Goal: Task Accomplishment & Management: Manage account settings

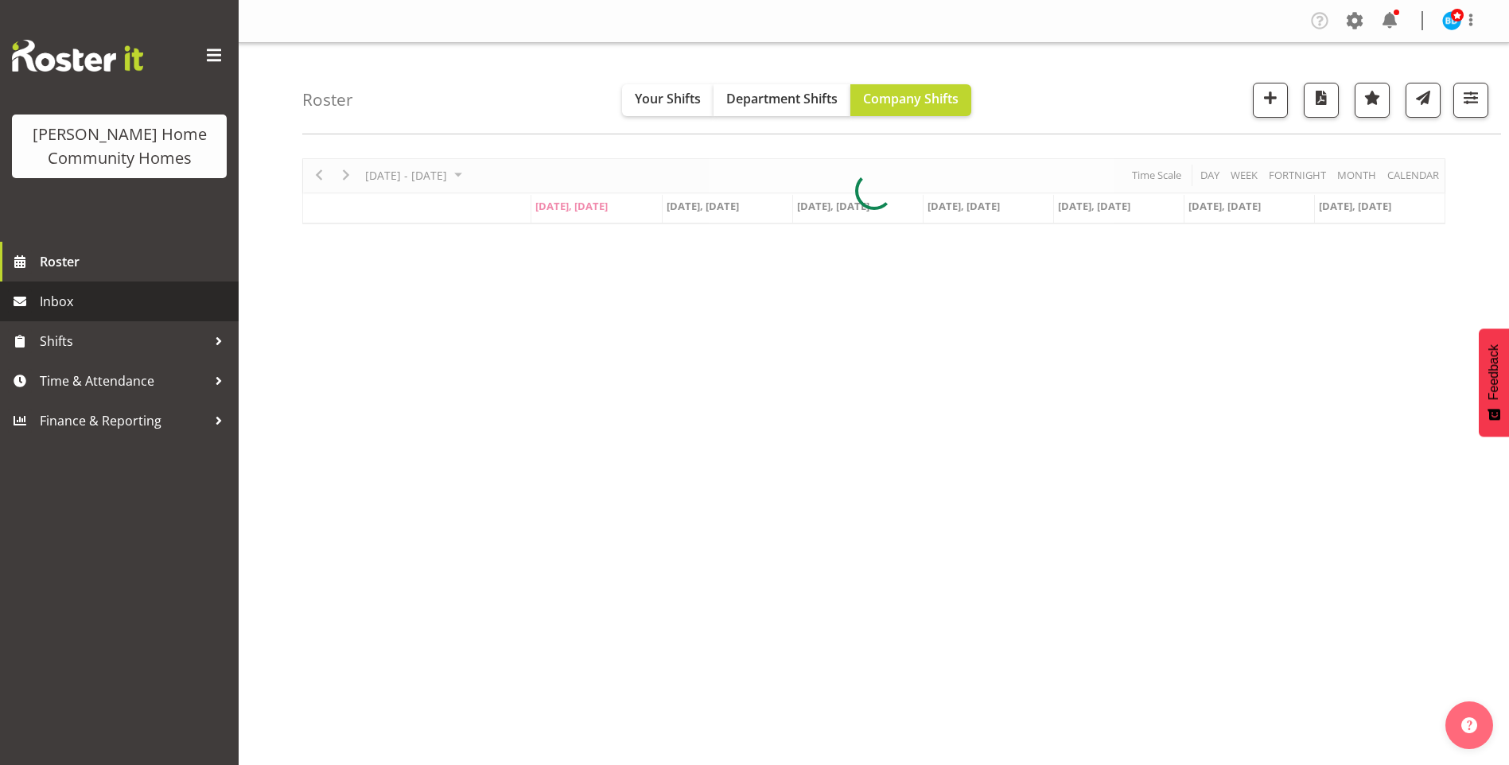
click at [126, 304] on span "Inbox" at bounding box center [135, 302] width 191 height 24
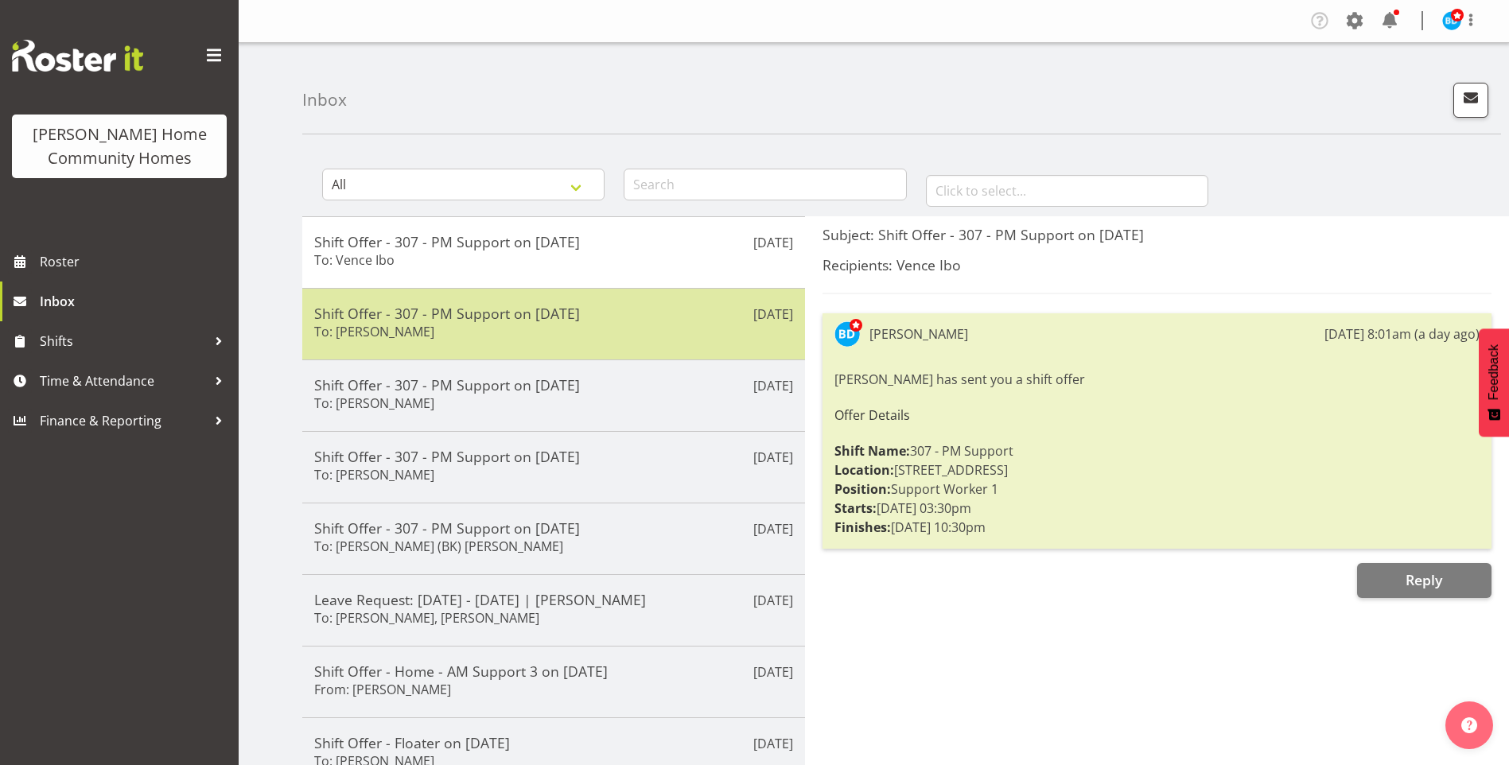
click at [554, 328] on div "Shift Offer - 307 - PM Support on 28/09/25 To: Sourav Guleria" at bounding box center [553, 324] width 479 height 39
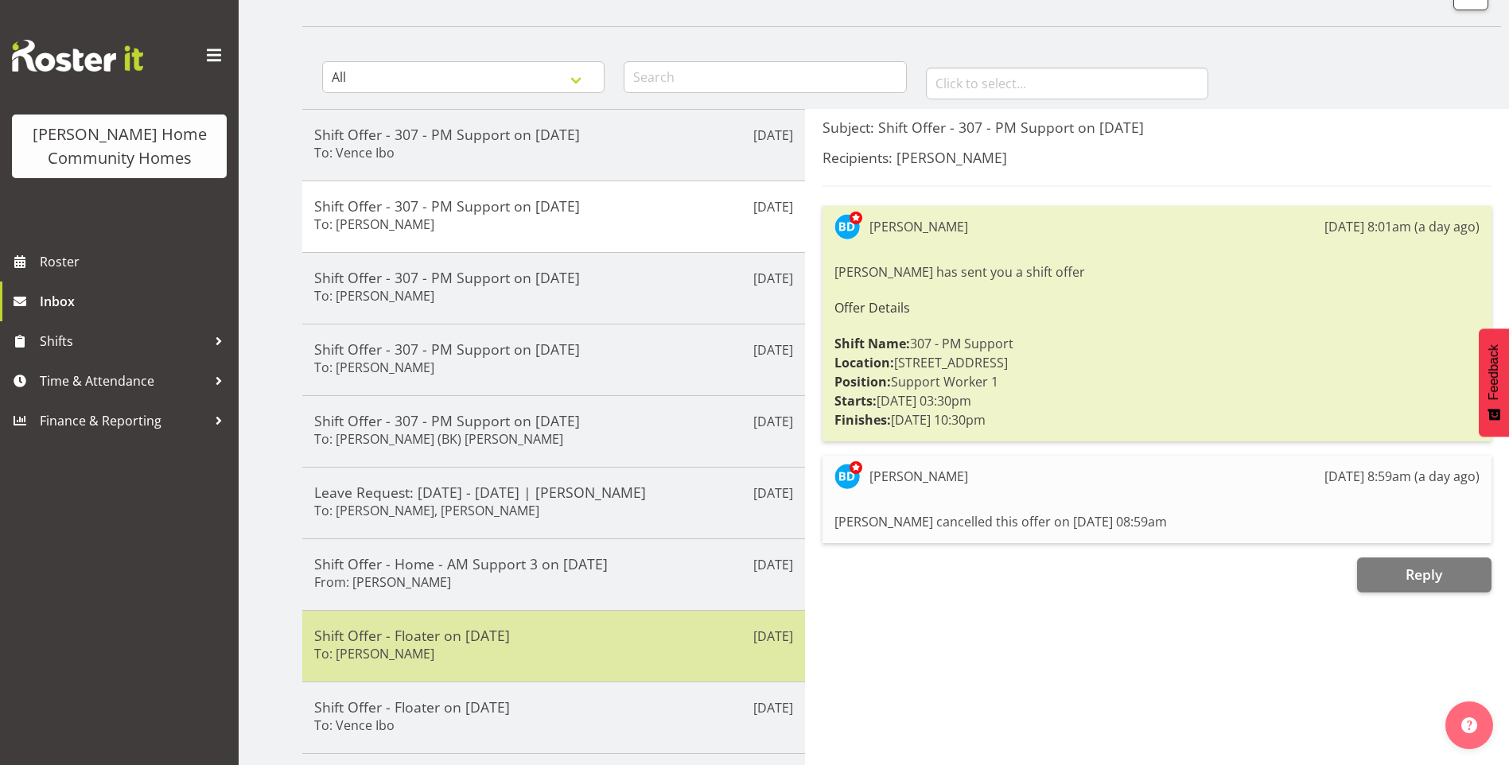
scroll to position [231, 0]
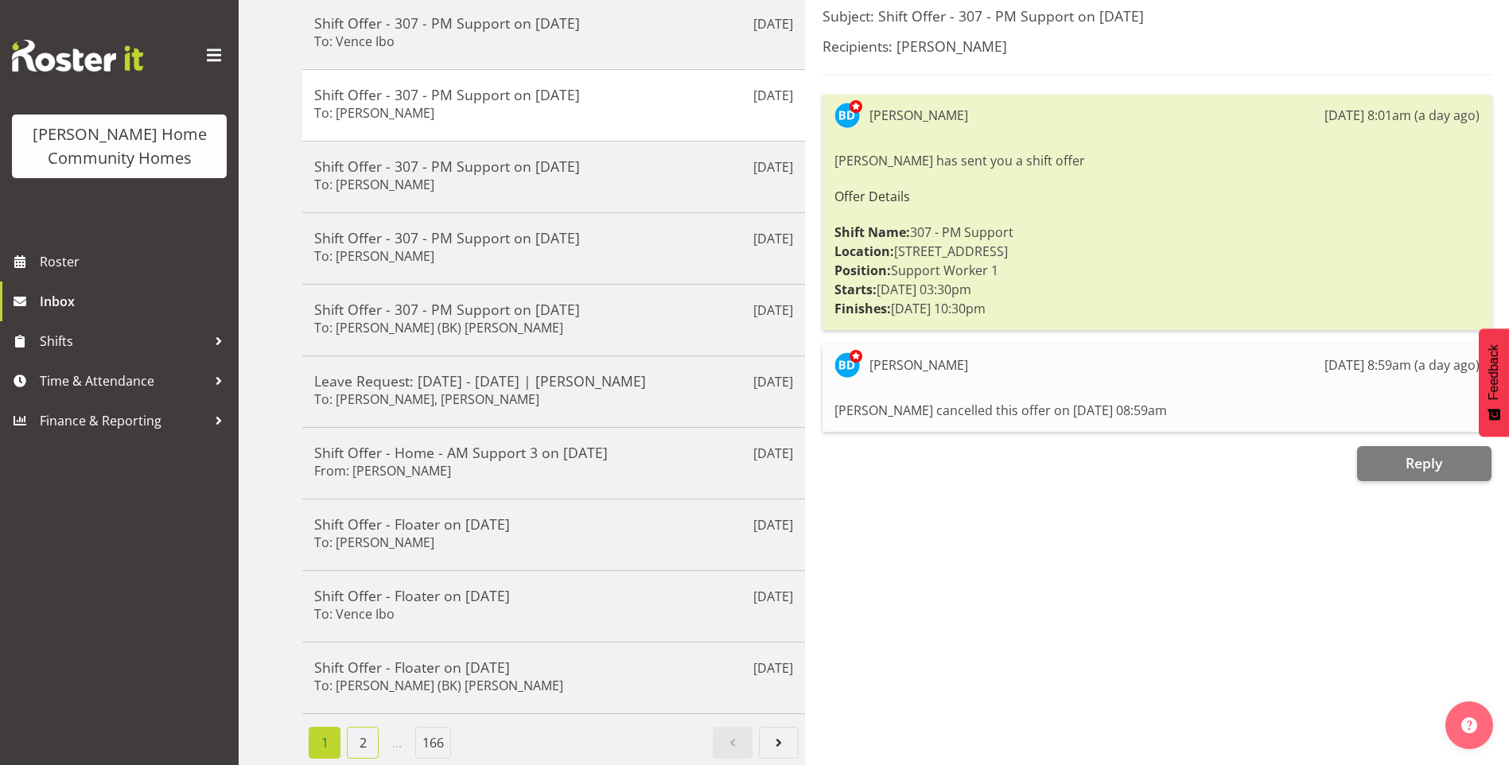
click at [352, 732] on link "2" at bounding box center [363, 743] width 32 height 32
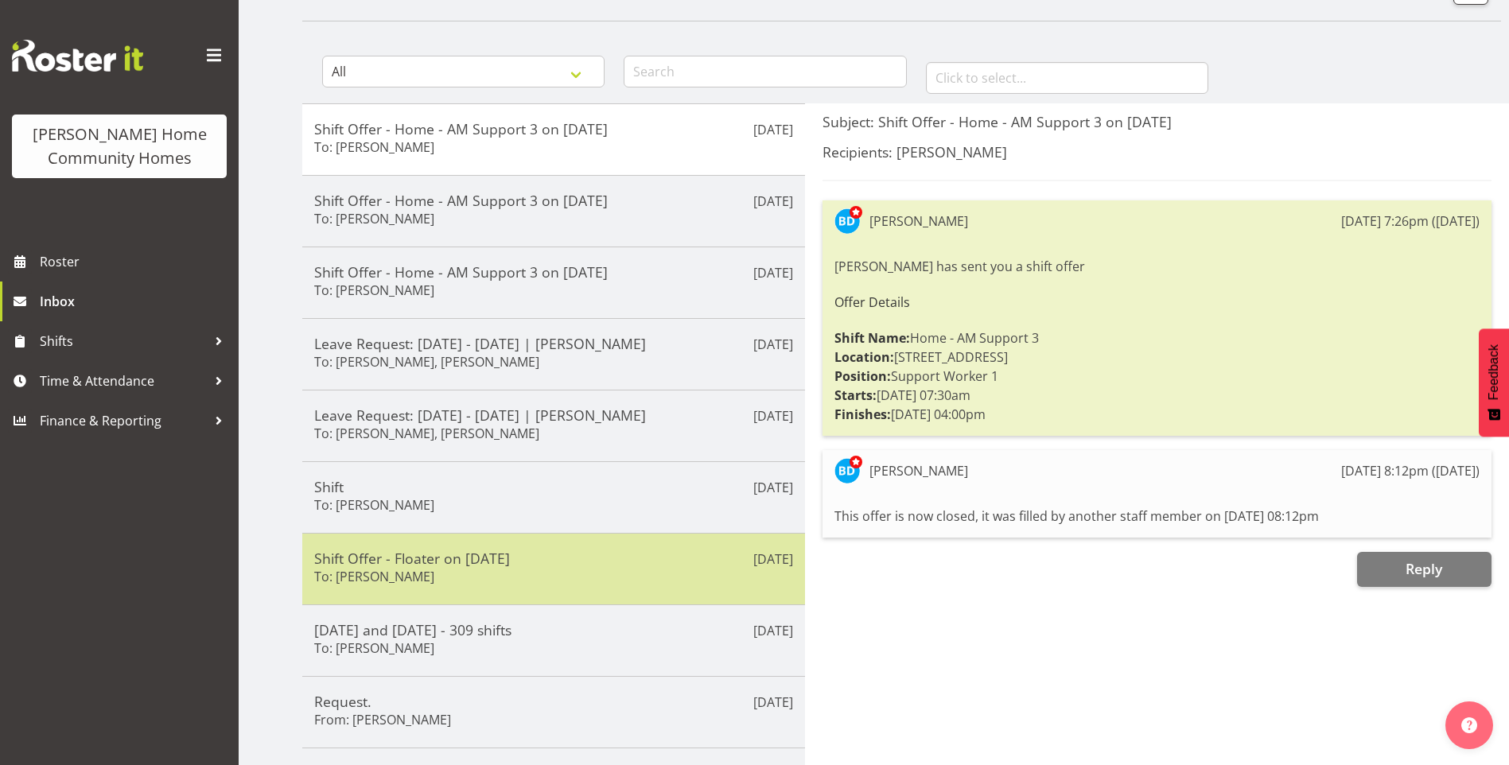
scroll to position [72, 0]
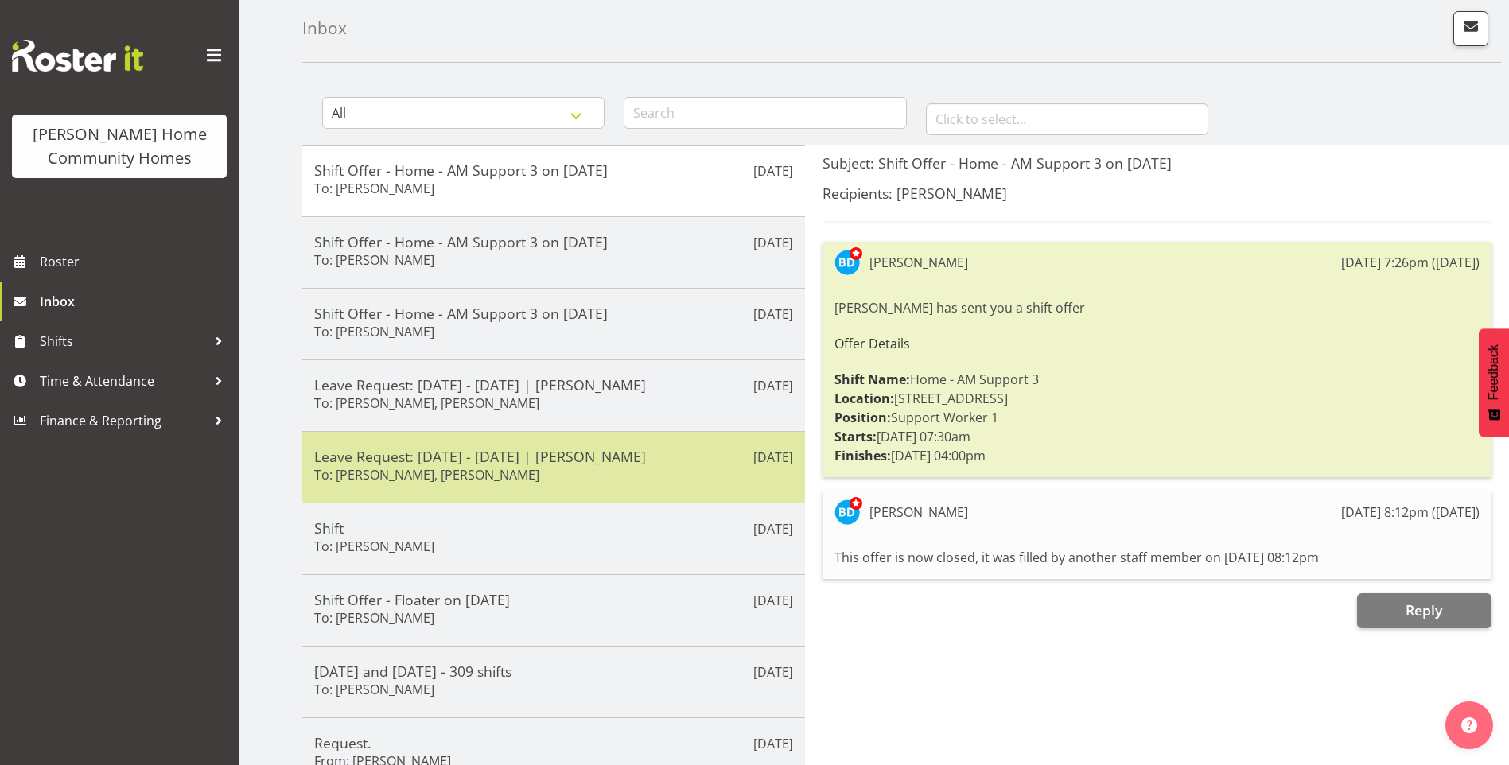
click at [480, 495] on div "Sep 26th Leave Request: 08/12/25 - 09/12/25 | Daniel Marticio To: Barbara Dunlo…" at bounding box center [553, 467] width 503 height 72
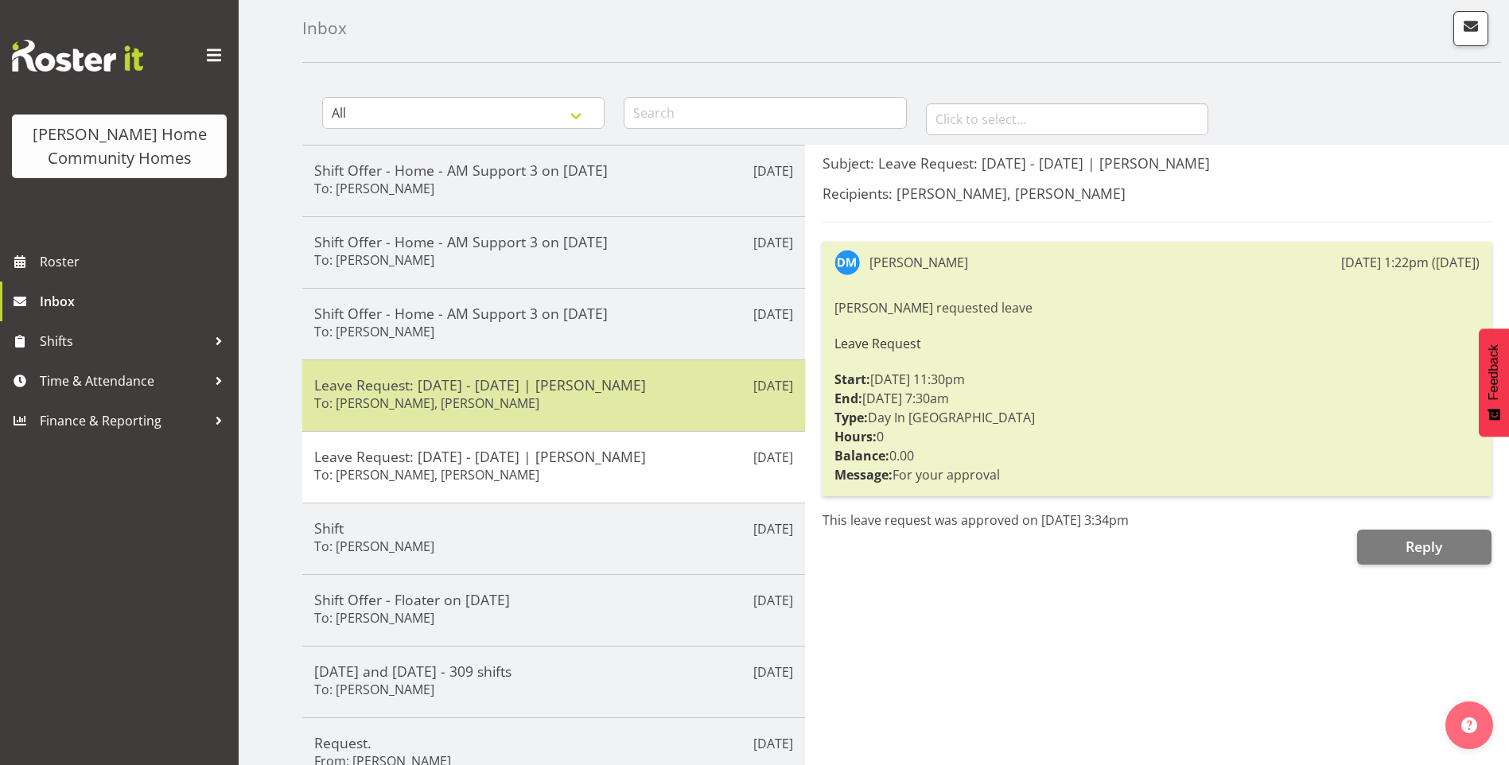
click at [522, 392] on h5 "Leave Request: 08/12/25 - 09/12/25 | Cheenee Vargas" at bounding box center [553, 384] width 479 height 17
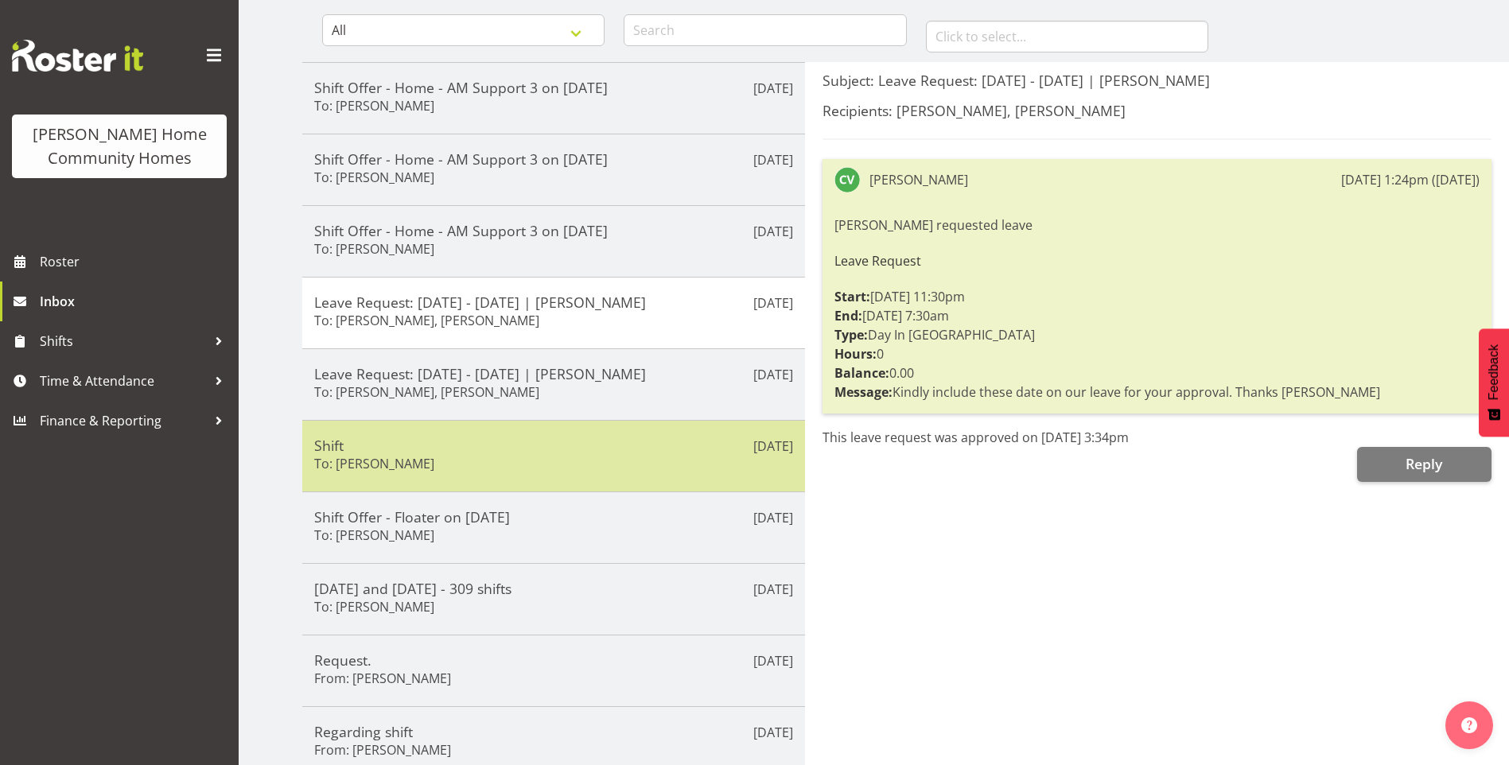
scroll to position [231, 0]
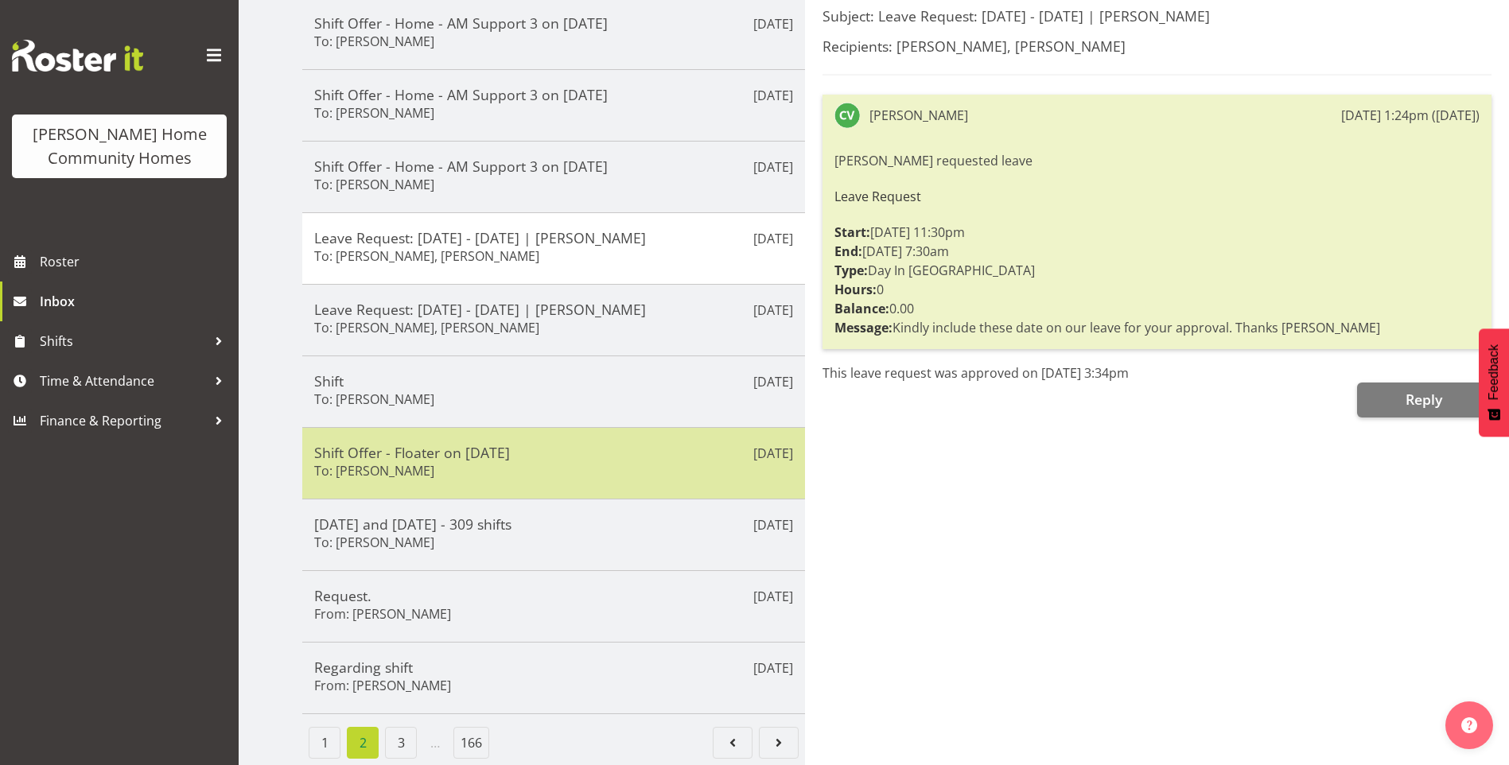
click at [481, 454] on div "Shift Offer - Floater on 26/09/25 To: Sourav Guleria" at bounding box center [553, 463] width 479 height 39
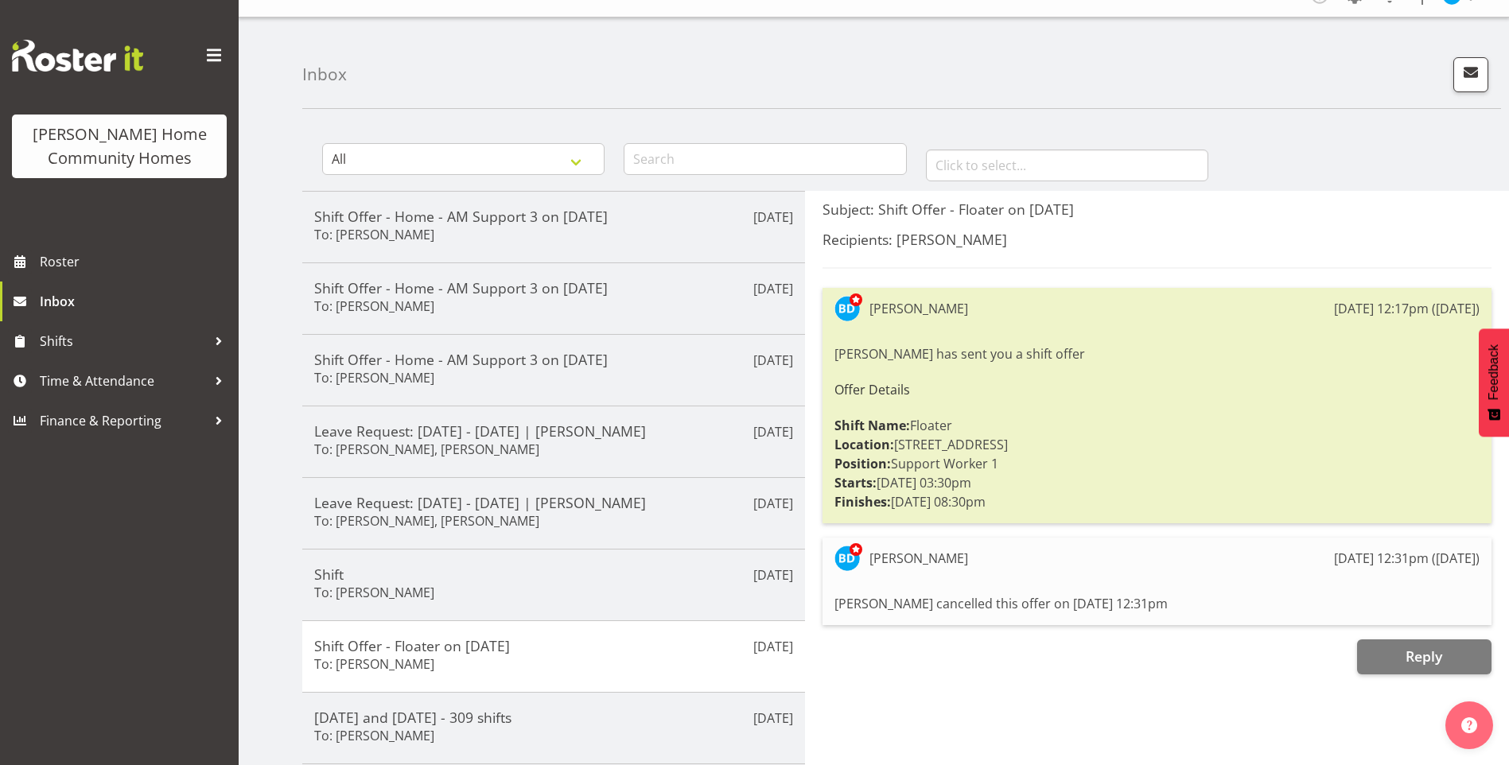
scroll to position [0, 0]
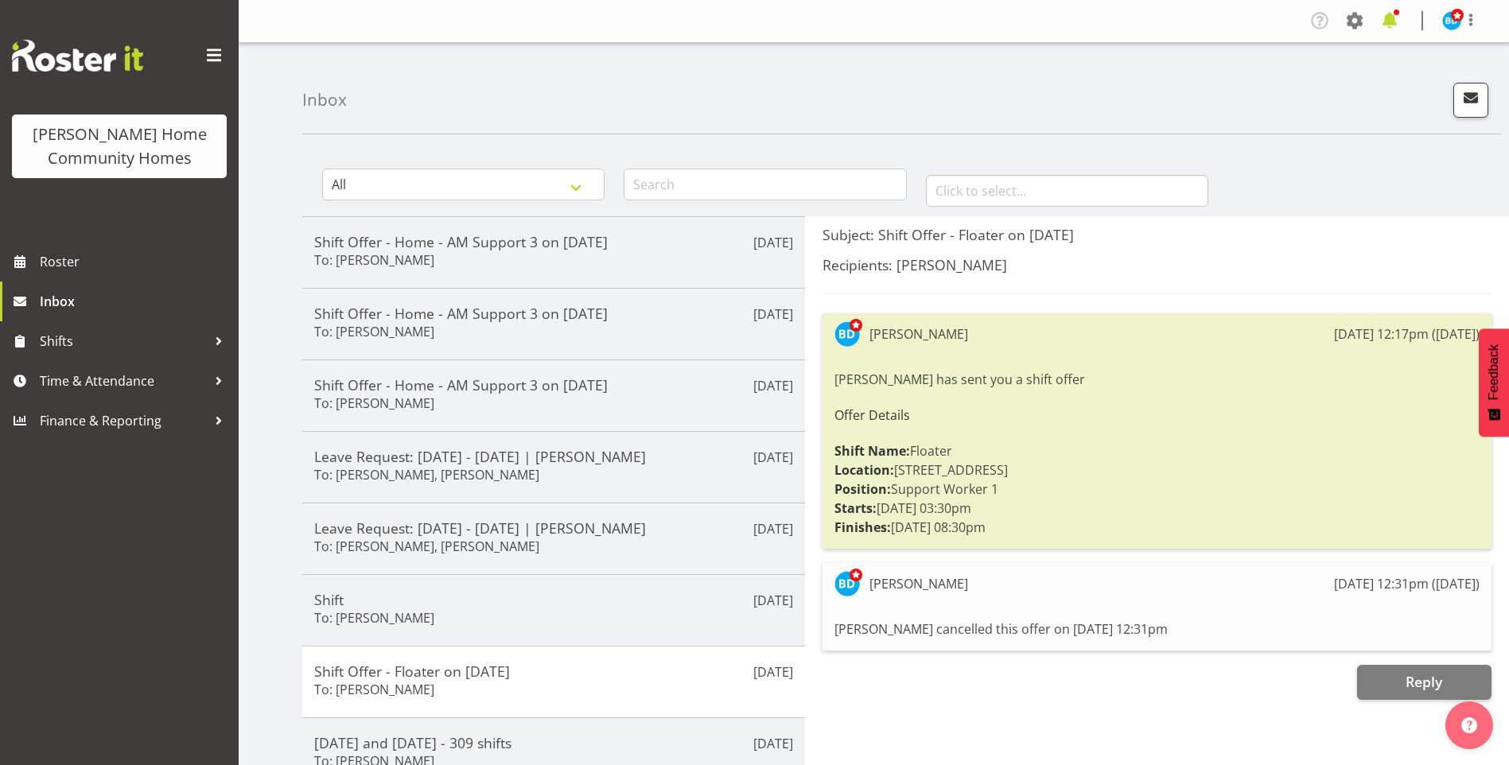
click at [1388, 17] on span at bounding box center [1389, 20] width 25 height 25
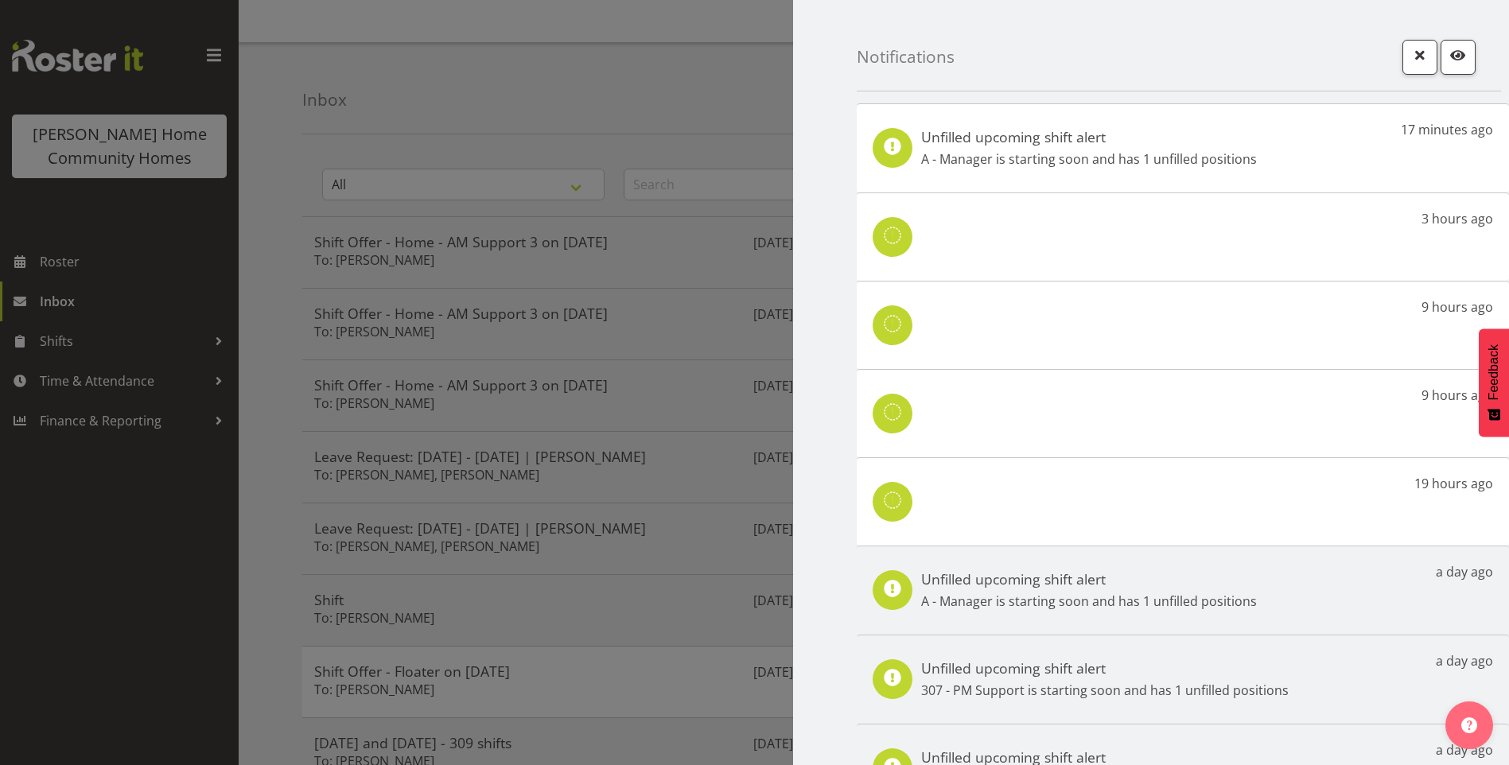
click at [1143, 138] on h5 "Unfilled upcoming shift alert" at bounding box center [1089, 136] width 336 height 17
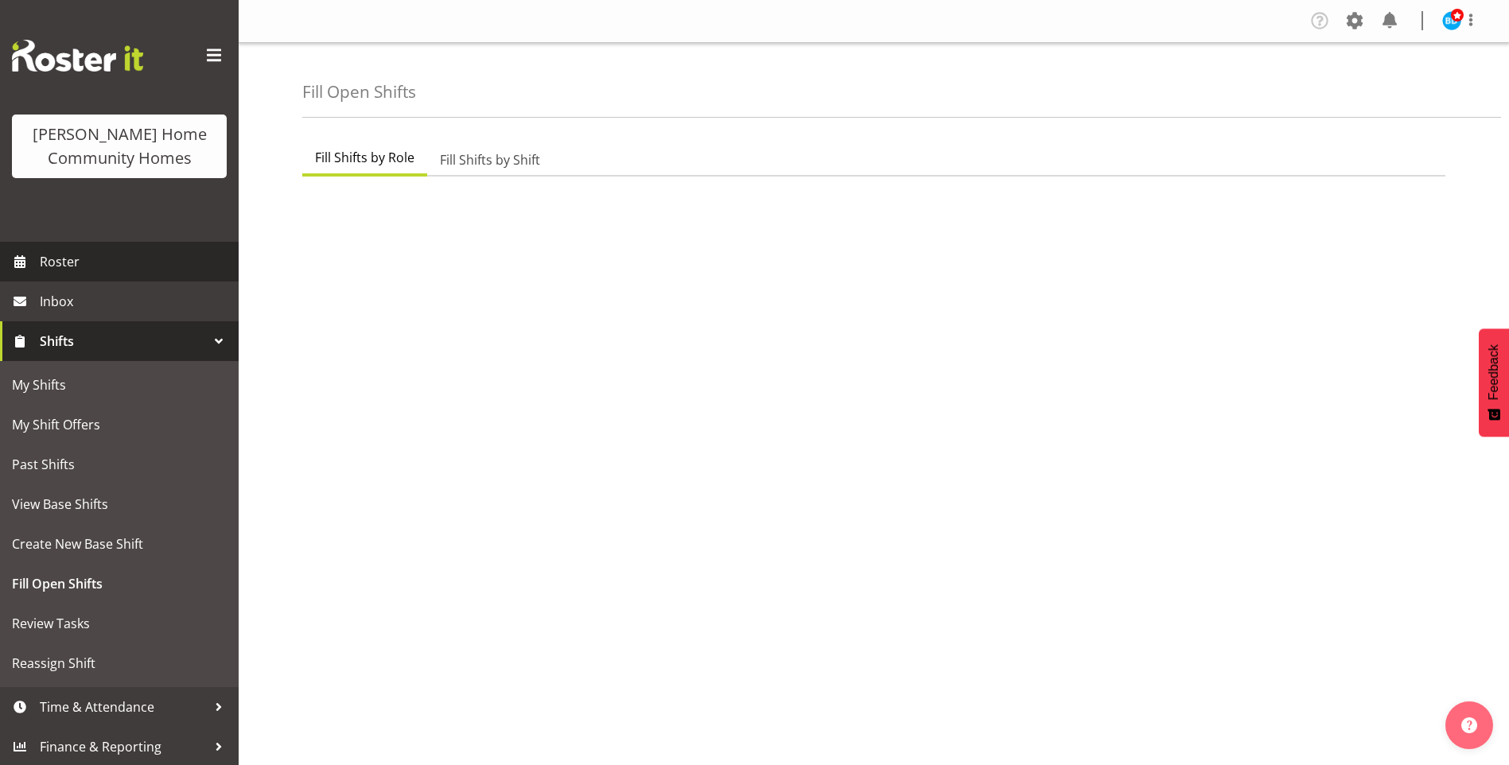
click at [133, 256] on span "Roster" at bounding box center [135, 262] width 191 height 24
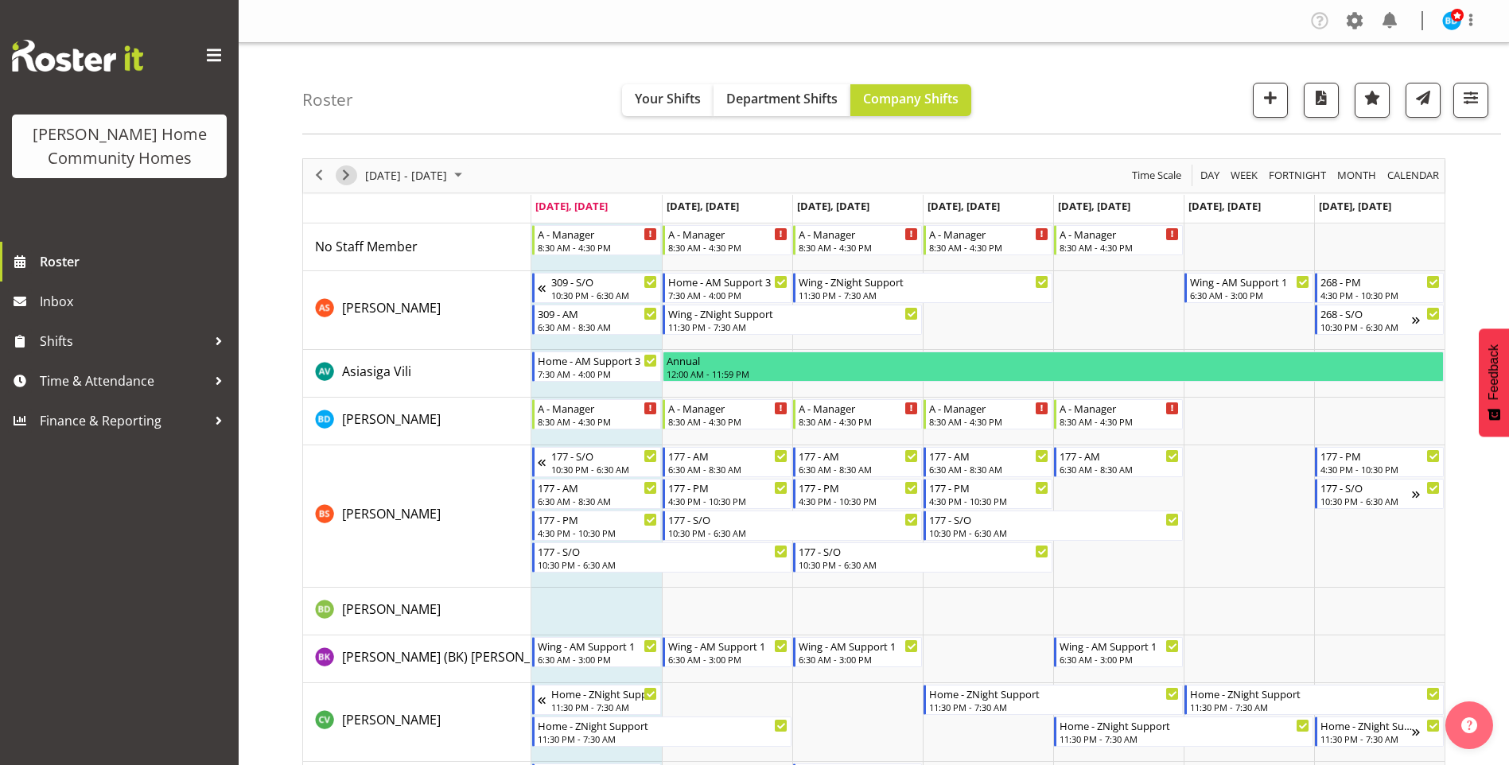
click at [345, 174] on span "Next" at bounding box center [345, 175] width 19 height 20
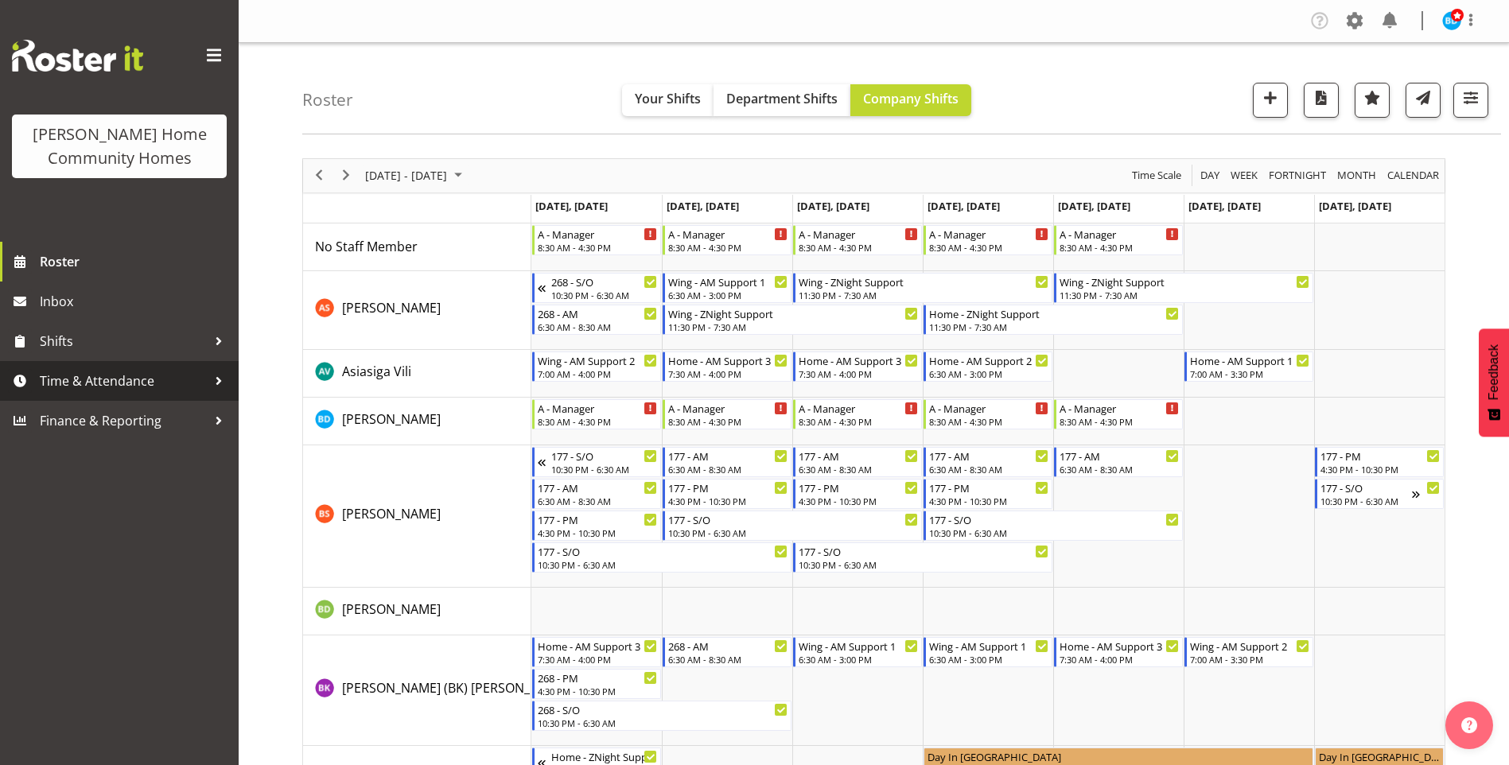
click at [77, 381] on span "Time & Attendance" at bounding box center [123, 381] width 167 height 24
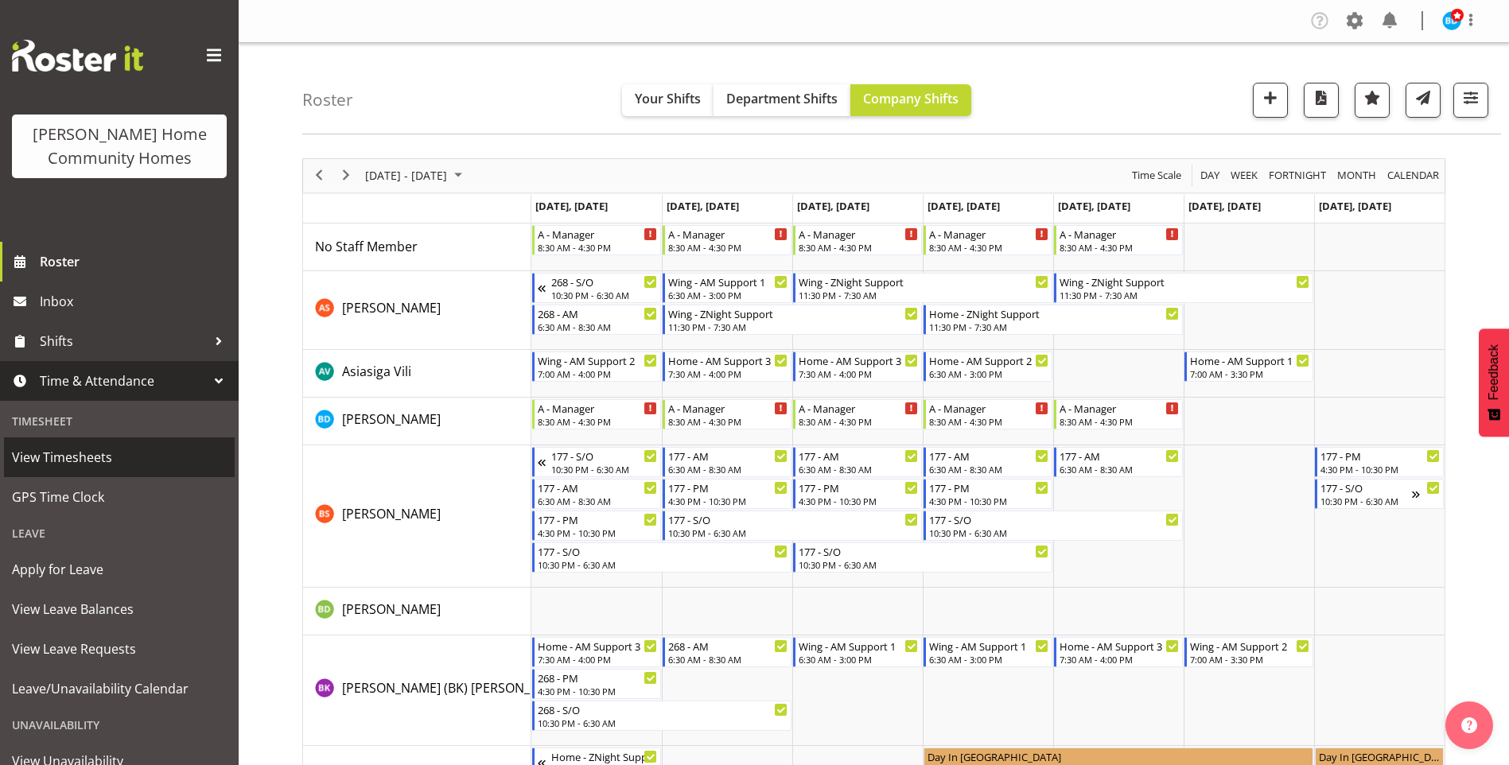
click at [51, 458] on span "View Timesheets" at bounding box center [119, 457] width 215 height 24
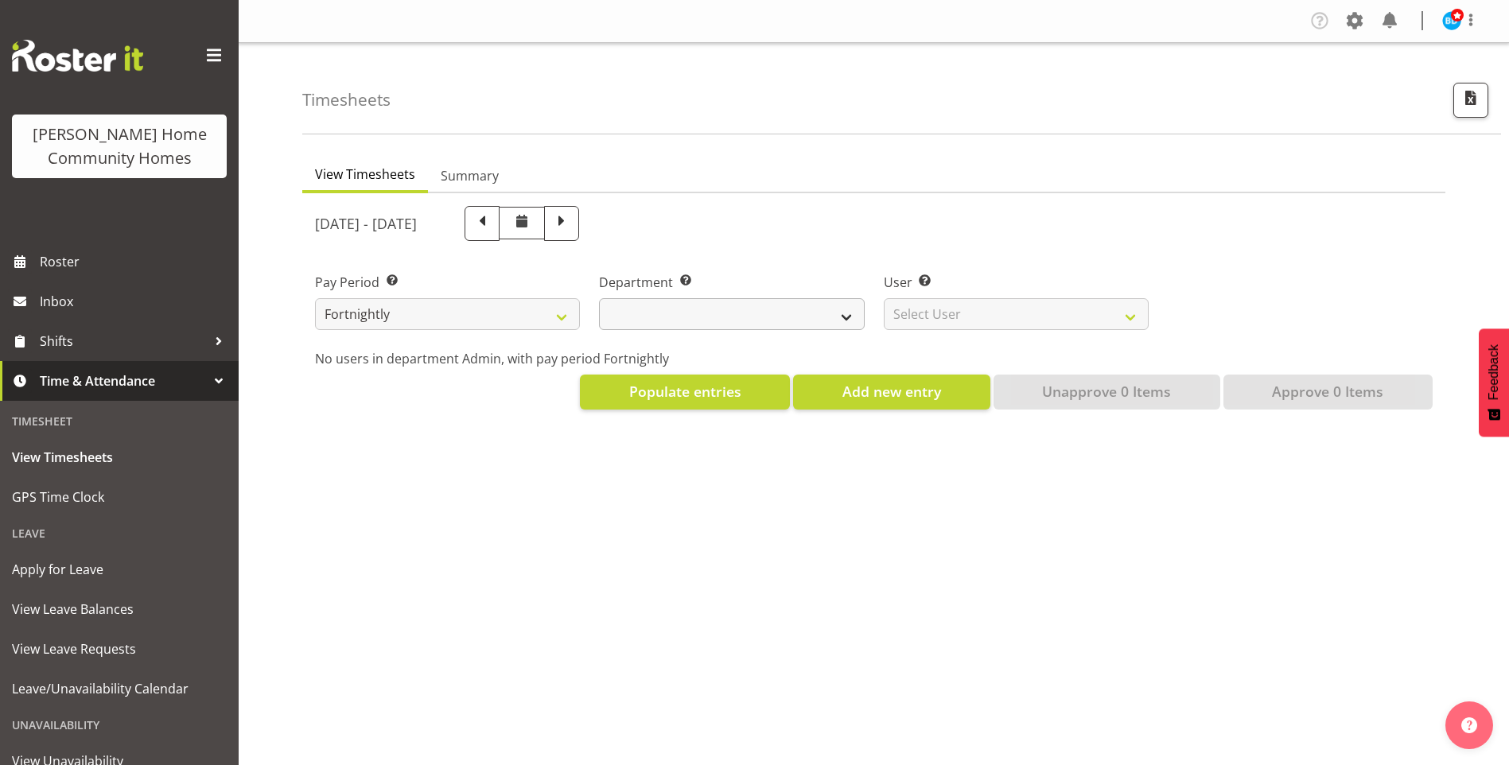
select select
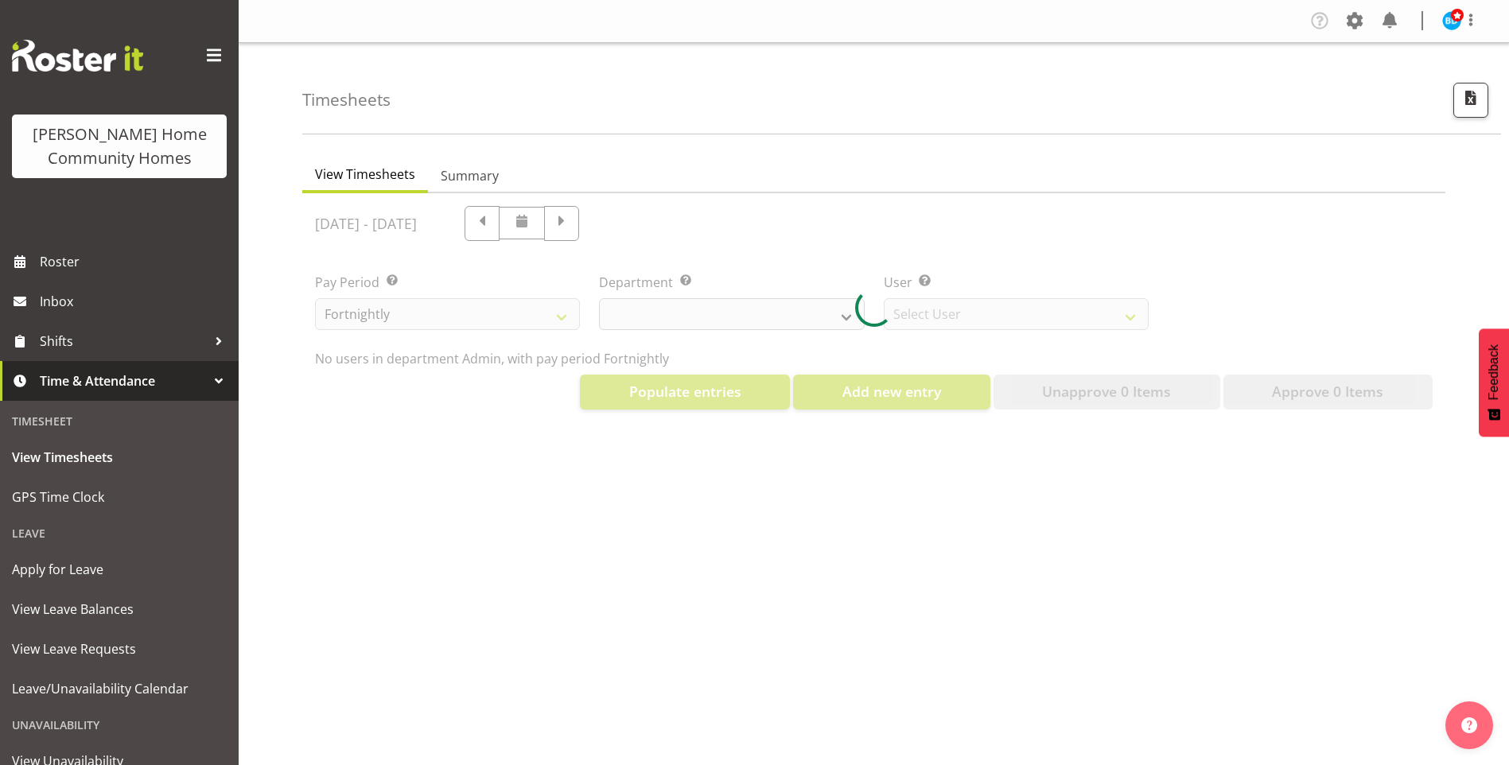
select select "8515"
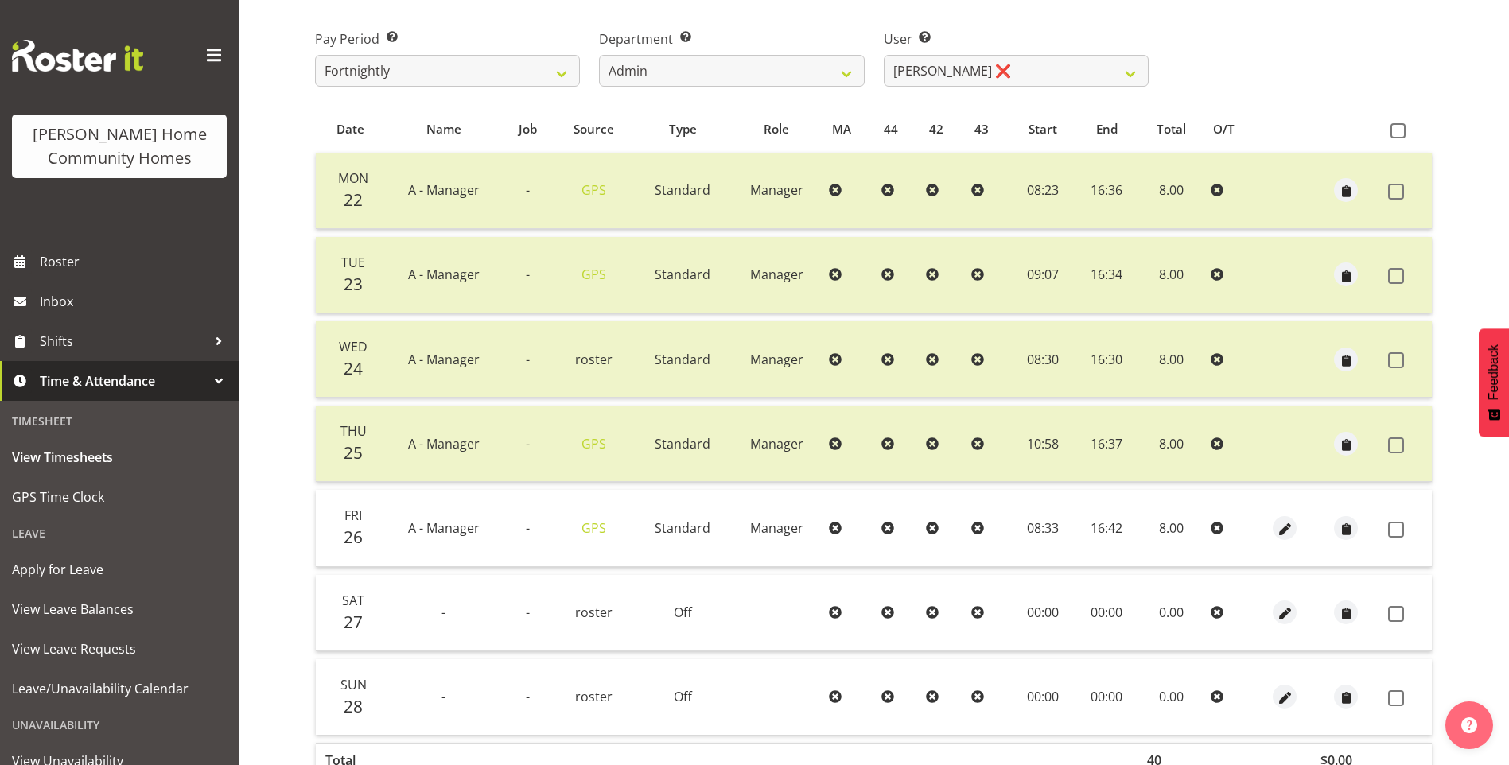
scroll to position [341, 0]
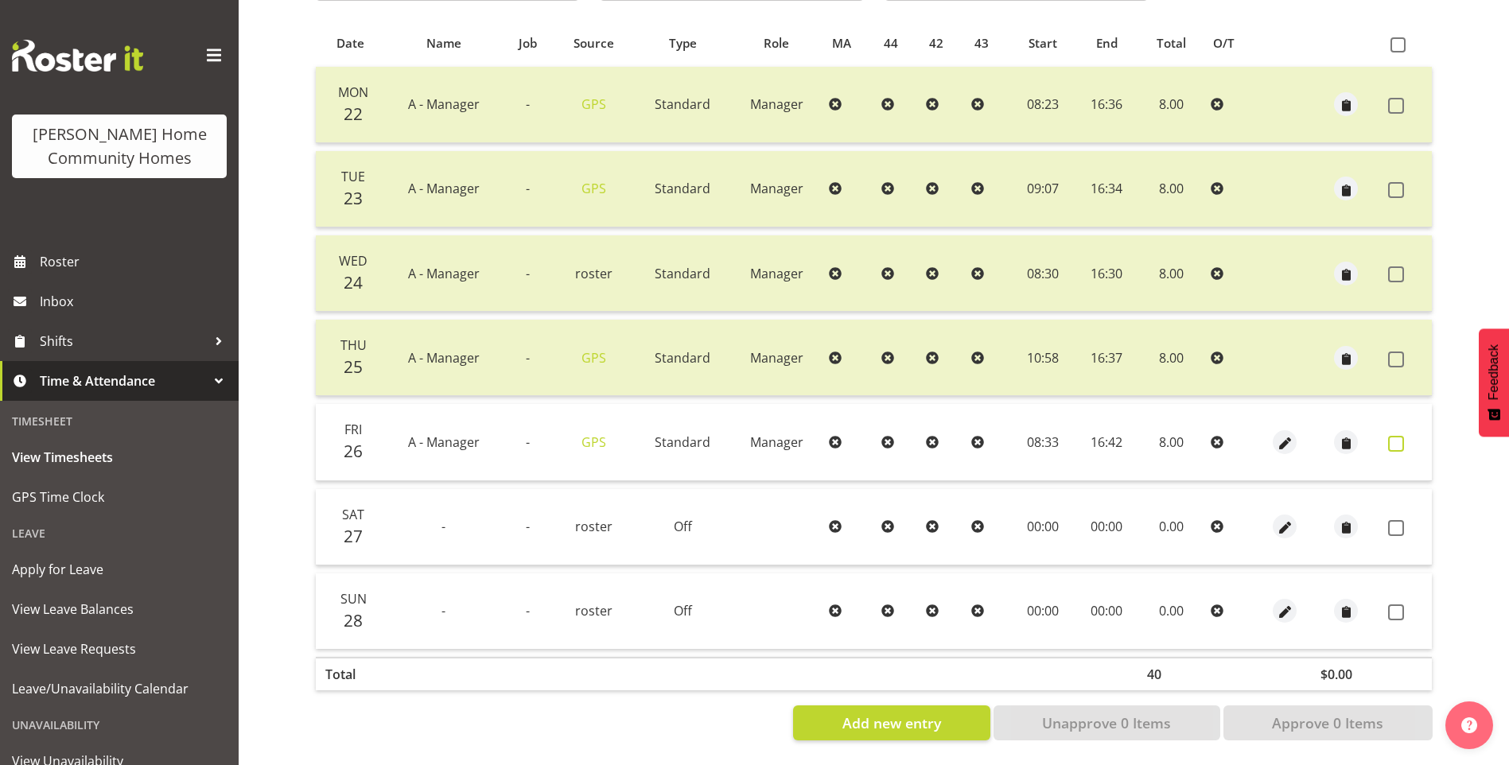
click at [1401, 436] on span at bounding box center [1396, 444] width 16 height 16
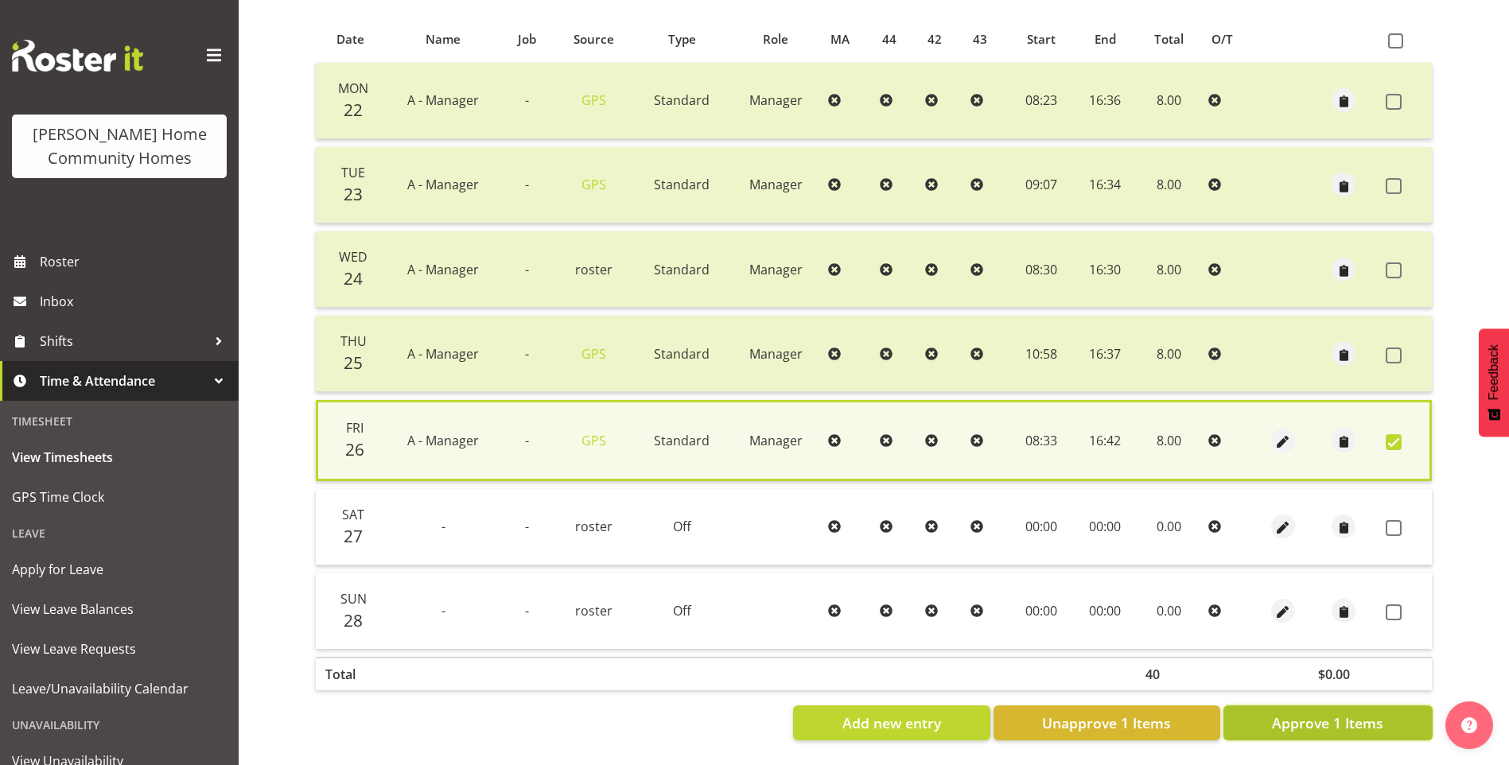
drag, startPoint x: 1338, startPoint y: 723, endPoint x: 1319, endPoint y: 695, distance: 33.8
click at [1338, 721] on span "Approve 1 Items" at bounding box center [1327, 723] width 111 height 21
checkbox input "false"
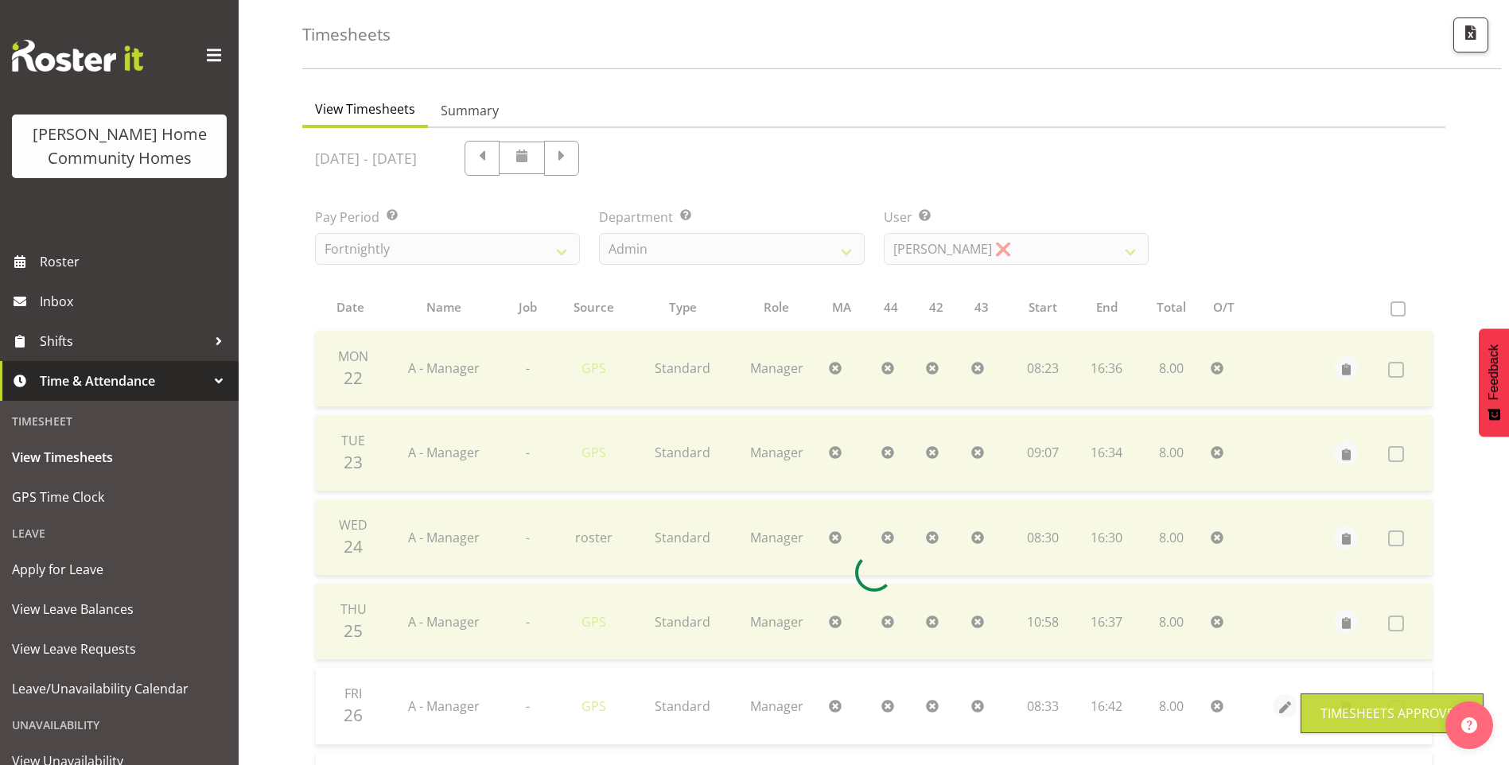
scroll to position [0, 0]
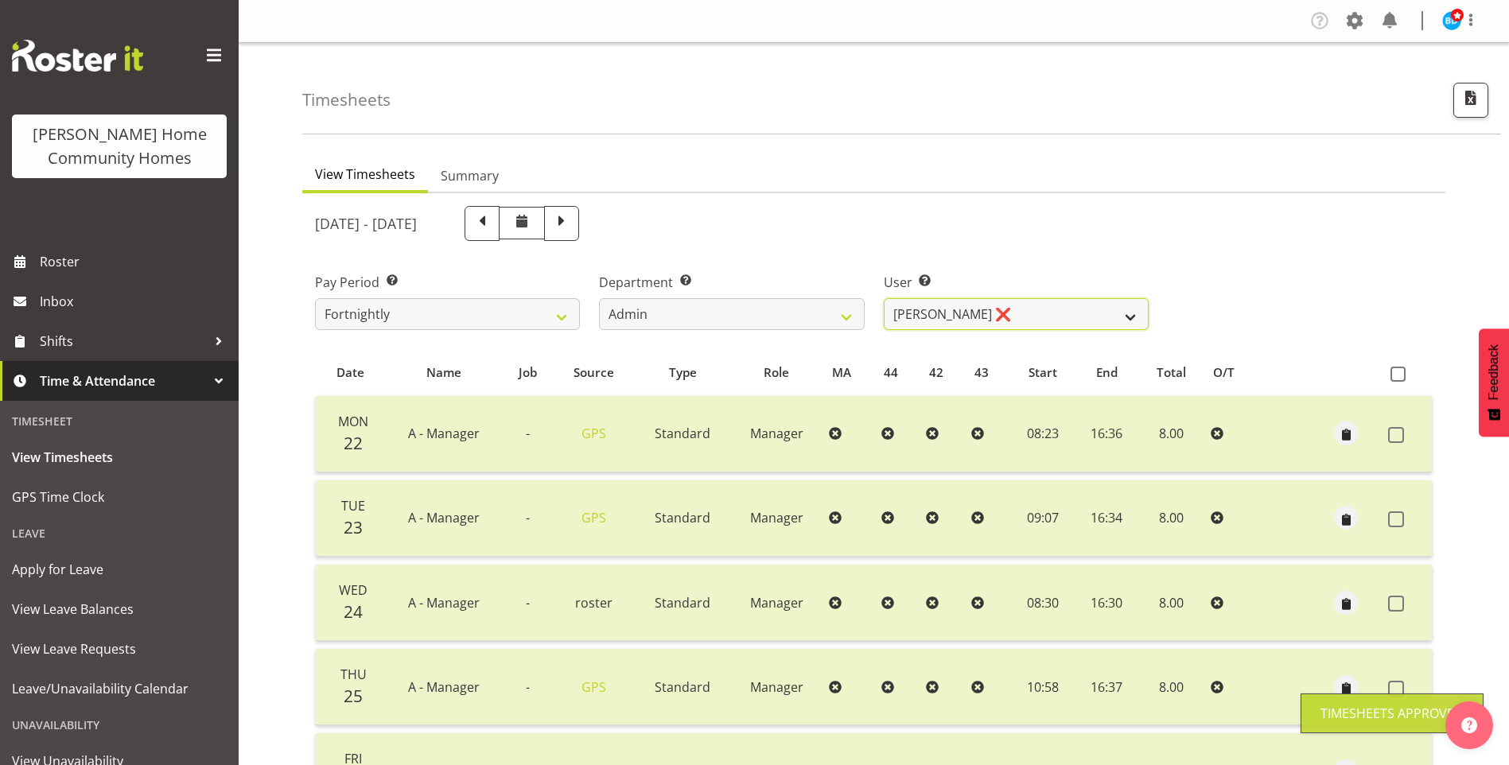
click at [939, 317] on select "Barbara Dunlop ❌ Emily-Jayne Ashton ❌ Johanna Molina ❌ Kirsty Crossley ✔" at bounding box center [1016, 314] width 265 height 32
select select "11346"
click at [884, 298] on select "Barbara Dunlop ❌ Emily-Jayne Ashton ❌ Johanna Molina ❌ Kirsty Crossley ✔" at bounding box center [1016, 314] width 265 height 32
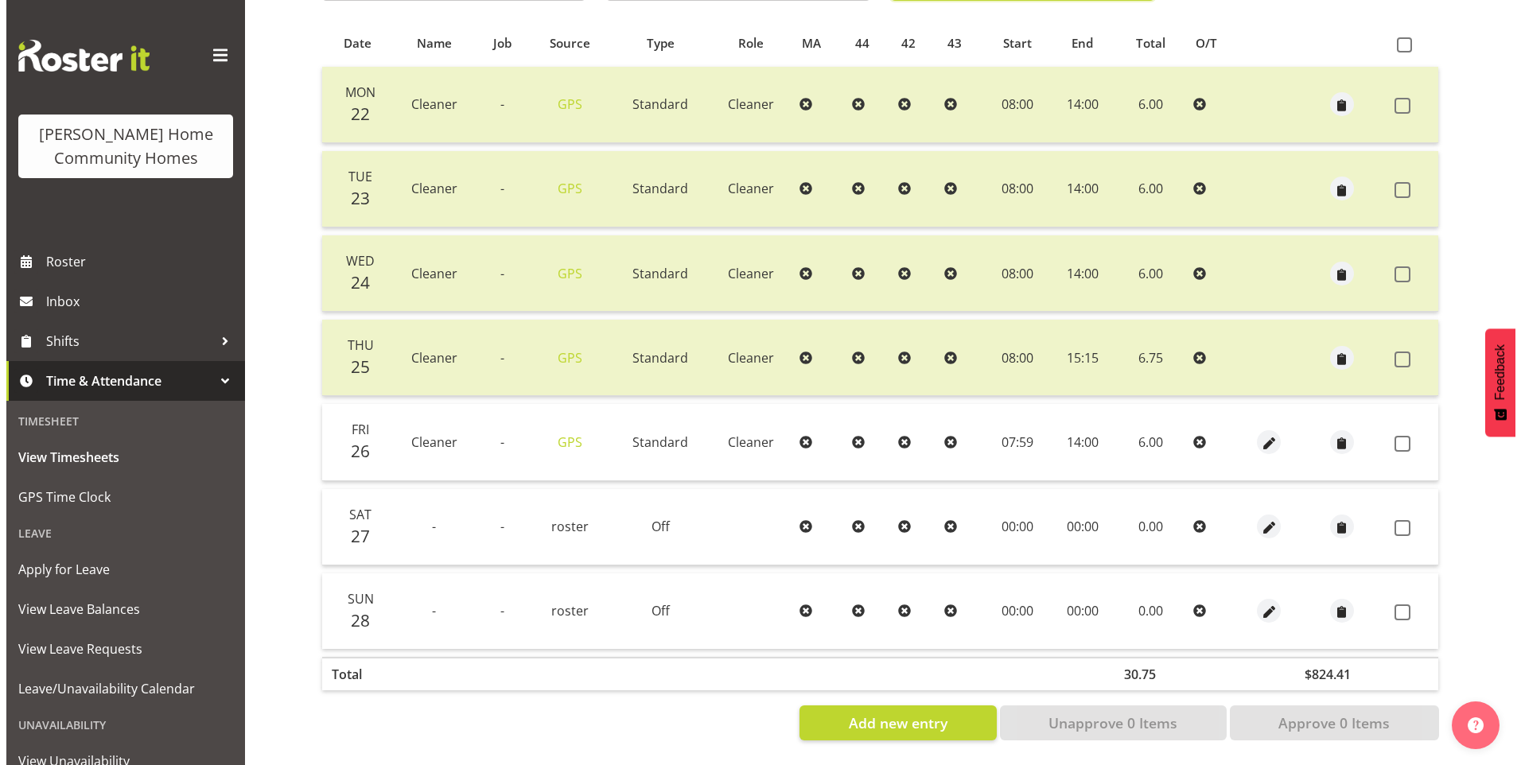
scroll to position [341, 0]
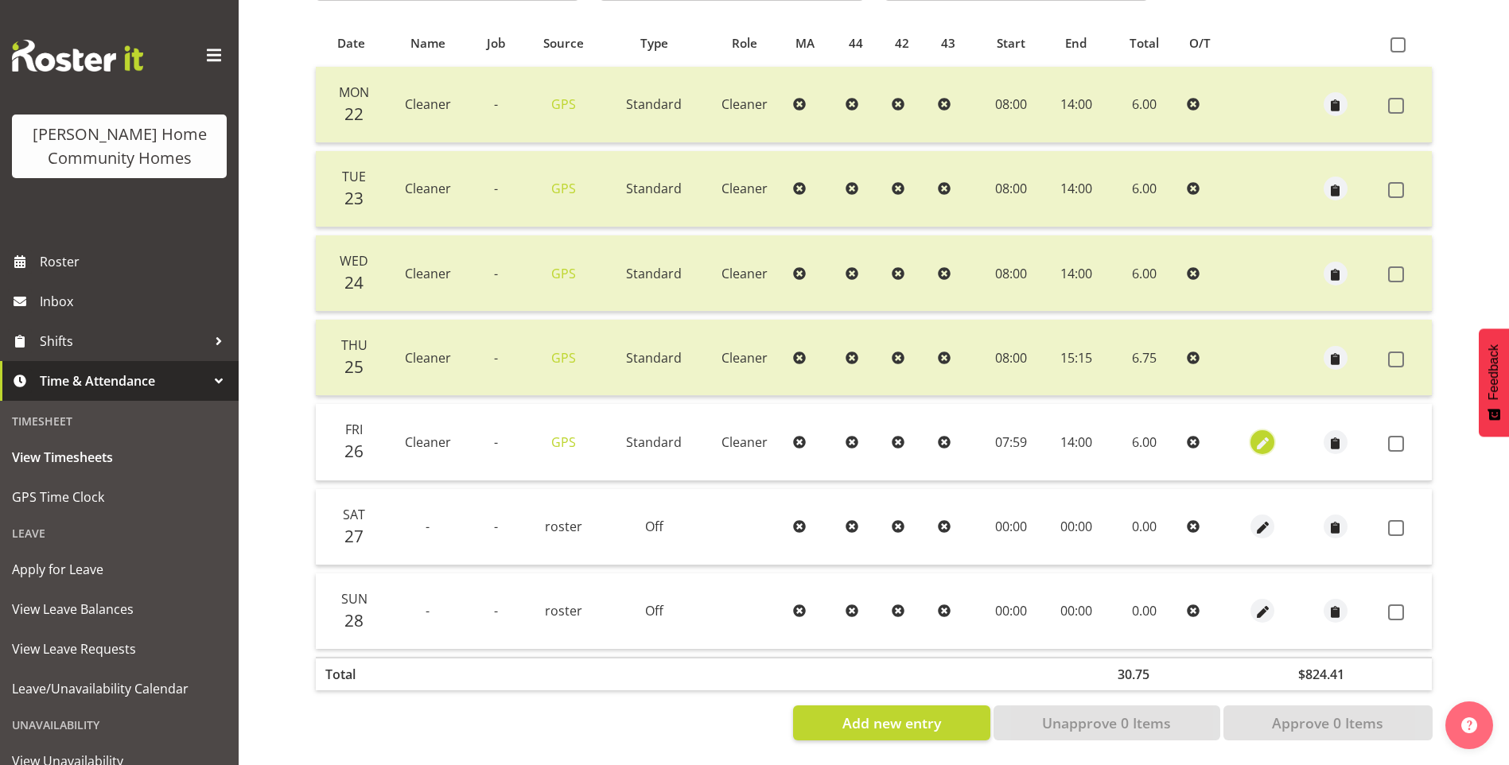
click at [1261, 434] on span "button" at bounding box center [1262, 443] width 18 height 18
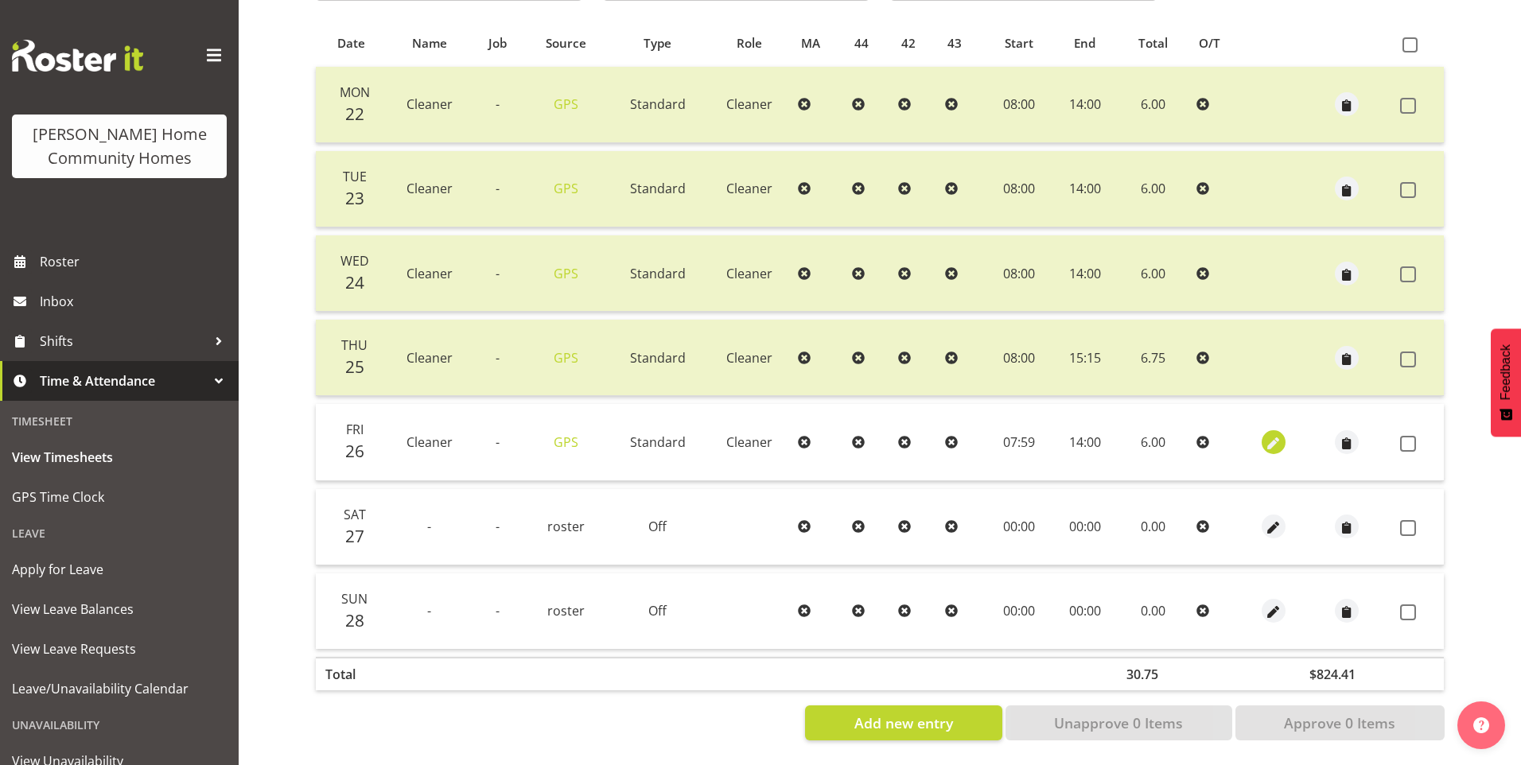
select select "Standard"
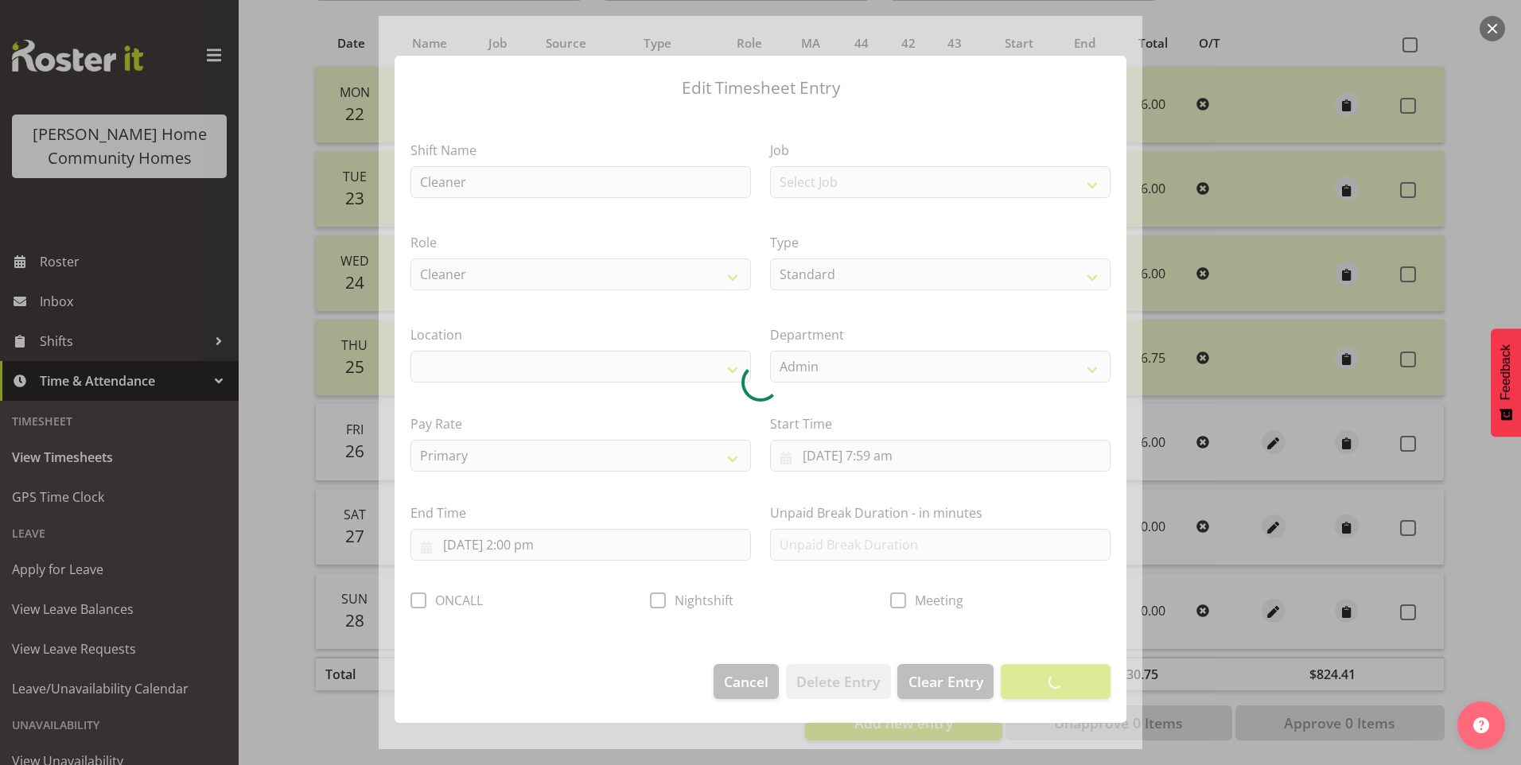
select select "1067"
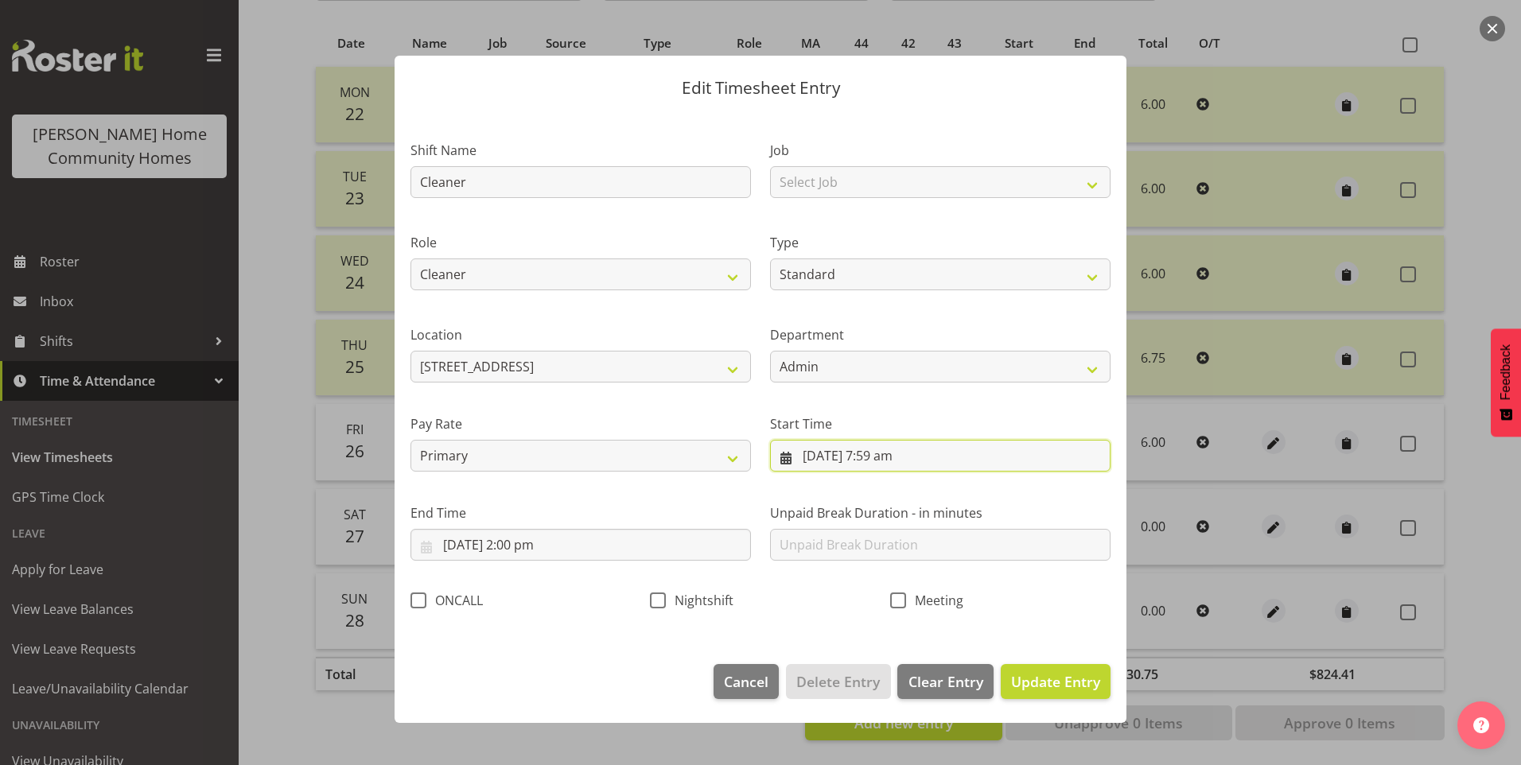
drag, startPoint x: 887, startPoint y: 466, endPoint x: 892, endPoint y: 480, distance: 14.3
click at [887, 465] on input "26/09/2025, 7:59 am" at bounding box center [940, 456] width 340 height 32
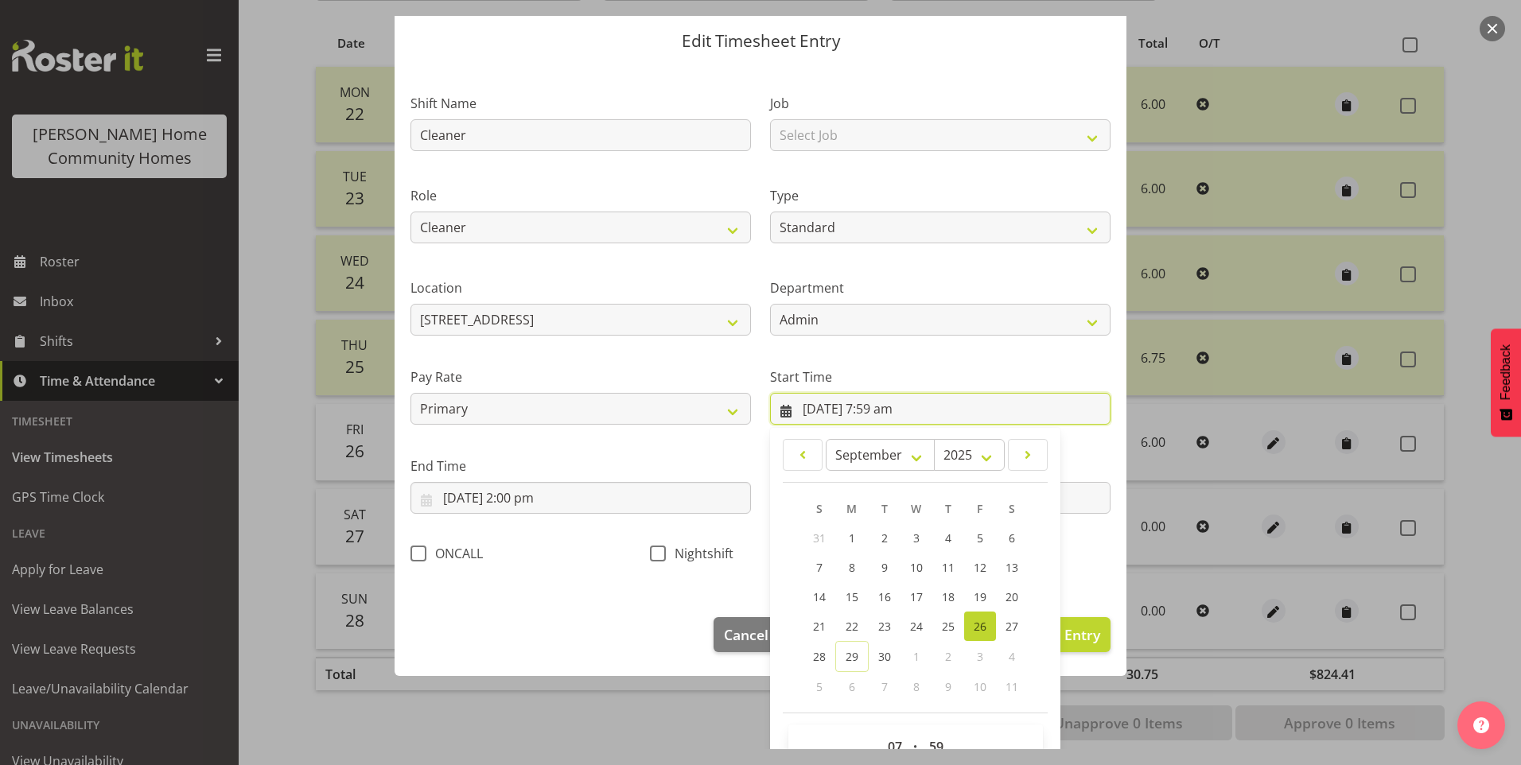
scroll to position [86, 0]
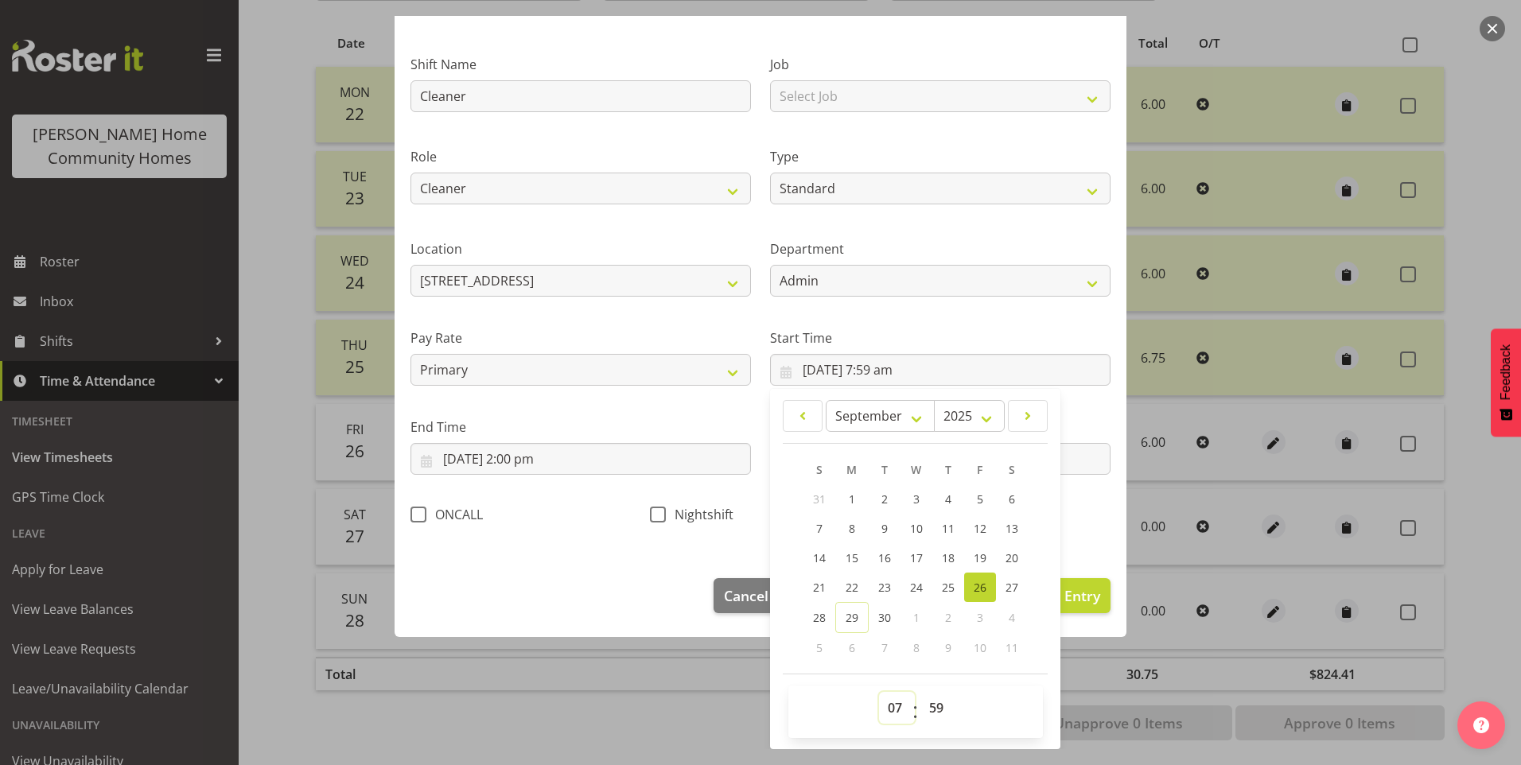
click at [894, 718] on select "00 01 02 03 04 05 06 07 08 09 10 11 12 13 14 15 16 17 18 19 20 21 22 23" at bounding box center [897, 708] width 36 height 32
select select "8"
click at [879, 692] on select "00 01 02 03 04 05 06 07 08 09 10 11 12 13 14 15 16 17 18 19 20 21 22 23" at bounding box center [897, 708] width 36 height 32
type input "26/09/2025, 8:59 am"
click at [926, 713] on select "00 01 02 03 04 05 06 07 08 09 10 11 12 13 14 15 16 17 18 19 20 21 22 23 24 25 2…" at bounding box center [938, 708] width 36 height 32
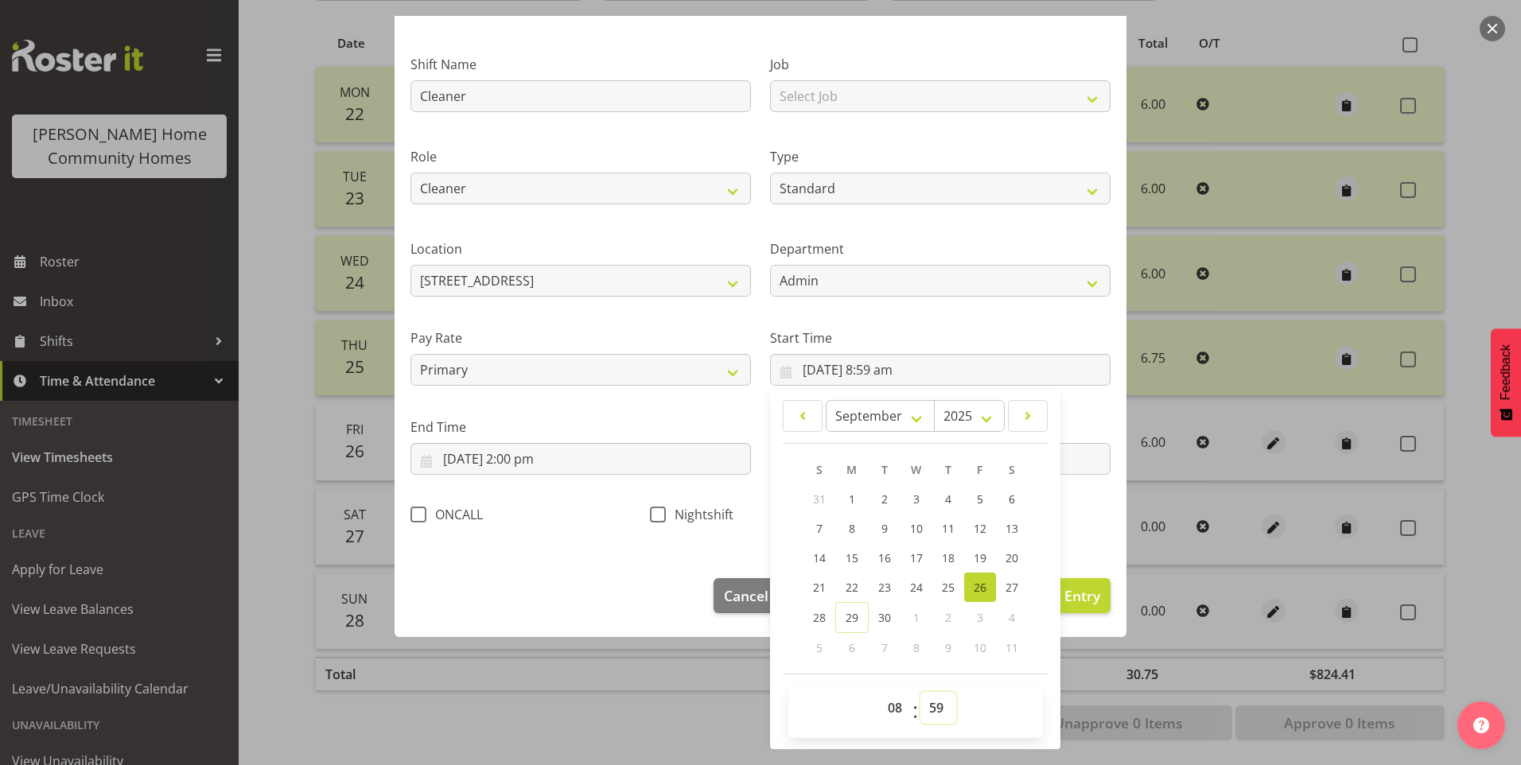
select select "0"
click at [920, 692] on select "00 01 02 03 04 05 06 07 08 09 10 11 12 13 14 15 16 17 18 19 20 21 22 23 24 25 2…" at bounding box center [938, 708] width 36 height 32
type input "26/09/2025, 8:00 am"
click at [675, 519] on span "Nightshift" at bounding box center [700, 515] width 68 height 16
click at [660, 519] on input "Nightshift" at bounding box center [655, 514] width 10 height 10
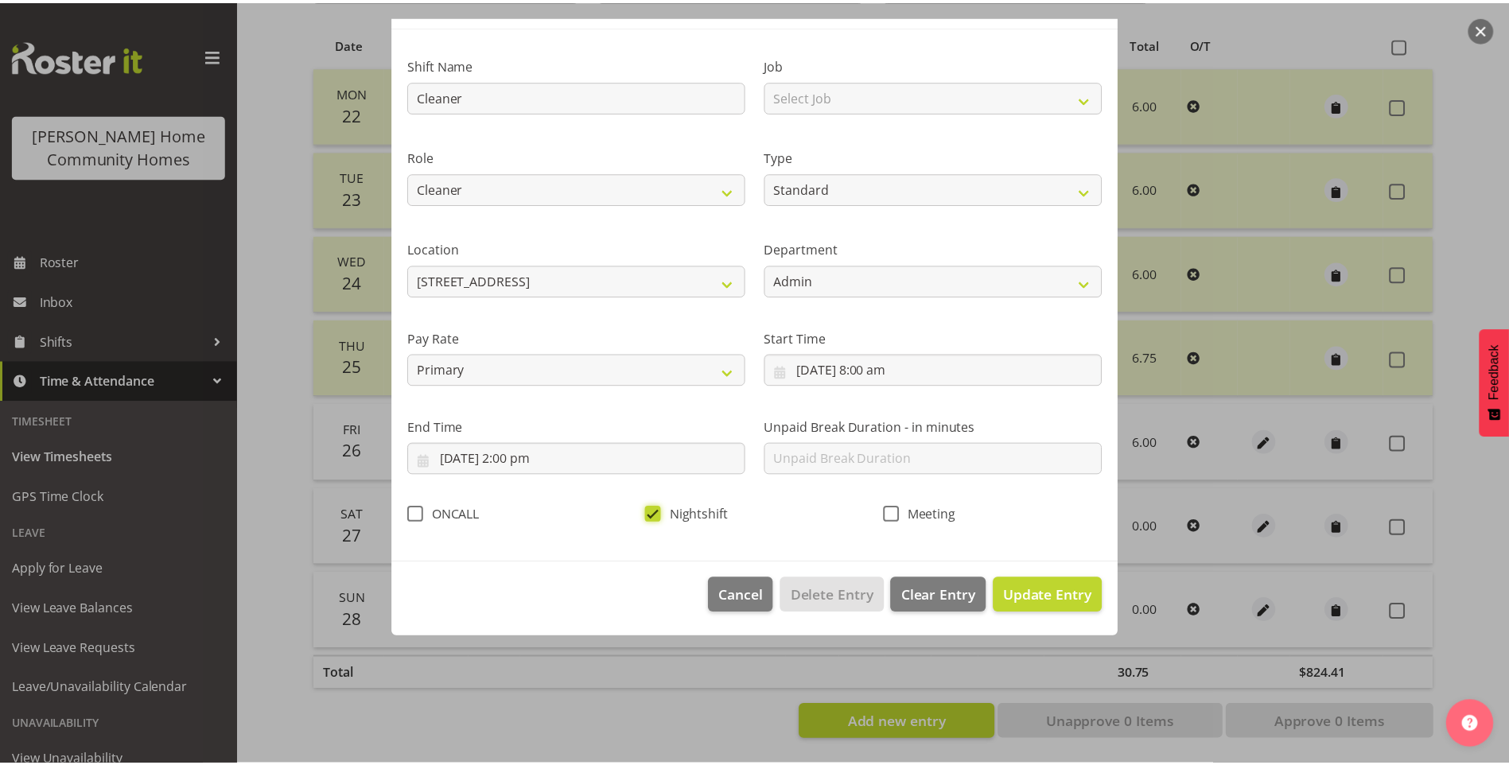
scroll to position [0, 0]
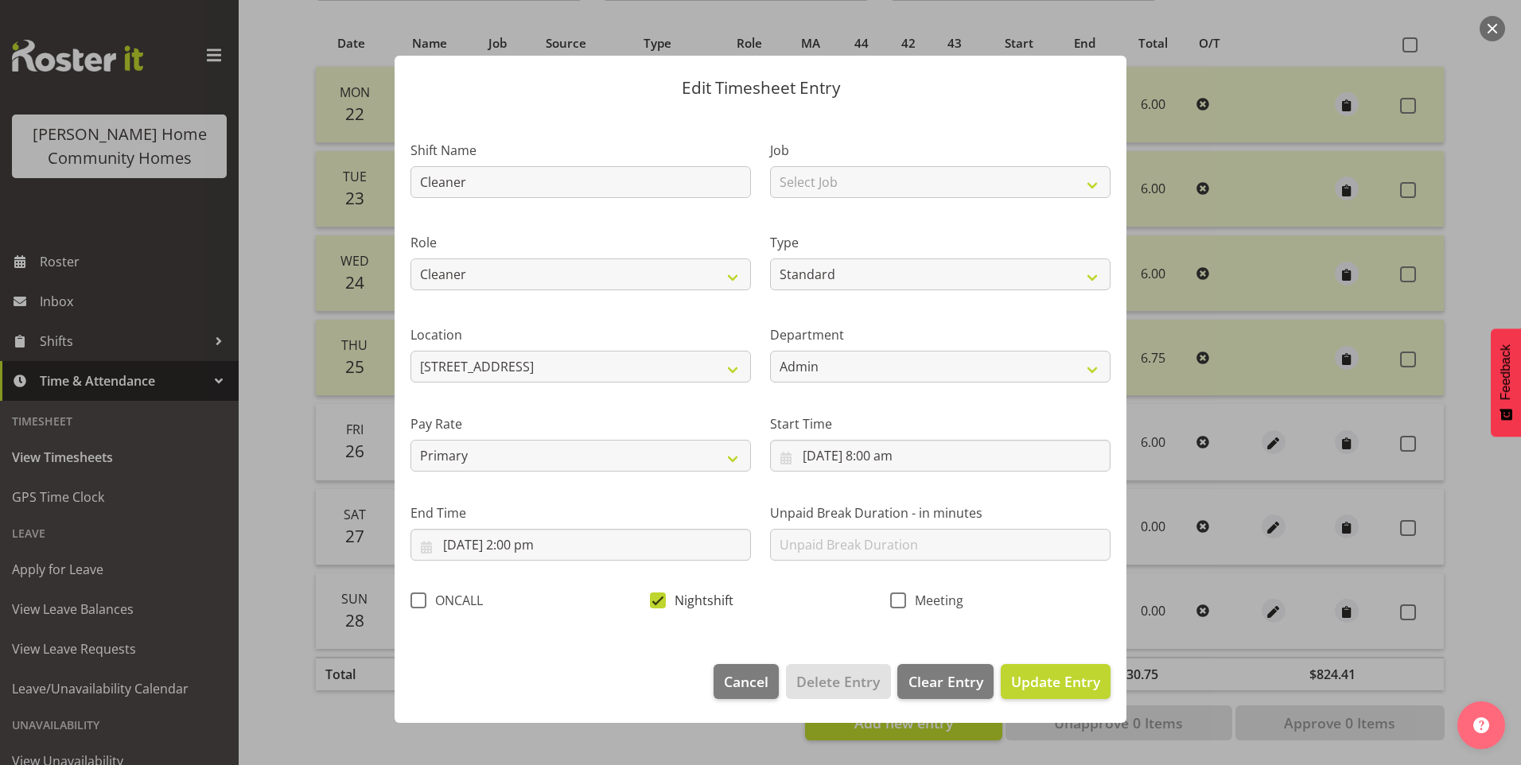
click at [666, 599] on span "Nightshift" at bounding box center [700, 601] width 68 height 16
click at [660, 599] on input "Nightshift" at bounding box center [655, 600] width 10 height 10
checkbox input "false"
click at [1027, 692] on button "Update Entry" at bounding box center [1056, 681] width 110 height 35
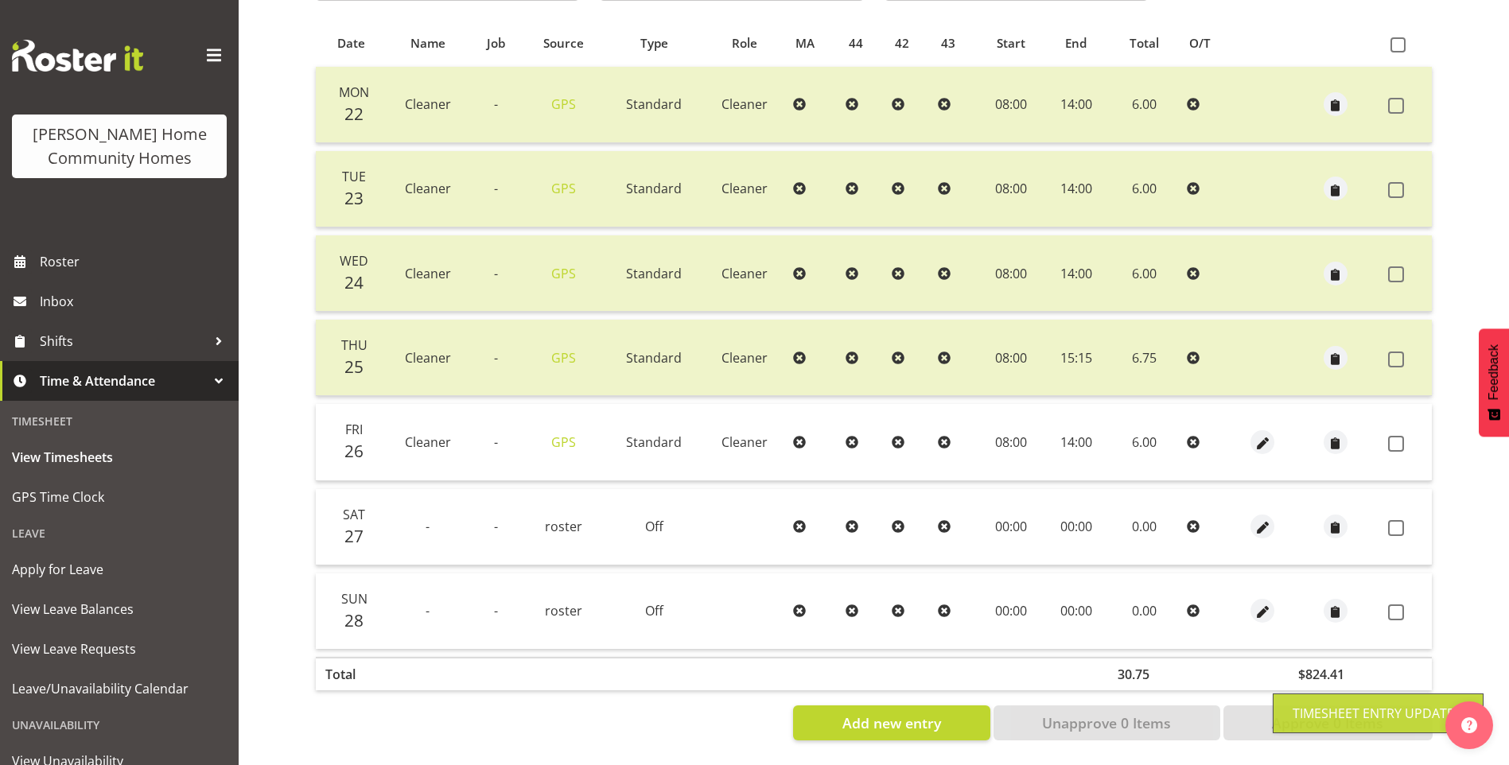
drag, startPoint x: 1400, startPoint y: 430, endPoint x: 1397, endPoint y: 453, distance: 23.3
click at [1399, 436] on span at bounding box center [1396, 444] width 16 height 16
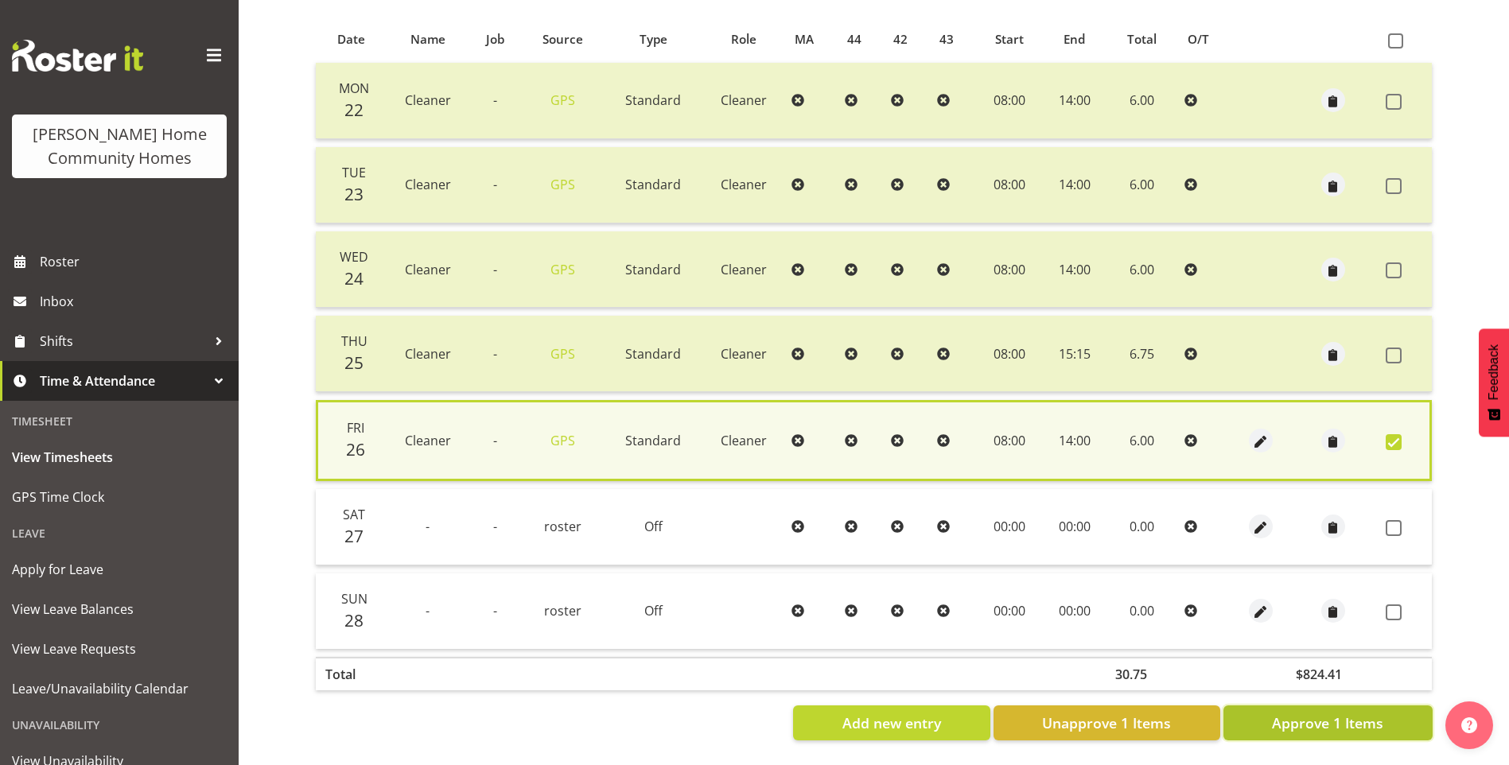
click at [1313, 714] on span "Approve 1 Items" at bounding box center [1327, 723] width 111 height 21
checkbox input "false"
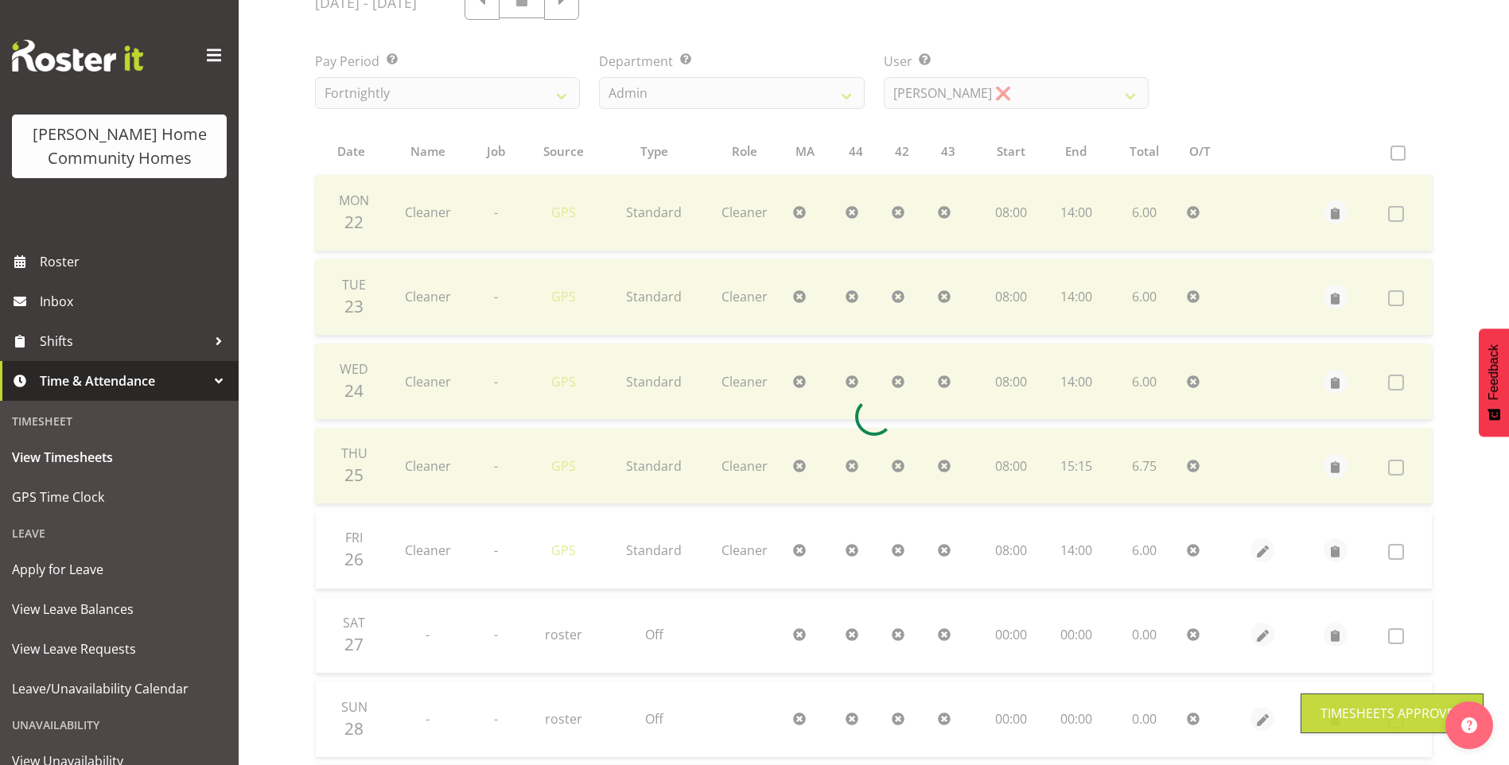
scroll to position [103, 0]
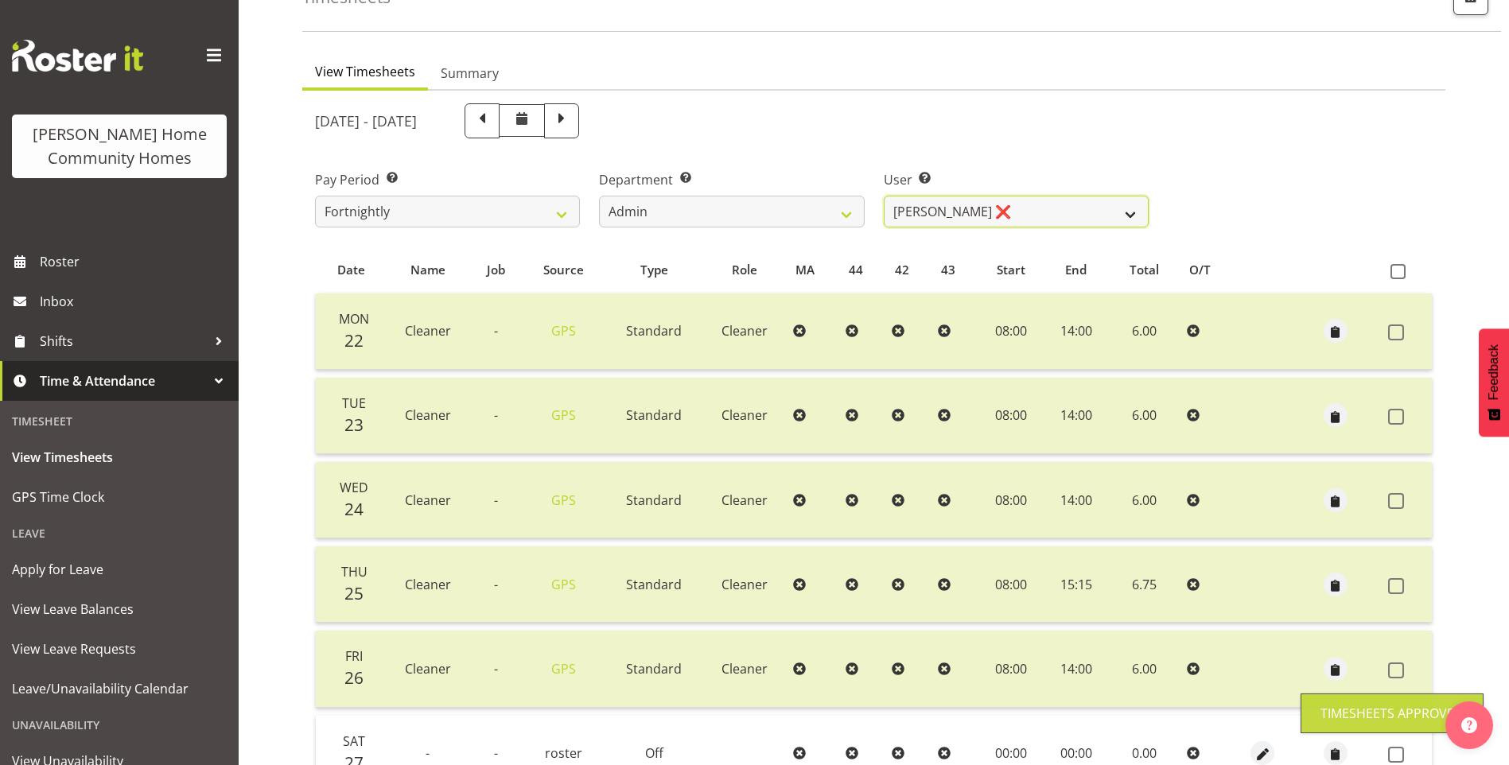
click at [985, 220] on select "Barbara Dunlop ❌ Emily-Jayne Ashton ❌ Johanna Molina ❌ Kirsty Crossley ✔" at bounding box center [1016, 212] width 265 height 32
select select "8557"
click at [884, 196] on select "Barbara Dunlop ❌ Emily-Jayne Ashton ❌ Johanna Molina ❌ Kirsty Crossley ✔" at bounding box center [1016, 212] width 265 height 32
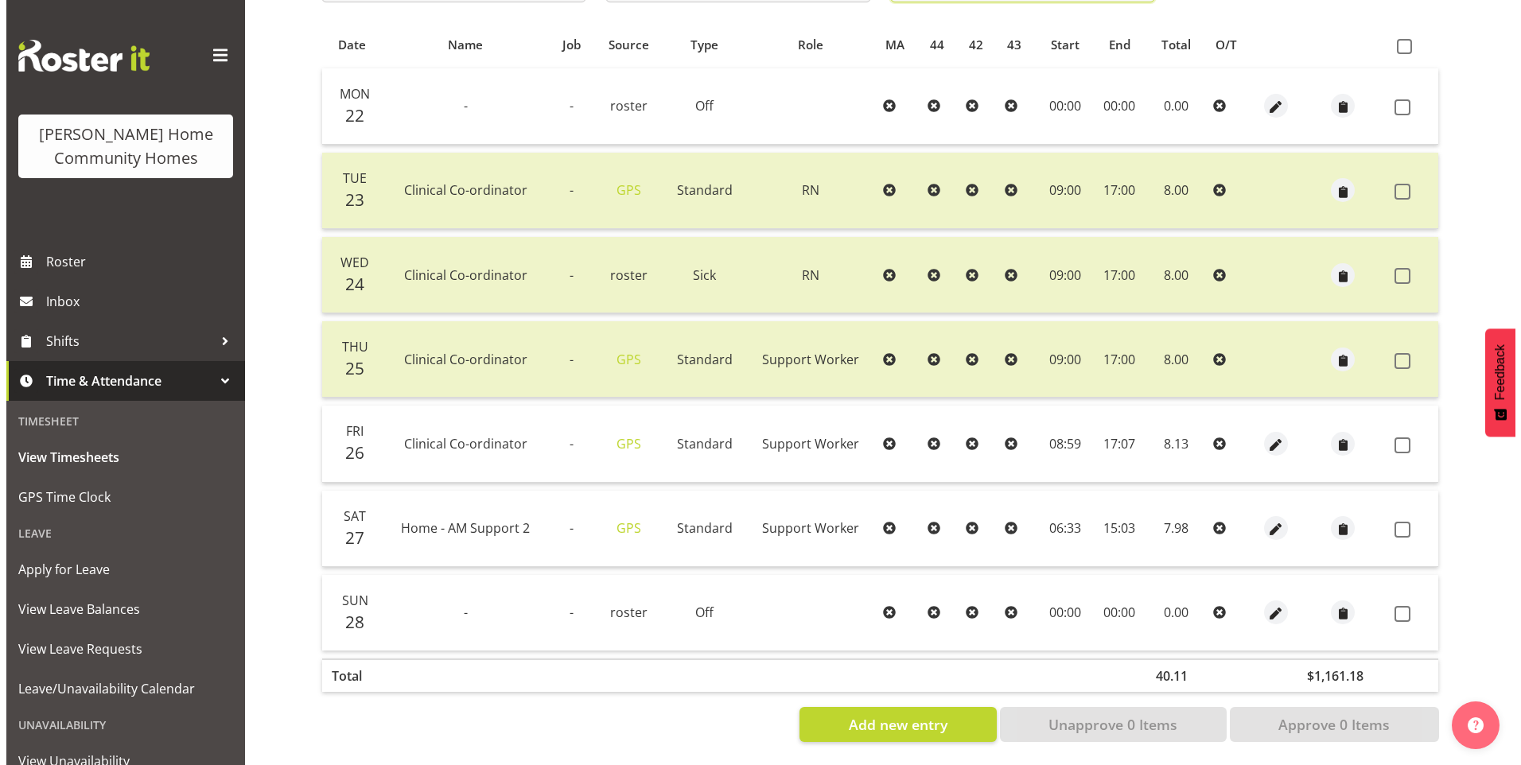
scroll to position [341, 0]
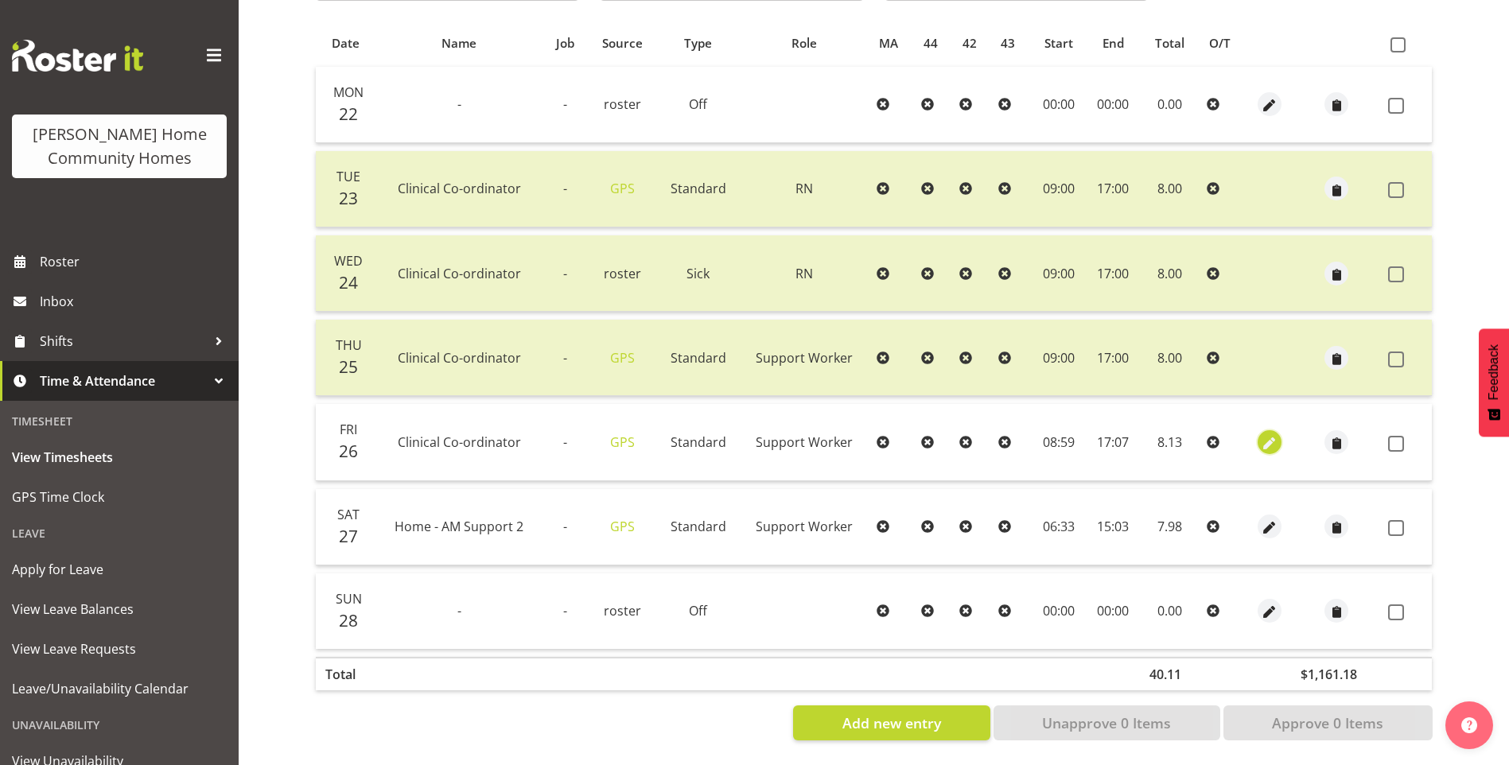
click at [1265, 434] on span "button" at bounding box center [1270, 443] width 18 height 18
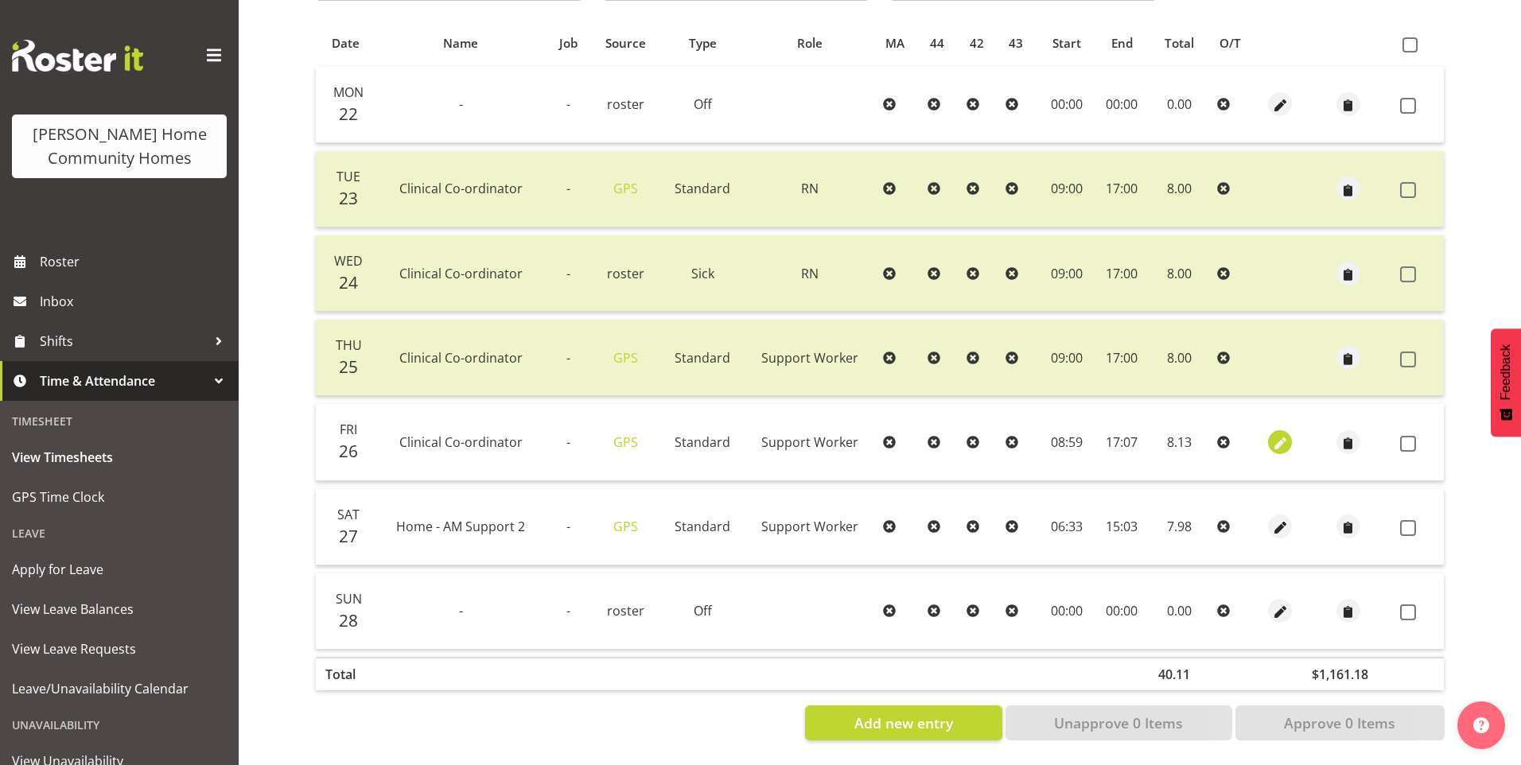
select select "Standard"
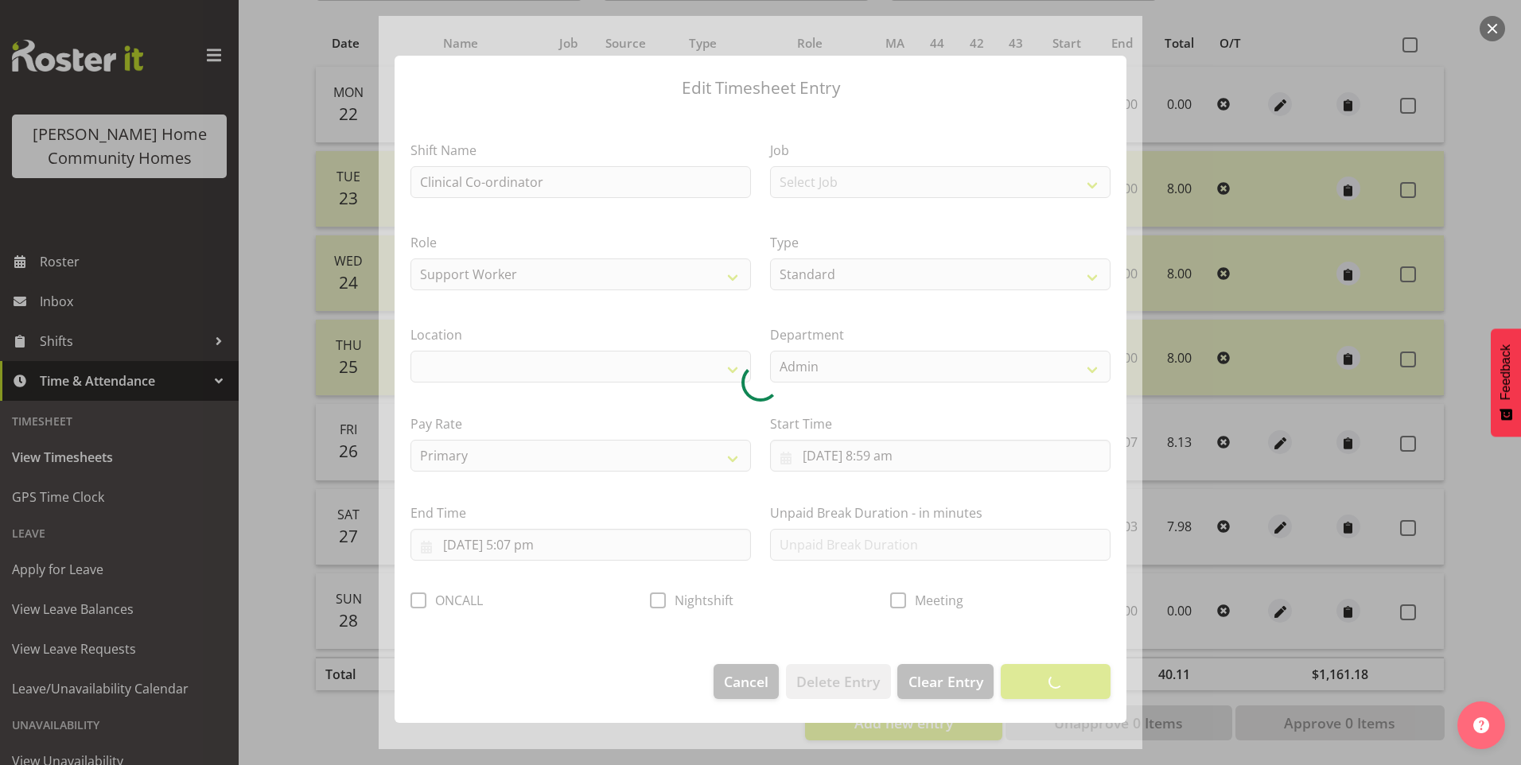
select select "1067"
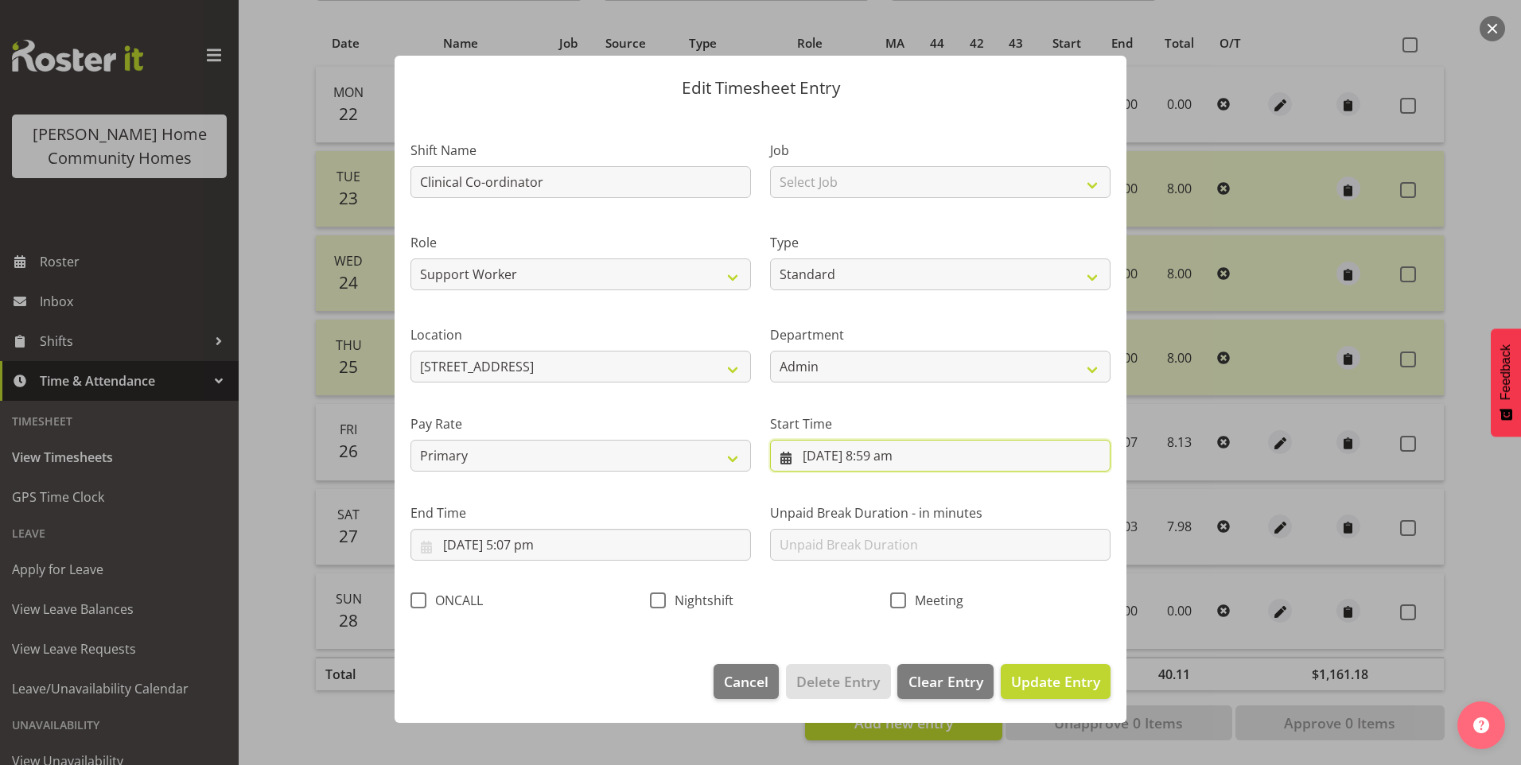
click at [881, 464] on input "26/09/2025, 8:59 am" at bounding box center [940, 456] width 340 height 32
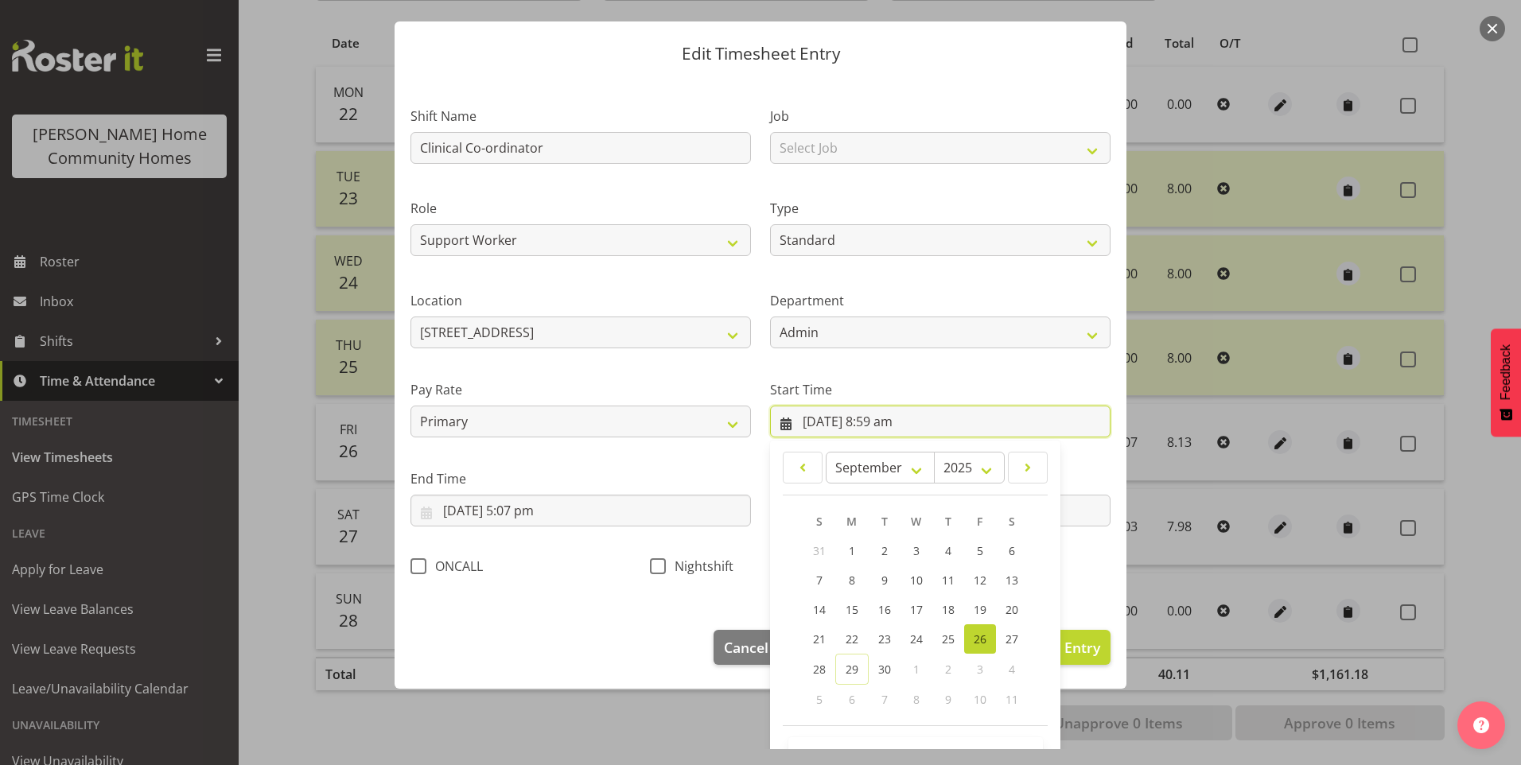
scroll to position [86, 0]
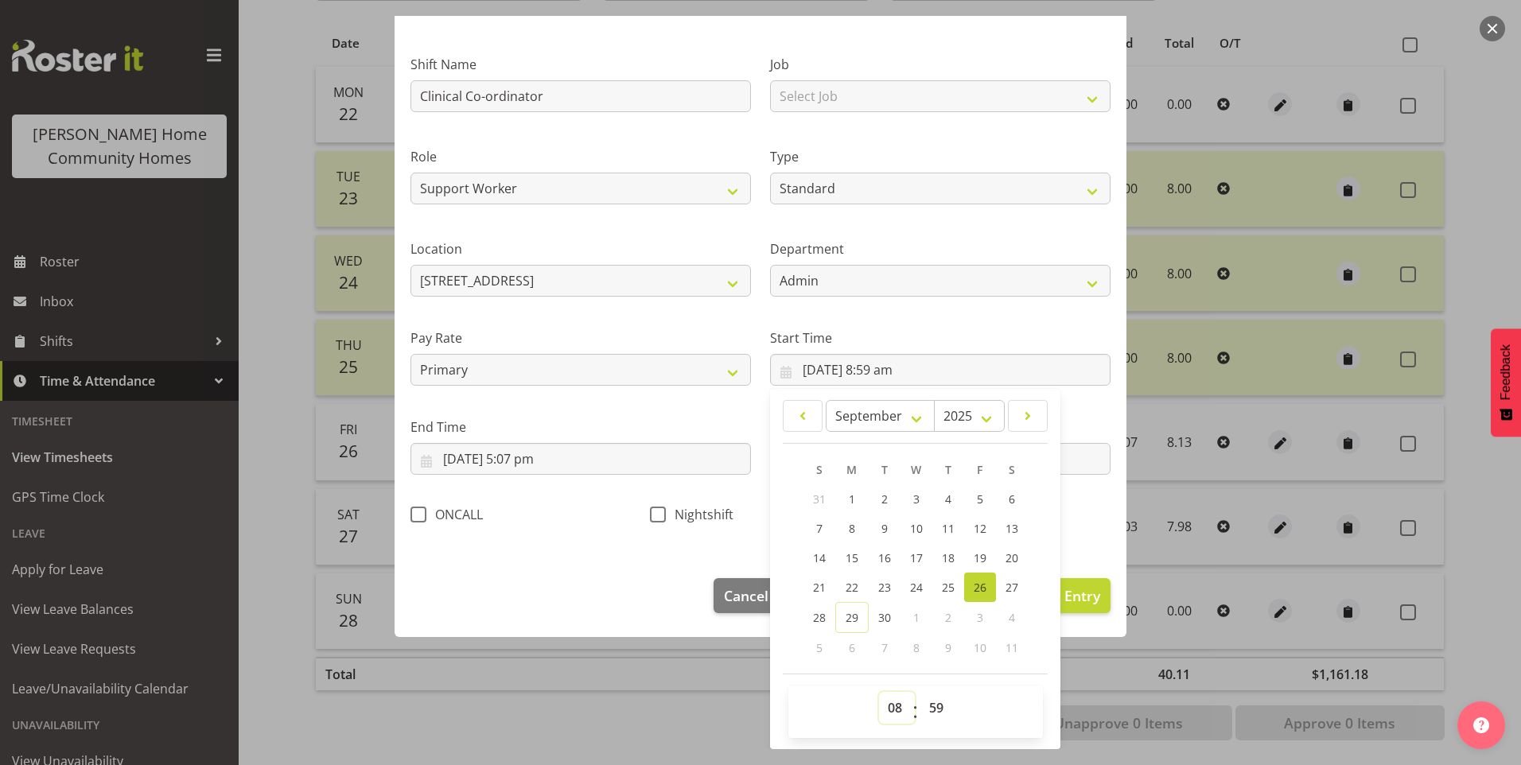
drag, startPoint x: 888, startPoint y: 713, endPoint x: 896, endPoint y: 694, distance: 19.6
click at [888, 713] on select "00 01 02 03 04 05 06 07 08 09 10 11 12 13 14 15 16 17 18 19 20 21 22 23" at bounding box center [897, 708] width 36 height 32
select select "9"
click at [879, 692] on select "00 01 02 03 04 05 06 07 08 09 10 11 12 13 14 15 16 17 18 19 20 21 22 23" at bounding box center [897, 708] width 36 height 32
type input "26/09/2025, 9:59 am"
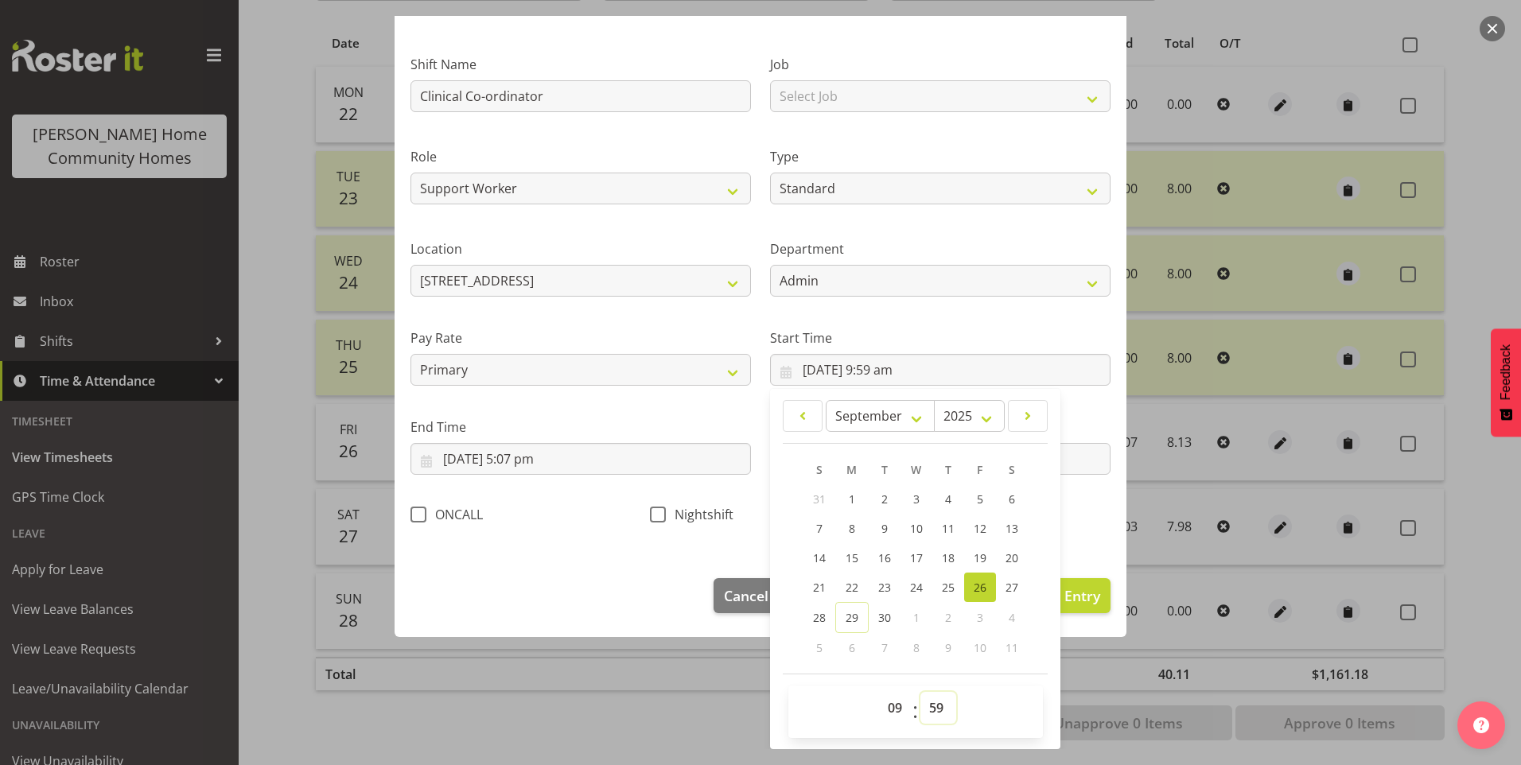
click at [935, 709] on select "00 01 02 03 04 05 06 07 08 09 10 11 12 13 14 15 16 17 18 19 20 21 22 23 24 25 2…" at bounding box center [938, 708] width 36 height 32
select select "0"
click at [920, 692] on select "00 01 02 03 04 05 06 07 08 09 10 11 12 13 14 15 16 17 18 19 20 21 22 23 24 25 2…" at bounding box center [938, 708] width 36 height 32
type input "26/09/2025, 9:00 am"
click at [534, 463] on input "26/09/2025, 5:07 pm" at bounding box center [580, 459] width 340 height 32
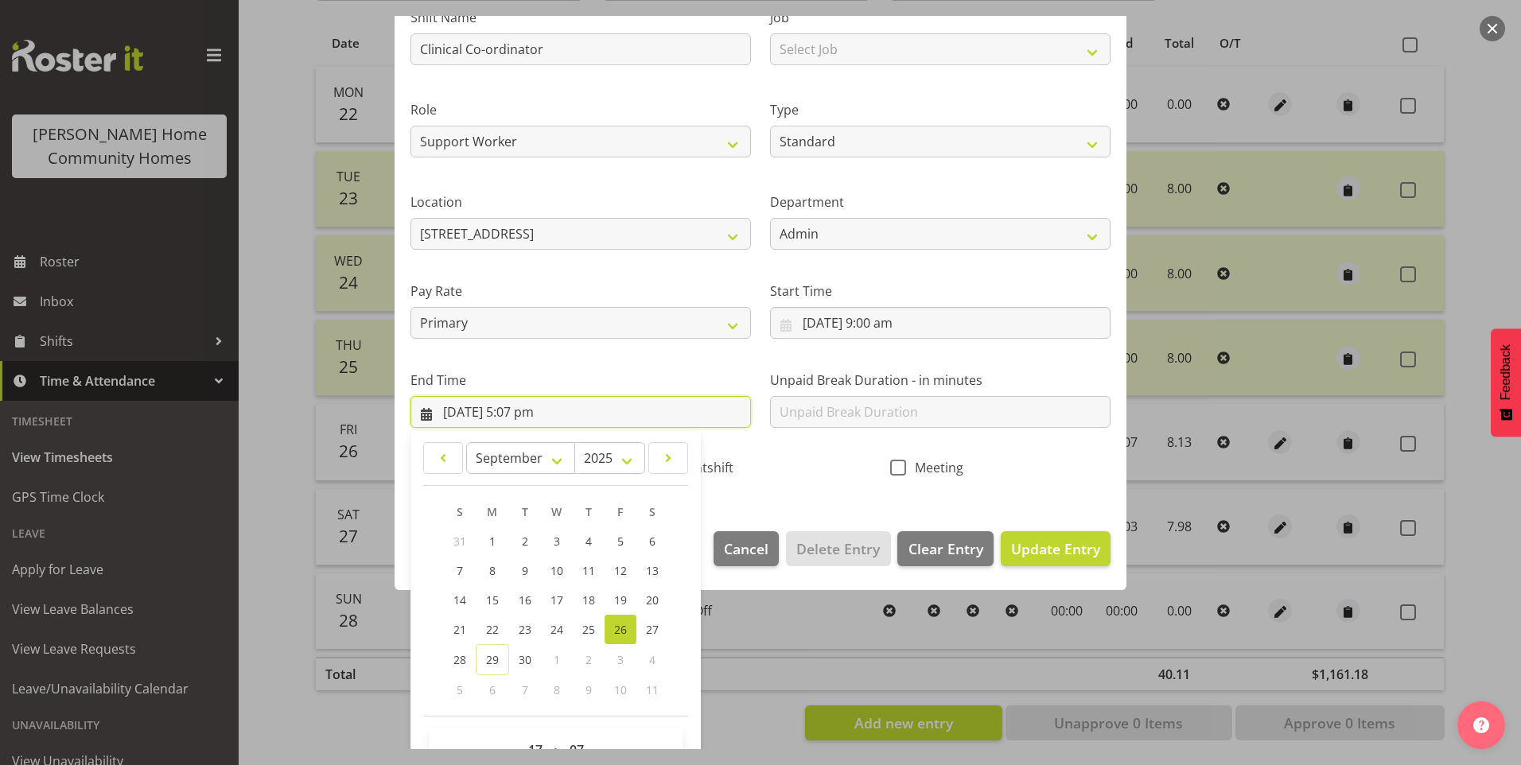
scroll to position [175, 0]
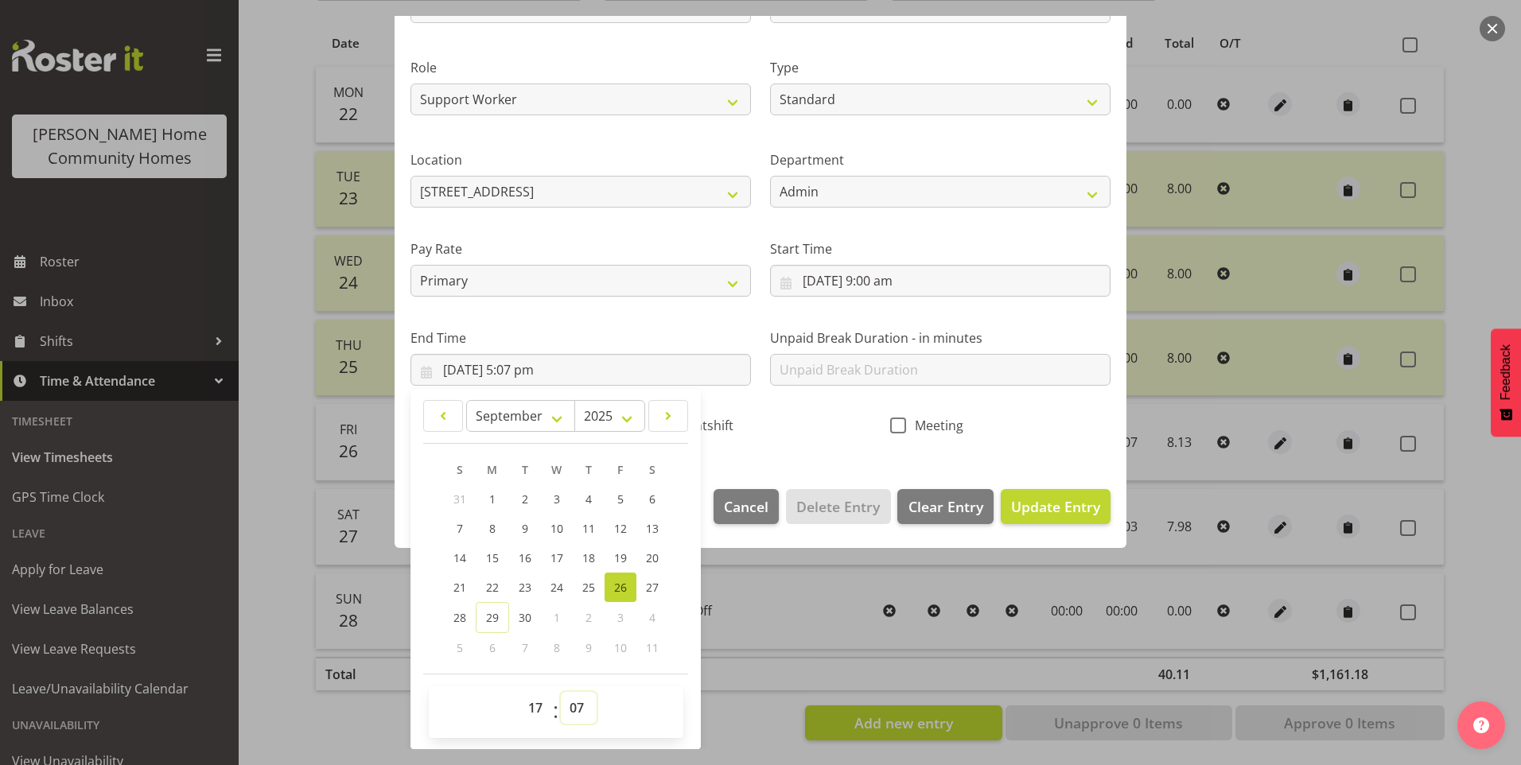
click at [575, 712] on select "00 01 02 03 04 05 06 07 08 09 10 11 12 13 14 15 16 17 18 19 20 21 22 23 24 25 2…" at bounding box center [579, 708] width 36 height 32
select select "0"
click at [561, 692] on select "00 01 02 03 04 05 06 07 08 09 10 11 12 13 14 15 16 17 18 19 20 21 22 23 24 25 2…" at bounding box center [579, 708] width 36 height 32
type input "26/09/2025, 5:00 pm"
click at [1047, 502] on span "Update Entry" at bounding box center [1055, 506] width 89 height 19
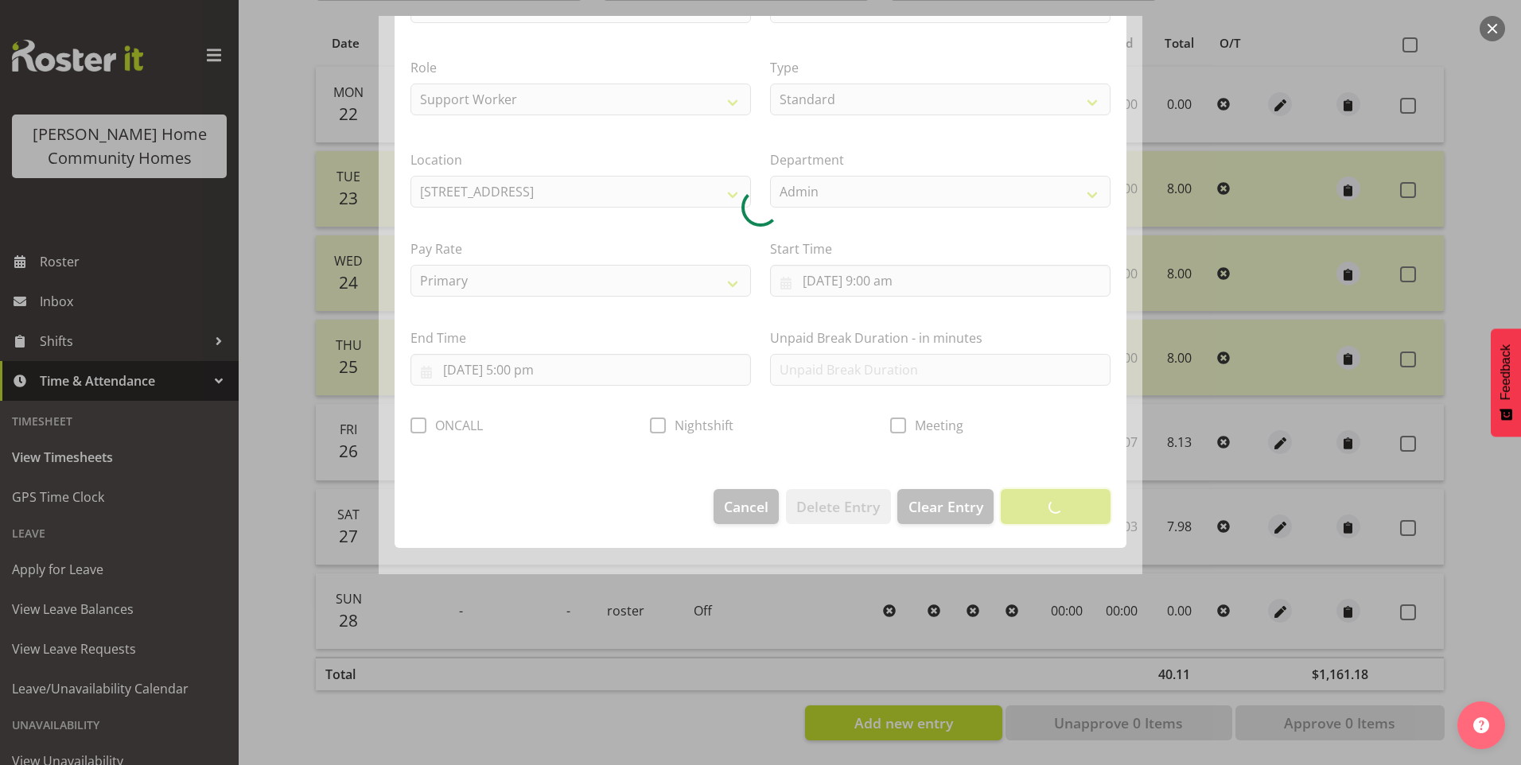
scroll to position [0, 0]
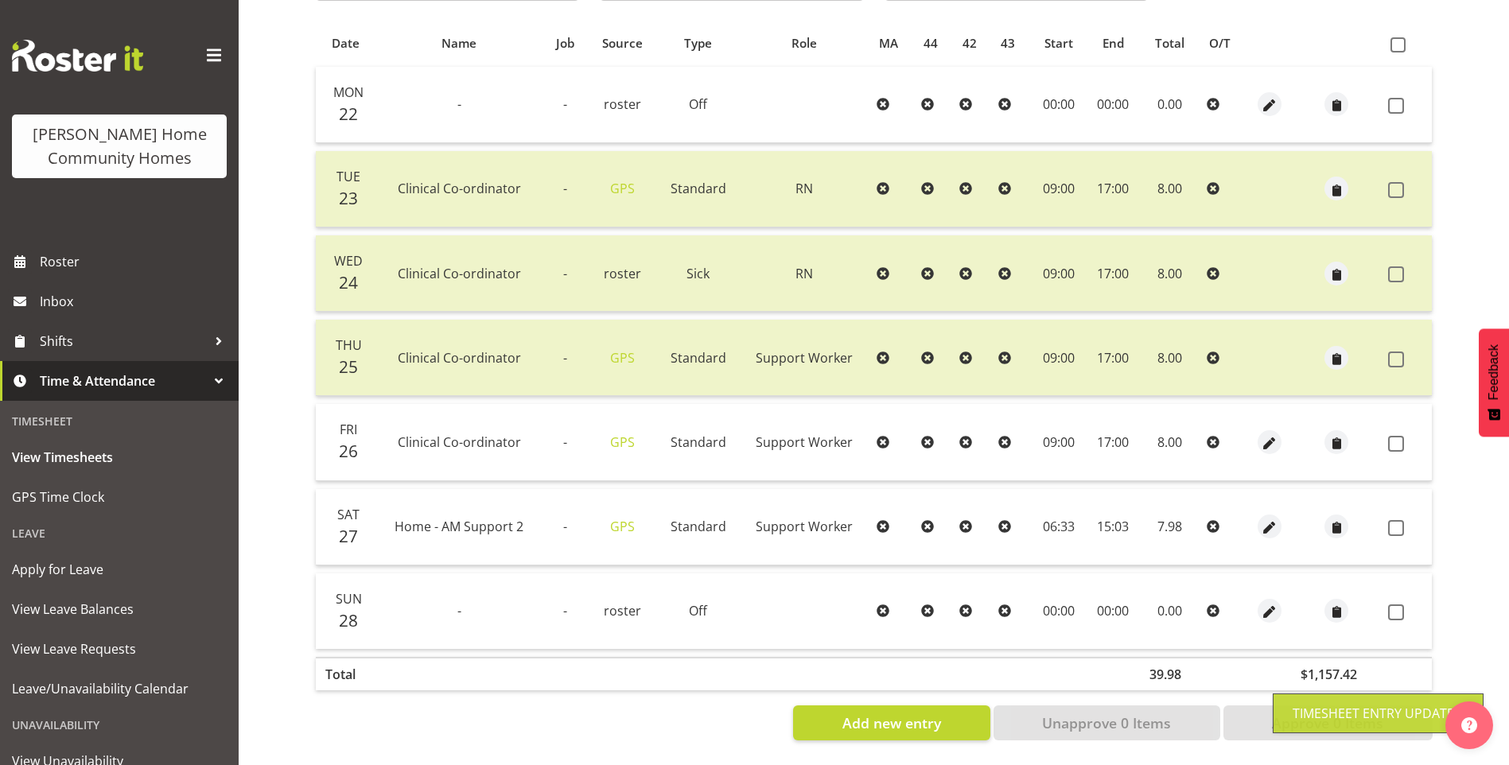
click at [1397, 436] on span at bounding box center [1396, 444] width 16 height 16
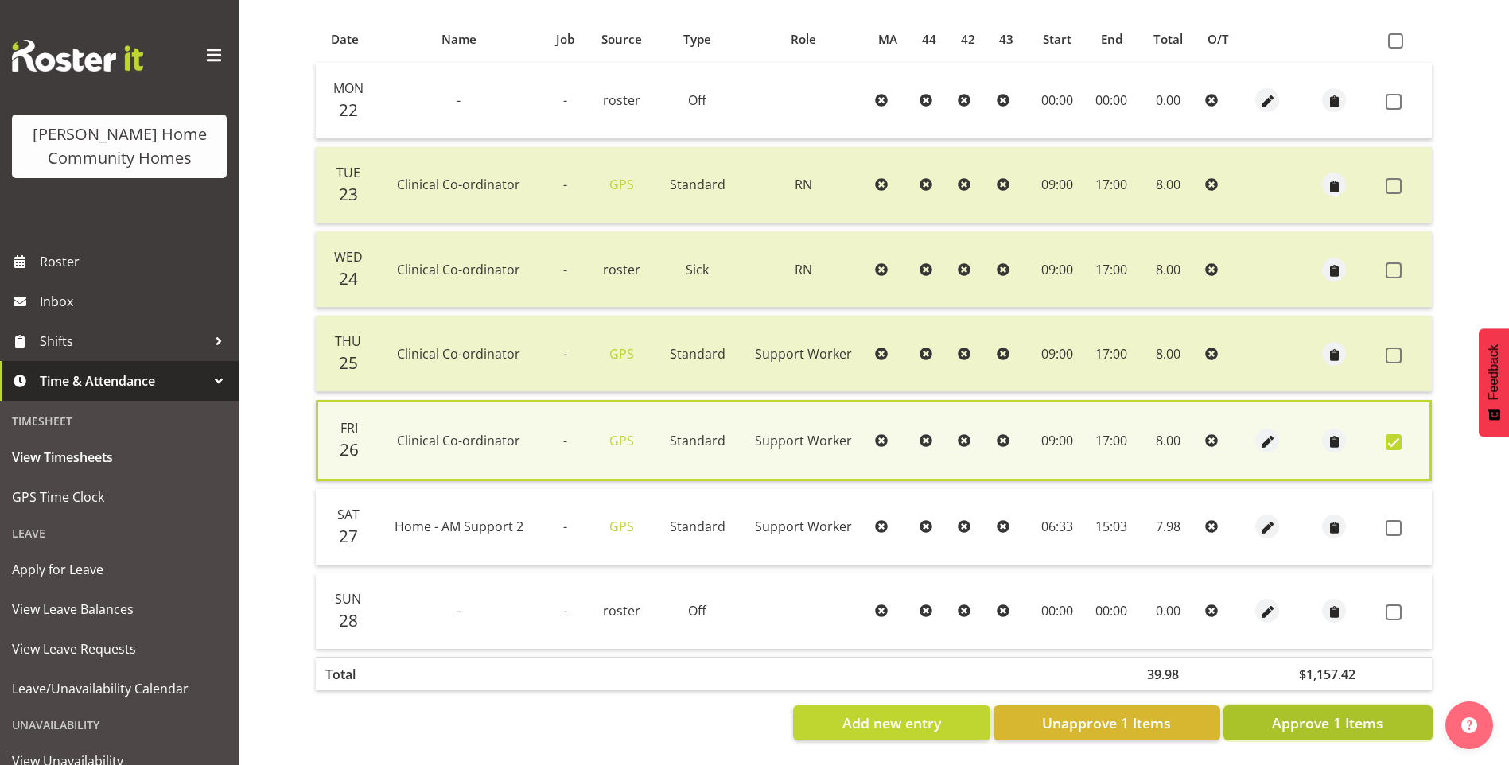
click at [1327, 717] on span "Approve 1 Items" at bounding box center [1327, 723] width 111 height 21
checkbox input "false"
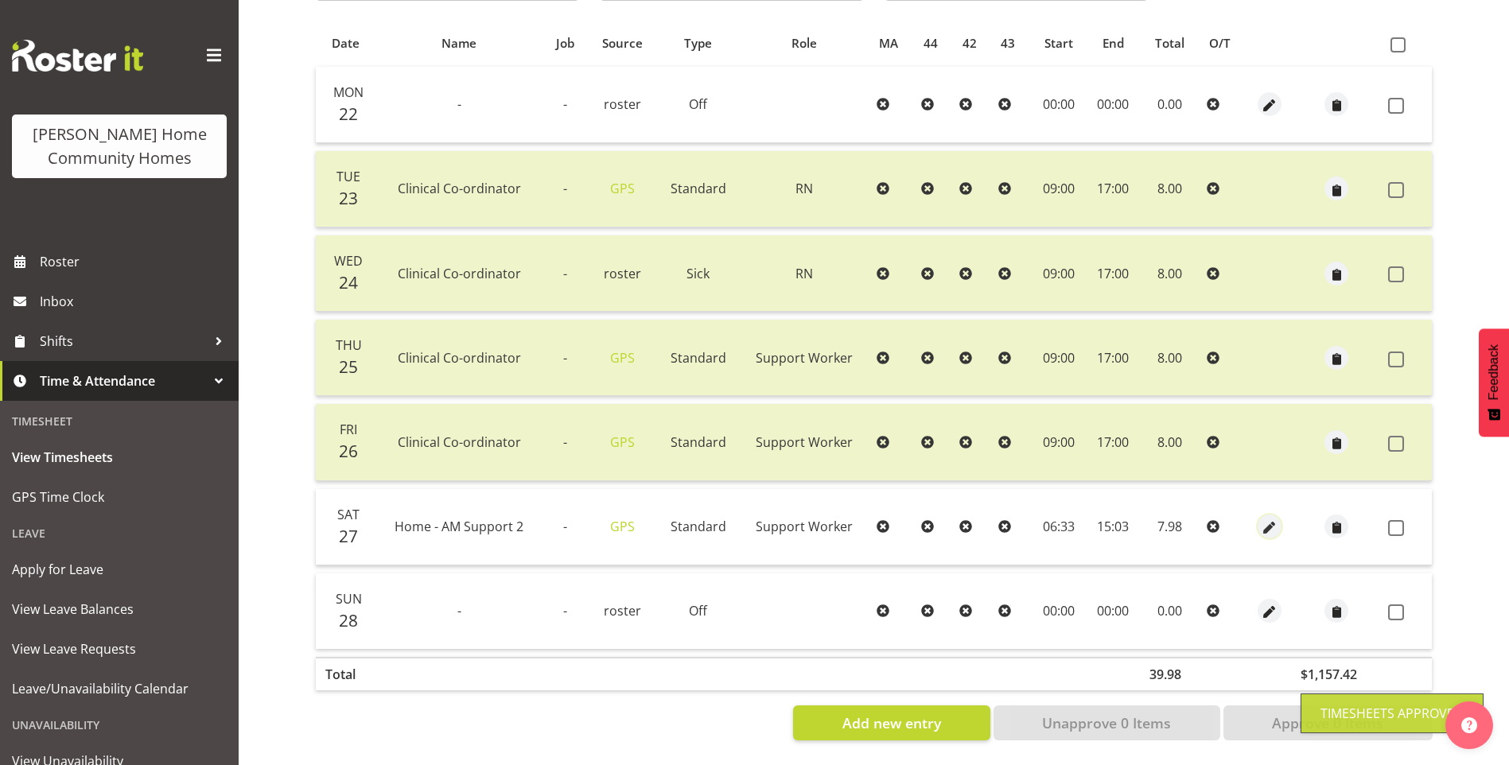
click at [1271, 519] on span "button" at bounding box center [1270, 528] width 18 height 18
select select "Standard"
select select "746"
select select "8"
select select "2025"
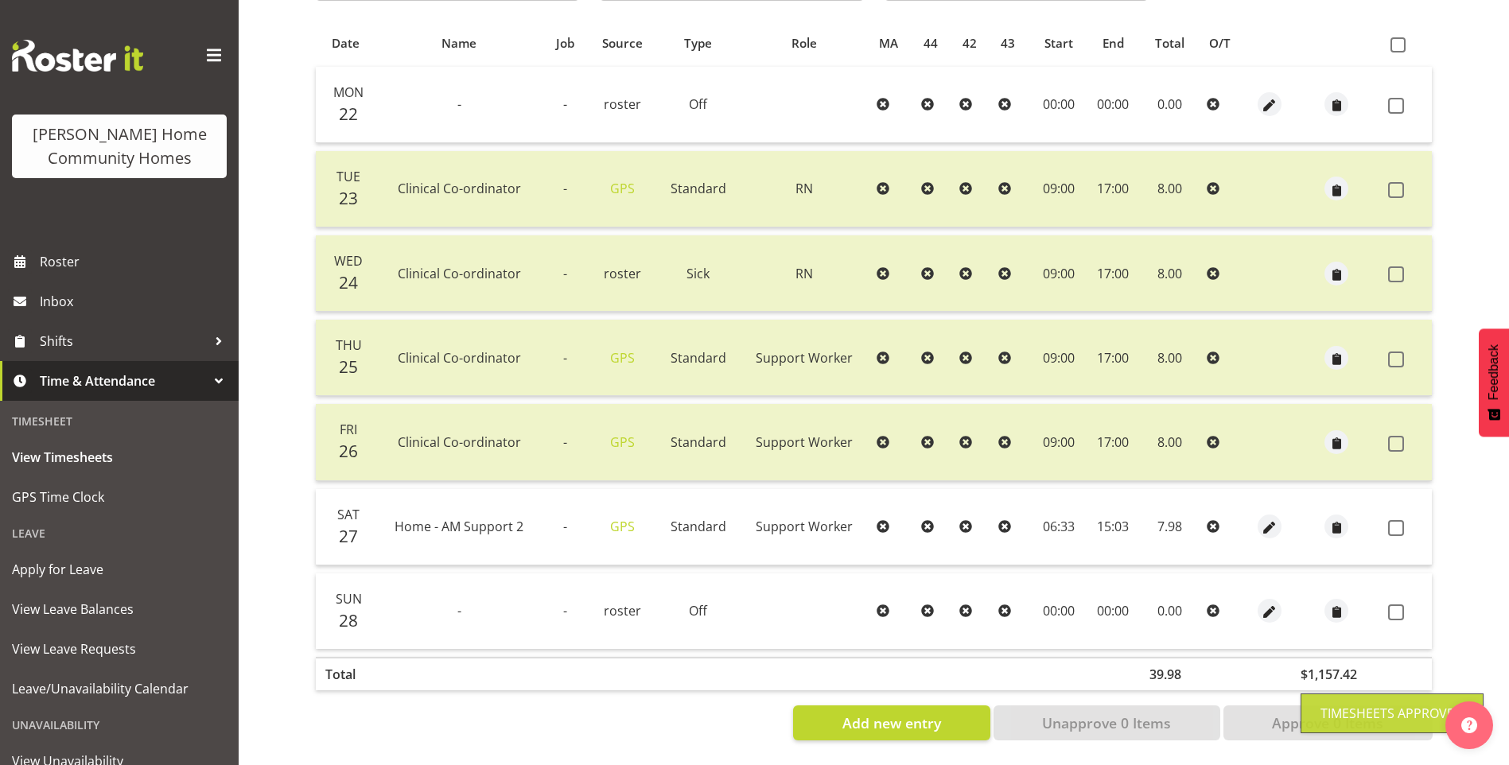
select select "15"
select select "3"
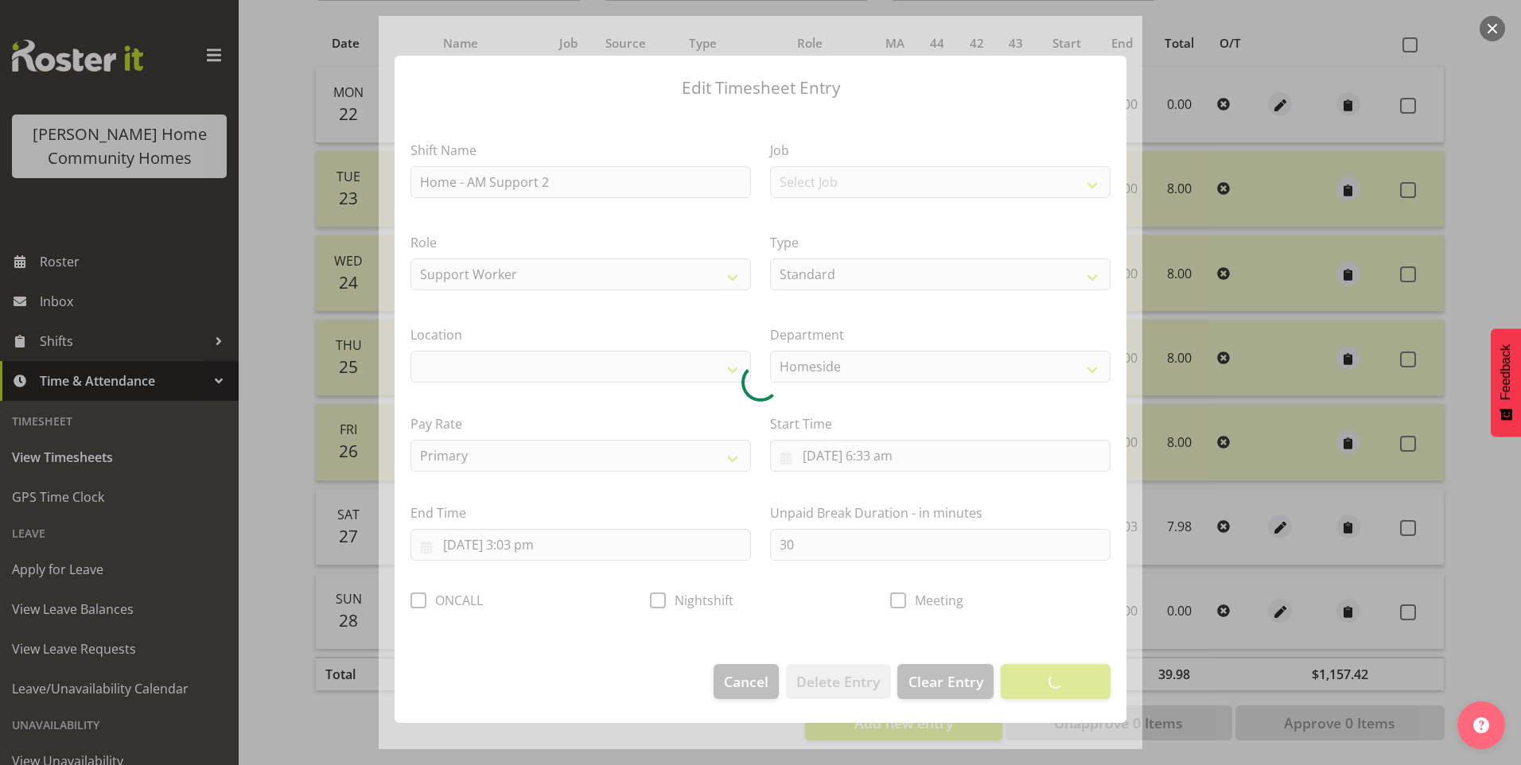
select select "1067"
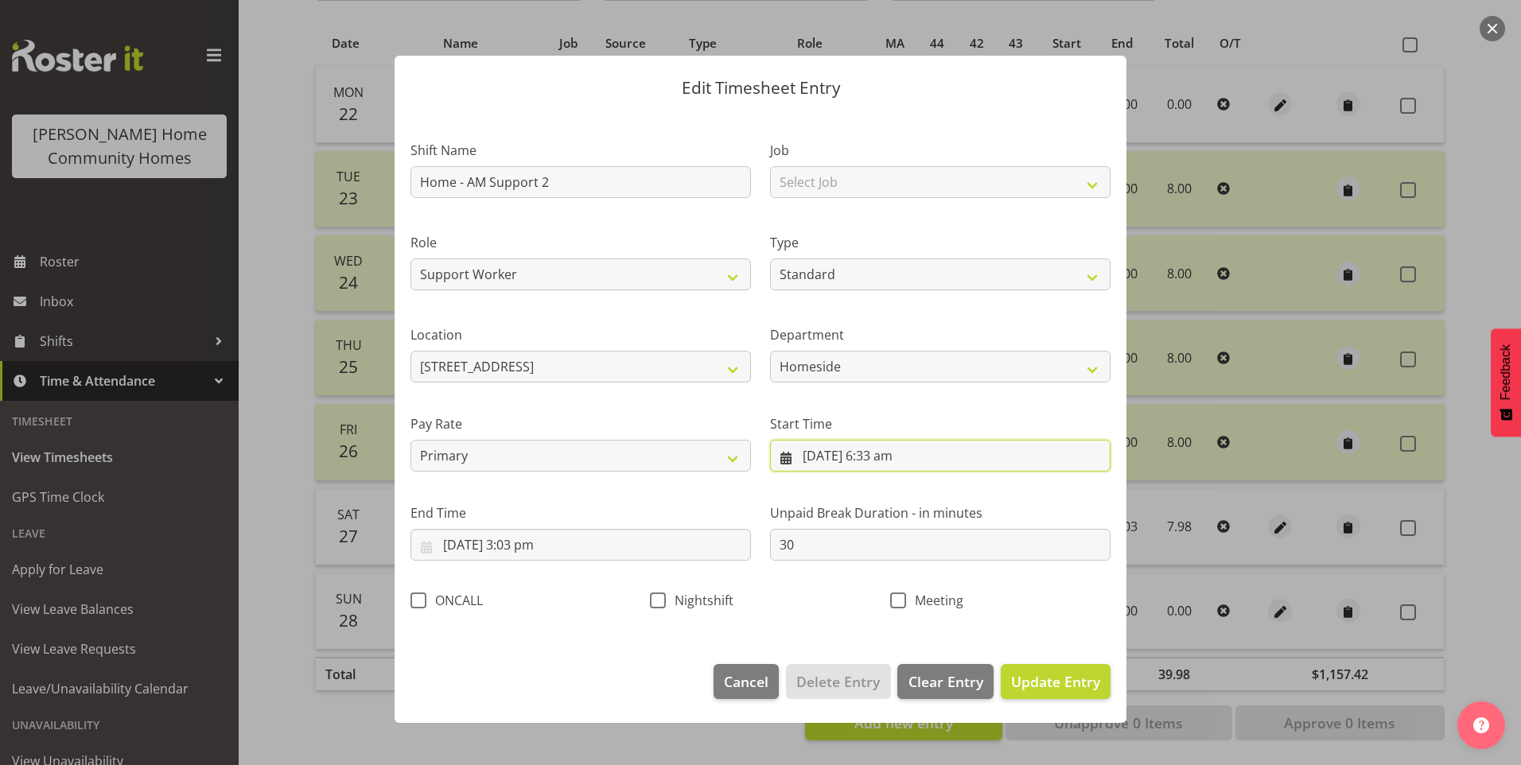
click at [898, 457] on input "27/09/2025, 6:33 am" at bounding box center [940, 456] width 340 height 32
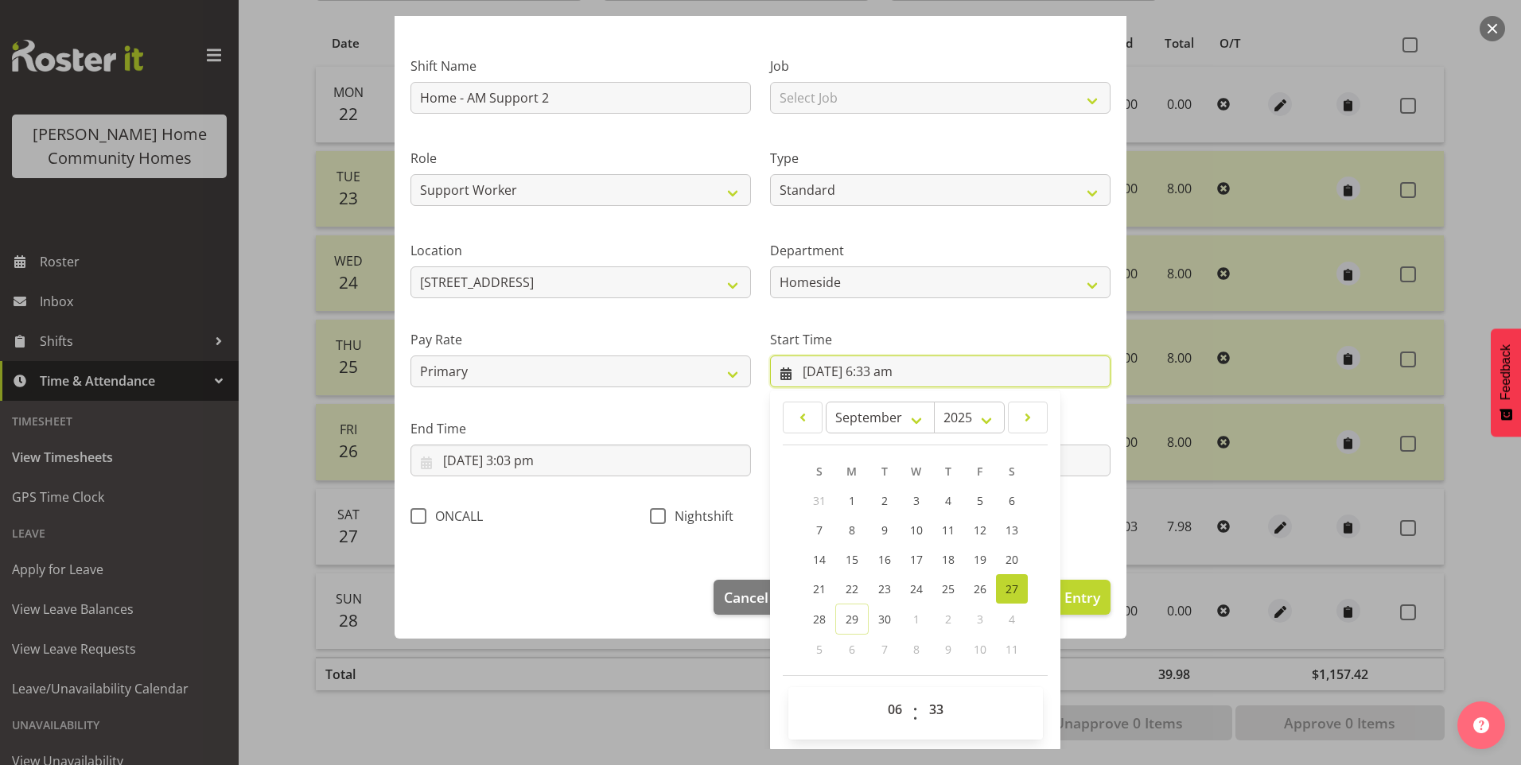
scroll to position [86, 0]
drag, startPoint x: 923, startPoint y: 703, endPoint x: 926, endPoint y: 691, distance: 12.2
click at [923, 702] on select "00 01 02 03 04 05 06 07 08 09 10 11 12 13 14 15 16 17 18 19 20 21 22 23 24 25 2…" at bounding box center [938, 708] width 36 height 32
select select "30"
click at [920, 692] on select "00 01 02 03 04 05 06 07 08 09 10 11 12 13 14 15 16 17 18 19 20 21 22 23 24 25 2…" at bounding box center [938, 708] width 36 height 32
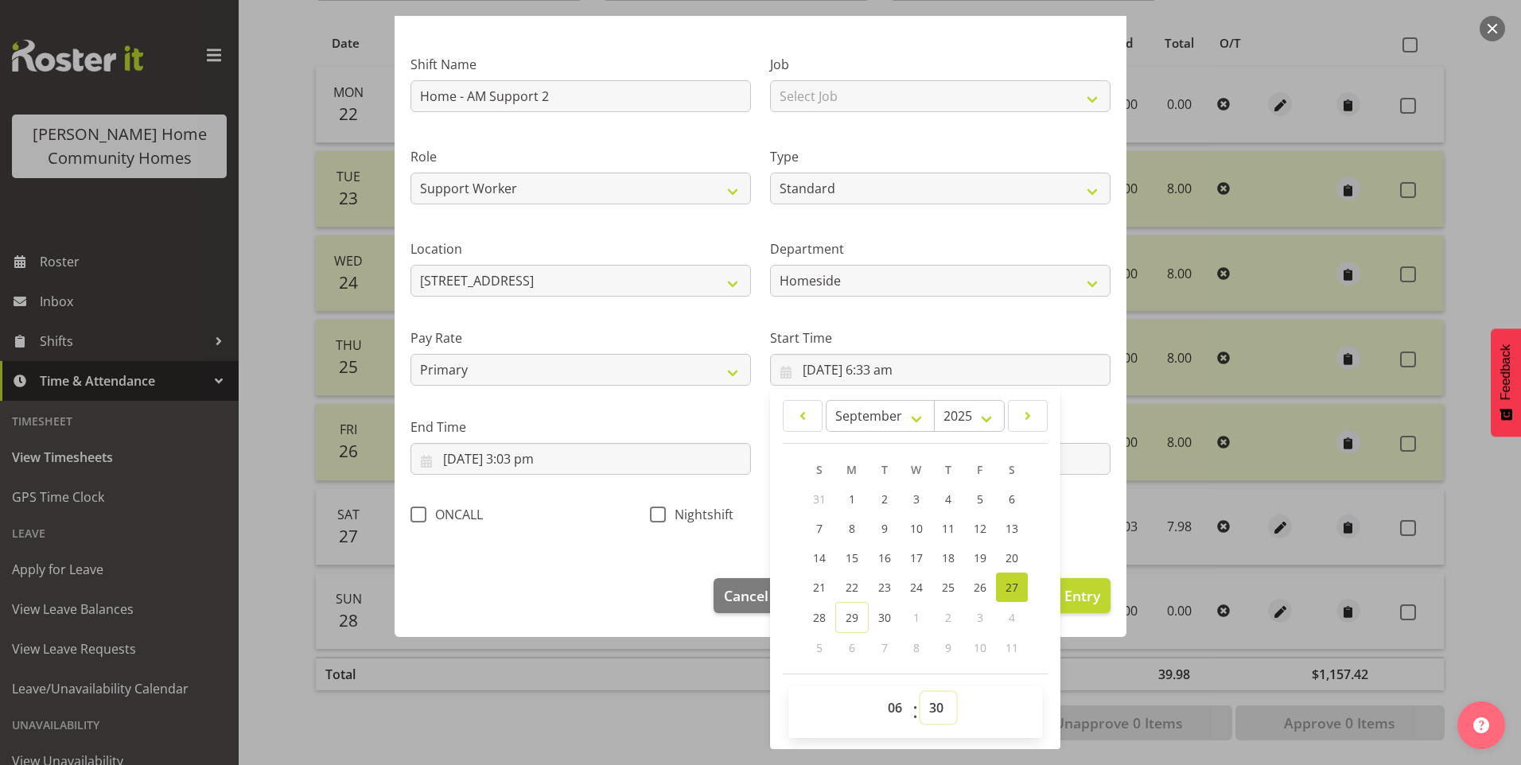
type input "27/09/2025, 6:30 am"
click at [539, 467] on input "27/09/2025, 3:03 pm" at bounding box center [580, 459] width 340 height 32
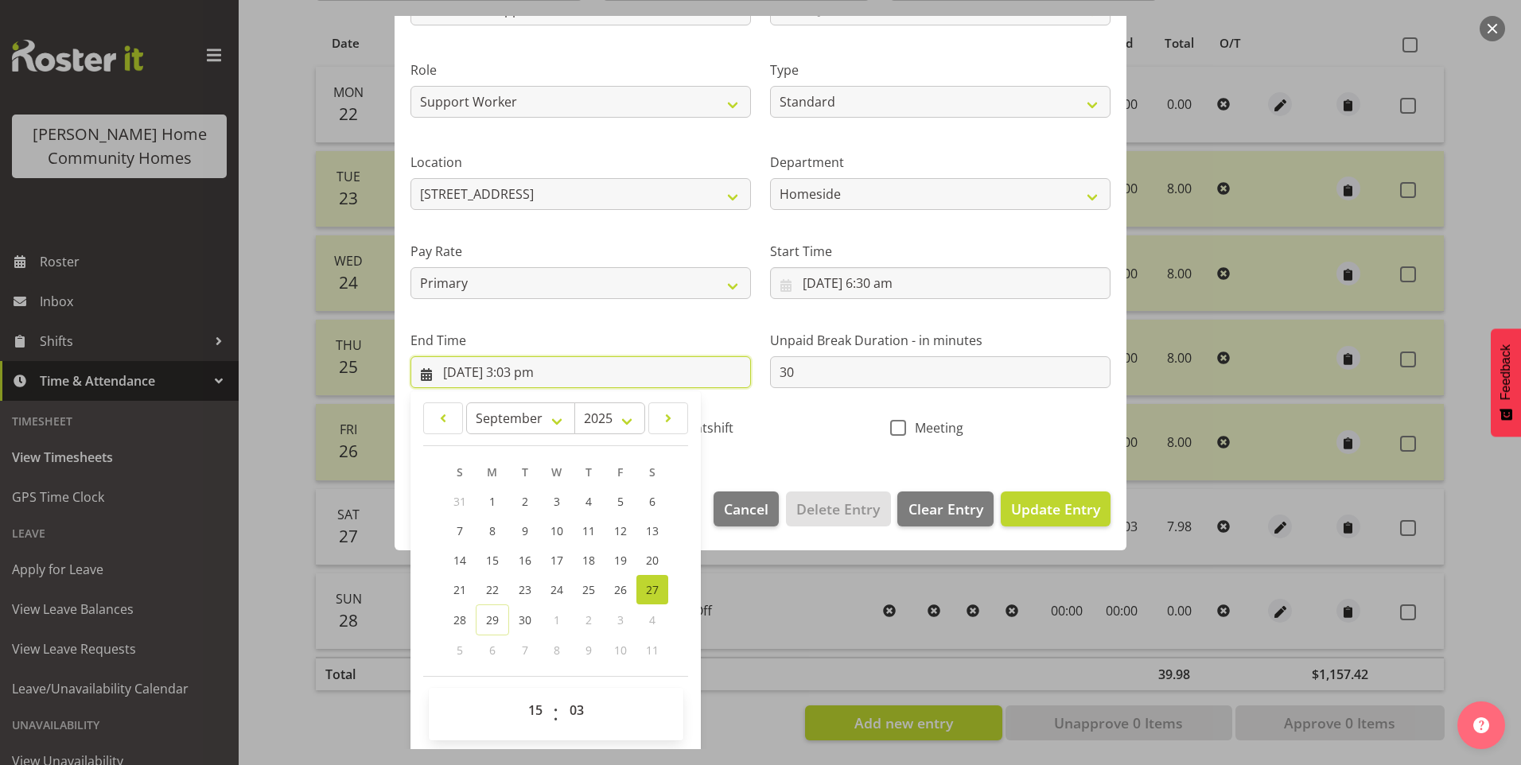
scroll to position [175, 0]
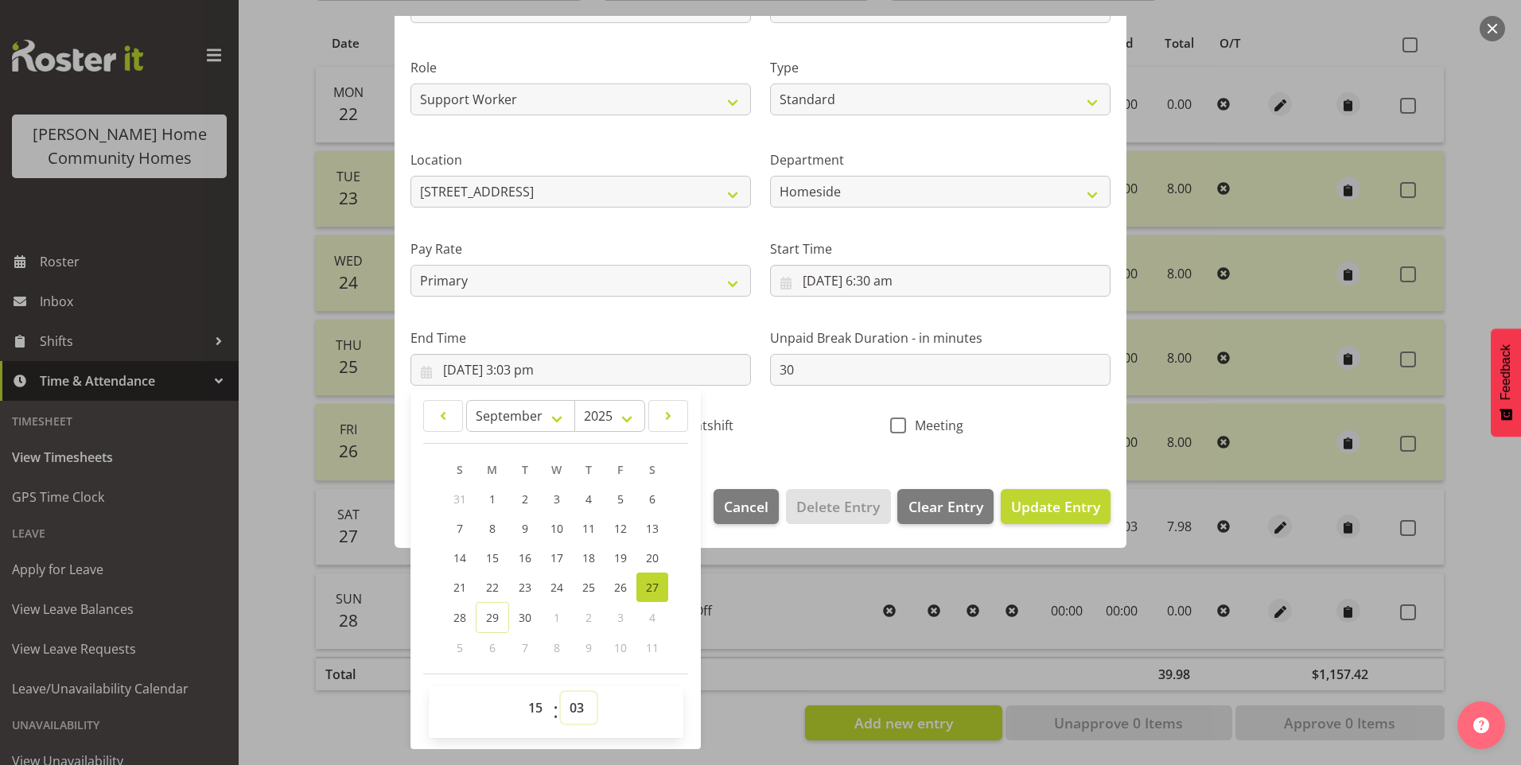
drag, startPoint x: 584, startPoint y: 712, endPoint x: 585, endPoint y: 694, distance: 18.4
click at [585, 710] on select "00 01 02 03 04 05 06 07 08 09 10 11 12 13 14 15 16 17 18 19 20 21 22 23 24 25 2…" at bounding box center [579, 708] width 36 height 32
select select "0"
click at [561, 692] on select "00 01 02 03 04 05 06 07 08 09 10 11 12 13 14 15 16 17 18 19 20 21 22 23 24 25 2…" at bounding box center [579, 708] width 36 height 32
type input "27/09/2025, 3:00 pm"
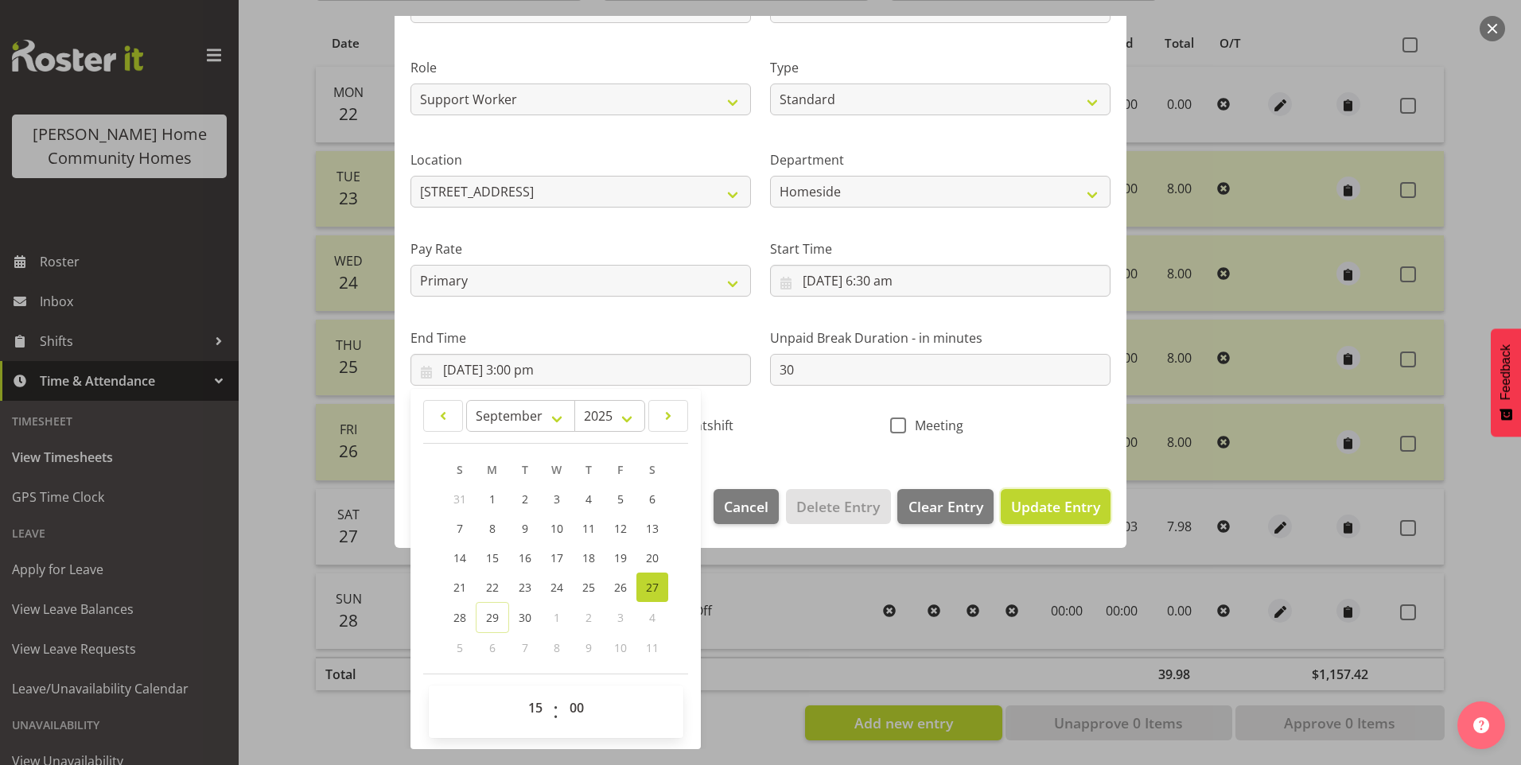
drag, startPoint x: 1059, startPoint y: 507, endPoint x: 1172, endPoint y: 478, distance: 117.5
click at [1059, 505] on span "Update Entry" at bounding box center [1055, 506] width 89 height 19
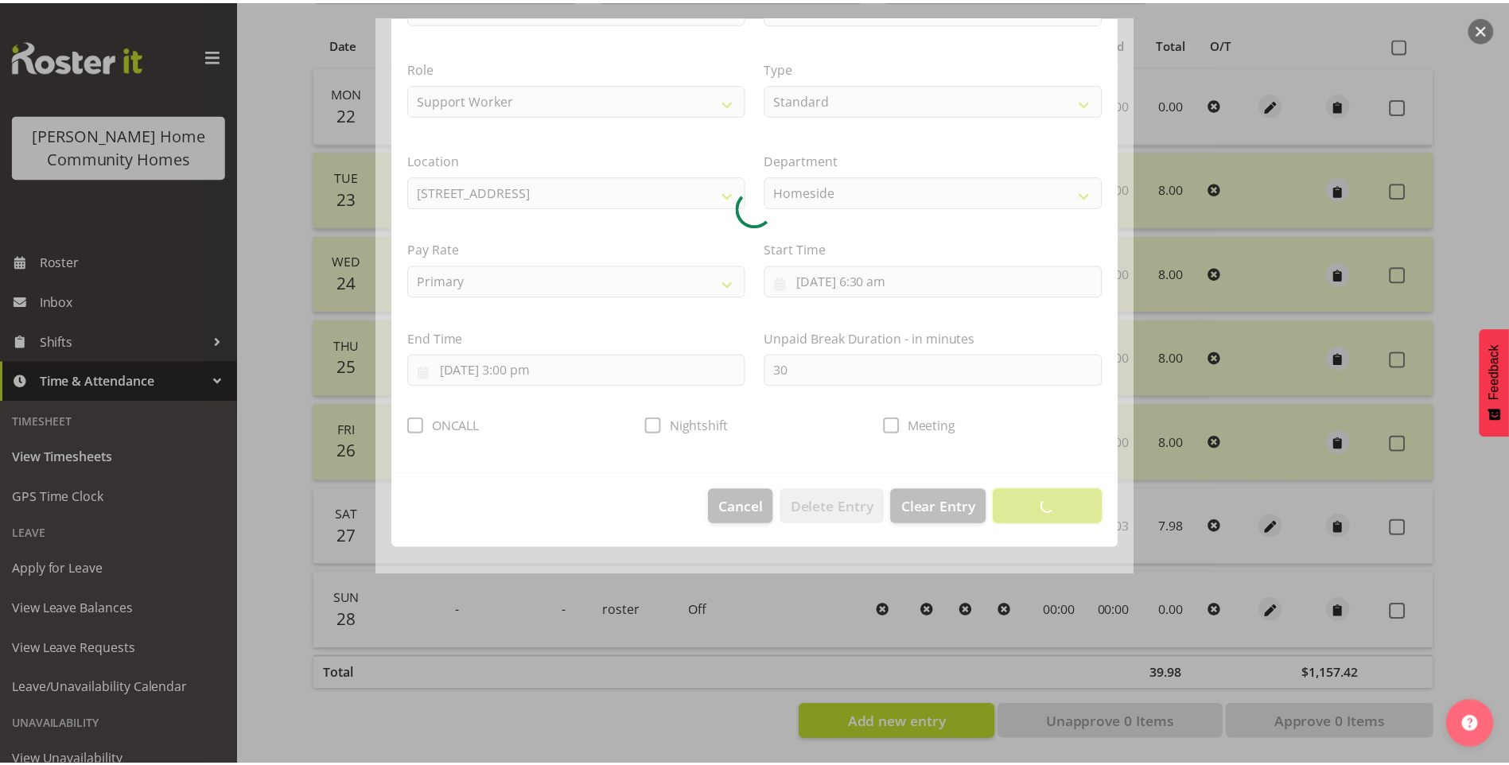
scroll to position [0, 0]
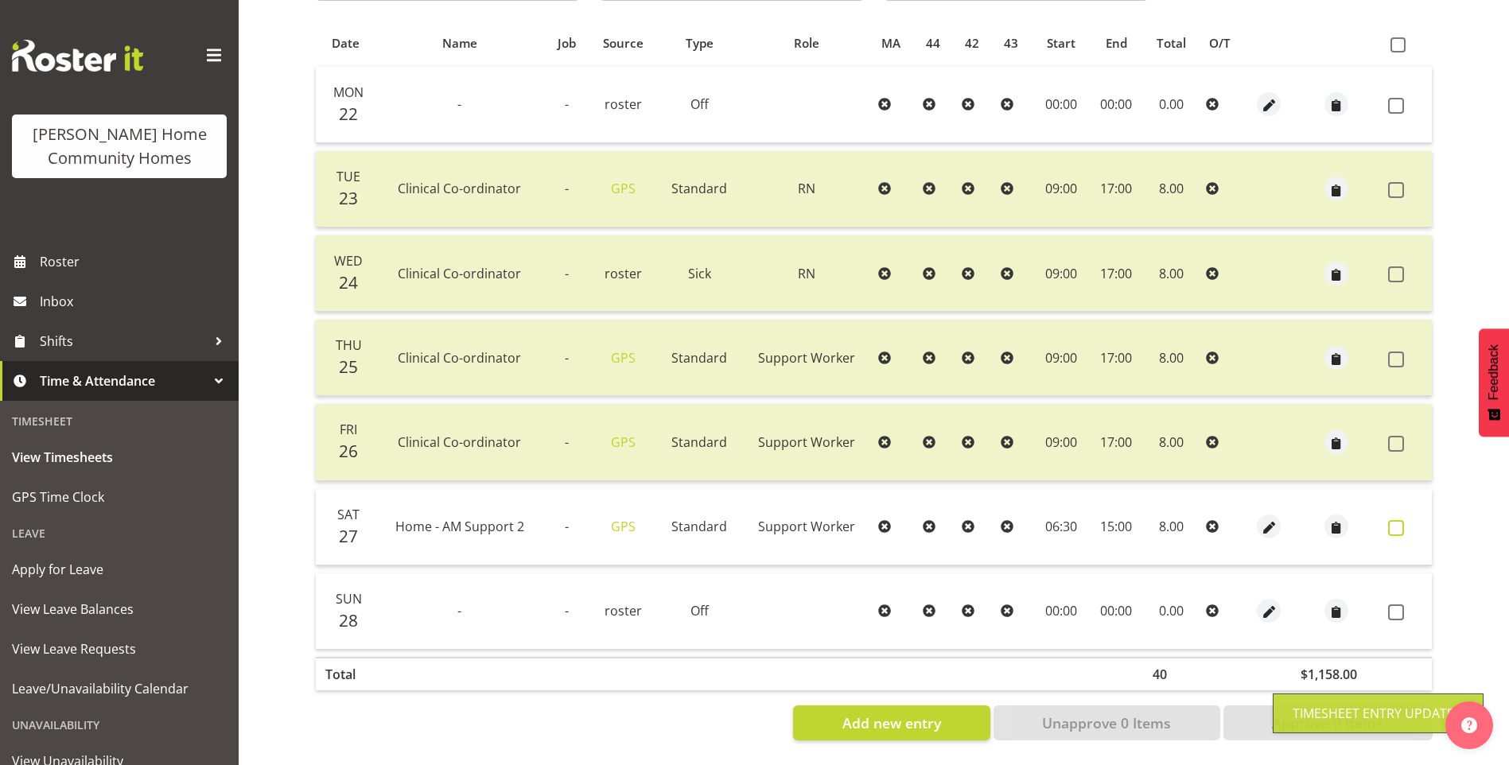
click at [1401, 520] on span at bounding box center [1396, 528] width 16 height 16
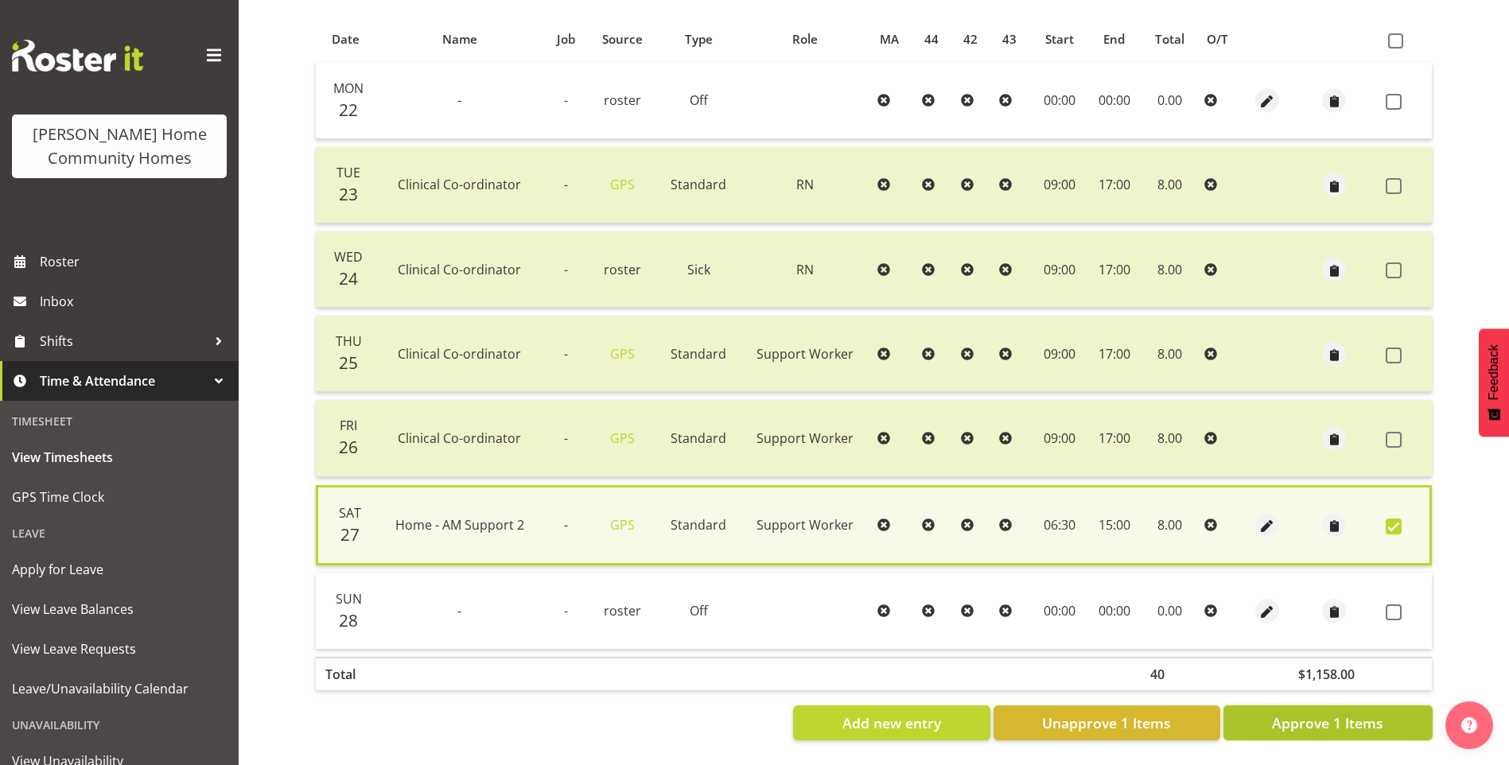
click at [1322, 714] on span "Approve 1 Items" at bounding box center [1327, 723] width 111 height 21
checkbox input "false"
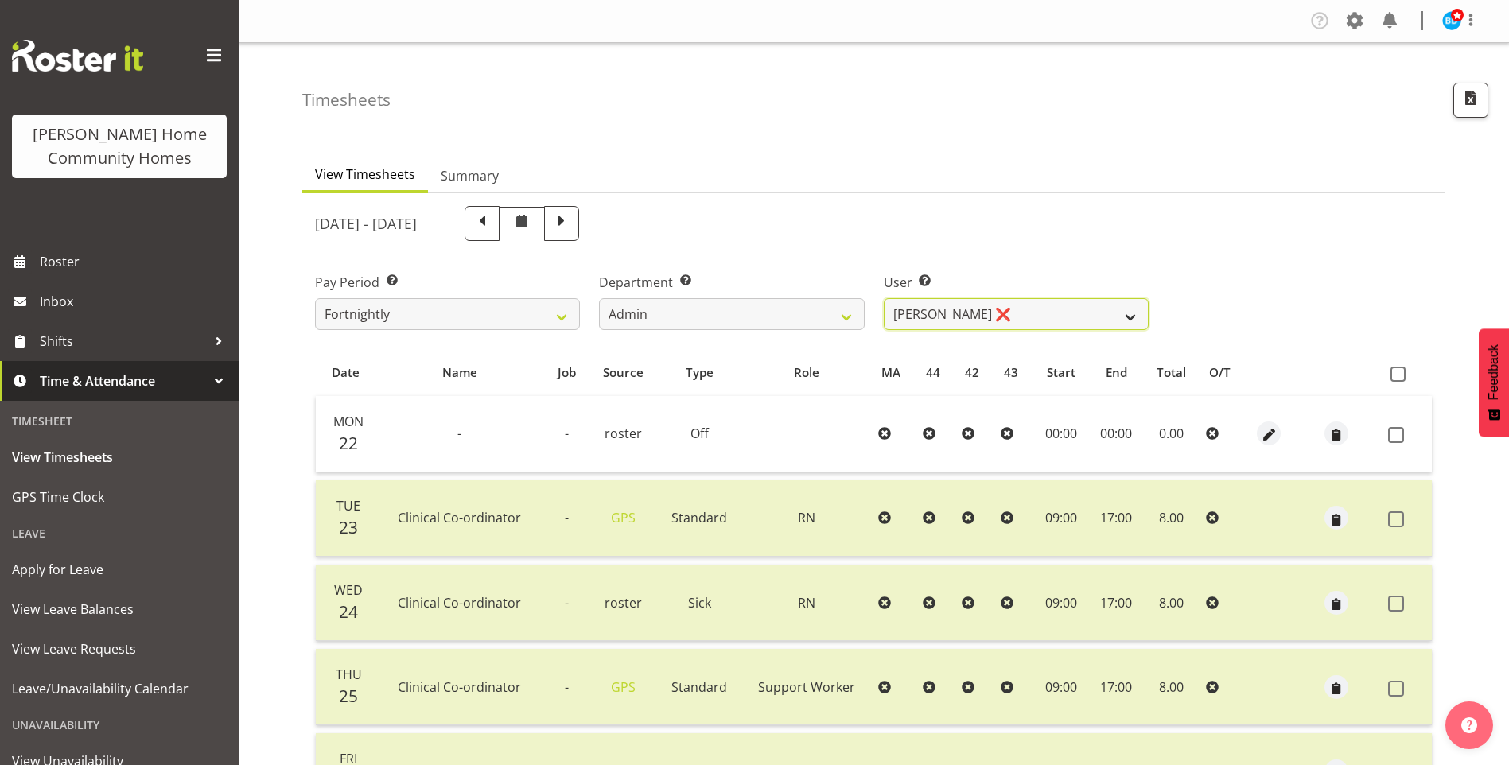
click at [926, 318] on select "Barbara Dunlop ❌ Emily-Jayne Ashton ❌ Johanna Molina ❌ Kirsty Crossley ✔" at bounding box center [1016, 314] width 265 height 32
select select "8517"
click at [884, 298] on select "Barbara Dunlop ❌ Emily-Jayne Ashton ❌ Johanna Molina ❌ Kirsty Crossley ✔" at bounding box center [1016, 314] width 265 height 32
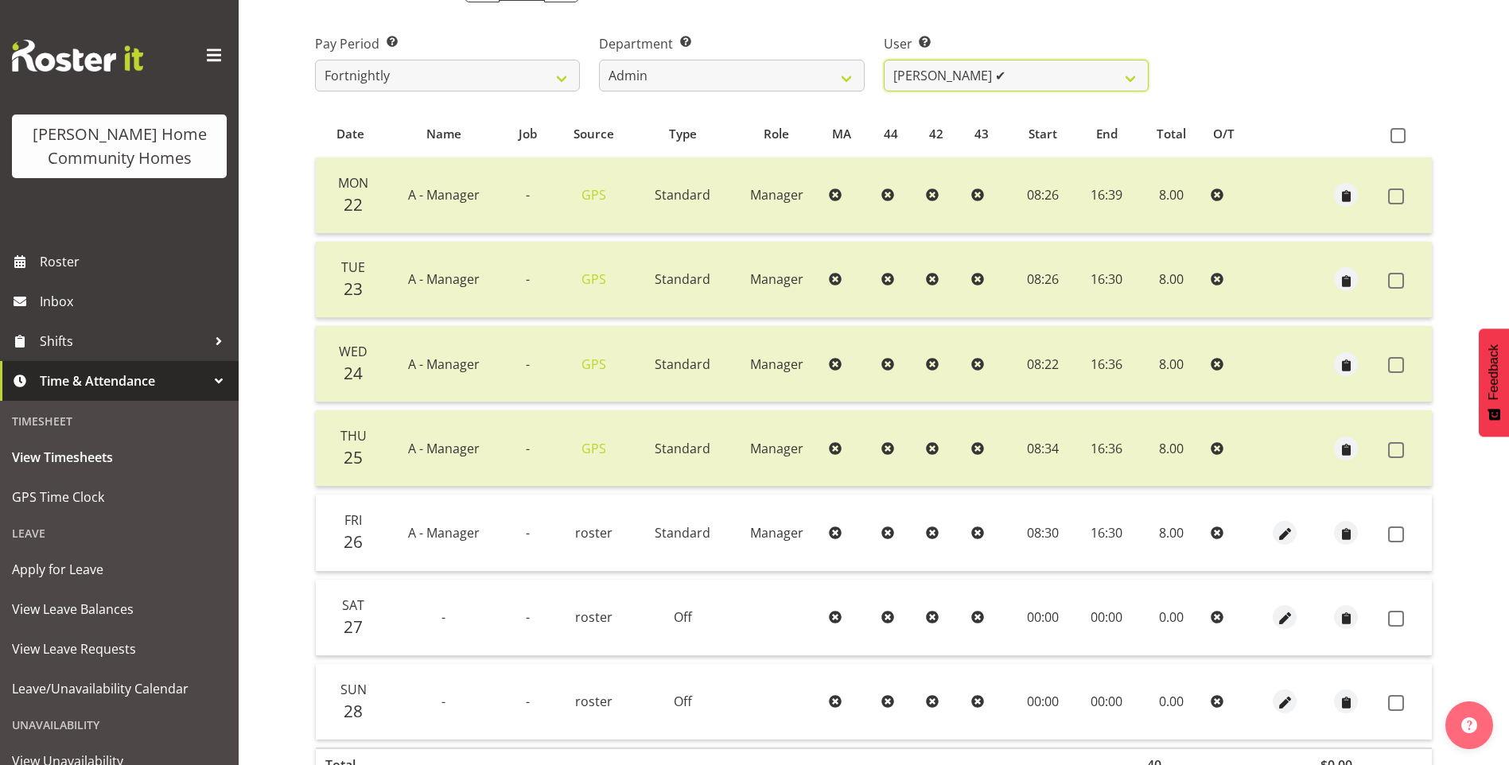
scroll to position [341, 0]
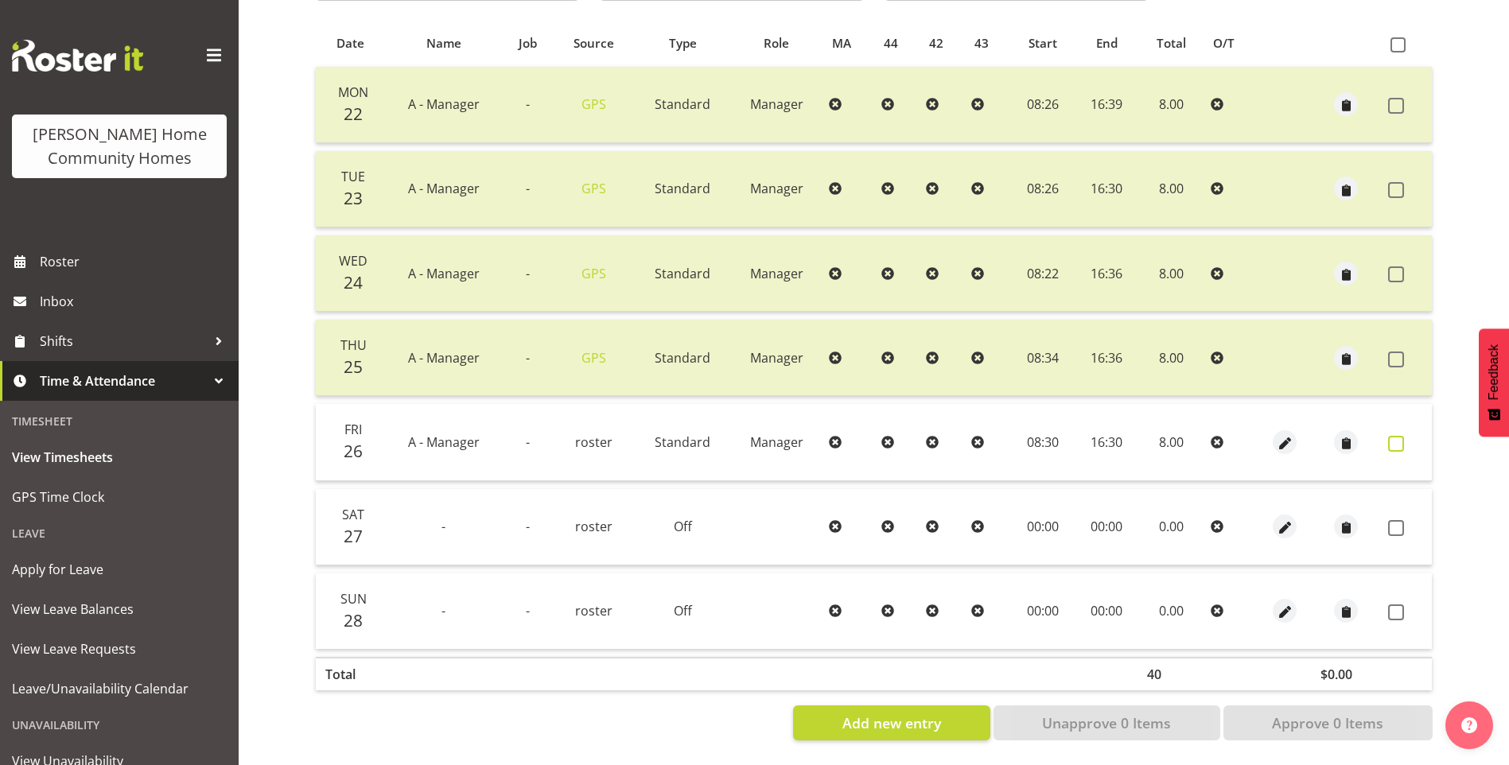
click at [1391, 436] on span at bounding box center [1396, 444] width 16 height 16
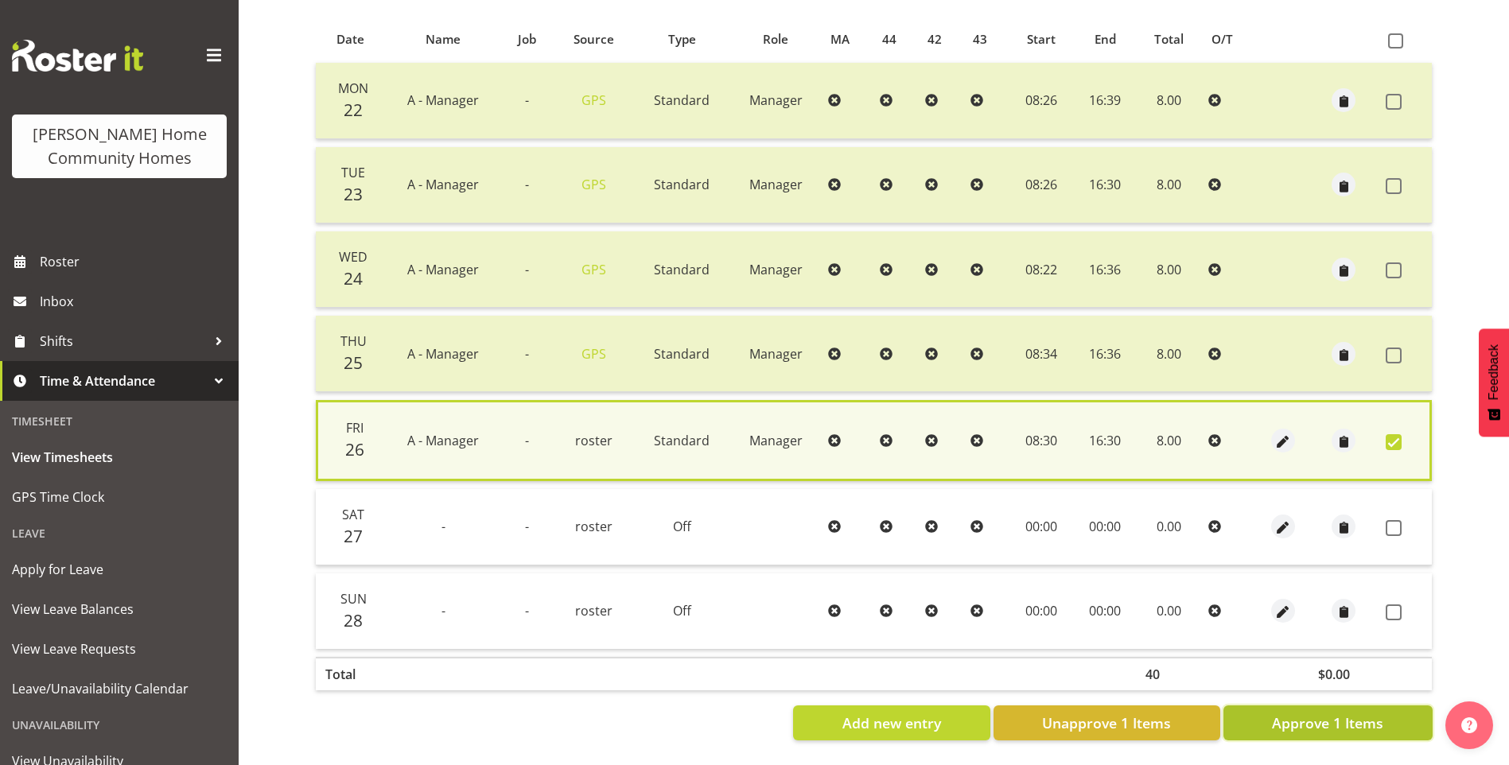
click at [1325, 713] on span "Approve 1 Items" at bounding box center [1327, 723] width 111 height 21
checkbox input "false"
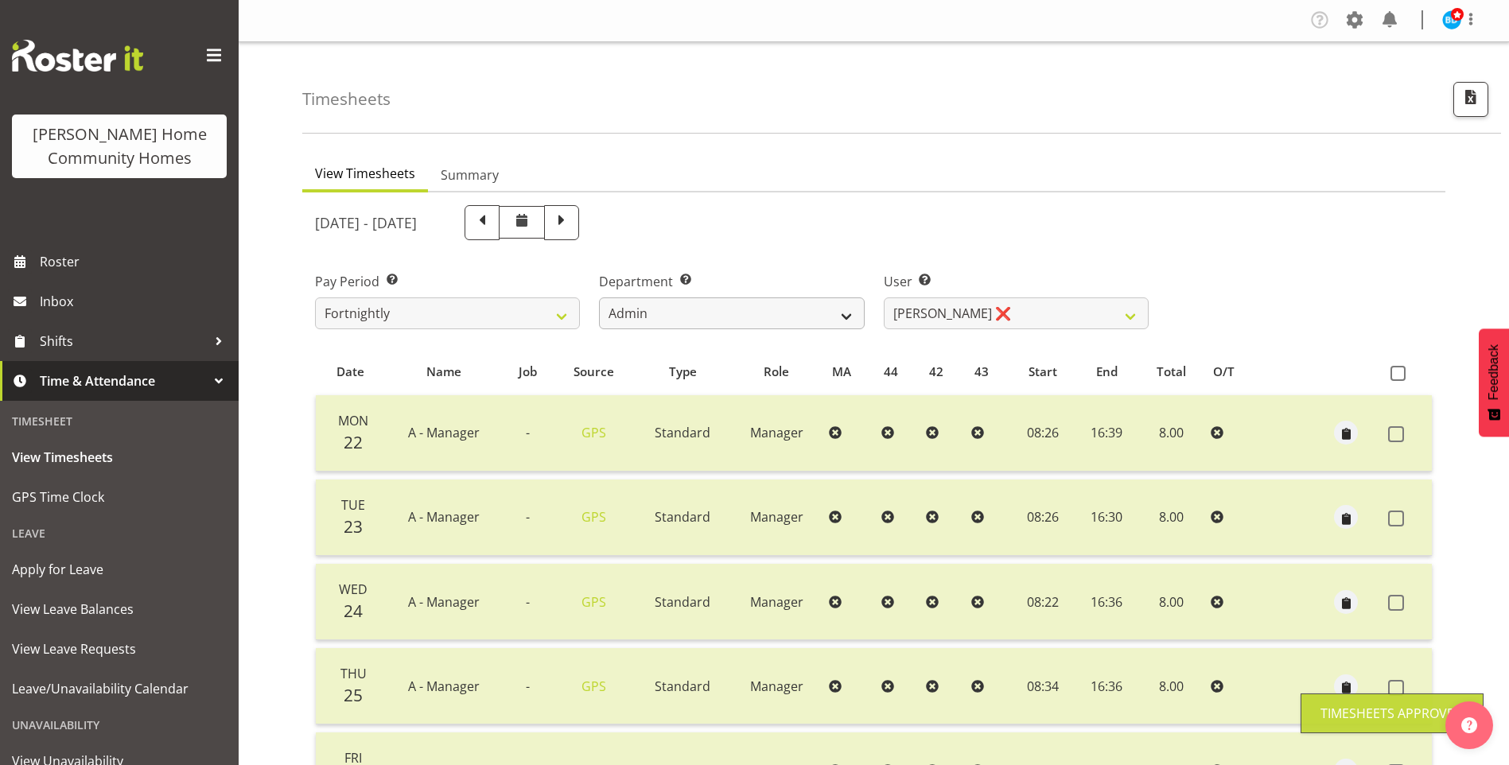
scroll to position [0, 0]
drag, startPoint x: 701, startPoint y: 313, endPoint x: 704, endPoint y: 328, distance: 14.5
click at [701, 313] on select "Admin Homeside Houses Wingside" at bounding box center [731, 314] width 265 height 32
select select "746"
click at [599, 298] on select "Admin Homeside Houses Wingside" at bounding box center [731, 314] width 265 height 32
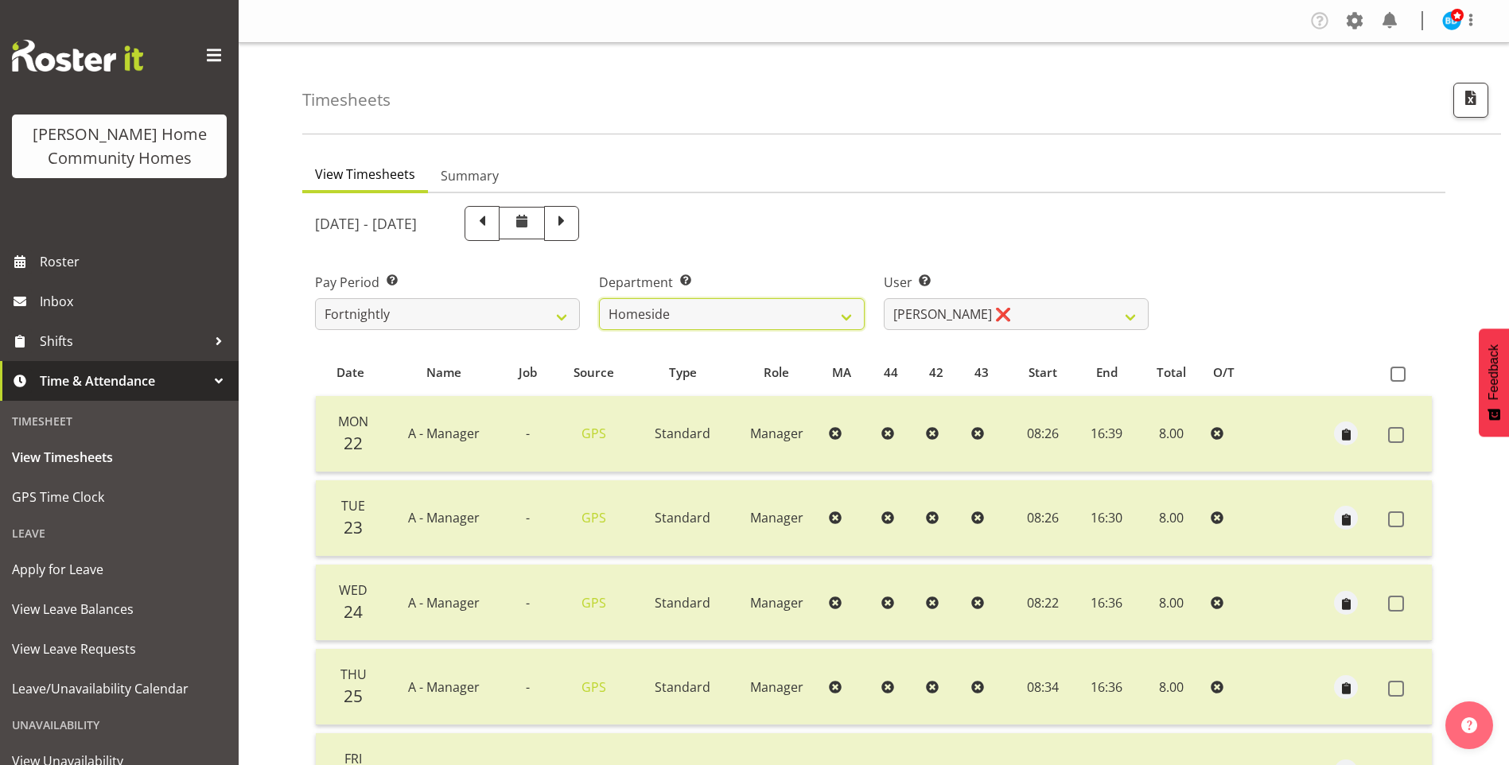
select select "8528"
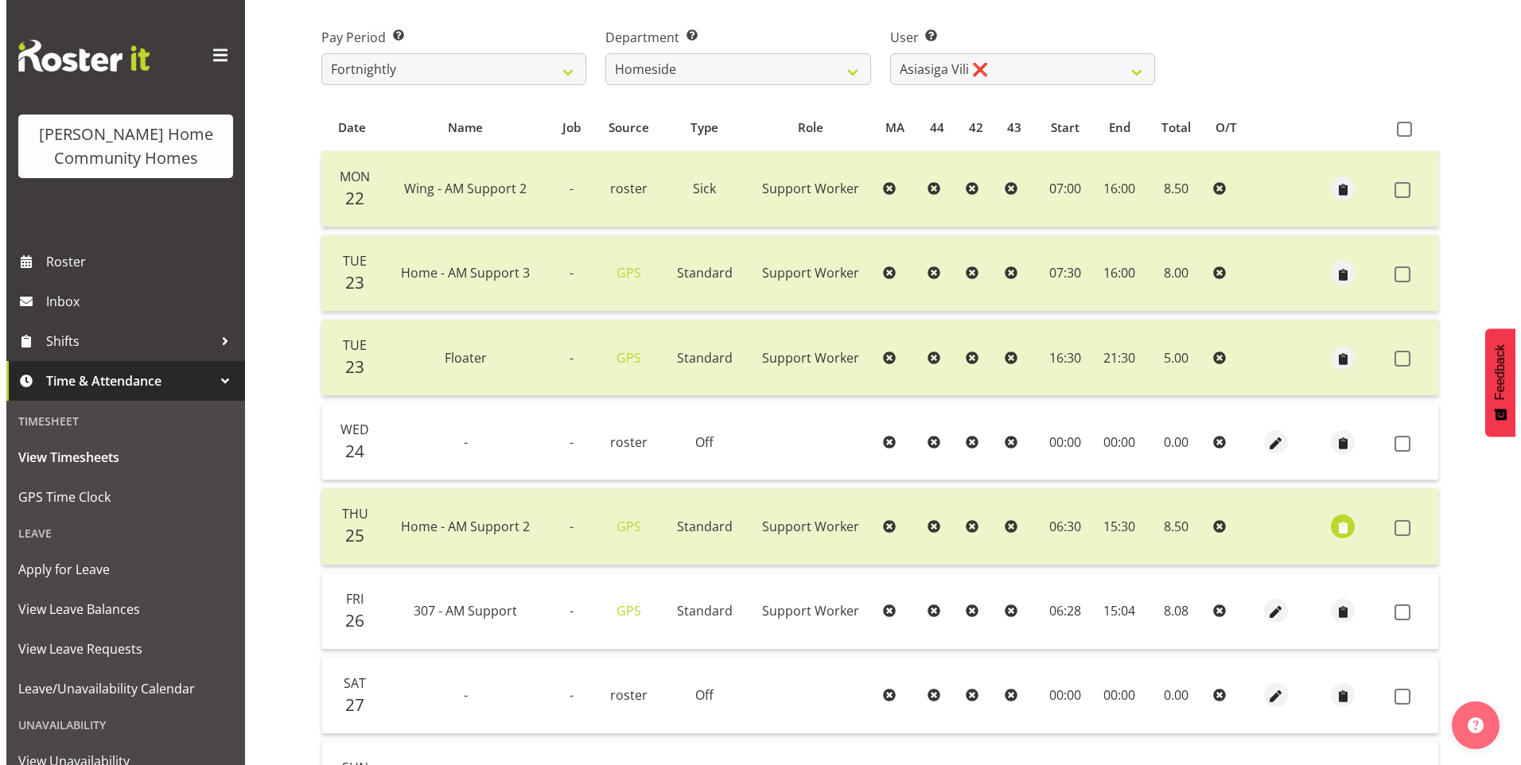
scroll to position [398, 0]
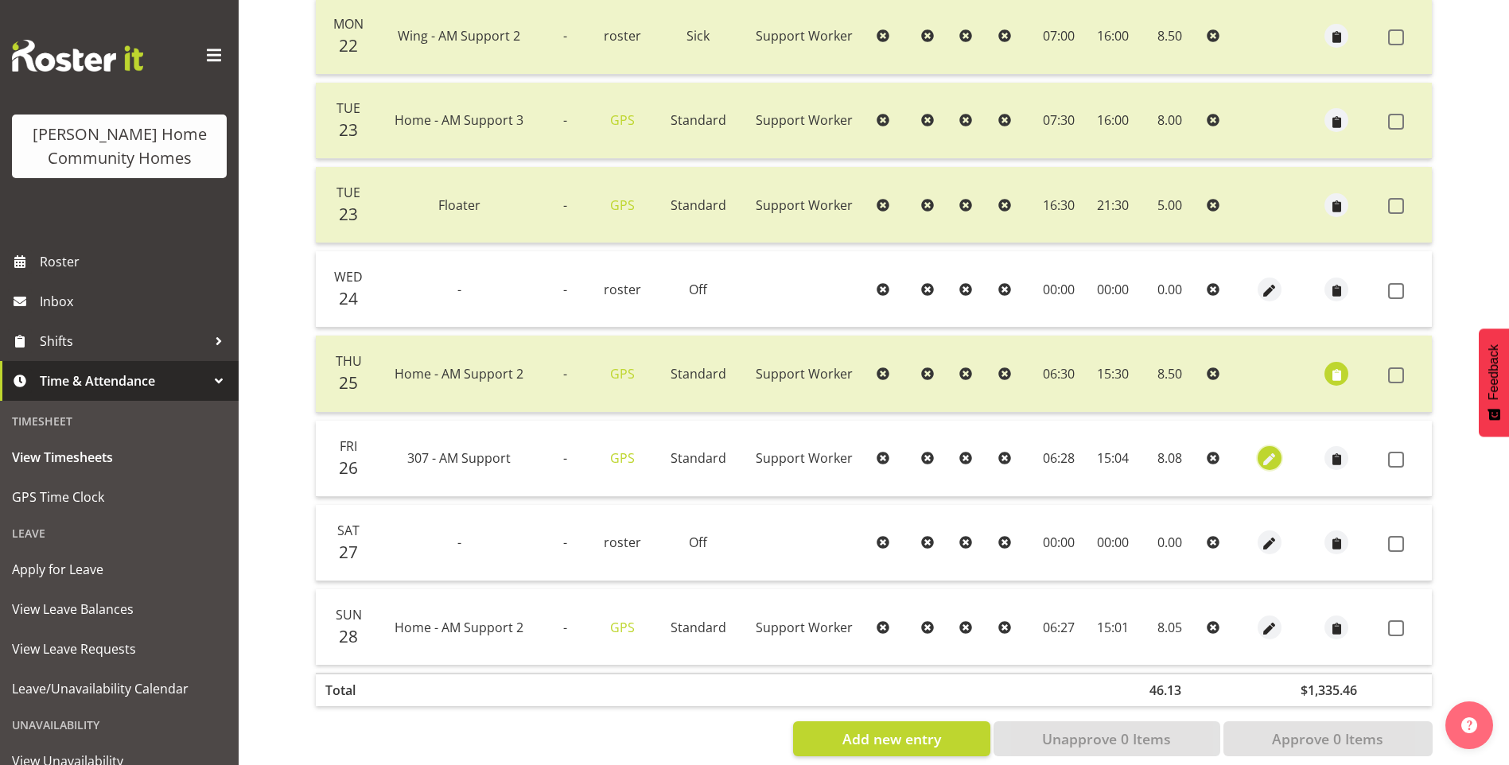
click at [1270, 448] on span "button" at bounding box center [1270, 458] width 18 height 23
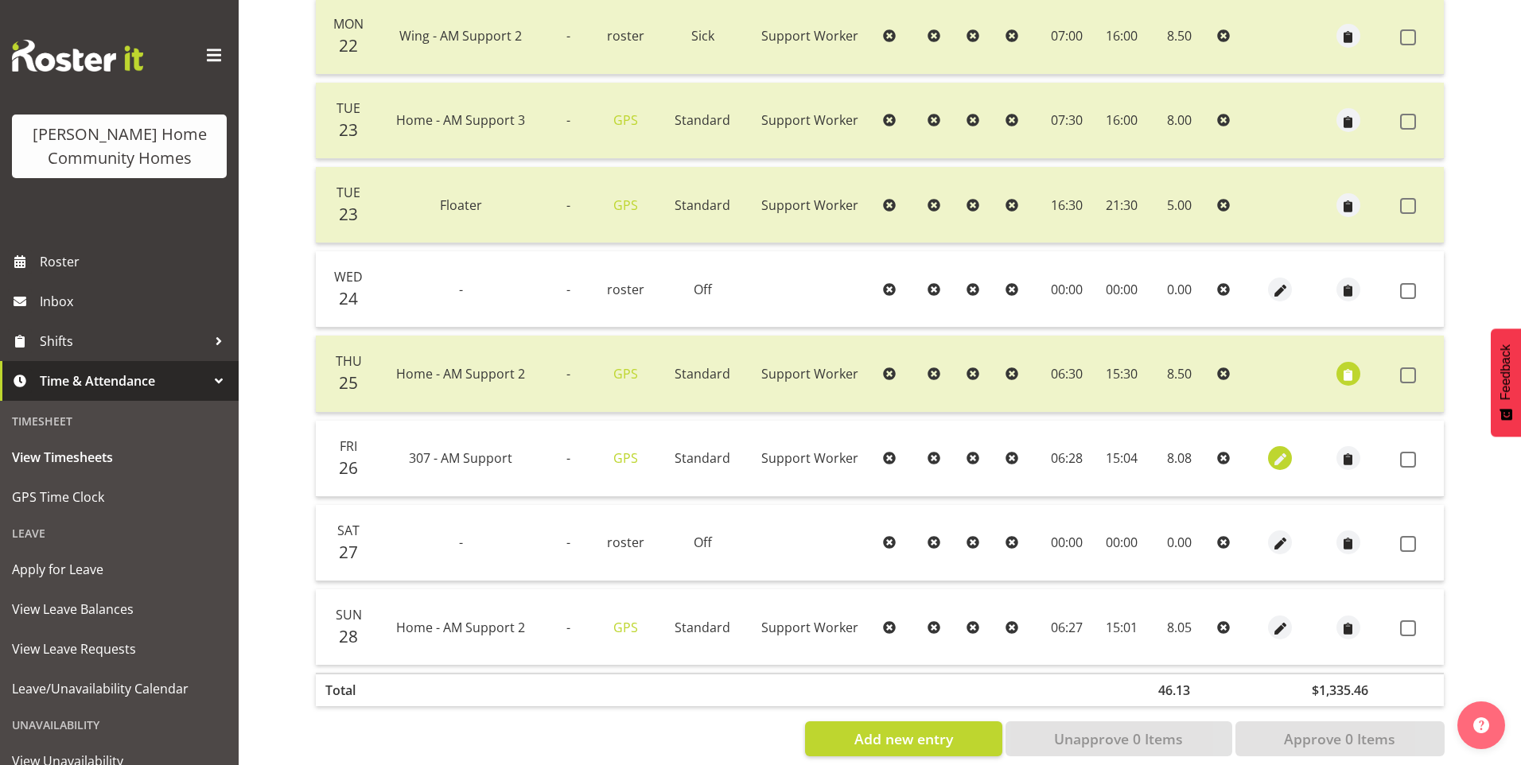
select select "Standard"
select select "748"
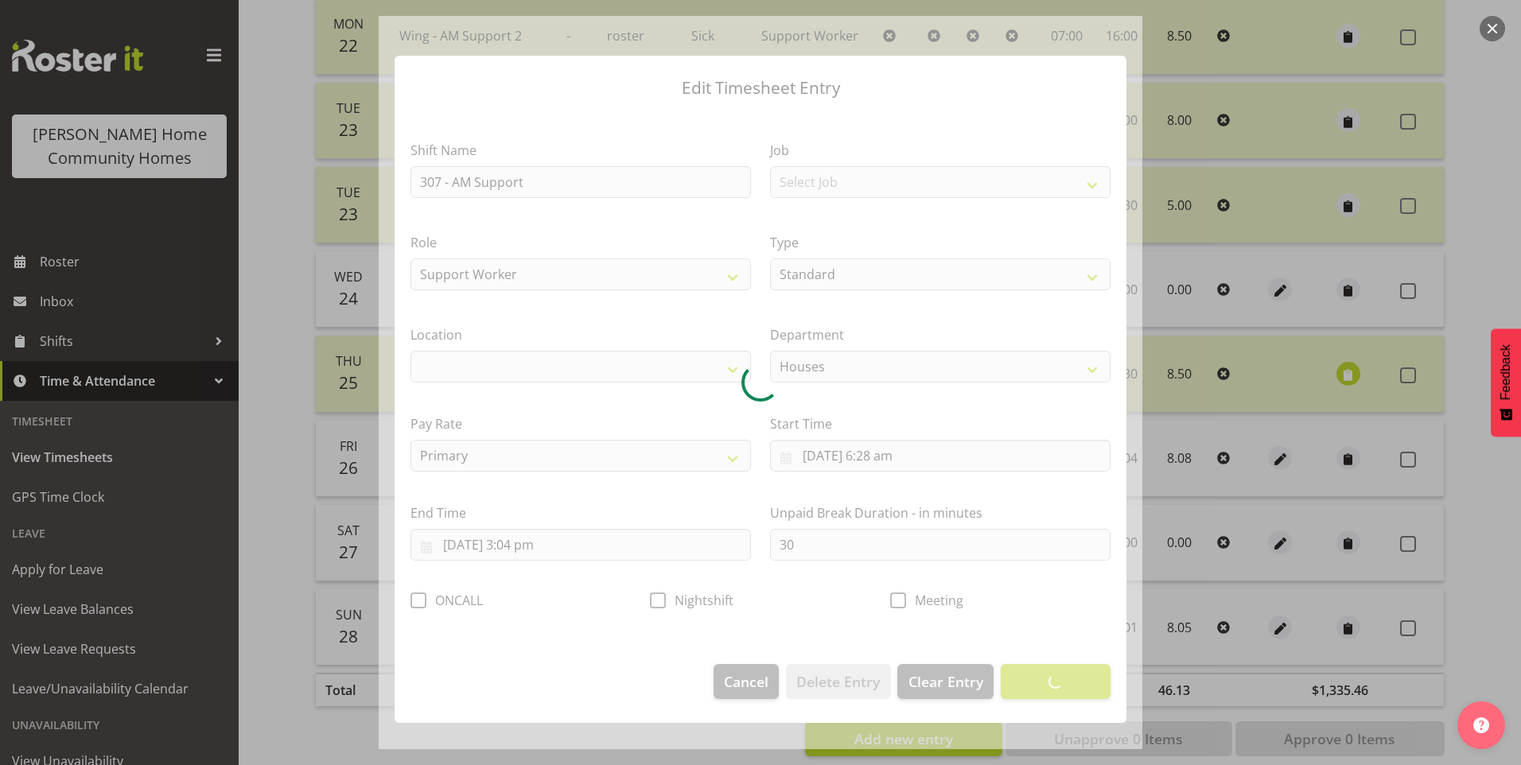
select select "1076"
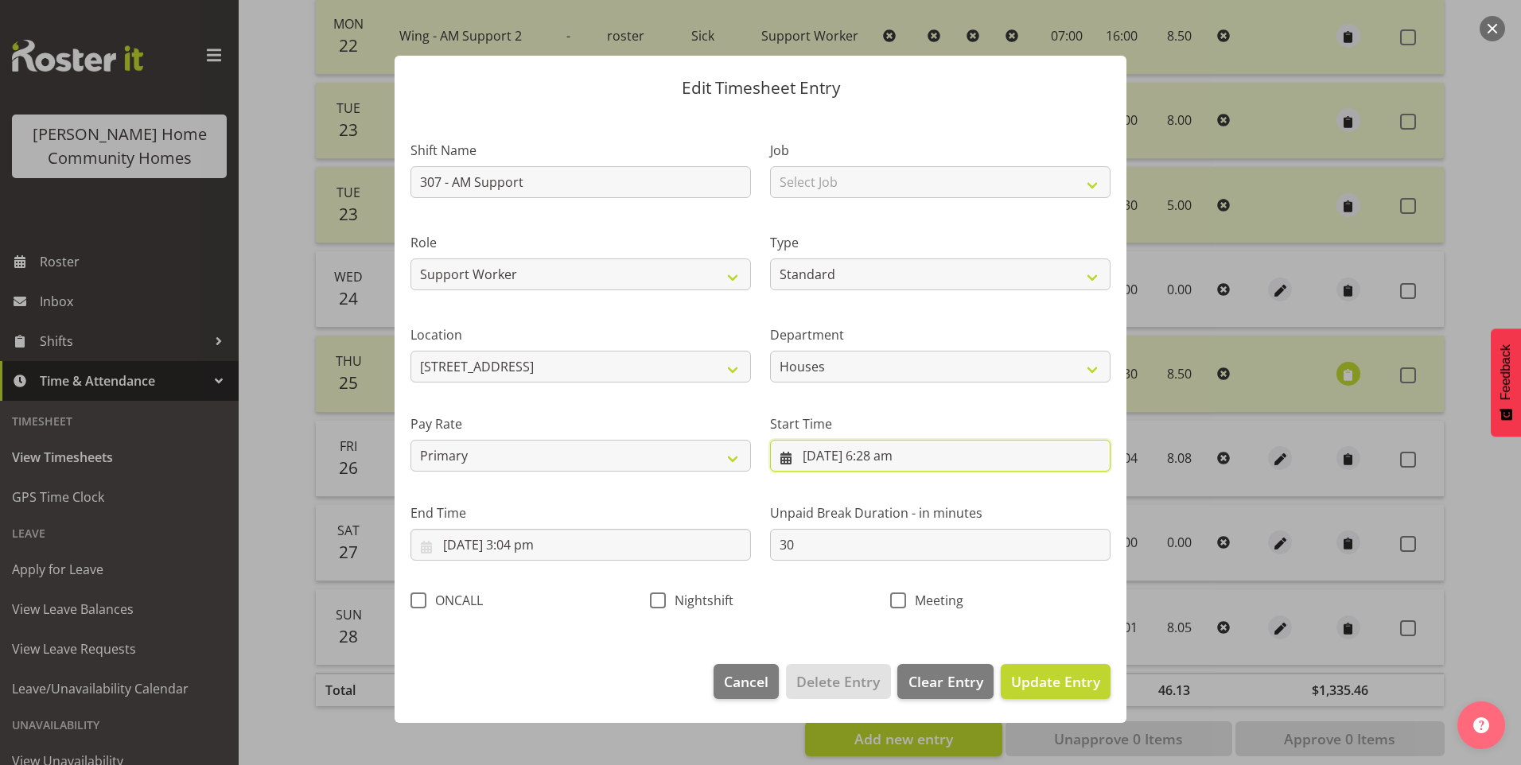
click at [903, 457] on input "26/09/2025, 6:28 am" at bounding box center [940, 456] width 340 height 32
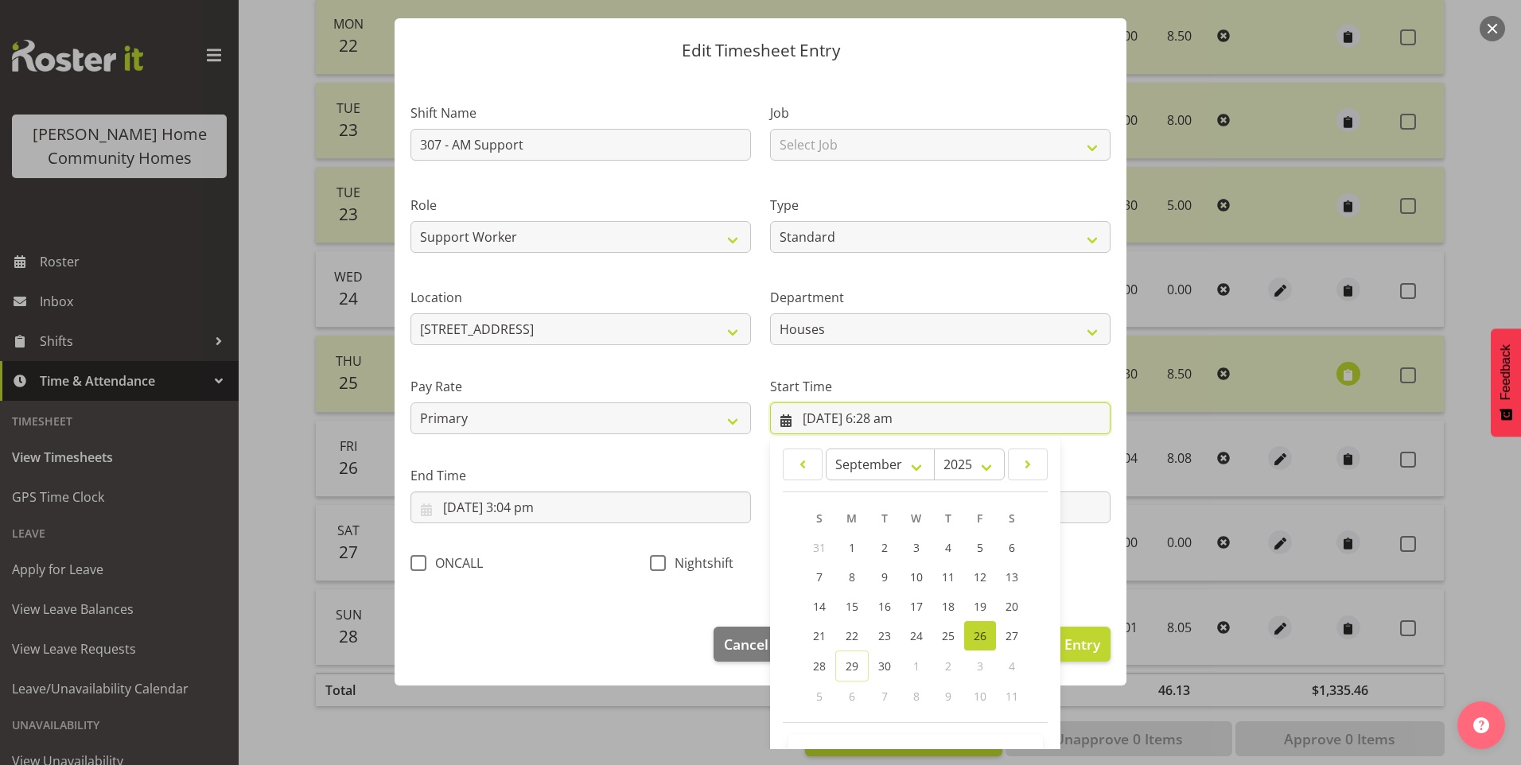
scroll to position [86, 0]
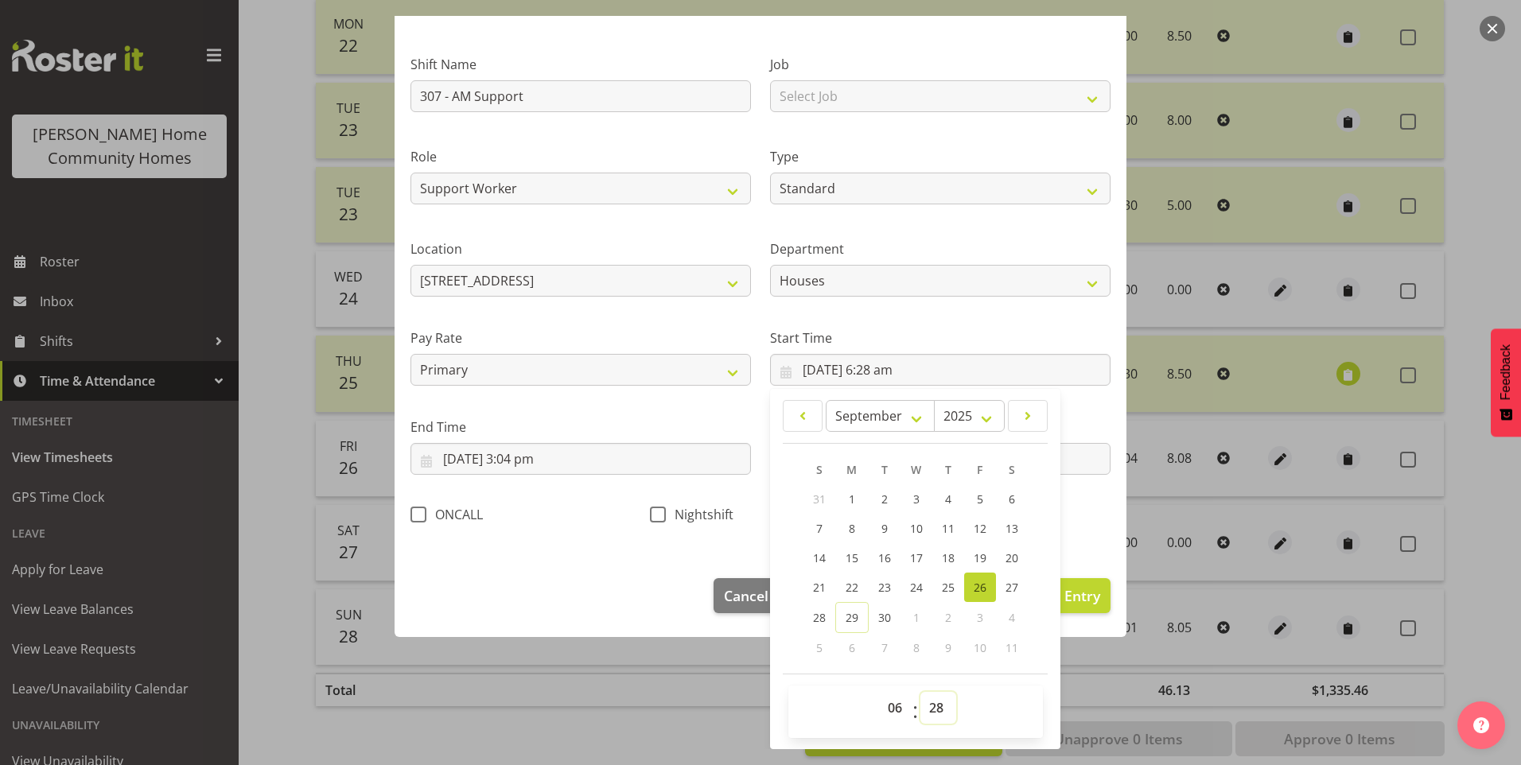
click at [940, 709] on select "00 01 02 03 04 05 06 07 08 09 10 11 12 13 14 15 16 17 18 19 20 21 22 23 24 25 2…" at bounding box center [938, 708] width 36 height 32
click at [935, 712] on select "00 01 02 03 04 05 06 07 08 09 10 11 12 13 14 15 16 17 18 19 20 21 22 23 24 25 2…" at bounding box center [938, 708] width 36 height 32
click at [946, 690] on div "00 01 02 03 04 05 06 07 08 09 10 11 12 13 14 15 16 17 18 19 20 21 22 23 : 00 01…" at bounding box center [915, 712] width 255 height 52
click at [946, 689] on div "00 01 02 03 04 05 06 07 08 09 10 11 12 13 14 15 16 17 18 19 20 21 22 23 : 00 01…" at bounding box center [915, 712] width 255 height 52
click at [932, 705] on select "00 01 02 03 04 05 06 07 08 09 10 11 12 13 14 15 16 17 18 19 20 21 22 23 24 25 2…" at bounding box center [938, 708] width 36 height 32
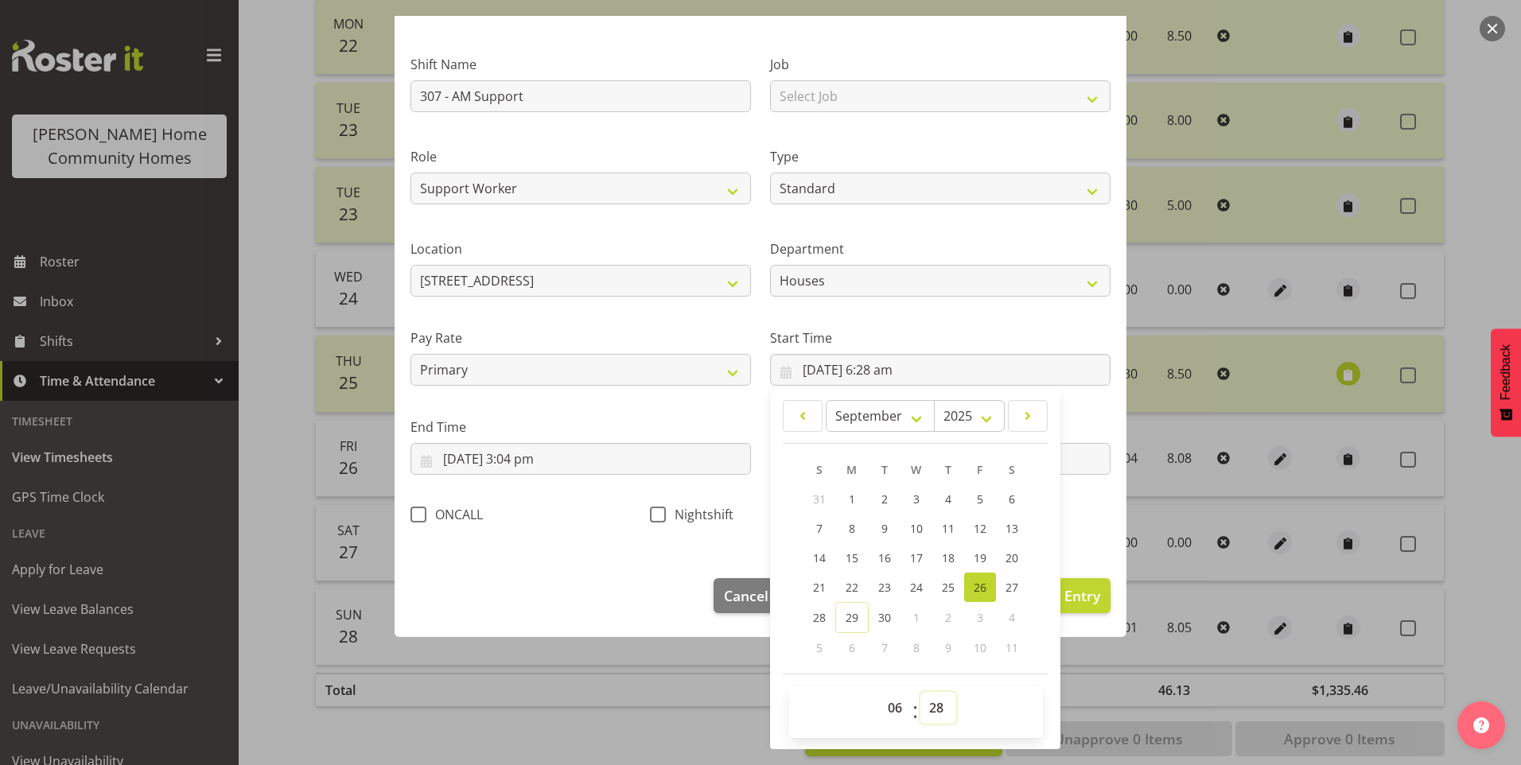
select select "30"
click at [920, 692] on select "00 01 02 03 04 05 06 07 08 09 10 11 12 13 14 15 16 17 18 19 20 21 22 23 24 25 2…" at bounding box center [938, 708] width 36 height 32
type input "26/09/2025, 6:30 am"
click at [541, 460] on input "26/09/2025, 3:04 pm" at bounding box center [580, 459] width 340 height 32
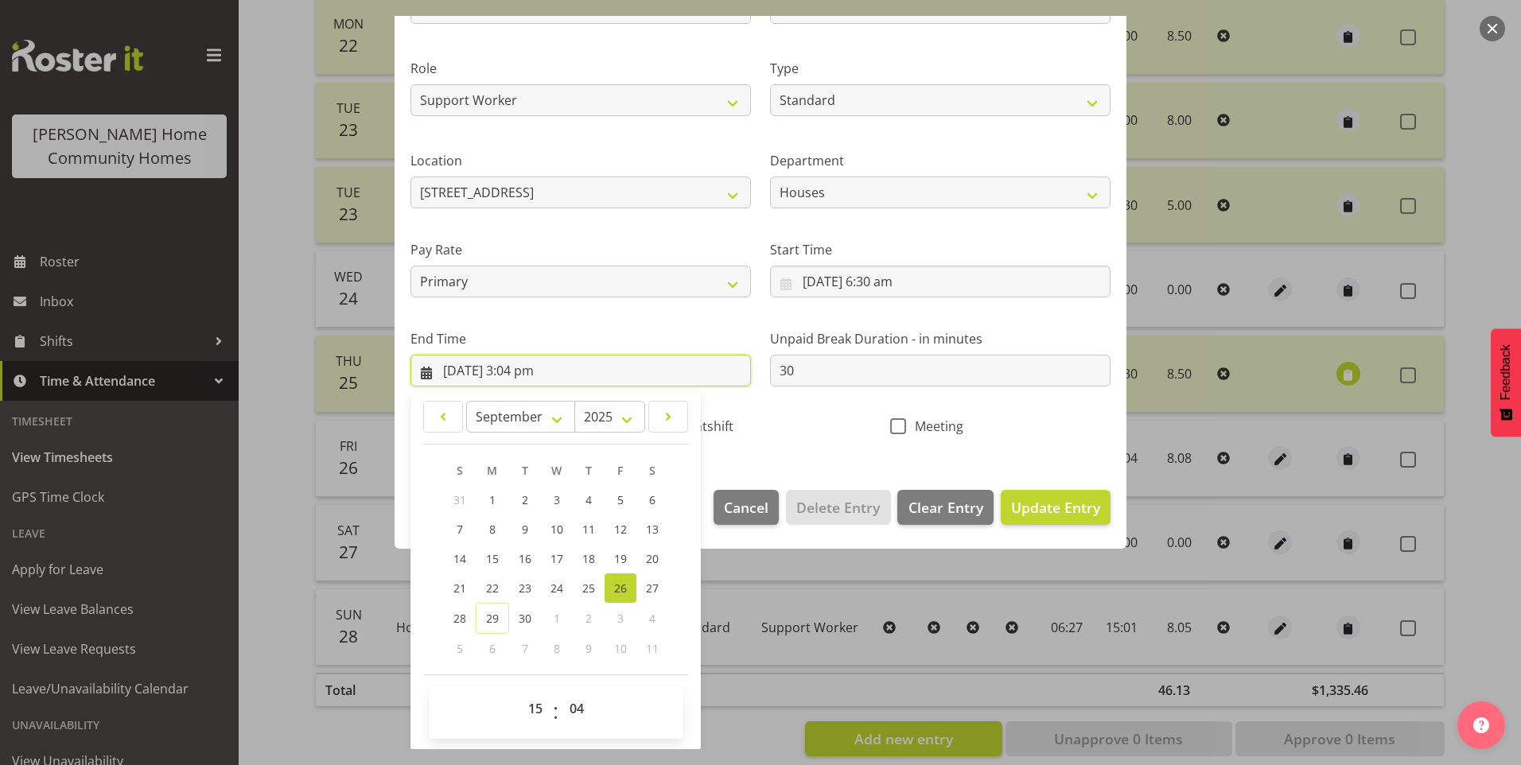
scroll to position [175, 0]
drag, startPoint x: 558, startPoint y: 708, endPoint x: 569, endPoint y: 690, distance: 21.0
click at [560, 706] on div "00 01 02 03 04 05 06 07 08 09 10 11 12 13 14 15 16 17 18 19 20 21 22 23 24 25 2…" at bounding box center [576, 712] width 36 height 40
click at [580, 701] on select "00 01 02 03 04 05 06 07 08 09 10 11 12 13 14 15 16 17 18 19 20 21 22 23 24 25 2…" at bounding box center [579, 708] width 36 height 32
select select "0"
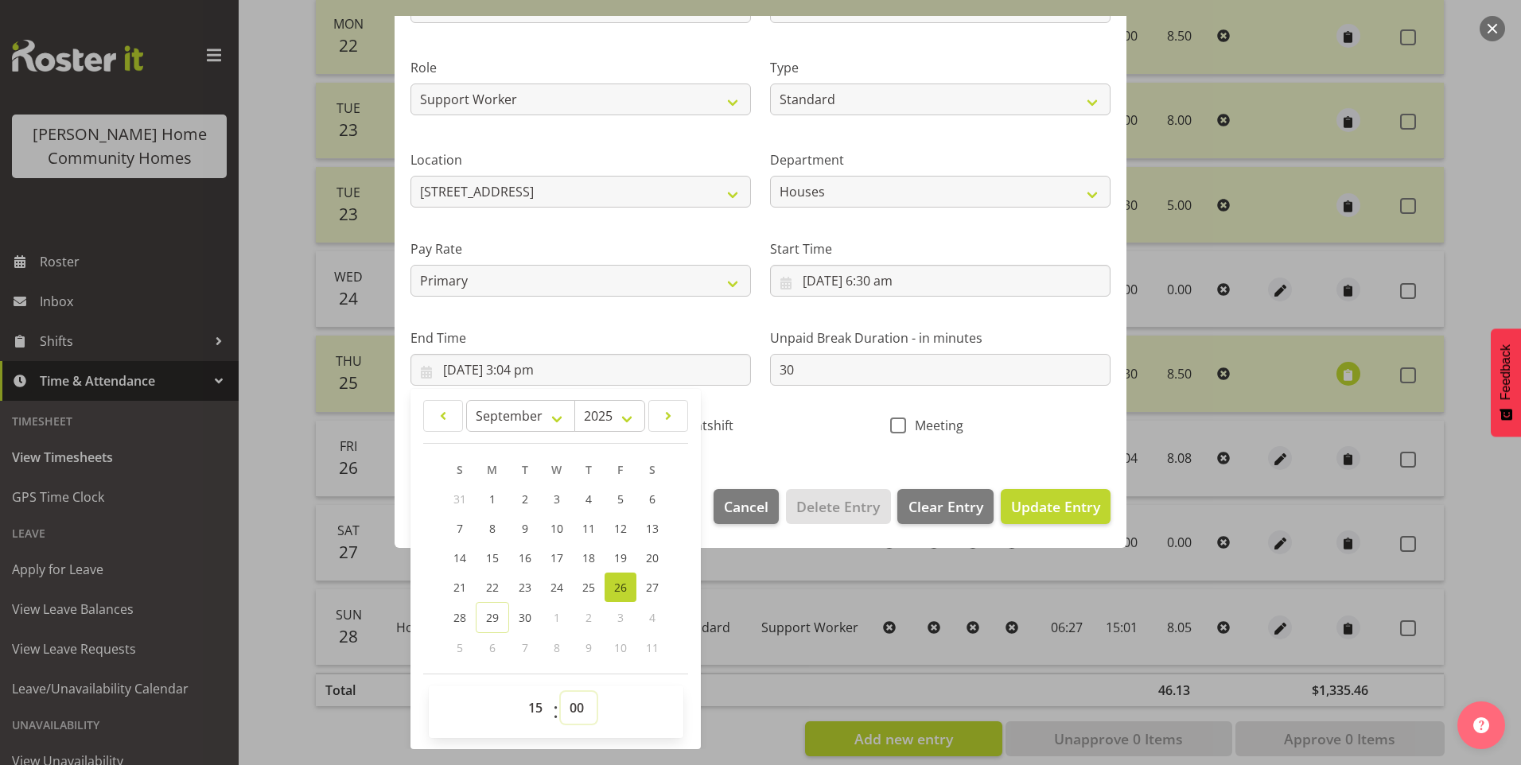
click at [561, 692] on select "00 01 02 03 04 05 06 07 08 09 10 11 12 13 14 15 16 17 18 19 20 21 22 23 24 25 2…" at bounding box center [579, 708] width 36 height 32
type input "26/09/2025, 3:00 pm"
click at [1031, 501] on span "Update Entry" at bounding box center [1055, 506] width 89 height 19
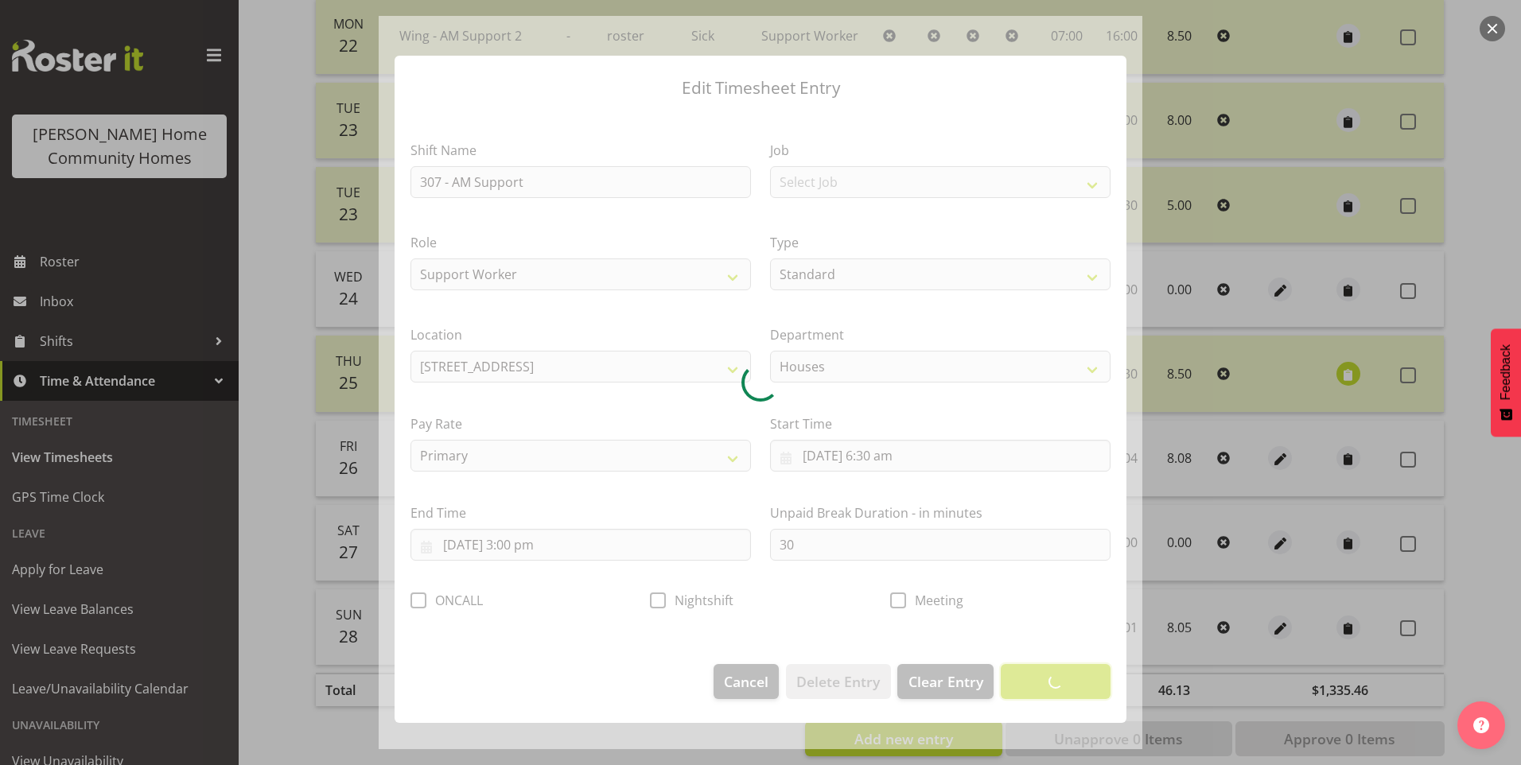
scroll to position [0, 0]
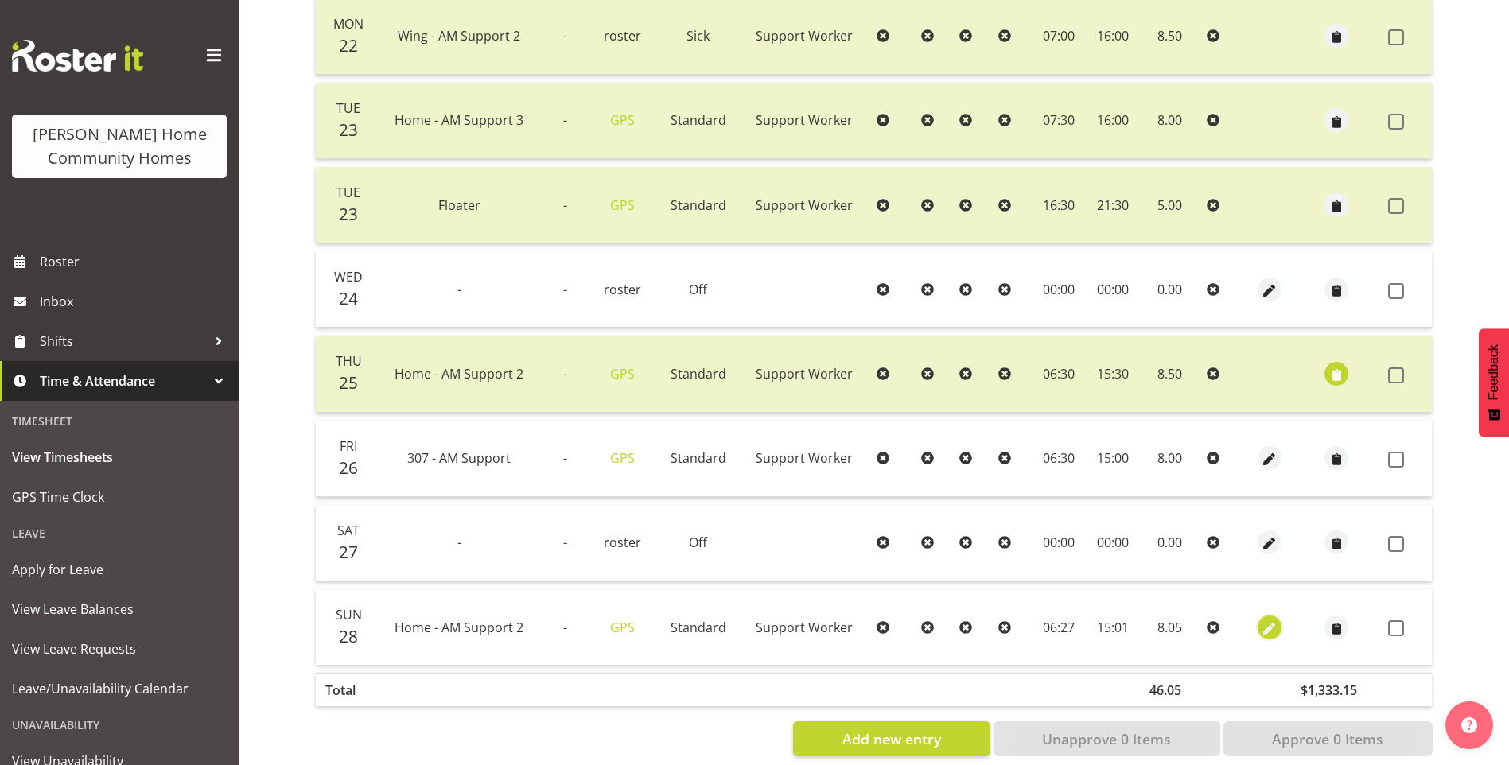
click at [1265, 625] on span "button" at bounding box center [1270, 629] width 18 height 18
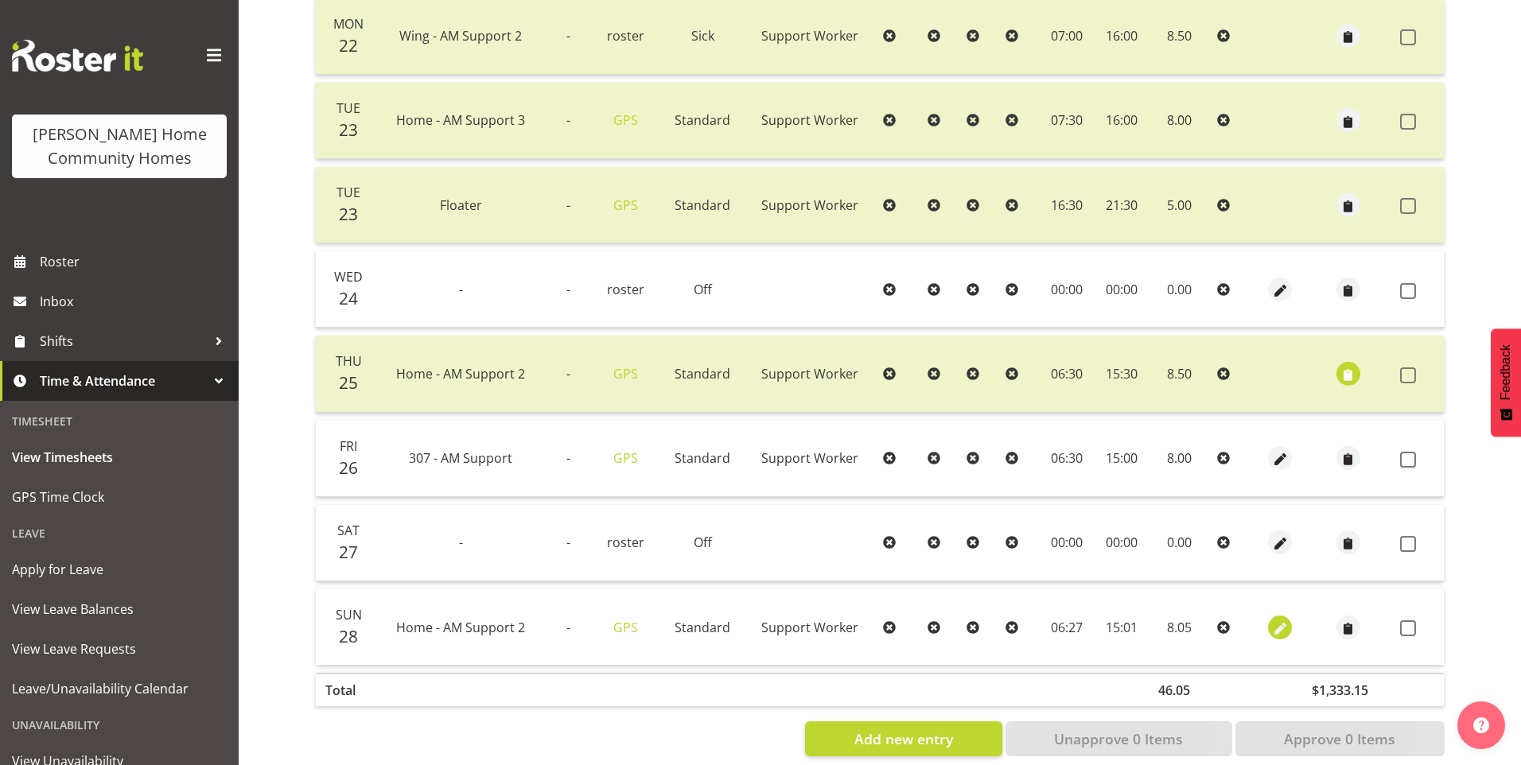
select select "Standard"
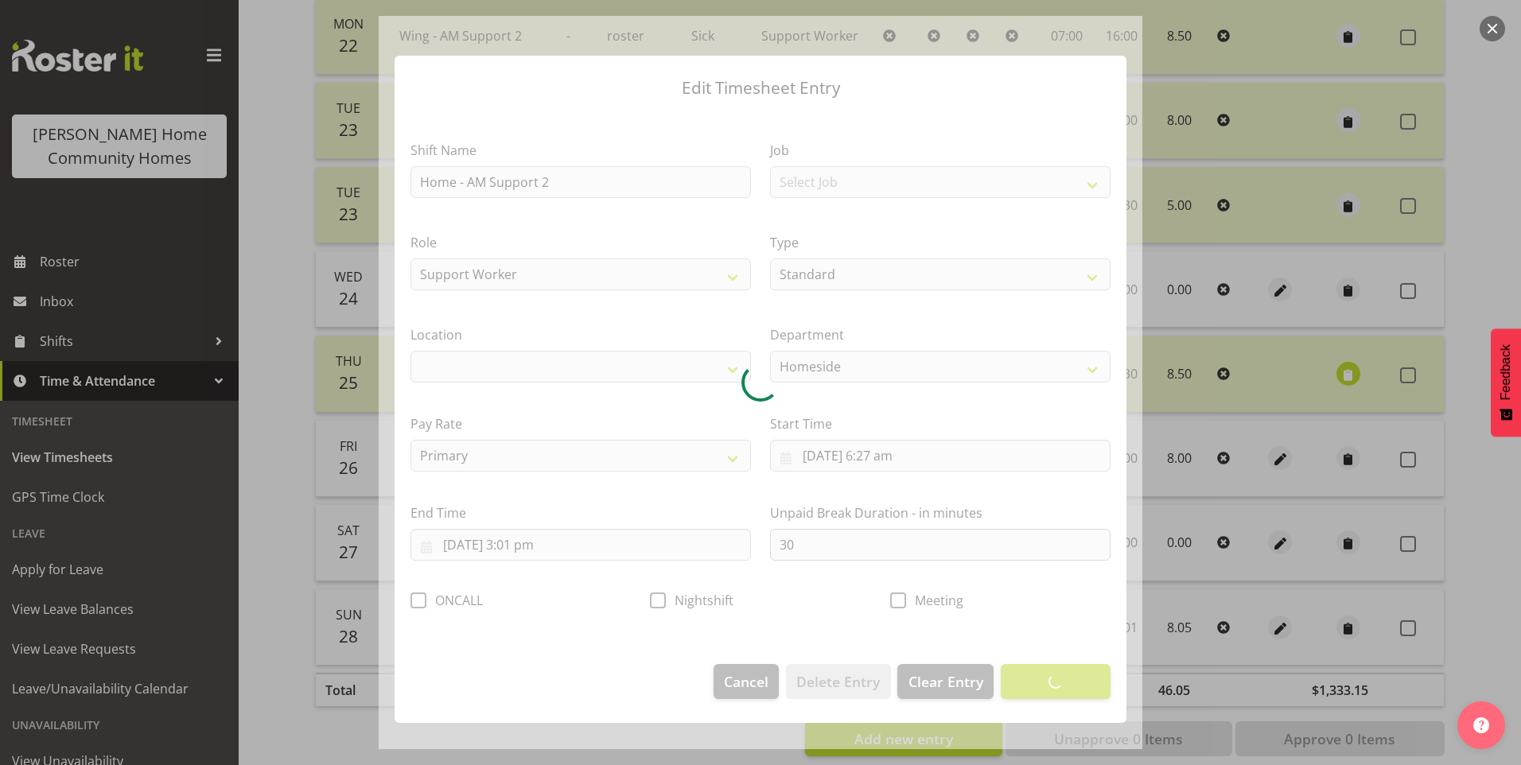
select select "1067"
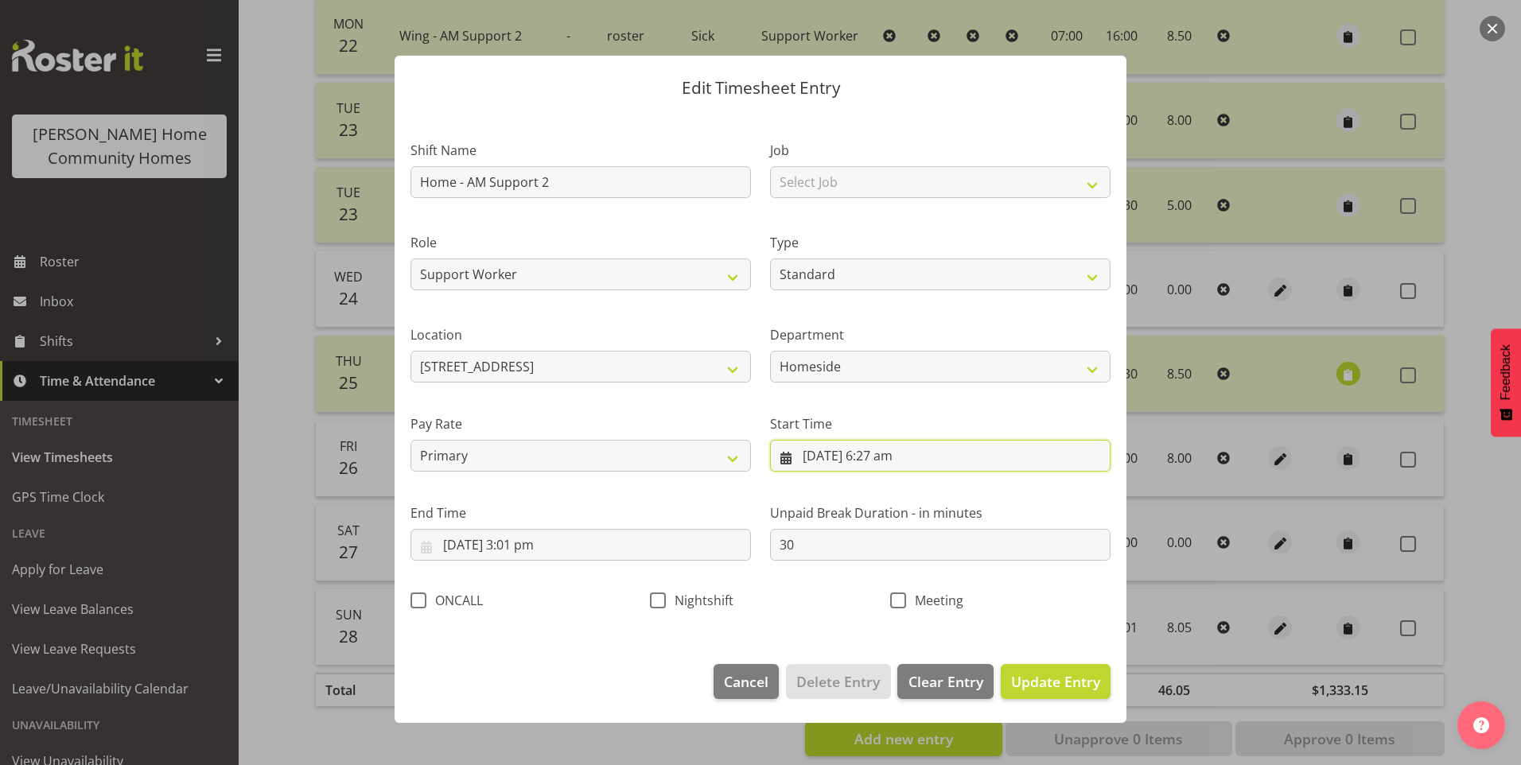
click at [897, 458] on input "28/09/2025, 6:27 am" at bounding box center [940, 456] width 340 height 32
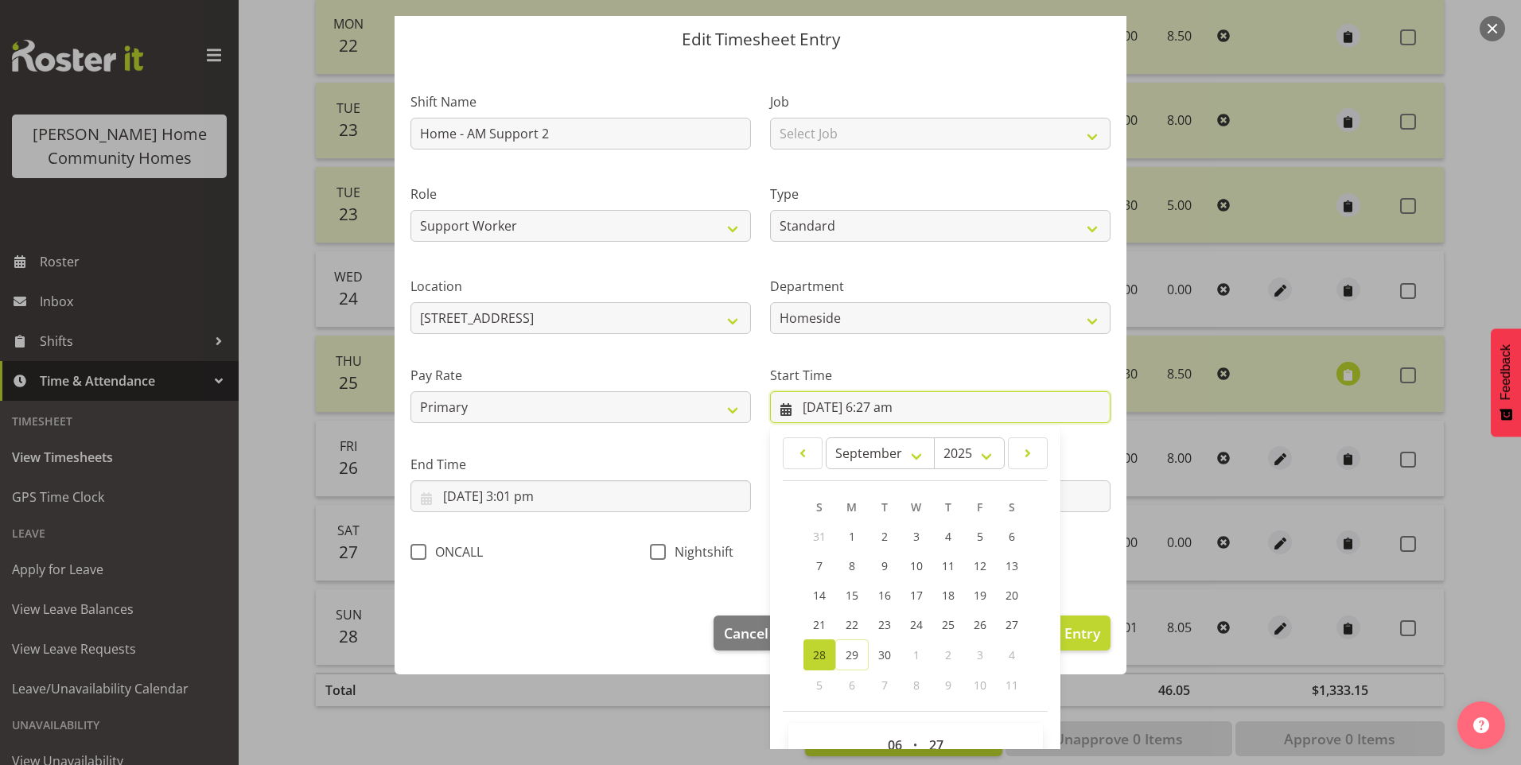
scroll to position [86, 0]
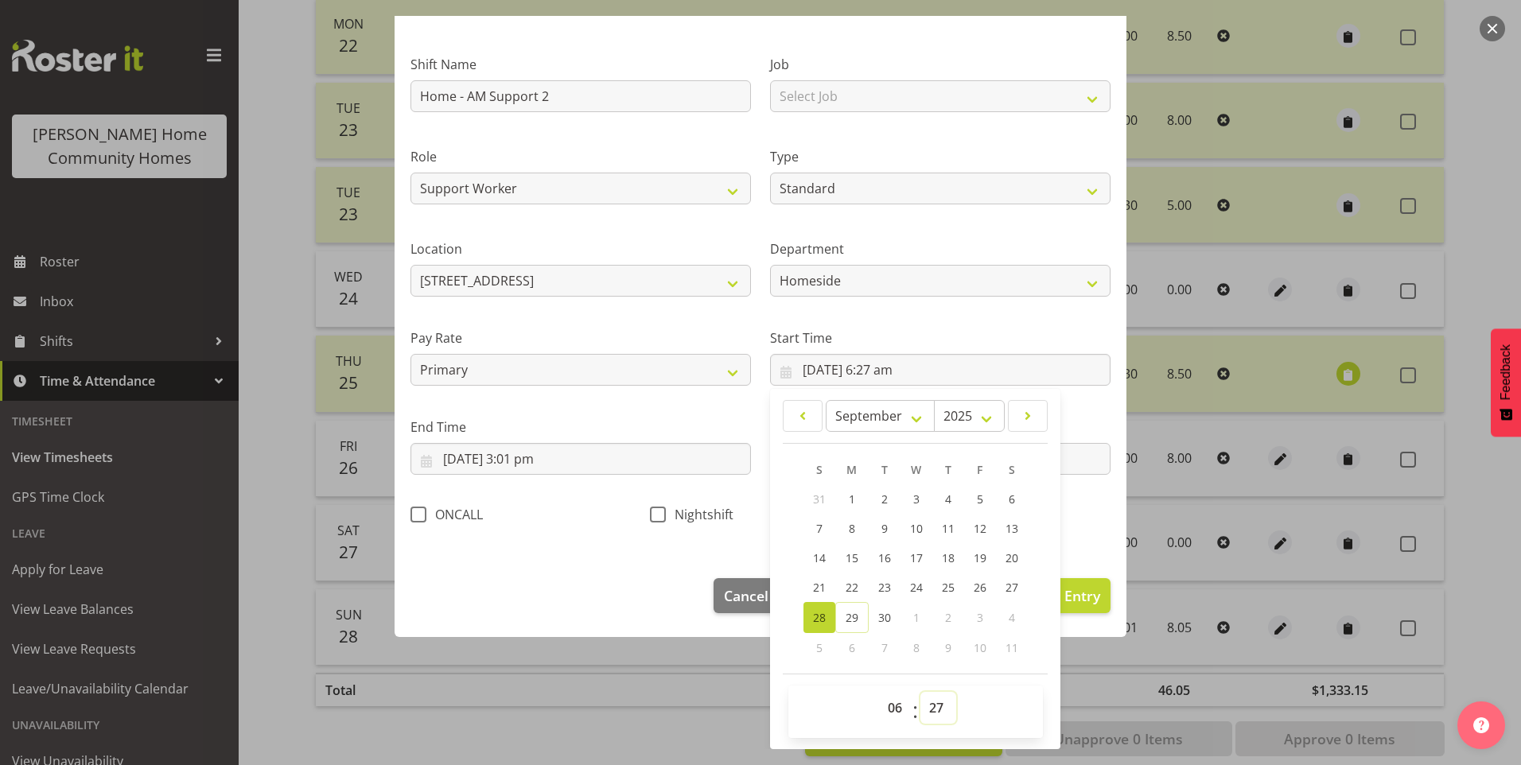
click at [936, 713] on select "00 01 02 03 04 05 06 07 08 09 10 11 12 13 14 15 16 17 18 19 20 21 22 23 24 25 2…" at bounding box center [938, 708] width 36 height 32
select select "30"
click at [920, 692] on select "00 01 02 03 04 05 06 07 08 09 10 11 12 13 14 15 16 17 18 19 20 21 22 23 24 25 2…" at bounding box center [938, 708] width 36 height 32
type input "28/09/2025, 6:30 am"
click at [543, 472] on input "28/09/2025, 3:01 pm" at bounding box center [580, 459] width 340 height 32
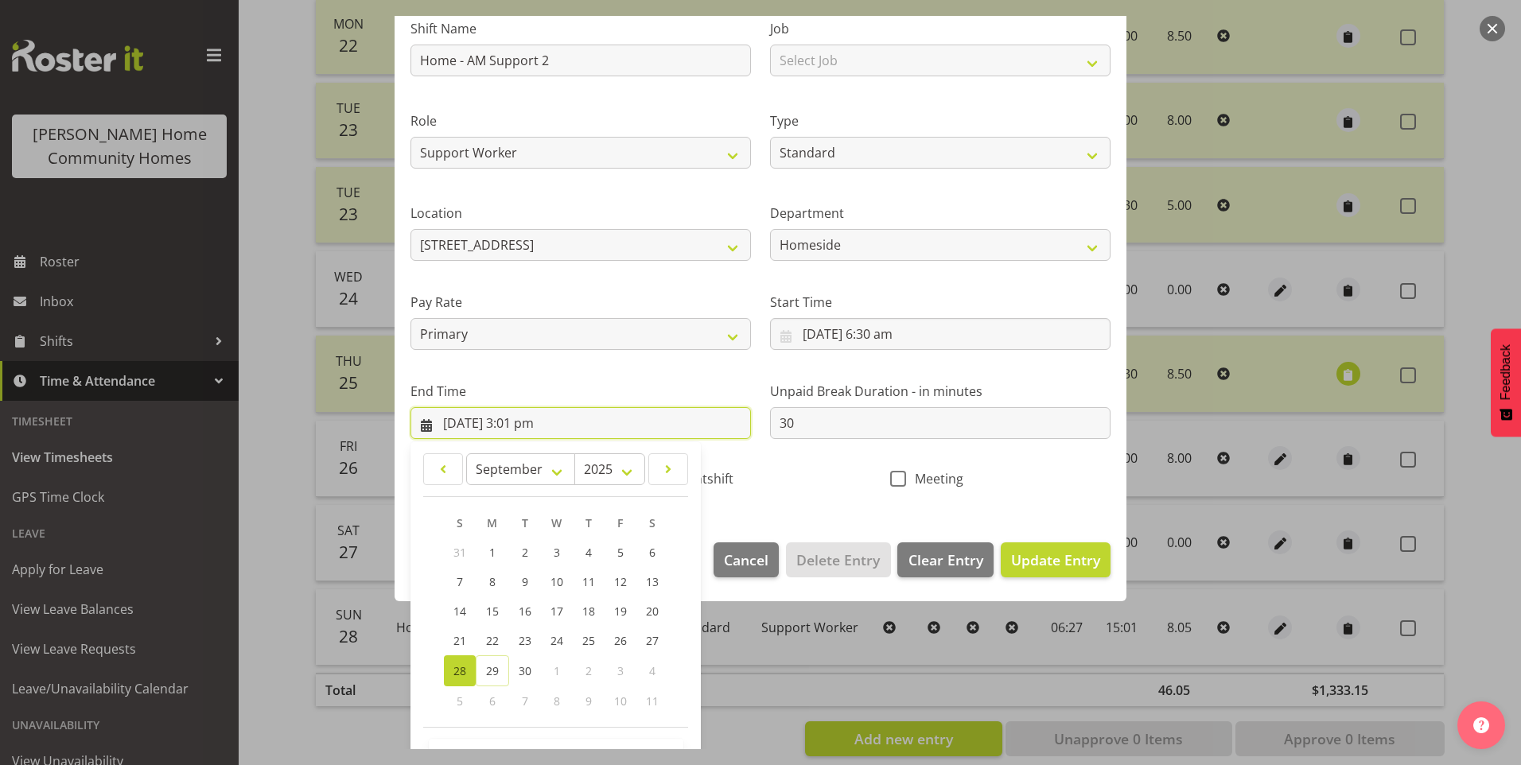
scroll to position [175, 0]
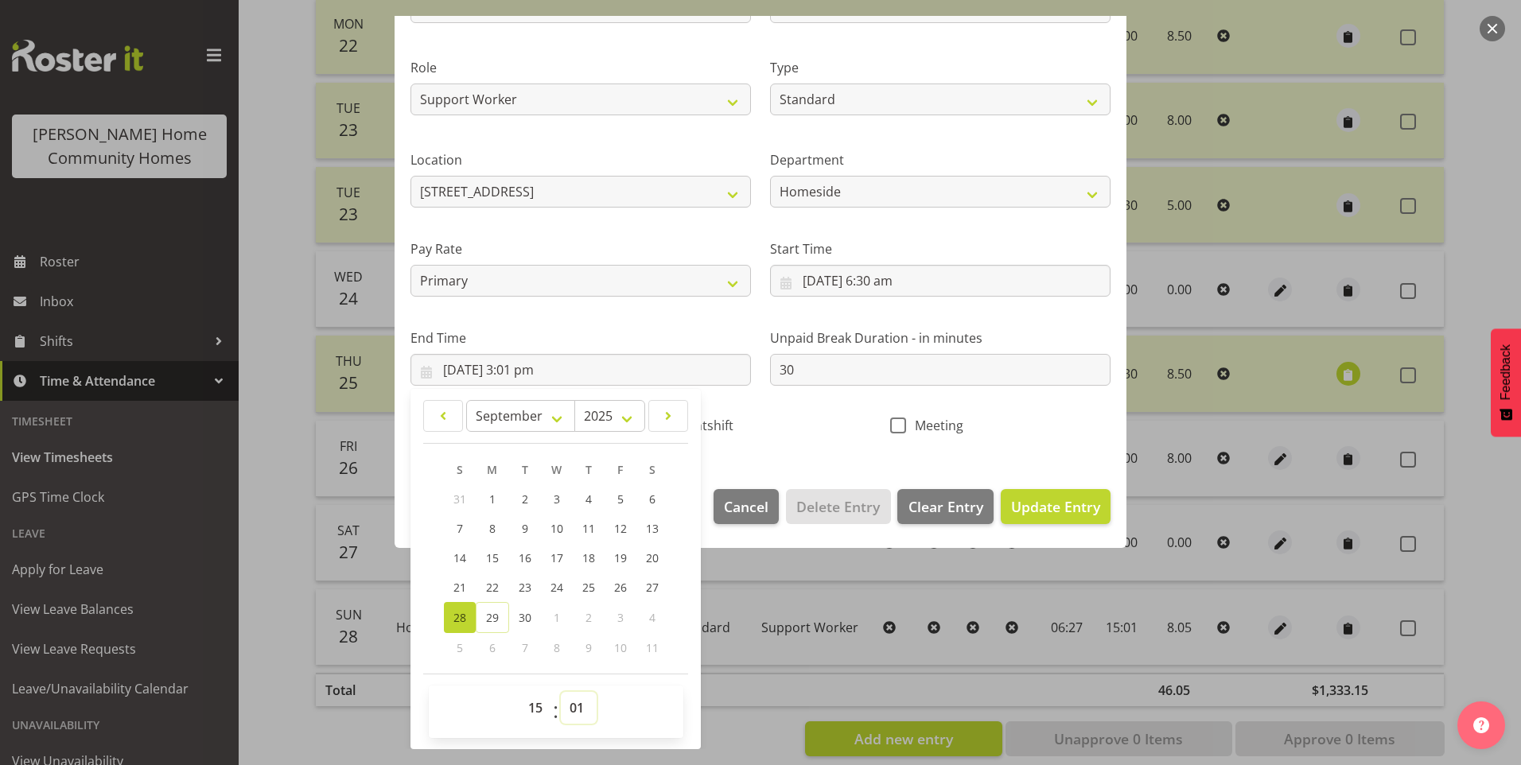
drag, startPoint x: 573, startPoint y: 709, endPoint x: 579, endPoint y: 690, distance: 19.9
click at [575, 705] on select "00 01 02 03 04 05 06 07 08 09 10 11 12 13 14 15 16 17 18 19 20 21 22 23 24 25 2…" at bounding box center [579, 708] width 36 height 32
select select "0"
click at [561, 692] on select "00 01 02 03 04 05 06 07 08 09 10 11 12 13 14 15 16 17 18 19 20 21 22 23 24 25 2…" at bounding box center [579, 708] width 36 height 32
type input "28/09/2025, 3:00 pm"
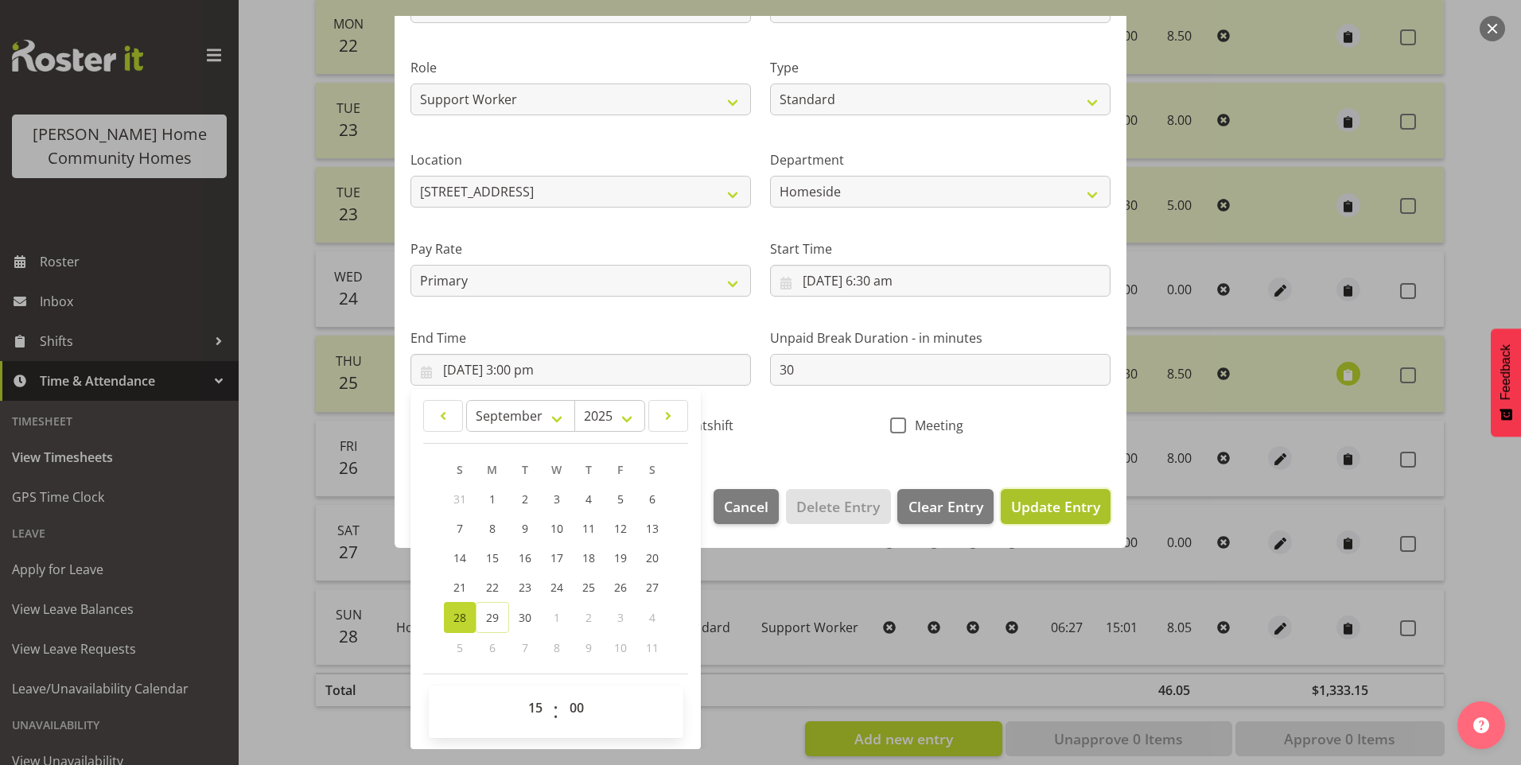
click at [1078, 505] on span "Update Entry" at bounding box center [1055, 506] width 89 height 19
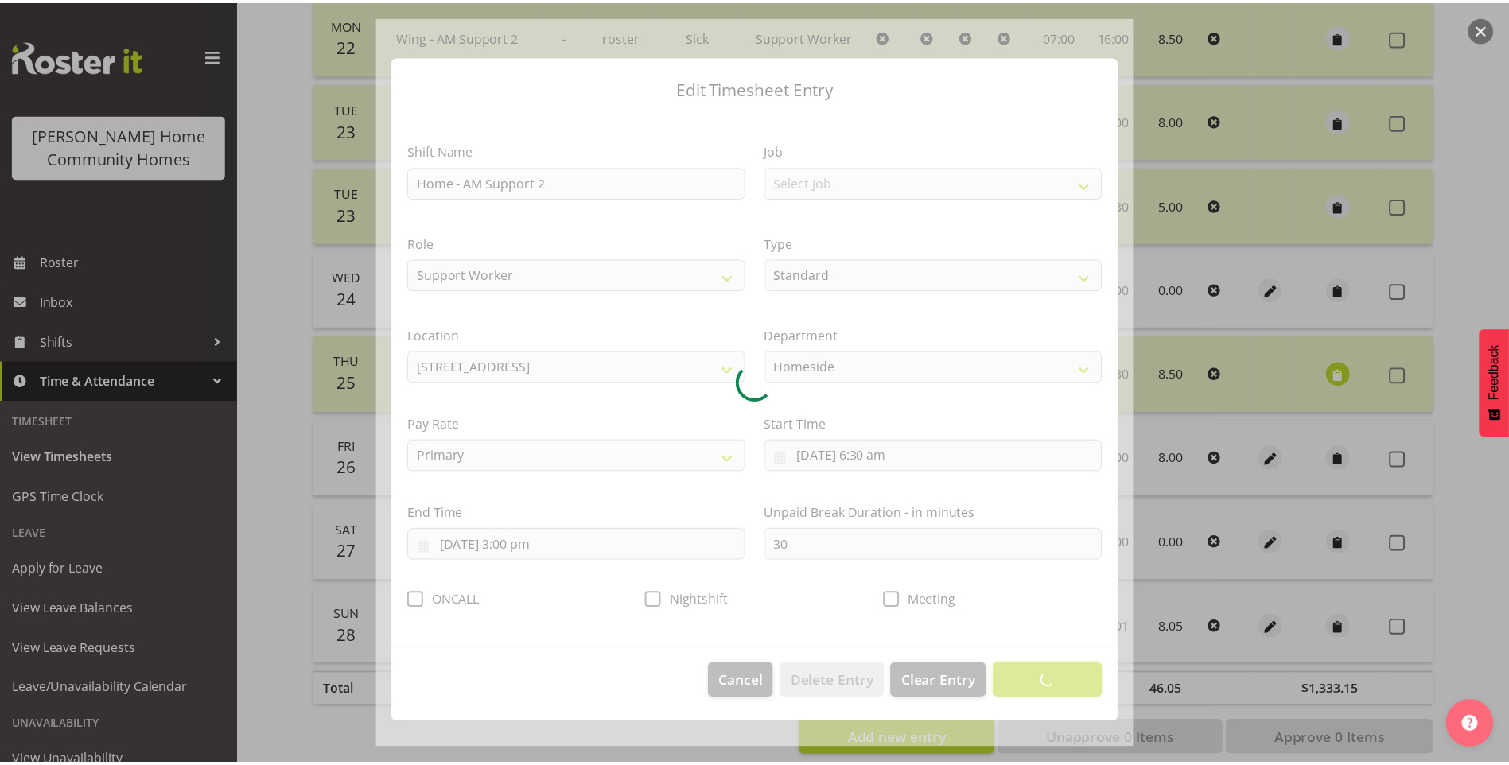
scroll to position [0, 0]
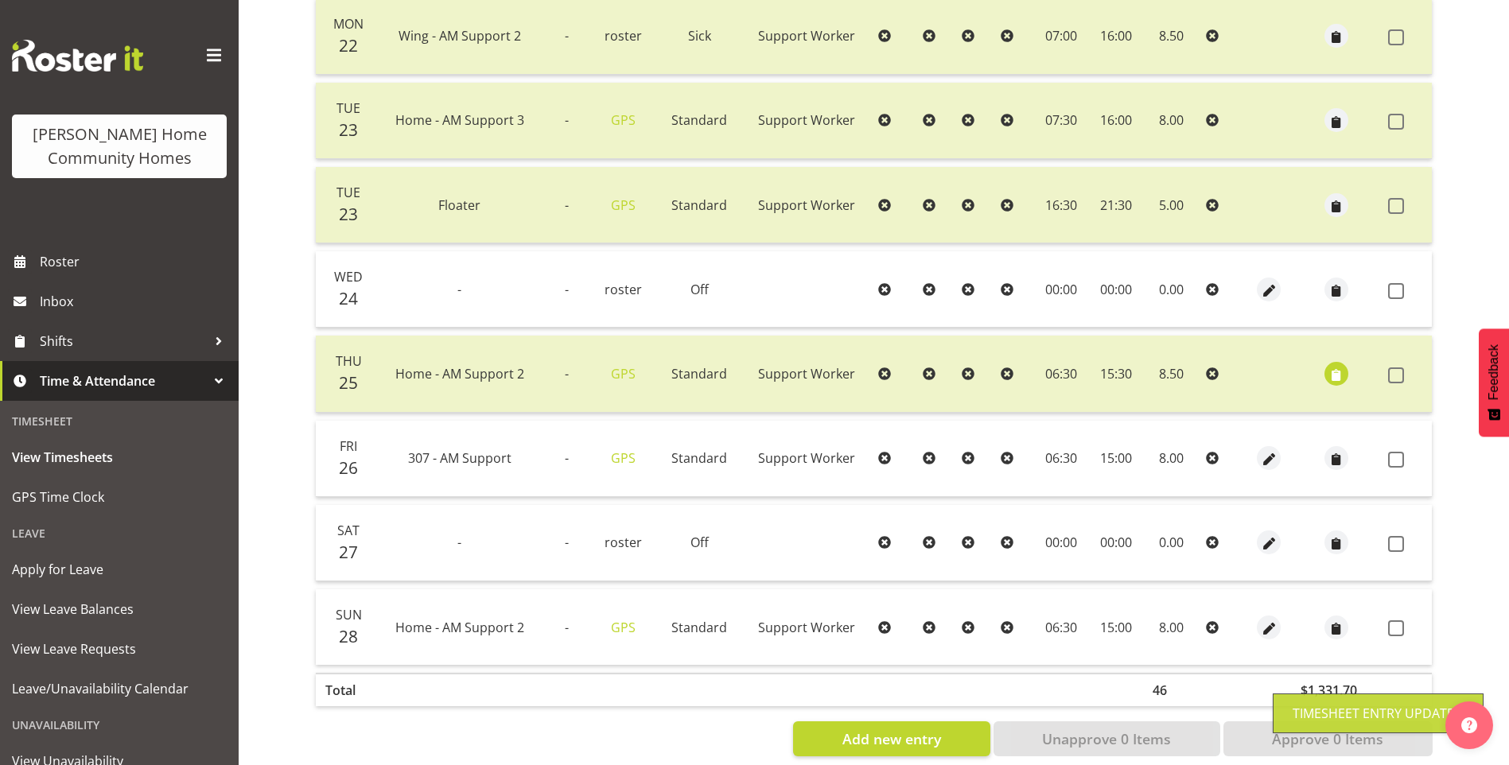
drag, startPoint x: 1401, startPoint y: 625, endPoint x: 1397, endPoint y: 593, distance: 33.0
click at [1401, 623] on span at bounding box center [1396, 628] width 16 height 16
checkbox input "true"
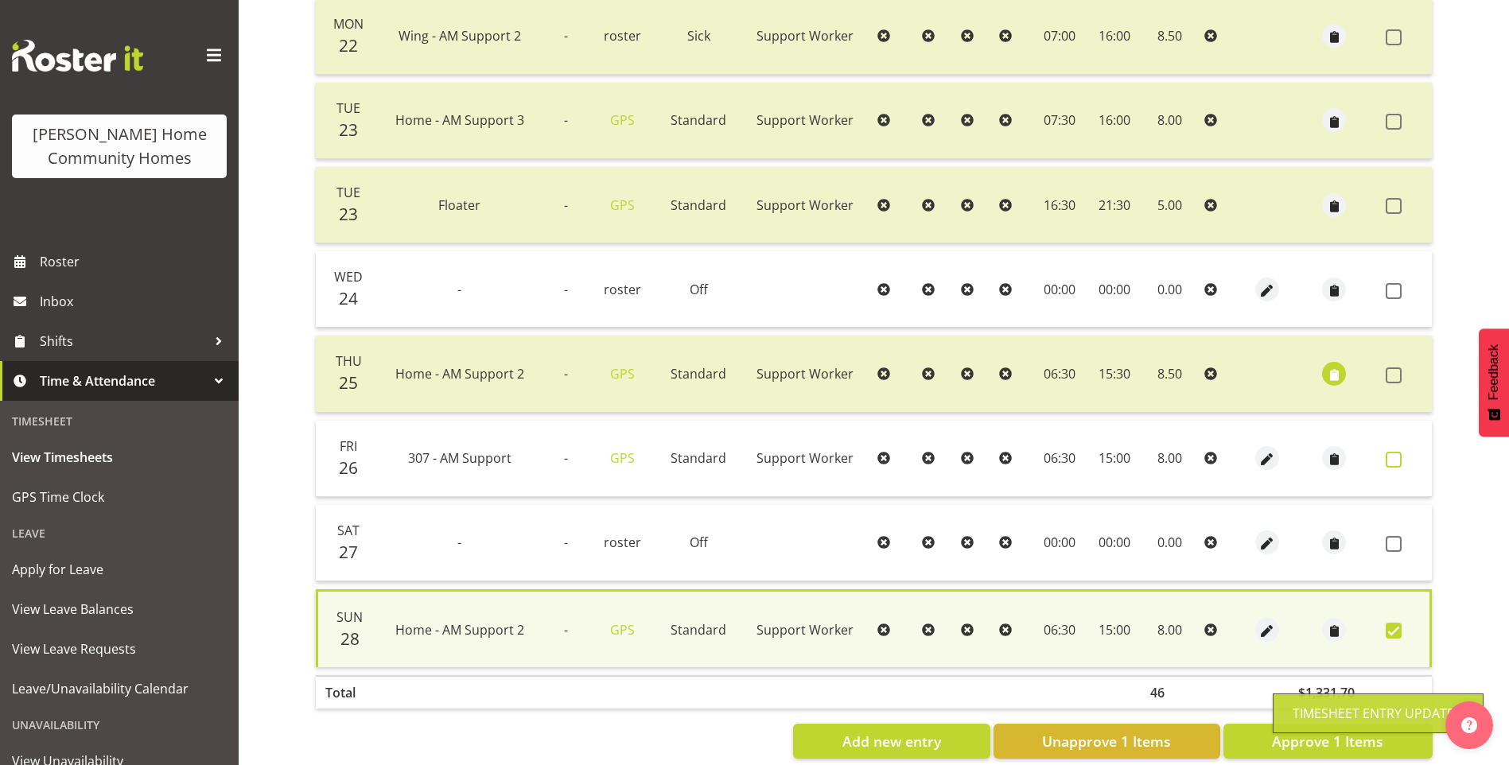
click at [1395, 453] on span at bounding box center [1393, 460] width 16 height 16
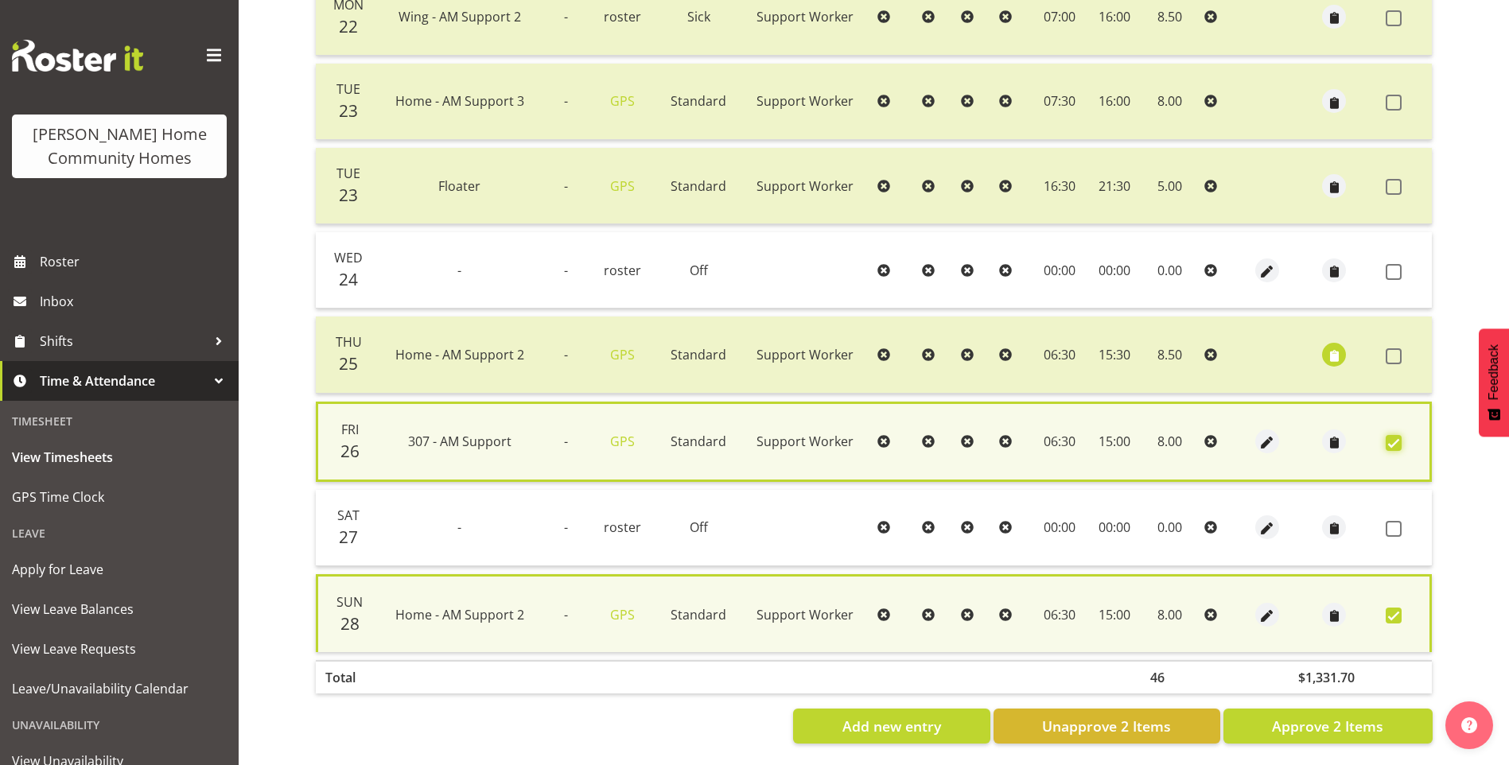
scroll to position [432, 0]
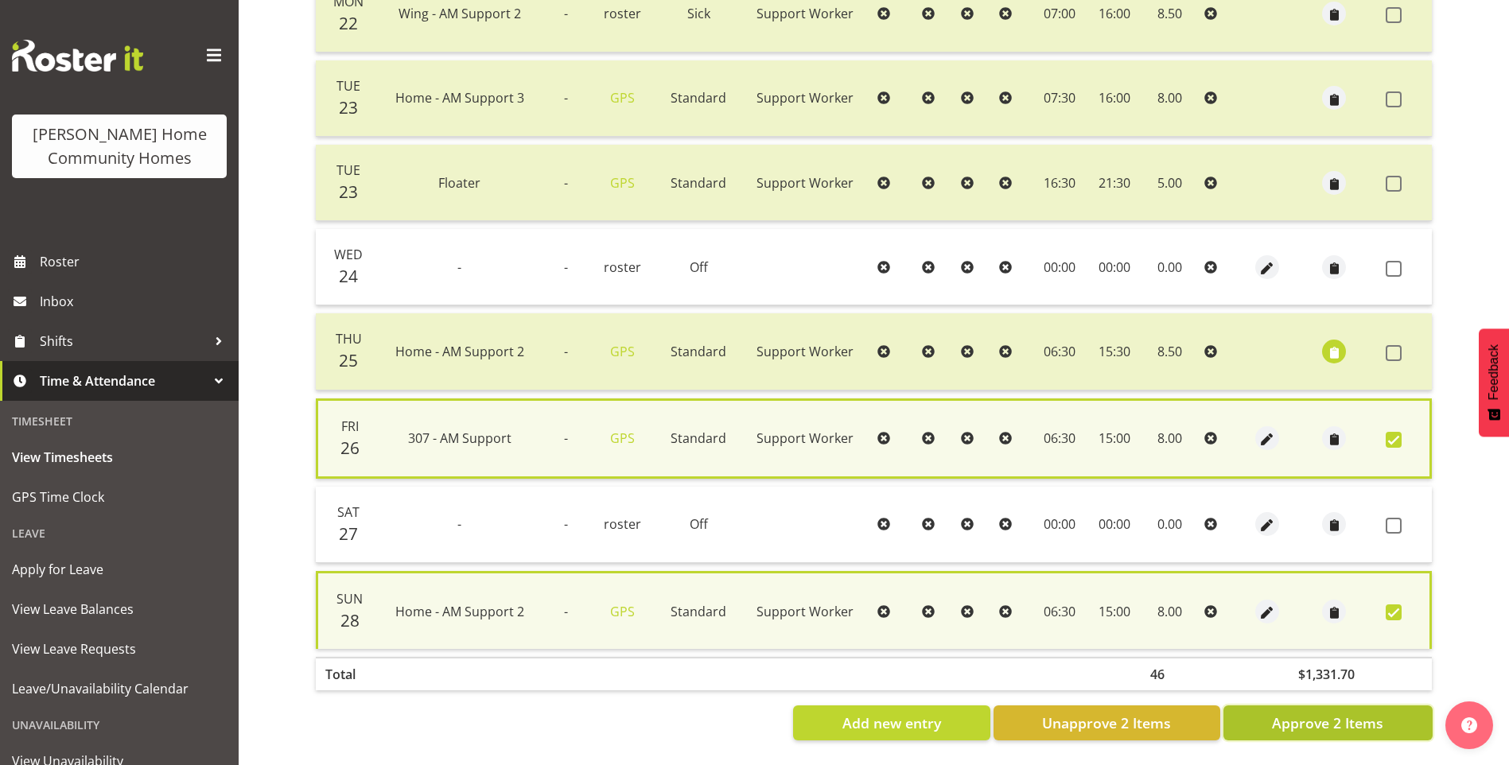
click at [1354, 713] on span "Approve 2 Items" at bounding box center [1327, 723] width 111 height 21
checkbox input "false"
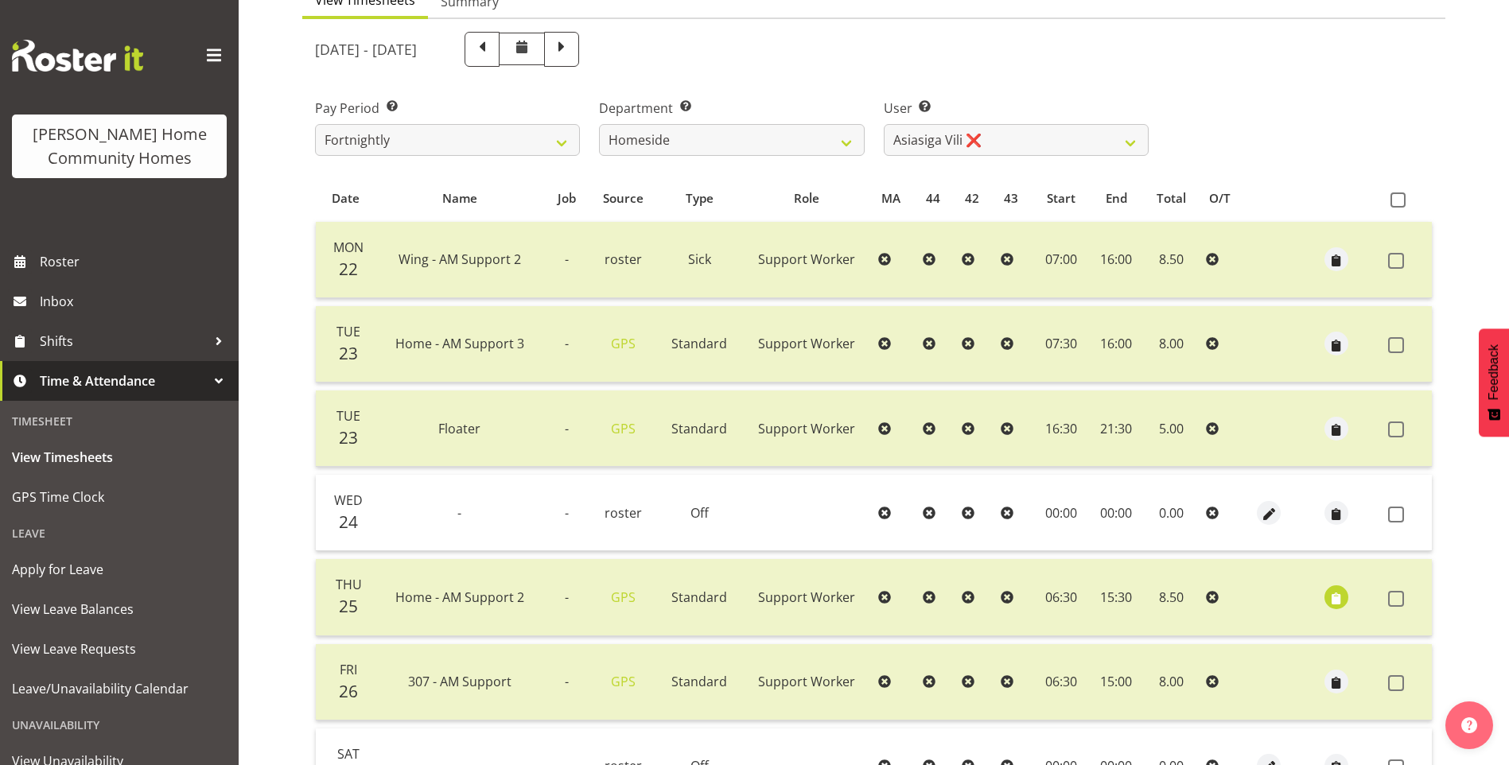
scroll to position [28, 0]
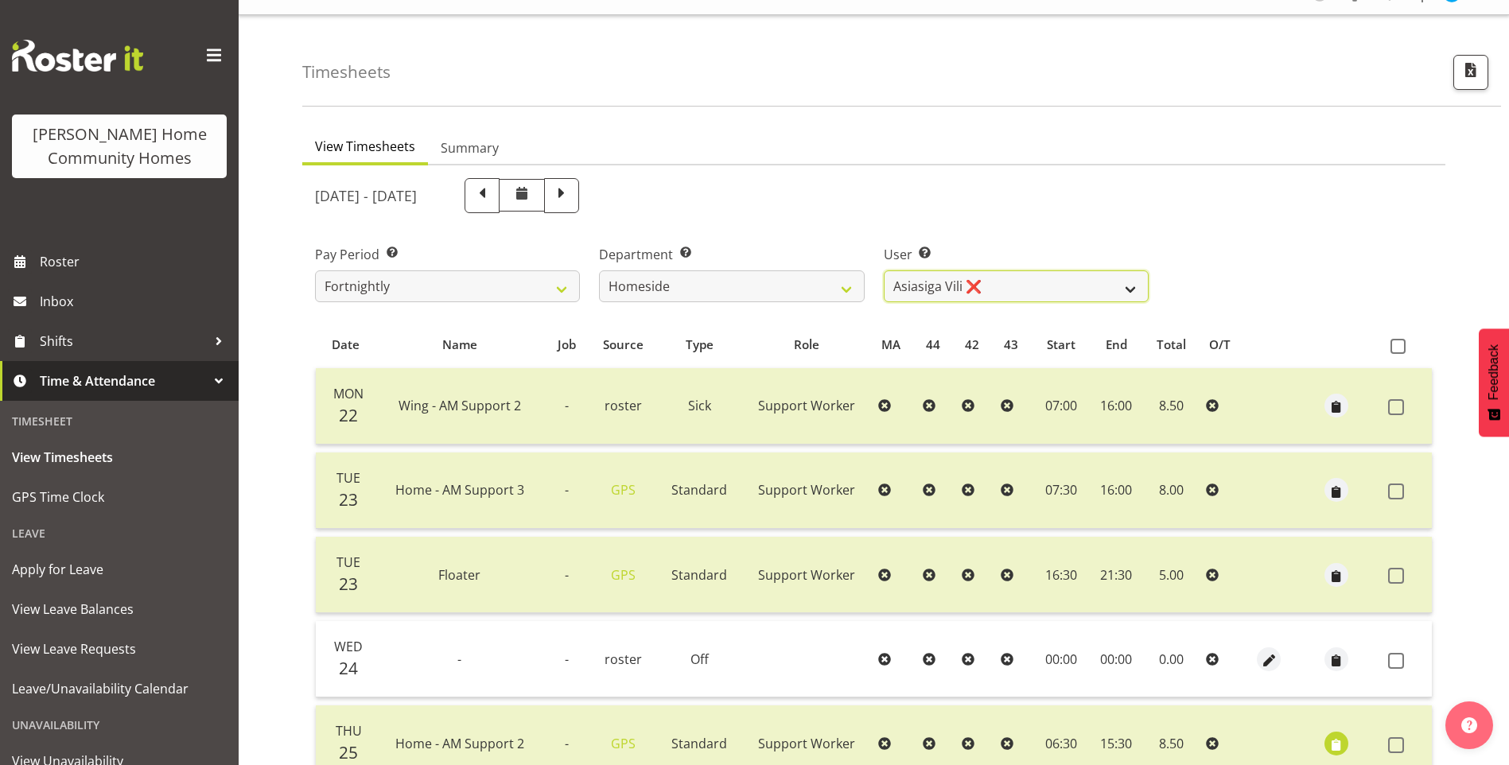
click at [946, 274] on select "Asiasiga Vili ❌ Billie-Rose Dunlop ❌ Brijesh (BK) Kachhadiya ❌ Cheenee Vargas ❌…" at bounding box center [1016, 286] width 265 height 32
select select "8539"
click at [884, 270] on select "Asiasiga Vili ❌ Billie-Rose Dunlop ❌ Brijesh (BK) Kachhadiya ❌ Cheenee Vargas ❌…" at bounding box center [1016, 286] width 265 height 32
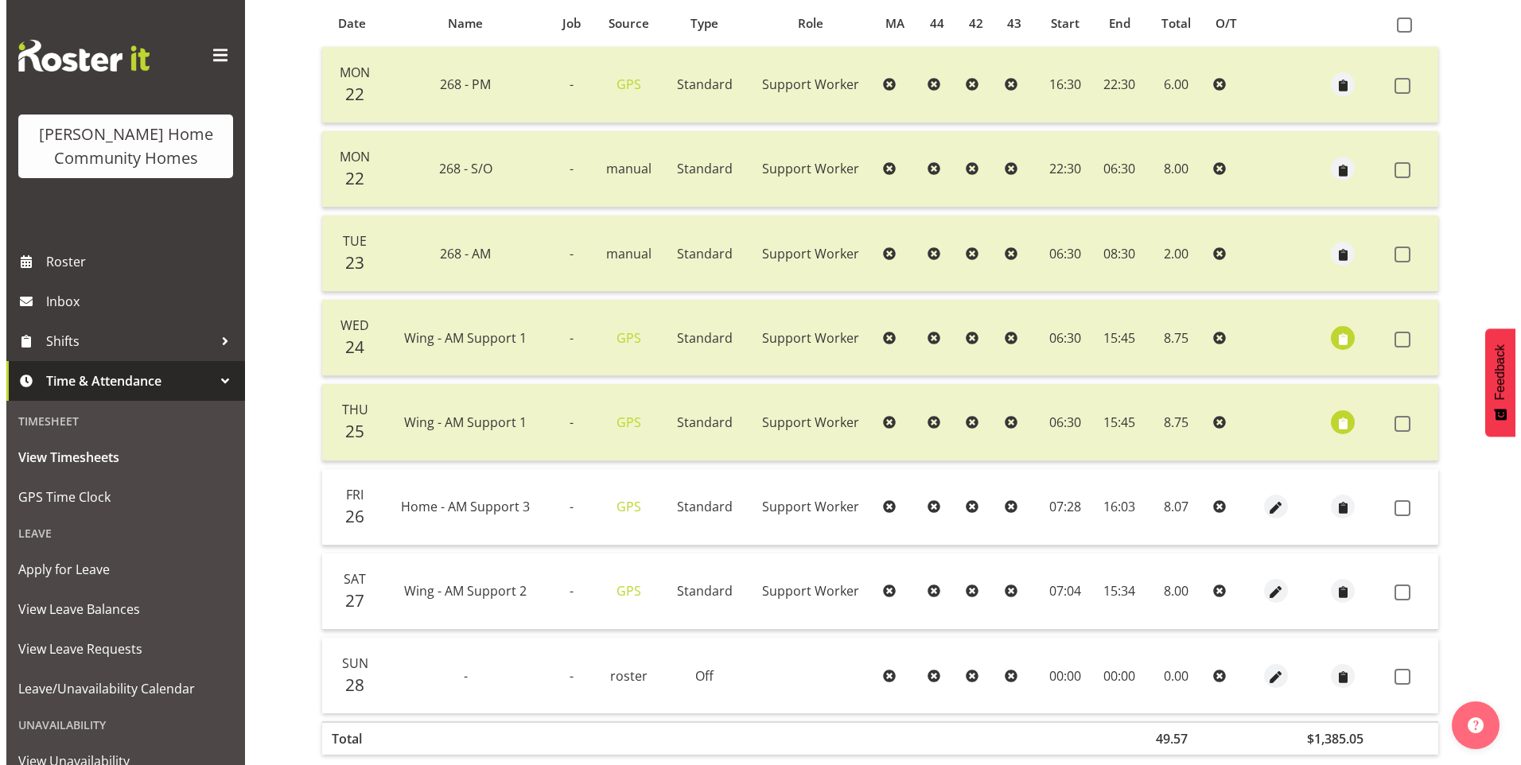
scroll to position [426, 0]
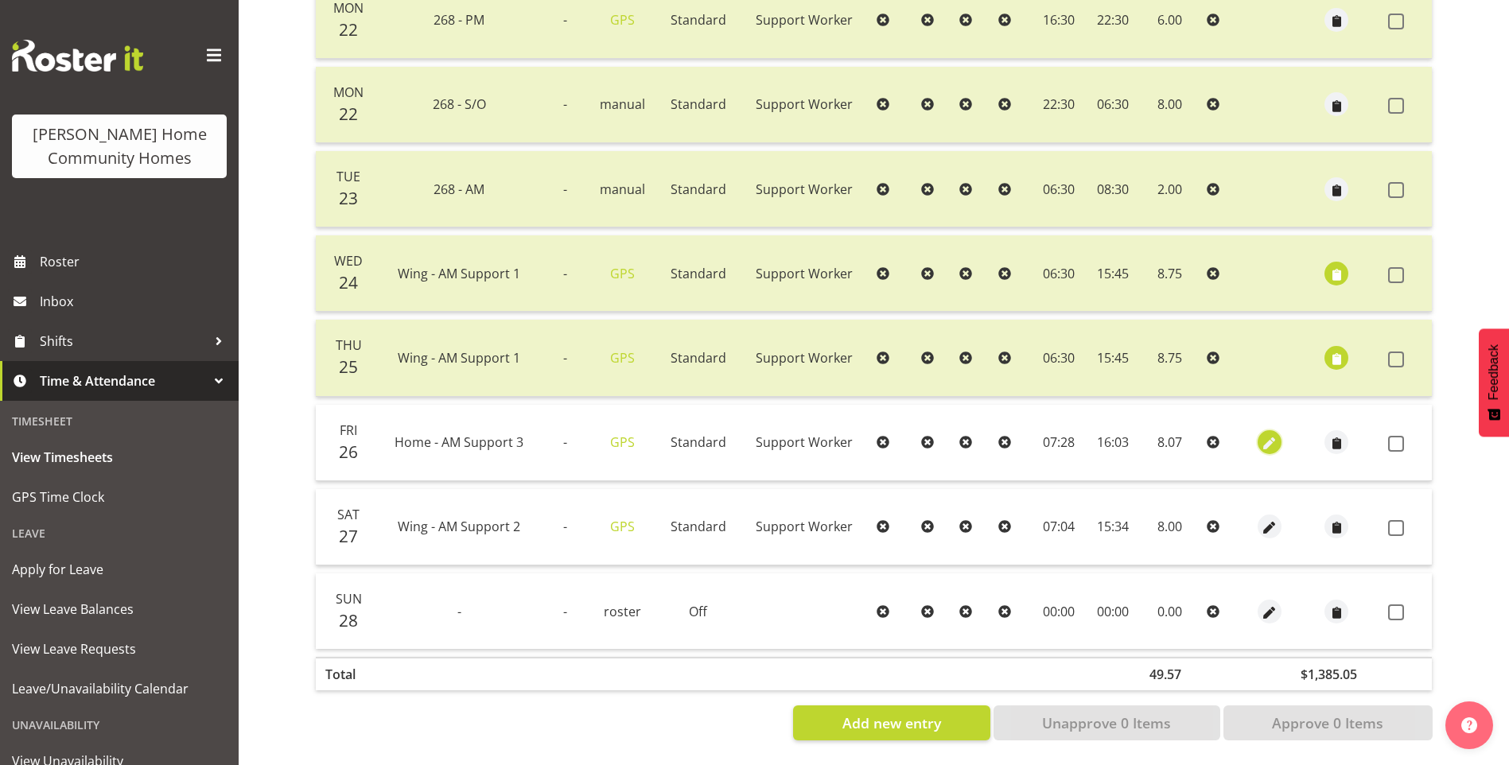
click at [1271, 435] on span "button" at bounding box center [1270, 444] width 18 height 18
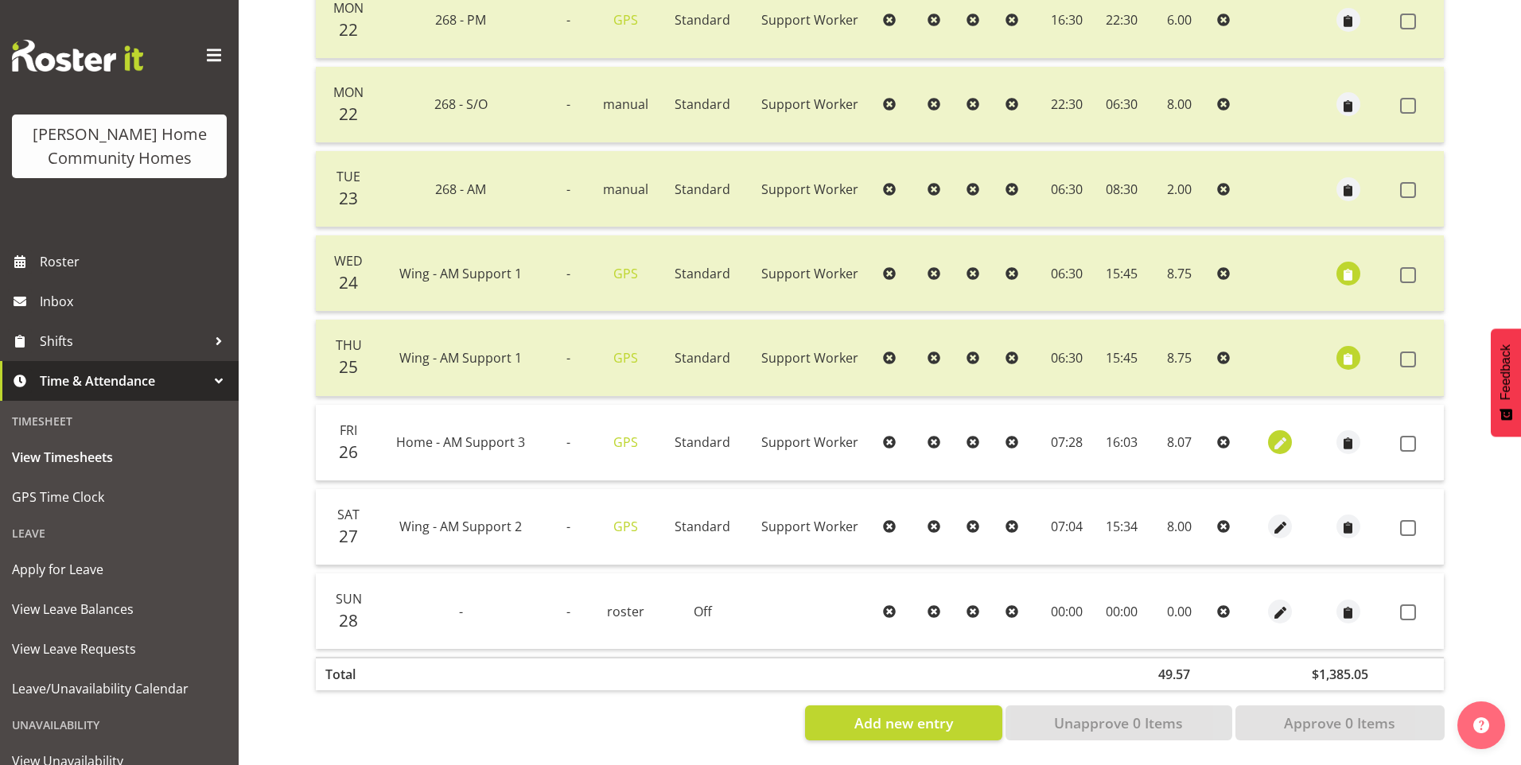
select select "Standard"
select select "8"
select select "2025"
select select "7"
select select "28"
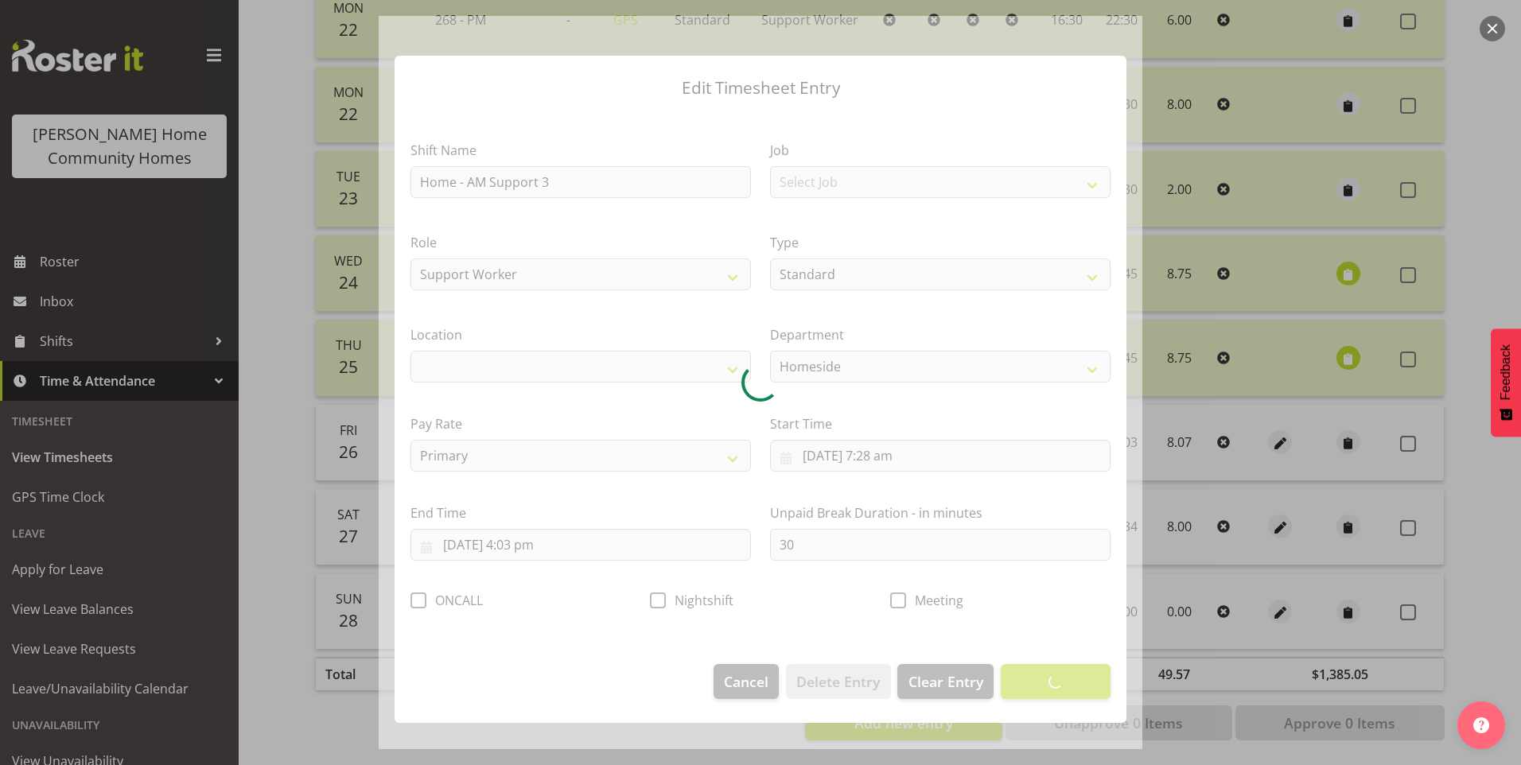
select select "1067"
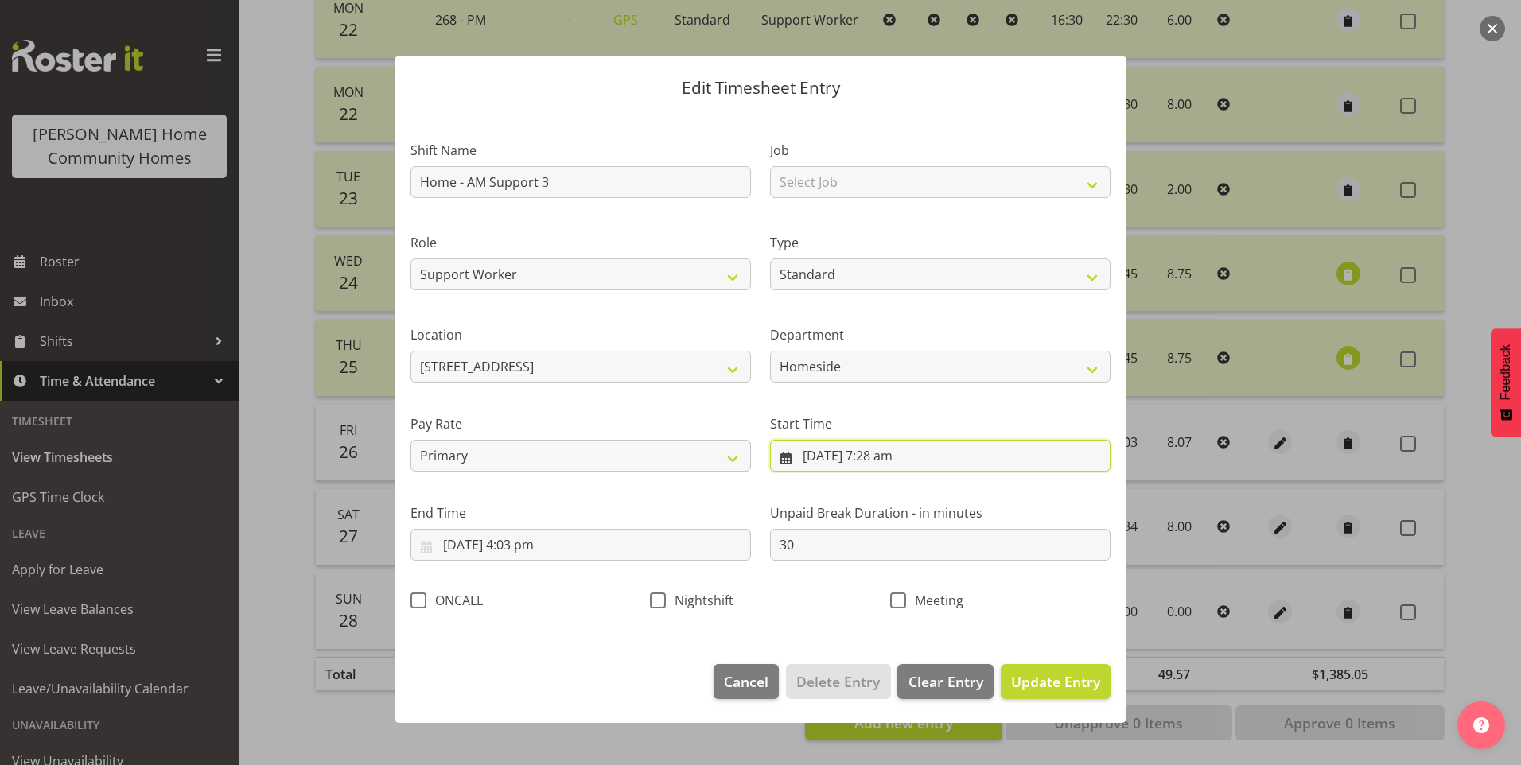
click at [901, 464] on input "26/09/2025, 7:28 am" at bounding box center [940, 456] width 340 height 32
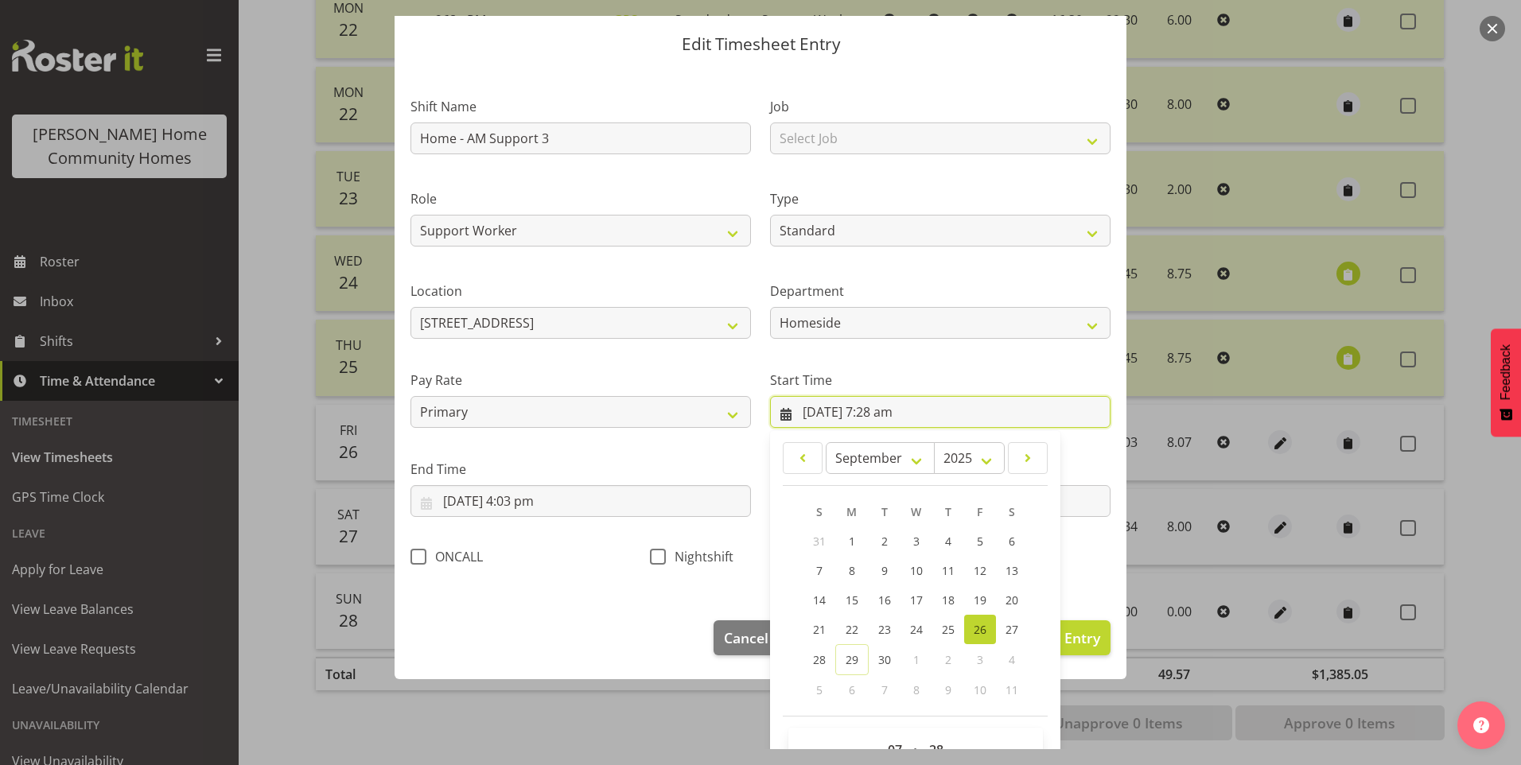
scroll to position [86, 0]
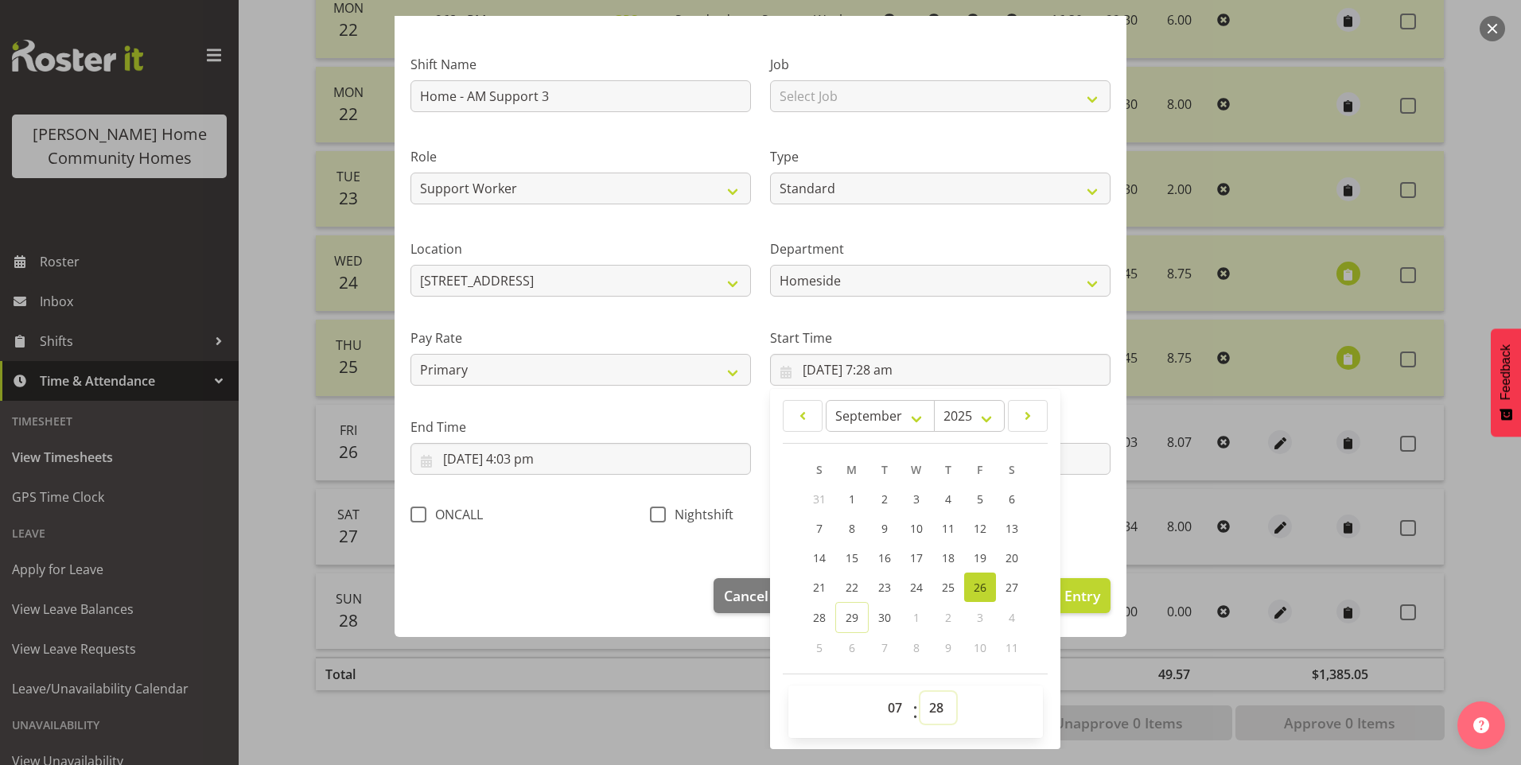
click at [932, 708] on select "00 01 02 03 04 05 06 07 08 09 10 11 12 13 14 15 16 17 18 19 20 21 22 23 24 25 2…" at bounding box center [938, 708] width 36 height 32
select select "30"
click at [920, 692] on select "00 01 02 03 04 05 06 07 08 09 10 11 12 13 14 15 16 17 18 19 20 21 22 23 24 25 2…" at bounding box center [938, 708] width 36 height 32
type input "26/09/2025, 7:30 am"
click at [538, 468] on input "26/09/2025, 4:03 pm" at bounding box center [580, 459] width 340 height 32
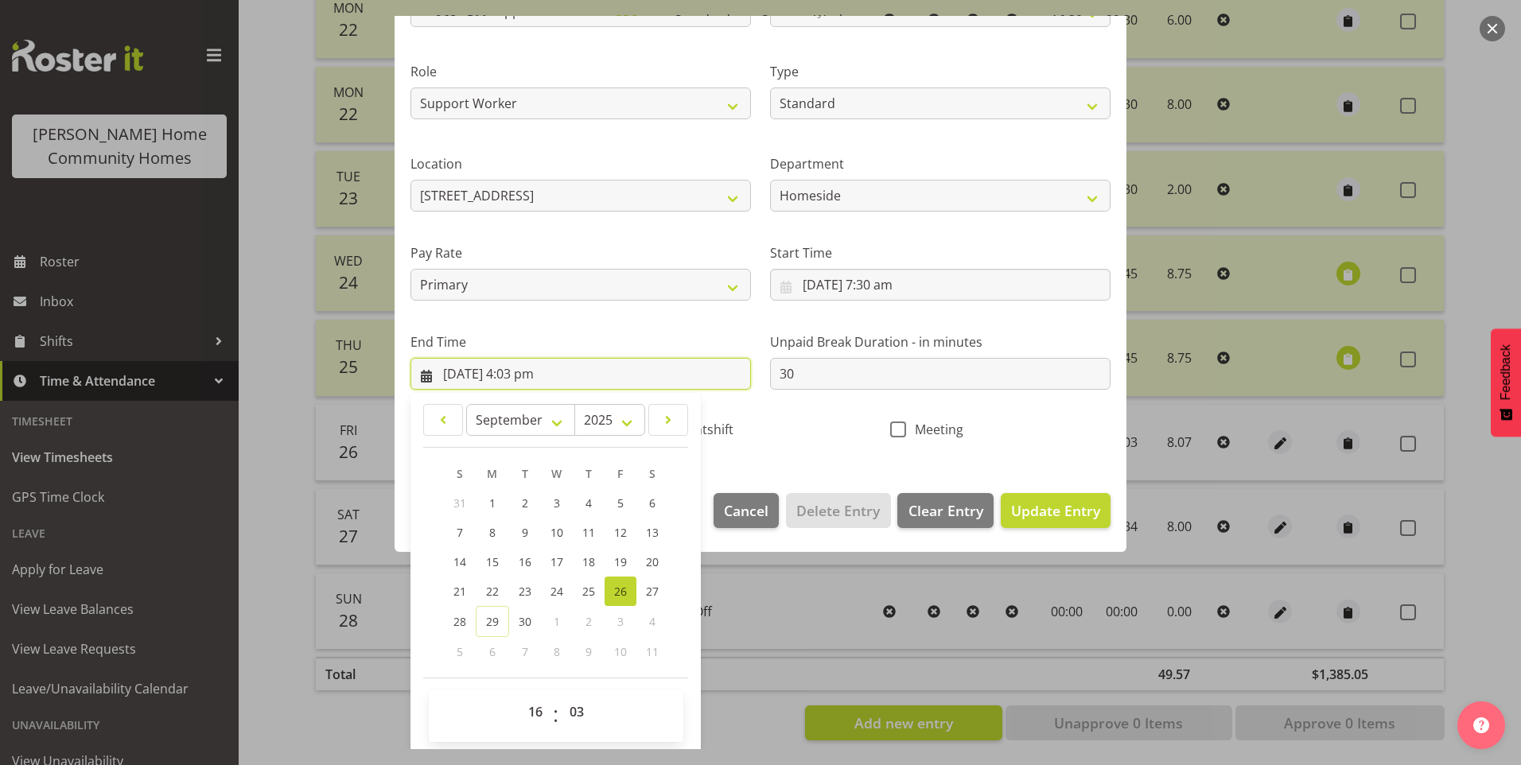
scroll to position [175, 0]
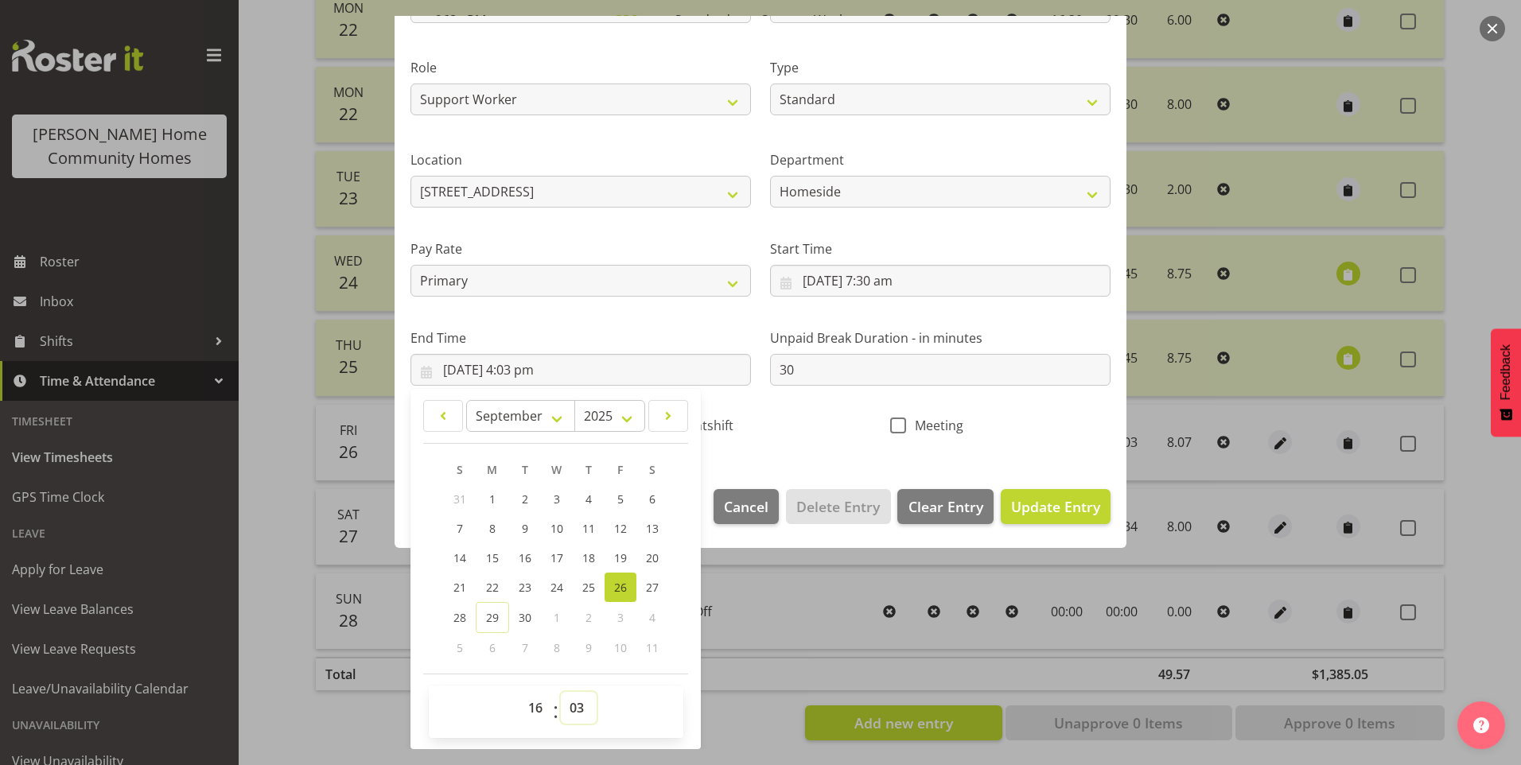
drag, startPoint x: 587, startPoint y: 707, endPoint x: 583, endPoint y: 694, distance: 14.1
click at [586, 705] on select "00 01 02 03 04 05 06 07 08 09 10 11 12 13 14 15 16 17 18 19 20 21 22 23 24 25 2…" at bounding box center [579, 708] width 36 height 32
select select "0"
click at [561, 692] on select "00 01 02 03 04 05 06 07 08 09 10 11 12 13 14 15 16 17 18 19 20 21 22 23 24 25 2…" at bounding box center [579, 708] width 36 height 32
type input "26/09/2025, 4:00 pm"
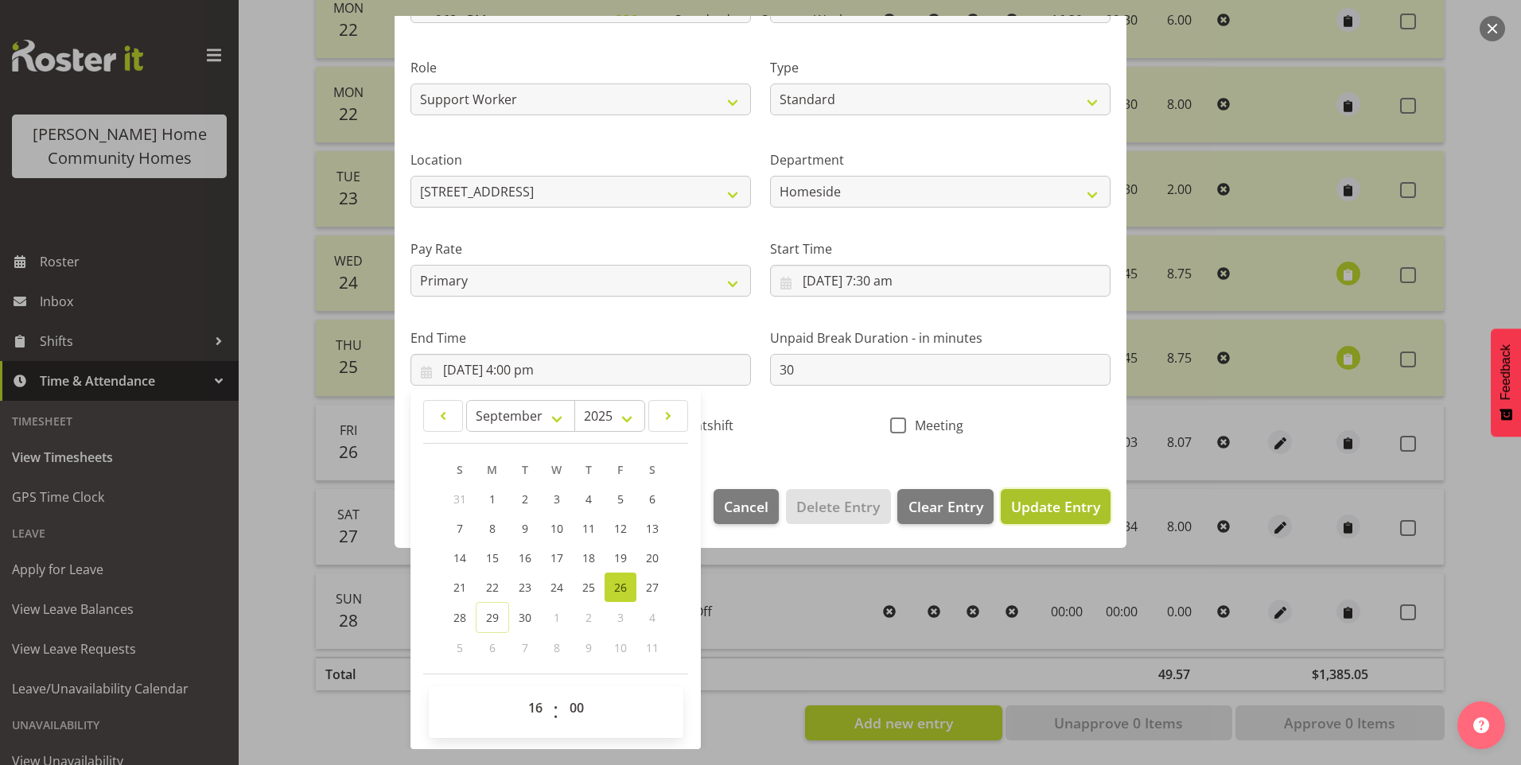
click at [1049, 506] on span "Update Entry" at bounding box center [1055, 506] width 89 height 19
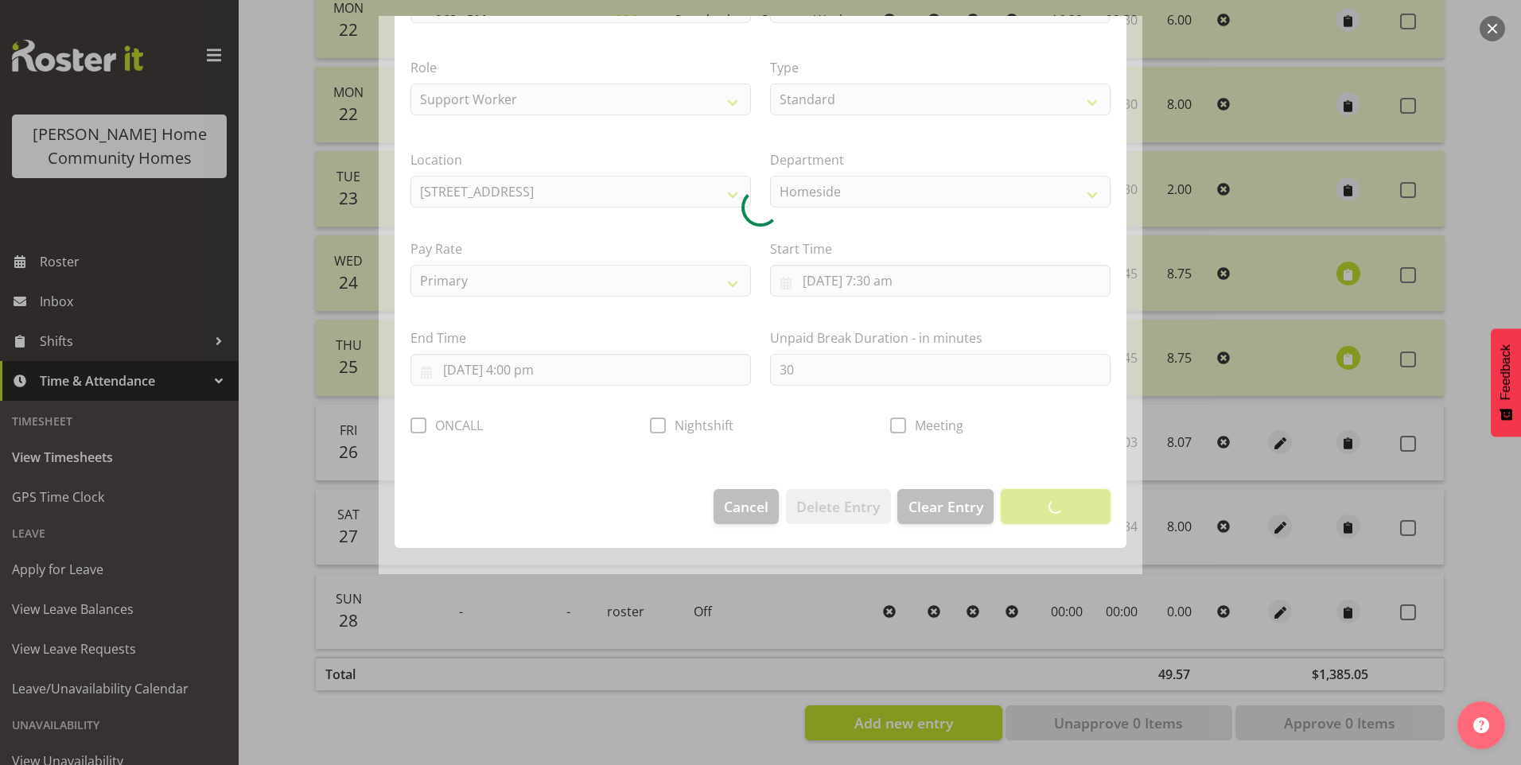
scroll to position [0, 0]
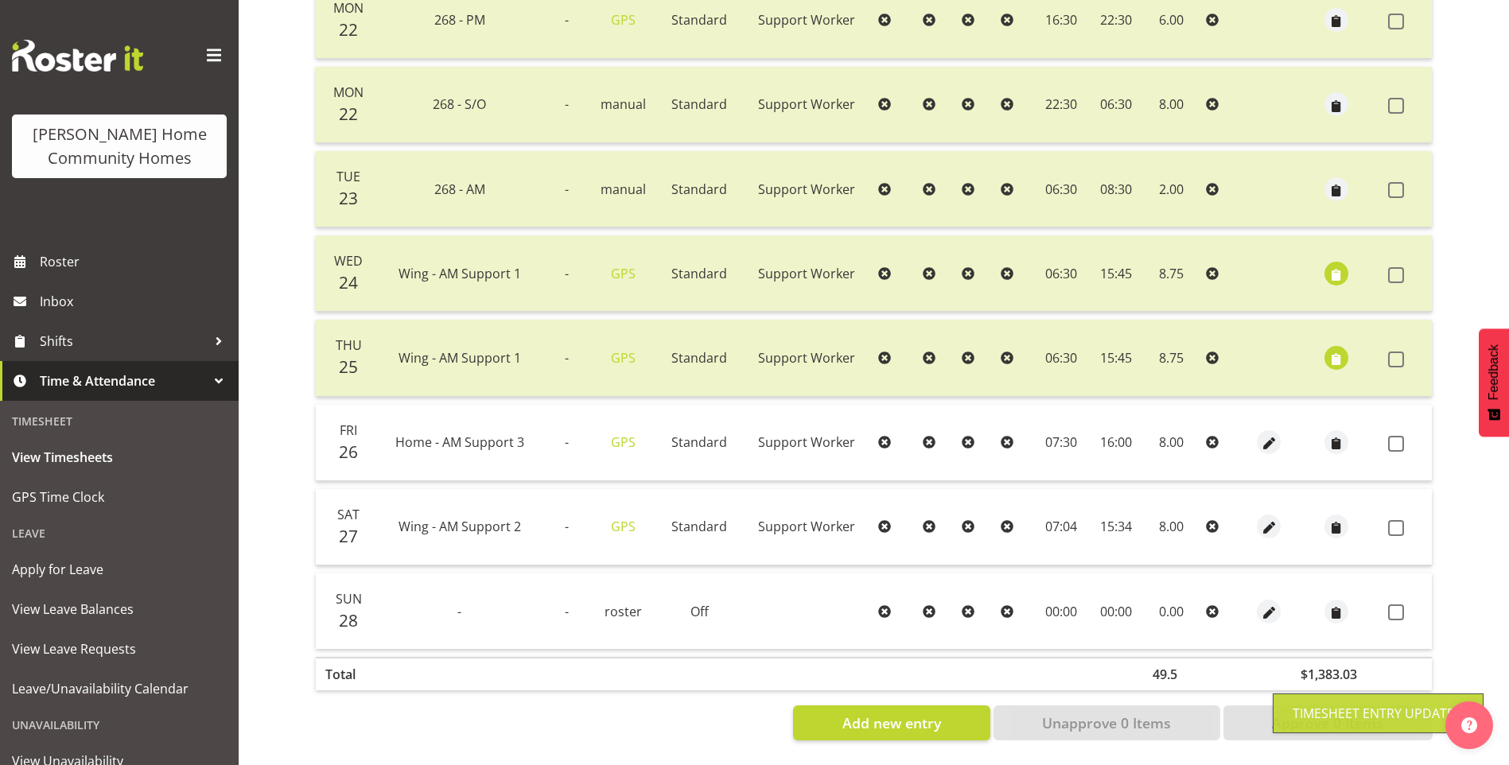
click at [1281, 515] on div at bounding box center [1268, 527] width 31 height 24
click at [1265, 519] on span "button" at bounding box center [1269, 528] width 18 height 18
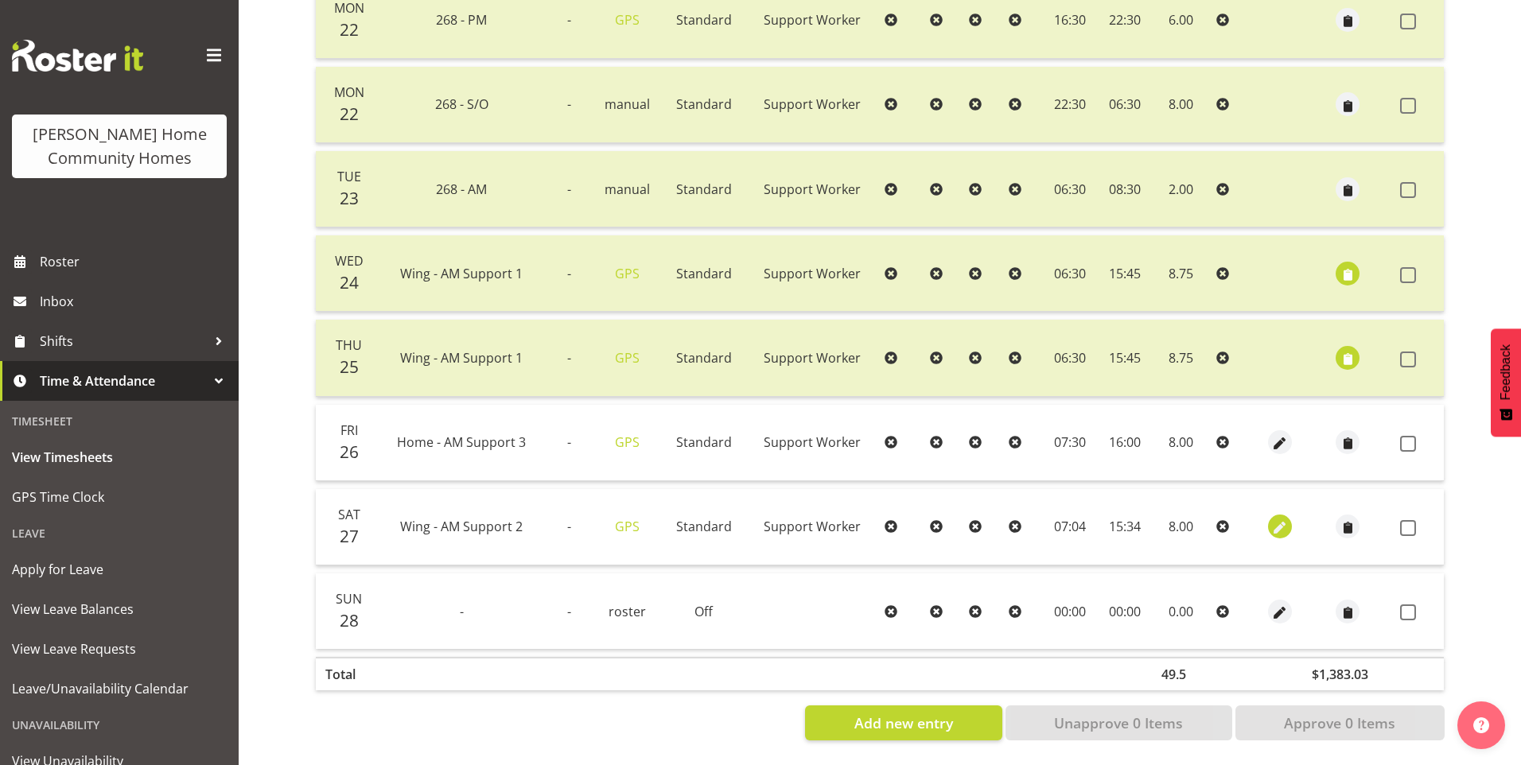
select select "Standard"
select select "749"
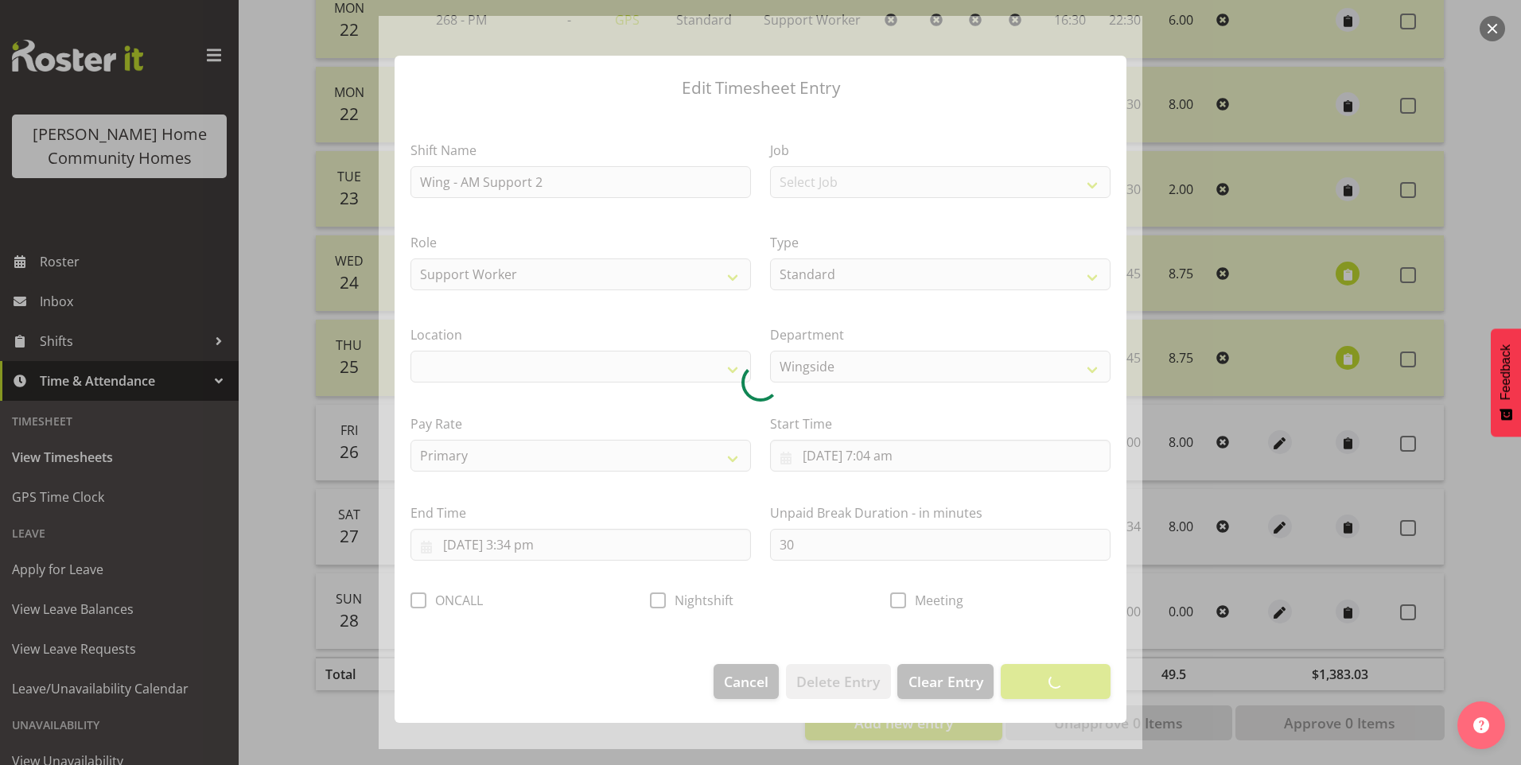
select select "1071"
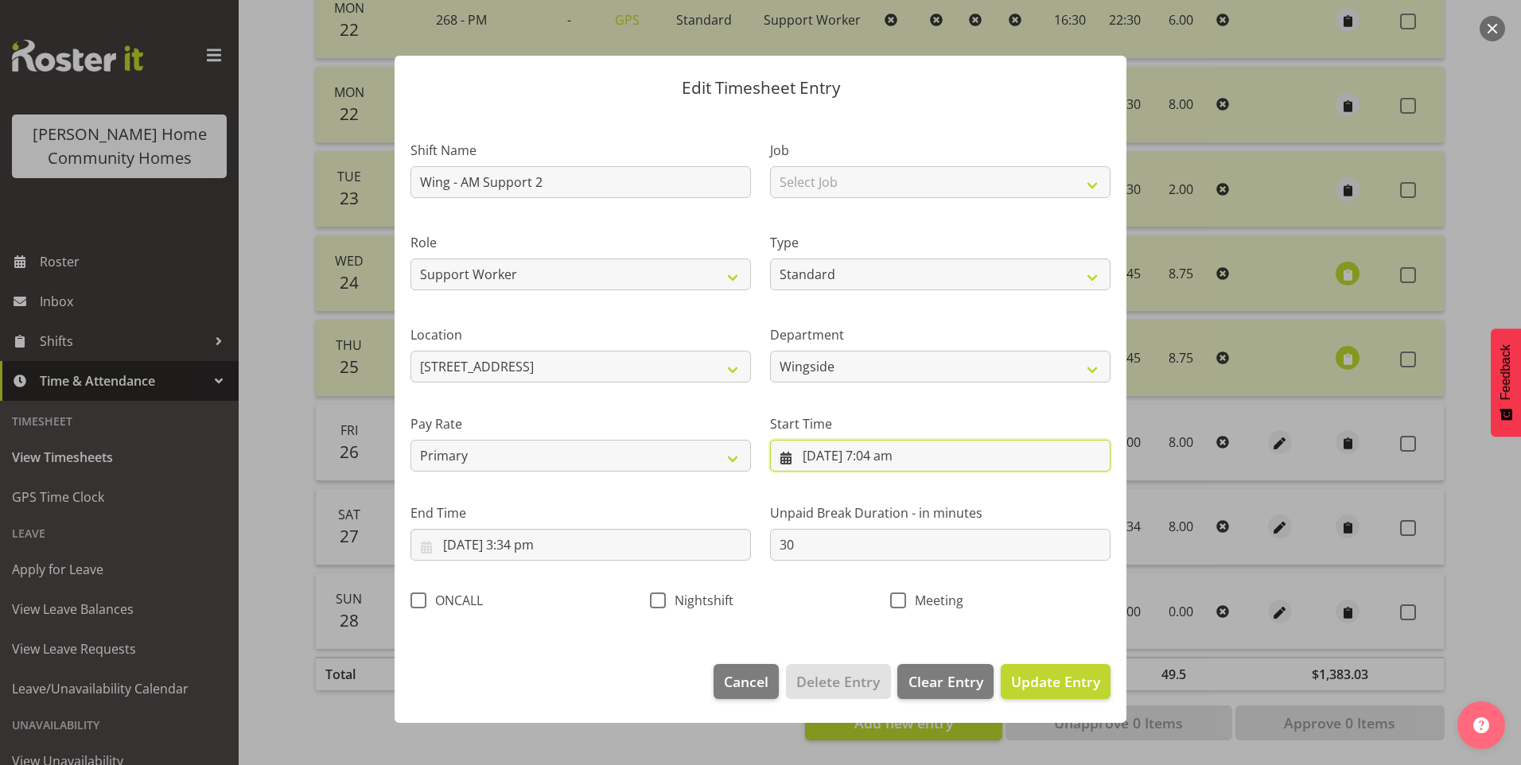
click at [904, 464] on input "27/09/2025, 7:04 am" at bounding box center [940, 456] width 340 height 32
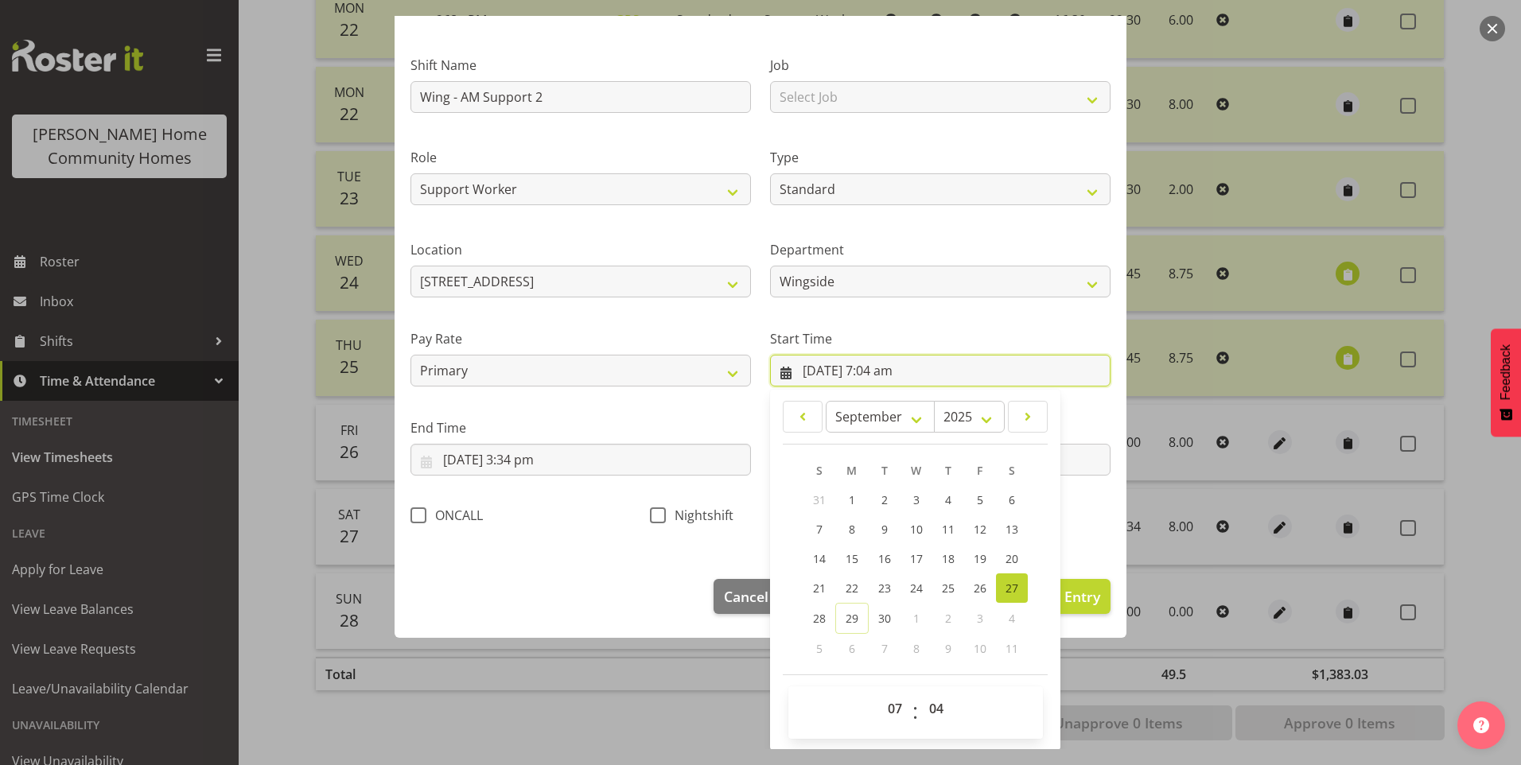
scroll to position [86, 0]
click at [937, 704] on select "00 01 02 03 04 05 06 07 08 09 10 11 12 13 14 15 16 17 18 19 20 21 22 23 24 25 2…" at bounding box center [938, 708] width 36 height 32
select select "0"
click at [920, 692] on select "00 01 02 03 04 05 06 07 08 09 10 11 12 13 14 15 16 17 18 19 20 21 22 23 24 25 2…" at bounding box center [938, 708] width 36 height 32
type input "27/09/2025, 7:00 am"
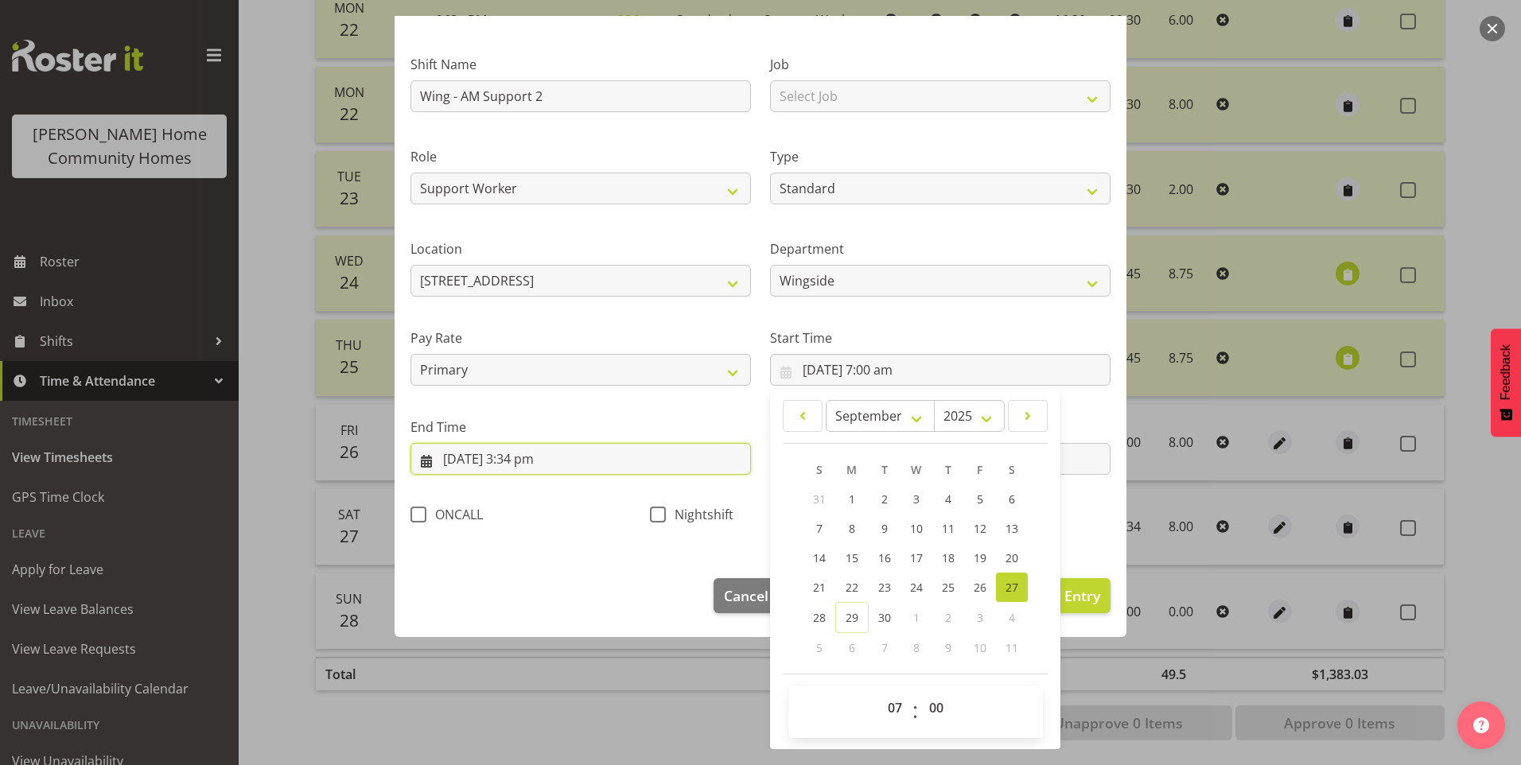
drag, startPoint x: 538, startPoint y: 468, endPoint x: 558, endPoint y: 495, distance: 33.1
click at [538, 467] on input "27/09/2025, 3:34 pm" at bounding box center [580, 459] width 340 height 32
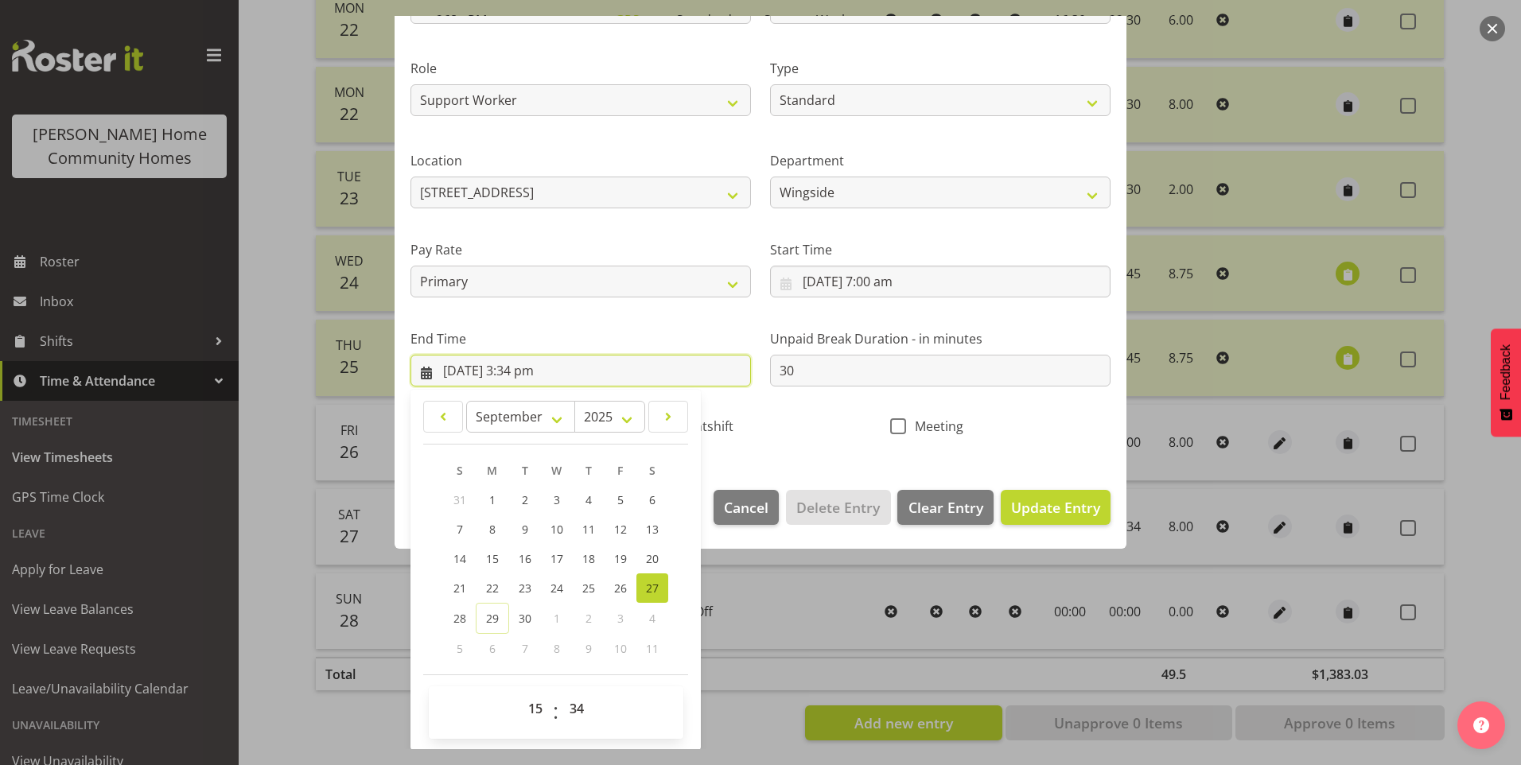
scroll to position [175, 0]
drag, startPoint x: 585, startPoint y: 708, endPoint x: 585, endPoint y: 698, distance: 10.3
click at [585, 708] on select "00 01 02 03 04 05 06 07 08 09 10 11 12 13 14 15 16 17 18 19 20 21 22 23 24 25 2…" at bounding box center [579, 708] width 36 height 32
select select "30"
click at [561, 692] on select "00 01 02 03 04 05 06 07 08 09 10 11 12 13 14 15 16 17 18 19 20 21 22 23 24 25 2…" at bounding box center [579, 708] width 36 height 32
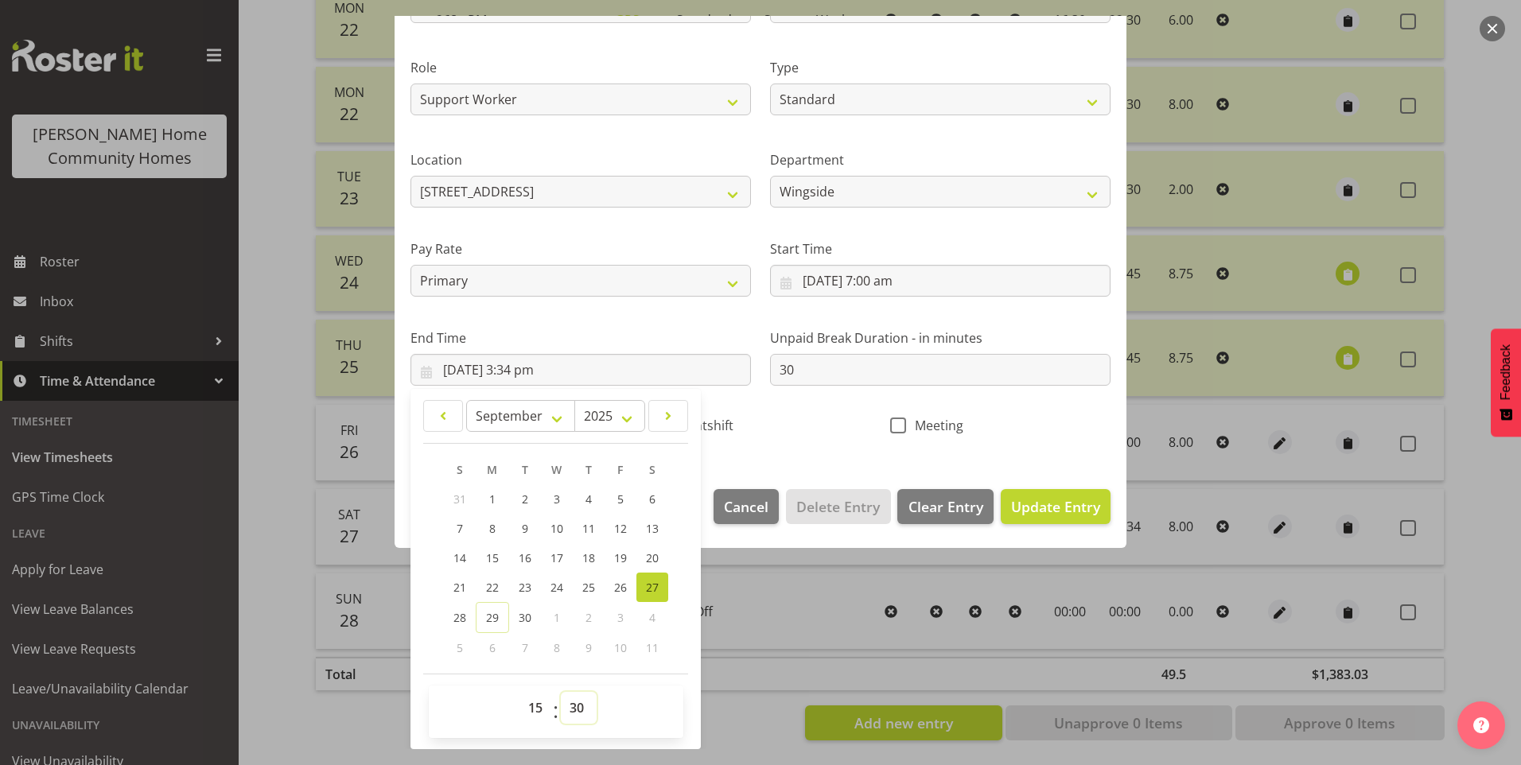
type input "27/09/2025, 3:30 pm"
click at [1055, 506] on span "Update Entry" at bounding box center [1055, 506] width 89 height 19
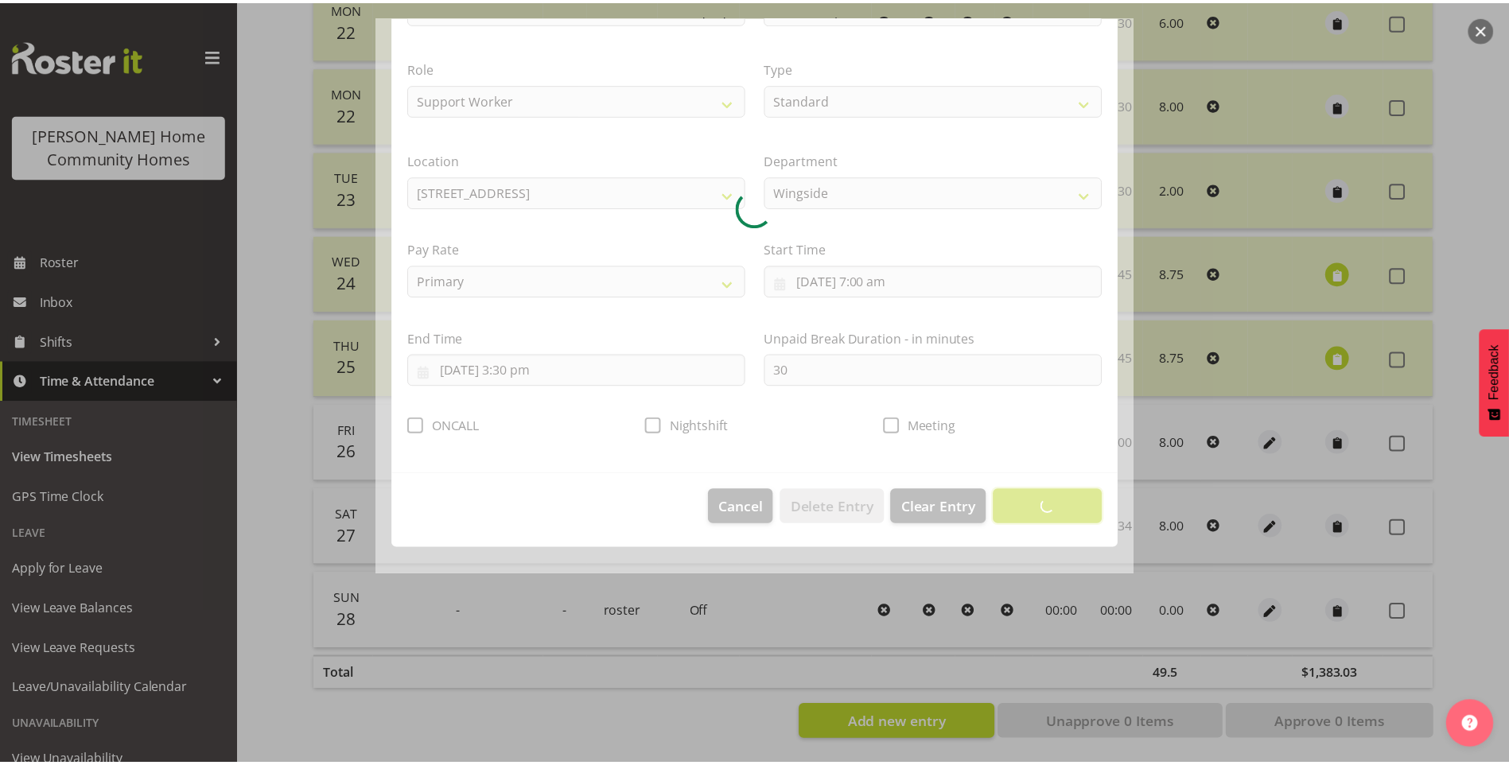
scroll to position [0, 0]
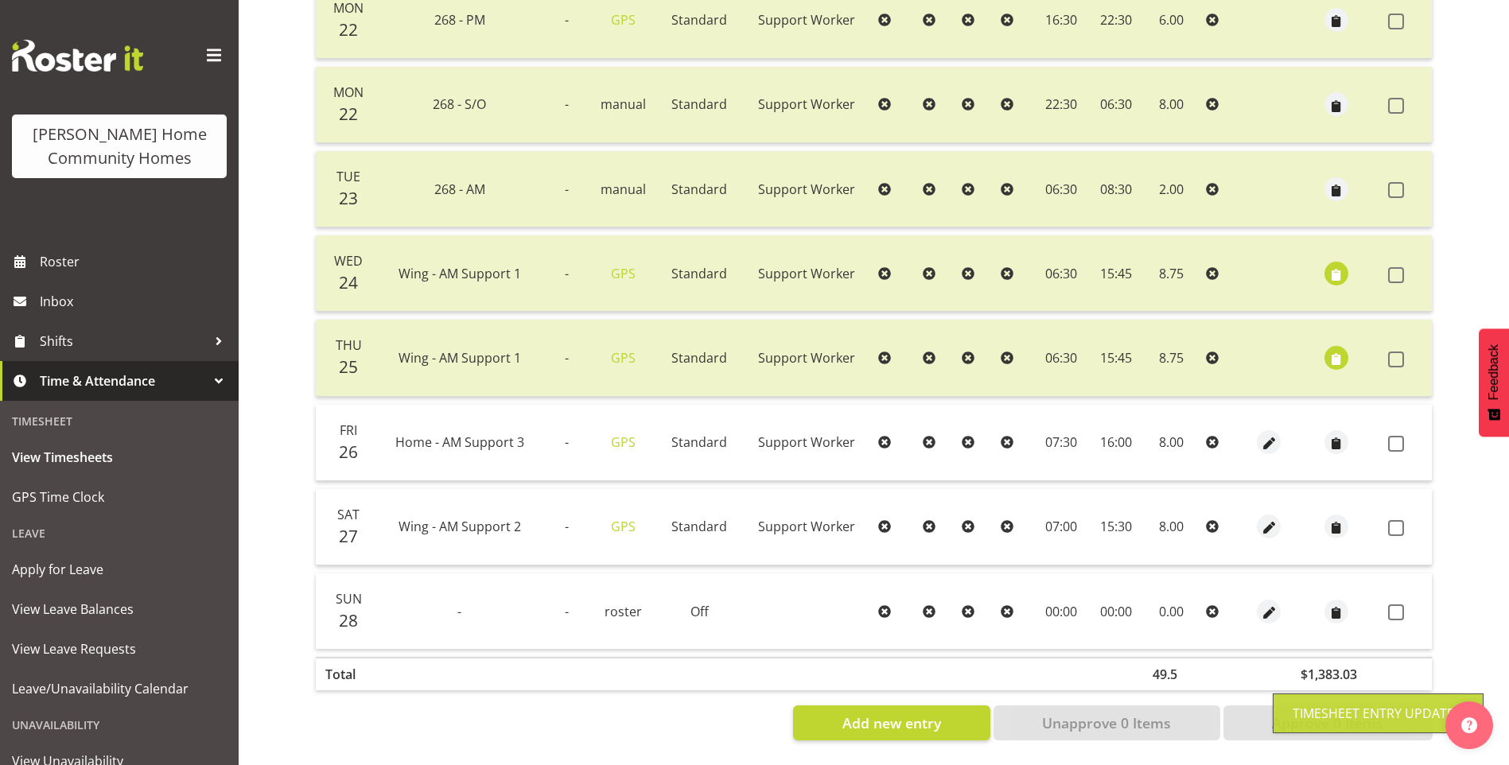
click at [1408, 436] on label at bounding box center [1400, 444] width 25 height 16
checkbox input "true"
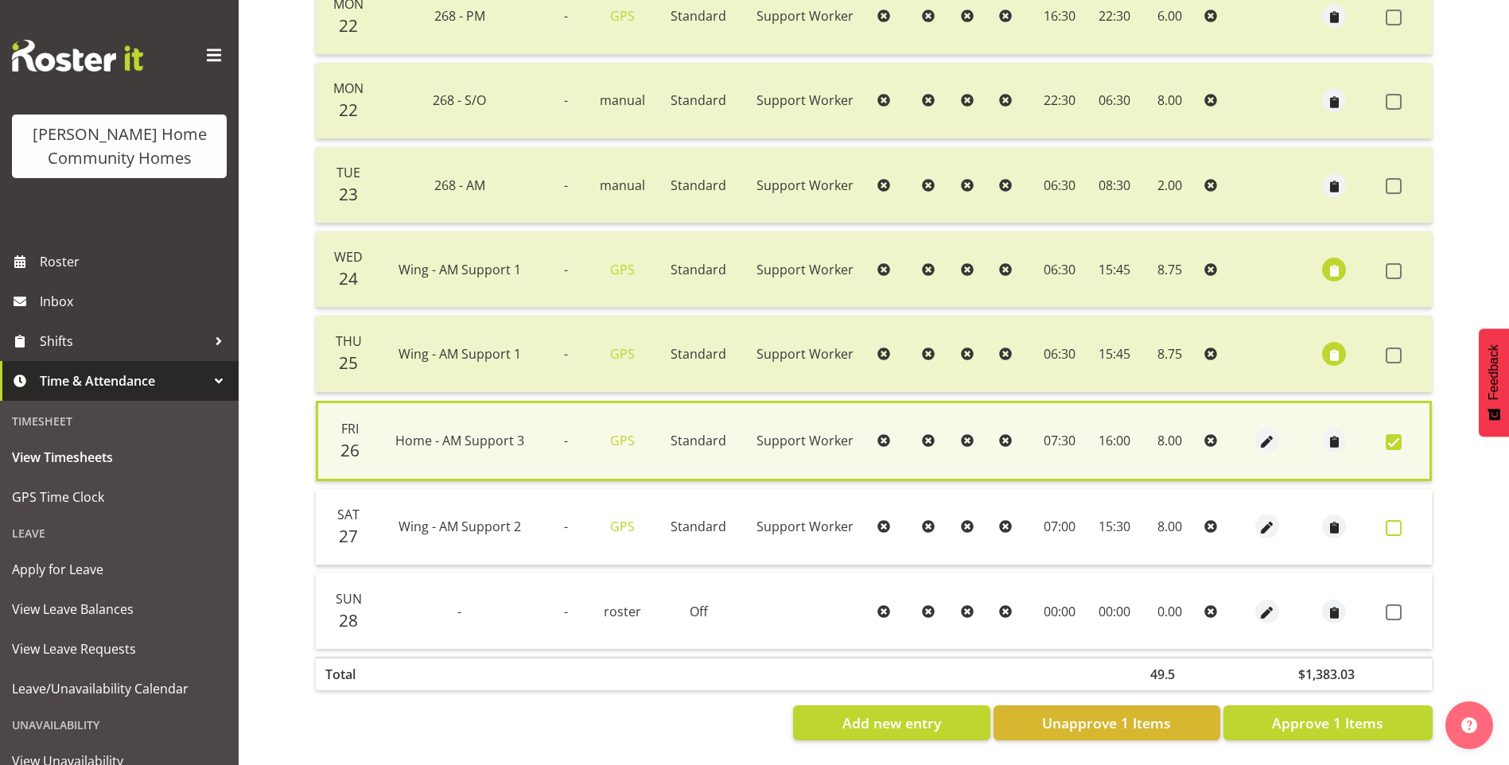
click at [1391, 520] on span at bounding box center [1393, 528] width 16 height 16
checkbox input "true"
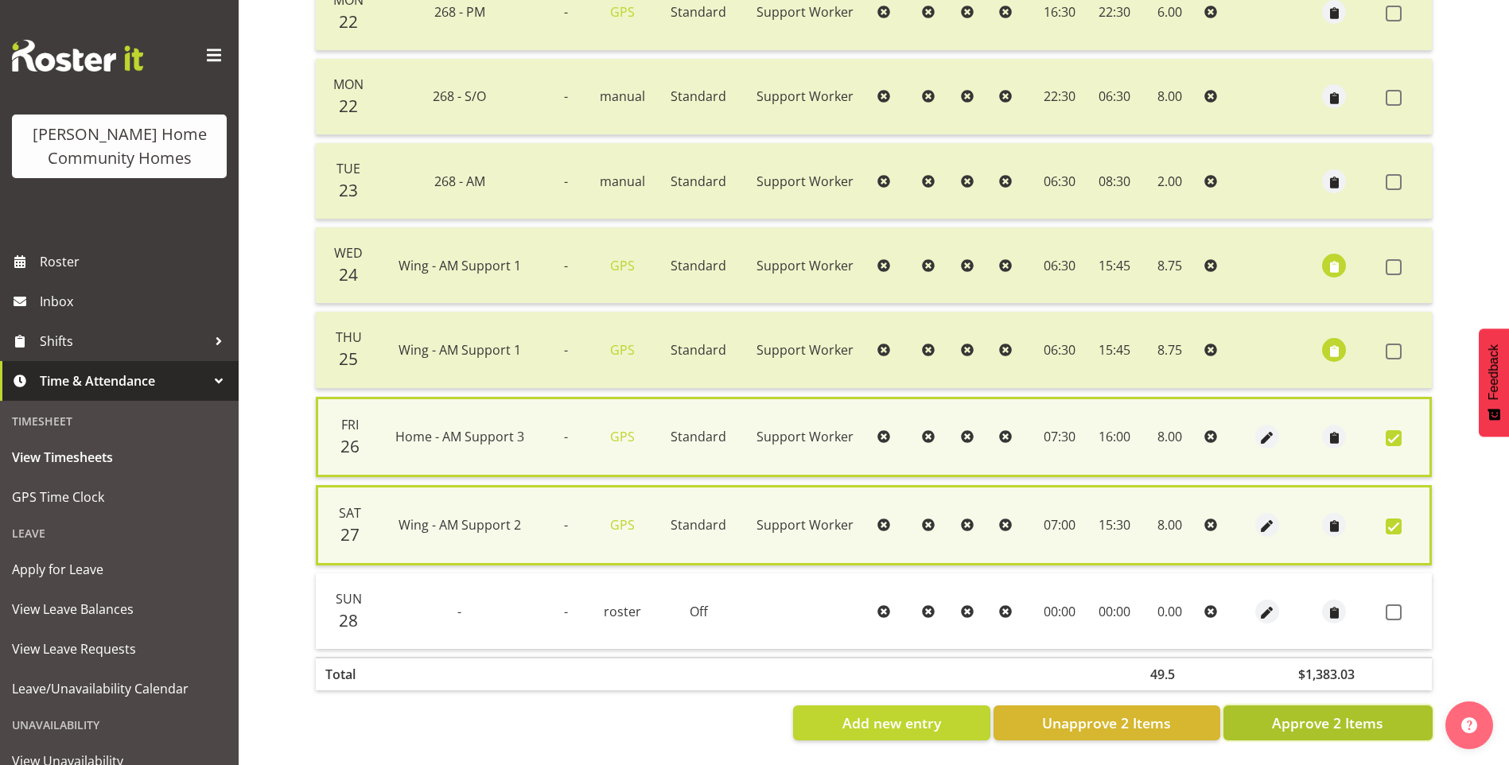
click at [1344, 729] on span "Approve 2 Items" at bounding box center [1327, 723] width 111 height 21
checkbox input "false"
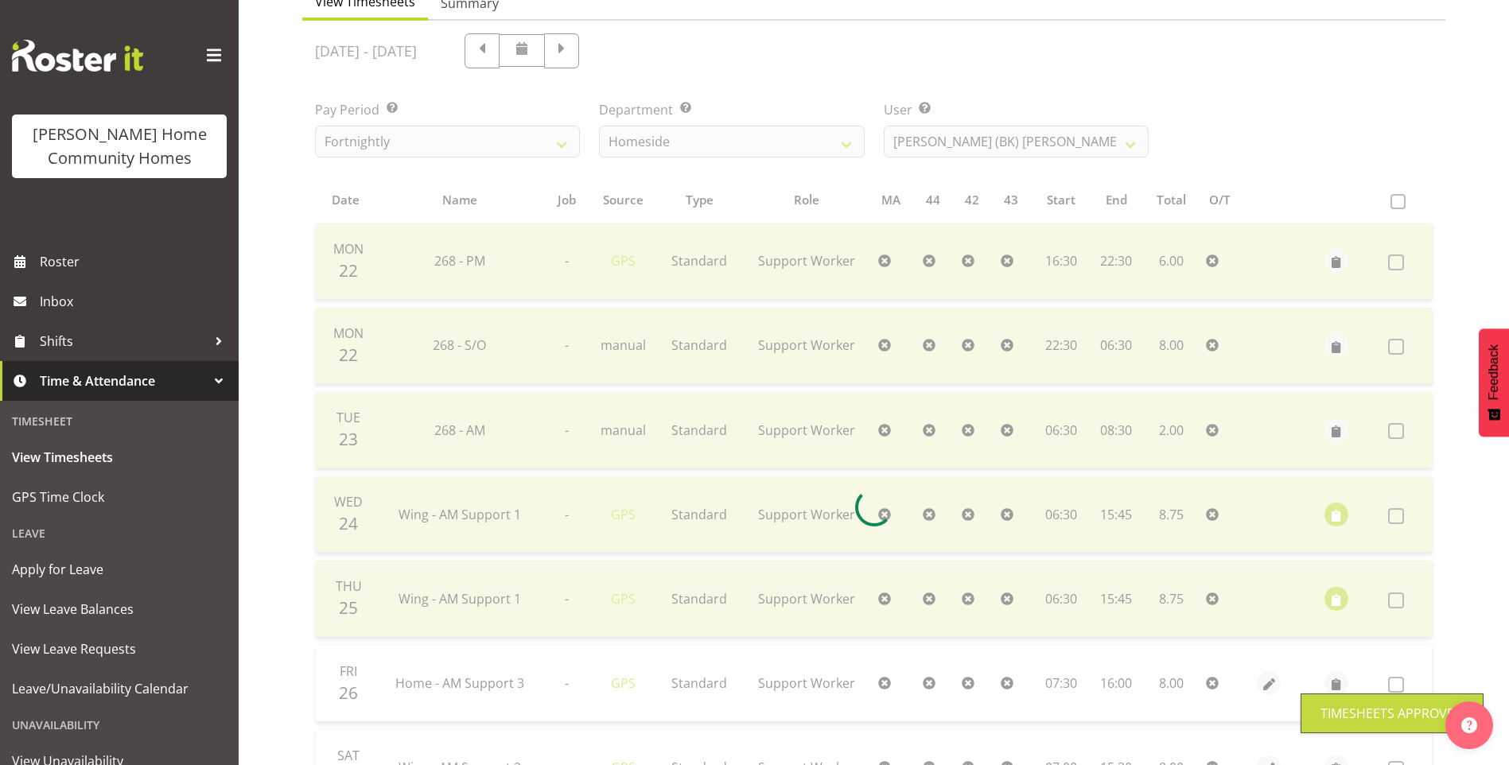
scroll to position [28, 0]
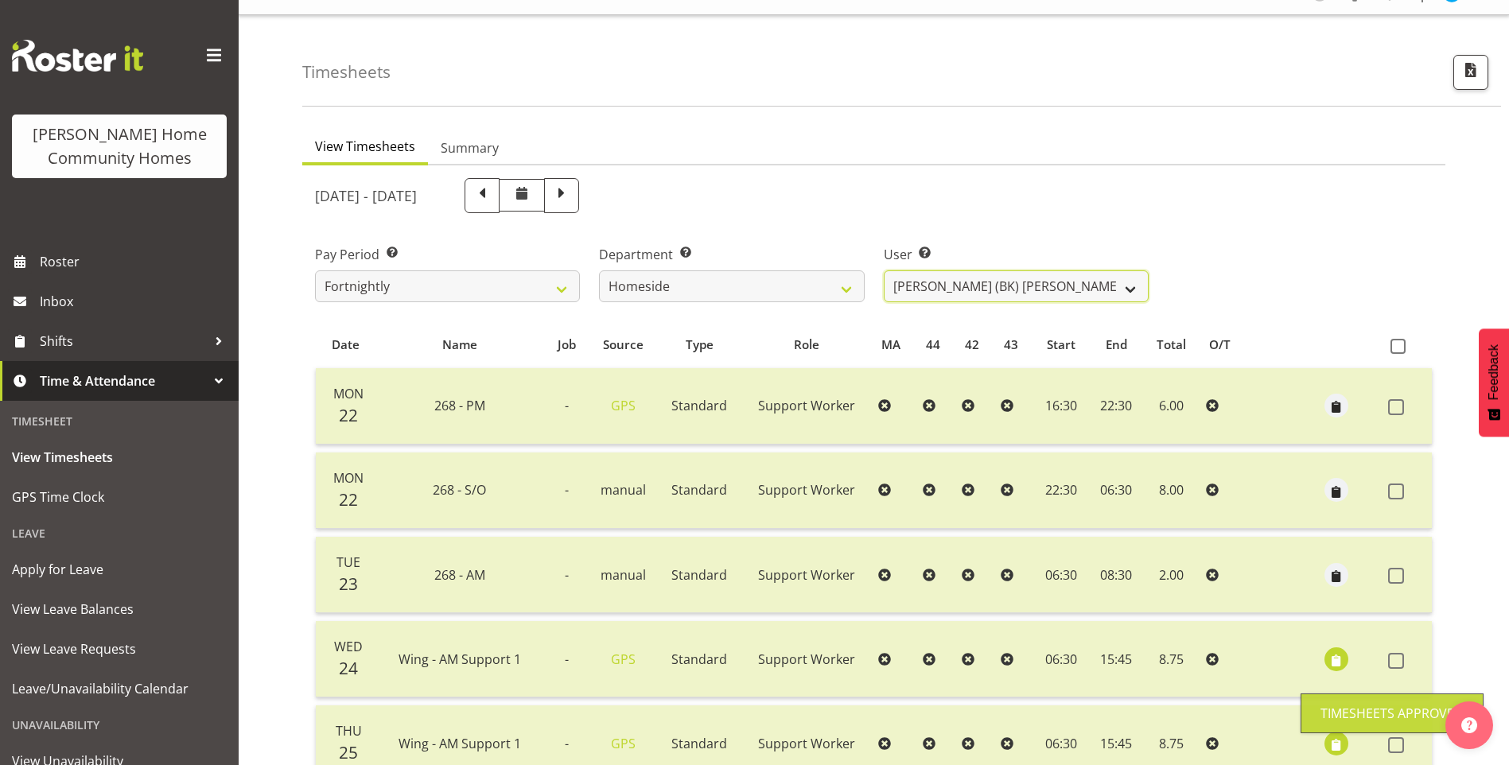
click at [930, 280] on select "Asiasiga Vili ❌ Billie-Rose Dunlop ❌ Brijesh (BK) Kachhadiya ❌ Cheenee Vargas ❌…" at bounding box center [1016, 286] width 265 height 32
select select "8657"
click at [884, 270] on select "Asiasiga Vili ❌ Billie-Rose Dunlop ❌ Brijesh (BK) Kachhadiya ❌ Cheenee Vargas ❌…" at bounding box center [1016, 286] width 265 height 32
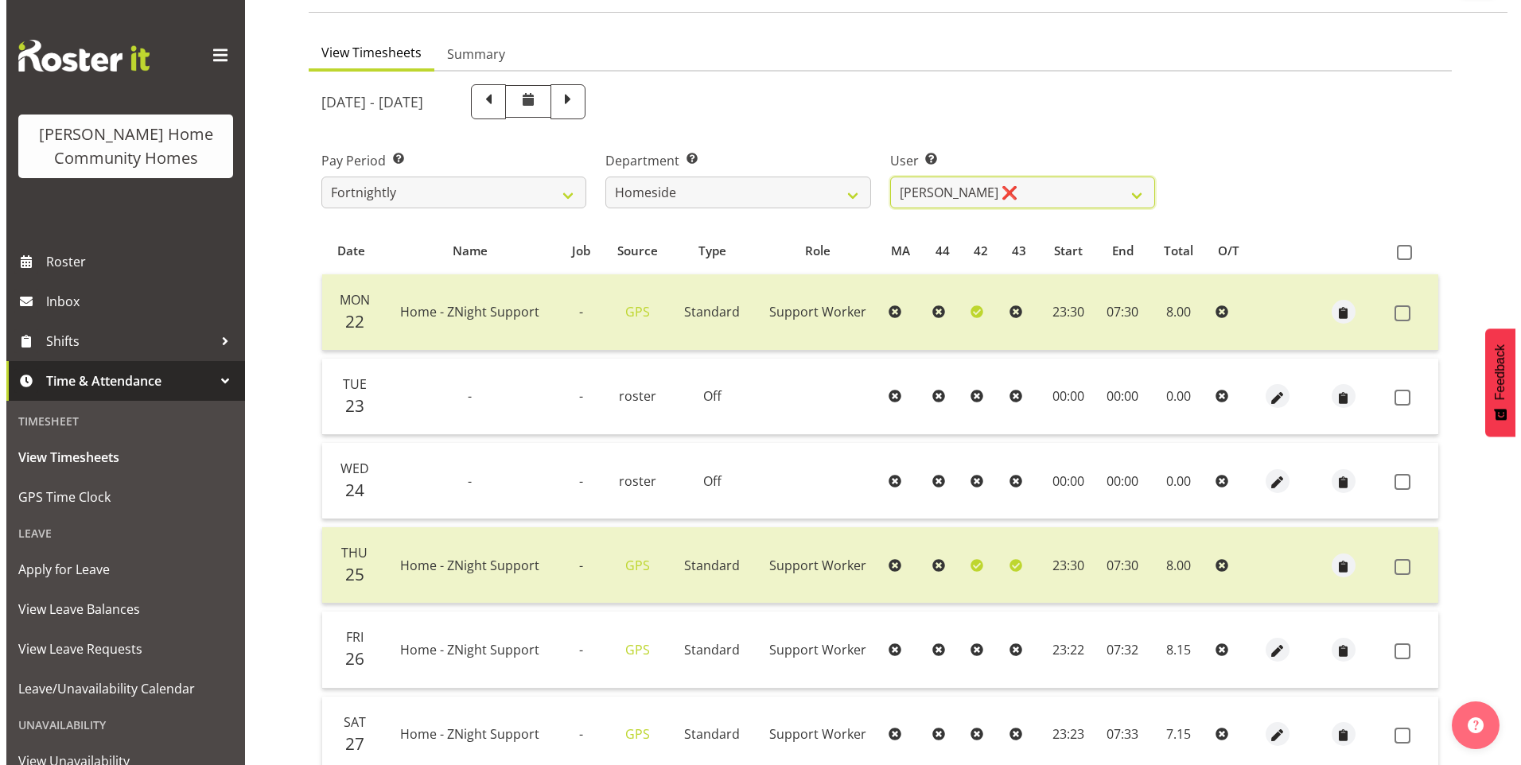
scroll to position [266, 0]
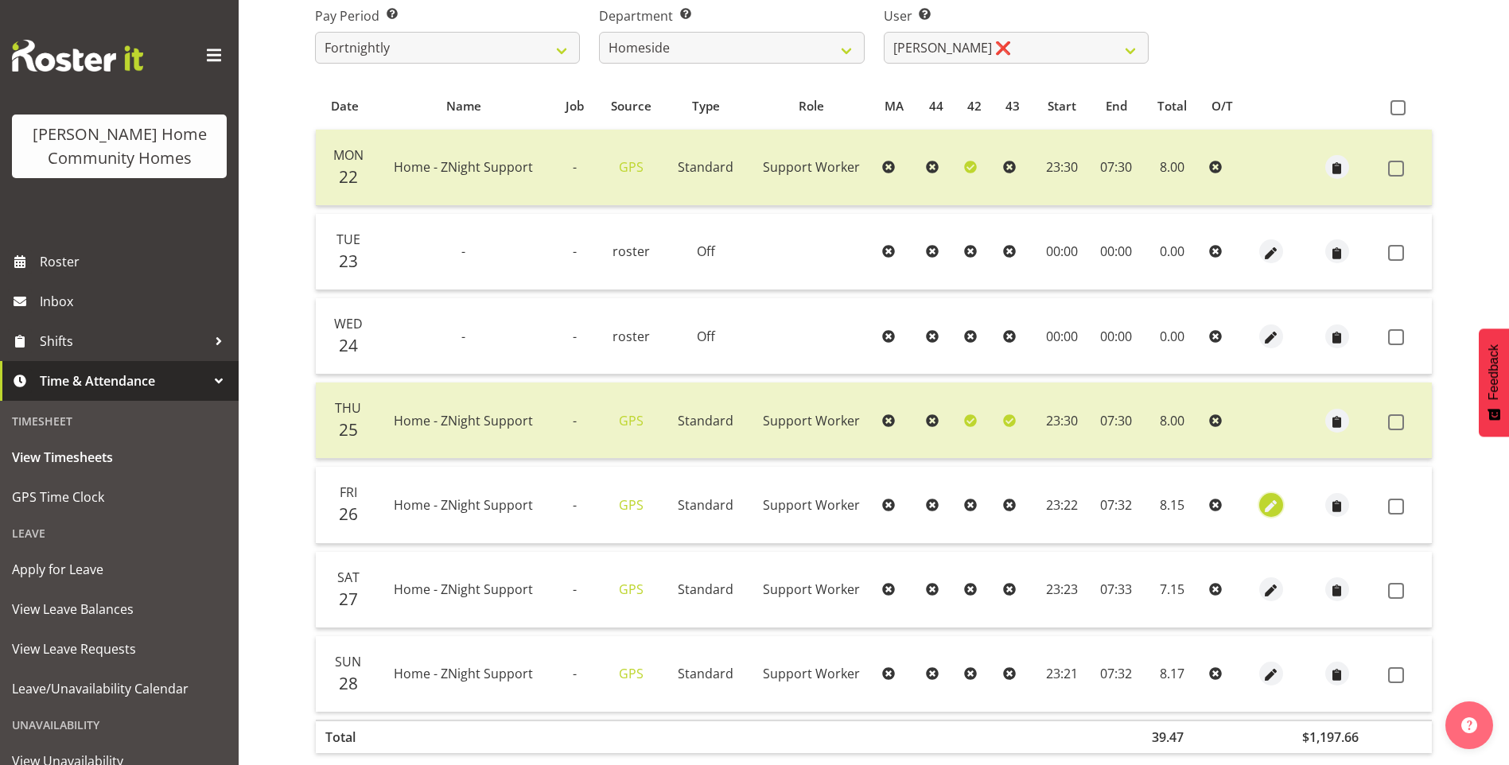
click at [1271, 508] on span "button" at bounding box center [1270, 506] width 18 height 18
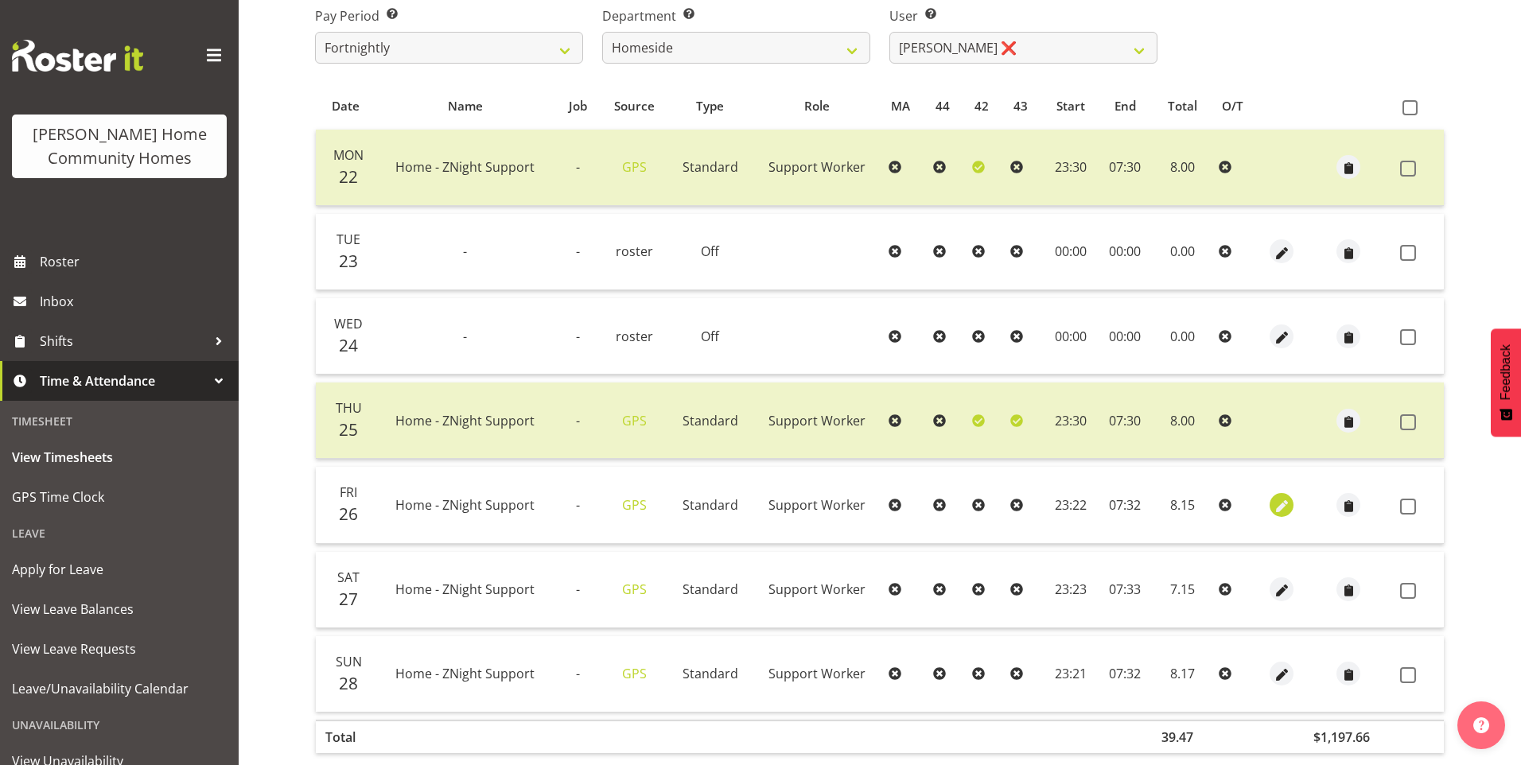
select select "Standard"
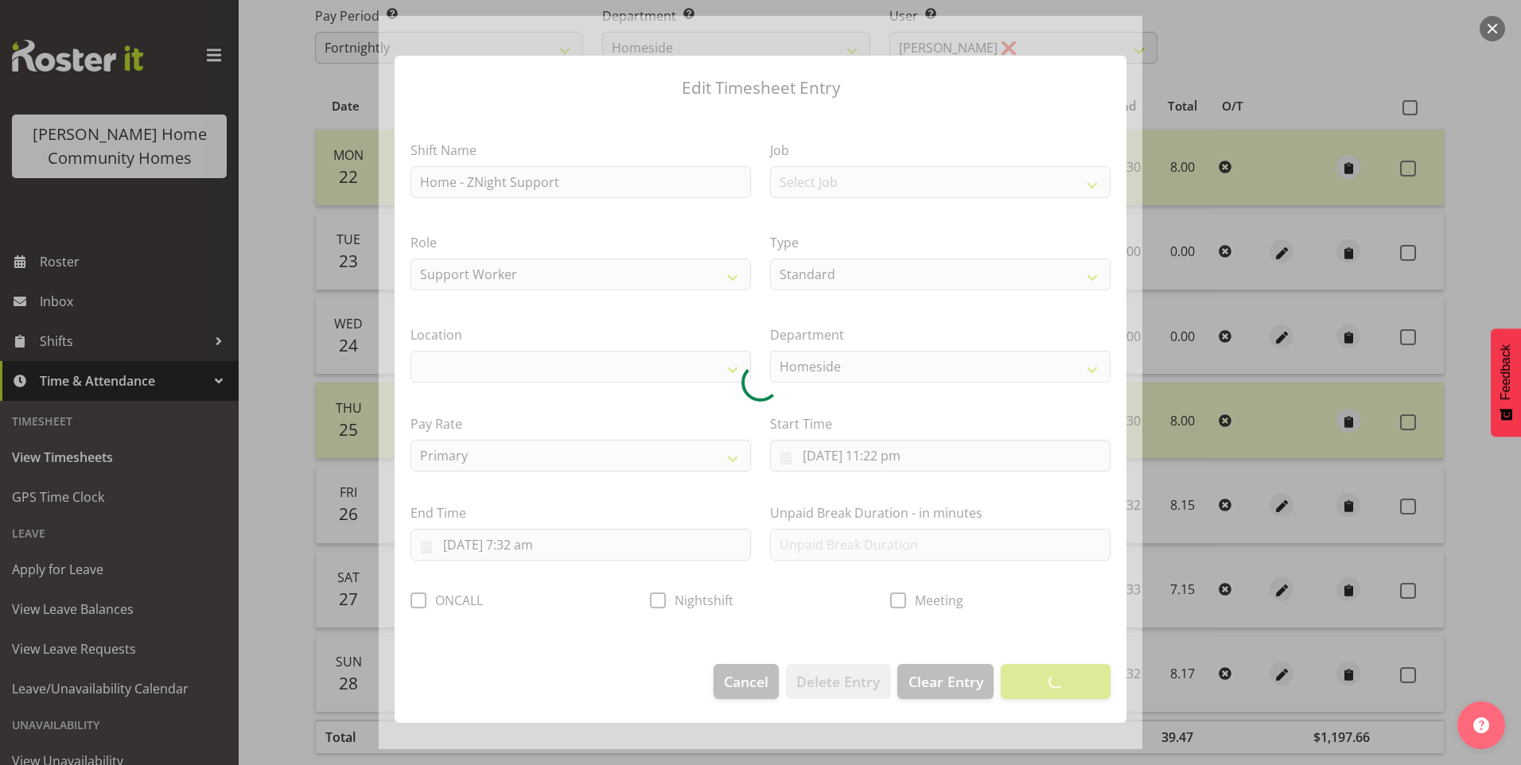
select select "1067"
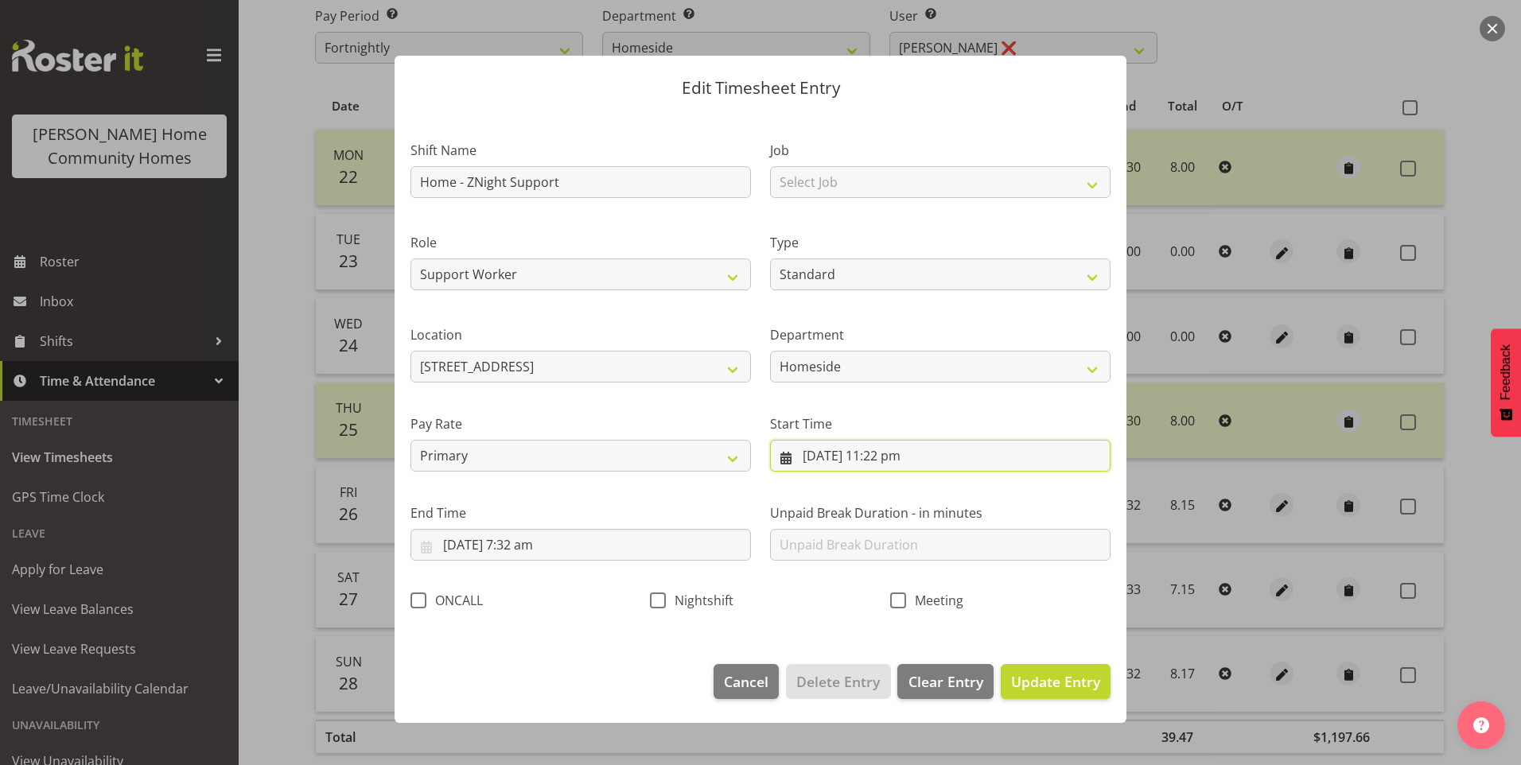
click at [909, 469] on input "26/09/2025, 11:22 pm" at bounding box center [940, 456] width 340 height 32
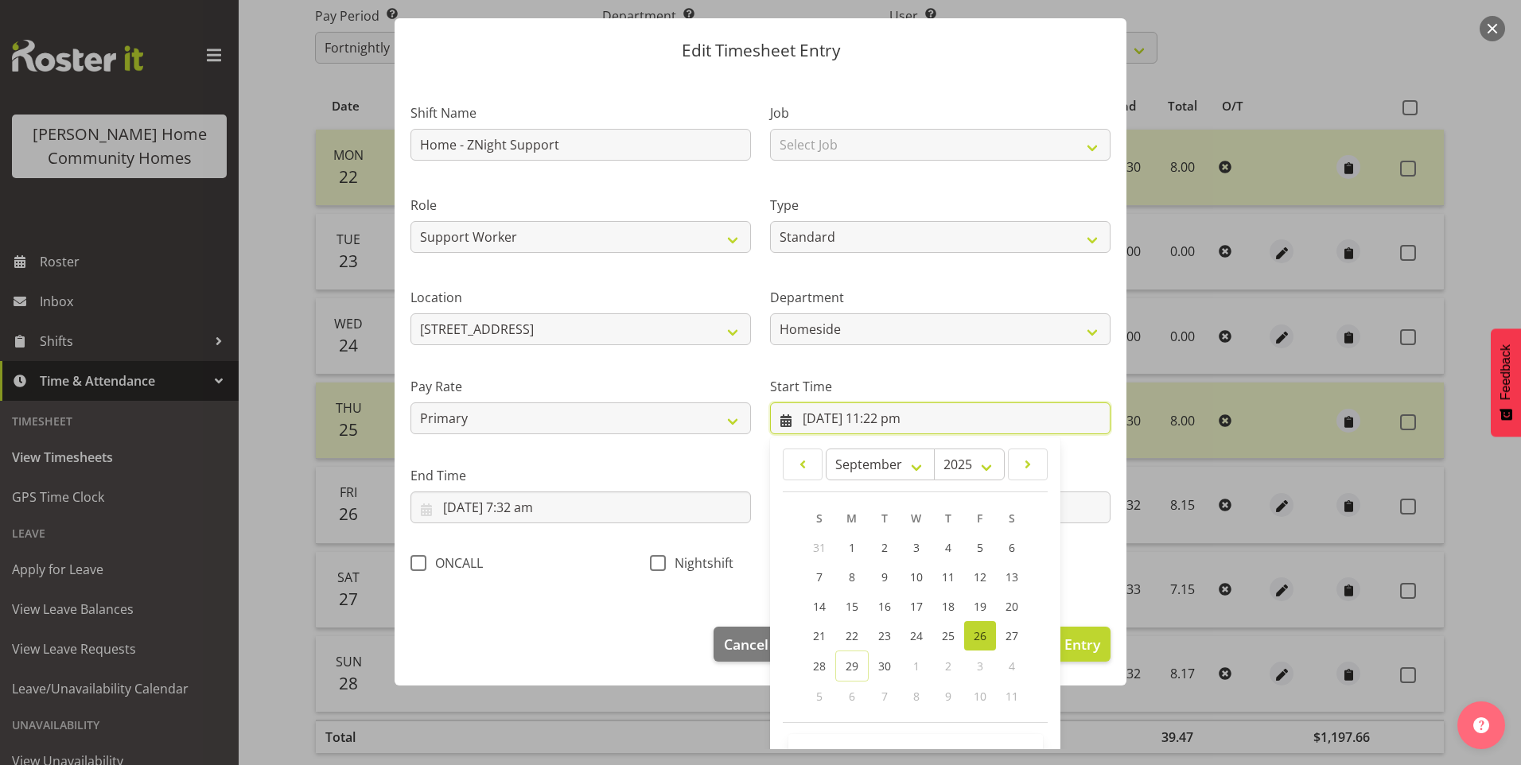
scroll to position [86, 0]
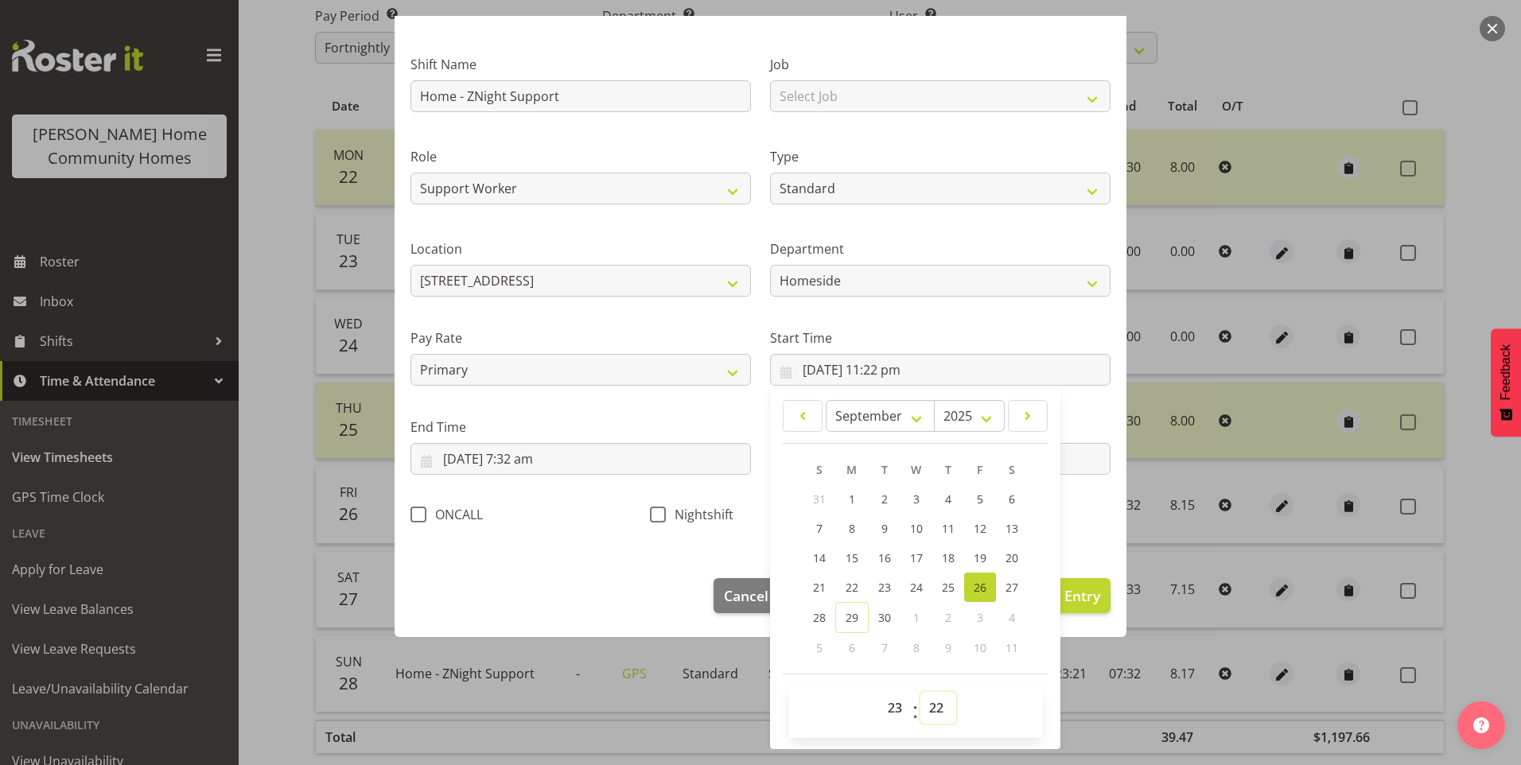
drag, startPoint x: 924, startPoint y: 707, endPoint x: 938, endPoint y: 695, distance: 18.0
click at [925, 707] on select "00 01 02 03 04 05 06 07 08 09 10 11 12 13 14 15 16 17 18 19 20 21 22 23 24 25 2…" at bounding box center [938, 708] width 36 height 32
select select "30"
click at [920, 692] on select "00 01 02 03 04 05 06 07 08 09 10 11 12 13 14 15 16 17 18 19 20 21 22 23 24 25 2…" at bounding box center [938, 708] width 36 height 32
type input "26/09/2025, 11:30 pm"
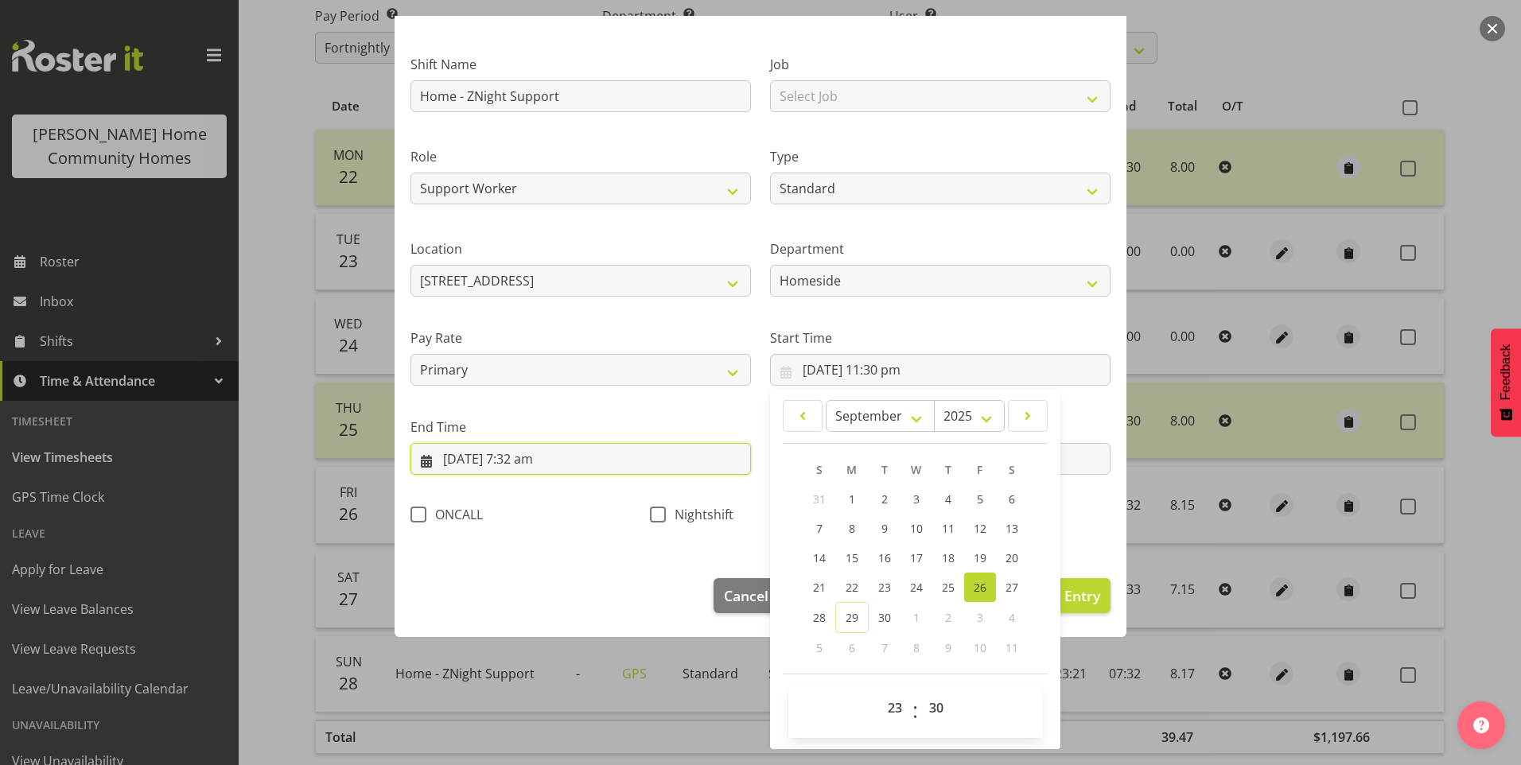
click at [537, 459] on input "27/09/2025, 7:32 am" at bounding box center [580, 459] width 340 height 32
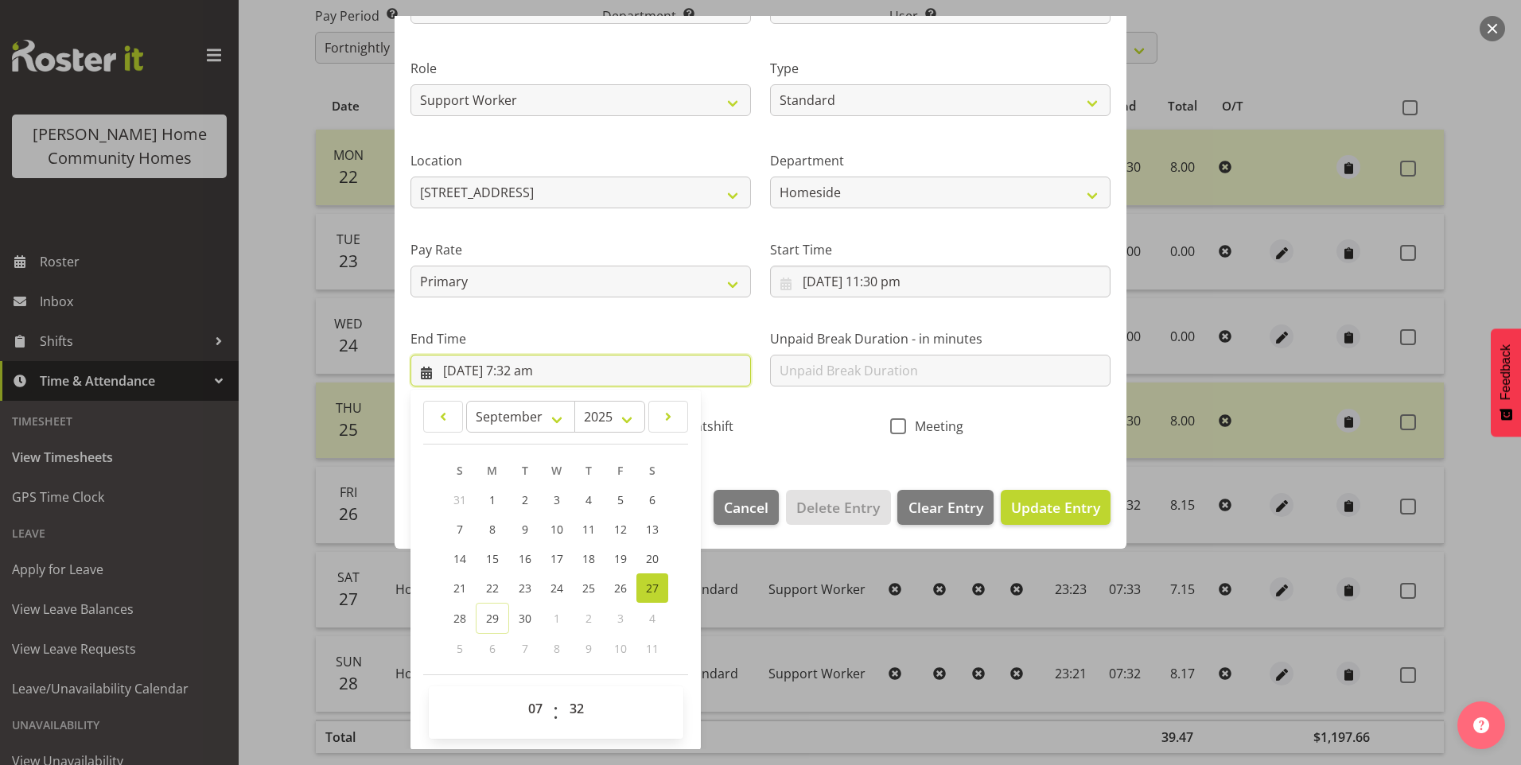
scroll to position [175, 0]
drag, startPoint x: 585, startPoint y: 712, endPoint x: 590, endPoint y: 696, distance: 16.9
click at [586, 707] on select "00 01 02 03 04 05 06 07 08 09 10 11 12 13 14 15 16 17 18 19 20 21 22 23 24 25 2…" at bounding box center [579, 708] width 36 height 32
select select "30"
click at [561, 692] on select "00 01 02 03 04 05 06 07 08 09 10 11 12 13 14 15 16 17 18 19 20 21 22 23 24 25 2…" at bounding box center [579, 708] width 36 height 32
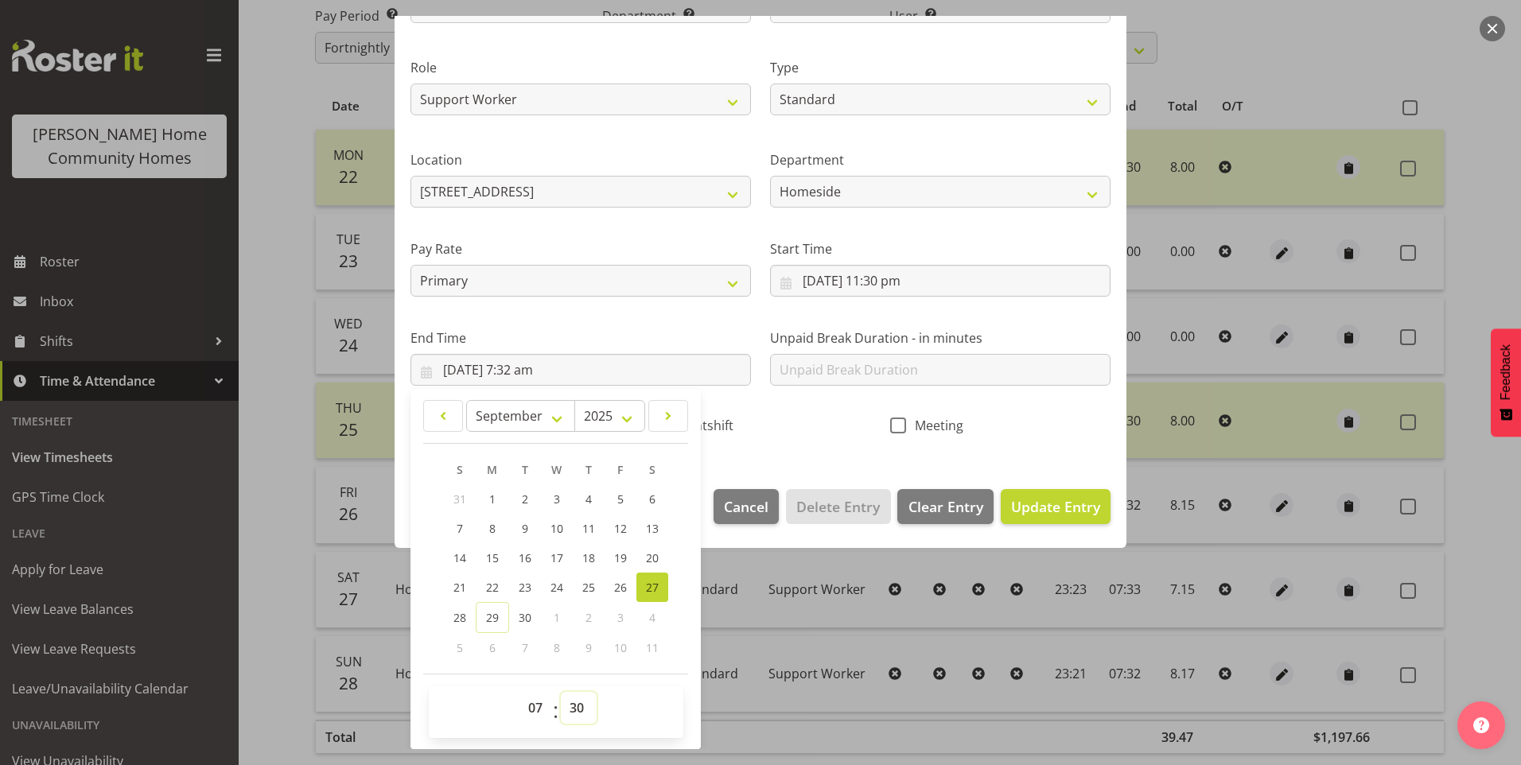
type input "27/09/2025, 7:30 am"
click at [729, 431] on div "Nightshift" at bounding box center [760, 428] width 220 height 21
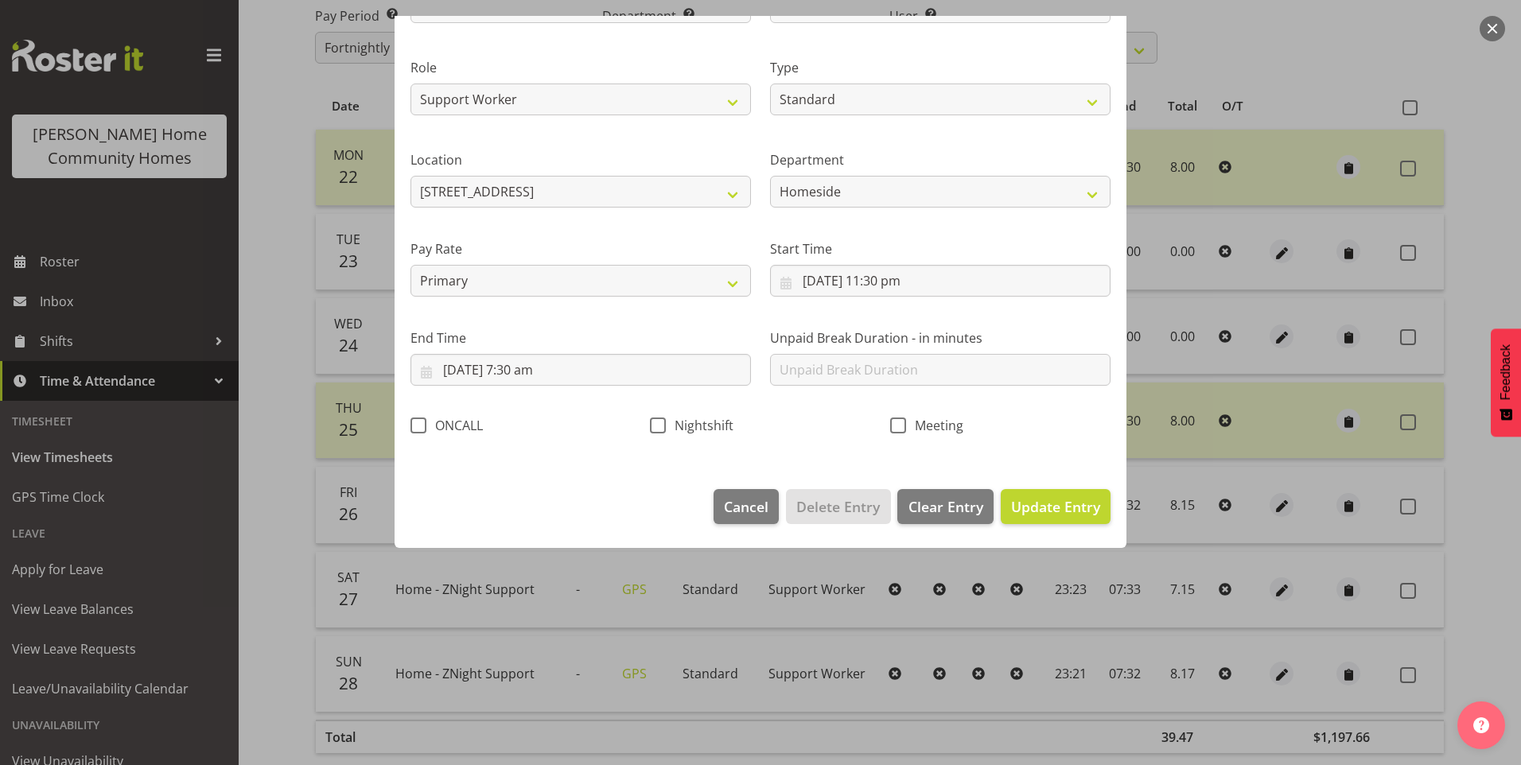
scroll to position [0, 0]
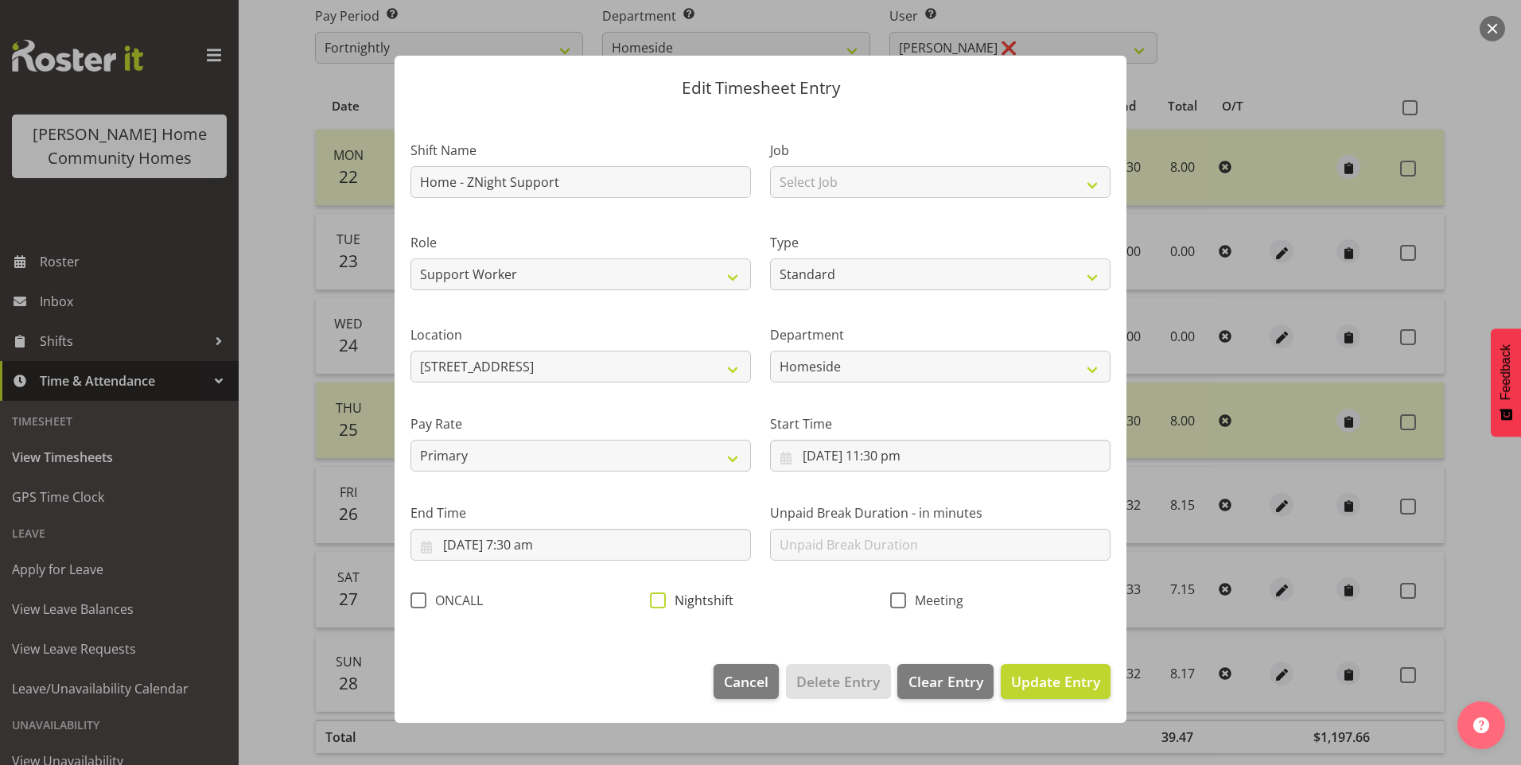
click at [674, 601] on span "Nightshift" at bounding box center [700, 601] width 68 height 16
click at [660, 601] on input "Nightshift" at bounding box center [655, 600] width 10 height 10
checkbox input "true"
drag, startPoint x: 1035, startPoint y: 676, endPoint x: 1067, endPoint y: 669, distance: 33.4
click at [1037, 675] on span "Update Entry" at bounding box center [1055, 681] width 89 height 19
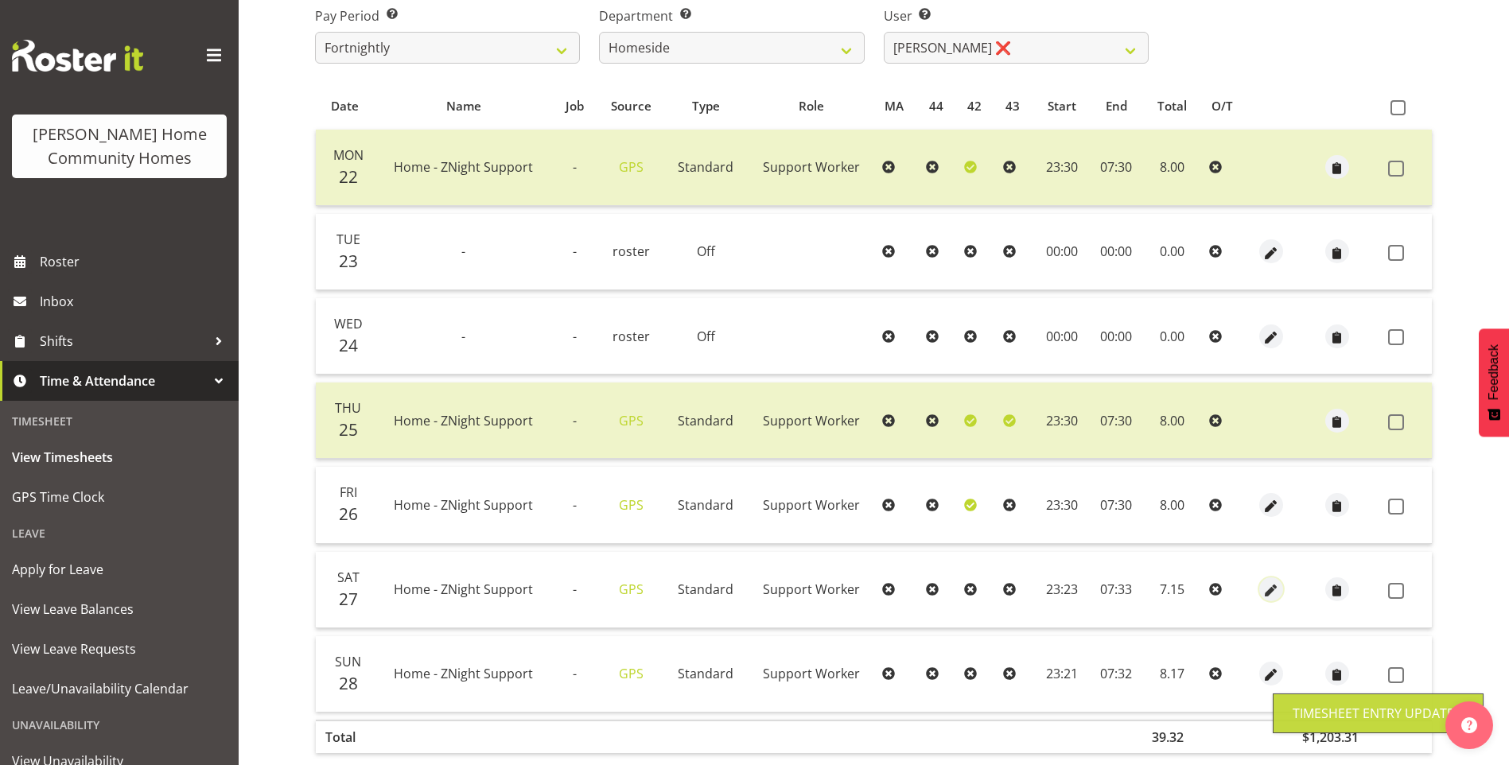
click at [1270, 589] on span "button" at bounding box center [1270, 591] width 18 height 18
select select "Standard"
select select "8"
select select "2025"
select select "23"
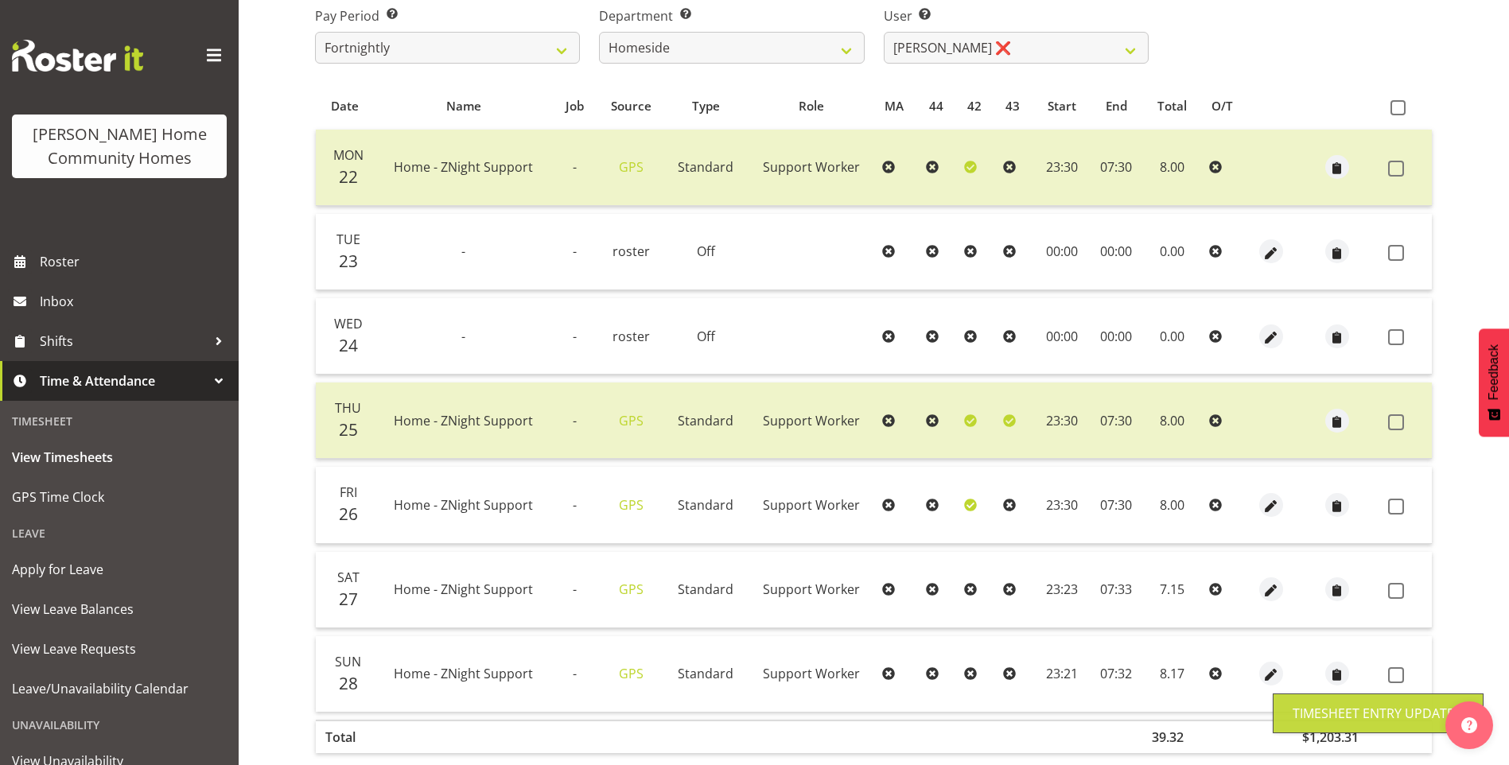
select select "23"
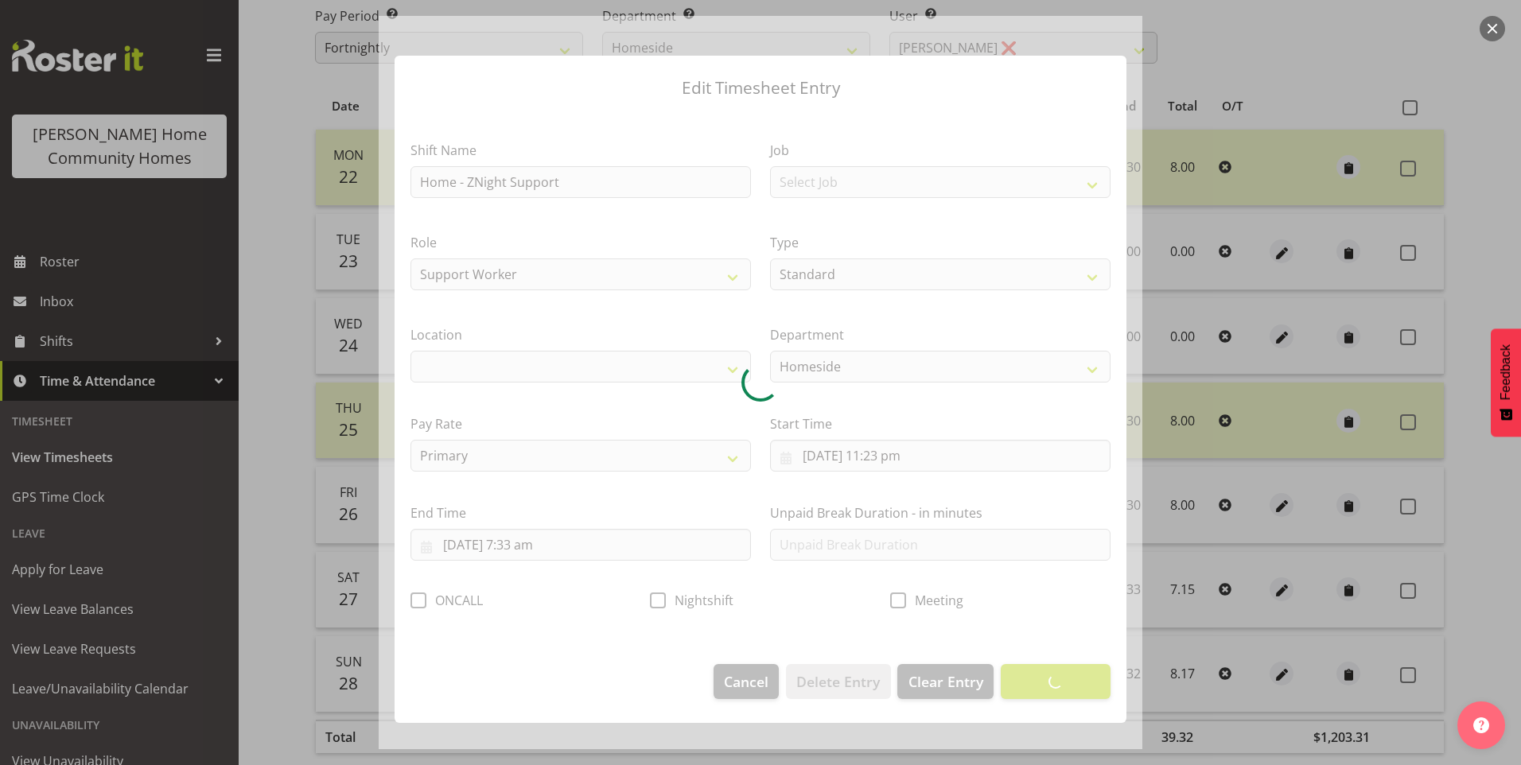
select select "1067"
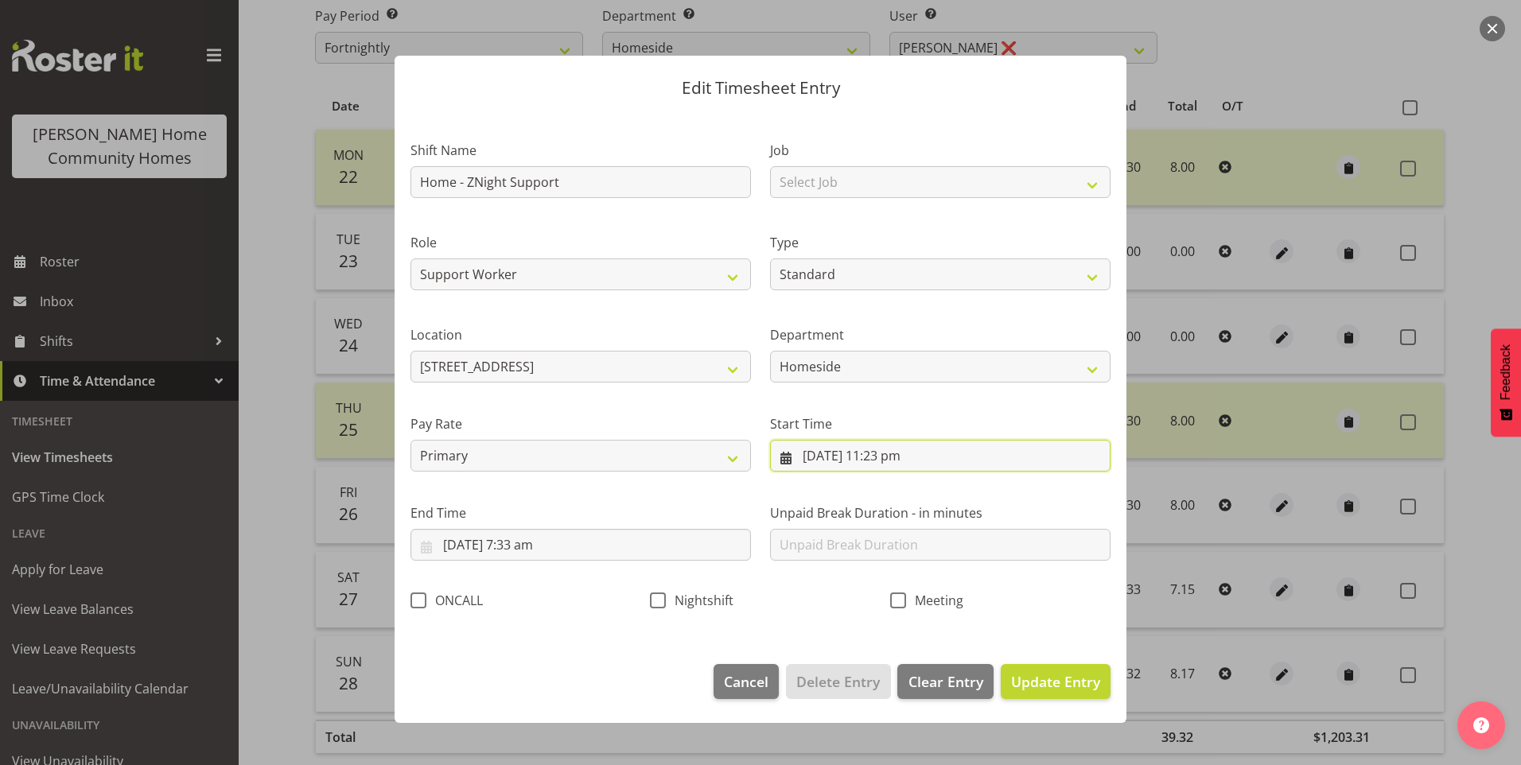
click at [900, 464] on input "27/09/2025, 11:23 pm" at bounding box center [940, 456] width 340 height 32
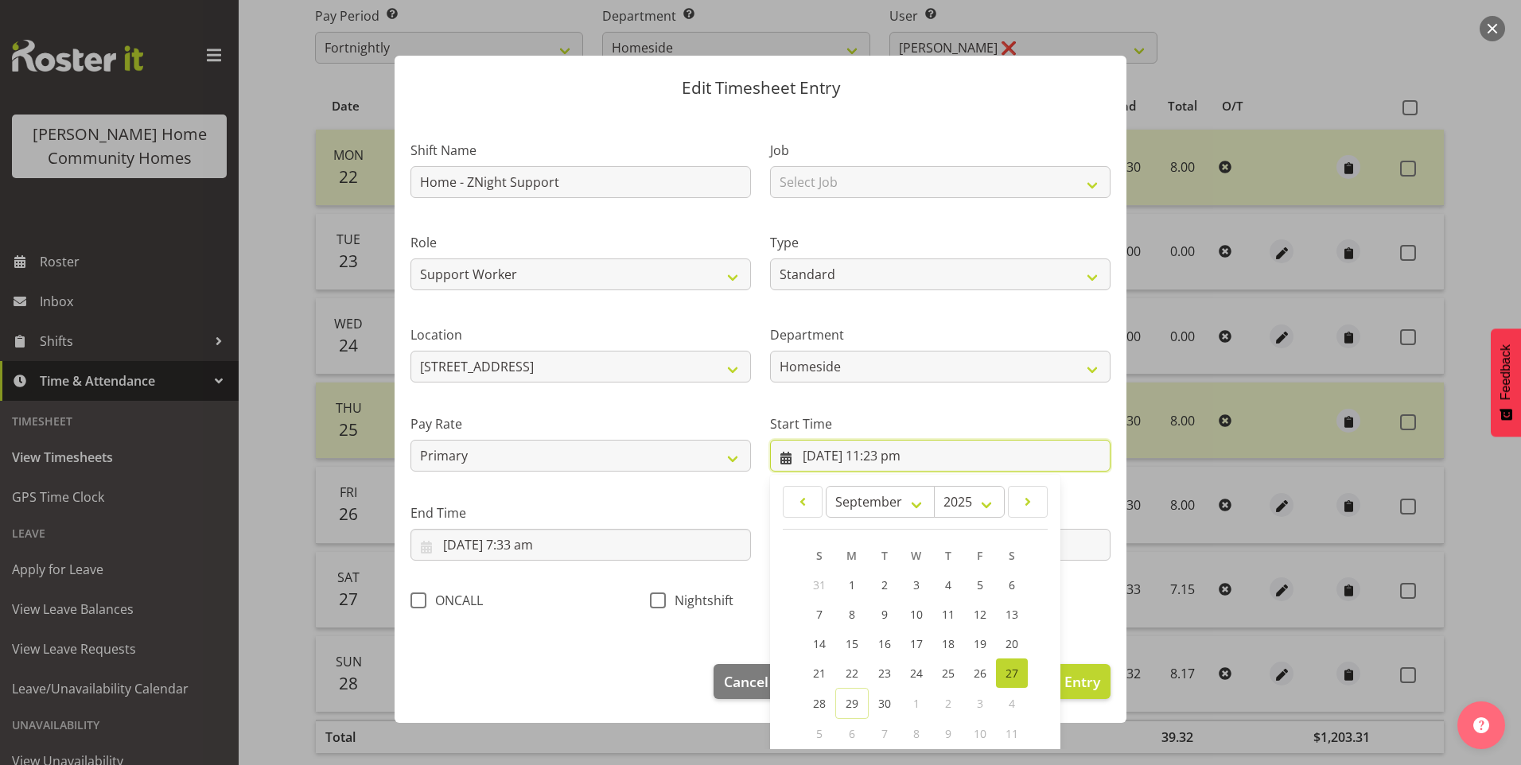
scroll to position [86, 0]
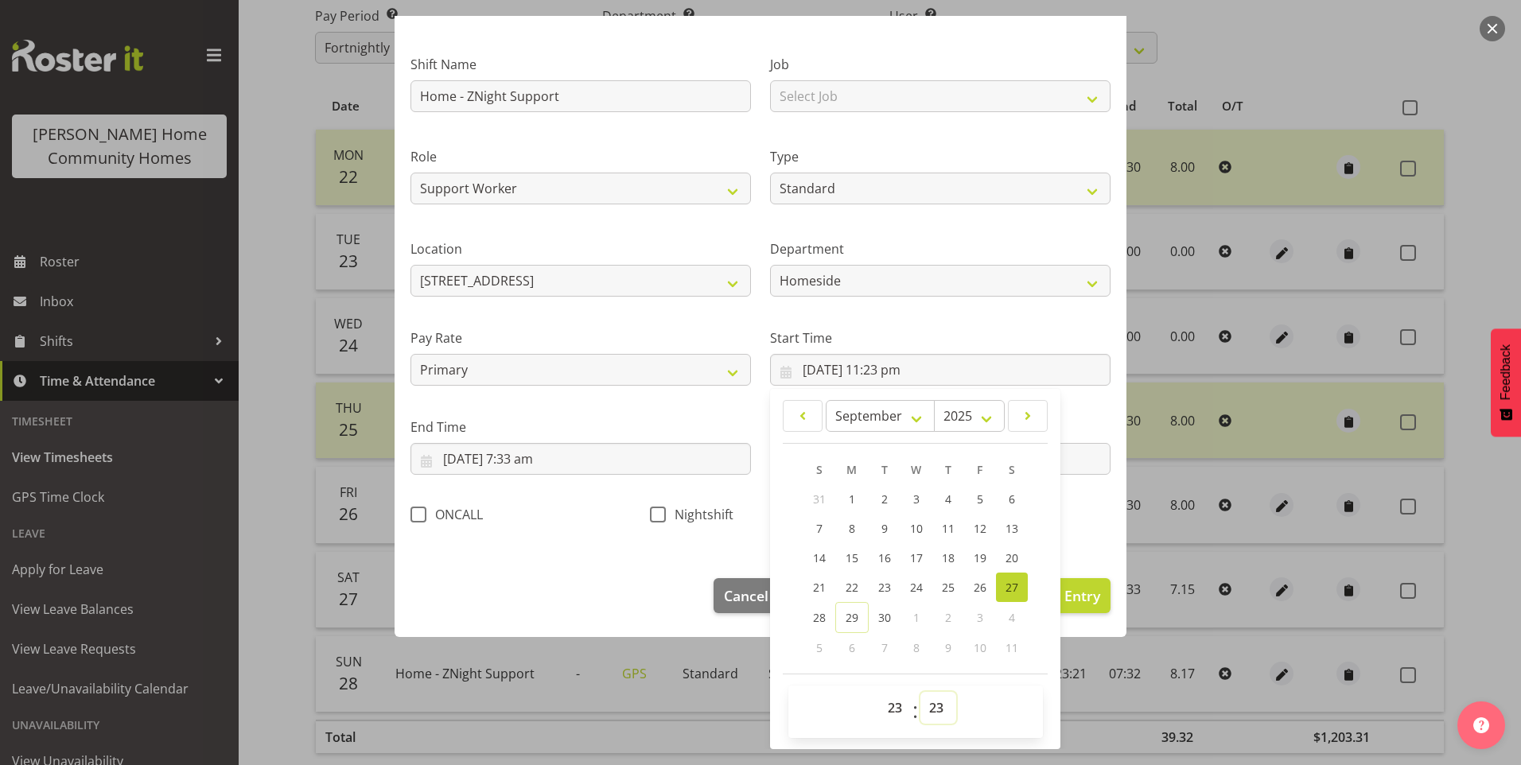
drag, startPoint x: 929, startPoint y: 705, endPoint x: 934, endPoint y: 698, distance: 9.3
click at [930, 705] on select "00 01 02 03 04 05 06 07 08 09 10 11 12 13 14 15 16 17 18 19 20 21 22 23 24 25 2…" at bounding box center [938, 708] width 36 height 32
select select "30"
click at [920, 692] on select "00 01 02 03 04 05 06 07 08 09 10 11 12 13 14 15 16 17 18 19 20 21 22 23 24 25 2…" at bounding box center [938, 708] width 36 height 32
type input "27/09/2025, 11:30 pm"
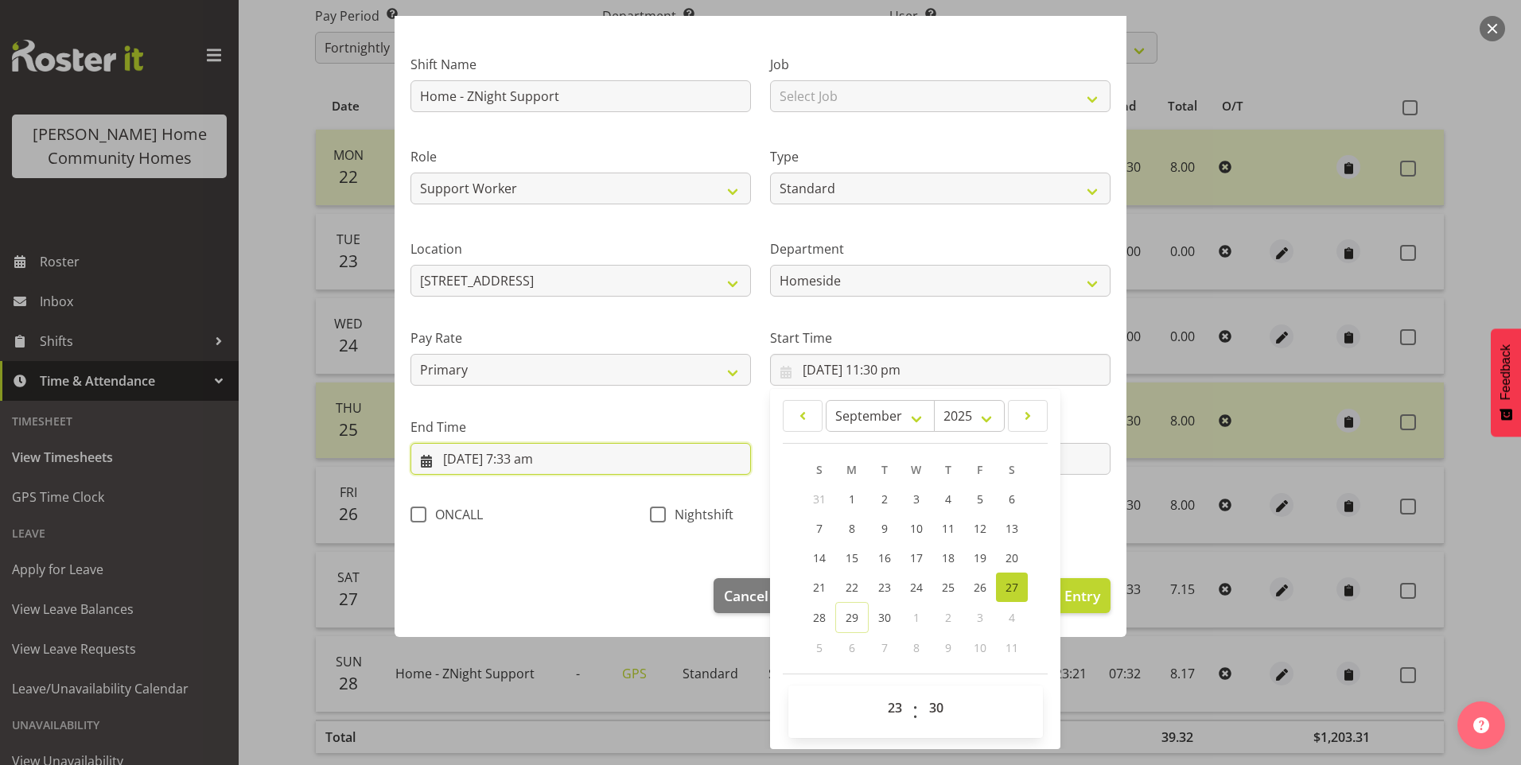
click at [542, 470] on input "28/09/2025, 7:33 am" at bounding box center [580, 459] width 340 height 32
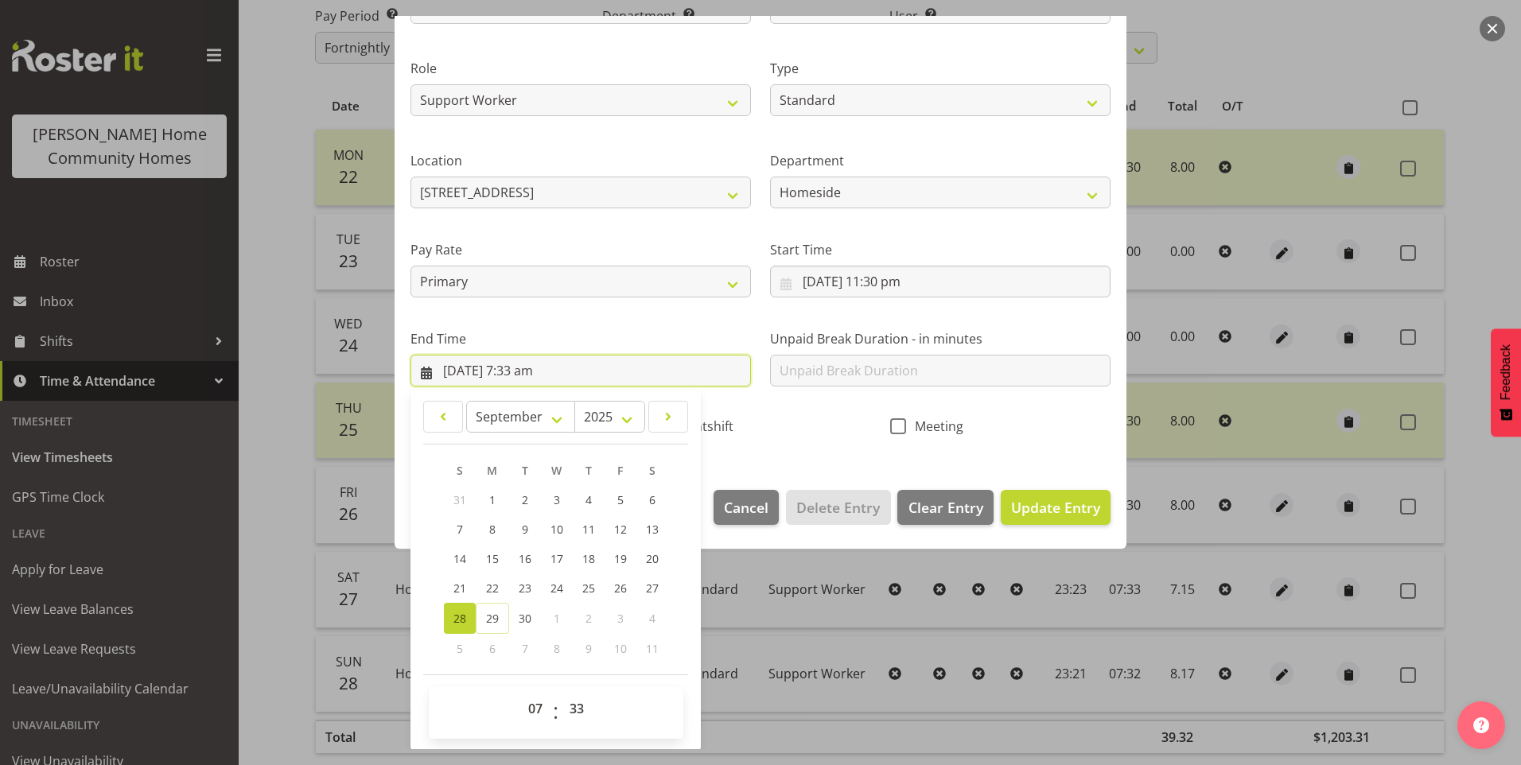
scroll to position [175, 0]
drag, startPoint x: 579, startPoint y: 707, endPoint x: 579, endPoint y: 698, distance: 9.5
click at [579, 704] on select "00 01 02 03 04 05 06 07 08 09 10 11 12 13 14 15 16 17 18 19 20 21 22 23 24 25 2…" at bounding box center [579, 708] width 36 height 32
select select "30"
click at [561, 692] on select "00 01 02 03 04 05 06 07 08 09 10 11 12 13 14 15 16 17 18 19 20 21 22 23 24 25 2…" at bounding box center [579, 708] width 36 height 32
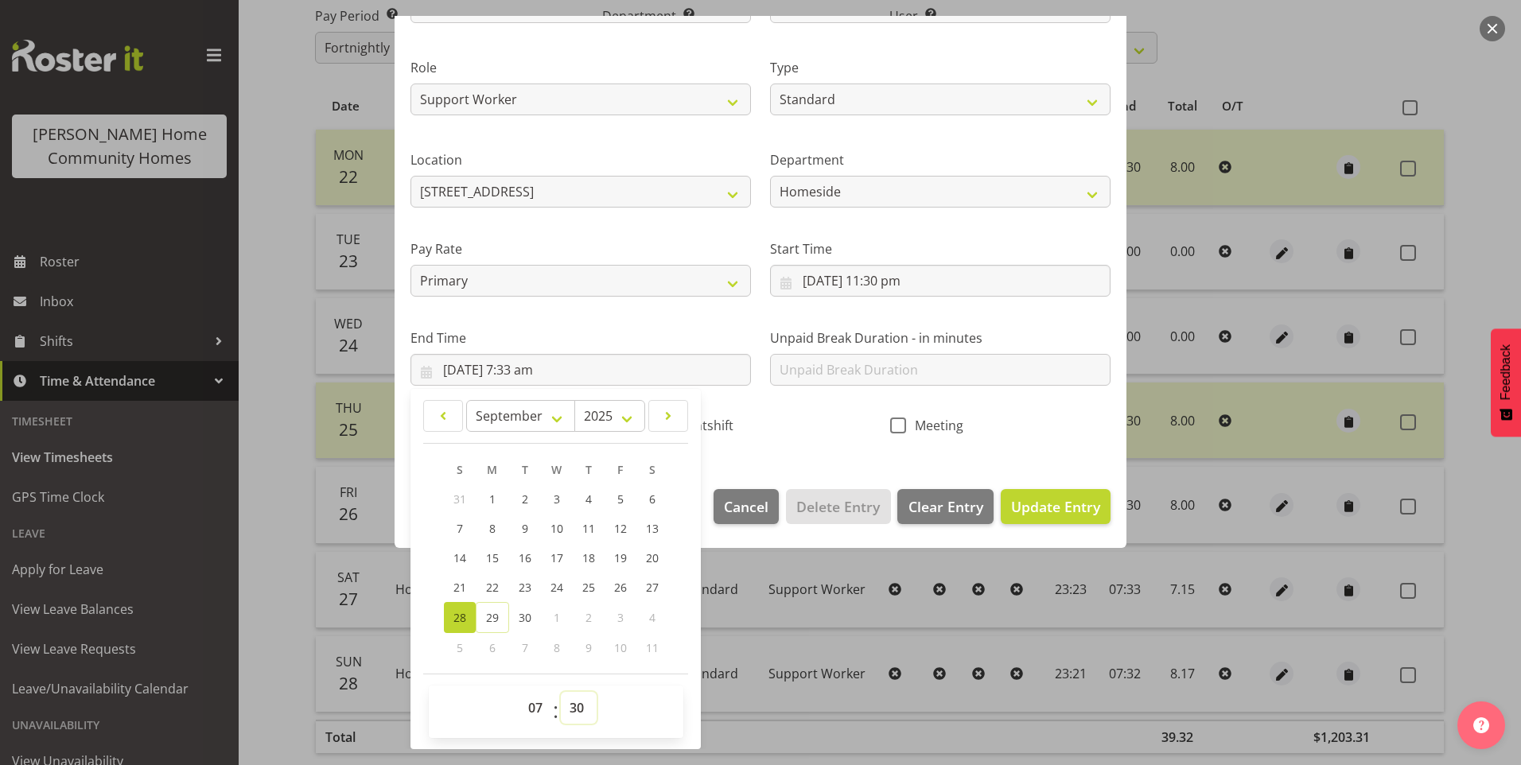
type input "28/09/2025, 7:30 am"
click at [717, 427] on span "Nightshift" at bounding box center [700, 426] width 68 height 16
click at [660, 427] on input "Nightshift" at bounding box center [655, 425] width 10 height 10
checkbox input "true"
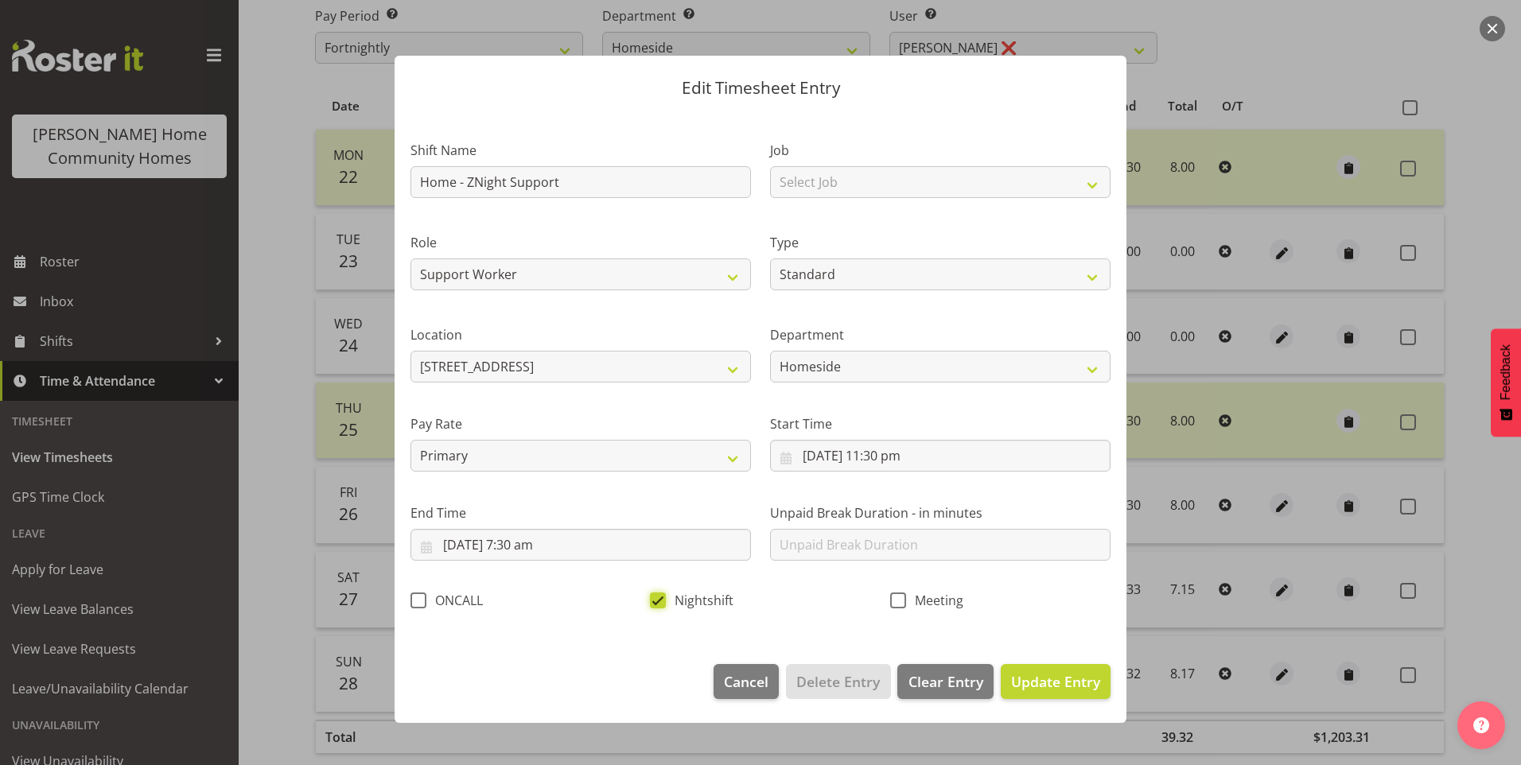
scroll to position [0, 0]
click at [1071, 701] on footer "Cancel Delete Entry Clear Entry Update Entry" at bounding box center [760, 685] width 732 height 75
drag, startPoint x: 1073, startPoint y: 691, endPoint x: 1140, endPoint y: 675, distance: 68.7
click at [1075, 690] on span "Update Entry" at bounding box center [1055, 681] width 89 height 21
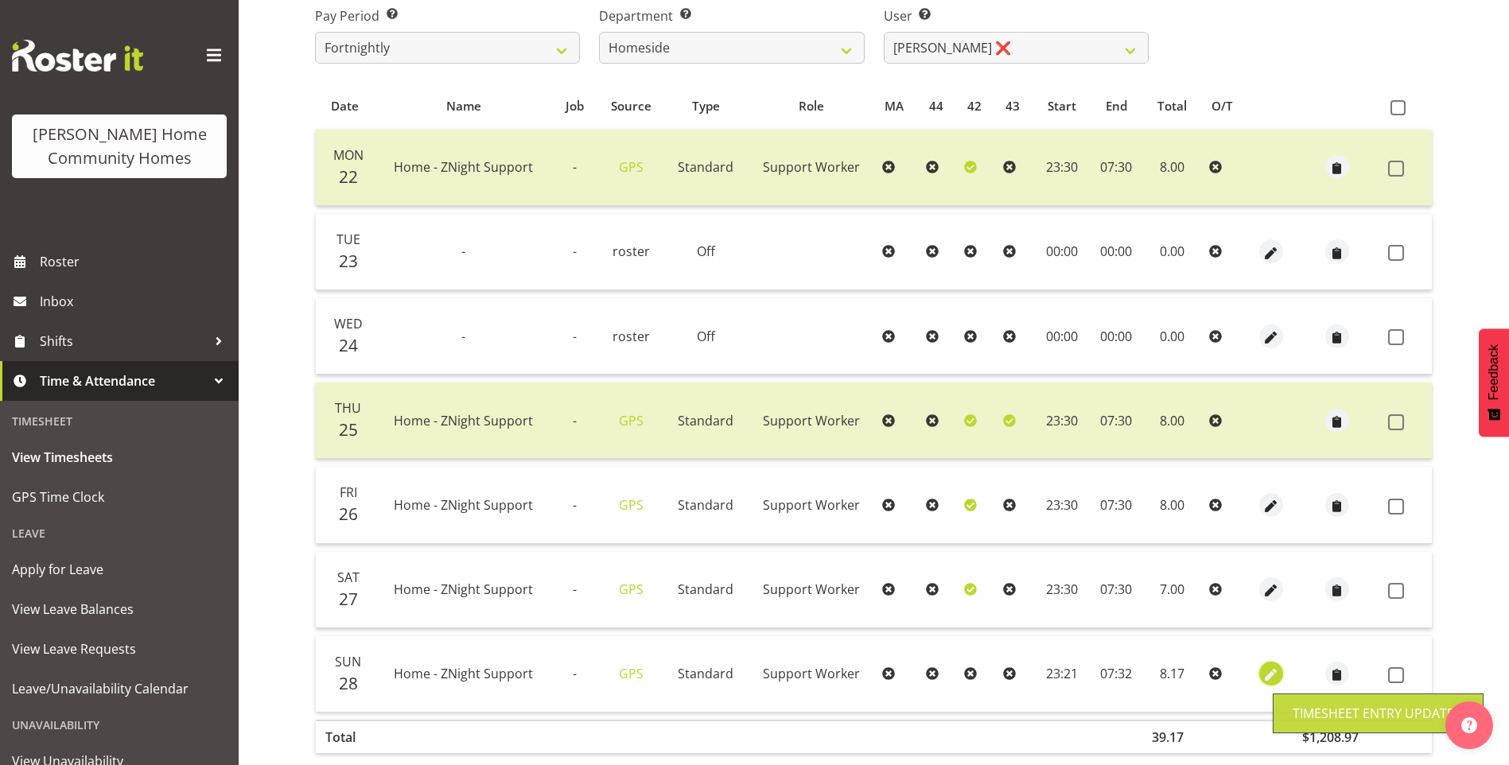
click at [1261, 675] on span "button" at bounding box center [1270, 675] width 18 height 18
select select "Standard"
select select "8"
select select "2025"
select select "7"
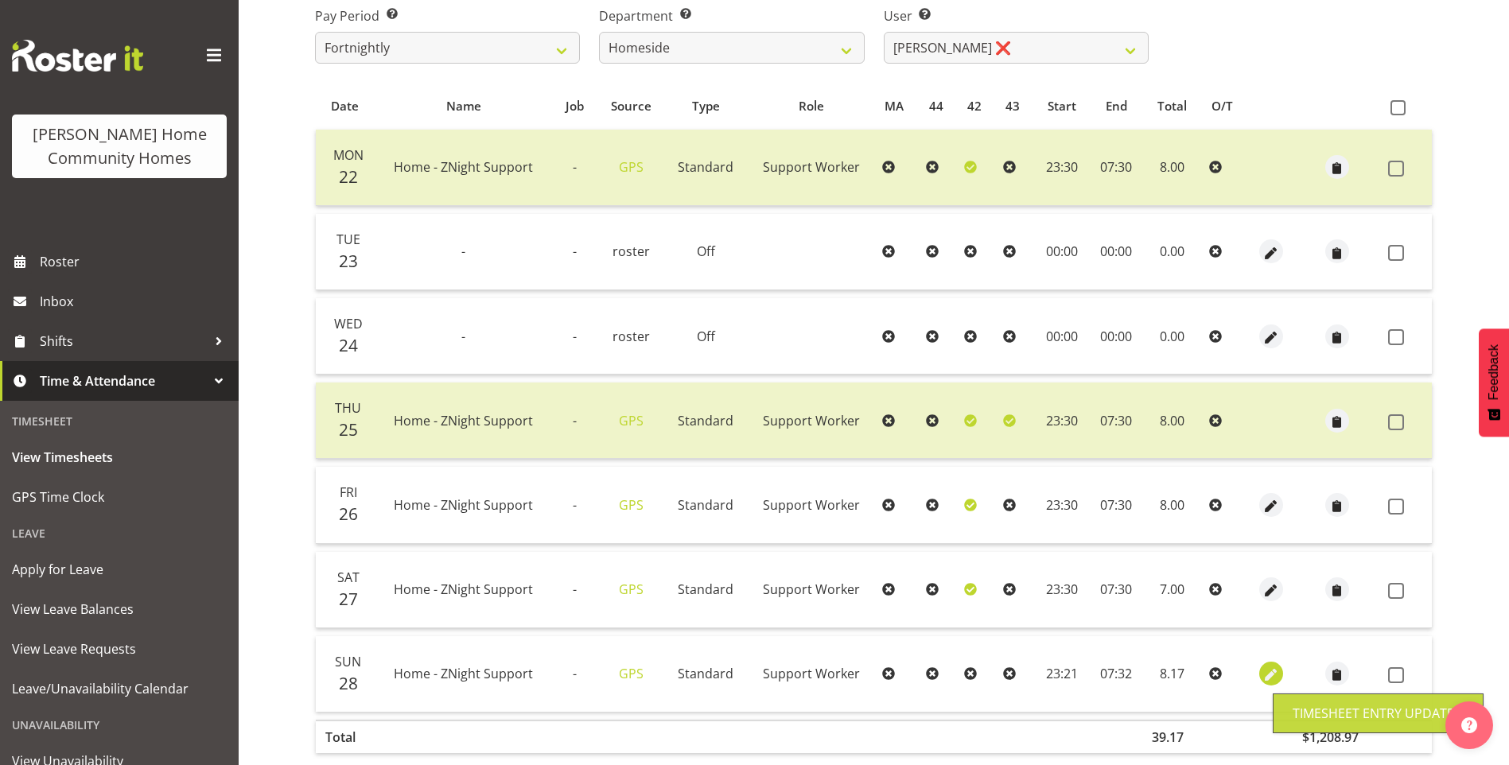
select select "32"
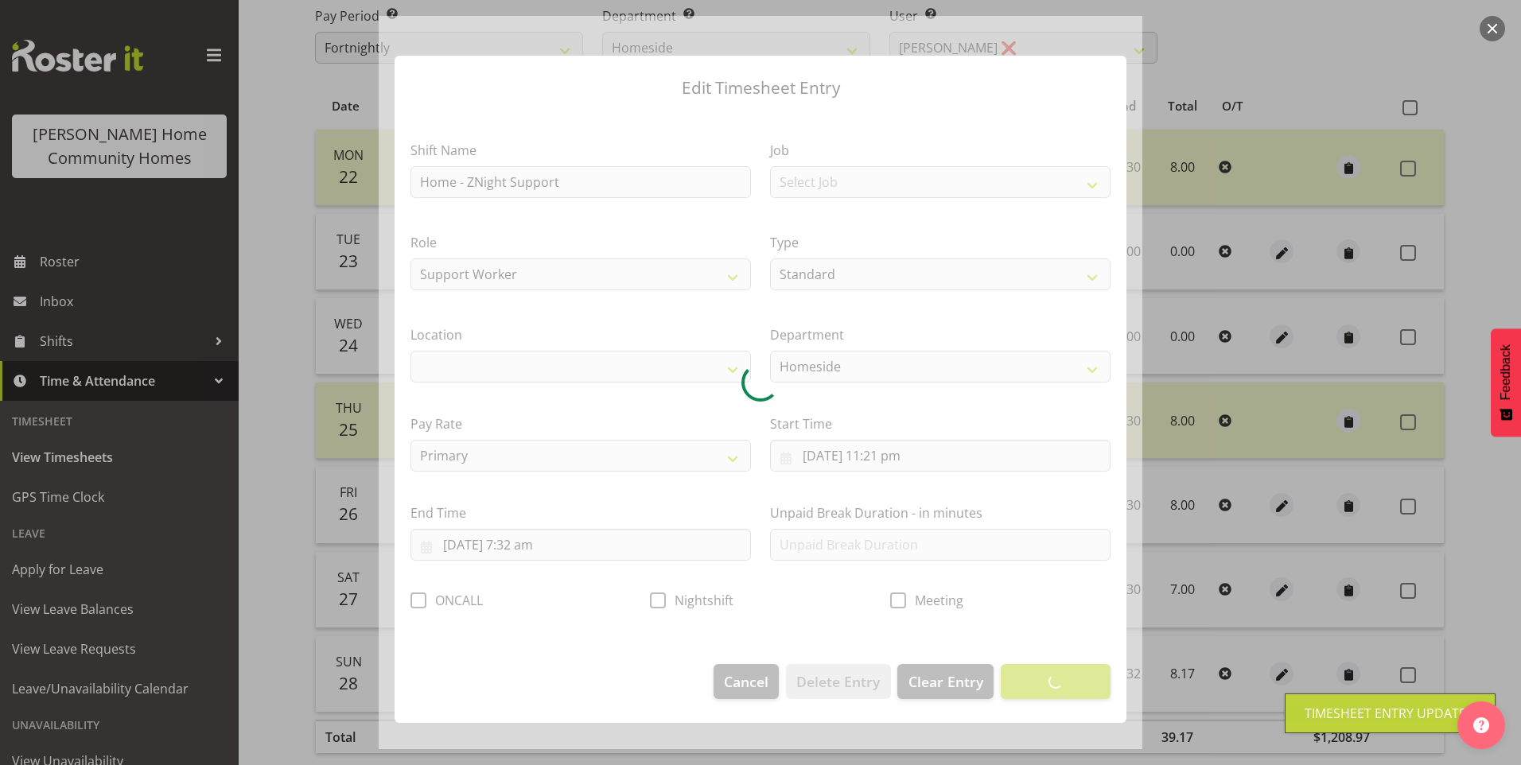
select select "1067"
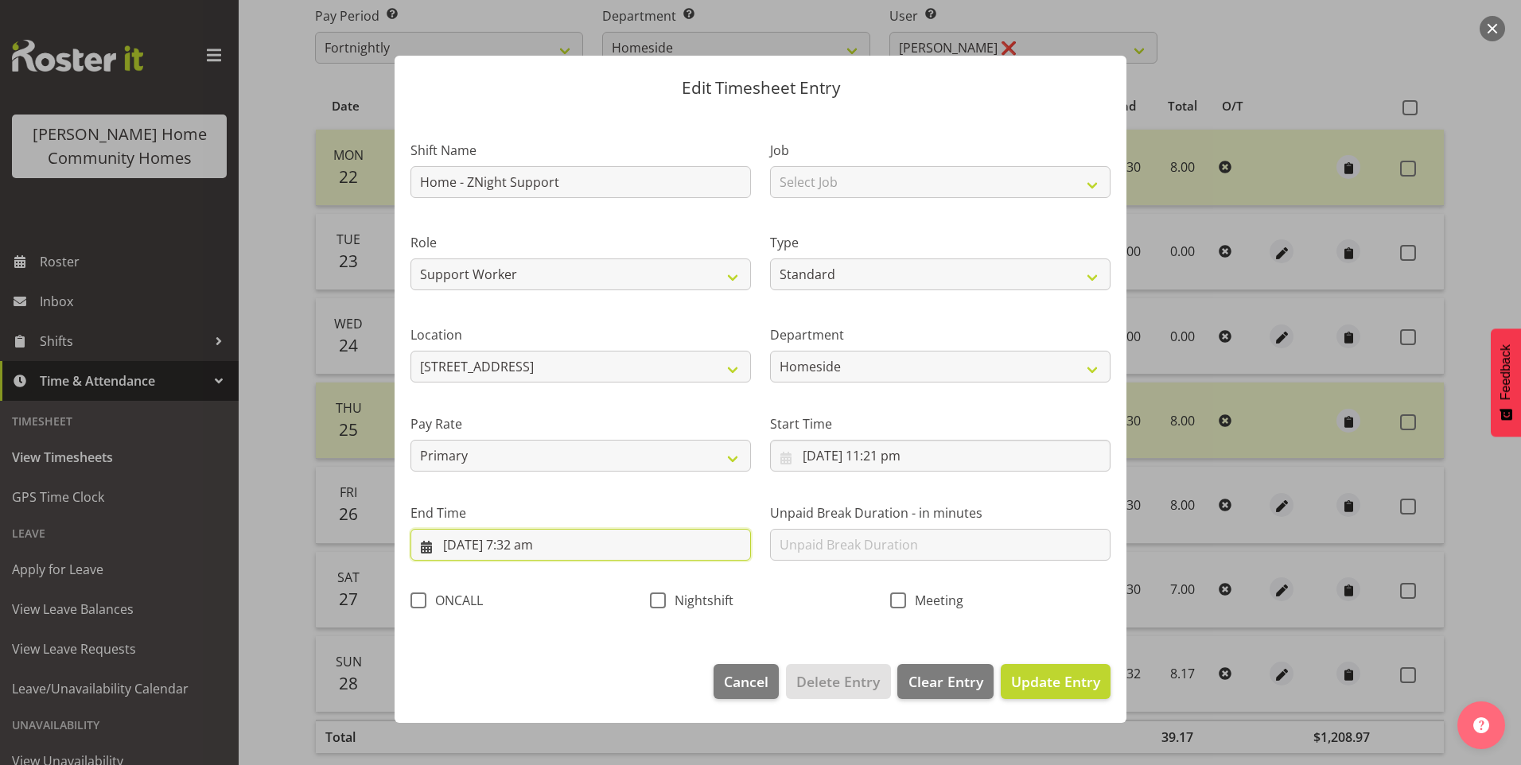
click at [544, 550] on input "29/09/2025, 7:32 am" at bounding box center [580, 545] width 340 height 32
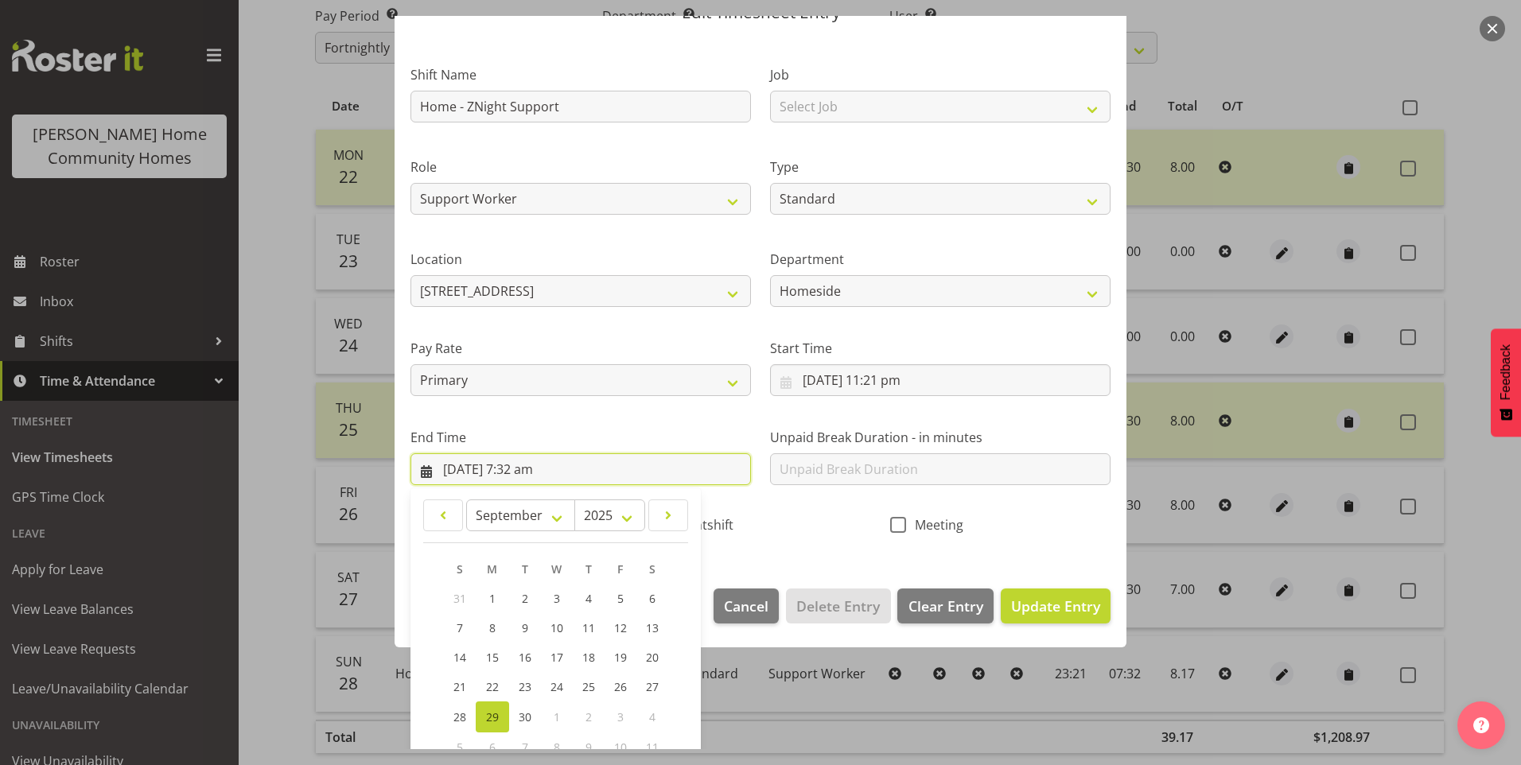
scroll to position [175, 0]
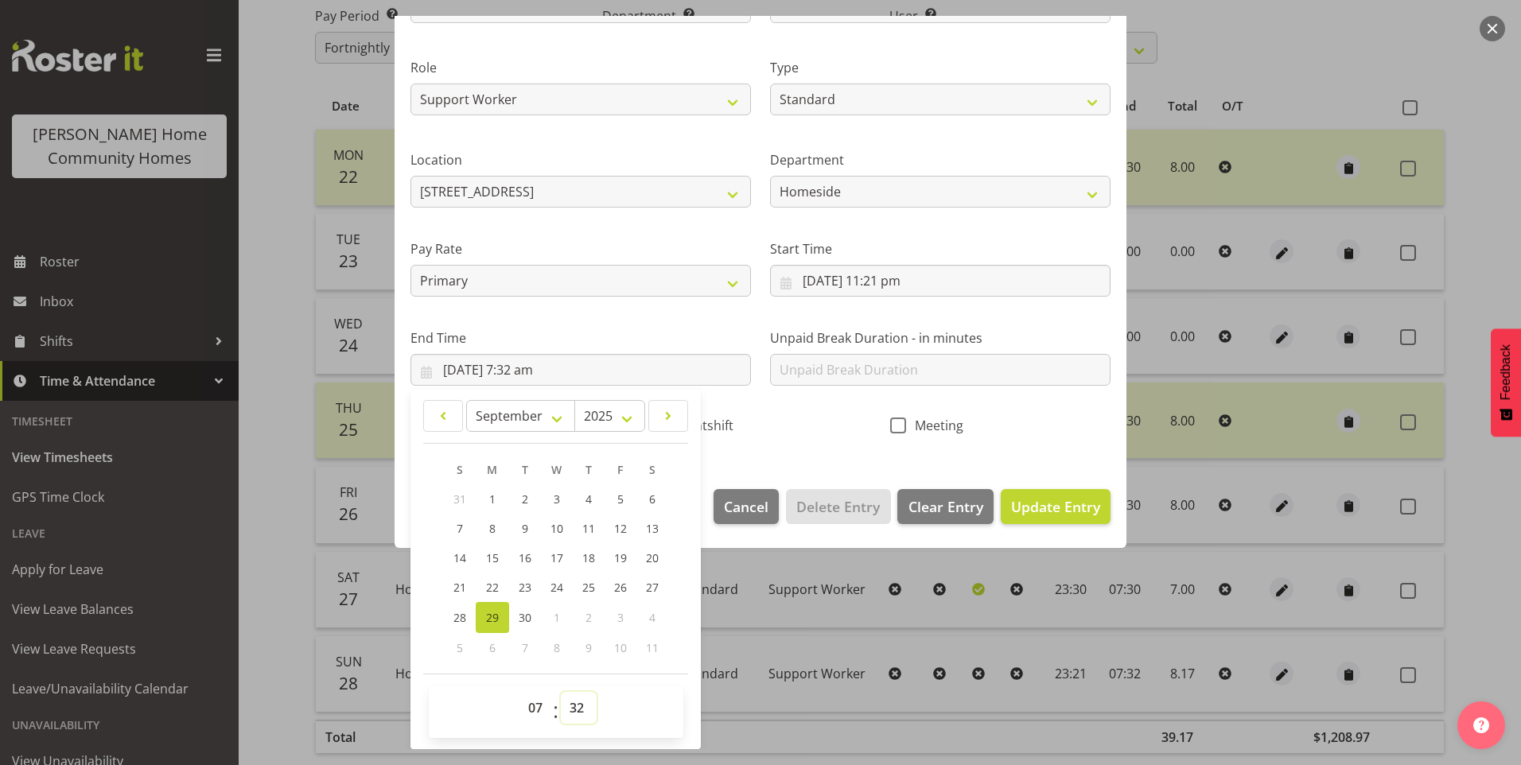
click at [569, 713] on select "00 01 02 03 04 05 06 07 08 09 10 11 12 13 14 15 16 17 18 19 20 21 22 23 24 25 2…" at bounding box center [579, 708] width 36 height 32
select select "30"
click at [561, 692] on select "00 01 02 03 04 05 06 07 08 09 10 11 12 13 14 15 16 17 18 19 20 21 22 23 24 25 2…" at bounding box center [579, 708] width 36 height 32
type input "29/09/2025, 7:30 am"
click at [715, 423] on span "Nightshift" at bounding box center [700, 426] width 68 height 16
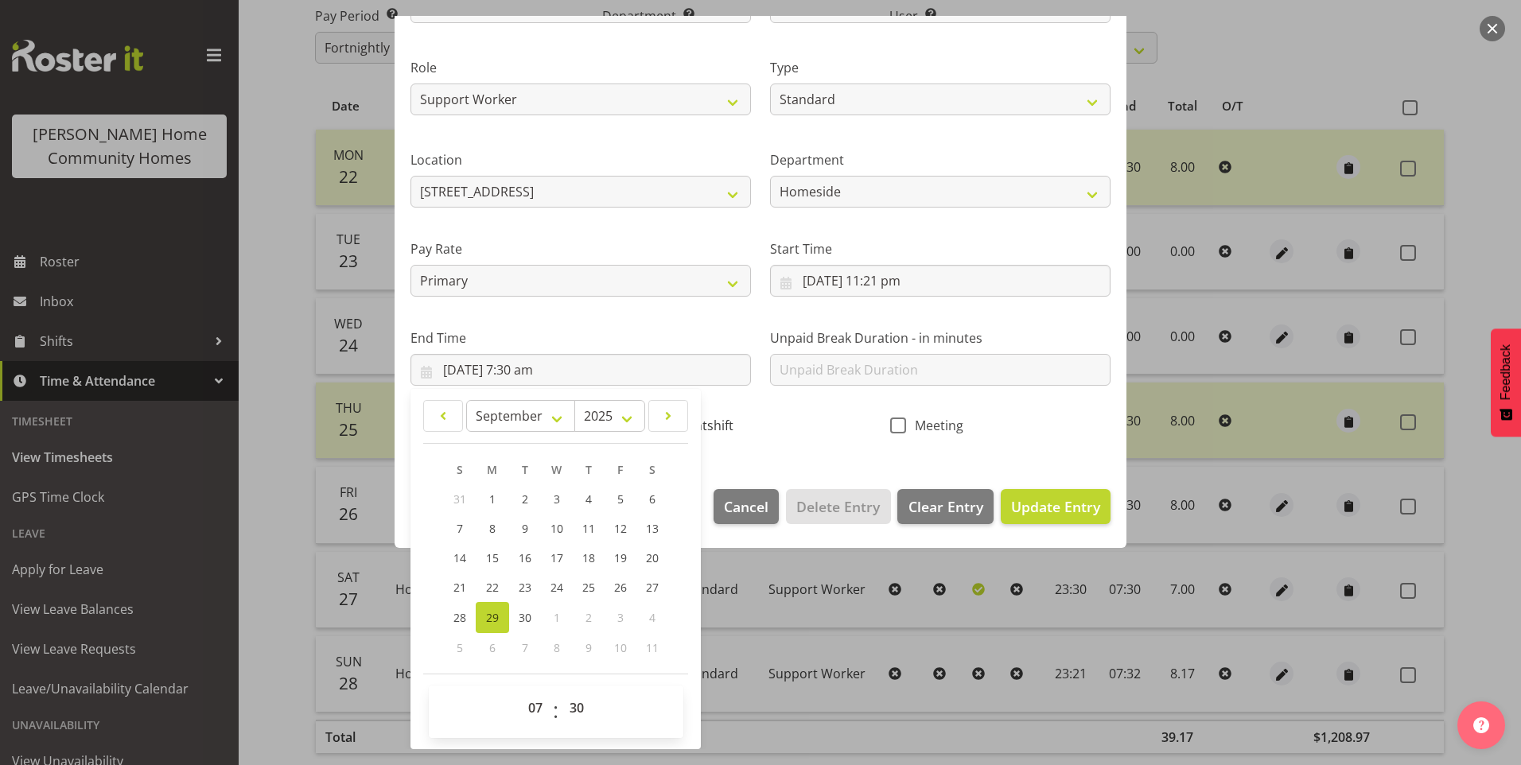
click at [660, 423] on input "Nightshift" at bounding box center [655, 425] width 10 height 10
checkbox input "true"
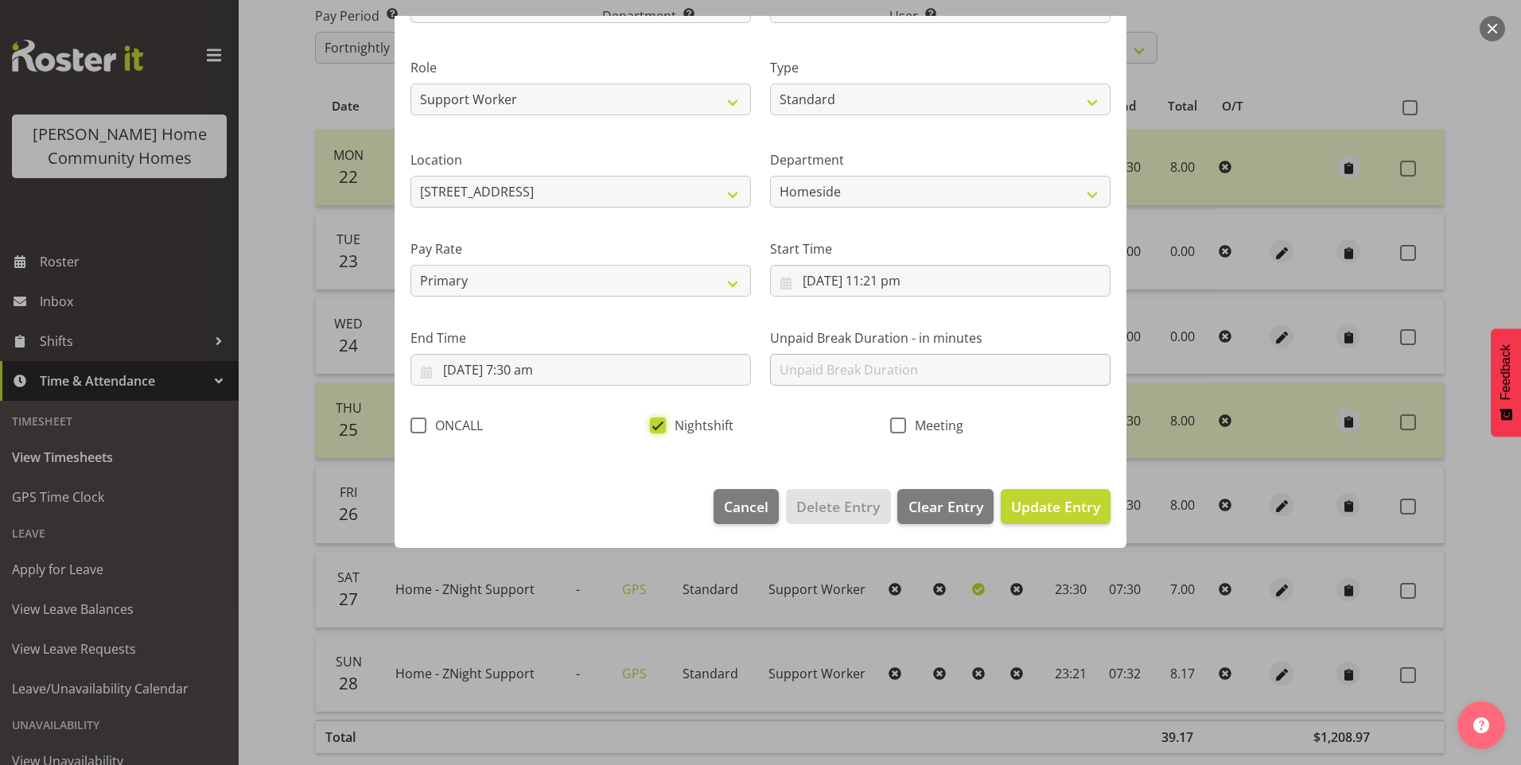
scroll to position [0, 0]
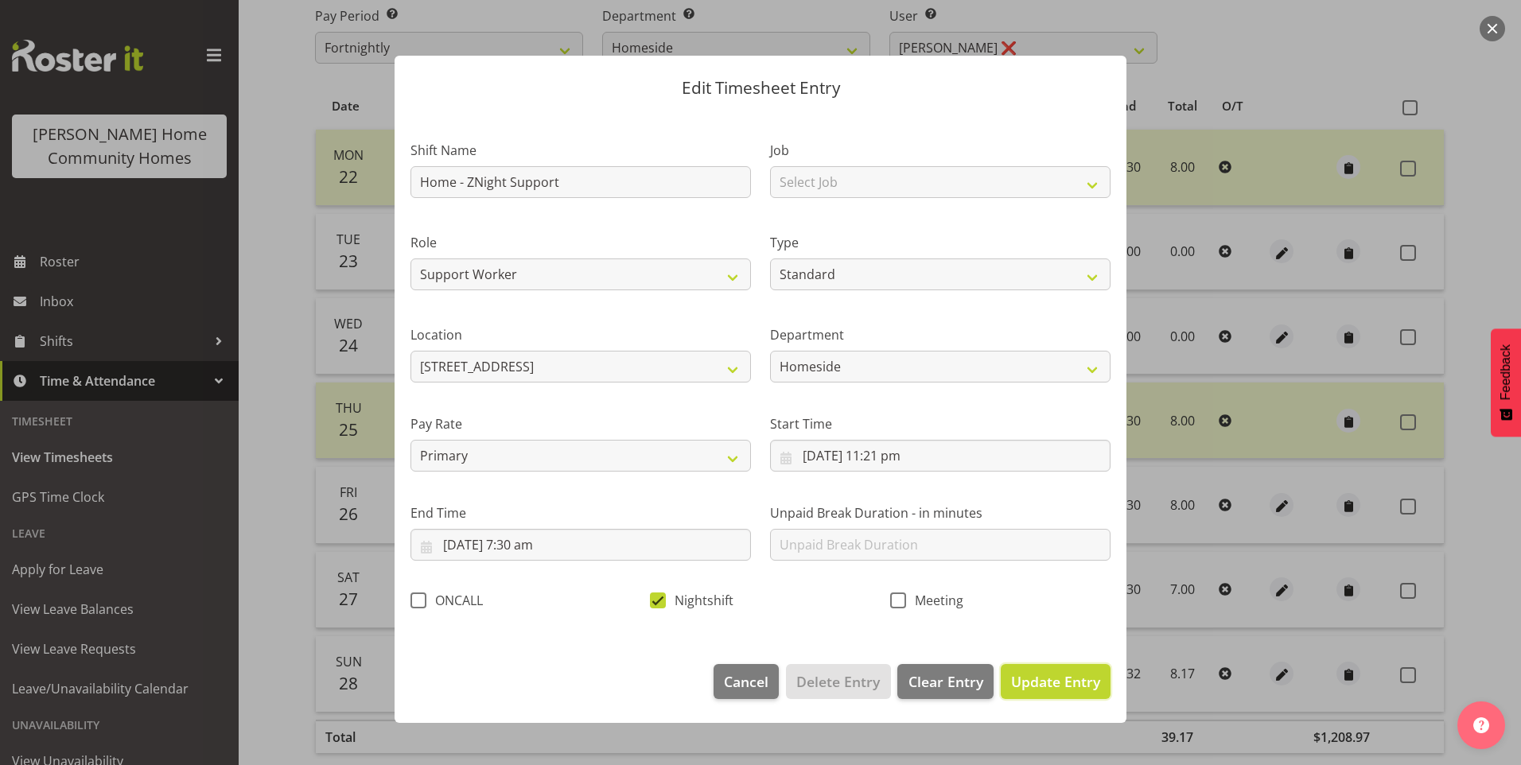
drag, startPoint x: 1086, startPoint y: 690, endPoint x: 1117, endPoint y: 673, distance: 34.5
click at [1086, 688] on span "Update Entry" at bounding box center [1055, 681] width 89 height 19
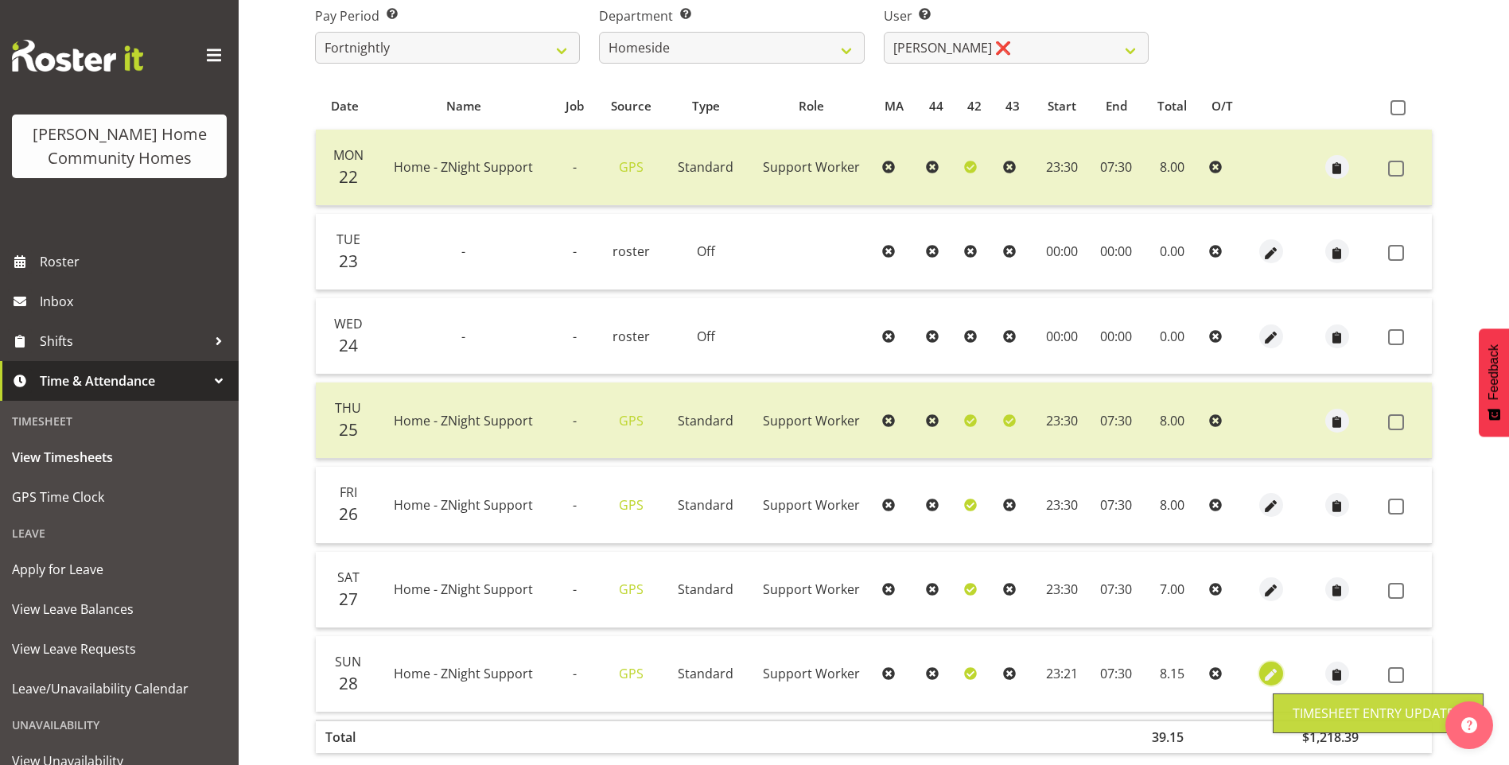
click at [1264, 669] on span "button" at bounding box center [1270, 675] width 18 height 18
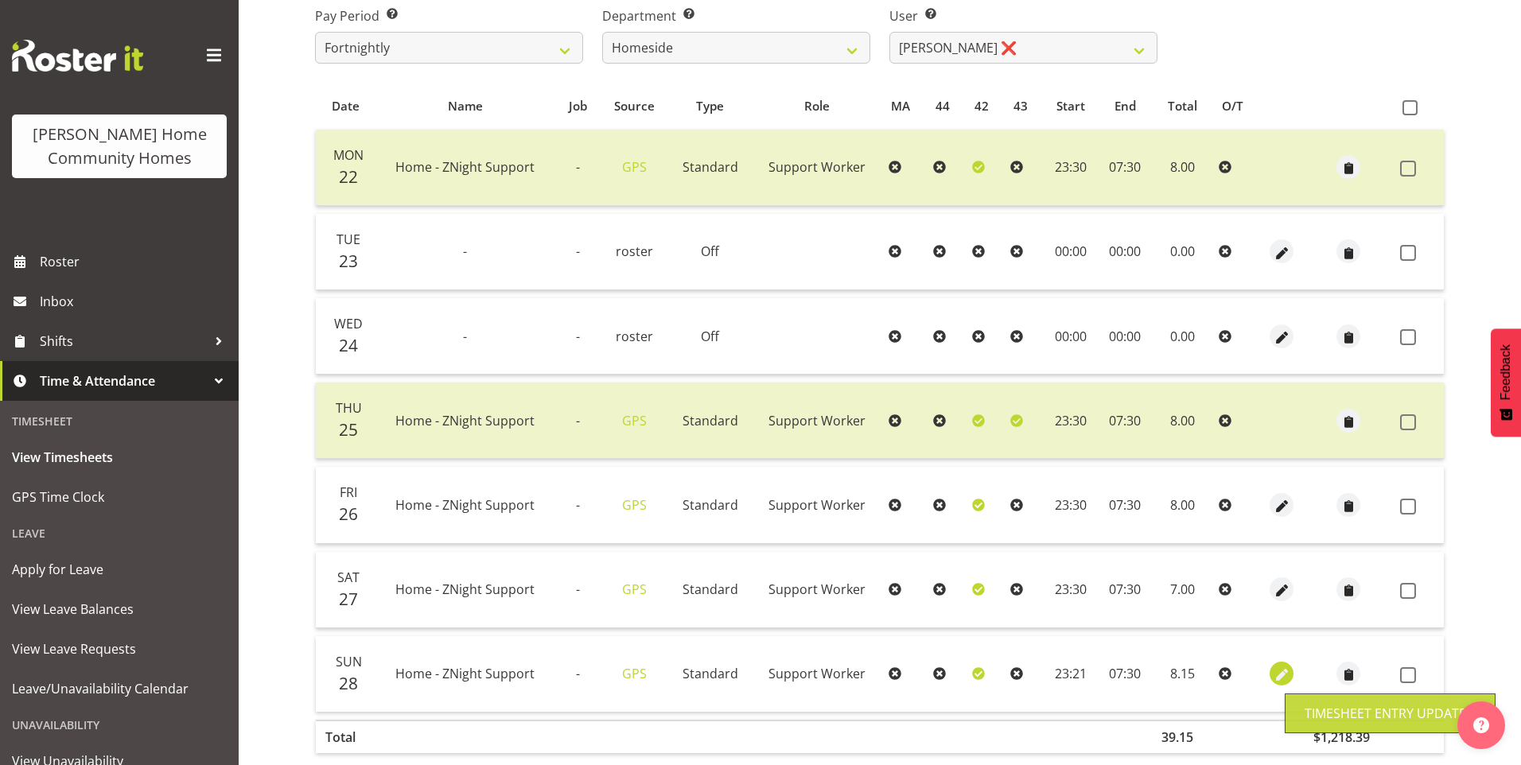
select select "Standard"
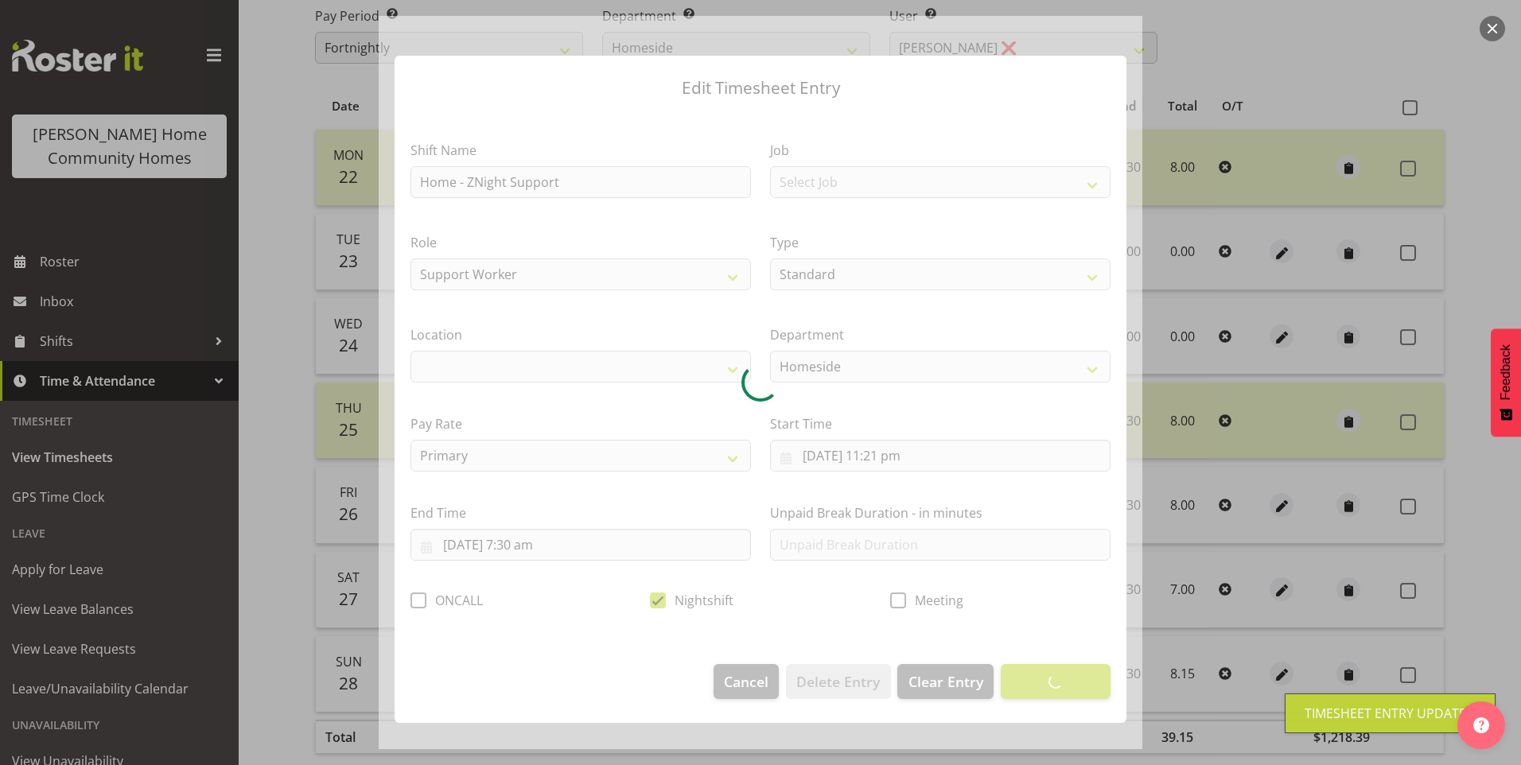
select select "1067"
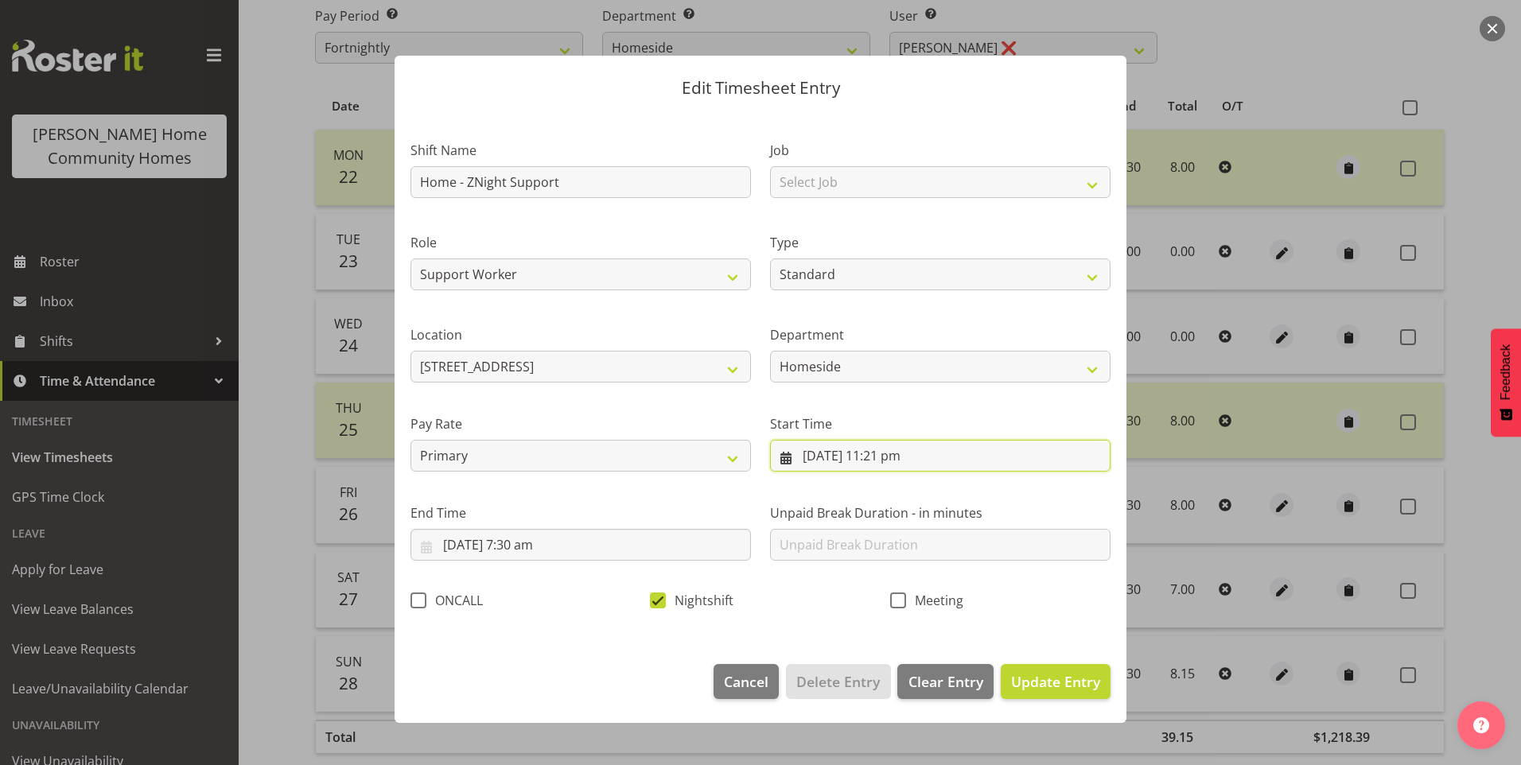
click at [903, 459] on input "28/09/2025, 11:21 pm" at bounding box center [940, 456] width 340 height 32
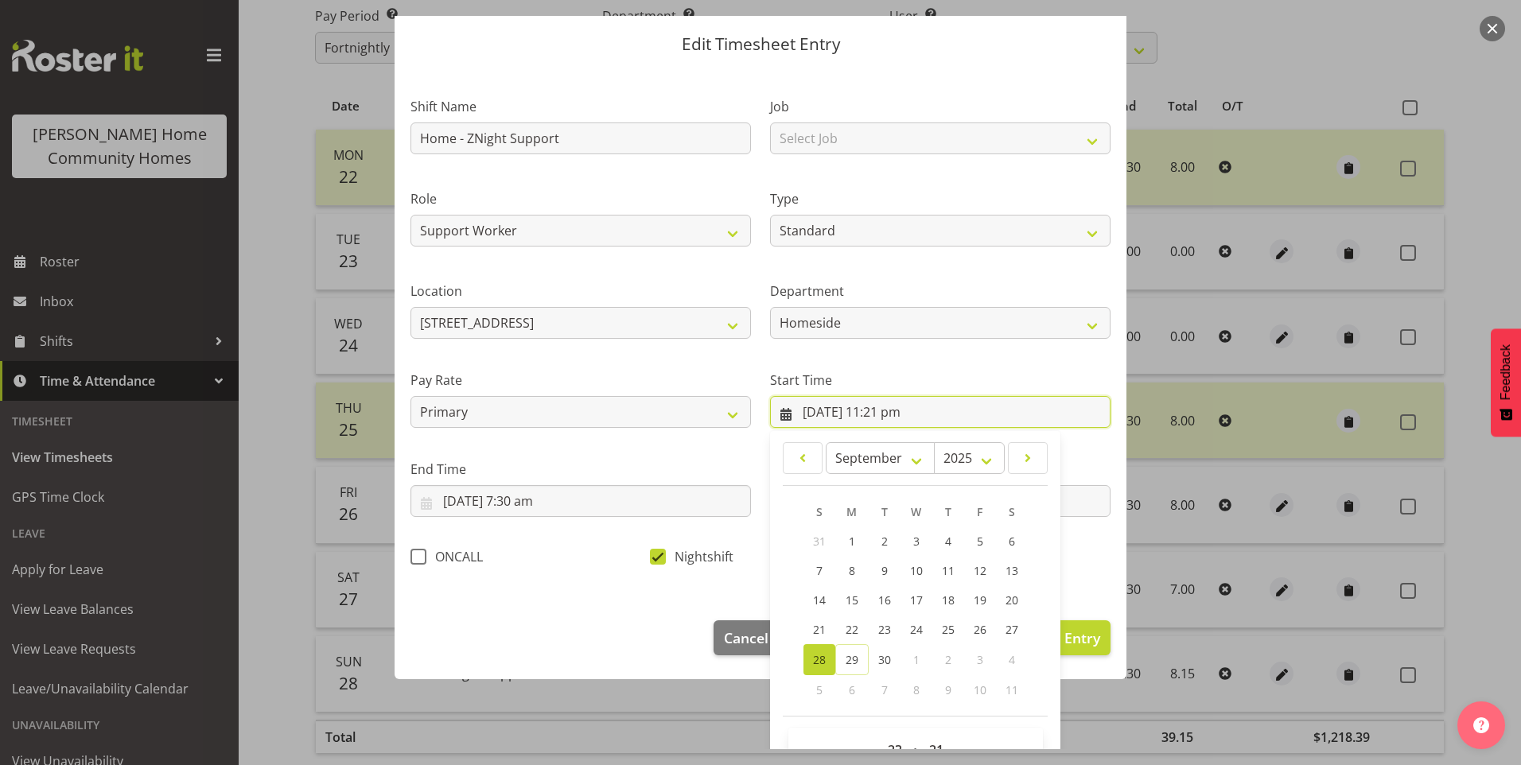
scroll to position [86, 0]
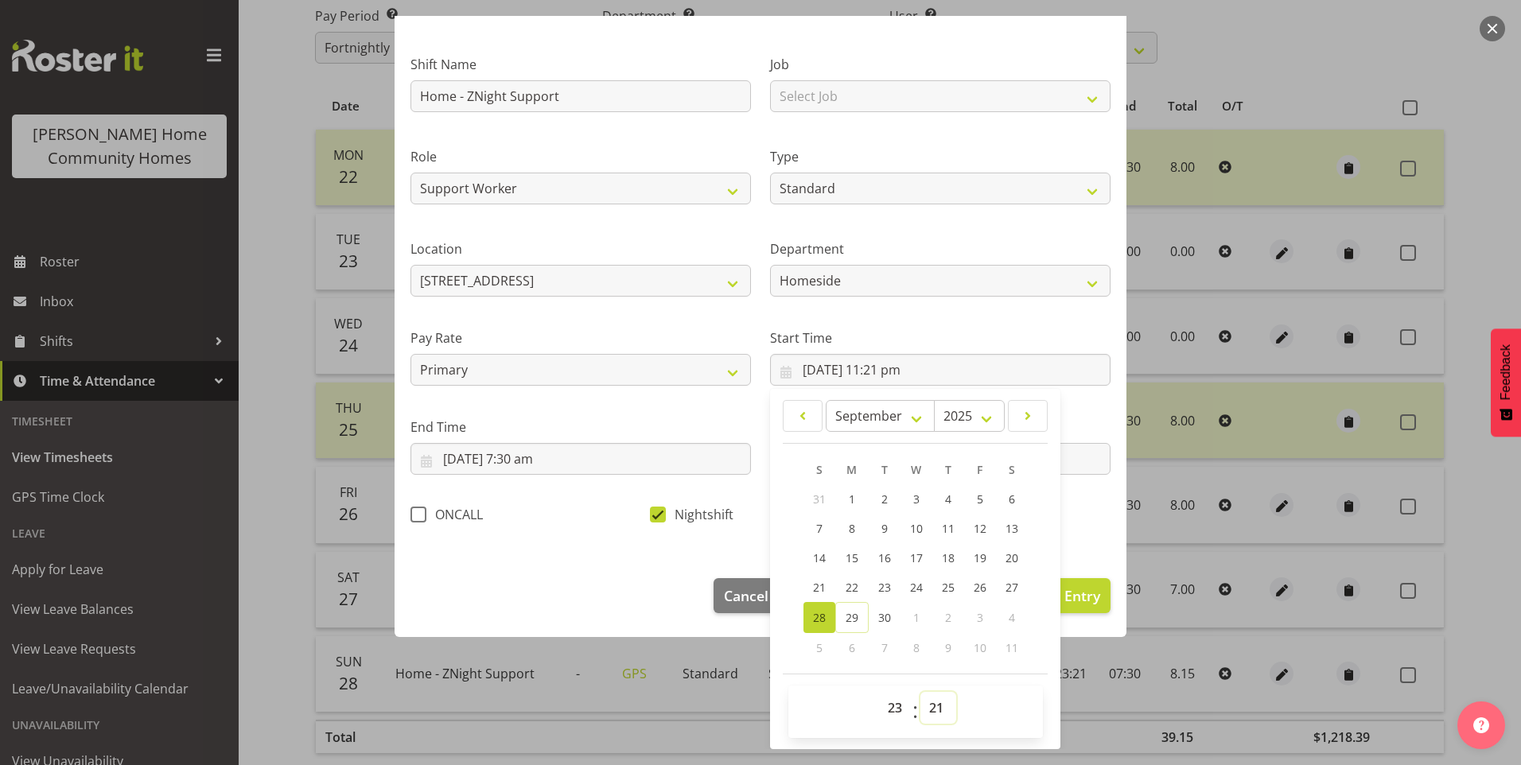
drag, startPoint x: 942, startPoint y: 713, endPoint x: 939, endPoint y: 705, distance: 8.9
click at [942, 713] on select "00 01 02 03 04 05 06 07 08 09 10 11 12 13 14 15 16 17 18 19 20 21 22 23 24 25 2…" at bounding box center [938, 708] width 36 height 32
select select "30"
click at [920, 692] on select "00 01 02 03 04 05 06 07 08 09 10 11 12 13 14 15 16 17 18 19 20 21 22 23 24 25 2…" at bounding box center [938, 708] width 36 height 32
type input "28/09/2025, 11:30 pm"
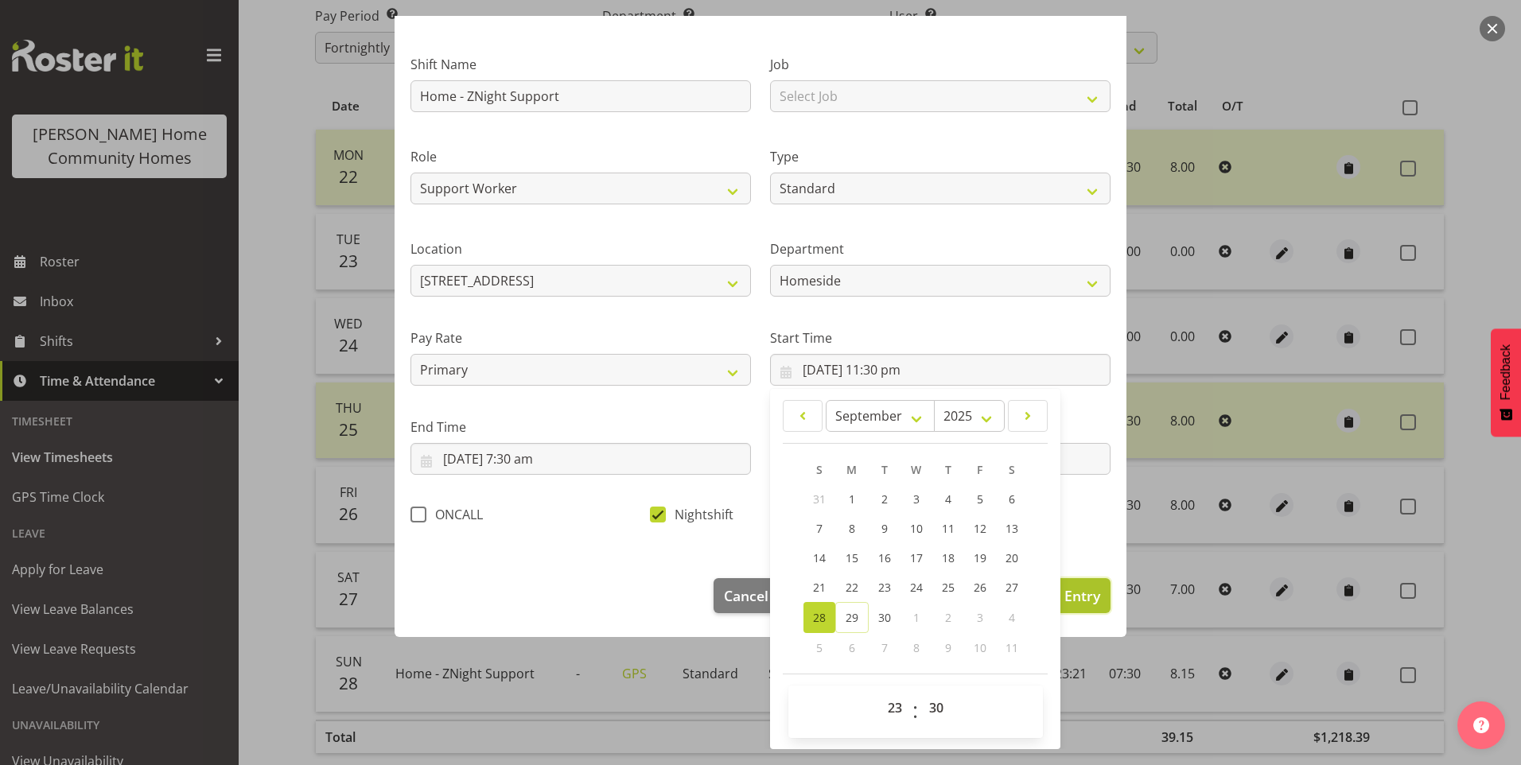
drag, startPoint x: 1084, startPoint y: 599, endPoint x: 1093, endPoint y: 597, distance: 8.9
click at [1086, 599] on span "Update Entry" at bounding box center [1055, 595] width 89 height 19
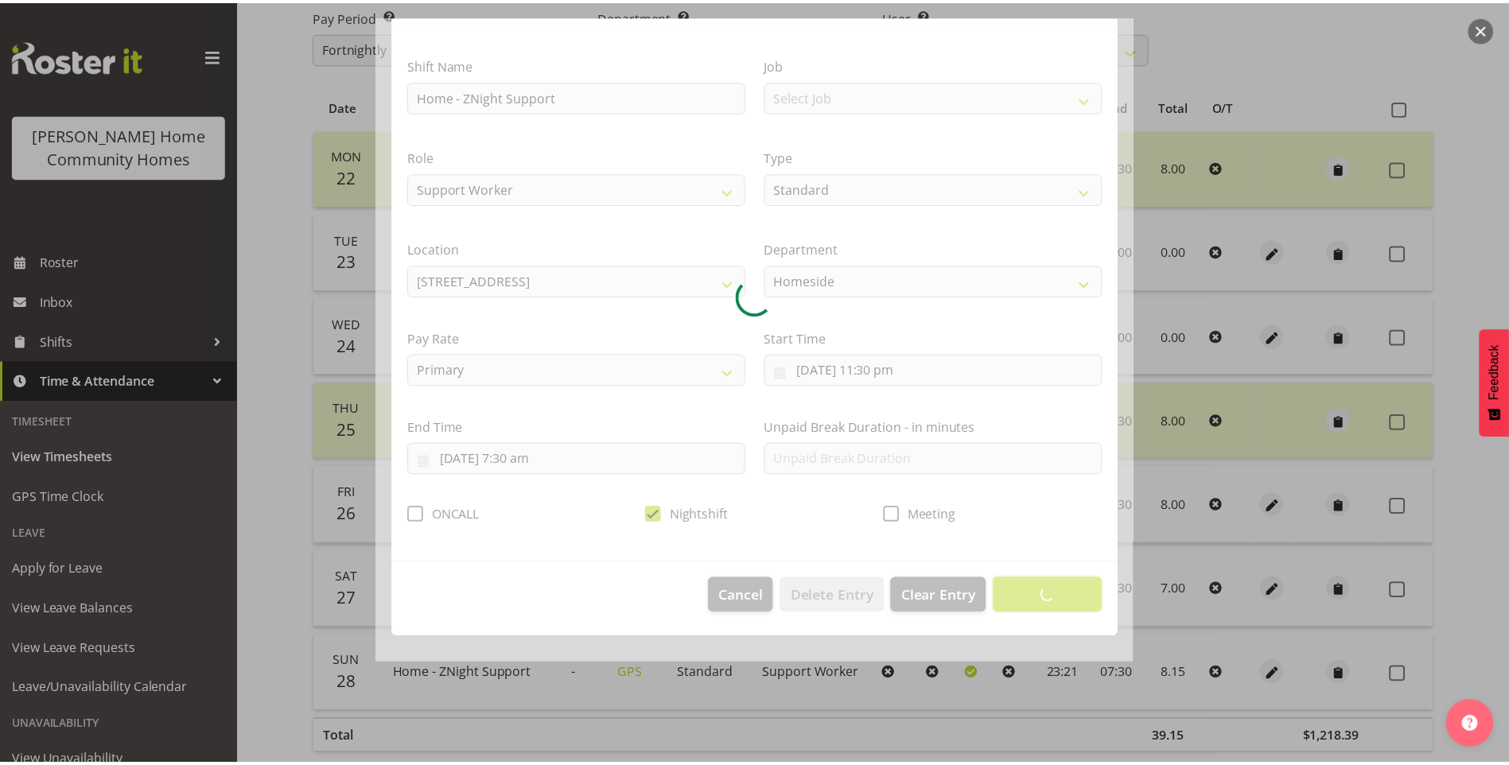
scroll to position [0, 0]
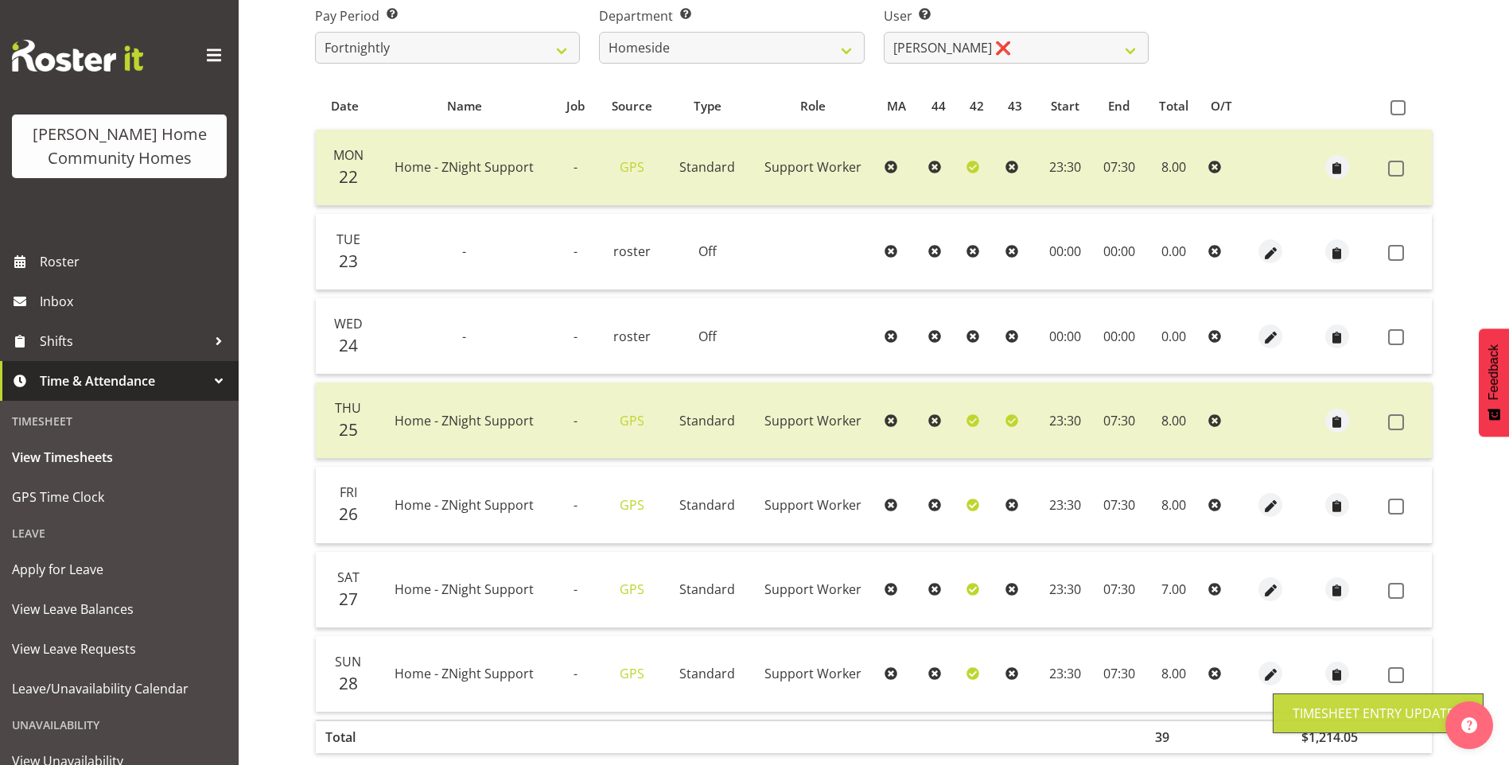
drag, startPoint x: 1398, startPoint y: 505, endPoint x: 1403, endPoint y: 547, distance: 42.4
click at [1398, 507] on span at bounding box center [1396, 507] width 16 height 16
checkbox input "true"
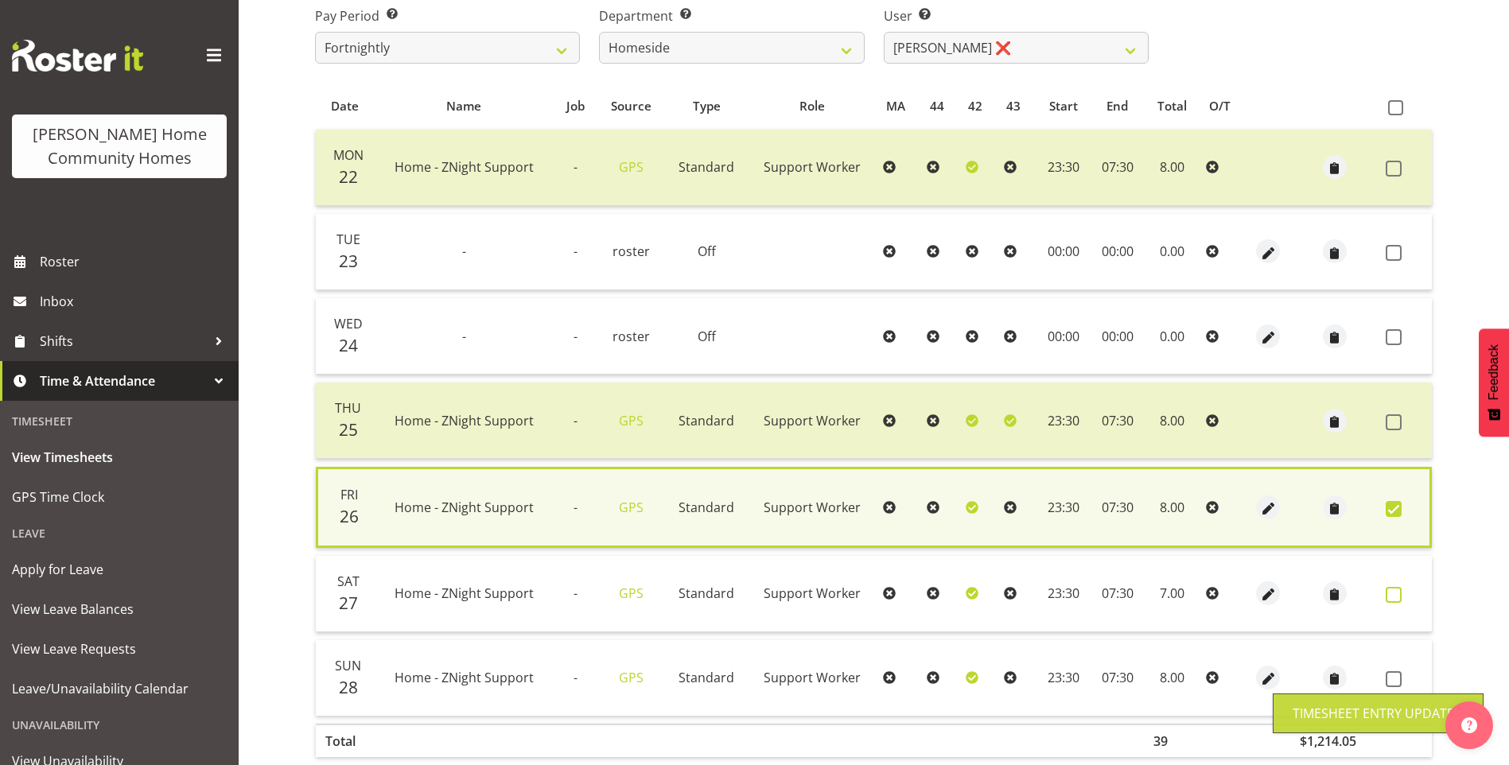
click at [1395, 594] on span at bounding box center [1393, 595] width 16 height 16
checkbox input "true"
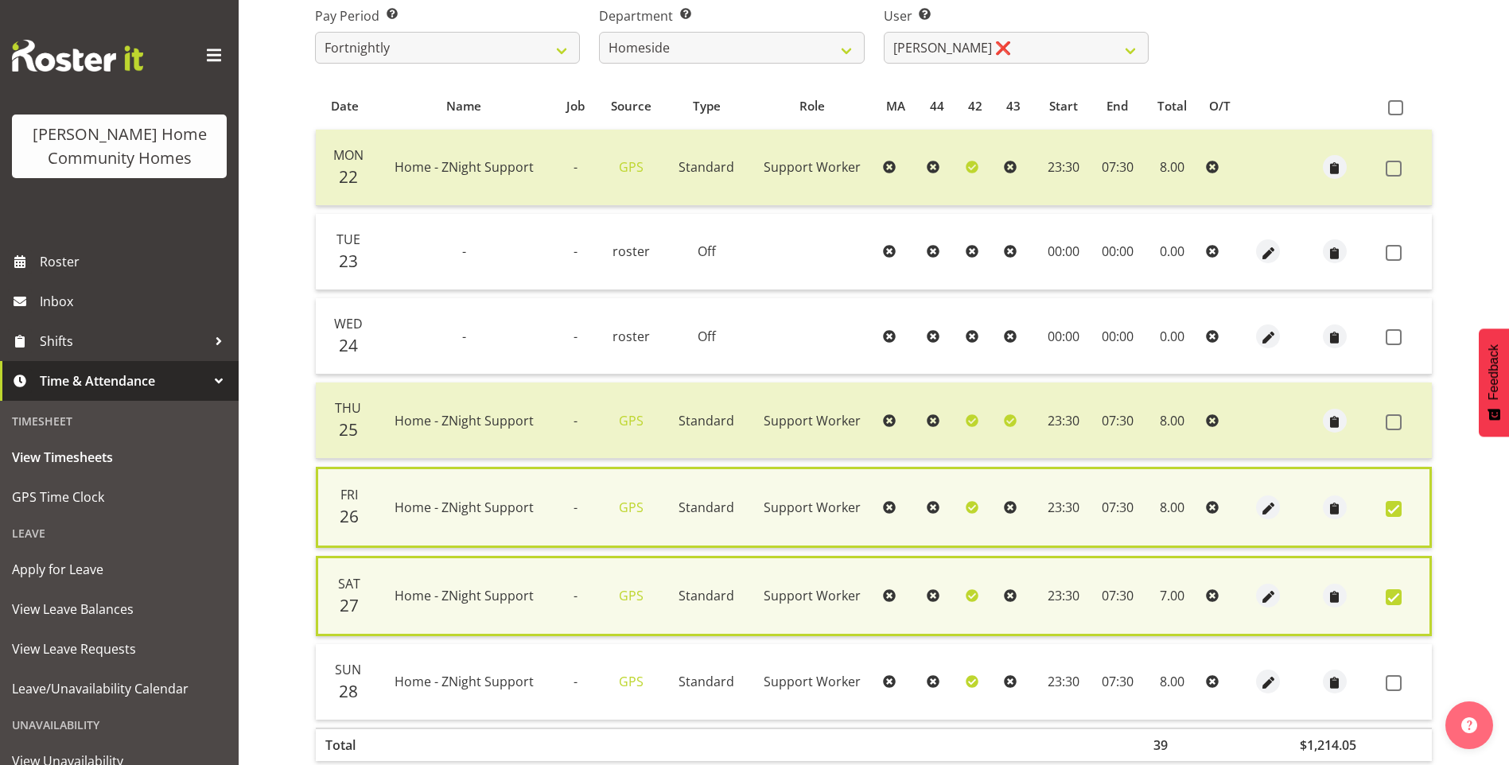
click at [1393, 674] on td at bounding box center [1405, 682] width 52 height 76
click at [1389, 685] on span at bounding box center [1393, 683] width 16 height 16
checkbox input "true"
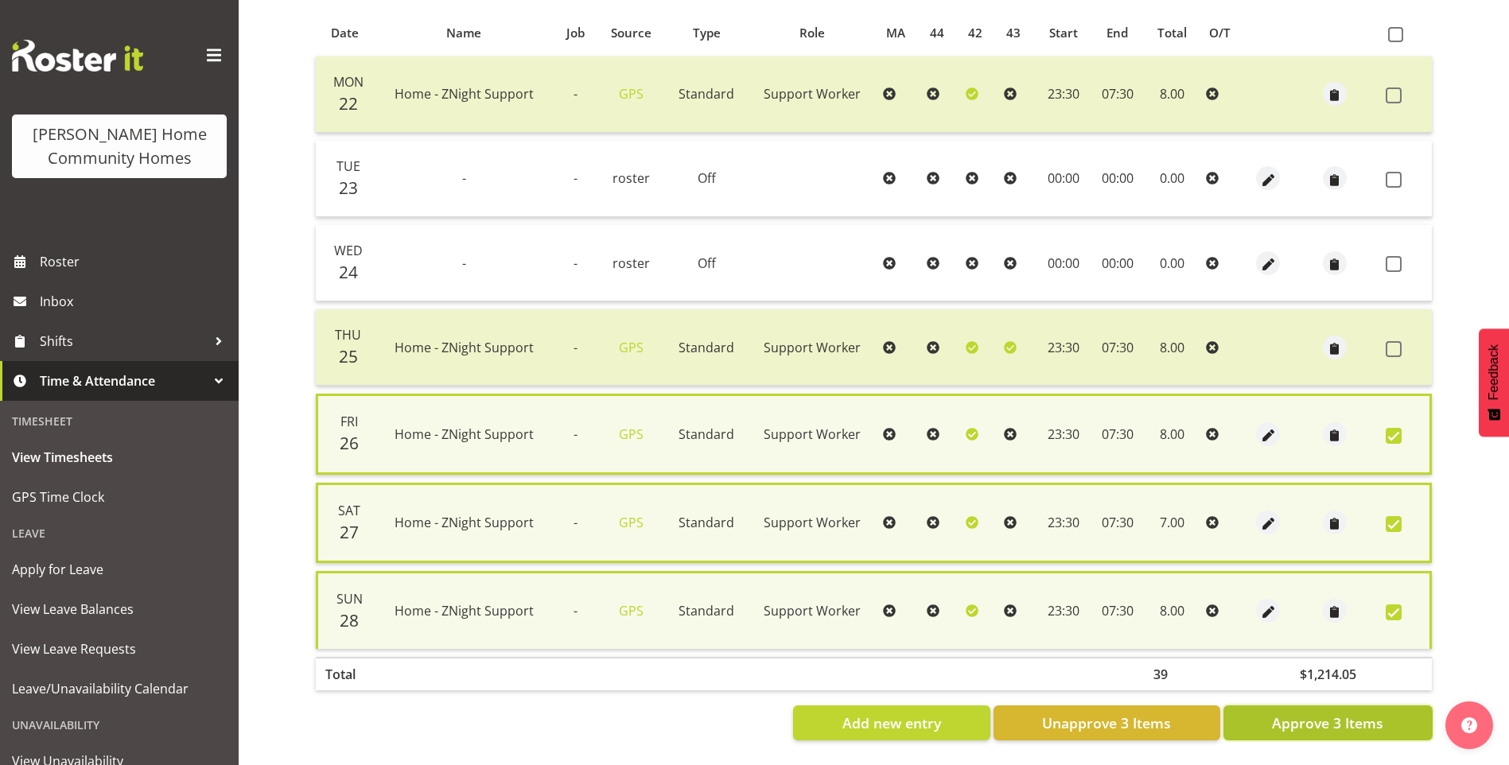
click at [1355, 716] on span "Approve 3 Items" at bounding box center [1327, 723] width 111 height 21
checkbox input "false"
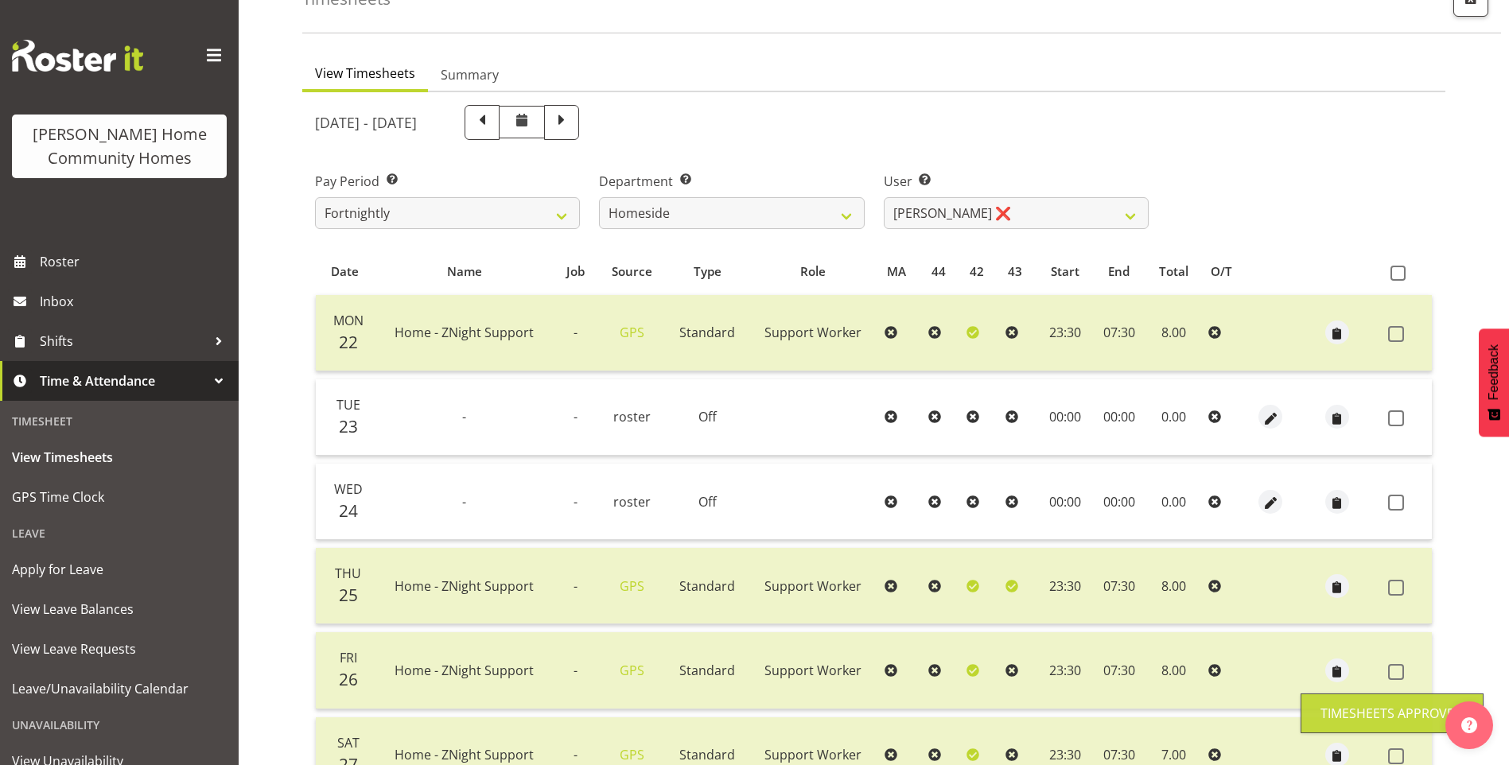
scroll to position [23, 0]
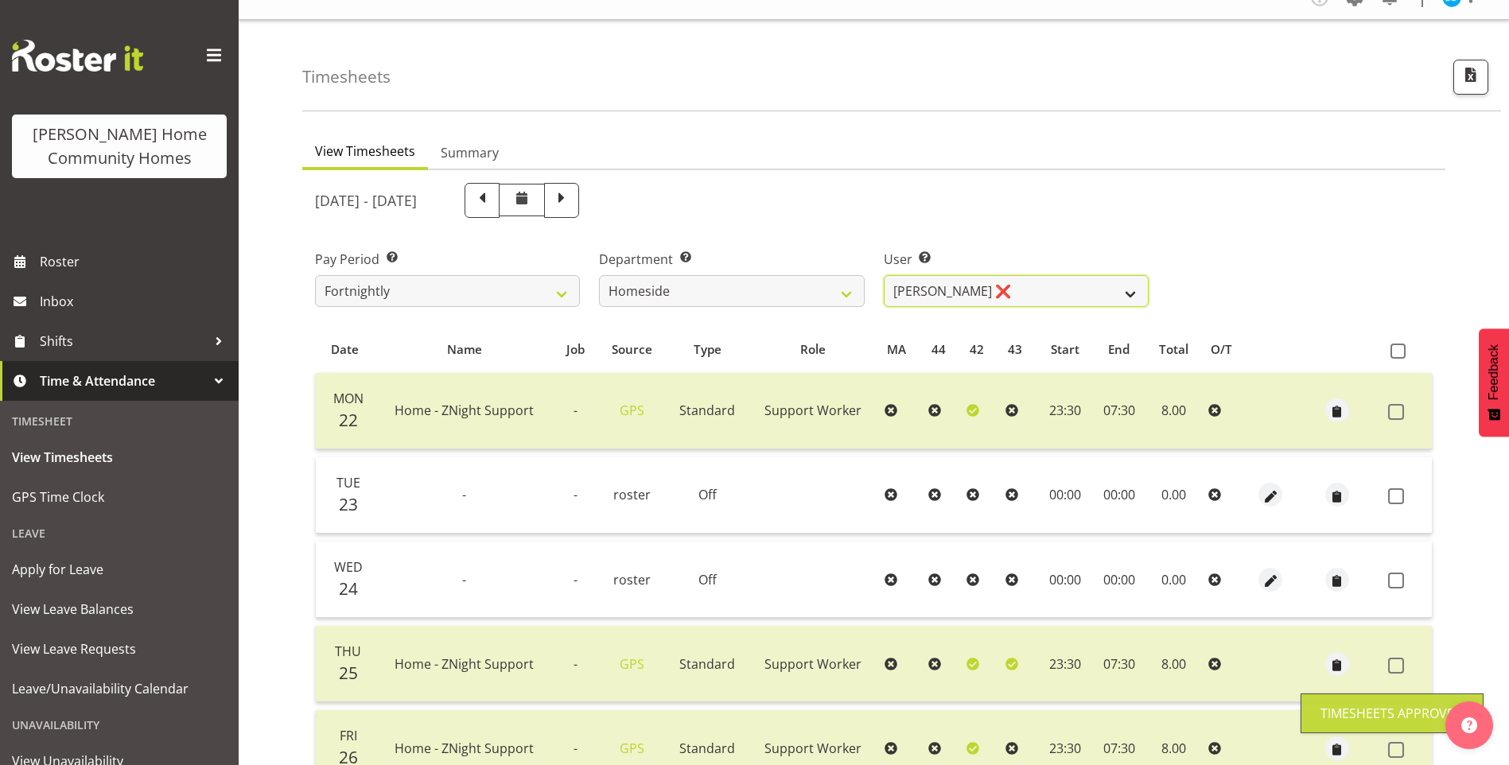
click at [953, 297] on select "Asiasiga Vili ❌ Billie-Rose Dunlop ❌ Brijesh (BK) Kachhadiya ❌ Cheenee Vargas ❌…" at bounding box center [1016, 291] width 265 height 32
select select "8534"
click at [884, 275] on select "Asiasiga Vili ❌ Billie-Rose Dunlop ❌ Brijesh (BK) Kachhadiya ❌ Cheenee Vargas ❌…" at bounding box center [1016, 291] width 265 height 32
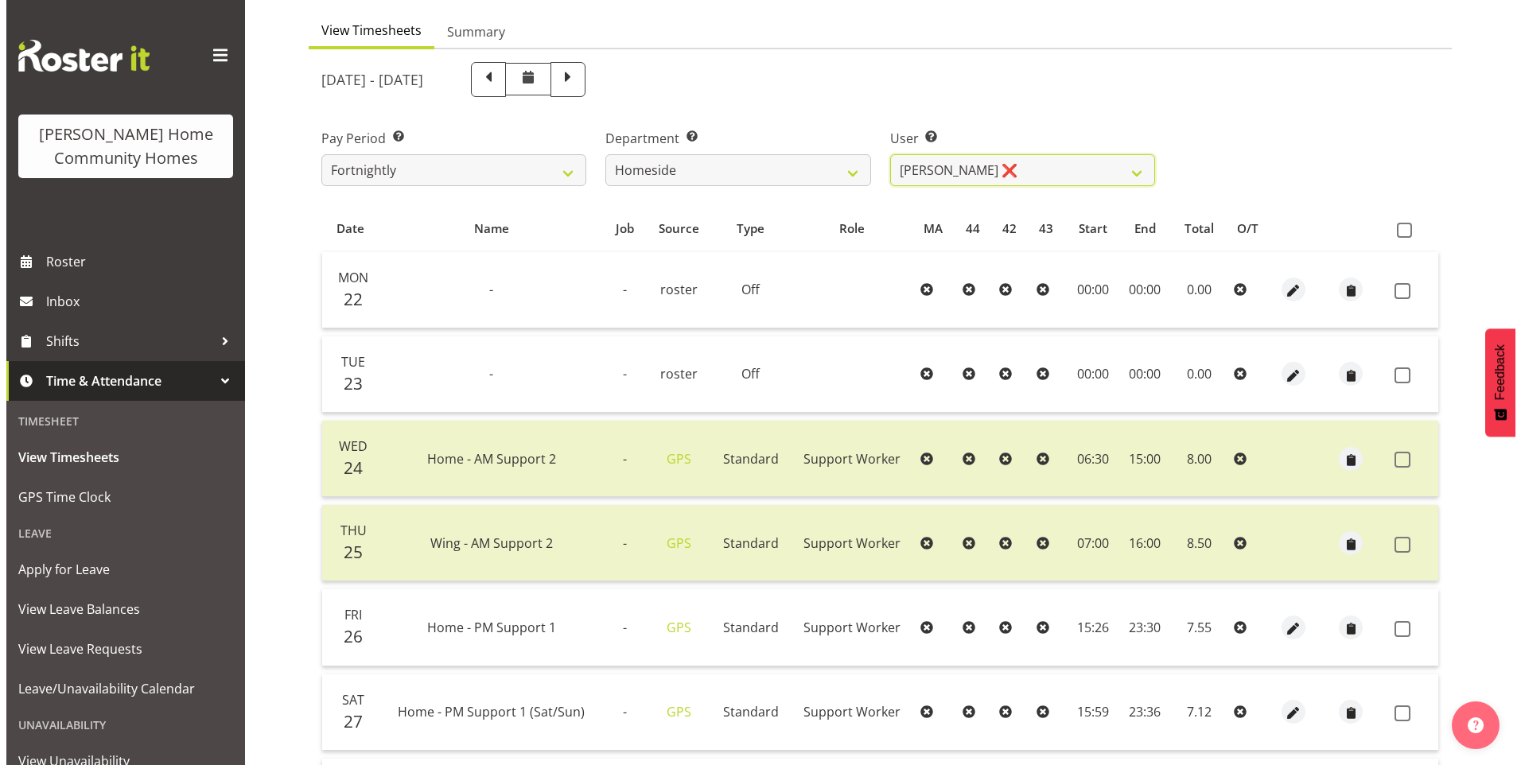
scroll to position [182, 0]
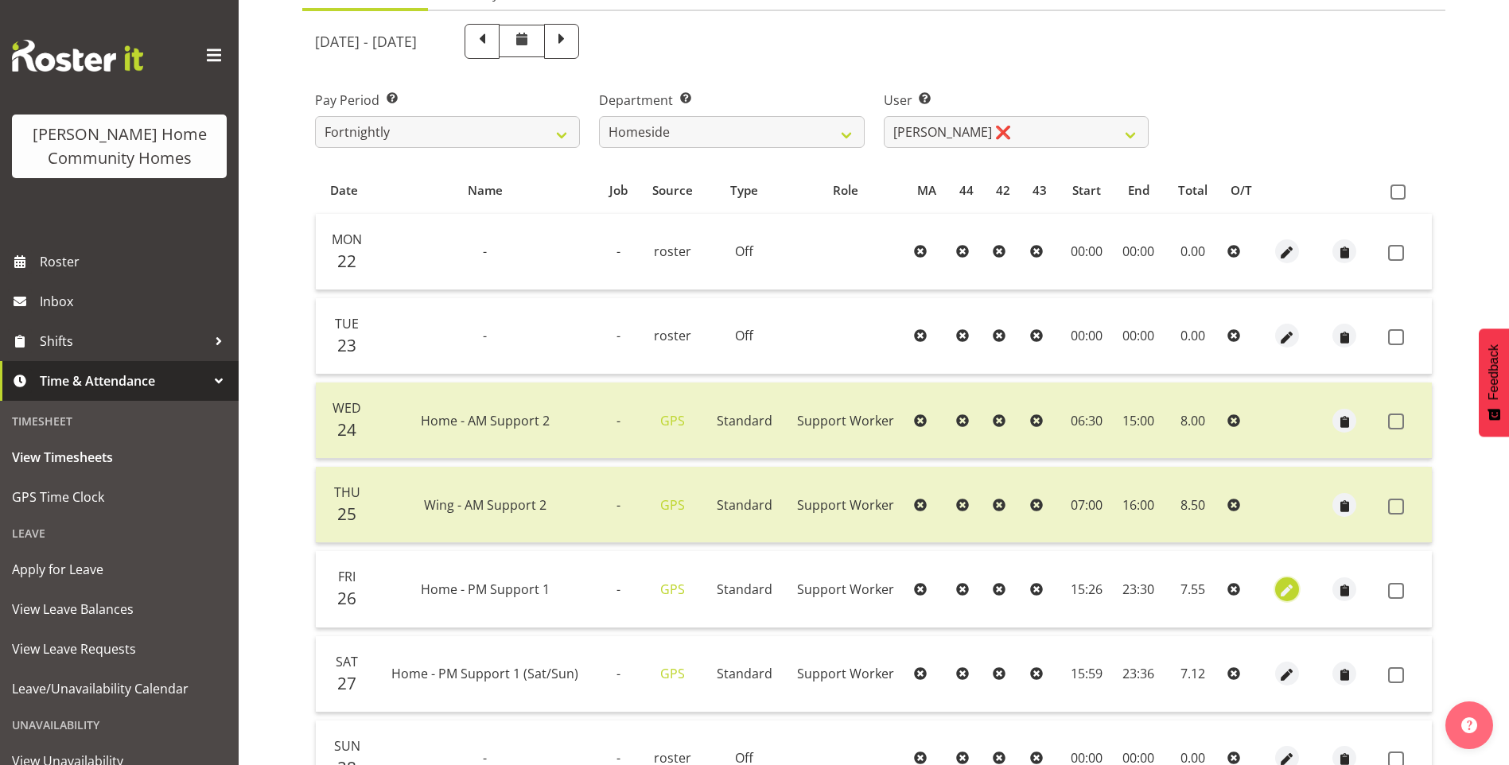
click at [1284, 589] on span "button" at bounding box center [1287, 590] width 18 height 18
select select "Standard"
select select "8"
select select "2025"
select select "15"
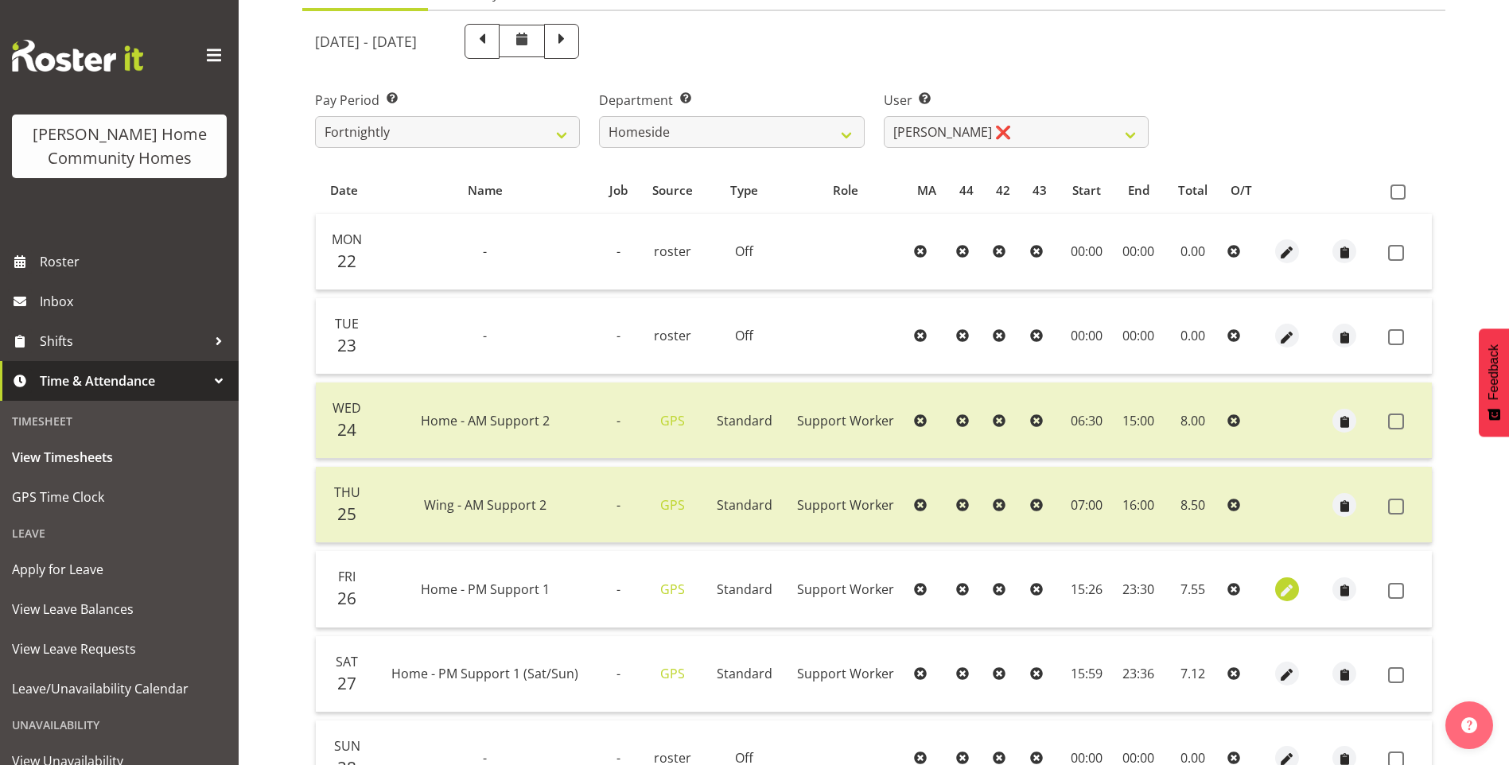
select select "26"
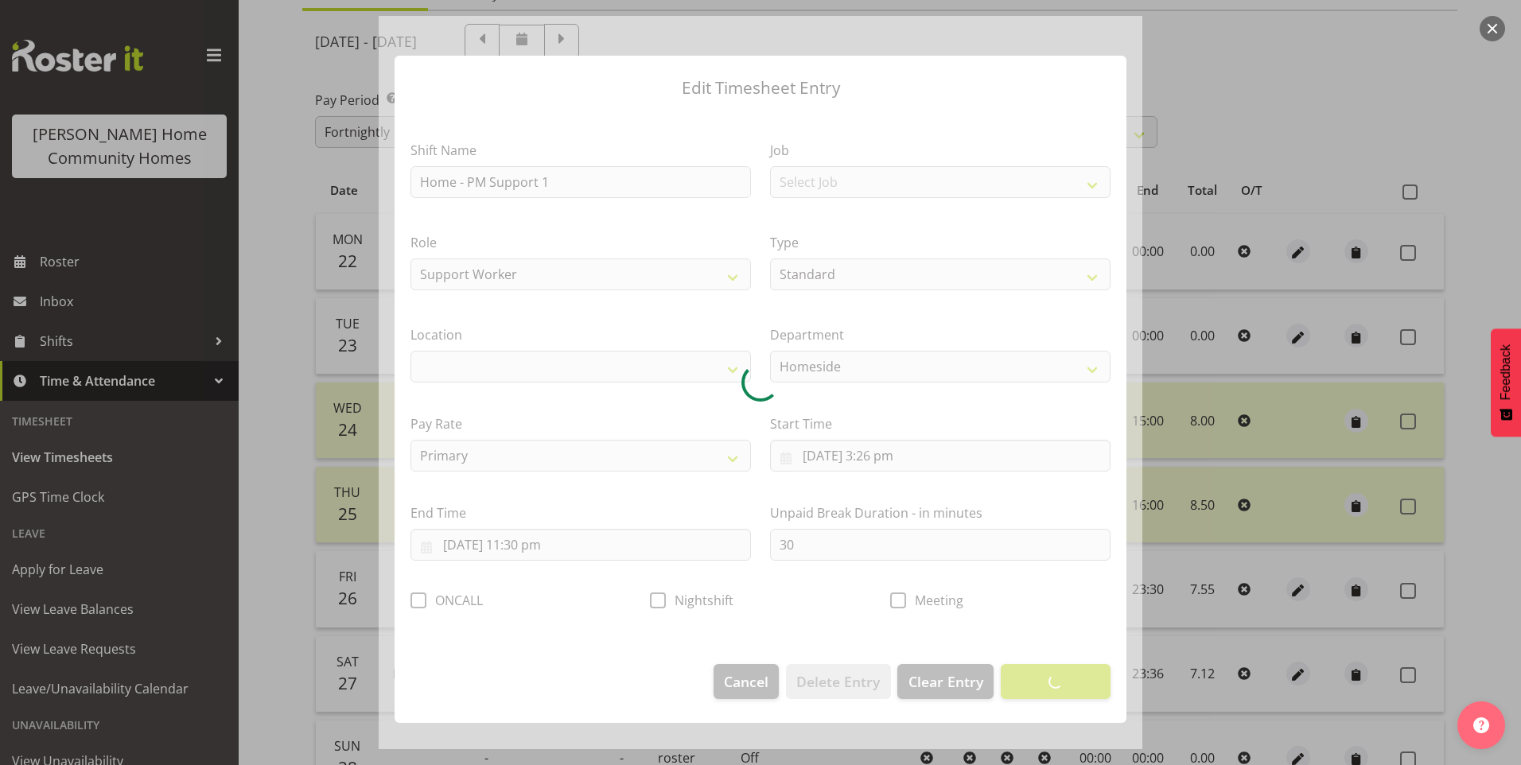
select select "1067"
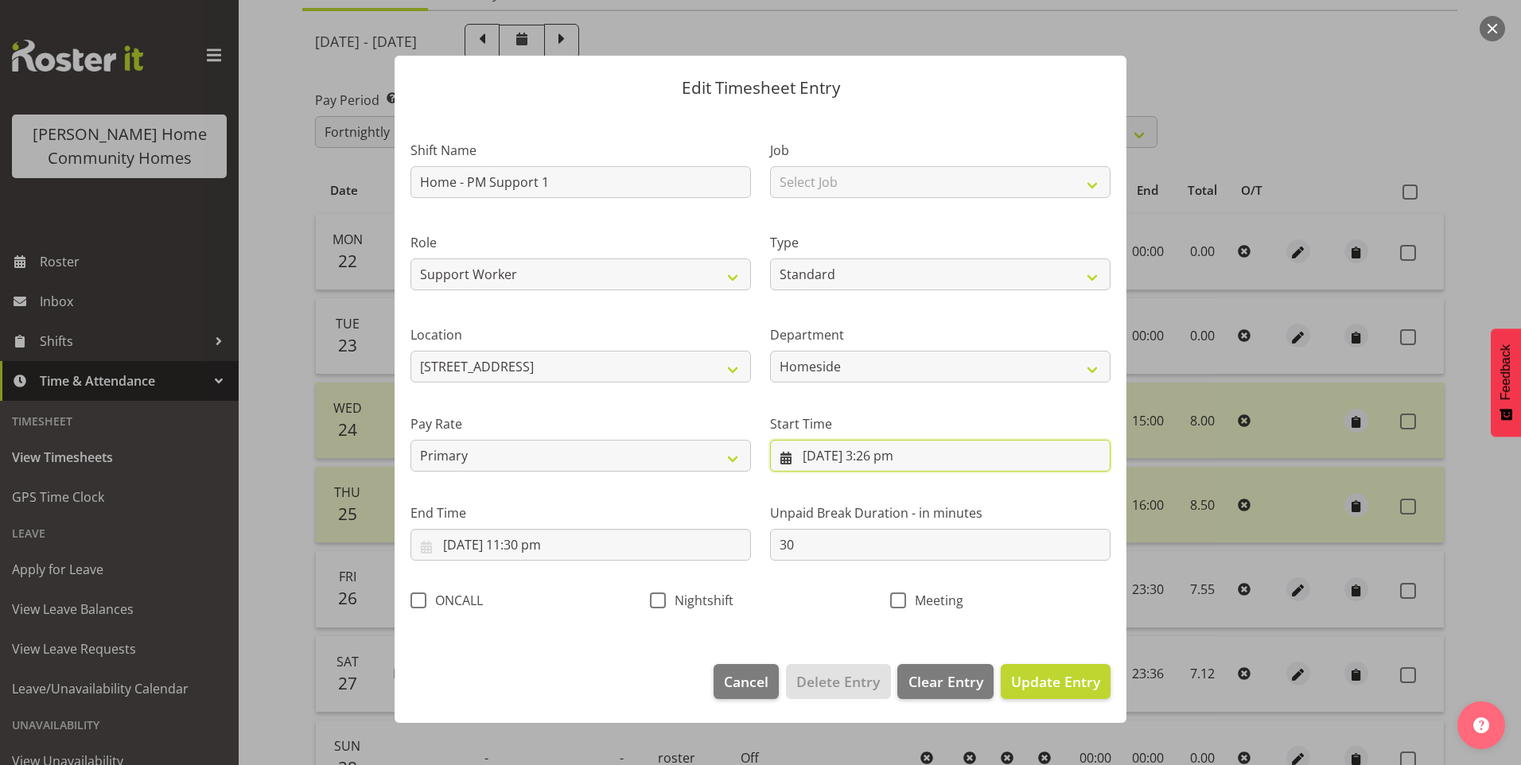
click at [904, 468] on input "26/09/2025, 3:26 pm" at bounding box center [940, 456] width 340 height 32
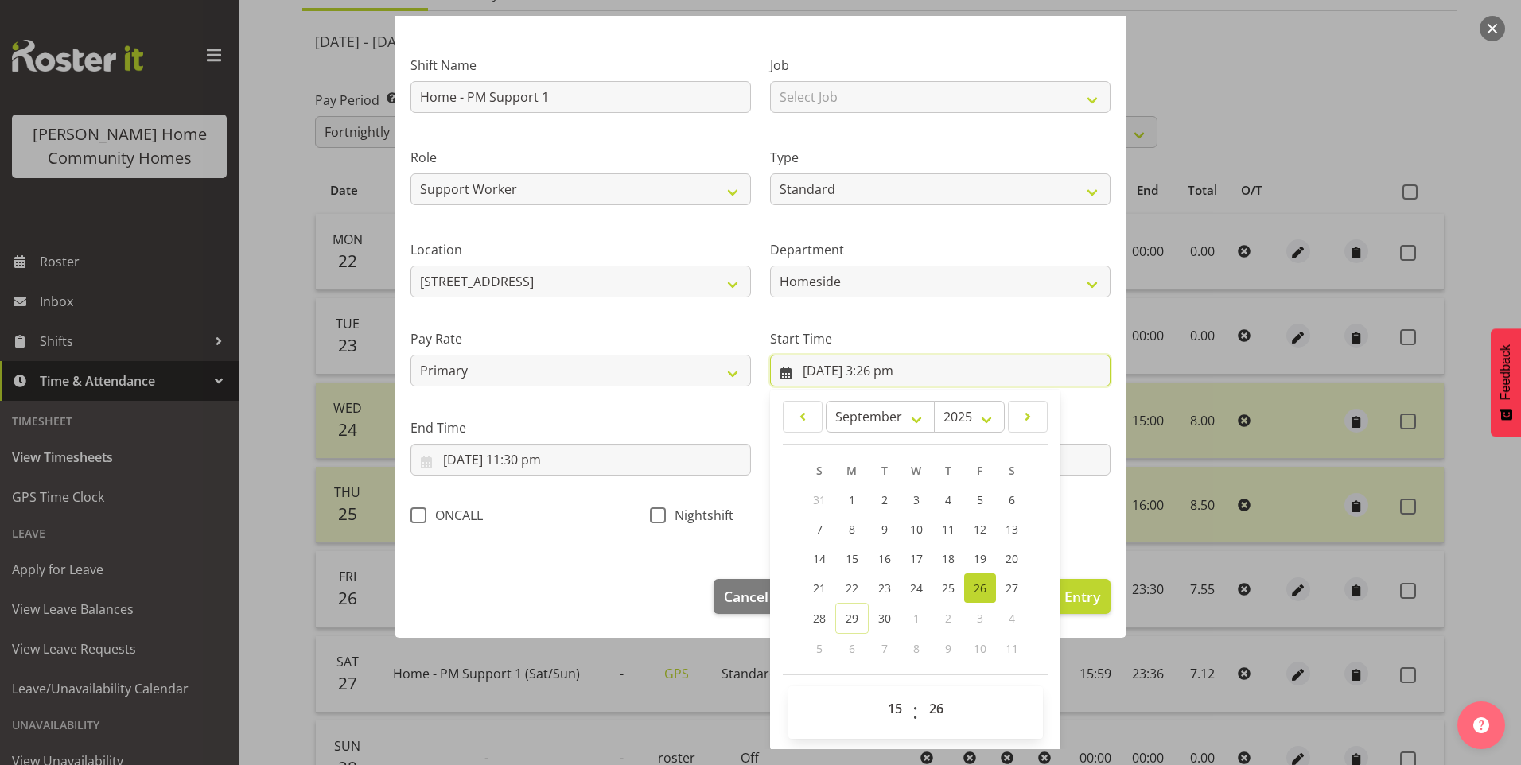
scroll to position [86, 0]
click at [940, 713] on select "00 01 02 03 04 05 06 07 08 09 10 11 12 13 14 15 16 17 18 19 20 21 22 23 24 25 2…" at bounding box center [938, 708] width 36 height 32
select select "31"
click at [920, 692] on select "00 01 02 03 04 05 06 07 08 09 10 11 12 13 14 15 16 17 18 19 20 21 22 23 24 25 2…" at bounding box center [938, 708] width 36 height 32
type input "26/09/2025, 3:31 pm"
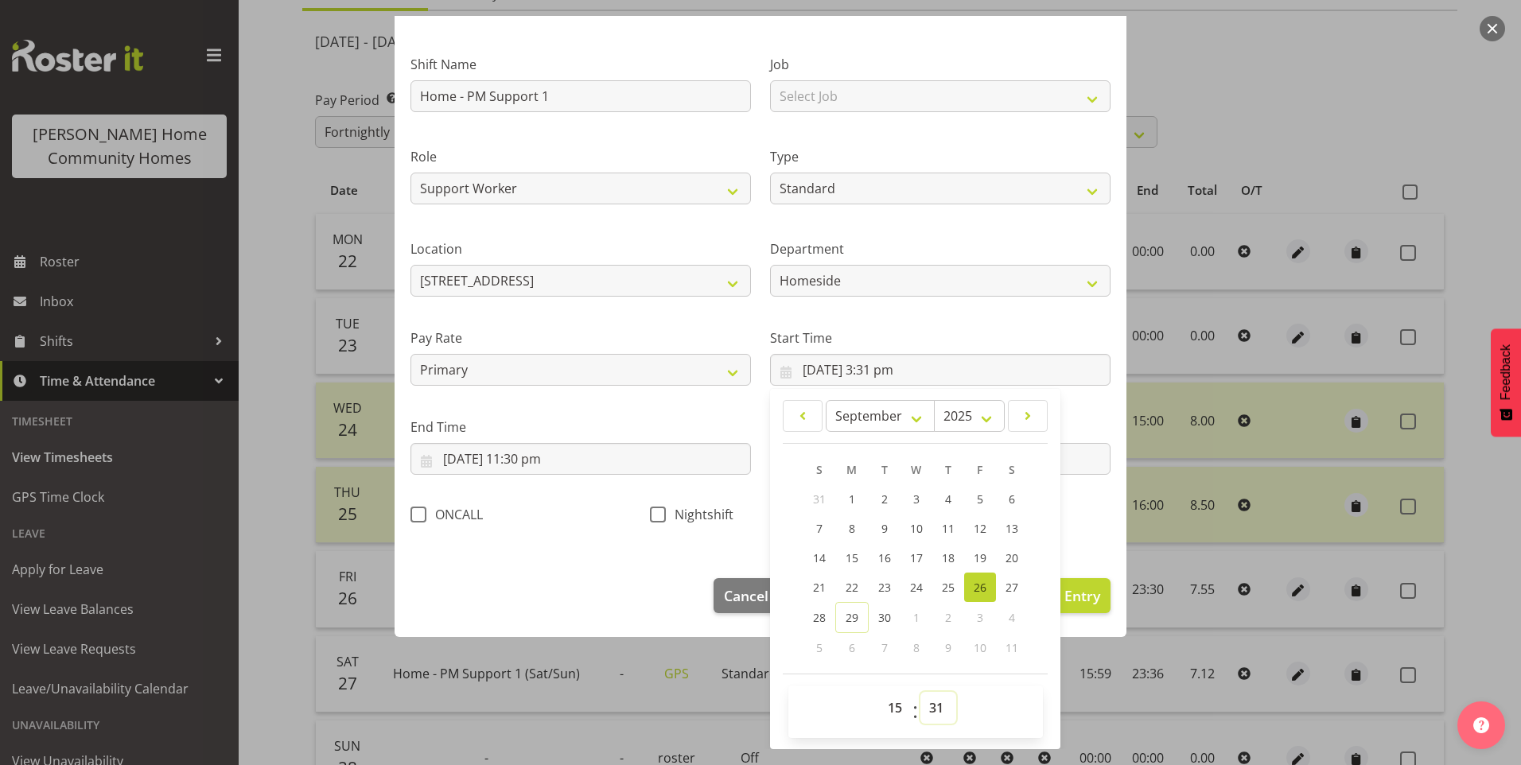
click at [935, 700] on select "00 01 02 03 04 05 06 07 08 09 10 11 12 13 14 15 16 17 18 19 20 21 22 23 24 25 2…" at bounding box center [938, 708] width 36 height 32
select select "30"
click at [920, 692] on select "00 01 02 03 04 05 06 07 08 09 10 11 12 13 14 15 16 17 18 19 20 21 22 23 24 25 2…" at bounding box center [938, 708] width 36 height 32
type input "26/09/2025, 3:30 pm"
click at [1064, 593] on span "Update Entry" at bounding box center [1055, 595] width 89 height 19
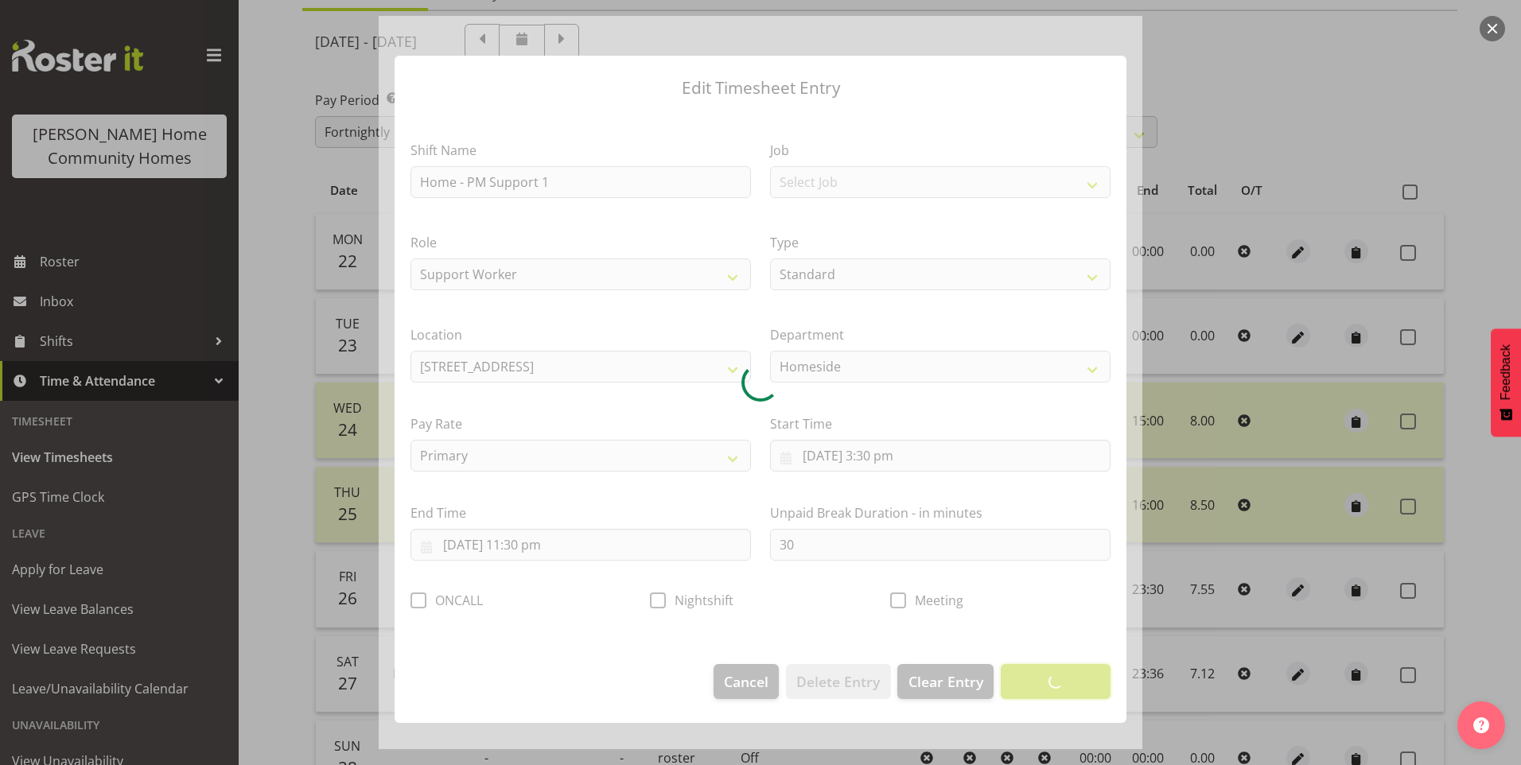
scroll to position [0, 0]
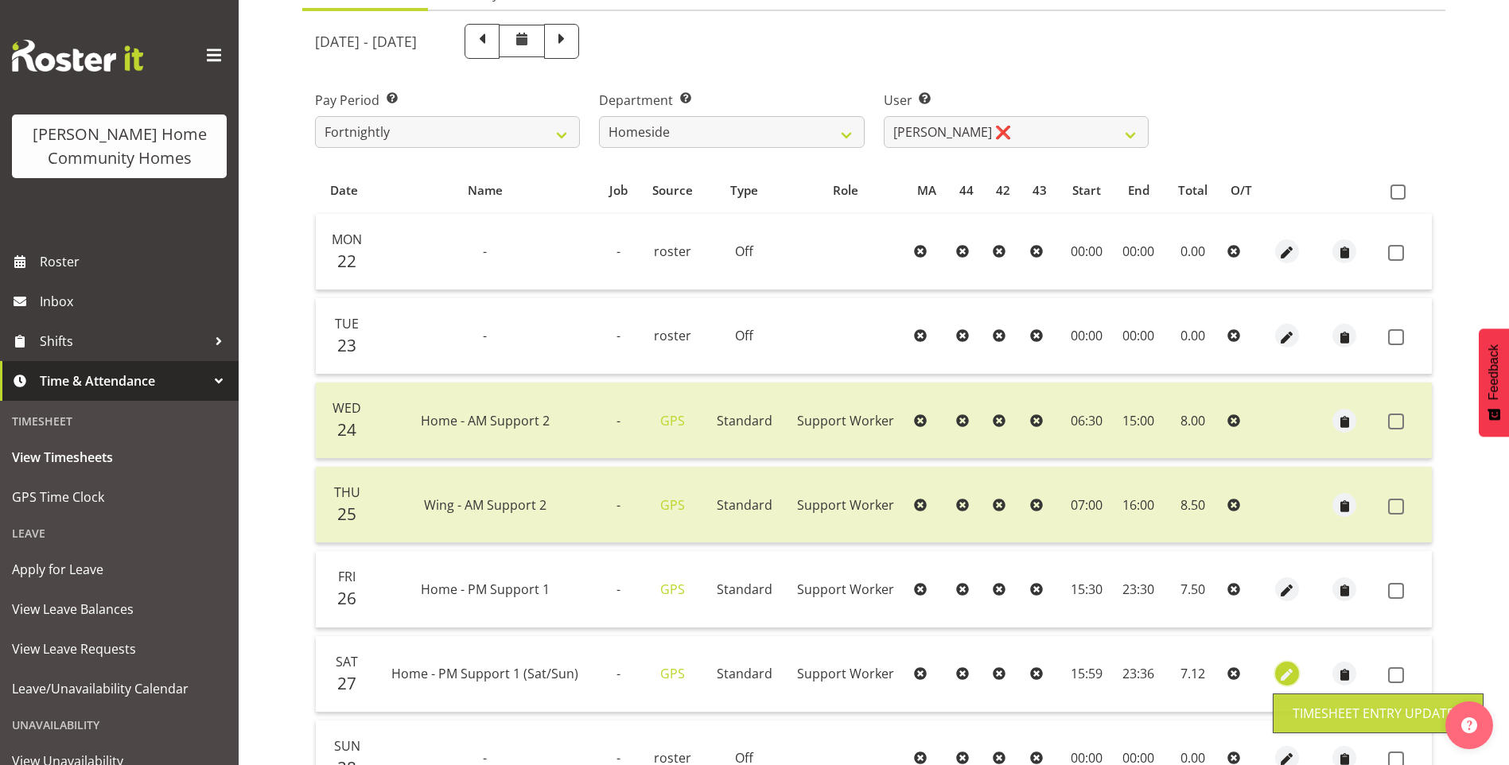
click at [1278, 672] on span "button" at bounding box center [1287, 675] width 18 height 18
select select "Standard"
select select "8"
select select "2025"
select select "15"
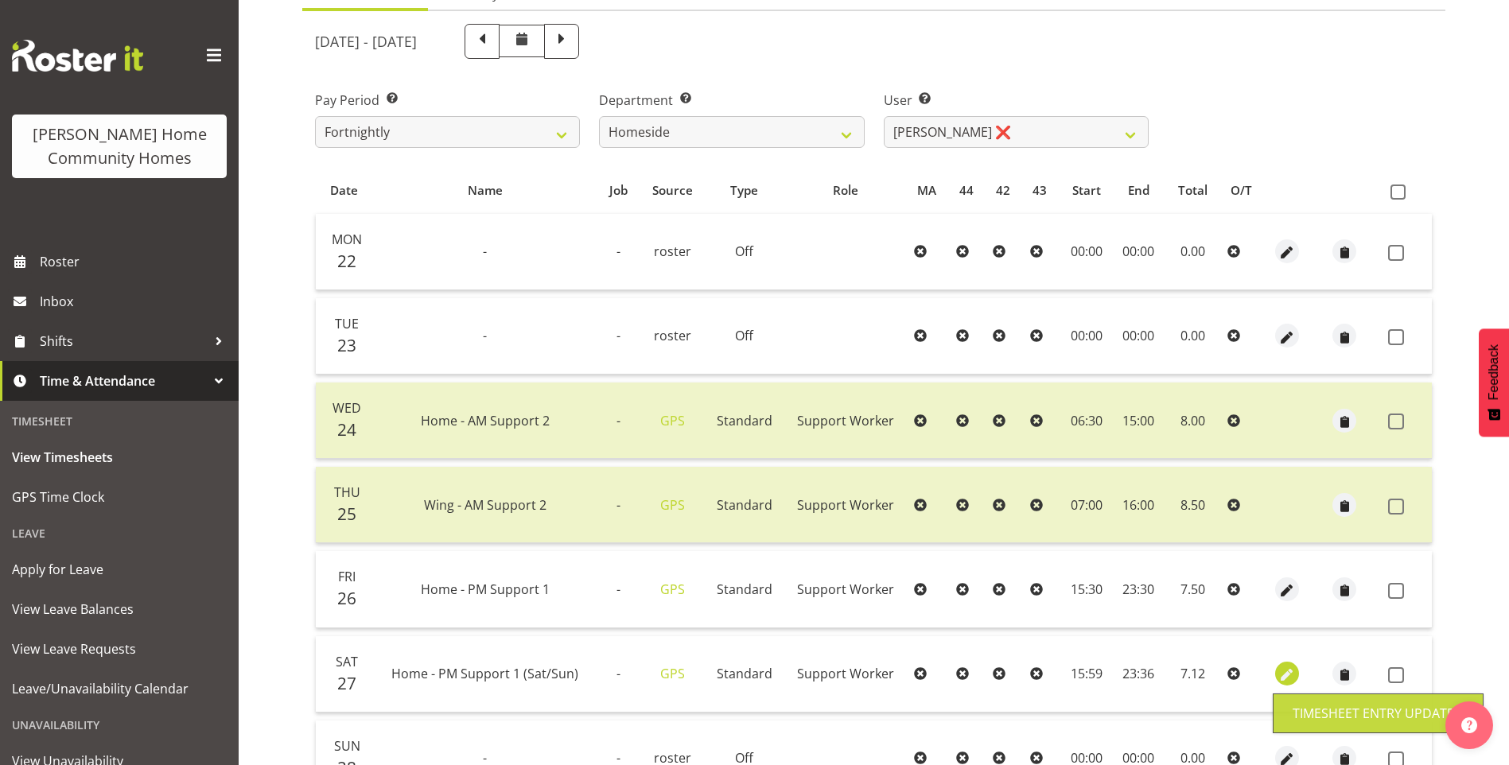
select select "59"
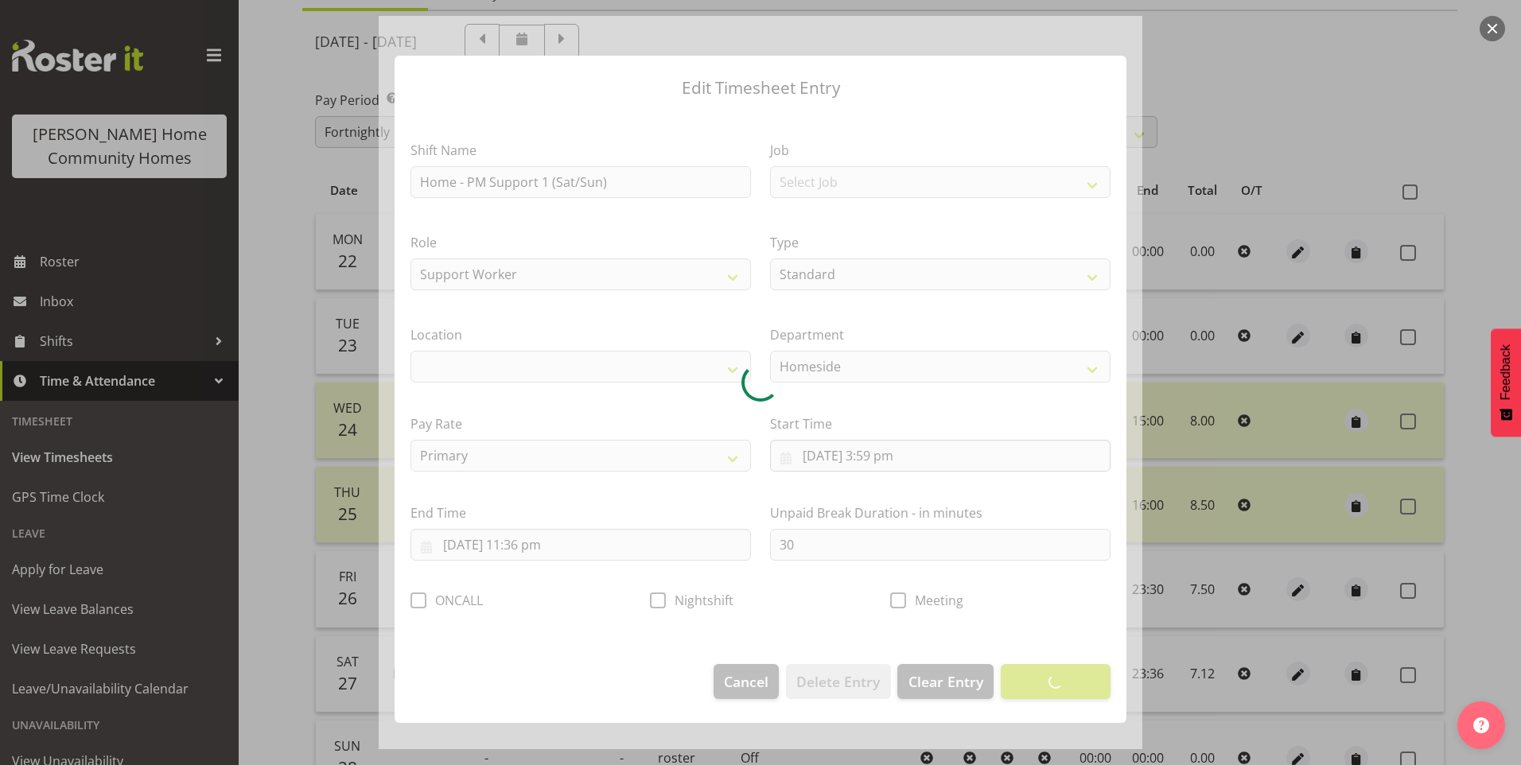
select select "1067"
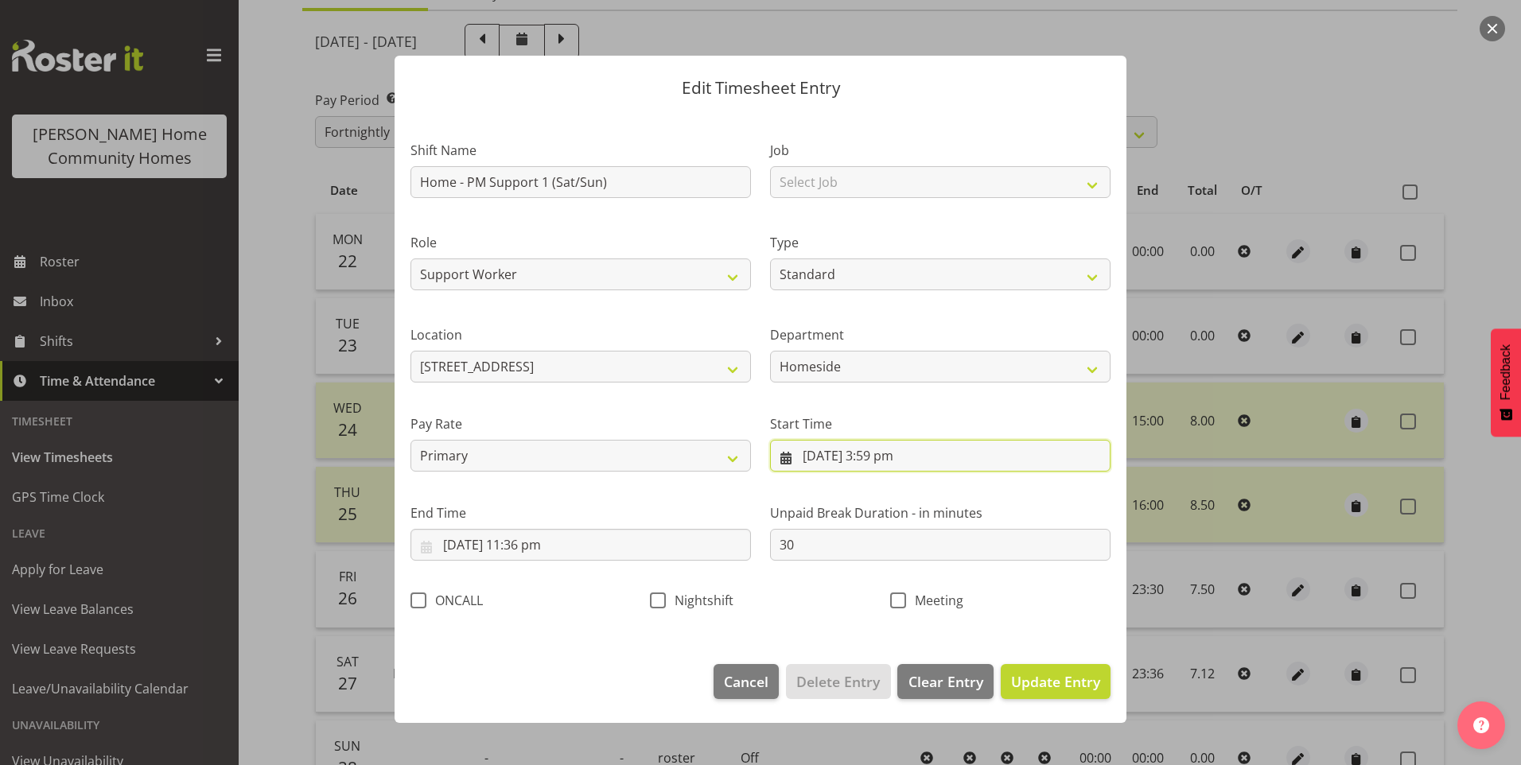
click at [879, 468] on input "27/09/2025, 3:59 pm" at bounding box center [940, 456] width 340 height 32
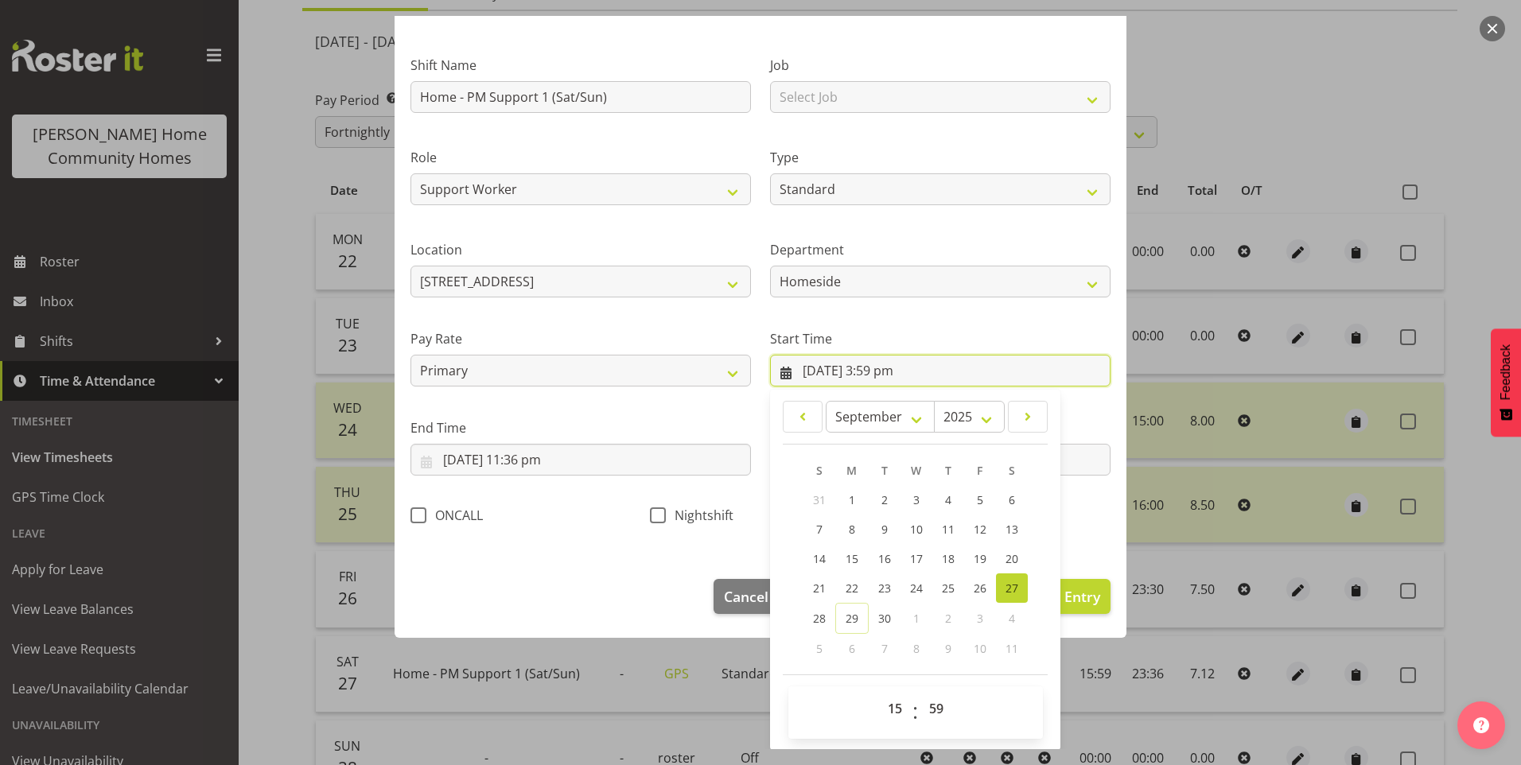
scroll to position [86, 0]
drag, startPoint x: 894, startPoint y: 710, endPoint x: 900, endPoint y: 702, distance: 10.2
click at [896, 709] on select "00 01 02 03 04 05 06 07 08 09 10 11 12 13 14 15 16 17 18 19 20 21 22 23" at bounding box center [897, 708] width 36 height 32
select select "16"
click at [879, 692] on select "00 01 02 03 04 05 06 07 08 09 10 11 12 13 14 15 16 17 18 19 20 21 22 23" at bounding box center [897, 708] width 36 height 32
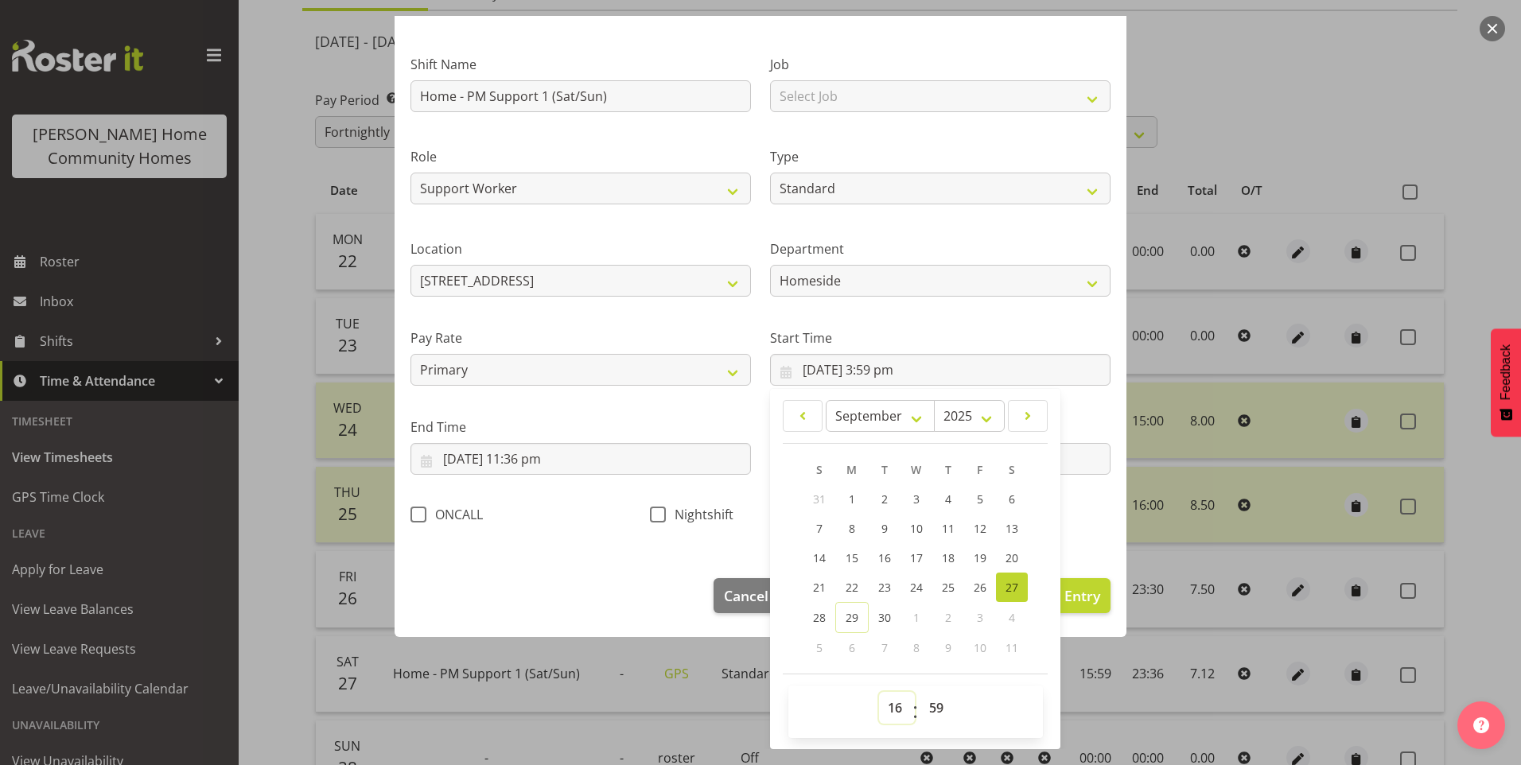
type input "27/09/2025, 4:59 pm"
click at [935, 703] on select "00 01 02 03 04 05 06 07 08 09 10 11 12 13 14 15 16 17 18 19 20 21 22 23 24 25 2…" at bounding box center [938, 708] width 36 height 32
select select "0"
click at [920, 692] on select "00 01 02 03 04 05 06 07 08 09 10 11 12 13 14 15 16 17 18 19 20 21 22 23 24 25 2…" at bounding box center [938, 708] width 36 height 32
type input "27/09/2025, 4:00 pm"
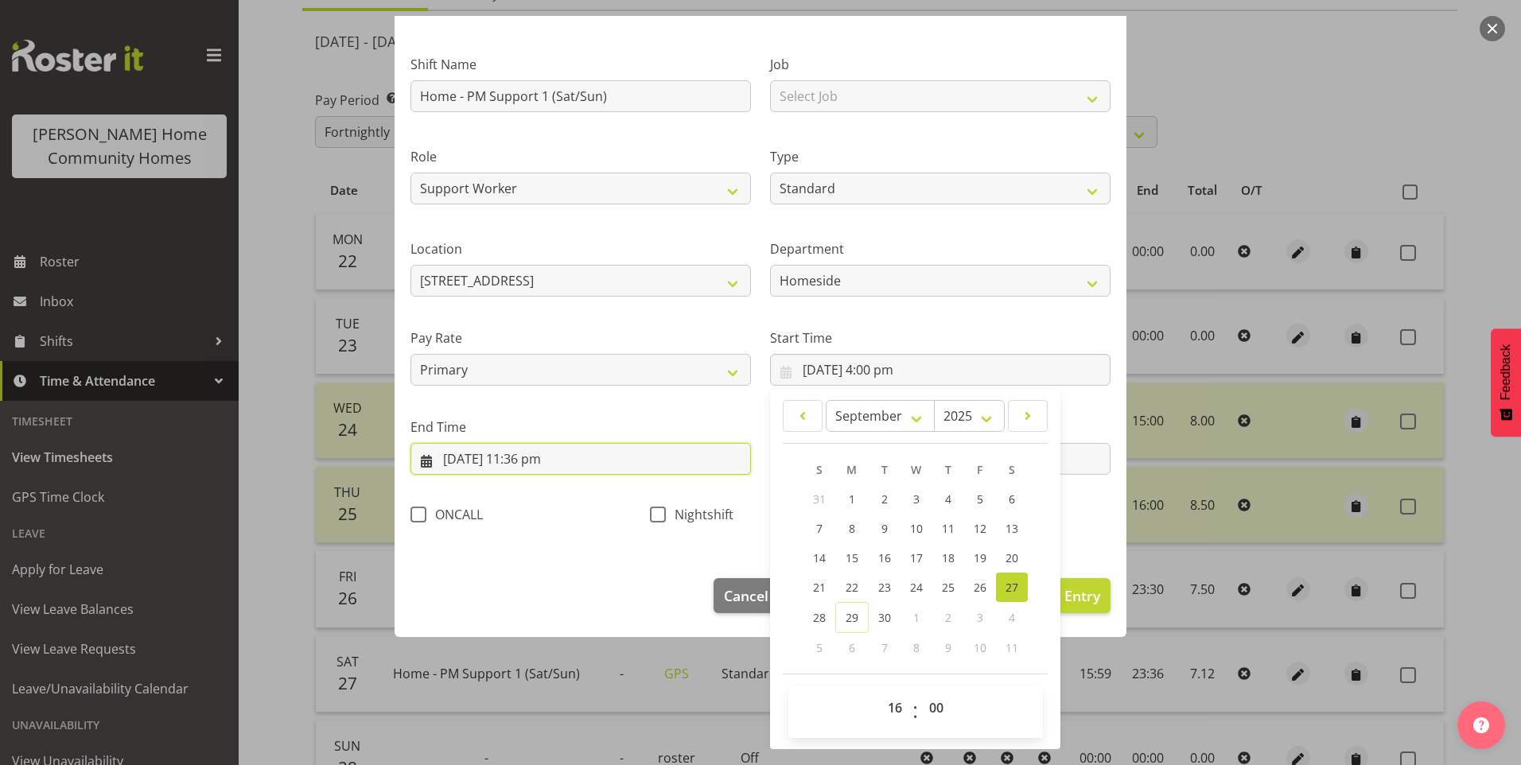
click at [550, 461] on input "27/09/2025, 11:36 pm" at bounding box center [580, 459] width 340 height 32
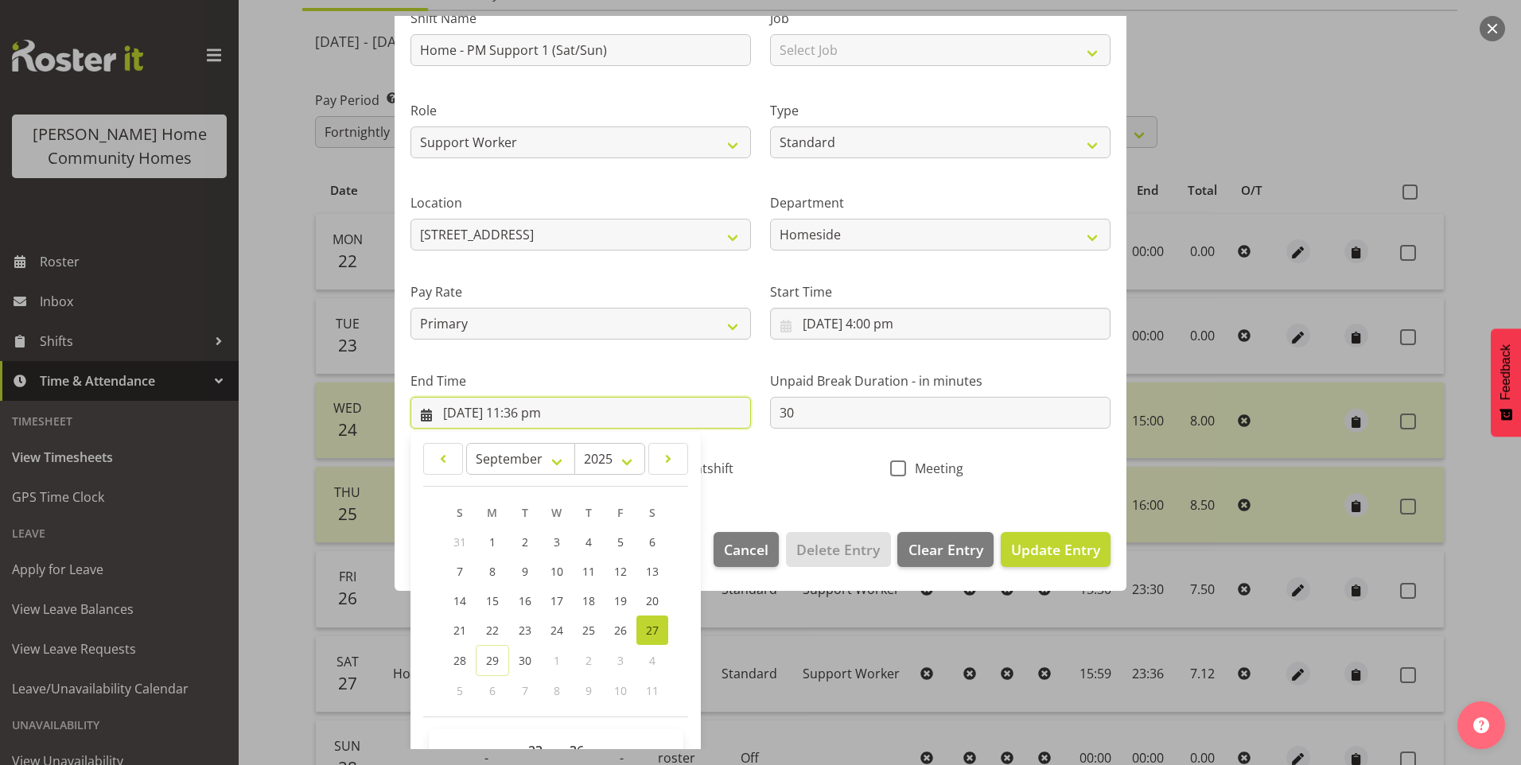
scroll to position [175, 0]
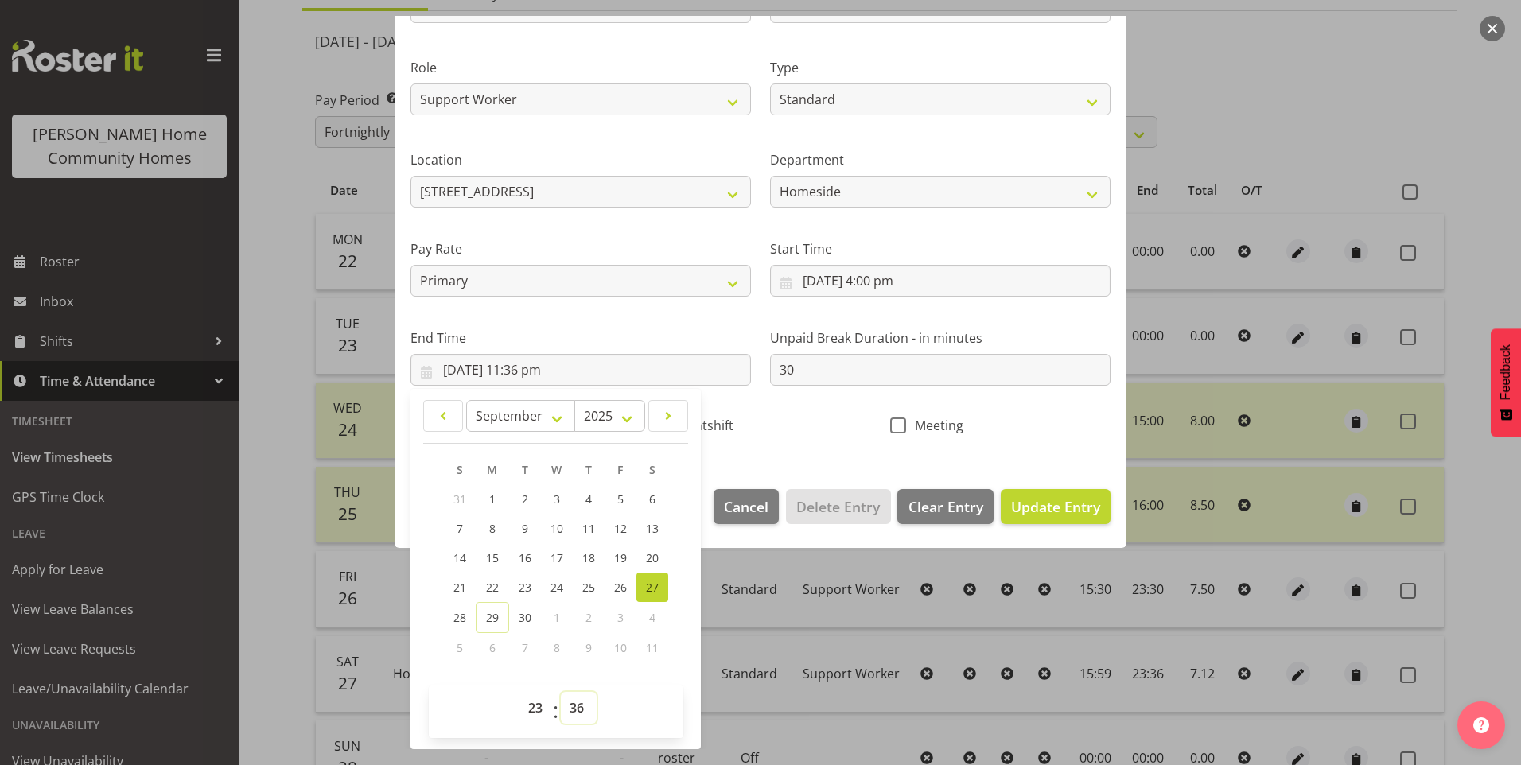
drag, startPoint x: 579, startPoint y: 709, endPoint x: 585, endPoint y: 695, distance: 15.7
click at [578, 709] on select "00 01 02 03 04 05 06 07 08 09 10 11 12 13 14 15 16 17 18 19 20 21 22 23 24 25 2…" at bounding box center [579, 708] width 36 height 32
select select "30"
click at [561, 692] on select "00 01 02 03 04 05 06 07 08 09 10 11 12 13 14 15 16 17 18 19 20 21 22 23 24 25 2…" at bounding box center [579, 708] width 36 height 32
type input "27/09/2025, 11:30 pm"
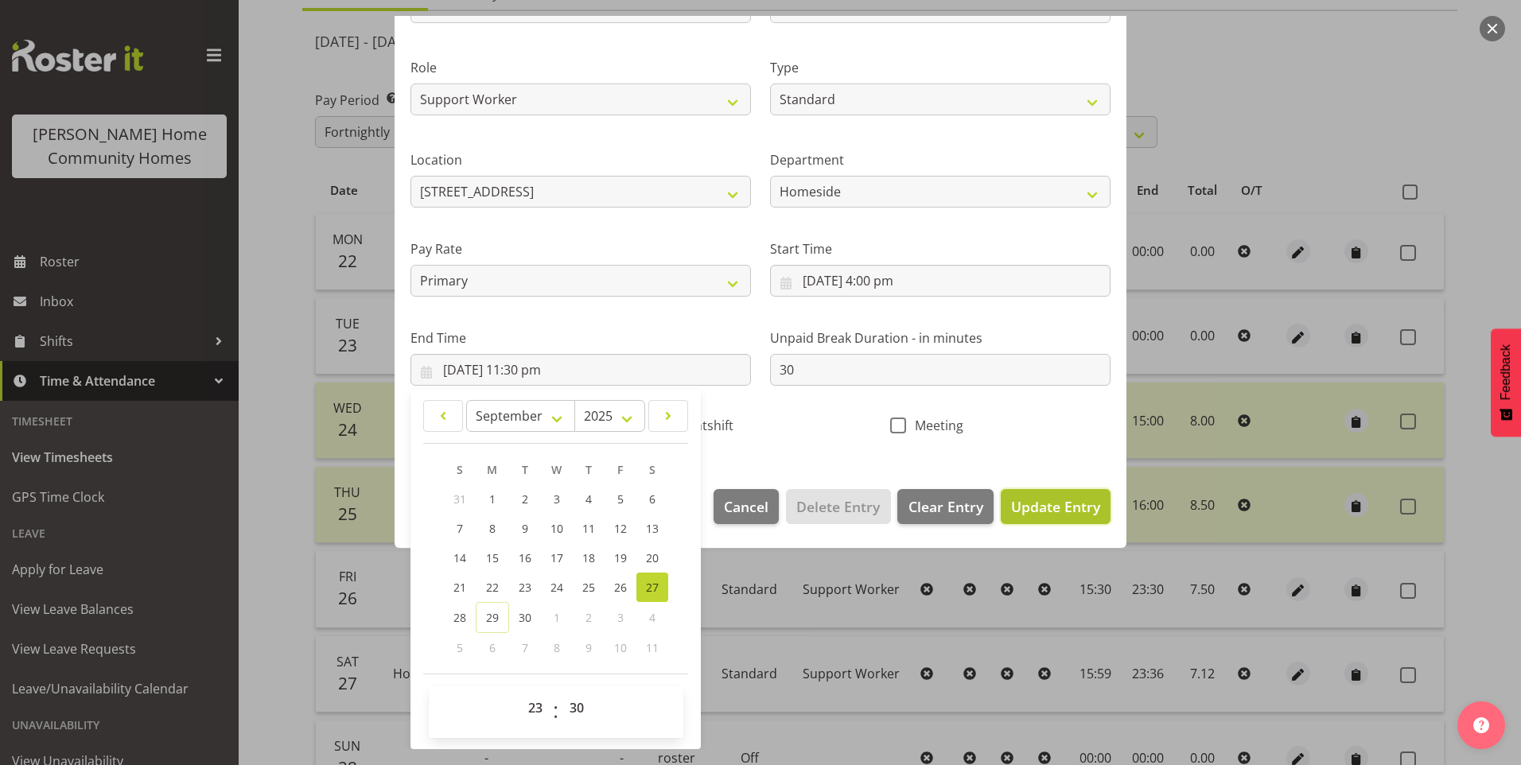
click at [1031, 507] on span "Update Entry" at bounding box center [1055, 506] width 89 height 19
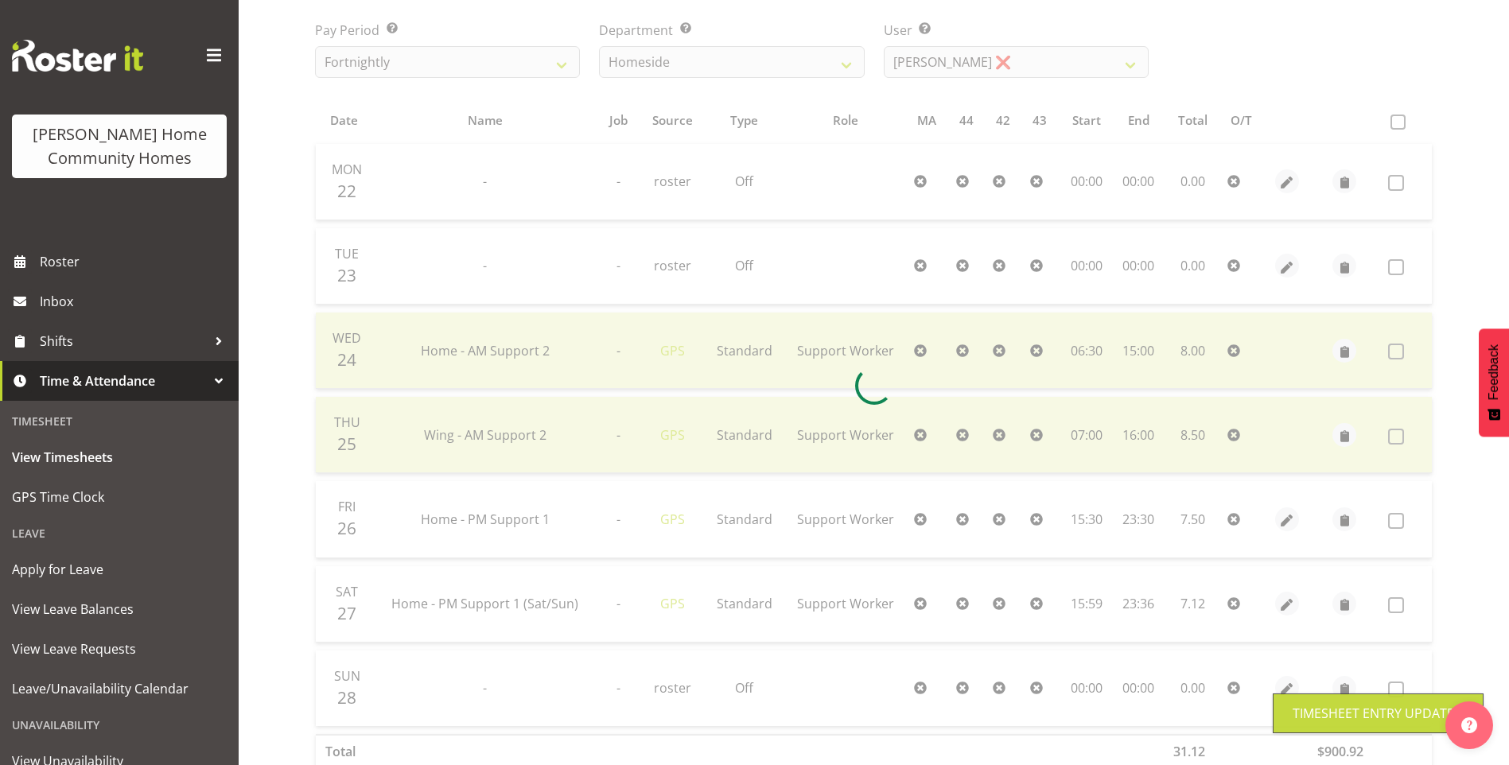
scroll to position [341, 0]
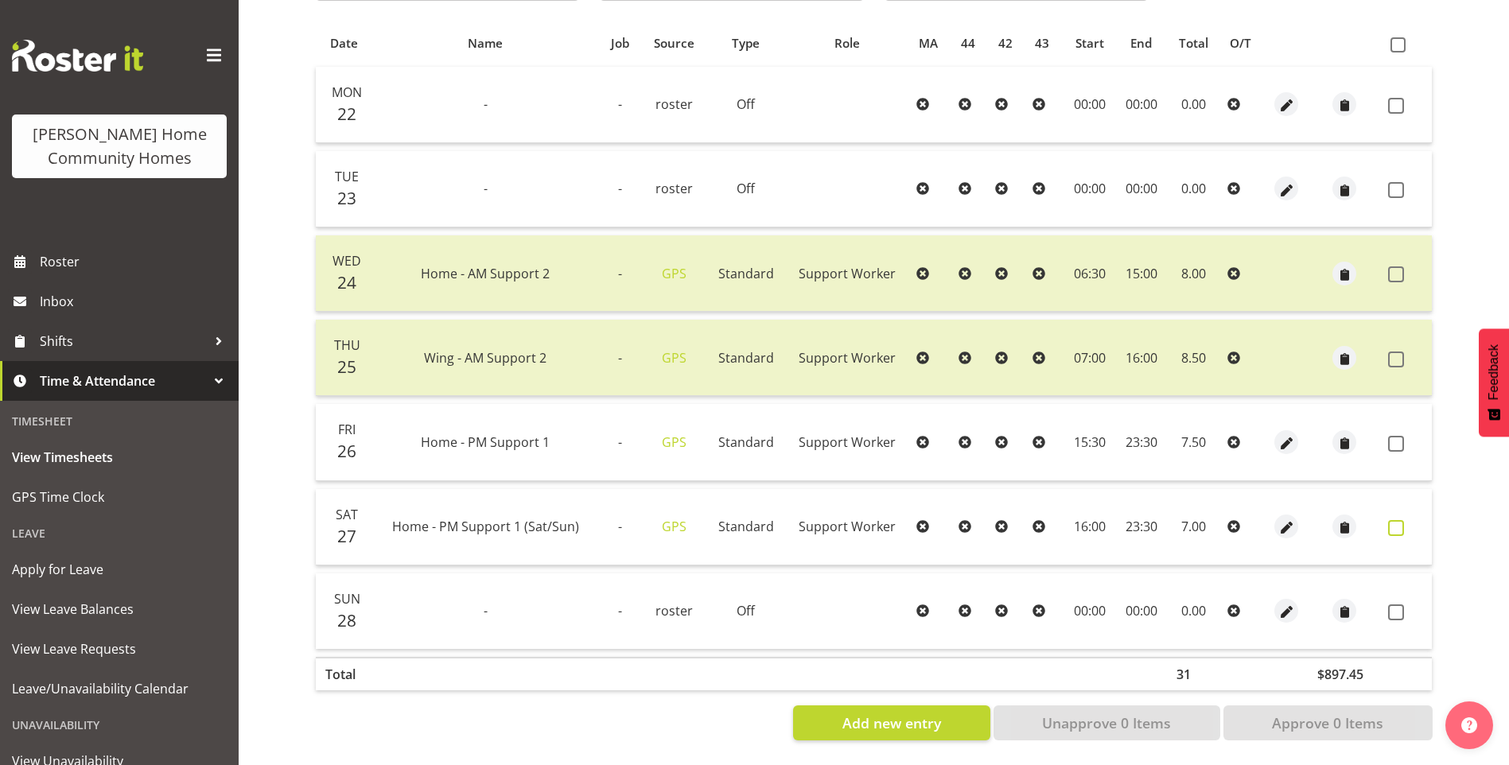
click at [1398, 520] on span at bounding box center [1396, 528] width 16 height 16
checkbox input "true"
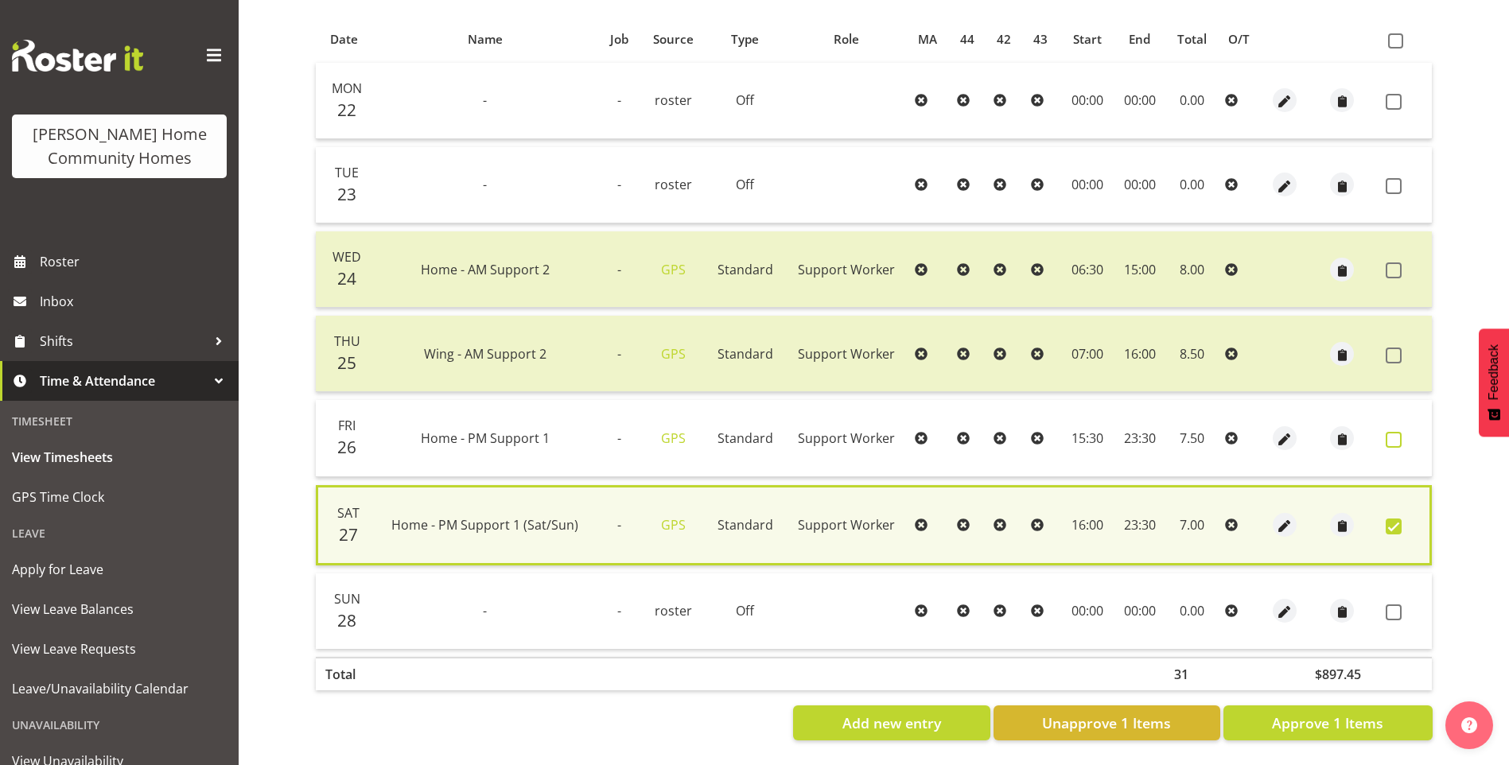
click at [1393, 432] on span at bounding box center [1393, 440] width 16 height 16
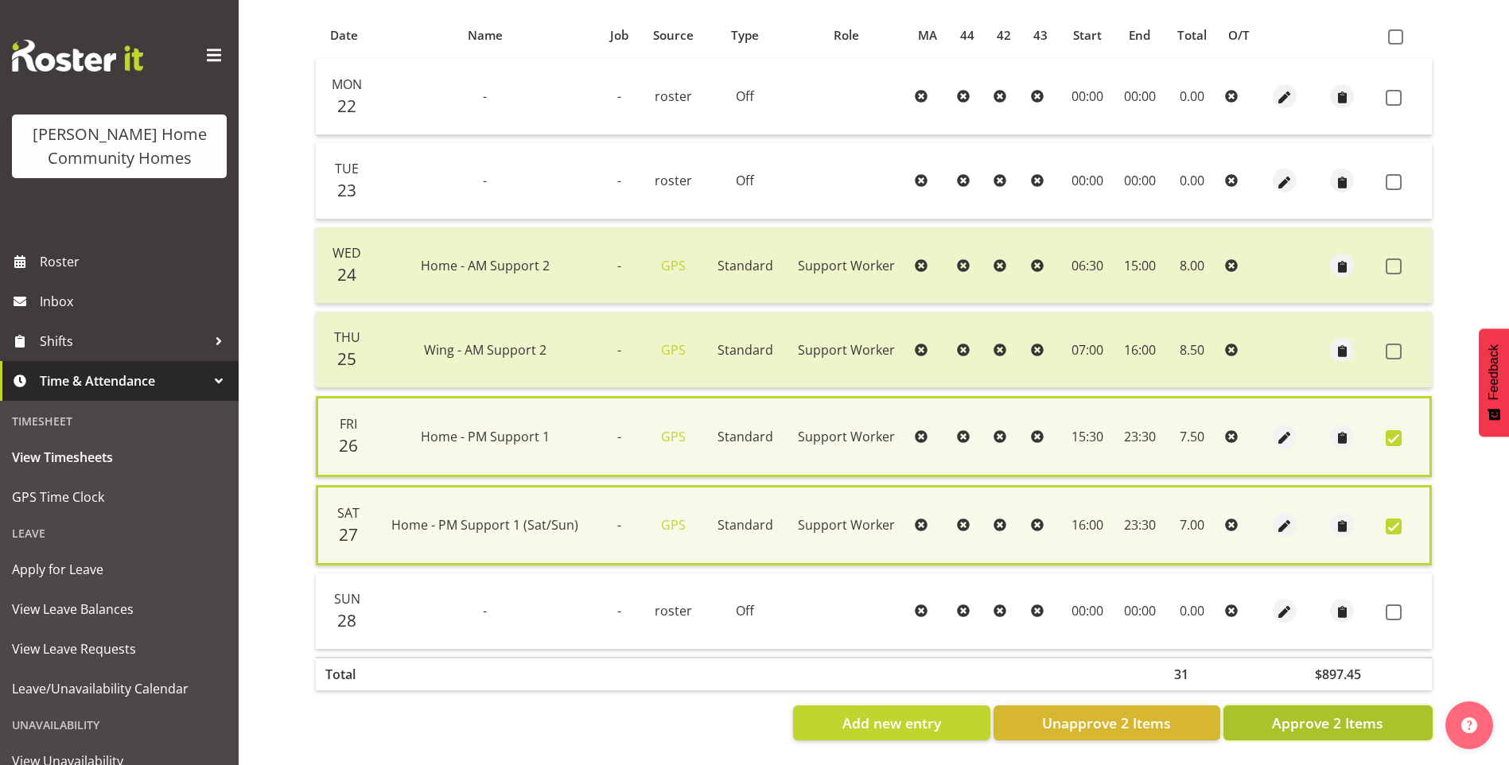
click at [1380, 705] on button "Approve 2 Items" at bounding box center [1327, 722] width 209 height 35
checkbox input "false"
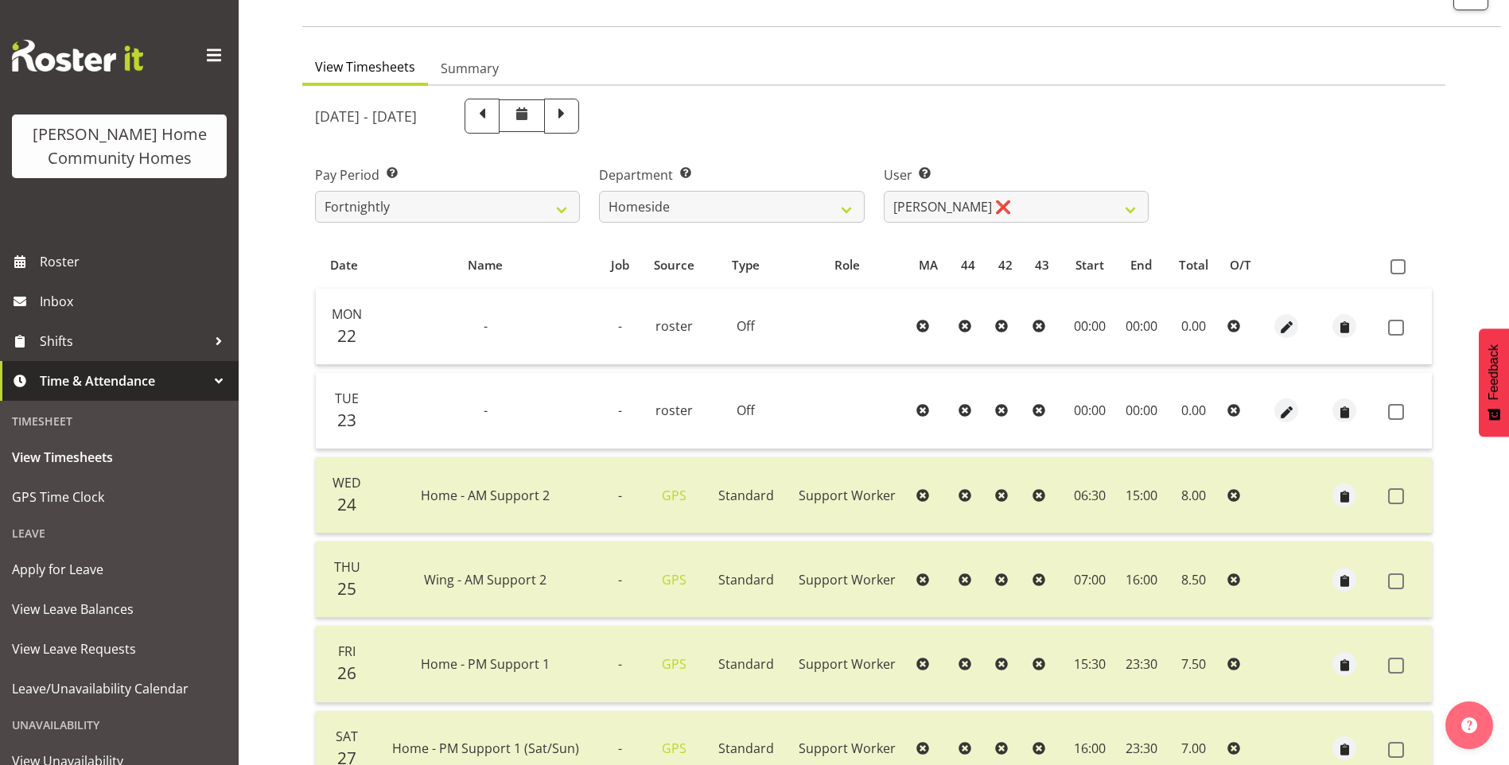
scroll to position [23, 0]
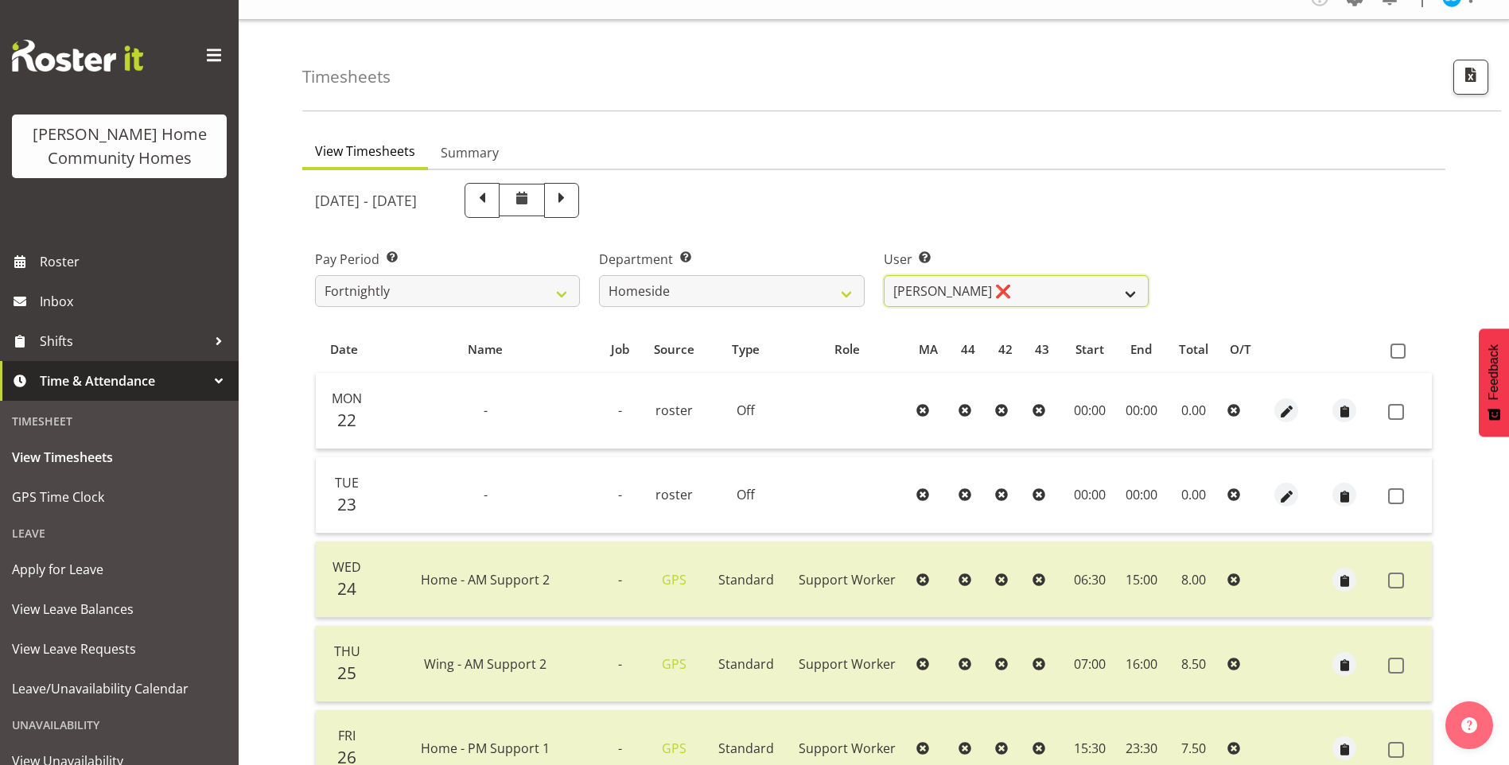
click at [941, 300] on select "Asiasiga Vili ❌ Billie-Rose Dunlop ❌ Brijesh (BK) Kachhadiya ❌ Cheenee Vargas ❌…" at bounding box center [1016, 291] width 265 height 32
select select "10096"
click at [884, 275] on select "Asiasiga Vili ❌ Billie-Rose Dunlop ❌ Brijesh (BK) Kachhadiya ❌ Cheenee Vargas ❌…" at bounding box center [1016, 291] width 265 height 32
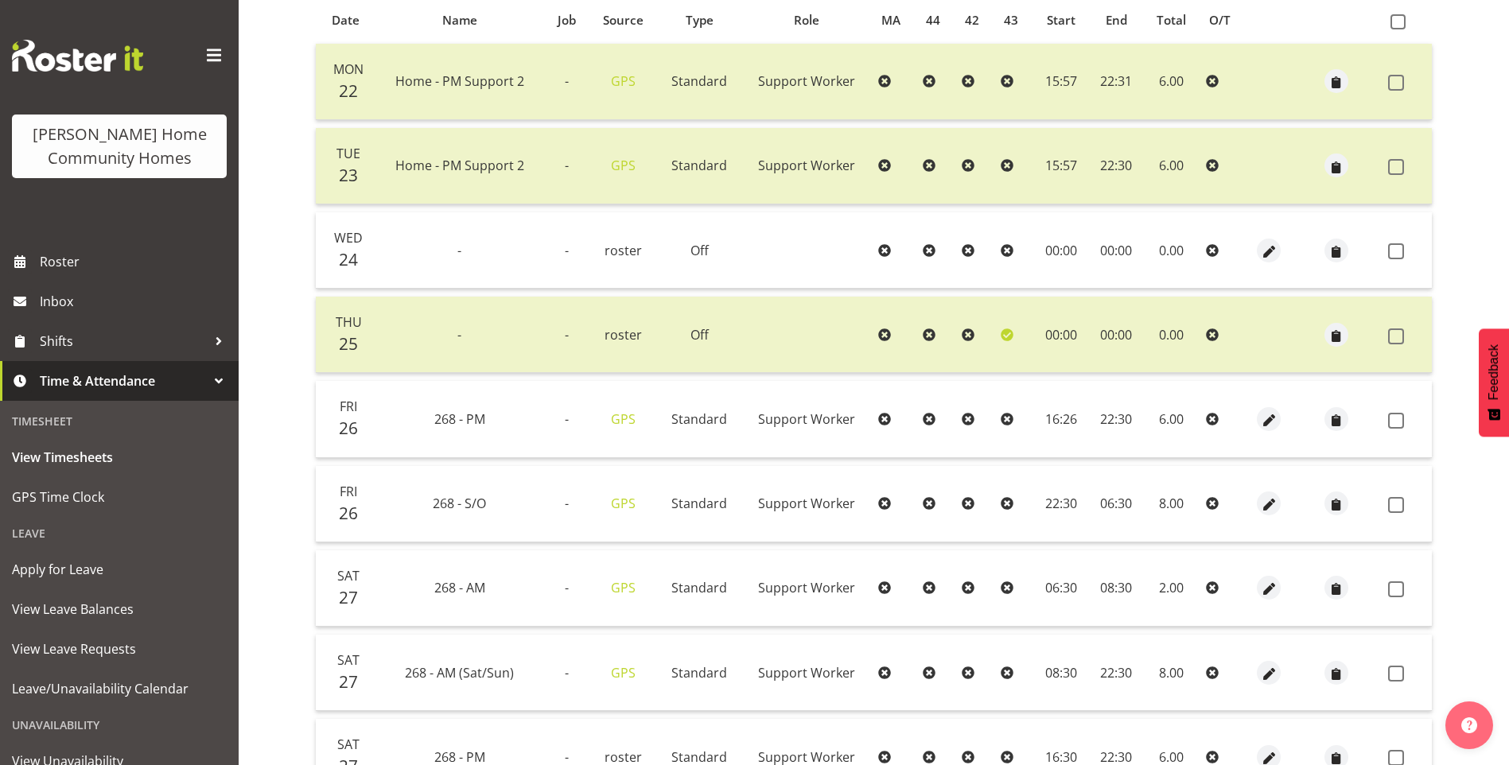
scroll to position [580, 0]
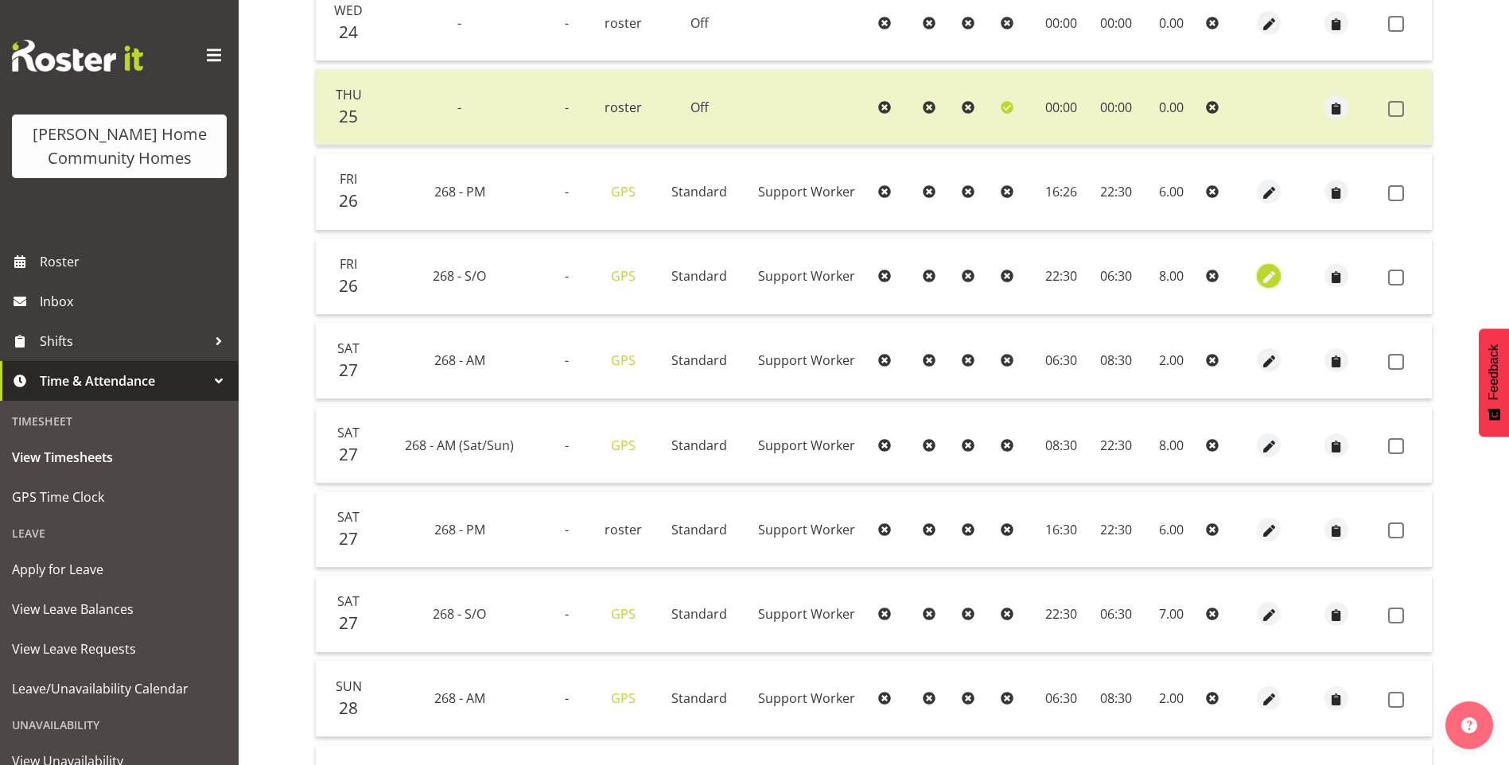
click at [1268, 276] on span "button" at bounding box center [1269, 278] width 18 height 18
select select "Standard"
select select "748"
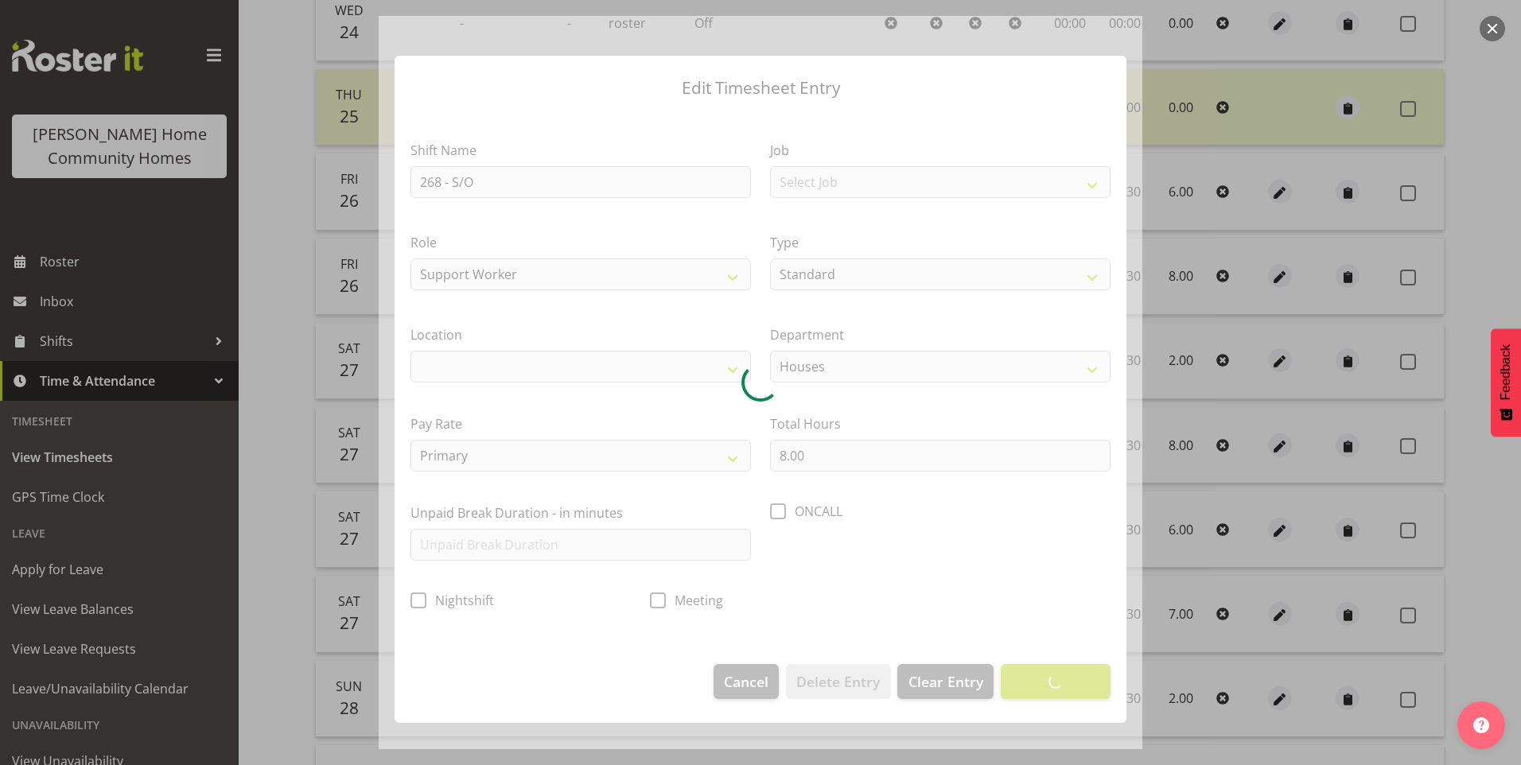
select select "1069"
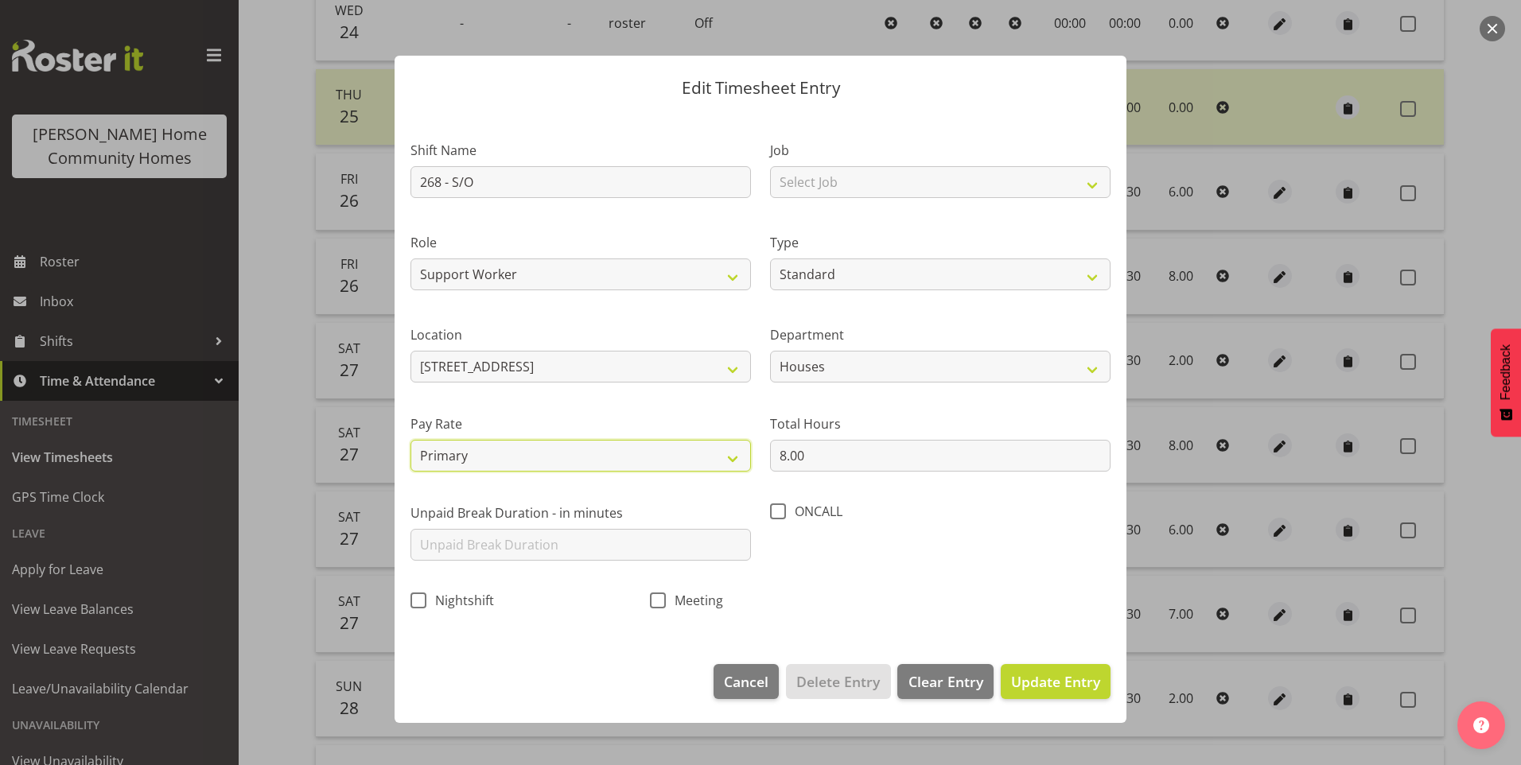
drag, startPoint x: 527, startPoint y: 455, endPoint x: 535, endPoint y: 472, distance: 18.5
click at [527, 455] on select "Primary Secondary Tertiary Fourth Fifth" at bounding box center [580, 456] width 340 height 32
select select "secondary"
click at [410, 440] on select "Primary Secondary Tertiary Fourth Fifth" at bounding box center [580, 456] width 340 height 32
drag, startPoint x: 1059, startPoint y: 684, endPoint x: 1086, endPoint y: 667, distance: 31.8
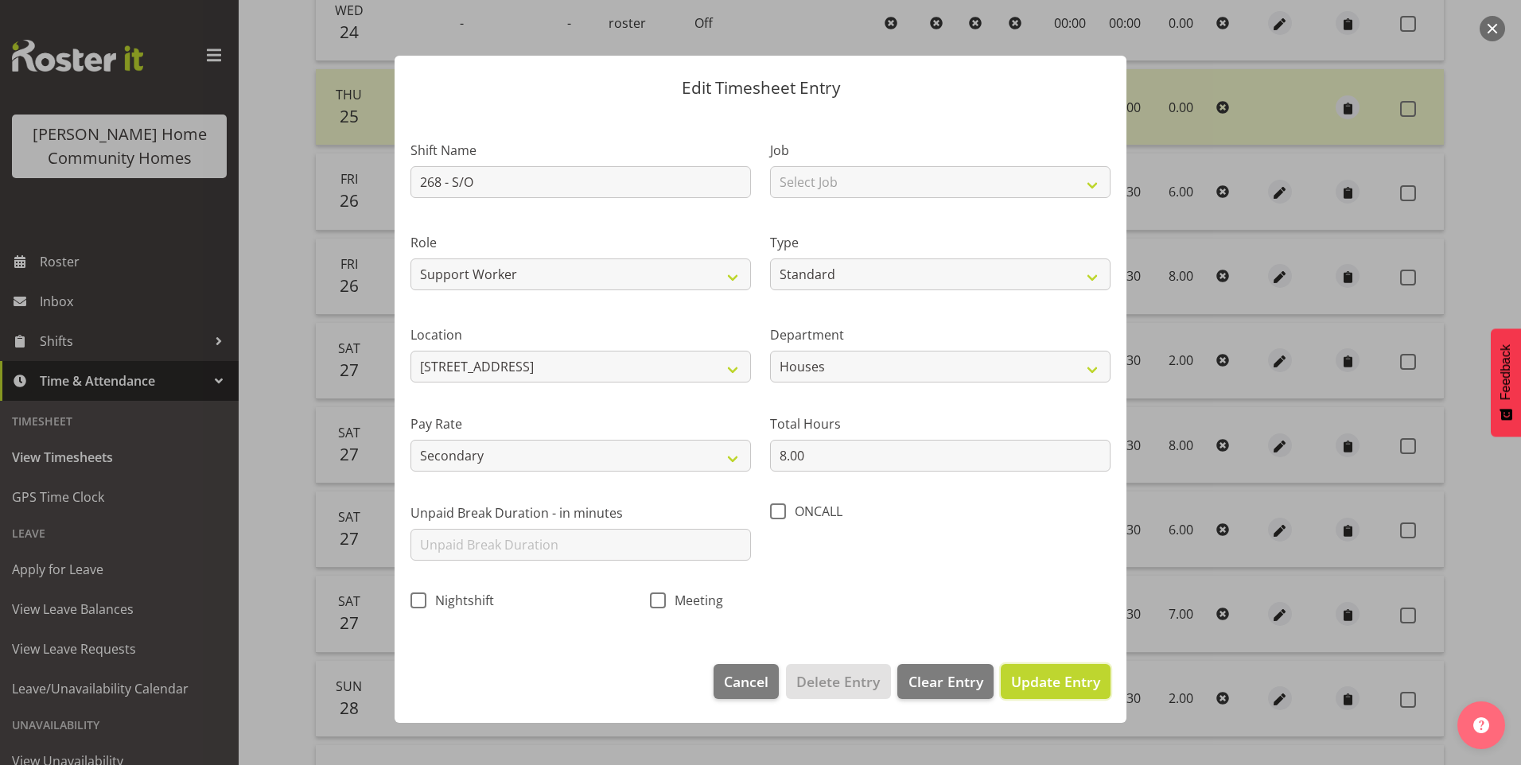
click at [1063, 681] on span "Update Entry" at bounding box center [1055, 681] width 89 height 19
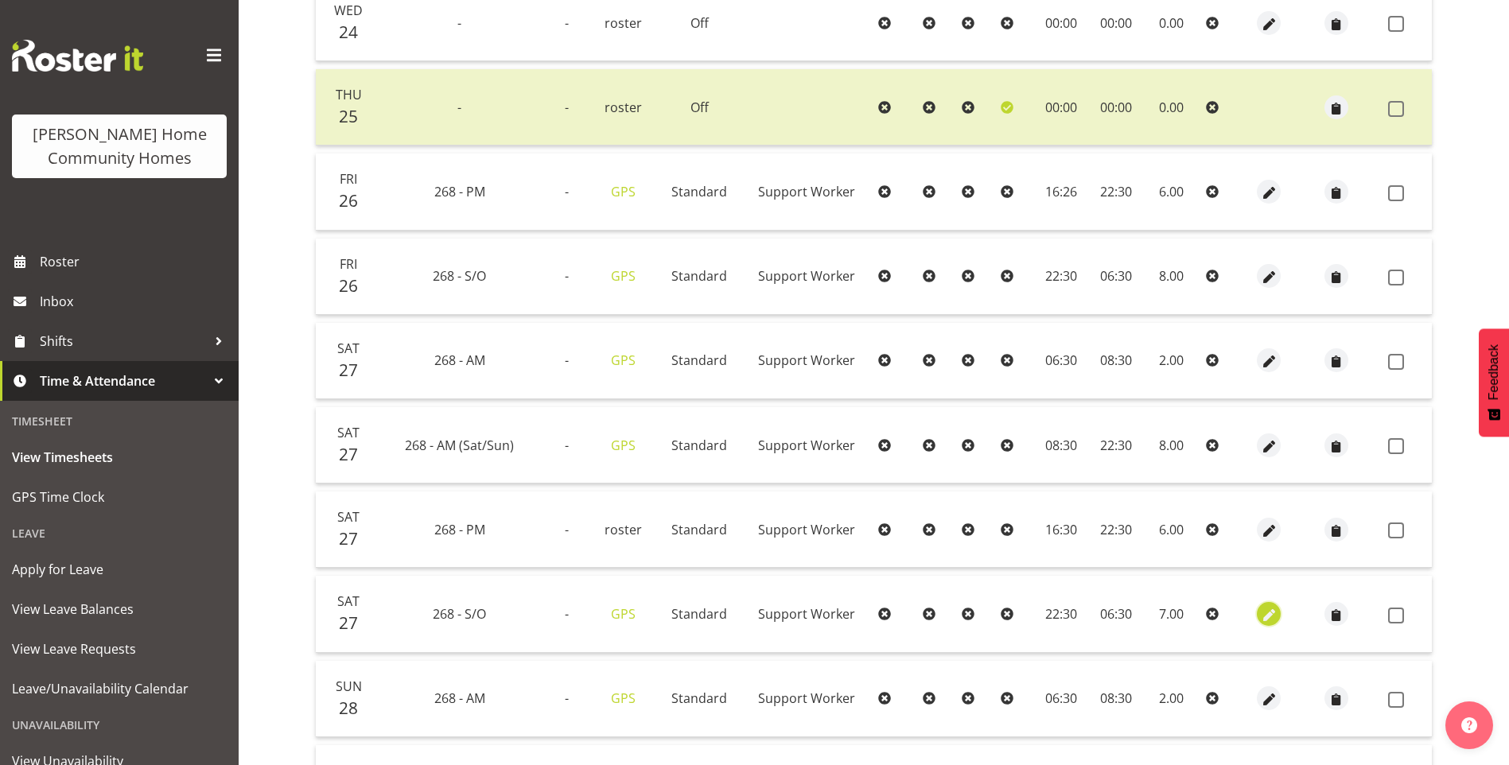
click at [1266, 613] on span "button" at bounding box center [1269, 615] width 18 height 18
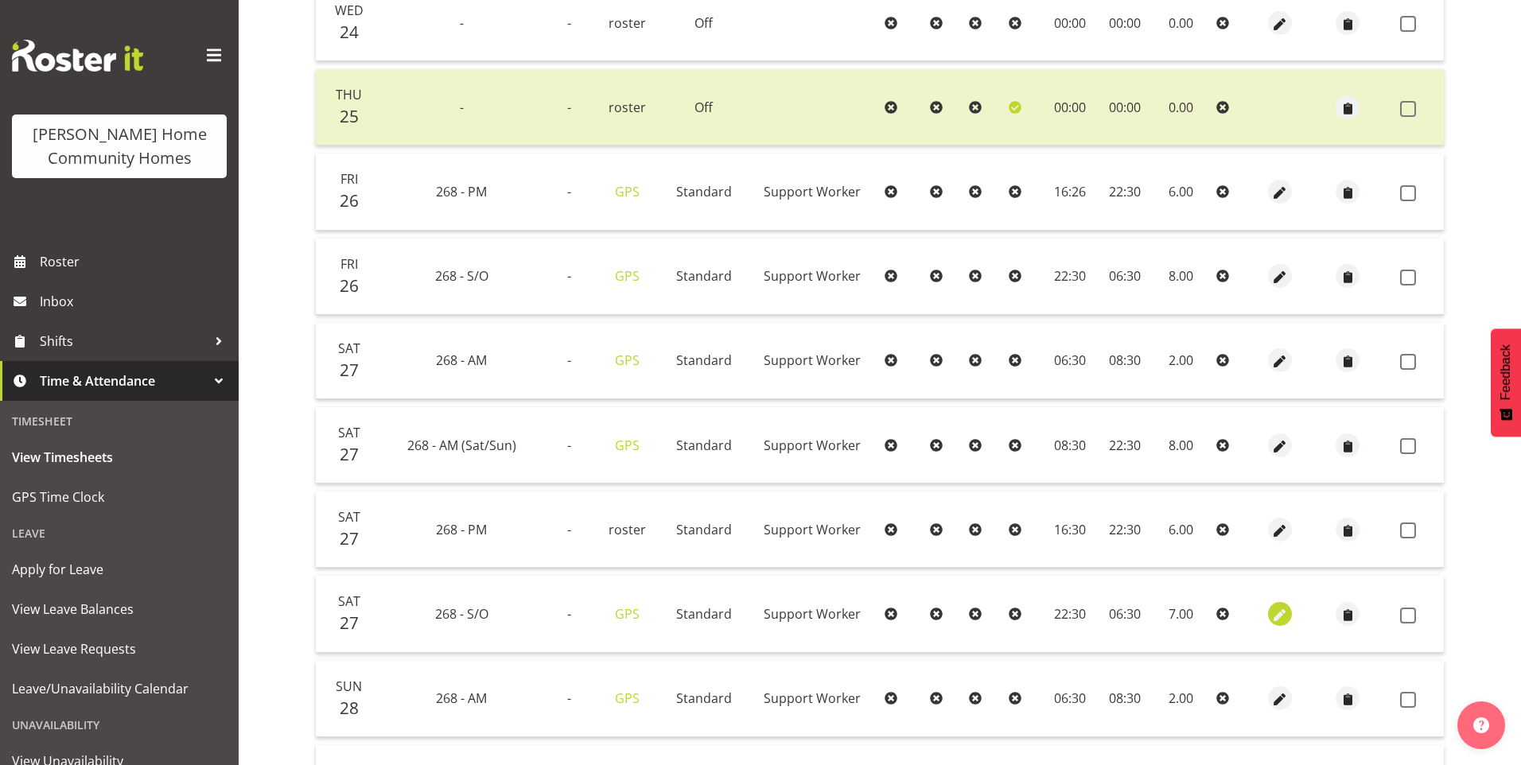
select select "Standard"
select select "748"
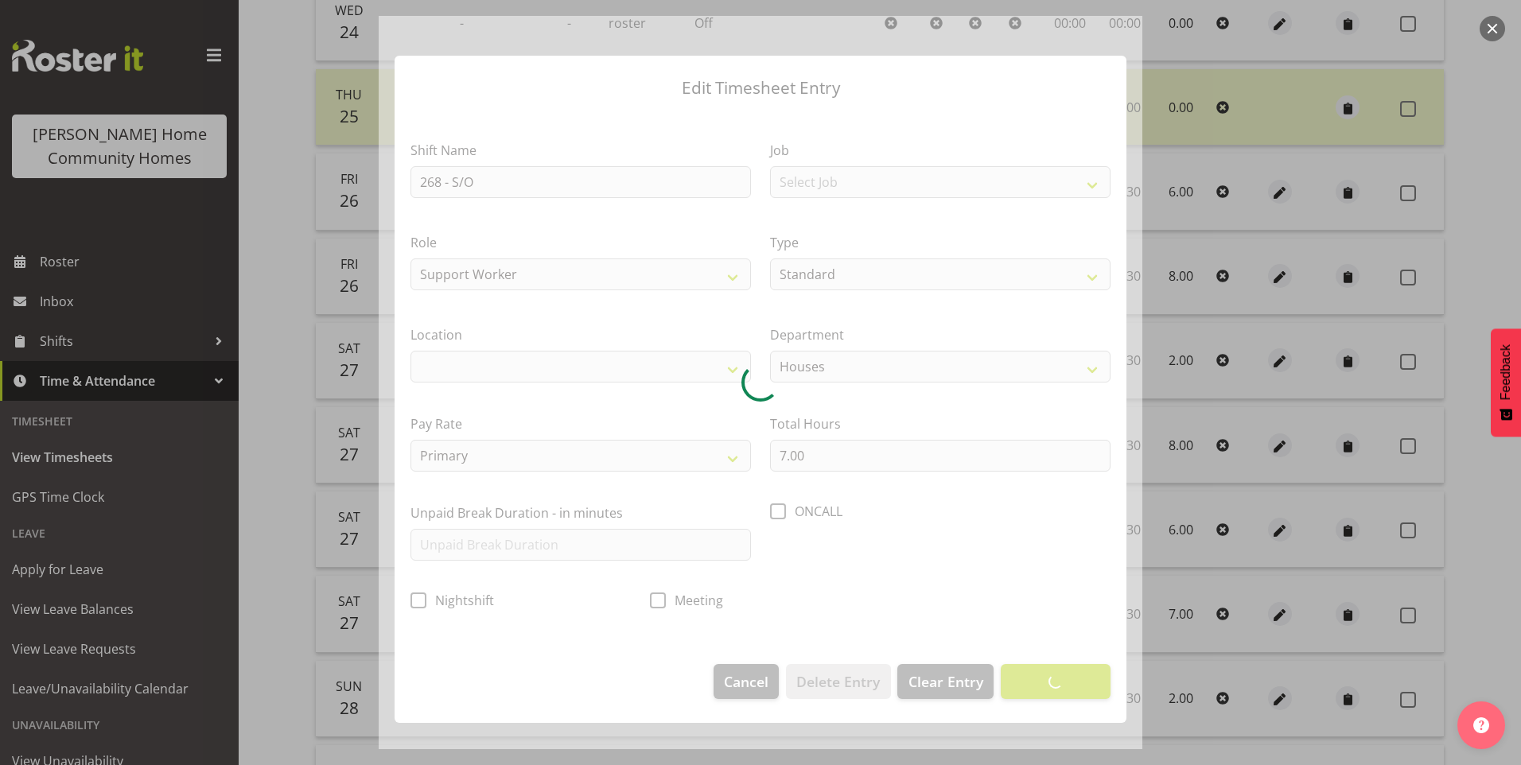
select select "1069"
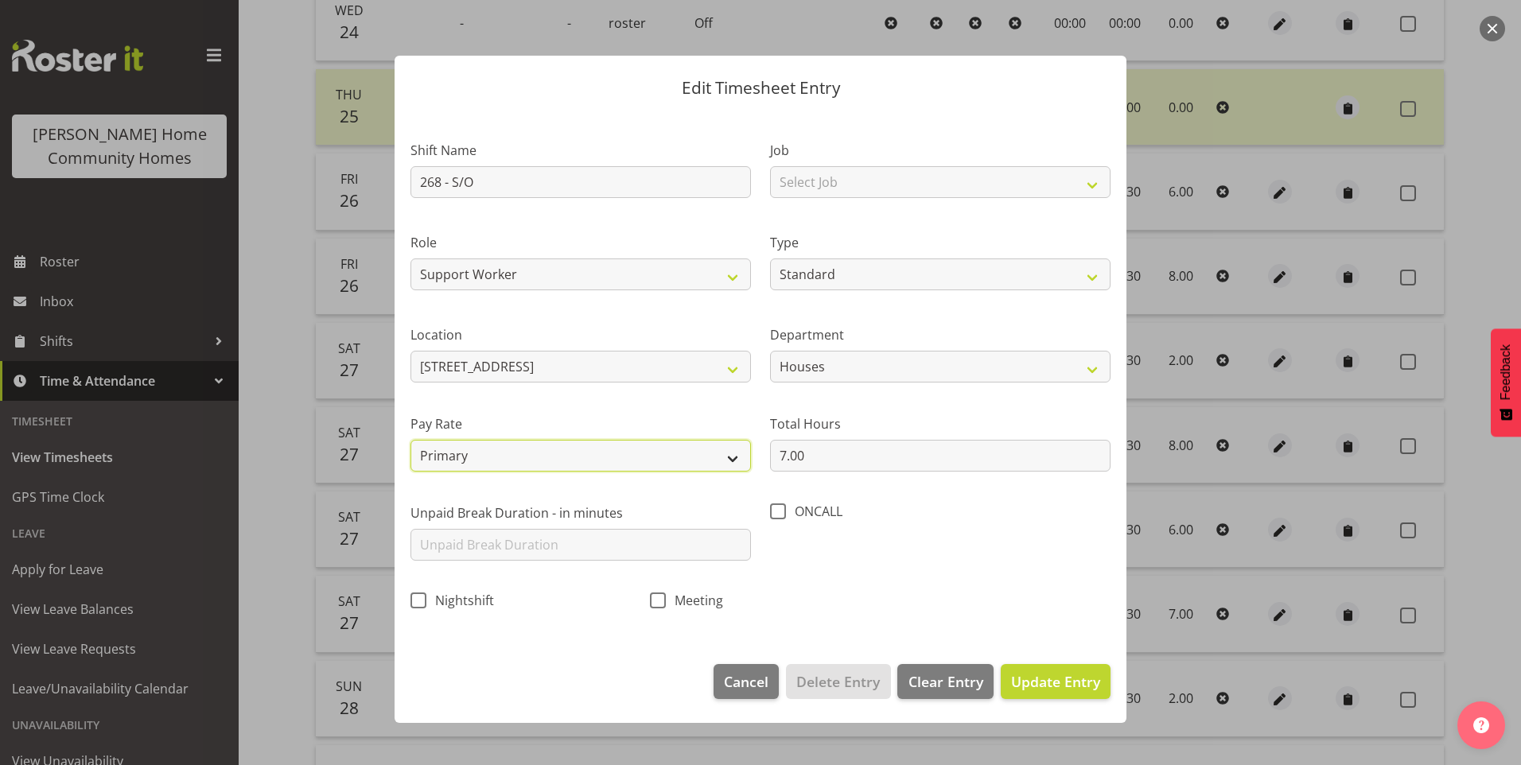
click at [493, 458] on select "Primary Secondary Tertiary Fourth Fifth" at bounding box center [580, 456] width 340 height 32
select select "secondary"
click at [410, 440] on select "Primary Secondary Tertiary Fourth Fifth" at bounding box center [580, 456] width 340 height 32
drag, startPoint x: 1082, startPoint y: 691, endPoint x: 1116, endPoint y: 684, distance: 34.2
click at [1083, 690] on span "Update Entry" at bounding box center [1055, 681] width 89 height 21
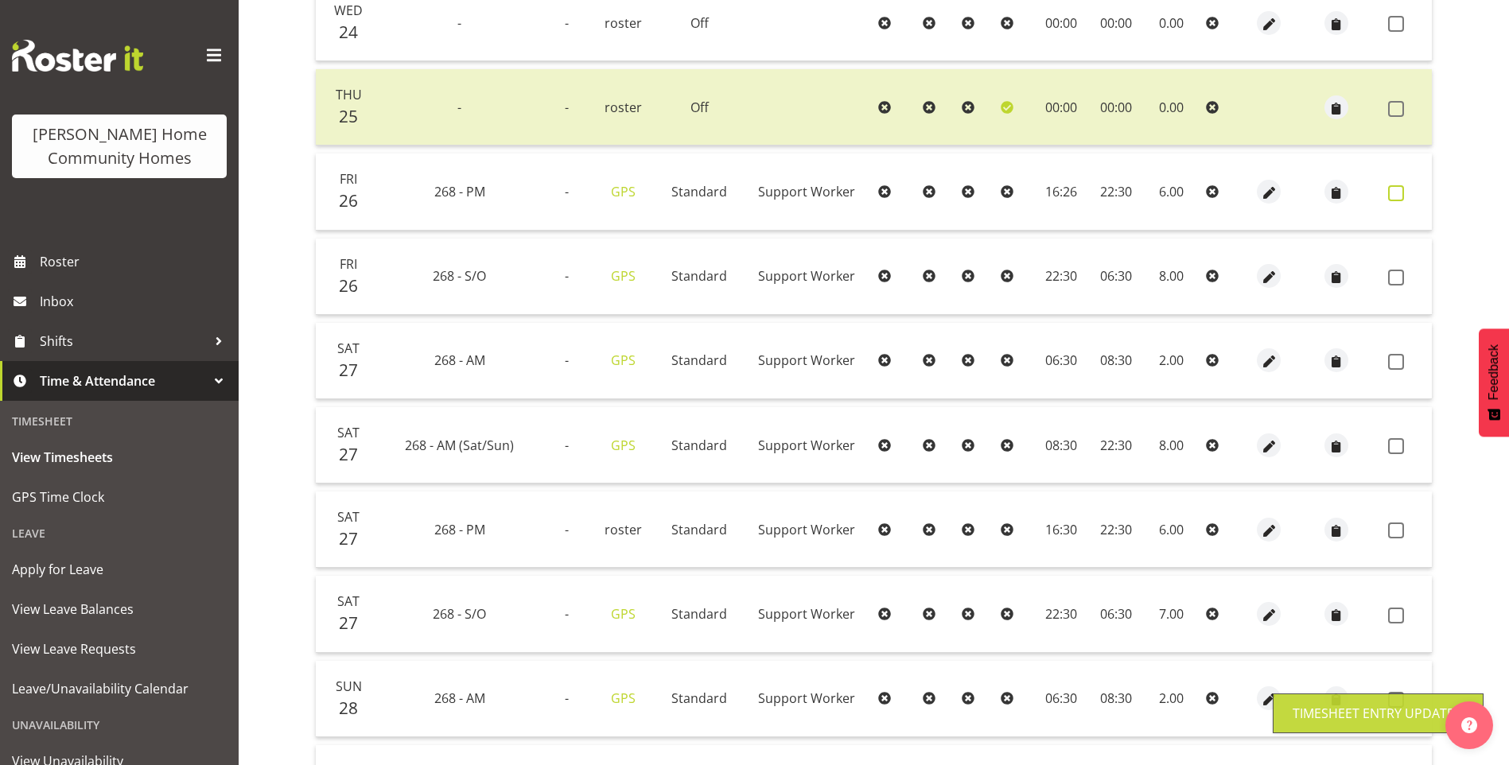
click at [1393, 198] on span at bounding box center [1396, 193] width 16 height 16
checkbox input "true"
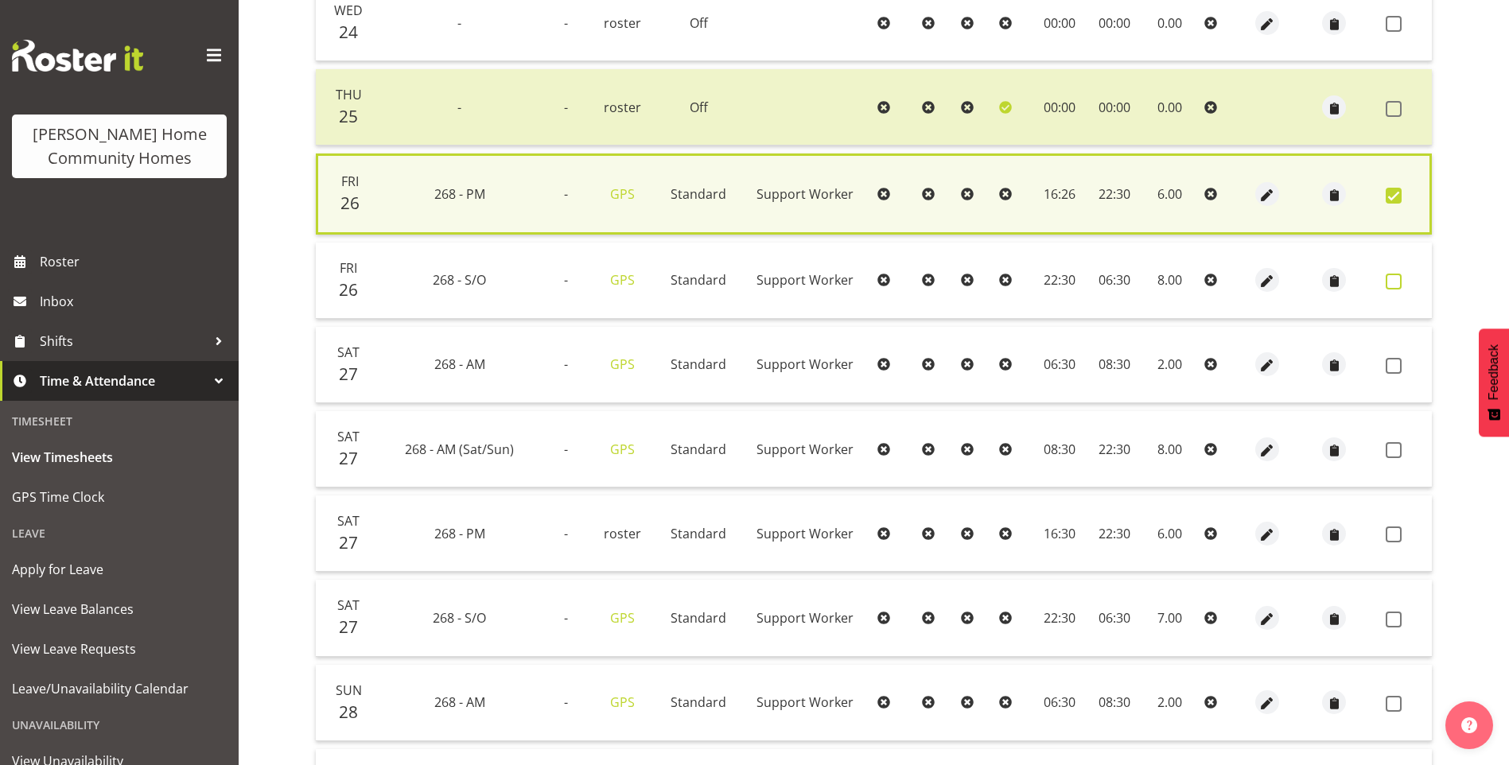
click at [1391, 287] on span at bounding box center [1393, 282] width 16 height 16
checkbox input "true"
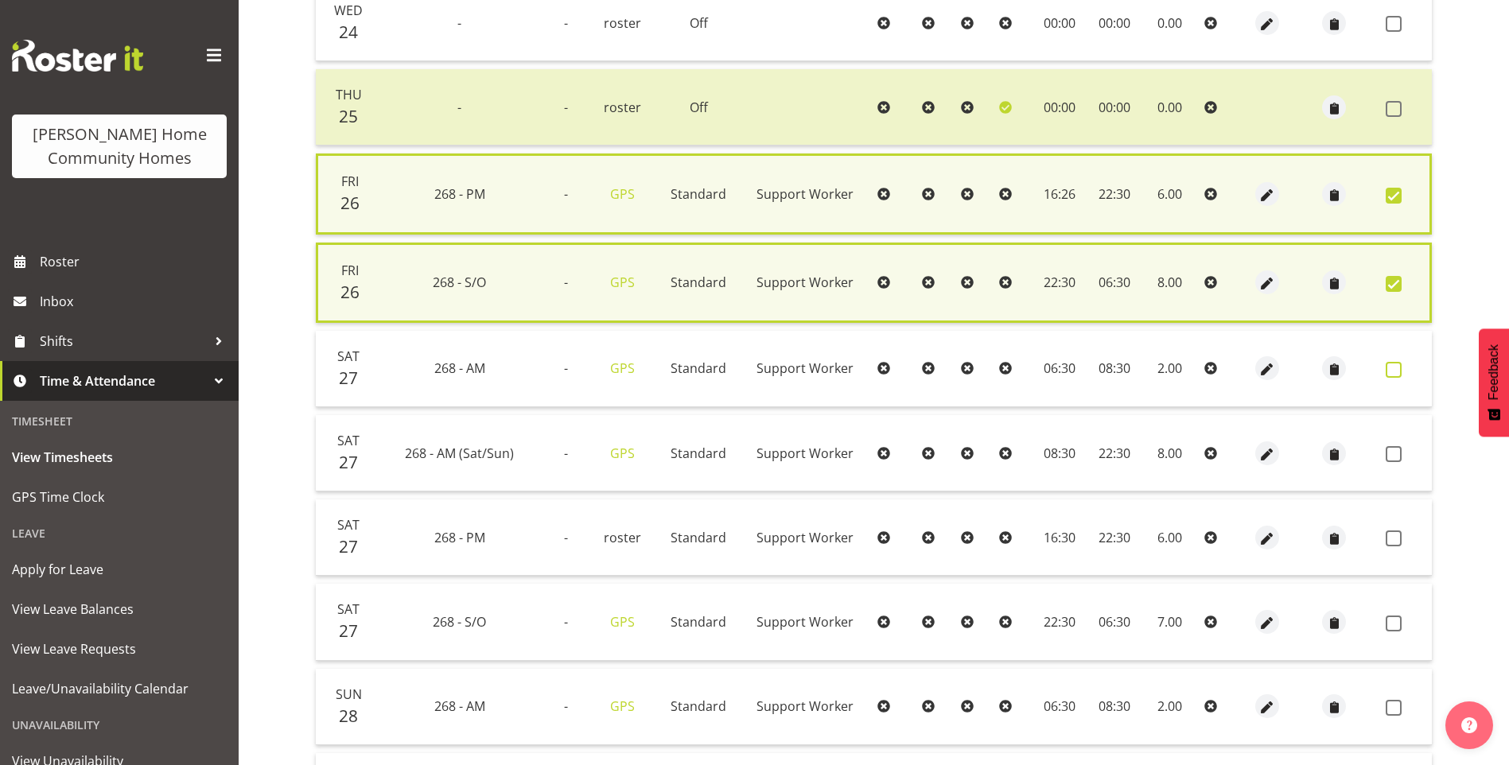
click at [1393, 367] on span at bounding box center [1393, 370] width 16 height 16
checkbox input "true"
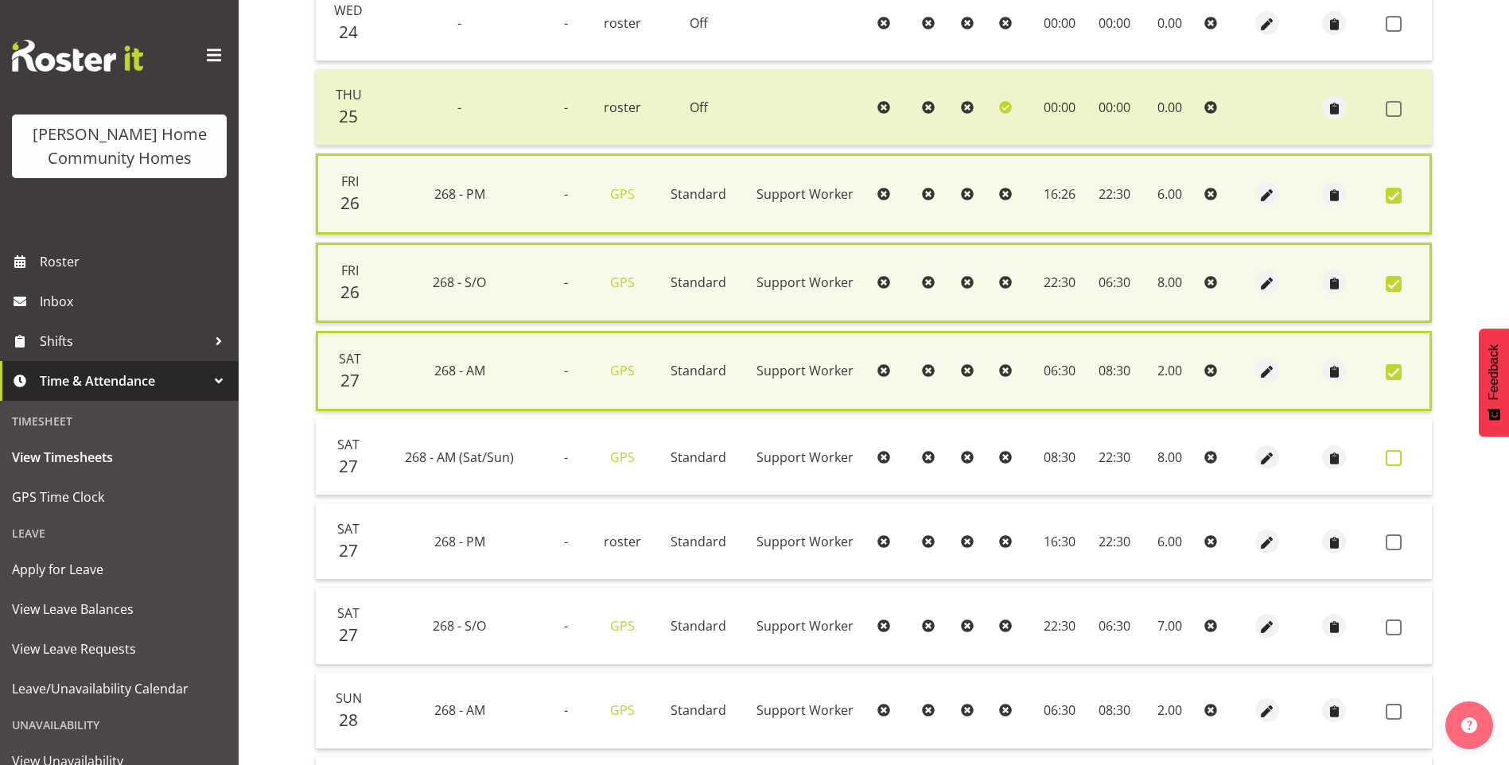
click at [1397, 463] on span at bounding box center [1393, 458] width 16 height 16
checkbox input "true"
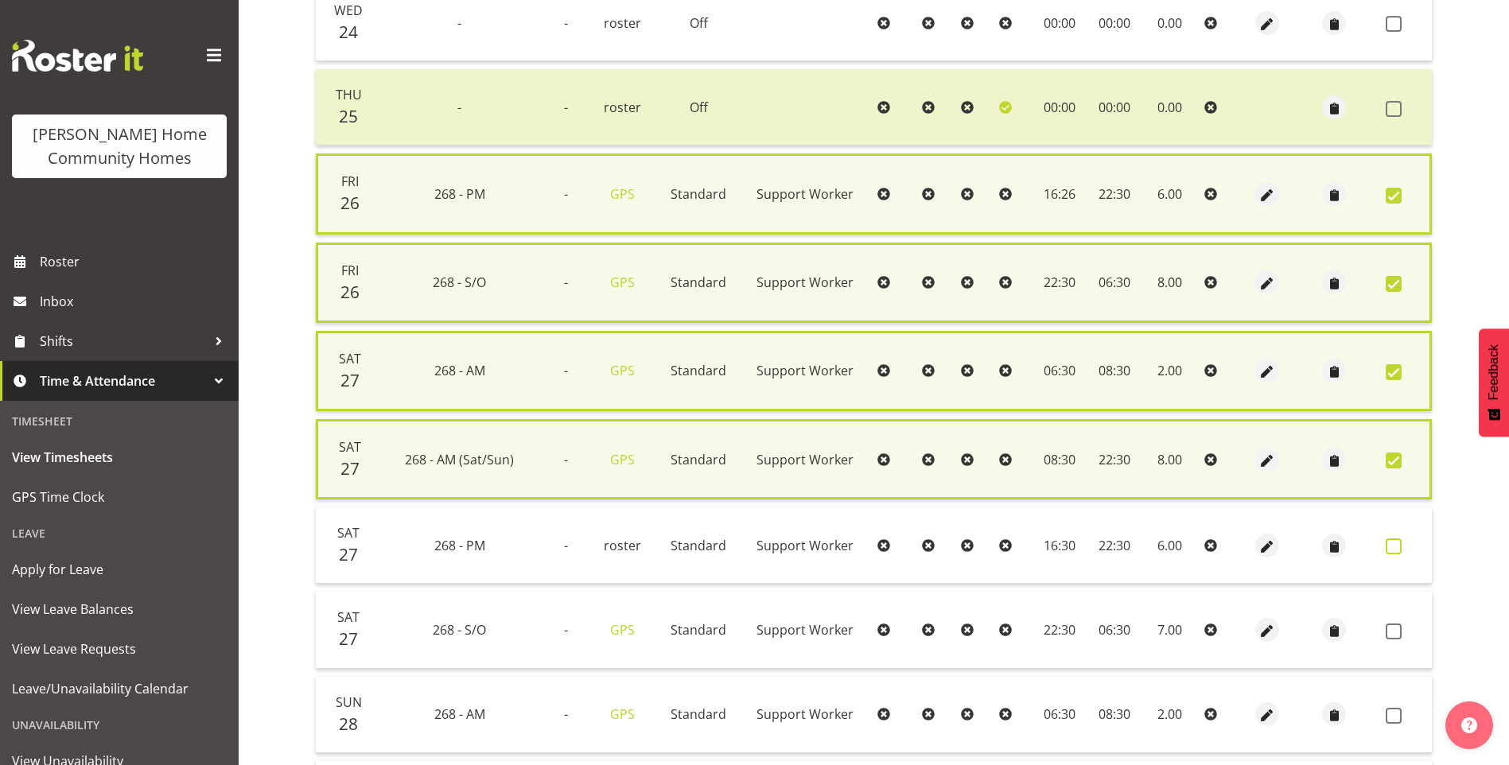
drag, startPoint x: 1385, startPoint y: 549, endPoint x: 1406, endPoint y: 547, distance: 20.7
click at [1393, 548] on span at bounding box center [1393, 546] width 16 height 16
checkbox input "true"
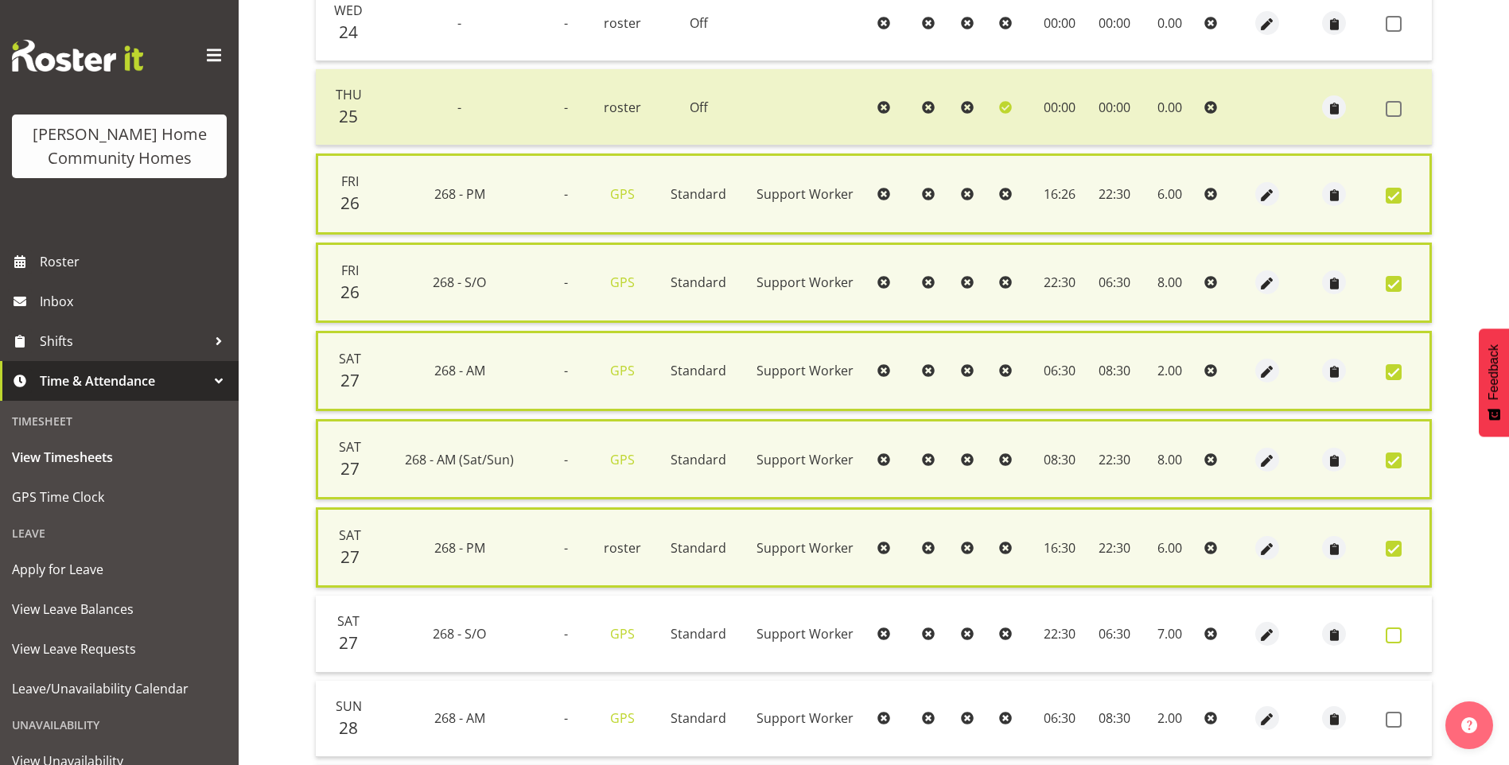
click at [1397, 638] on span at bounding box center [1393, 636] width 16 height 16
checkbox input "true"
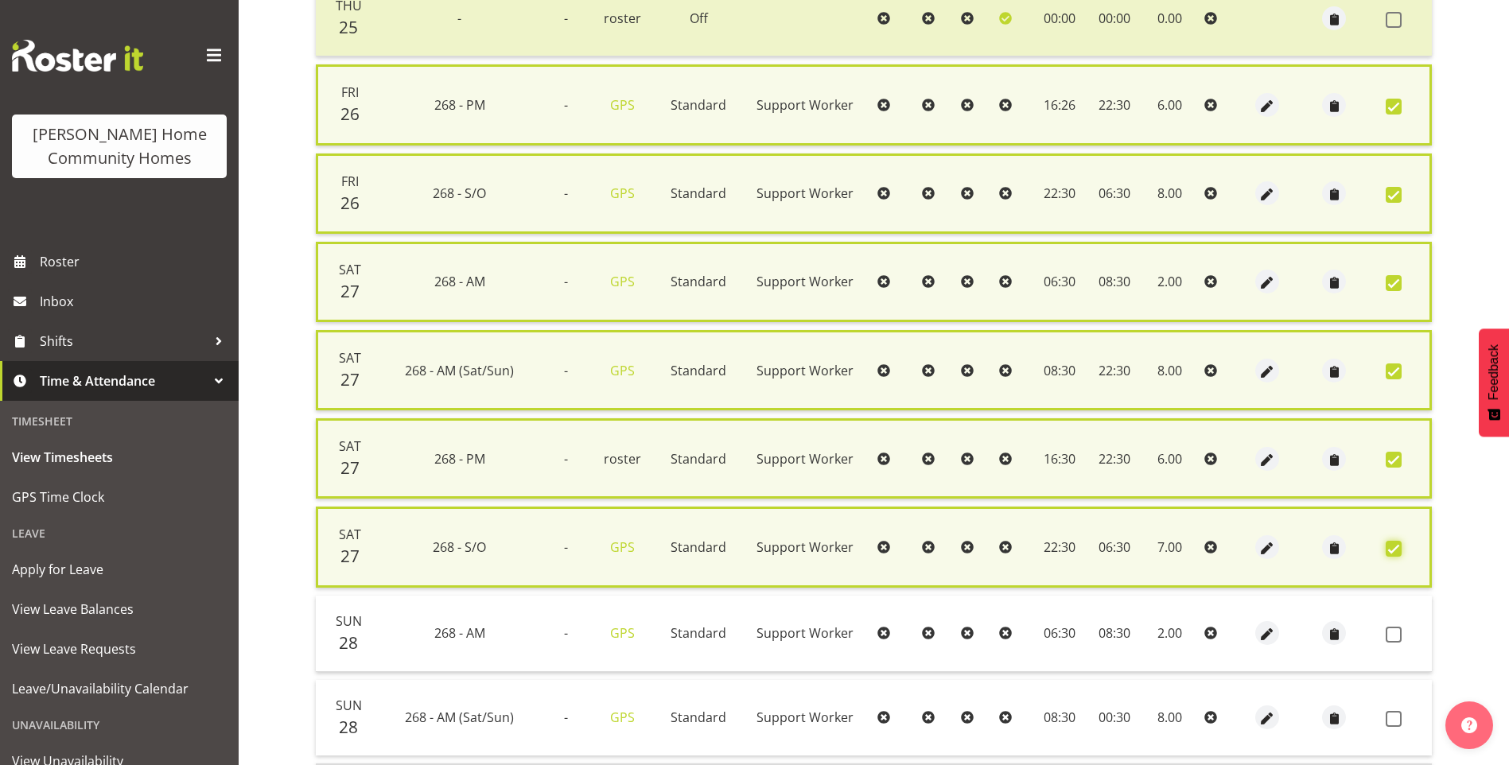
scroll to position [787, 0]
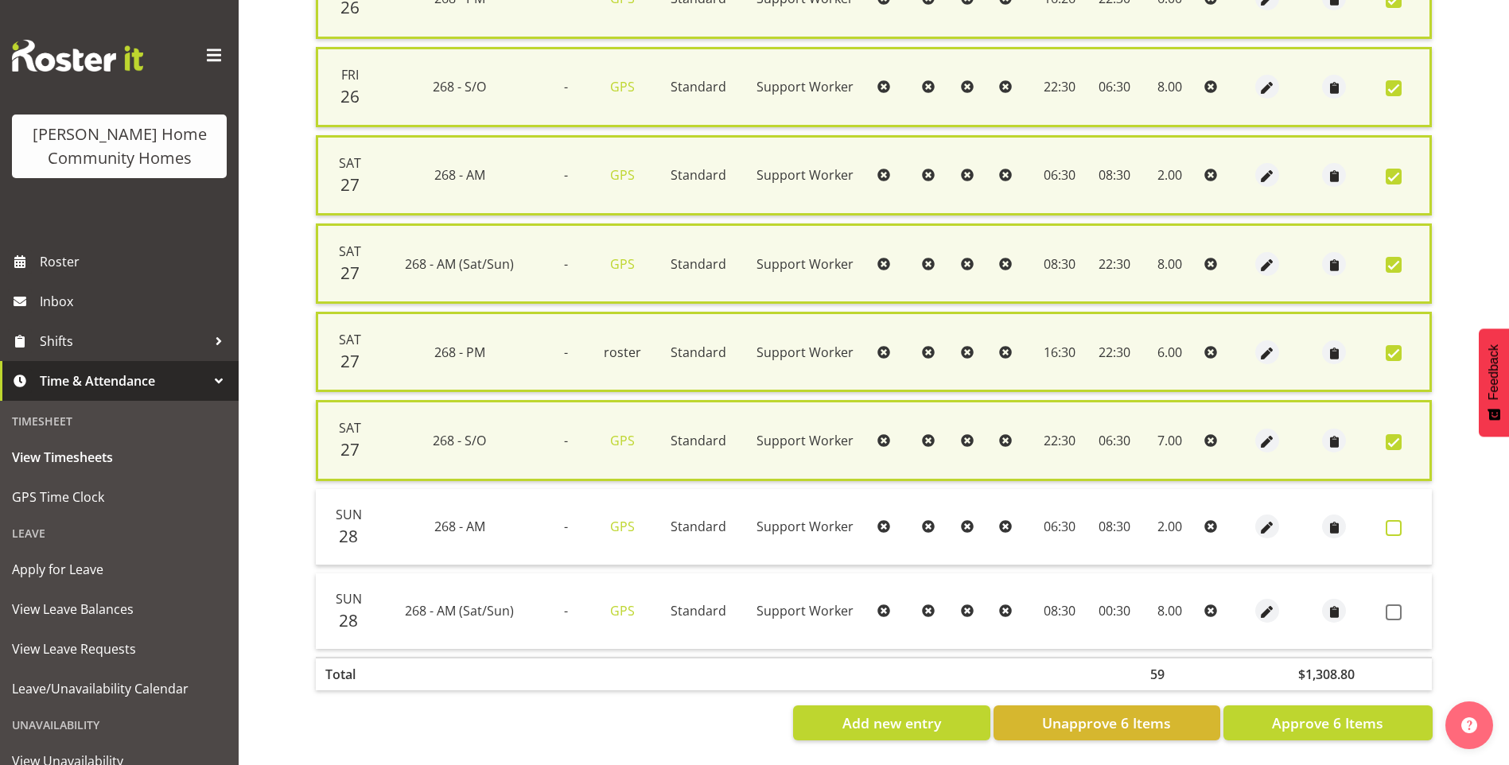
click at [1396, 520] on span at bounding box center [1393, 528] width 16 height 16
checkbox input "true"
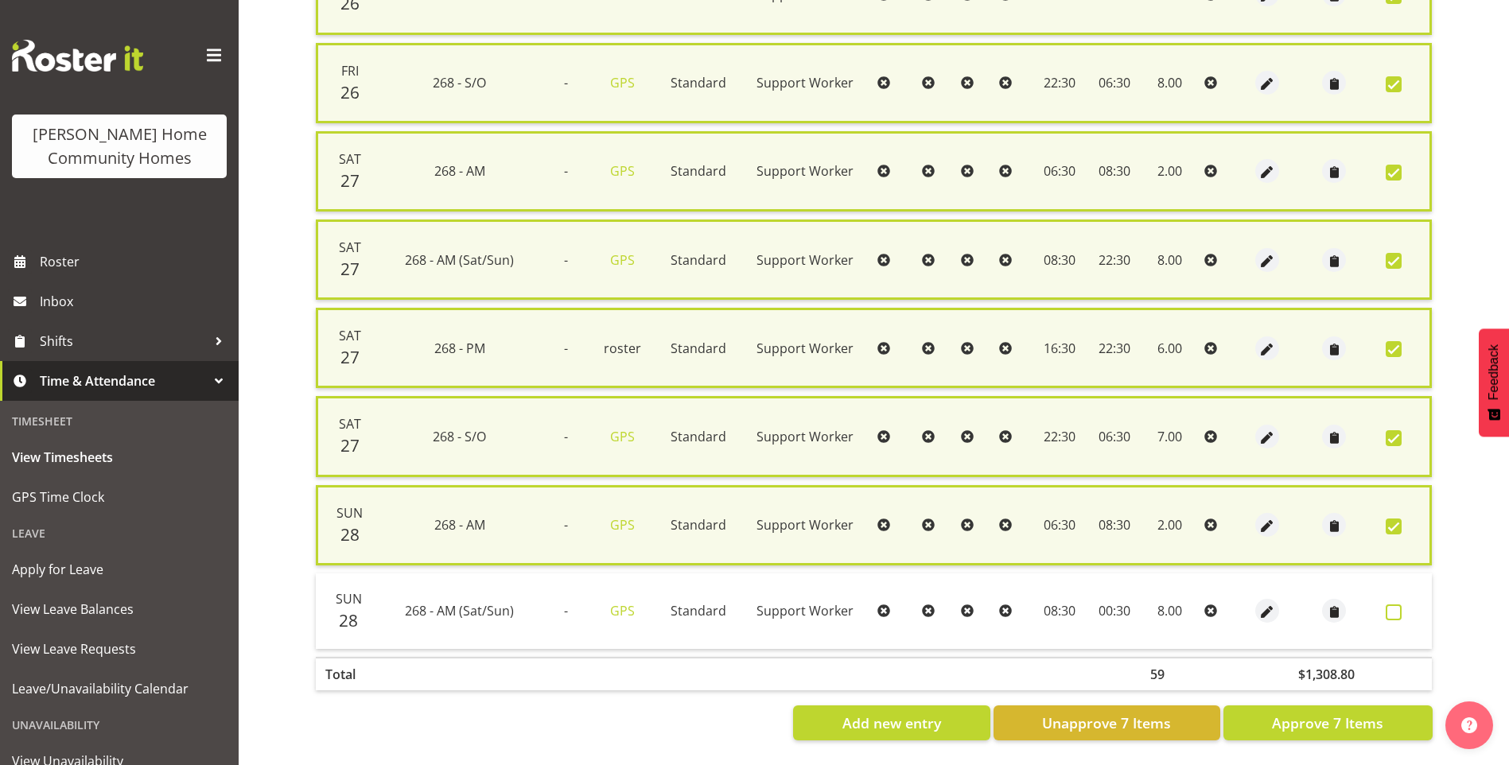
click at [1393, 604] on span at bounding box center [1393, 612] width 16 height 16
checkbox input "true"
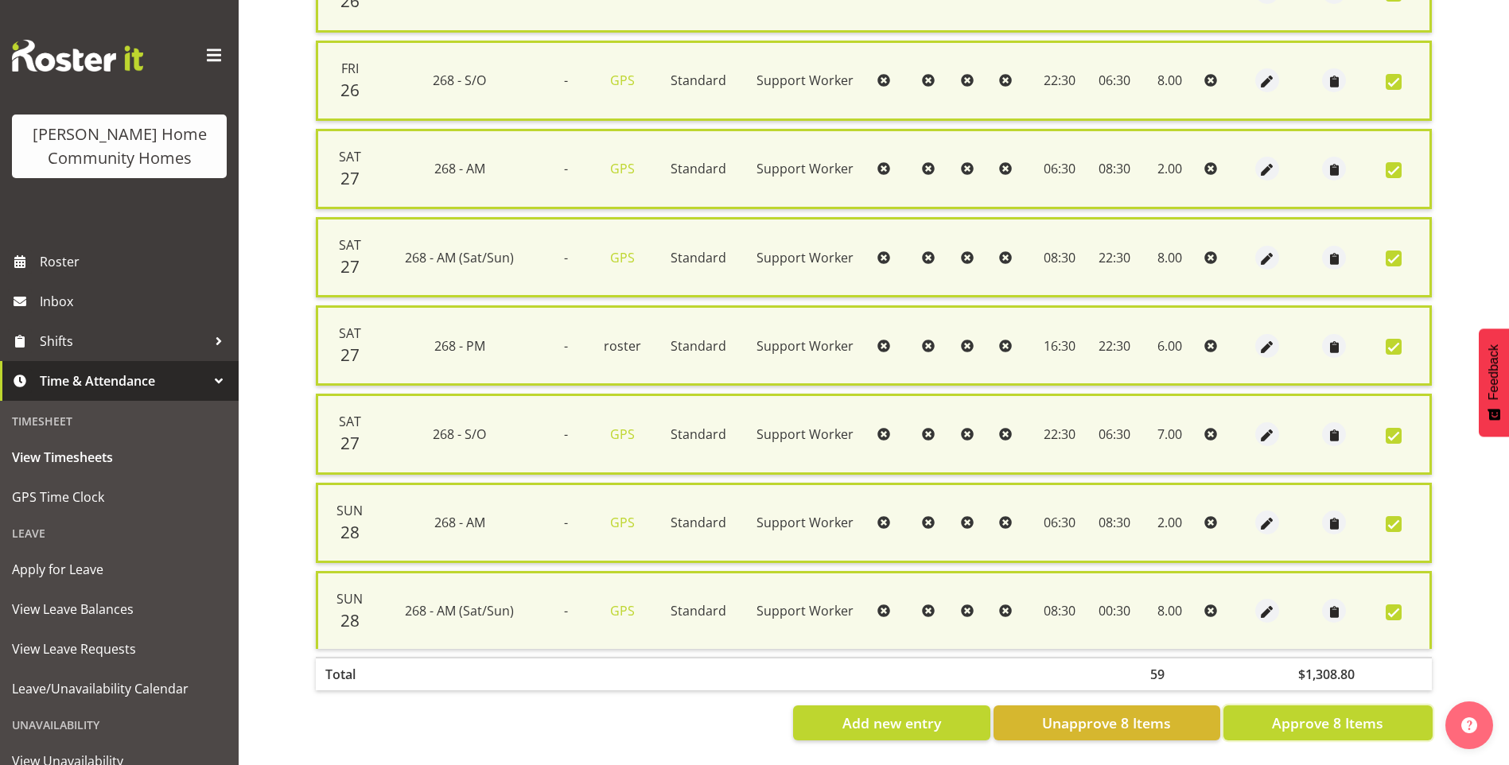
drag, startPoint x: 1369, startPoint y: 719, endPoint x: 1320, endPoint y: 654, distance: 81.3
click at [1370, 717] on span "Approve 8 Items" at bounding box center [1327, 723] width 111 height 21
checkbox input "false"
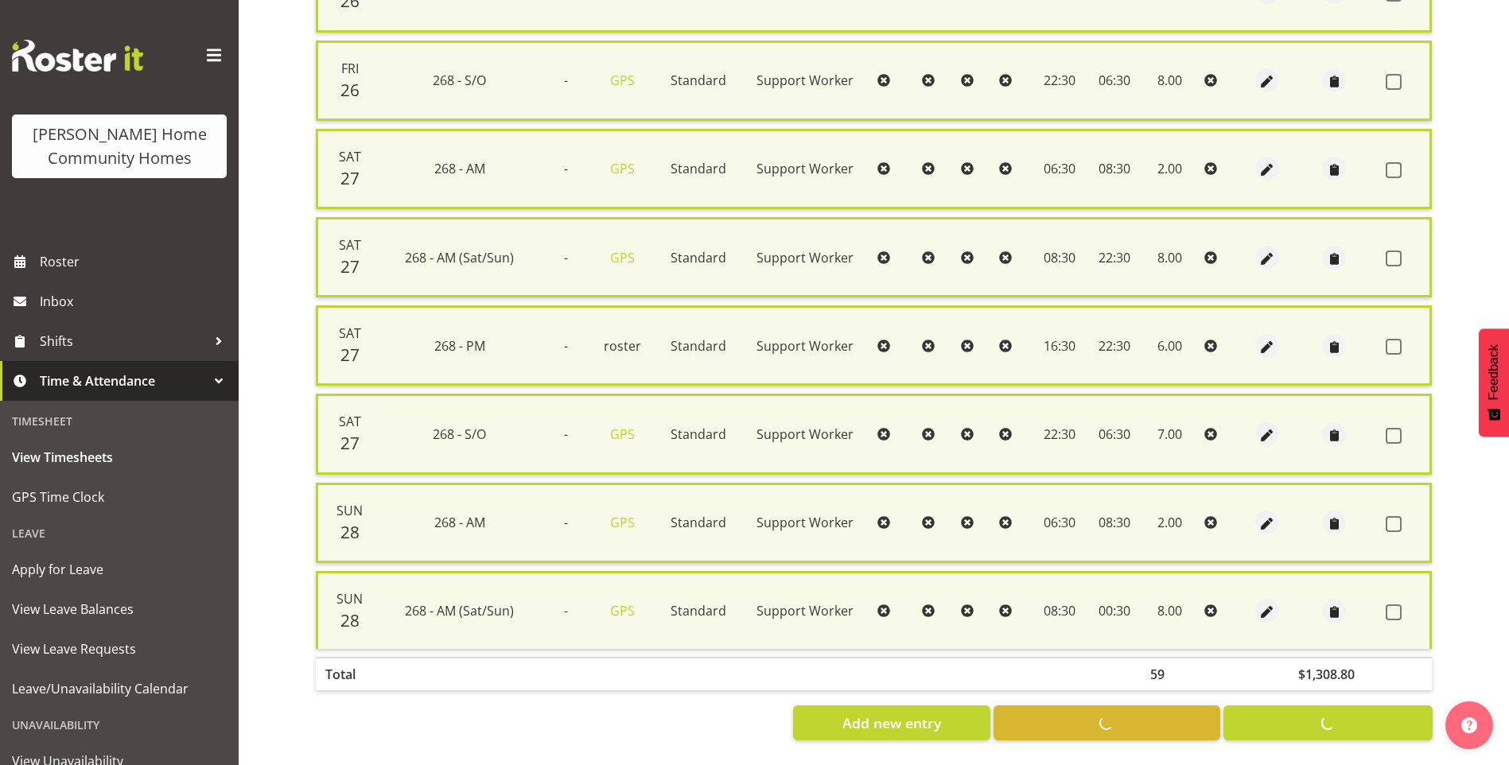
checkbox input "false"
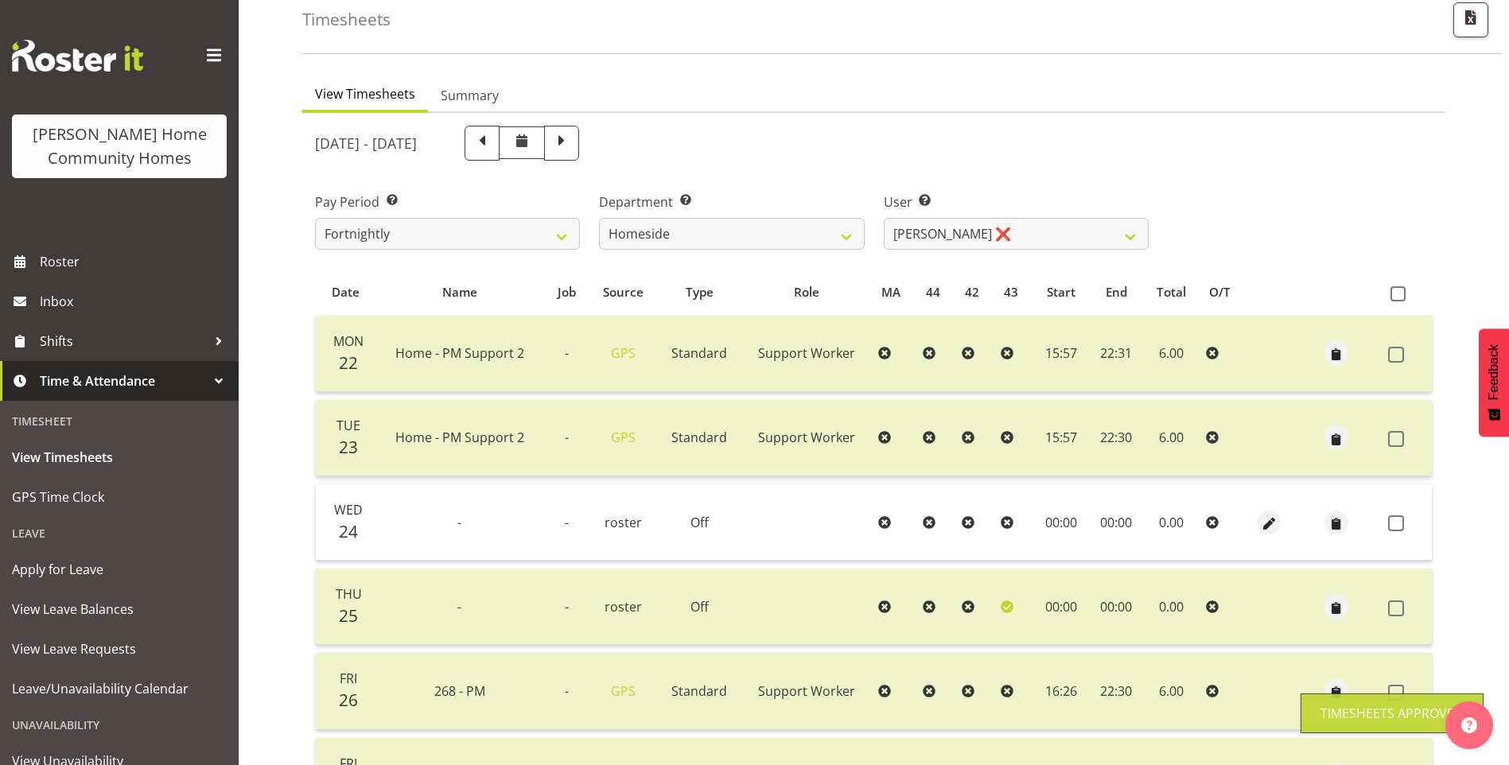
scroll to position [0, 0]
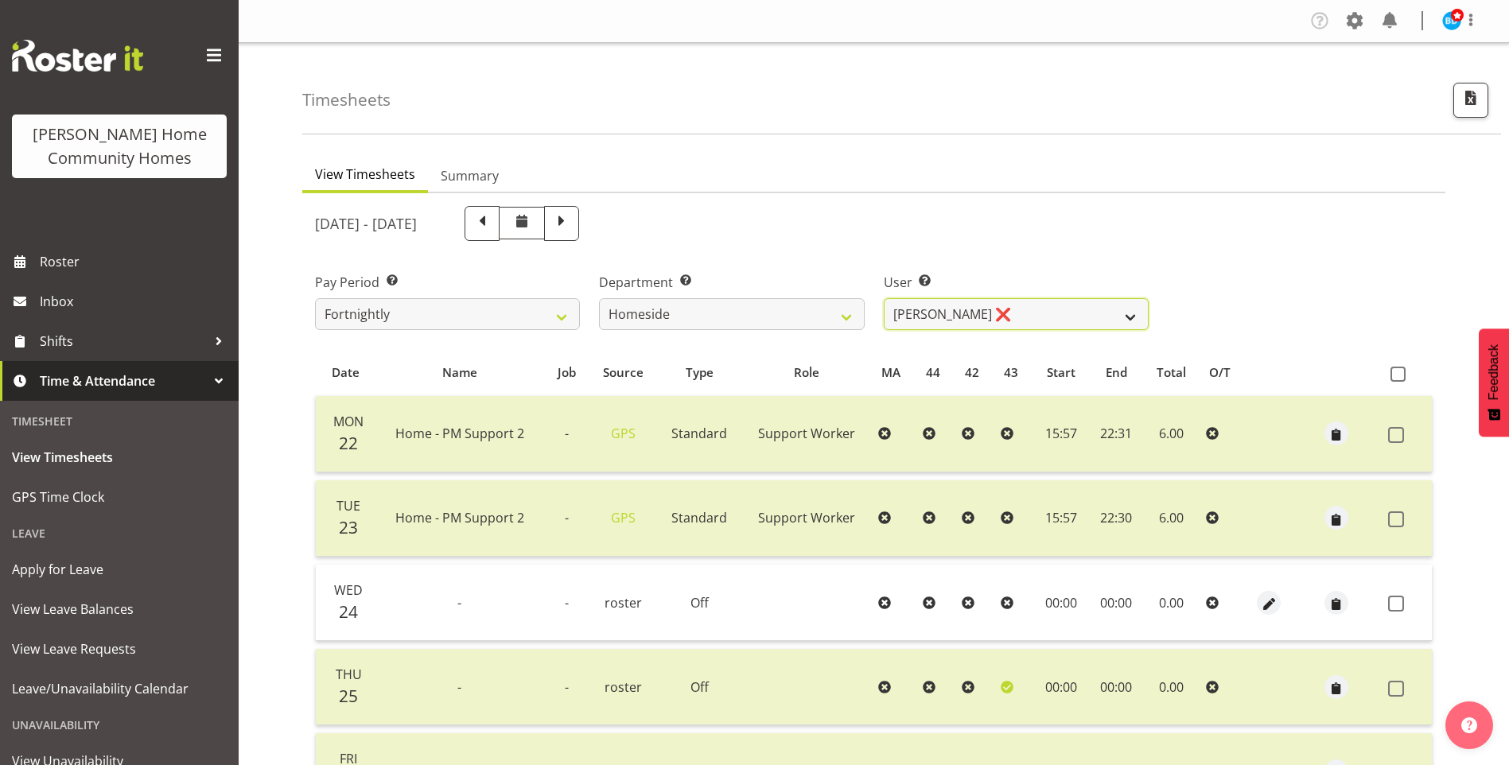
click at [949, 321] on select "Asiasiga Vili ❌ Billie-Rose Dunlop ❌ Brijesh (BK) Kachhadiya ❌ Cheenee Vargas ❌…" at bounding box center [1016, 314] width 265 height 32
select select "10095"
click at [884, 298] on select "Asiasiga Vili ❌ Billie-Rose Dunlop ❌ Brijesh (BK) Kachhadiya ❌ Cheenee Vargas ❌…" at bounding box center [1016, 314] width 265 height 32
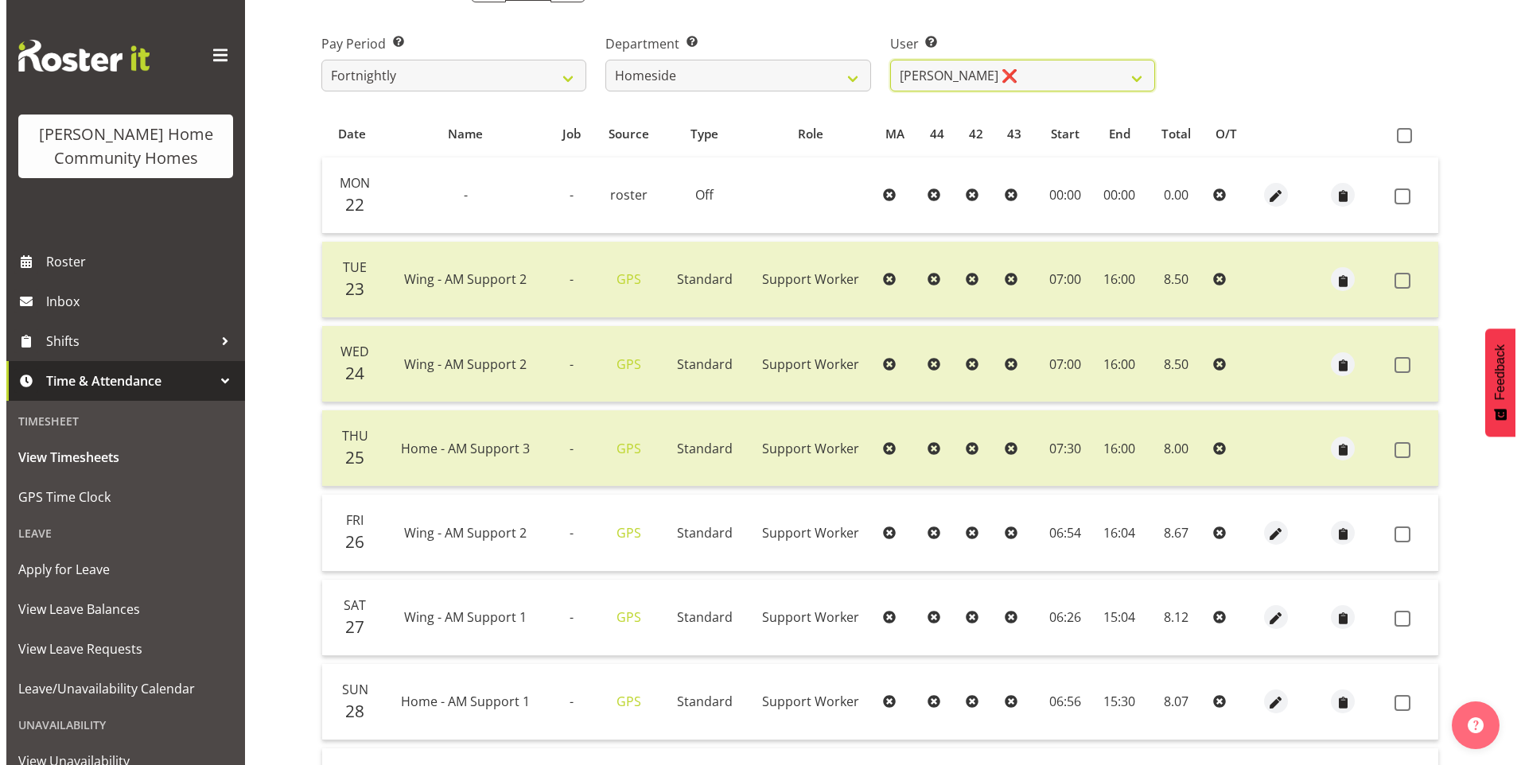
scroll to position [398, 0]
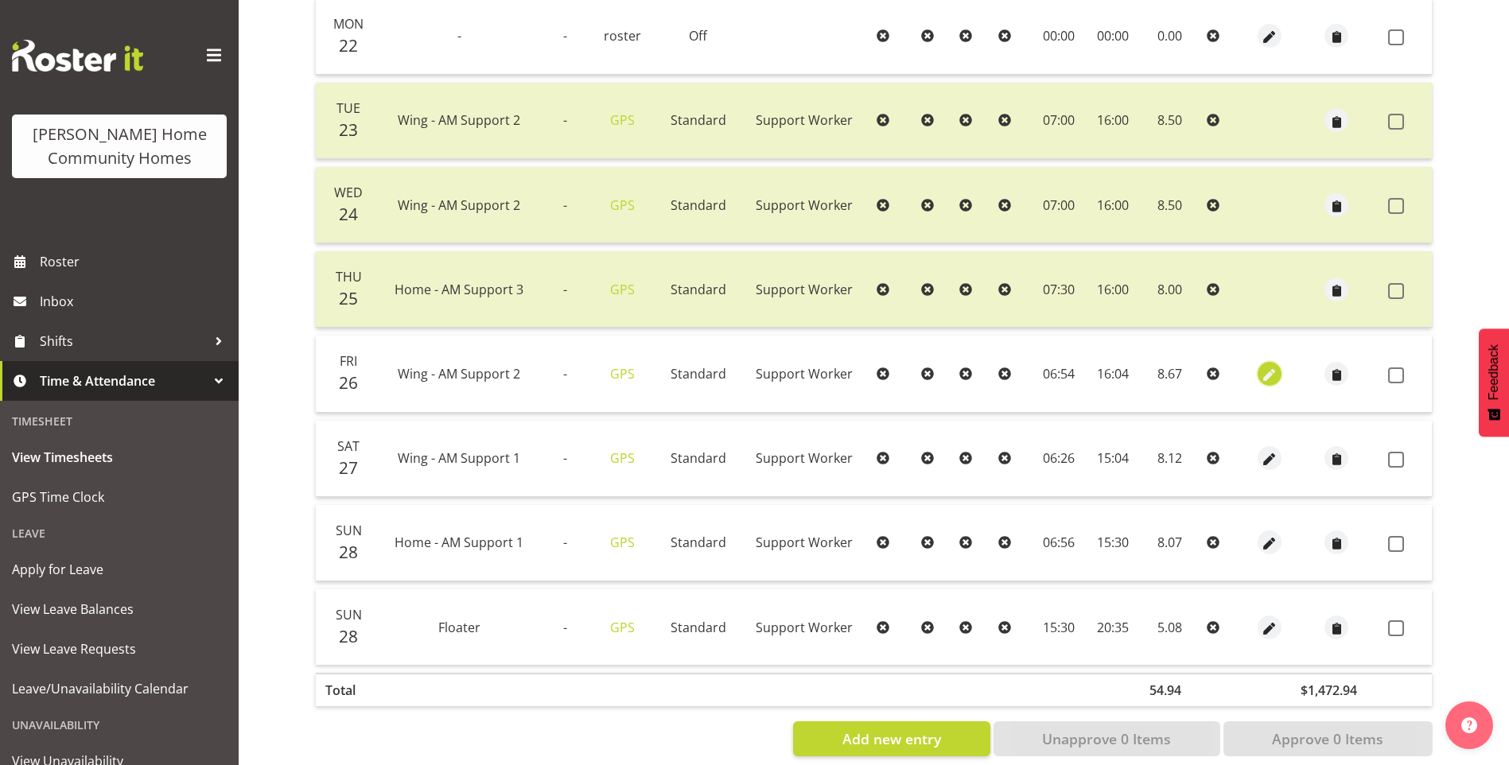
click at [1265, 371] on span "button" at bounding box center [1270, 375] width 18 height 18
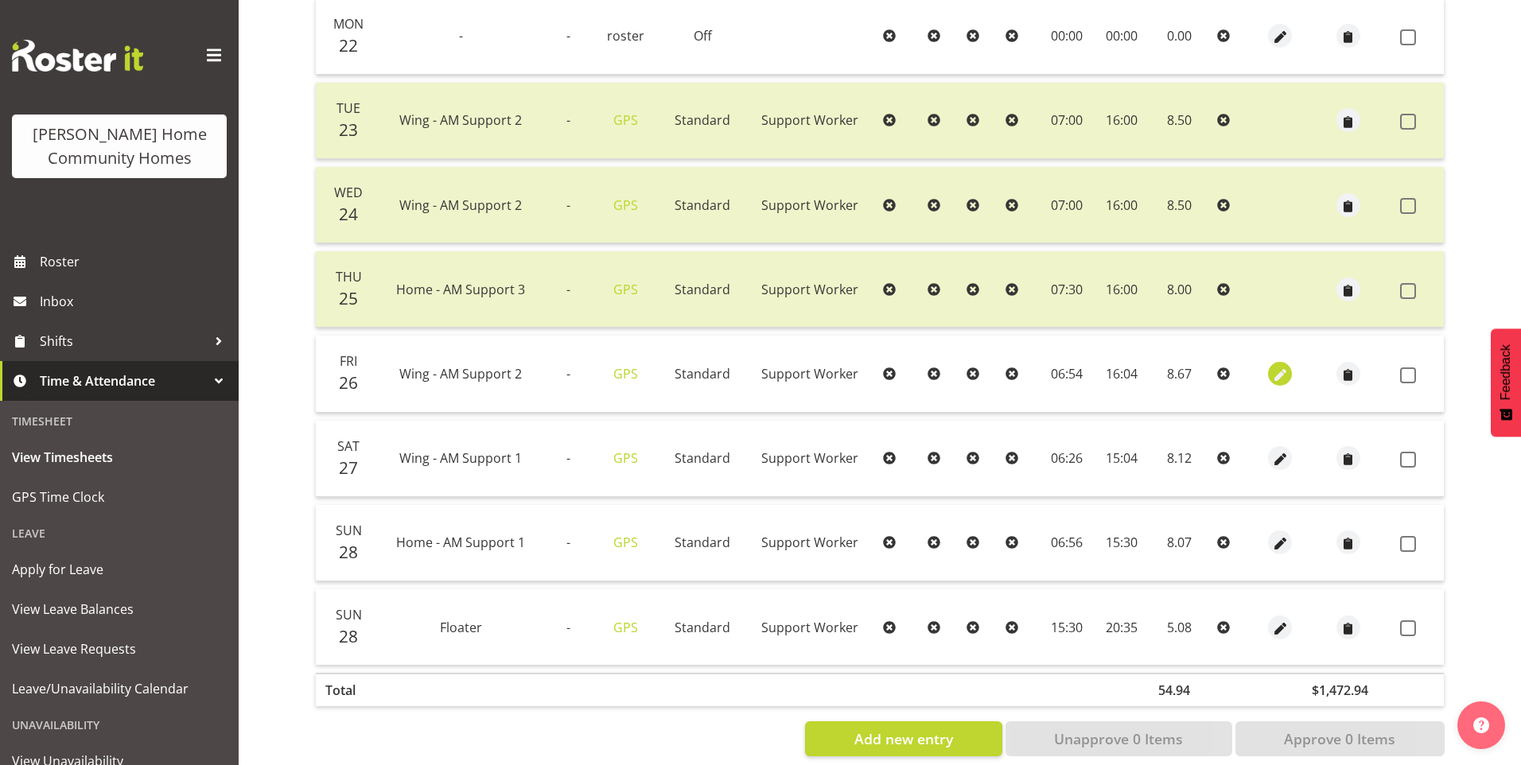
select select "Standard"
select select "749"
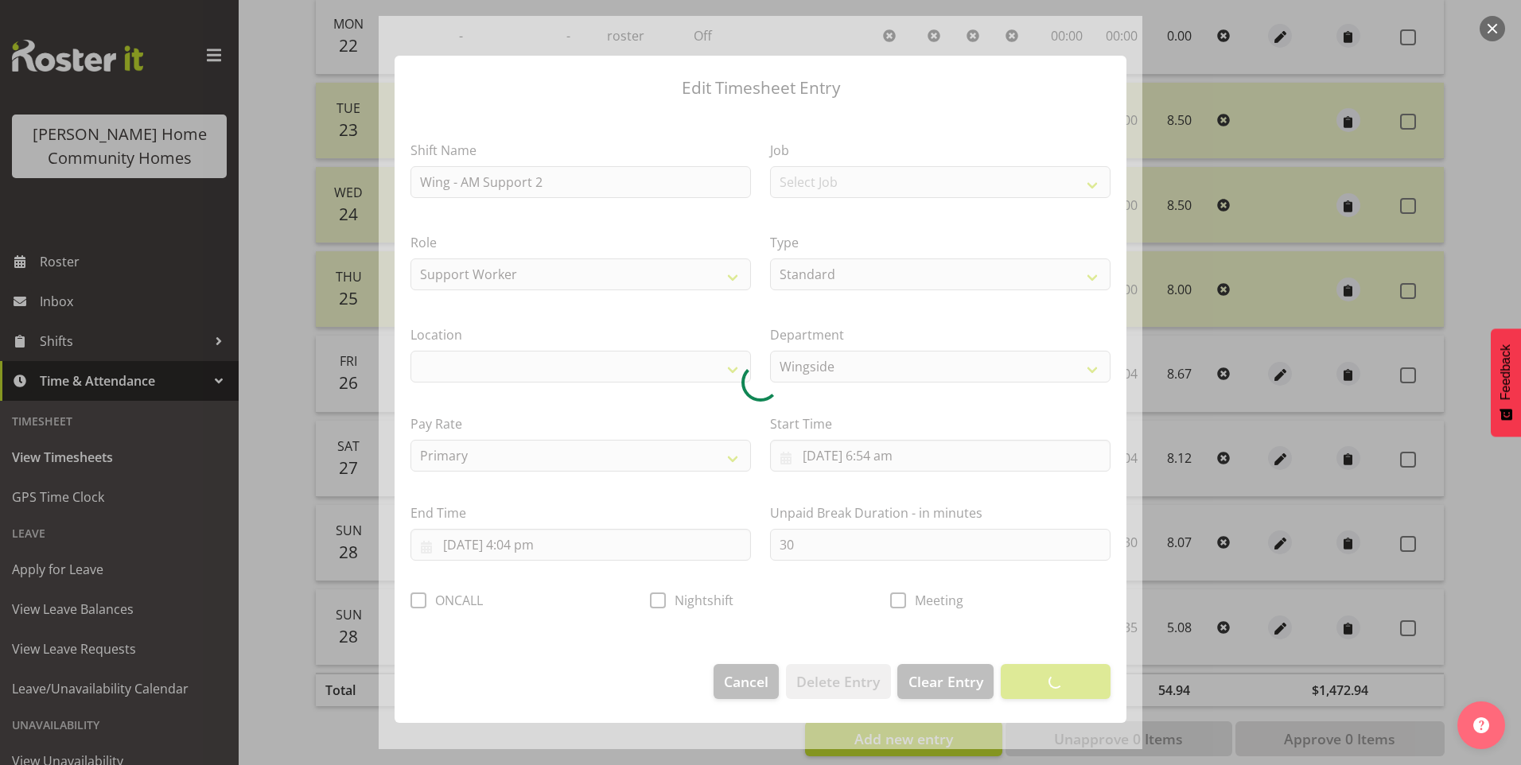
select select "1071"
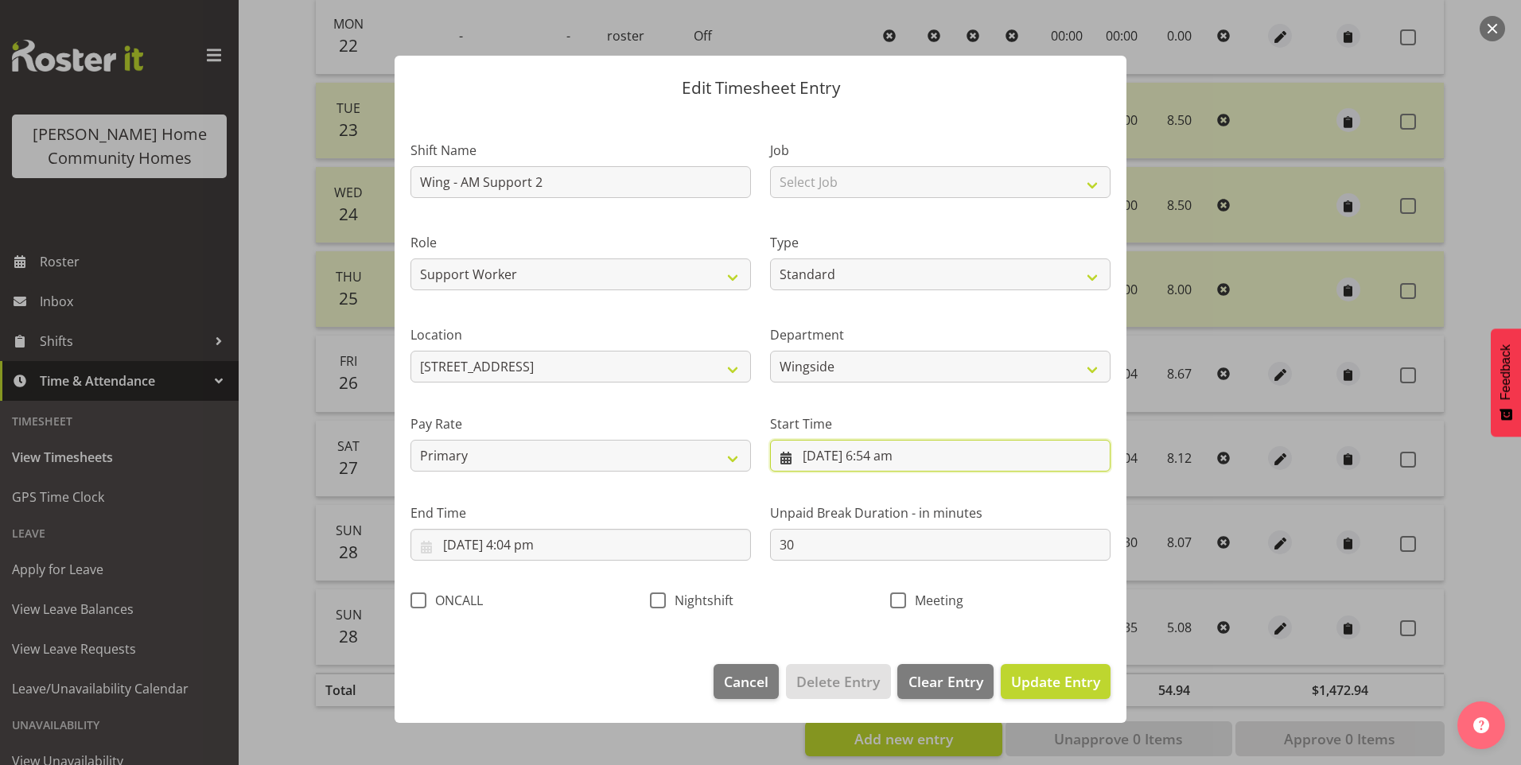
click at [876, 461] on input "26/09/2025, 6:54 am" at bounding box center [940, 456] width 340 height 32
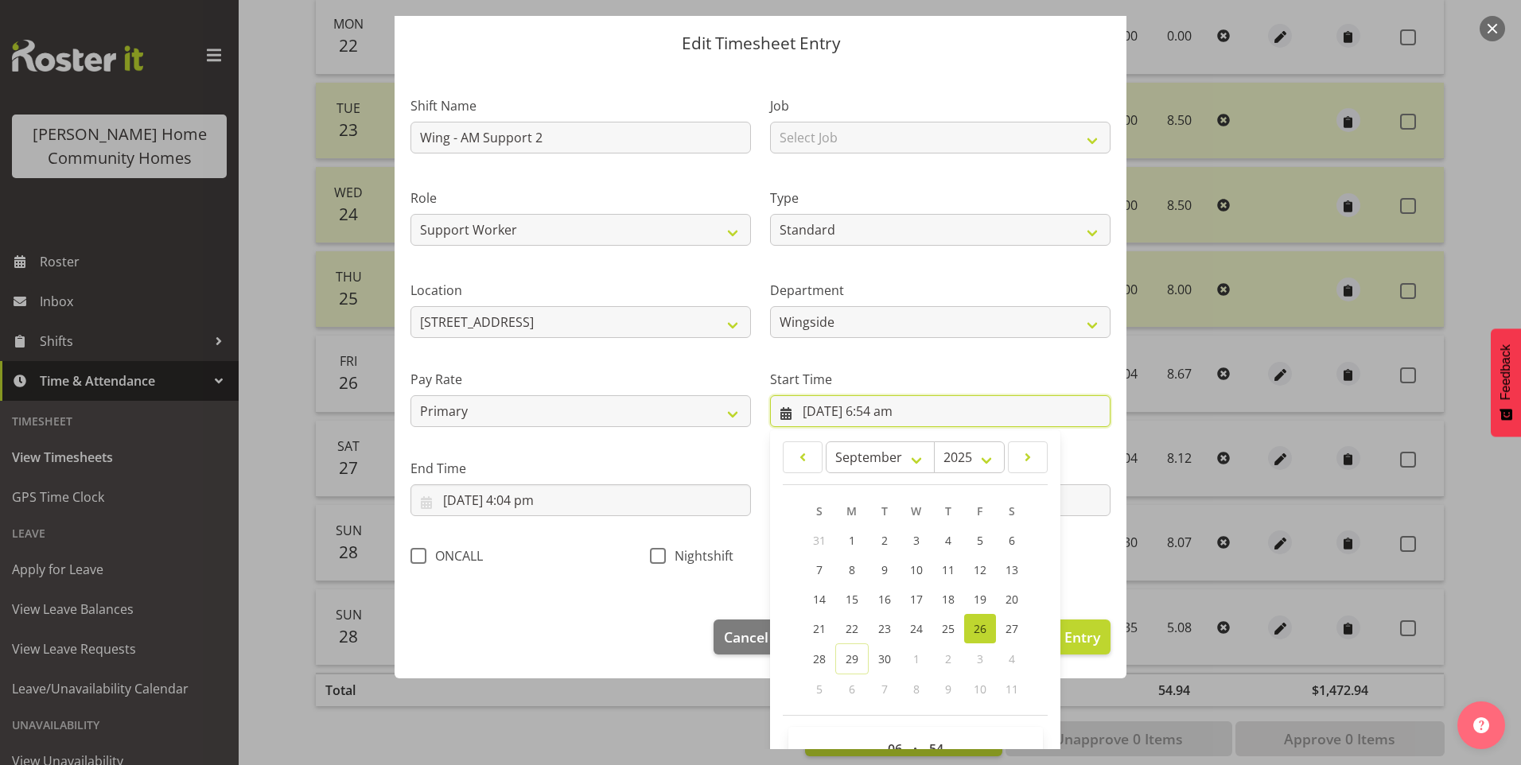
scroll to position [86, 0]
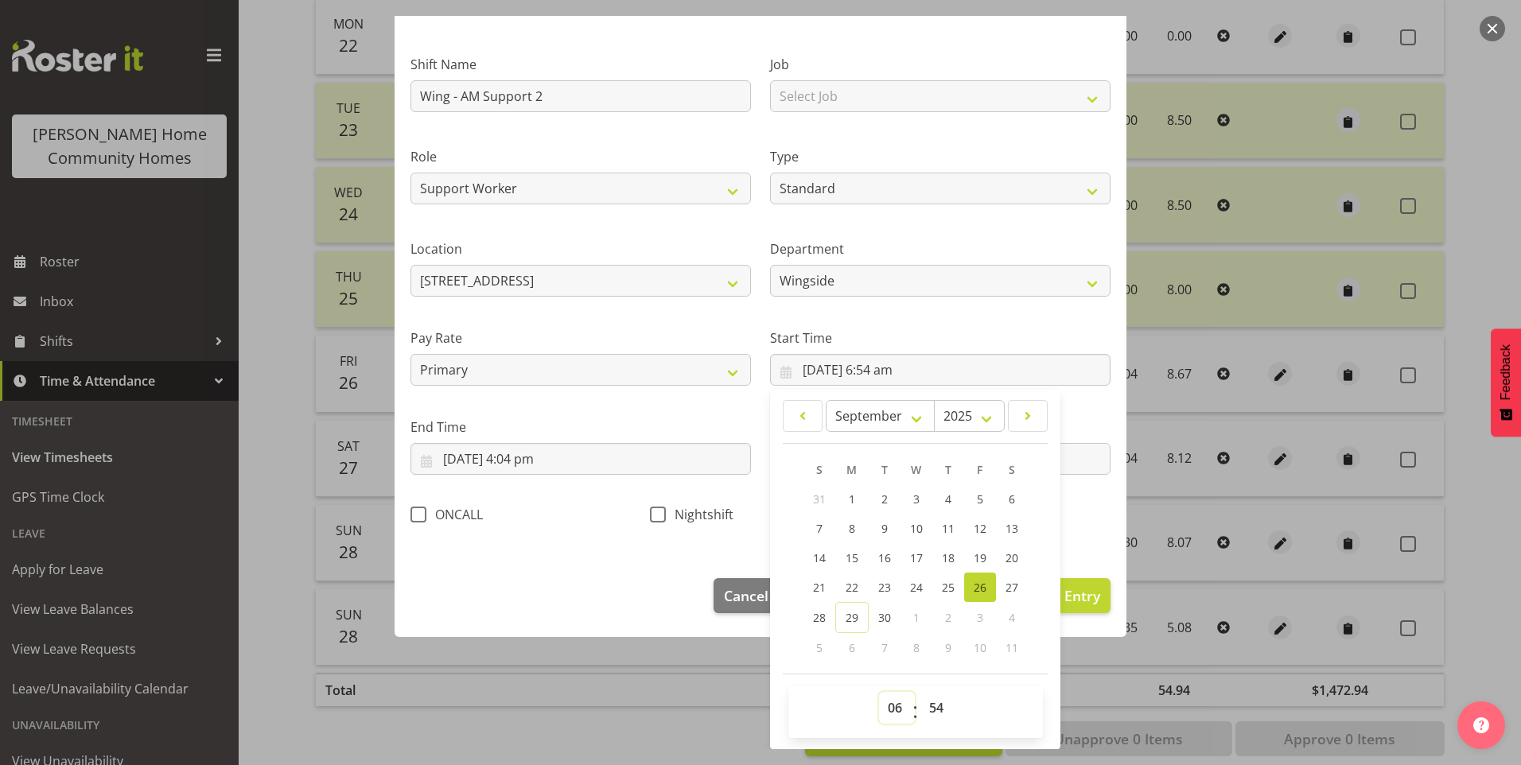
click at [879, 713] on select "00 01 02 03 04 05 06 07 08 09 10 11 12 13 14 15 16 17 18 19 20 21 22 23" at bounding box center [897, 708] width 36 height 32
select select "7"
click at [879, 692] on select "00 01 02 03 04 05 06 07 08 09 10 11 12 13 14 15 16 17 18 19 20 21 22 23" at bounding box center [897, 708] width 36 height 32
type input "26/09/2025, 7:54 am"
drag, startPoint x: 933, startPoint y: 702, endPoint x: 957, endPoint y: 650, distance: 57.7
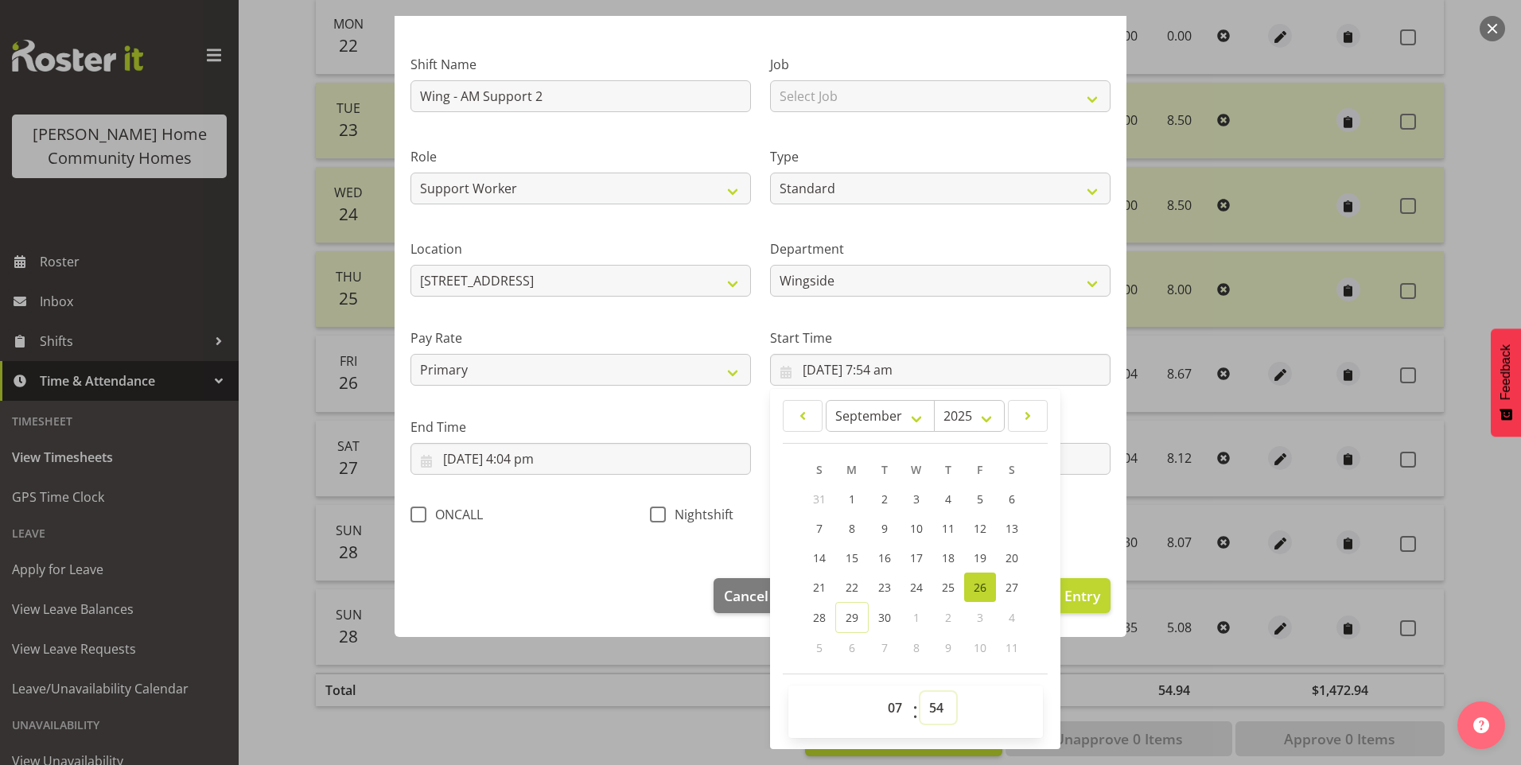
click at [935, 699] on select "00 01 02 03 04 05 06 07 08 09 10 11 12 13 14 15 16 17 18 19 20 21 22 23 24 25 2…" at bounding box center [938, 708] width 36 height 32
select select "0"
click at [920, 692] on select "00 01 02 03 04 05 06 07 08 09 10 11 12 13 14 15 16 17 18 19 20 21 22 23 24 25 2…" at bounding box center [938, 708] width 36 height 32
type input "26/09/2025, 7:00 am"
click at [543, 470] on input "26/09/2025, 4:04 pm" at bounding box center [580, 459] width 340 height 32
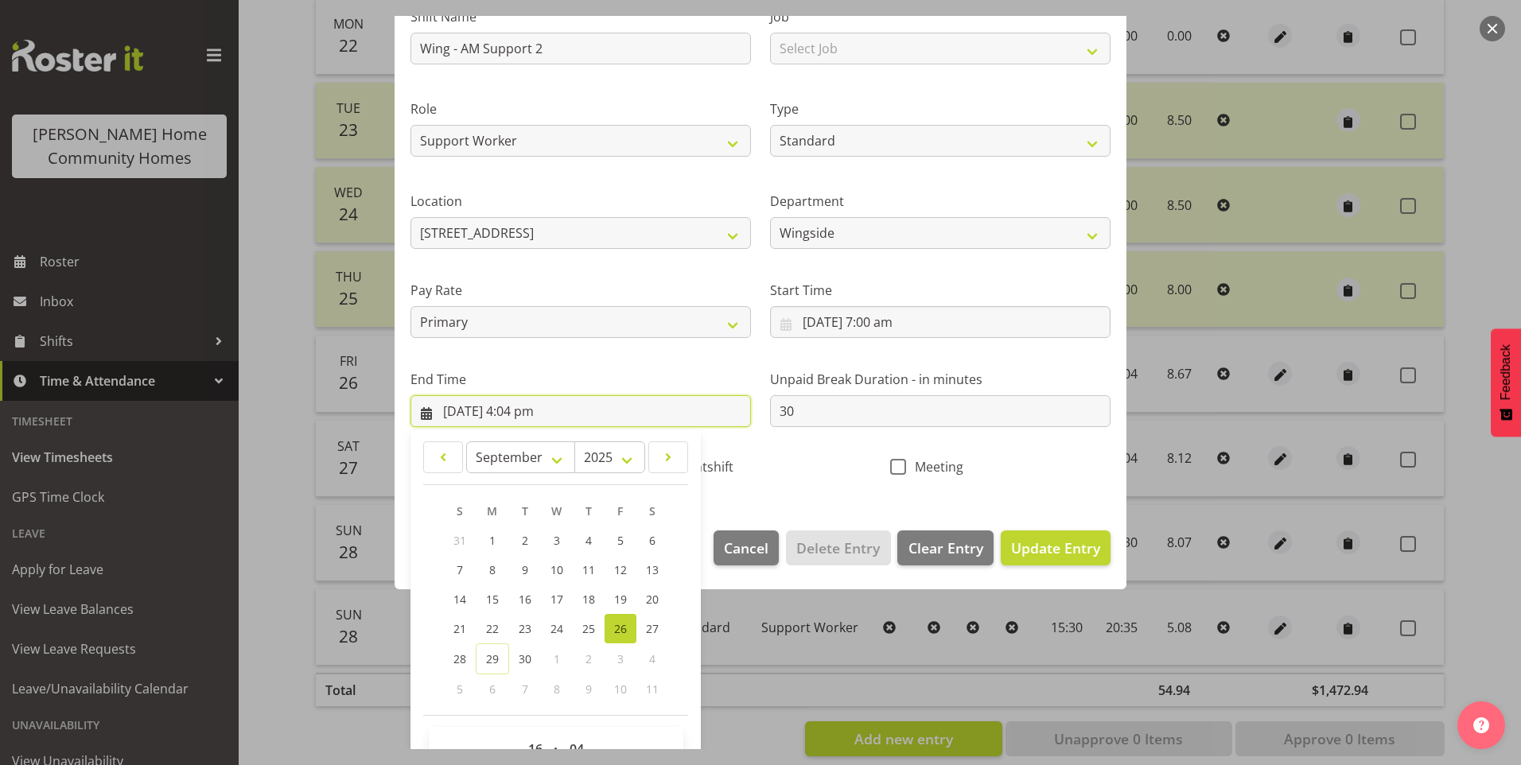
scroll to position [175, 0]
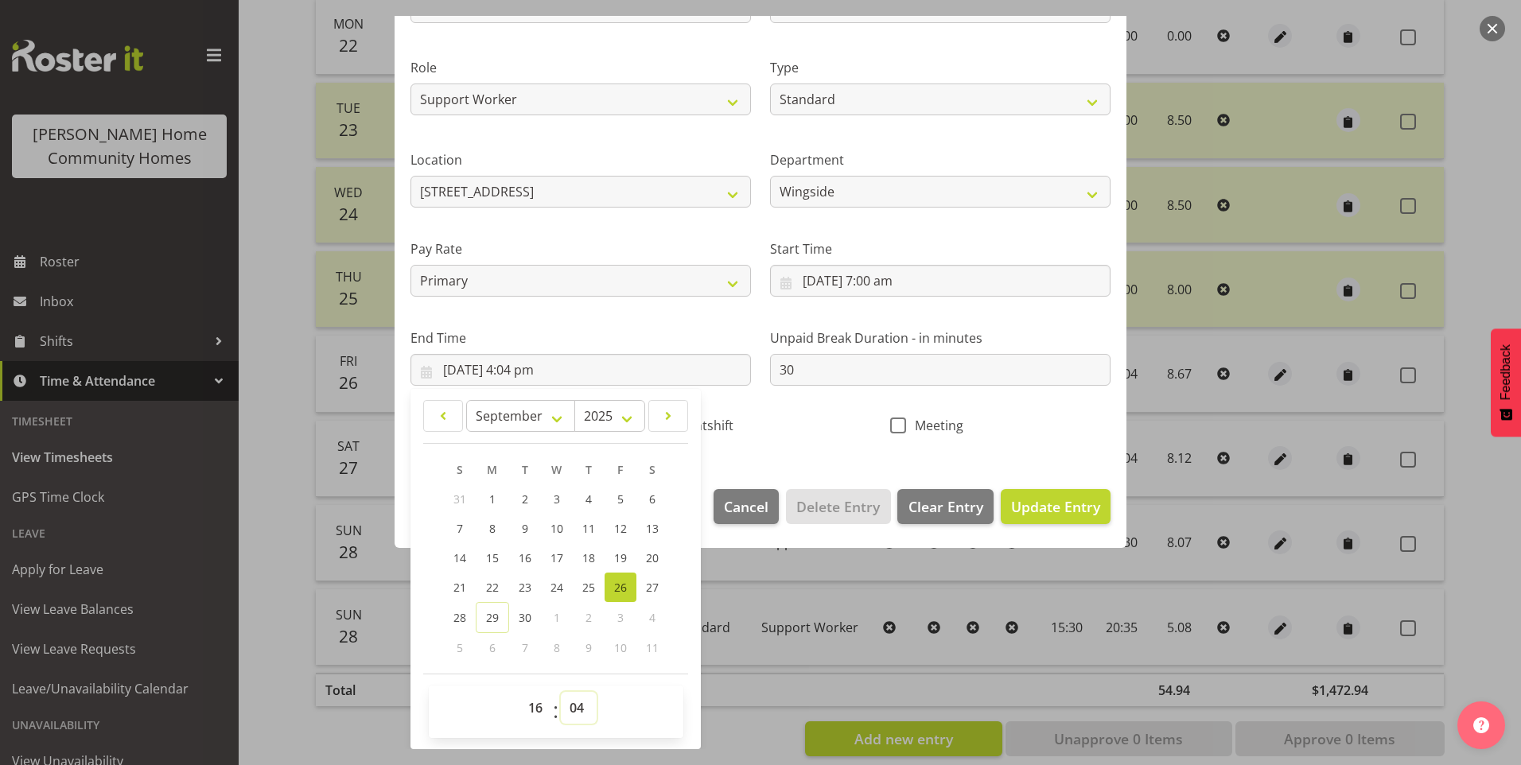
click at [583, 707] on select "00 01 02 03 04 05 06 07 08 09 10 11 12 13 14 15 16 17 18 19 20 21 22 23 24 25 2…" at bounding box center [579, 708] width 36 height 32
select select "0"
click at [561, 692] on select "00 01 02 03 04 05 06 07 08 09 10 11 12 13 14 15 16 17 18 19 20 21 22 23 24 25 2…" at bounding box center [579, 708] width 36 height 32
type input "26/09/2025, 4:00 pm"
click at [1057, 500] on span "Update Entry" at bounding box center [1055, 506] width 89 height 19
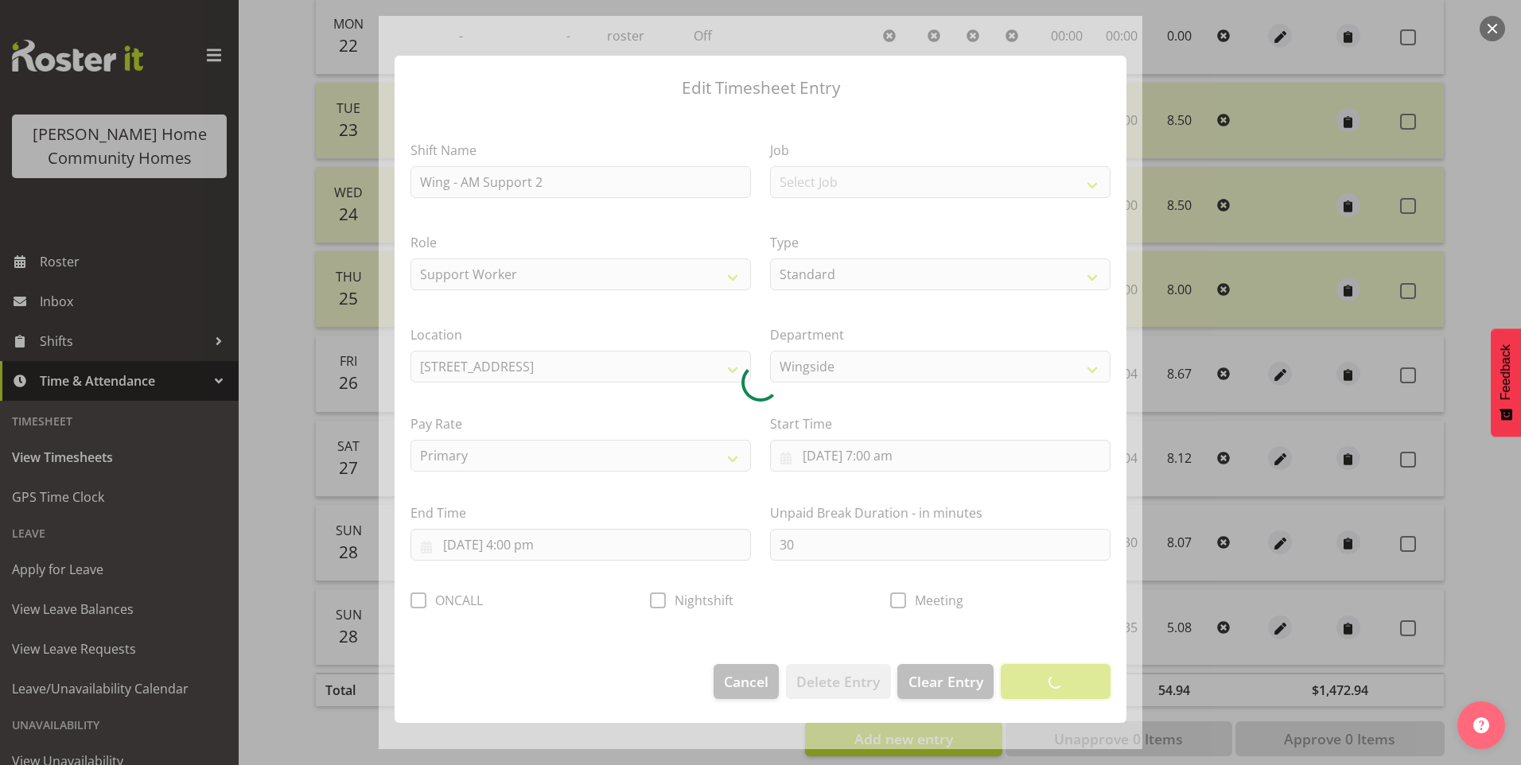
scroll to position [0, 0]
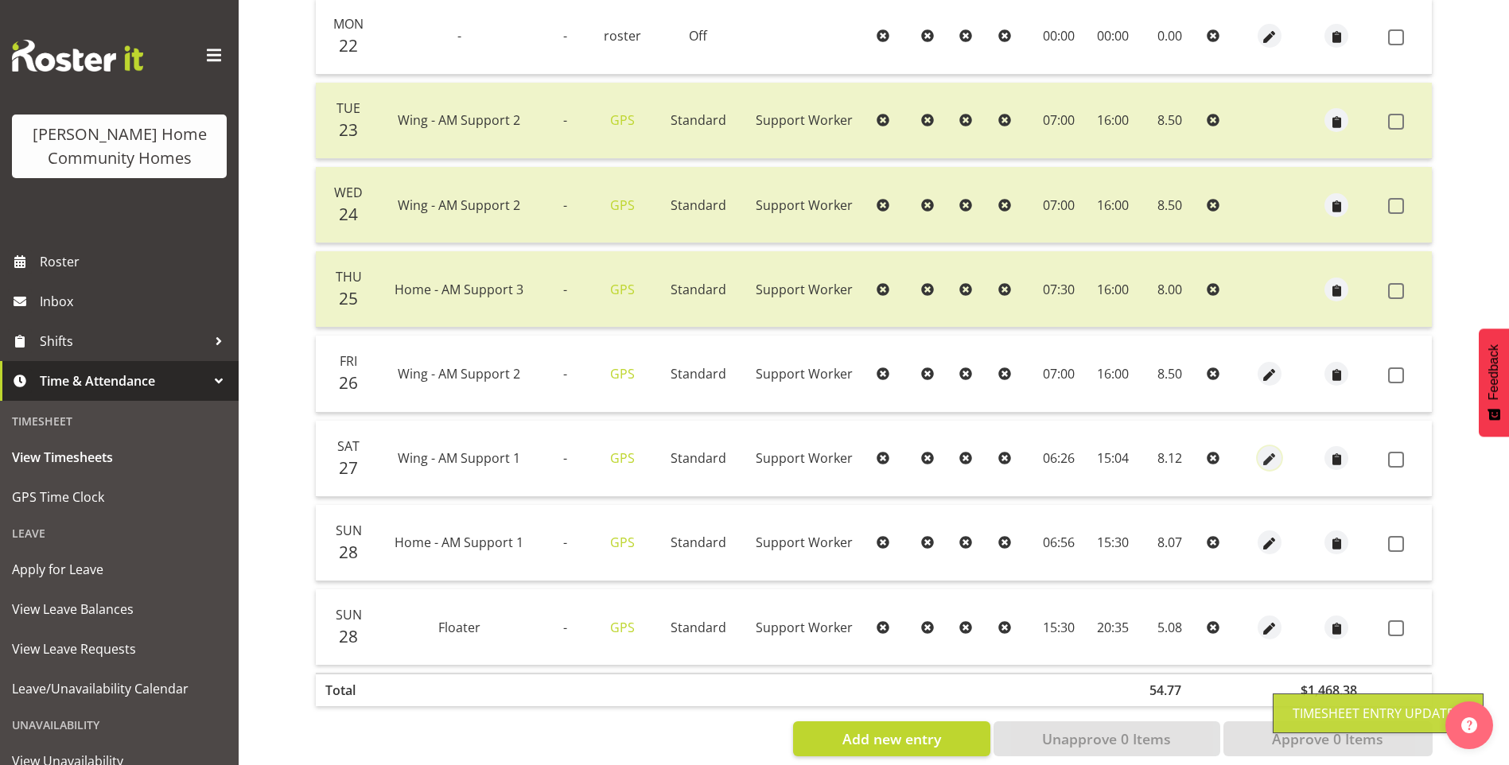
click at [1273, 457] on span "button" at bounding box center [1270, 460] width 18 height 18
select select "Standard"
select select "749"
select select "8"
select select "2025"
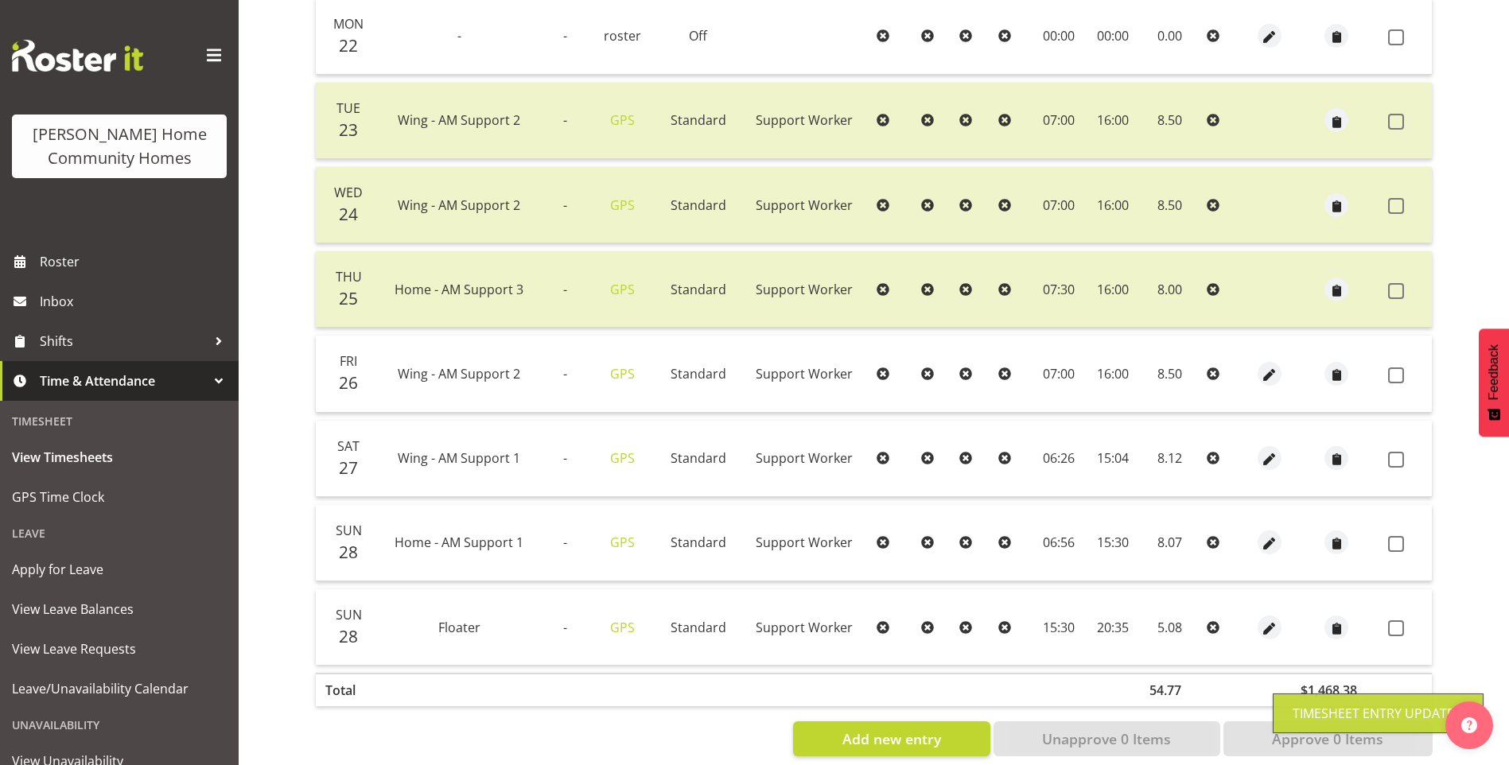
select select "6"
select select "26"
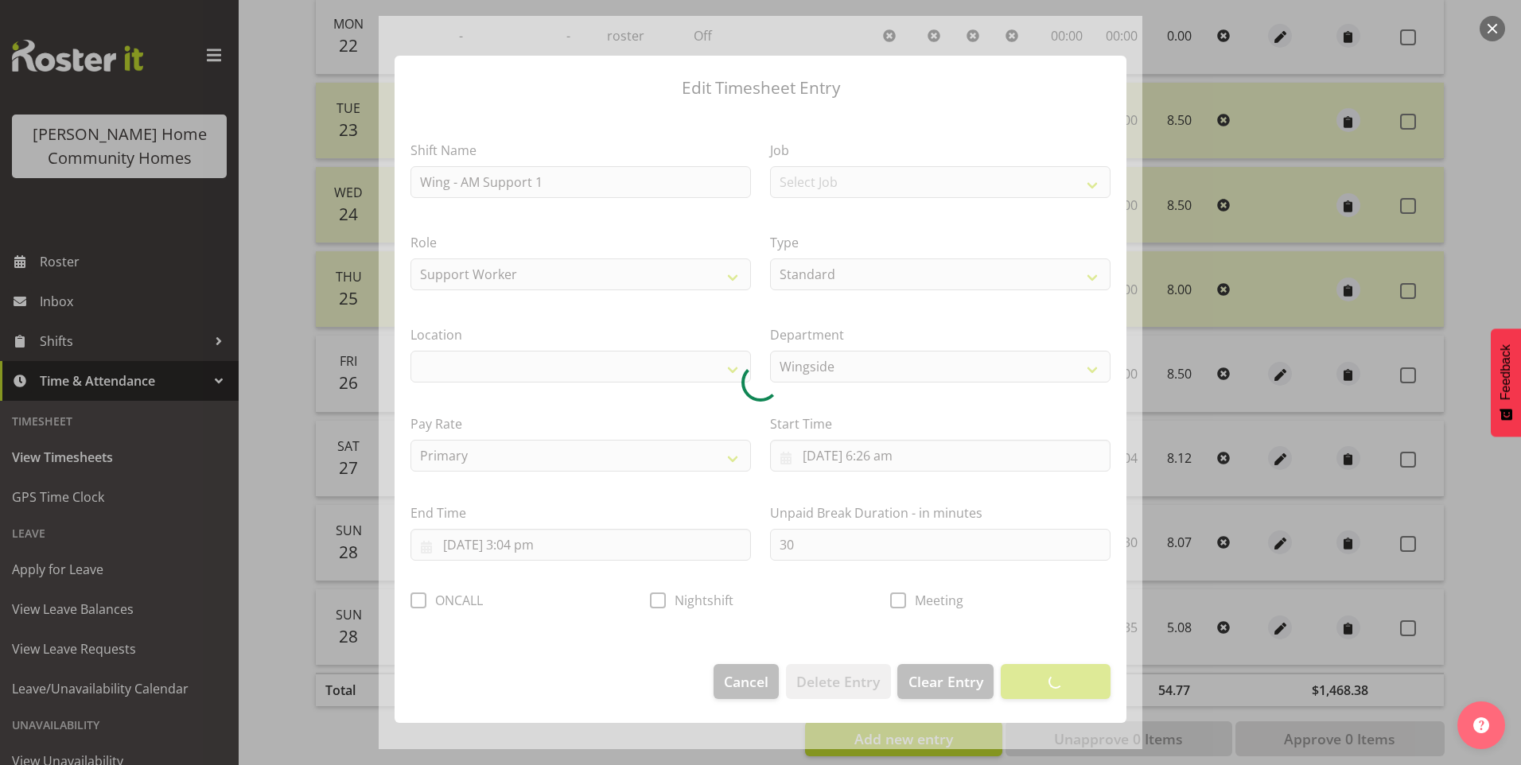
select select "1071"
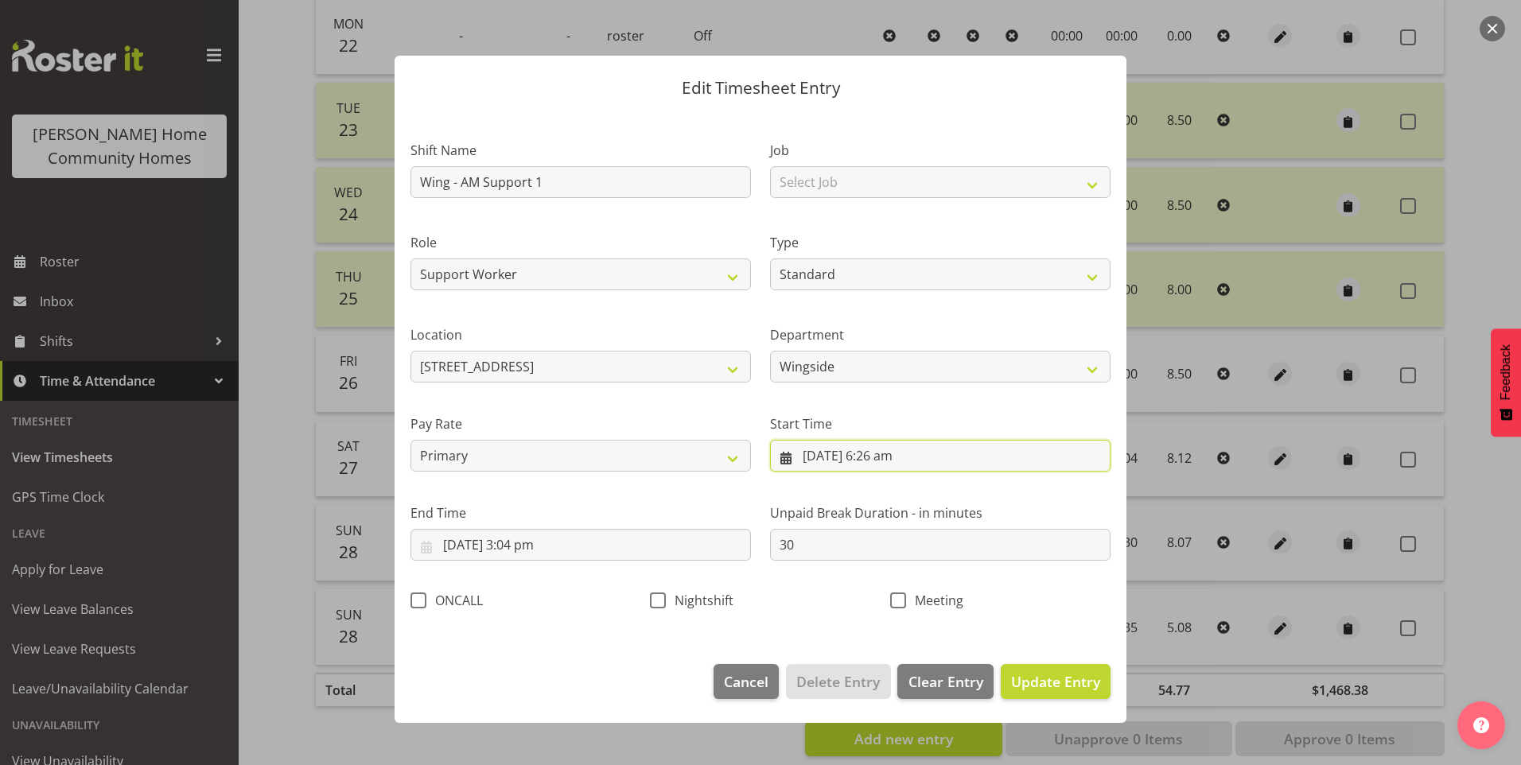
click at [901, 464] on input "27/09/2025, 6:26 am" at bounding box center [940, 456] width 340 height 32
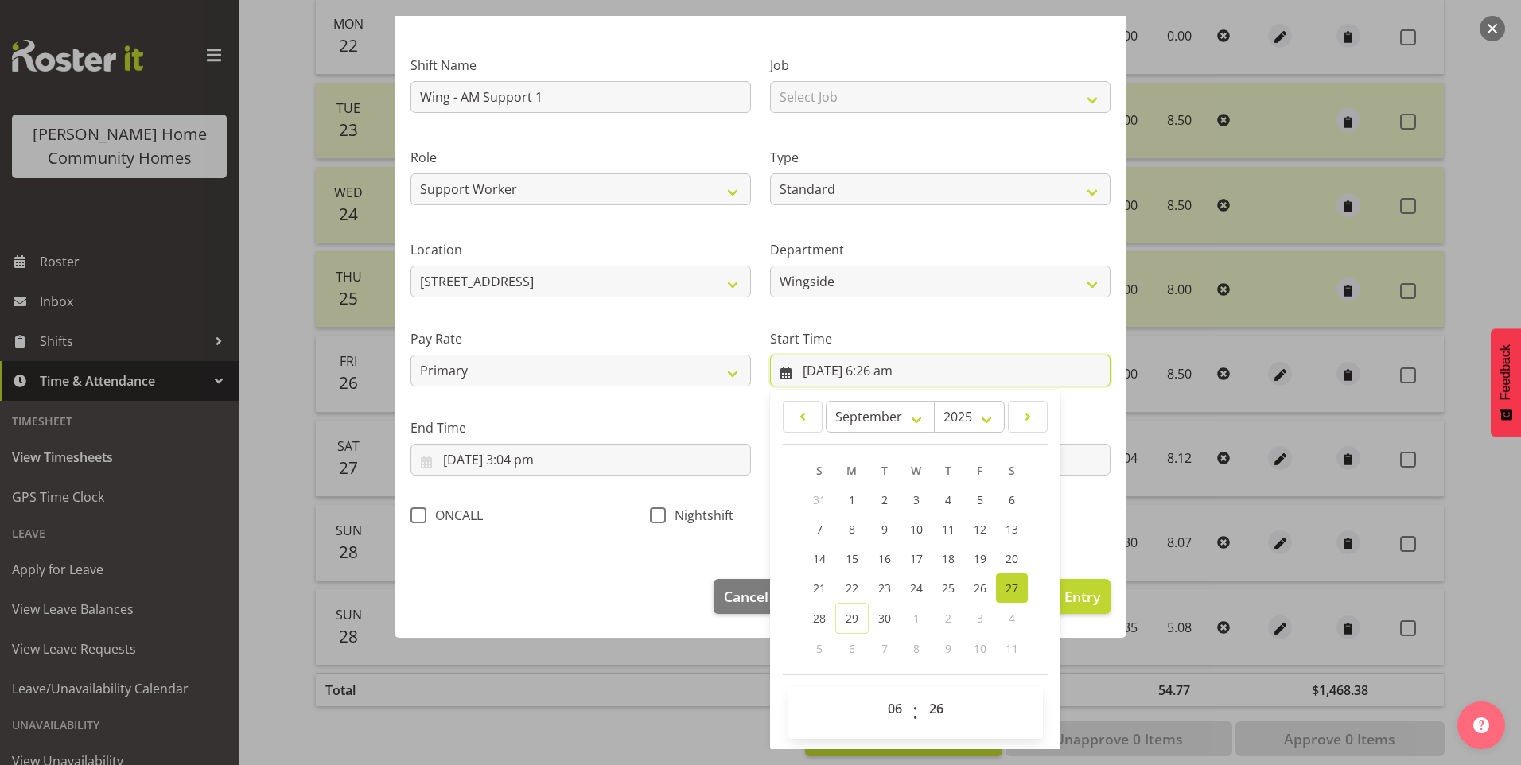
scroll to position [86, 0]
drag, startPoint x: 930, startPoint y: 713, endPoint x: 935, endPoint y: 701, distance: 12.8
click at [930, 711] on select "00 01 02 03 04 05 06 07 08 09 10 11 12 13 14 15 16 17 18 19 20 21 22 23 24 25 2…" at bounding box center [938, 708] width 36 height 32
select select "30"
click at [920, 692] on select "00 01 02 03 04 05 06 07 08 09 10 11 12 13 14 15 16 17 18 19 20 21 22 23 24 25 2…" at bounding box center [938, 708] width 36 height 32
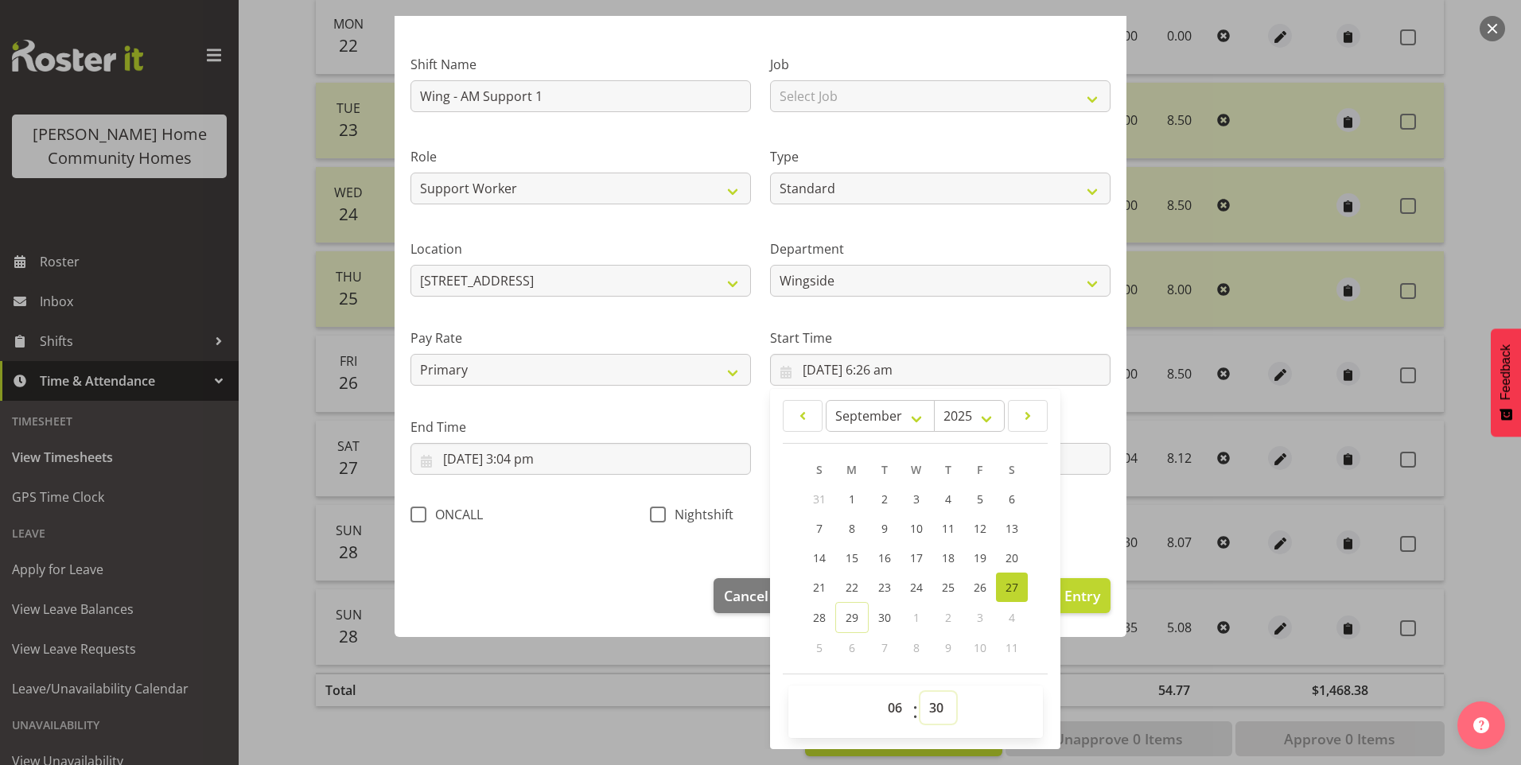
type input "27/09/2025, 6:30 am"
click at [546, 465] on input "27/09/2025, 3:04 pm" at bounding box center [580, 459] width 340 height 32
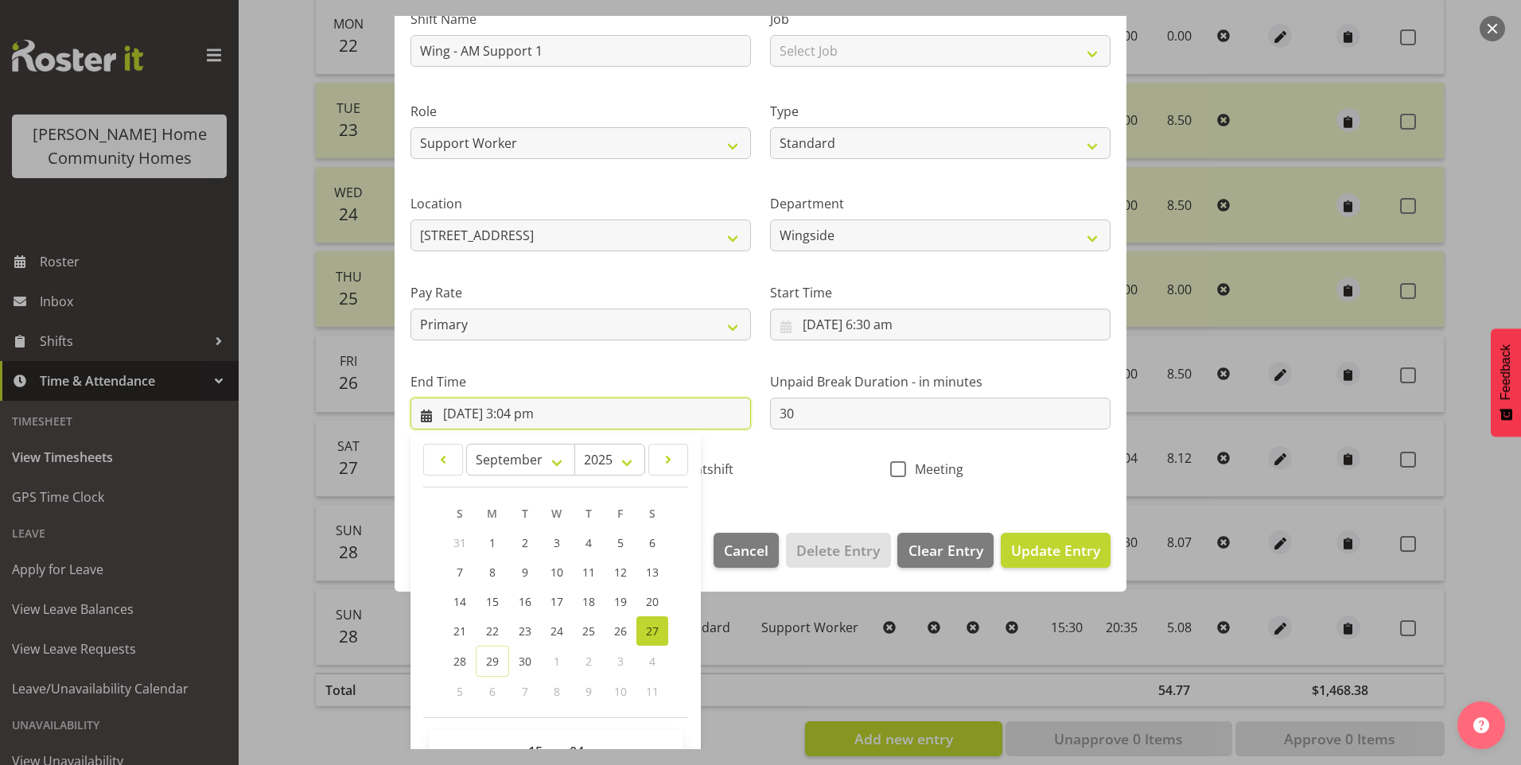
scroll to position [175, 0]
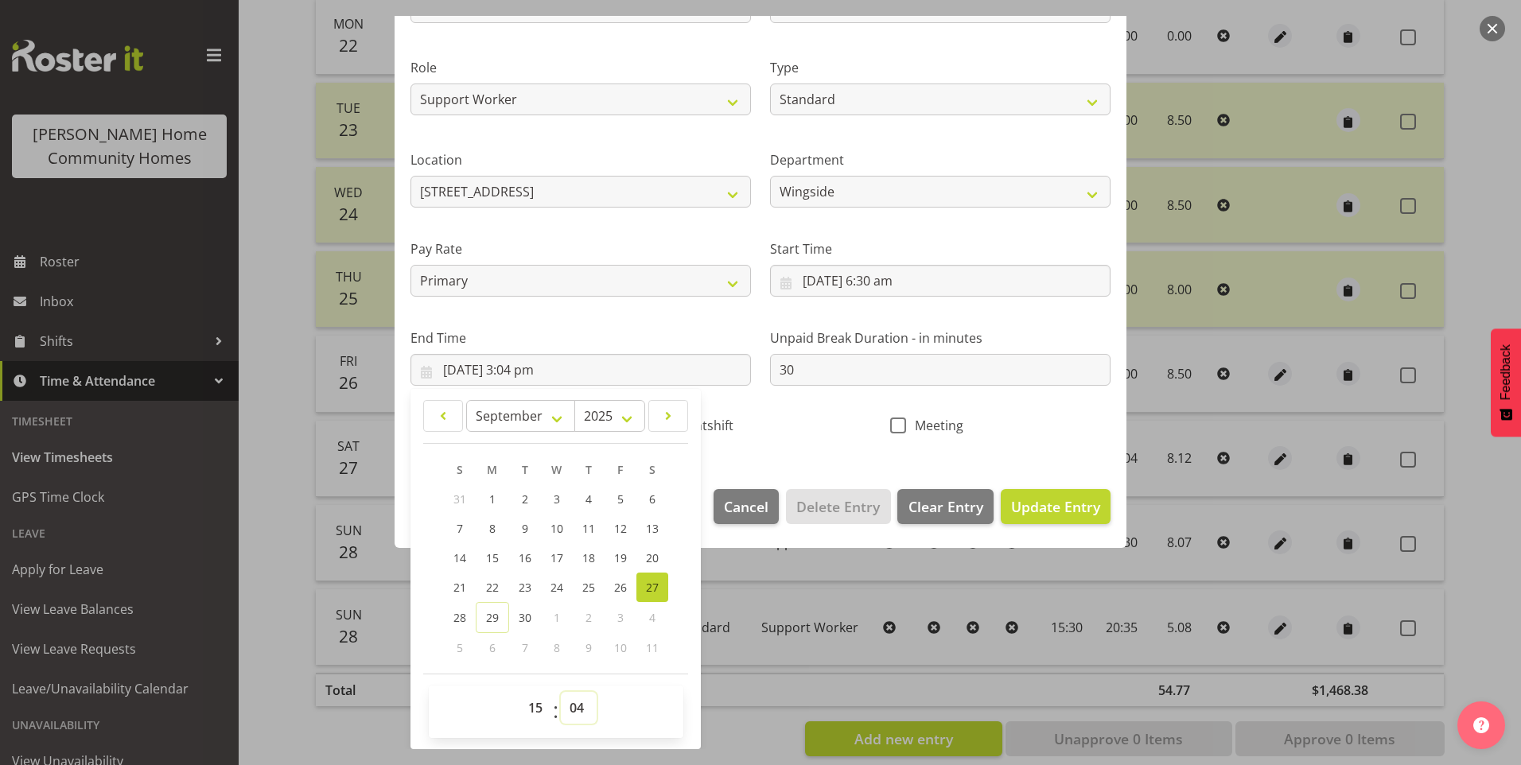
drag, startPoint x: 580, startPoint y: 709, endPoint x: 584, endPoint y: 690, distance: 19.5
click at [581, 701] on select "00 01 02 03 04 05 06 07 08 09 10 11 12 13 14 15 16 17 18 19 20 21 22 23 24 25 2…" at bounding box center [579, 708] width 36 height 32
select select "0"
click at [561, 692] on select "00 01 02 03 04 05 06 07 08 09 10 11 12 13 14 15 16 17 18 19 20 21 22 23 24 25 2…" at bounding box center [579, 708] width 36 height 32
type input "27/09/2025, 3:00 pm"
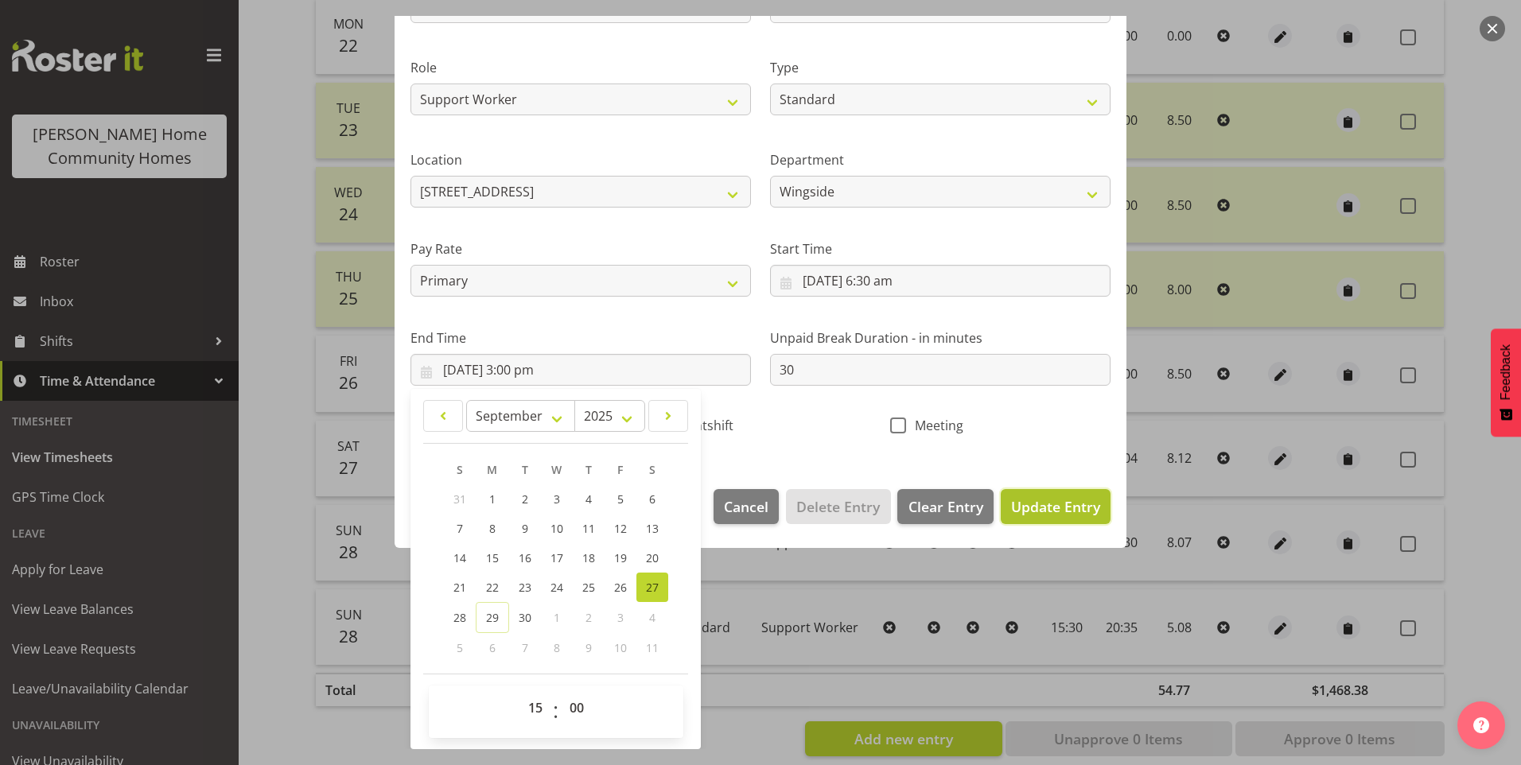
click at [1074, 503] on span "Update Entry" at bounding box center [1055, 506] width 89 height 19
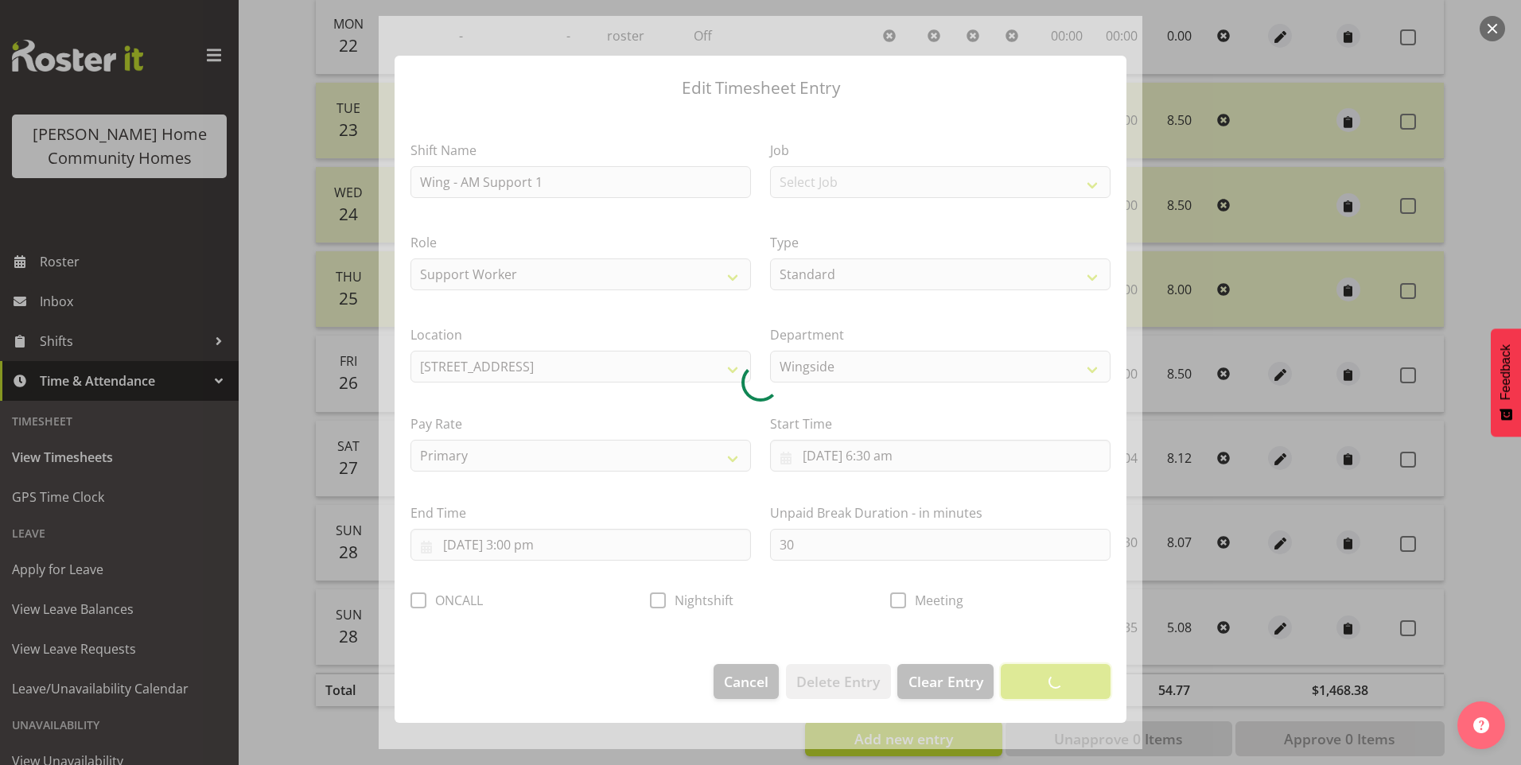
scroll to position [0, 0]
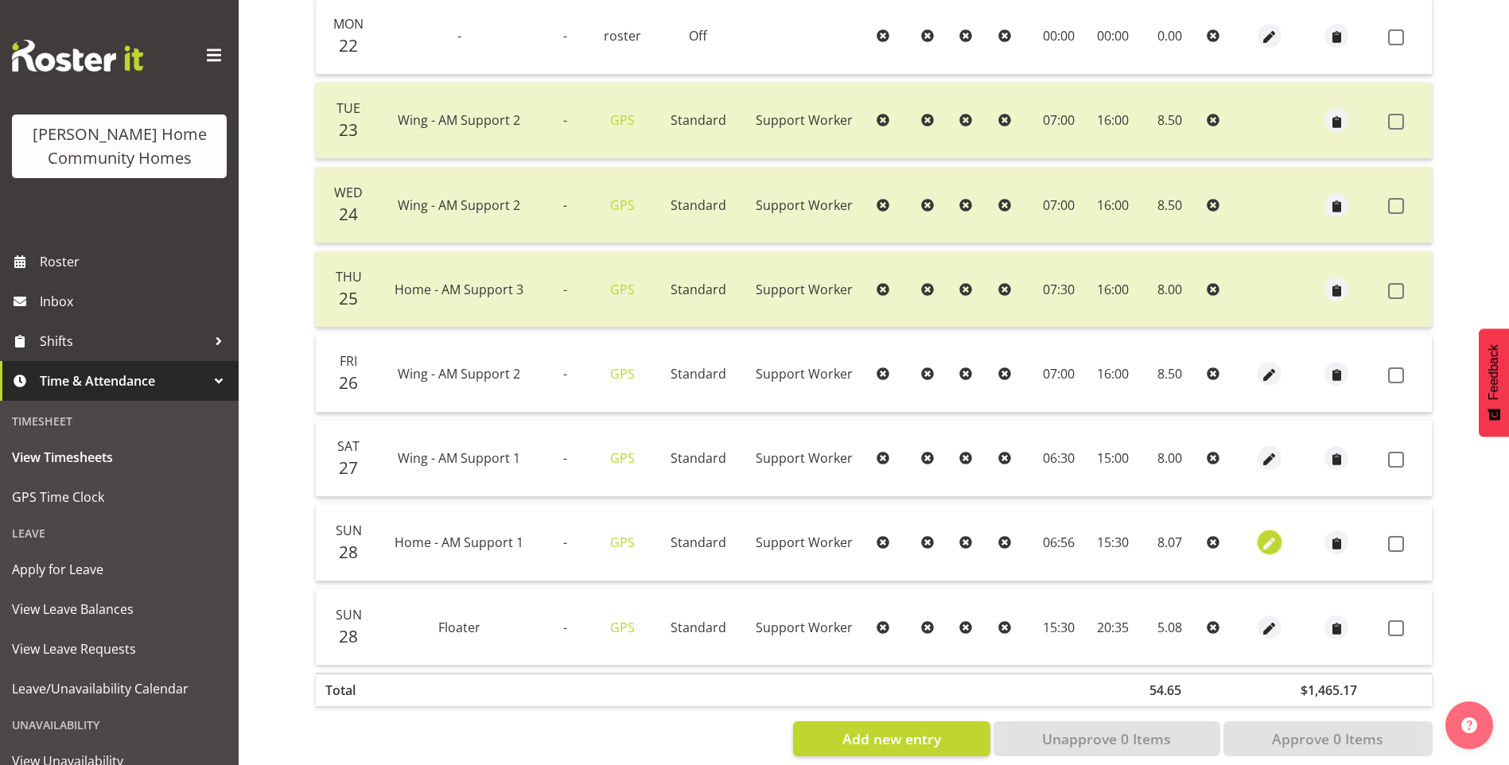
click at [1265, 542] on span "button" at bounding box center [1270, 544] width 18 height 18
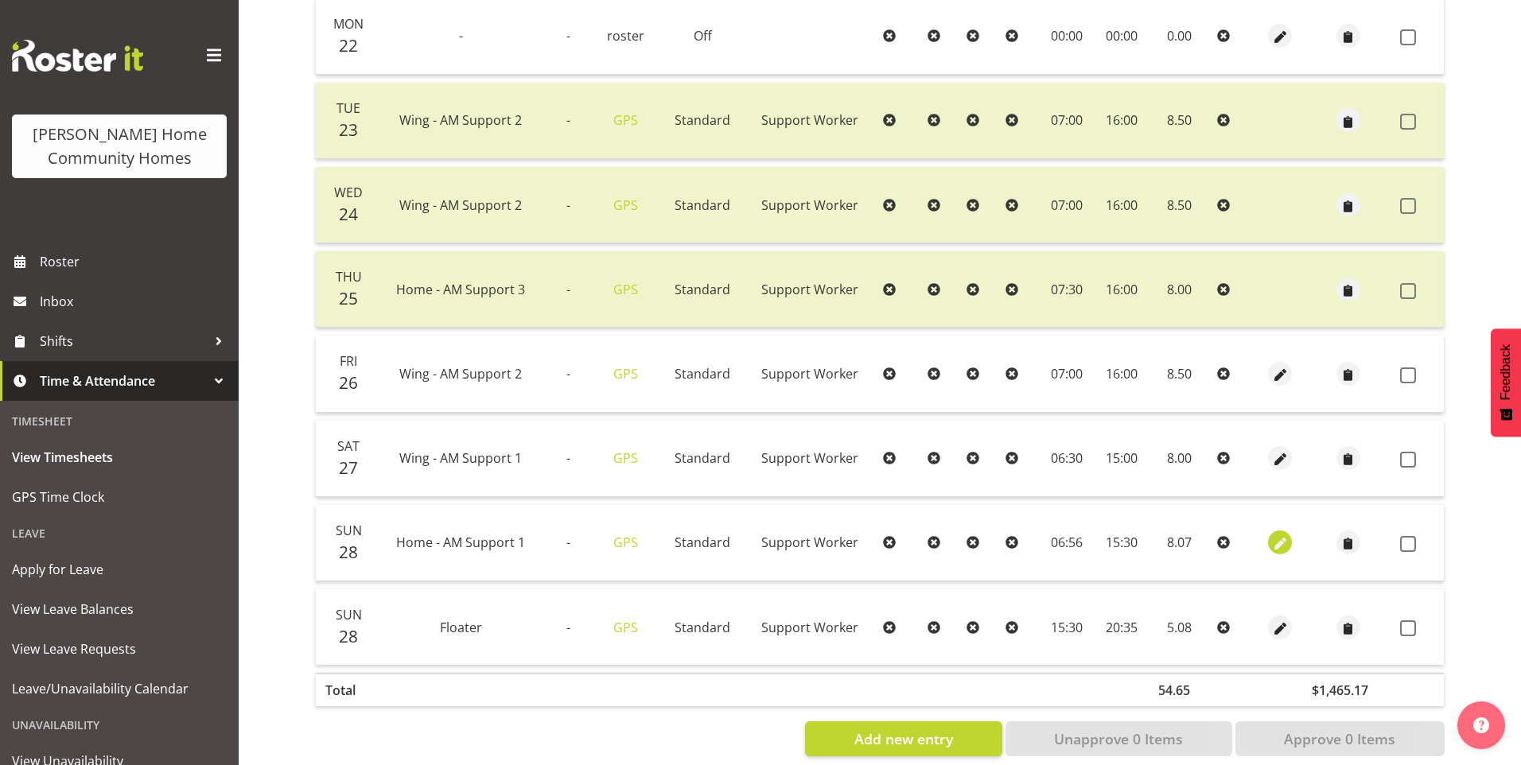
select select "Standard"
select select "8"
select select "2025"
select select "6"
select select "56"
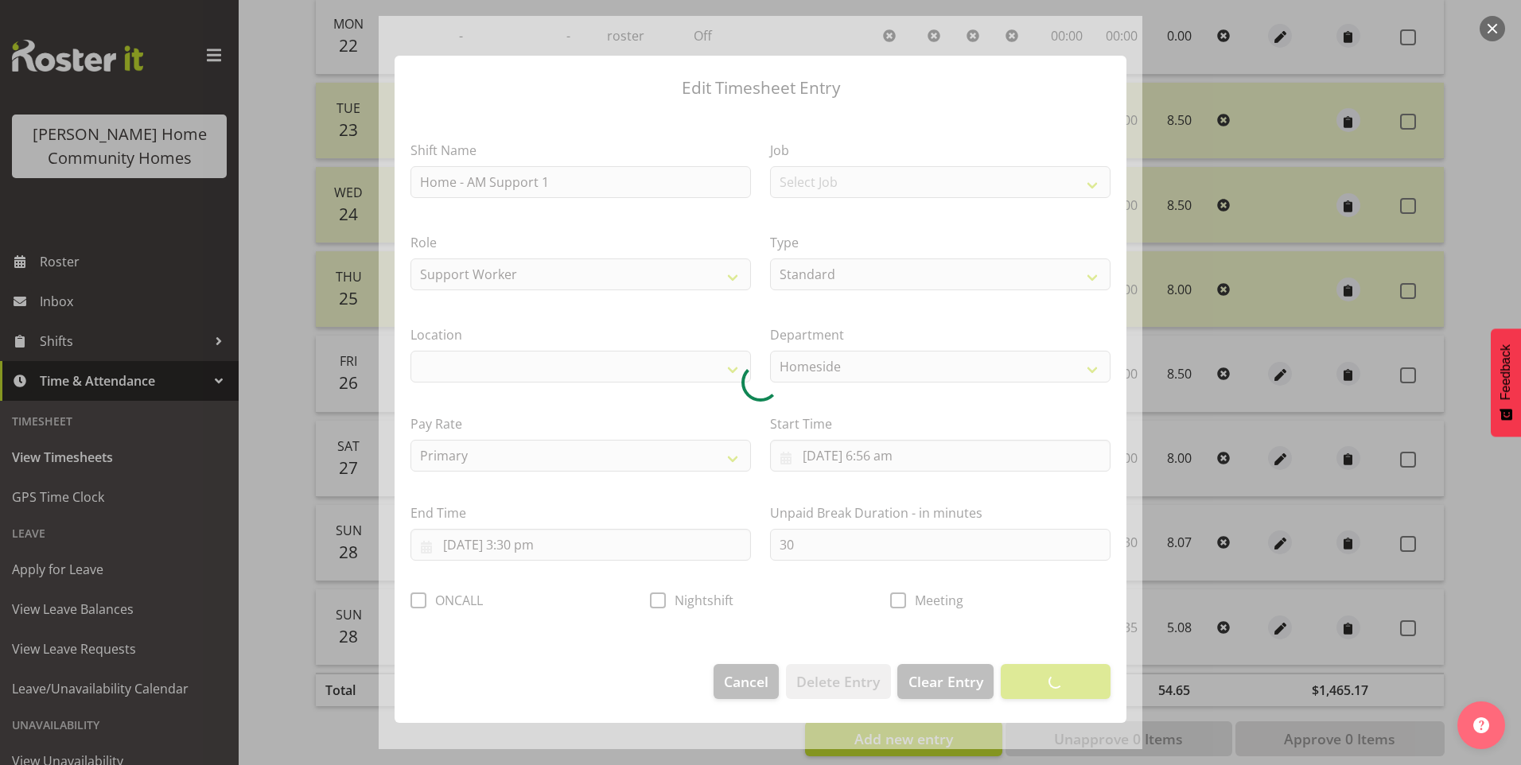
select select "1067"
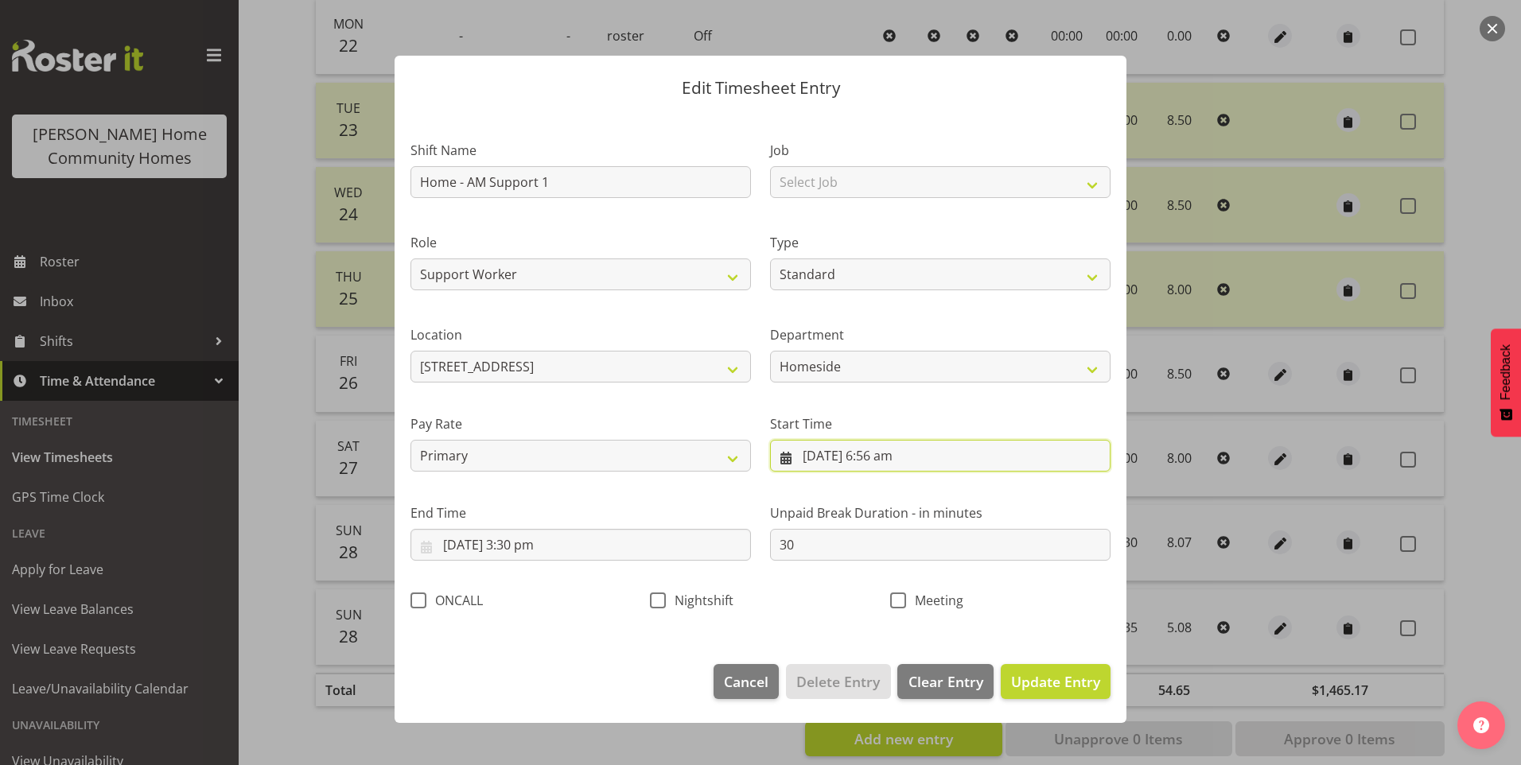
click at [901, 466] on input "28/09/2025, 6:56 am" at bounding box center [940, 456] width 340 height 32
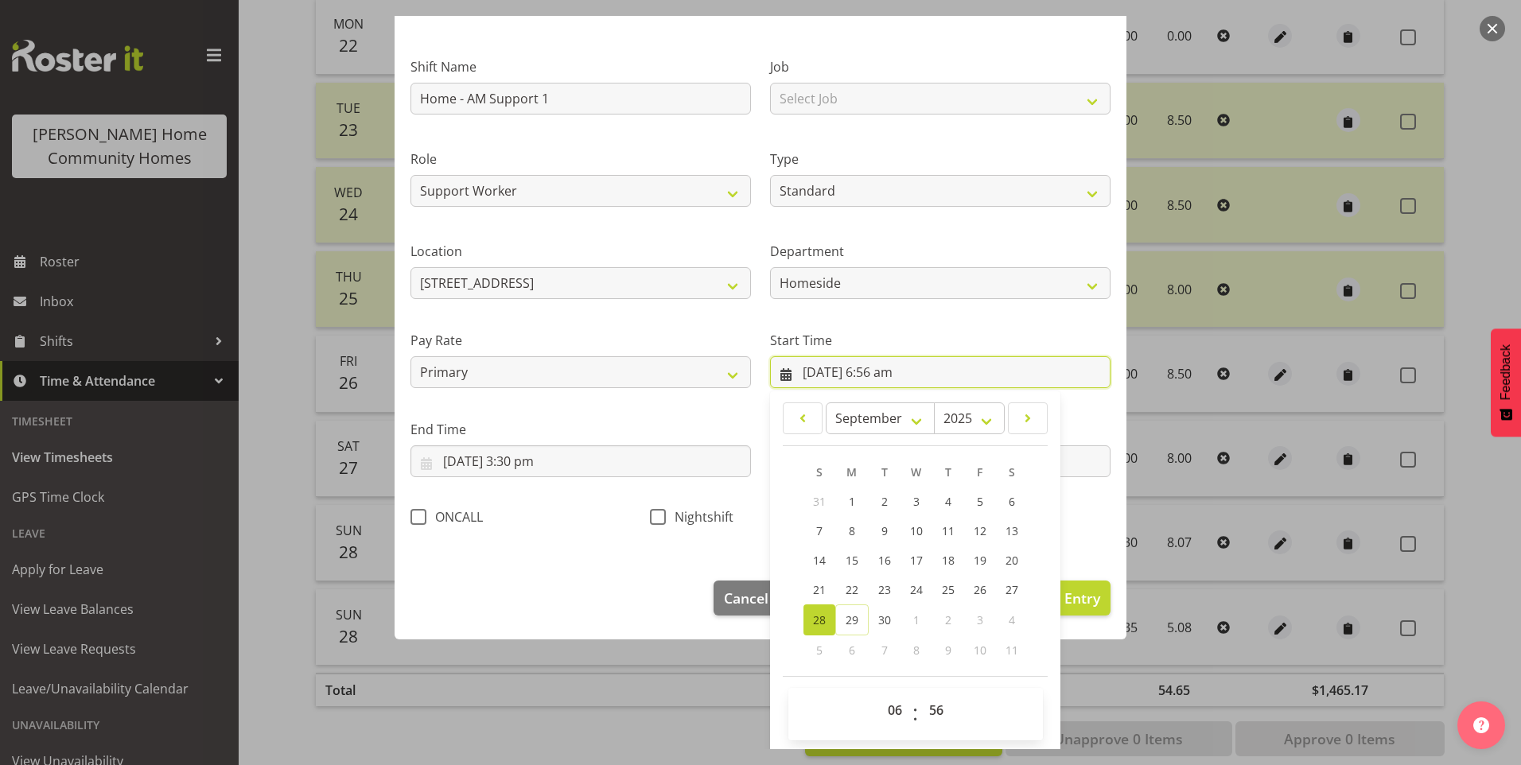
scroll to position [86, 0]
click at [933, 709] on select "00 01 02 03 04 05 06 07 08 09 10 11 12 13 14 15 16 17 18 19 20 21 22 23 24 25 2…" at bounding box center [938, 708] width 36 height 32
click at [955, 604] on div "2" at bounding box center [948, 617] width 32 height 31
drag, startPoint x: 922, startPoint y: 696, endPoint x: 927, endPoint y: 690, distance: 8.5
click at [924, 696] on select "00 01 02 03 04 05 06 07 08 09 10 11 12 13 14 15 16 17 18 19 20 21 22 23 24 25 2…" at bounding box center [938, 708] width 36 height 32
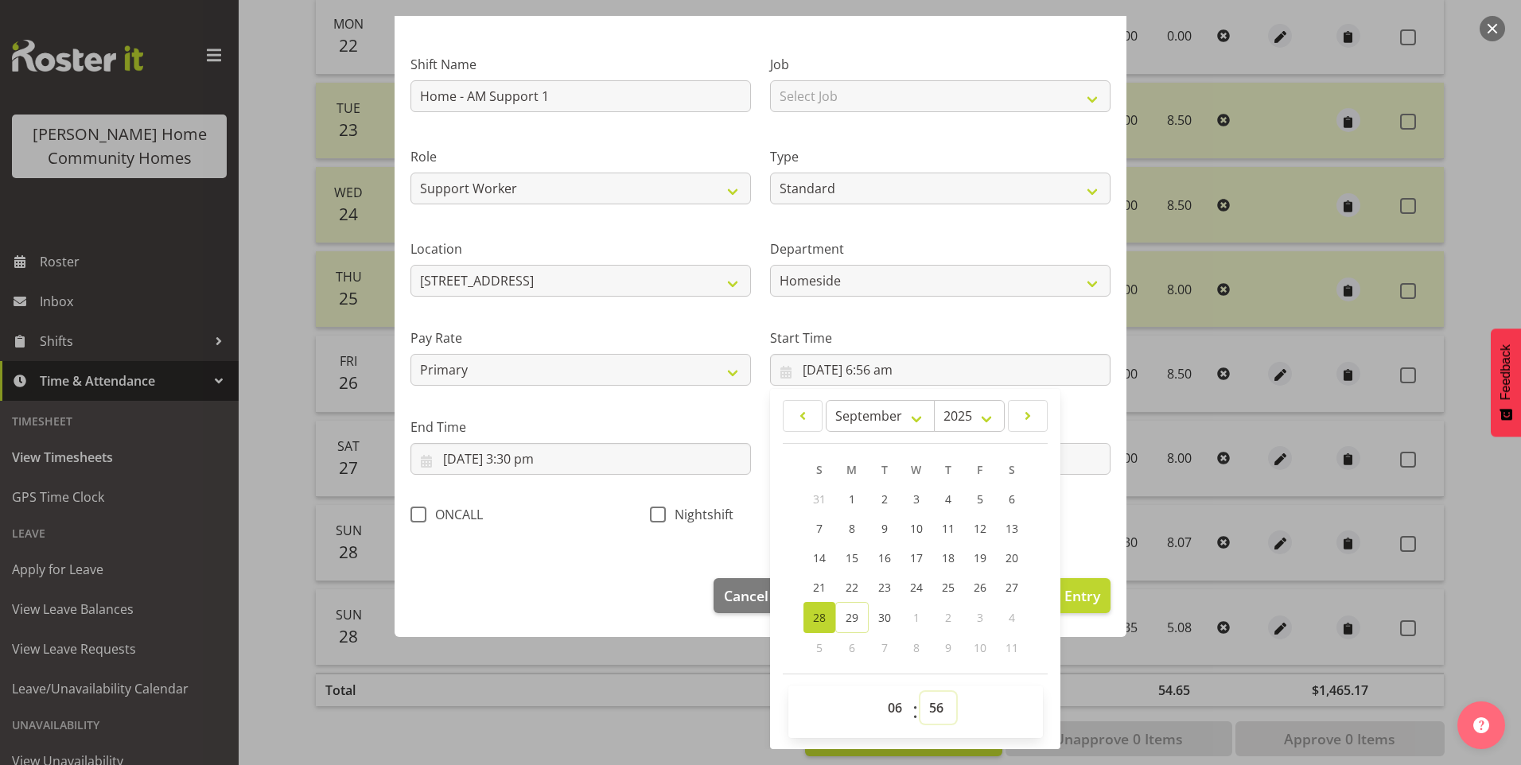
select select "0"
click at [920, 692] on select "00 01 02 03 04 05 06 07 08 09 10 11 12 13 14 15 16 17 18 19 20 21 22 23 24 25 2…" at bounding box center [938, 708] width 36 height 32
type input "28/09/2025, 6:00 am"
click at [885, 703] on select "00 01 02 03 04 05 06 07 08 09 10 11 12 13 14 15 16 17 18 19 20 21 22 23" at bounding box center [897, 708] width 36 height 32
select select "7"
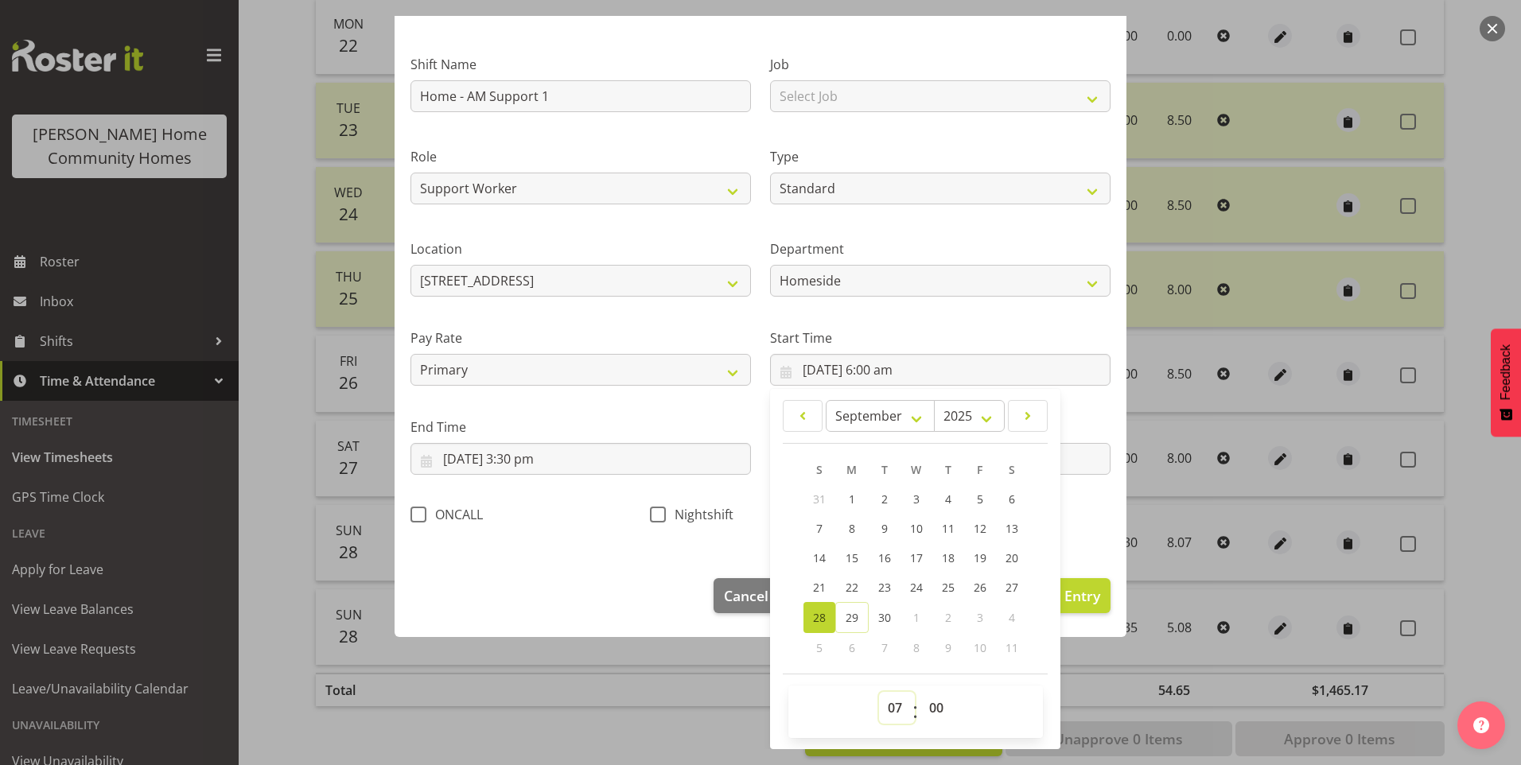
click at [879, 692] on select "00 01 02 03 04 05 06 07 08 09 10 11 12 13 14 15 16 17 18 19 20 21 22 23" at bounding box center [897, 708] width 36 height 32
type input "28/09/2025, 7:00 am"
click at [549, 464] on input "28/09/2025, 3:30 pm" at bounding box center [580, 459] width 340 height 32
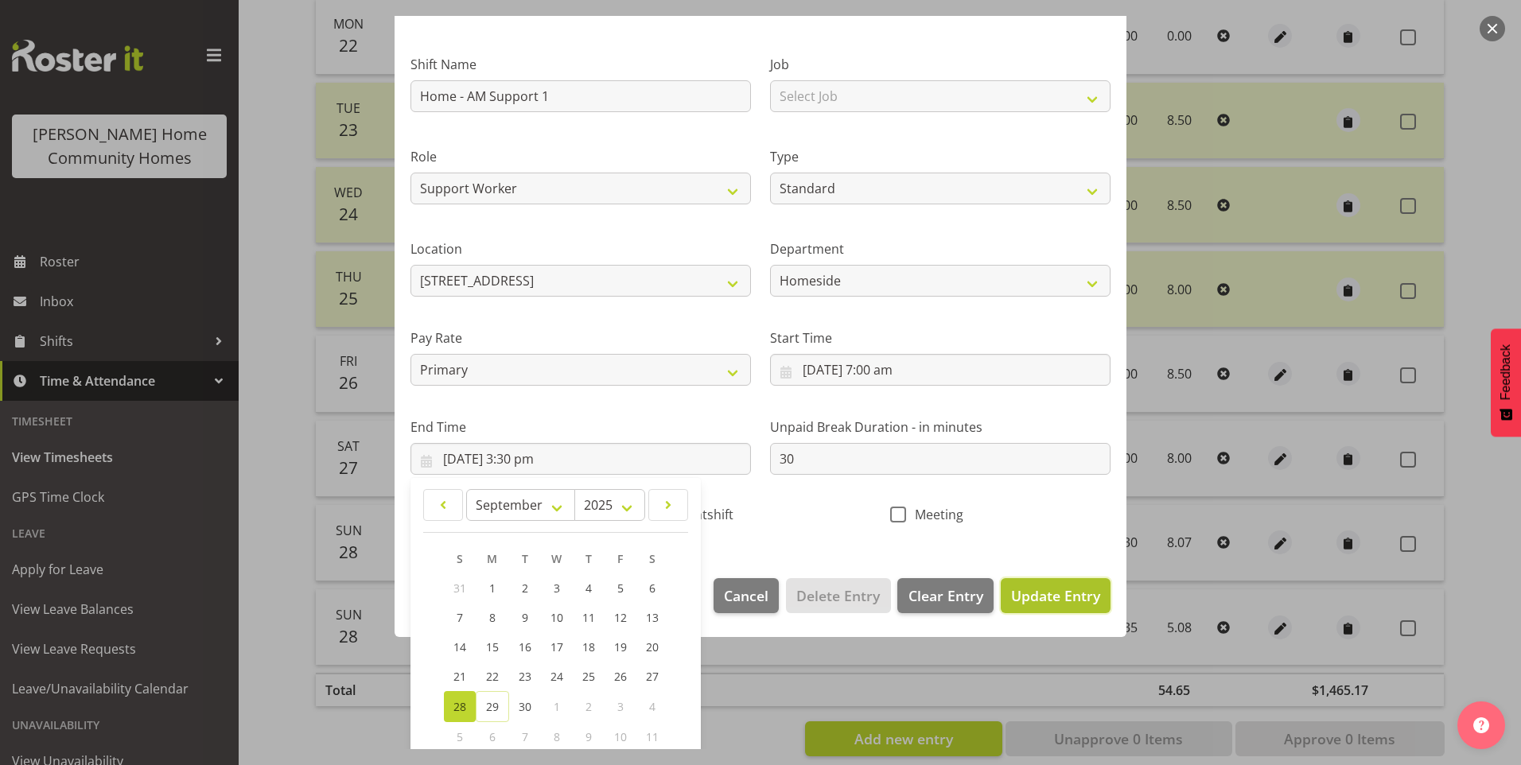
click at [1048, 593] on span "Update Entry" at bounding box center [1055, 595] width 89 height 19
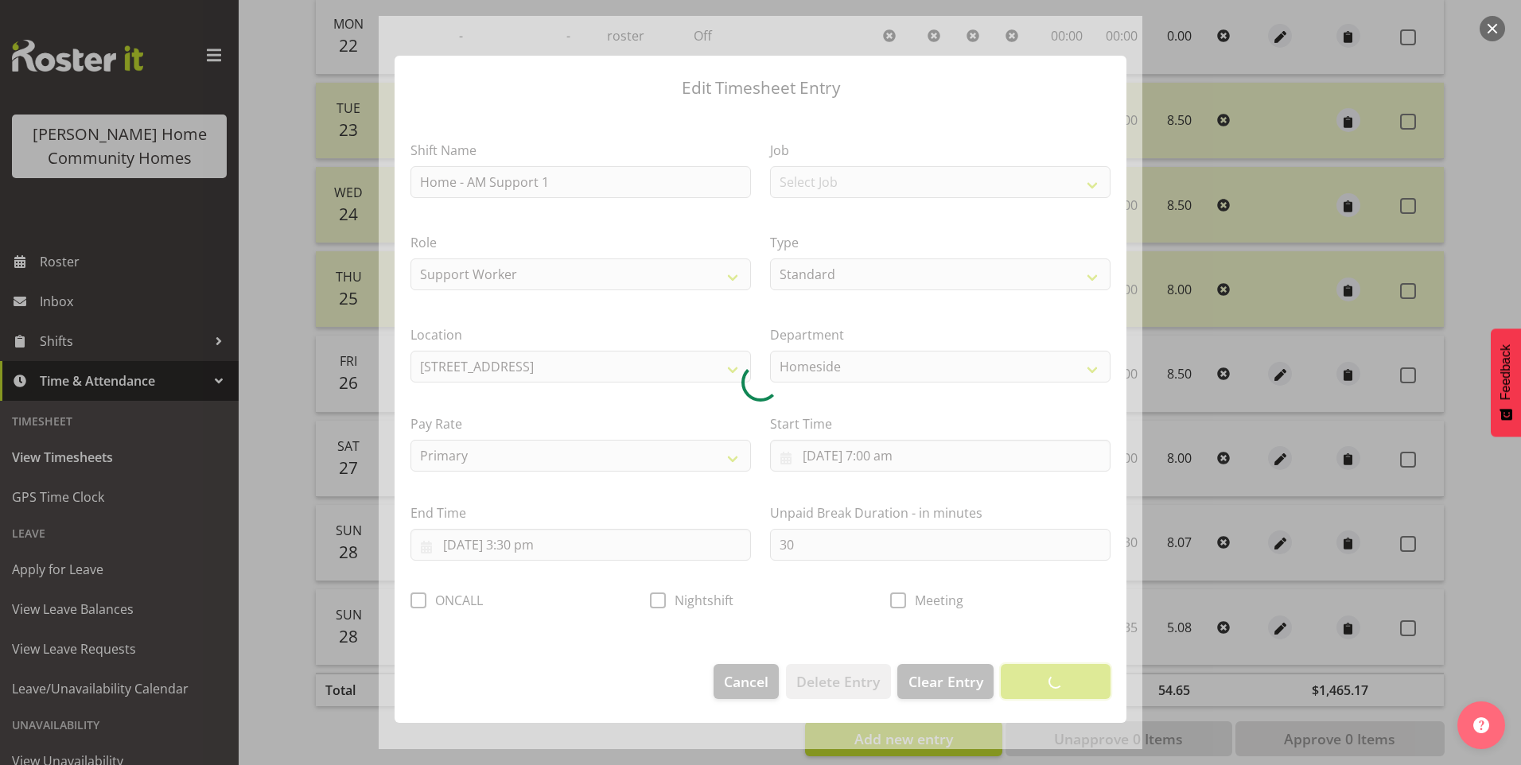
scroll to position [0, 0]
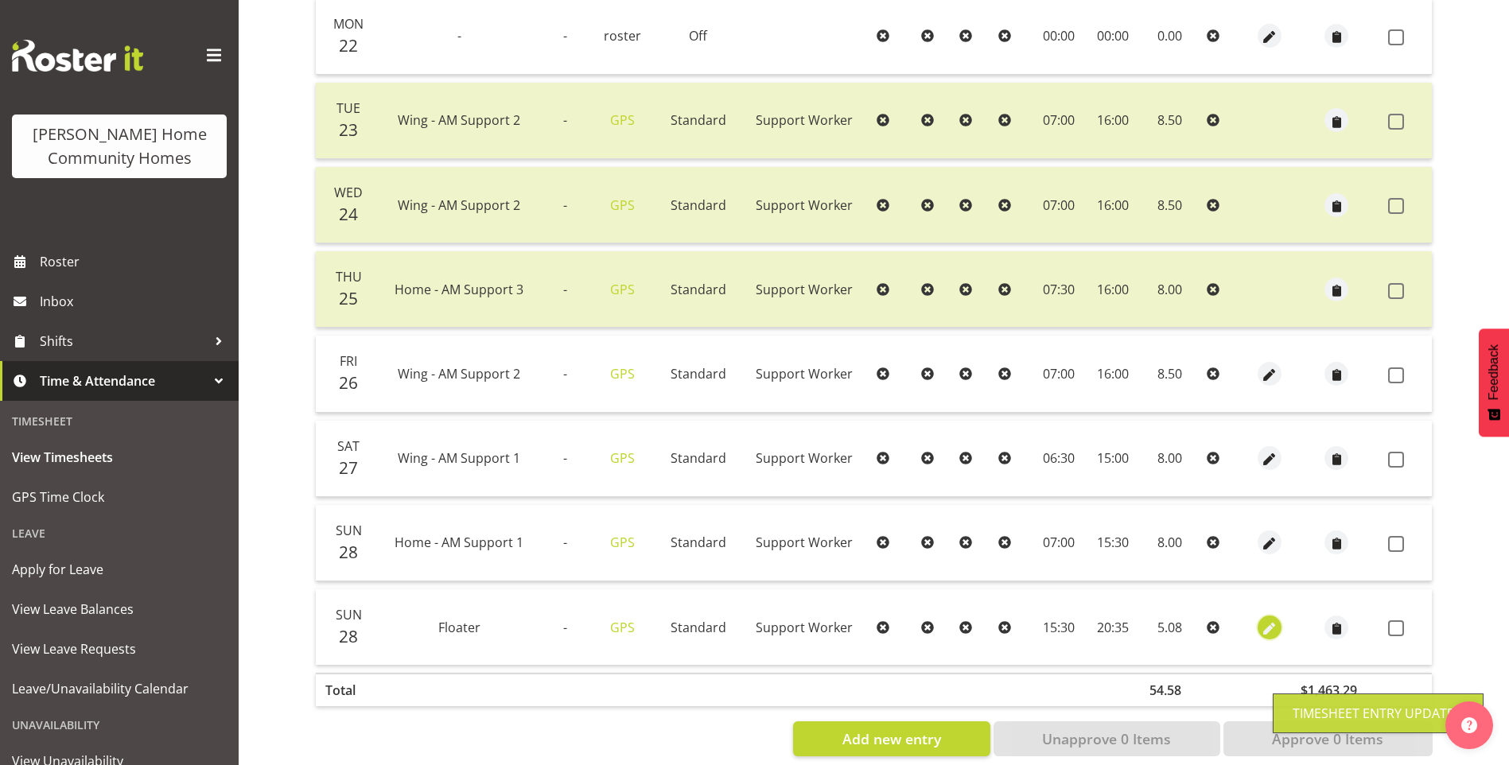
click at [1275, 625] on span "button" at bounding box center [1270, 629] width 18 height 18
select select "Standard"
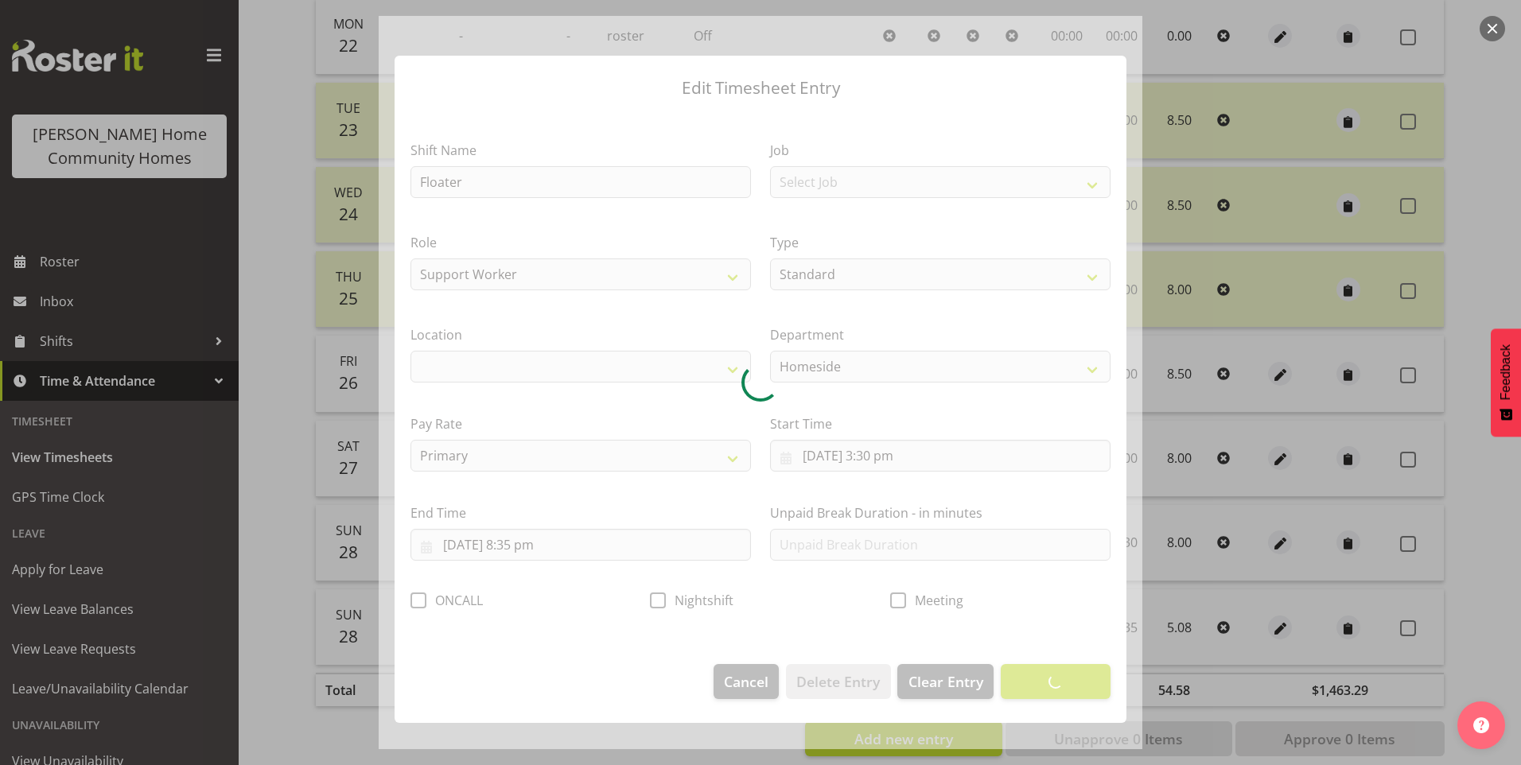
select select "1067"
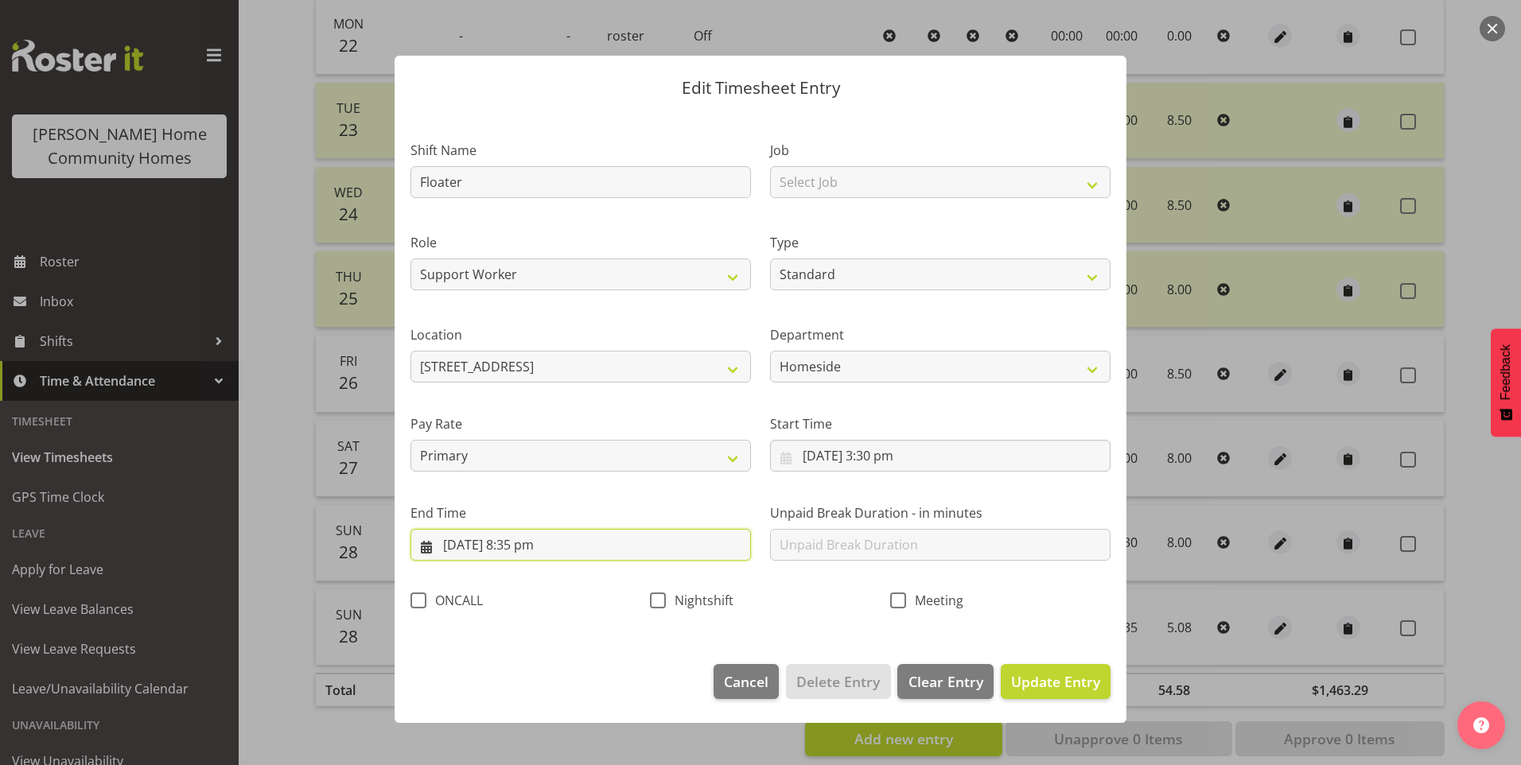
click at [551, 558] on input "28/09/2025, 8:35 pm" at bounding box center [580, 545] width 340 height 32
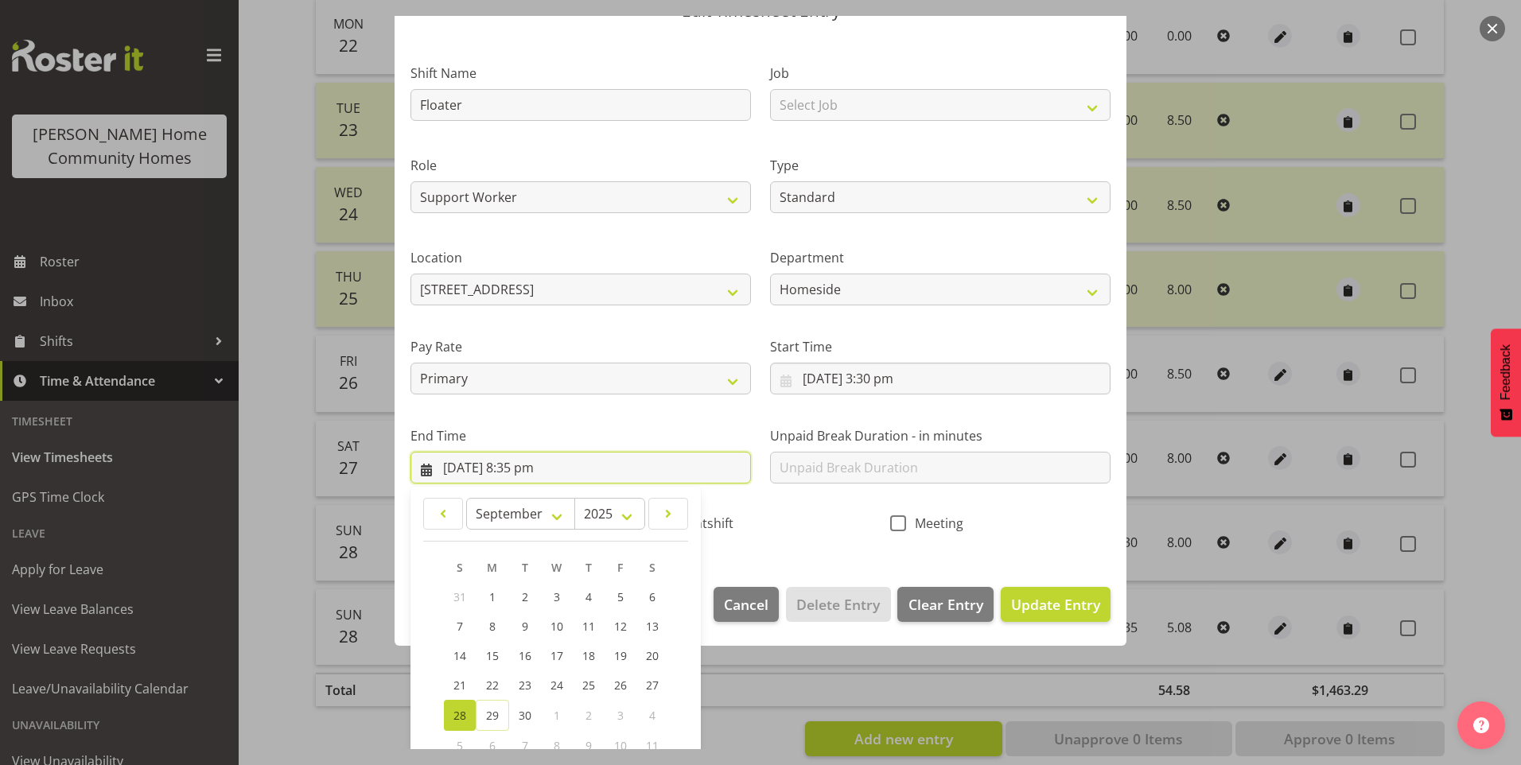
scroll to position [159, 0]
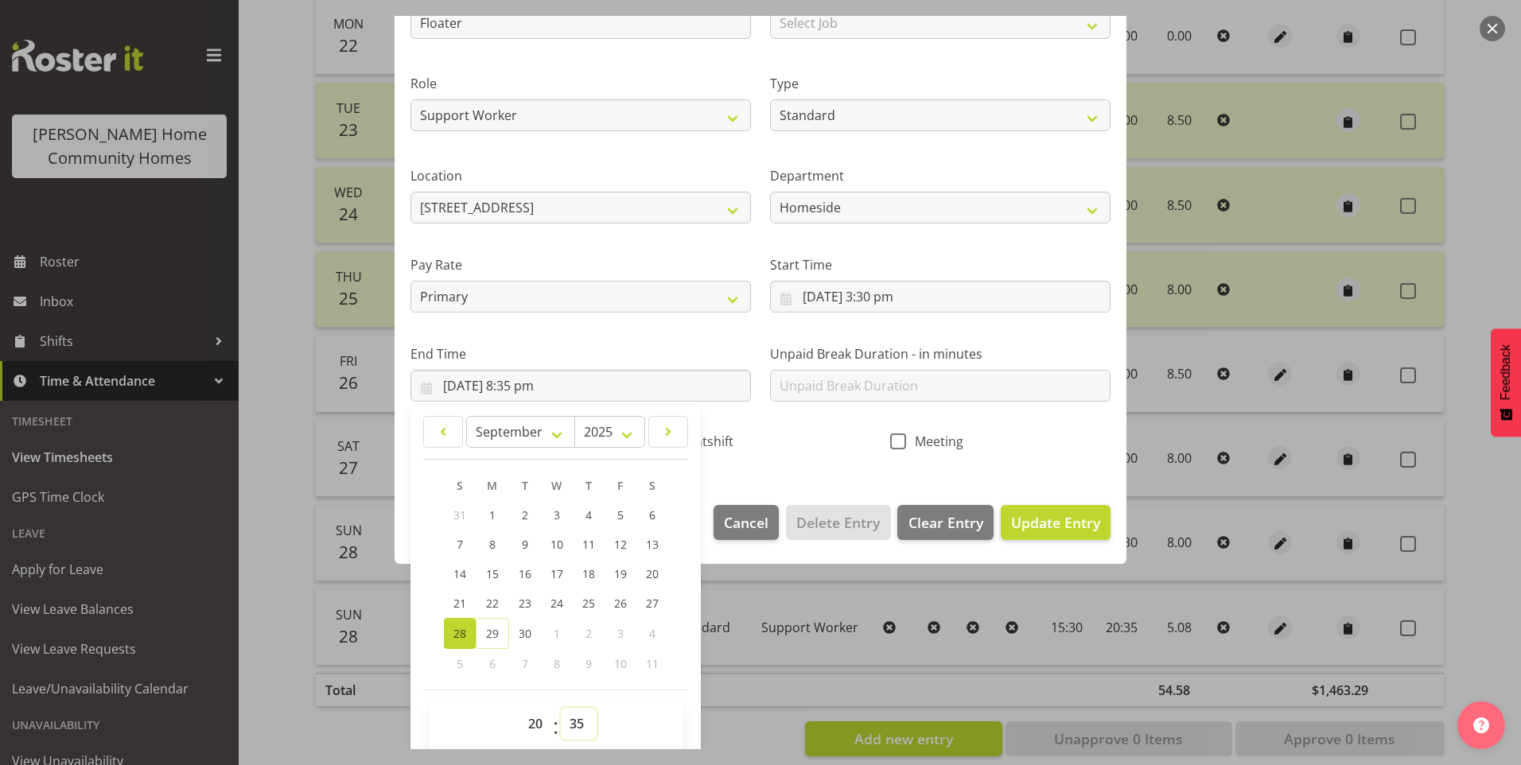
click at [568, 726] on select "00 01 02 03 04 05 06 07 08 09 10 11 12 13 14 15 16 17 18 19 20 21 22 23 24 25 2…" at bounding box center [579, 724] width 36 height 32
select select "30"
click at [561, 708] on select "00 01 02 03 04 05 06 07 08 09 10 11 12 13 14 15 16 17 18 19 20 21 22 23 24 25 2…" at bounding box center [579, 724] width 36 height 32
type input "28/09/2025, 8:30 pm"
click at [1035, 523] on span "Update Entry" at bounding box center [1055, 522] width 89 height 19
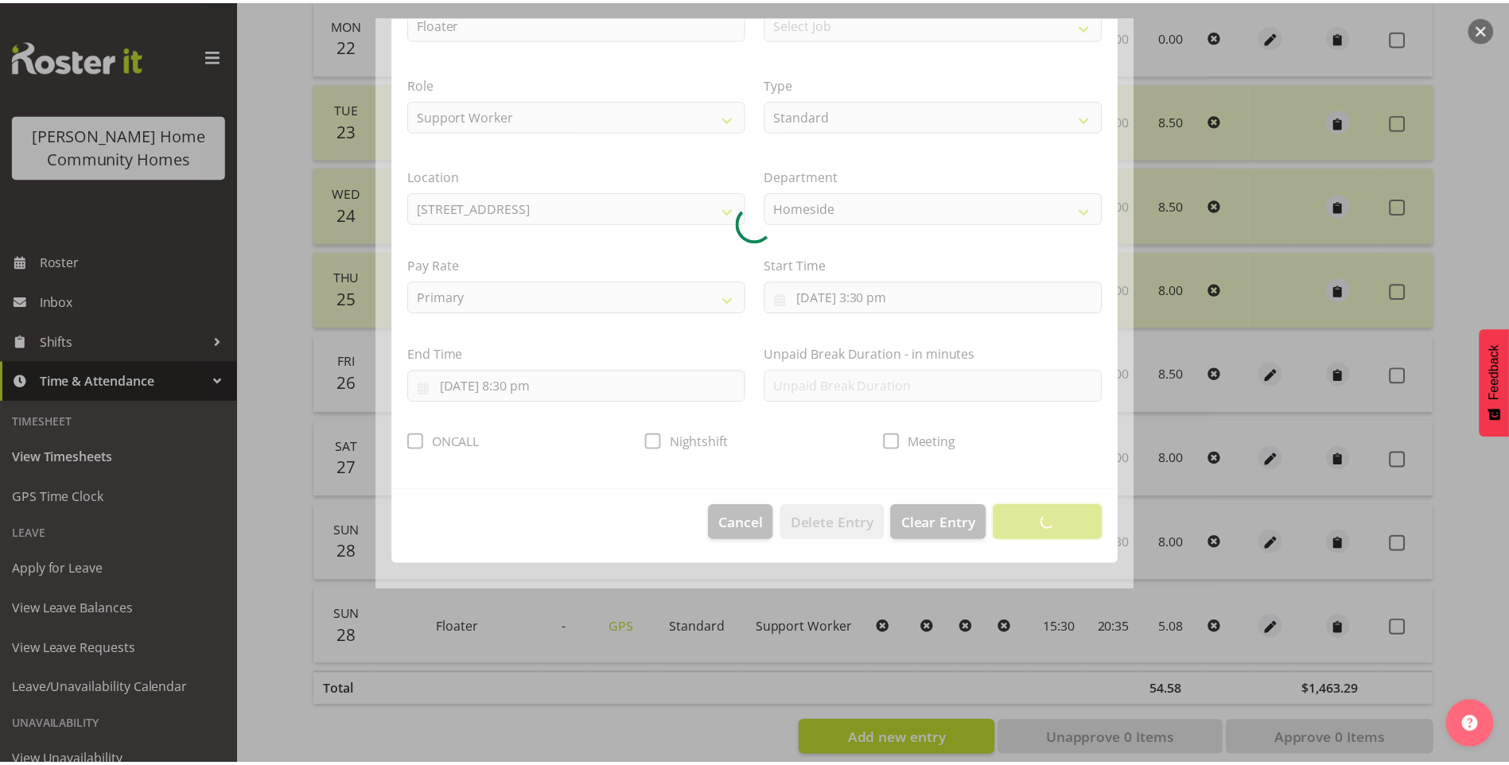
scroll to position [0, 0]
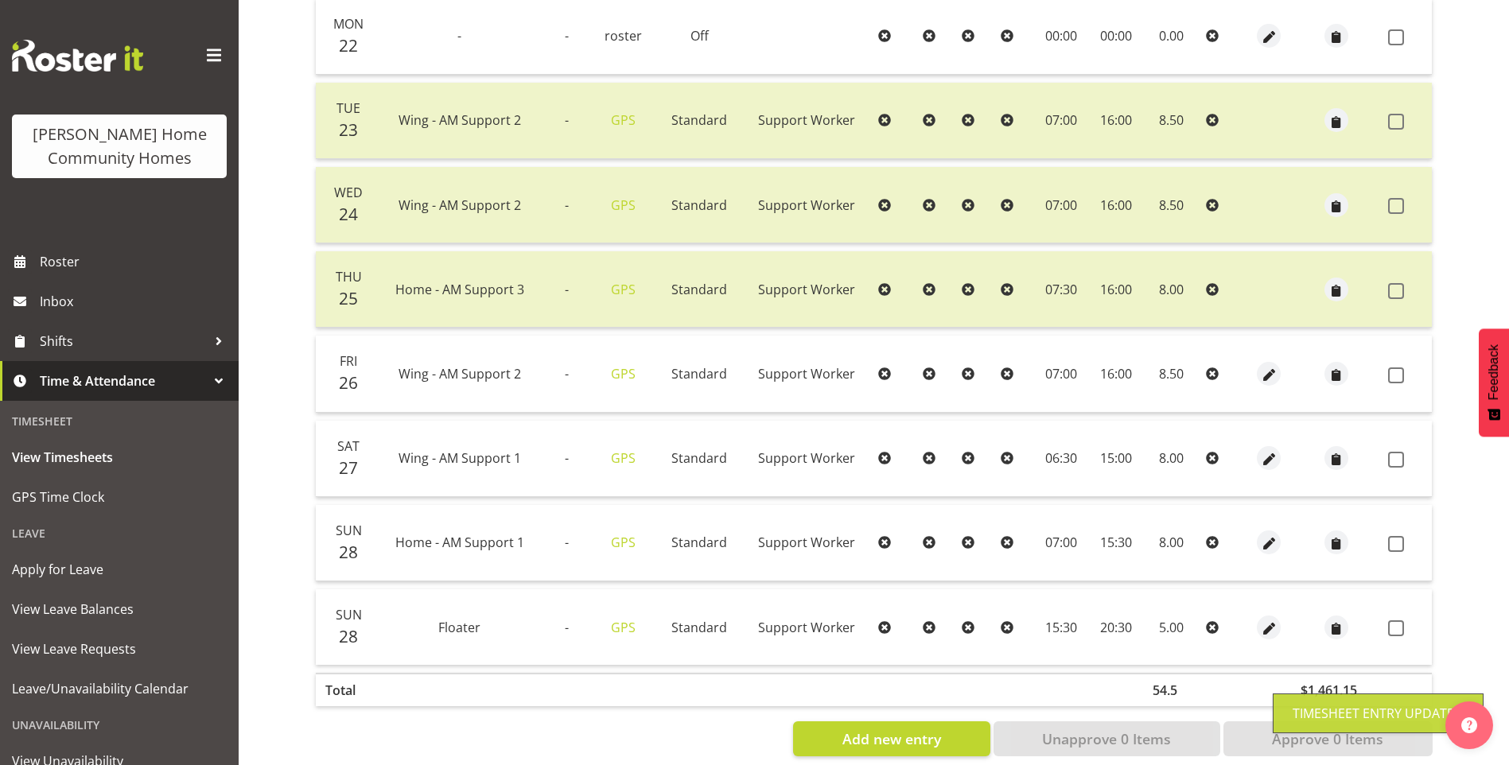
click at [1399, 627] on span at bounding box center [1396, 628] width 16 height 16
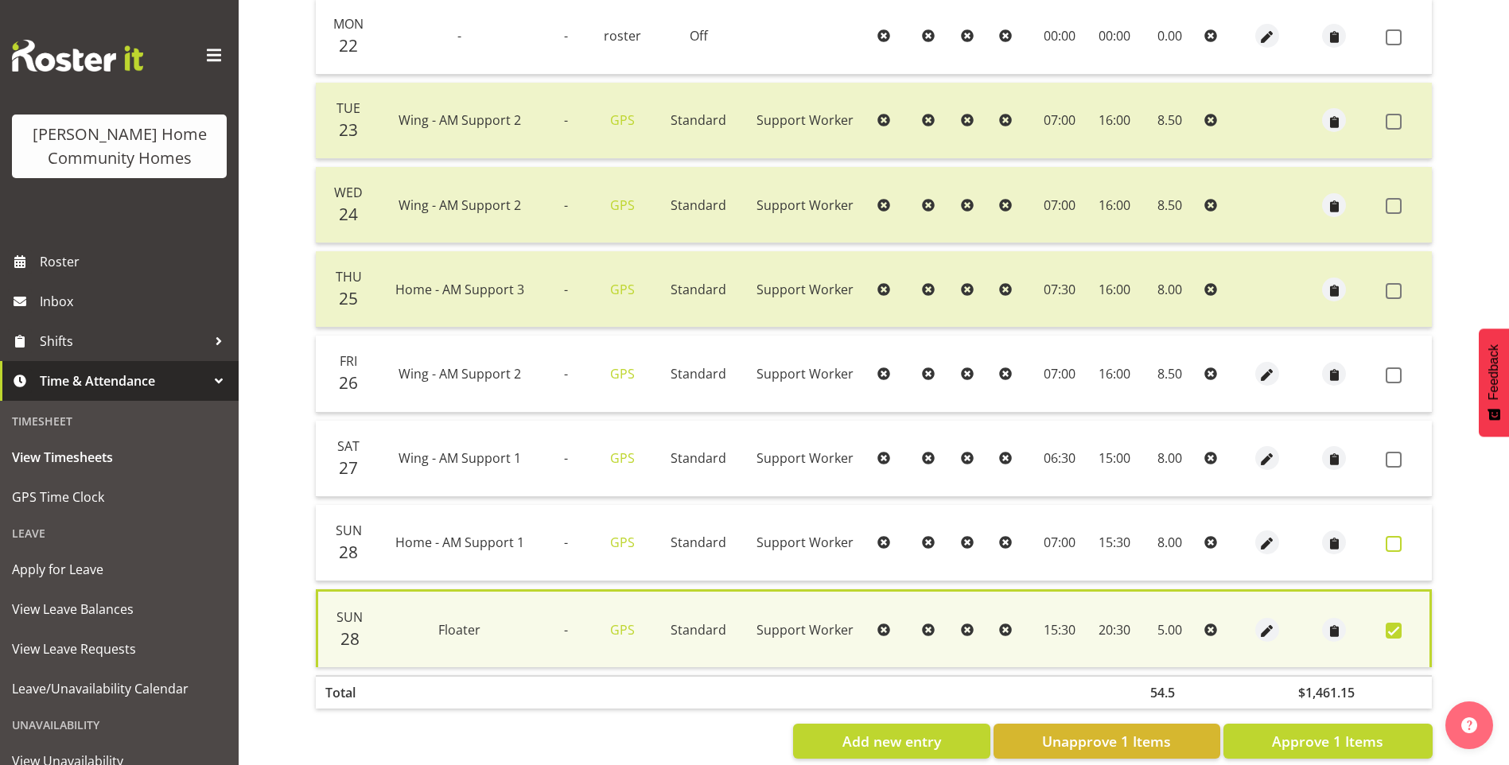
click at [1390, 542] on span at bounding box center [1393, 544] width 16 height 16
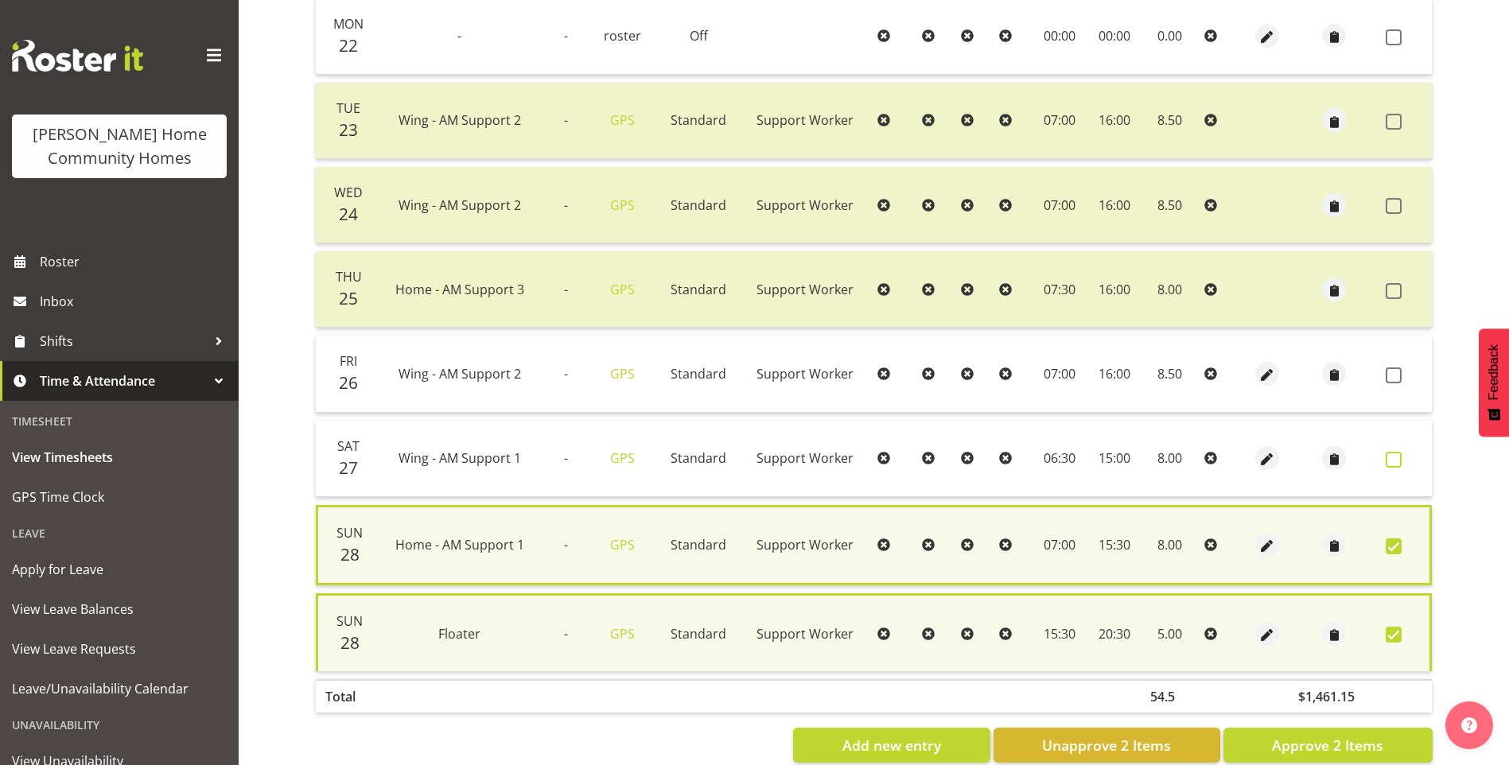
click at [1394, 457] on span at bounding box center [1393, 460] width 16 height 16
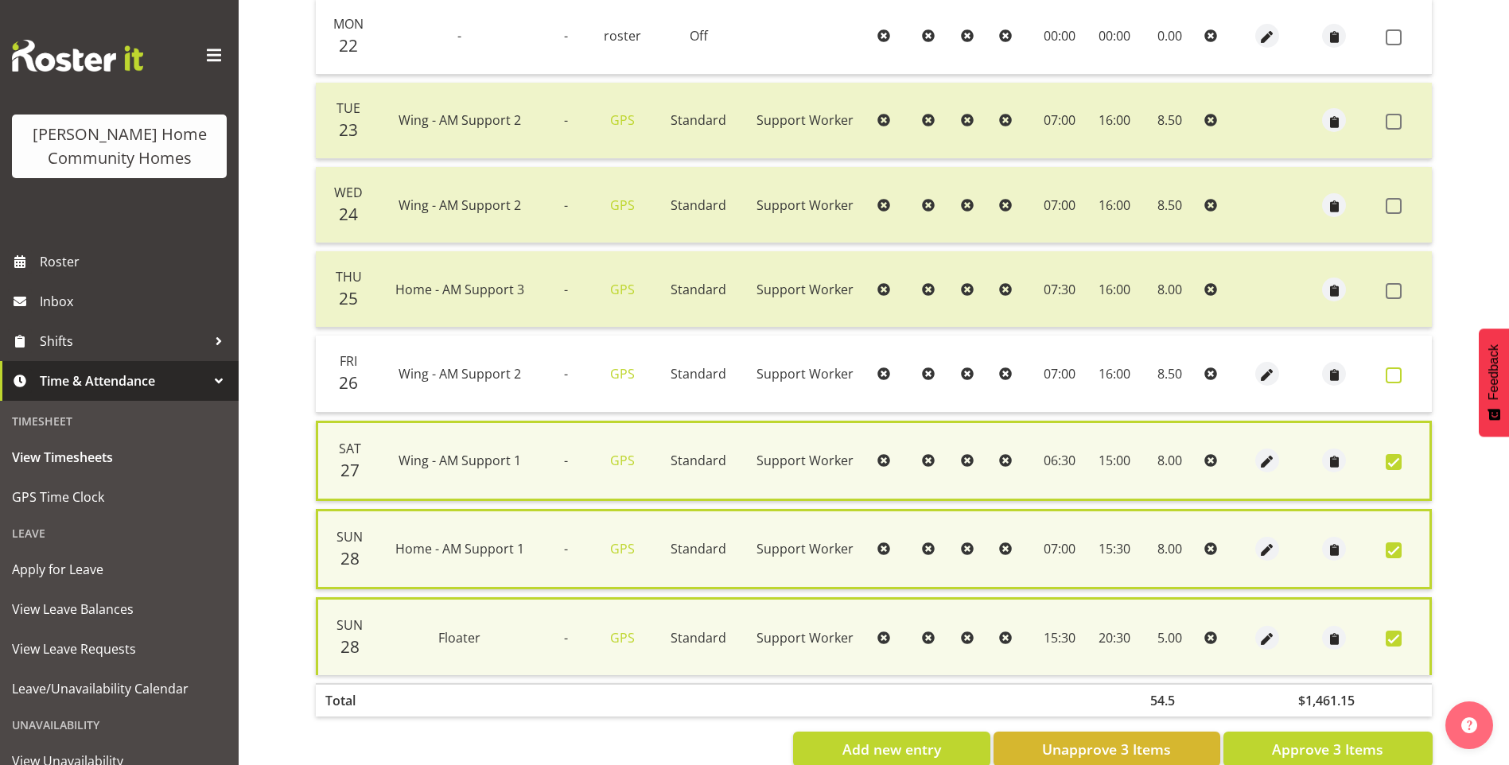
click at [1388, 375] on span at bounding box center [1393, 375] width 16 height 16
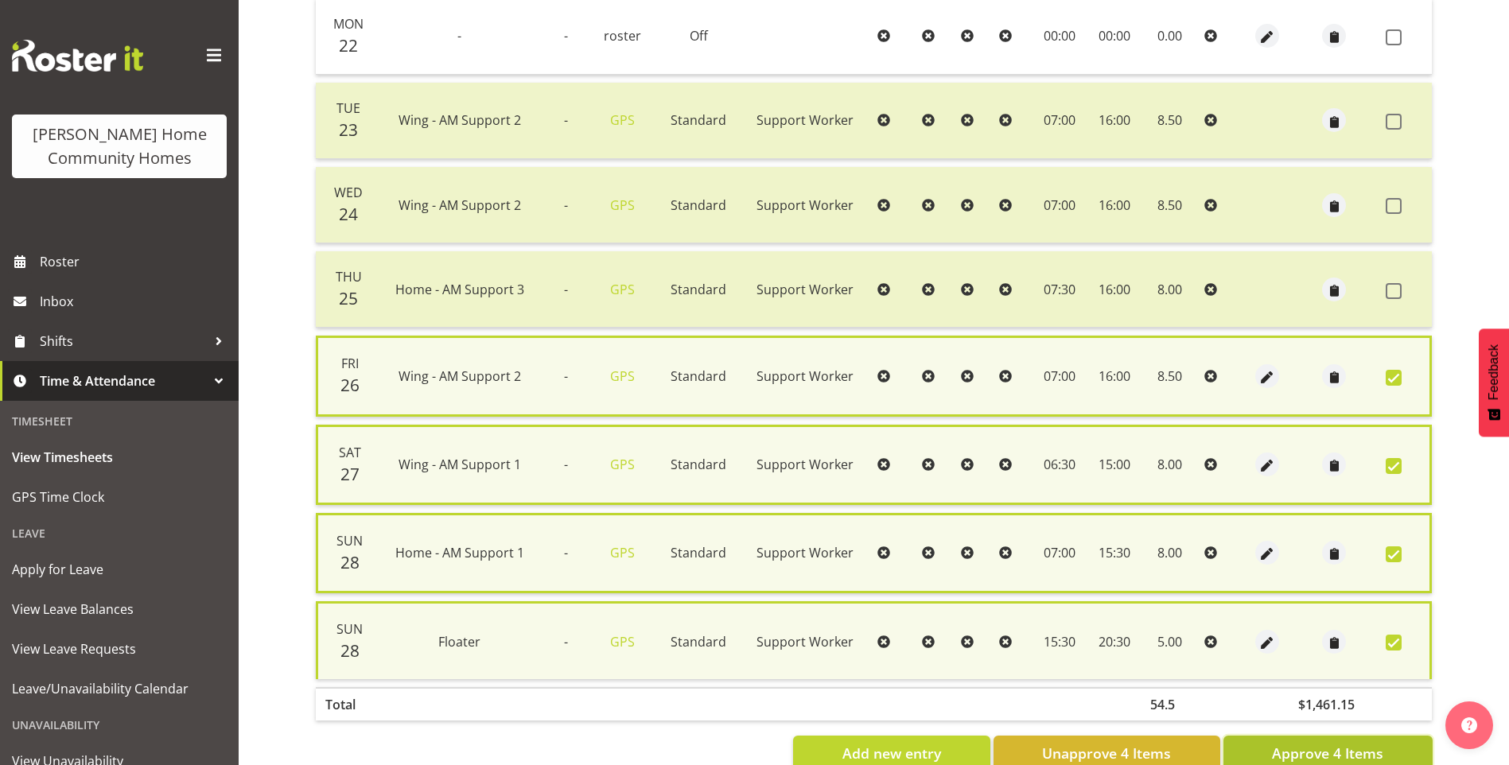
click at [1273, 744] on span "Approve 4 Items" at bounding box center [1327, 753] width 111 height 21
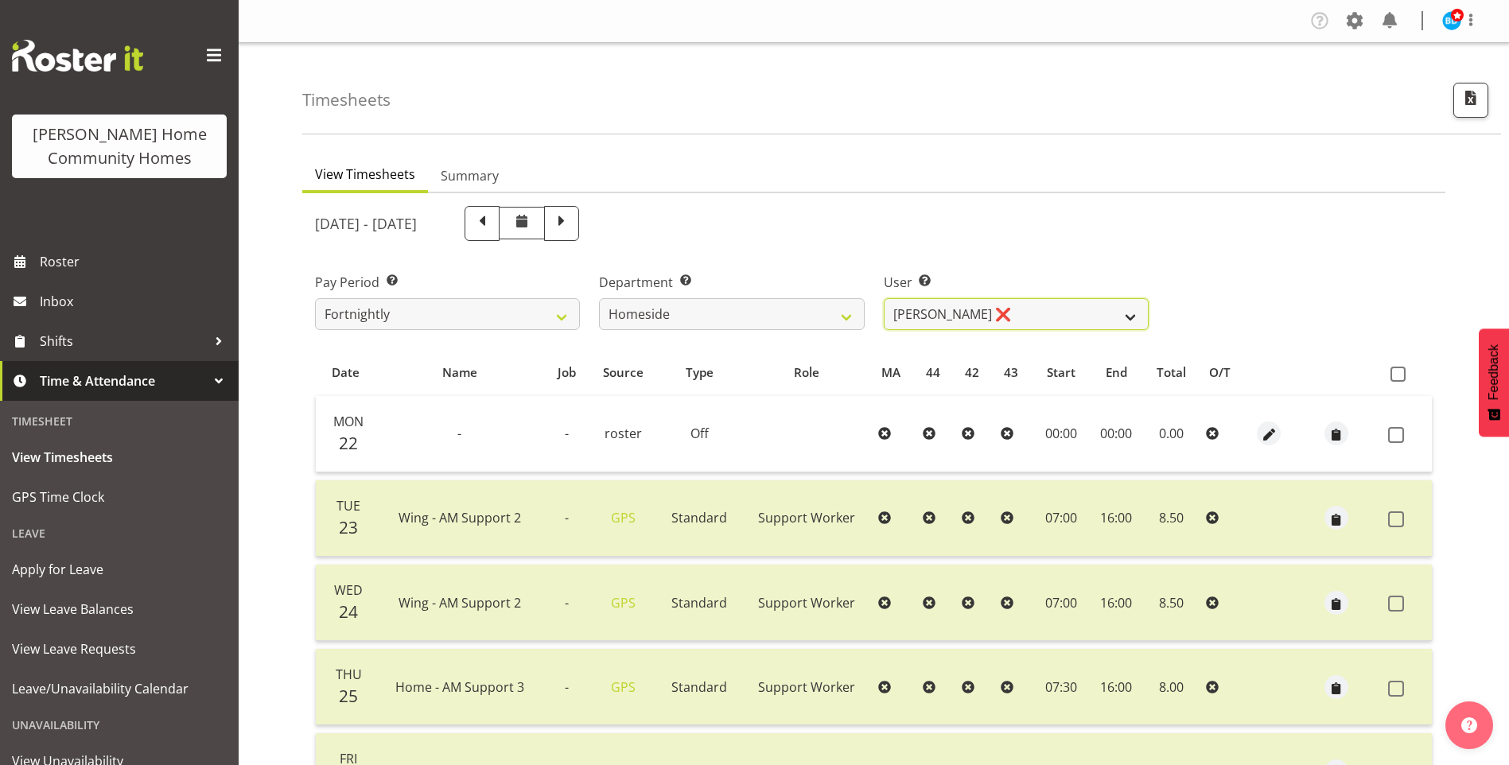
click at [931, 306] on select "Asiasiga Vili ❌ Billie-Rose Dunlop ❌ Brijesh (BK) Kachhadiya ❌ Cheenee Vargas ❌…" at bounding box center [1016, 314] width 265 height 32
click at [884, 298] on select "Asiasiga Vili ❌ Billie-Rose Dunlop ❌ Brijesh (BK) Kachhadiya ❌ Cheenee Vargas ❌…" at bounding box center [1016, 314] width 265 height 32
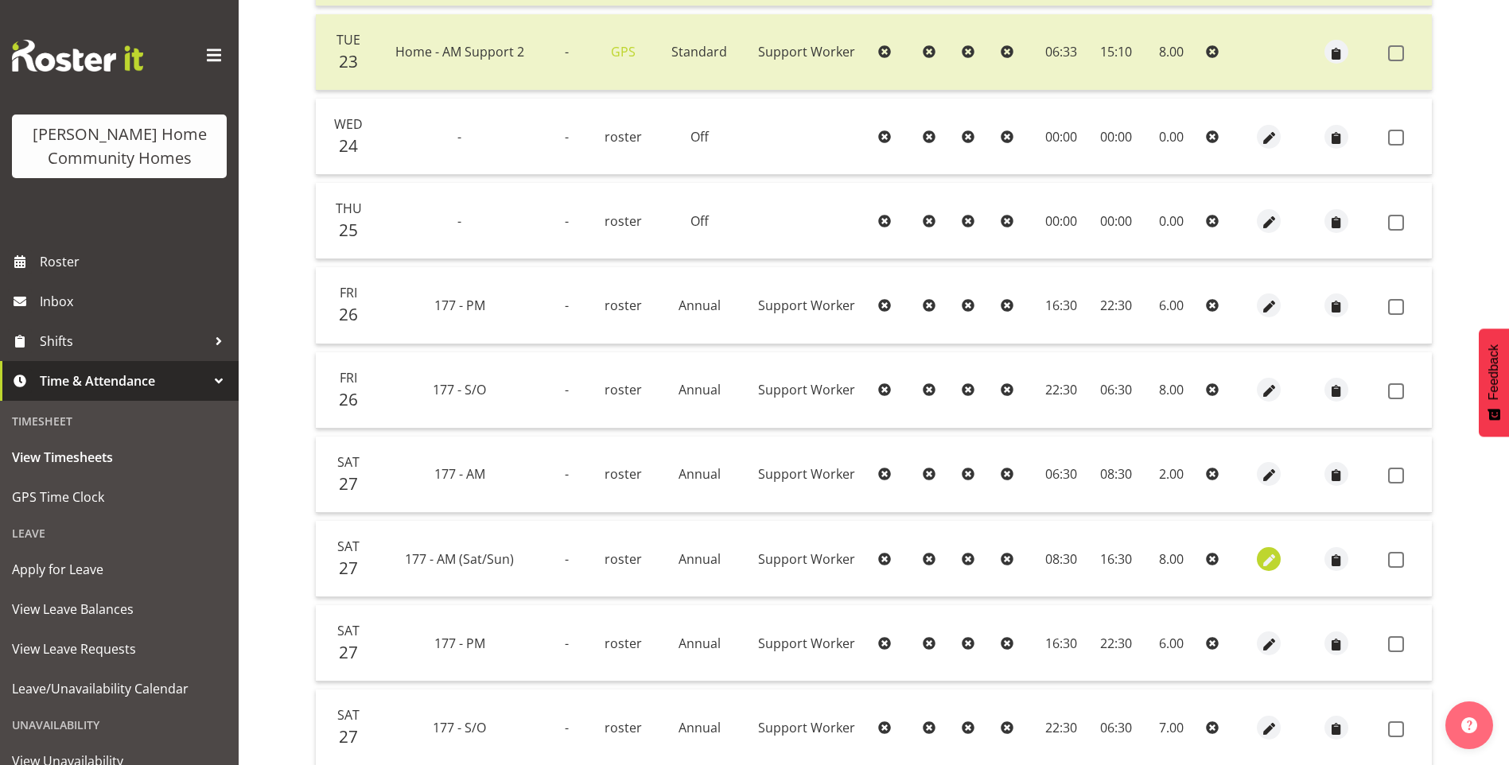
scroll to position [557, 0]
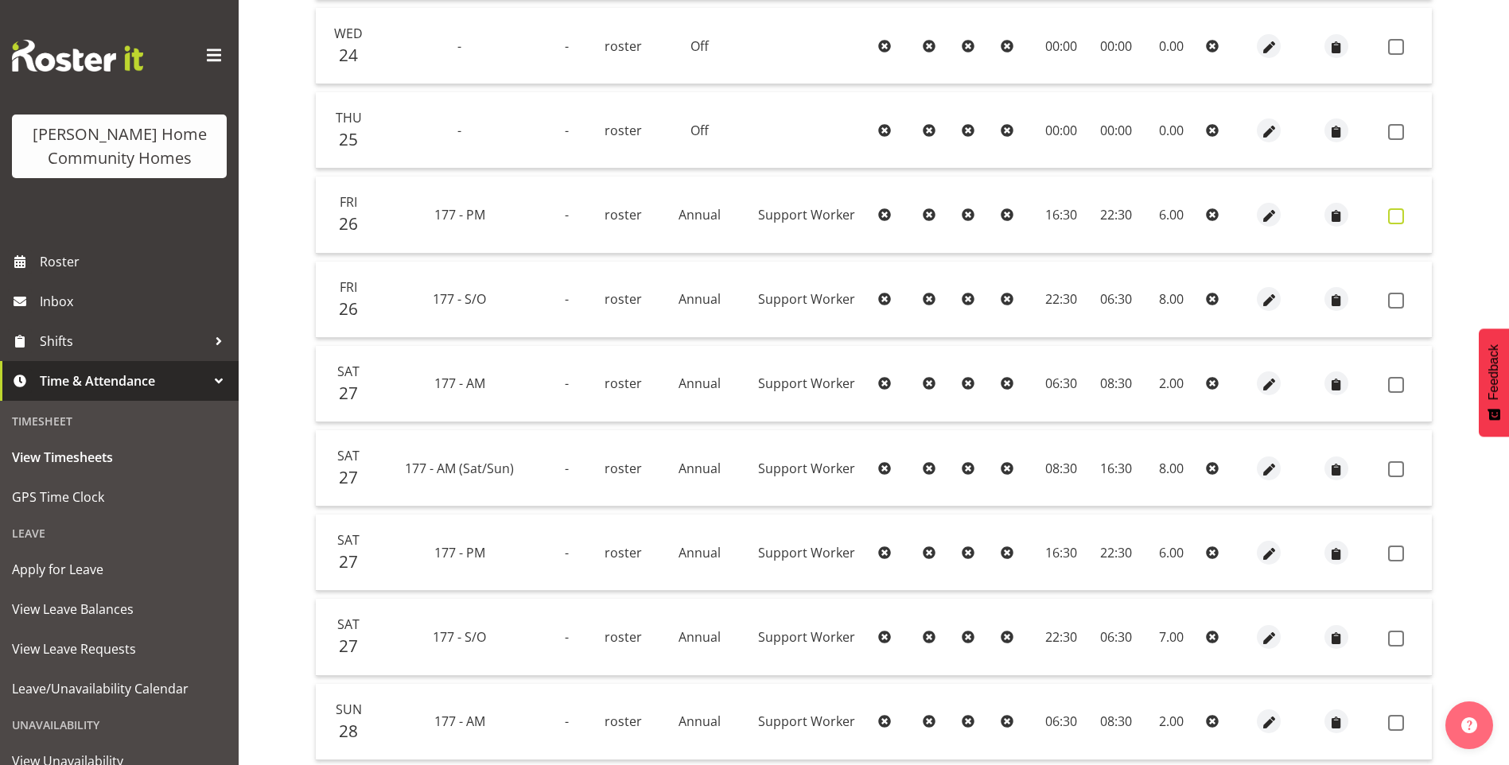
click at [1401, 220] on span at bounding box center [1396, 216] width 16 height 16
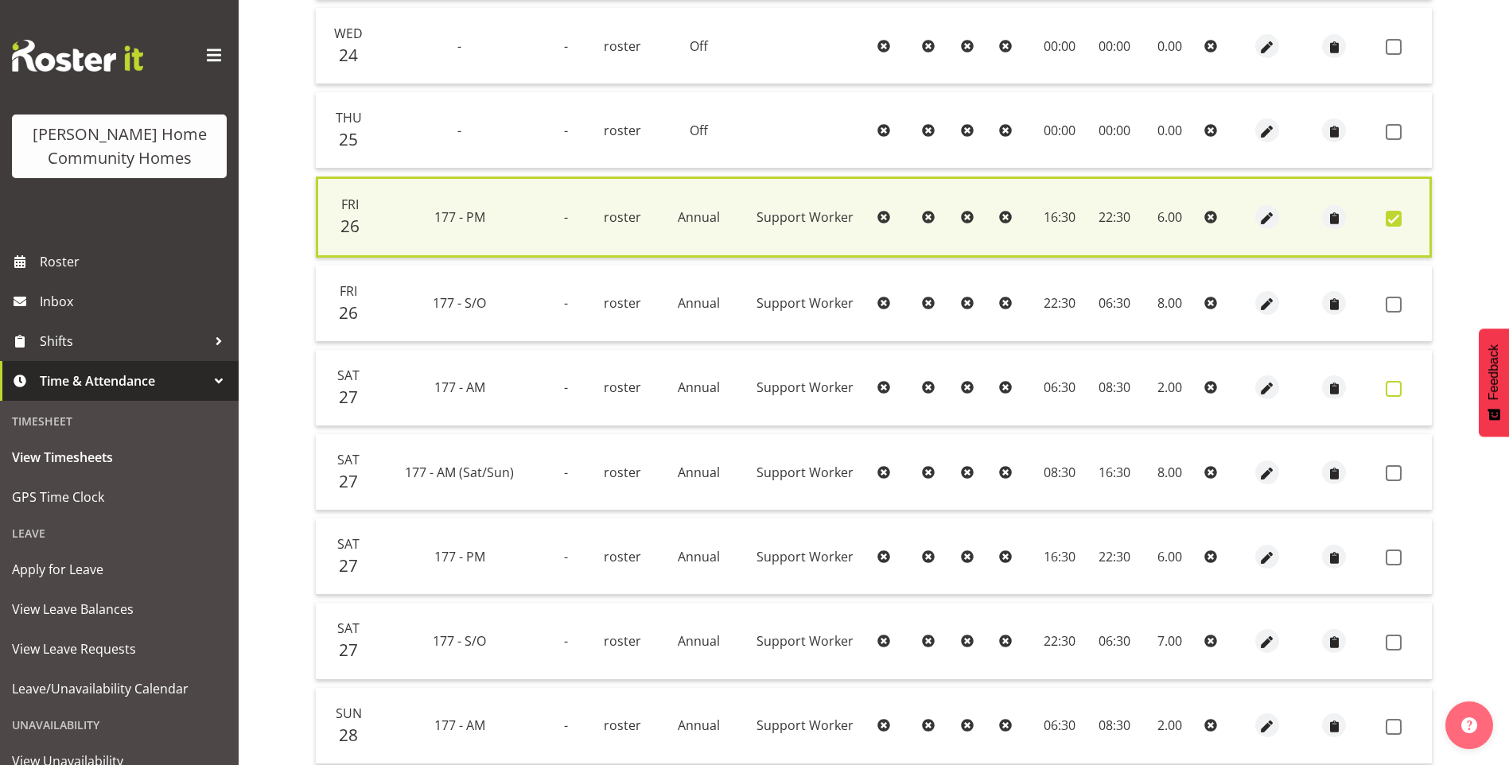
click at [1396, 389] on span at bounding box center [1393, 389] width 16 height 16
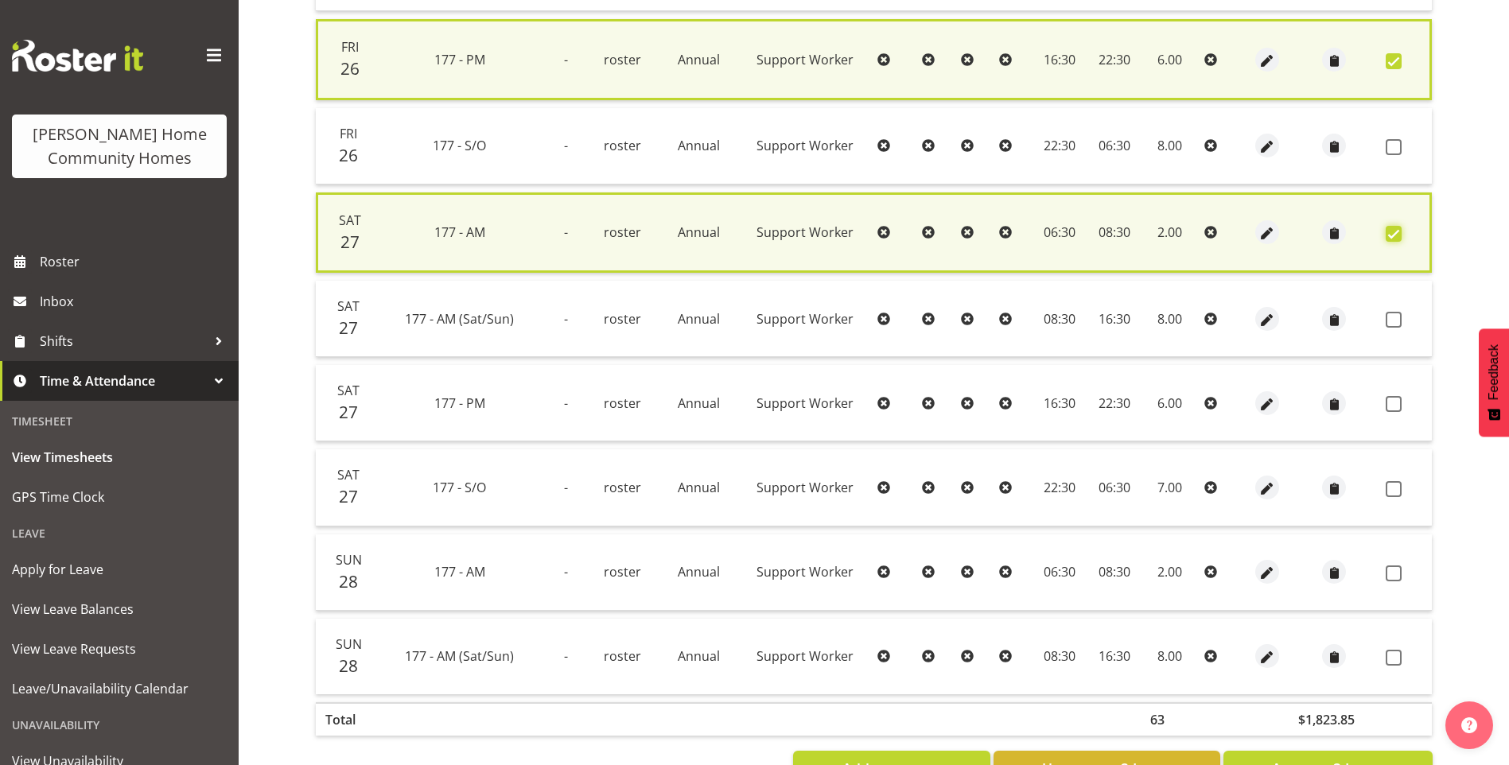
scroll to position [716, 0]
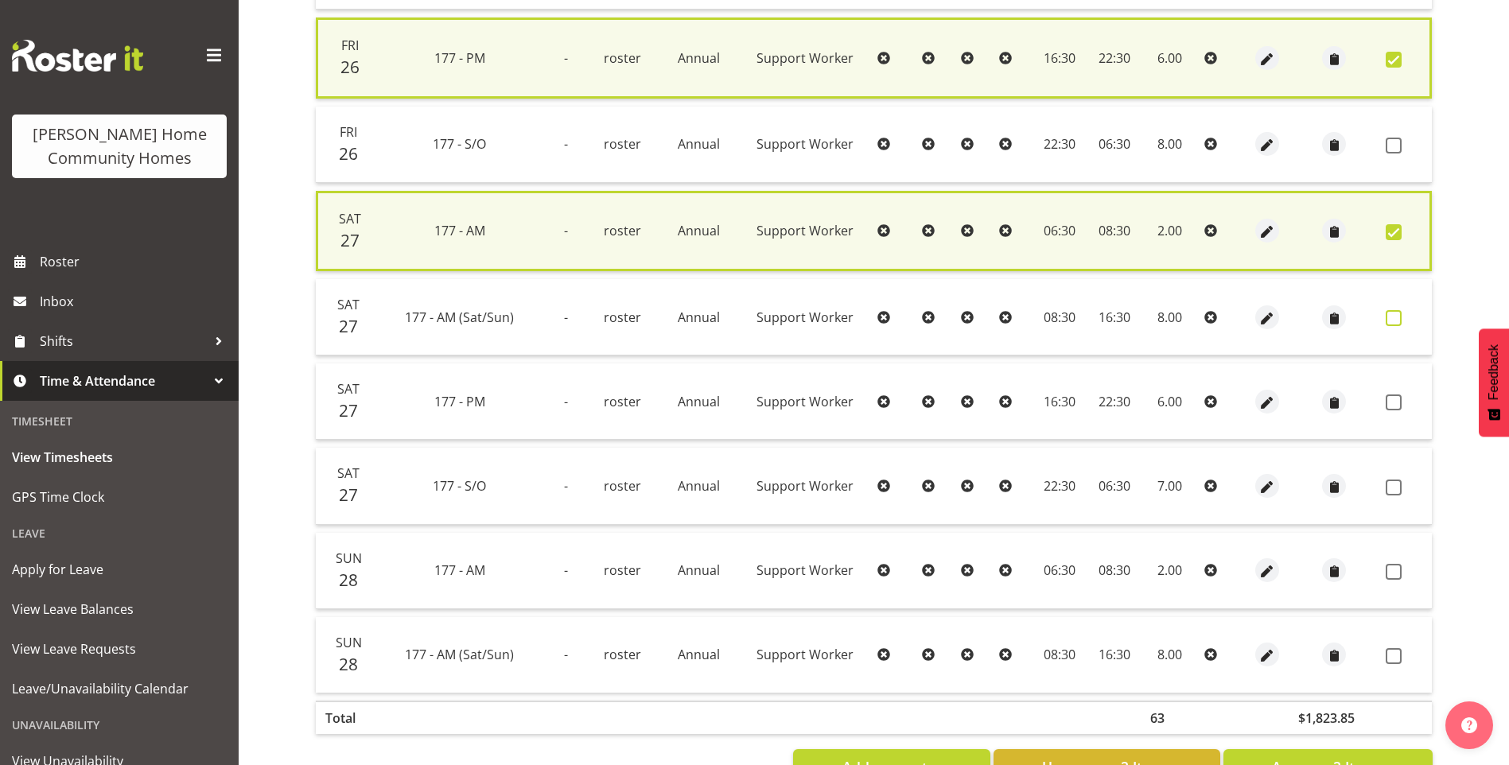
click at [1395, 319] on span at bounding box center [1393, 318] width 16 height 16
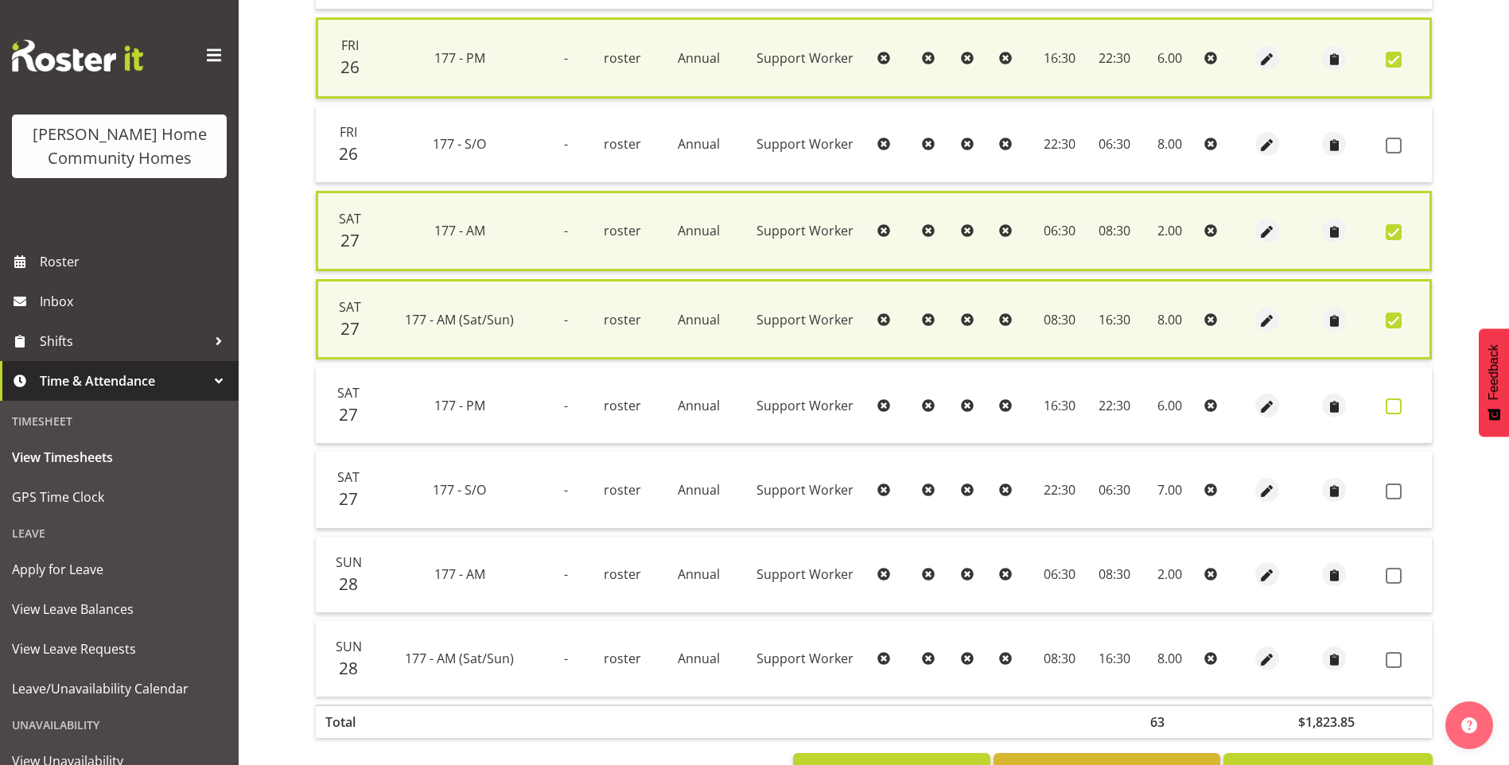
click at [1399, 404] on span at bounding box center [1393, 406] width 16 height 16
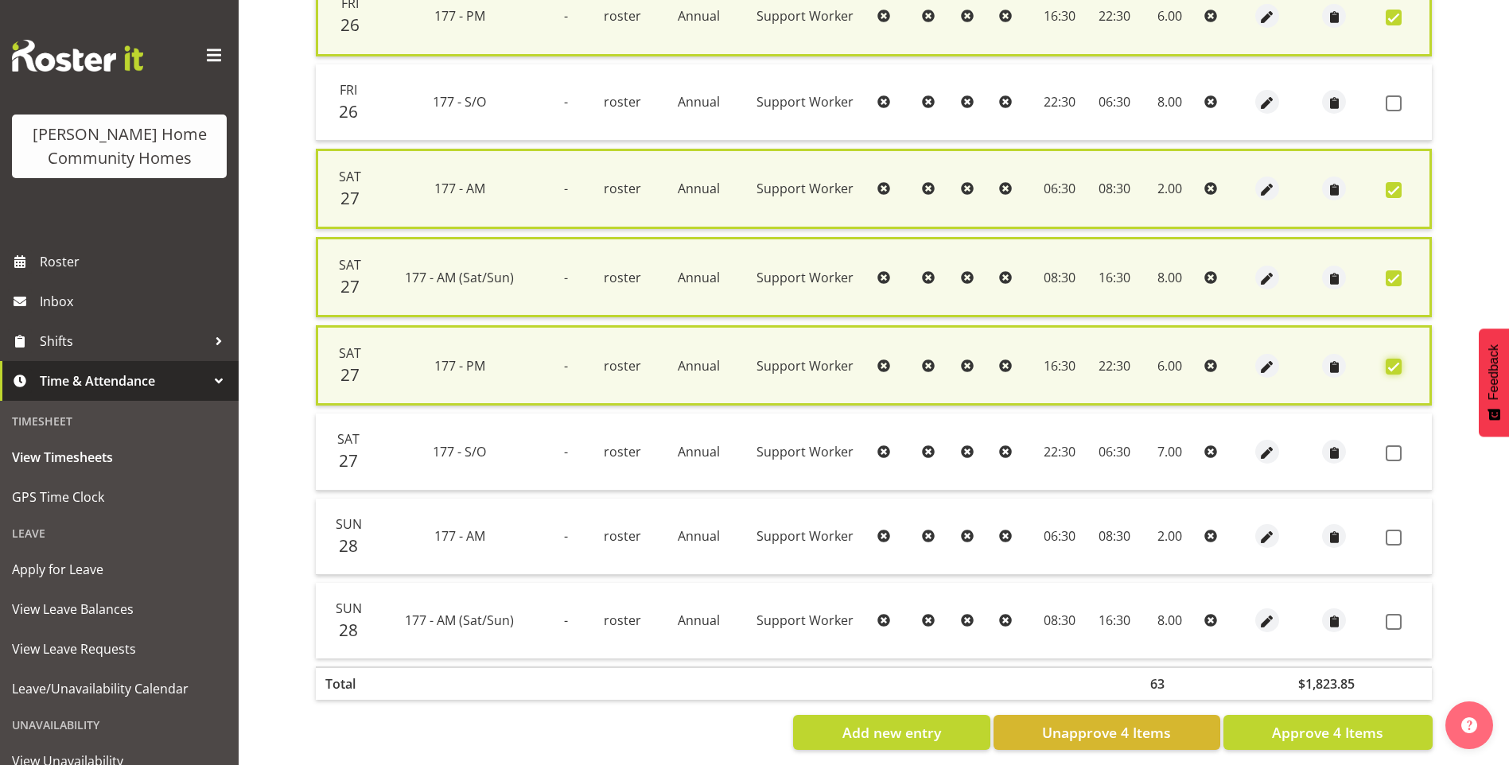
scroll to position [779, 0]
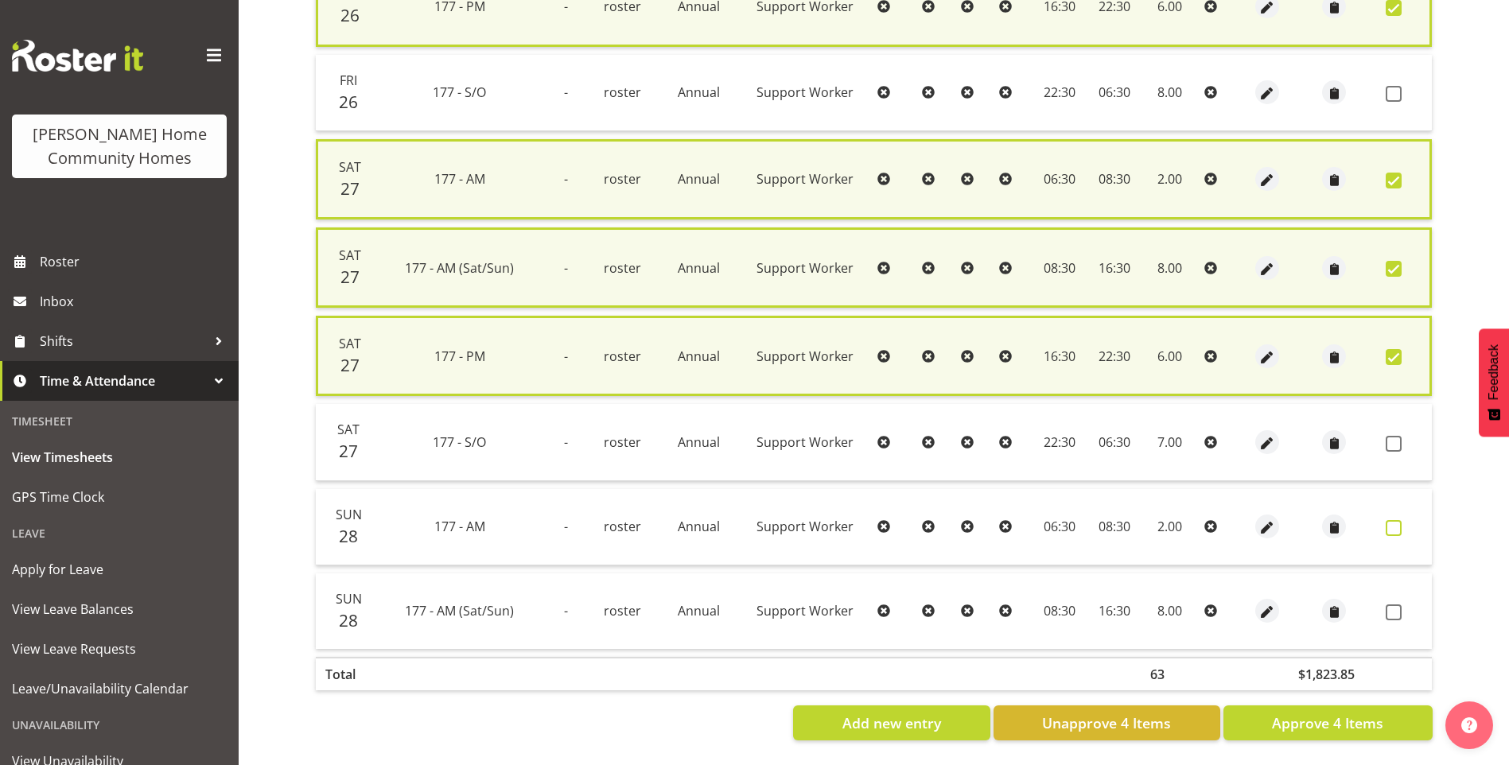
click at [1393, 520] on span at bounding box center [1393, 528] width 16 height 16
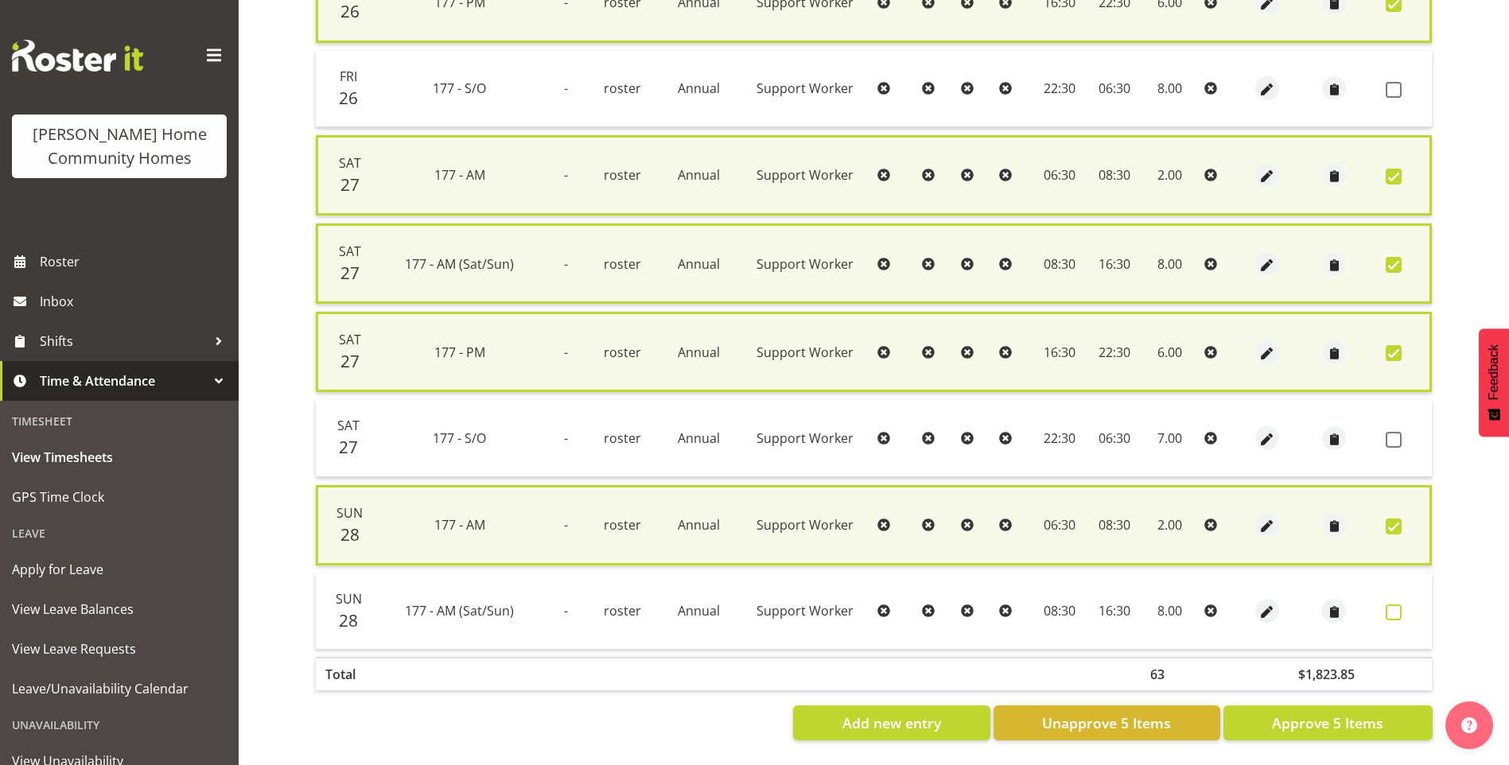
click at [1403, 604] on label at bounding box center [1397, 612] width 25 height 16
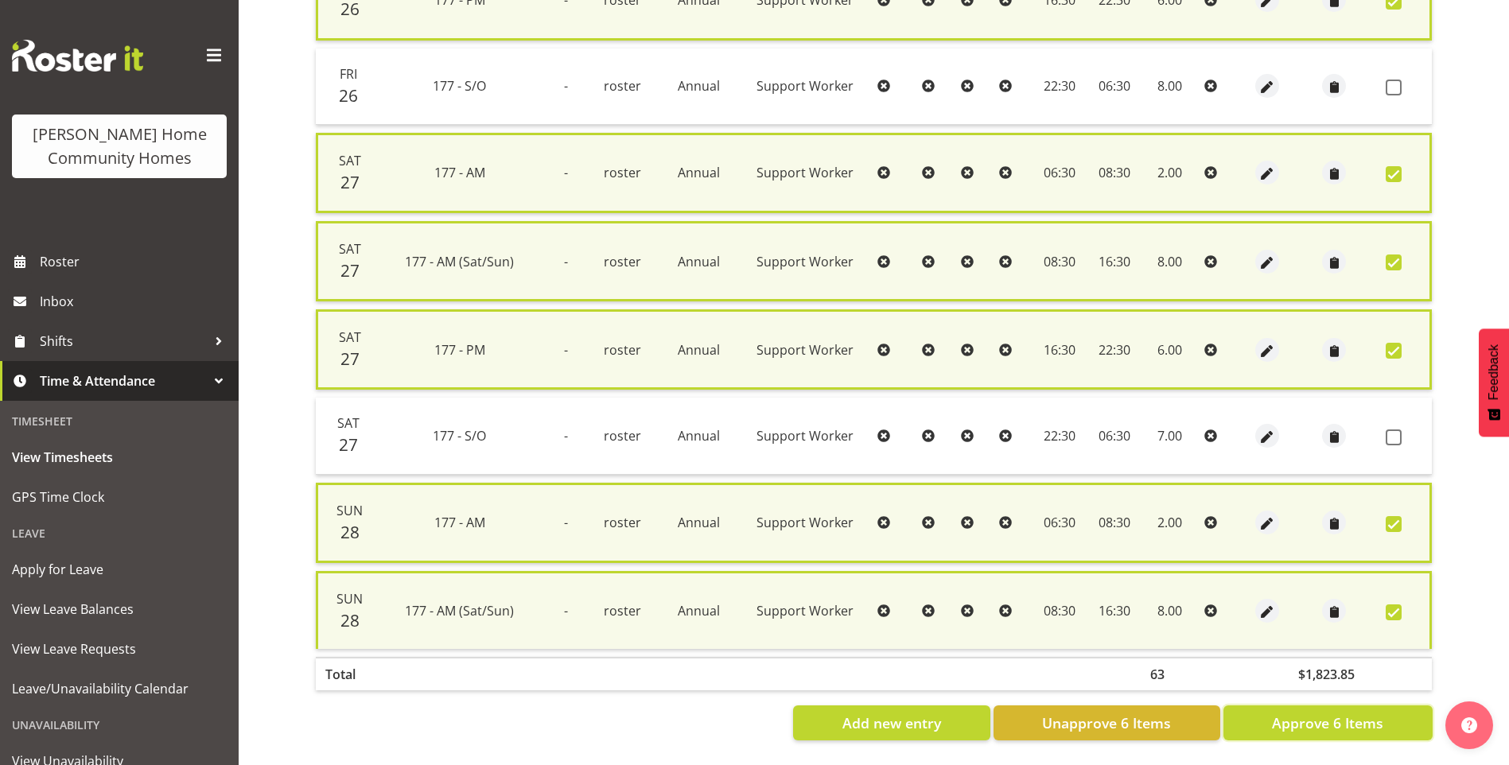
drag, startPoint x: 1379, startPoint y: 720, endPoint x: 1352, endPoint y: 675, distance: 52.1
click at [1379, 718] on span "Approve 6 Items" at bounding box center [1327, 723] width 111 height 21
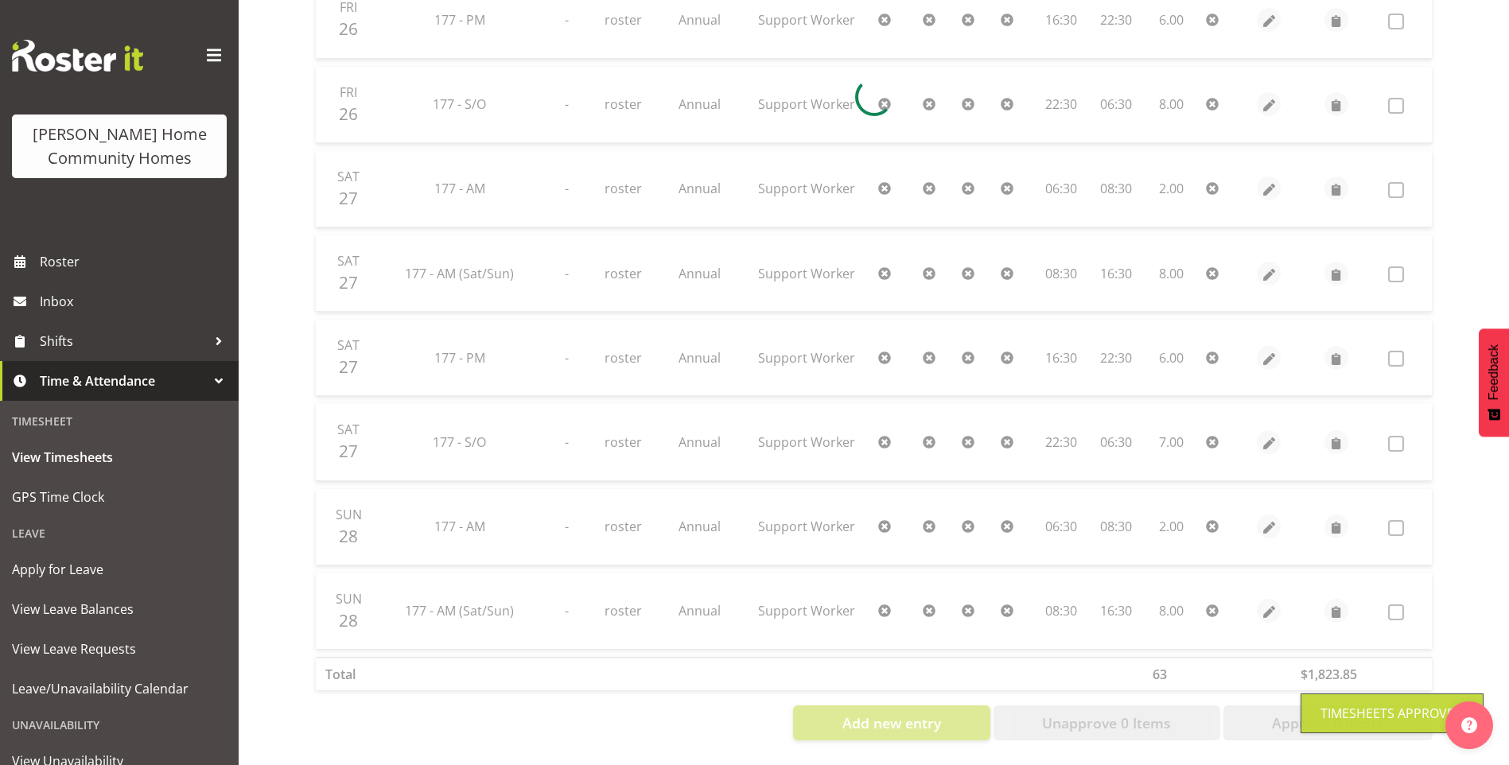
scroll to position [764, 0]
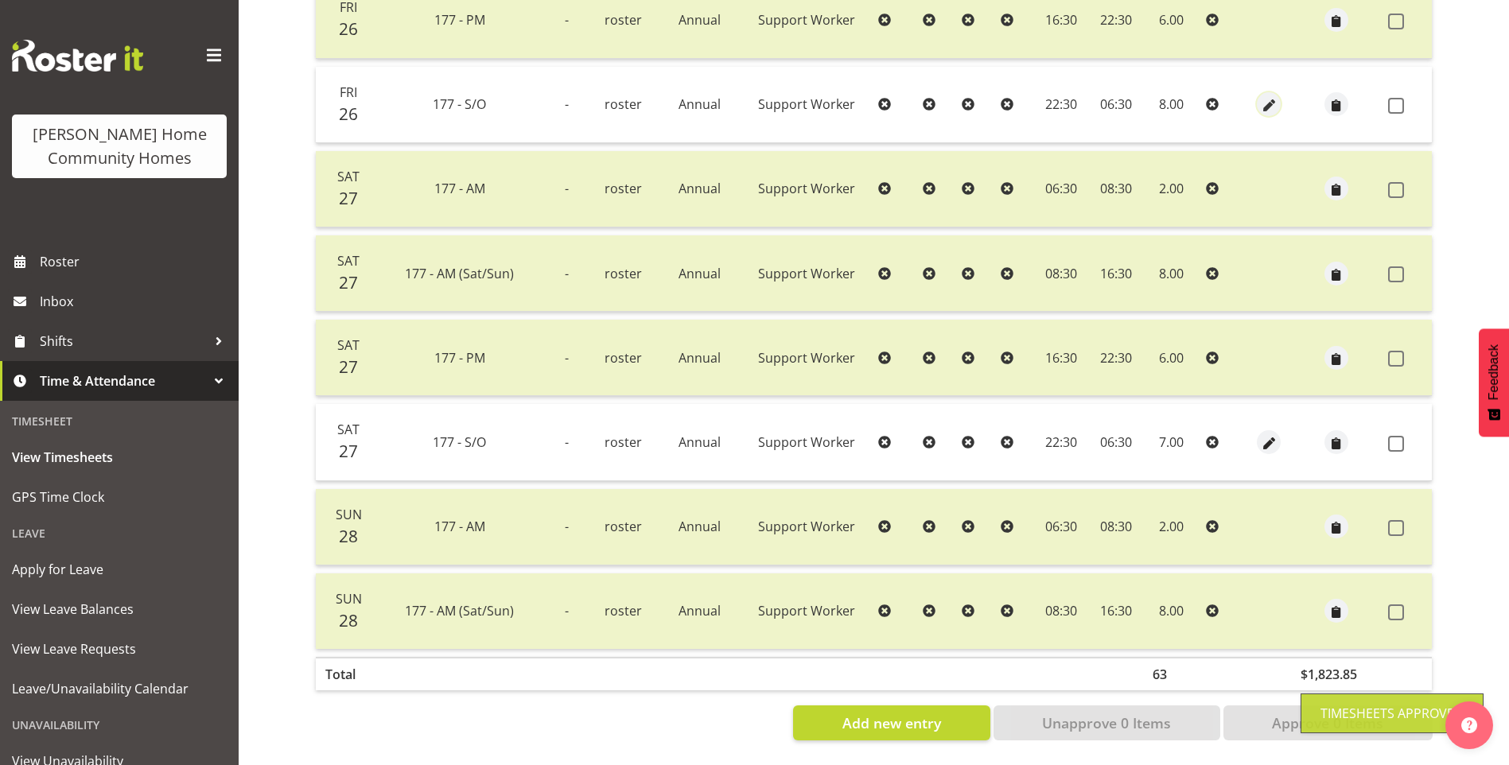
click at [1270, 97] on span "button" at bounding box center [1269, 106] width 18 height 18
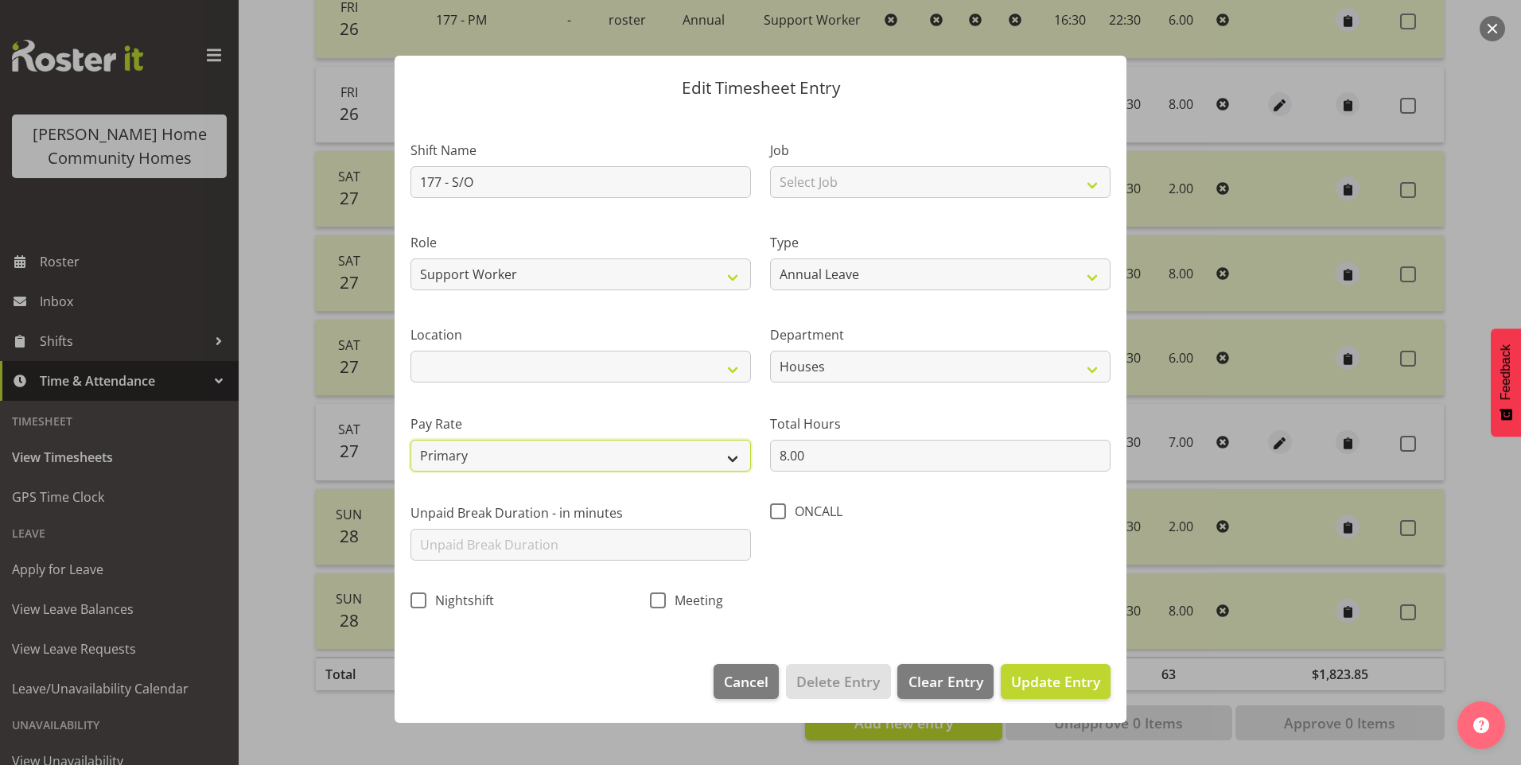
click at [488, 456] on select "Primary Secondary Tertiary Fourth Fifth" at bounding box center [580, 456] width 340 height 32
click at [410, 440] on select "Primary Secondary Tertiary Fourth Fifth" at bounding box center [580, 456] width 340 height 32
click at [1071, 678] on span "Update Entry" at bounding box center [1055, 681] width 89 height 19
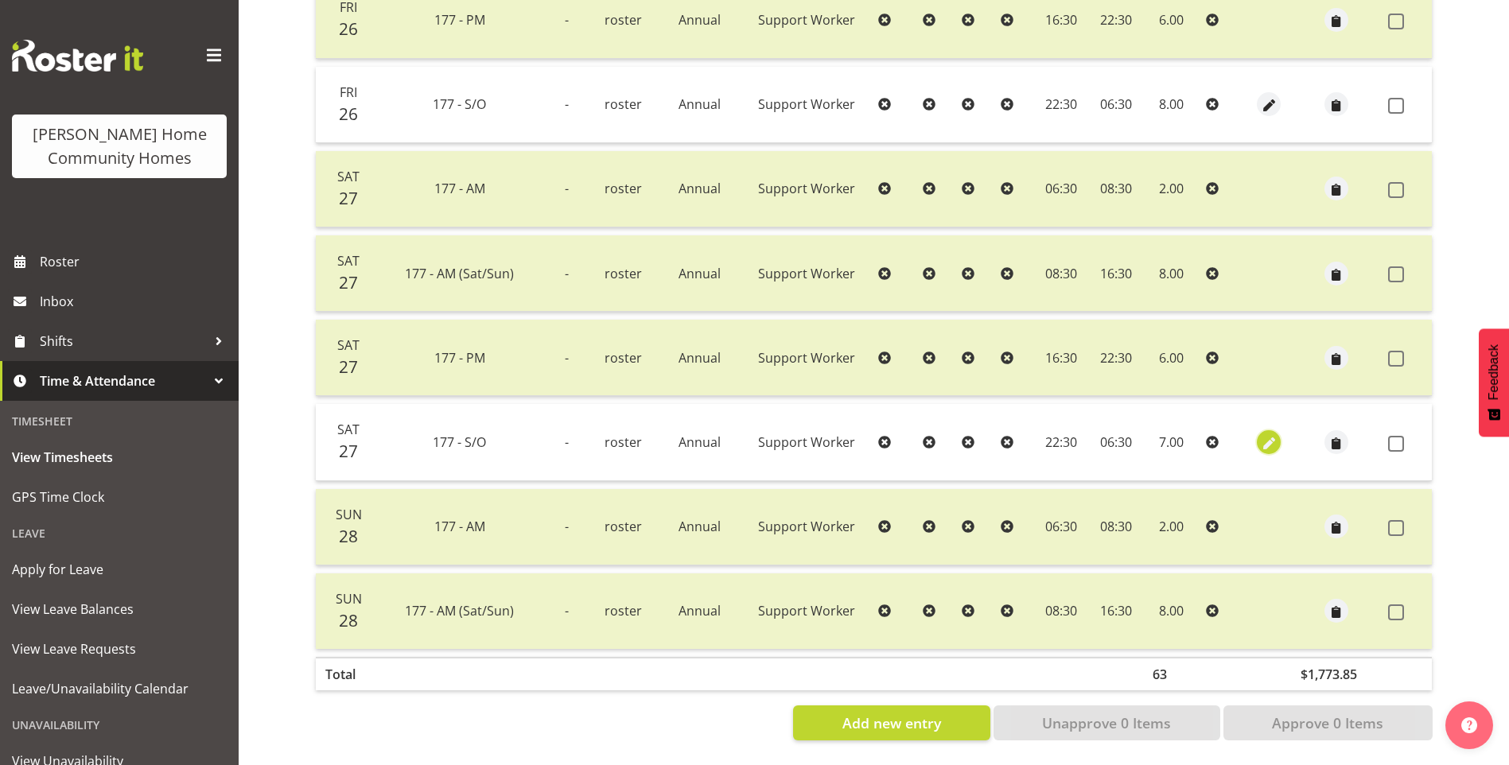
click at [1265, 434] on span "button" at bounding box center [1269, 443] width 18 height 18
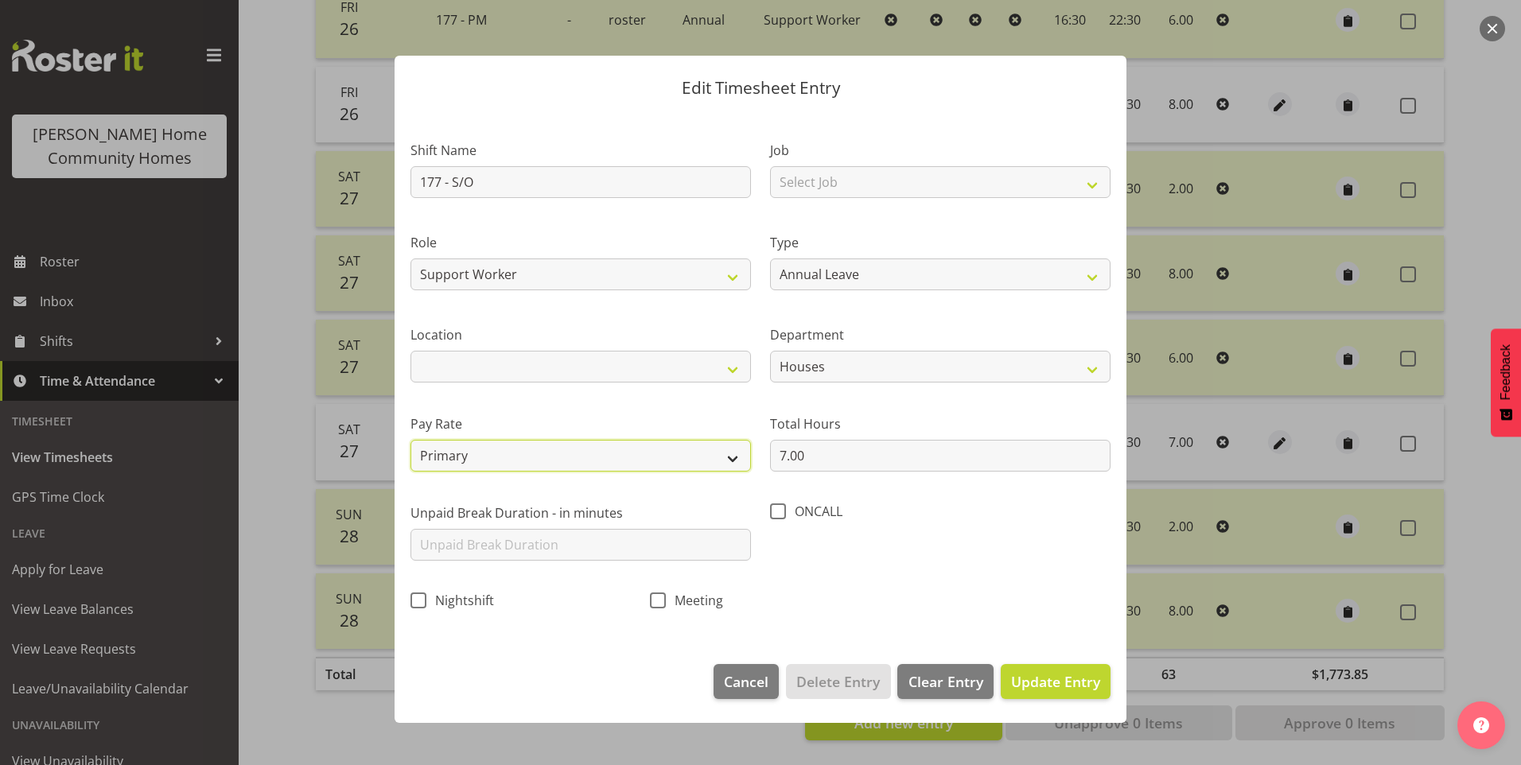
click at [489, 453] on select "Primary Secondary Tertiary Fourth Fifth" at bounding box center [580, 456] width 340 height 32
click at [410, 440] on select "Primary Secondary Tertiary Fourth Fifth" at bounding box center [580, 456] width 340 height 32
click at [1032, 680] on span "Update Entry" at bounding box center [1055, 681] width 89 height 19
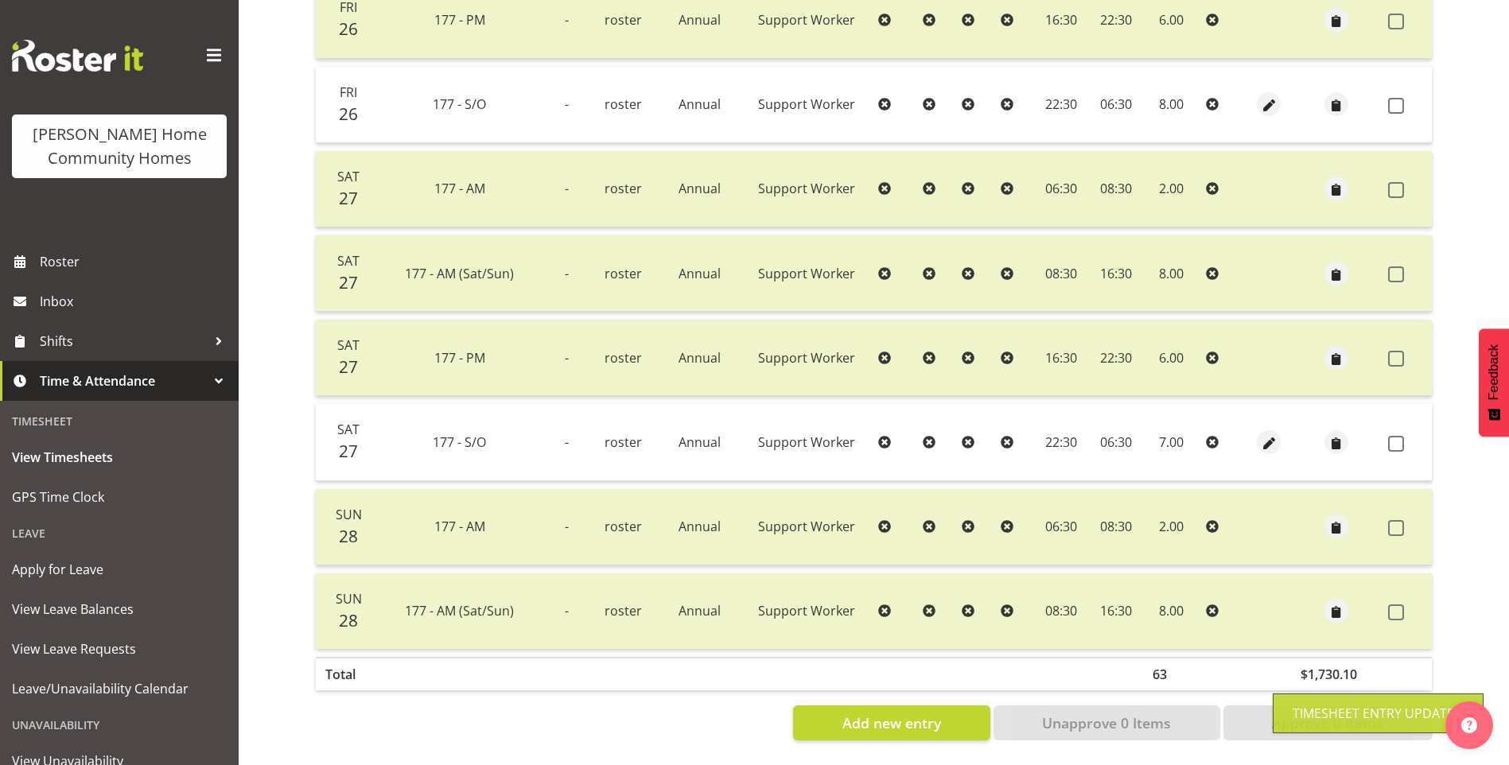
click at [1392, 436] on span at bounding box center [1396, 444] width 16 height 16
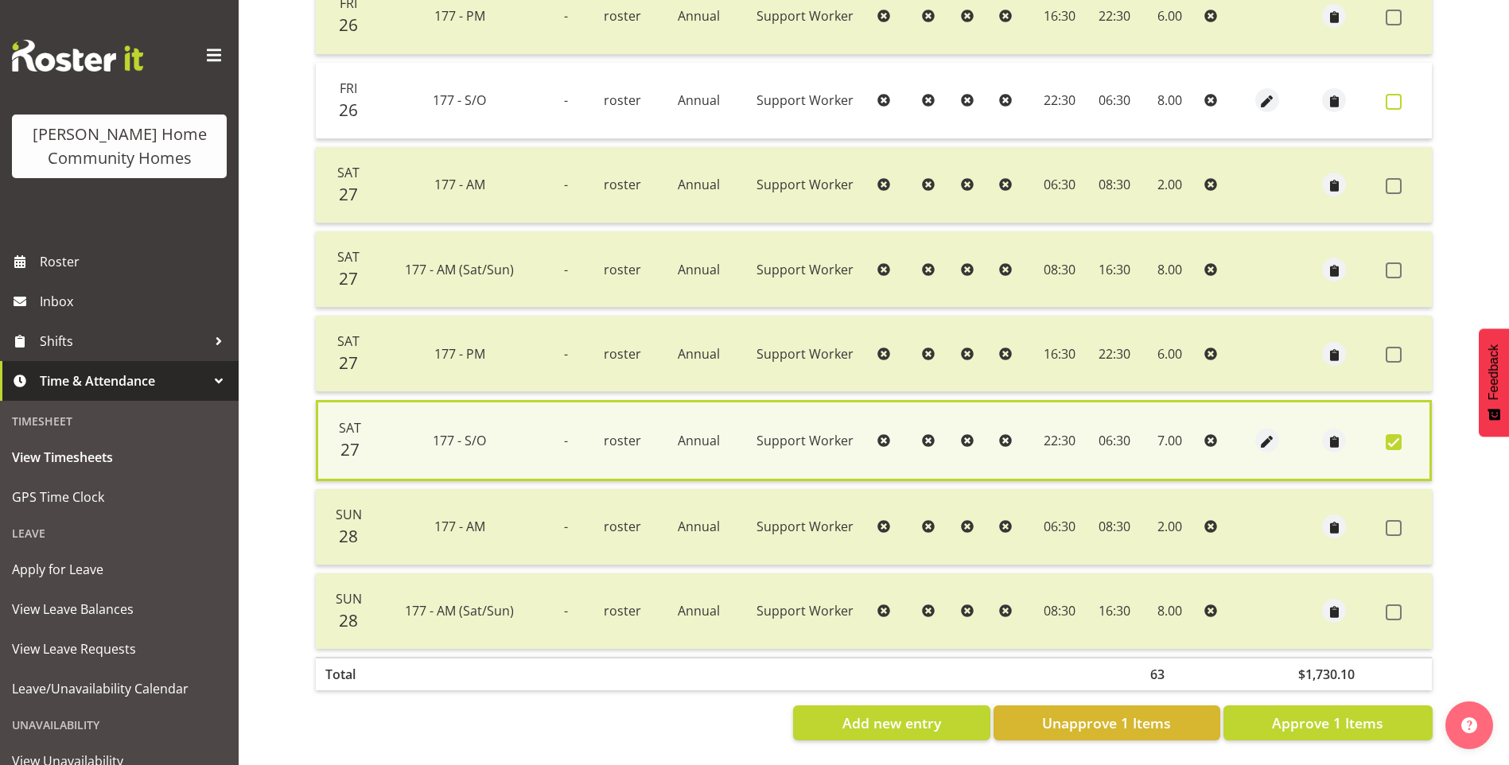
click at [1392, 94] on span at bounding box center [1393, 102] width 16 height 16
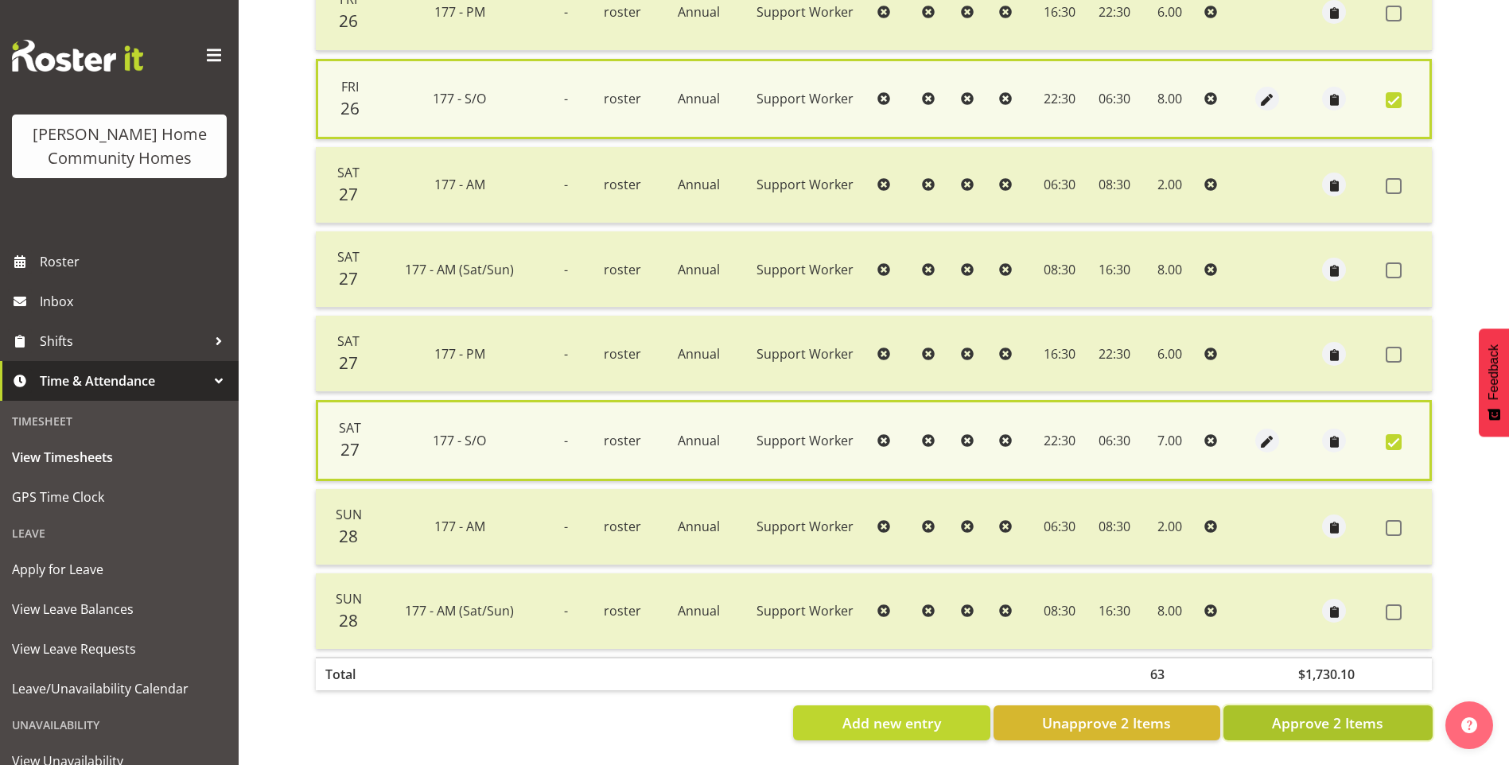
click at [1309, 721] on span "Approve 2 Items" at bounding box center [1327, 723] width 111 height 21
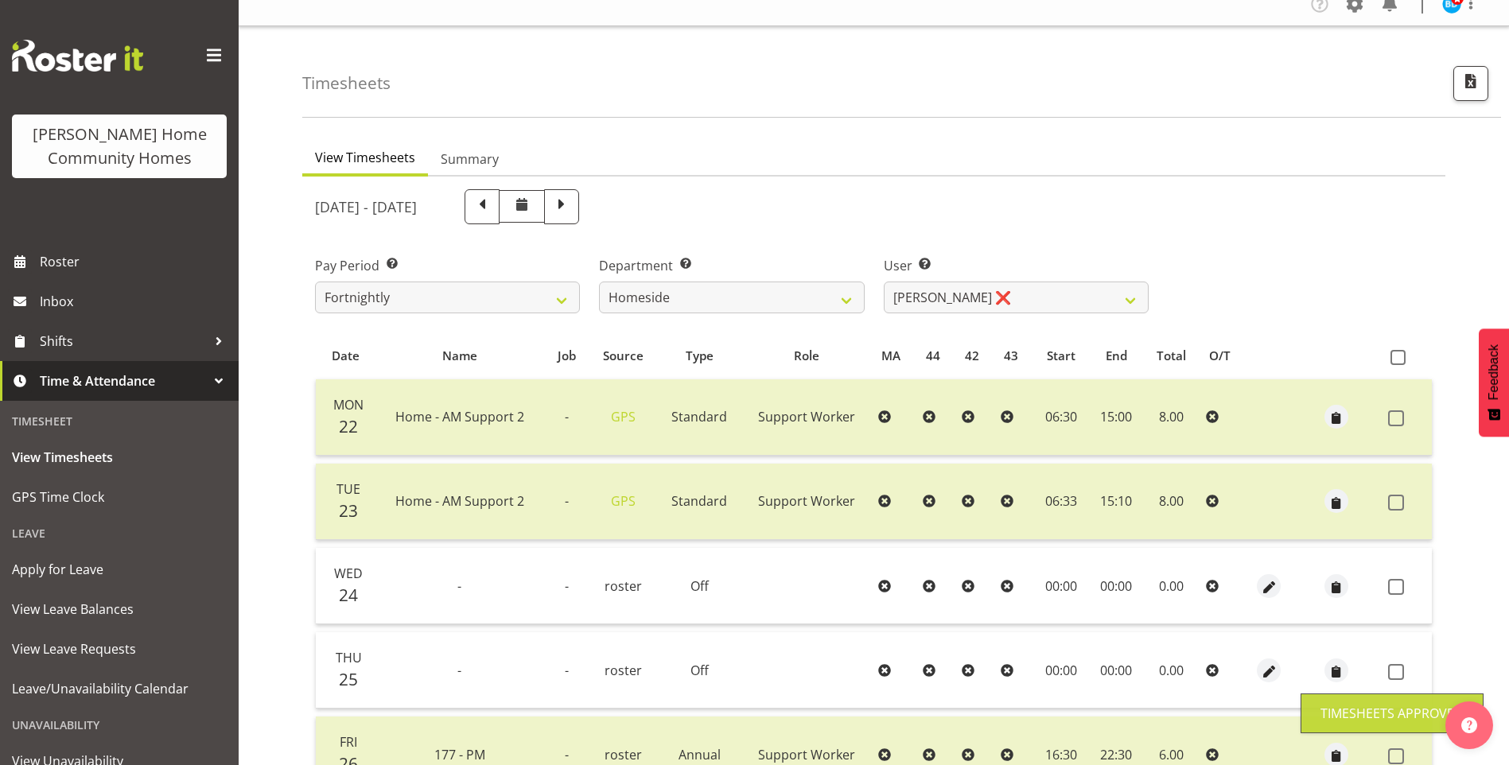
scroll to position [0, 0]
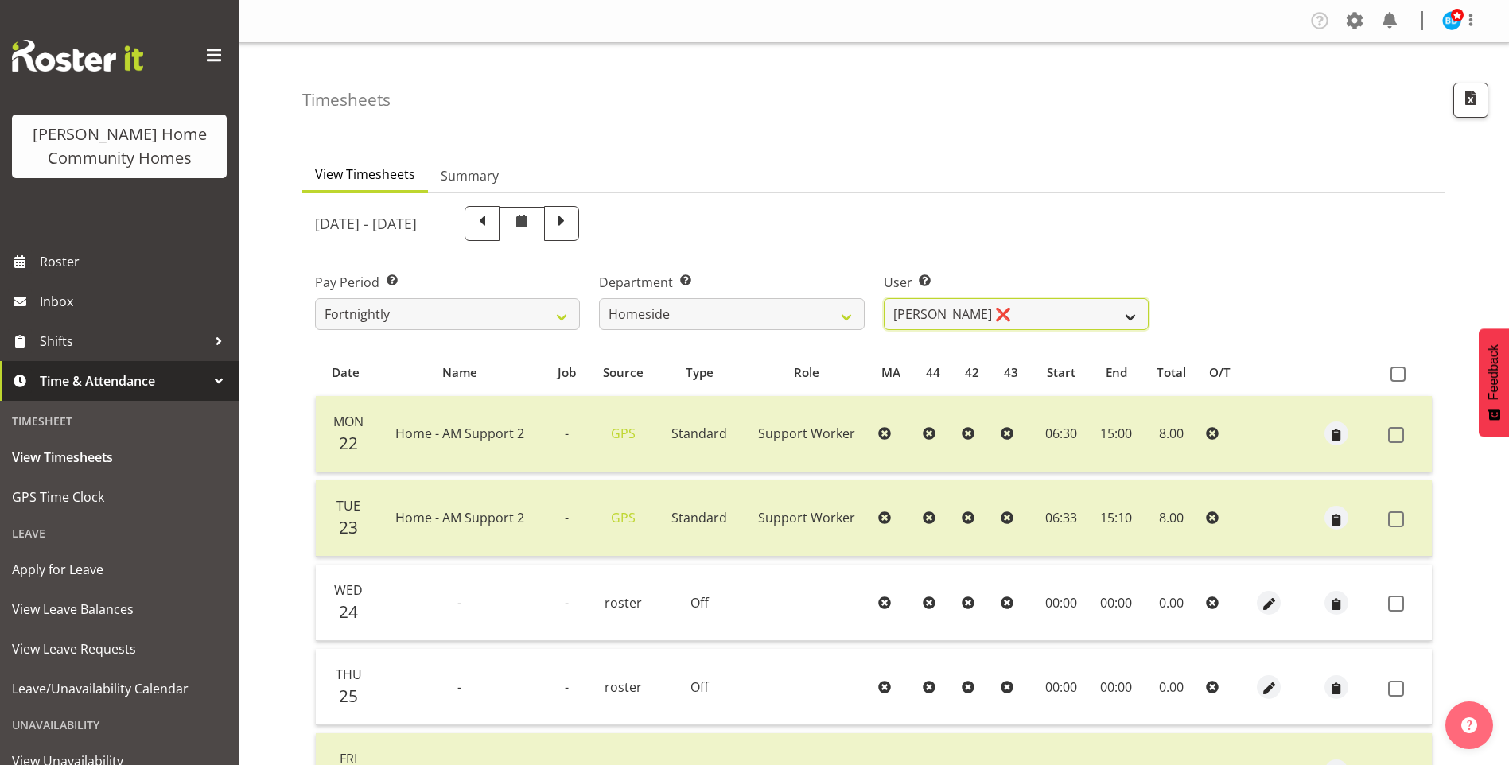
click at [914, 307] on select "Asiasiga Vili ❌ Billie-Rose Dunlop ❌ Brijesh (BK) Kachhadiya ❌ Cheenee Vargas ❌…" at bounding box center [1016, 314] width 265 height 32
click at [884, 298] on select "Asiasiga Vili ❌ Billie-Rose Dunlop ❌ Brijesh (BK) Kachhadiya ❌ Cheenee Vargas ❌…" at bounding box center [1016, 314] width 265 height 32
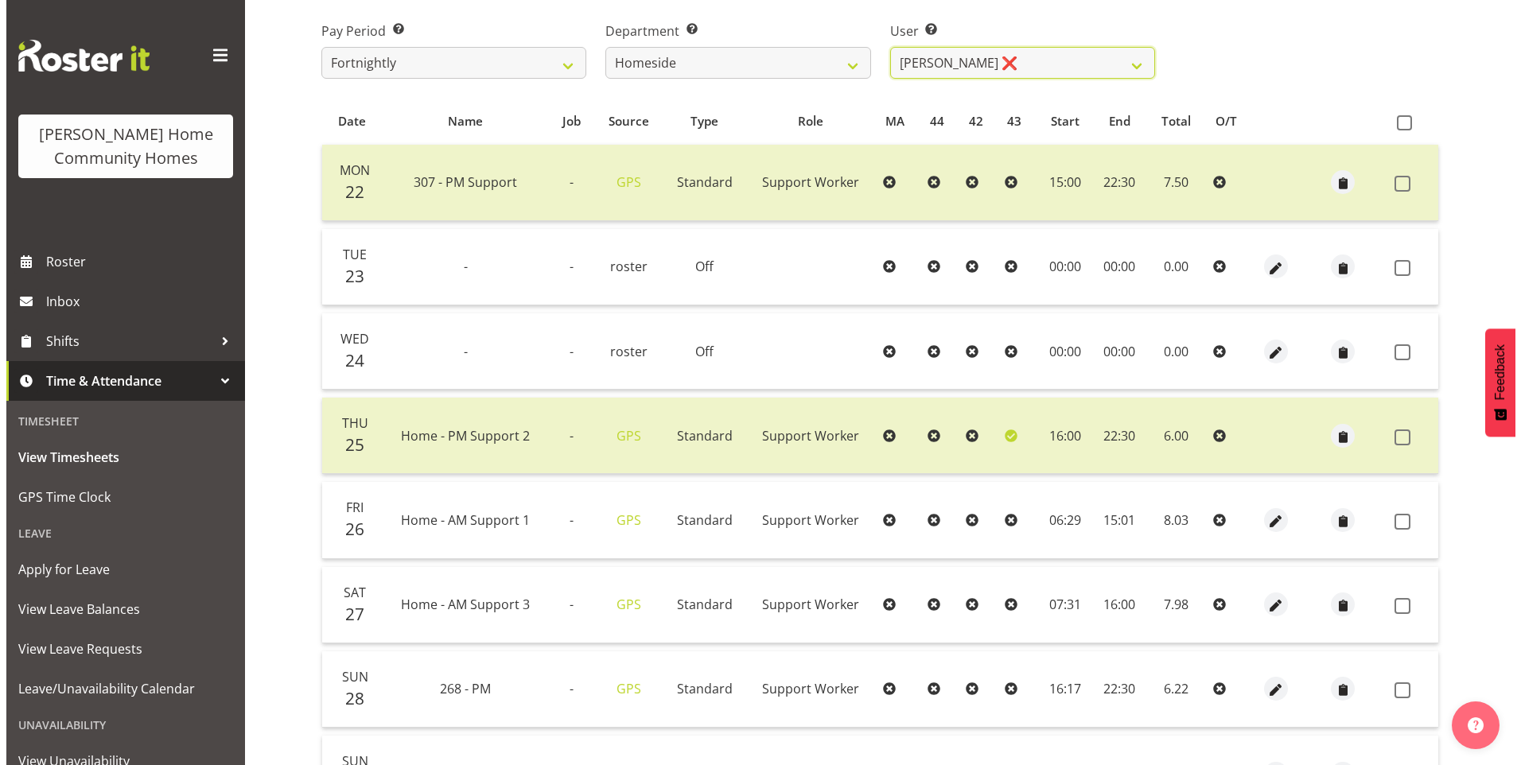
scroll to position [398, 0]
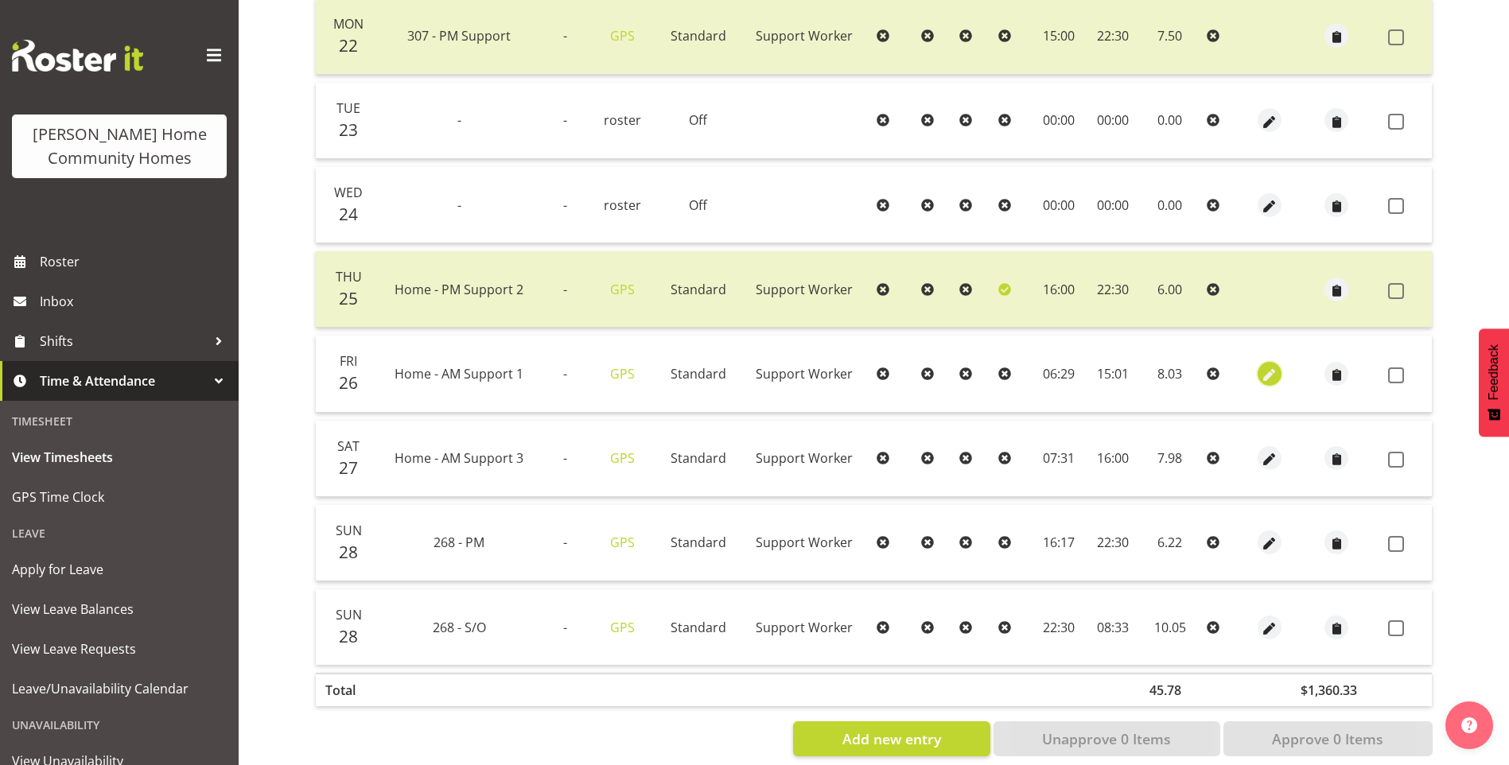
click at [1269, 371] on span "button" at bounding box center [1270, 375] width 18 height 18
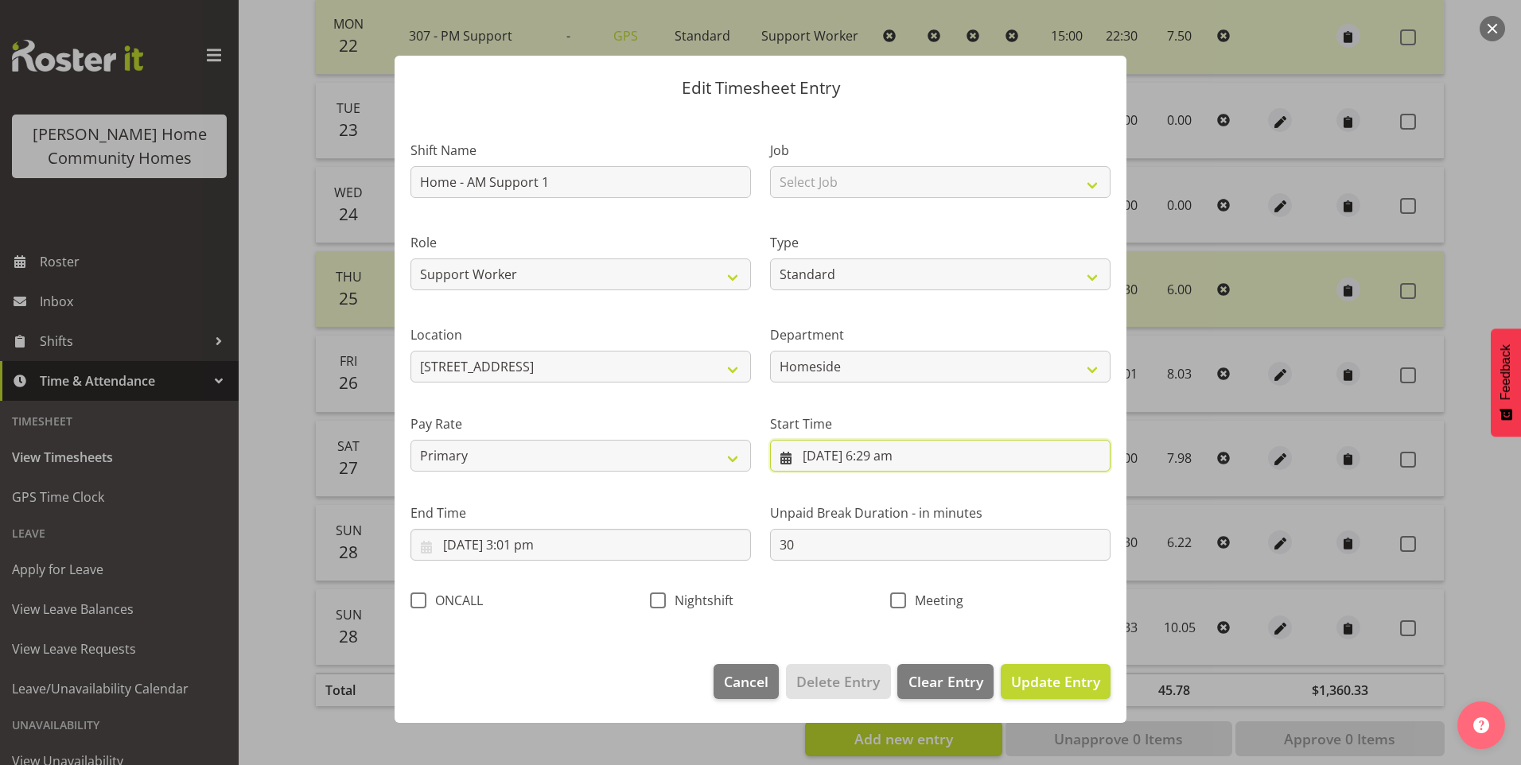
click at [897, 459] on input "26/09/2025, 6:29 am" at bounding box center [940, 456] width 340 height 32
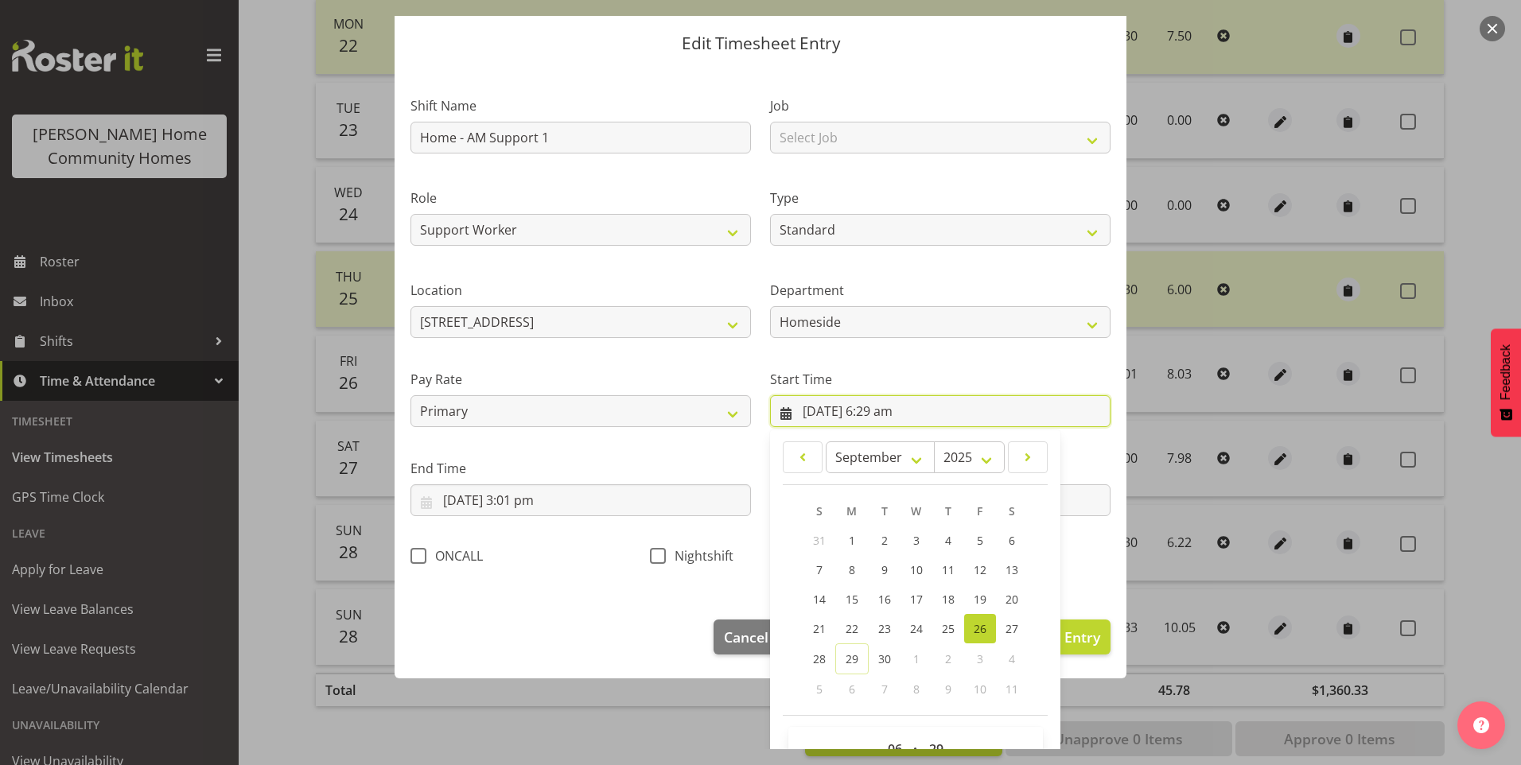
scroll to position [86, 0]
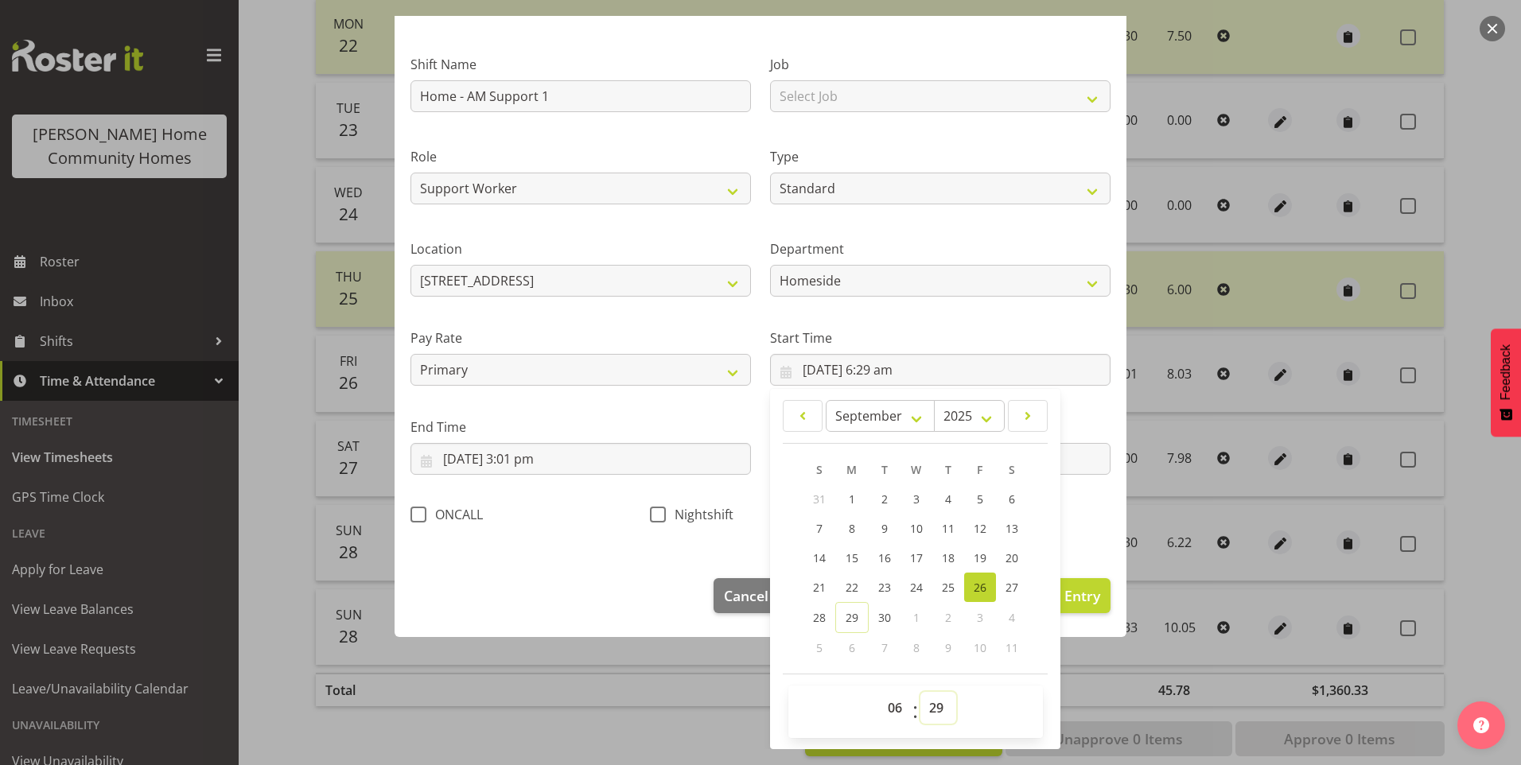
drag, startPoint x: 924, startPoint y: 709, endPoint x: 936, endPoint y: 696, distance: 17.4
click at [925, 708] on select "00 01 02 03 04 05 06 07 08 09 10 11 12 13 14 15 16 17 18 19 20 21 22 23 24 25 2…" at bounding box center [938, 708] width 36 height 32
click at [920, 692] on select "00 01 02 03 04 05 06 07 08 09 10 11 12 13 14 15 16 17 18 19 20 21 22 23 24 25 2…" at bounding box center [938, 708] width 36 height 32
drag, startPoint x: 931, startPoint y: 705, endPoint x: 931, endPoint y: 690, distance: 14.3
click at [931, 702] on select "00 01 02 03 04 05 06 07 08 09 10 11 12 13 14 15 16 17 18 19 20 21 22 23 24 25 2…" at bounding box center [938, 708] width 36 height 32
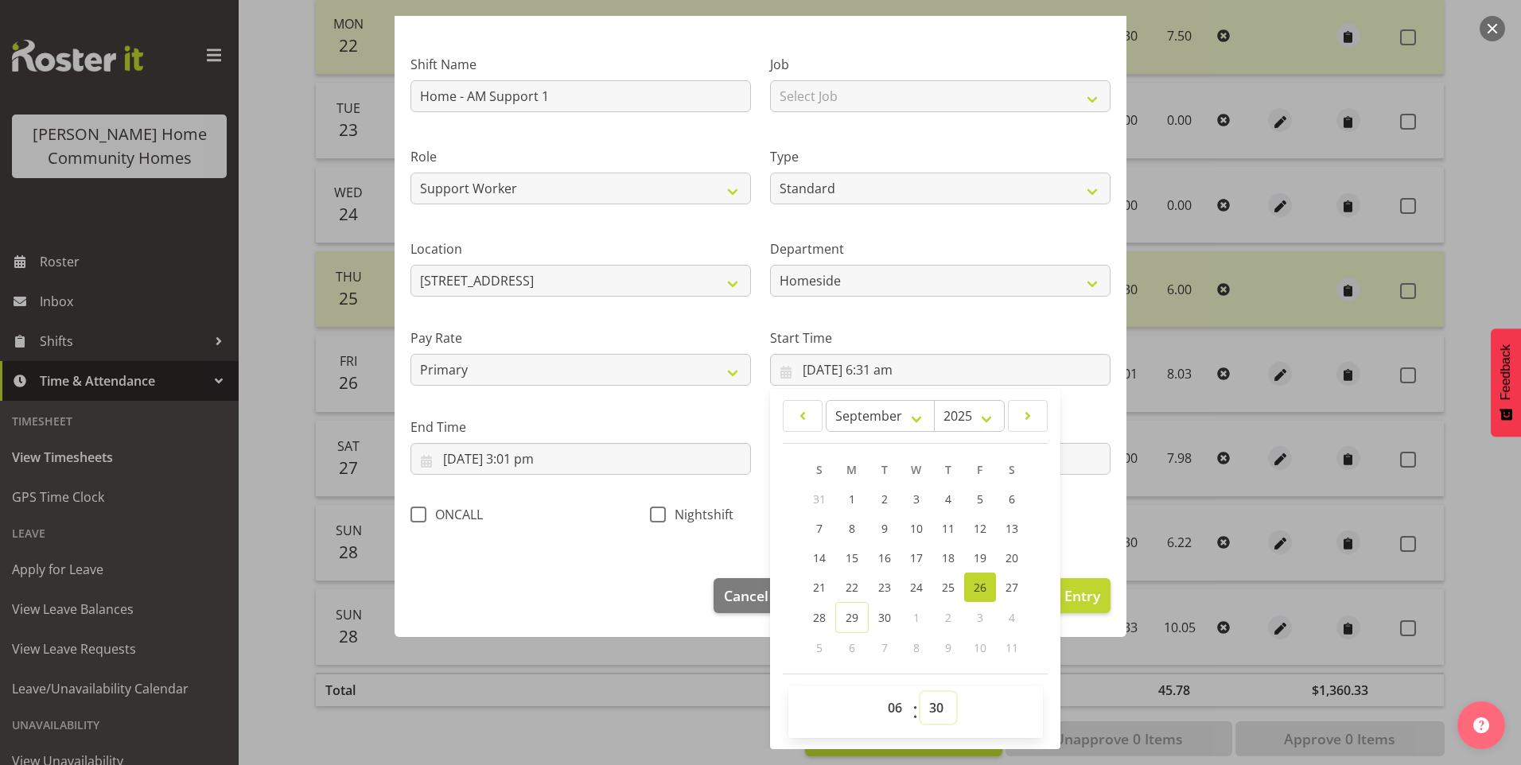
click at [920, 692] on select "00 01 02 03 04 05 06 07 08 09 10 11 12 13 14 15 16 17 18 19 20 21 22 23 24 25 2…" at bounding box center [938, 708] width 36 height 32
click at [541, 473] on input "26/09/2025, 3:01 pm" at bounding box center [580, 459] width 340 height 32
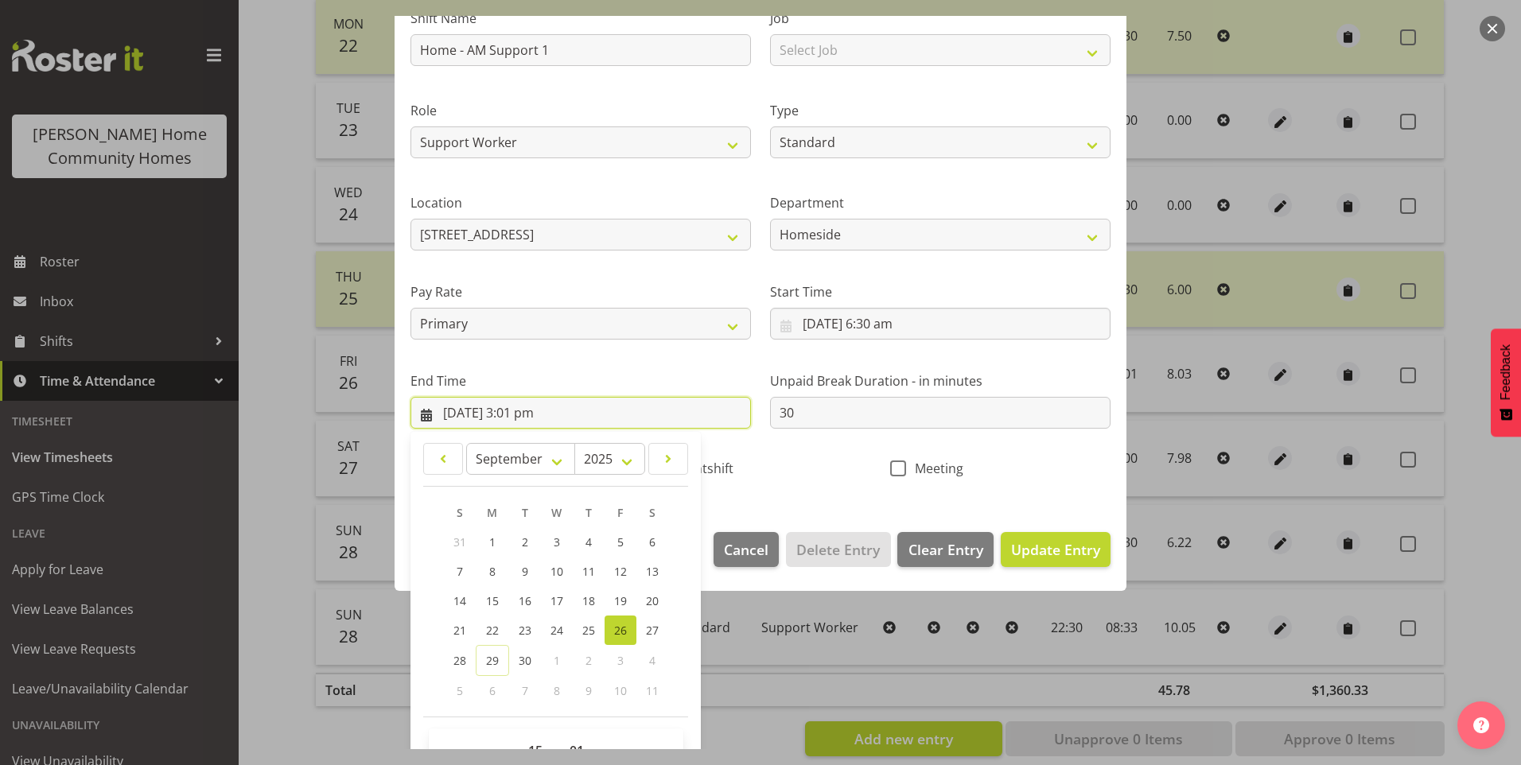
scroll to position [175, 0]
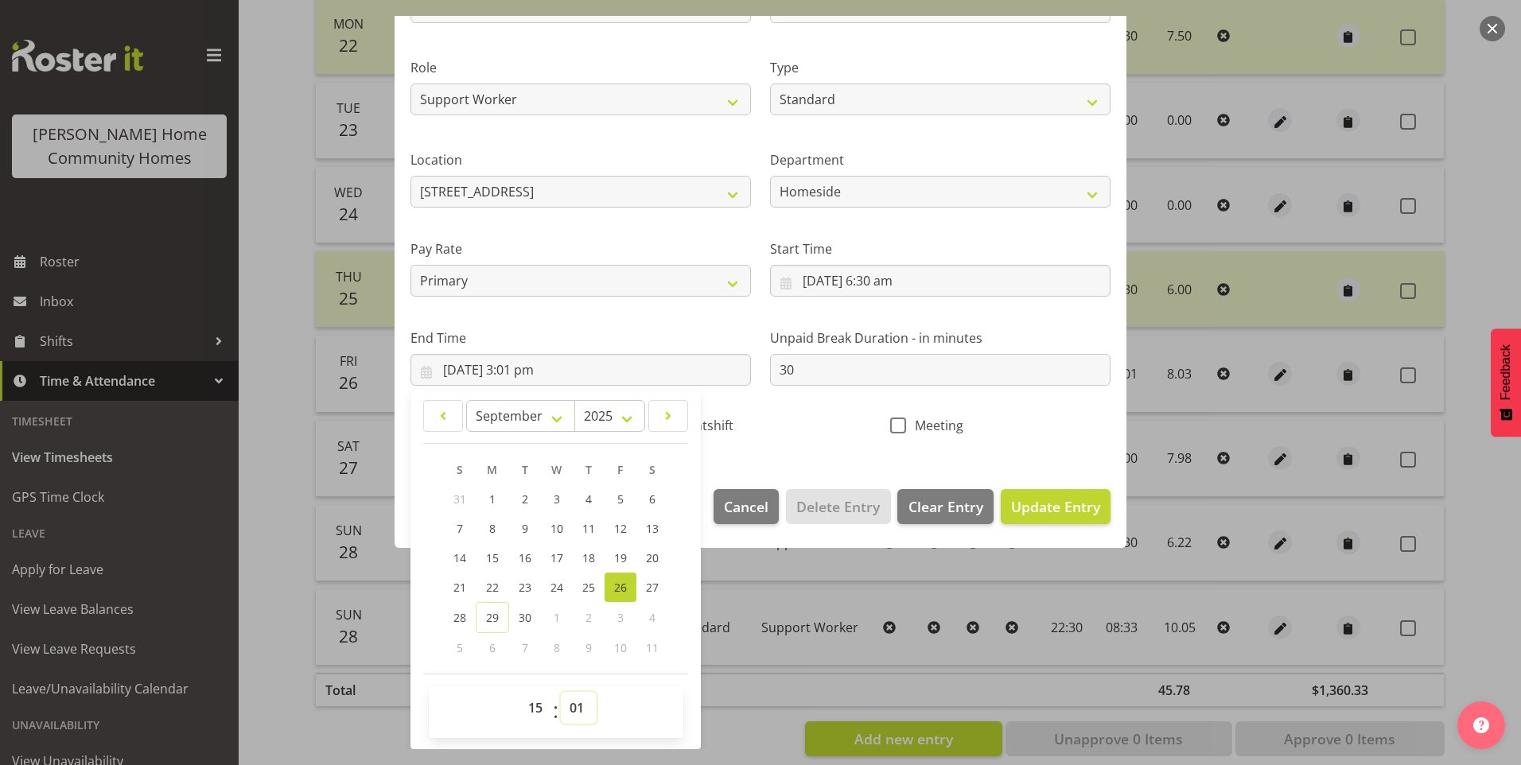
drag, startPoint x: 578, startPoint y: 700, endPoint x: 581, endPoint y: 690, distance: 9.8
click at [580, 698] on select "00 01 02 03 04 05 06 07 08 09 10 11 12 13 14 15 16 17 18 19 20 21 22 23 24 25 2…" at bounding box center [579, 708] width 36 height 32
click at [561, 692] on select "00 01 02 03 04 05 06 07 08 09 10 11 12 13 14 15 16 17 18 19 20 21 22 23 24 25 2…" at bounding box center [579, 708] width 36 height 32
click at [1052, 506] on span "Update Entry" at bounding box center [1055, 506] width 89 height 19
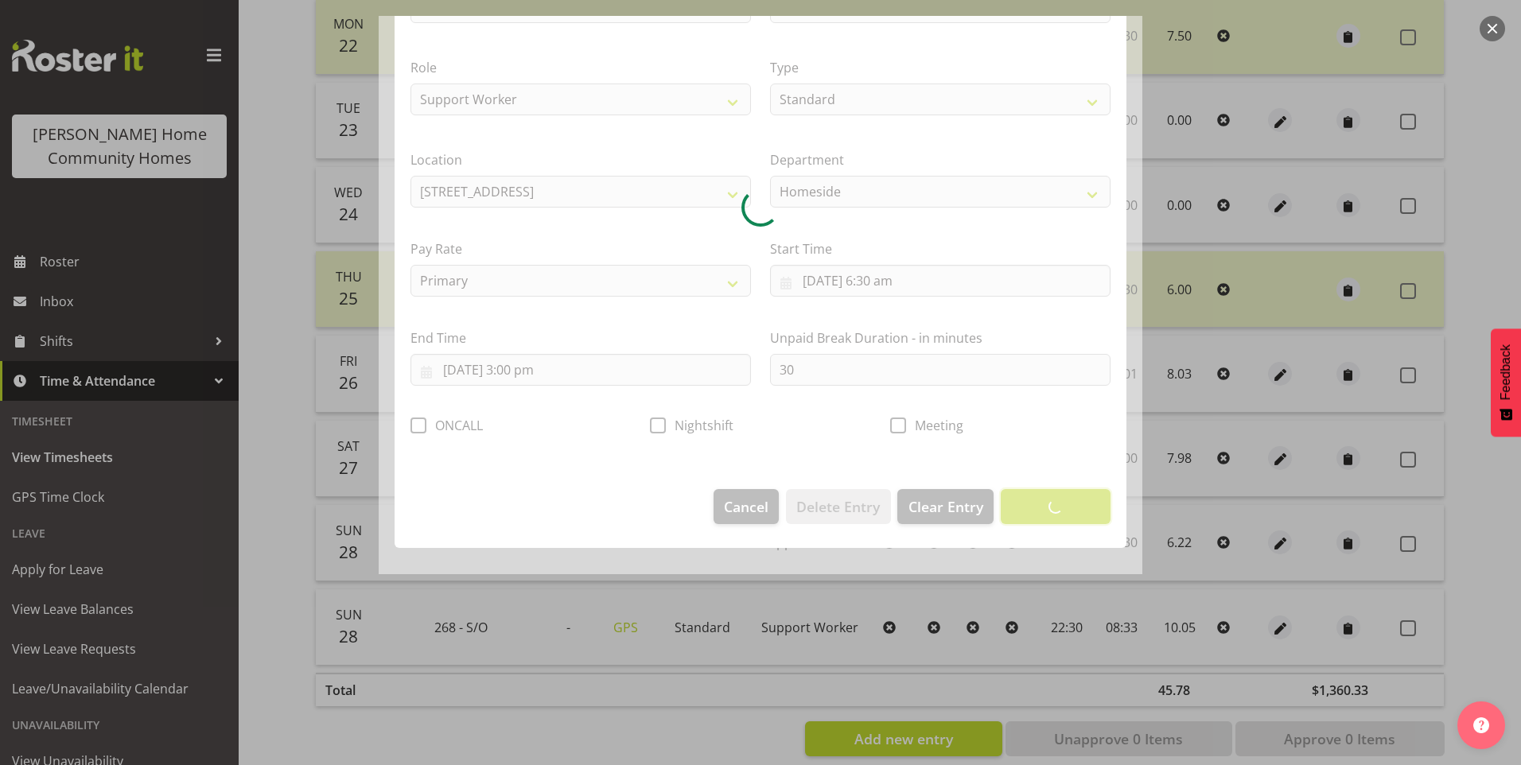
scroll to position [0, 0]
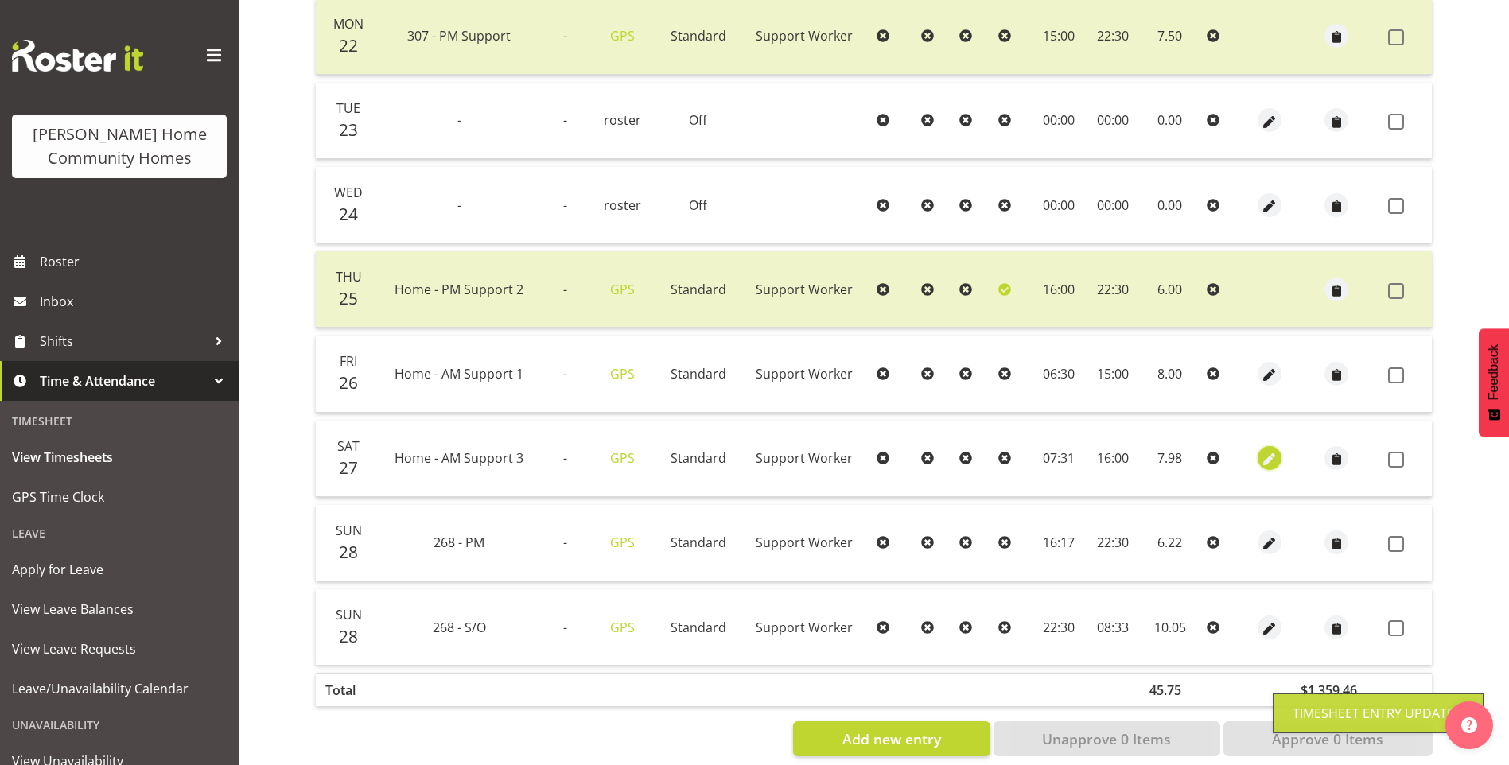
click at [1272, 456] on span "button" at bounding box center [1270, 460] width 18 height 18
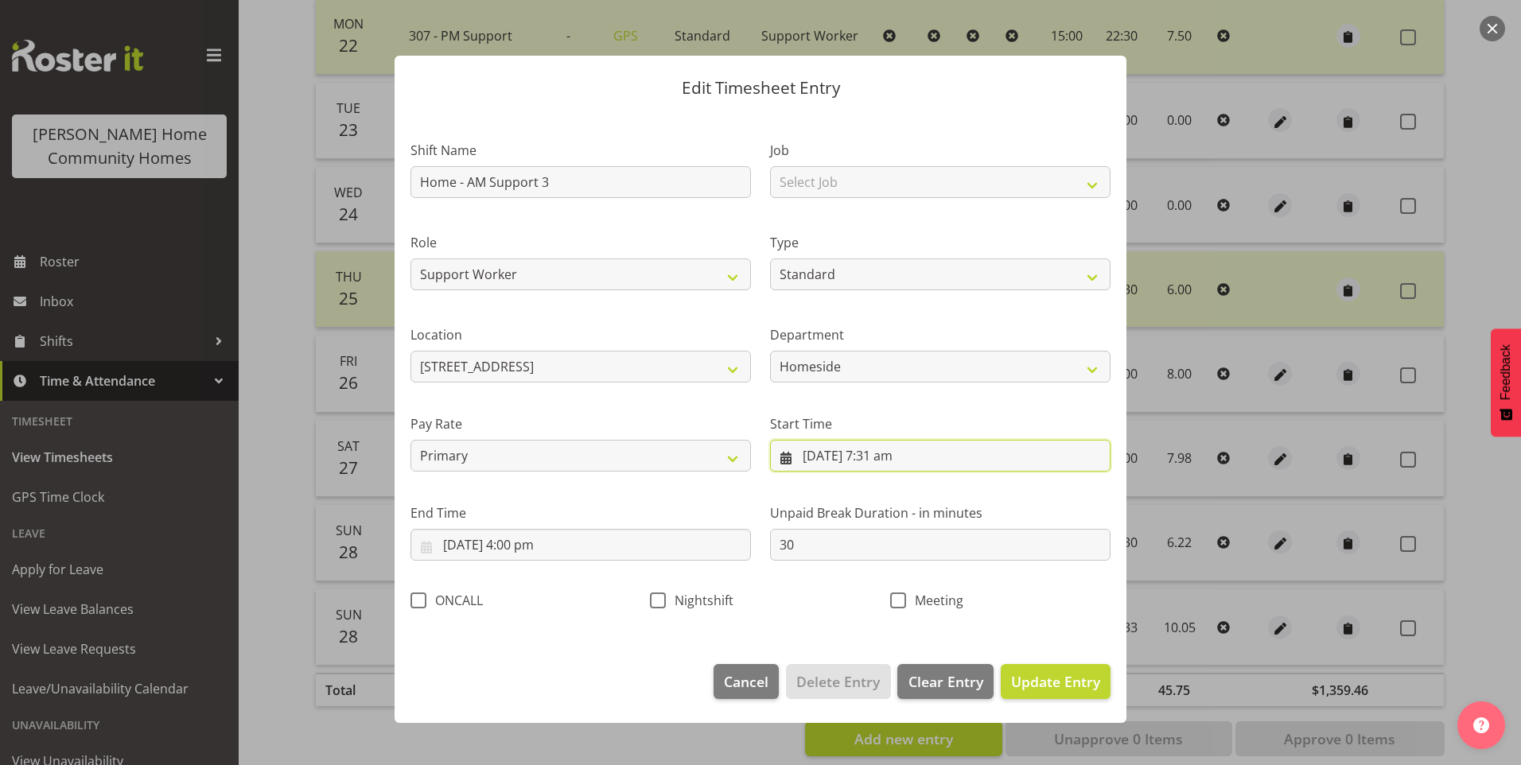
click at [894, 468] on input "27/09/2025, 7:31 am" at bounding box center [940, 456] width 340 height 32
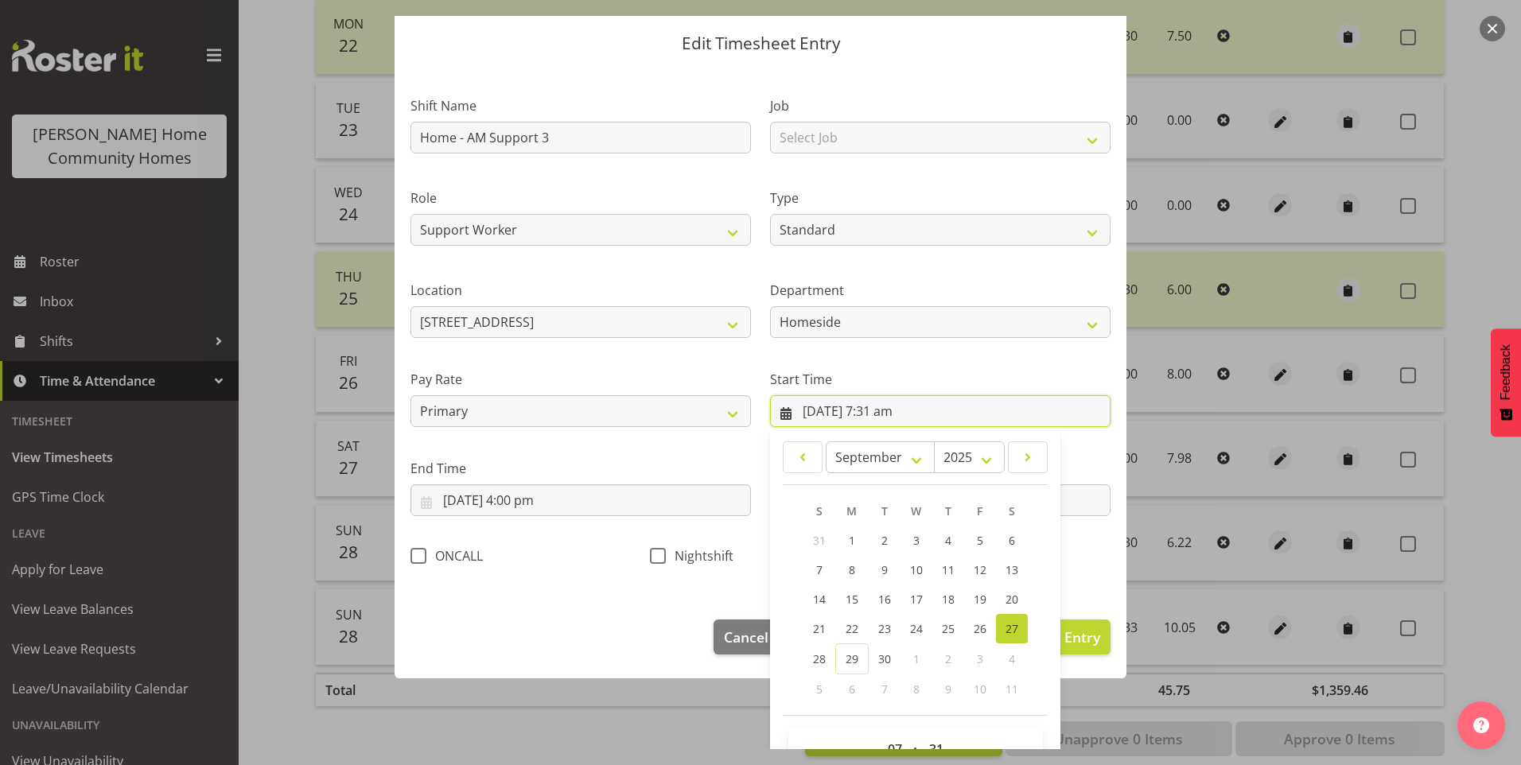
scroll to position [86, 0]
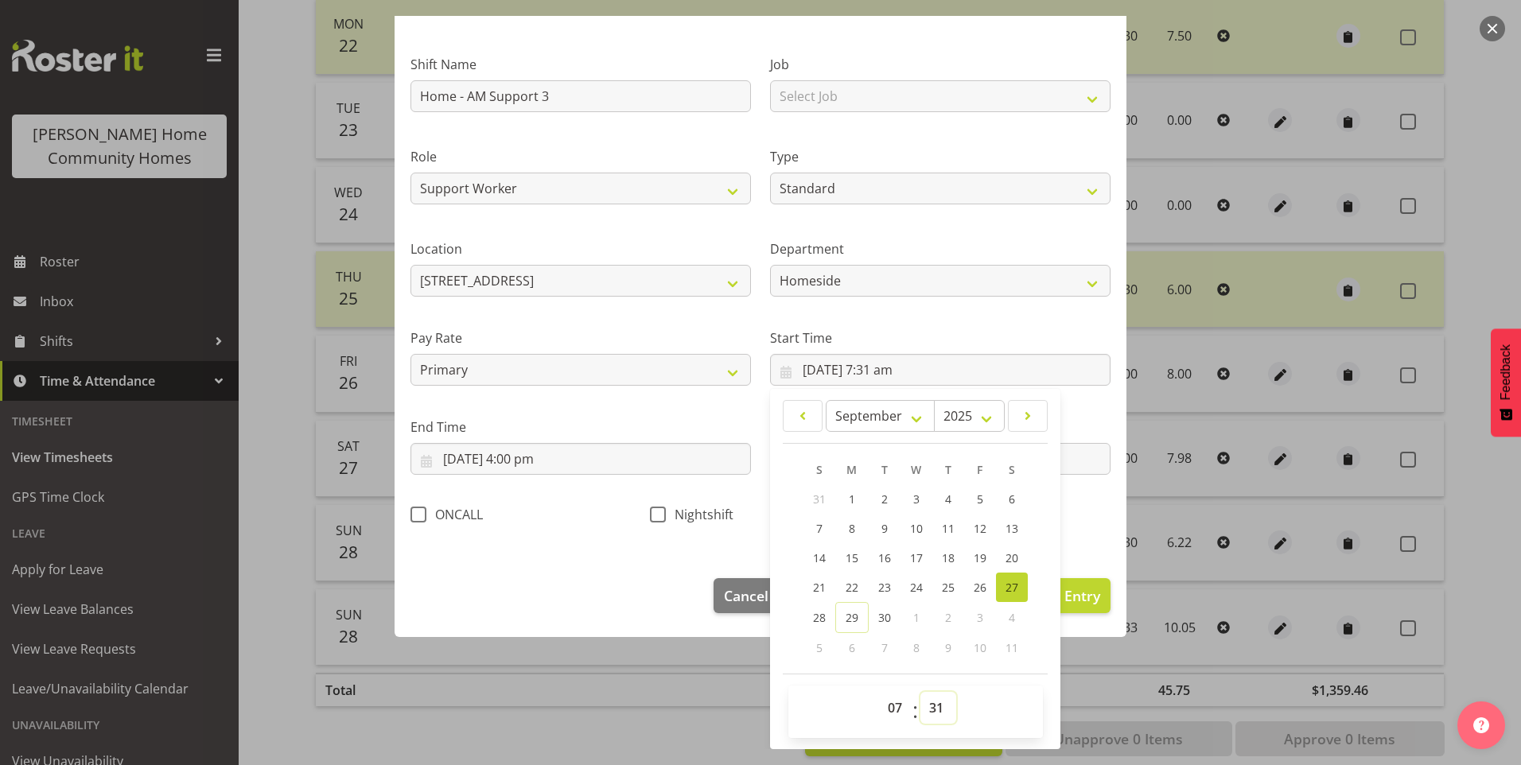
click at [945, 719] on select "00 01 02 03 04 05 06 07 08 09 10 11 12 13 14 15 16 17 18 19 20 21 22 23 24 25 2…" at bounding box center [938, 708] width 36 height 32
click at [920, 692] on select "00 01 02 03 04 05 06 07 08 09 10 11 12 13 14 15 16 17 18 19 20 21 22 23 24 25 2…" at bounding box center [938, 708] width 36 height 32
click at [1078, 596] on span "Update Entry" at bounding box center [1055, 595] width 89 height 19
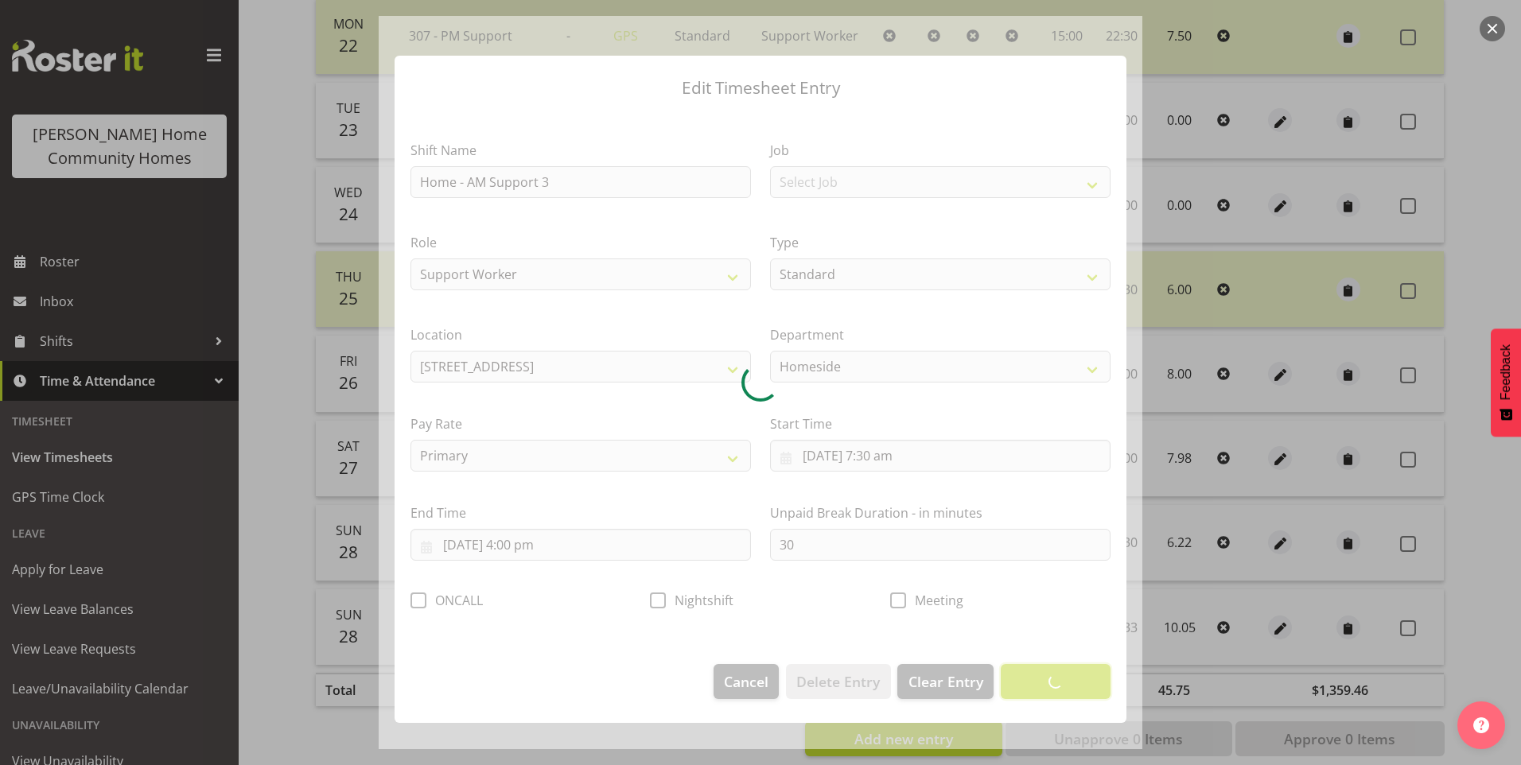
scroll to position [0, 0]
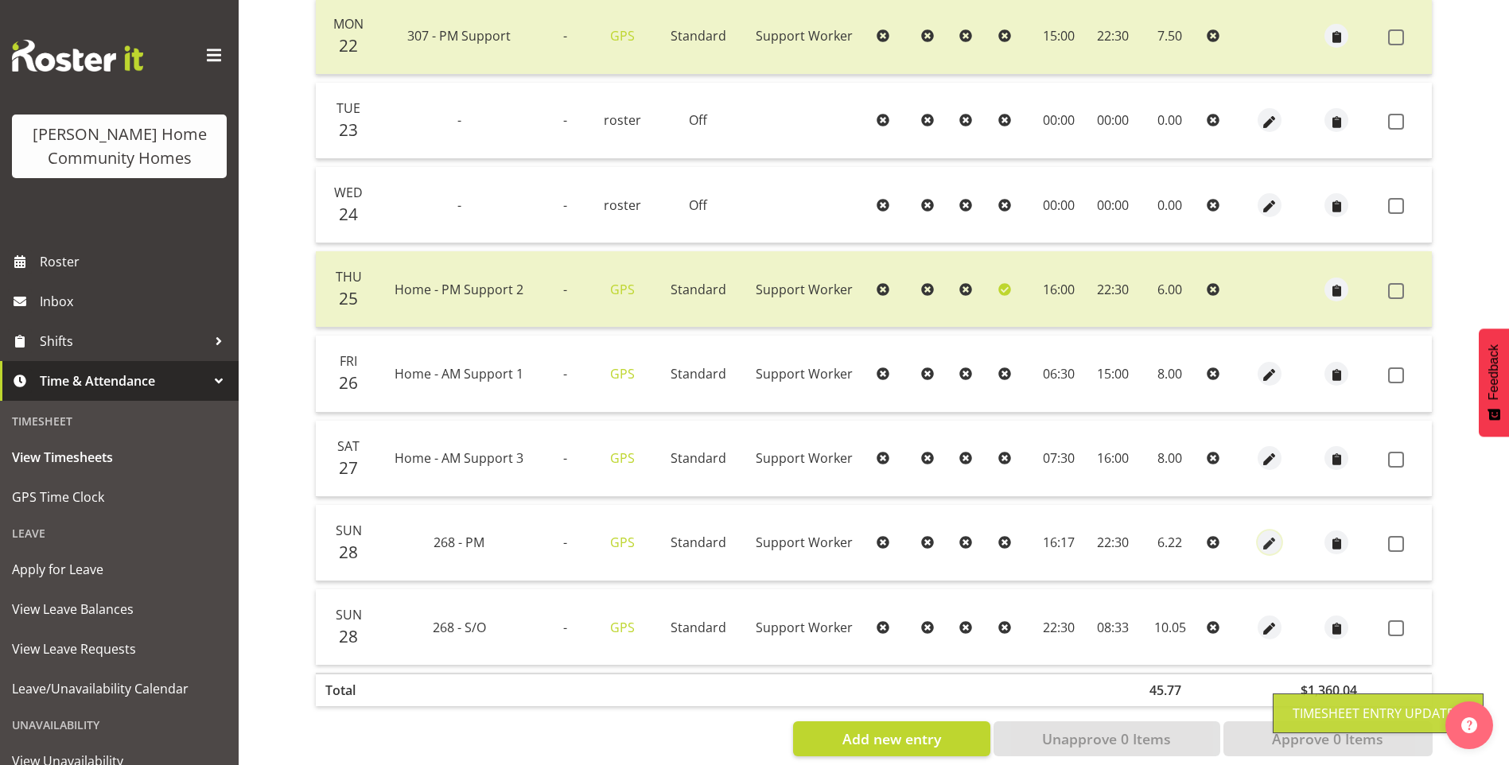
click at [1264, 538] on span "button" at bounding box center [1270, 544] width 18 height 18
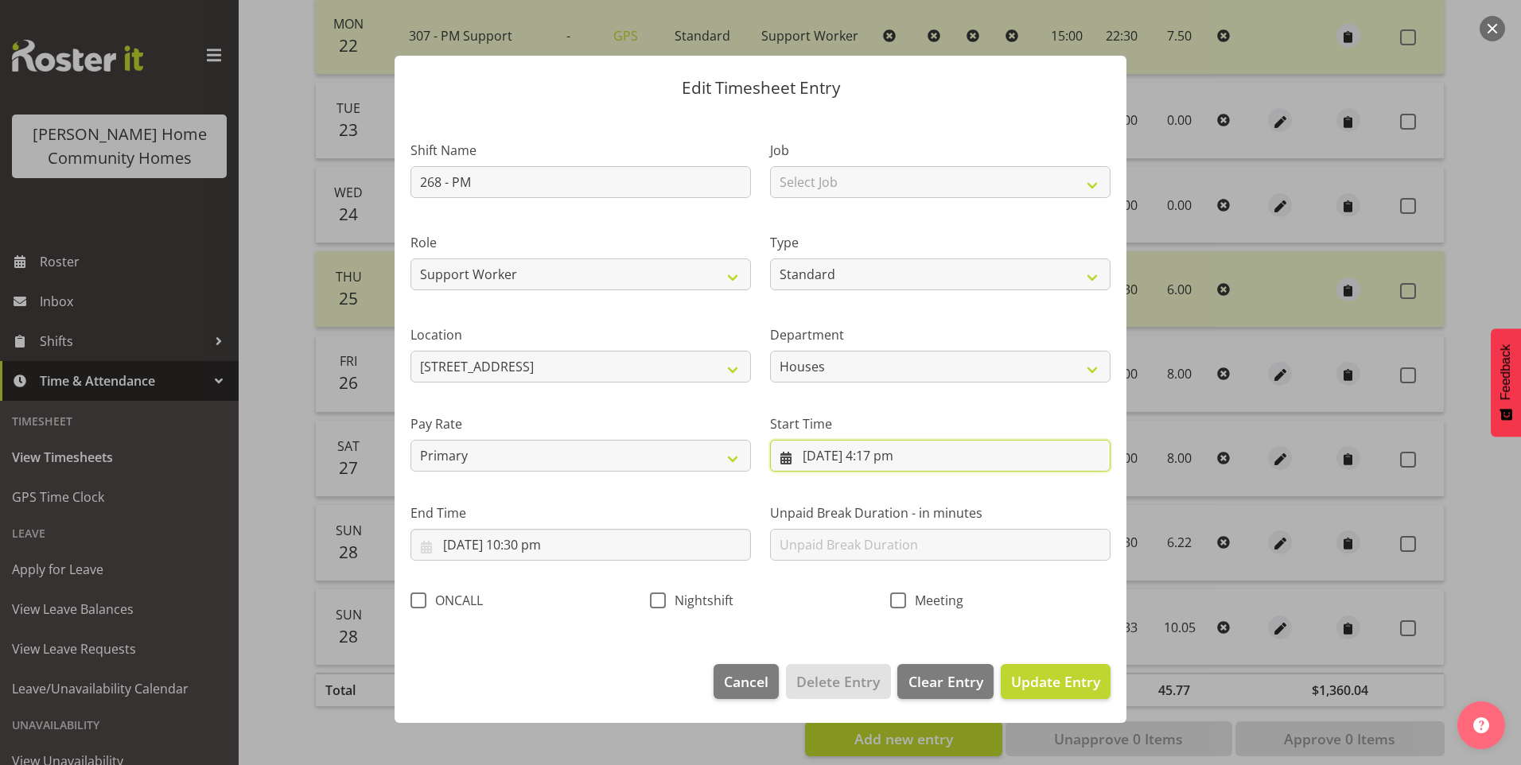
click at [902, 467] on input "28/09/2025, 4:17 pm" at bounding box center [940, 456] width 340 height 32
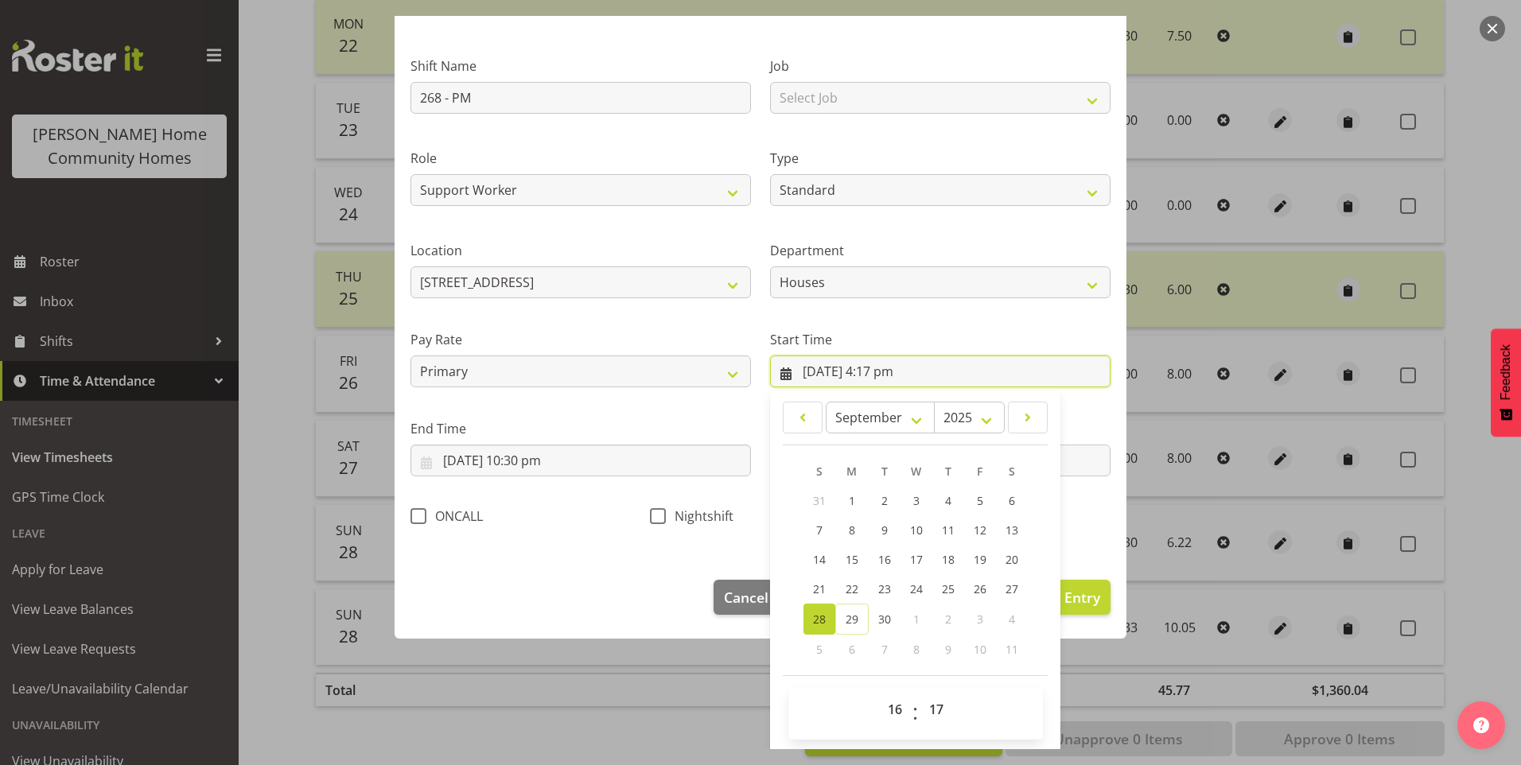
scroll to position [86, 0]
click at [929, 698] on select "00 01 02 03 04 05 06 07 08 09 10 11 12 13 14 15 16 17 18 19 20 21 22 23 24 25 2…" at bounding box center [938, 708] width 36 height 32
click at [920, 692] on select "00 01 02 03 04 05 06 07 08 09 10 11 12 13 14 15 16 17 18 19 20 21 22 23 24 25 2…" at bounding box center [938, 708] width 36 height 32
click at [1074, 600] on span "Update Entry" at bounding box center [1055, 595] width 89 height 19
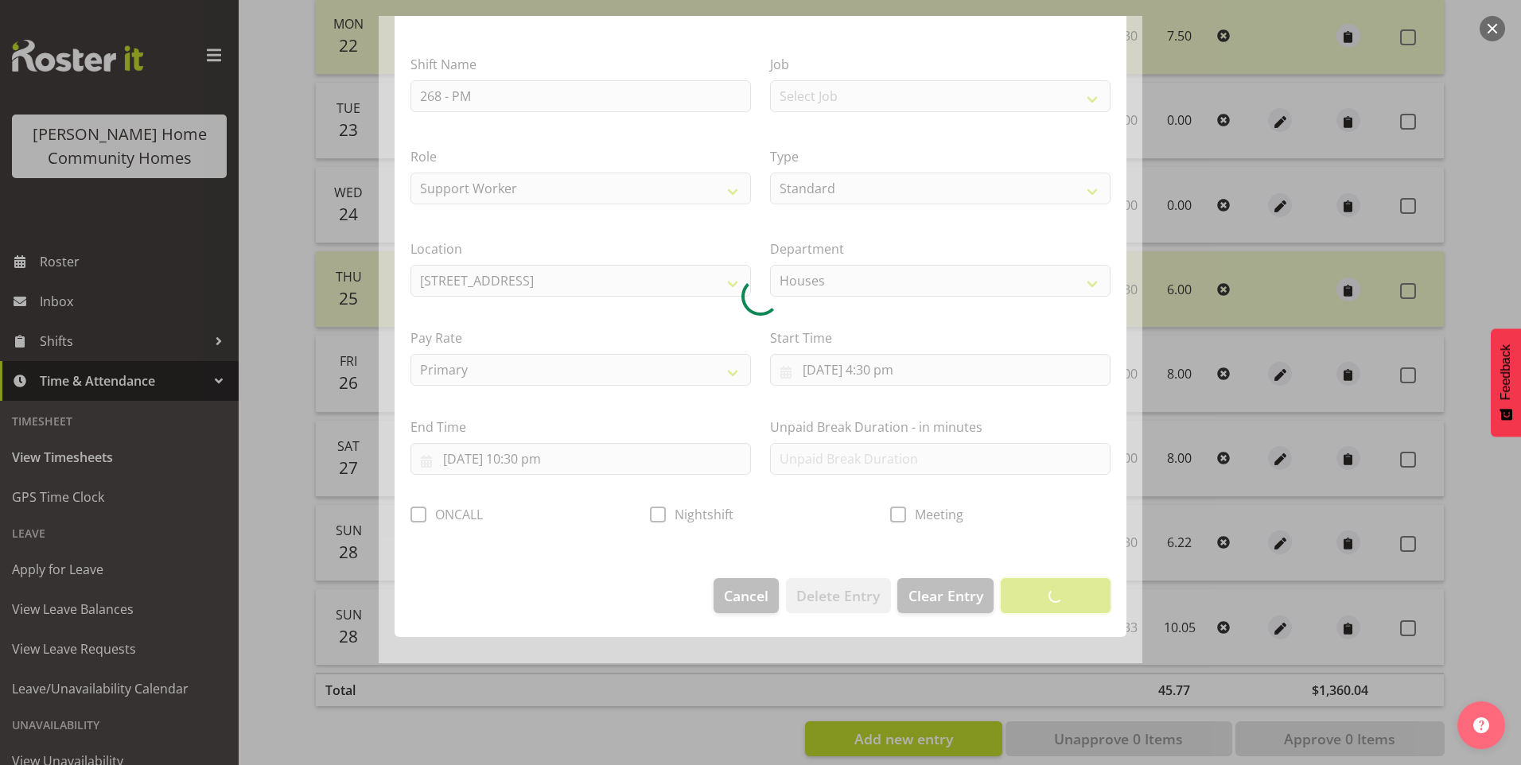
scroll to position [0, 0]
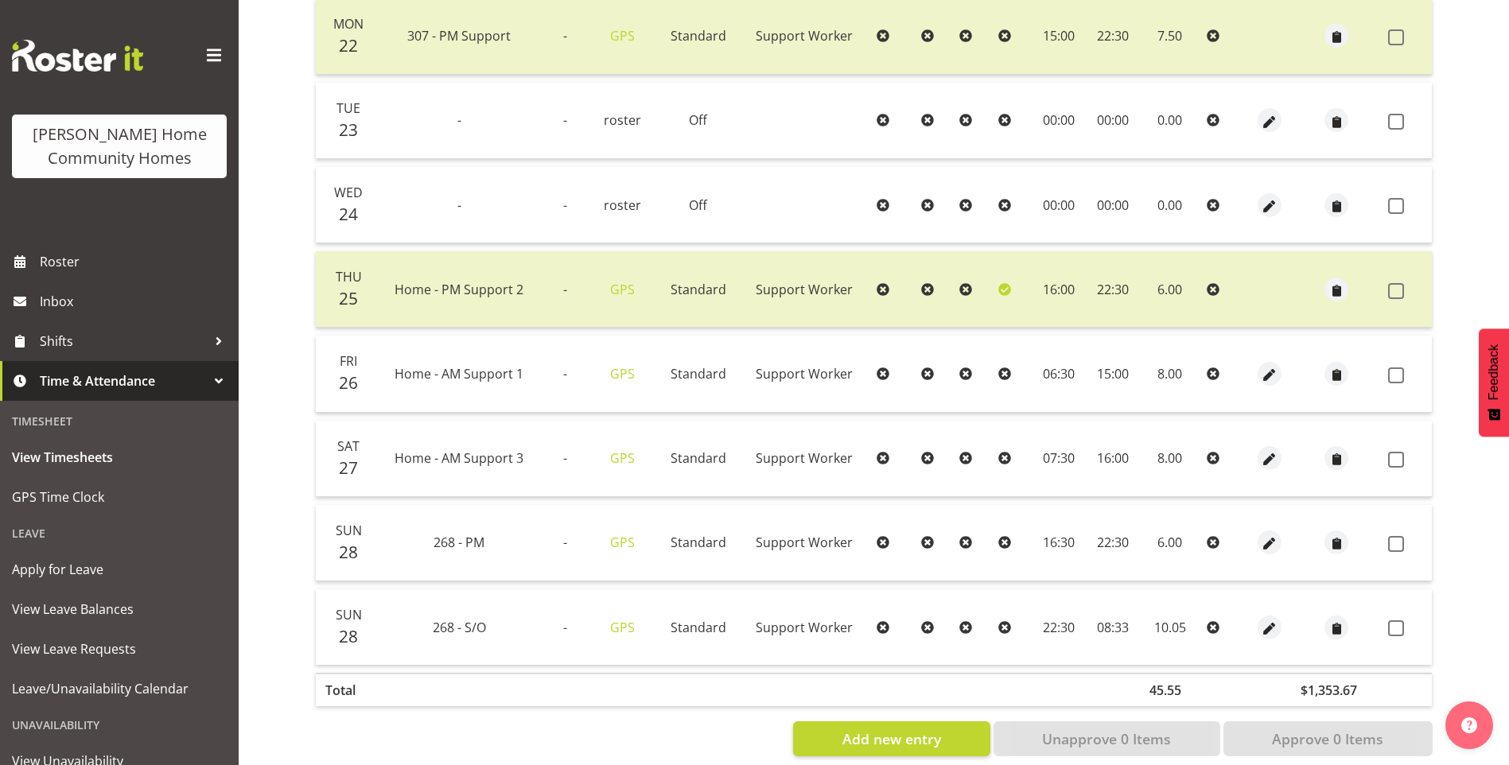
click at [1251, 619] on td at bounding box center [1270, 627] width 44 height 76
click at [1266, 628] on span "button" at bounding box center [1270, 629] width 18 height 18
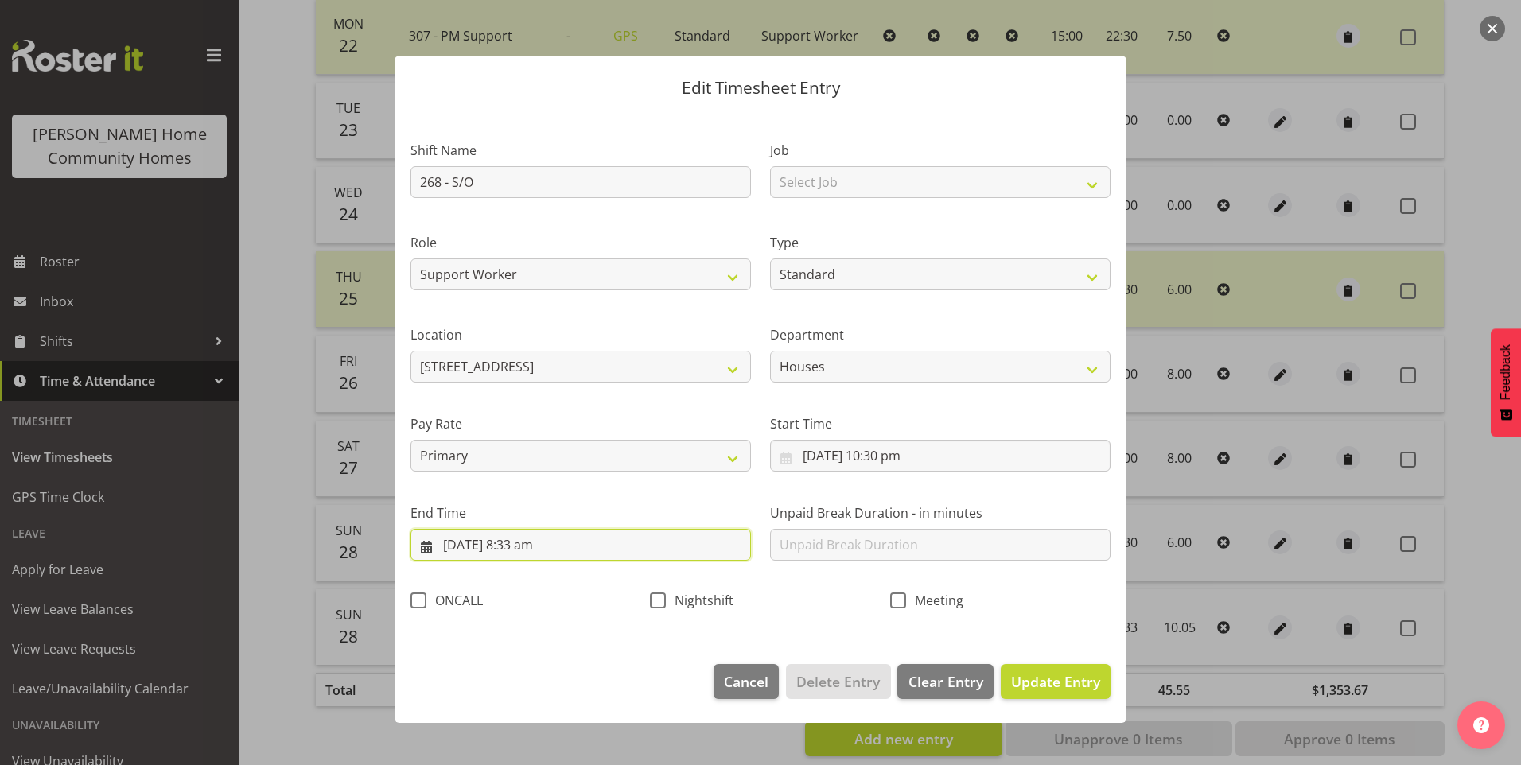
click at [527, 550] on input "29/09/2025, 8:33 am" at bounding box center [580, 545] width 340 height 32
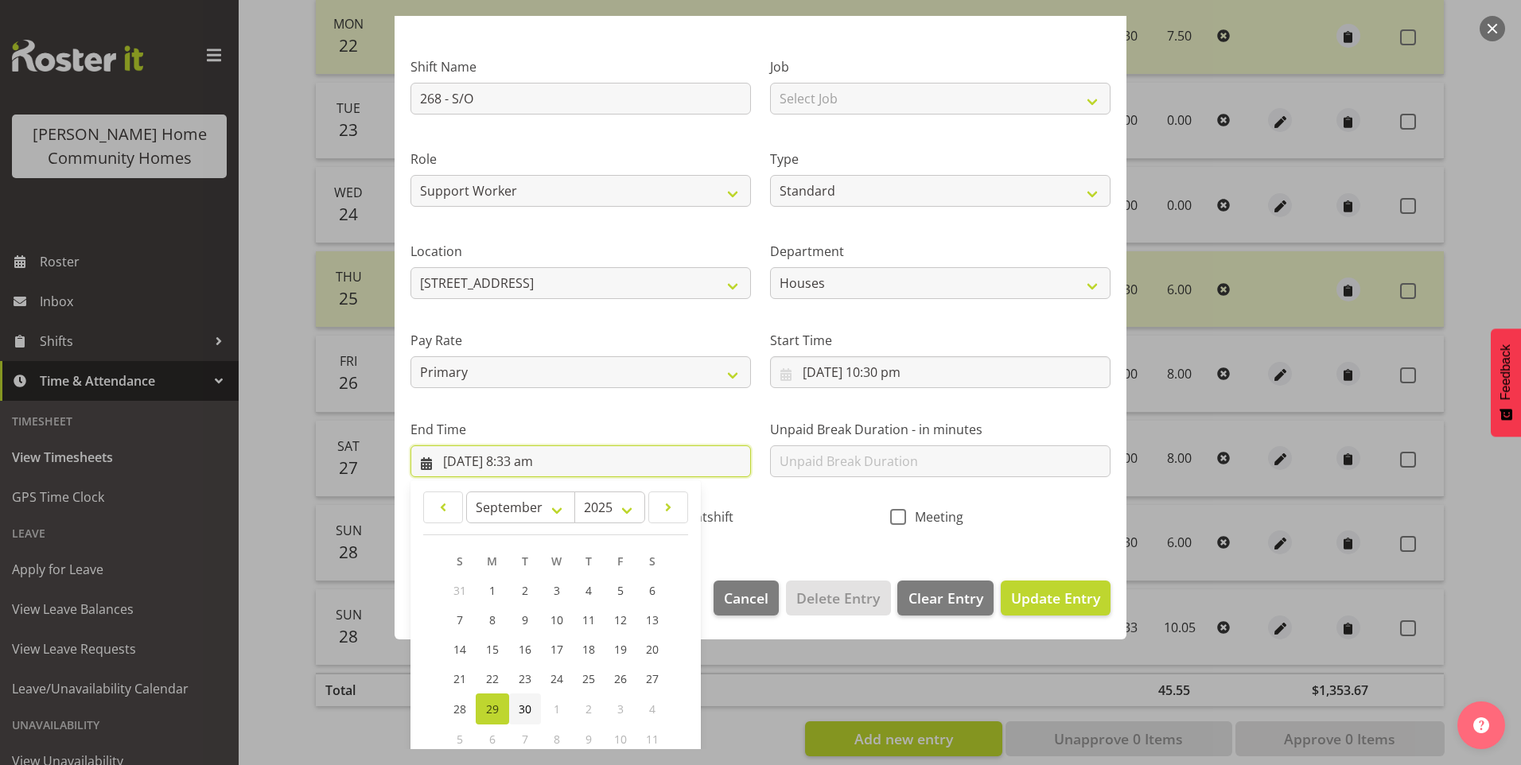
scroll to position [175, 0]
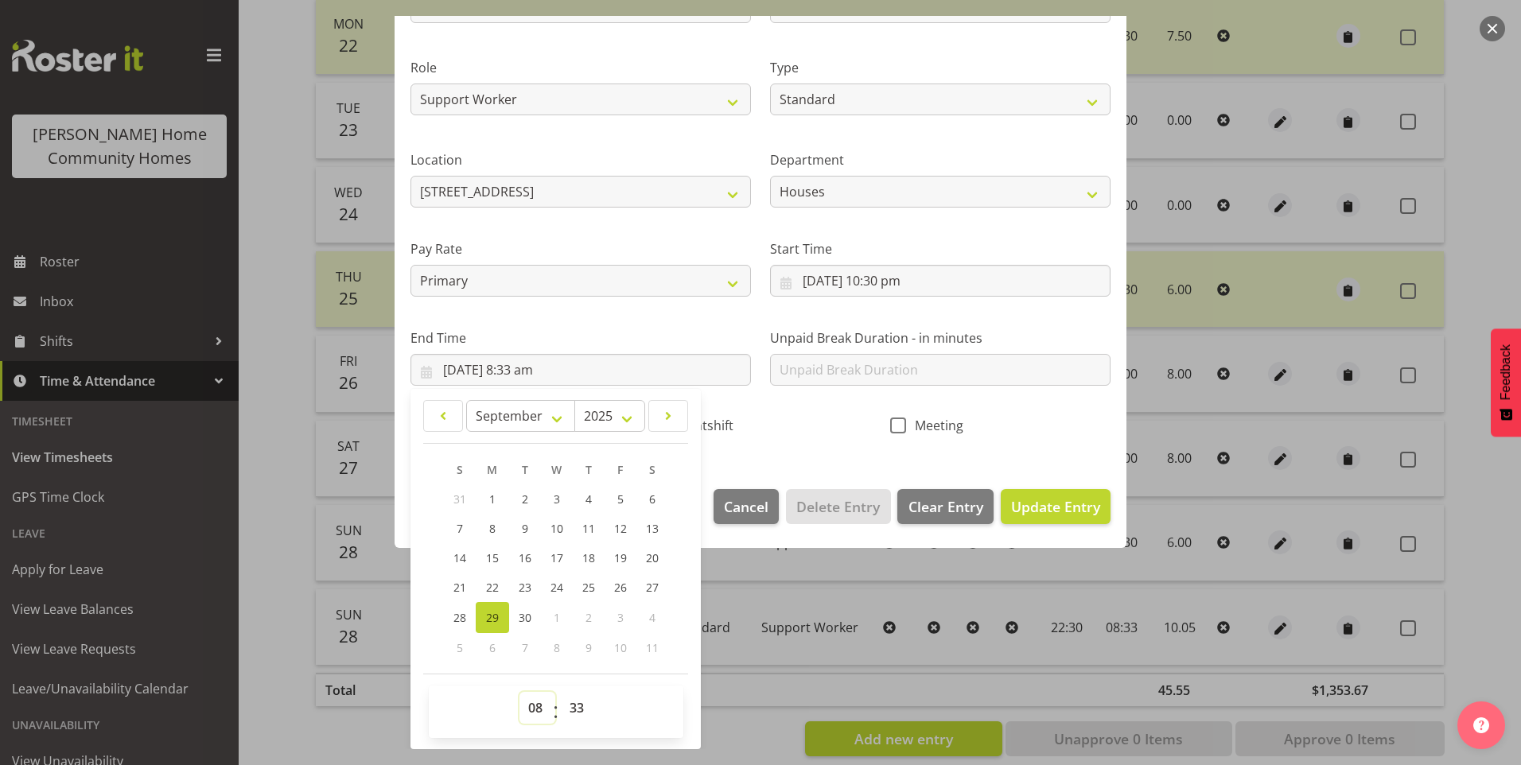
drag, startPoint x: 533, startPoint y: 705, endPoint x: 542, endPoint y: 697, distance: 12.4
click at [539, 701] on select "00 01 02 03 04 05 06 07 08 09 10 11 12 13 14 15 16 17 18 19 20 21 22 23" at bounding box center [537, 708] width 36 height 32
click at [519, 692] on select "00 01 02 03 04 05 06 07 08 09 10 11 12 13 14 15 16 17 18 19 20 21 22 23" at bounding box center [537, 708] width 36 height 32
click at [581, 703] on select "00 01 02 03 04 05 06 07 08 09 10 11 12 13 14 15 16 17 18 19 20 21 22 23 24 25 2…" at bounding box center [579, 708] width 36 height 32
click at [561, 692] on select "00 01 02 03 04 05 06 07 08 09 10 11 12 13 14 15 16 17 18 19 20 21 22 23 24 25 2…" at bounding box center [579, 708] width 36 height 32
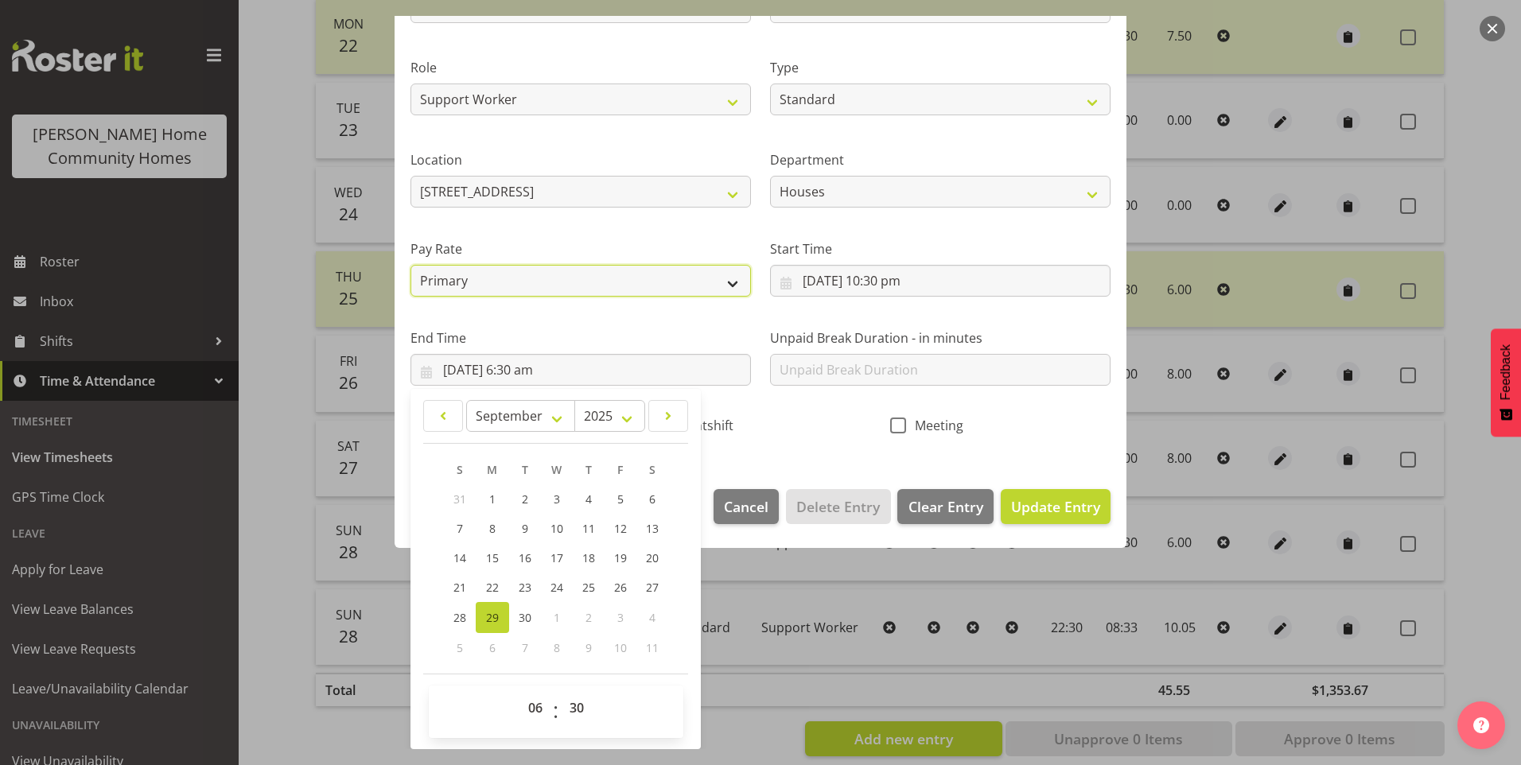
click at [492, 282] on select "Primary Secondary Tertiary Fourth Fifth" at bounding box center [580, 281] width 340 height 32
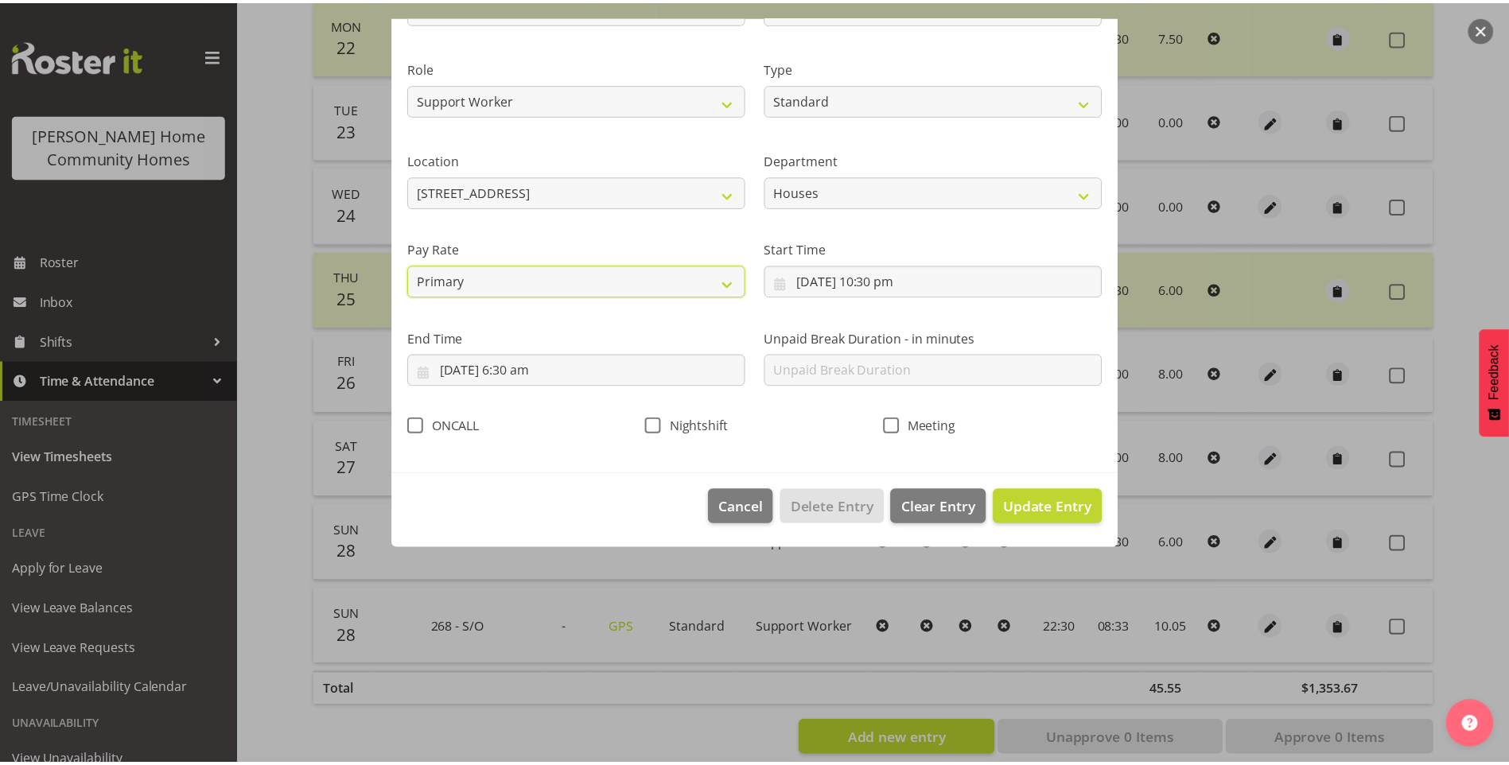
scroll to position [0, 0]
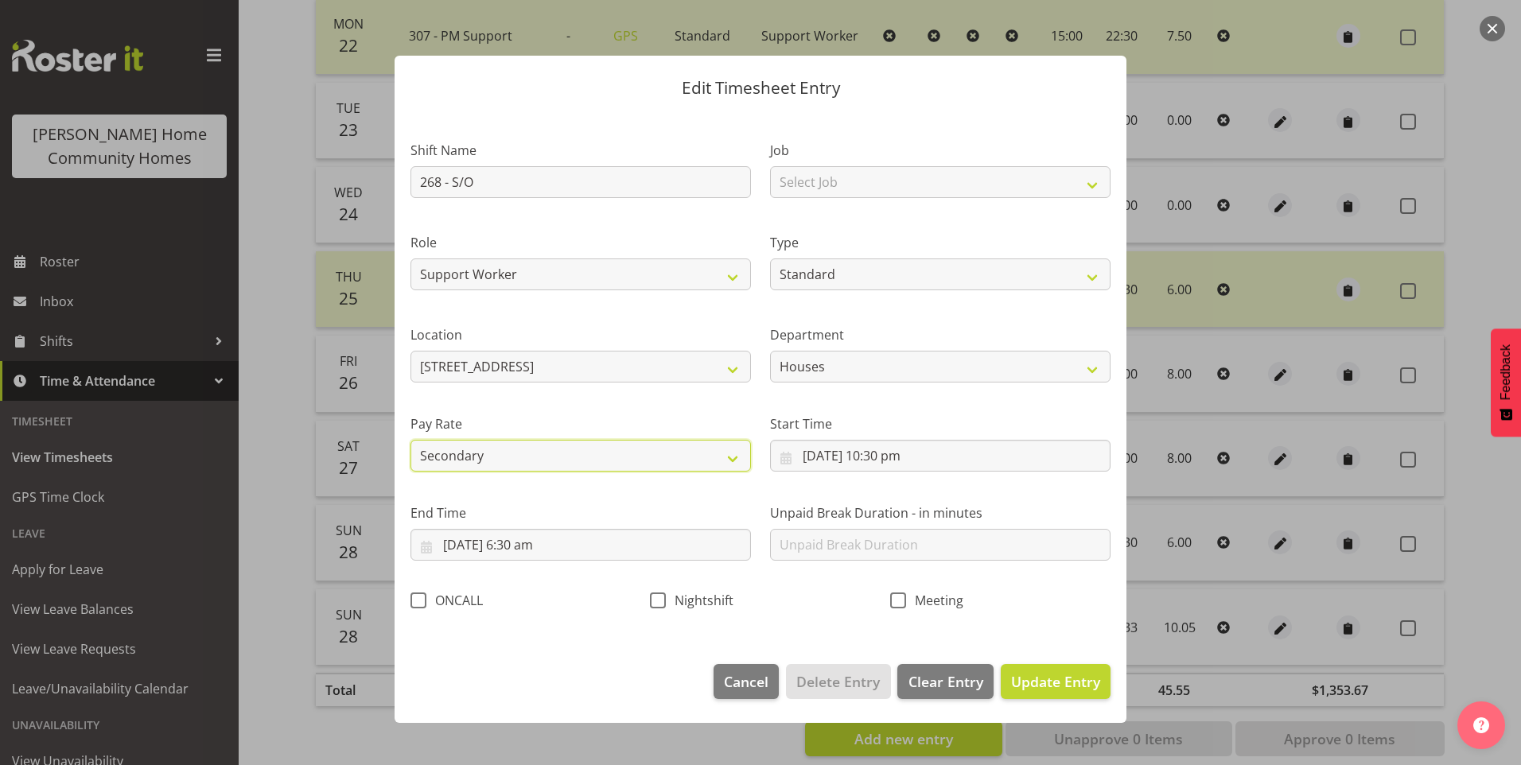
click at [410, 440] on select "Primary Secondary Tertiary Fourth Fifth" at bounding box center [580, 456] width 340 height 32
drag, startPoint x: 1080, startPoint y: 681, endPoint x: 1109, endPoint y: 674, distance: 29.5
click at [1079, 681] on span "Update Entry" at bounding box center [1055, 681] width 89 height 19
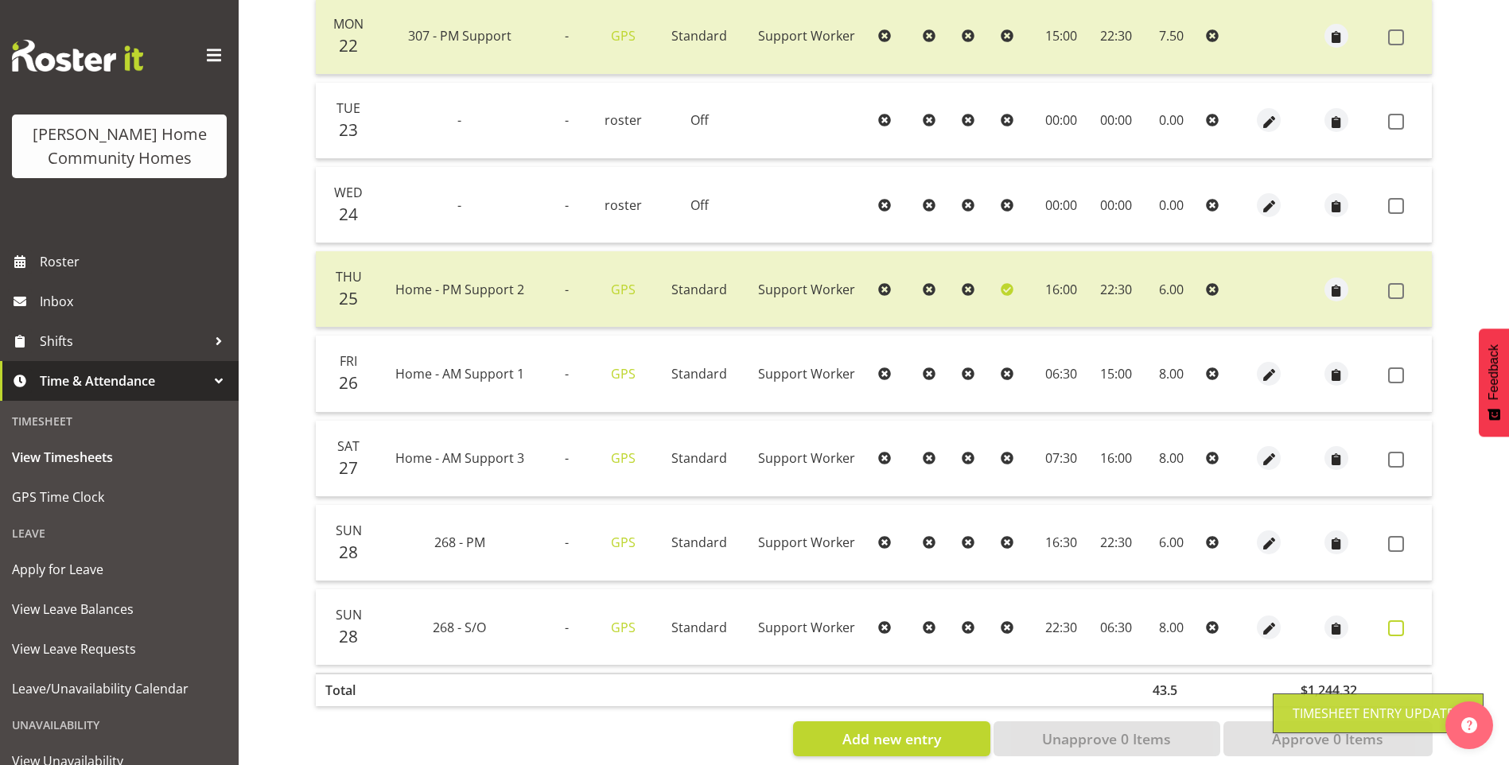
click at [1399, 627] on span at bounding box center [1396, 628] width 16 height 16
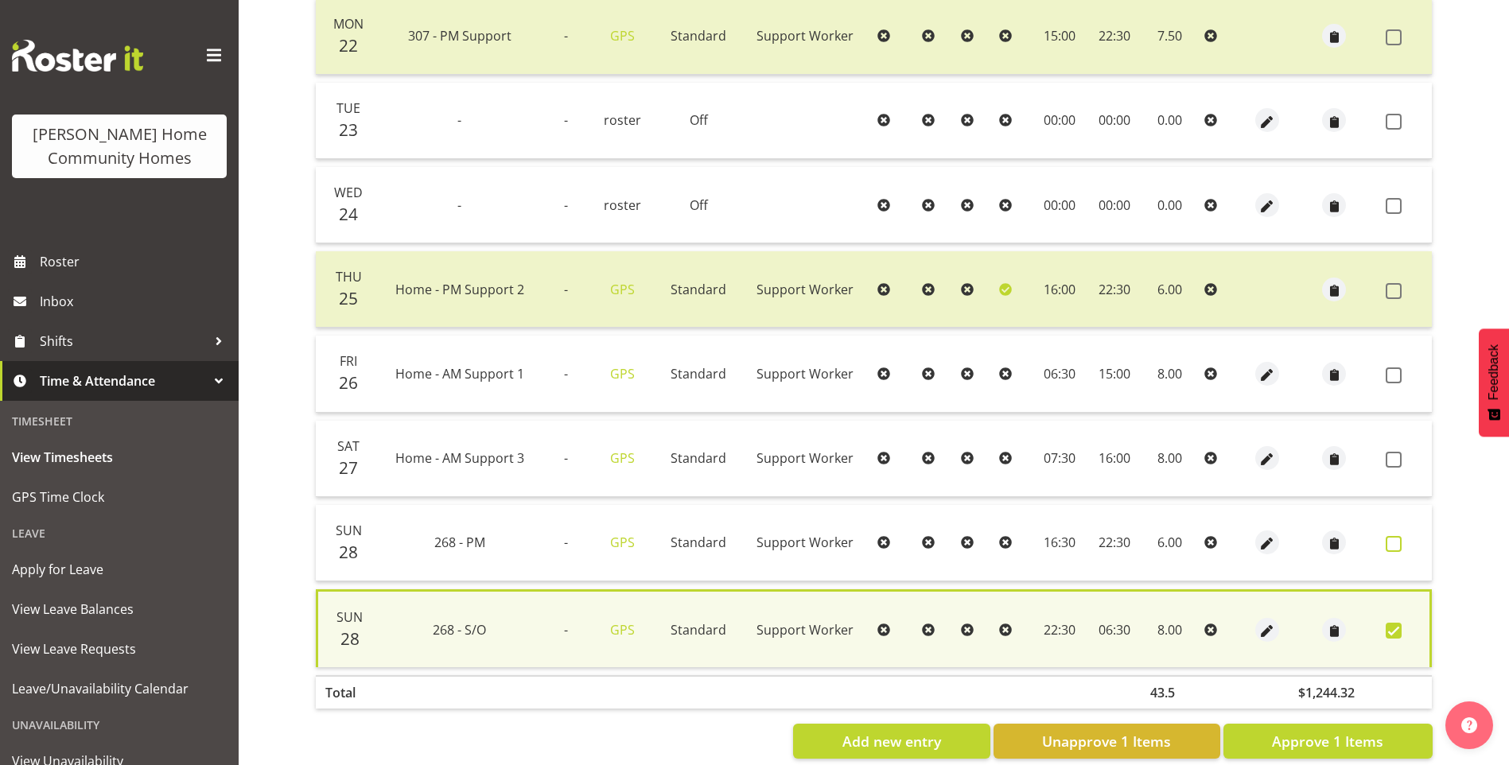
click at [1401, 541] on span at bounding box center [1393, 544] width 16 height 16
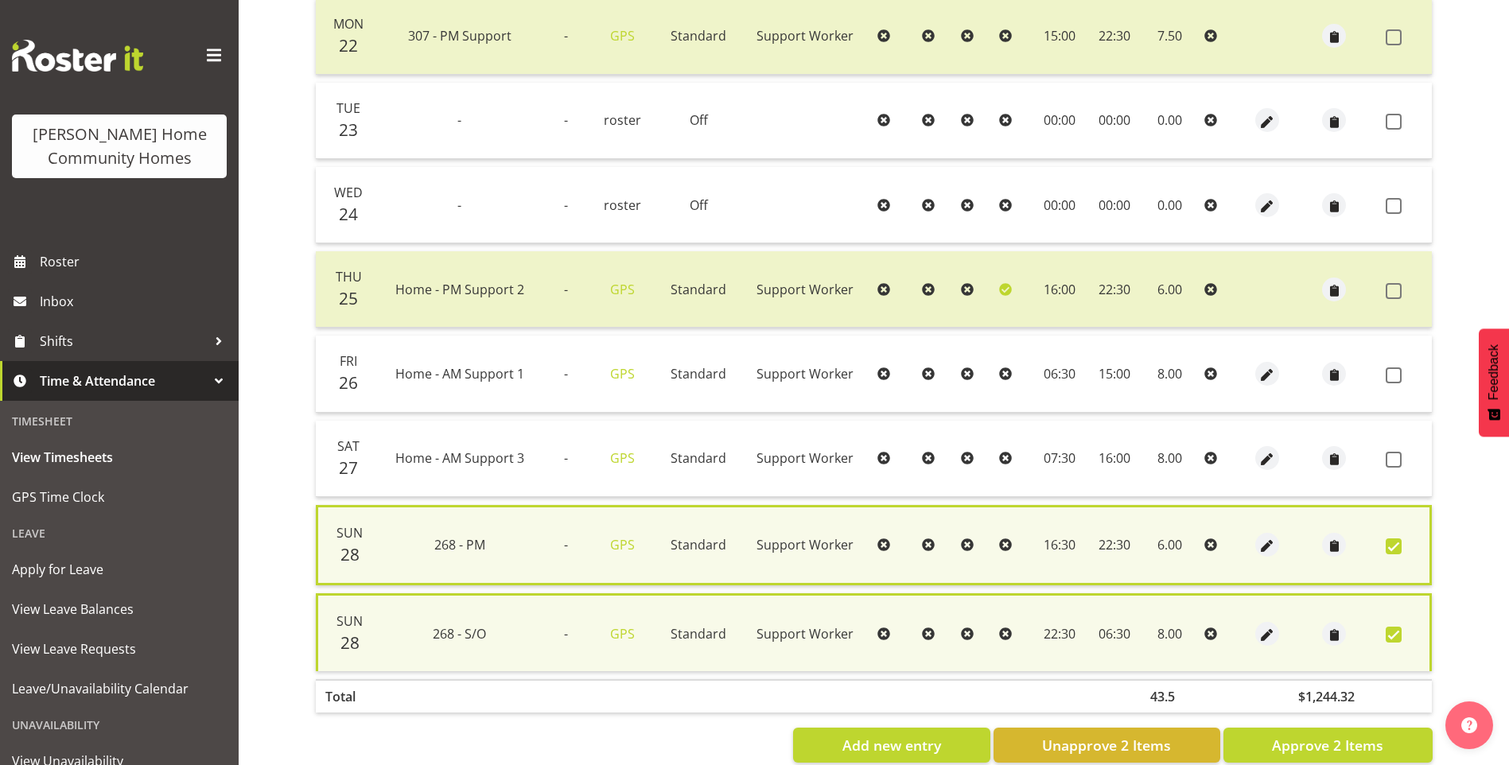
drag, startPoint x: 1395, startPoint y: 463, endPoint x: 1396, endPoint y: 443, distance: 19.9
click at [1395, 456] on span at bounding box center [1393, 460] width 16 height 16
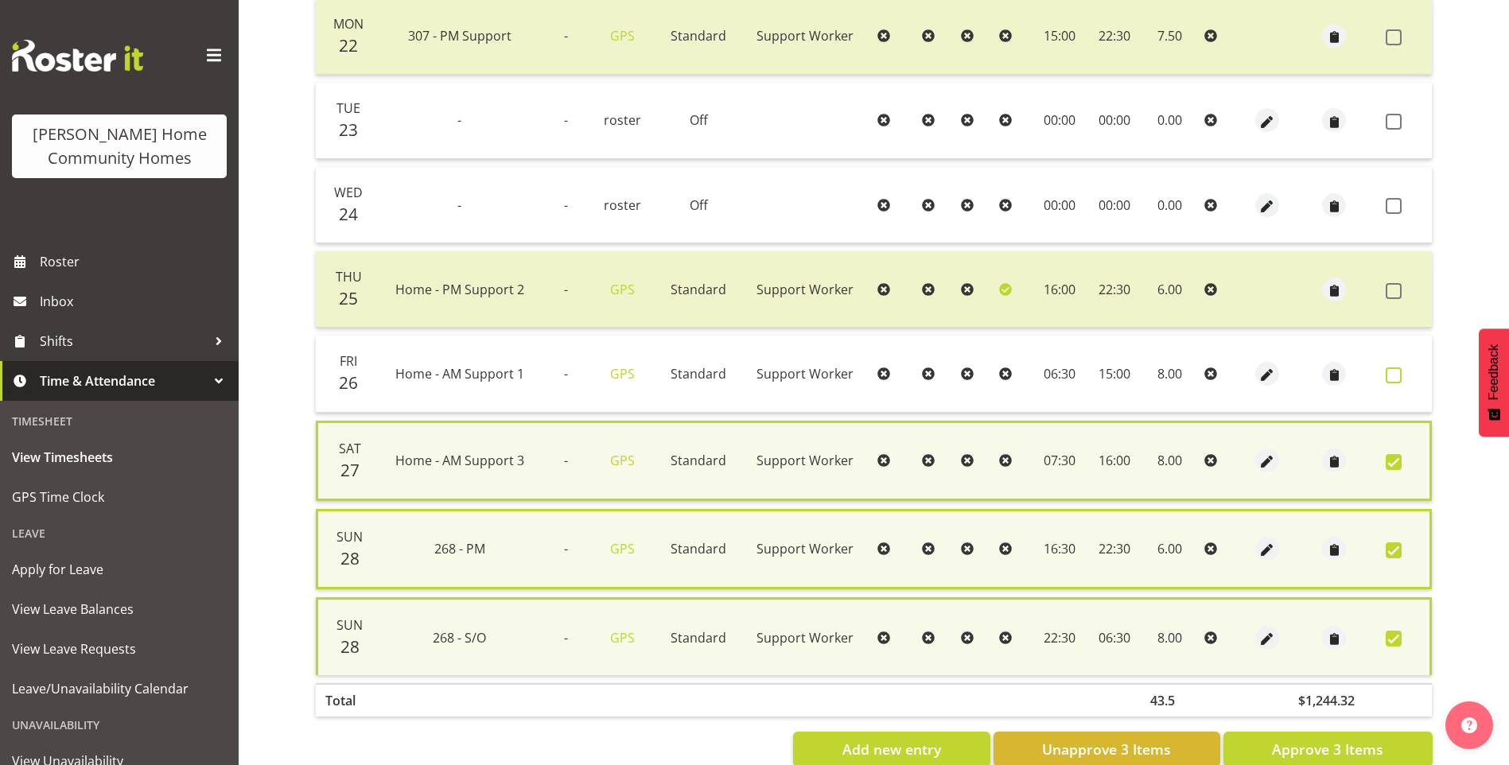
click at [1386, 375] on span at bounding box center [1393, 375] width 16 height 16
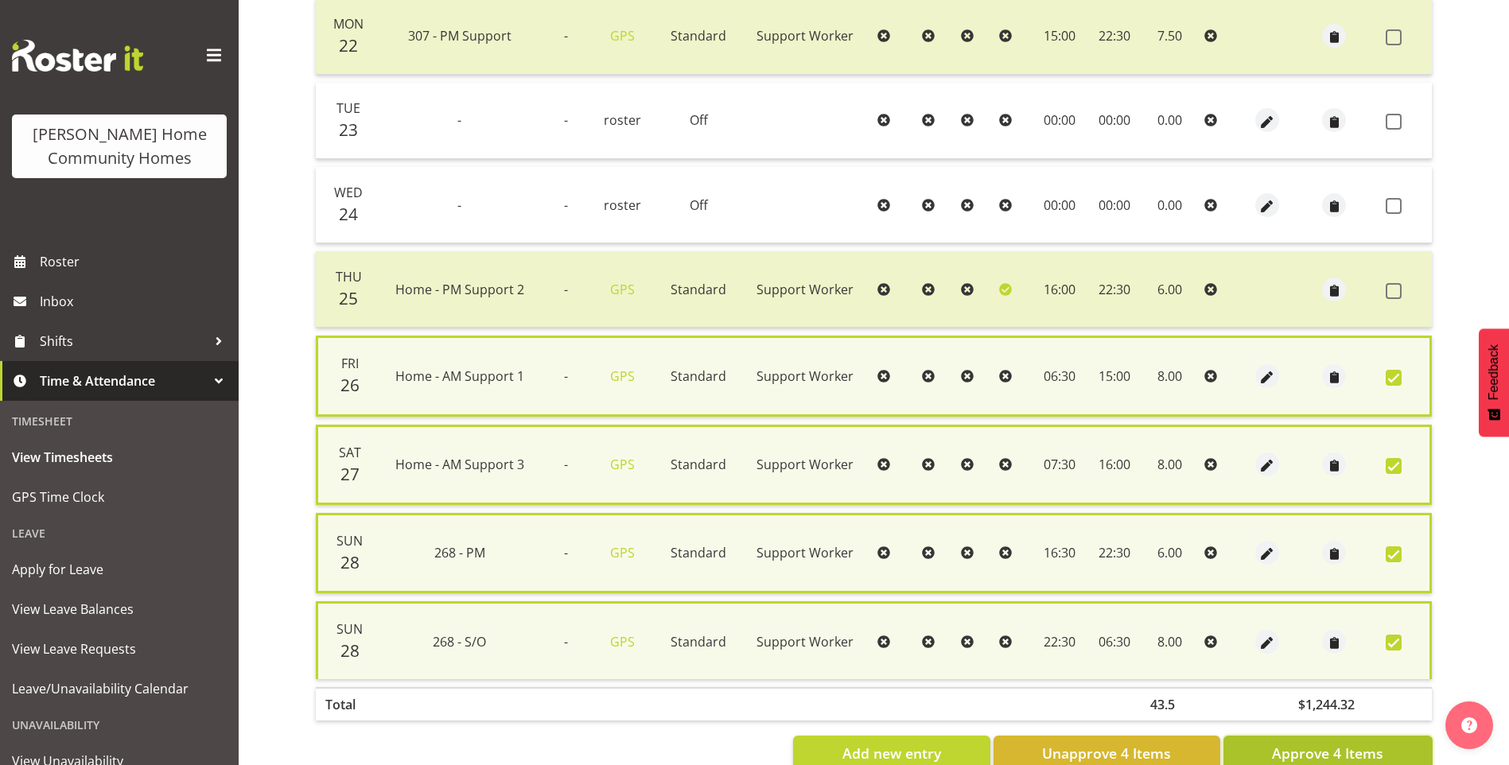
click at [1351, 748] on span "Approve 4 Items" at bounding box center [1327, 753] width 111 height 21
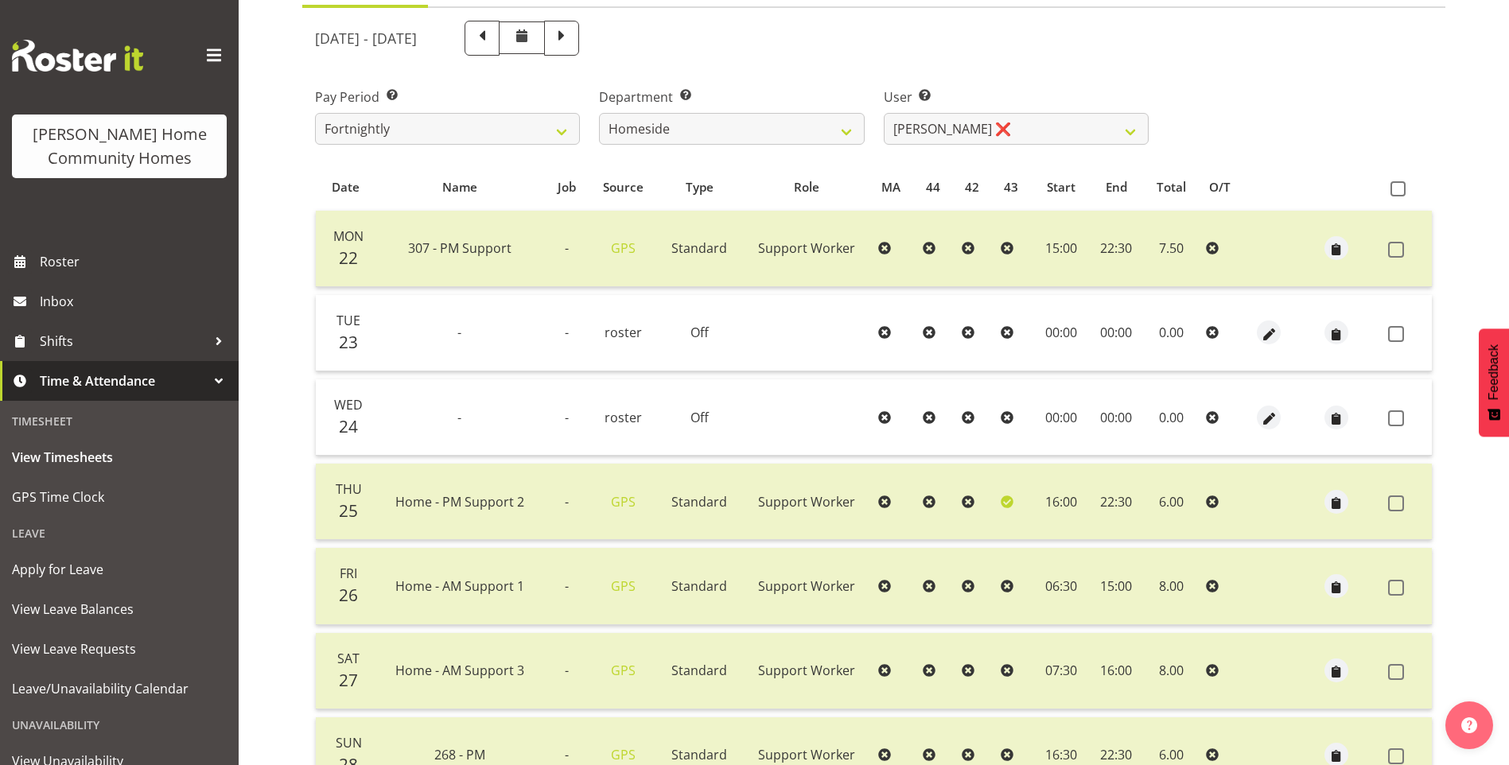
scroll to position [159, 0]
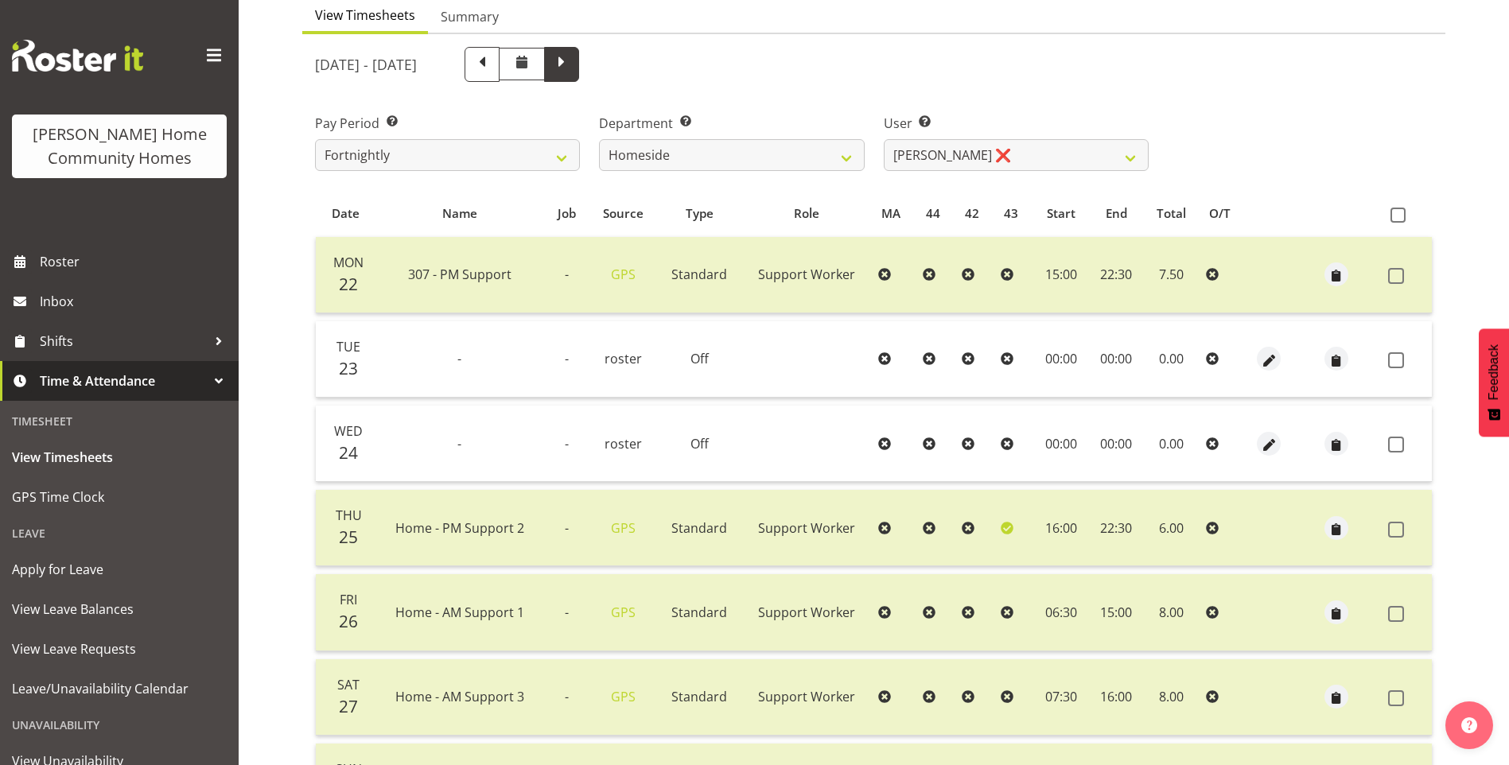
click at [579, 76] on span at bounding box center [561, 64] width 35 height 35
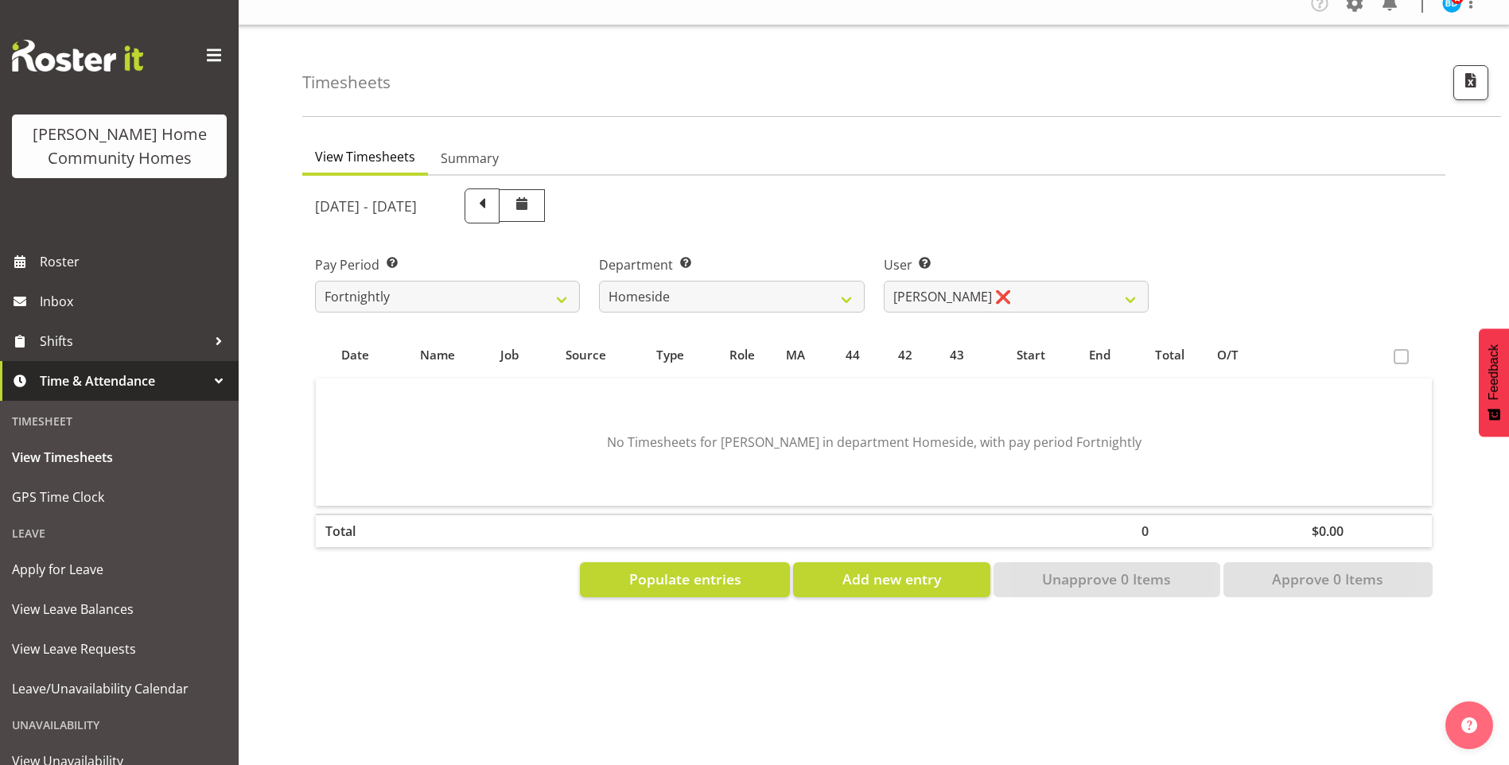
scroll to position [29, 0]
click at [902, 570] on span "Add new entry" at bounding box center [891, 579] width 99 height 21
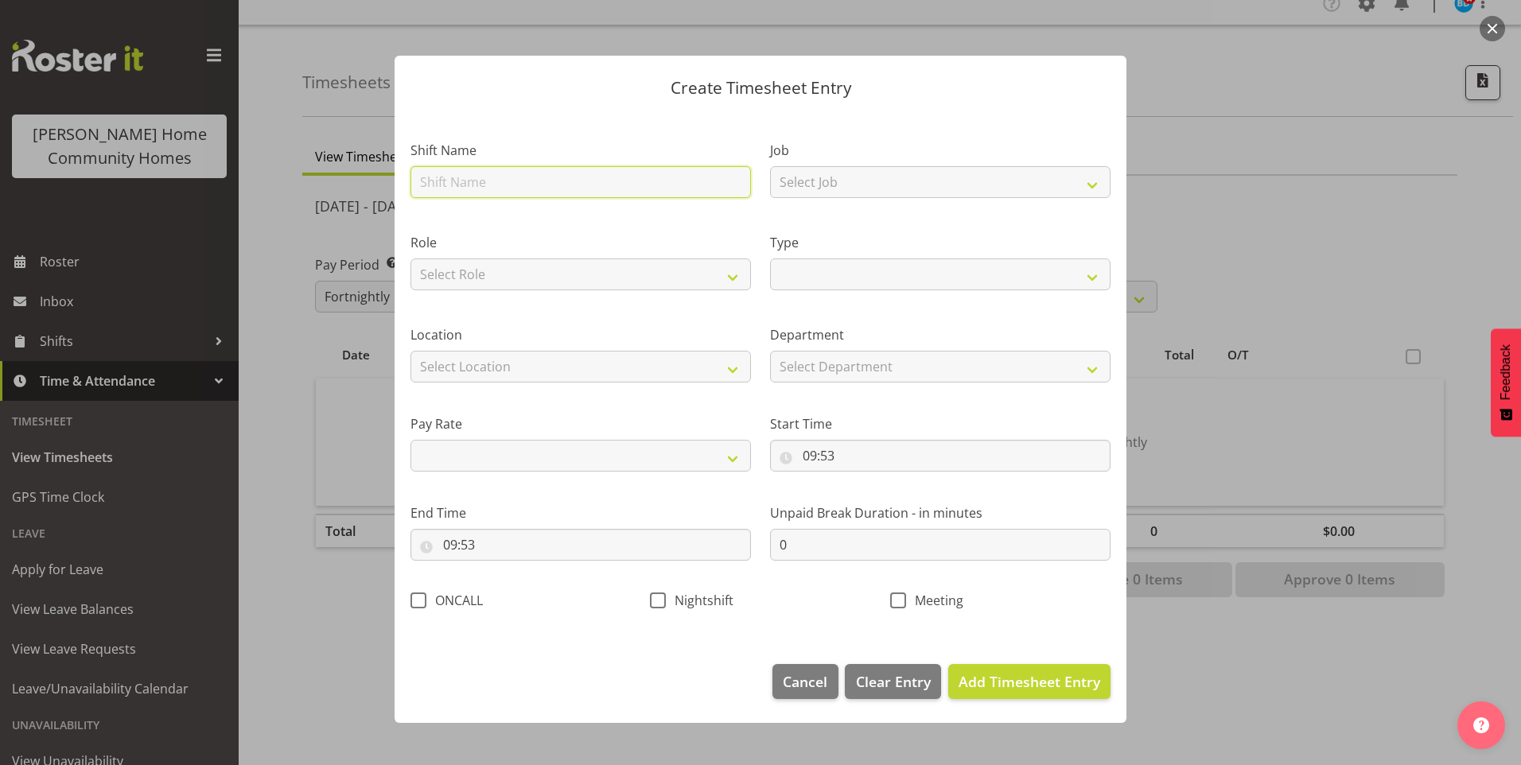
click at [454, 168] on input "text" at bounding box center [580, 182] width 340 height 32
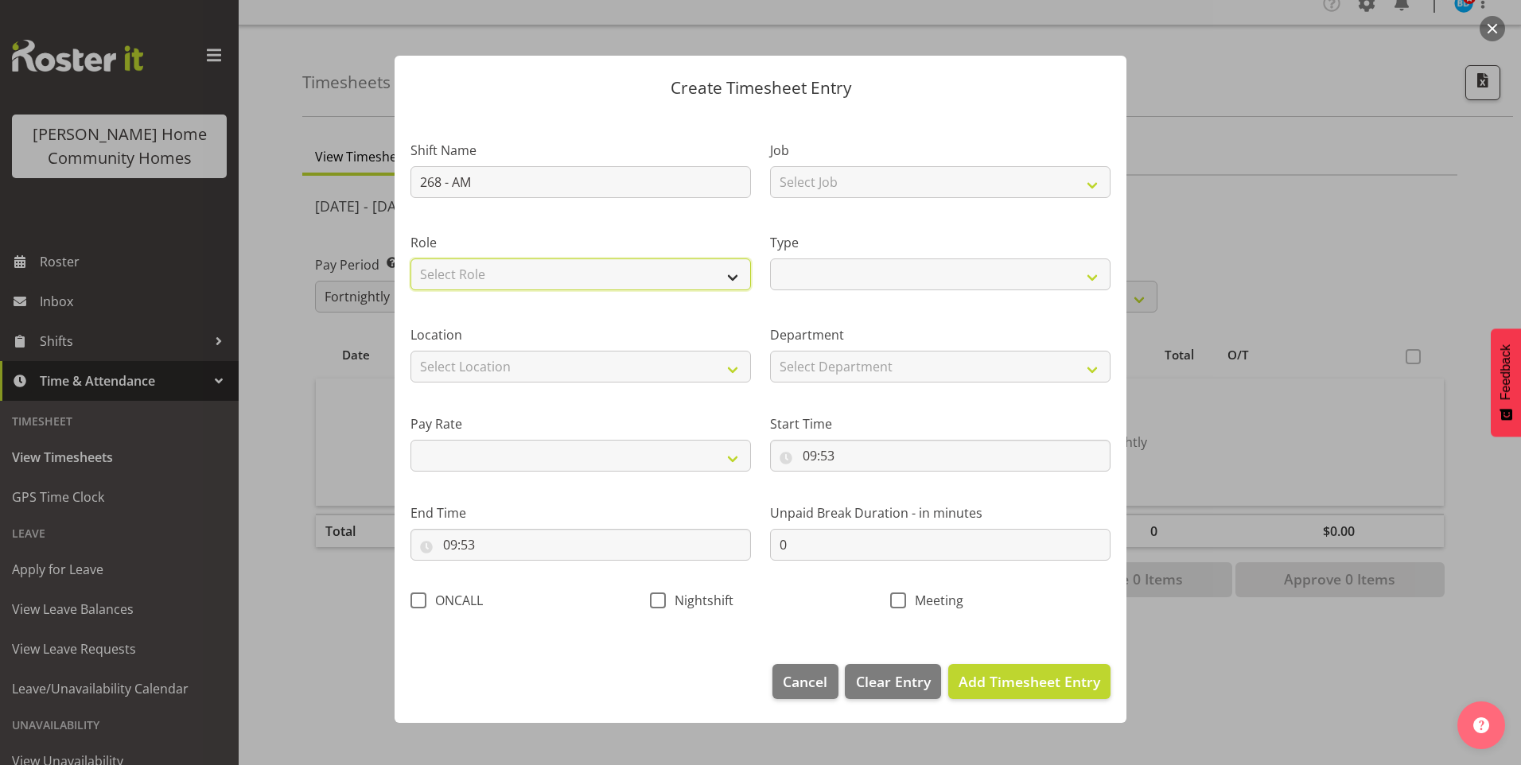
click at [719, 280] on select "Select Role Support Worker" at bounding box center [580, 274] width 340 height 32
click at [667, 319] on div "Location Select Location 177 Halswell Rd 268 Hendersons Rd 307 Hendersons Rd 30…" at bounding box center [580, 347] width 359 height 89
drag, startPoint x: 492, startPoint y: 362, endPoint x: 483, endPoint y: 378, distance: 18.6
click at [491, 363] on select "Select Location 177 Halswell Rd 268 Hendersons Rd 307 Hendersons Rd 309 Henders…" at bounding box center [580, 367] width 340 height 32
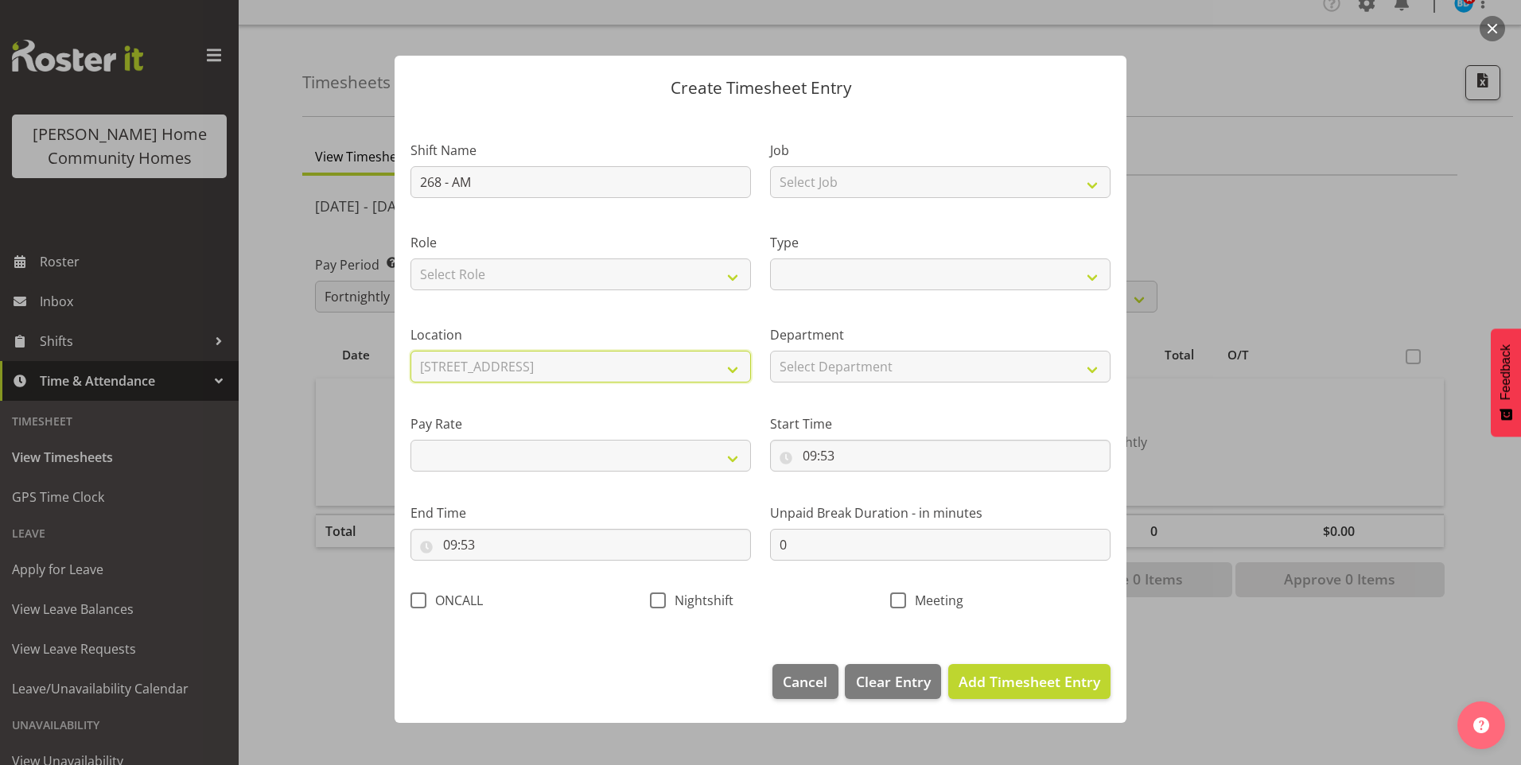
click at [410, 351] on select "Select Location 177 Halswell Rd 268 Hendersons Rd 307 Hendersons Rd 309 Henders…" at bounding box center [580, 367] width 340 height 32
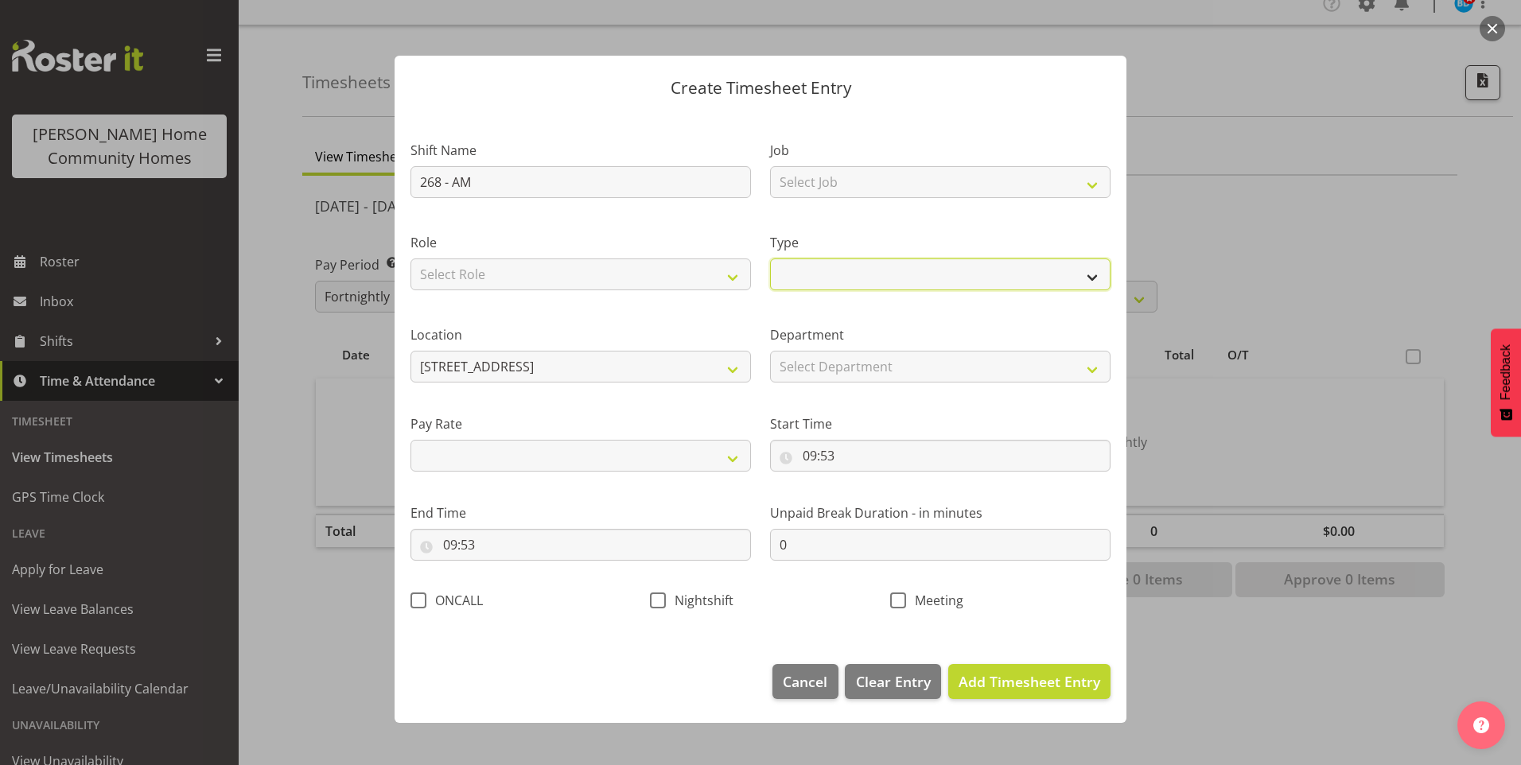
click at [804, 270] on select "Off Standard Public Holiday Public Holiday (Worked) Day In Lieu Annual Leave Si…" at bounding box center [940, 274] width 340 height 32
click at [770, 258] on select "Off Standard Public Holiday Public Holiday (Worked) Day In Lieu Annual Leave Si…" at bounding box center [940, 274] width 340 height 32
drag, startPoint x: 826, startPoint y: 361, endPoint x: 823, endPoint y: 383, distance: 22.4
click at [826, 361] on select "Select Department Homeside Wingside Houses" at bounding box center [940, 367] width 340 height 32
click at [770, 351] on select "Select Department Homeside Wingside Houses" at bounding box center [940, 367] width 340 height 32
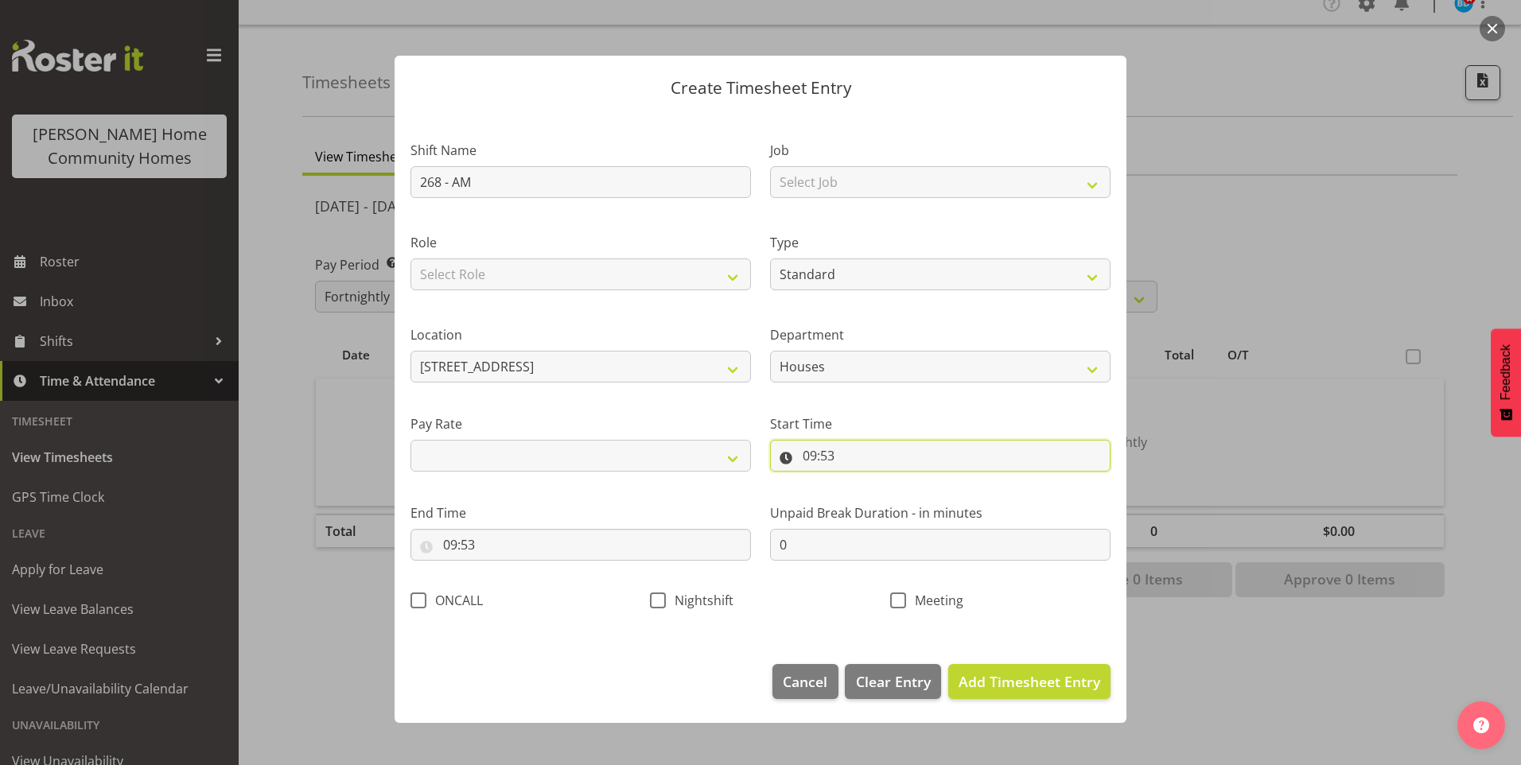
click at [815, 462] on input "09:53" at bounding box center [940, 456] width 340 height 32
click at [882, 499] on select "00 01 02 03 04 05 06 07 08 09 10 11 12 13 14 15 16 17 18 19 20 21 22 23" at bounding box center [879, 497] width 36 height 32
click at [861, 481] on select "00 01 02 03 04 05 06 07 08 09 10 11 12 13 14 15 16 17 18 19 20 21 22 23" at bounding box center [879, 497] width 36 height 32
click at [913, 492] on select "00 01 02 03 04 05 06 07 08 09 10 11 12 13 14 15 16 17 18 19 20 21 22 23 24 25 2…" at bounding box center [920, 497] width 36 height 32
click at [902, 481] on select "00 01 02 03 04 05 06 07 08 09 10 11 12 13 14 15 16 17 18 19 20 21 22 23 24 25 2…" at bounding box center [920, 497] width 36 height 32
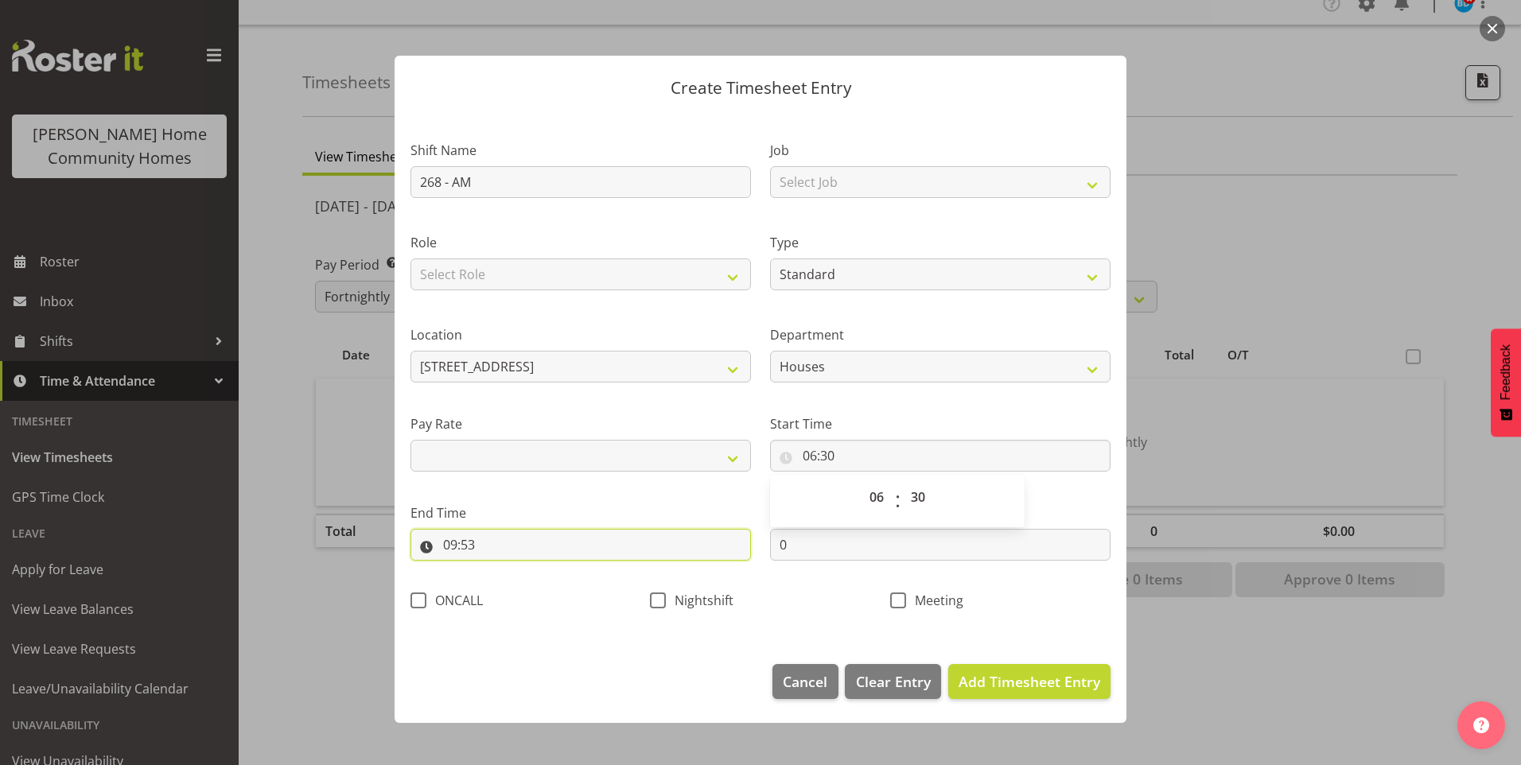
click at [476, 546] on input "09:53" at bounding box center [580, 545] width 340 height 32
click at [511, 595] on select "00 01 02 03 04 05 06 07 08 09 10 11 12 13 14 15 16 17 18 19 20 21 22 23" at bounding box center [519, 586] width 36 height 32
click at [501, 570] on select "00 01 02 03 04 05 06 07 08 09 10 11 12 13 14 15 16 17 18 19 20 21 22 23" at bounding box center [519, 586] width 36 height 32
click at [558, 589] on select "00 01 02 03 04 05 06 07 08 09 10 11 12 13 14 15 16 17 18 19 20 21 22 23 24 25 2…" at bounding box center [560, 586] width 36 height 32
click at [542, 570] on select "00 01 02 03 04 05 06 07 08 09 10 11 12 13 14 15 16 17 18 19 20 21 22 23 24 25 2…" at bounding box center [560, 586] width 36 height 32
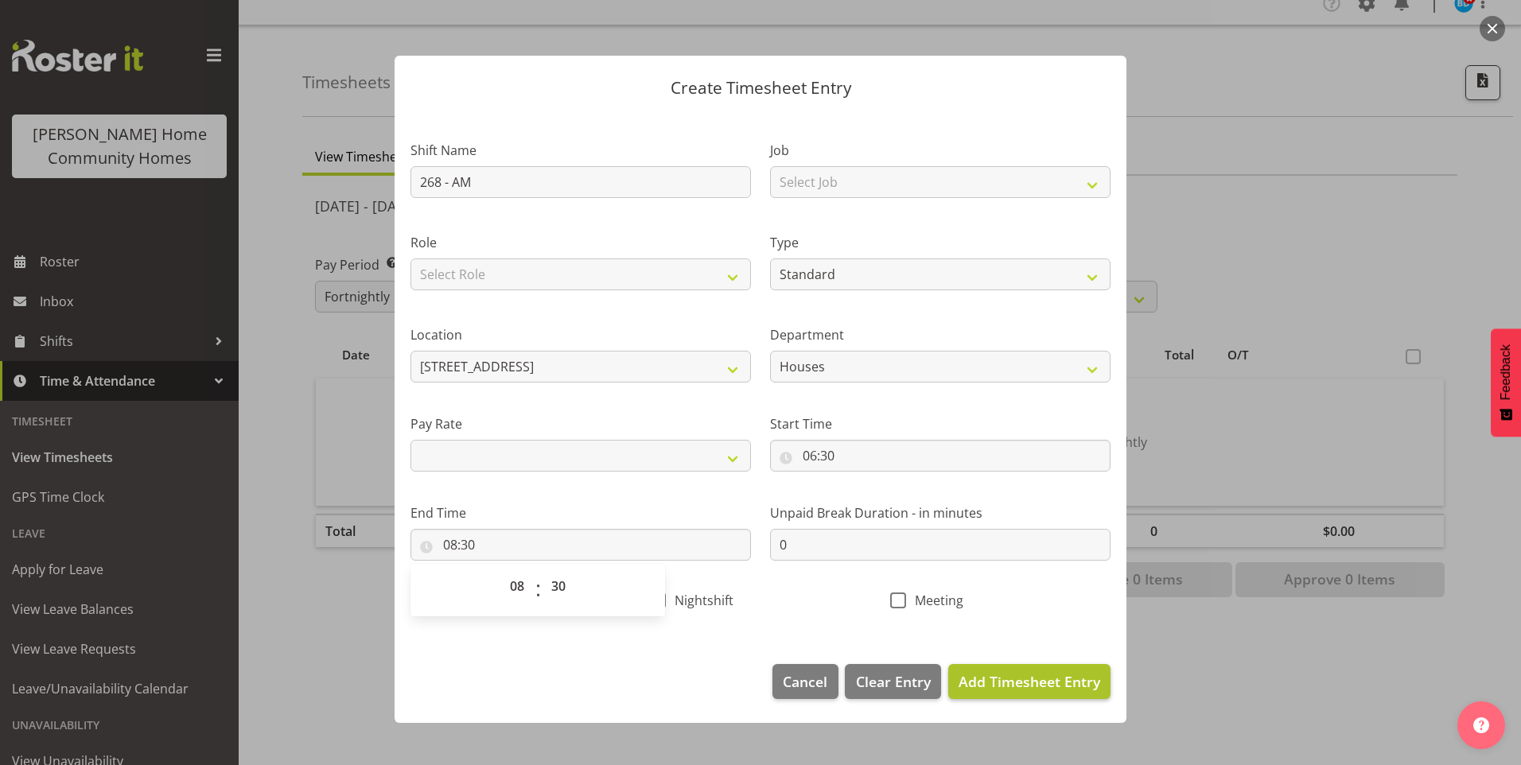
click at [1065, 698] on footer "Cancel Delete Entry Clear Entry Add Timesheet Entry" at bounding box center [760, 685] width 732 height 75
click at [1063, 686] on span "Add Timesheet Entry" at bounding box center [1029, 681] width 142 height 19
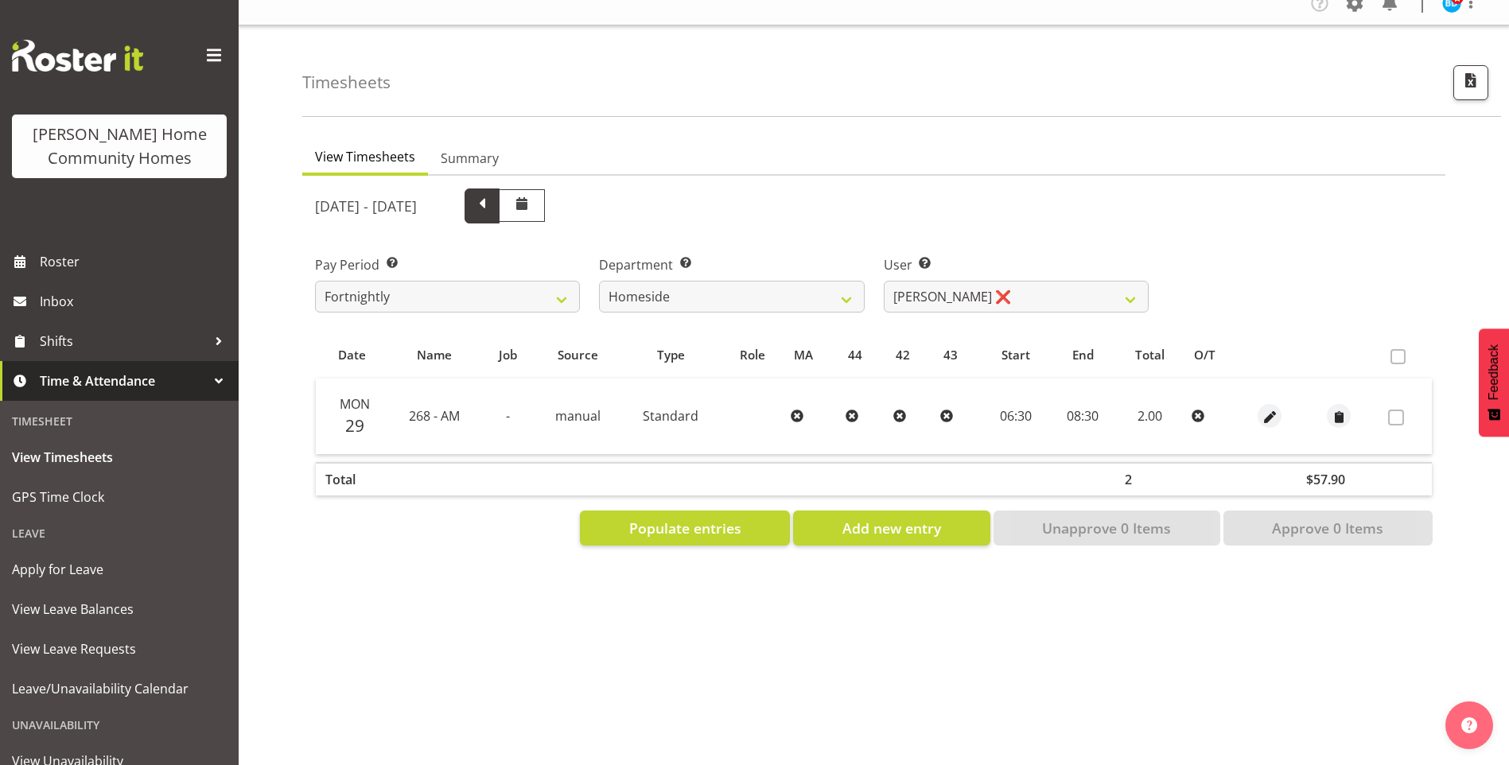
click at [492, 197] on span at bounding box center [482, 204] width 21 height 21
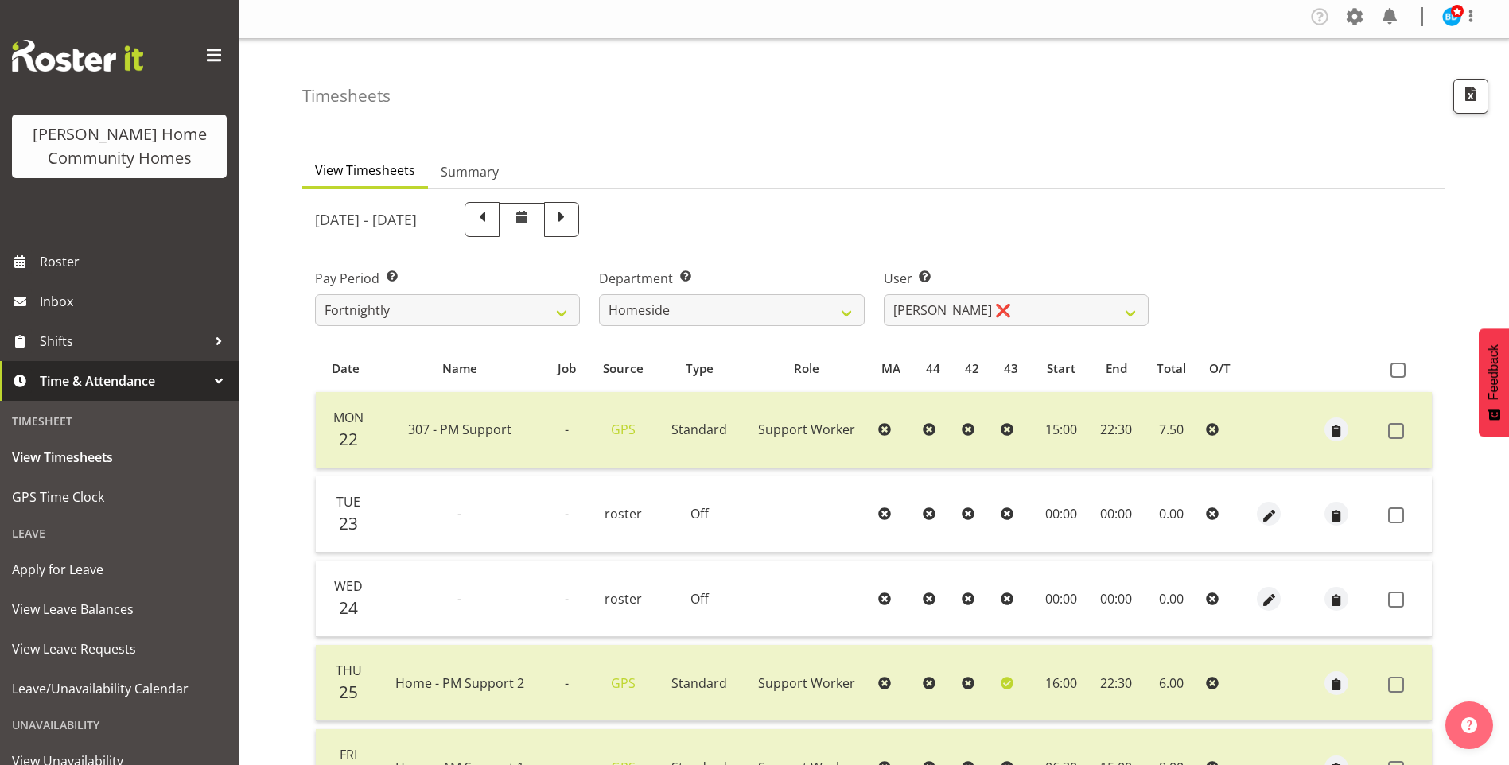
scroll to position [0, 0]
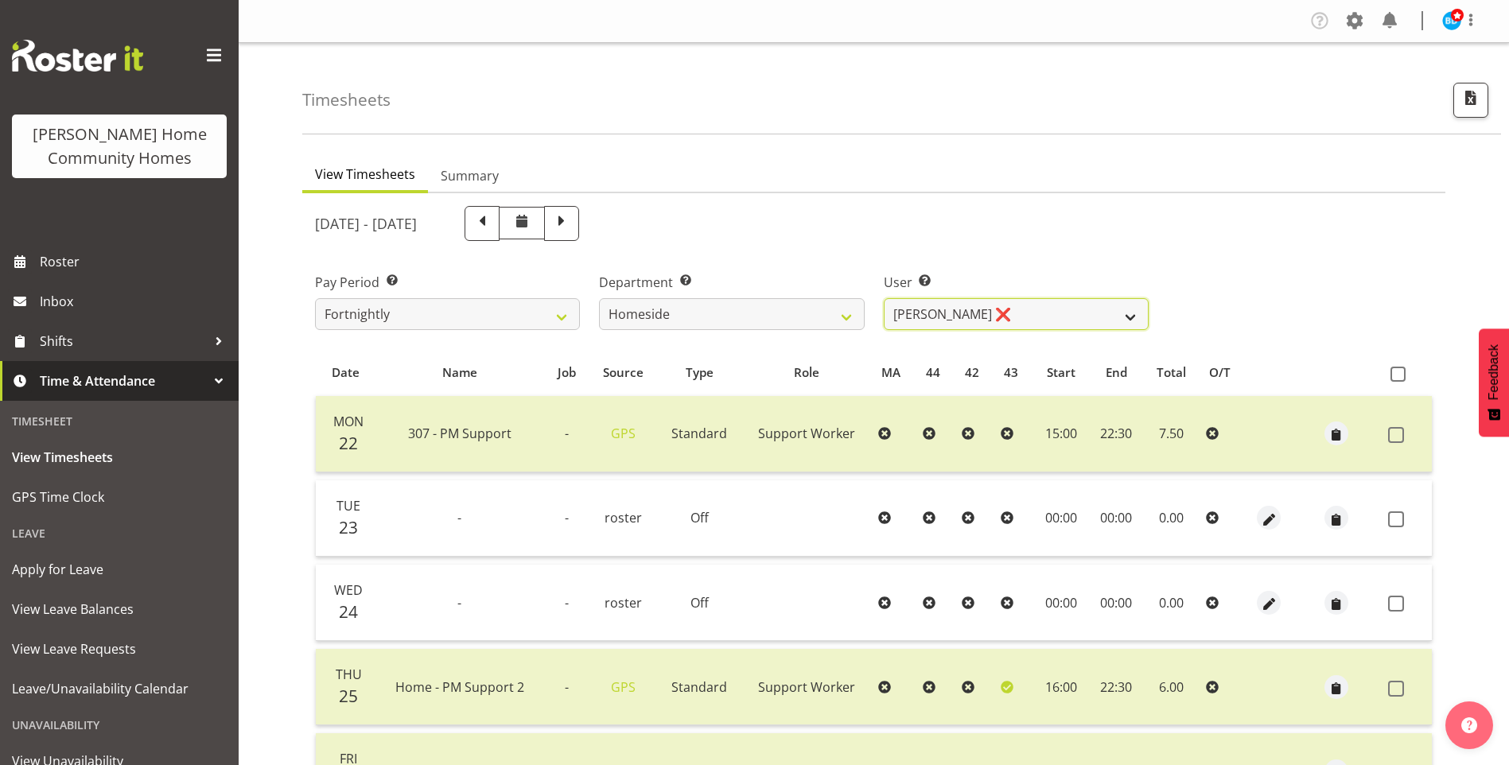
click at [943, 320] on select "Asiasiga Vili ❌ Billie-Rose Dunlop ❌ Brijesh (BK) Kachhadiya ❌ Cheenee Vargas ❌…" at bounding box center [1016, 314] width 265 height 32
click at [884, 298] on select "Asiasiga Vili ❌ Billie-Rose Dunlop ❌ Brijesh (BK) Kachhadiya ❌ Cheenee Vargas ❌…" at bounding box center [1016, 314] width 265 height 32
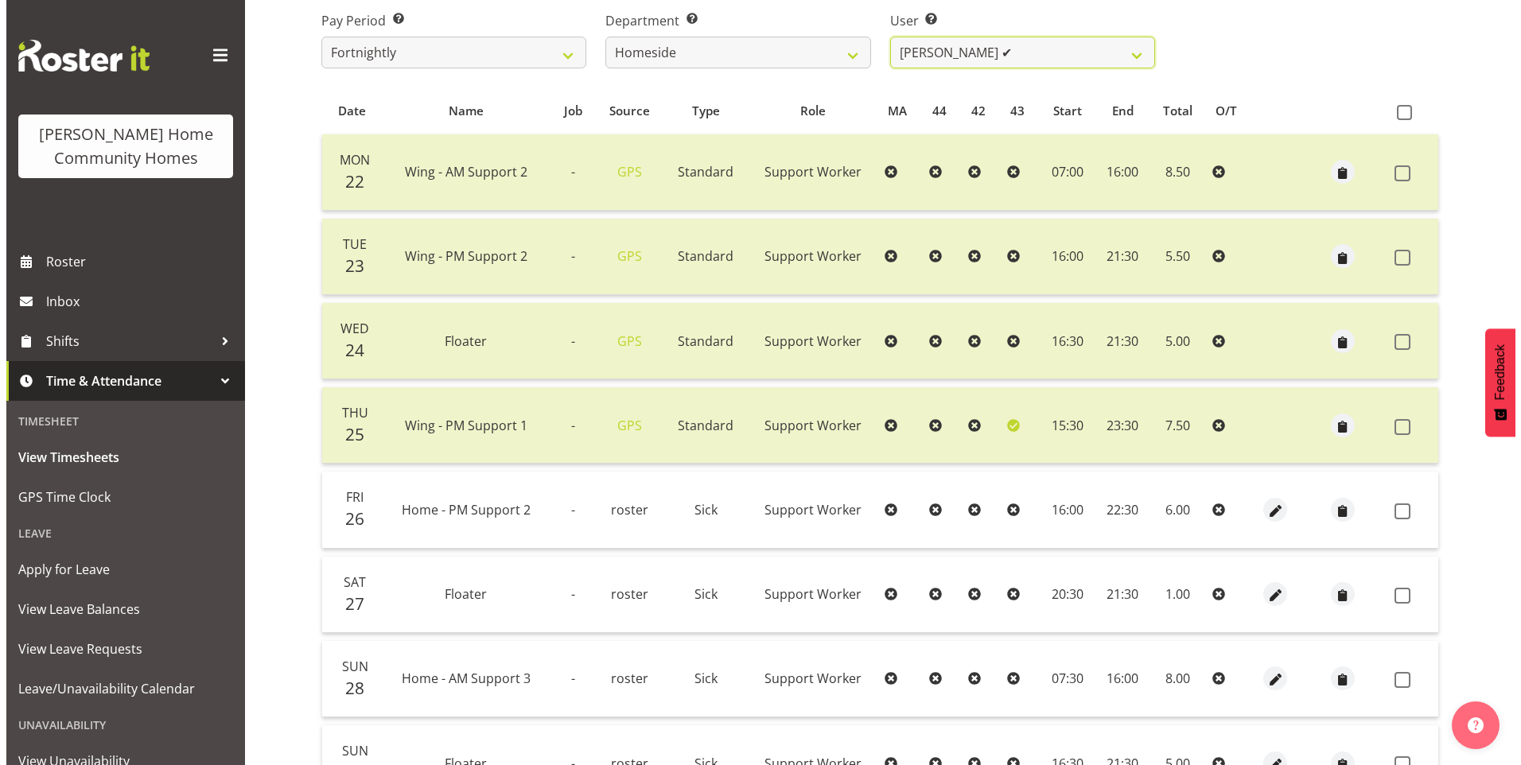
scroll to position [398, 0]
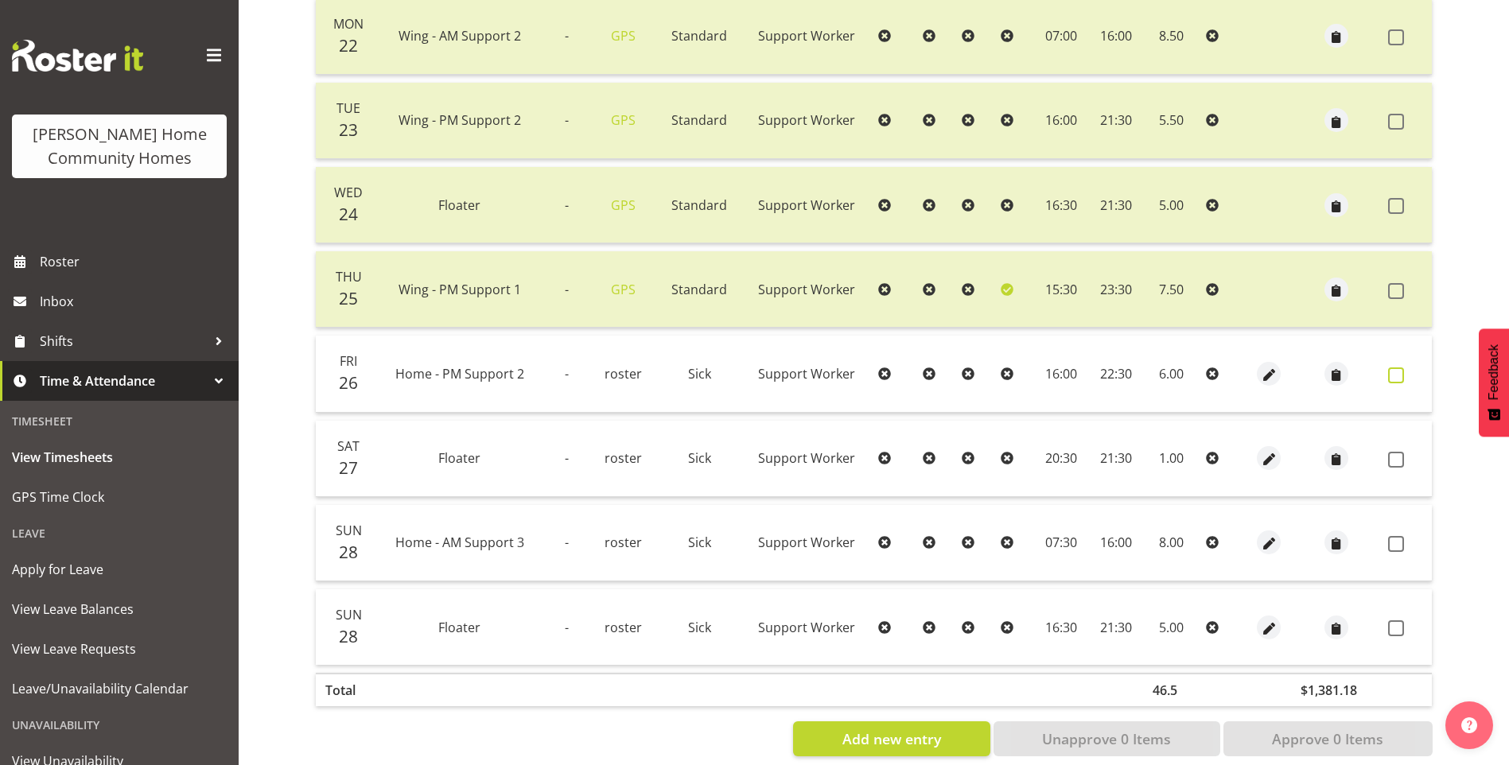
click at [1392, 375] on span at bounding box center [1396, 375] width 16 height 16
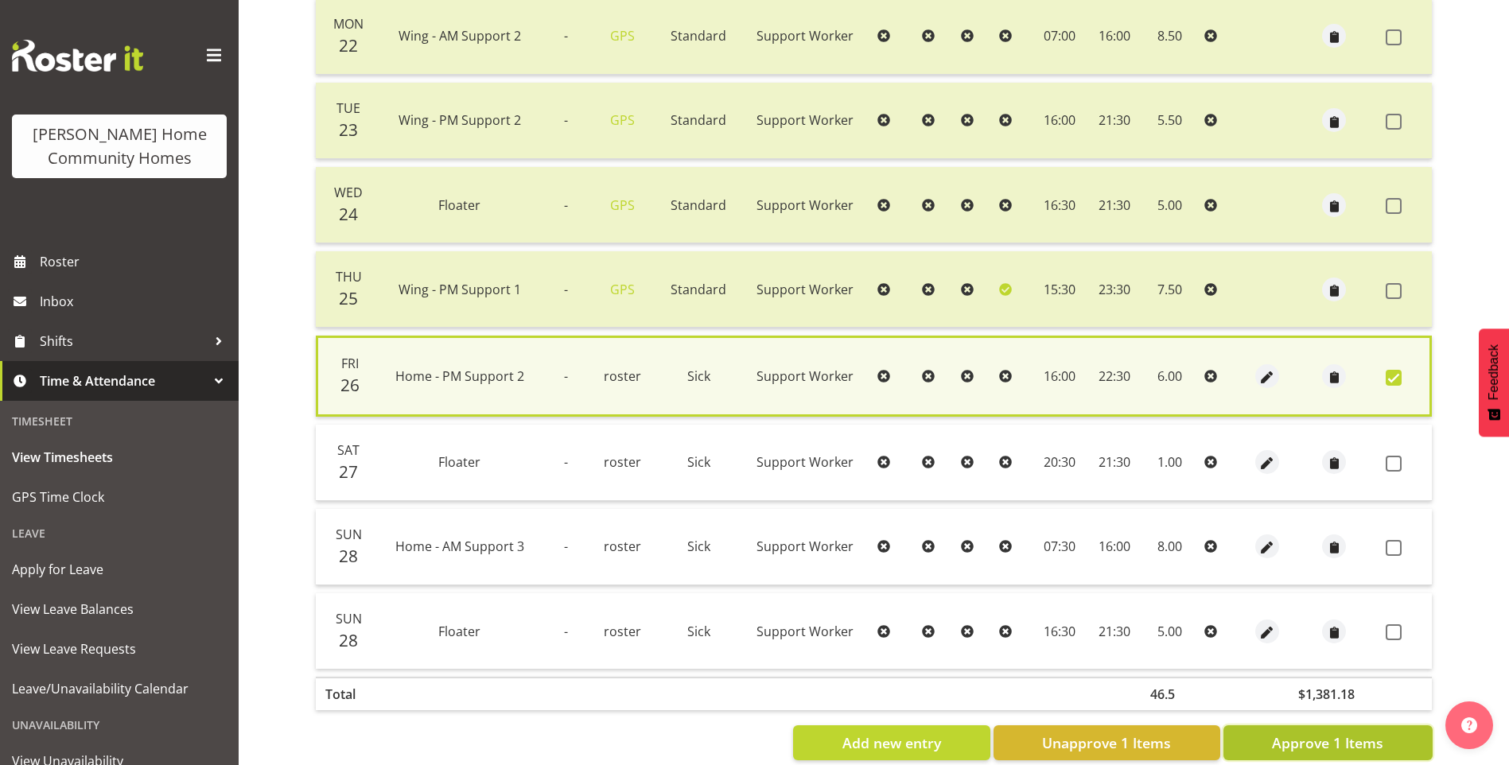
click at [1352, 746] on span "Approve 1 Items" at bounding box center [1327, 743] width 111 height 21
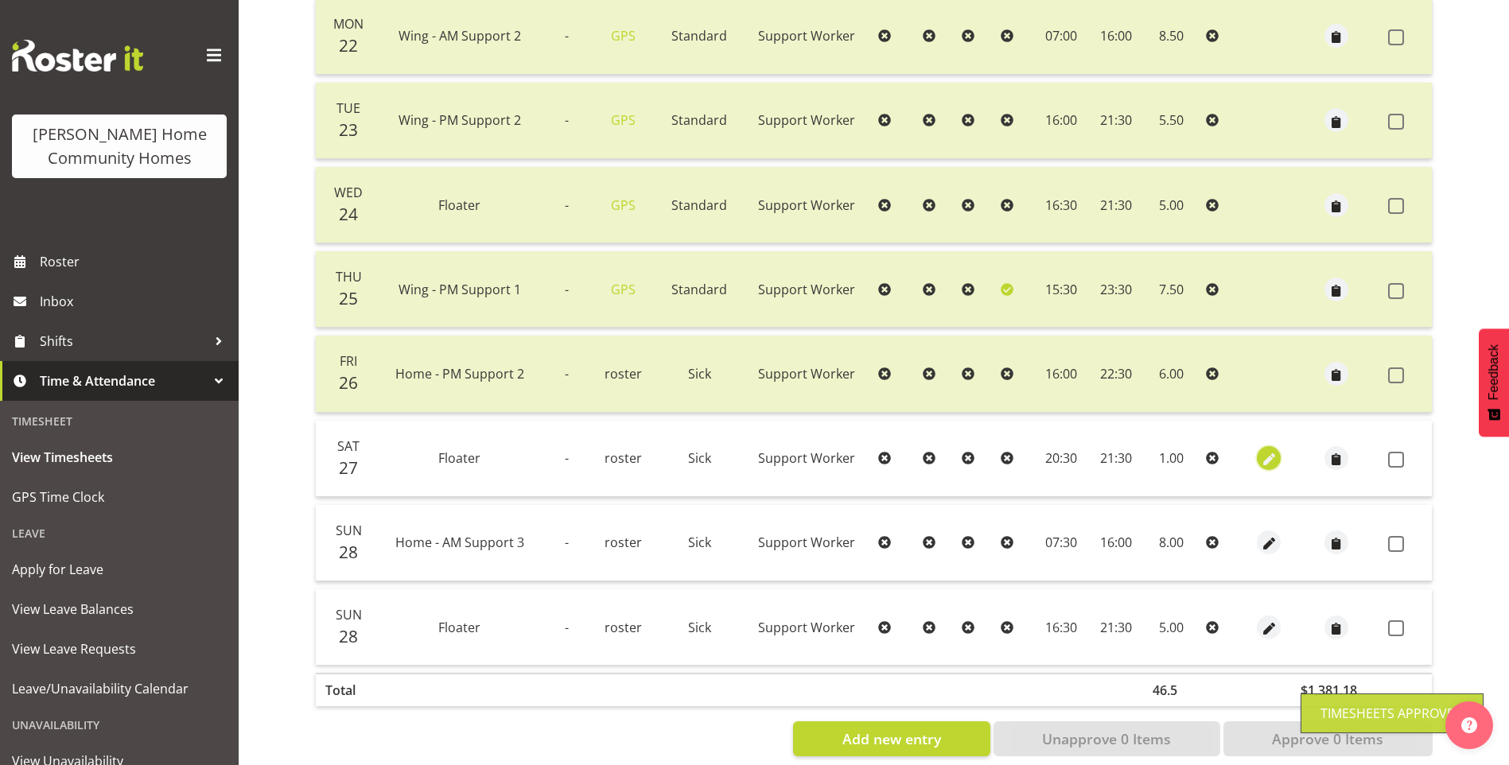
click at [1266, 457] on span "button" at bounding box center [1269, 460] width 18 height 18
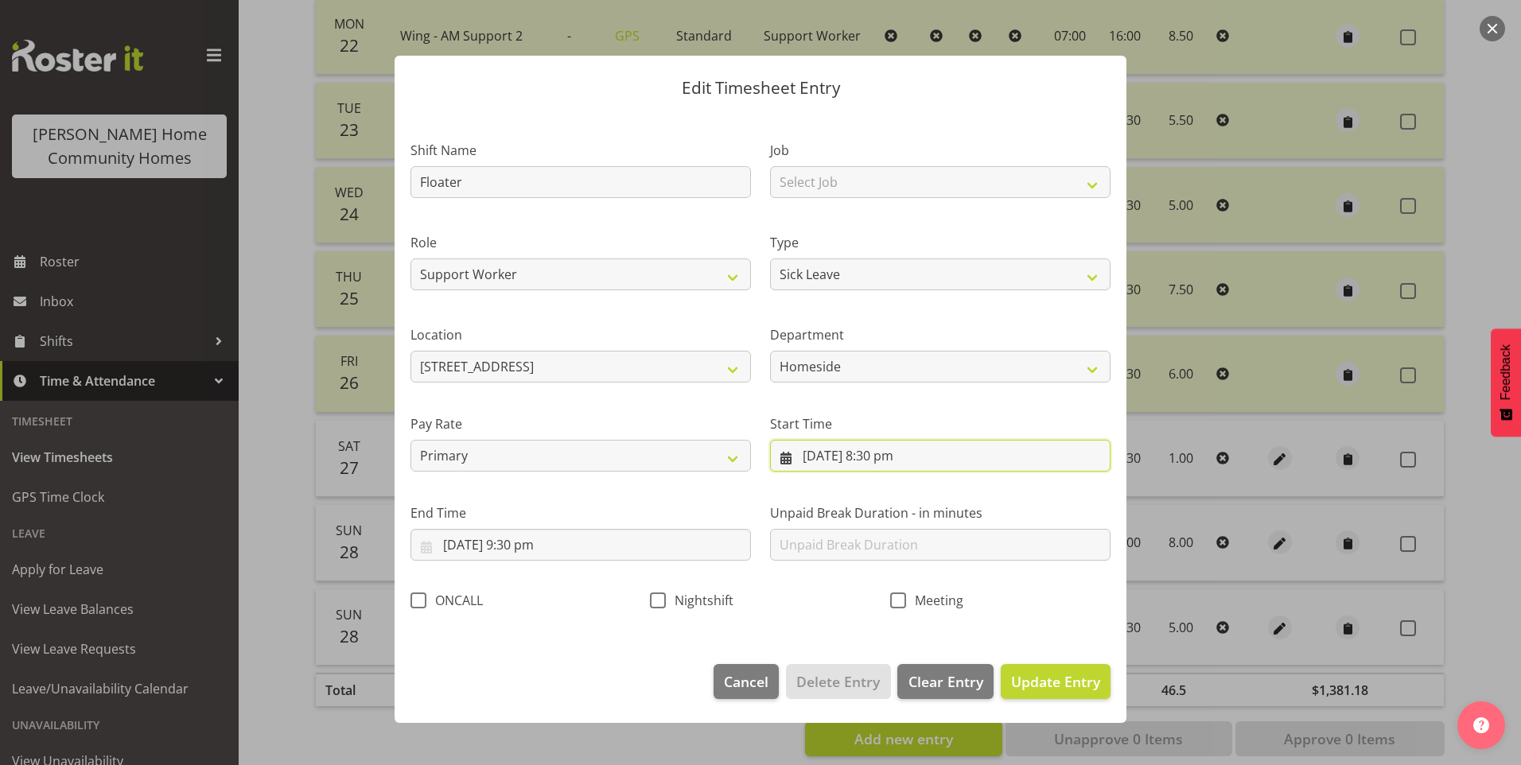
click at [876, 464] on input "27/09/2025, 8:30 pm" at bounding box center [940, 456] width 340 height 32
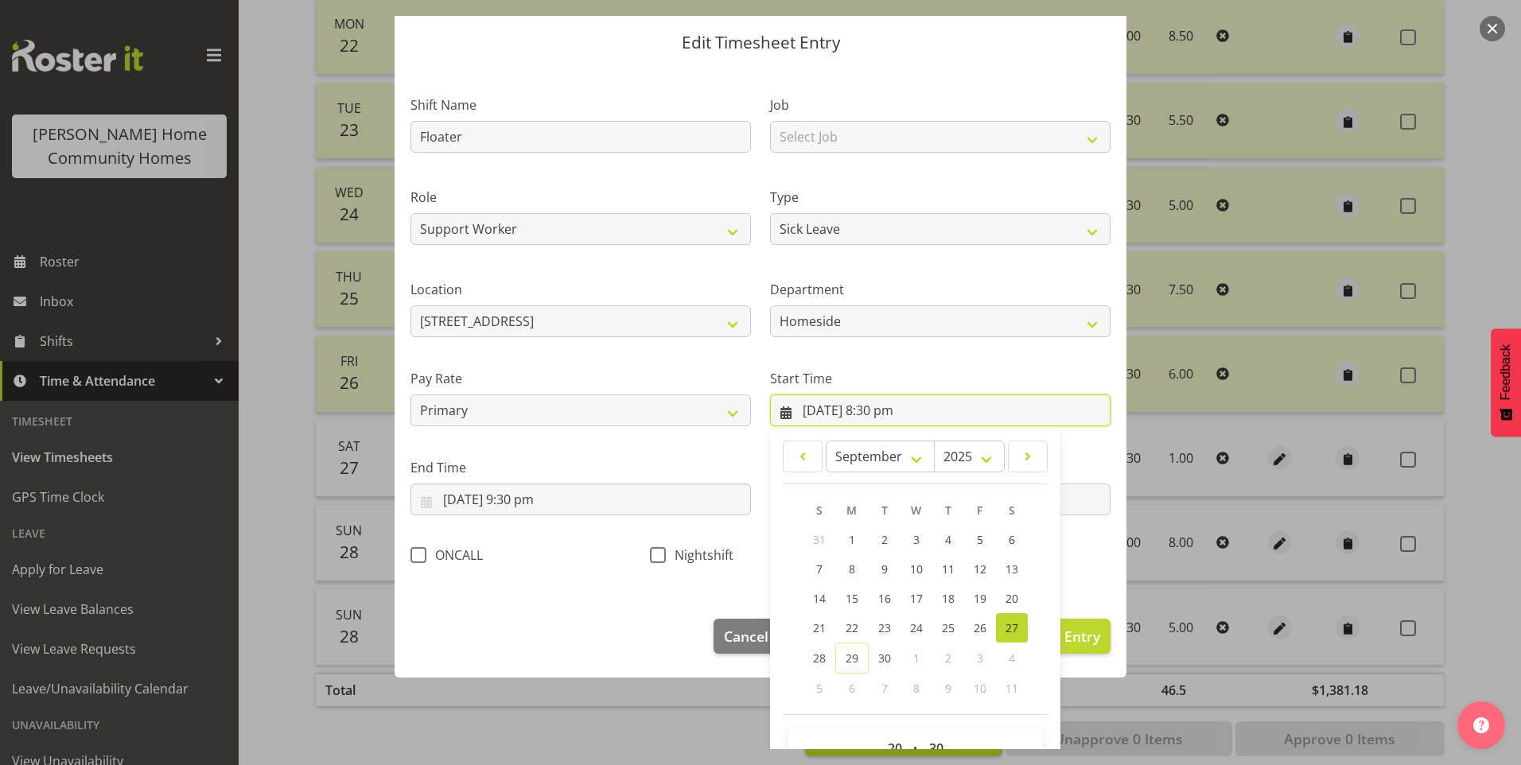
scroll to position [86, 0]
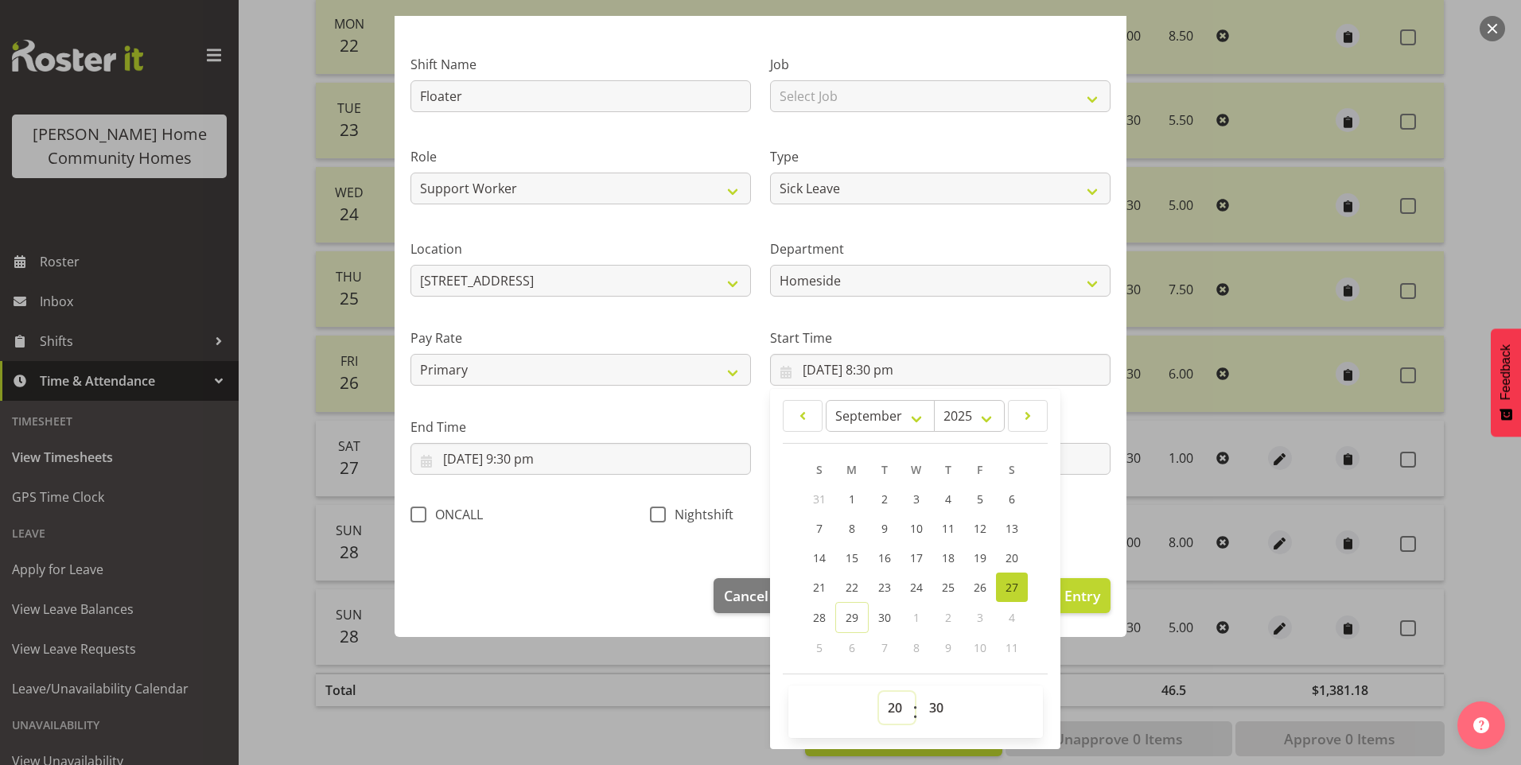
click at [886, 707] on select "00 01 02 03 04 05 06 07 08 09 10 11 12 13 14 15 16 17 18 19 20 21 22 23" at bounding box center [897, 708] width 36 height 32
click at [879, 692] on select "00 01 02 03 04 05 06 07 08 09 10 11 12 13 14 15 16 17 18 19 20 21 22 23" at bounding box center [897, 708] width 36 height 32
drag, startPoint x: 1082, startPoint y: 593, endPoint x: 1152, endPoint y: 556, distance: 79.0
click at [1082, 592] on span "Update Entry" at bounding box center [1055, 595] width 89 height 19
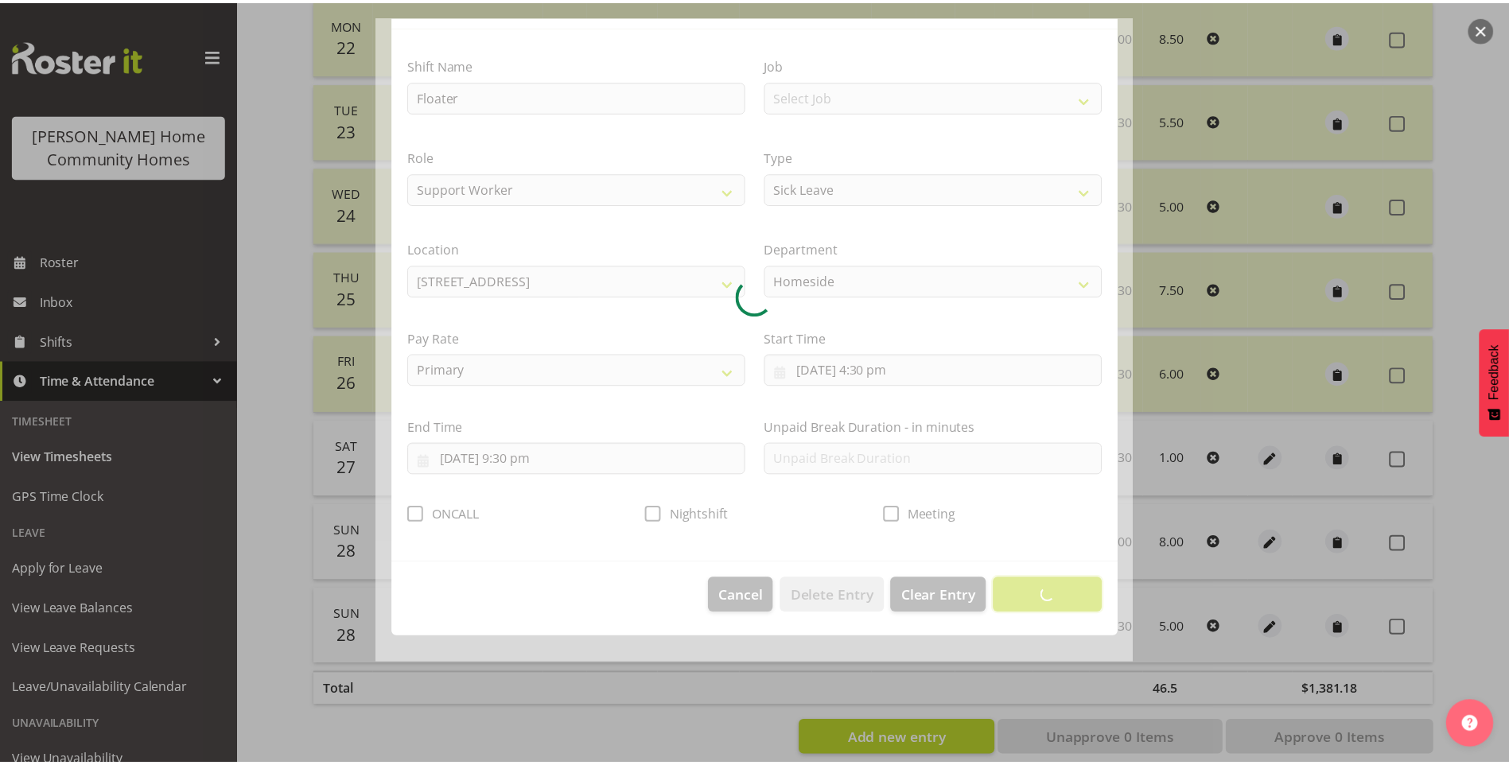
scroll to position [0, 0]
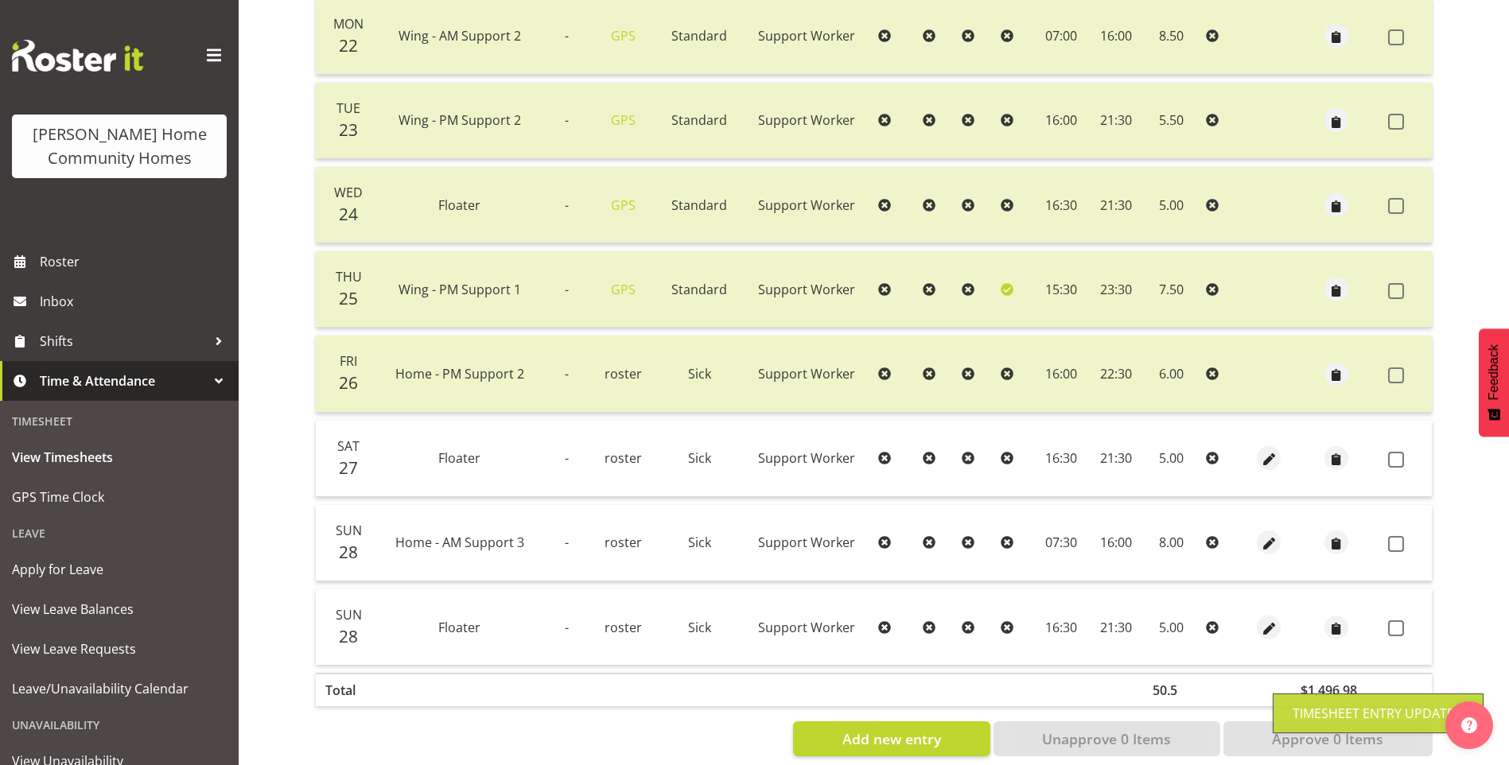
click at [1412, 462] on label at bounding box center [1400, 460] width 25 height 16
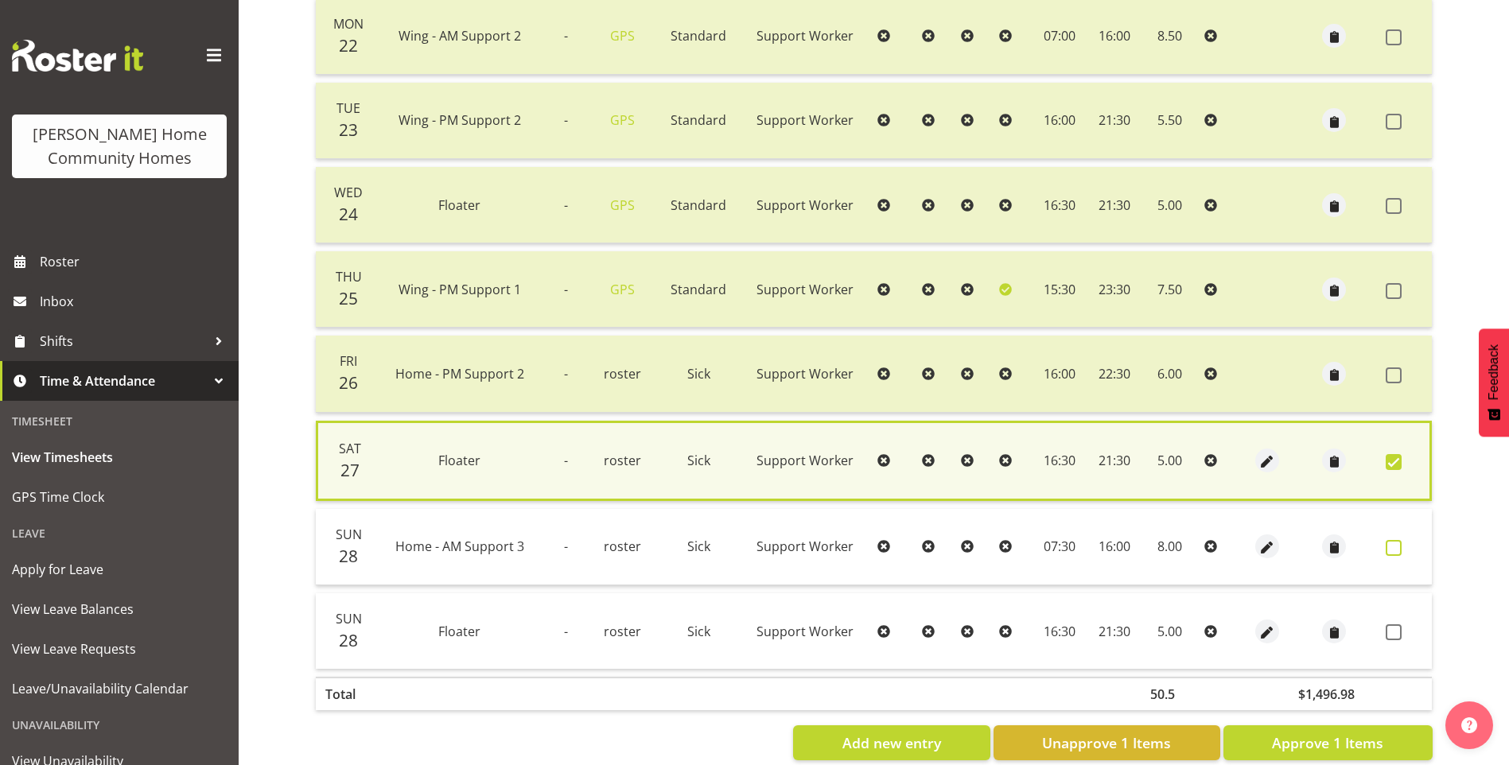
click at [1398, 546] on span at bounding box center [1393, 548] width 16 height 16
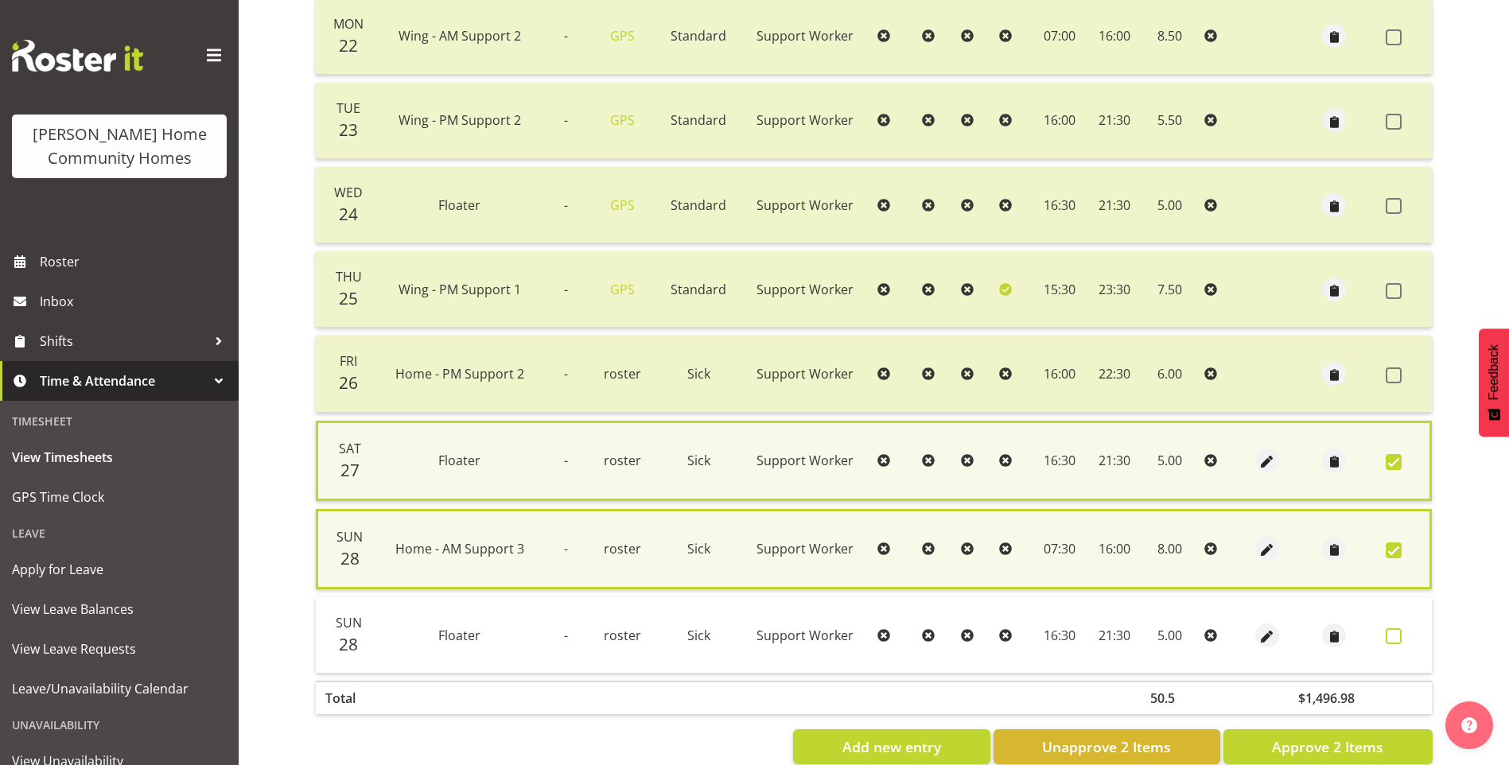
click at [1396, 636] on span at bounding box center [1393, 636] width 16 height 16
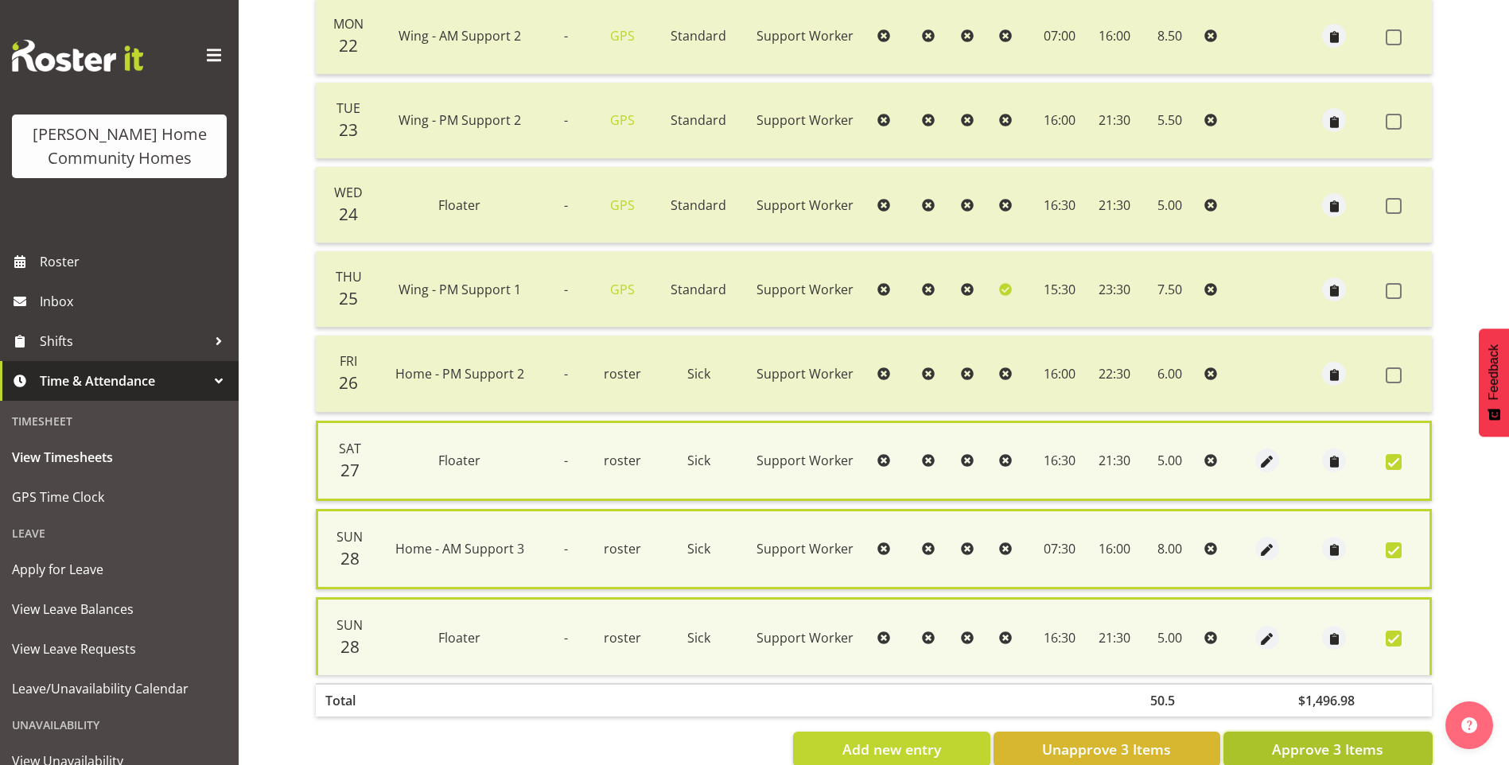
click at [1396, 745] on button "Approve 3 Items" at bounding box center [1327, 749] width 209 height 35
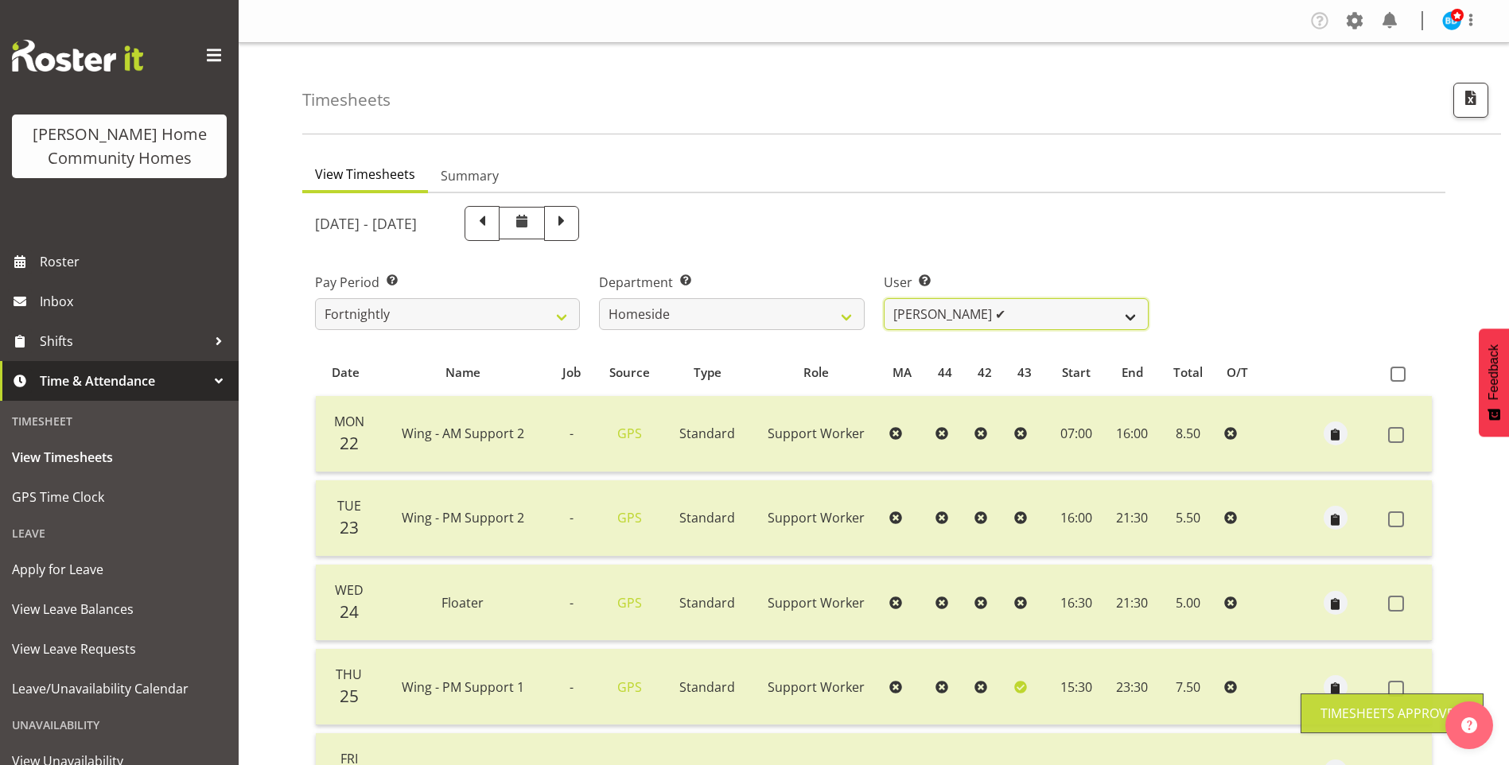
click at [936, 305] on select "Asiasiga Vili ❌ Billie-Rose Dunlop ❌ Brijesh (BK) Kachhadiya ❌ Cheenee Vargas ❌…" at bounding box center [1016, 314] width 265 height 32
click at [884, 298] on select "Asiasiga Vili ❌ Billie-Rose Dunlop ❌ Brijesh (BK) Kachhadiya ❌ Cheenee Vargas ❌…" at bounding box center [1016, 314] width 265 height 32
click at [0, 0] on div at bounding box center [0, 0] width 0 height 0
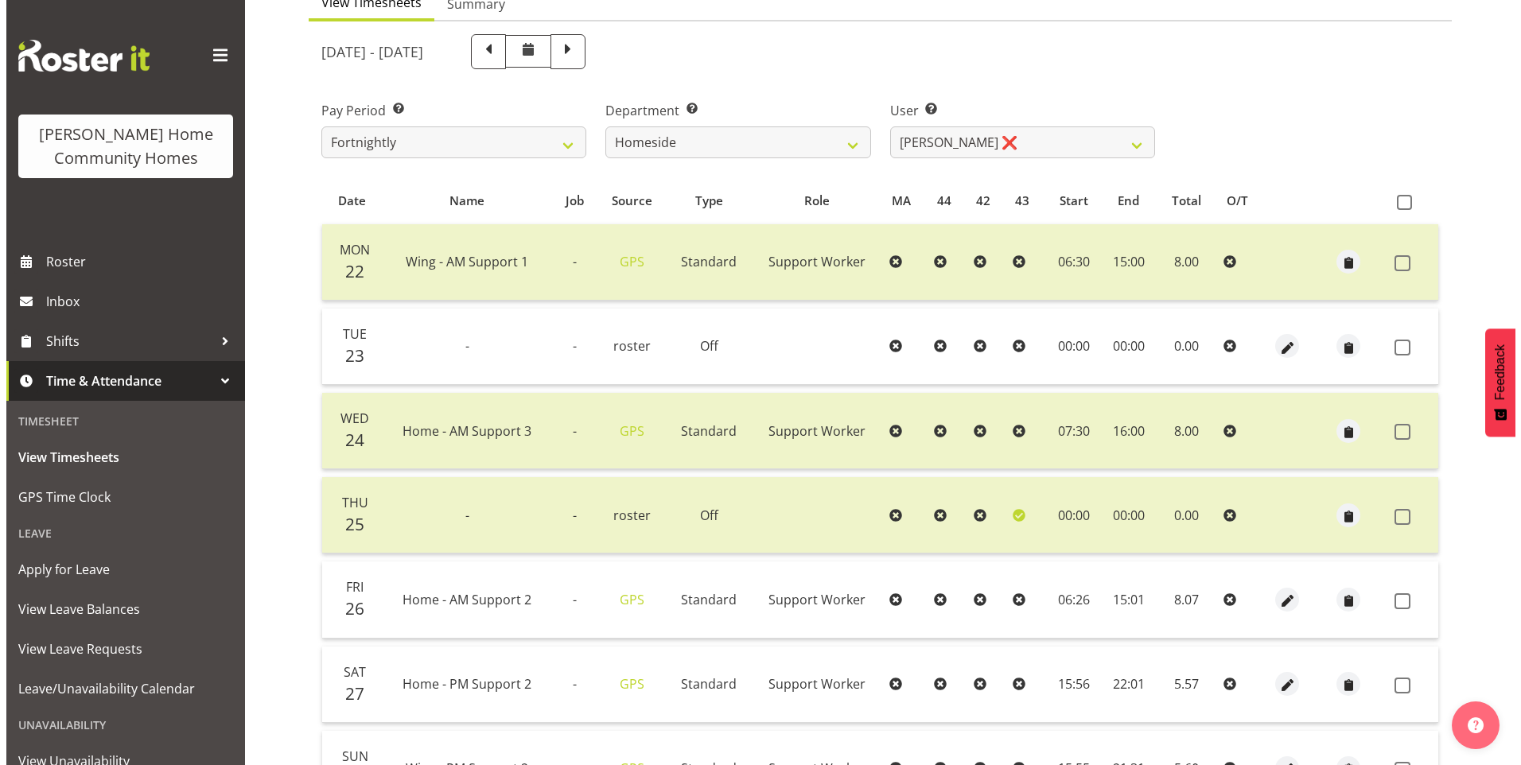
scroll to position [318, 0]
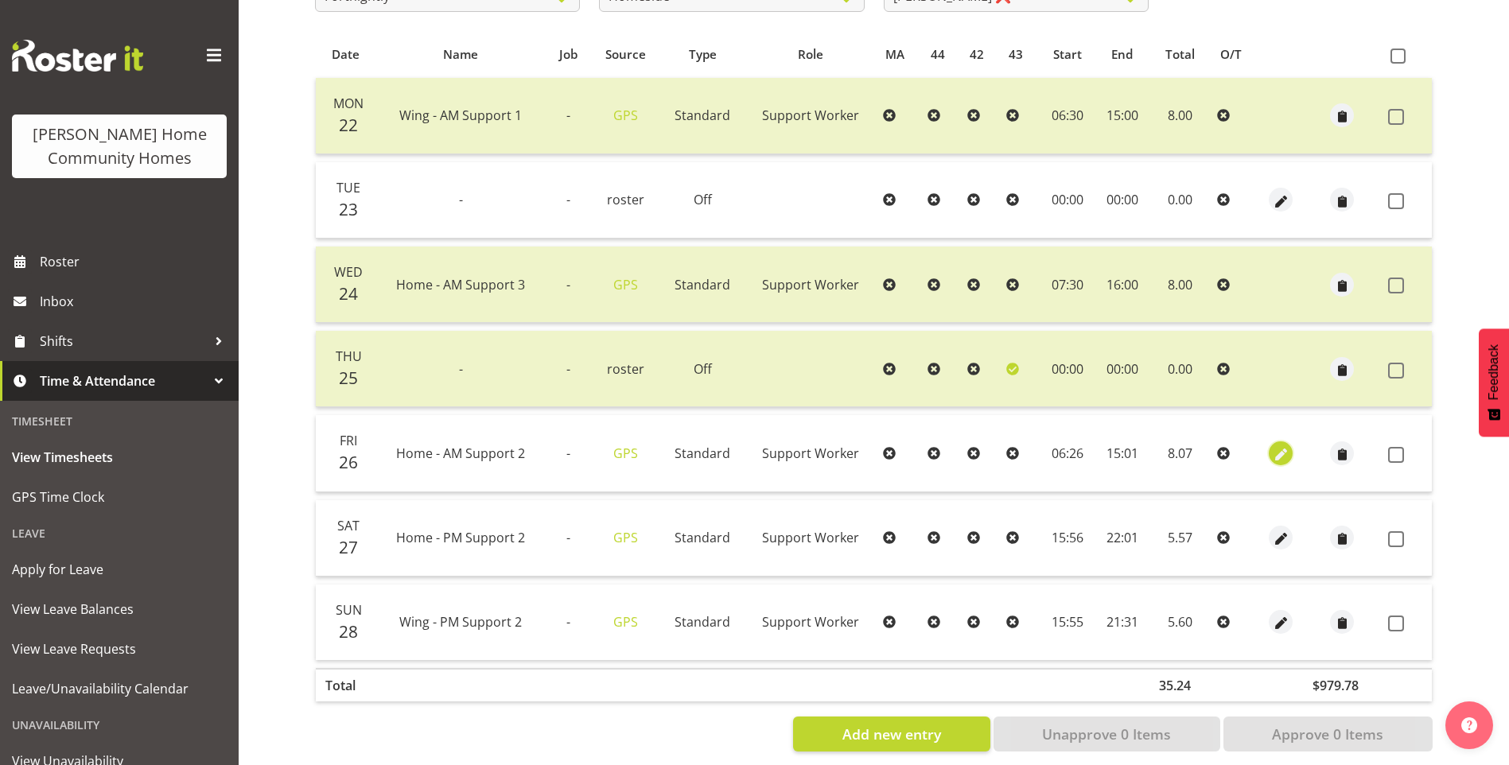
click at [1280, 444] on span "button" at bounding box center [1281, 452] width 18 height 23
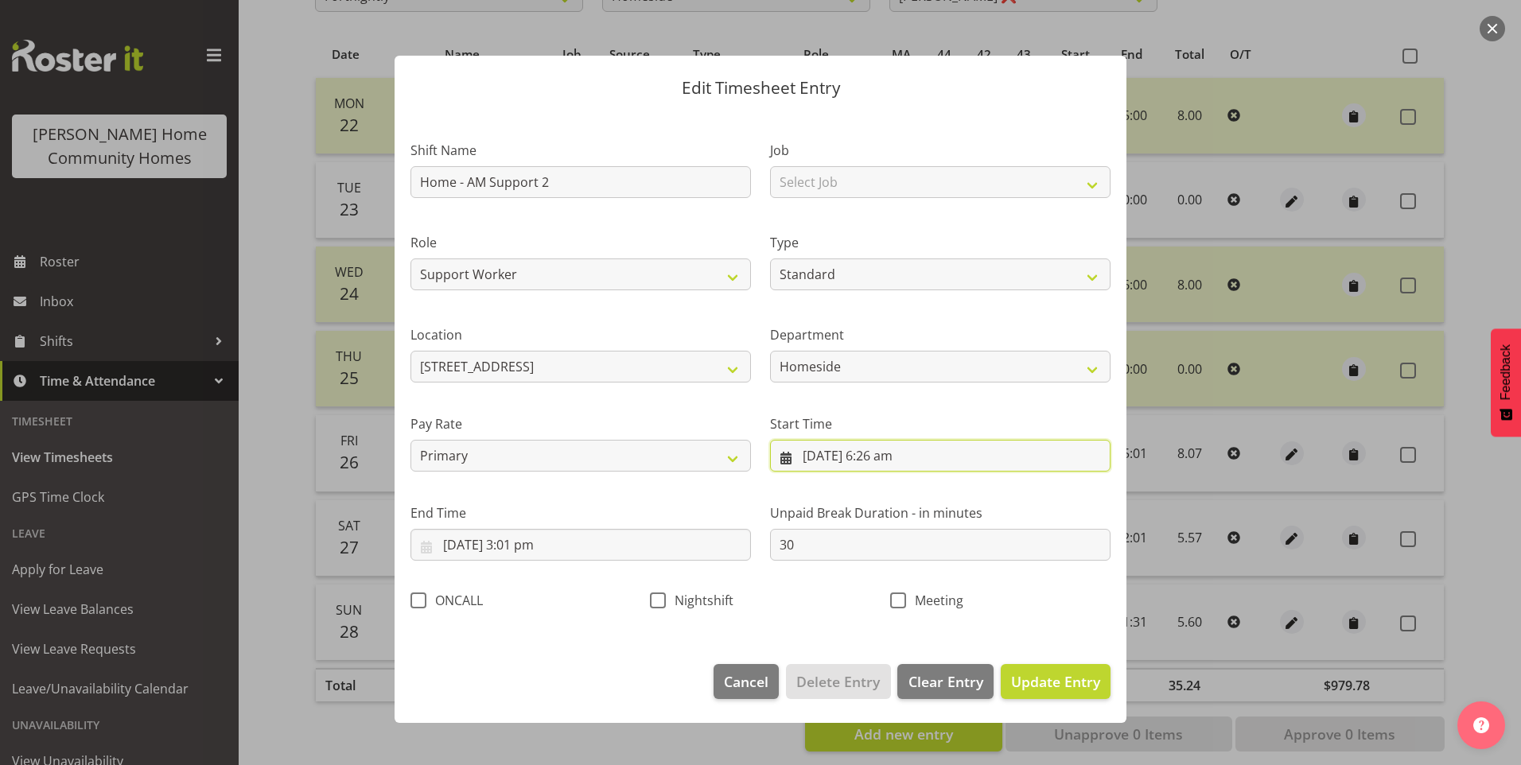
click at [897, 468] on input "26/09/2025, 6:26 am" at bounding box center [940, 456] width 340 height 32
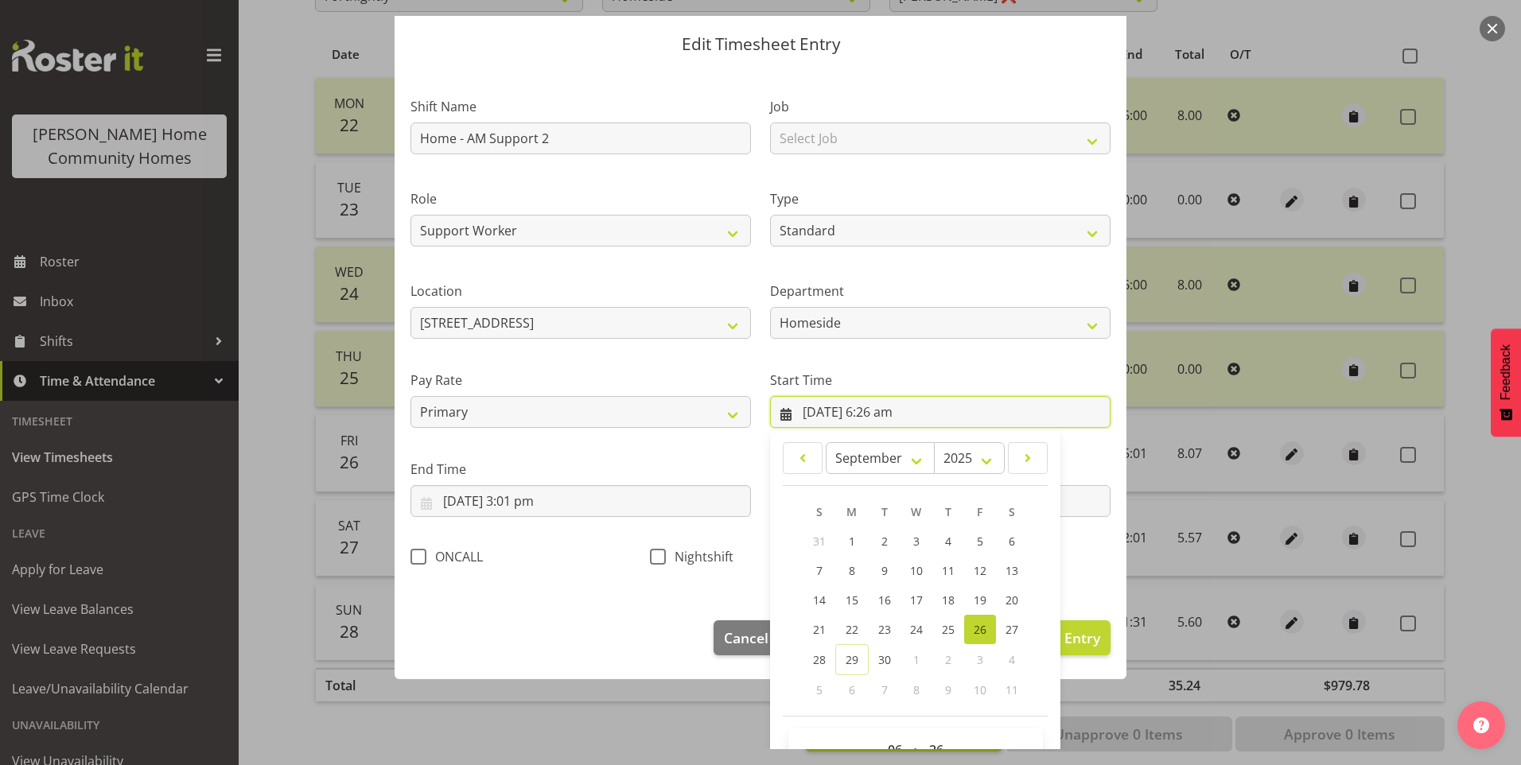
scroll to position [86, 0]
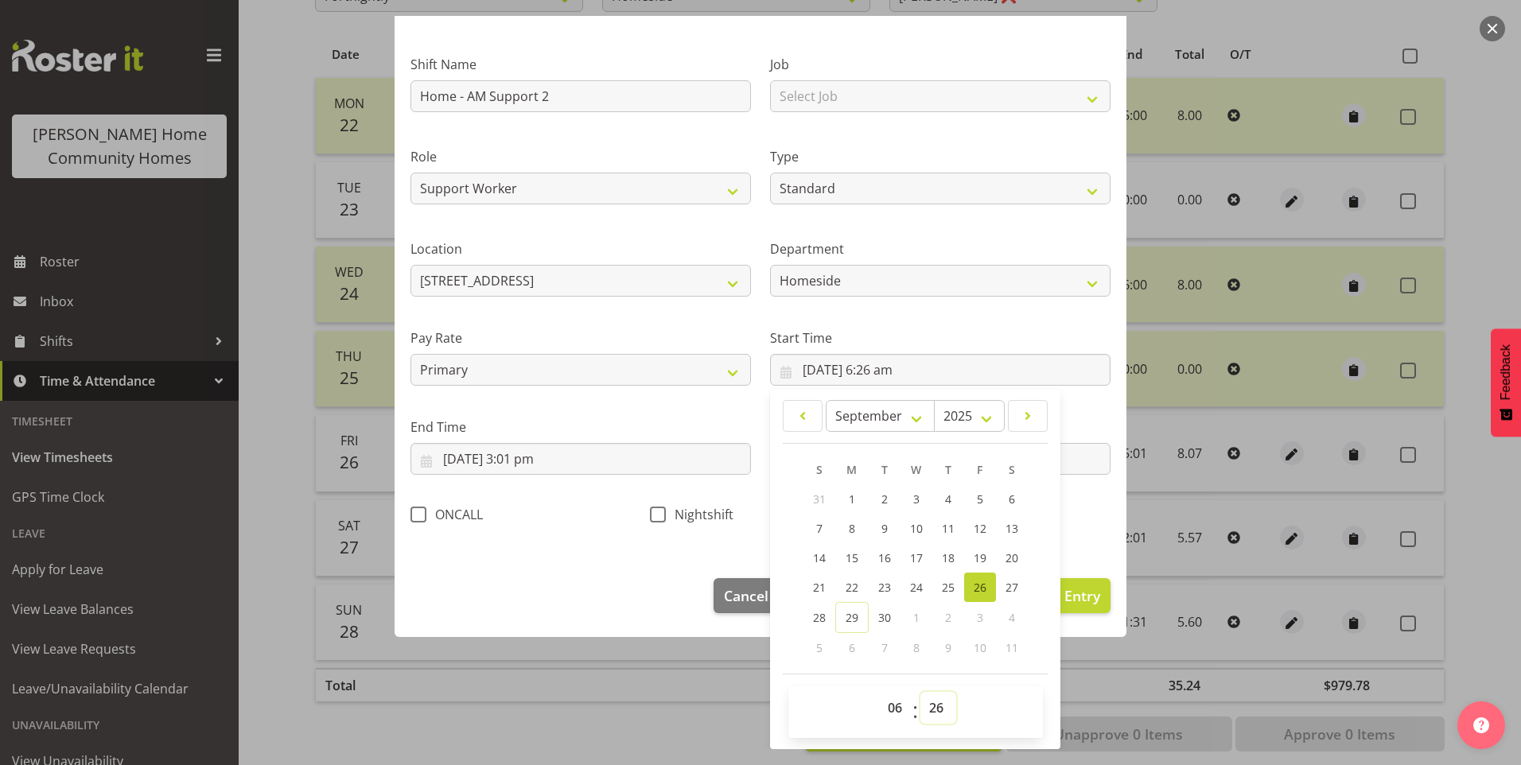
drag, startPoint x: 936, startPoint y: 719, endPoint x: 942, endPoint y: 694, distance: 26.1
click at [936, 718] on select "00 01 02 03 04 05 06 07 08 09 10 11 12 13 14 15 16 17 18 19 20 21 22 23 24 25 2…" at bounding box center [938, 708] width 36 height 32
click at [920, 692] on select "00 01 02 03 04 05 06 07 08 09 10 11 12 13 14 15 16 17 18 19 20 21 22 23 24 25 2…" at bounding box center [938, 708] width 36 height 32
drag, startPoint x: 928, startPoint y: 700, endPoint x: 931, endPoint y: 689, distance: 11.6
click at [931, 693] on select "00 01 02 03 04 05 06 07 08 09 10 11 12 13 14 15 16 17 18 19 20 21 22 23 24 25 2…" at bounding box center [938, 708] width 36 height 32
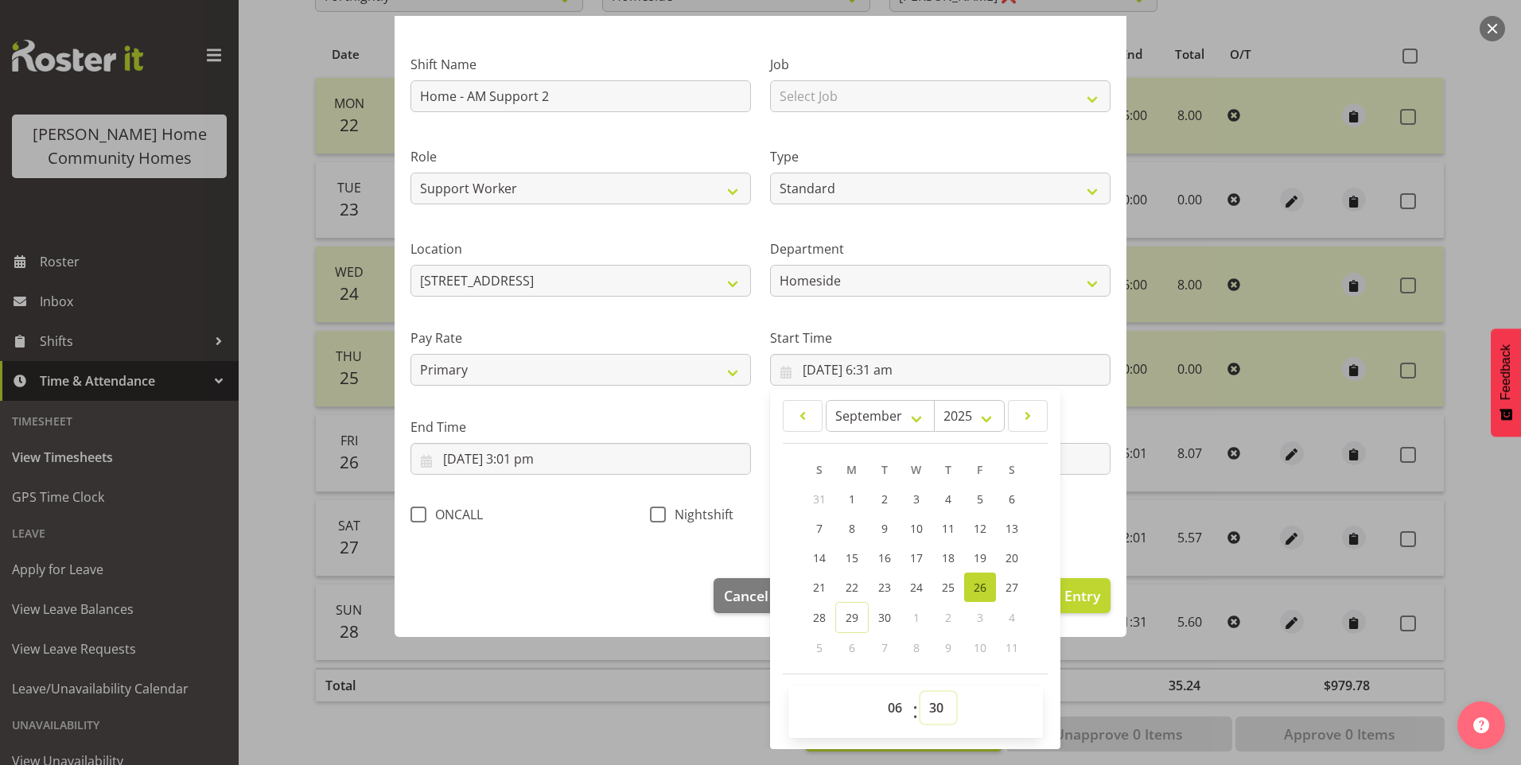
click at [920, 692] on select "00 01 02 03 04 05 06 07 08 09 10 11 12 13 14 15 16 17 18 19 20 21 22 23 24 25 2…" at bounding box center [938, 708] width 36 height 32
click at [538, 462] on input "26/09/2025, 3:01 pm" at bounding box center [580, 459] width 340 height 32
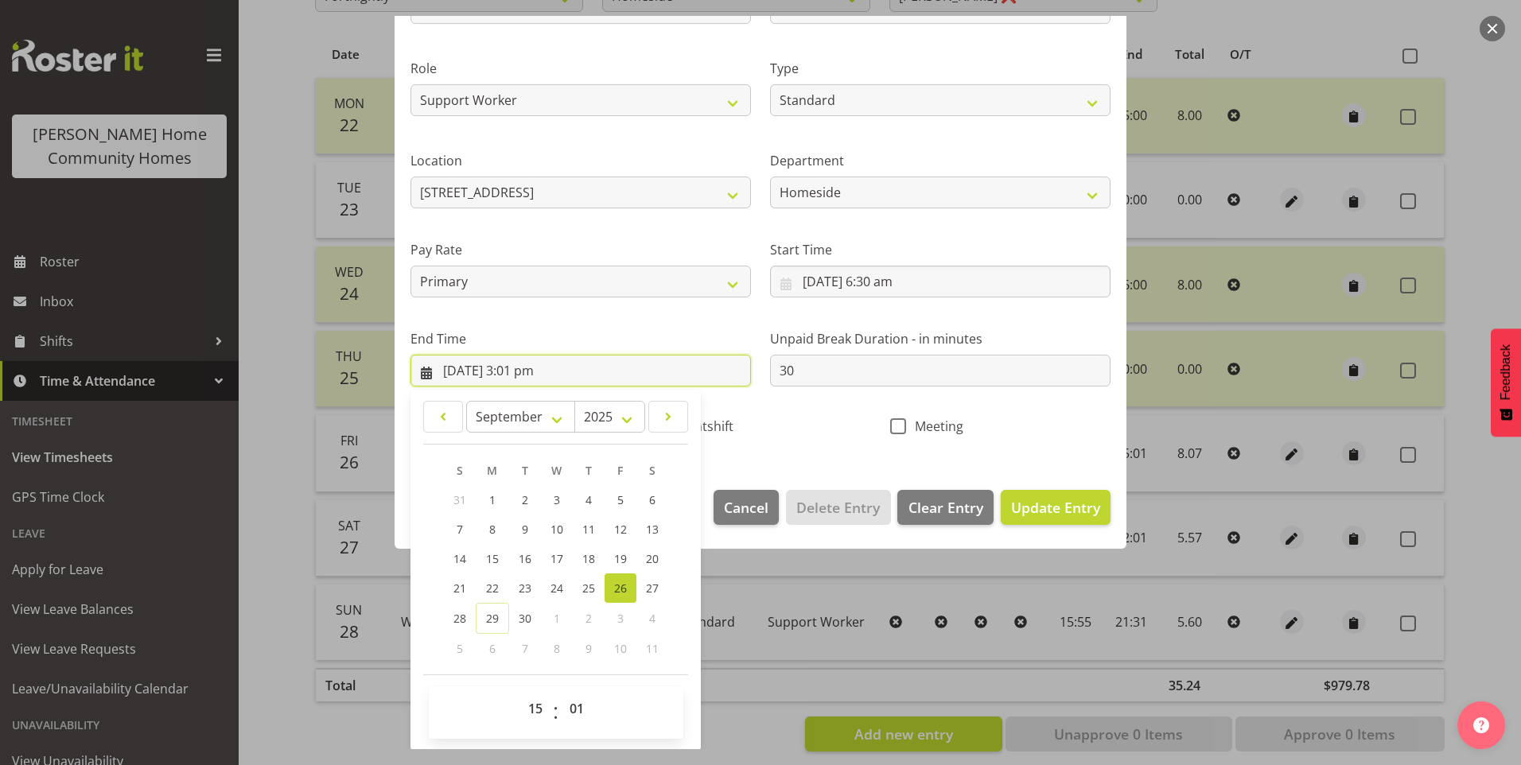
scroll to position [175, 0]
drag, startPoint x: 573, startPoint y: 709, endPoint x: 585, endPoint y: 689, distance: 23.9
click at [573, 709] on select "00 01 02 03 04 05 06 07 08 09 10 11 12 13 14 15 16 17 18 19 20 21 22 23 24 25 2…" at bounding box center [579, 708] width 36 height 32
click at [561, 692] on select "00 01 02 03 04 05 06 07 08 09 10 11 12 13 14 15 16 17 18 19 20 21 22 23 24 25 2…" at bounding box center [579, 708] width 36 height 32
click at [1047, 492] on button "Update Entry" at bounding box center [1056, 506] width 110 height 35
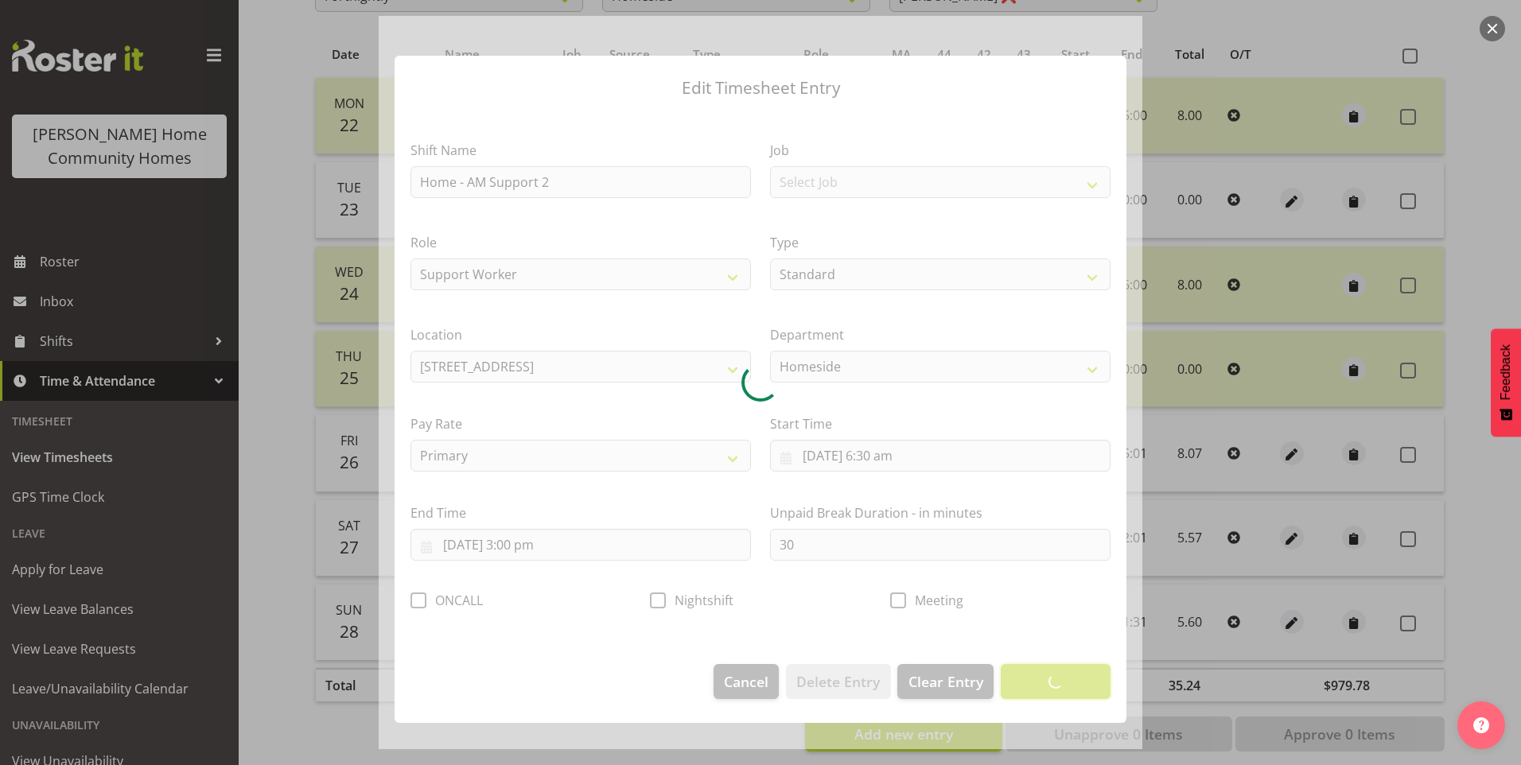
scroll to position [0, 0]
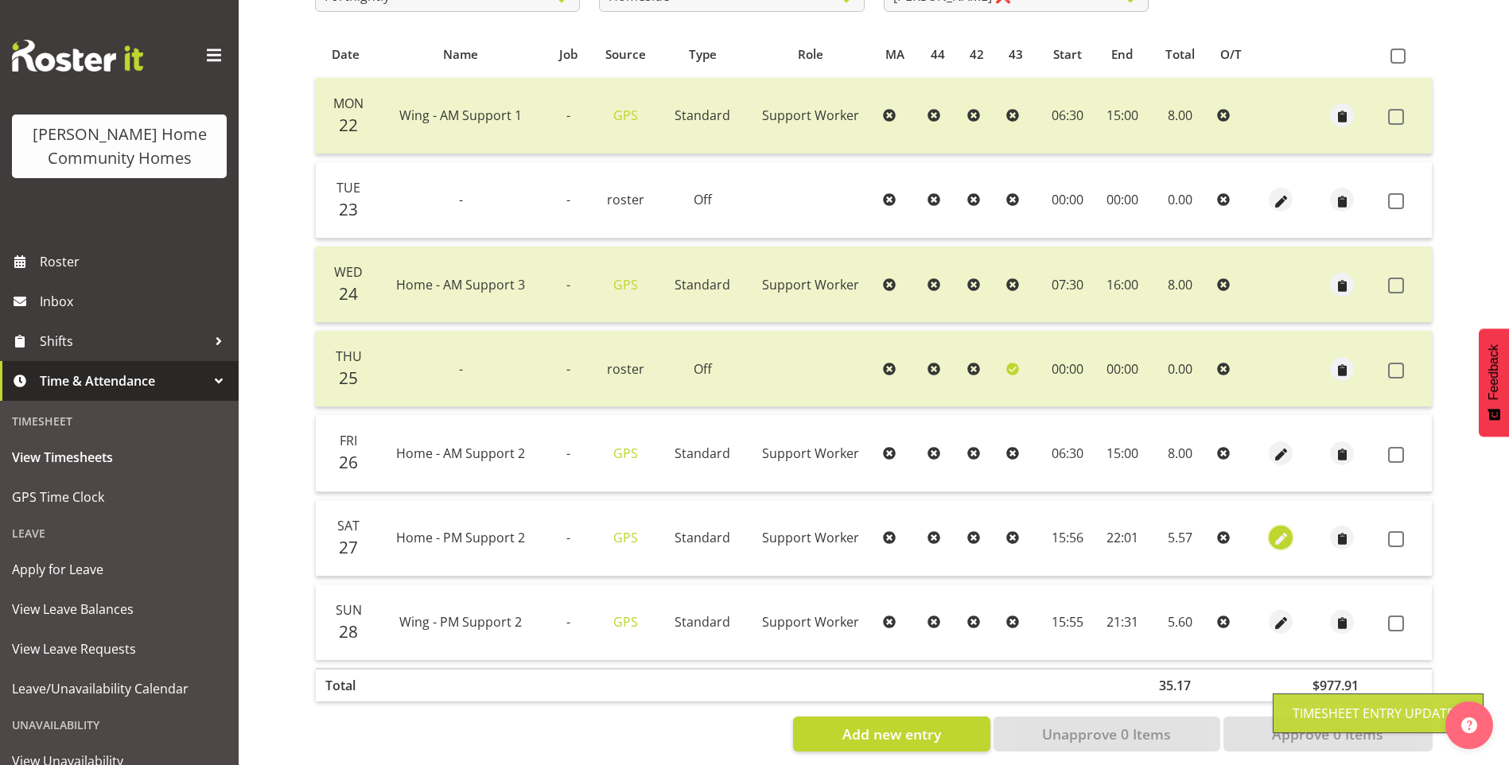
click at [1279, 542] on span "button" at bounding box center [1281, 539] width 18 height 18
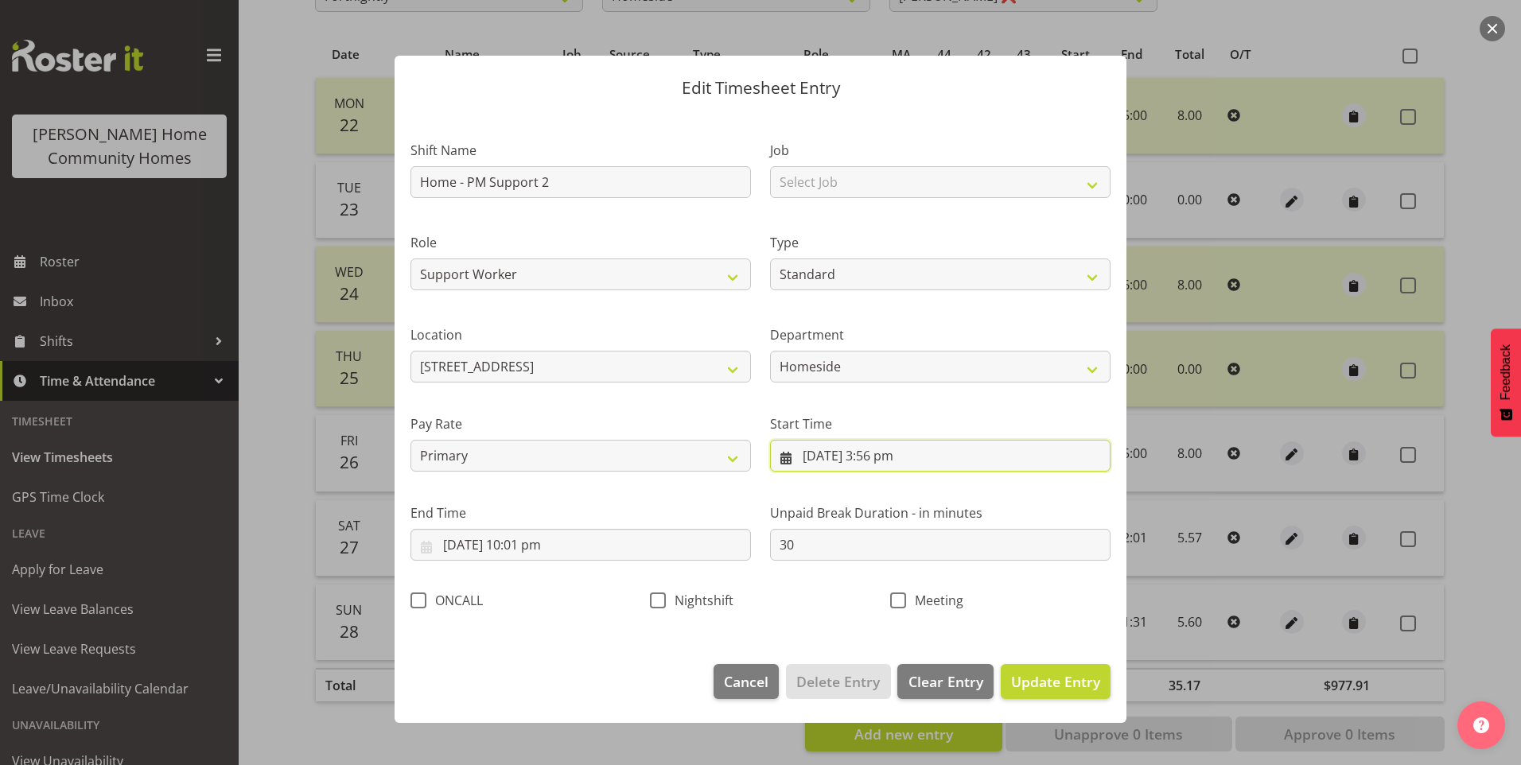
click at [888, 468] on input "27/09/2025, 3:56 pm" at bounding box center [940, 456] width 340 height 32
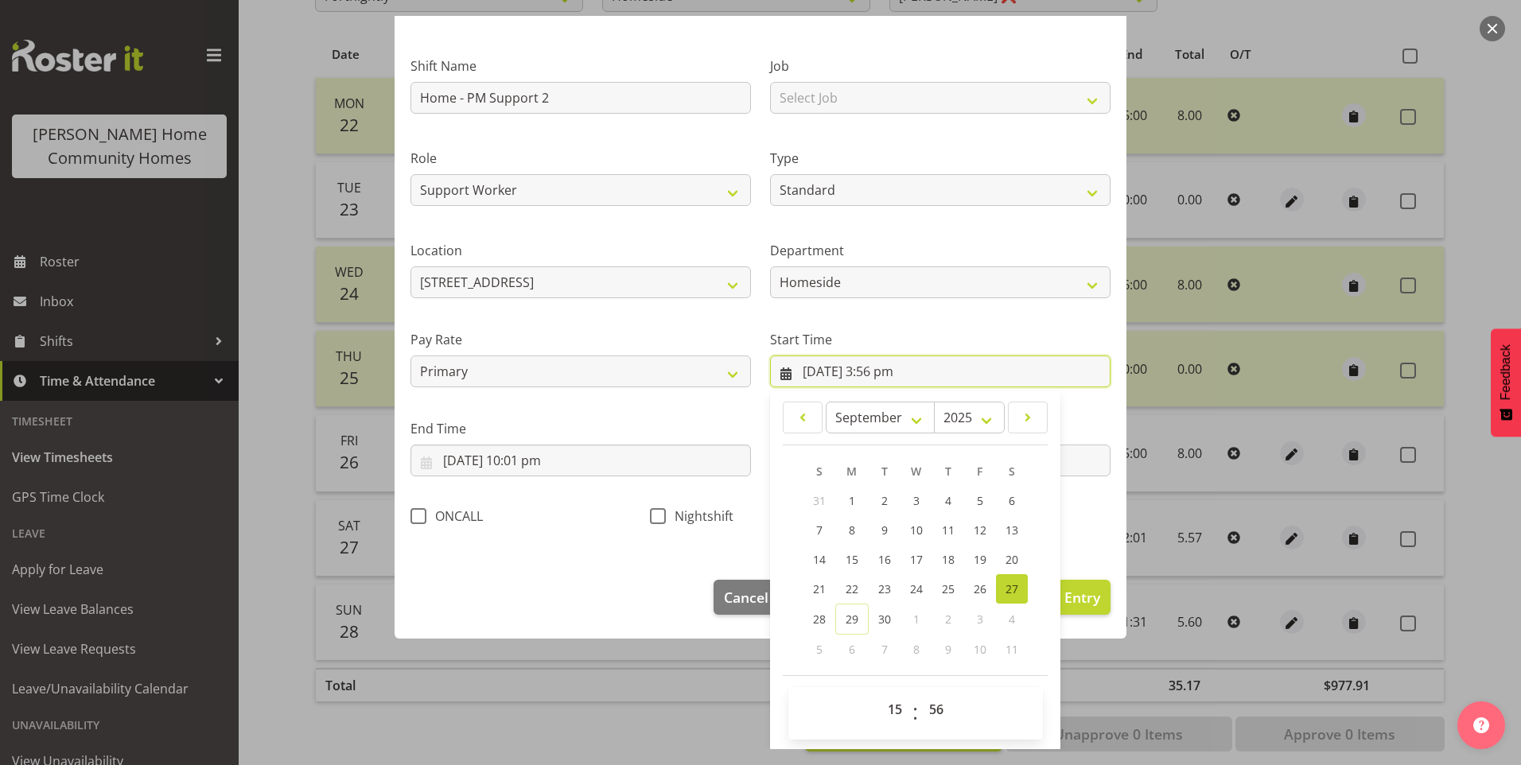
scroll to position [86, 0]
drag, startPoint x: 893, startPoint y: 713, endPoint x: 893, endPoint y: 703, distance: 9.5
click at [893, 711] on select "00 01 02 03 04 05 06 07 08 09 10 11 12 13 14 15 16 17 18 19 20 21 22 23" at bounding box center [897, 708] width 36 height 32
click at [879, 692] on select "00 01 02 03 04 05 06 07 08 09 10 11 12 13 14 15 16 17 18 19 20 21 22 23" at bounding box center [897, 708] width 36 height 32
click at [941, 715] on select "00 01 02 03 04 05 06 07 08 09 10 11 12 13 14 15 16 17 18 19 20 21 22 23 24 25 2…" at bounding box center [938, 708] width 36 height 32
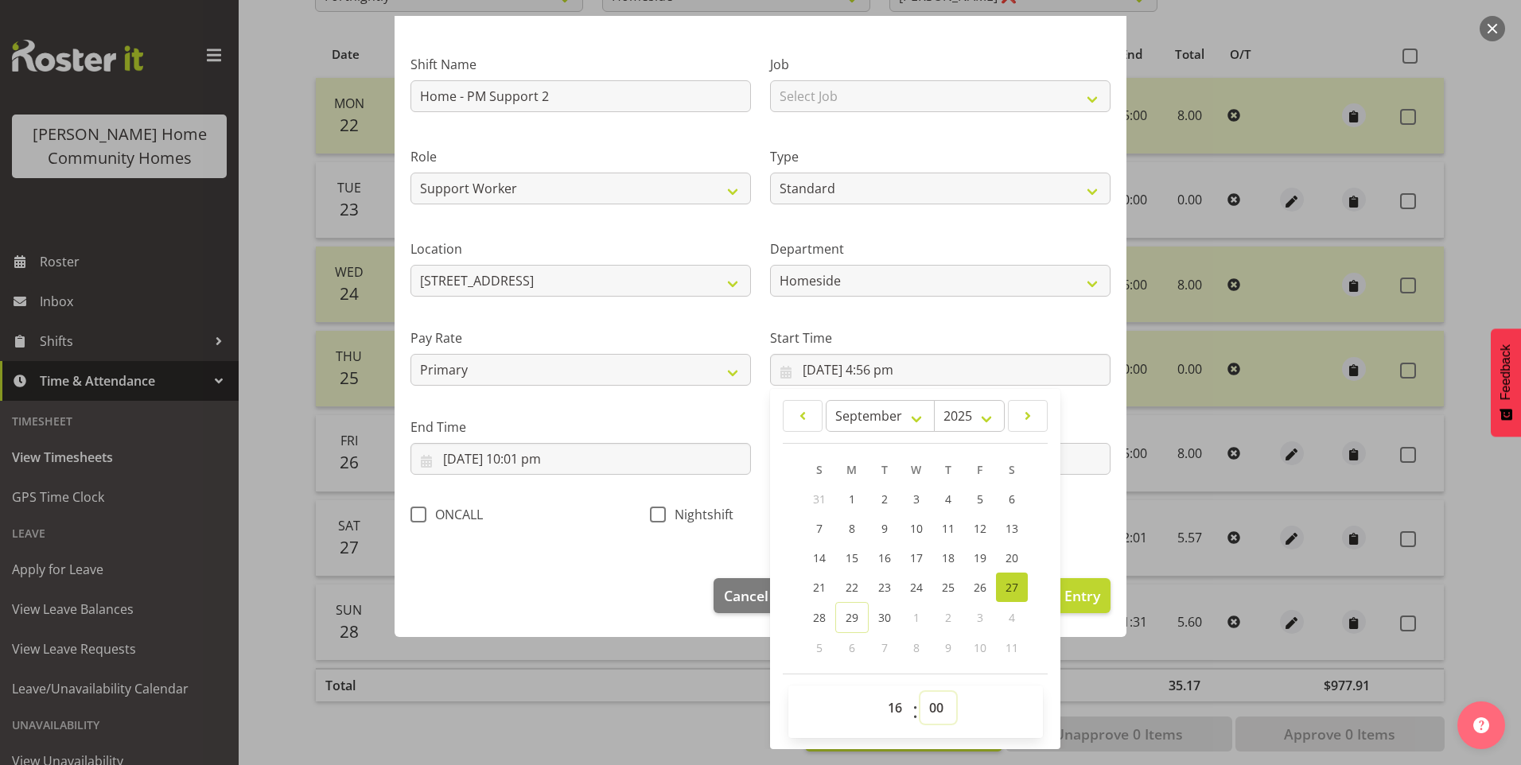
click at [920, 692] on select "00 01 02 03 04 05 06 07 08 09 10 11 12 13 14 15 16 17 18 19 20 21 22 23 24 25 2…" at bounding box center [938, 708] width 36 height 32
click at [551, 461] on input "27/09/2025, 10:01 pm" at bounding box center [580, 459] width 340 height 32
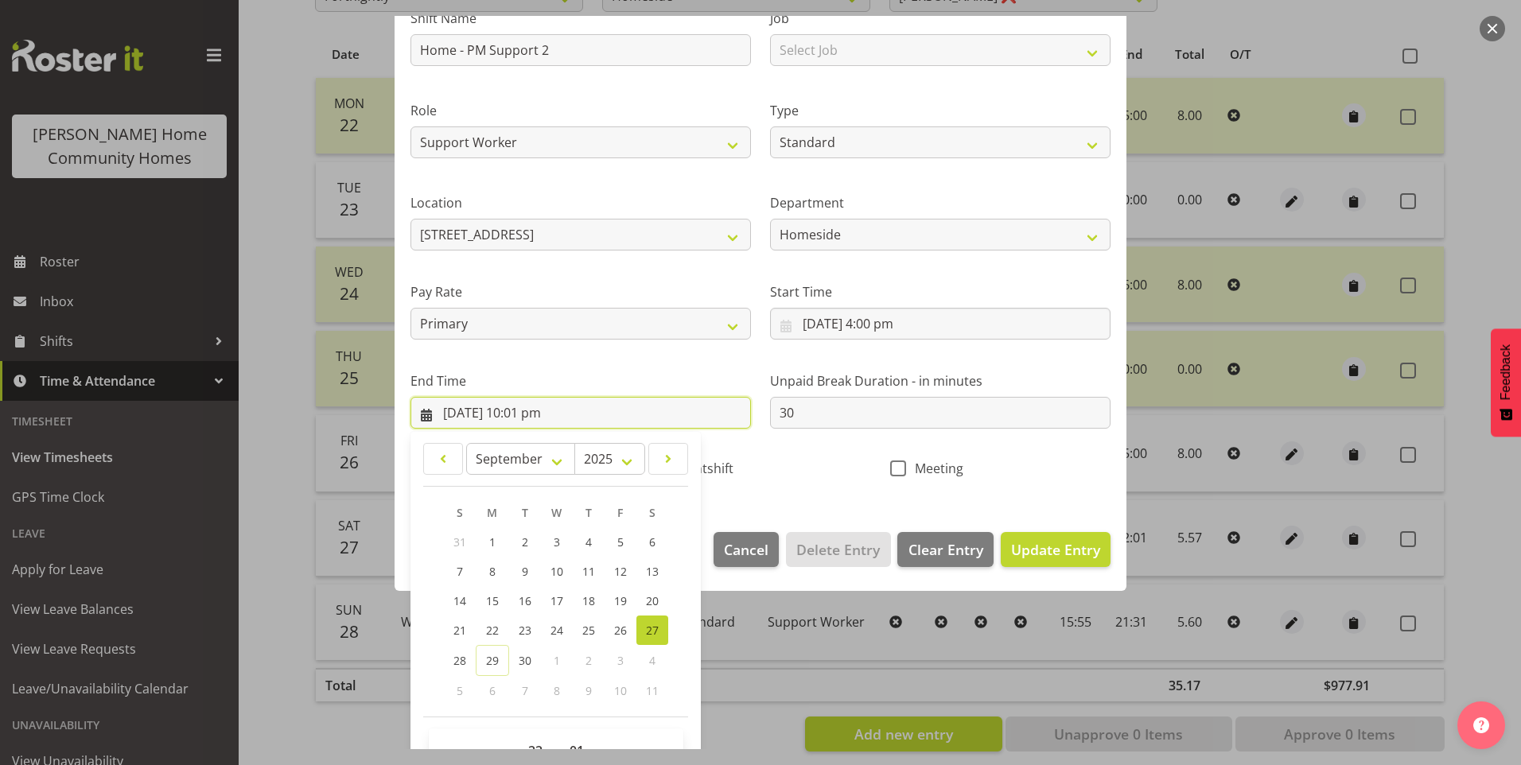
scroll to position [175, 0]
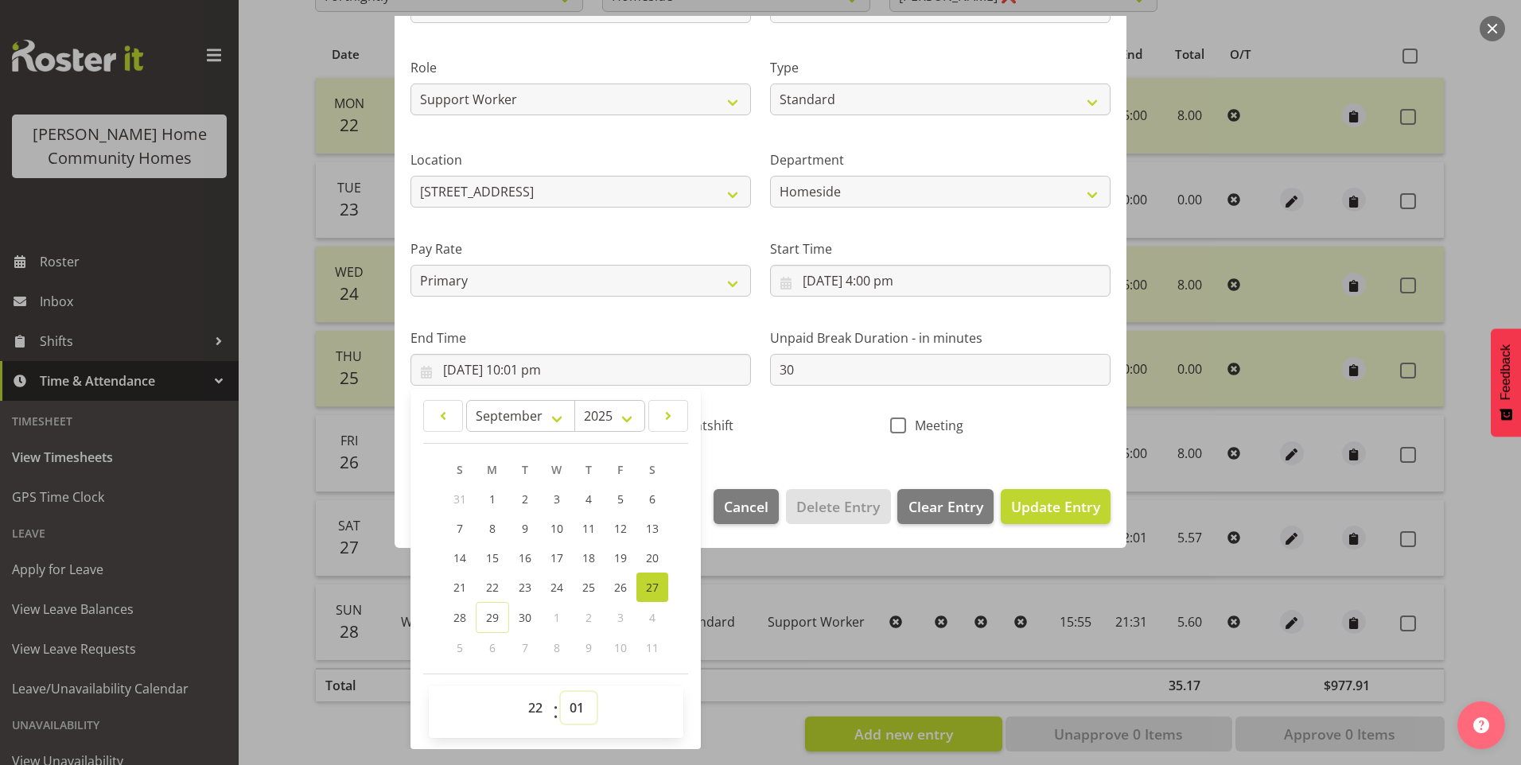
click at [582, 711] on select "00 01 02 03 04 05 06 07 08 09 10 11 12 13 14 15 16 17 18 19 20 21 22 23 24 25 2…" at bounding box center [579, 708] width 36 height 32
click at [561, 692] on select "00 01 02 03 04 05 06 07 08 09 10 11 12 13 14 15 16 17 18 19 20 21 22 23 24 25 2…" at bounding box center [579, 708] width 36 height 32
click at [1078, 516] on button "Update Entry" at bounding box center [1056, 506] width 110 height 35
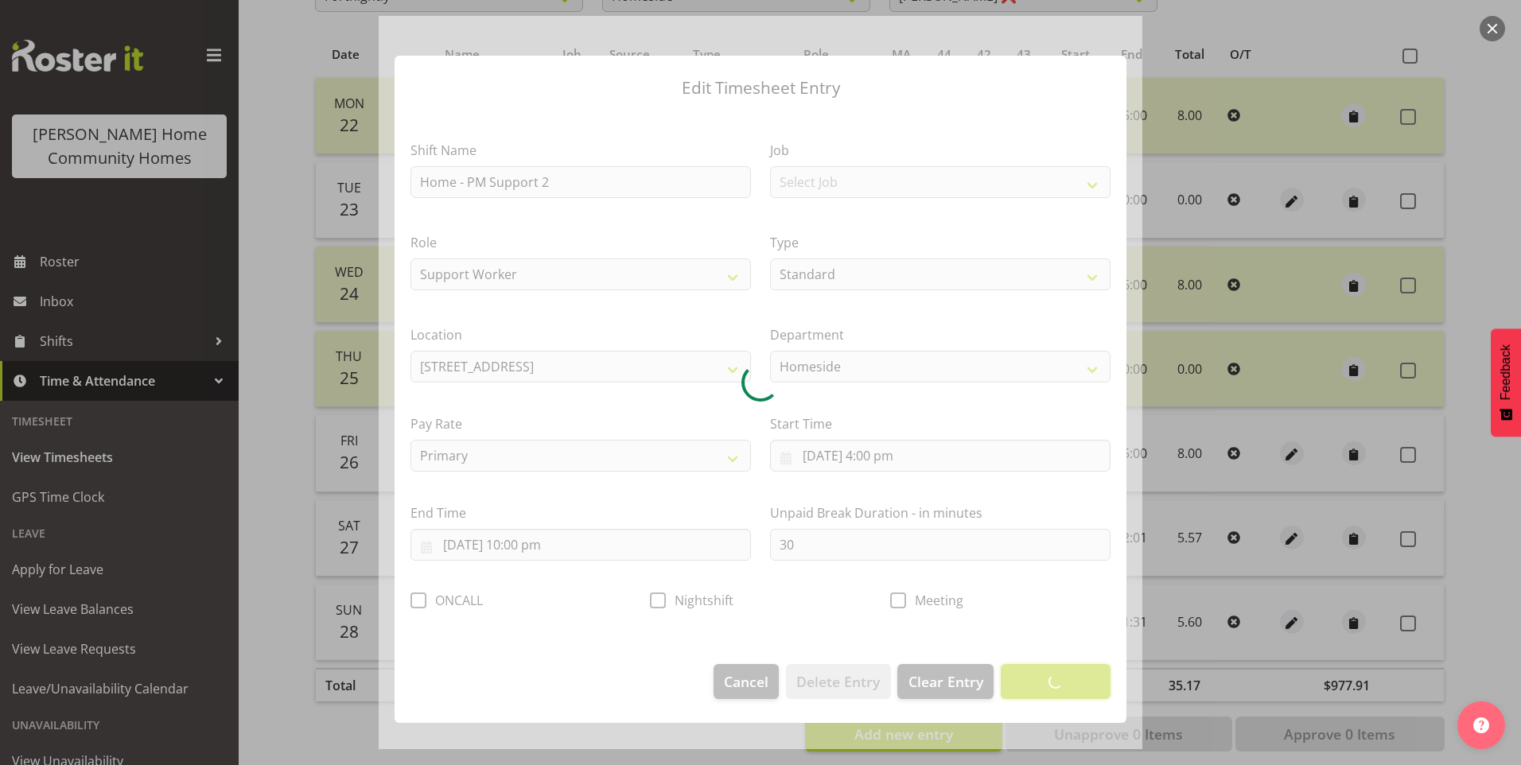
scroll to position [0, 0]
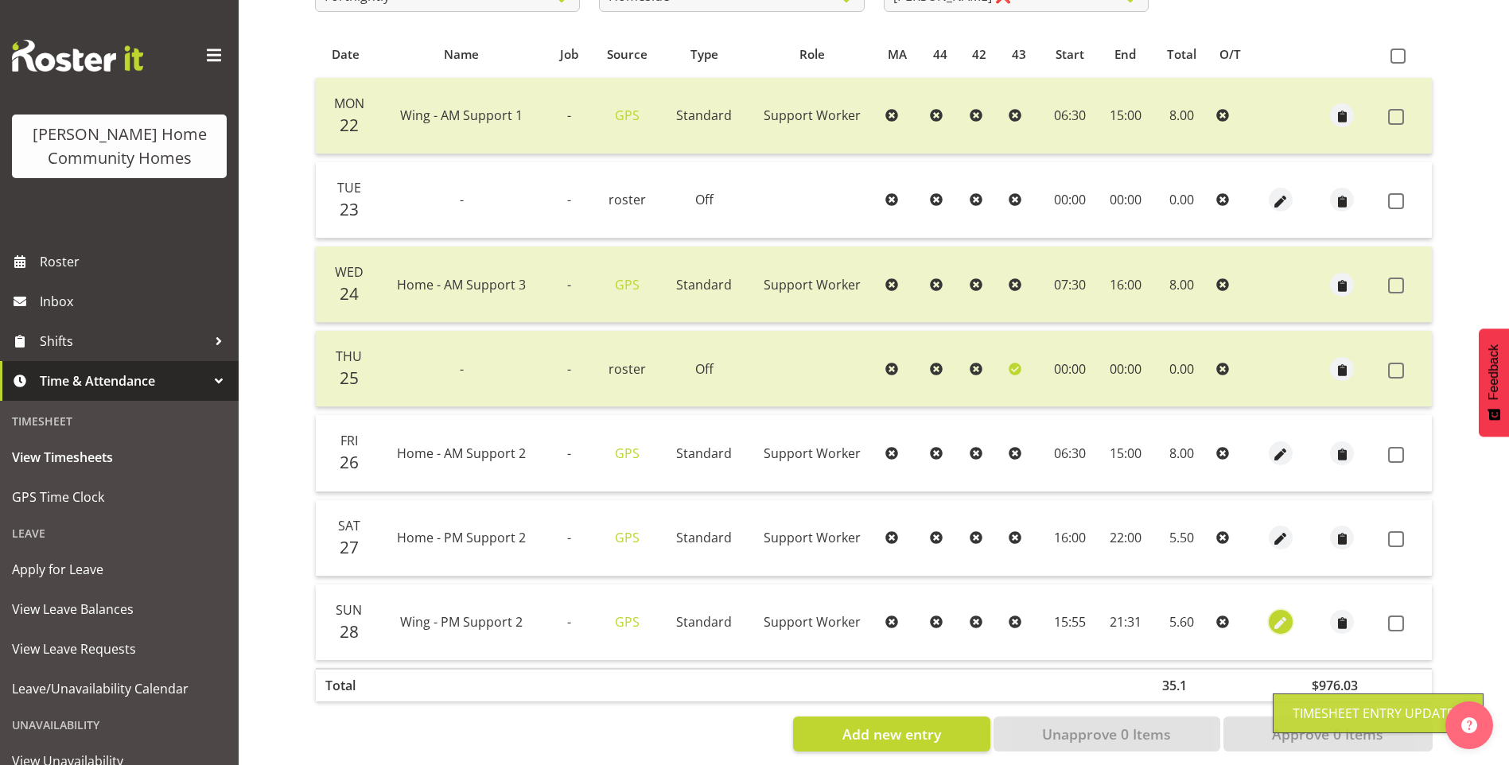
click at [1272, 620] on span "button" at bounding box center [1280, 624] width 18 height 18
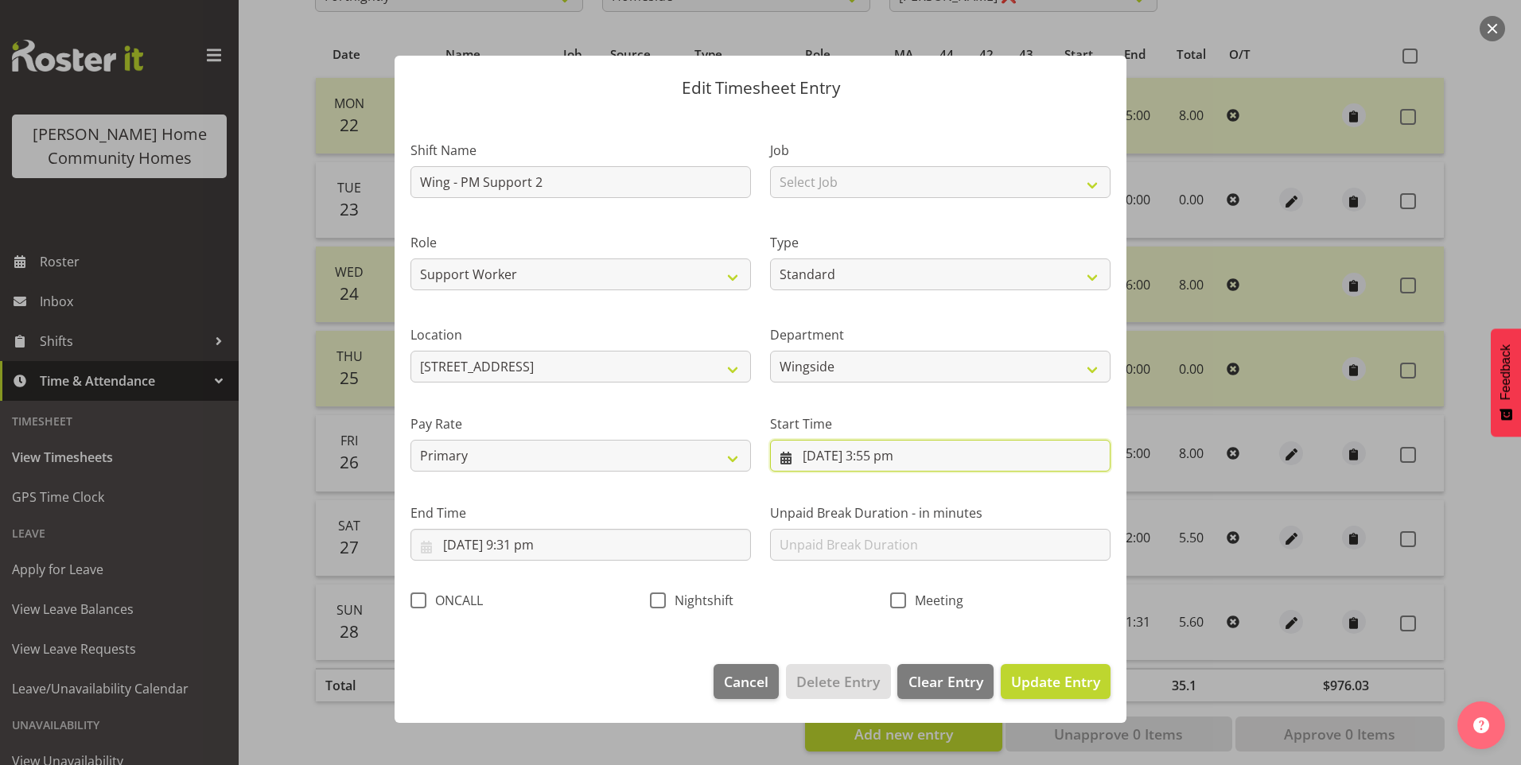
click at [884, 464] on input "28/09/2025, 3:55 pm" at bounding box center [940, 456] width 340 height 32
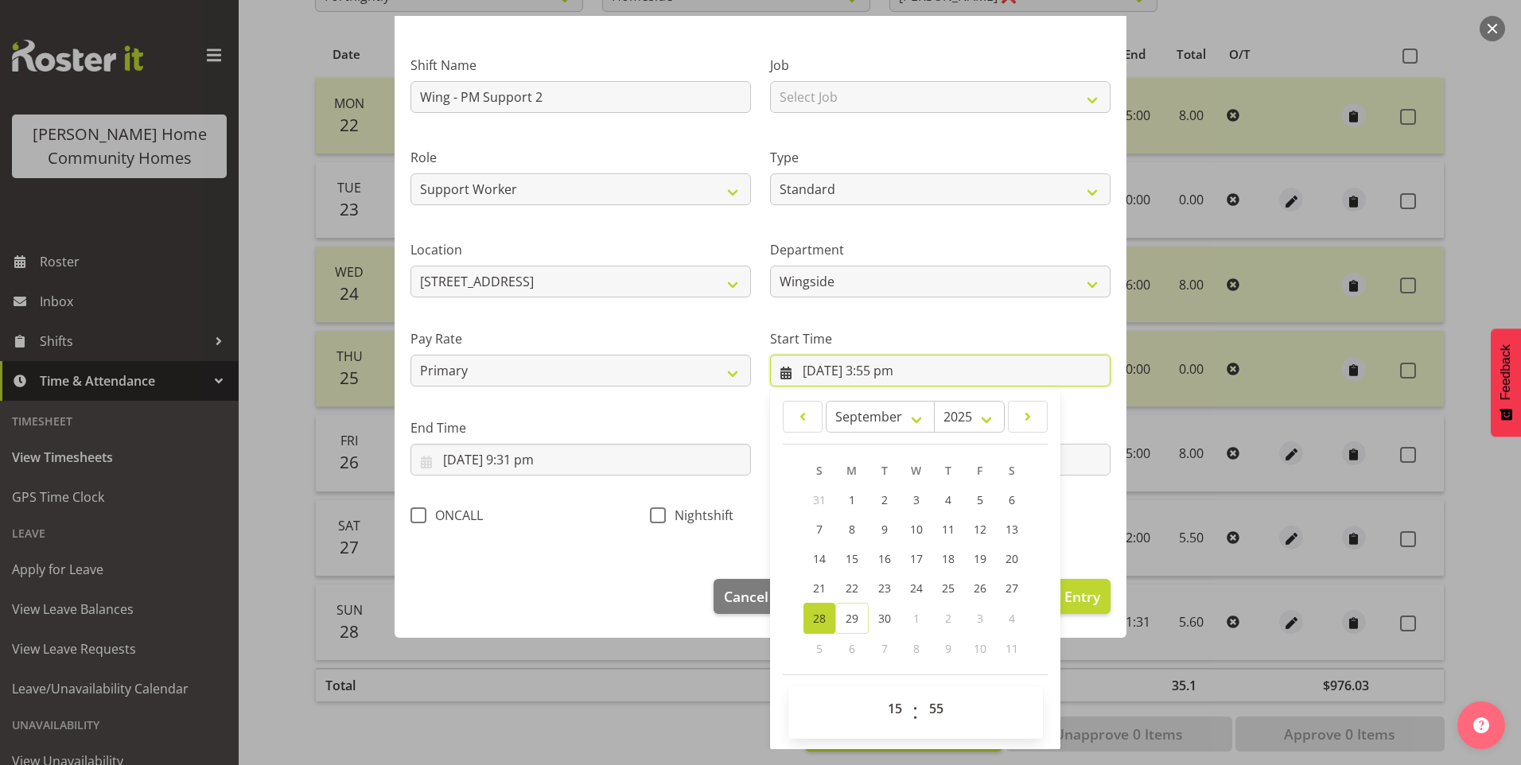
scroll to position [86, 0]
click at [889, 710] on select "00 01 02 03 04 05 06 07 08 09 10 11 12 13 14 15 16 17 18 19 20 21 22 23" at bounding box center [897, 708] width 36 height 32
click at [879, 692] on select "00 01 02 03 04 05 06 07 08 09 10 11 12 13 14 15 16 17 18 19 20 21 22 23" at bounding box center [897, 708] width 36 height 32
drag, startPoint x: 939, startPoint y: 710, endPoint x: 941, endPoint y: 690, distance: 20.8
click at [939, 708] on select "00 01 02 03 04 05 06 07 08 09 10 11 12 13 14 15 16 17 18 19 20 21 22 23 24 25 2…" at bounding box center [938, 708] width 36 height 32
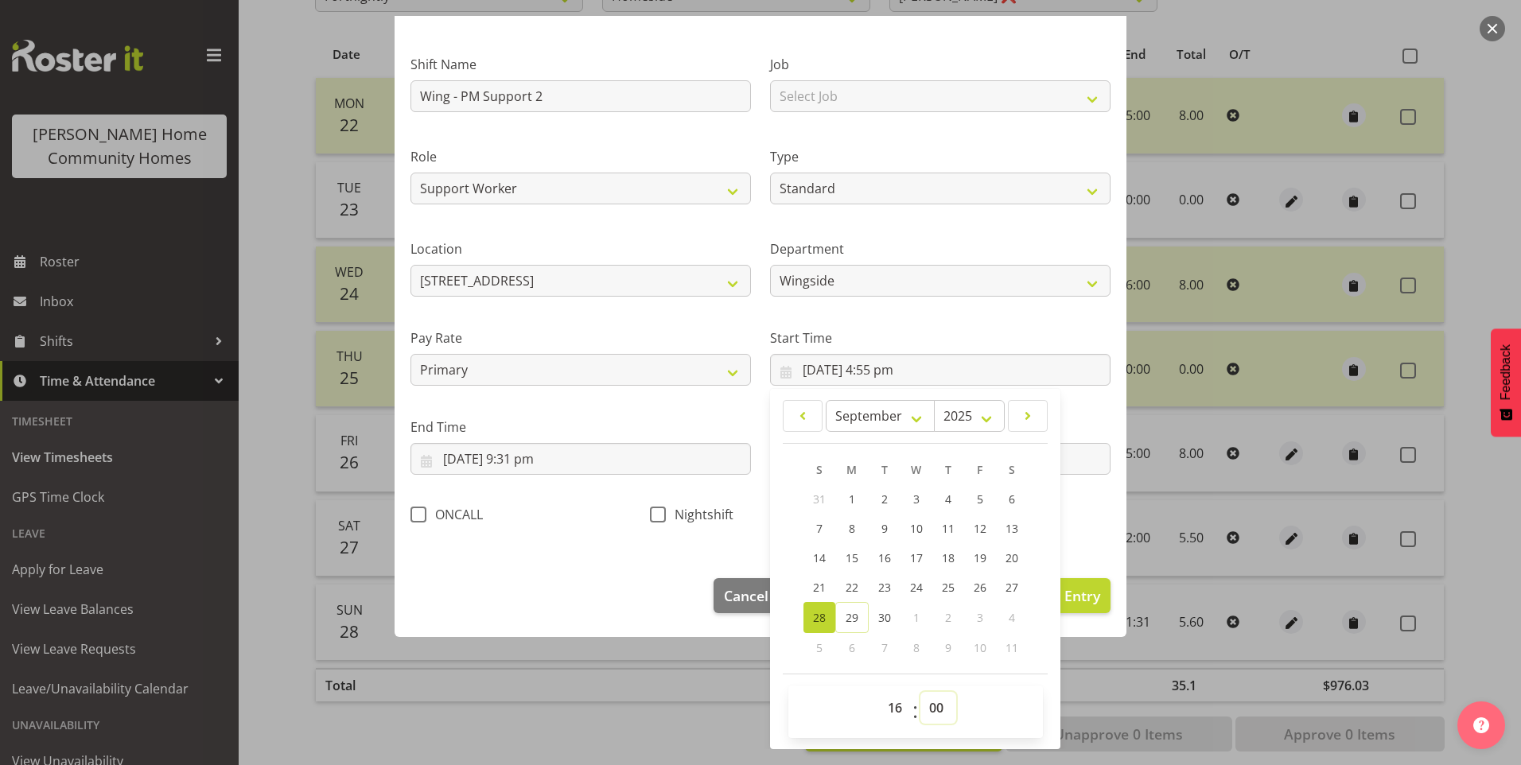
click at [920, 692] on select "00 01 02 03 04 05 06 07 08 09 10 11 12 13 14 15 16 17 18 19 20 21 22 23 24 25 2…" at bounding box center [938, 708] width 36 height 32
click at [537, 456] on input "28/09/2025, 9:31 pm" at bounding box center [580, 459] width 340 height 32
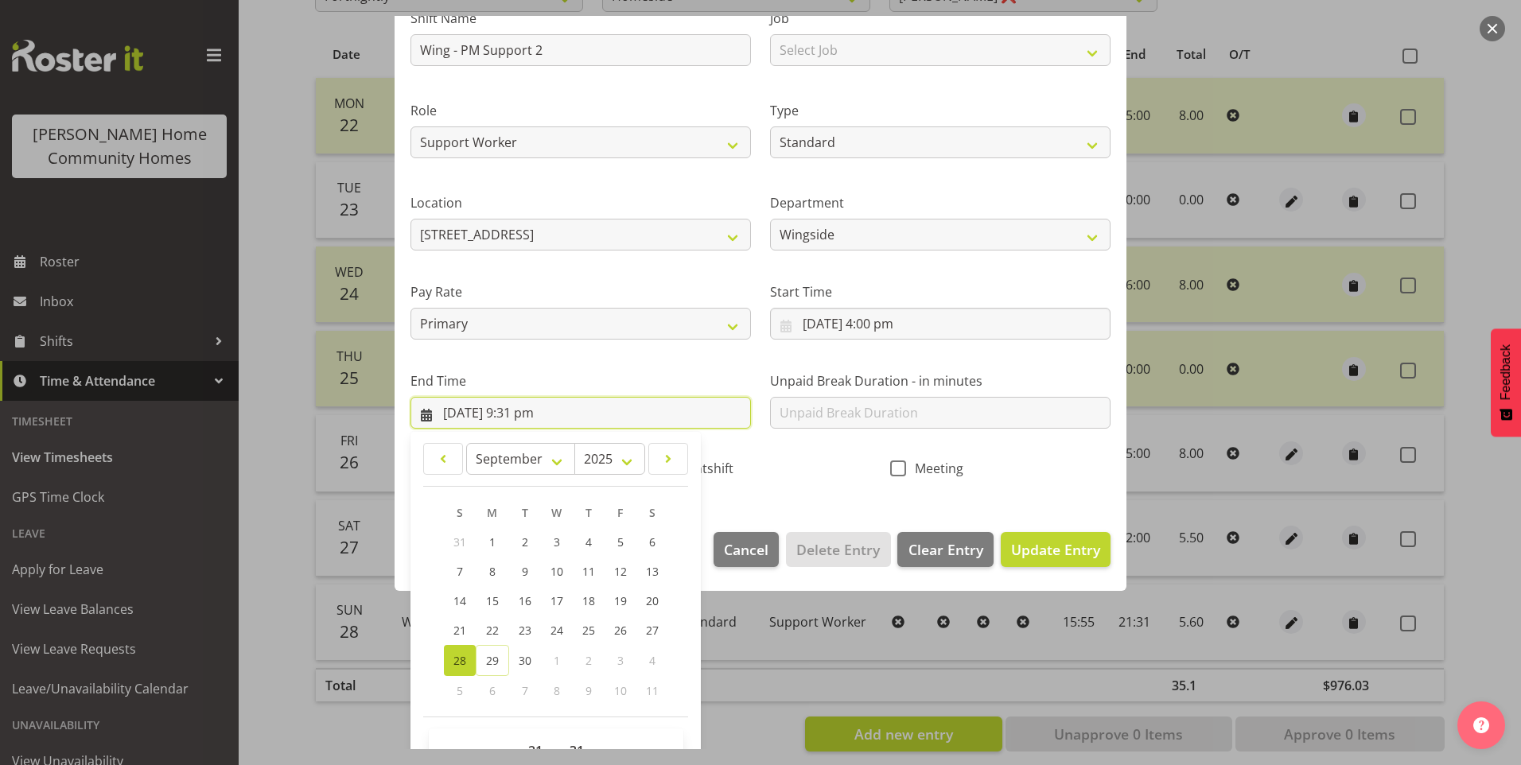
scroll to position [175, 0]
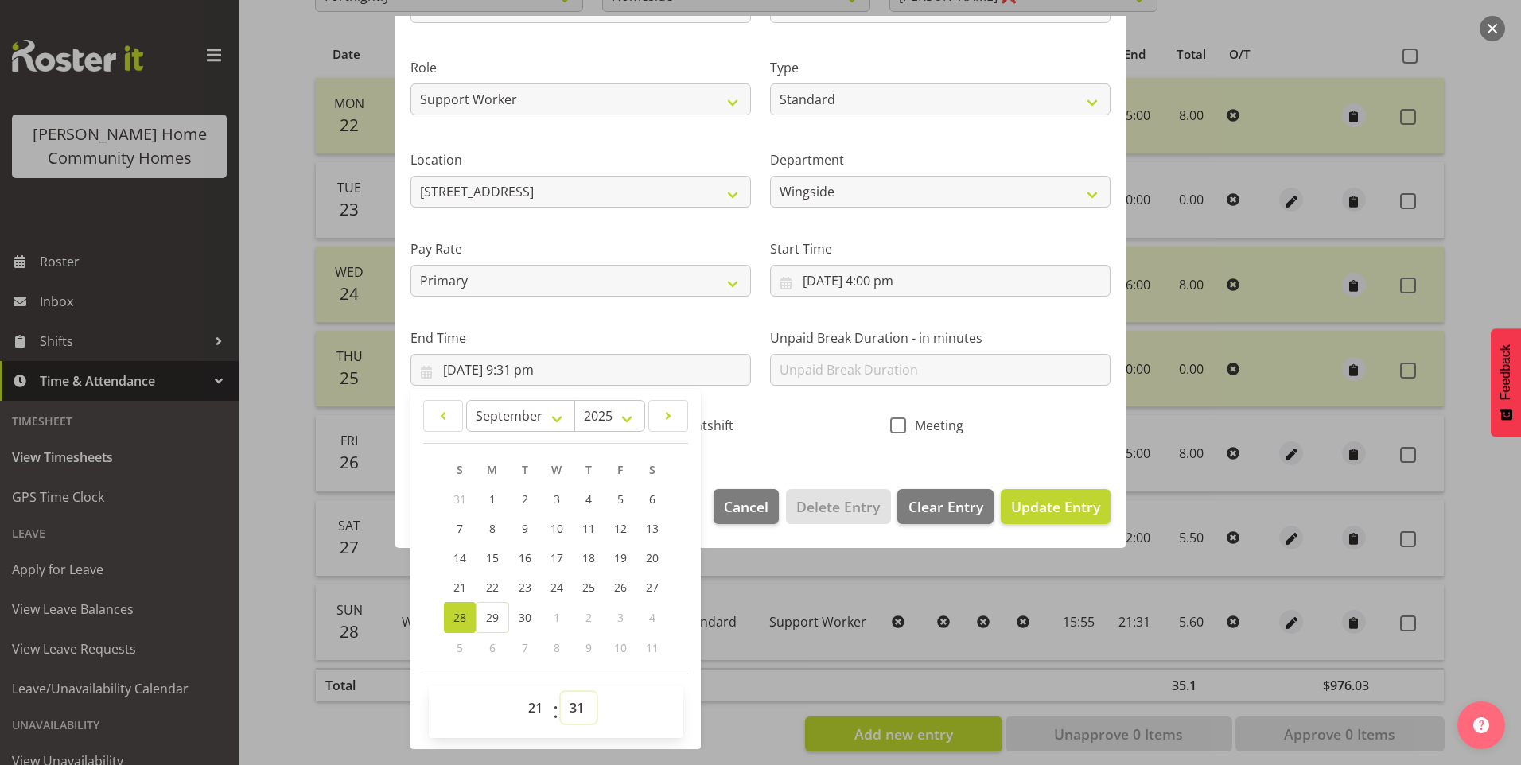
click at [575, 705] on select "00 01 02 03 04 05 06 07 08 09 10 11 12 13 14 15 16 17 18 19 20 21 22 23 24 25 2…" at bounding box center [579, 708] width 36 height 32
click at [561, 692] on select "00 01 02 03 04 05 06 07 08 09 10 11 12 13 14 15 16 17 18 19 20 21 22 23 24 25 2…" at bounding box center [579, 708] width 36 height 32
drag, startPoint x: 1062, startPoint y: 511, endPoint x: 1347, endPoint y: 481, distance: 286.3
click at [1063, 511] on span "Update Entry" at bounding box center [1055, 506] width 89 height 19
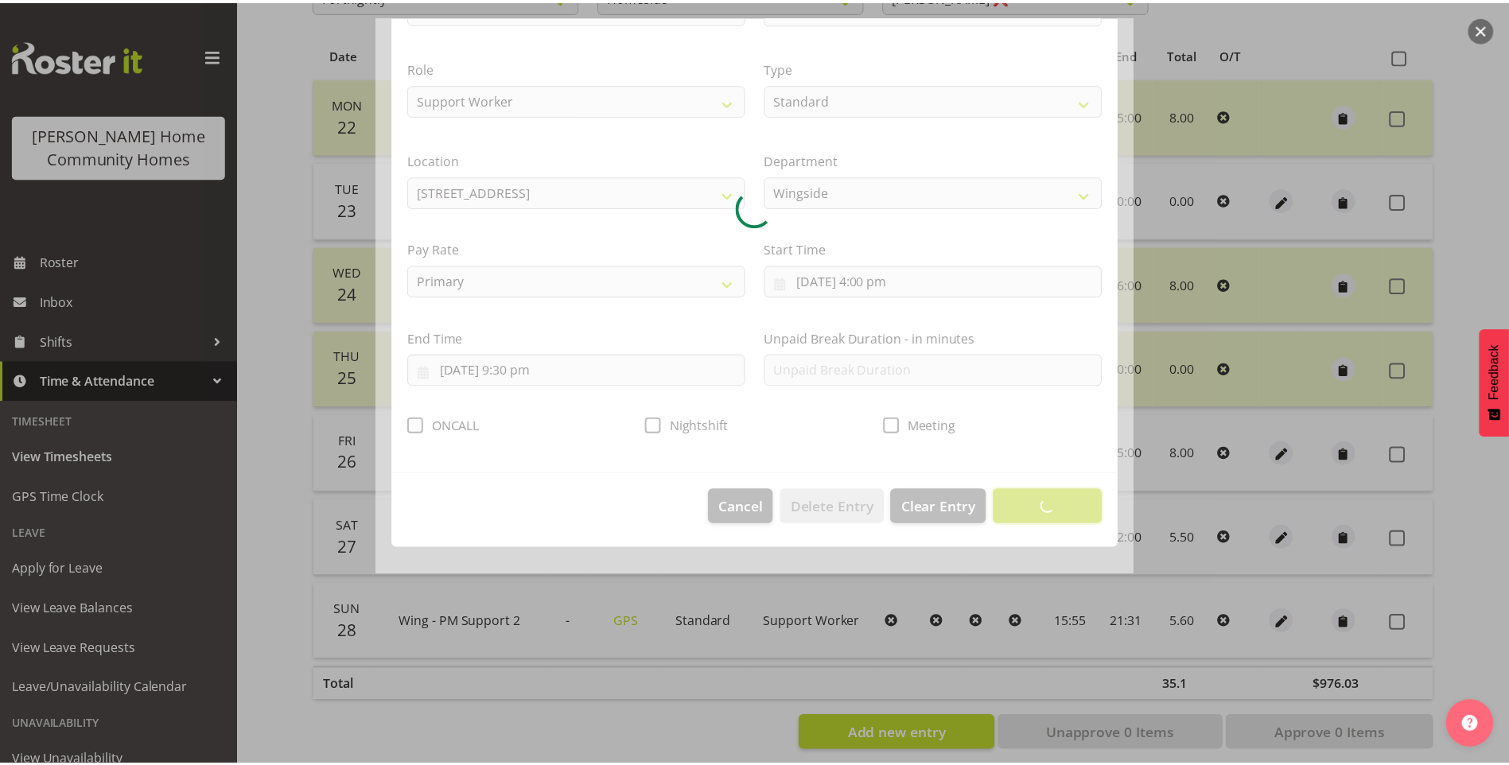
scroll to position [0, 0]
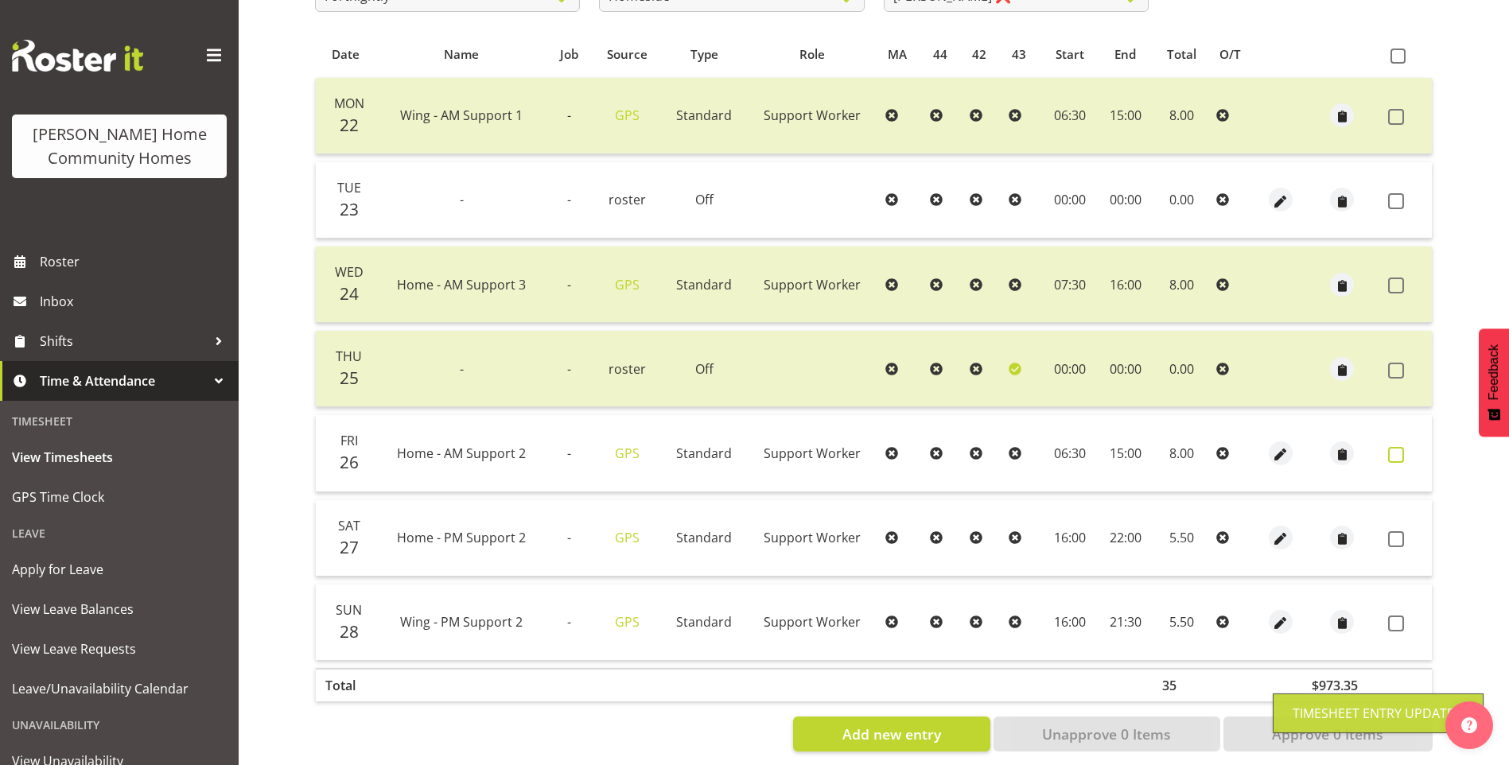
click at [1403, 458] on span at bounding box center [1396, 455] width 16 height 16
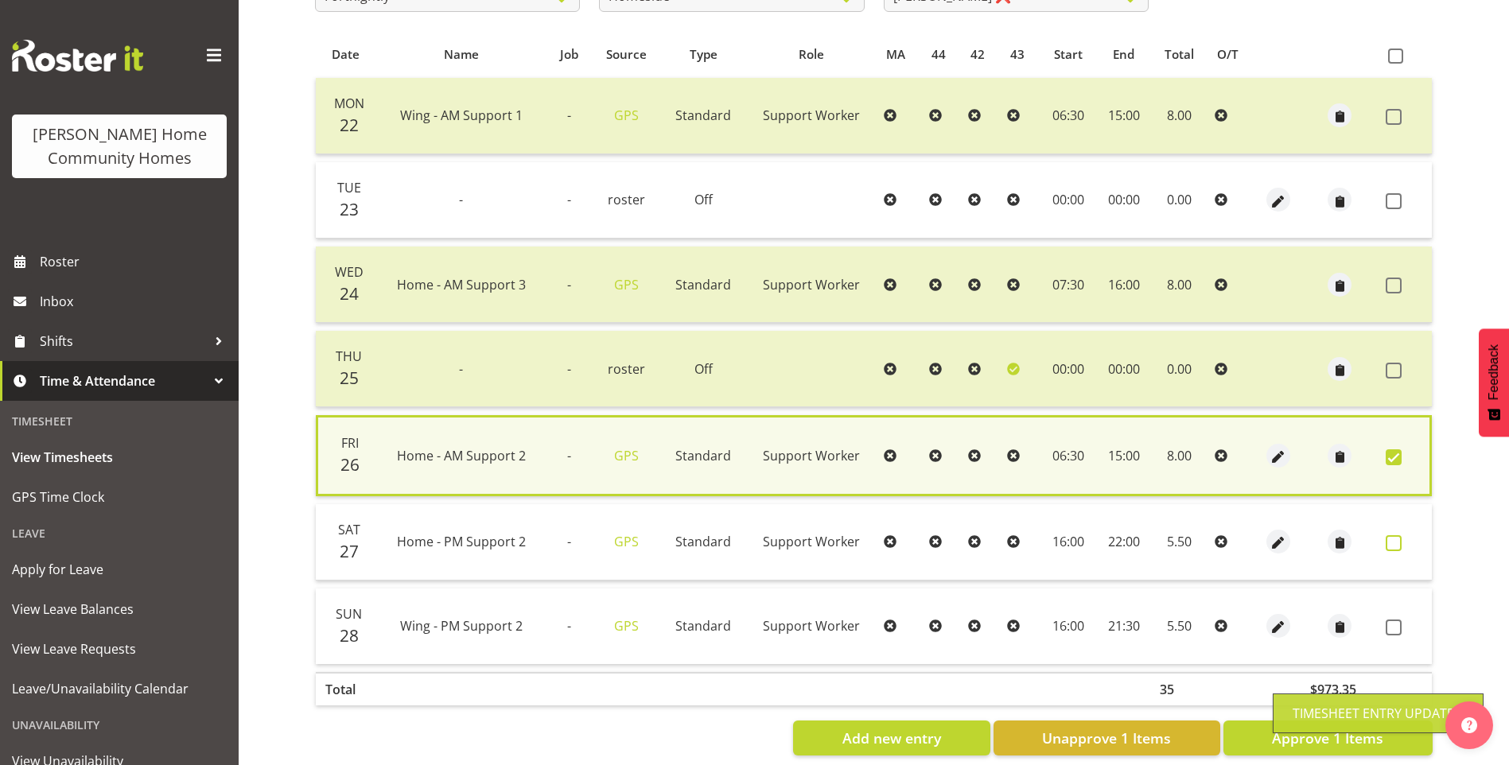
click at [1391, 550] on span at bounding box center [1393, 543] width 16 height 16
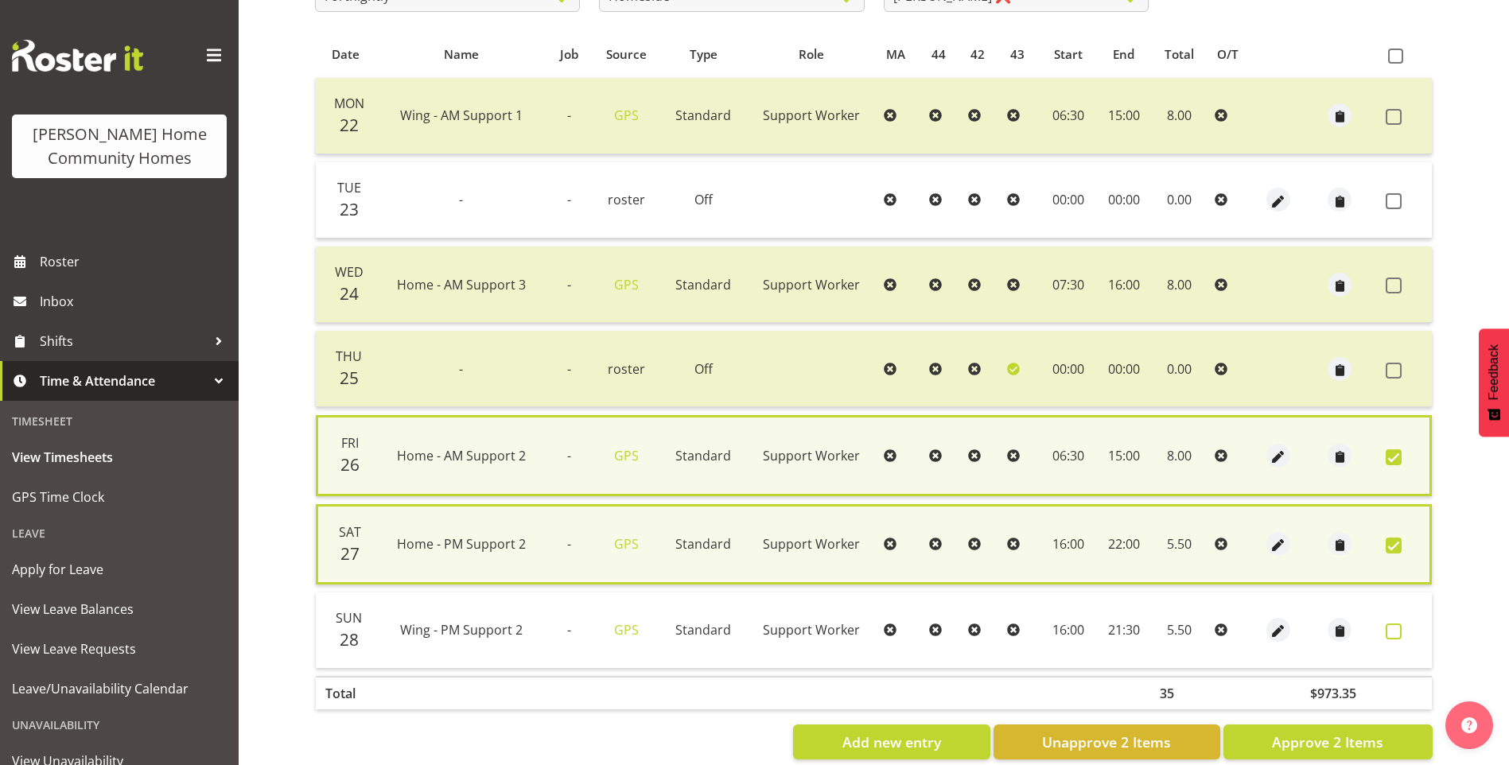
click at [1391, 634] on span at bounding box center [1393, 632] width 16 height 16
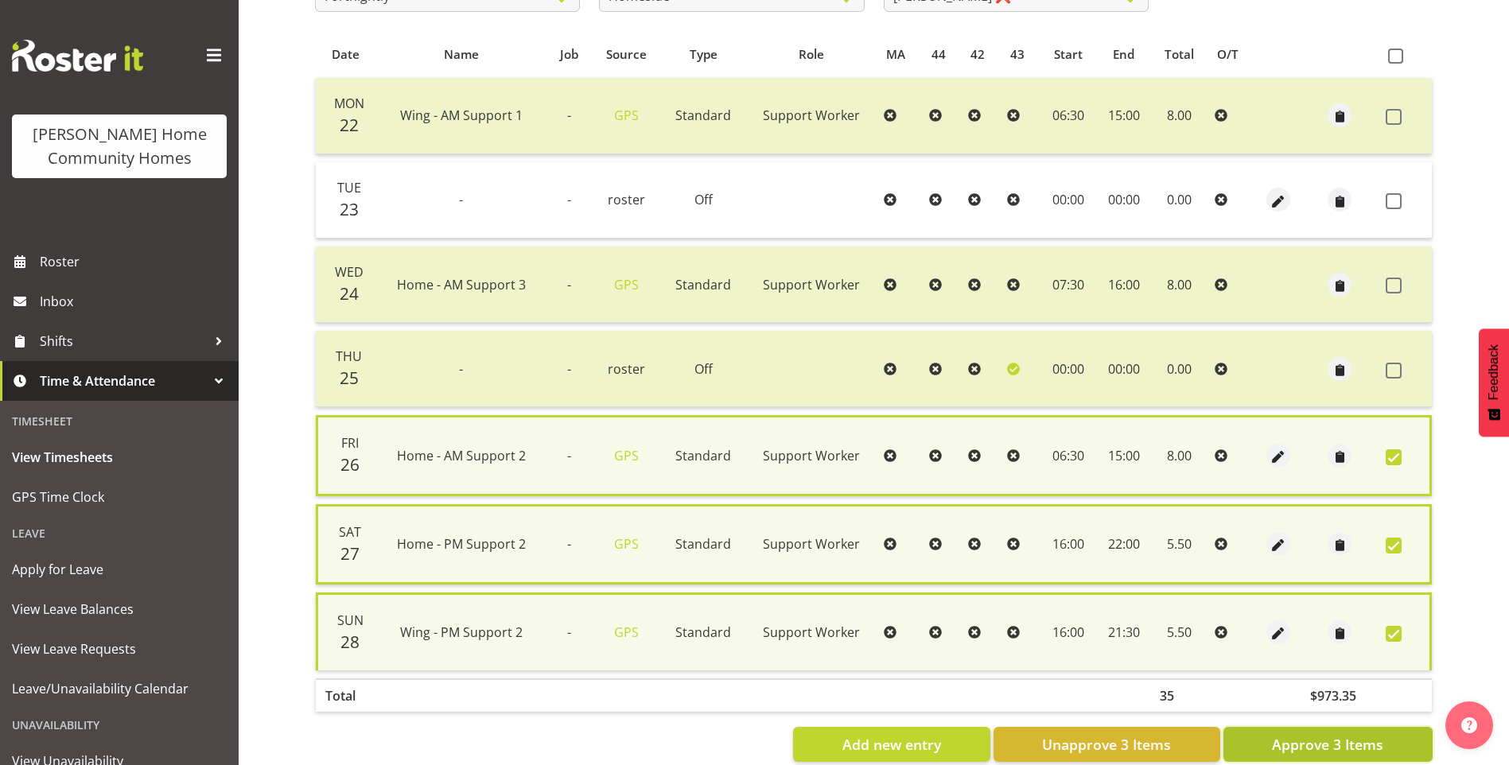
click at [1387, 736] on button "Approve 3 Items" at bounding box center [1327, 744] width 209 height 35
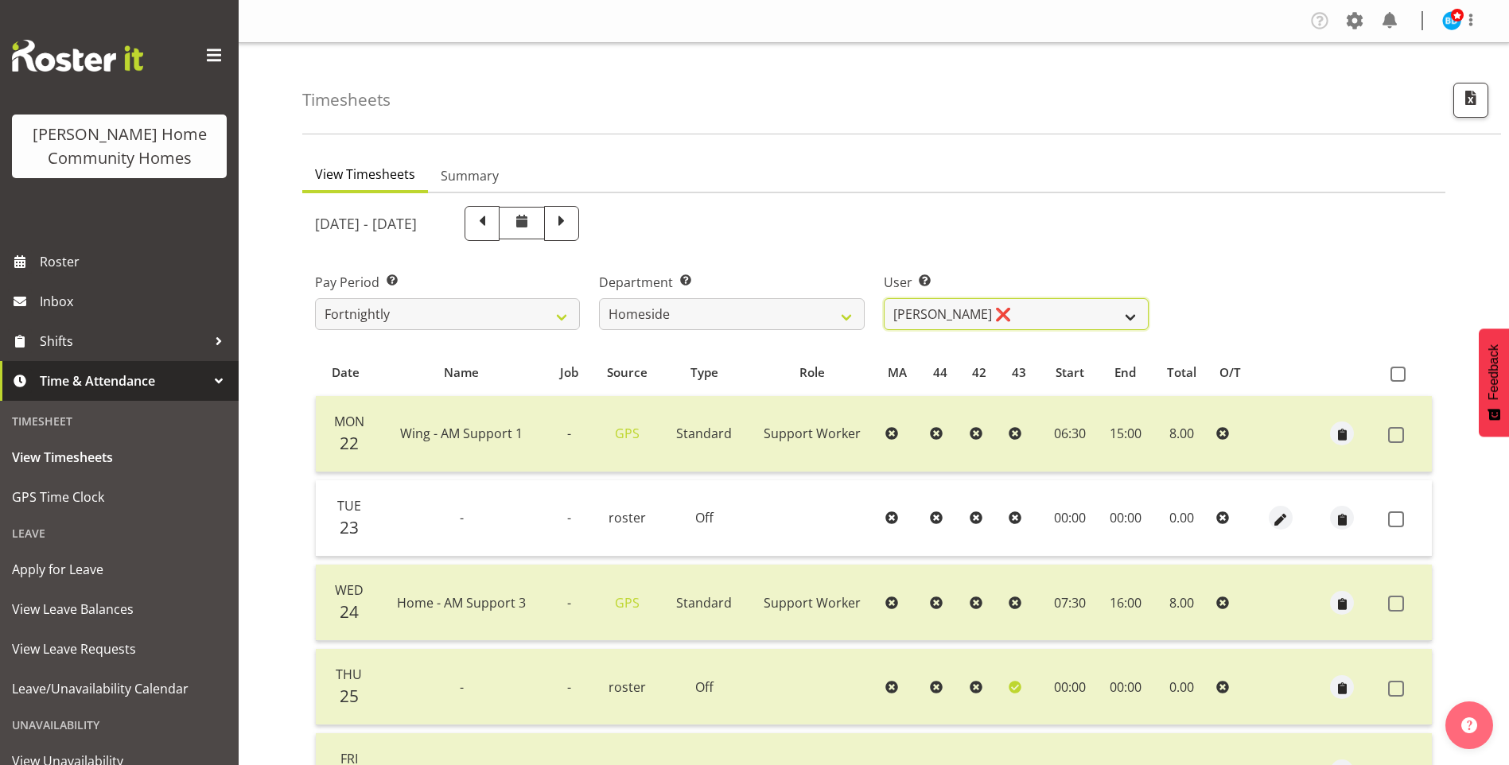
click at [1038, 309] on select "Asiasiga Vili ❌ Billie-Rose Dunlop ❌ Brijesh (BK) Kachhadiya ❌ Cheenee Vargas ❌…" at bounding box center [1016, 314] width 265 height 32
click at [884, 298] on select "Asiasiga Vili ❌ Billie-Rose Dunlop ❌ Brijesh (BK) Kachhadiya ❌ Cheenee Vargas ❌…" at bounding box center [1016, 314] width 265 height 32
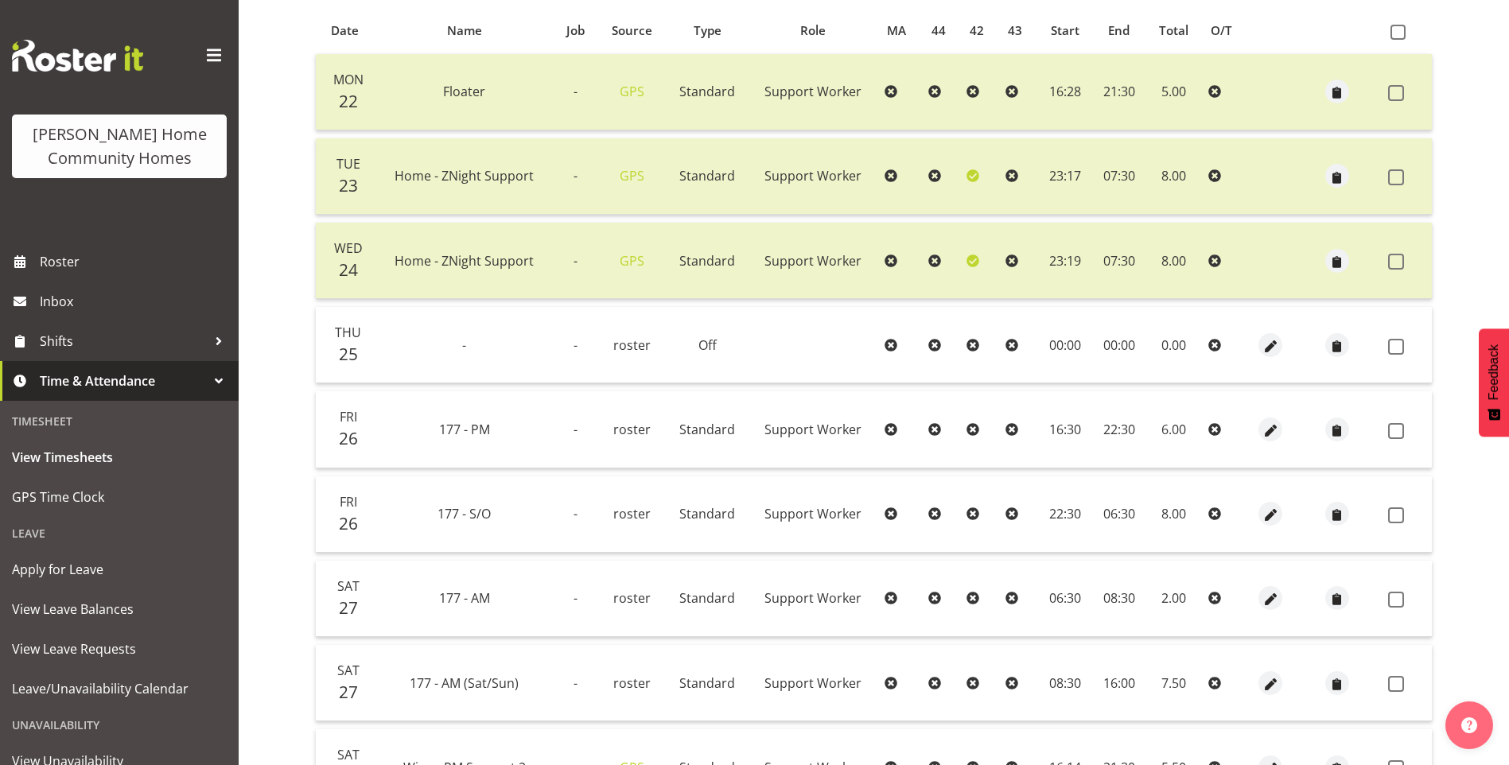
scroll to position [477, 0]
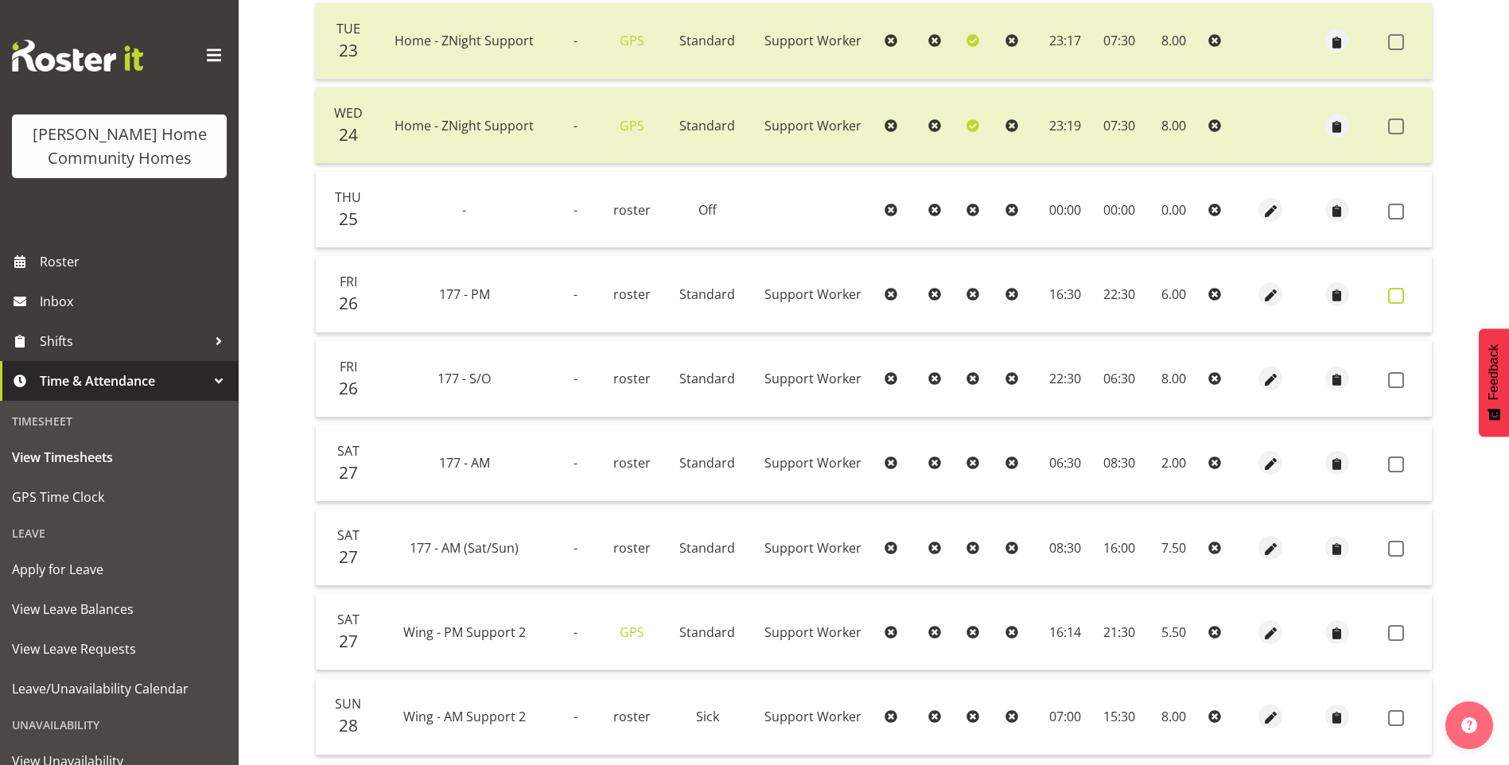
click at [1403, 298] on span at bounding box center [1396, 296] width 16 height 16
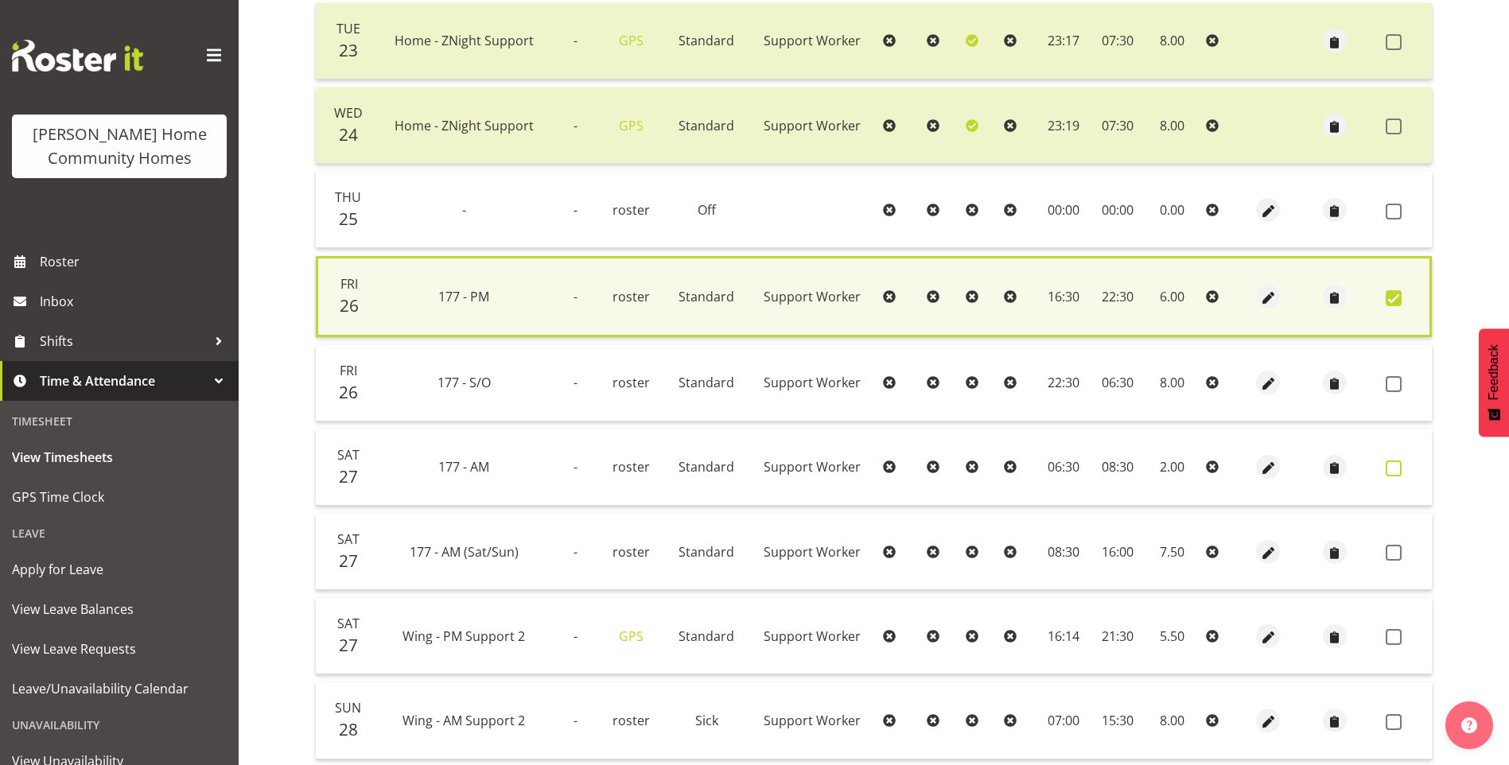
click at [1393, 464] on span at bounding box center [1393, 469] width 16 height 16
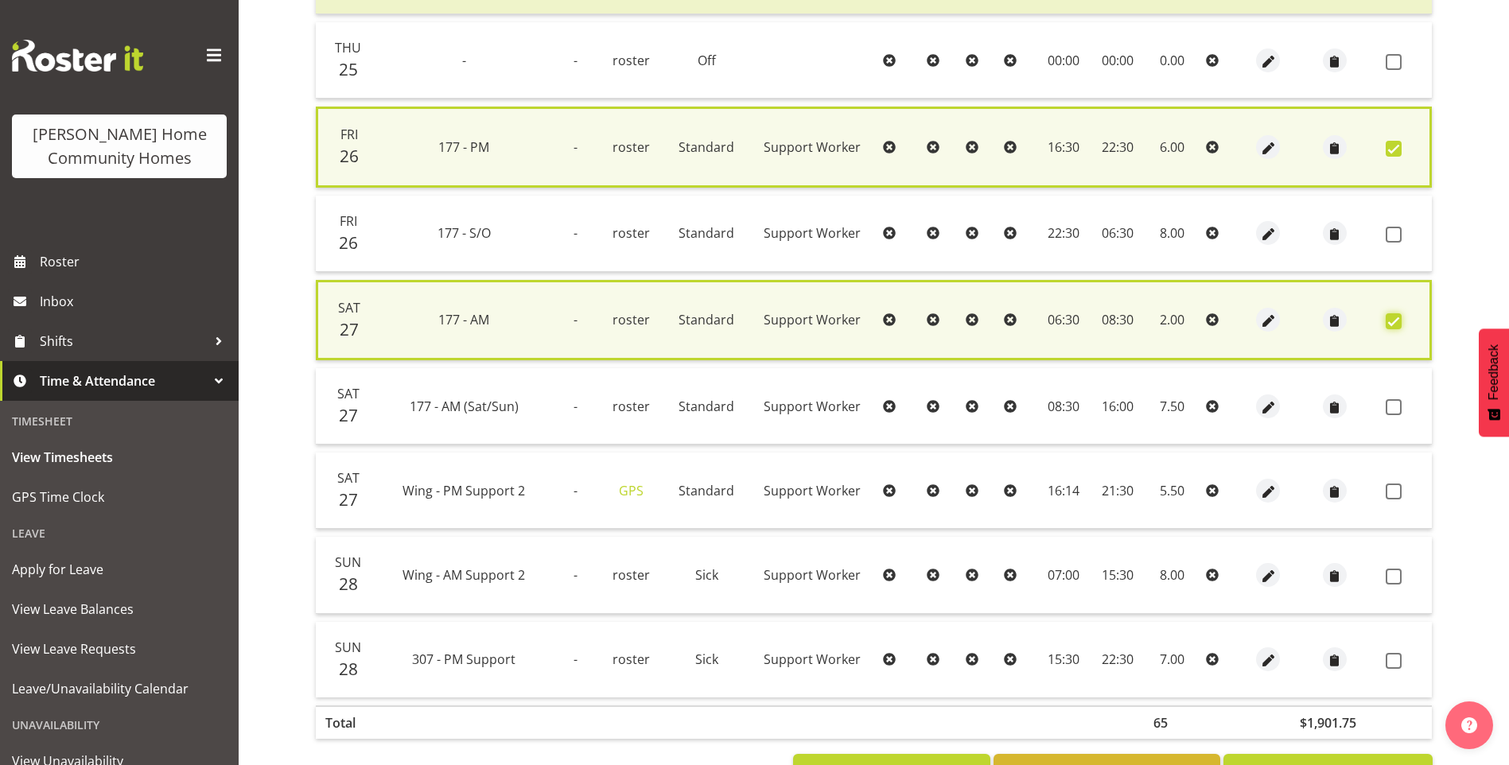
scroll to position [636, 0]
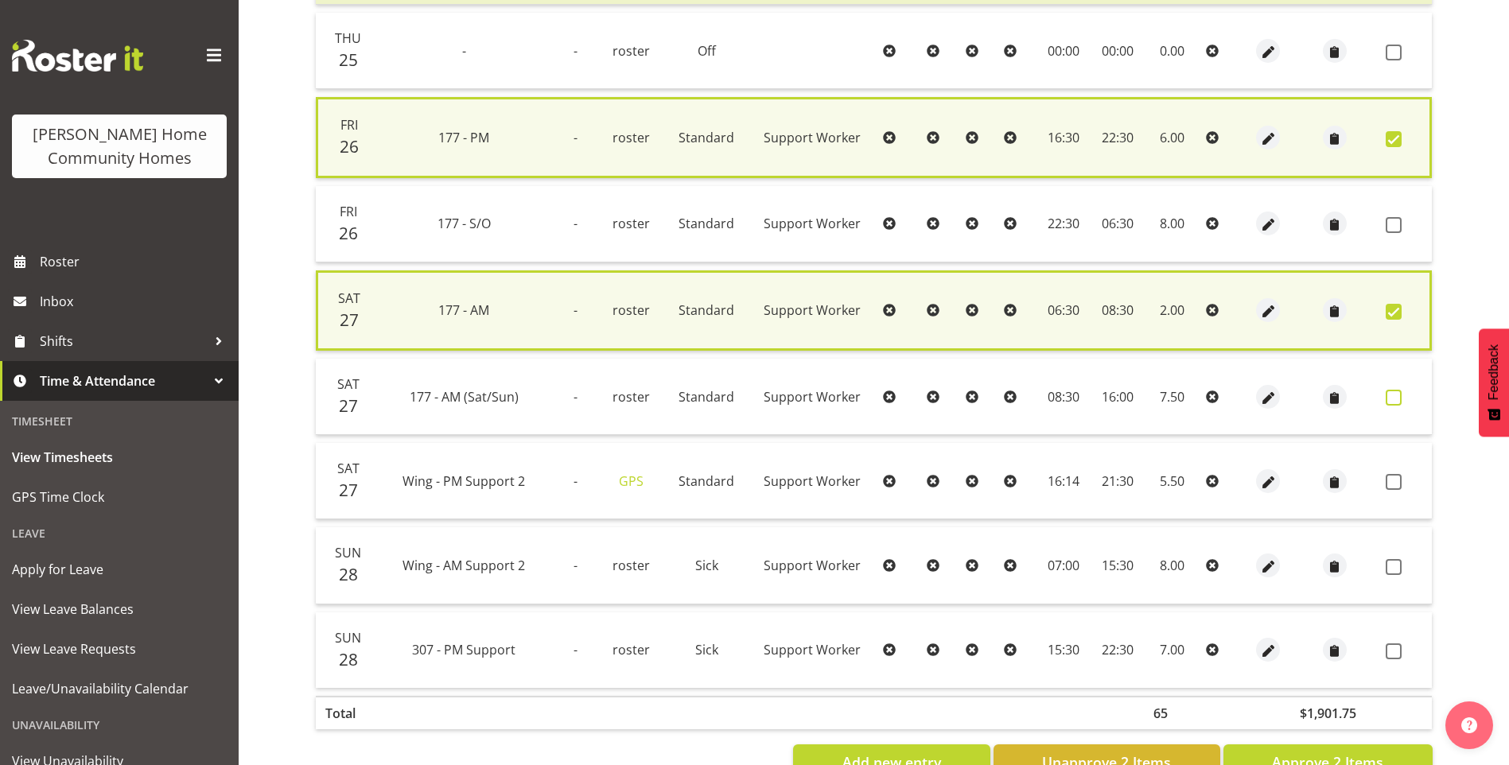
click at [1393, 399] on span at bounding box center [1393, 398] width 16 height 16
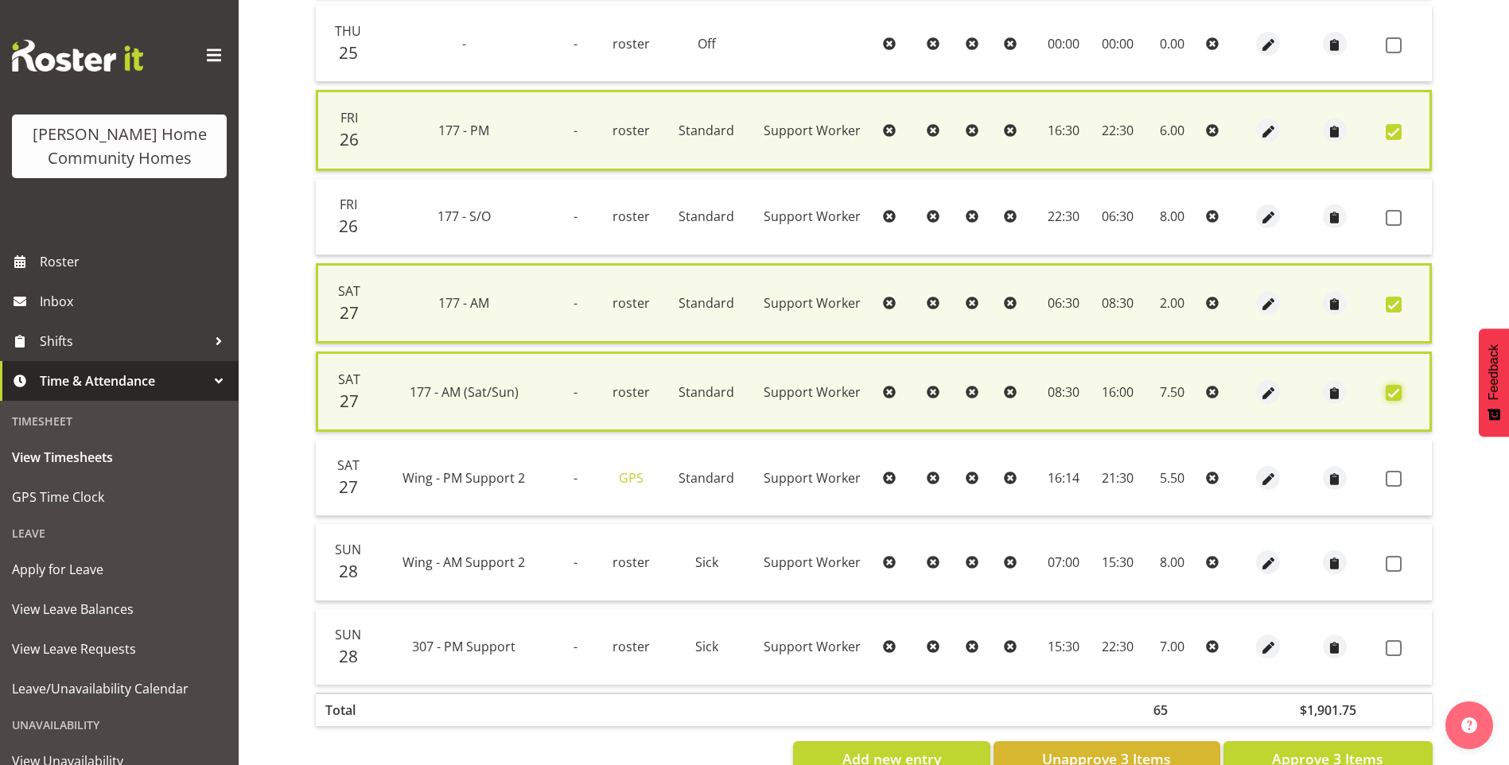
scroll to position [691, 0]
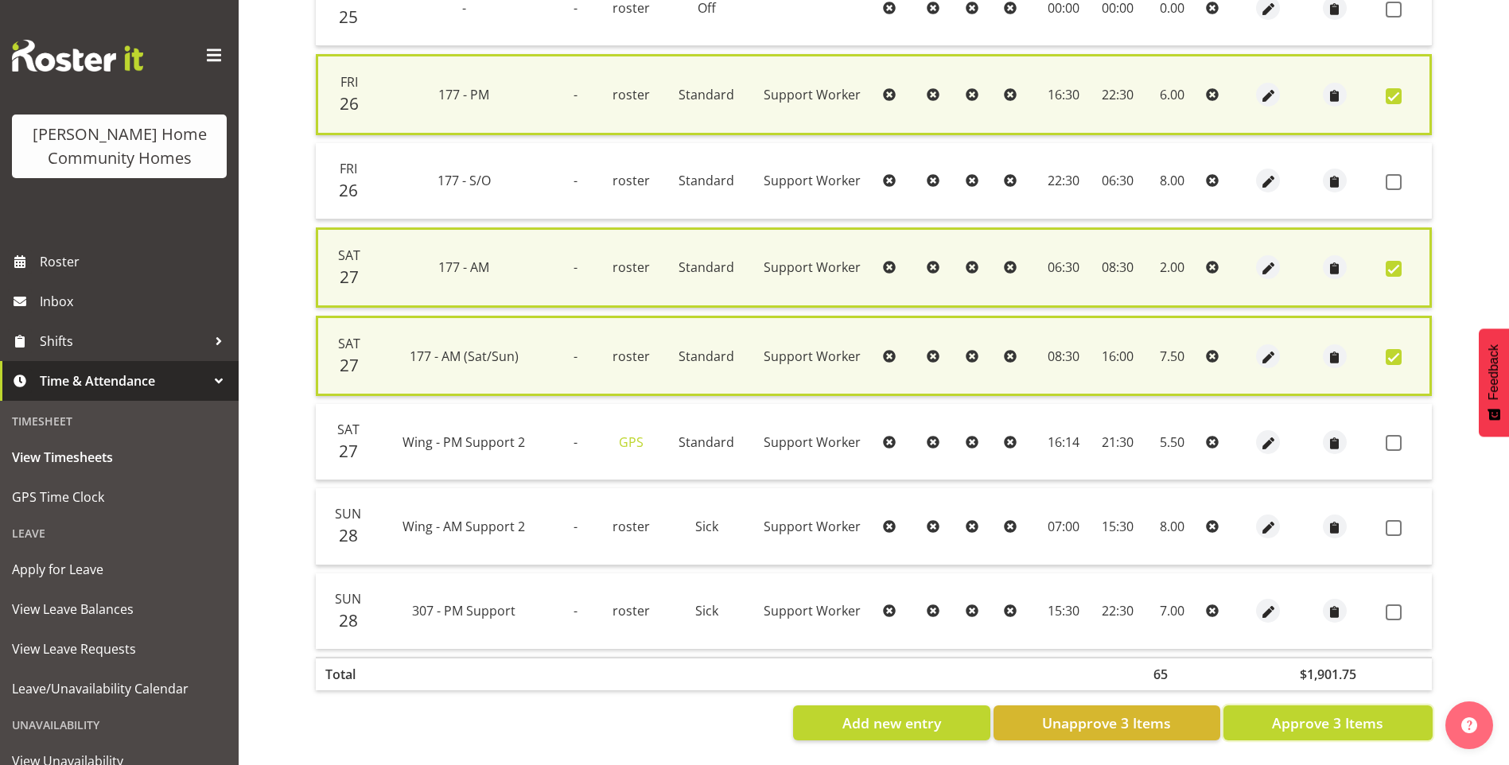
click at [1369, 713] on span "Approve 3 Items" at bounding box center [1327, 723] width 111 height 21
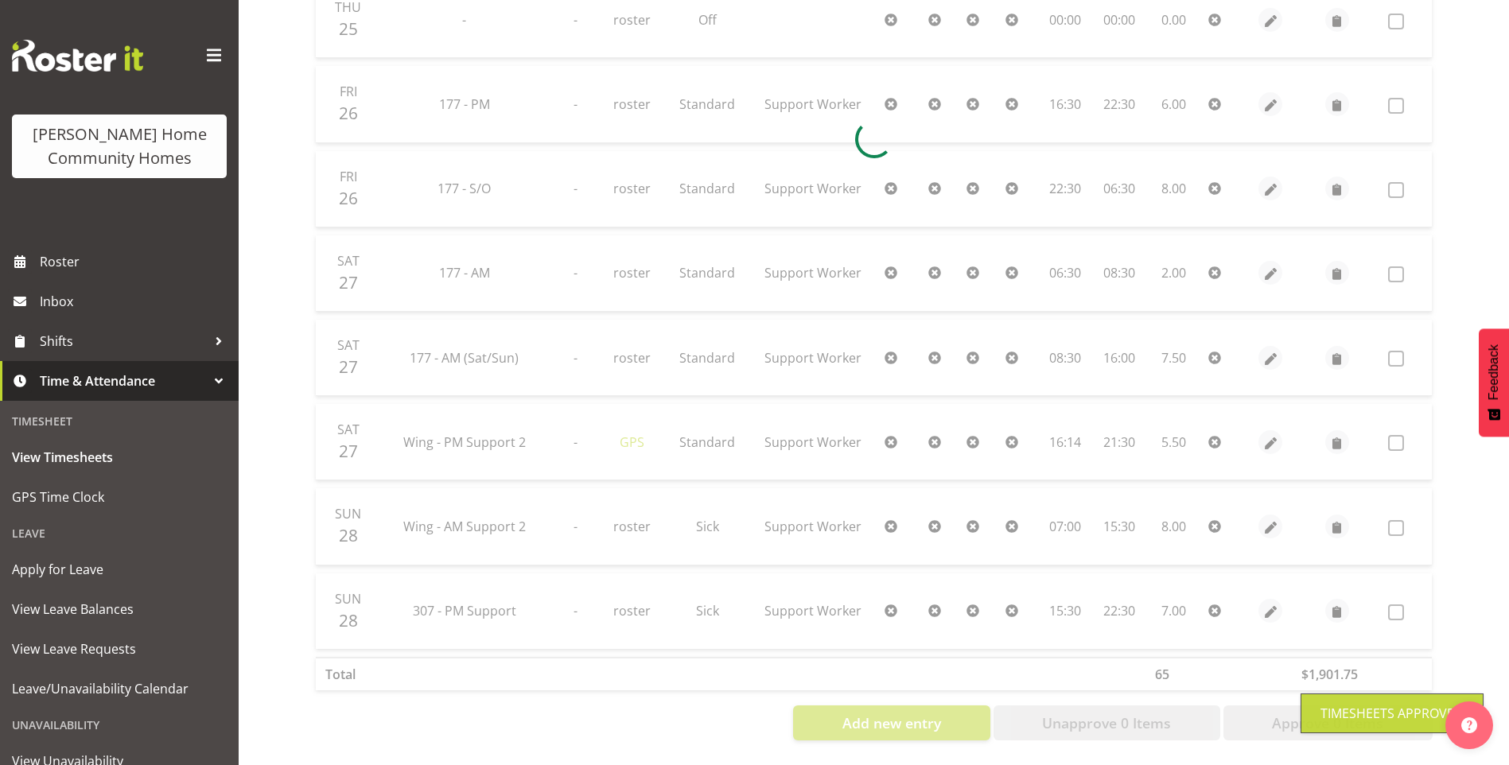
scroll to position [679, 0]
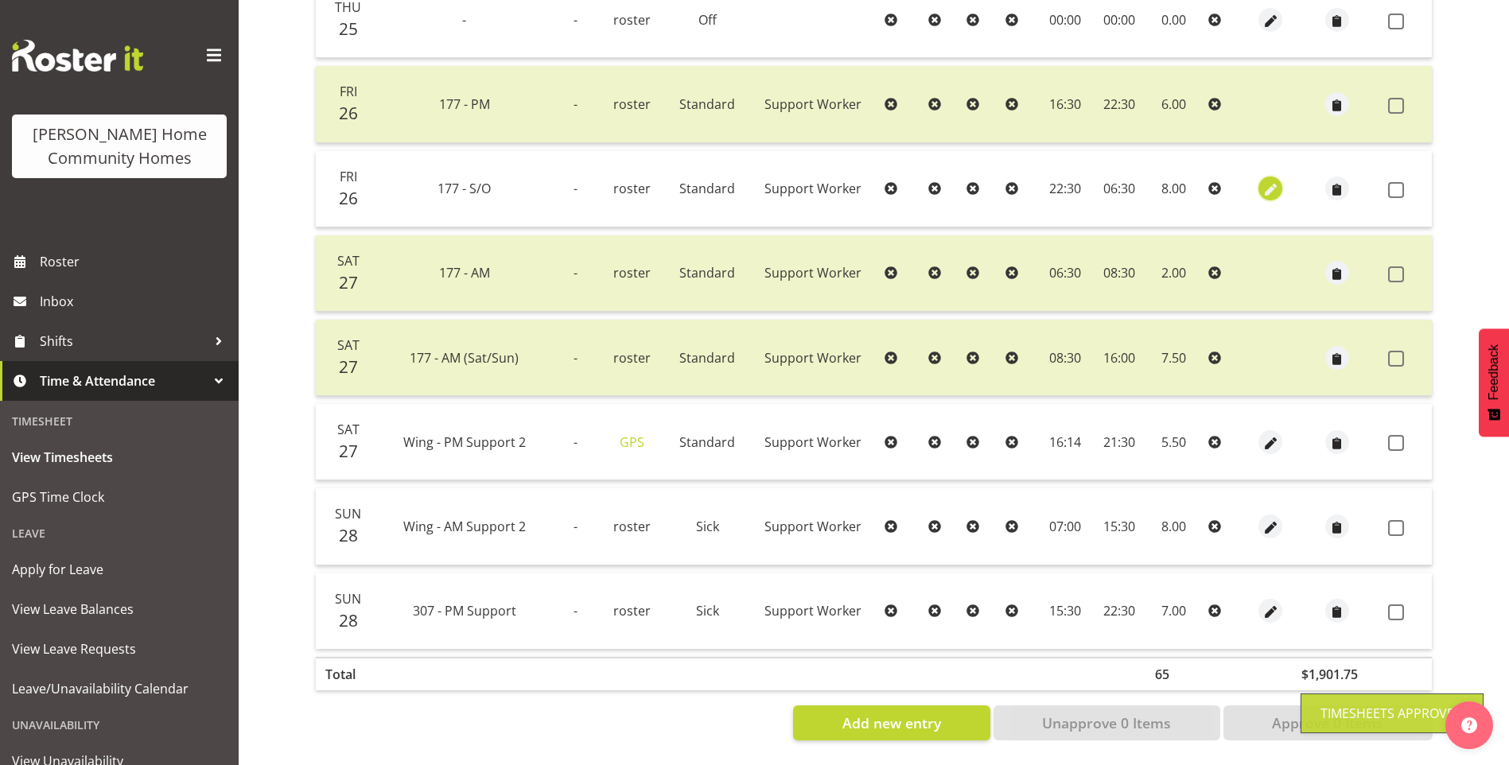
click at [1267, 181] on span "button" at bounding box center [1270, 190] width 18 height 18
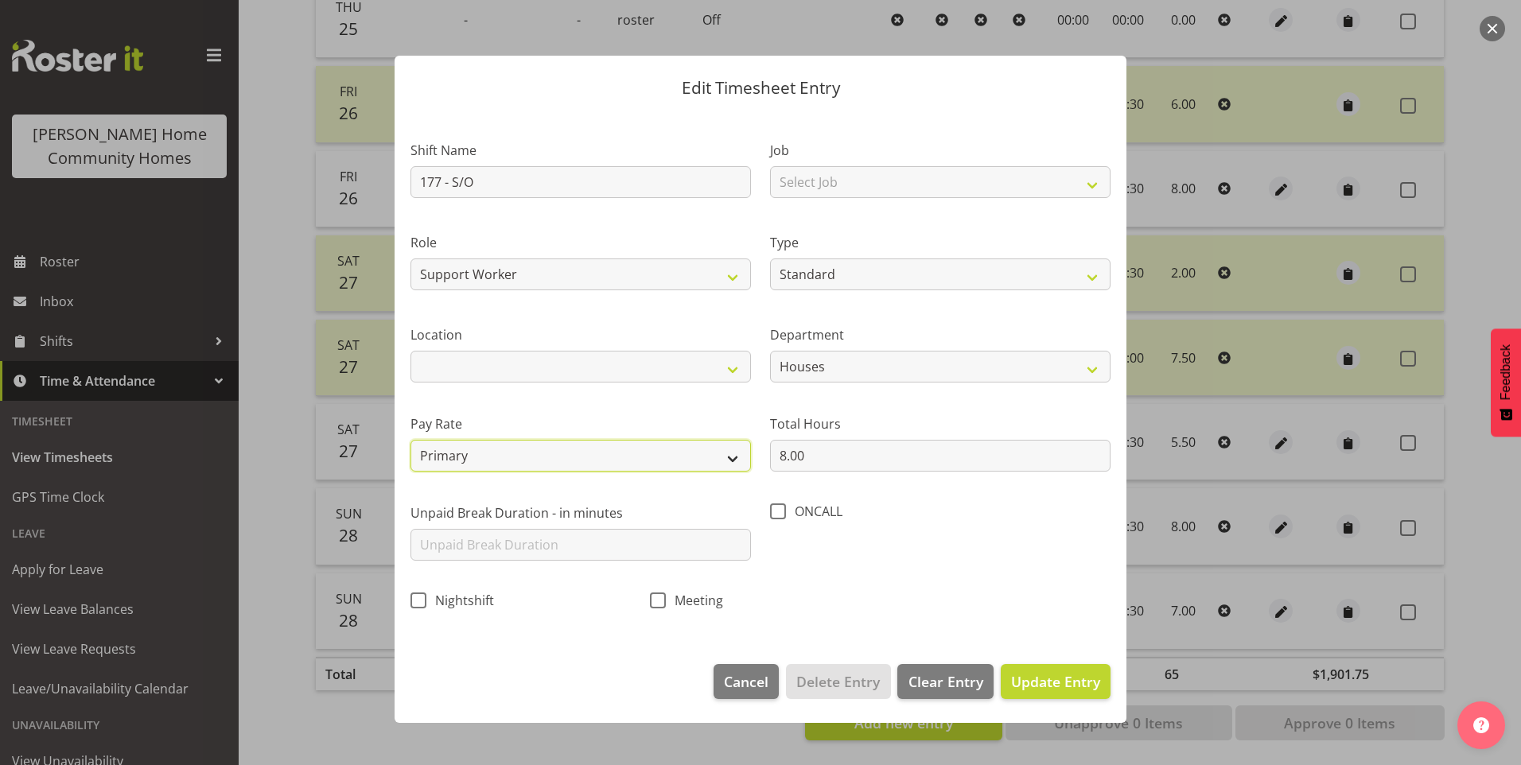
click at [612, 445] on select "Primary Secondary Tertiary Fourth Fifth" at bounding box center [580, 456] width 340 height 32
click at [410, 440] on select "Primary Secondary Tertiary Fourth Fifth" at bounding box center [580, 456] width 340 height 32
drag, startPoint x: 1027, startPoint y: 685, endPoint x: 1062, endPoint y: 652, distance: 47.8
click at [1028, 682] on span "Update Entry" at bounding box center [1055, 681] width 89 height 19
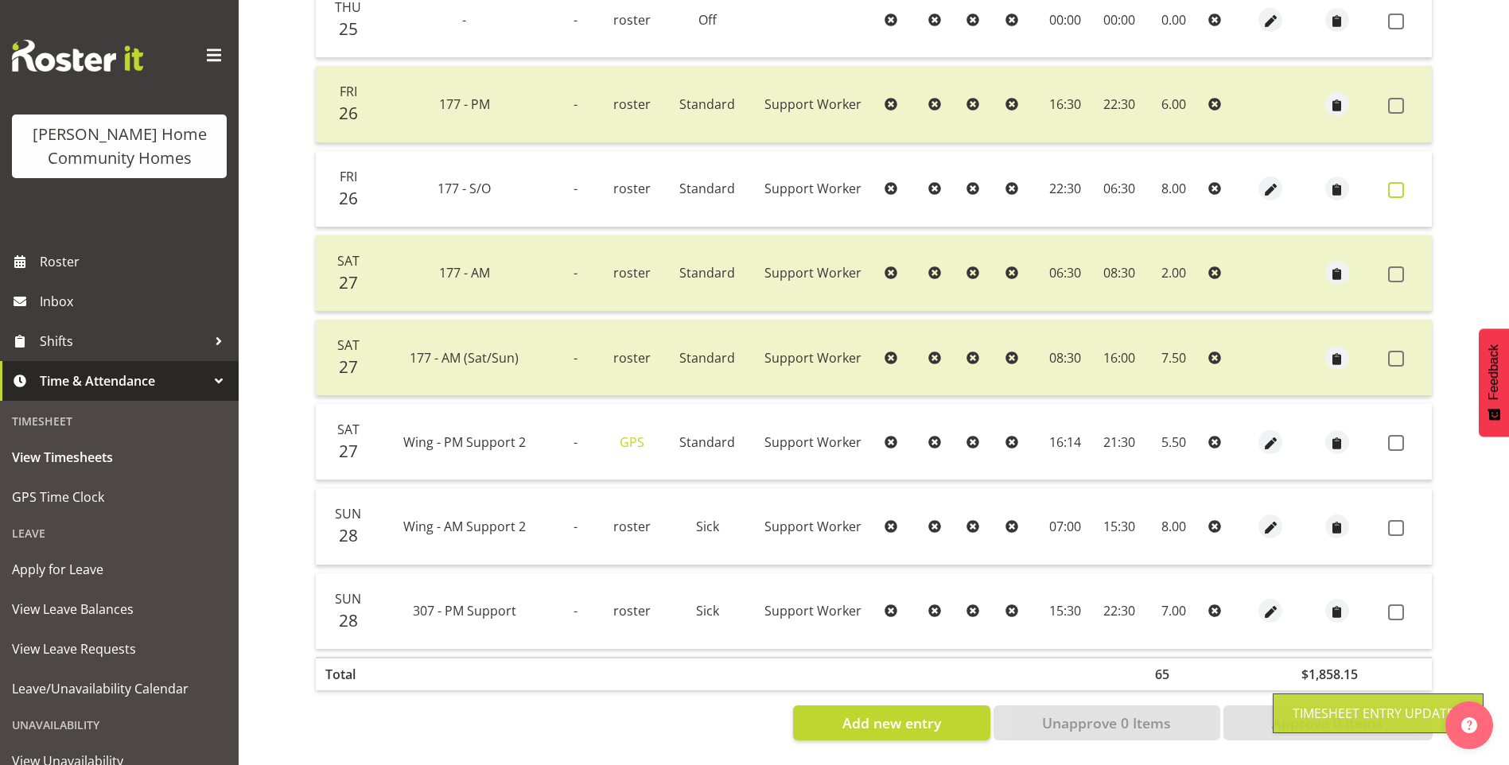
click at [1389, 182] on span at bounding box center [1396, 190] width 16 height 16
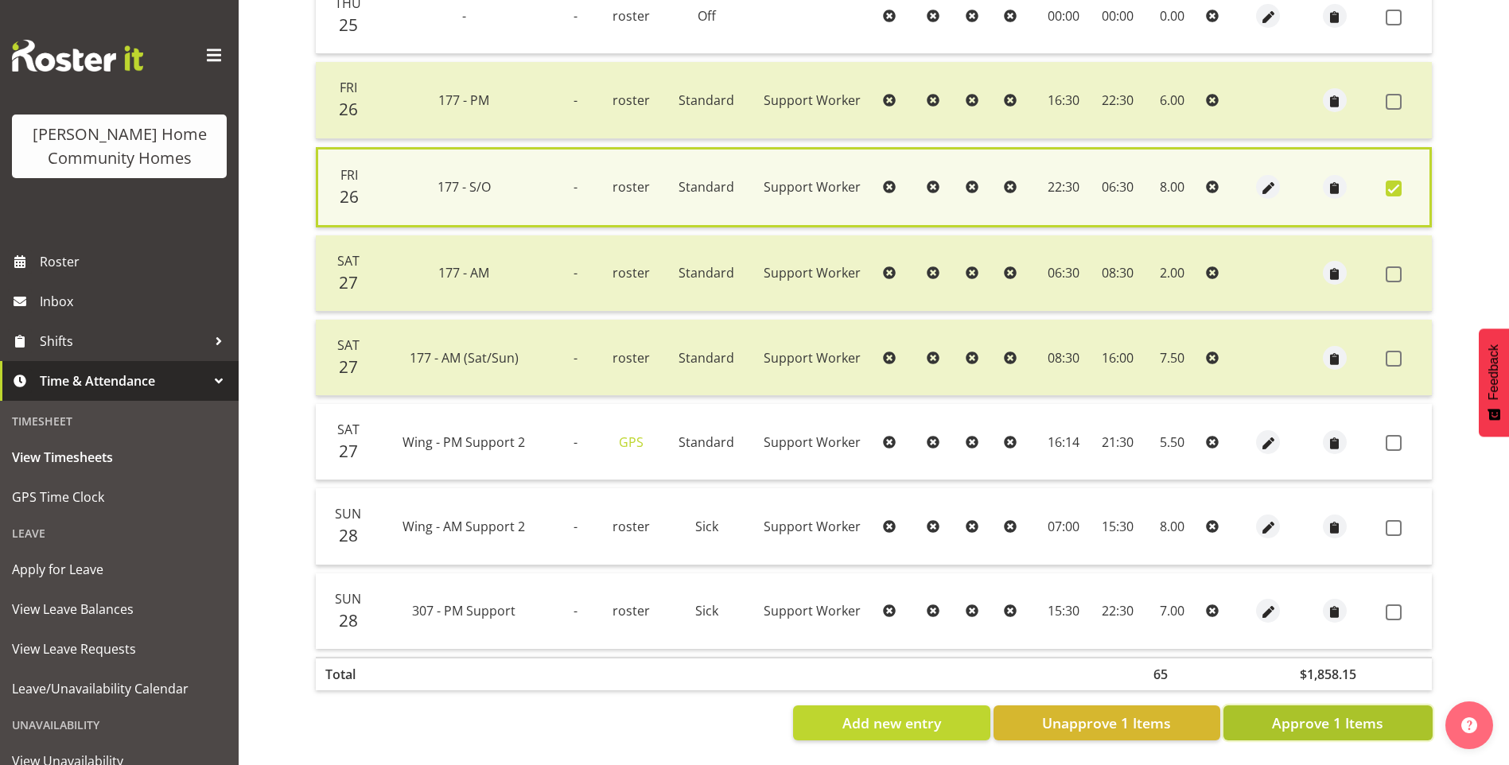
click at [1348, 713] on span "Approve 1 Items" at bounding box center [1327, 723] width 111 height 21
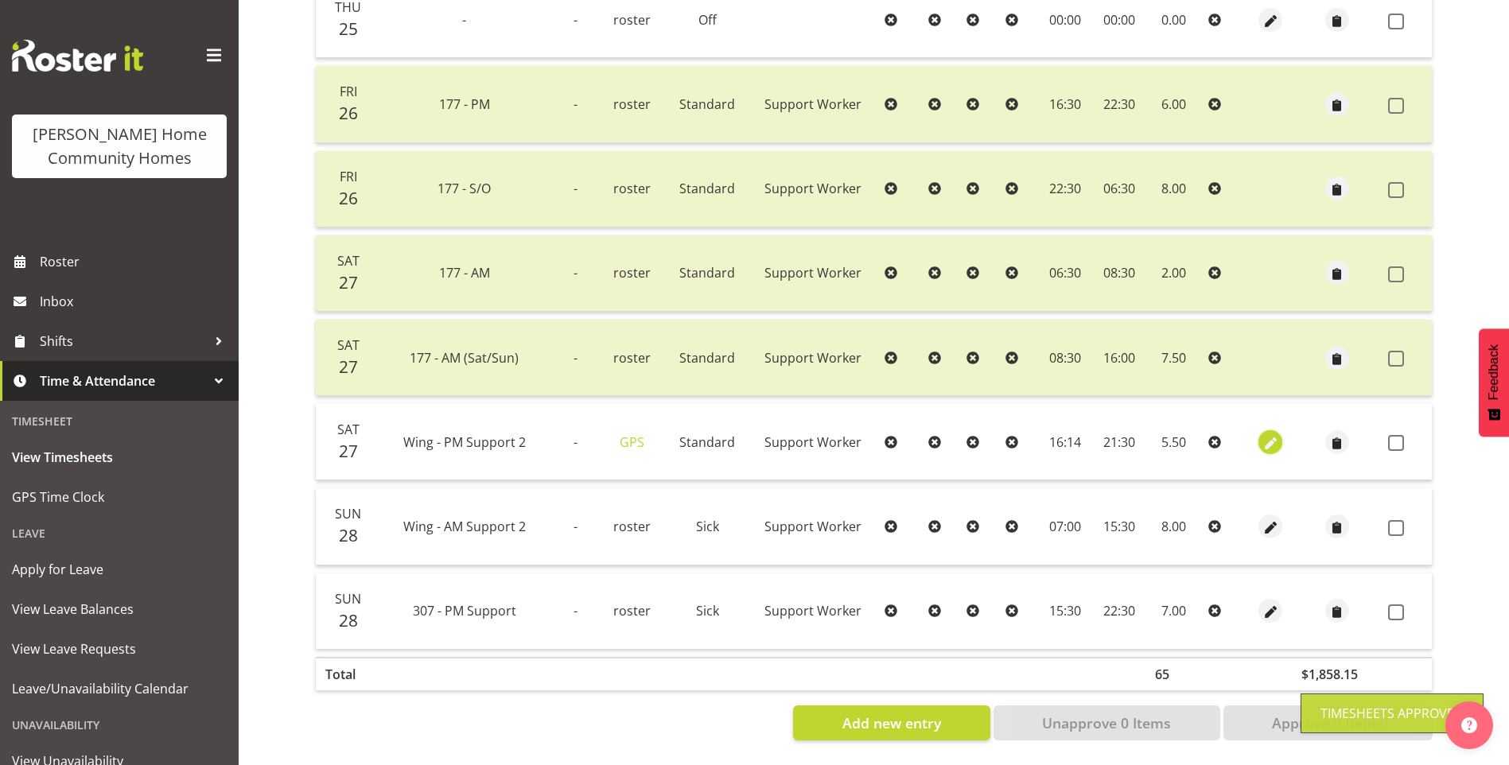
click at [1270, 434] on span "button" at bounding box center [1270, 443] width 18 height 18
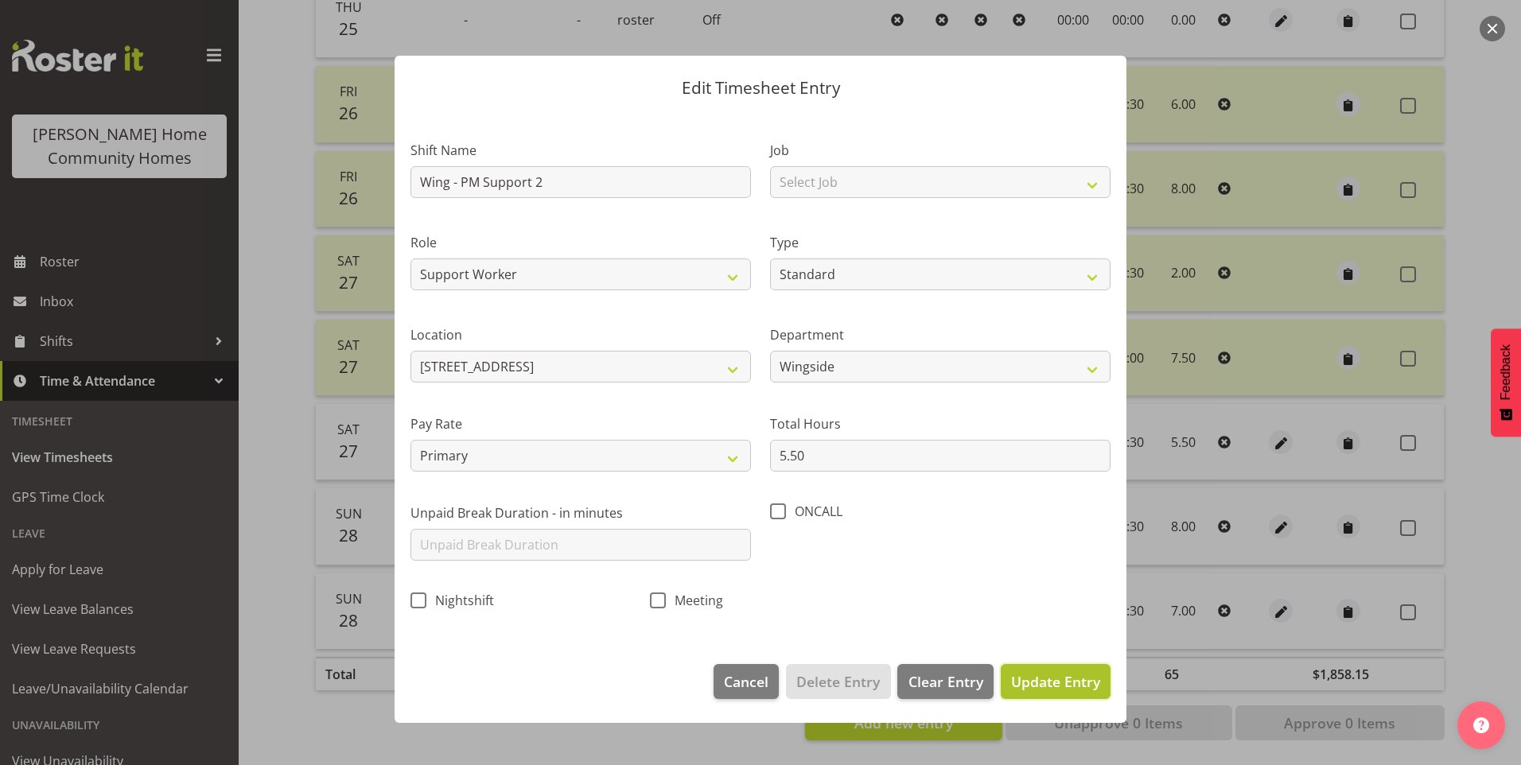
click at [1075, 684] on span "Update Entry" at bounding box center [1055, 681] width 89 height 19
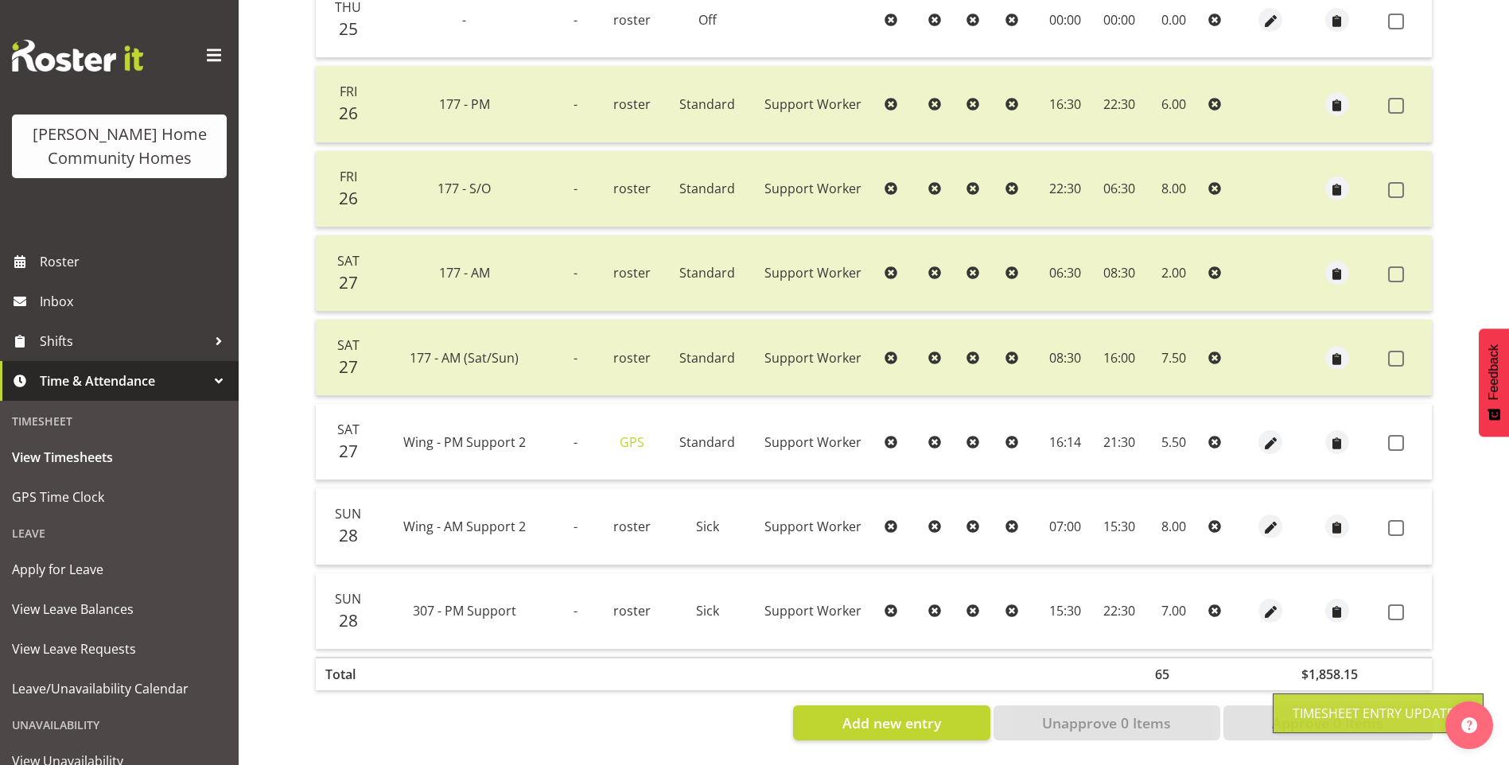
click at [1399, 435] on span at bounding box center [1396, 443] width 16 height 16
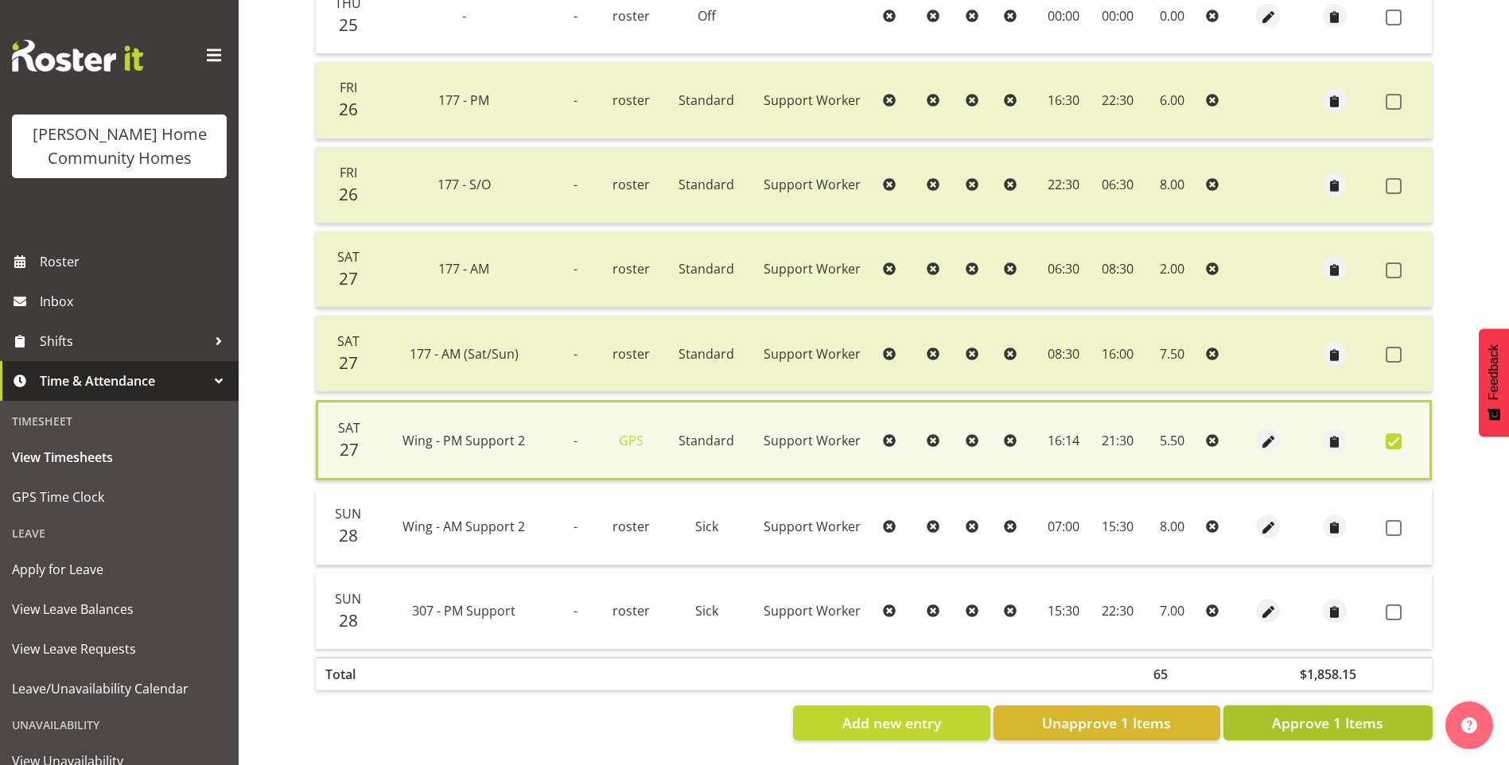
click at [1347, 713] on span "Approve 1 Items" at bounding box center [1327, 723] width 111 height 21
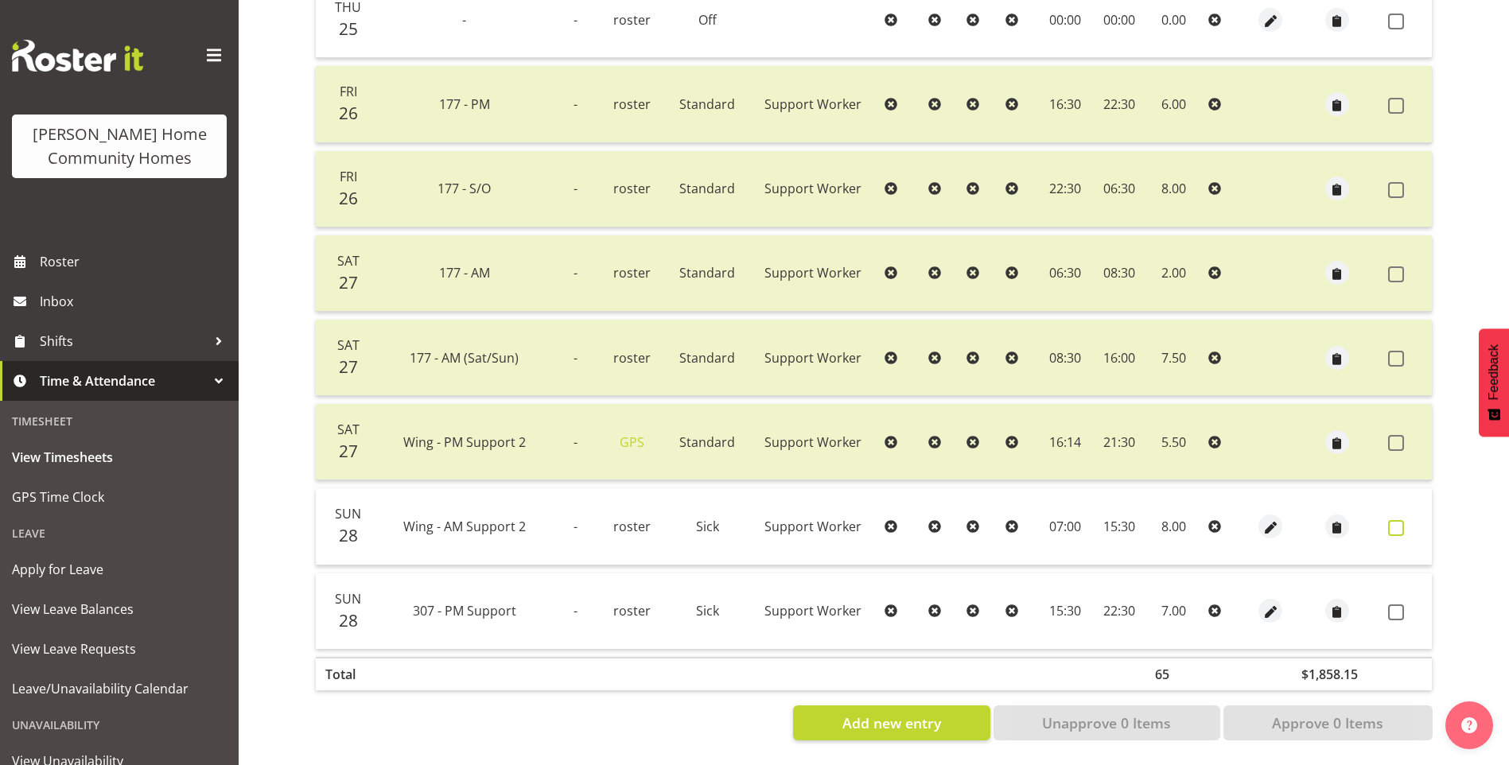
click at [1393, 520] on span at bounding box center [1396, 528] width 16 height 16
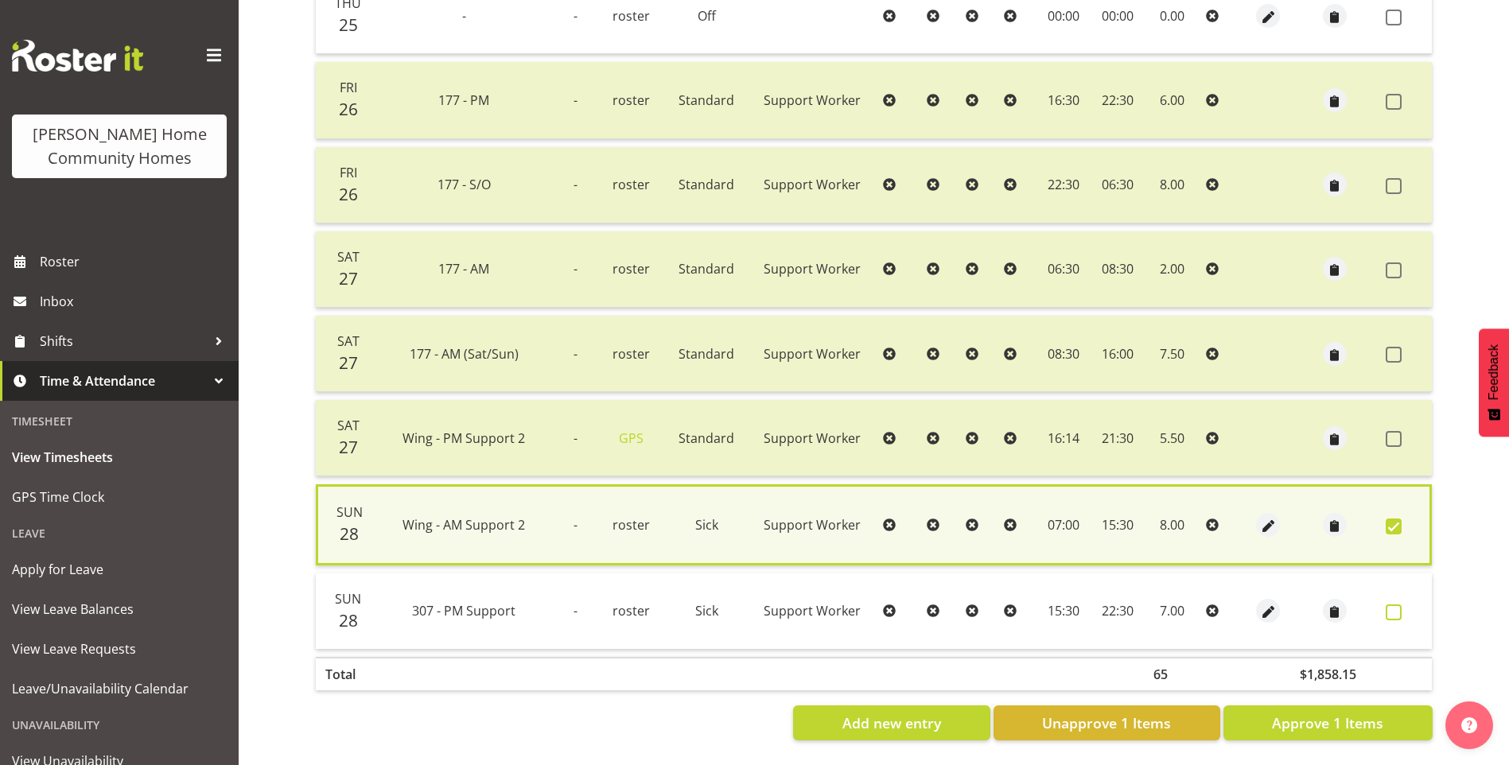
click at [1394, 606] on span at bounding box center [1393, 612] width 16 height 16
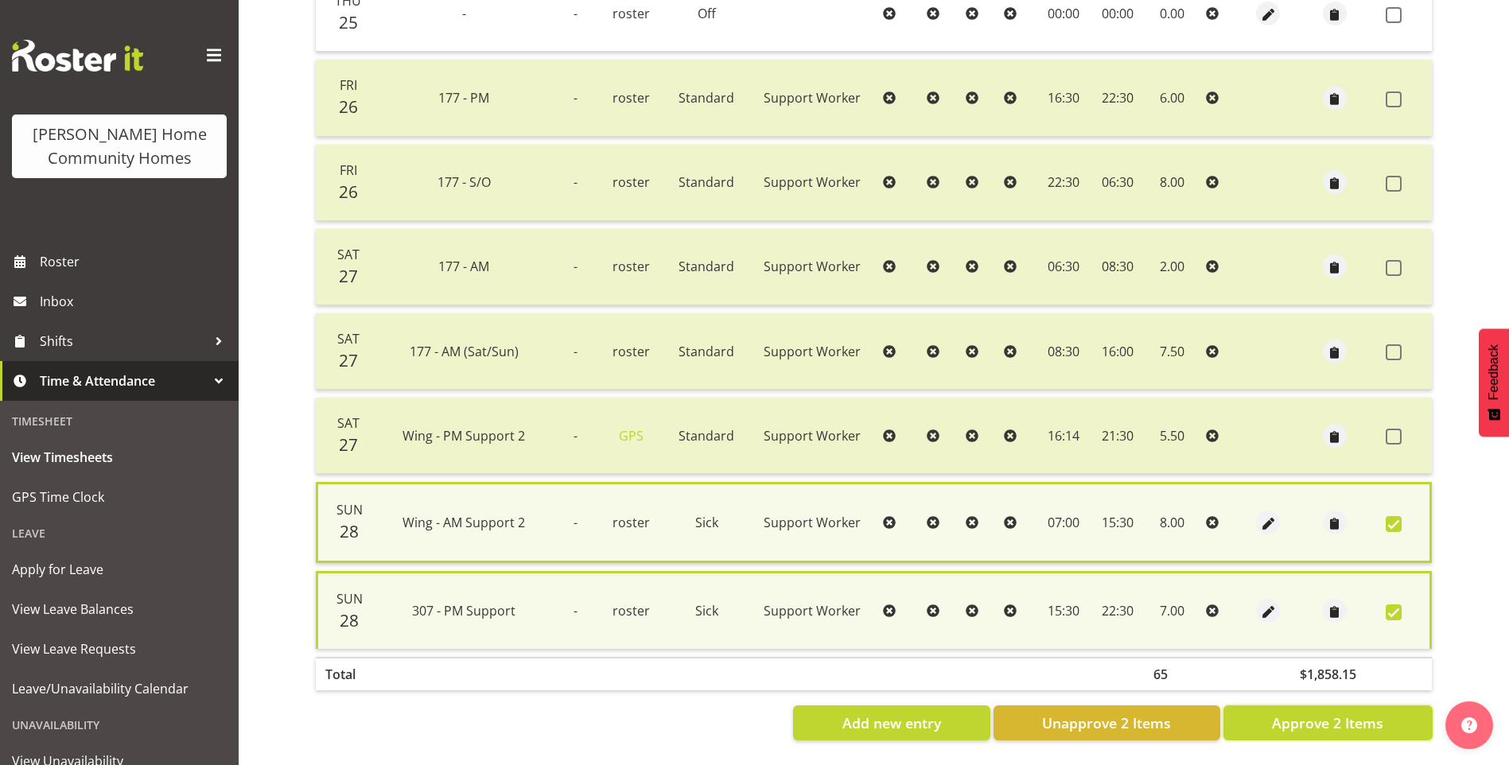
click at [1369, 713] on span "Approve 2 Items" at bounding box center [1327, 723] width 111 height 21
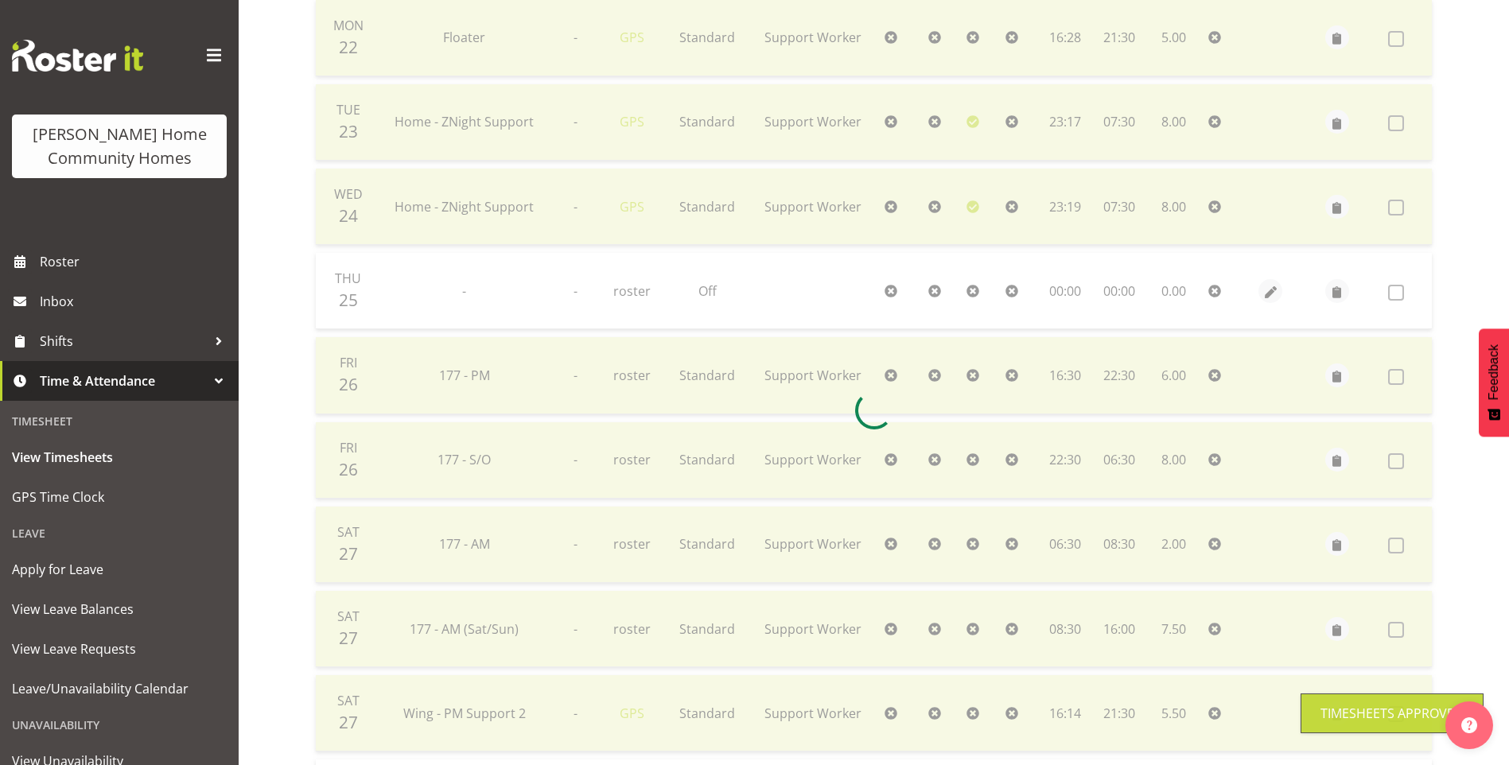
scroll to position [282, 0]
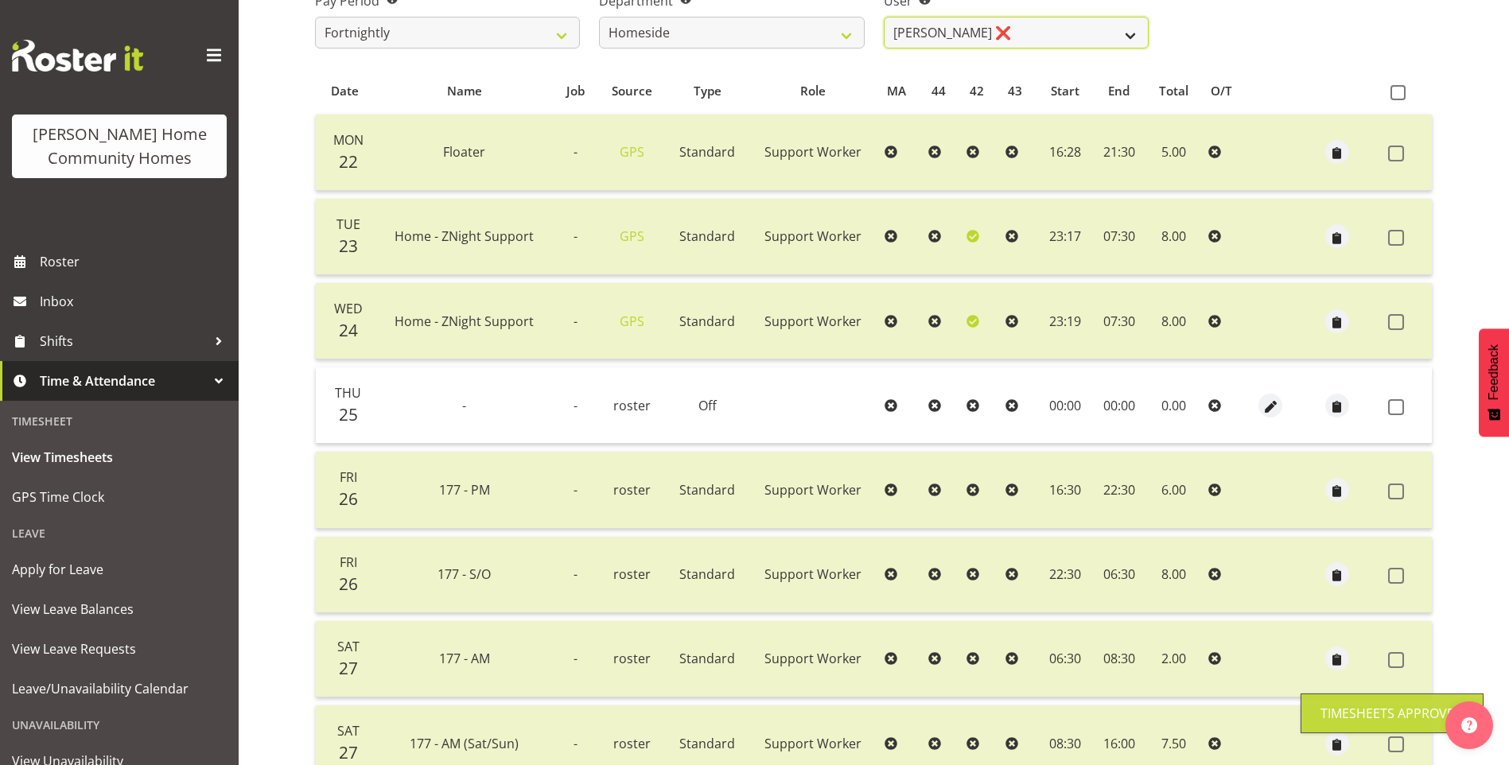
click at [980, 39] on select "Asiasiga Vili ❌ Billie-Rose Dunlop ❌ Brijesh (BK) Kachhadiya ❌ Cheenee Vargas ❌…" at bounding box center [1016, 33] width 265 height 32
click at [884, 17] on select "Asiasiga Vili ❌ Billie-Rose Dunlop ❌ Brijesh (BK) Kachhadiya ❌ Cheenee Vargas ❌…" at bounding box center [1016, 33] width 265 height 32
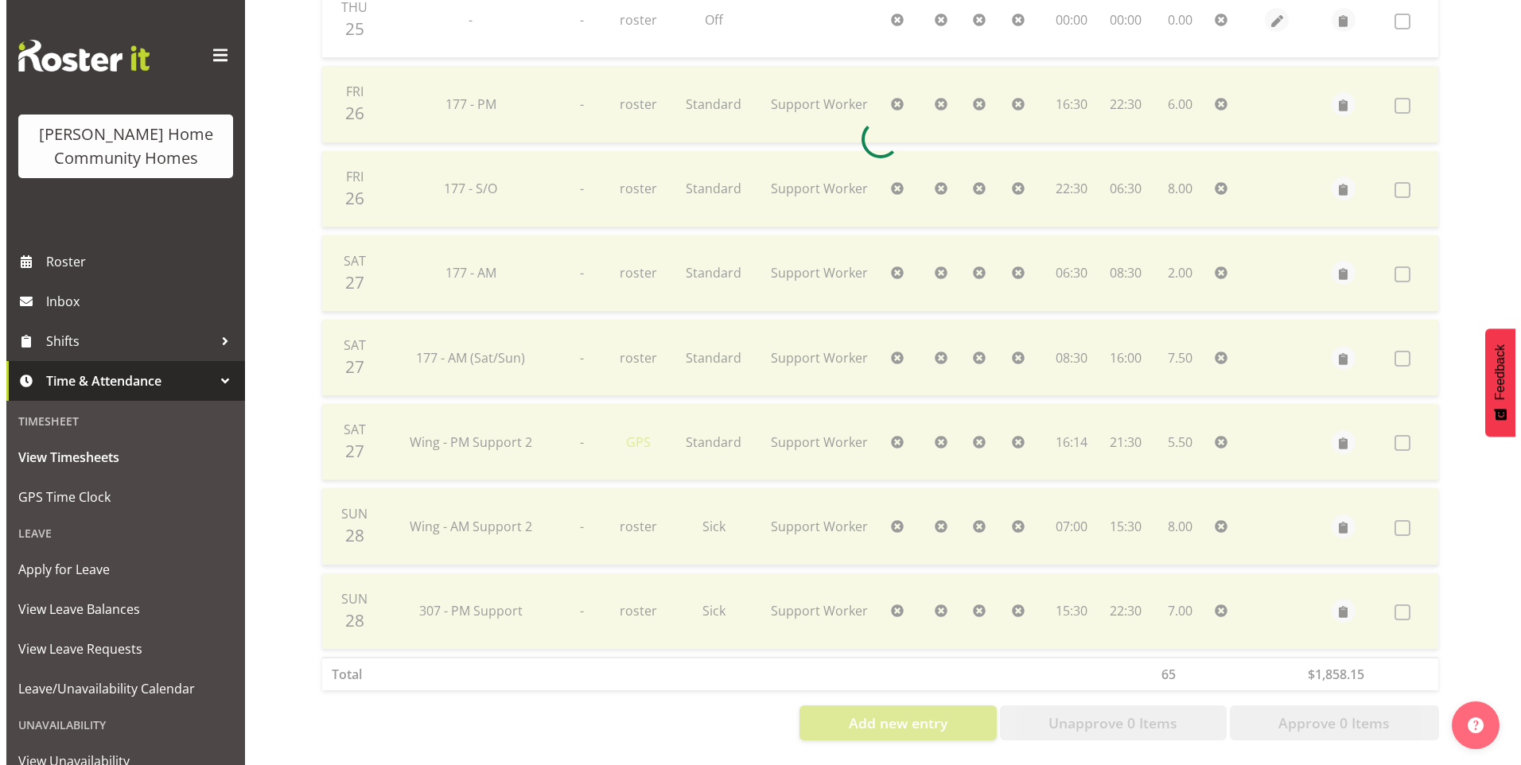
scroll to position [426, 0]
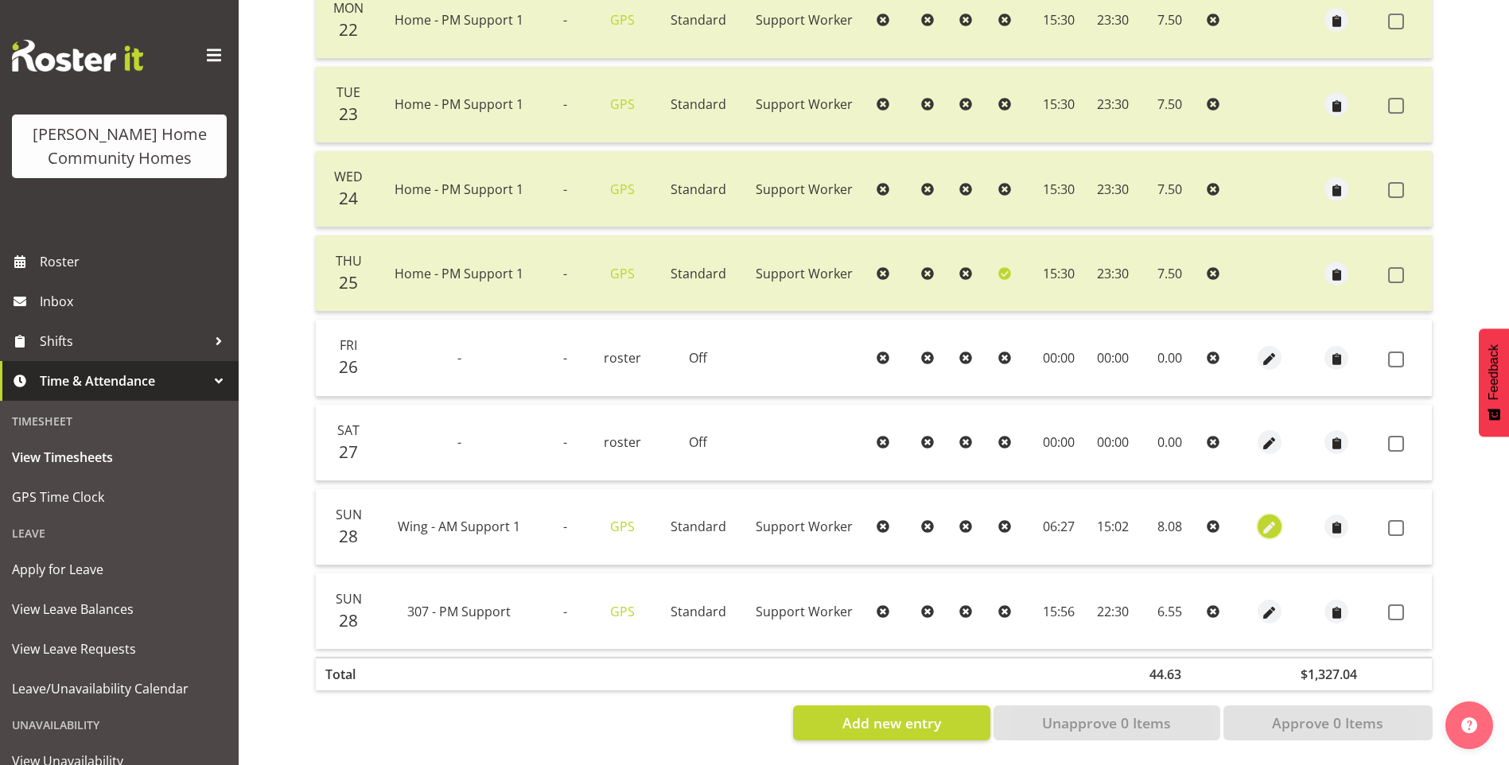
click at [1271, 519] on span "button" at bounding box center [1270, 528] width 18 height 18
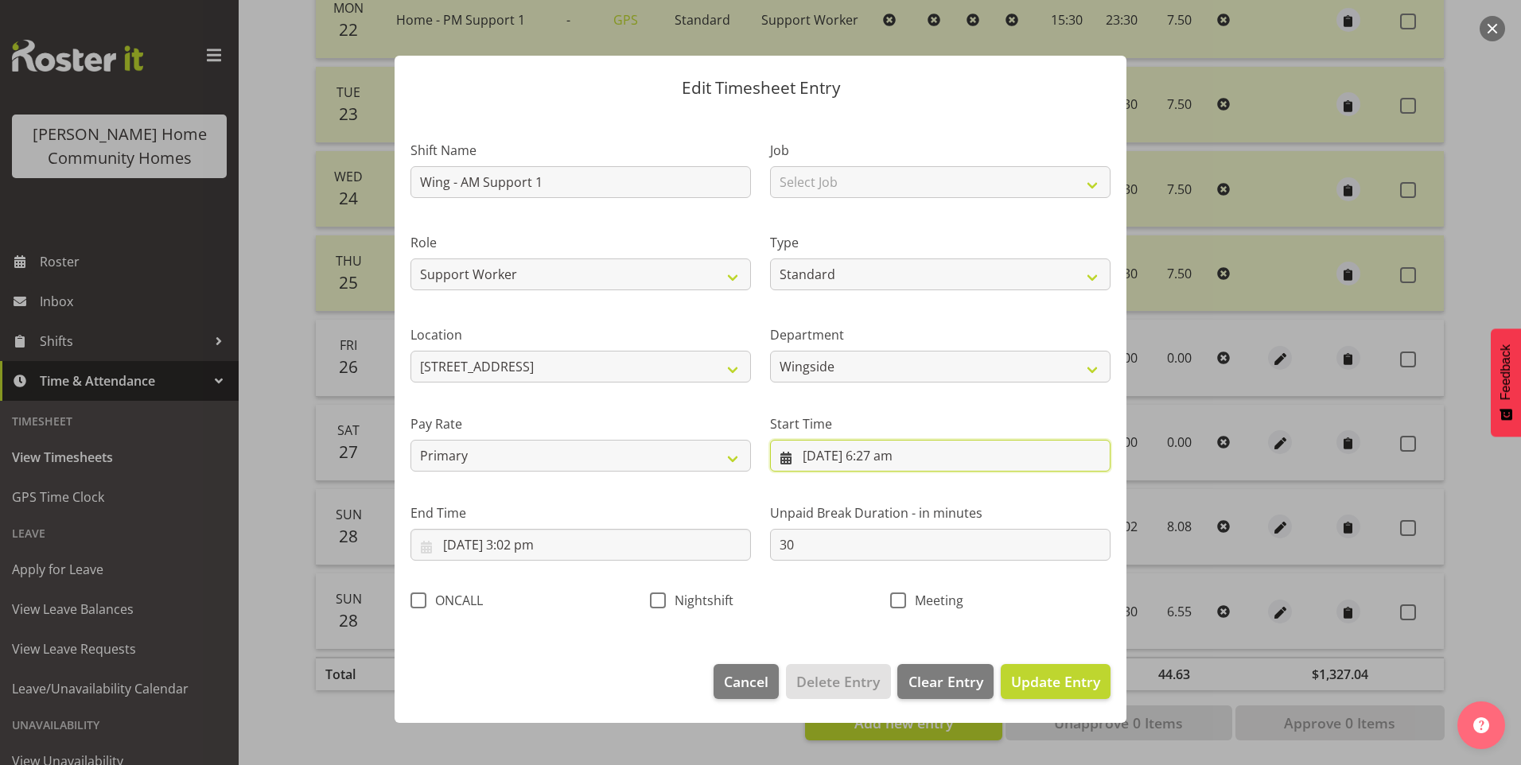
click at [900, 460] on input "28/09/2025, 6:27 am" at bounding box center [940, 456] width 340 height 32
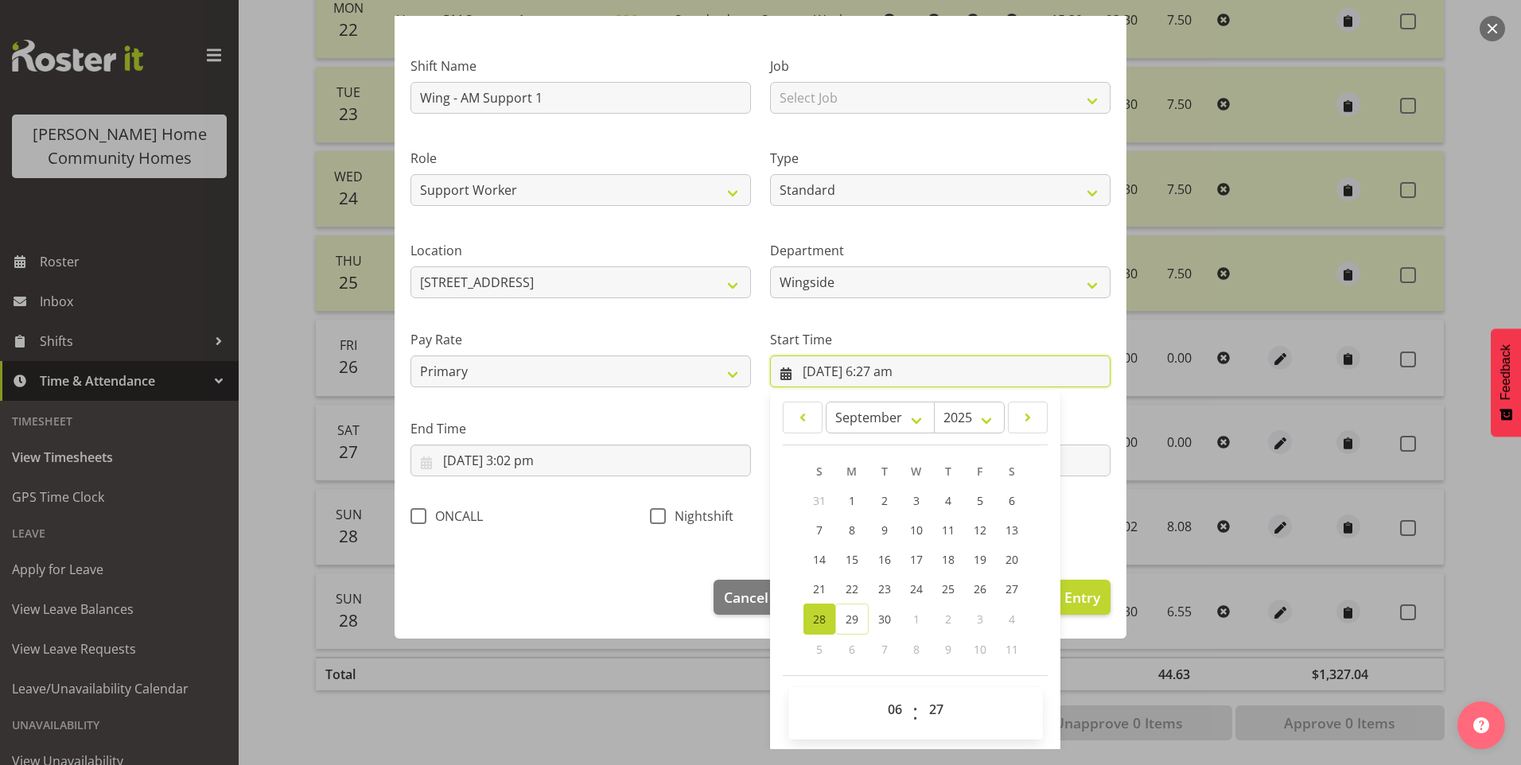
scroll to position [86, 0]
click at [940, 710] on select "00 01 02 03 04 05 06 07 08 09 10 11 12 13 14 15 16 17 18 19 20 21 22 23 24 25 2…" at bounding box center [938, 708] width 36 height 32
click at [920, 692] on select "00 01 02 03 04 05 06 07 08 09 10 11 12 13 14 15 16 17 18 19 20 21 22 23 24 25 2…" at bounding box center [938, 708] width 36 height 32
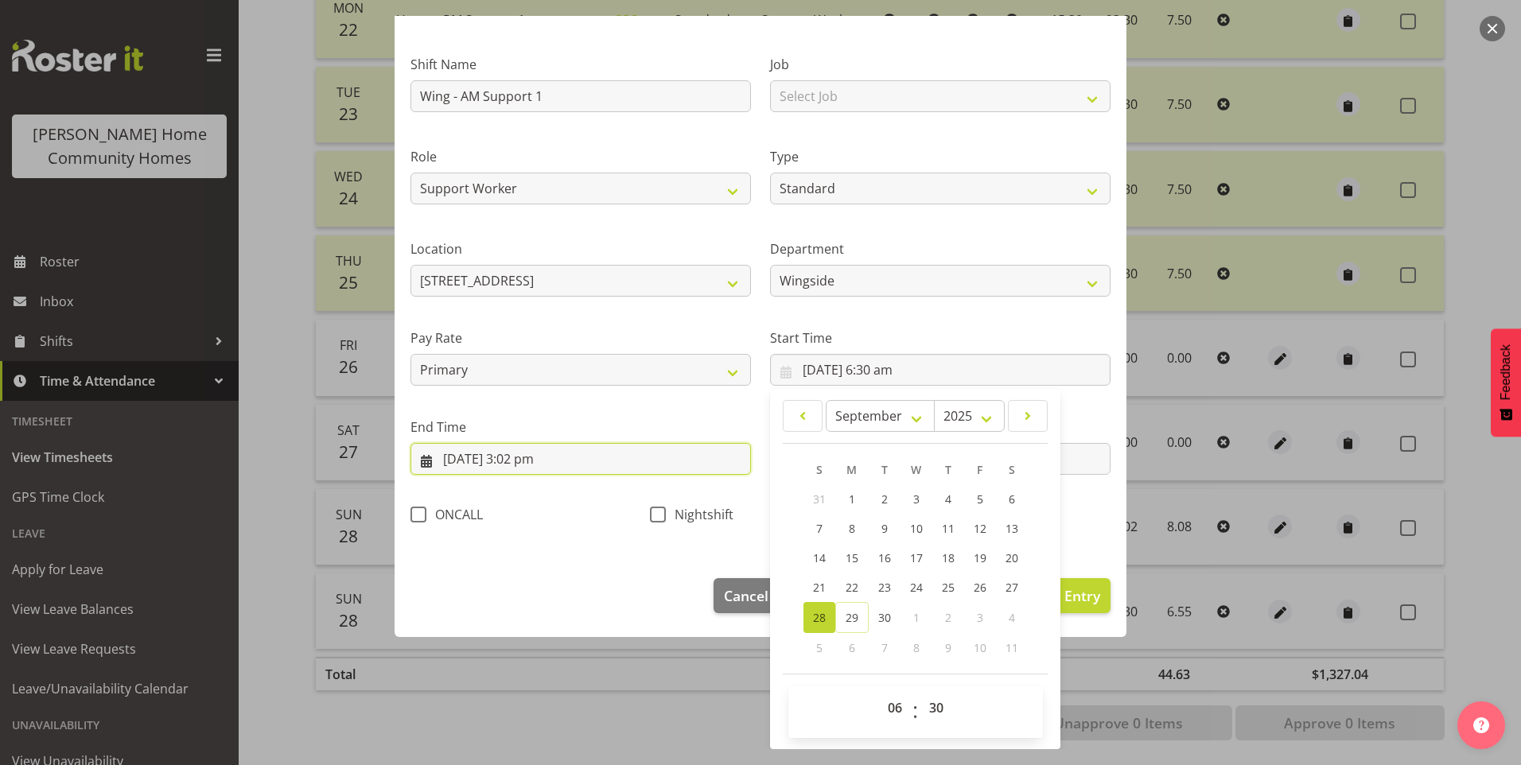
click at [532, 471] on input "28/09/2025, 3:02 pm" at bounding box center [580, 459] width 340 height 32
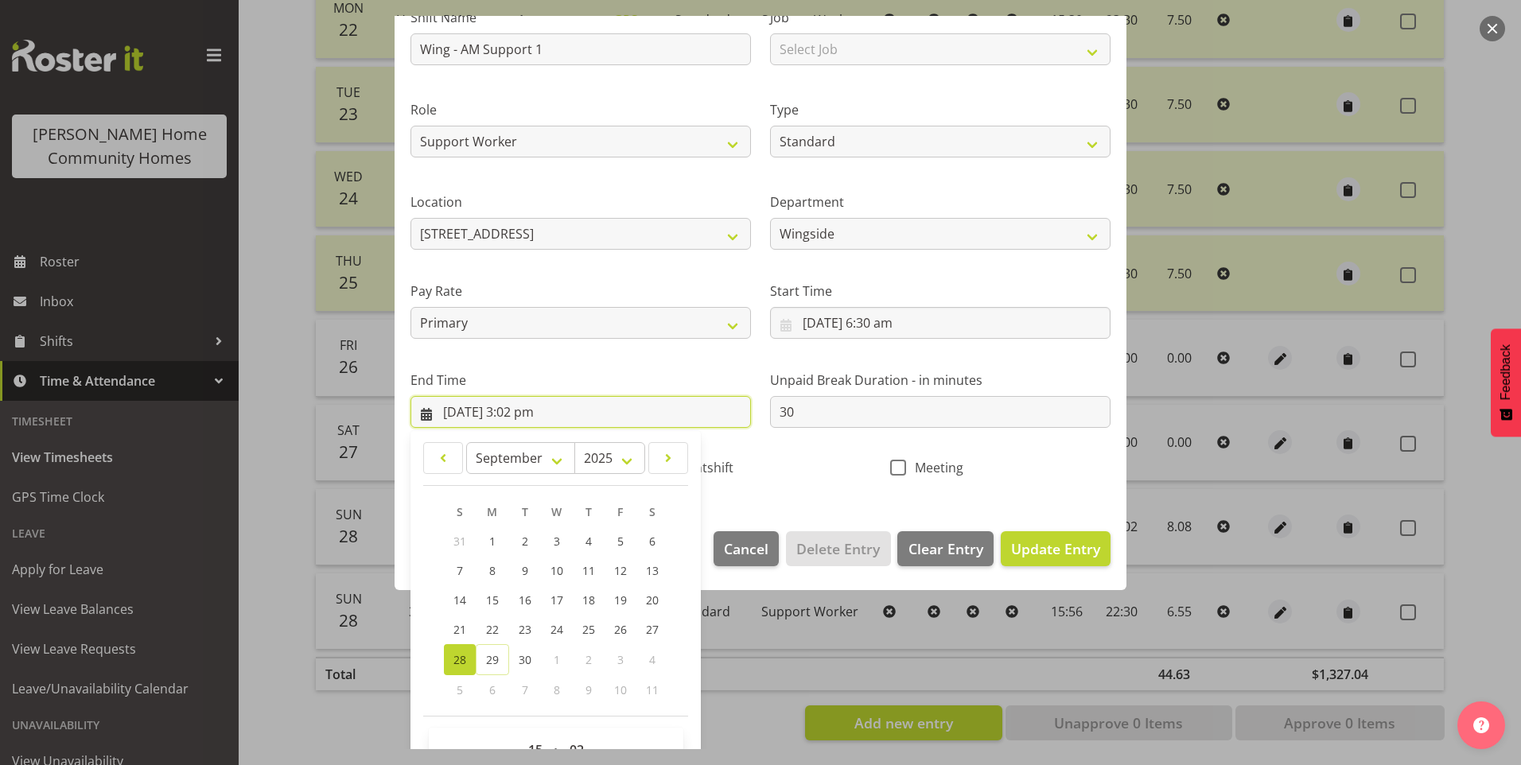
scroll to position [175, 0]
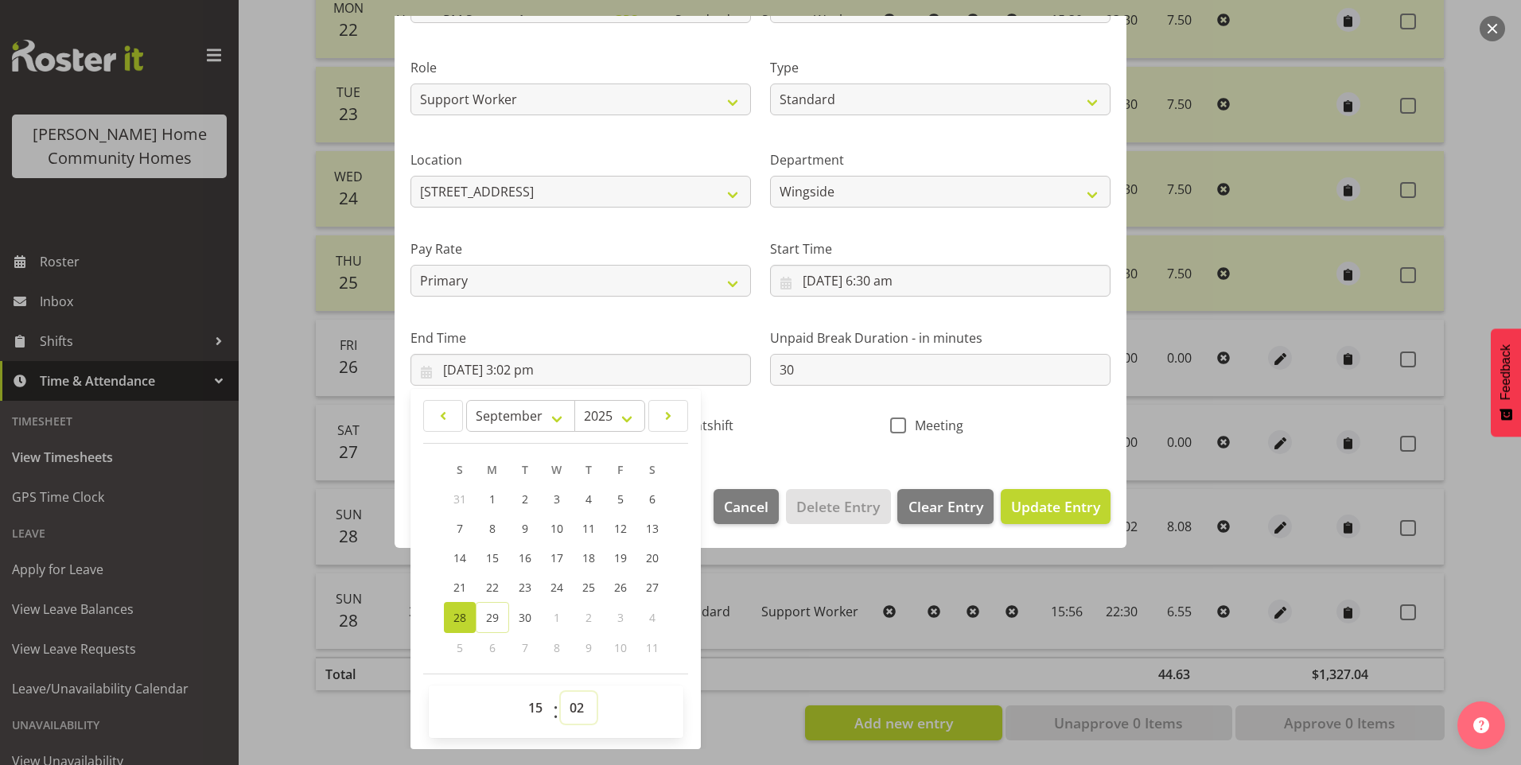
click at [588, 702] on select "00 01 02 03 04 05 06 07 08 09 10 11 12 13 14 15 16 17 18 19 20 21 22 23 24 25 2…" at bounding box center [579, 708] width 36 height 32
click at [561, 692] on select "00 01 02 03 04 05 06 07 08 09 10 11 12 13 14 15 16 17 18 19 20 21 22 23 24 25 2…" at bounding box center [579, 708] width 36 height 32
click at [1070, 505] on span "Update Entry" at bounding box center [1055, 506] width 89 height 19
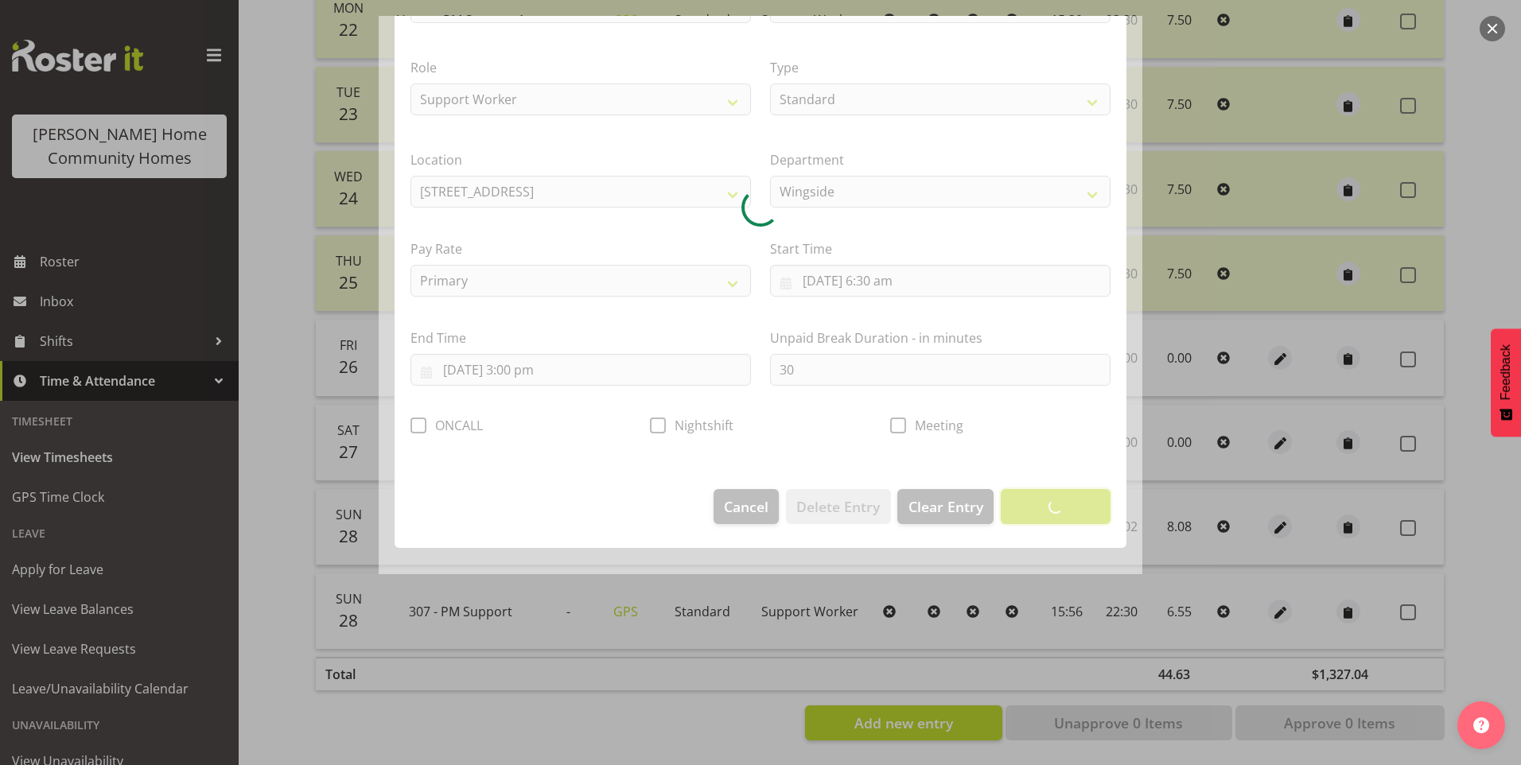
scroll to position [0, 0]
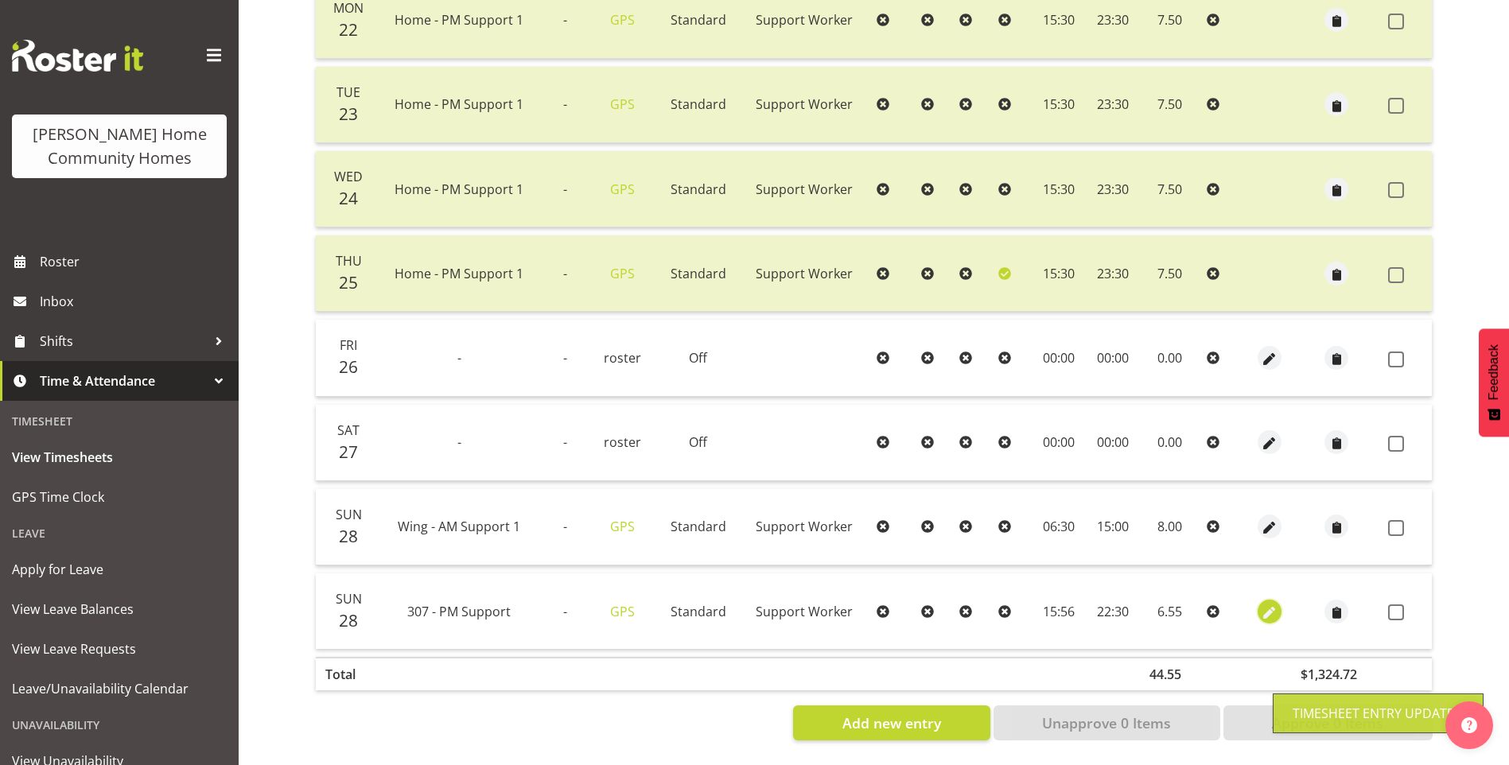
click at [1267, 604] on span "button" at bounding box center [1270, 613] width 18 height 18
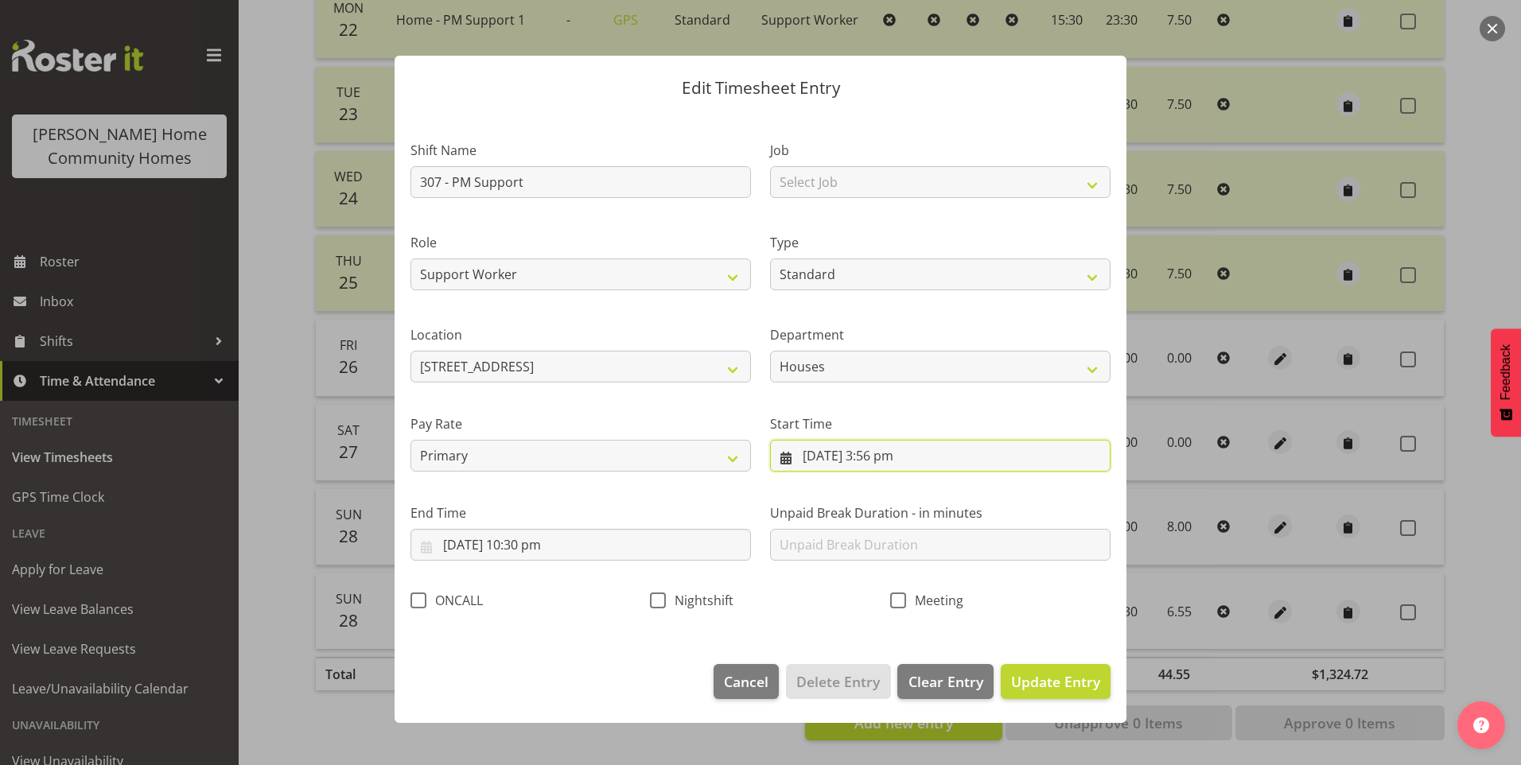
click at [881, 468] on input "28/09/2025, 3:56 pm" at bounding box center [940, 456] width 340 height 32
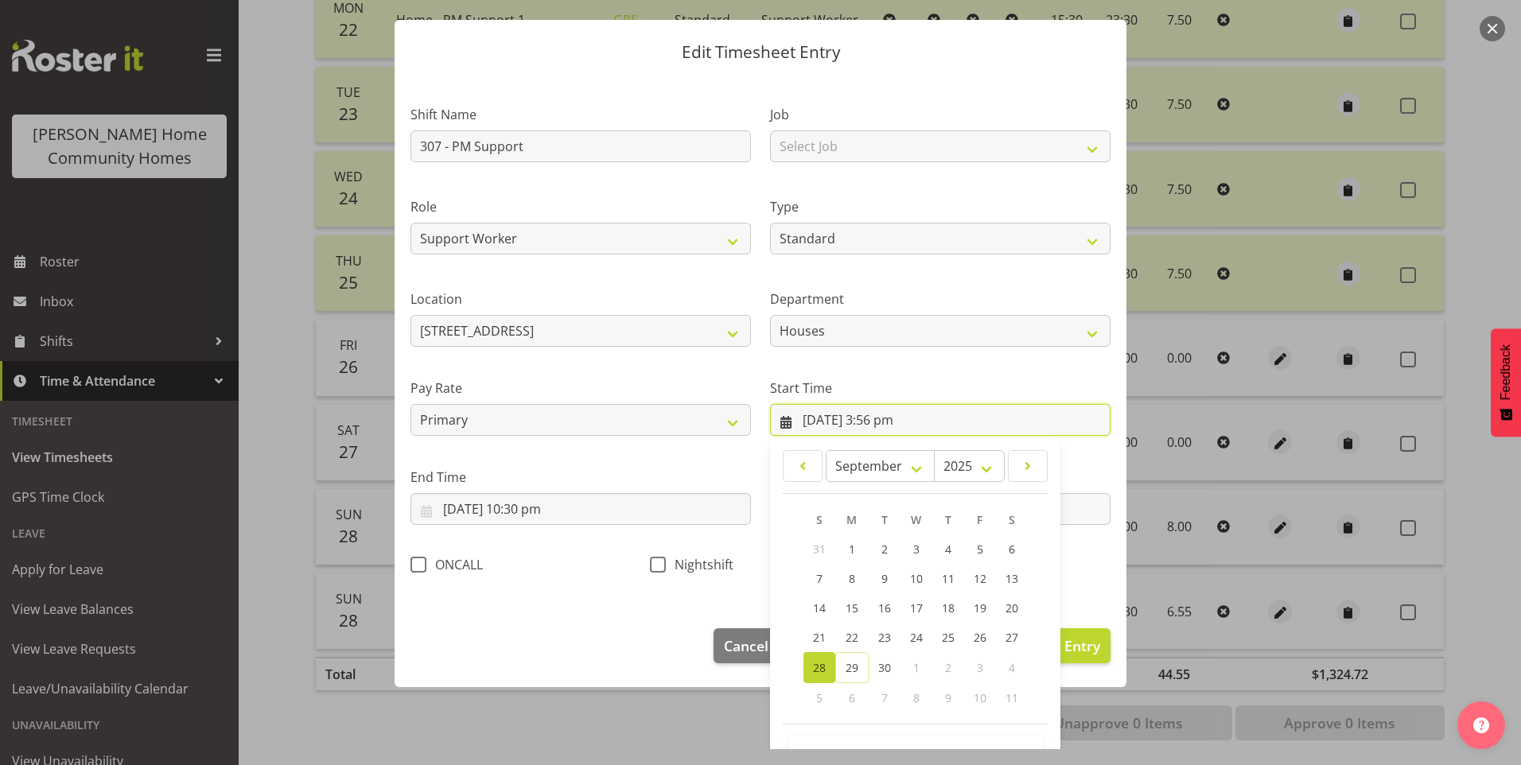
scroll to position [86, 0]
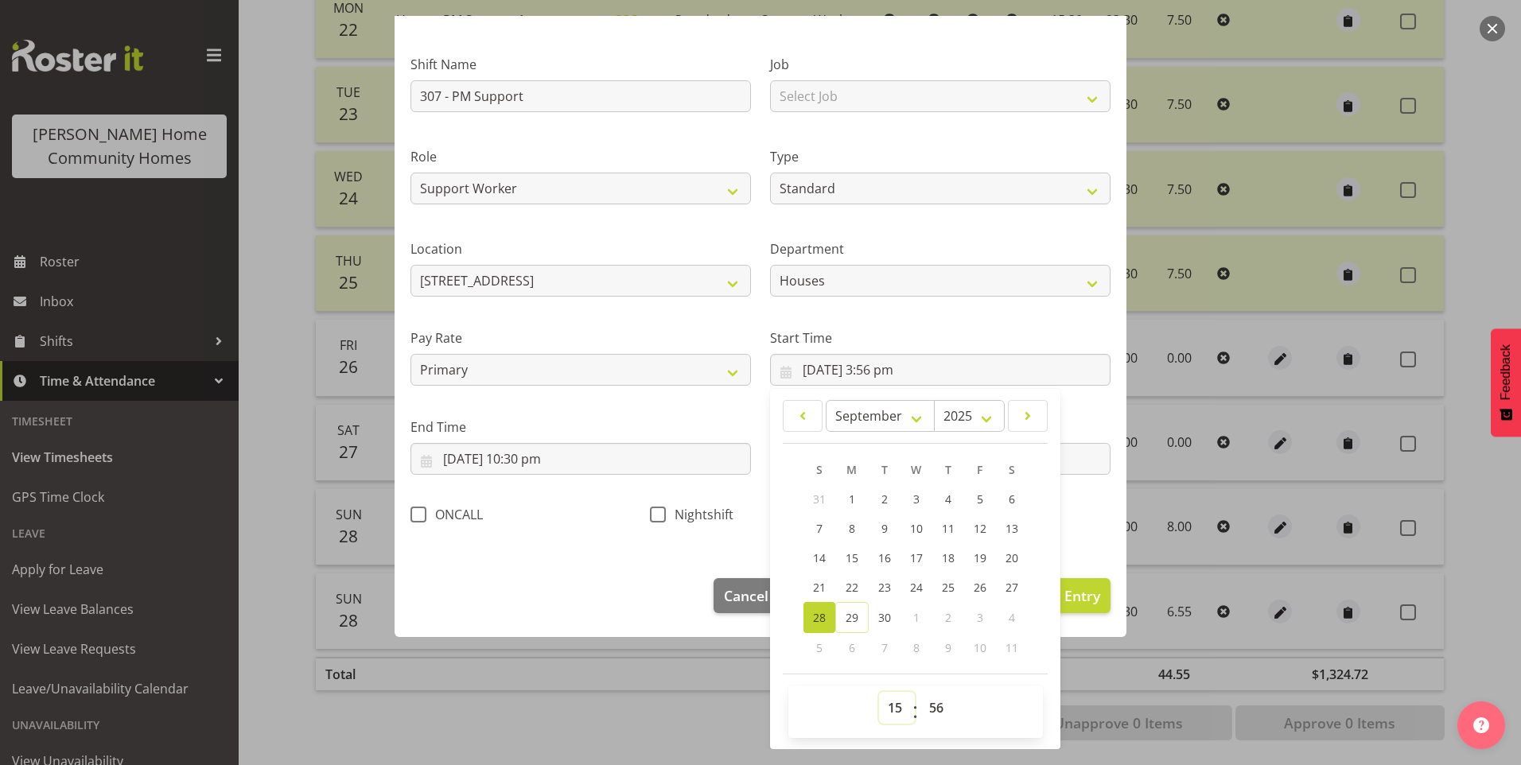
drag, startPoint x: 878, startPoint y: 707, endPoint x: 884, endPoint y: 698, distance: 10.8
click at [879, 706] on select "00 01 02 03 04 05 06 07 08 09 10 11 12 13 14 15 16 17 18 19 20 21 22 23" at bounding box center [897, 708] width 36 height 32
click at [879, 692] on select "00 01 02 03 04 05 06 07 08 09 10 11 12 13 14 15 16 17 18 19 20 21 22 23" at bounding box center [897, 708] width 36 height 32
drag, startPoint x: 947, startPoint y: 707, endPoint x: 946, endPoint y: 690, distance: 17.5
click at [946, 707] on select "00 01 02 03 04 05 06 07 08 09 10 11 12 13 14 15 16 17 18 19 20 21 22 23 24 25 2…" at bounding box center [938, 708] width 36 height 32
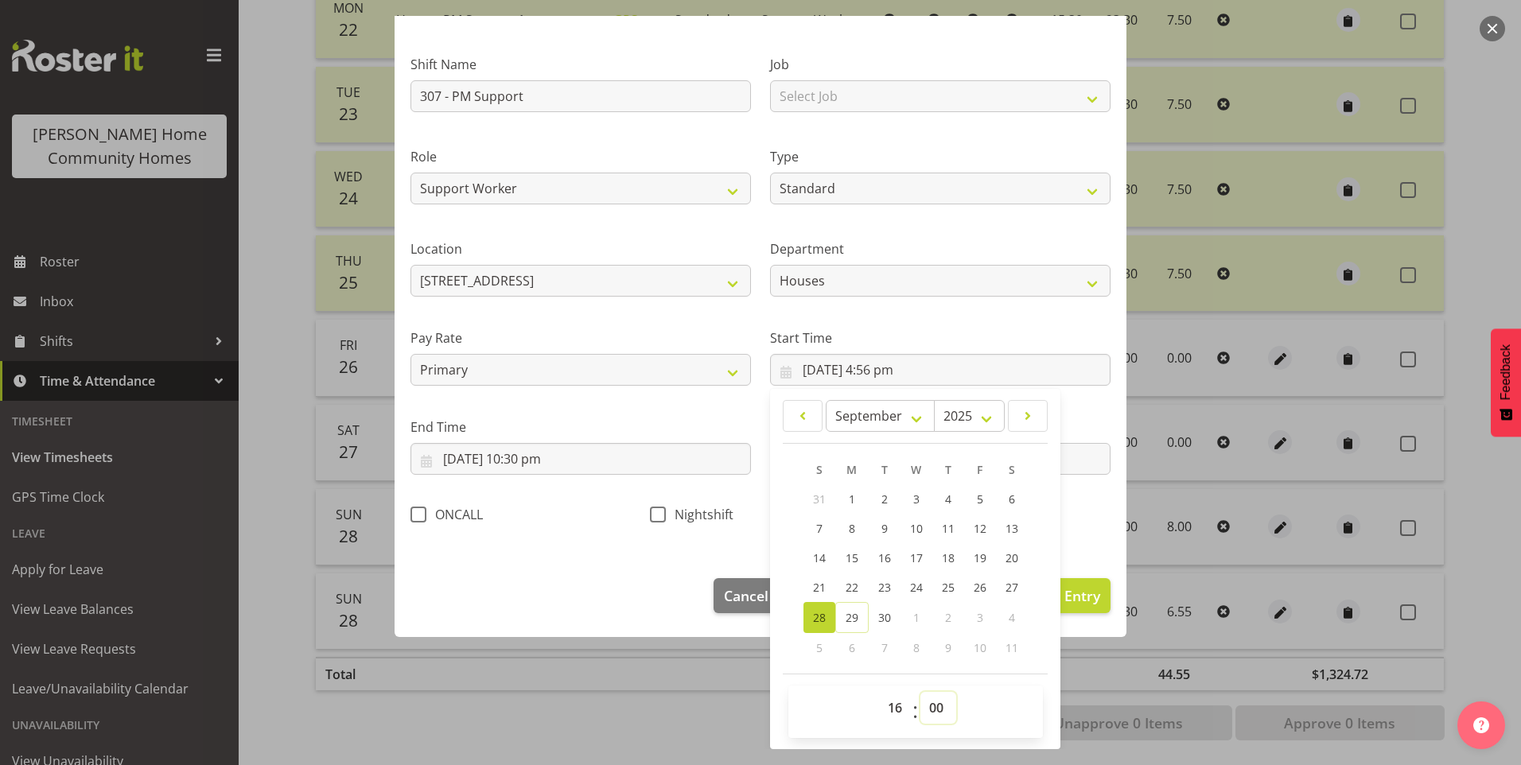
click at [920, 692] on select "00 01 02 03 04 05 06 07 08 09 10 11 12 13 14 15 16 17 18 19 20 21 22 23 24 25 2…" at bounding box center [938, 708] width 36 height 32
click at [1091, 600] on button "Update Entry" at bounding box center [1056, 595] width 110 height 35
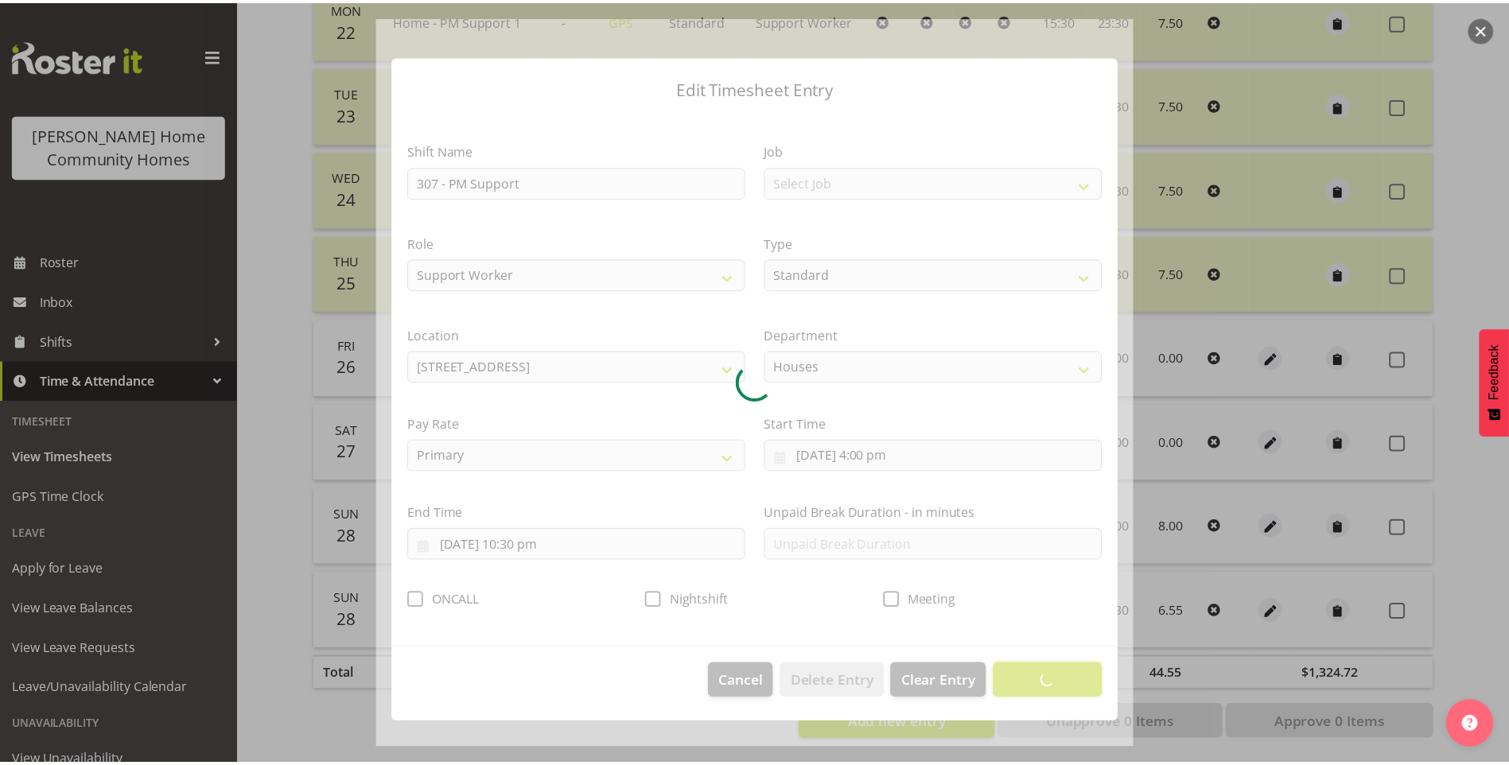
scroll to position [0, 0]
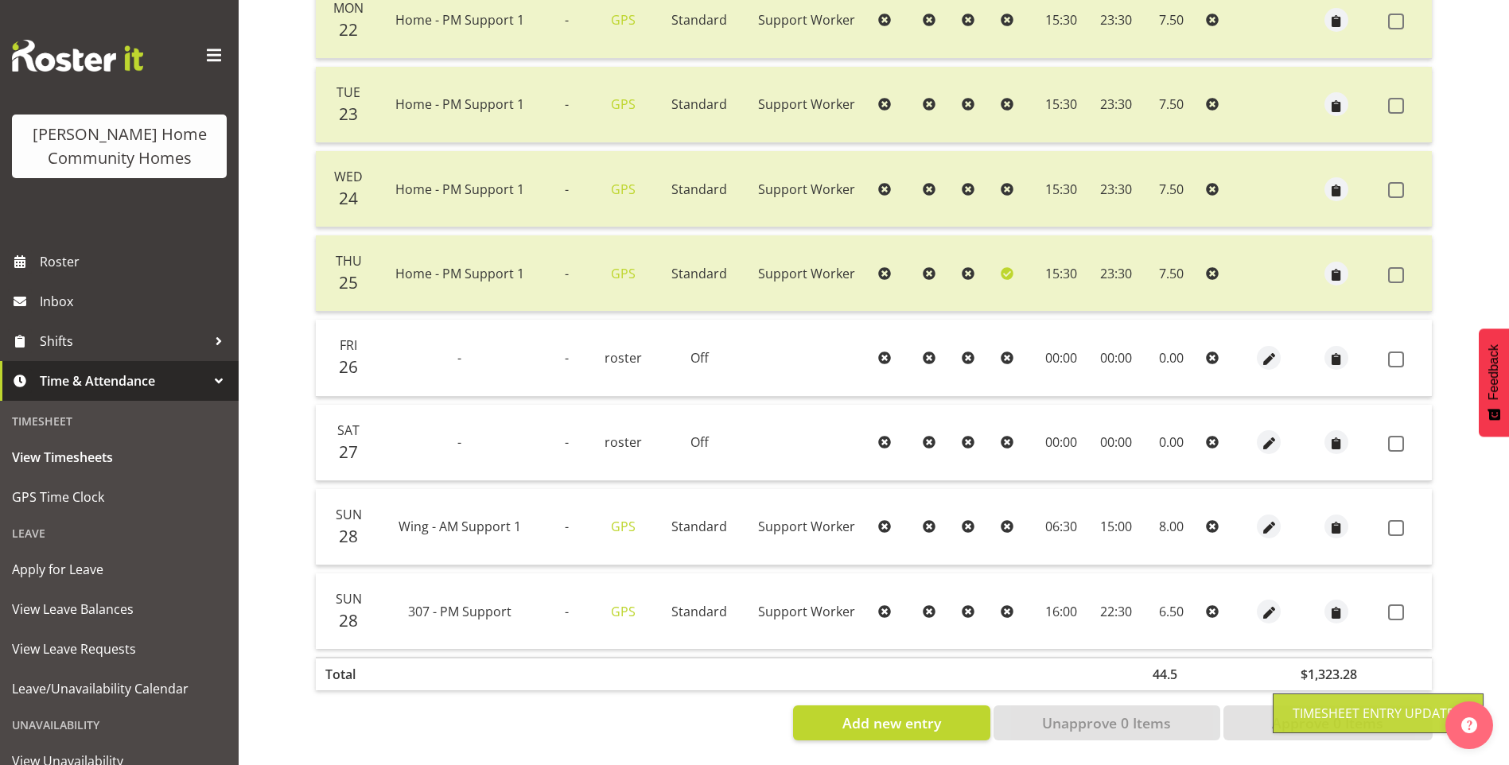
click at [1404, 604] on label at bounding box center [1400, 612] width 25 height 16
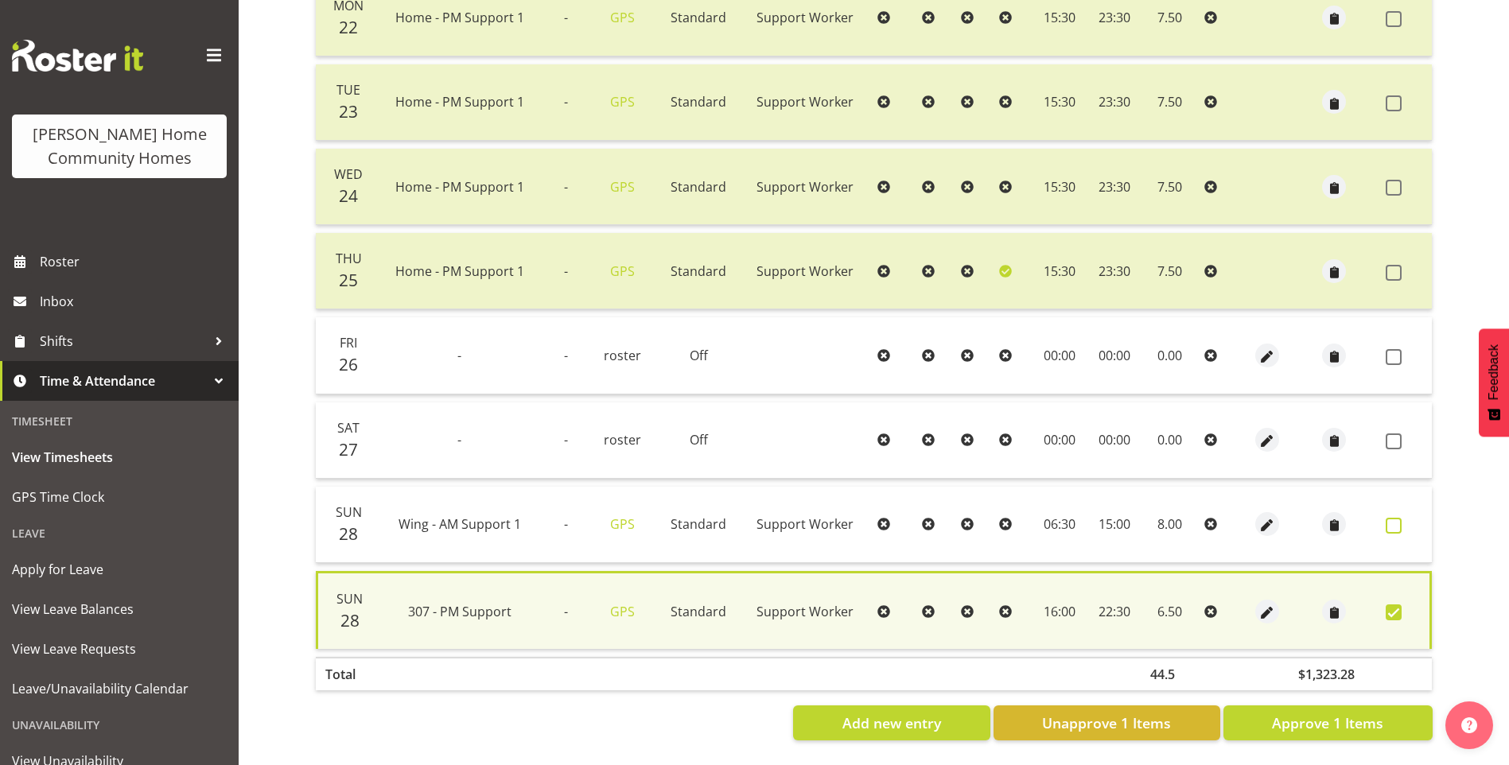
click at [1400, 518] on span at bounding box center [1393, 526] width 16 height 16
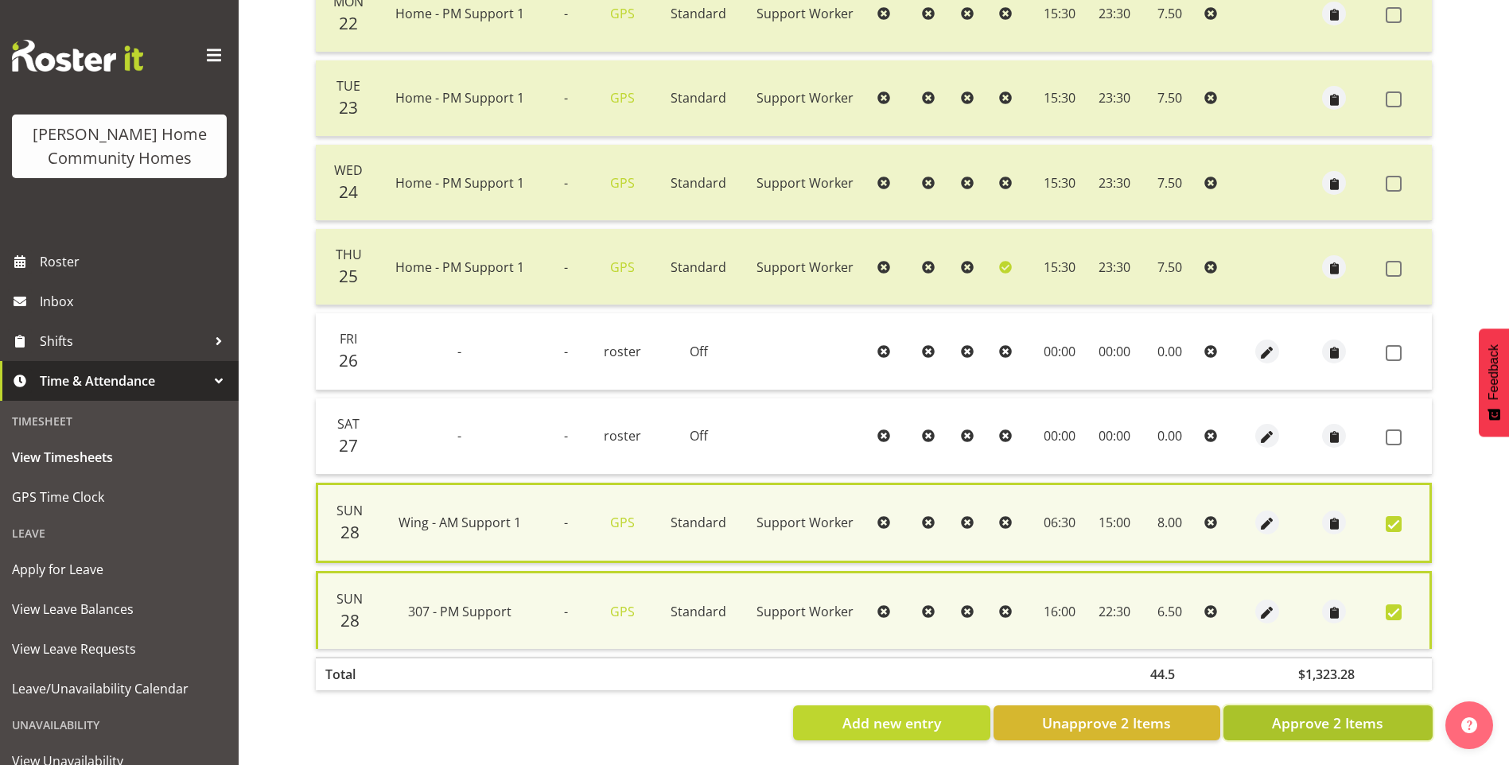
click at [1372, 713] on span "Approve 2 Items" at bounding box center [1327, 723] width 111 height 21
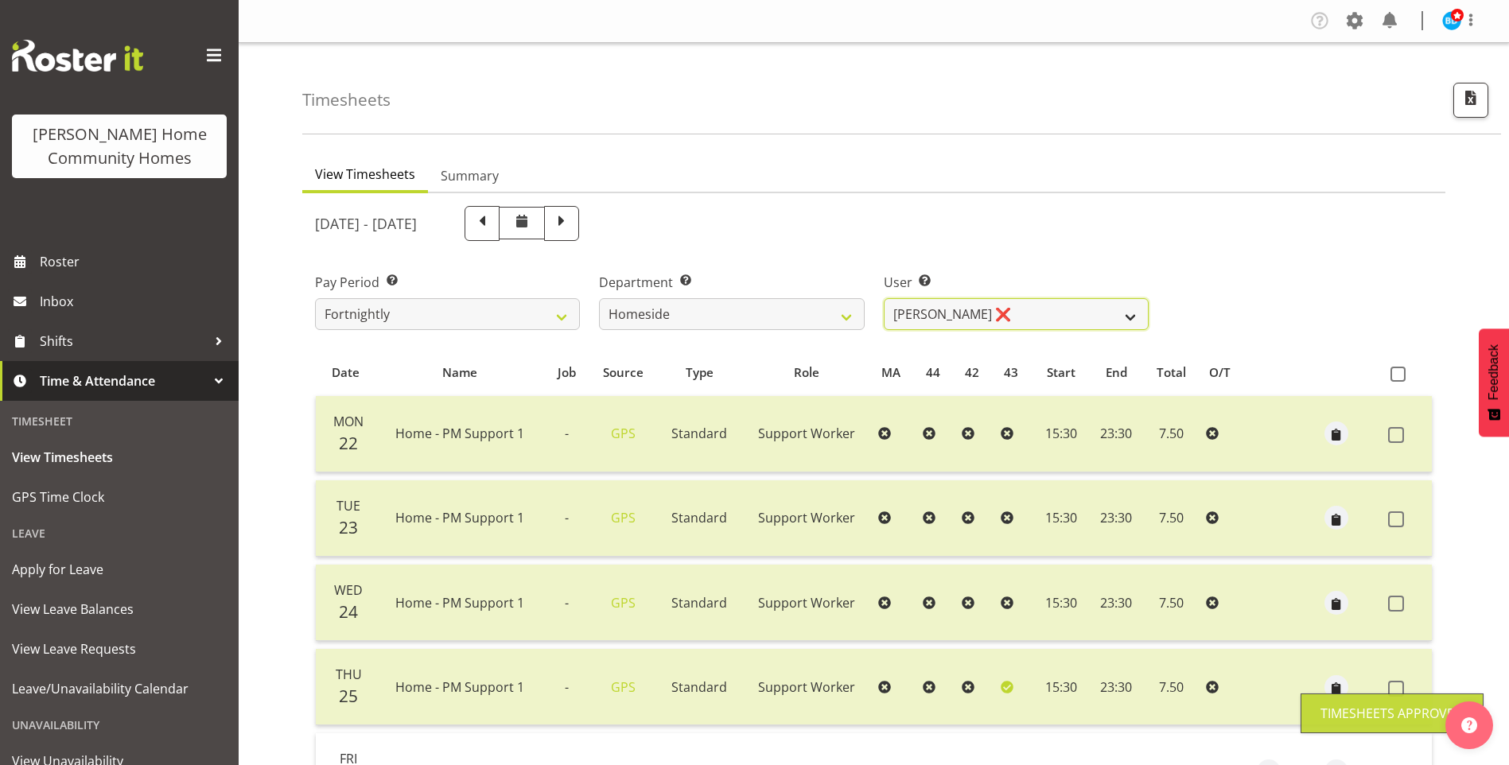
click at [952, 317] on select "Asiasiga Vili ❌ Billie-Rose Dunlop ❌ Brijesh (BK) Kachhadiya ❌ Cheenee Vargas ❌…" at bounding box center [1016, 314] width 265 height 32
click at [884, 298] on select "Asiasiga Vili ❌ Billie-Rose Dunlop ❌ Brijesh (BK) Kachhadiya ❌ Cheenee Vargas ❌…" at bounding box center [1016, 314] width 265 height 32
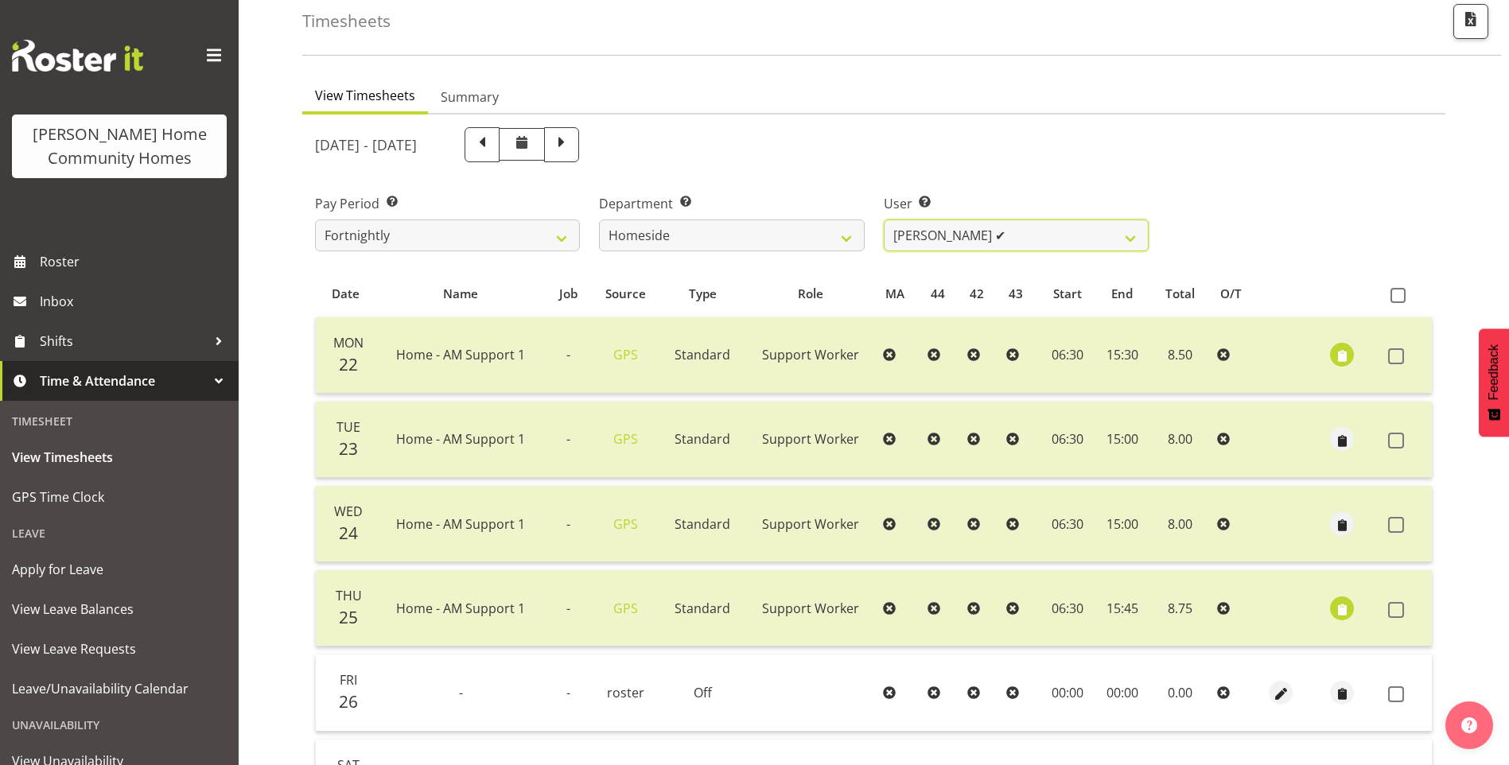
scroll to position [239, 0]
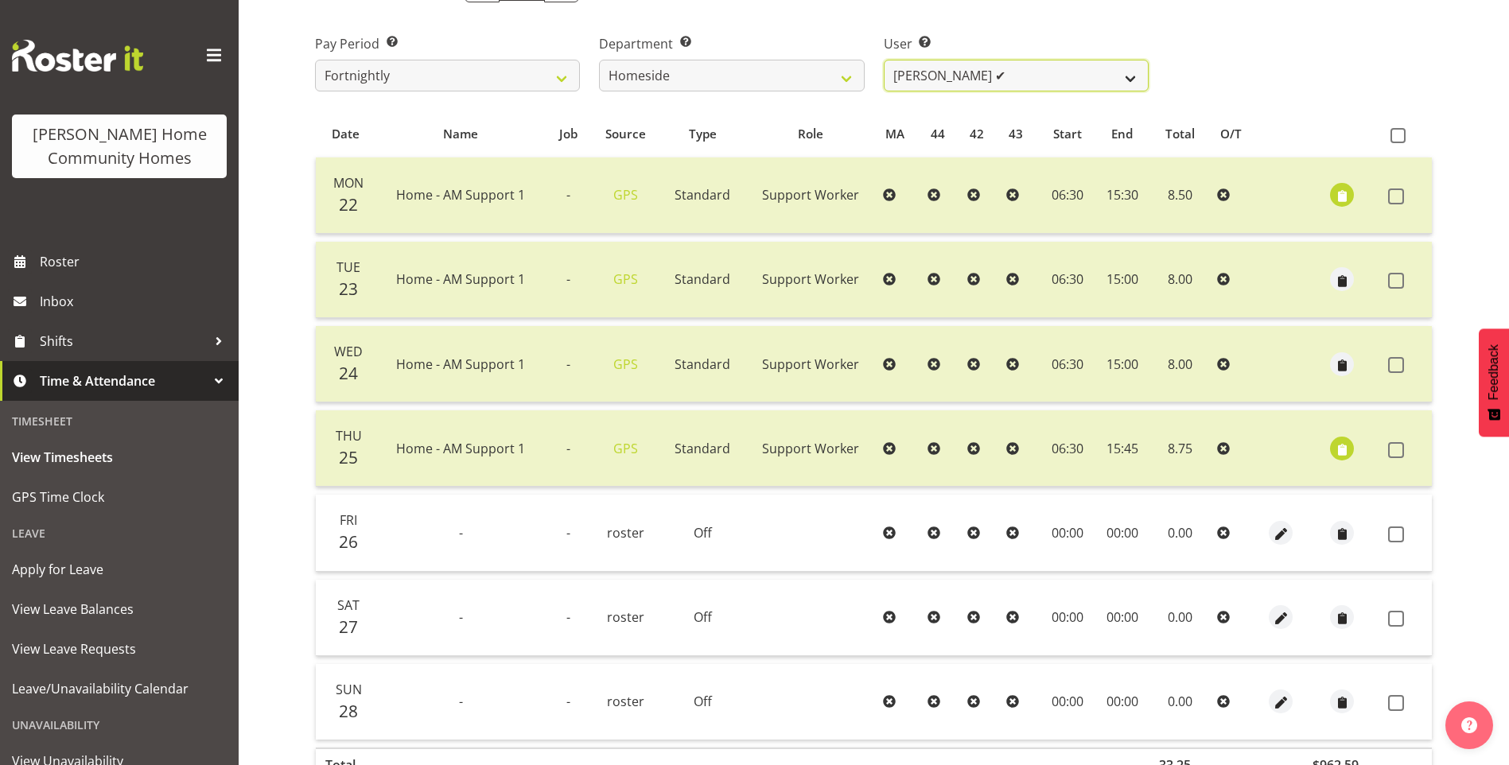
click at [931, 68] on select "Asiasiga Vili ❌ Billie-Rose Dunlop ❌ Brijesh (BK) Kachhadiya ❌ Cheenee Vargas ❌…" at bounding box center [1016, 76] width 265 height 32
click at [884, 60] on select "Asiasiga Vili ❌ Billie-Rose Dunlop ❌ Brijesh (BK) Kachhadiya ❌ Cheenee Vargas ❌…" at bounding box center [1016, 76] width 265 height 32
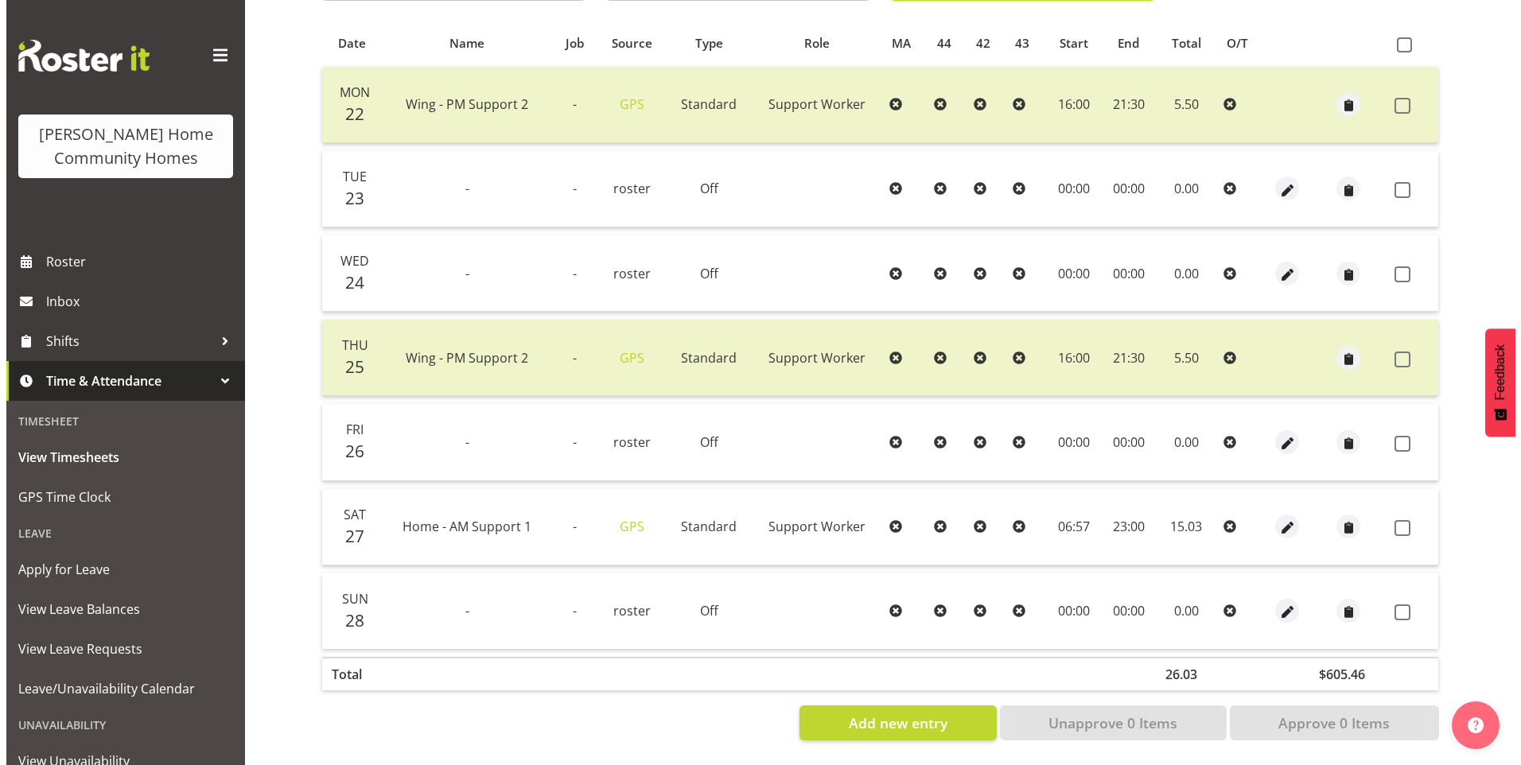
scroll to position [341, 0]
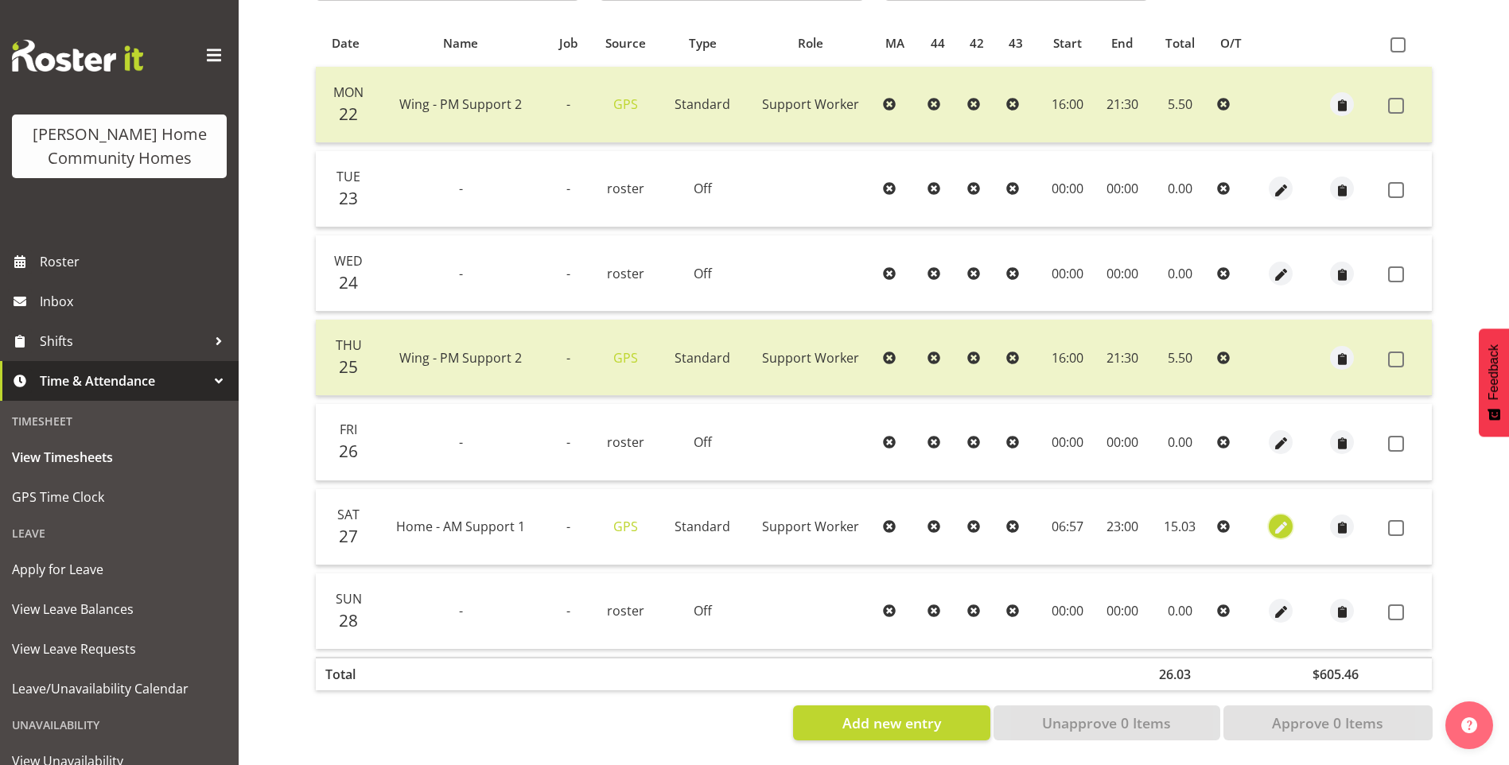
click at [1278, 519] on span "button" at bounding box center [1281, 528] width 18 height 18
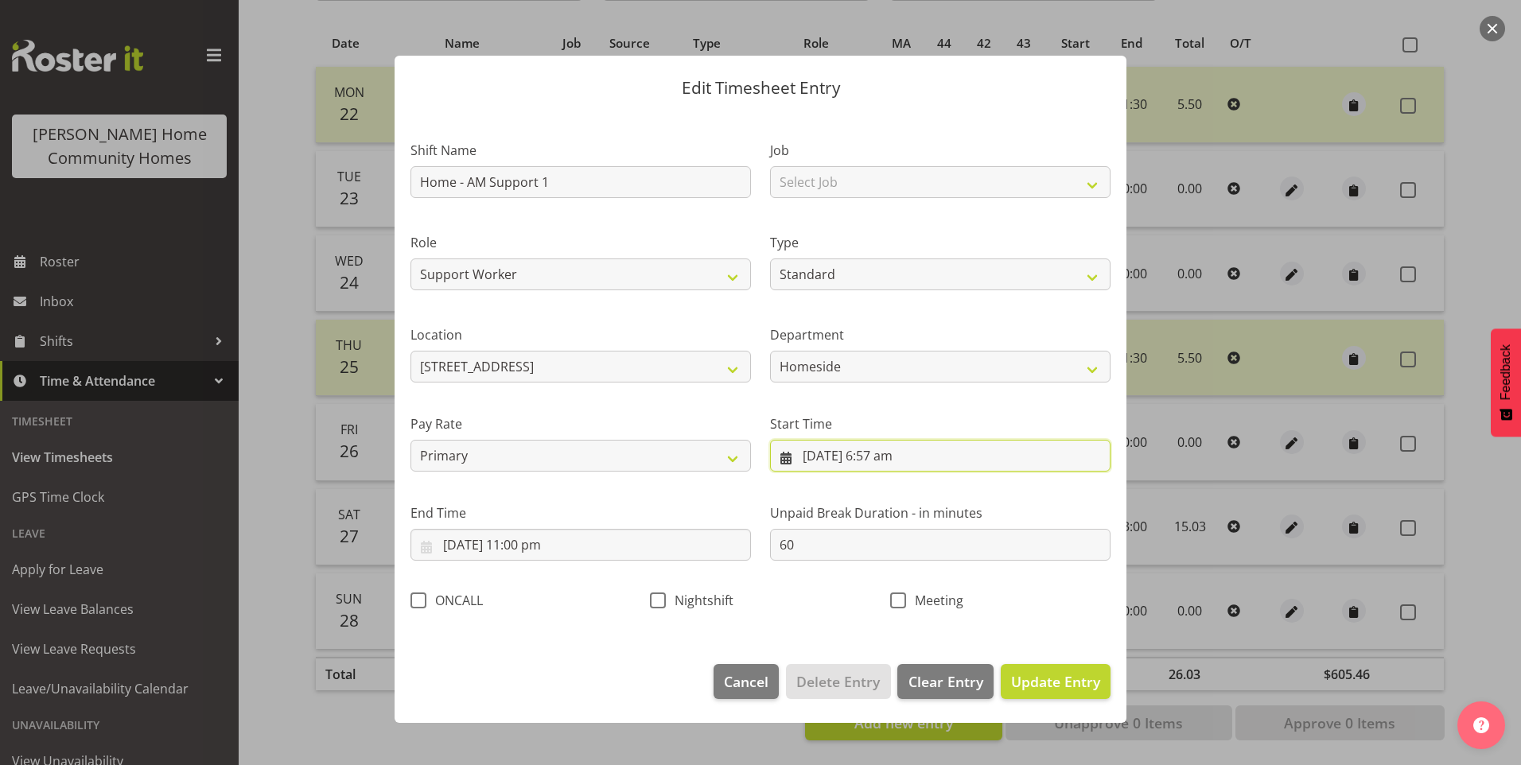
click at [884, 464] on input "27/09/2025, 6:57 am" at bounding box center [940, 456] width 340 height 32
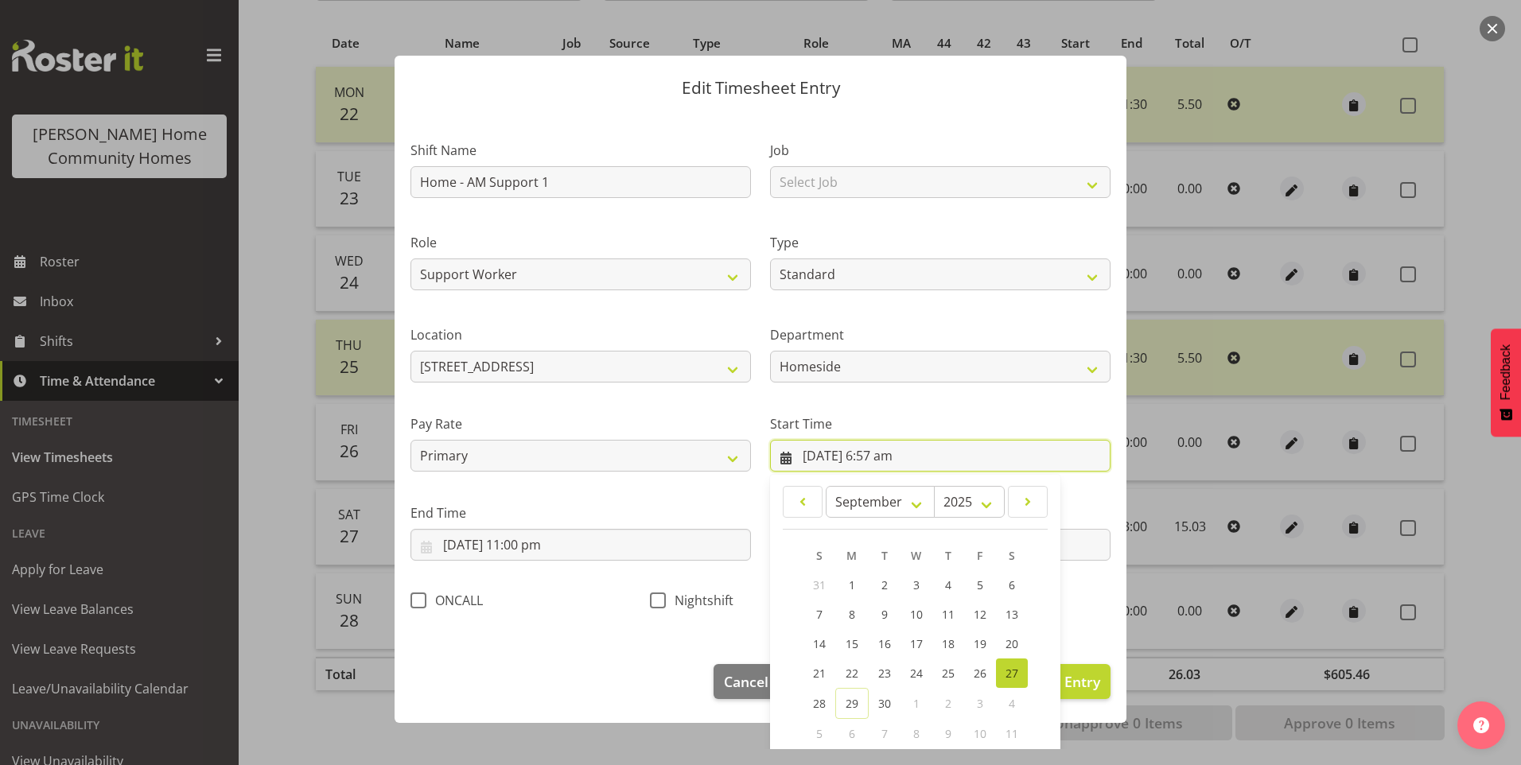
scroll to position [86, 0]
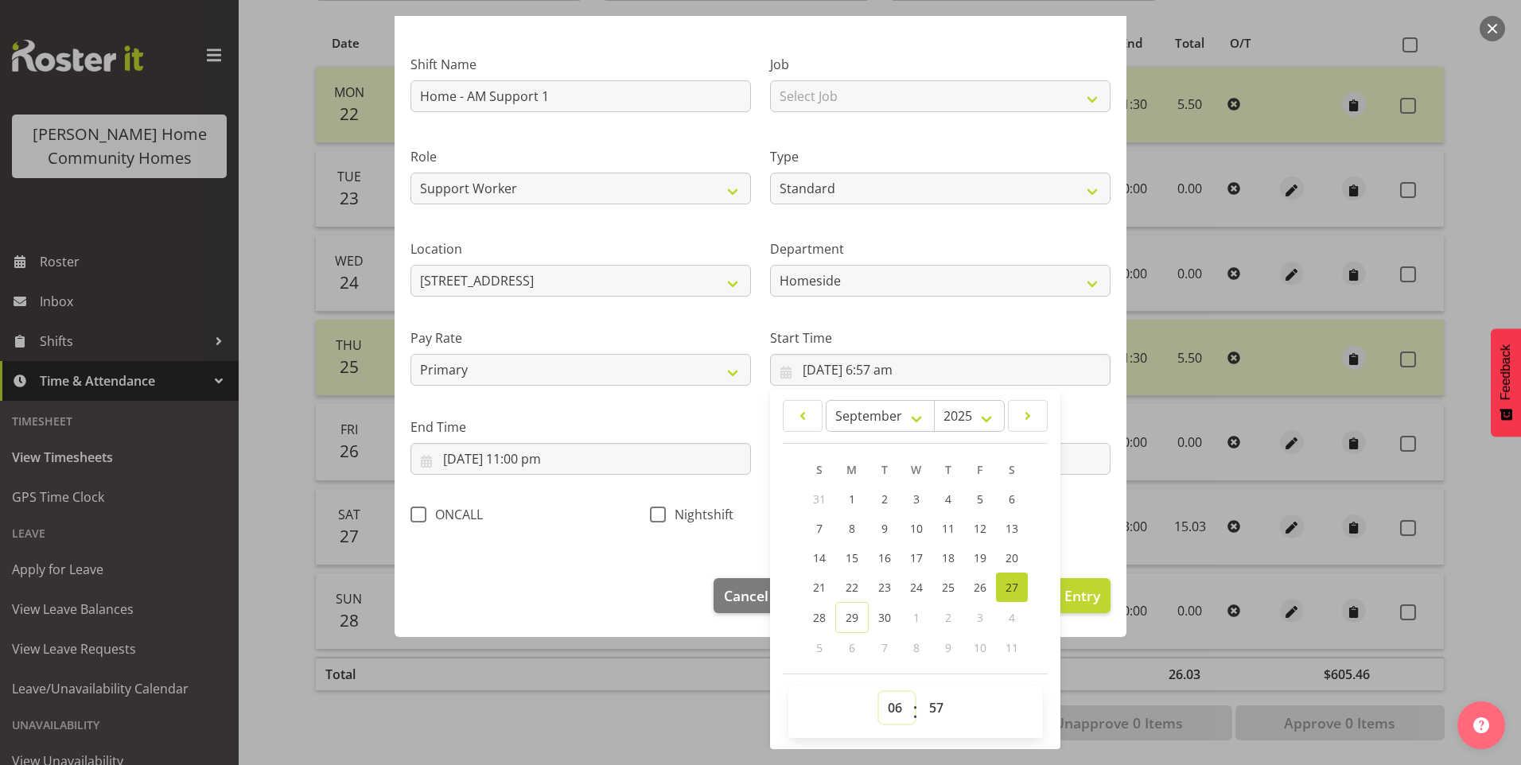
drag, startPoint x: 888, startPoint y: 717, endPoint x: 895, endPoint y: 697, distance: 21.1
click at [890, 713] on select "00 01 02 03 04 05 06 07 08 09 10 11 12 13 14 15 16 17 18 19 20 21 22 23" at bounding box center [897, 708] width 36 height 32
click at [879, 692] on select "00 01 02 03 04 05 06 07 08 09 10 11 12 13 14 15 16 17 18 19 20 21 22 23" at bounding box center [897, 708] width 36 height 32
click at [932, 711] on select "00 01 02 03 04 05 06 07 08 09 10 11 12 13 14 15 16 17 18 19 20 21 22 23 24 25 2…" at bounding box center [938, 708] width 36 height 32
click at [920, 692] on select "00 01 02 03 04 05 06 07 08 09 10 11 12 13 14 15 16 17 18 19 20 21 22 23 24 25 2…" at bounding box center [938, 708] width 36 height 32
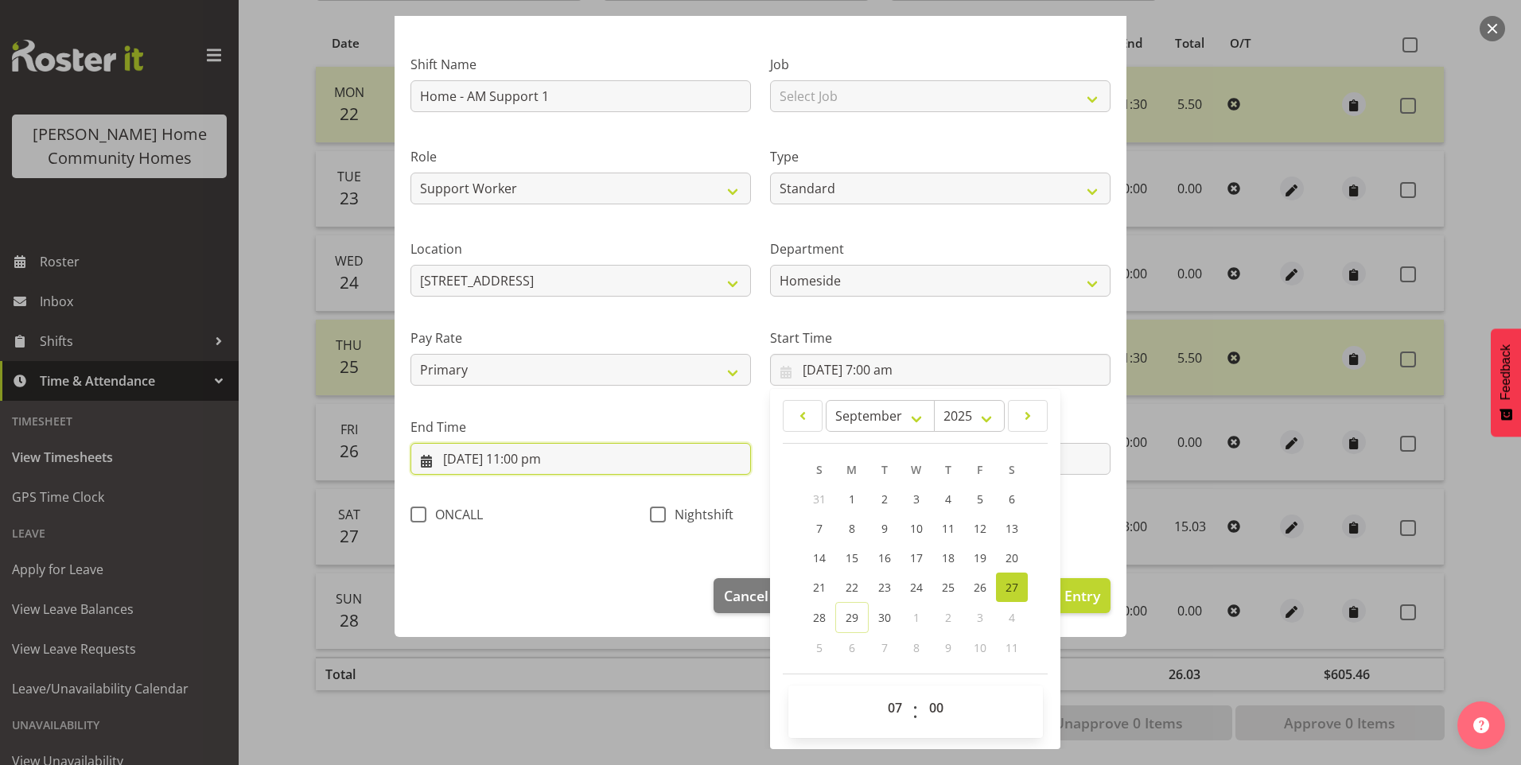
click at [504, 459] on input "27/09/2025, 11:00 pm" at bounding box center [580, 459] width 340 height 32
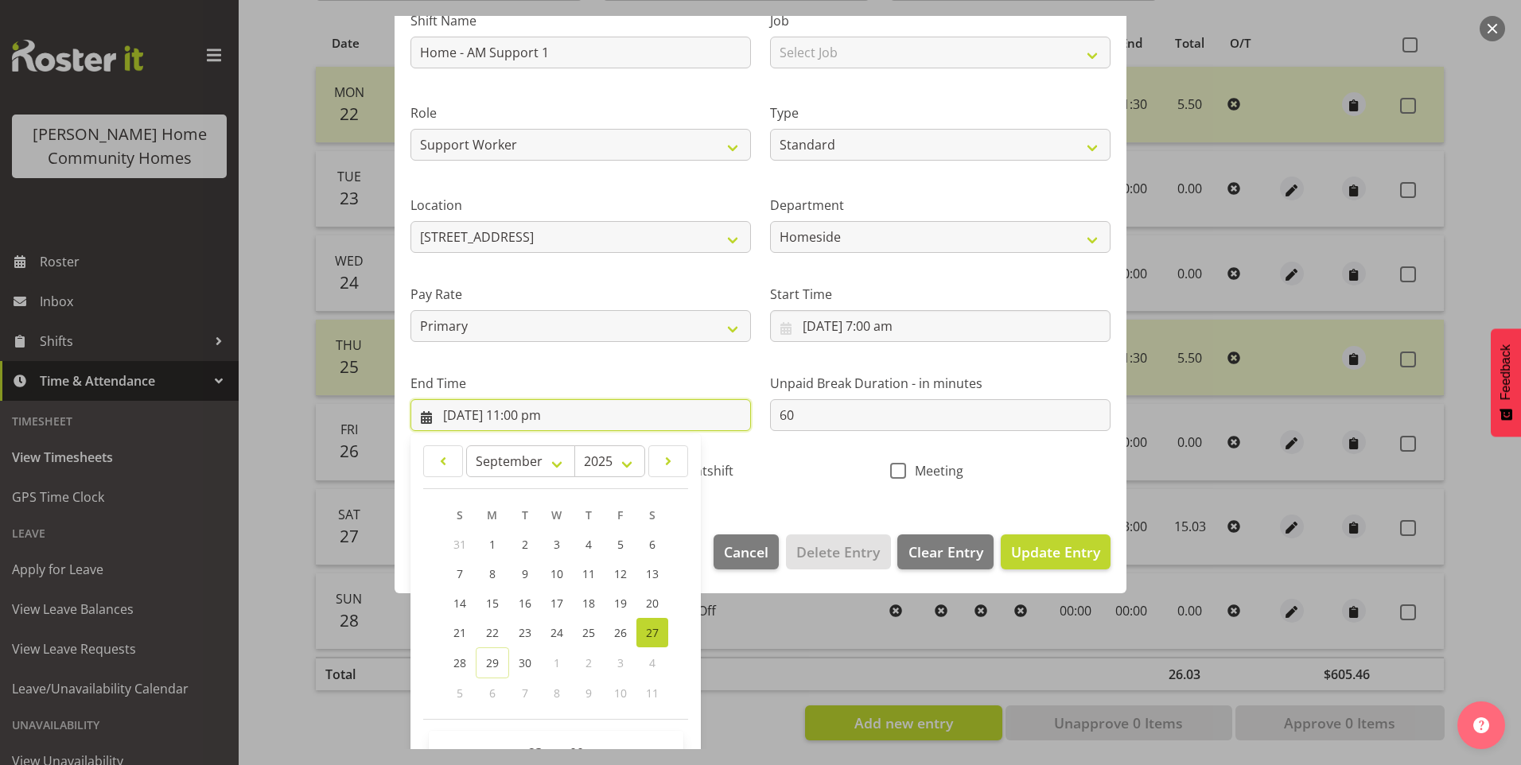
scroll to position [165, 0]
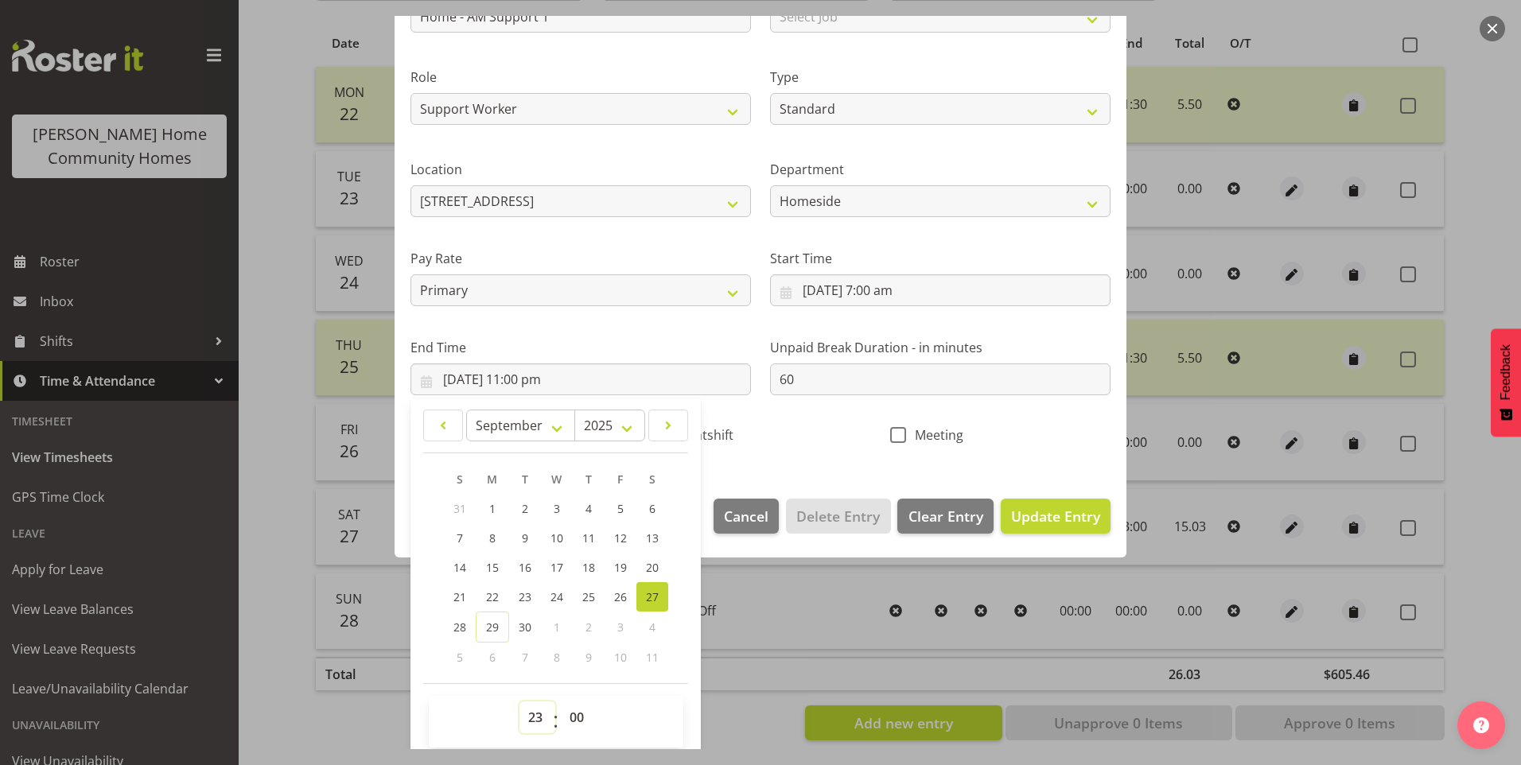
click at [538, 722] on select "00 01 02 03 04 05 06 07 08 09 10 11 12 13 14 15 16 17 18 19 20 21 22 23" at bounding box center [537, 717] width 36 height 32
click at [519, 701] on select "00 01 02 03 04 05 06 07 08 09 10 11 12 13 14 15 16 17 18 19 20 21 22 23" at bounding box center [537, 717] width 36 height 32
drag, startPoint x: 567, startPoint y: 717, endPoint x: 585, endPoint y: 700, distance: 24.2
click at [568, 715] on select "00 01 02 03 04 05 06 07 08 09 10 11 12 13 14 15 16 17 18 19 20 21 22 23 24 25 2…" at bounding box center [579, 717] width 36 height 32
click at [561, 701] on select "00 01 02 03 04 05 06 07 08 09 10 11 12 13 14 15 16 17 18 19 20 21 22 23 24 25 2…" at bounding box center [579, 717] width 36 height 32
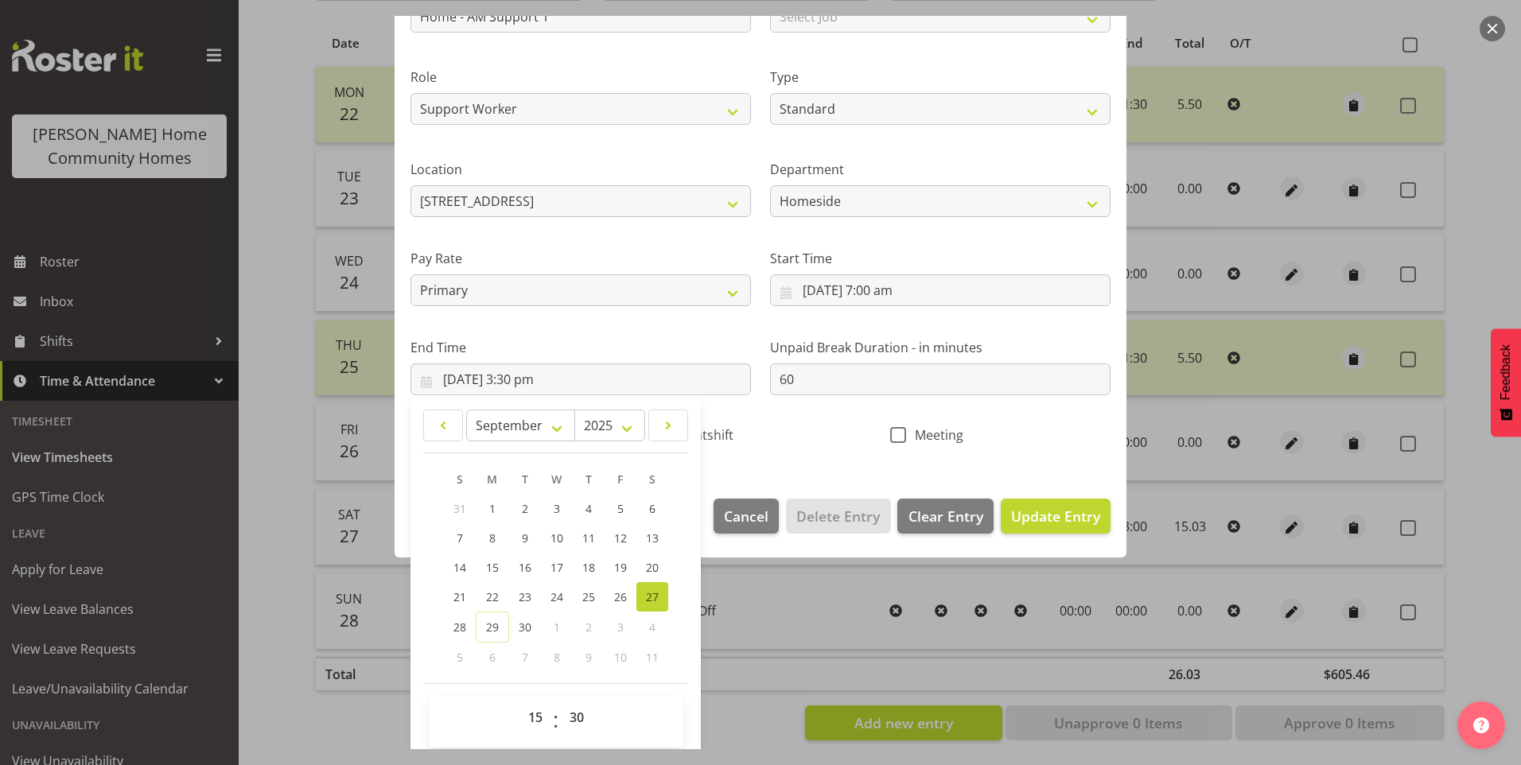
click at [750, 371] on div "End Time 27/09/2025, 3:30 pm January February March April May June July August …" at bounding box center [580, 360] width 359 height 89
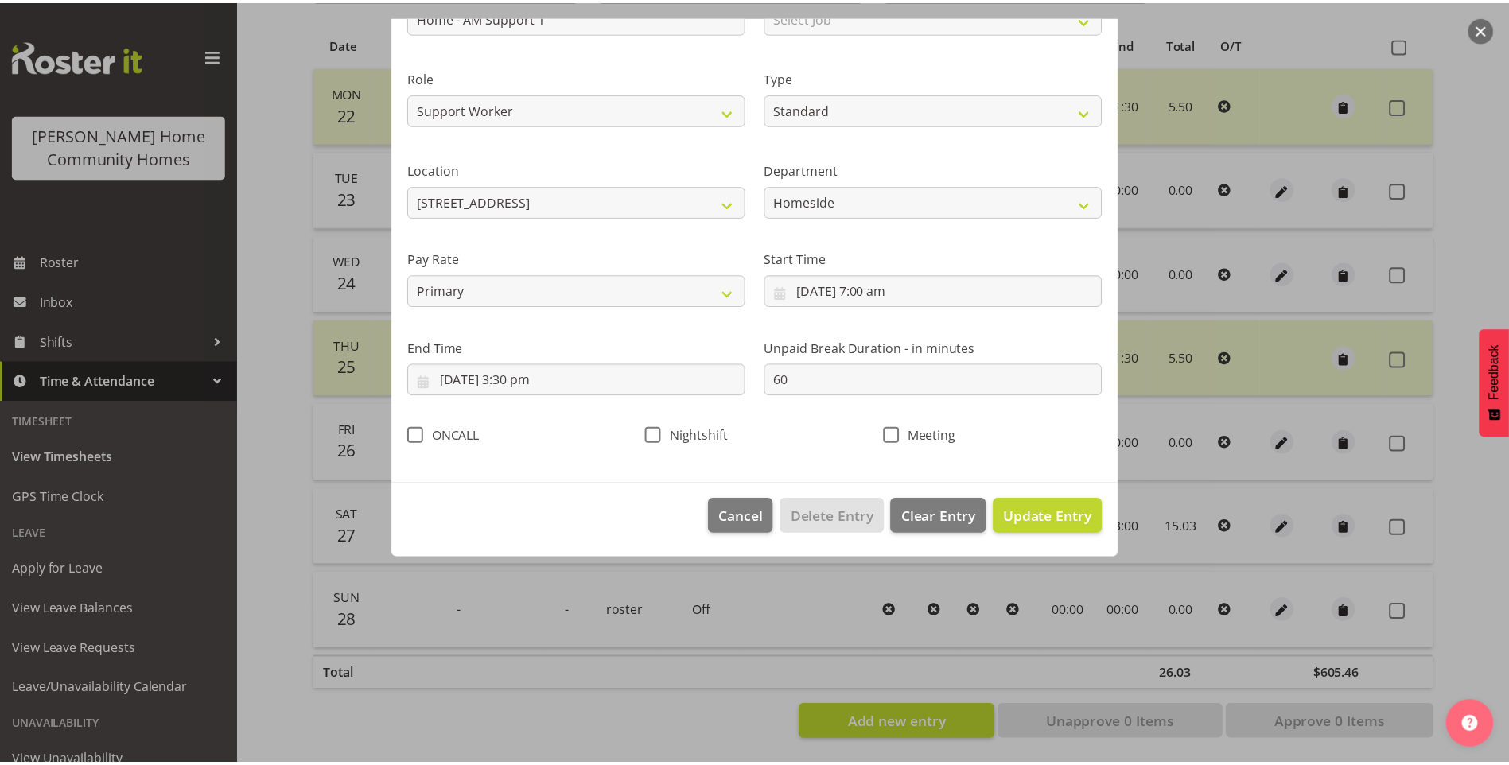
scroll to position [0, 0]
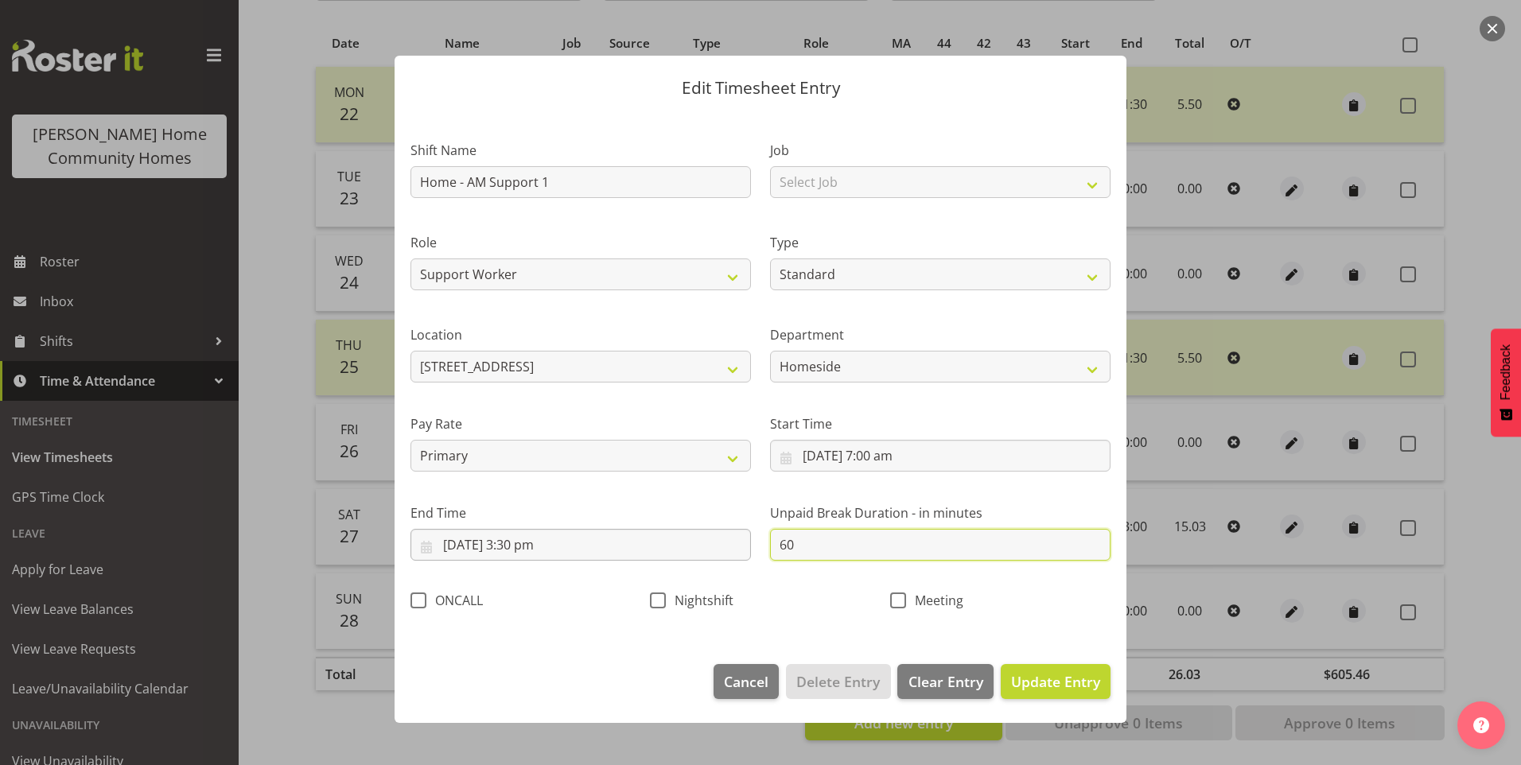
drag, startPoint x: 808, startPoint y: 552, endPoint x: 663, endPoint y: 534, distance: 145.8
click at [682, 534] on div "Shift Name Home - AM Support 1 Job Select Job Floater Role Support Worker Type …" at bounding box center [760, 371] width 719 height 504
click at [1055, 678] on span "Update Entry" at bounding box center [1055, 681] width 89 height 19
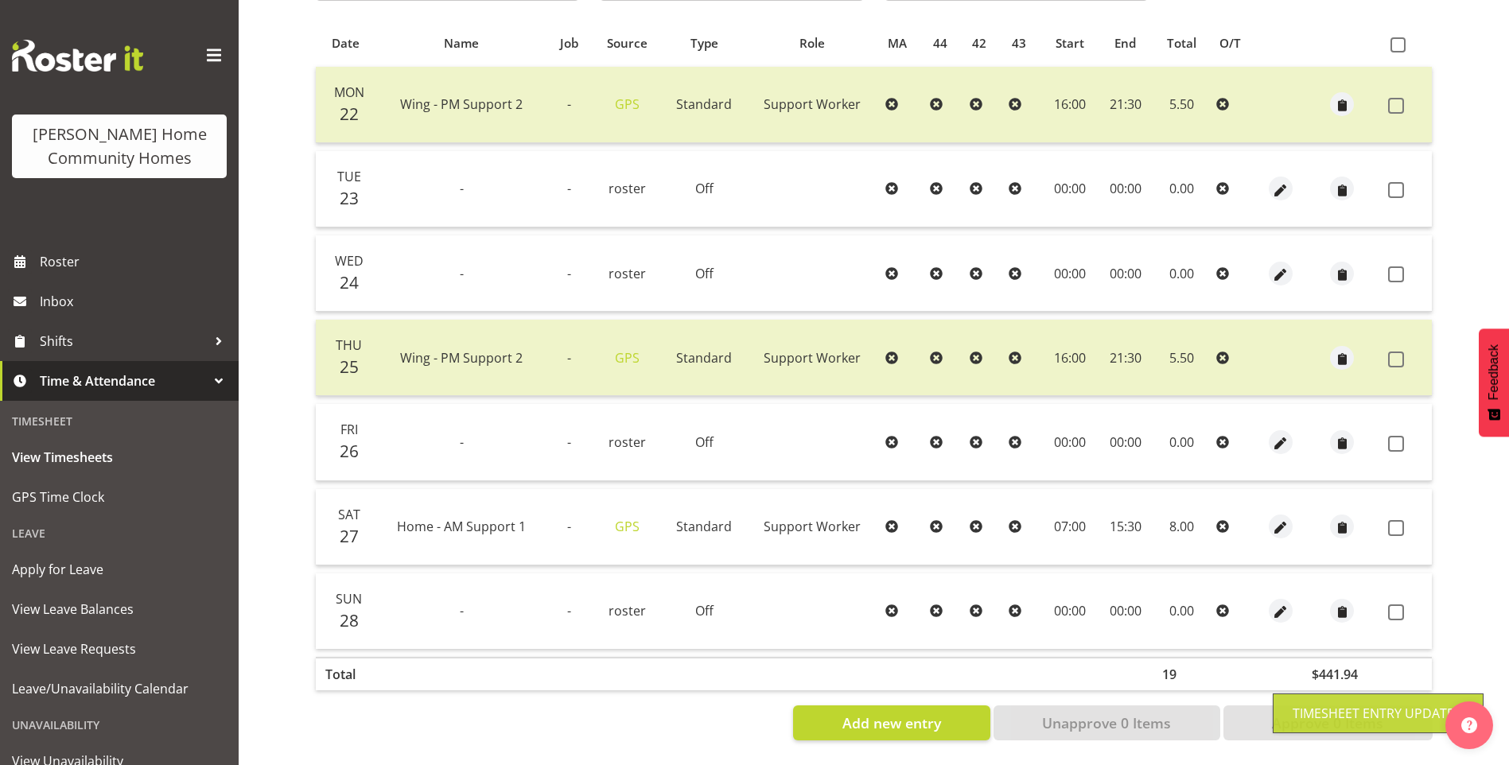
click at [1399, 520] on span at bounding box center [1396, 528] width 16 height 16
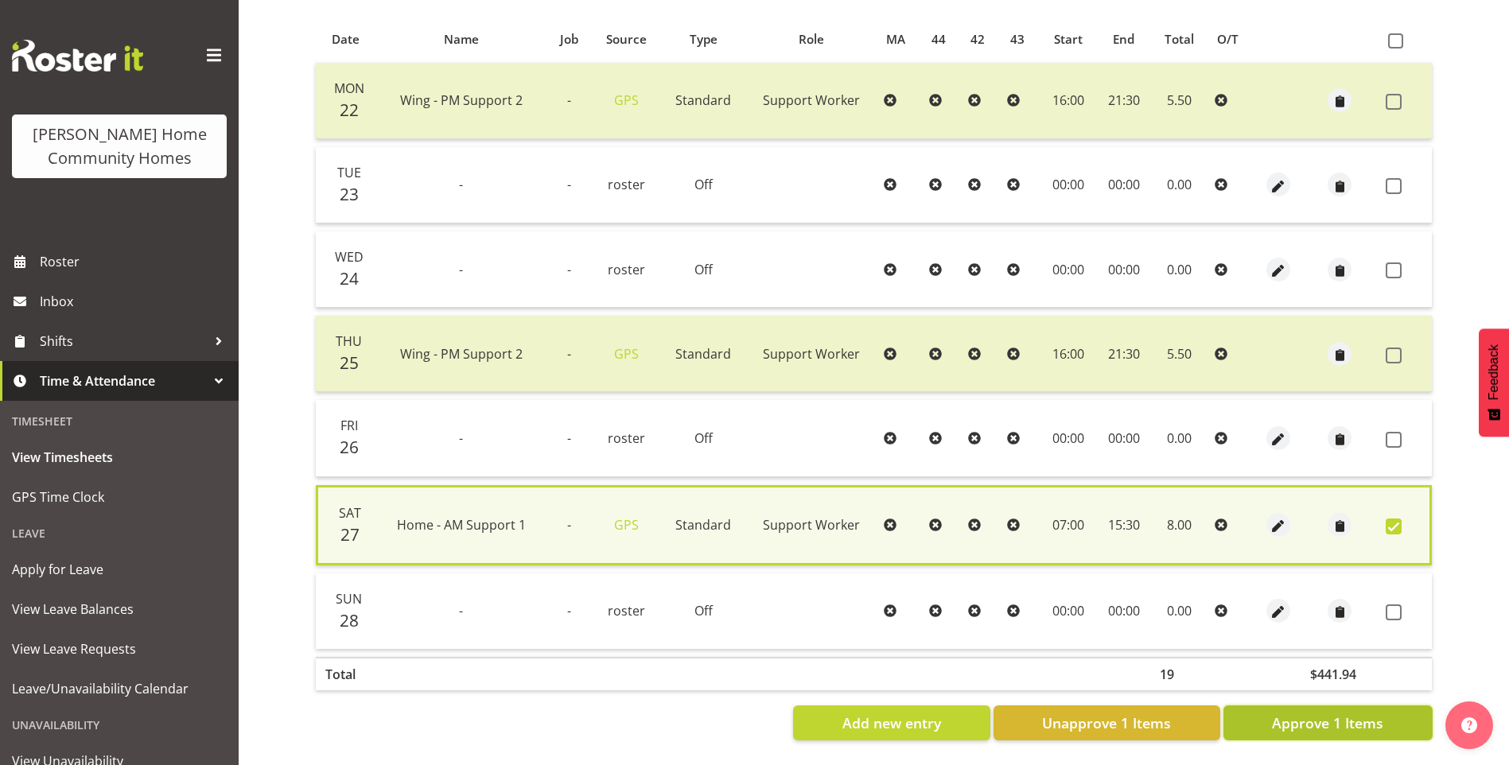
click at [1357, 715] on span "Approve 1 Items" at bounding box center [1327, 723] width 111 height 21
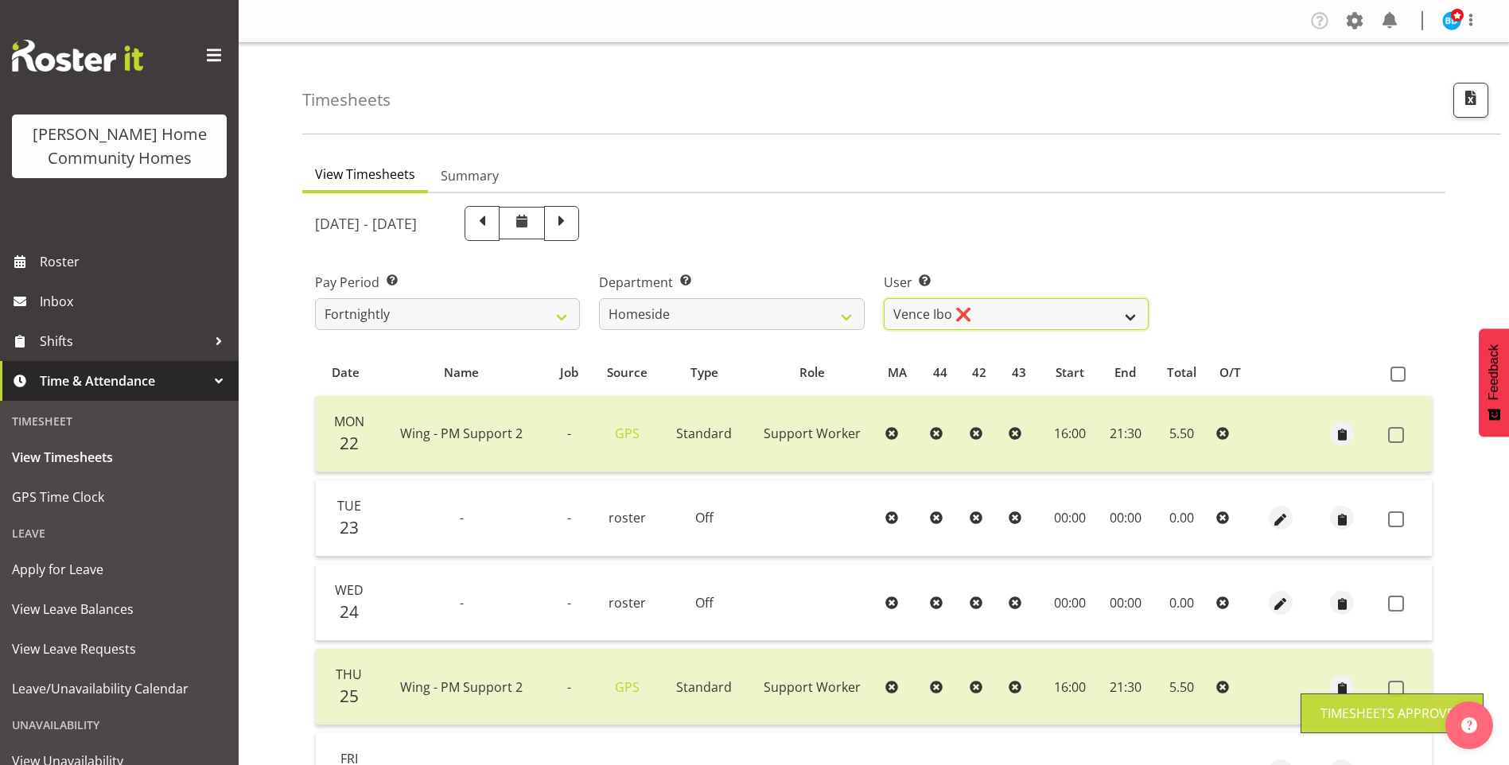
click at [931, 317] on select "Asiasiga Vili ❌ Billie-Rose Dunlop ❌ Brijesh (BK) Kachhadiya ❌ Cheenee Vargas ❌…" at bounding box center [1016, 314] width 265 height 32
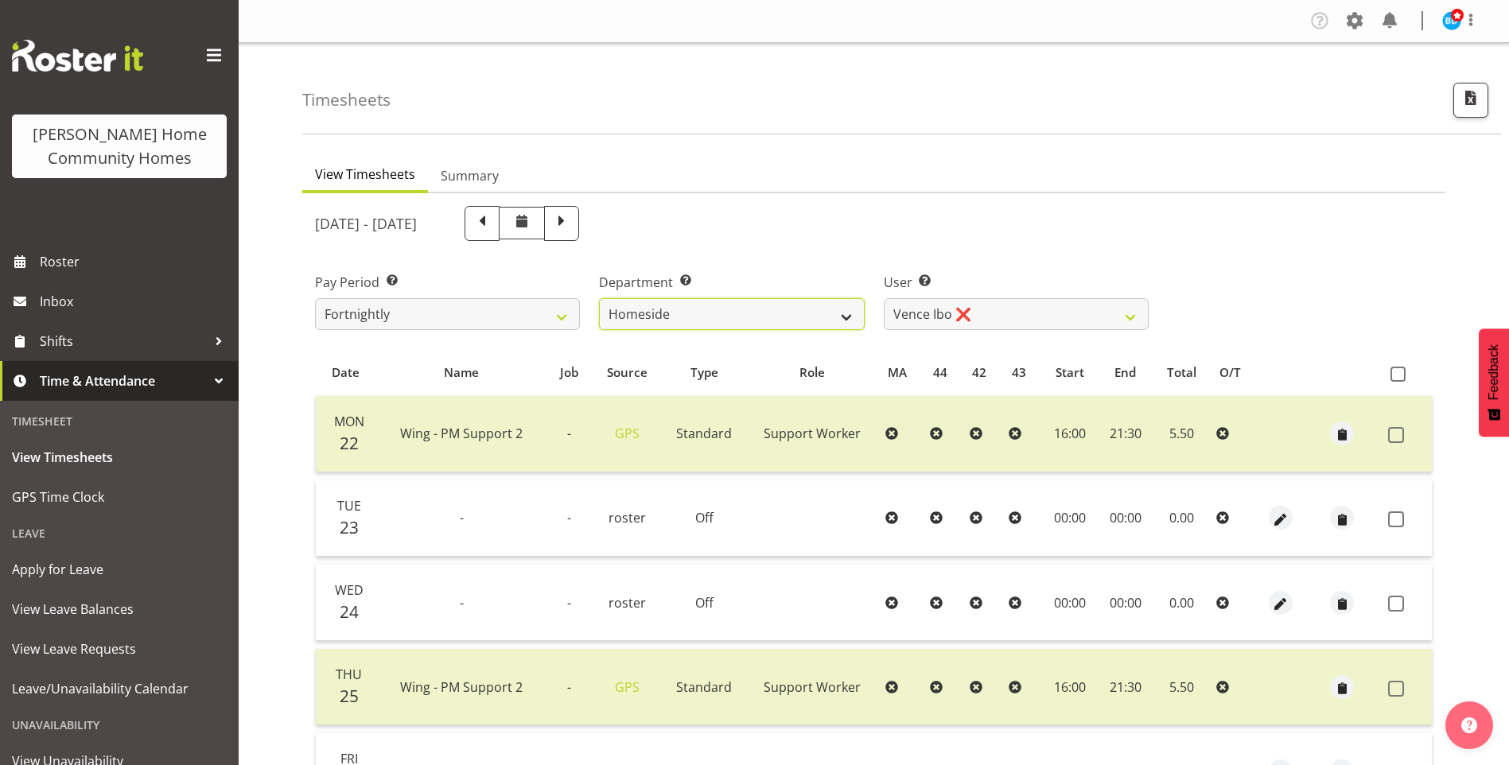
click at [655, 315] on select "Admin Homeside Houses Wingside" at bounding box center [731, 314] width 265 height 32
click at [599, 298] on select "Admin Homeside Houses Wingside" at bounding box center [731, 314] width 265 height 32
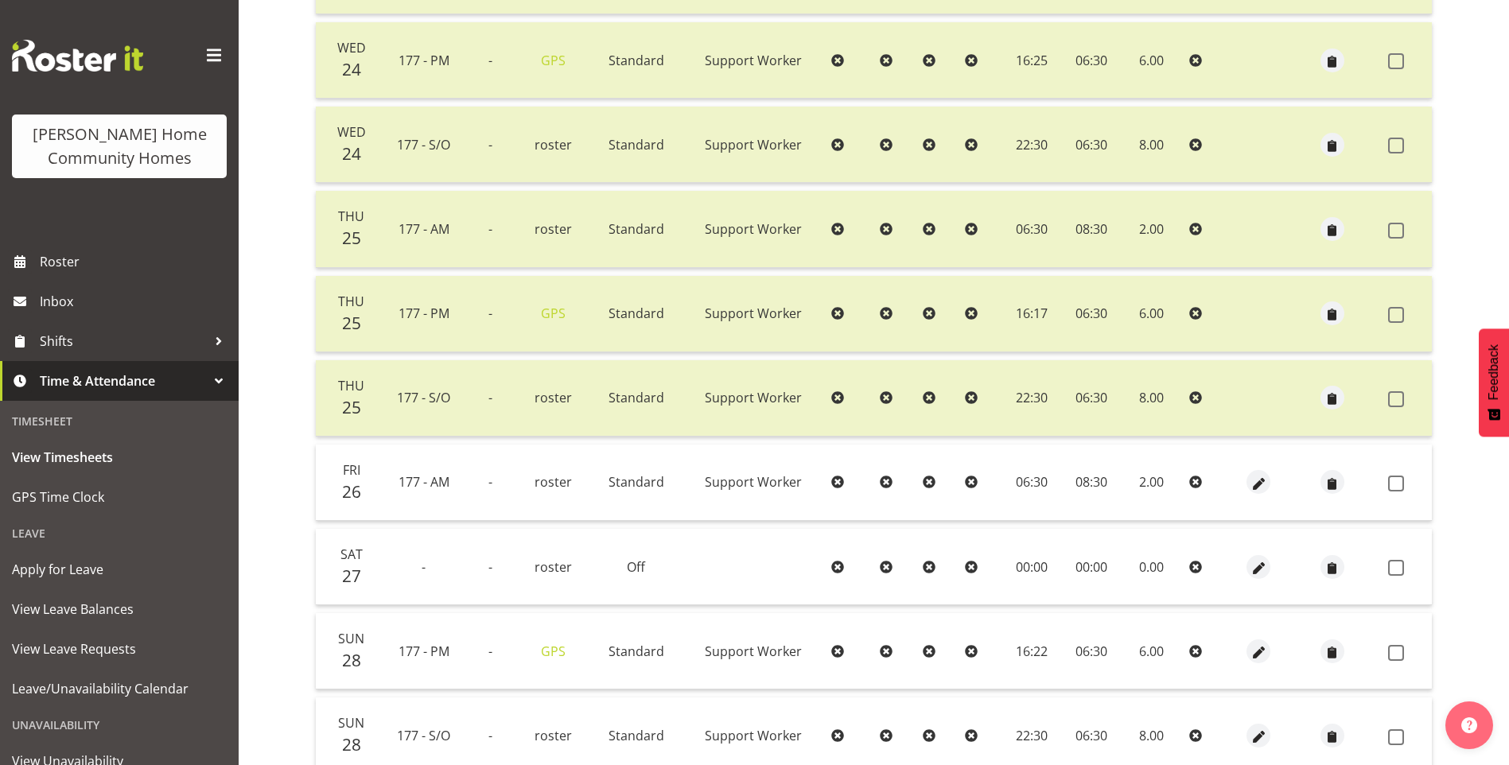
scroll to position [1102, 0]
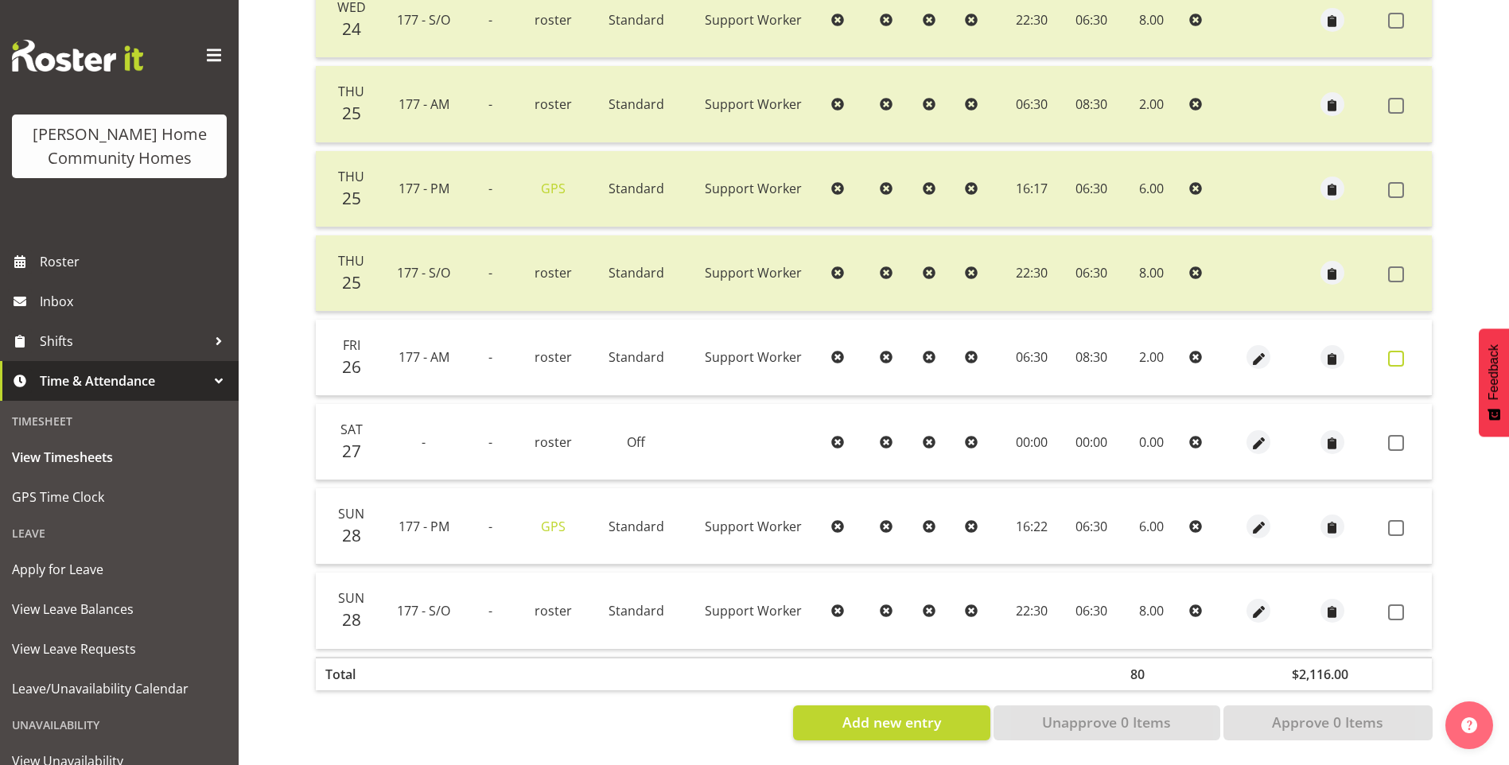
click at [1399, 351] on span at bounding box center [1396, 359] width 16 height 16
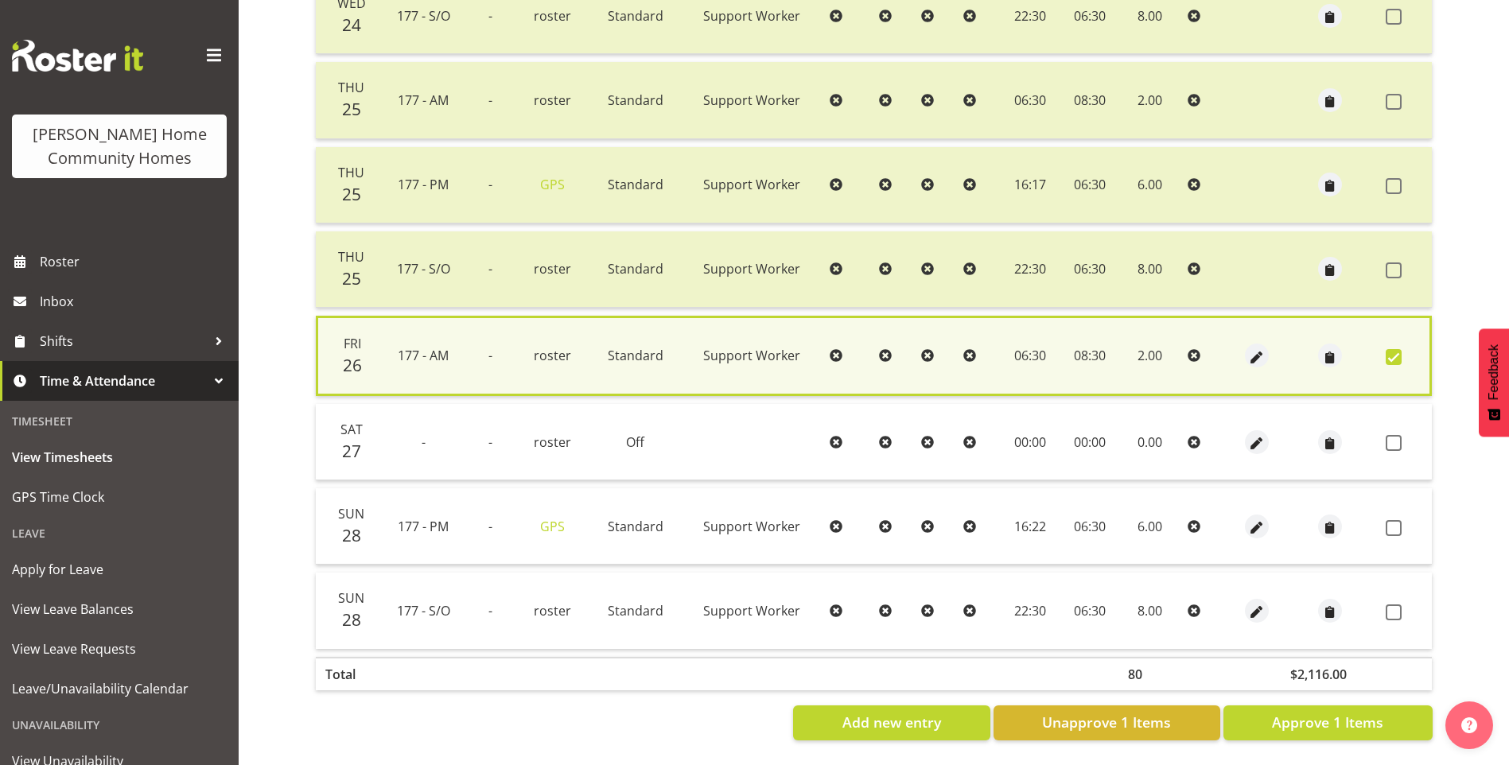
drag, startPoint x: 1396, startPoint y: 512, endPoint x: 1381, endPoint y: 546, distance: 37.4
click at [1396, 520] on span at bounding box center [1393, 528] width 16 height 16
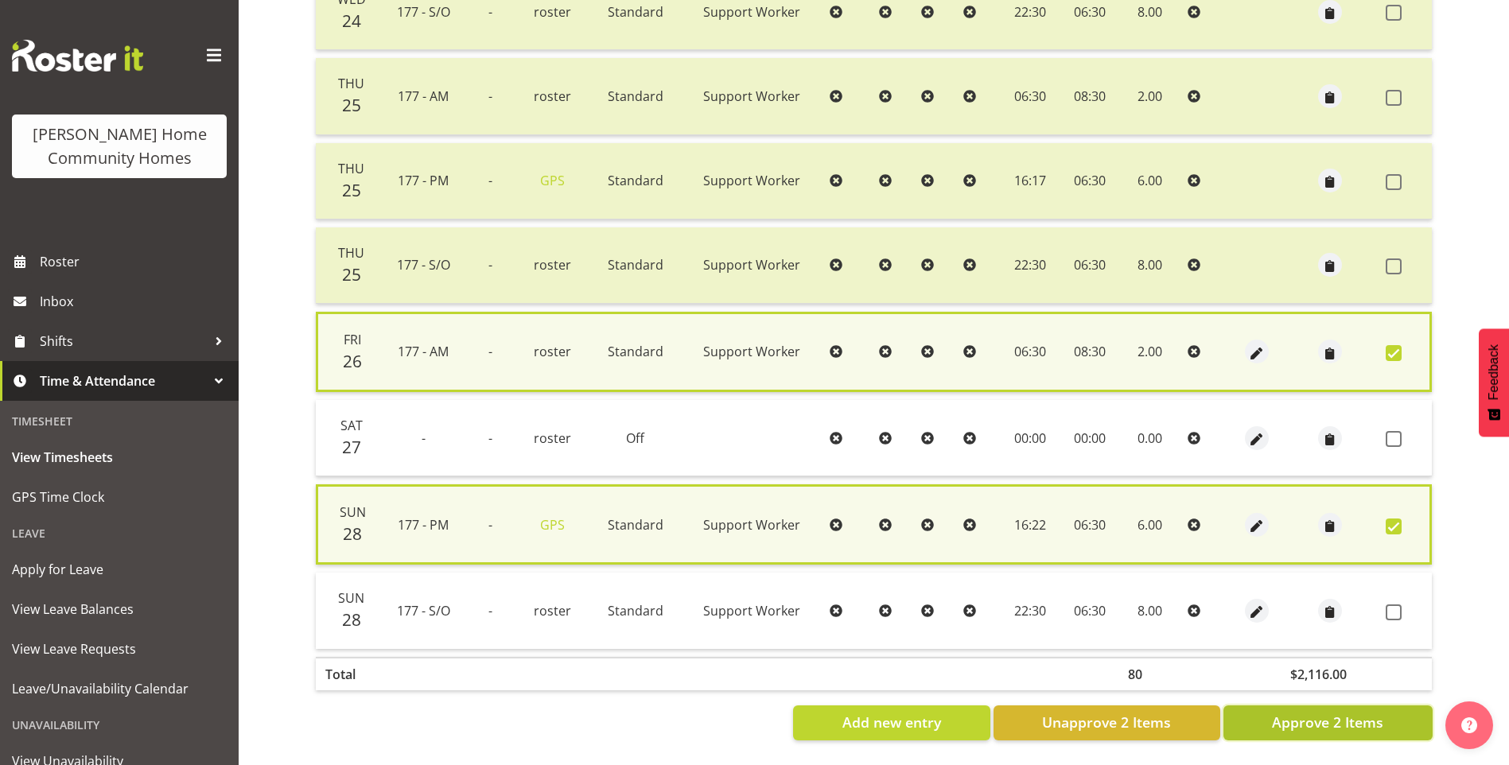
click at [1375, 713] on span "Approve 2 Items" at bounding box center [1327, 722] width 111 height 21
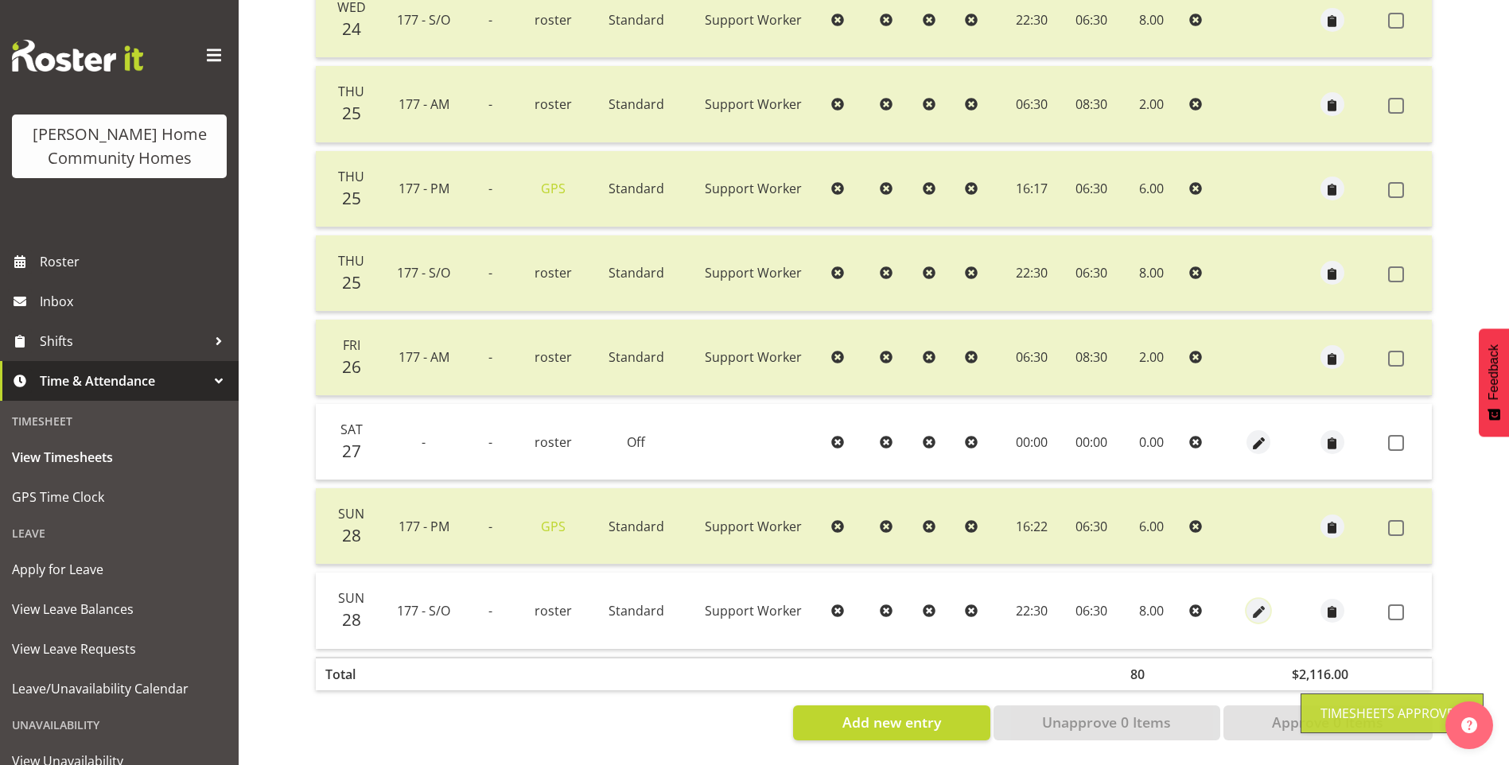
click at [1253, 603] on span "button" at bounding box center [1258, 612] width 18 height 18
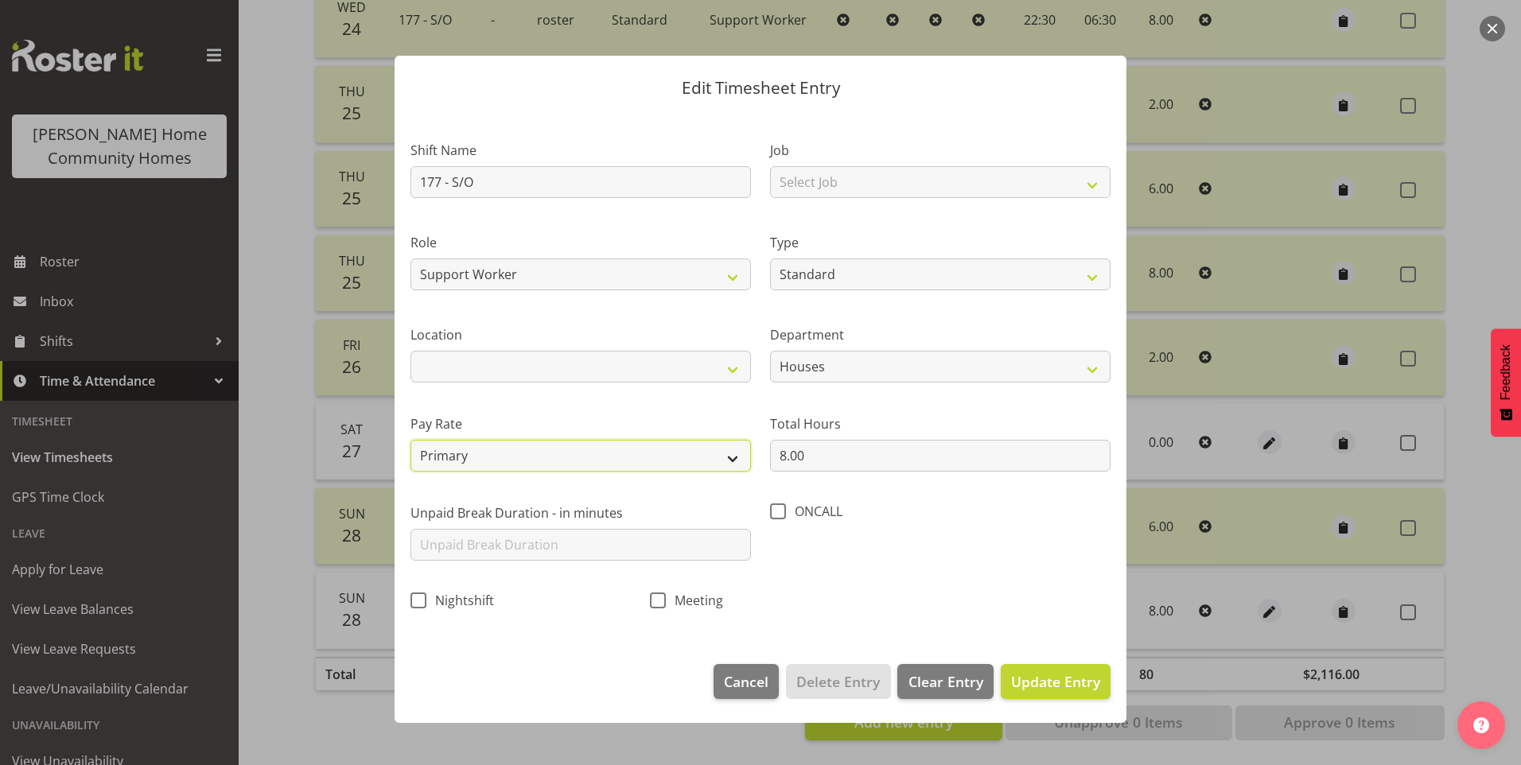
click at [489, 456] on select "Primary Secondary Tertiary Fourth Fifth" at bounding box center [580, 456] width 340 height 32
click at [410, 440] on select "Primary Secondary Tertiary Fourth Fifth" at bounding box center [580, 456] width 340 height 32
drag, startPoint x: 1035, startPoint y: 686, endPoint x: 1102, endPoint y: 668, distance: 69.3
click at [1035, 686] on span "Update Entry" at bounding box center [1055, 681] width 89 height 19
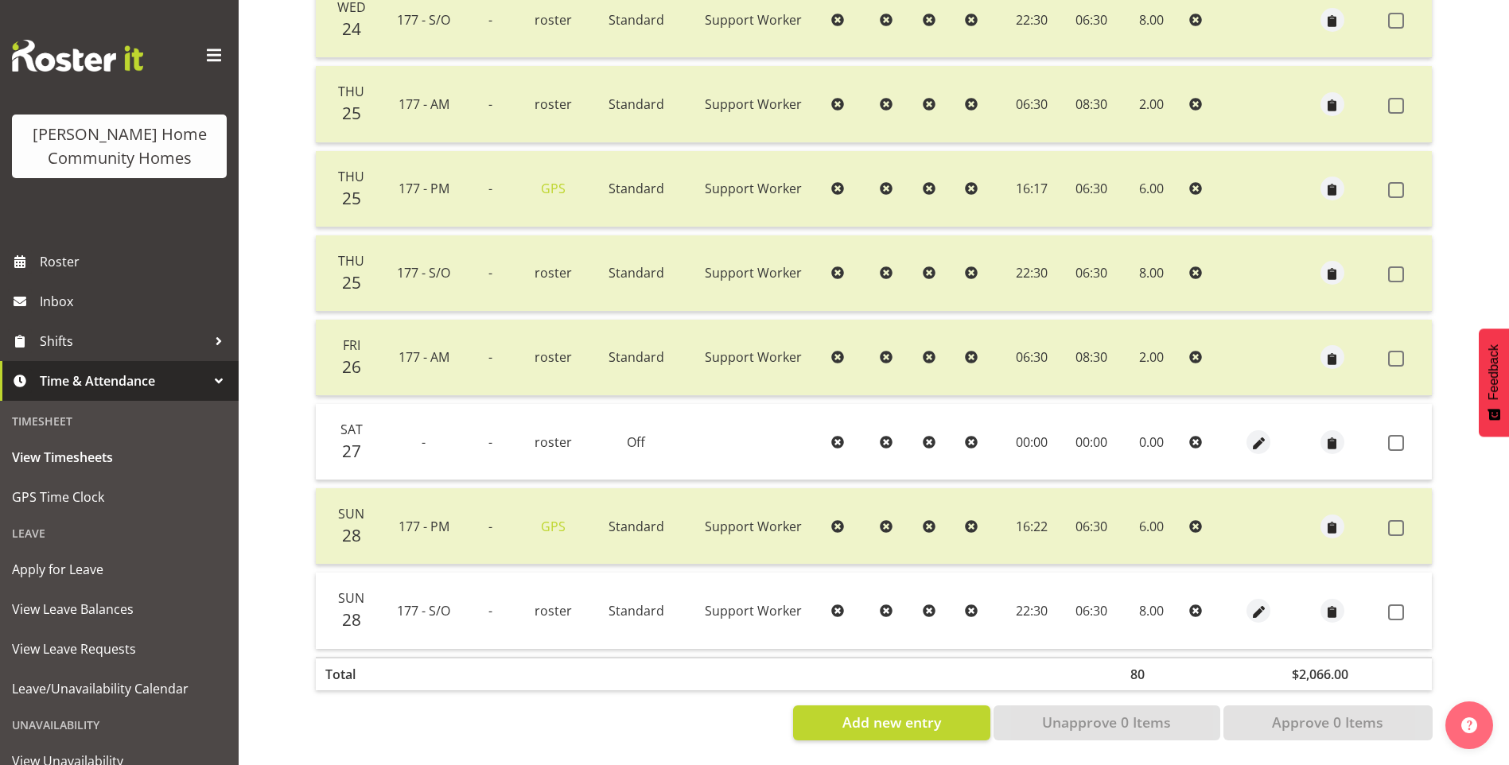
click at [1397, 604] on span at bounding box center [1396, 612] width 16 height 16
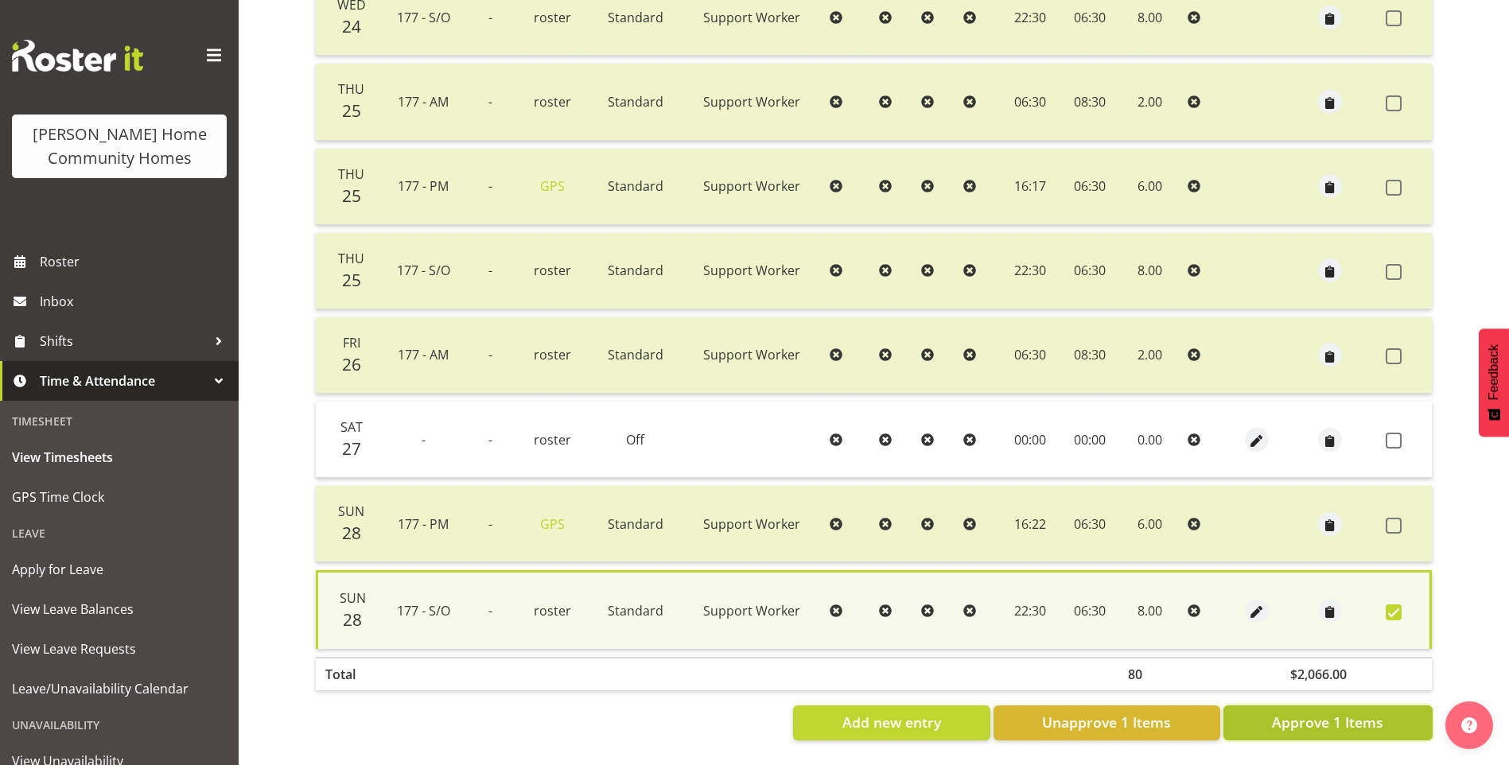
click at [1370, 712] on span "Approve 1 Items" at bounding box center [1327, 722] width 111 height 21
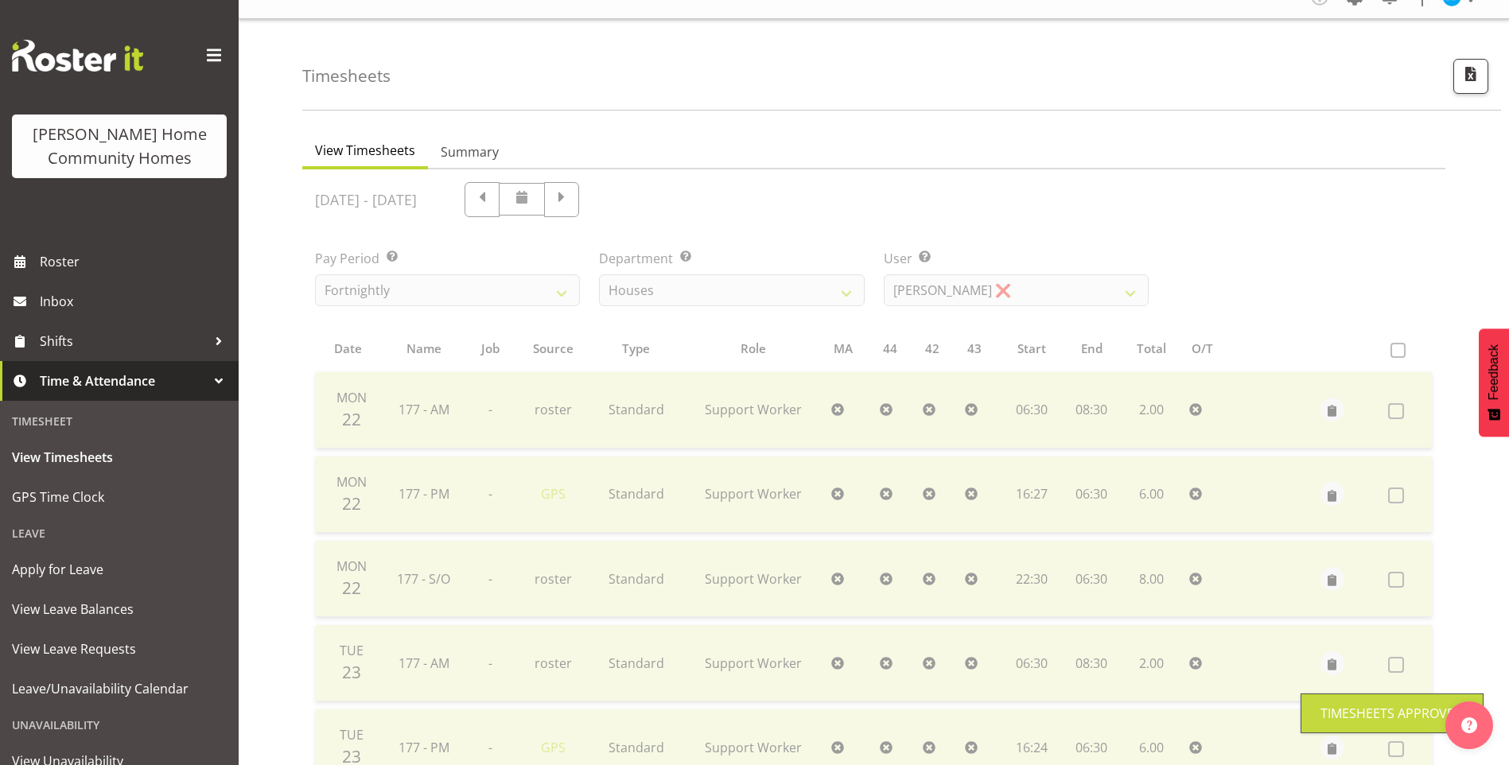
scroll to position [0, 0]
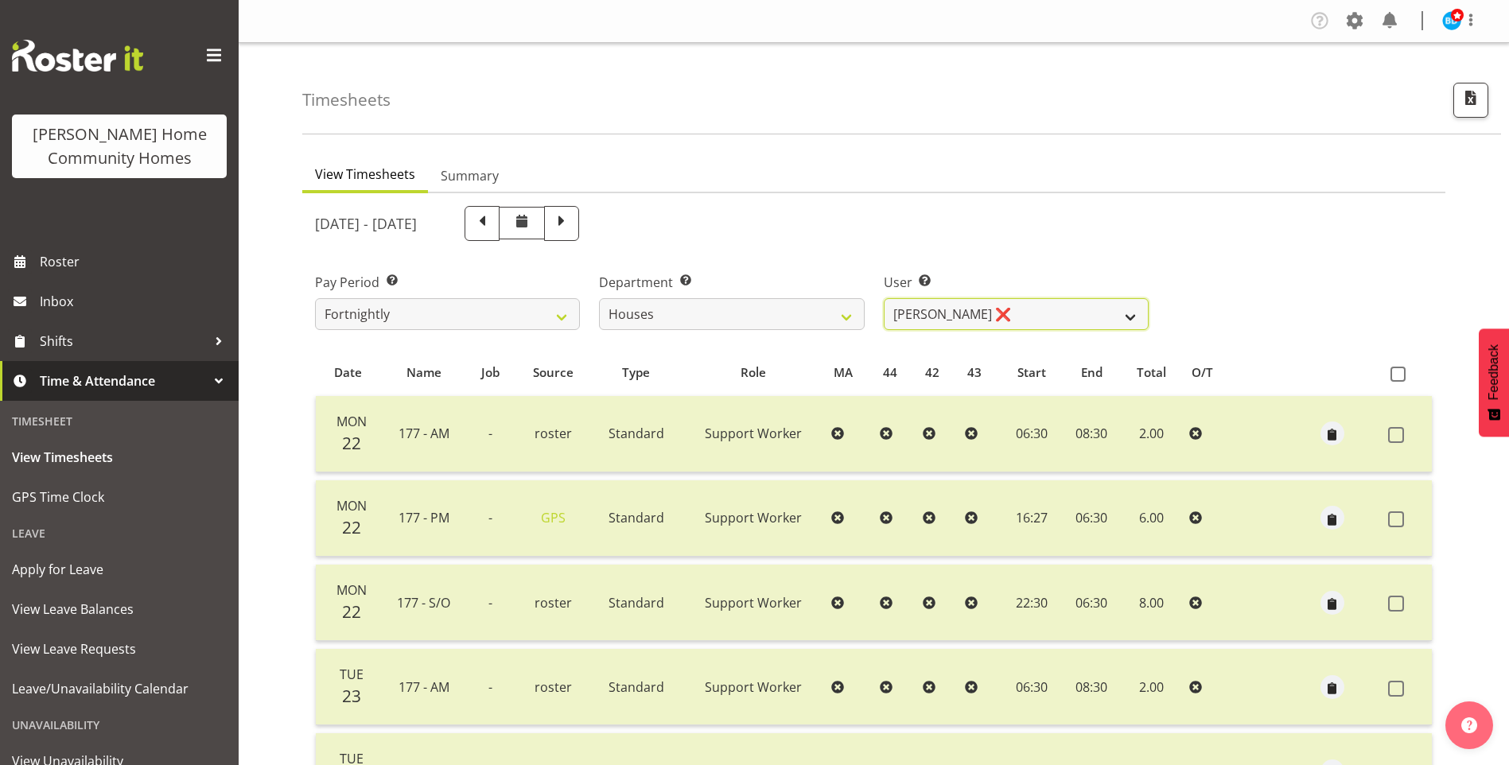
click at [930, 312] on select "Billie Sothern ❌ Dipika Thapa ❌ Jess Aracan ❌ Katrina Shaw ❌ Liezl Sanchez ❌ Ma…" at bounding box center [1016, 314] width 265 height 32
click at [884, 298] on select "Billie Sothern ❌ Dipika Thapa ❌ Jess Aracan ❌ Katrina Shaw ❌ Liezl Sanchez ❌ Ma…" at bounding box center [1016, 314] width 265 height 32
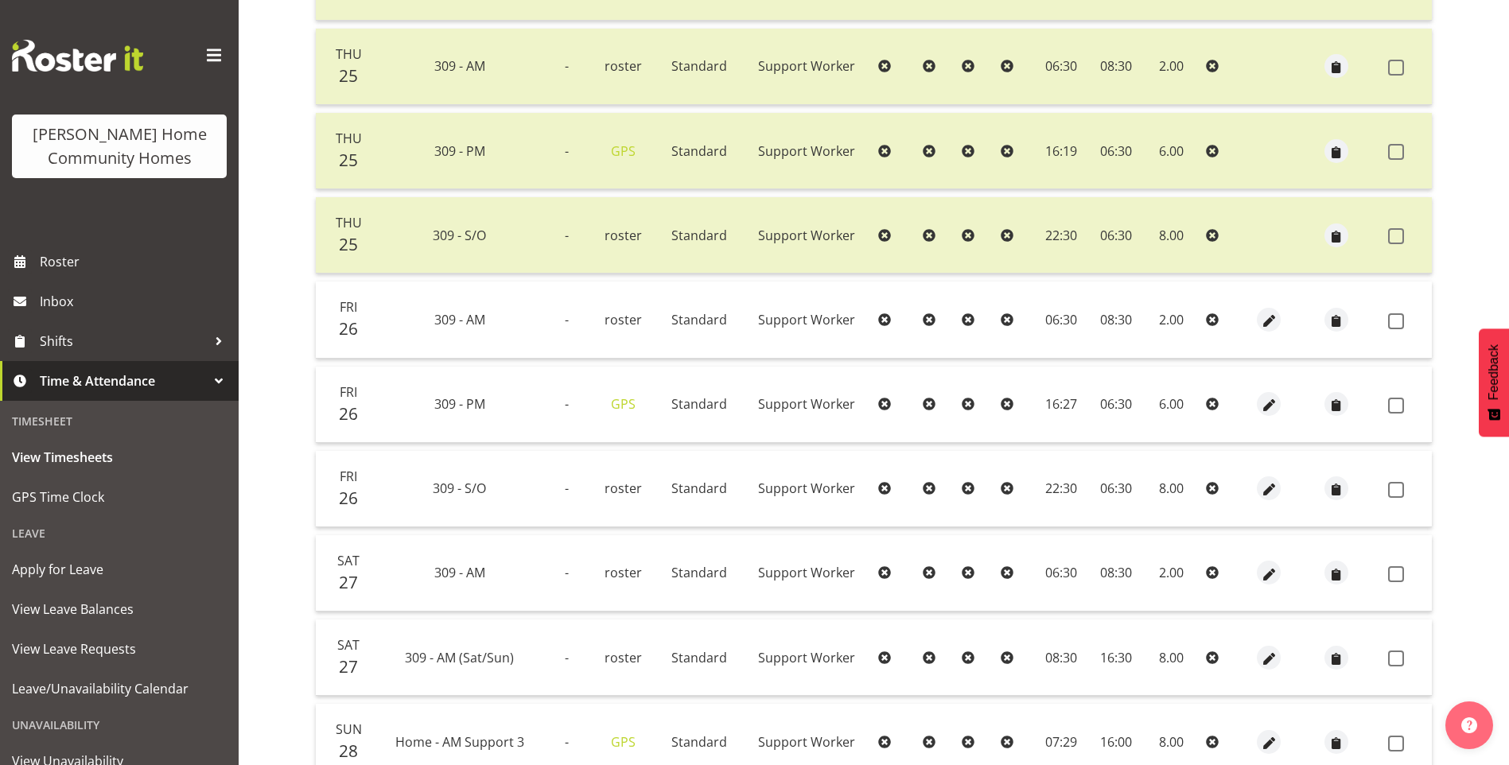
scroll to position [875, 0]
click at [1397, 317] on span at bounding box center [1396, 321] width 16 height 16
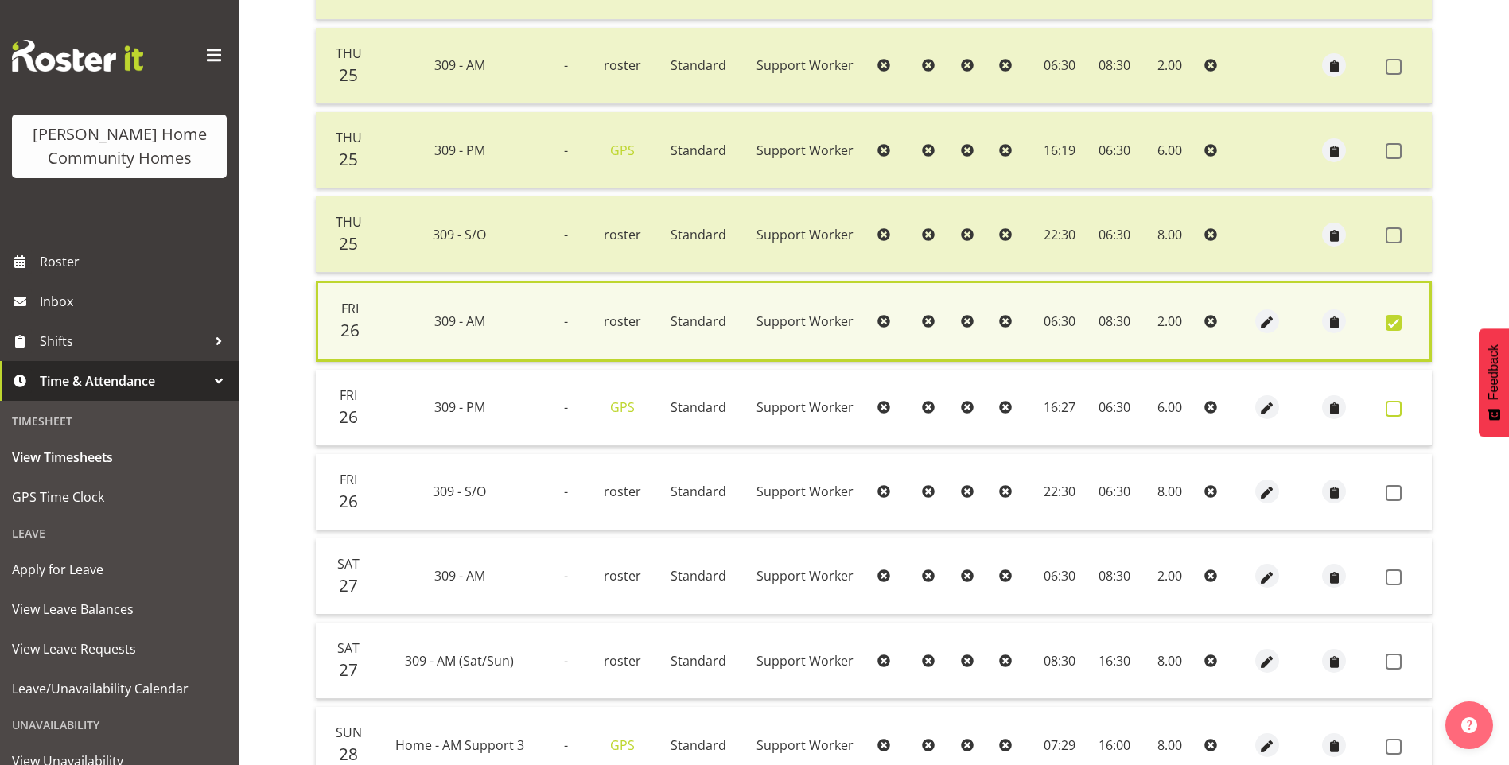
click at [1394, 408] on span at bounding box center [1393, 409] width 16 height 16
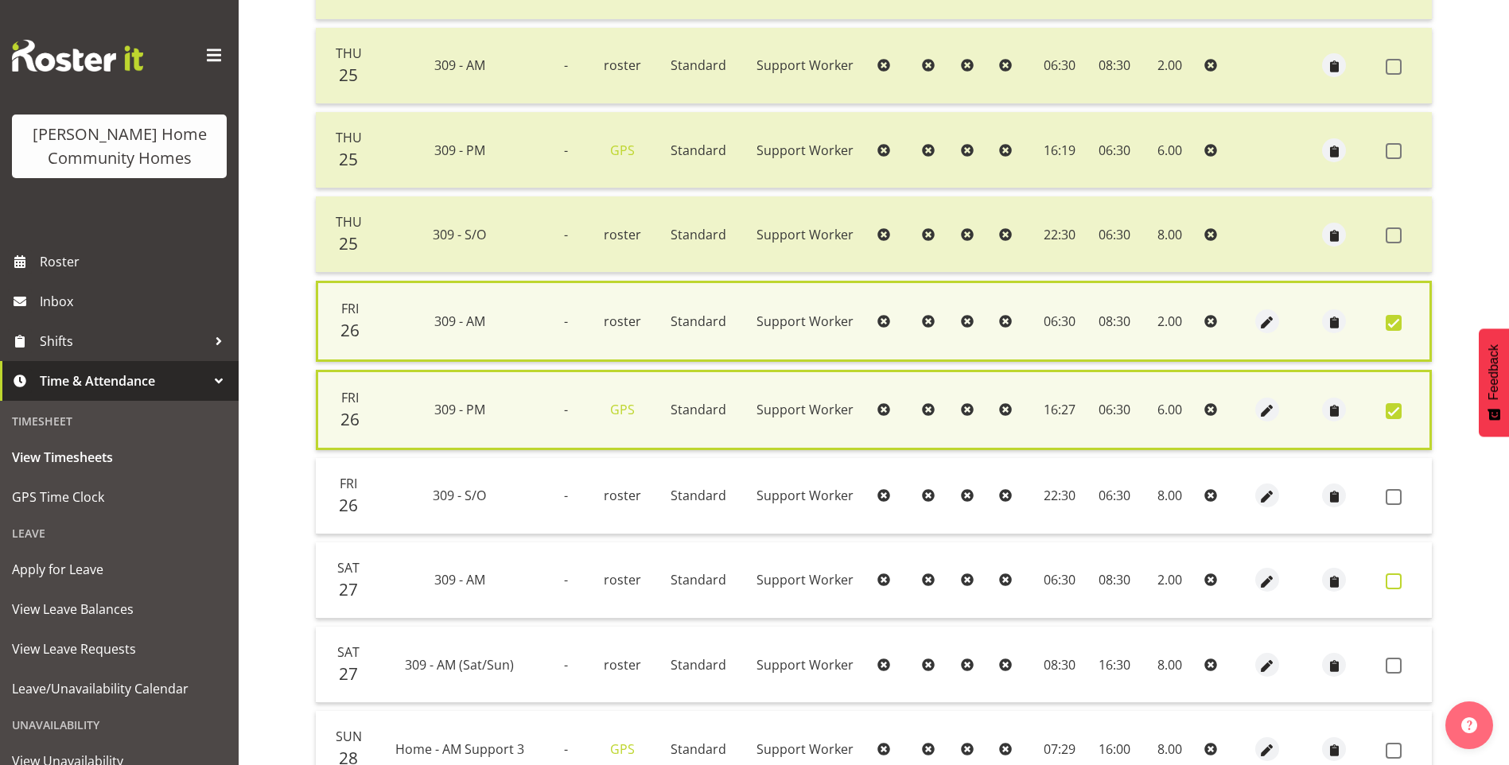
click at [1392, 582] on span at bounding box center [1393, 581] width 16 height 16
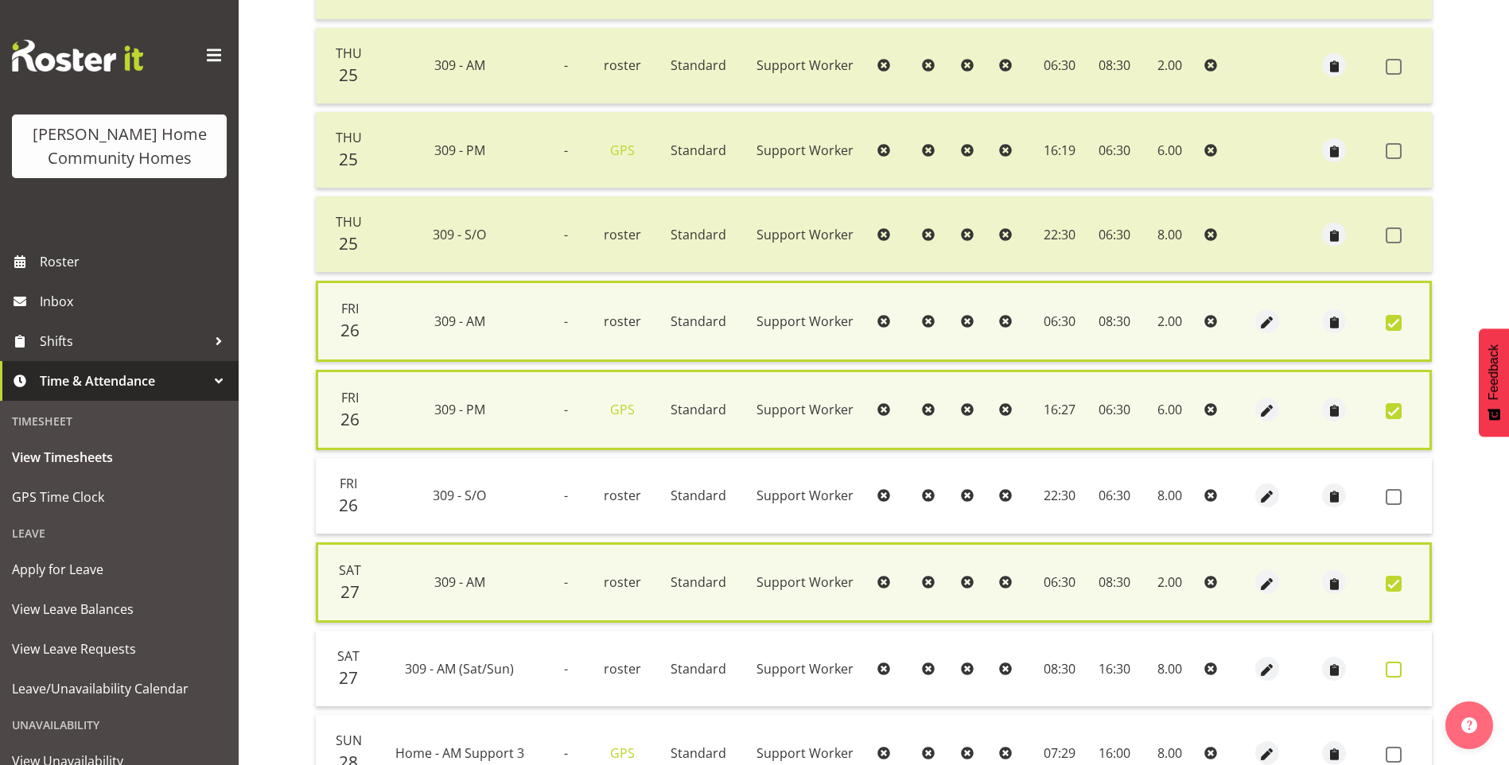
click at [1399, 667] on span at bounding box center [1393, 670] width 16 height 16
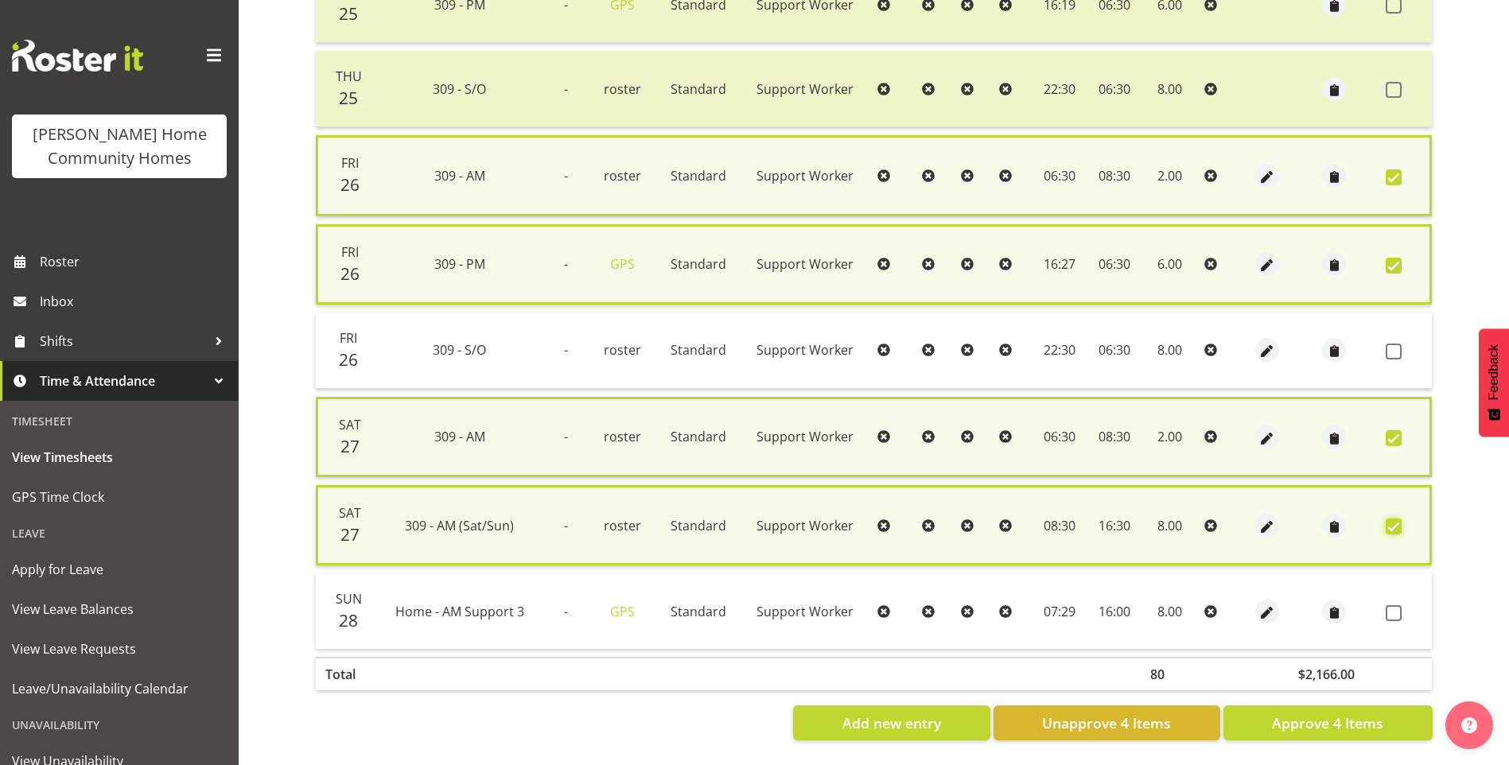
scroll to position [1032, 0]
drag, startPoint x: 1376, startPoint y: 712, endPoint x: 1374, endPoint y: 664, distance: 47.7
click at [1376, 713] on span "Approve 4 Items" at bounding box center [1327, 723] width 111 height 21
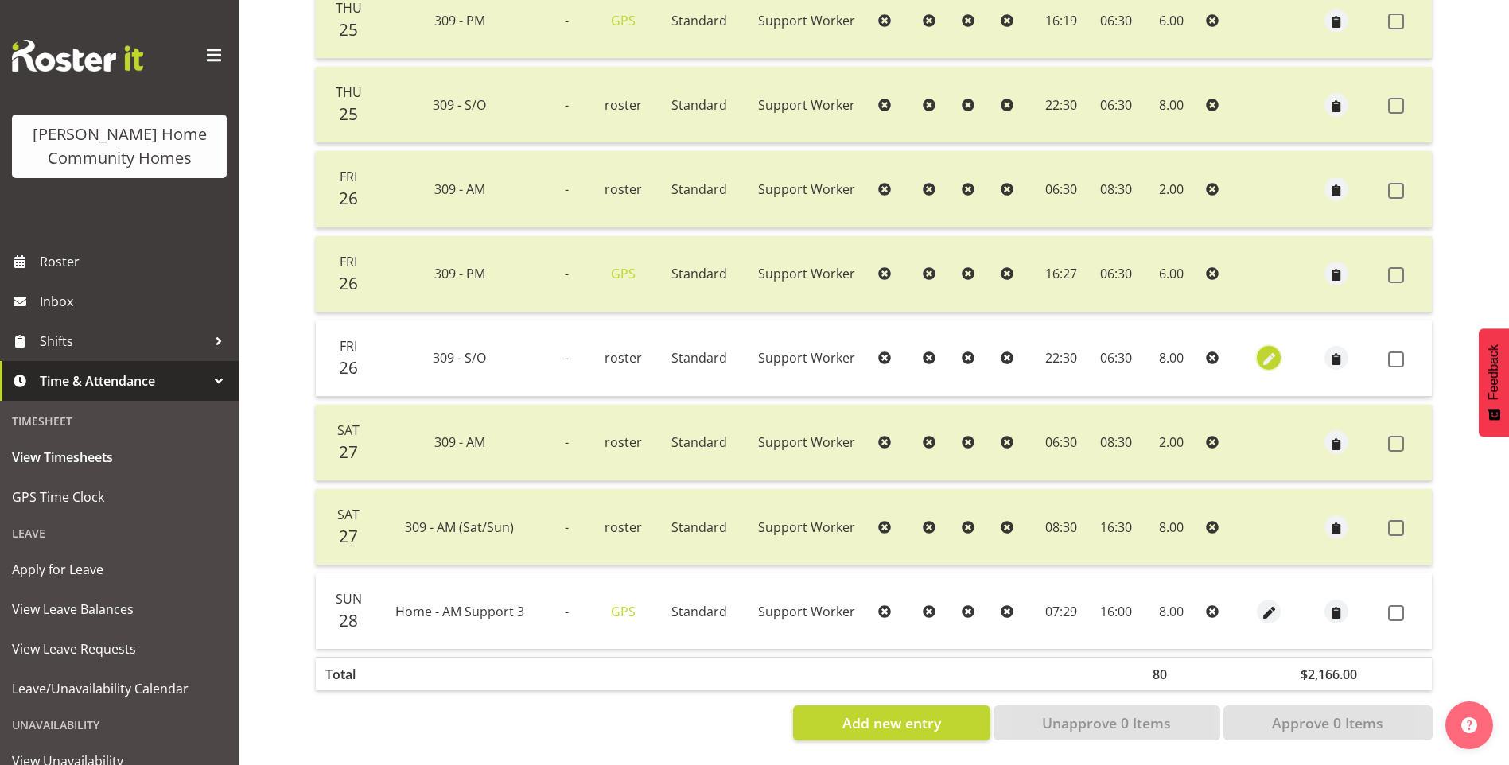
click at [1265, 351] on span "button" at bounding box center [1269, 360] width 18 height 18
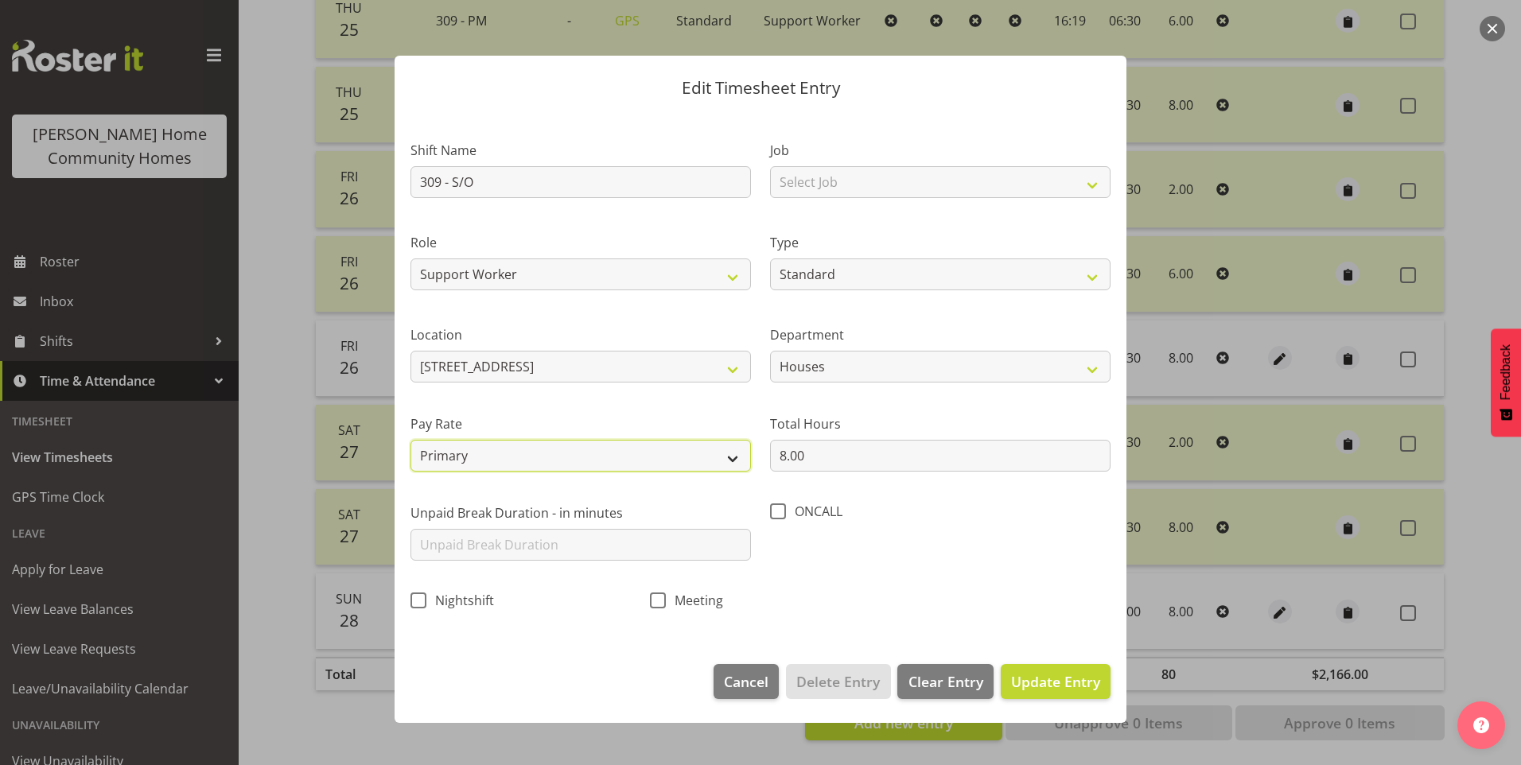
click at [511, 449] on select "Primary Secondary Tertiary Fourth Fifth" at bounding box center [580, 456] width 340 height 32
click at [410, 440] on select "Primary Secondary Tertiary Fourth Fifth" at bounding box center [580, 456] width 340 height 32
click at [1051, 685] on span "Update Entry" at bounding box center [1055, 681] width 89 height 19
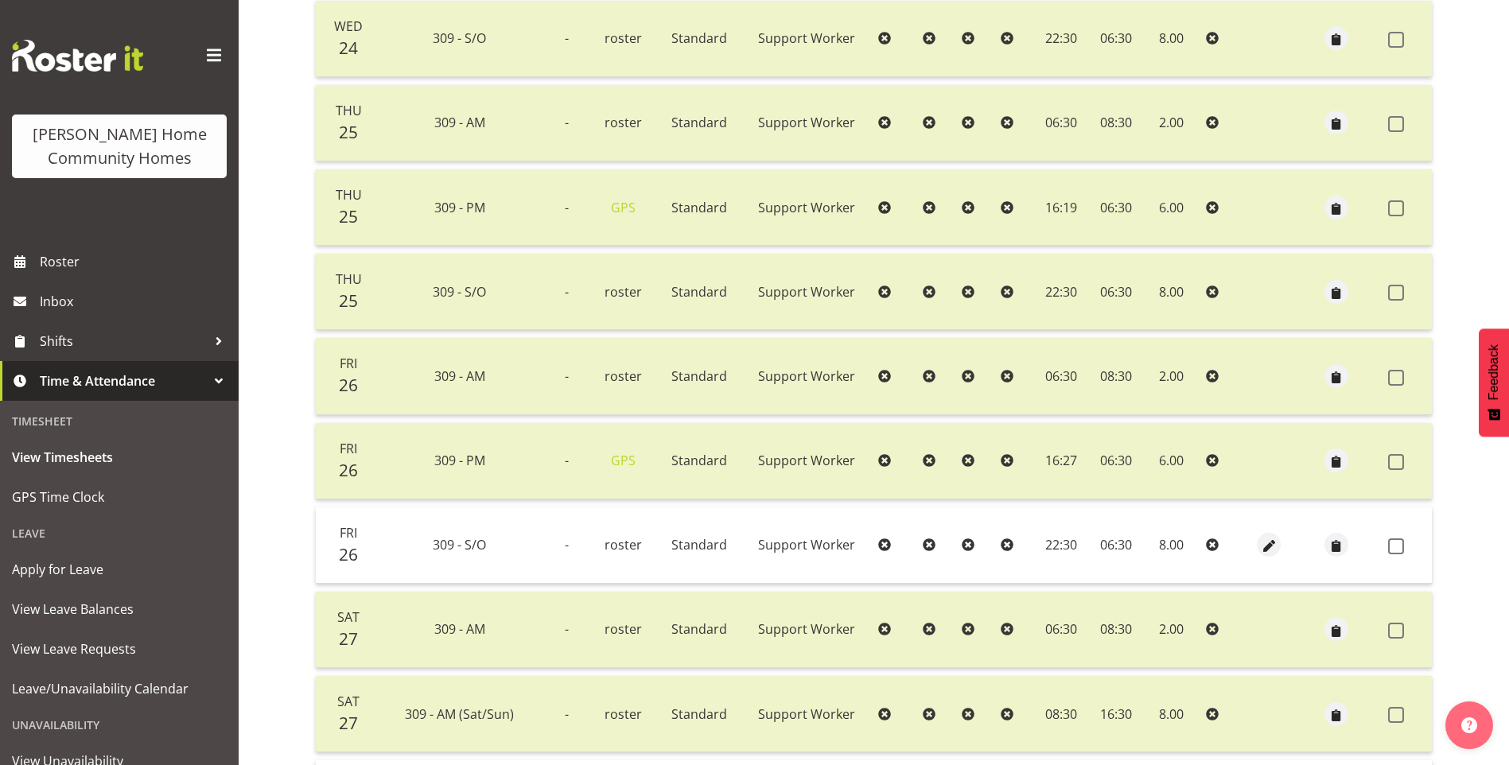
scroll to position [954, 0]
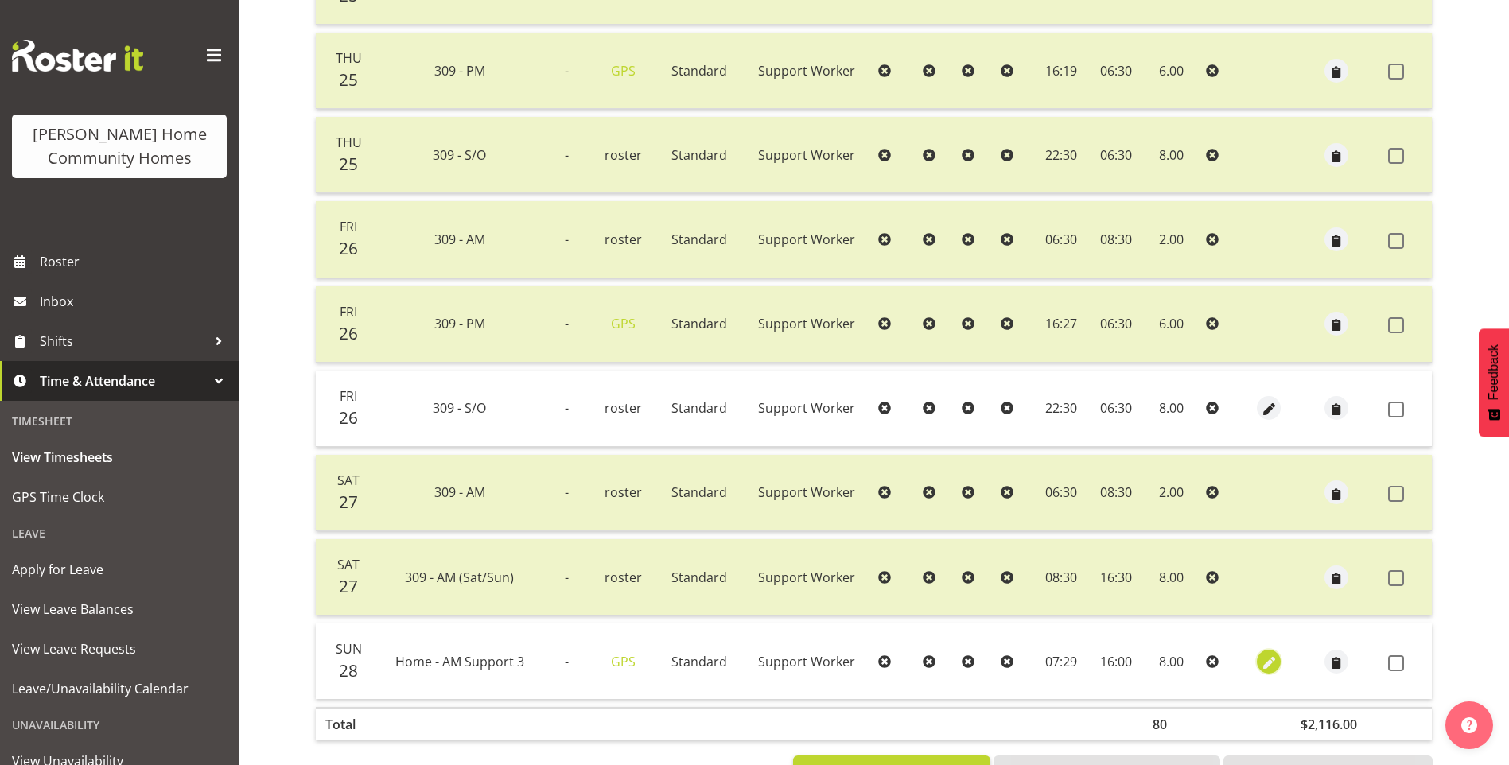
click at [1260, 658] on span "button" at bounding box center [1269, 663] width 18 height 18
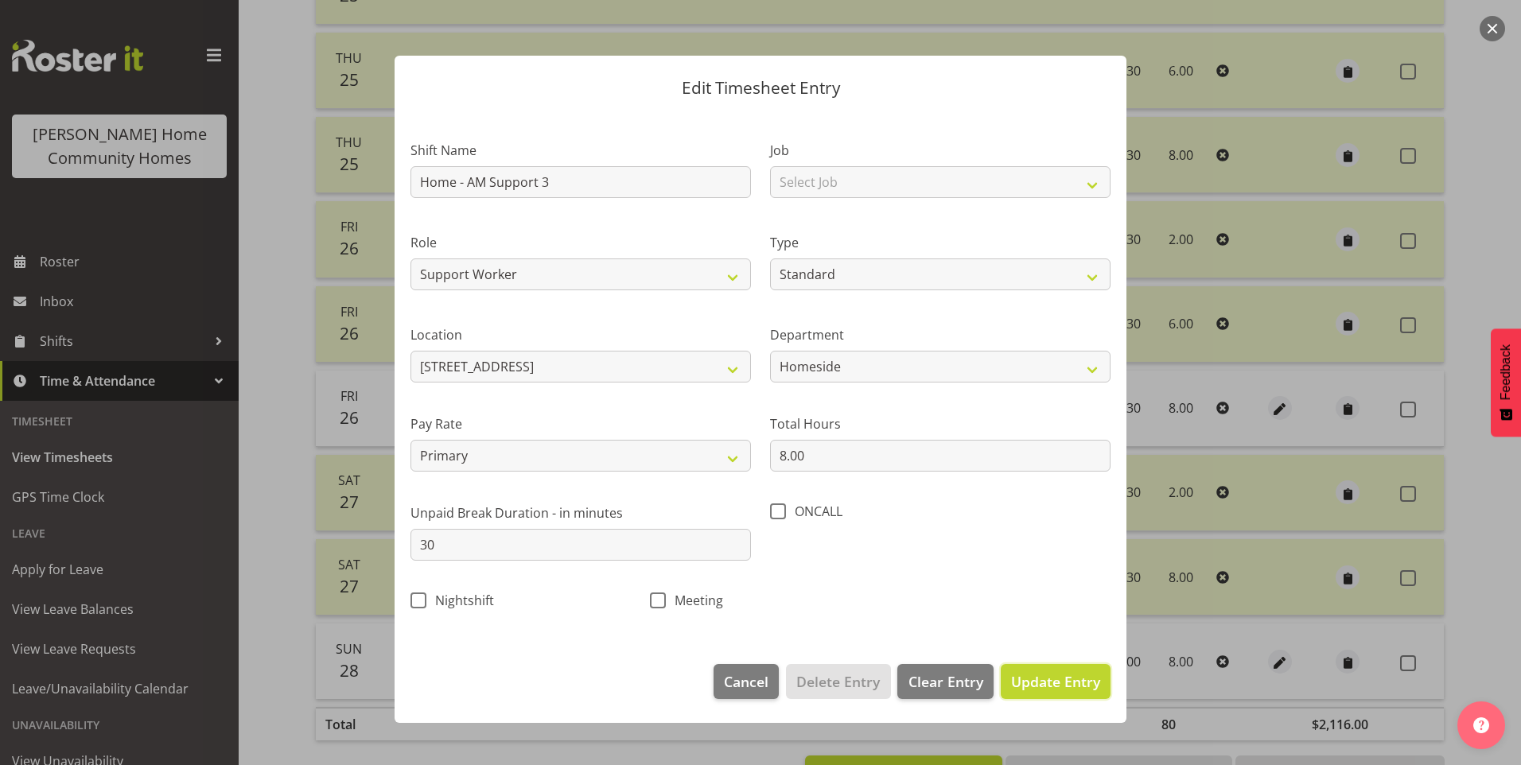
drag, startPoint x: 1082, startPoint y: 687, endPoint x: 1222, endPoint y: 638, distance: 148.4
click at [1082, 686] on span "Update Entry" at bounding box center [1055, 681] width 89 height 19
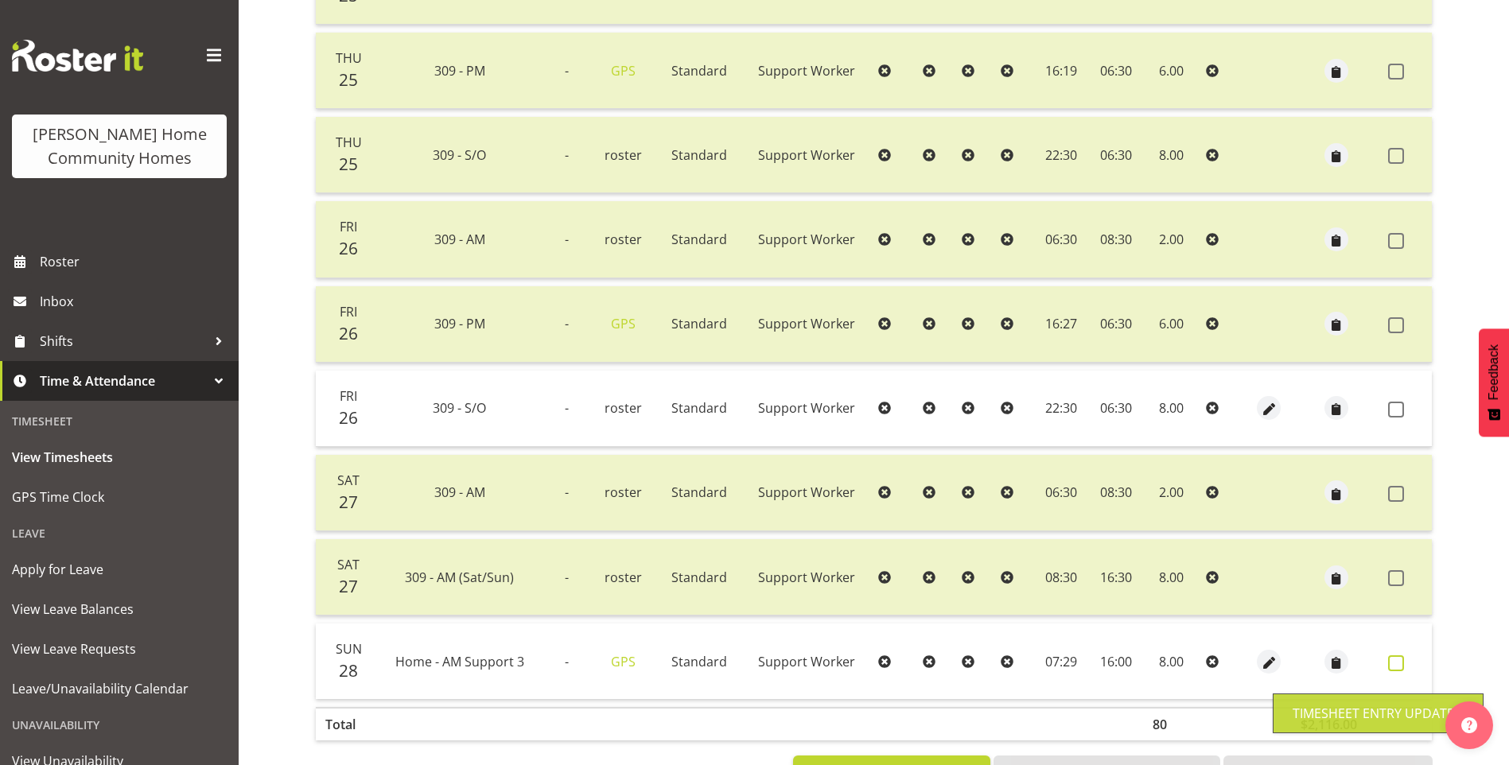
click at [1397, 662] on span at bounding box center [1396, 663] width 16 height 16
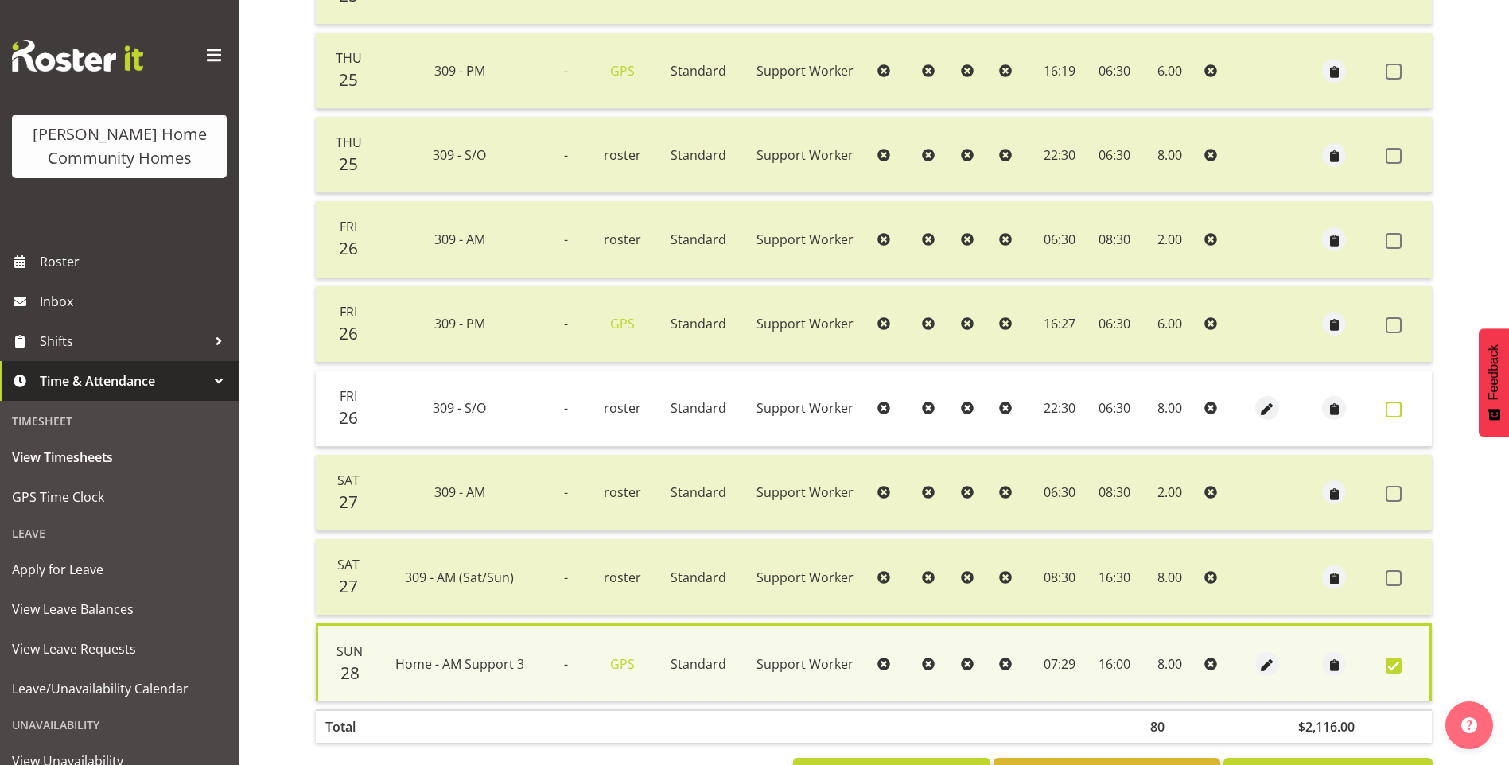
click at [1393, 415] on span at bounding box center [1393, 410] width 16 height 16
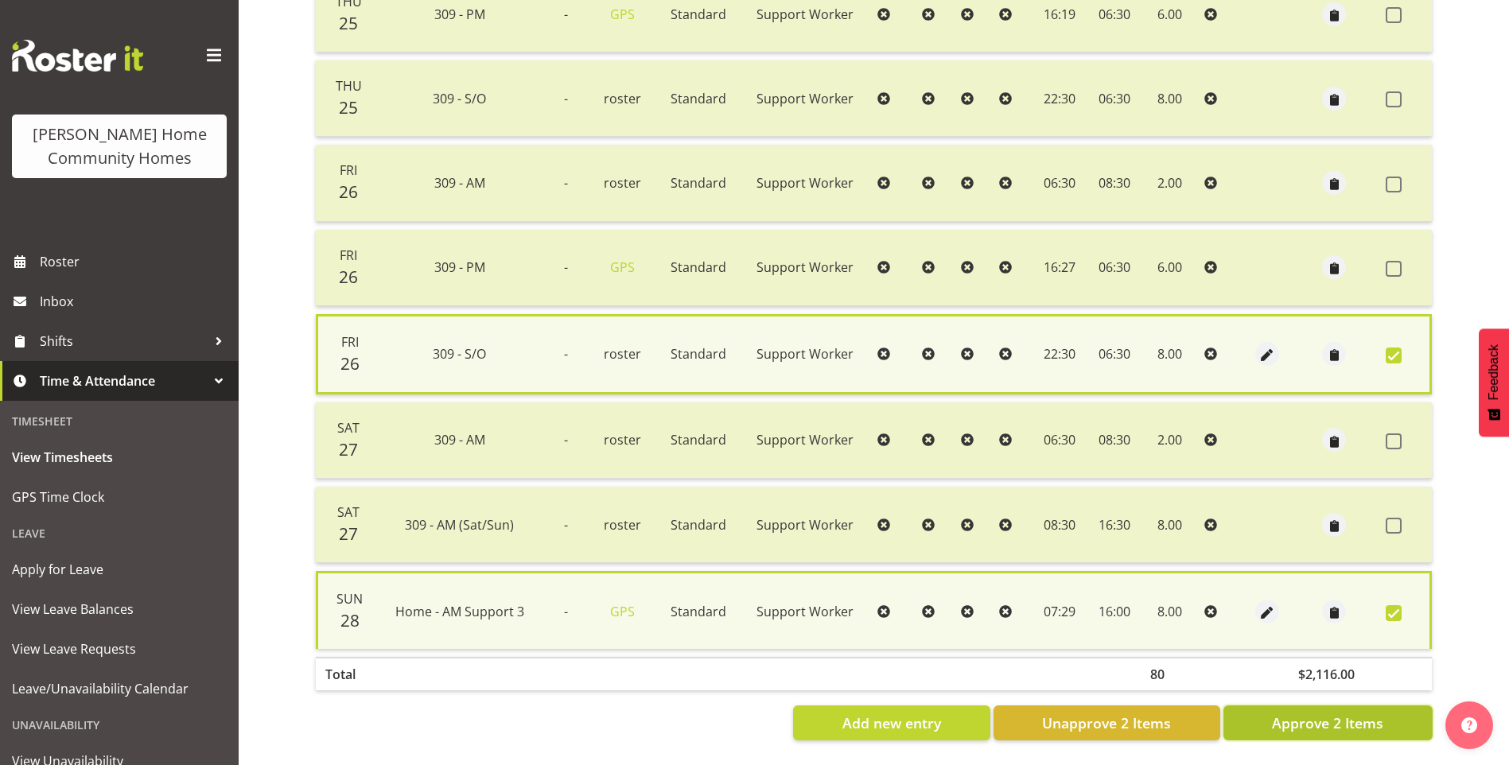
click at [1384, 710] on button "Approve 2 Items" at bounding box center [1327, 722] width 209 height 35
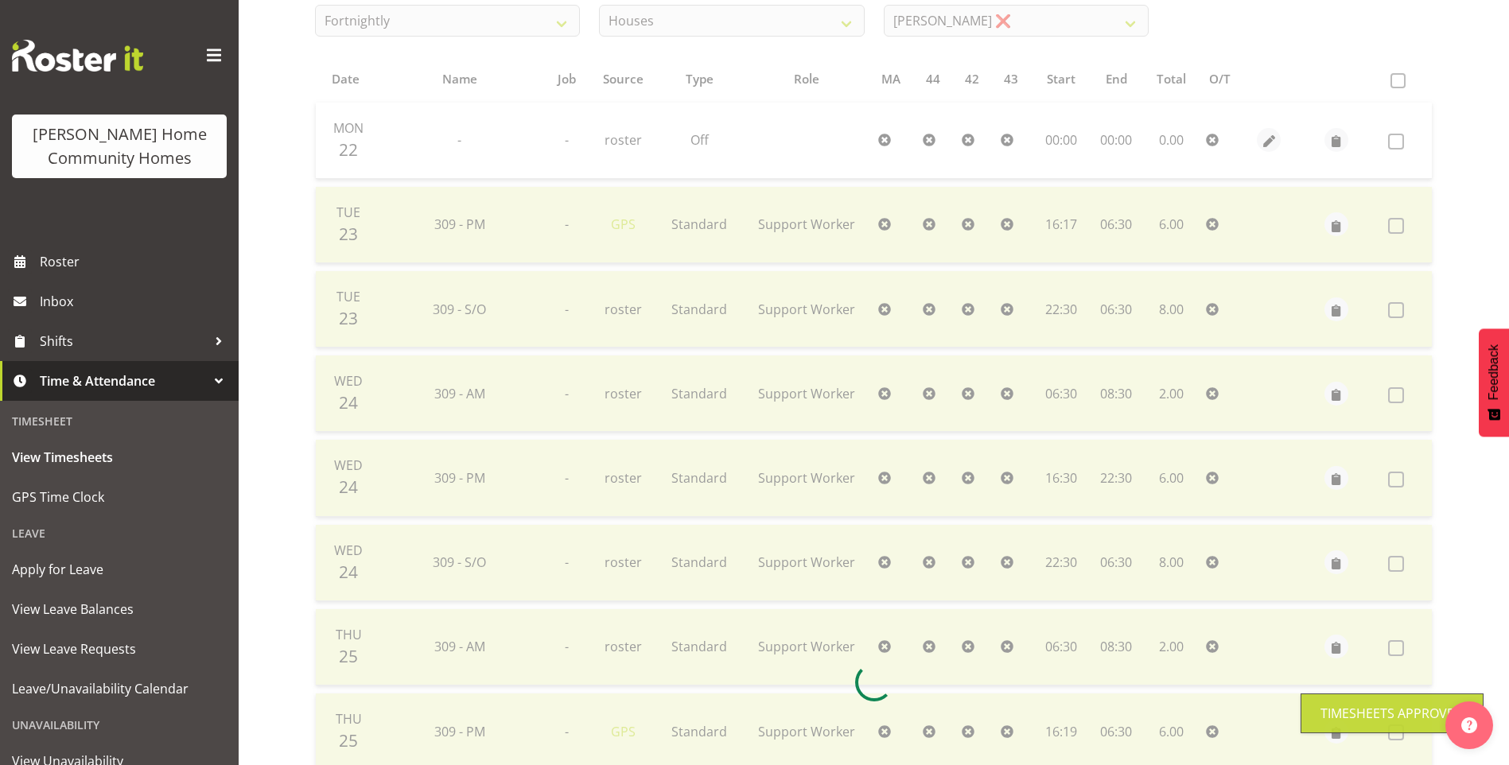
scroll to position [142, 0]
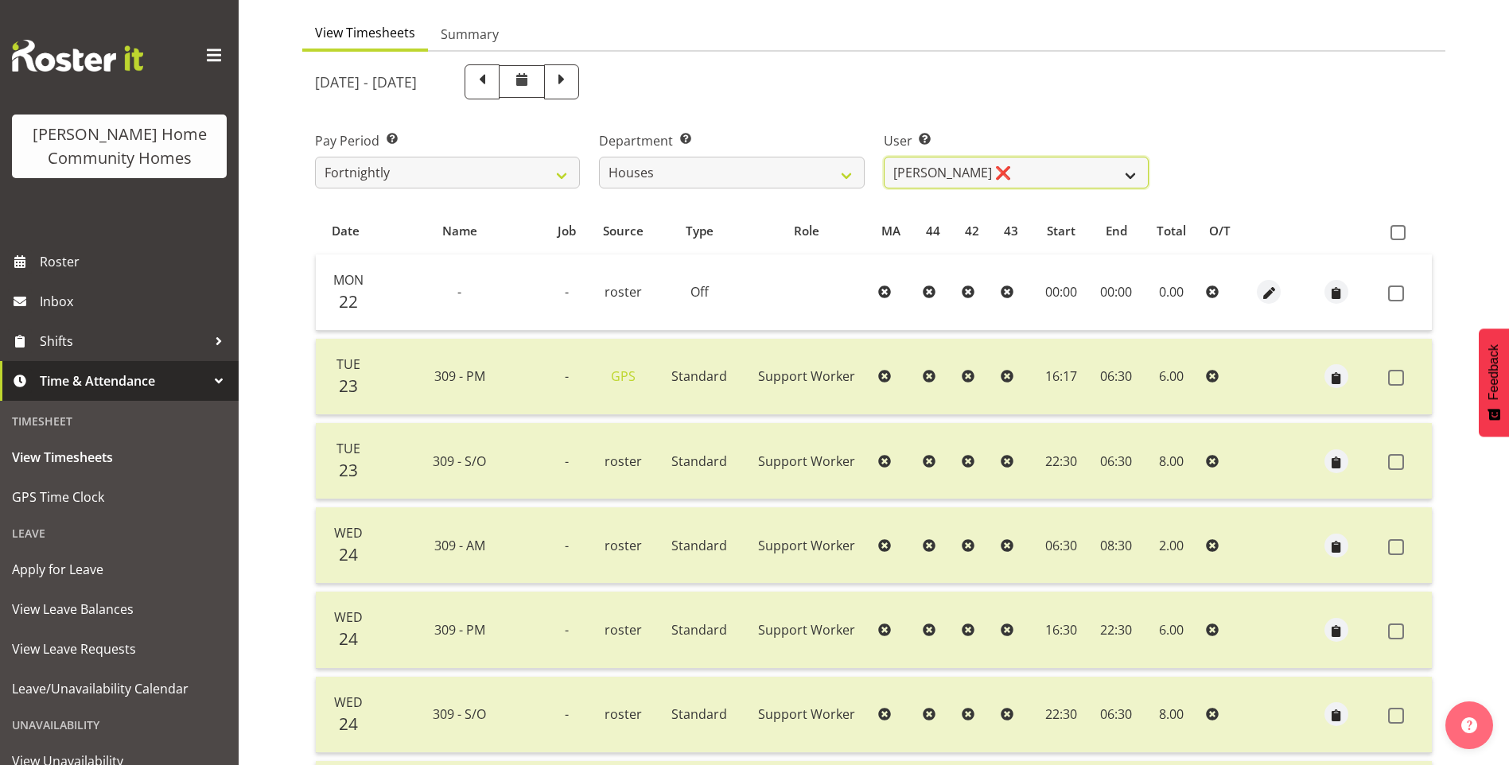
click at [938, 172] on select "Billie Sothern ❌ Dipika Thapa ❌ Jess Aracan ❌ Katrina Shaw ❌ Liezl Sanchez ❌ Ma…" at bounding box center [1016, 173] width 265 height 32
click at [884, 157] on select "Billie Sothern ❌ Dipika Thapa ❌ Jess Aracan ❌ Katrina Shaw ❌ Liezl Sanchez ❌ Ma…" at bounding box center [1016, 173] width 265 height 32
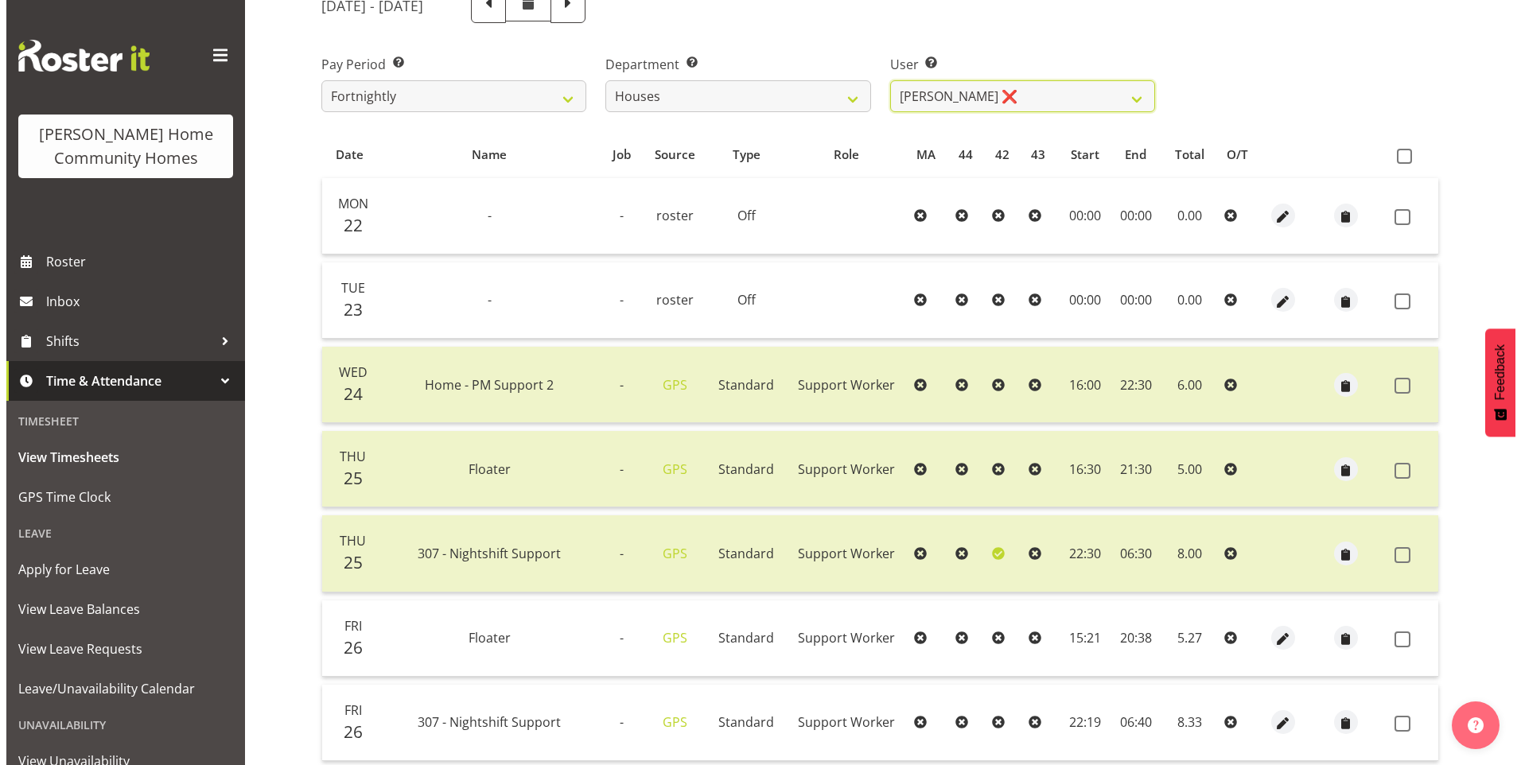
scroll to position [301, 0]
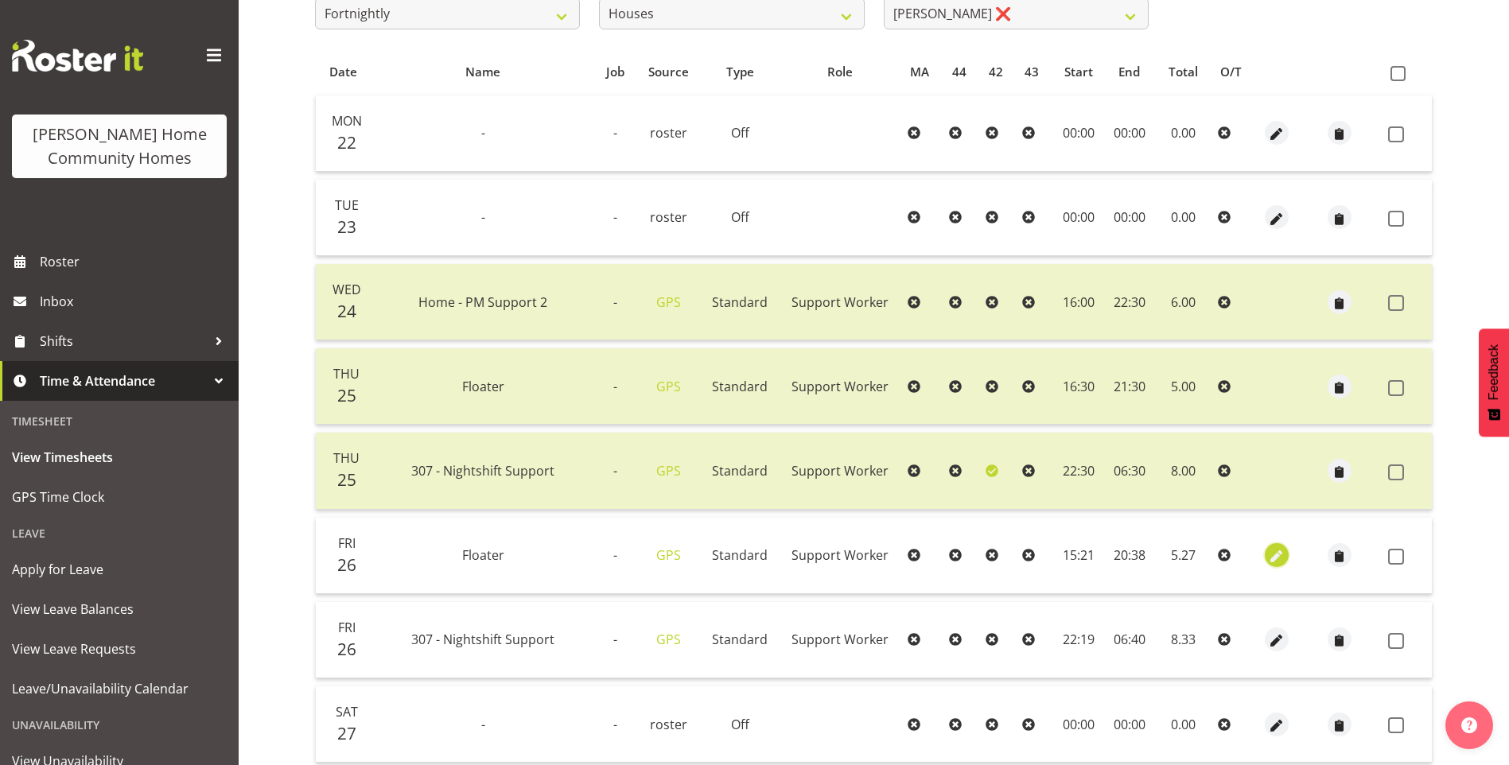
click at [1270, 552] on span "button" at bounding box center [1276, 557] width 18 height 18
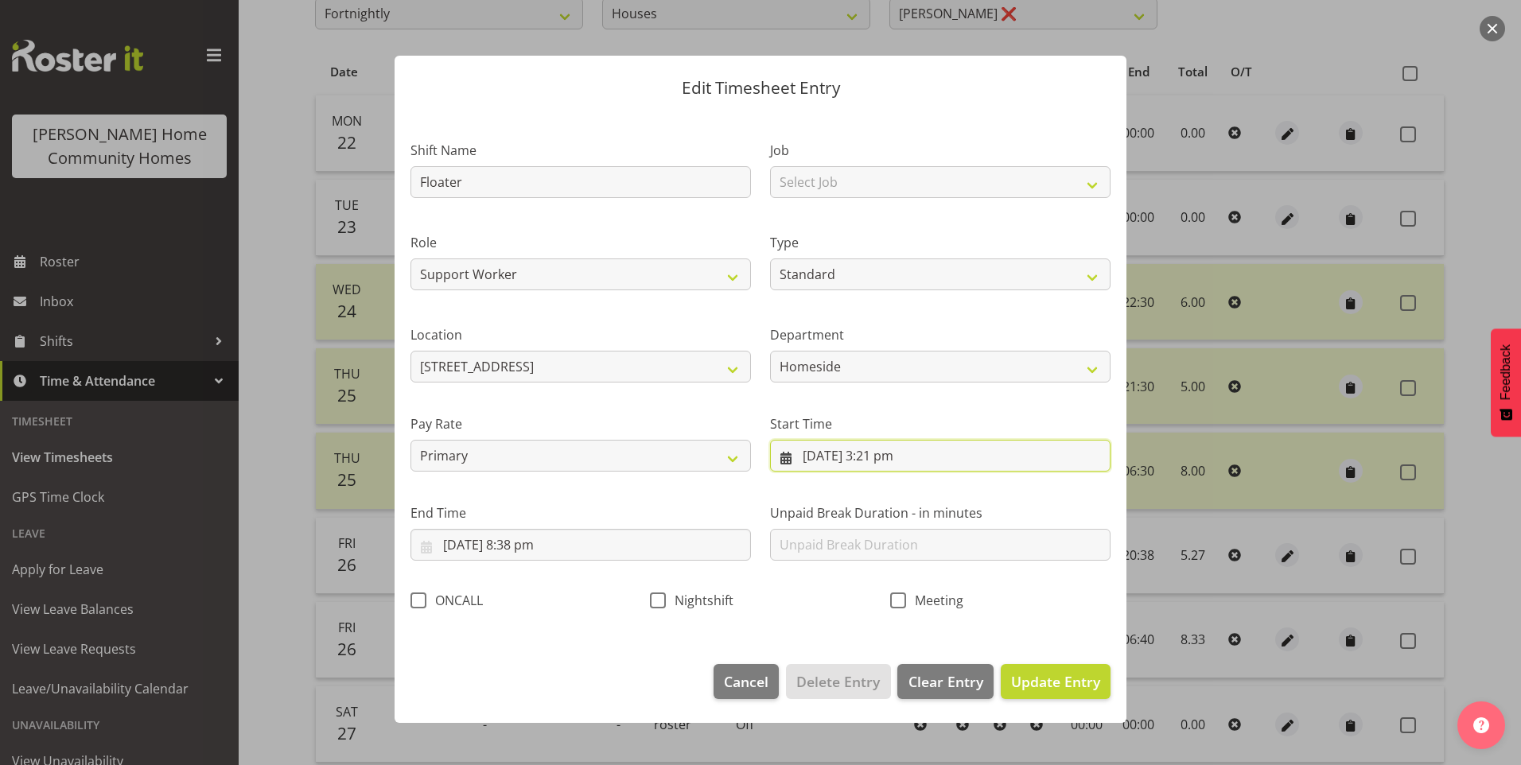
click at [881, 464] on input "26/09/2025, 3:21 pm" at bounding box center [940, 456] width 340 height 32
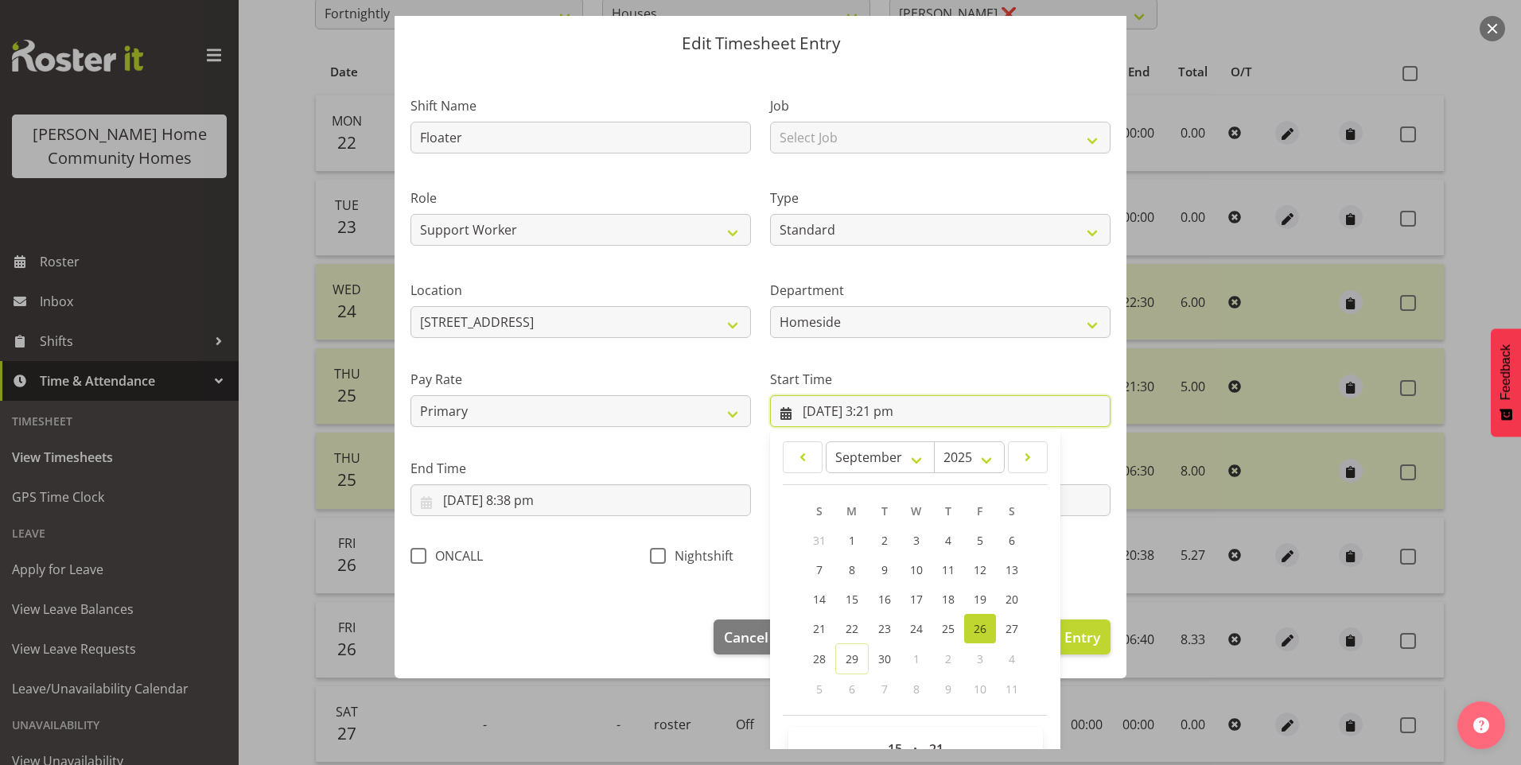
scroll to position [86, 0]
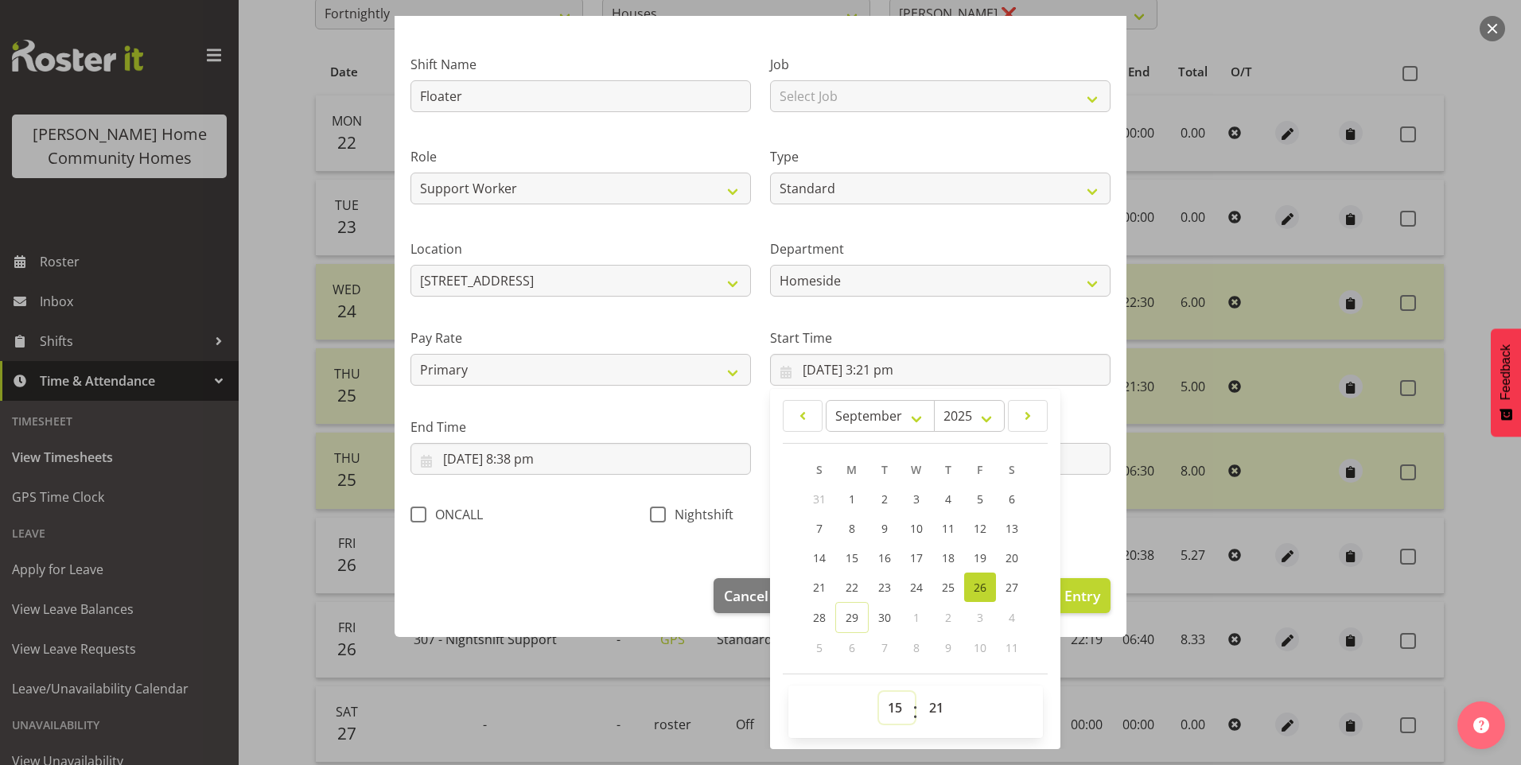
click at [888, 711] on select "00 01 02 03 04 05 06 07 08 09 10 11 12 13 14 15 16 17 18 19 20 21 22 23" at bounding box center [897, 708] width 36 height 32
click at [879, 692] on select "00 01 02 03 04 05 06 07 08 09 10 11 12 13 14 15 16 17 18 19 20 21 22 23" at bounding box center [897, 708] width 36 height 32
click at [938, 709] on select "00 01 02 03 04 05 06 07 08 09 10 11 12 13 14 15 16 17 18 19 20 21 22 23 24 25 2…" at bounding box center [938, 708] width 36 height 32
click at [920, 692] on select "00 01 02 03 04 05 06 07 08 09 10 11 12 13 14 15 16 17 18 19 20 21 22 23 24 25 2…" at bounding box center [938, 708] width 36 height 32
click at [542, 464] on input "26/09/2025, 8:38 pm" at bounding box center [580, 459] width 340 height 32
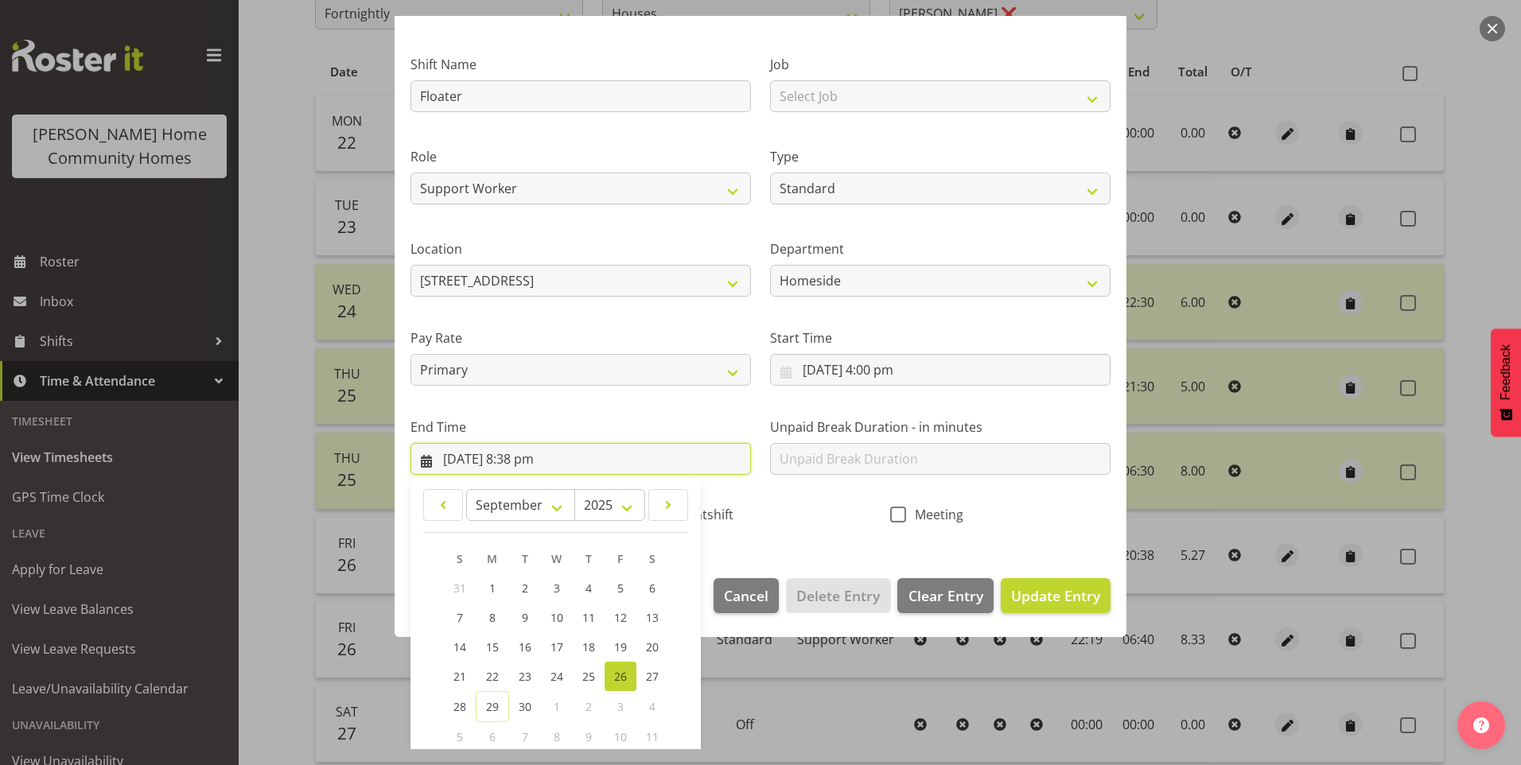
click at [545, 469] on input "26/09/2025, 8:38 pm" at bounding box center [580, 459] width 340 height 32
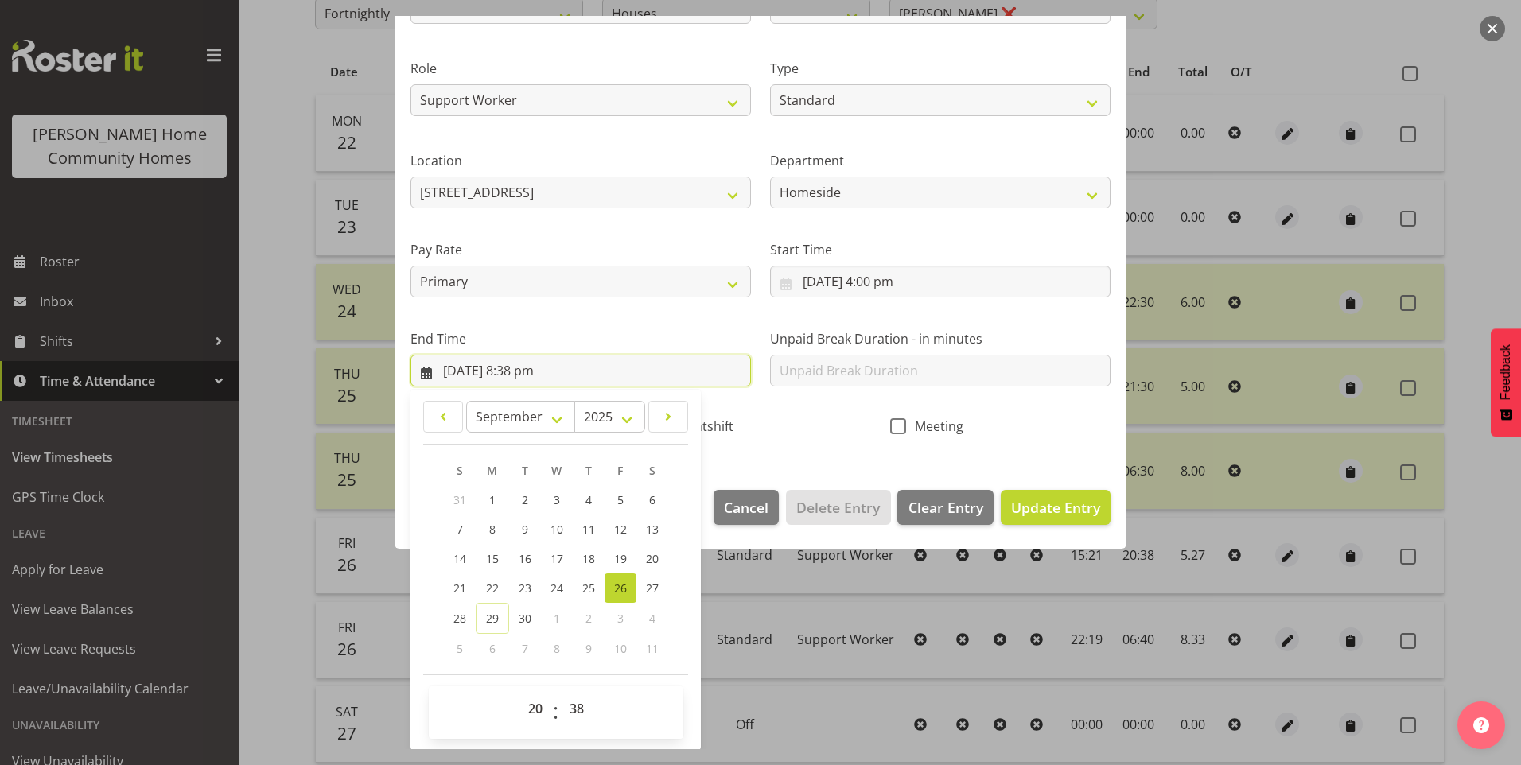
scroll to position [175, 0]
click at [579, 703] on select "00 01 02 03 04 05 06 07 08 09 10 11 12 13 14 15 16 17 18 19 20 21 22 23 24 25 2…" at bounding box center [579, 708] width 36 height 32
click at [561, 692] on select "00 01 02 03 04 05 06 07 08 09 10 11 12 13 14 15 16 17 18 19 20 21 22 23 24 25 2…" at bounding box center [579, 708] width 36 height 32
click at [1048, 512] on span "Update Entry" at bounding box center [1055, 506] width 89 height 19
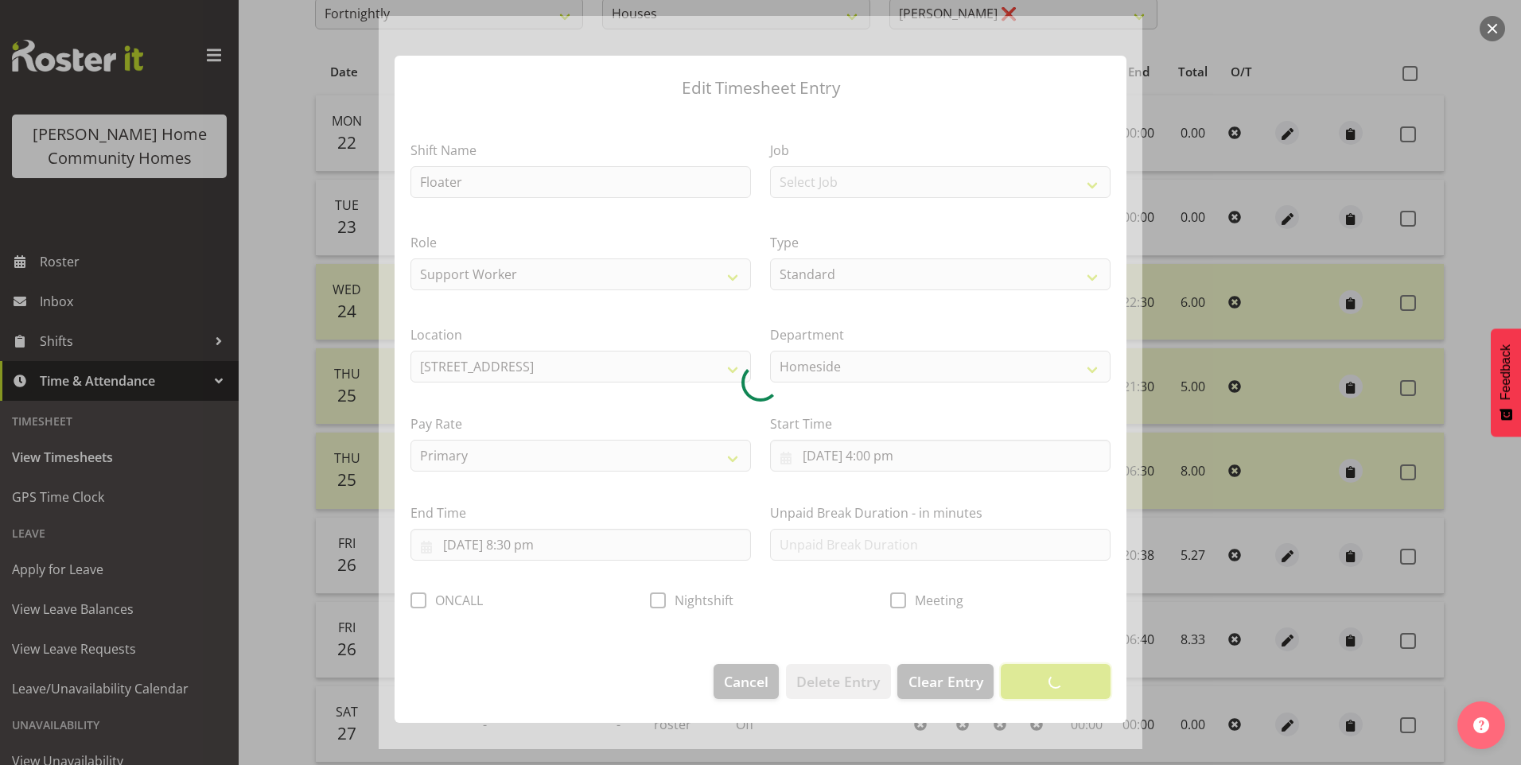
scroll to position [0, 0]
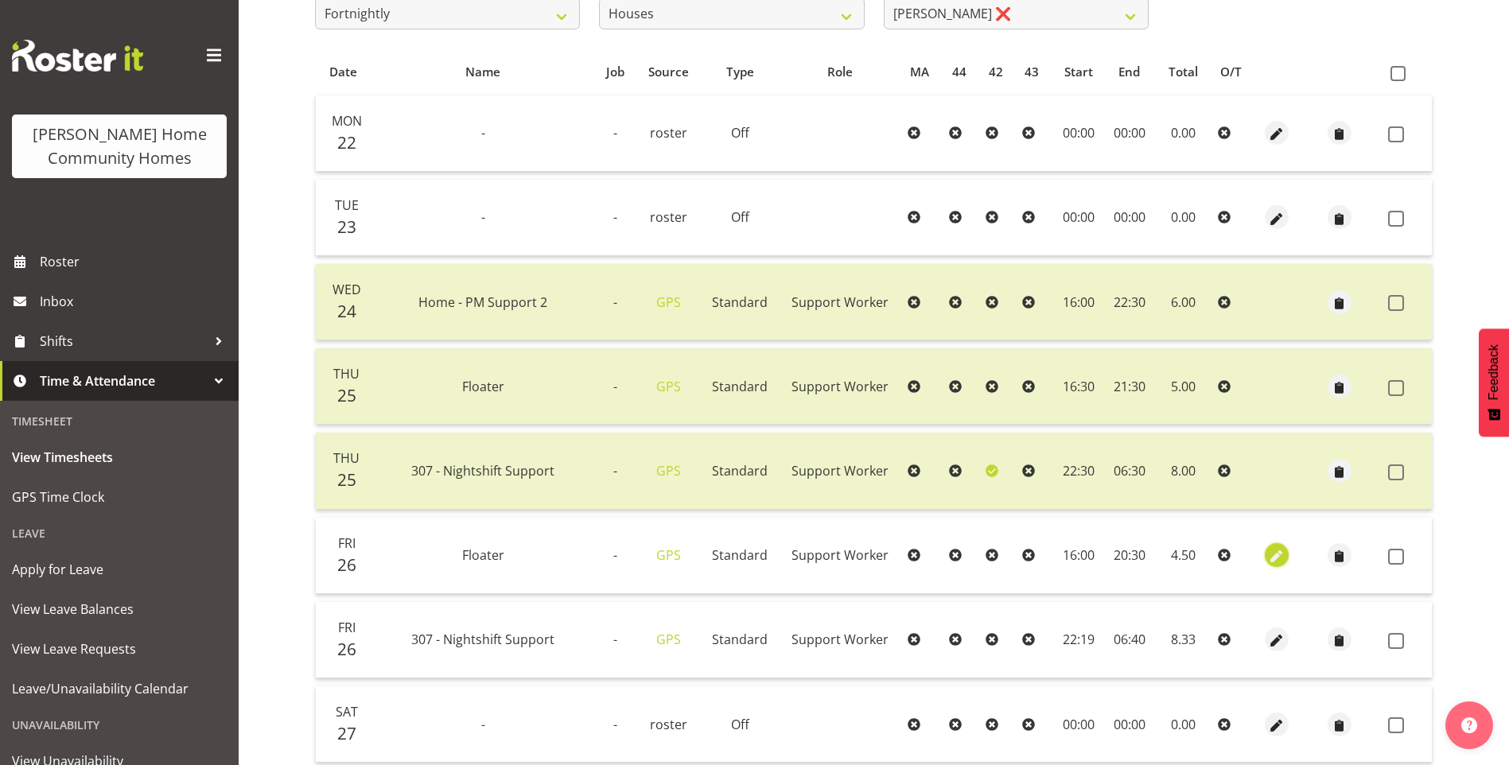
click at [1279, 551] on span "button" at bounding box center [1276, 557] width 18 height 18
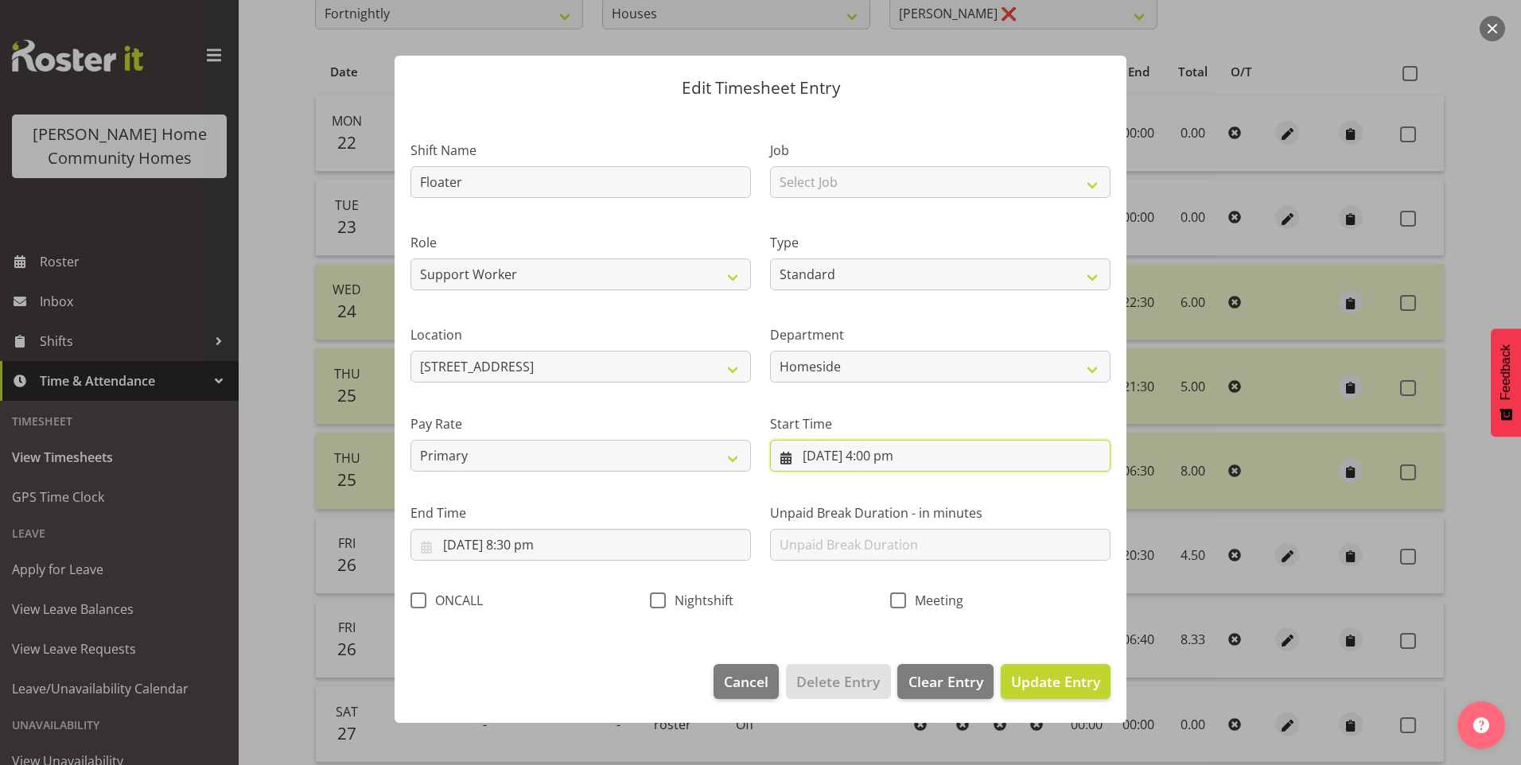
click at [887, 458] on input "26/09/2025, 4:00 pm" at bounding box center [940, 456] width 340 height 32
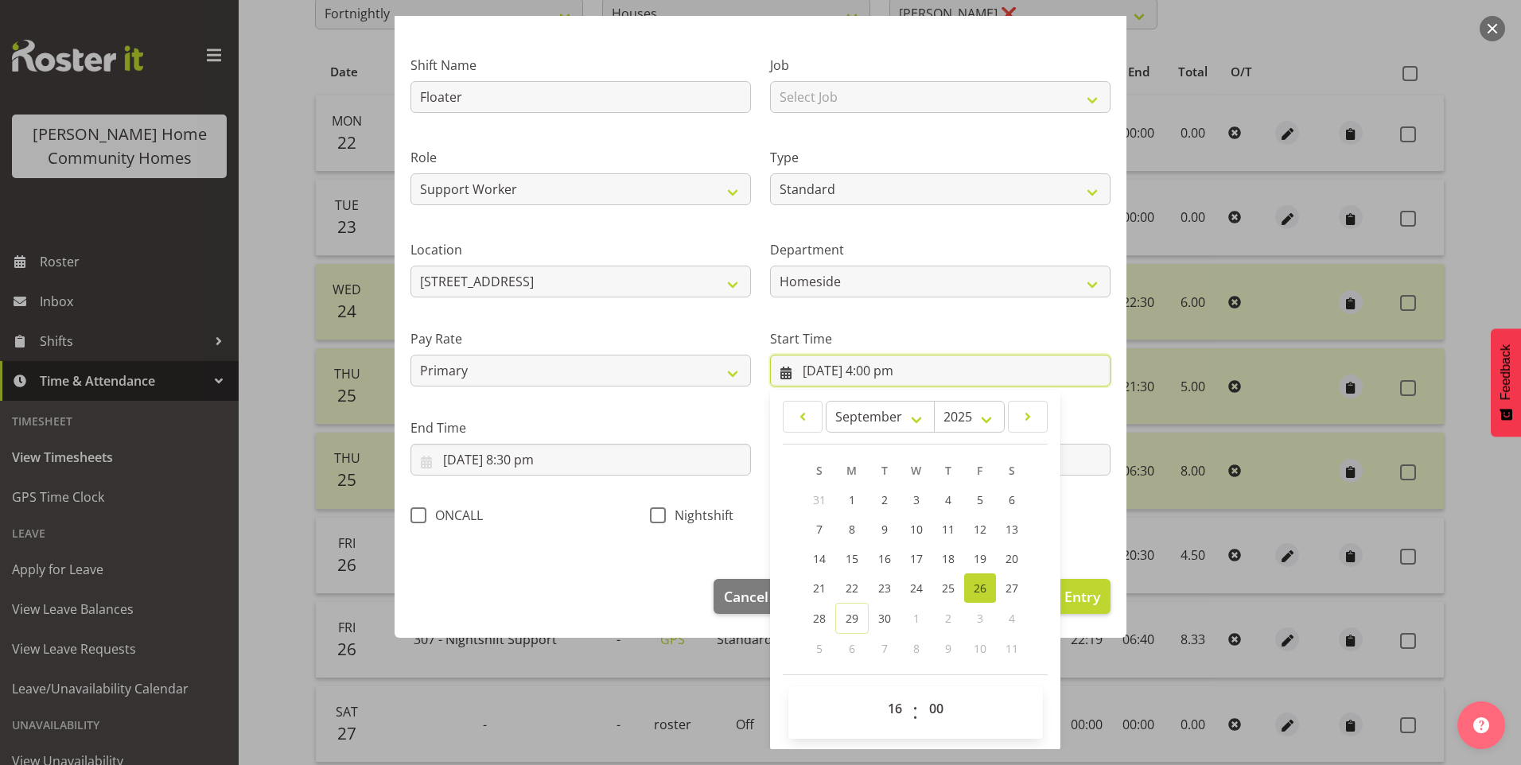
scroll to position [86, 0]
drag, startPoint x: 894, startPoint y: 713, endPoint x: 893, endPoint y: 699, distance: 13.5
click at [893, 710] on select "00 01 02 03 04 05 06 07 08 09 10 11 12 13 14 15 16 17 18 19 20 21 22 23" at bounding box center [897, 708] width 36 height 32
click at [879, 692] on select "00 01 02 03 04 05 06 07 08 09 10 11 12 13 14 15 16 17 18 19 20 21 22 23" at bounding box center [897, 708] width 36 height 32
drag, startPoint x: 924, startPoint y: 706, endPoint x: 929, endPoint y: 696, distance: 11.4
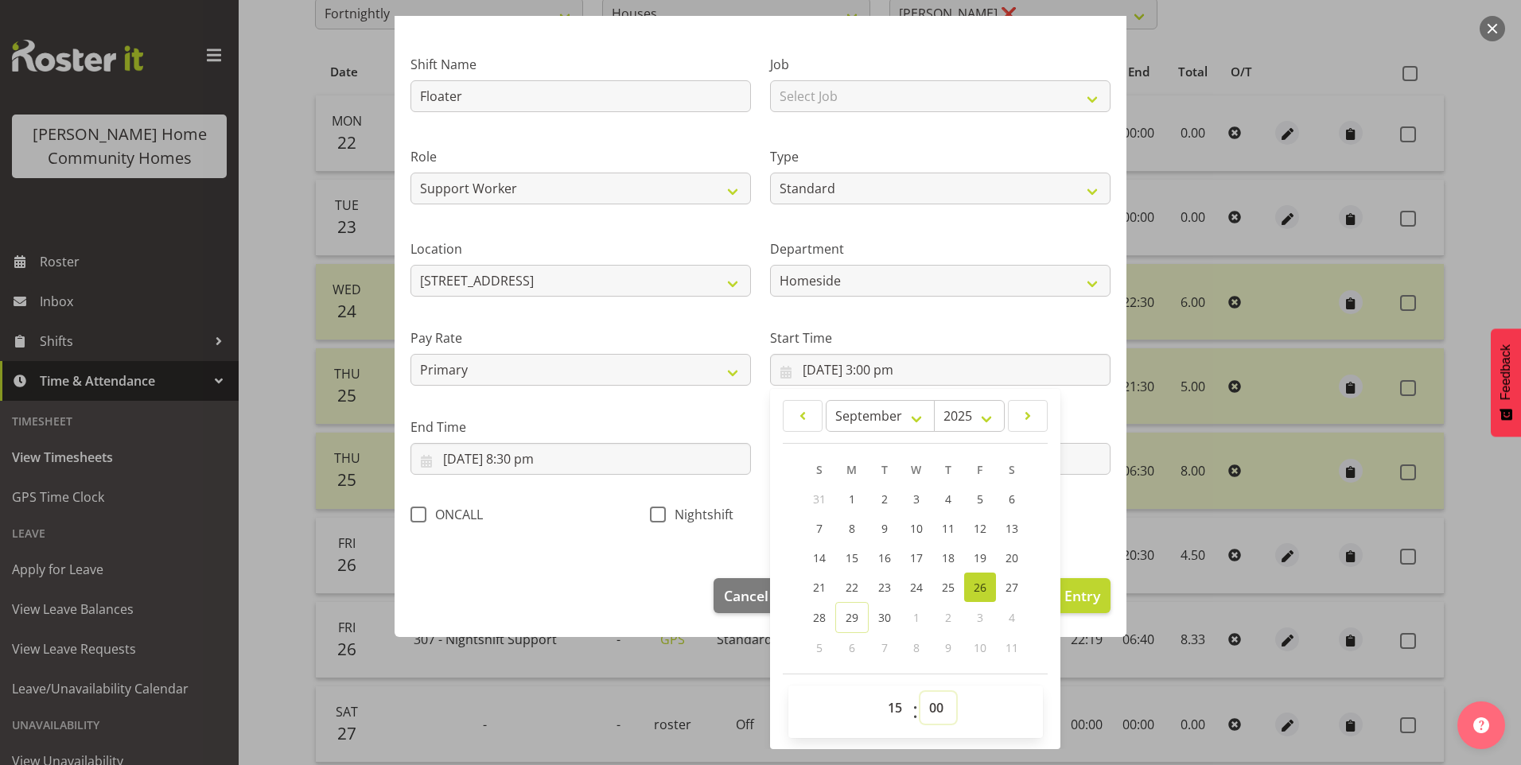
click at [924, 704] on select "00 01 02 03 04 05 06 07 08 09 10 11 12 13 14 15 16 17 18 19 20 21 22 23 24 25 2…" at bounding box center [938, 708] width 36 height 32
click at [920, 692] on select "00 01 02 03 04 05 06 07 08 09 10 11 12 13 14 15 16 17 18 19 20 21 22 23 24 25 2…" at bounding box center [938, 708] width 36 height 32
click at [1086, 585] on span "Update Entry" at bounding box center [1055, 595] width 89 height 21
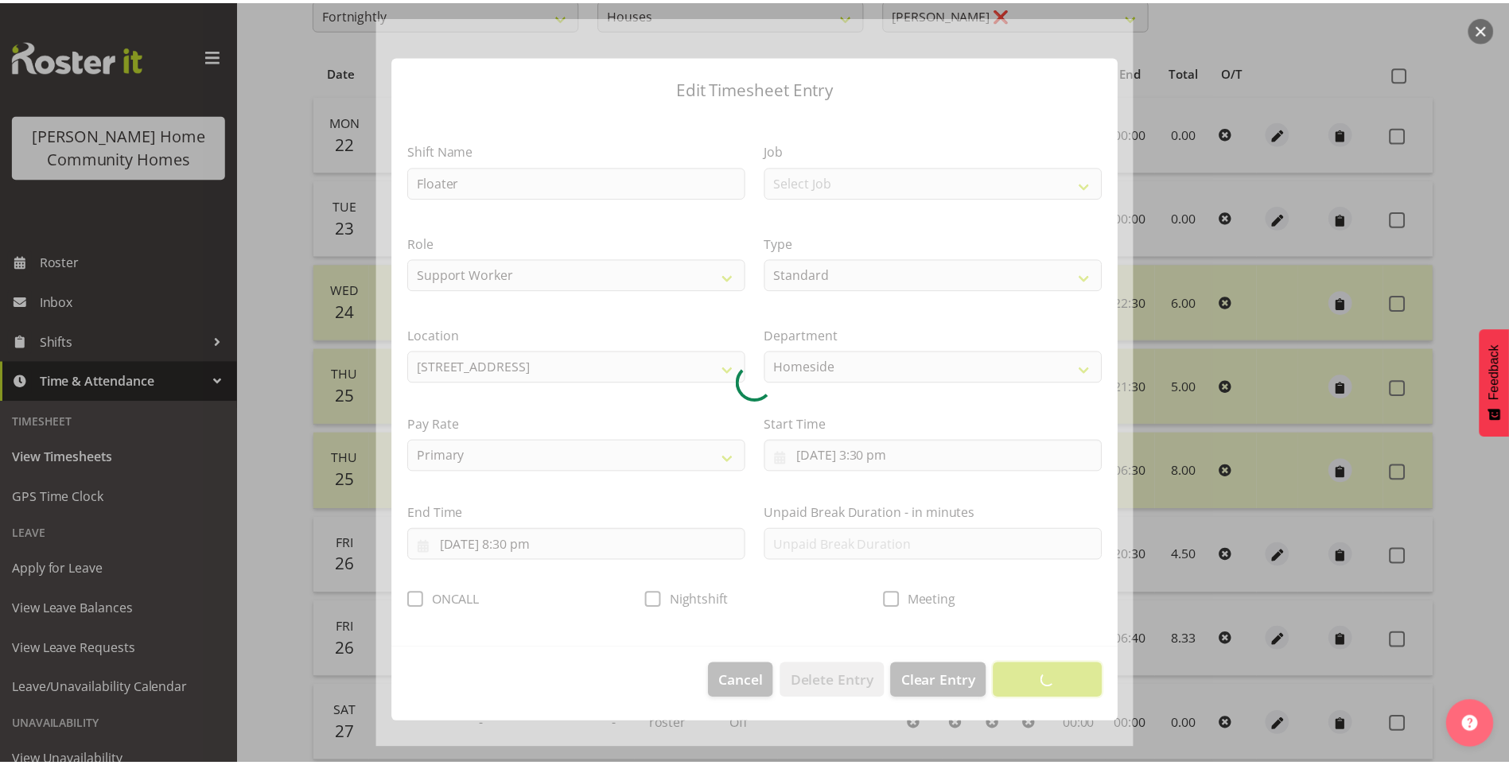
scroll to position [0, 0]
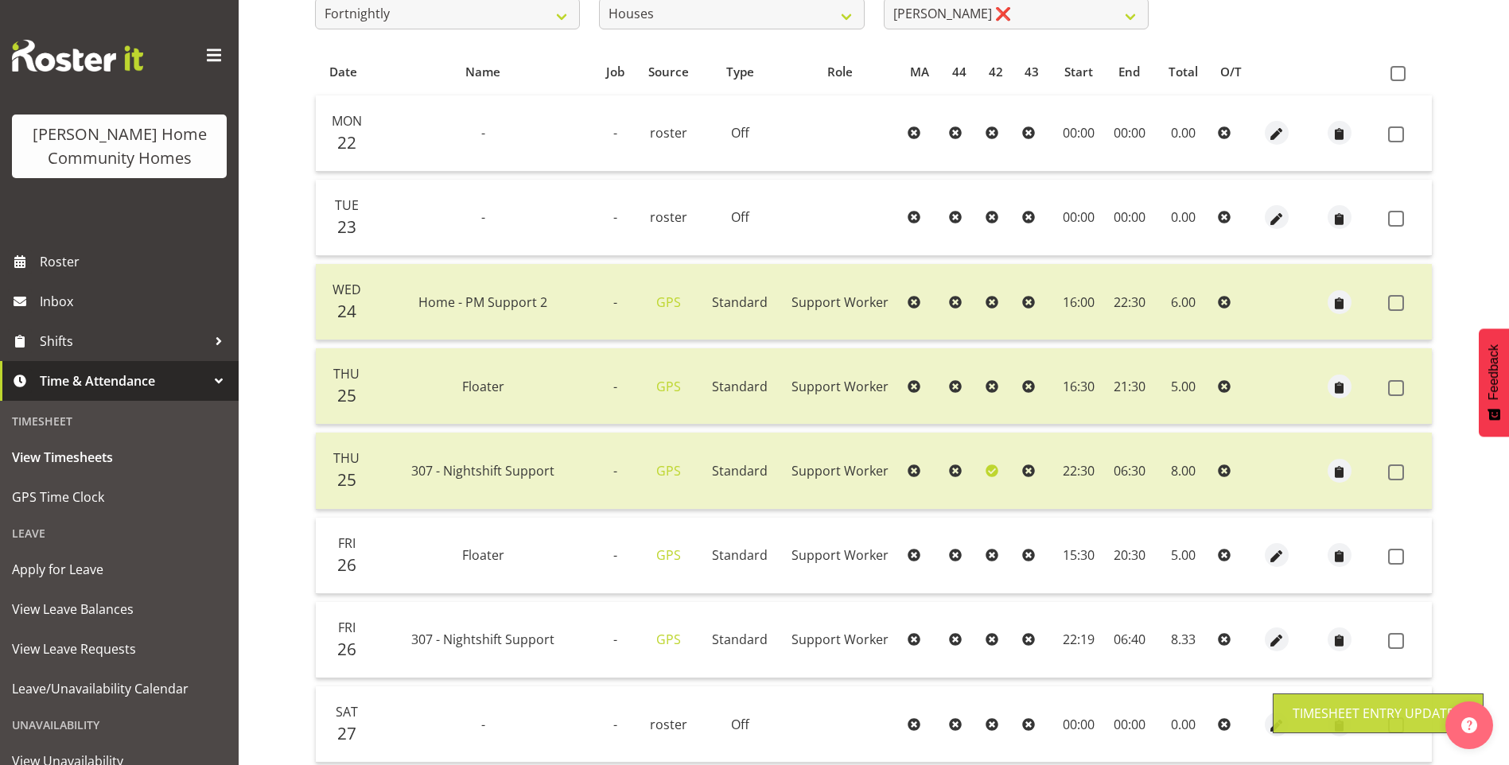
click at [1398, 552] on span at bounding box center [1396, 557] width 16 height 16
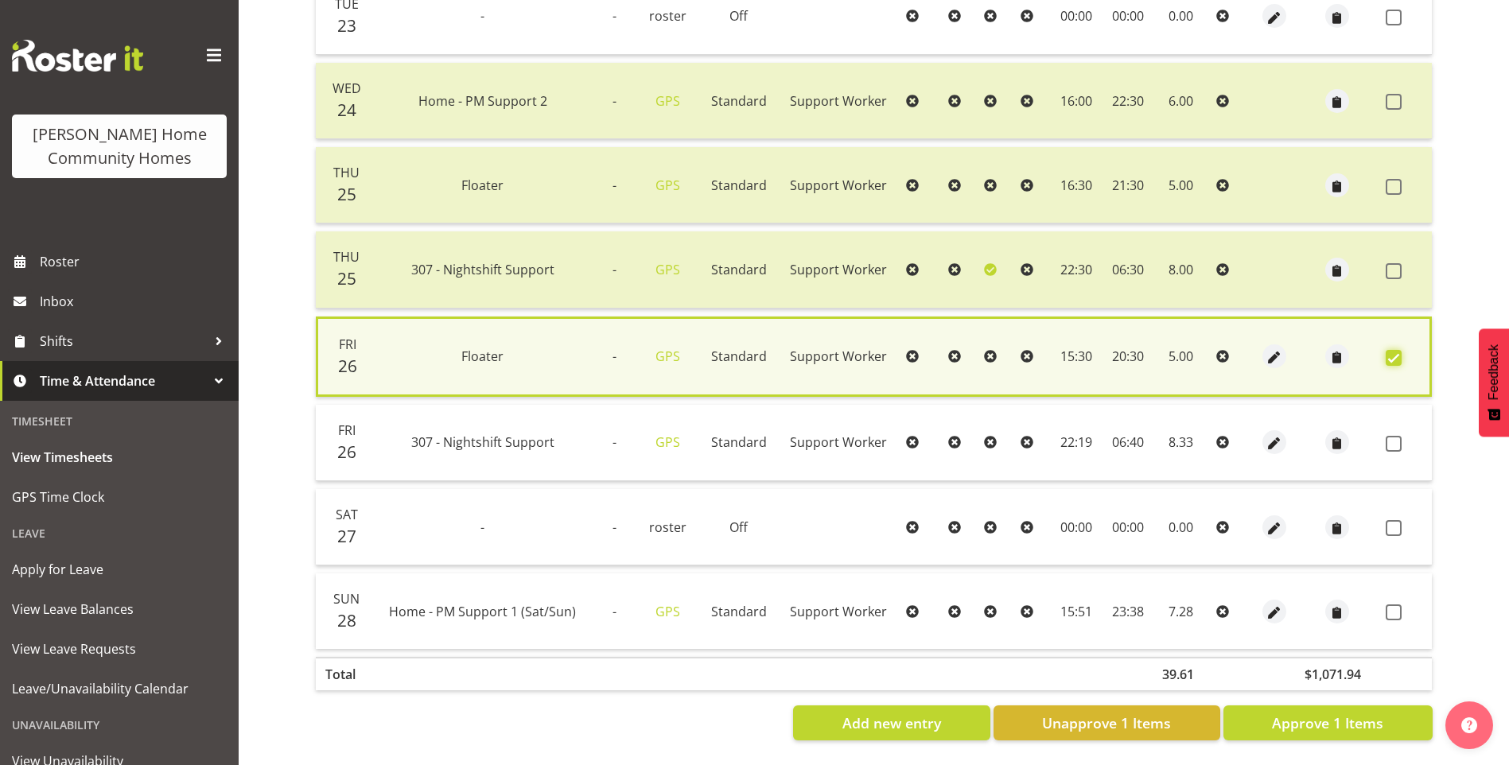
scroll to position [514, 0]
click at [1341, 713] on span "Approve 1 Items" at bounding box center [1327, 723] width 111 height 21
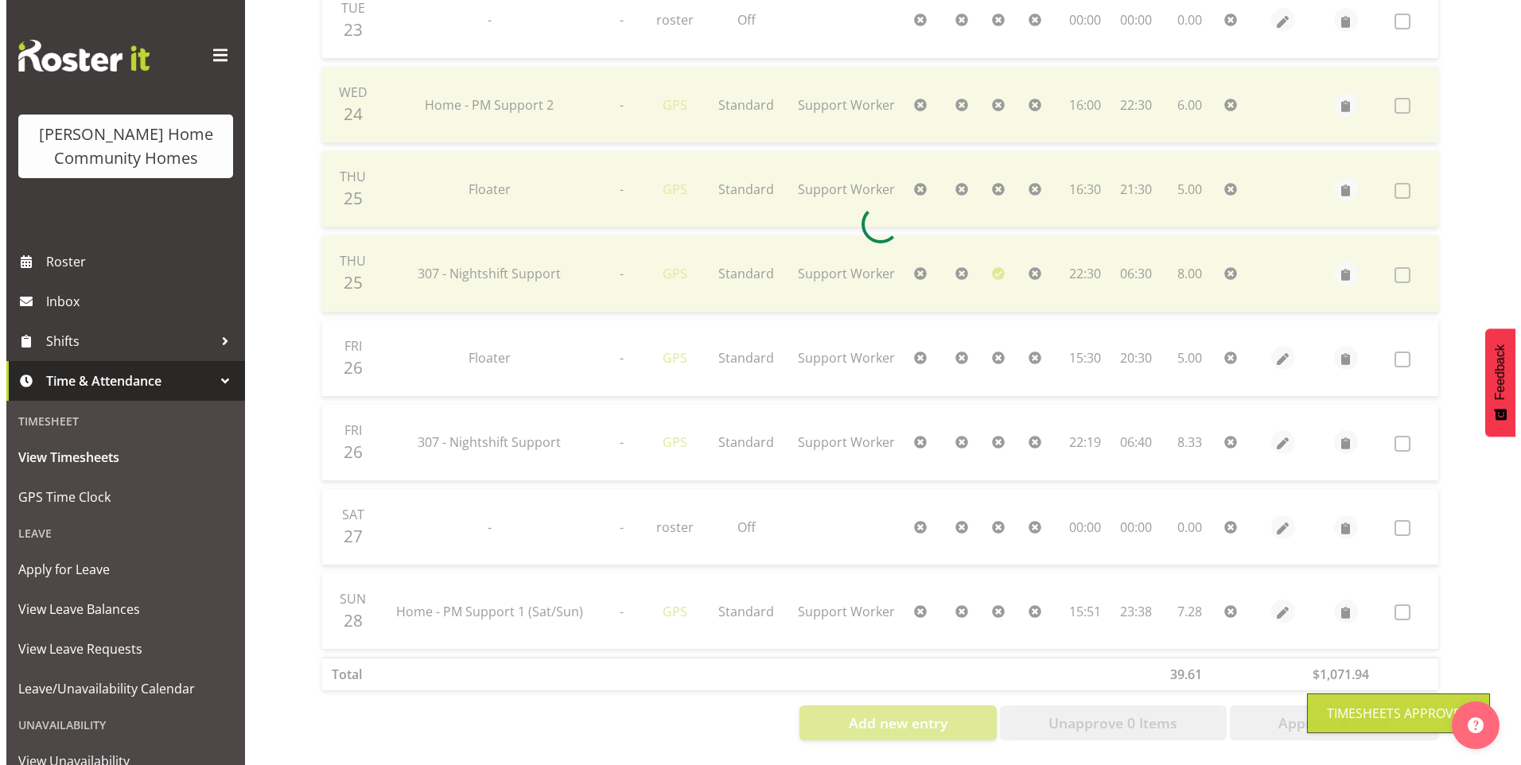
scroll to position [510, 0]
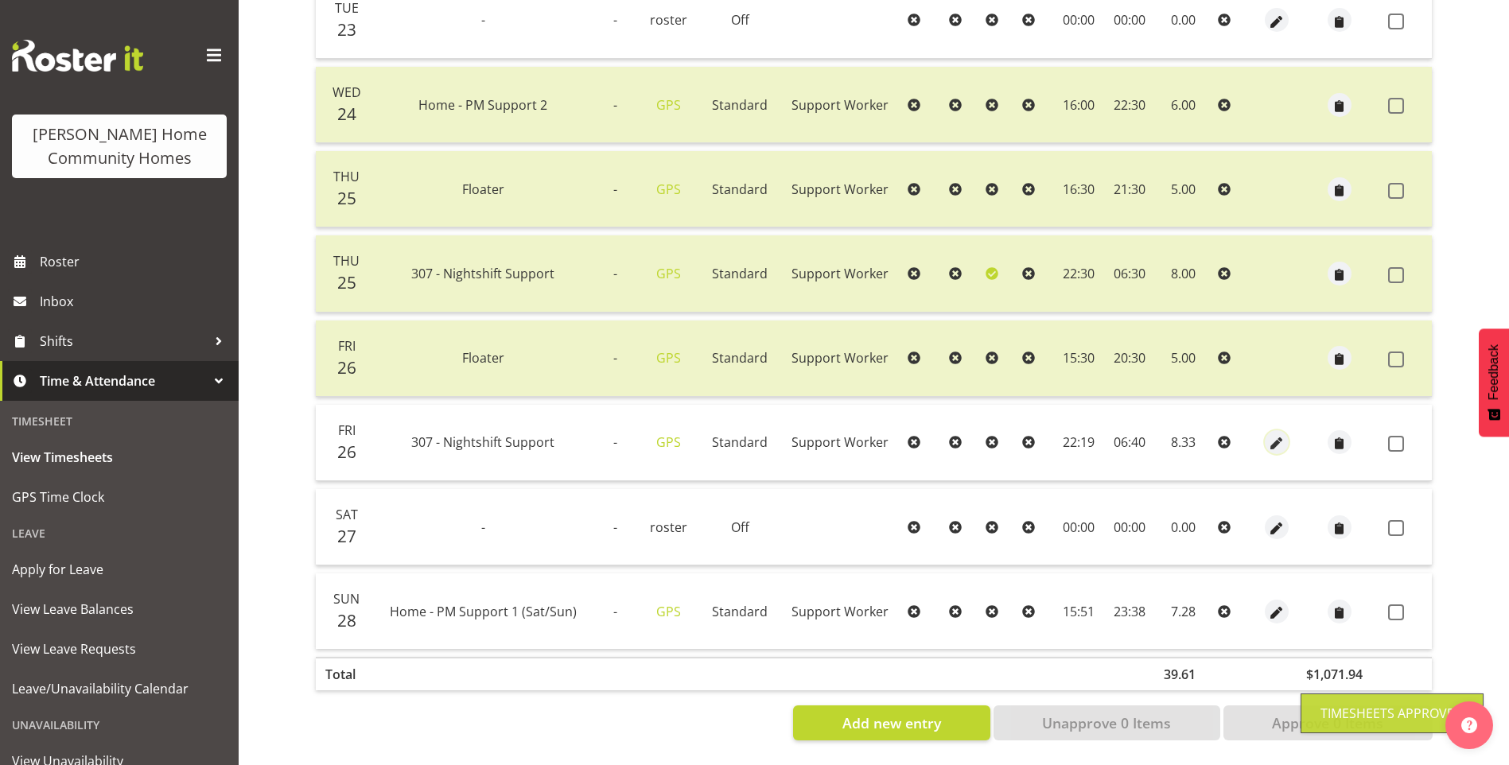
click at [1274, 435] on span "button" at bounding box center [1276, 444] width 18 height 18
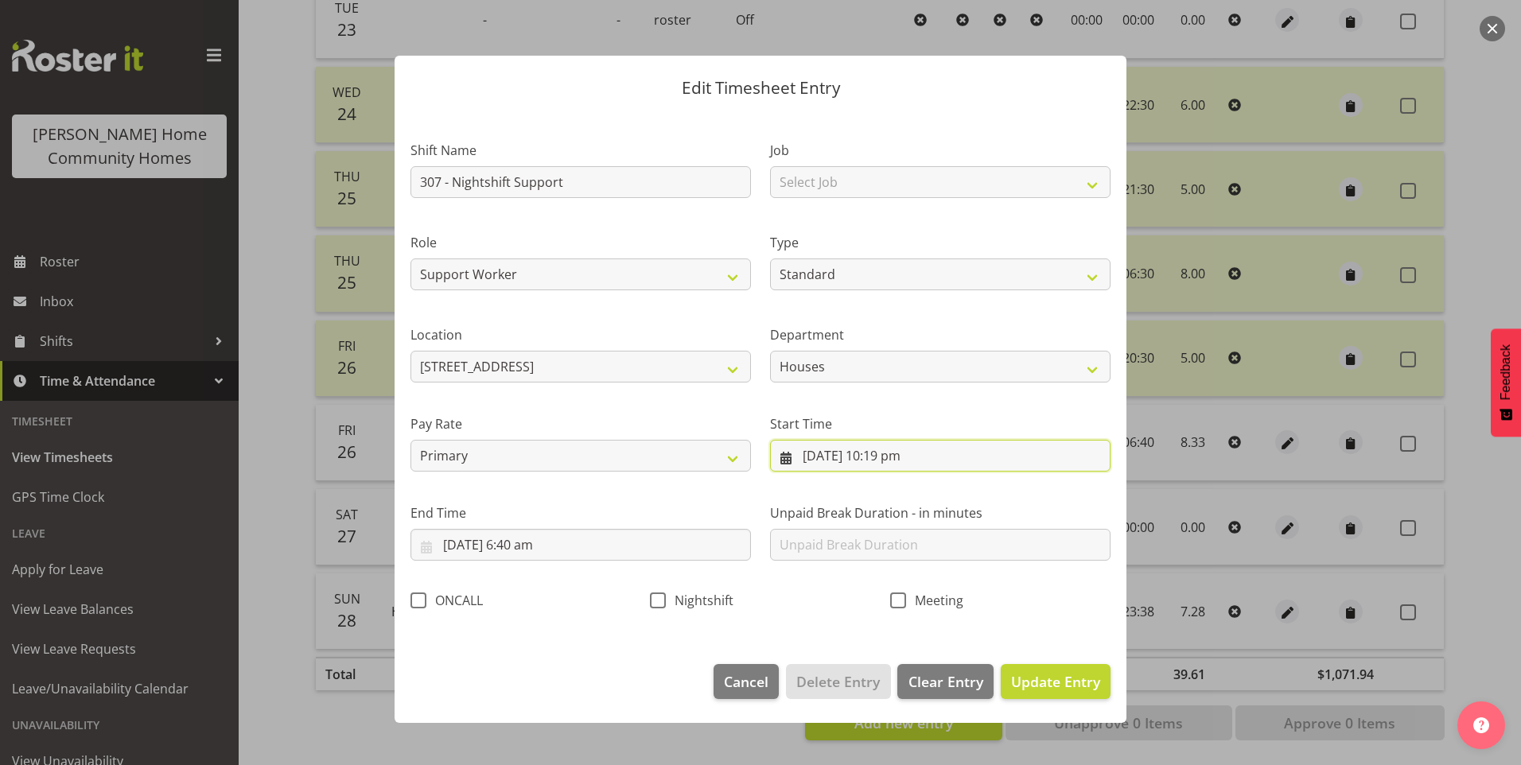
click at [902, 458] on input "26/09/2025, 10:19 pm" at bounding box center [940, 456] width 340 height 32
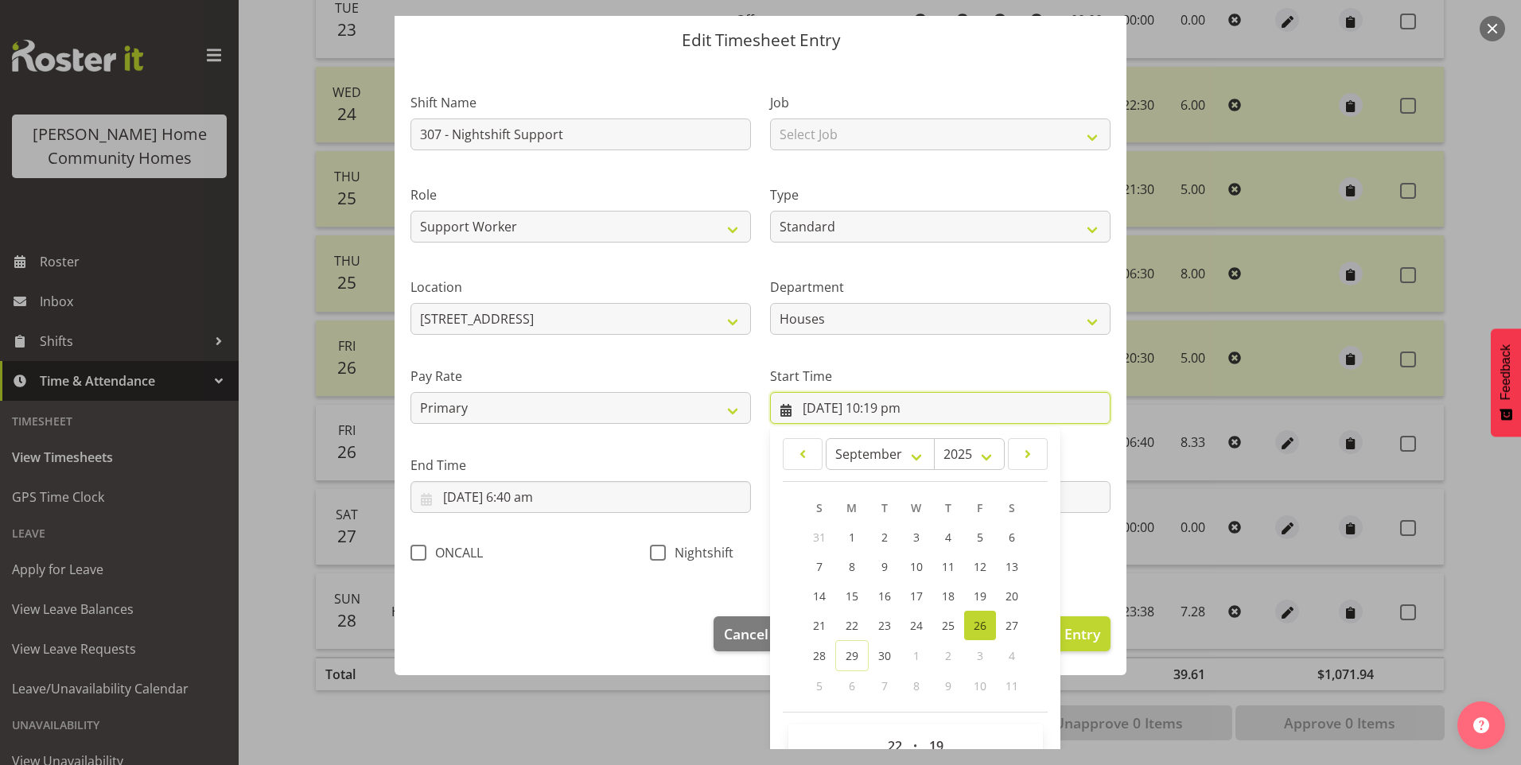
scroll to position [86, 0]
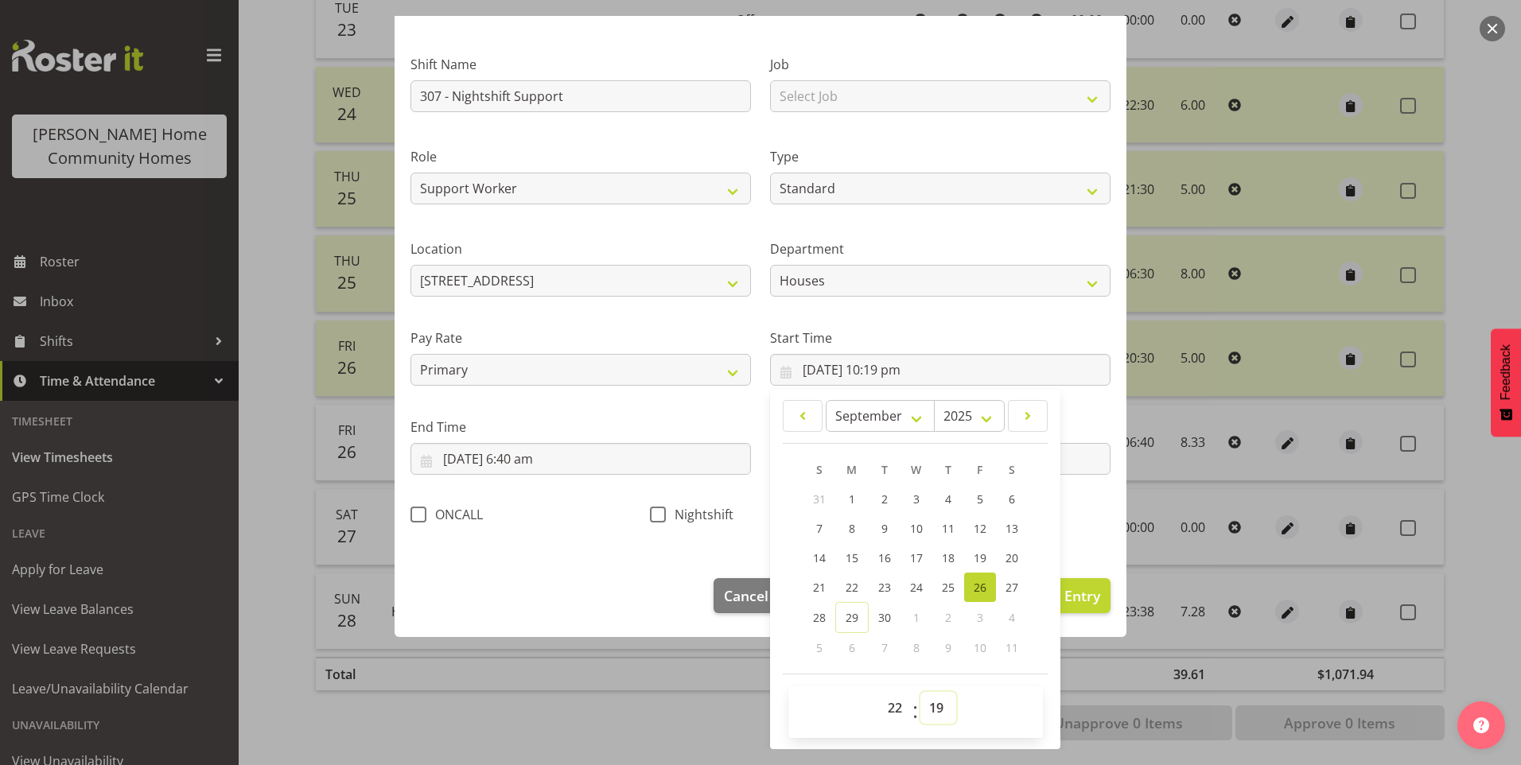
click at [920, 706] on select "00 01 02 03 04 05 06 07 08 09 10 11 12 13 14 15 16 17 18 19 20 21 22 23 24 25 2…" at bounding box center [938, 708] width 36 height 32
click at [920, 692] on select "00 01 02 03 04 05 06 07 08 09 10 11 12 13 14 15 16 17 18 19 20 21 22 23 24 25 2…" at bounding box center [938, 708] width 36 height 32
click at [541, 465] on input "27/09/2025, 6:40 am" at bounding box center [580, 459] width 340 height 32
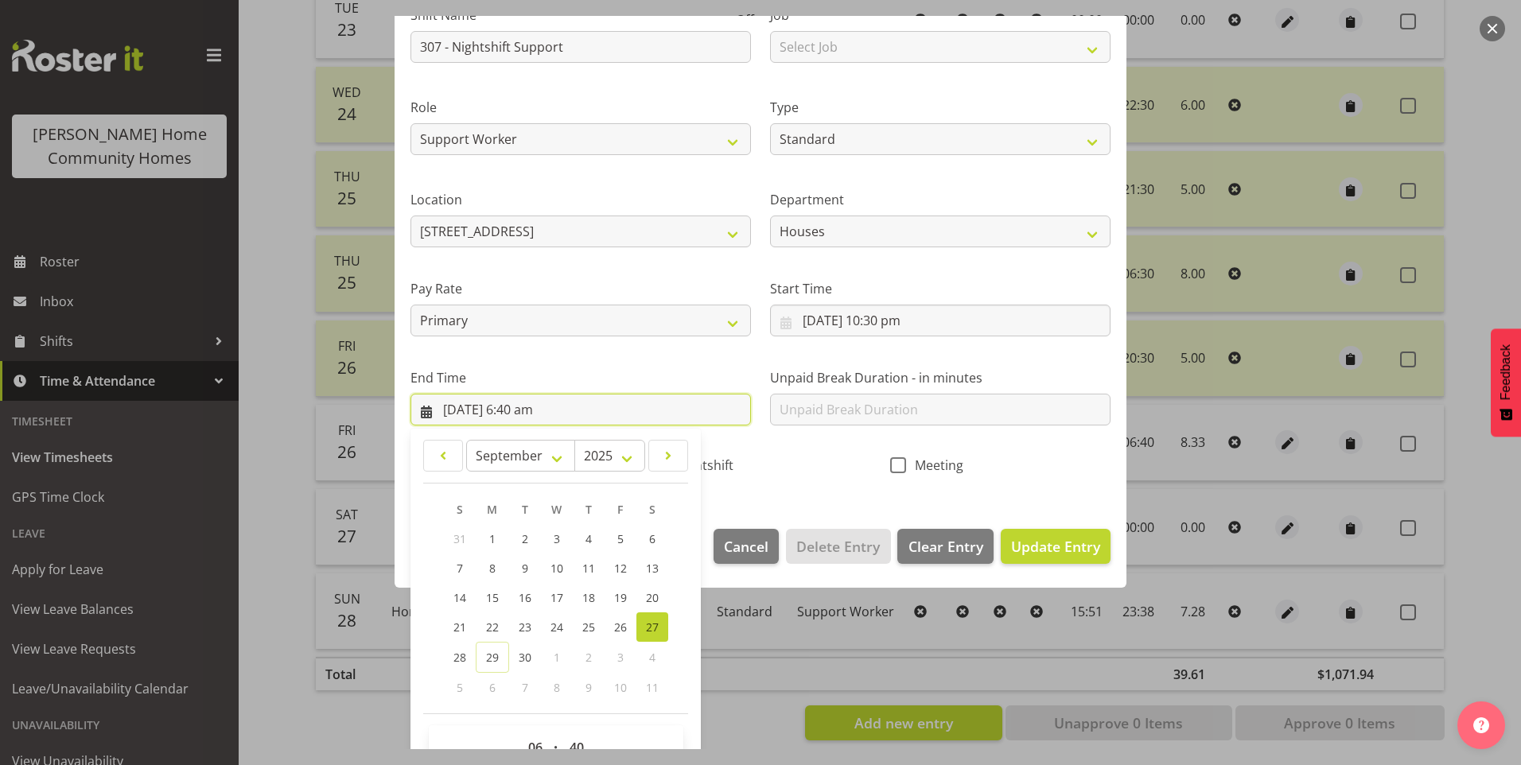
scroll to position [175, 0]
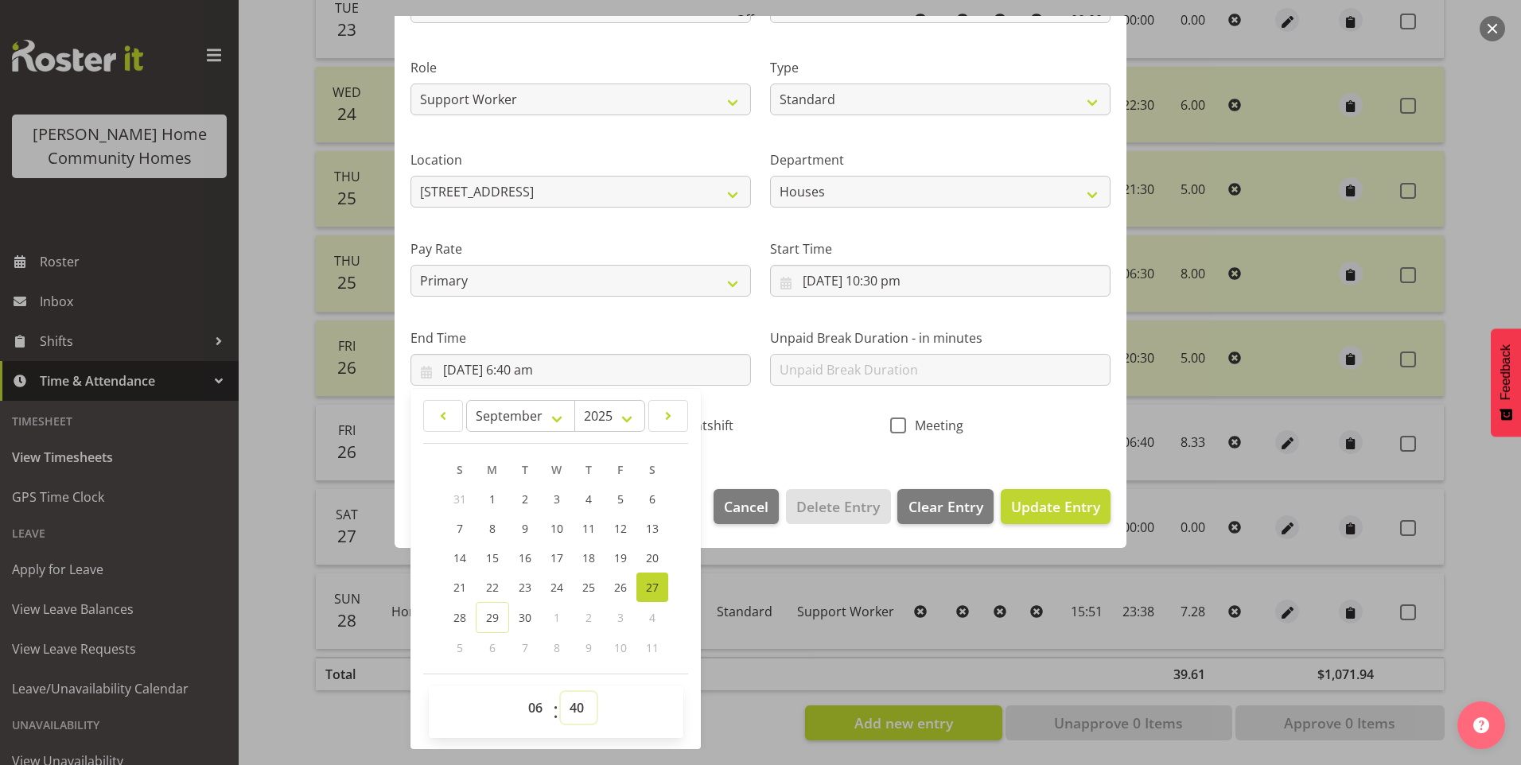
drag, startPoint x: 577, startPoint y: 713, endPoint x: 581, endPoint y: 705, distance: 8.6
click at [579, 708] on select "00 01 02 03 04 05 06 07 08 09 10 11 12 13 14 15 16 17 18 19 20 21 22 23 24 25 2…" at bounding box center [579, 708] width 36 height 32
click at [561, 692] on select "00 01 02 03 04 05 06 07 08 09 10 11 12 13 14 15 16 17 18 19 20 21 22 23 24 25 2…" at bounding box center [579, 708] width 36 height 32
click at [1078, 511] on span "Update Entry" at bounding box center [1055, 506] width 89 height 19
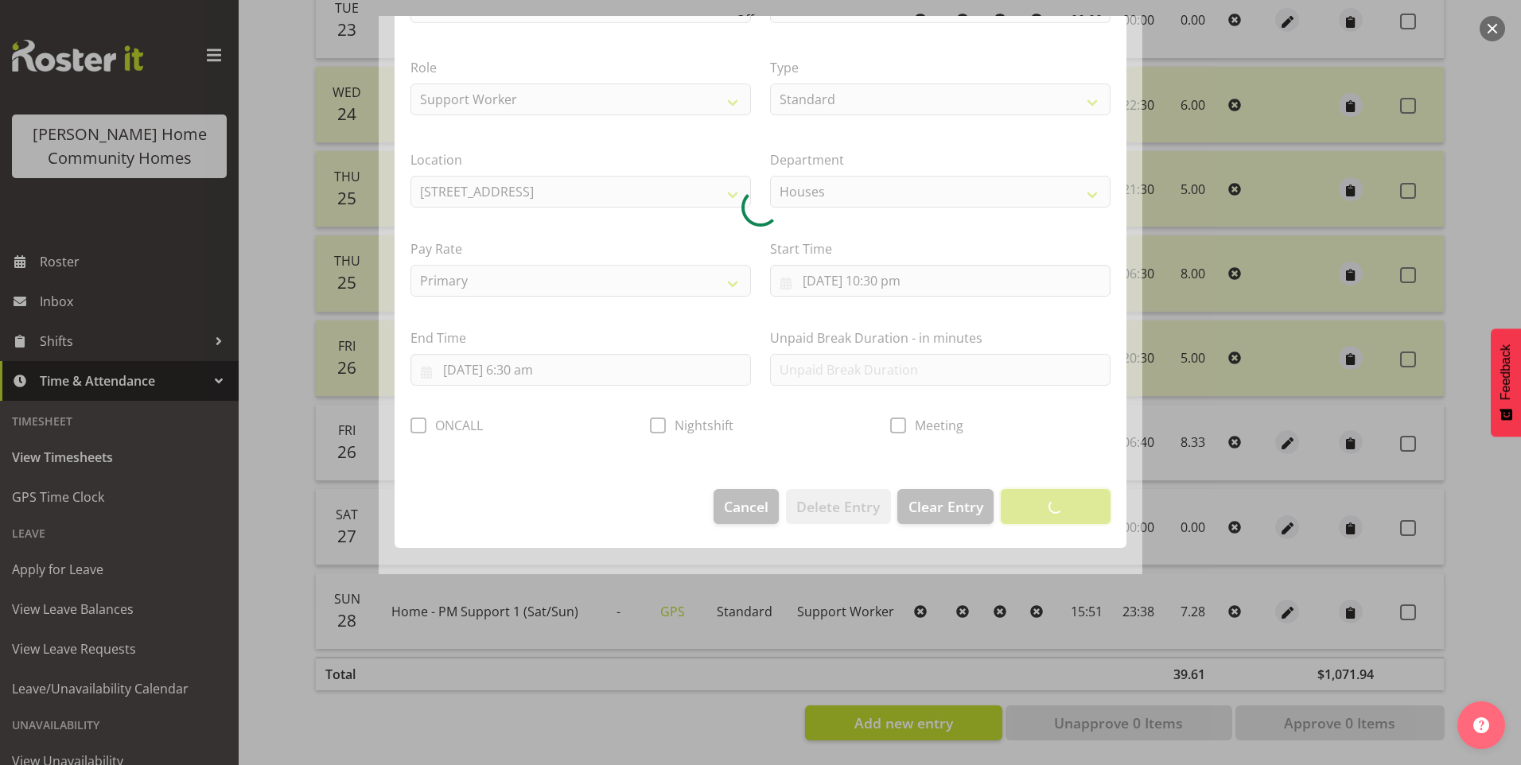
scroll to position [0, 0]
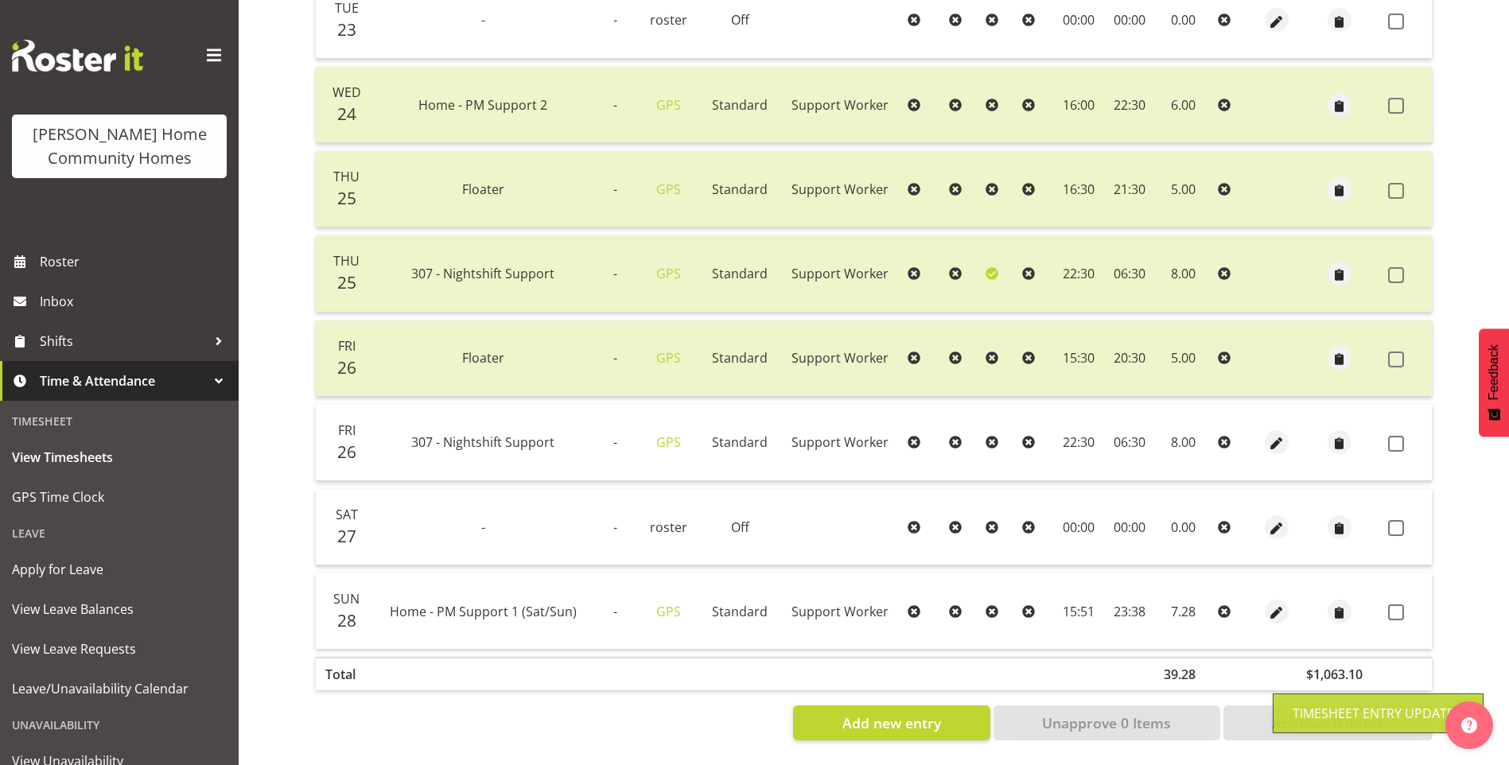
click at [1403, 436] on span at bounding box center [1396, 444] width 16 height 16
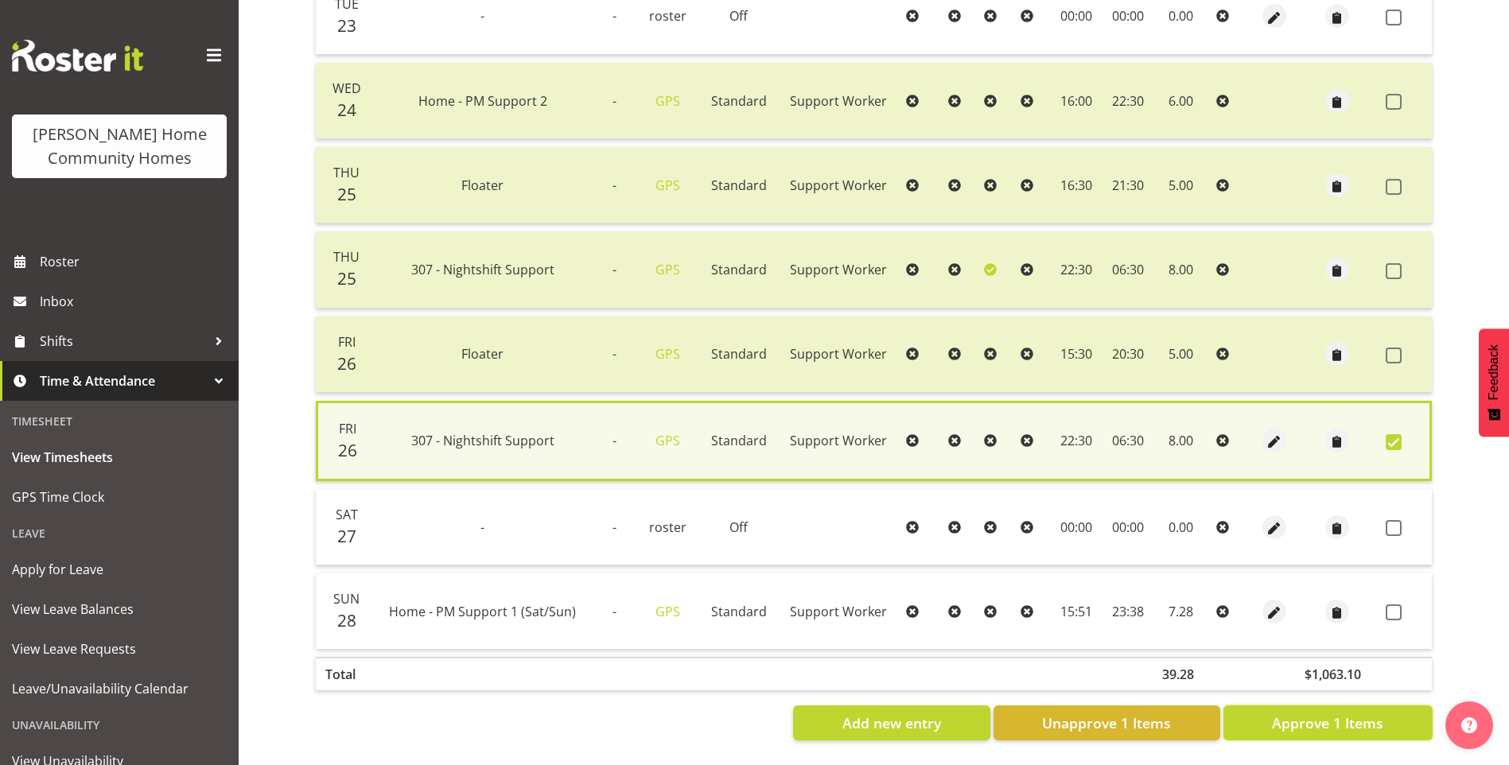
click at [1340, 719] on span "Approve 1 Items" at bounding box center [1327, 723] width 111 height 21
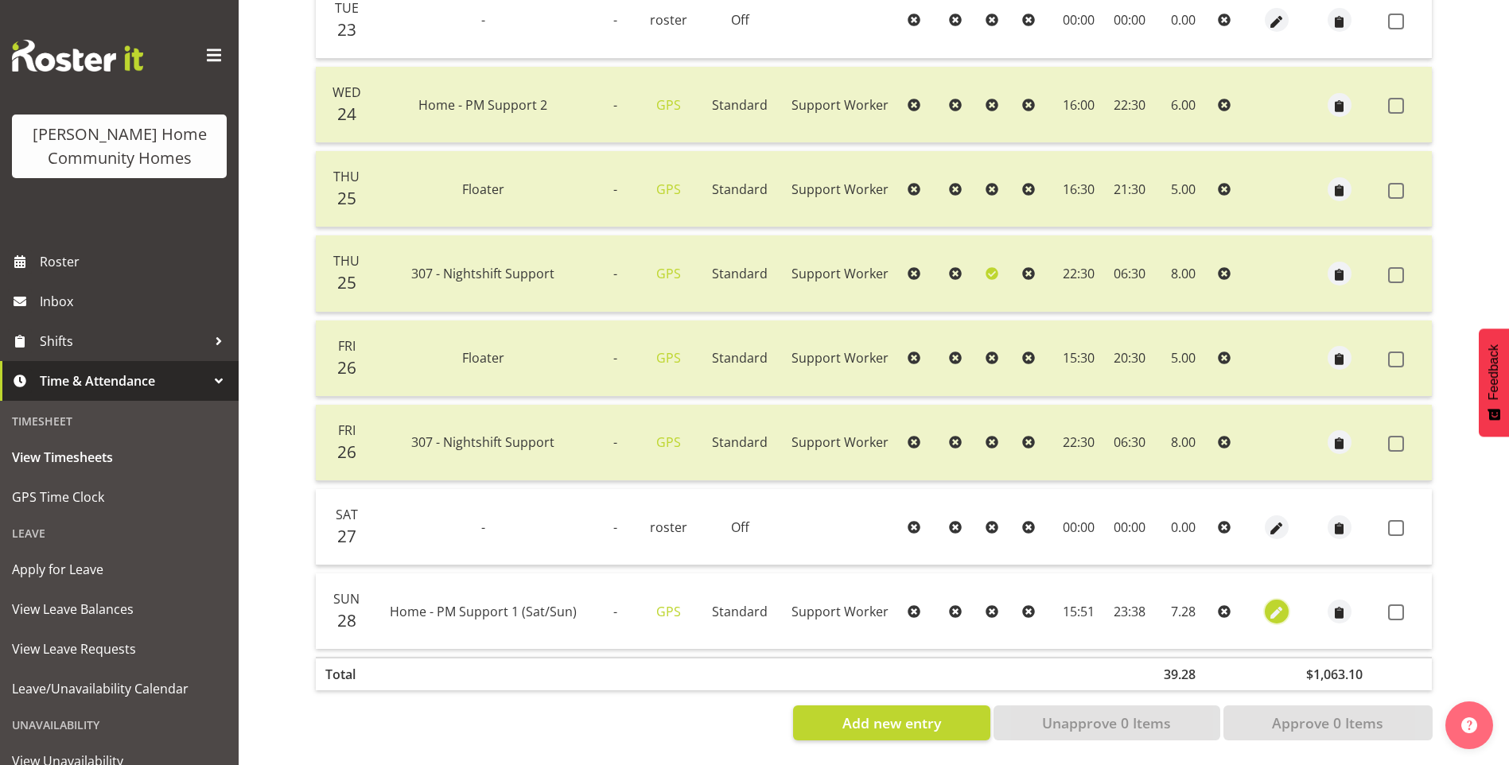
click at [1271, 604] on span "button" at bounding box center [1276, 613] width 18 height 18
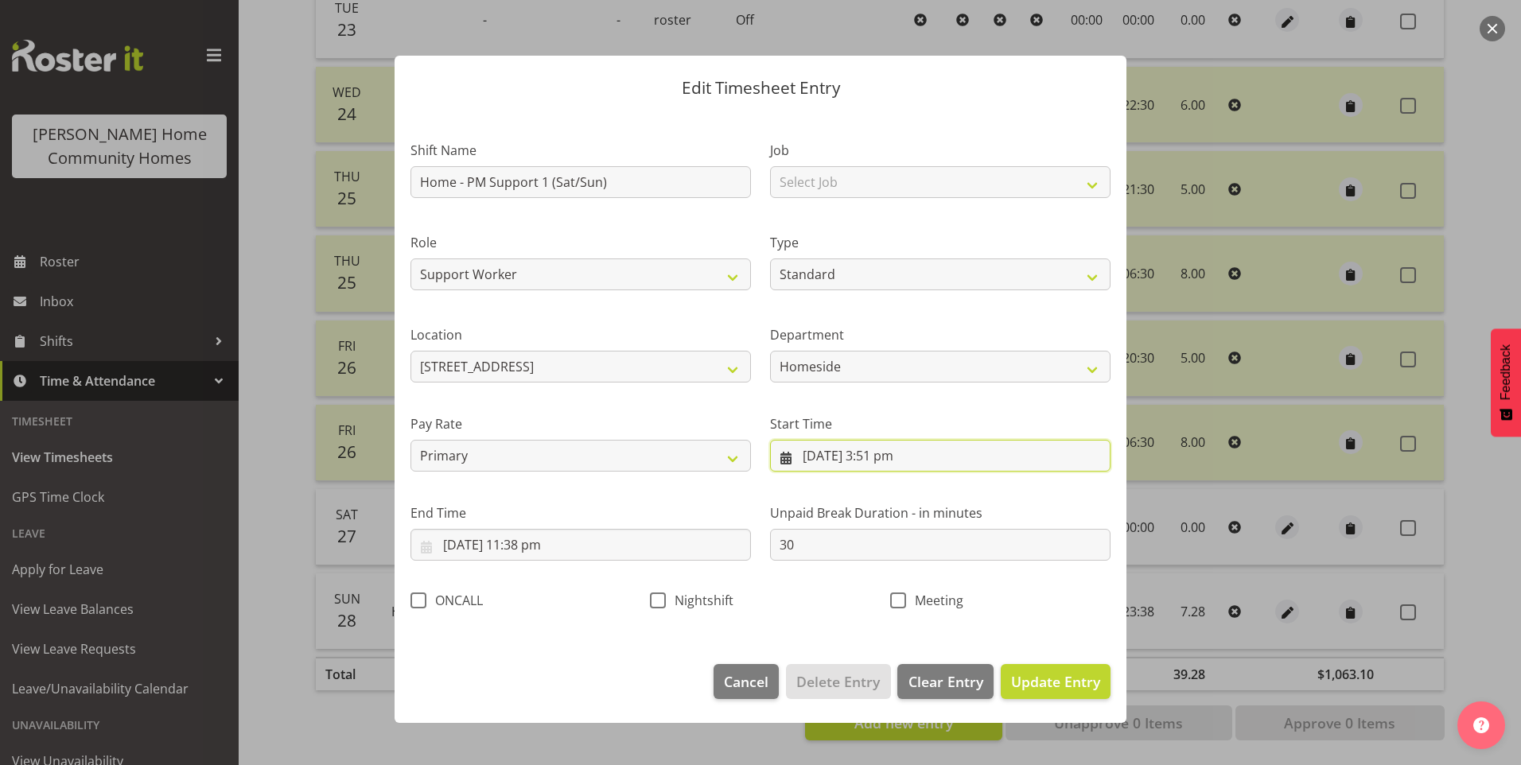
click at [884, 464] on input "28/09/2025, 3:51 pm" at bounding box center [940, 456] width 340 height 32
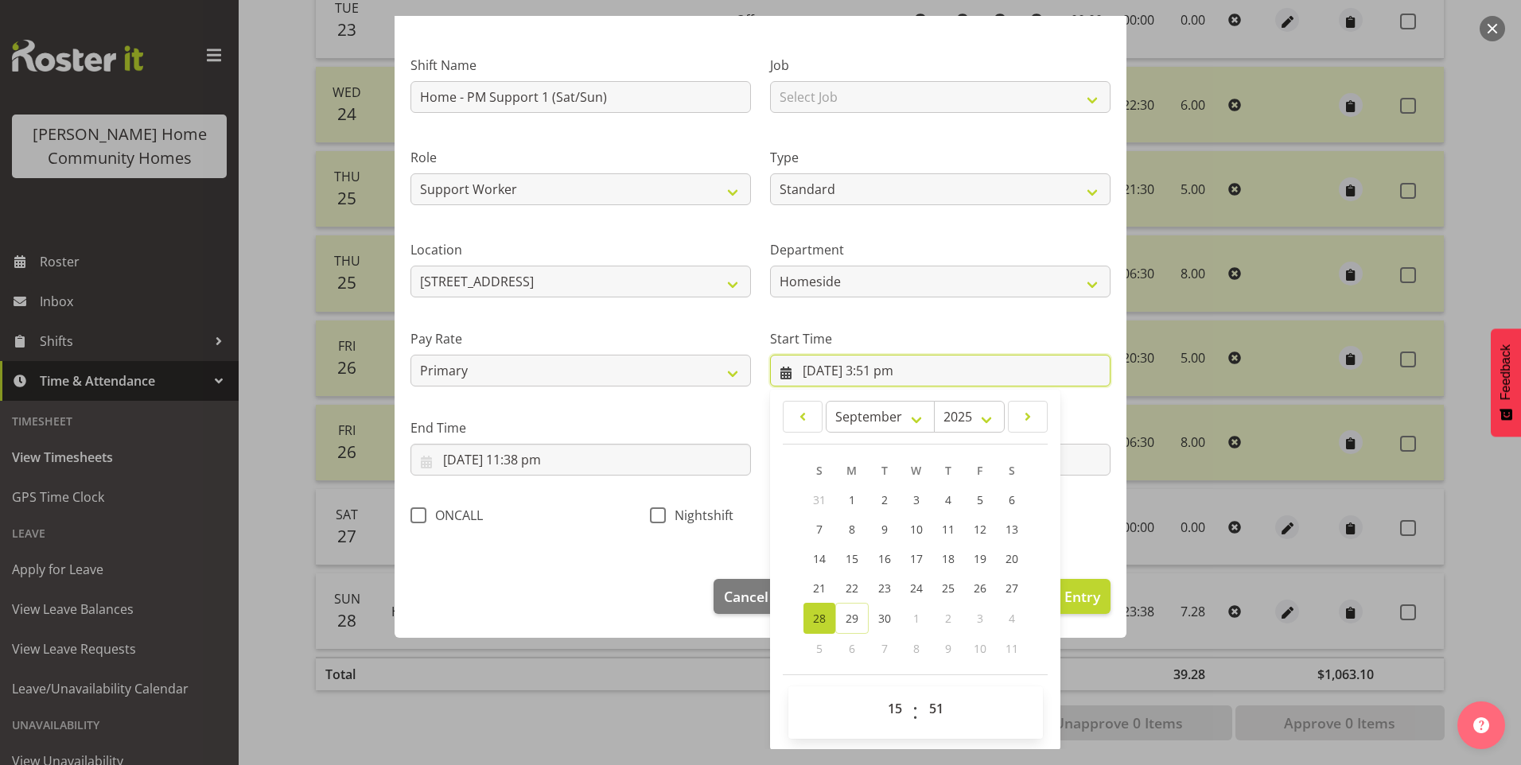
scroll to position [86, 0]
click at [894, 711] on select "00 01 02 03 04 05 06 07 08 09 10 11 12 13 14 15 16 17 18 19 20 21 22 23" at bounding box center [897, 708] width 36 height 32
click at [879, 692] on select "00 01 02 03 04 05 06 07 08 09 10 11 12 13 14 15 16 17 18 19 20 21 22 23" at bounding box center [897, 708] width 36 height 32
drag, startPoint x: 931, startPoint y: 705, endPoint x: 935, endPoint y: 697, distance: 8.9
click at [931, 704] on select "00 01 02 03 04 05 06 07 08 09 10 11 12 13 14 15 16 17 18 19 20 21 22 23 24 25 2…" at bounding box center [938, 708] width 36 height 32
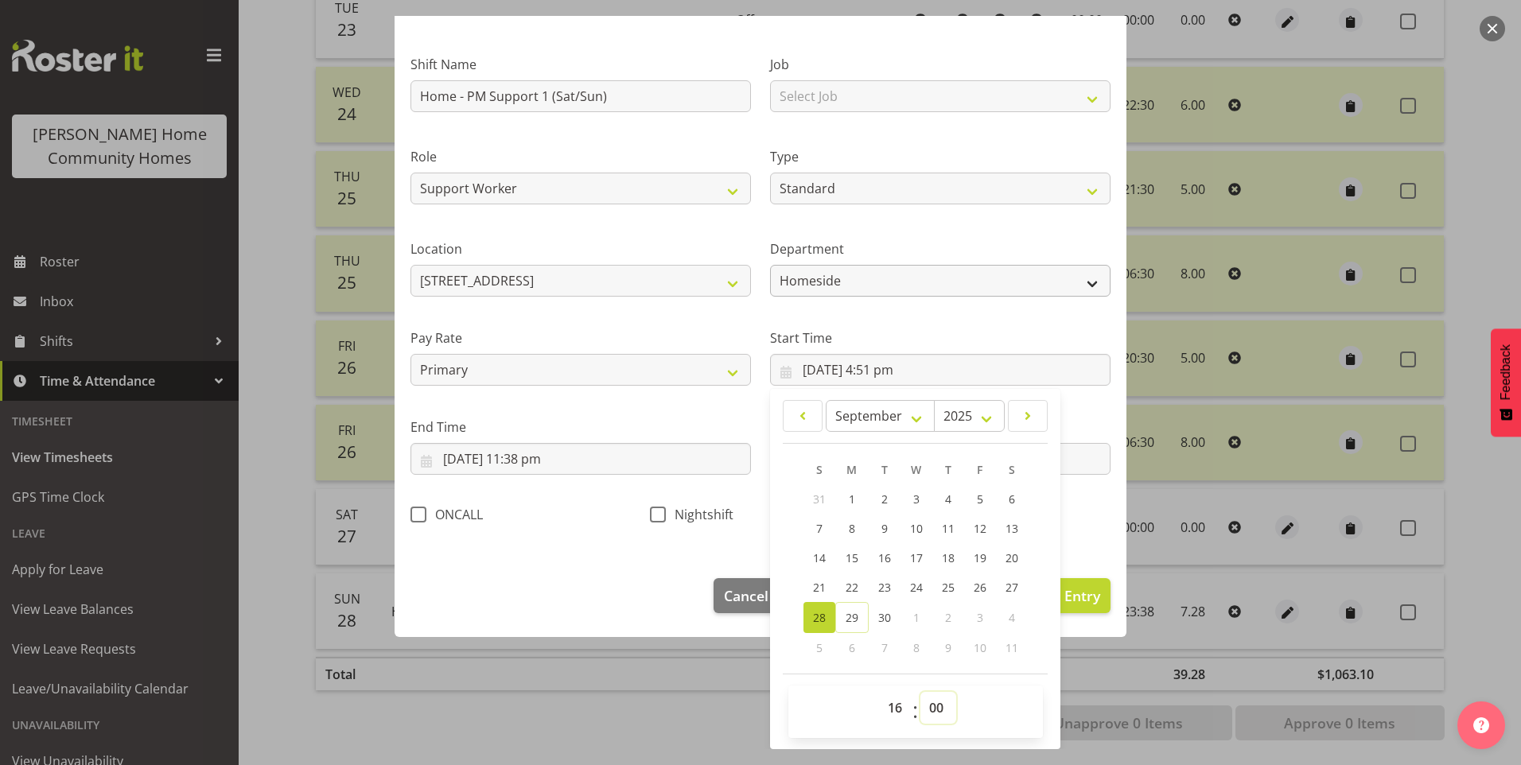
click at [920, 692] on select "00 01 02 03 04 05 06 07 08 09 10 11 12 13 14 15 16 17 18 19 20 21 22 23 24 25 2…" at bounding box center [938, 708] width 36 height 32
drag, startPoint x: 540, startPoint y: 467, endPoint x: 552, endPoint y: 485, distance: 21.8
click at [541, 468] on input "28/09/2025, 11:38 pm" at bounding box center [580, 459] width 340 height 32
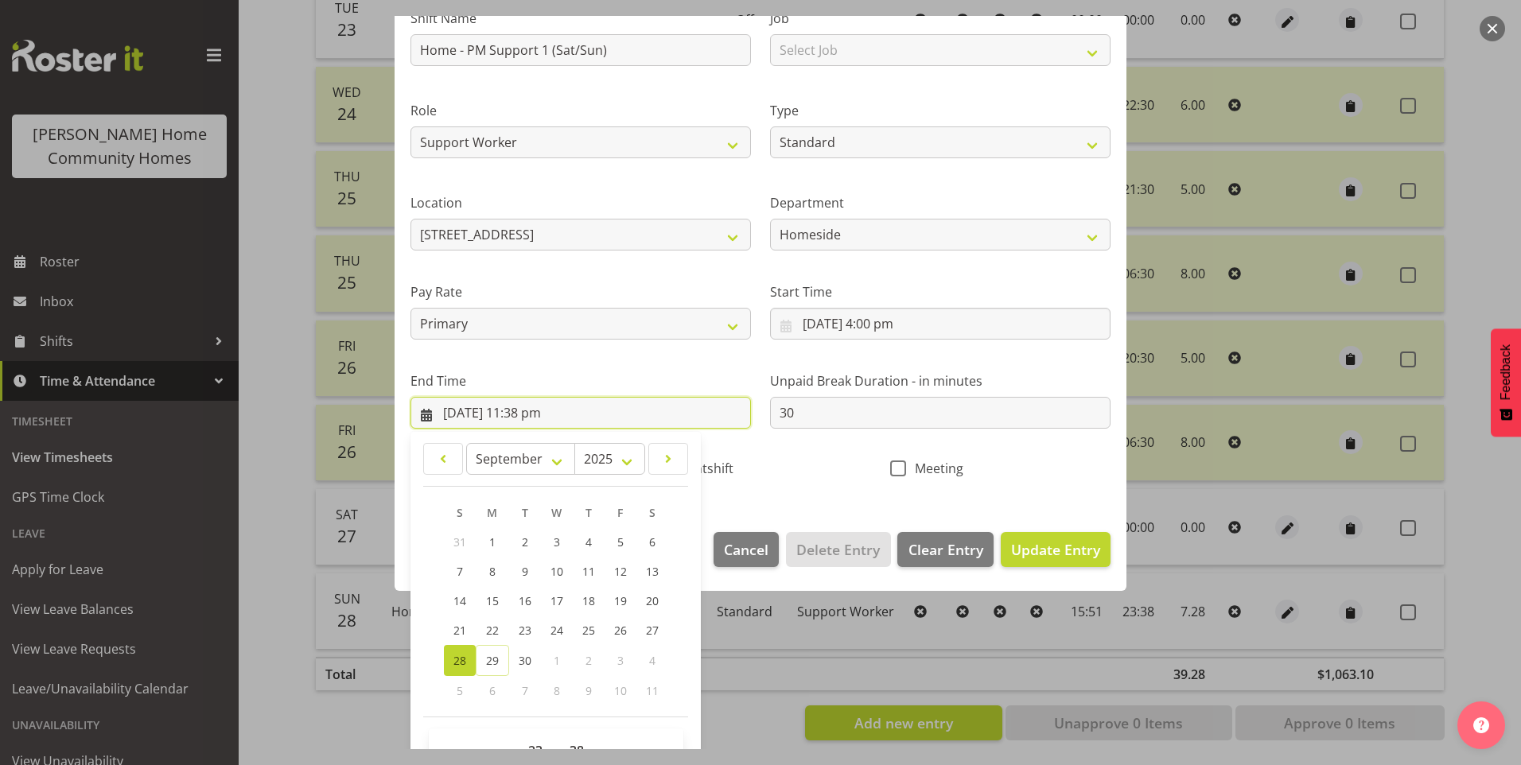
scroll to position [175, 0]
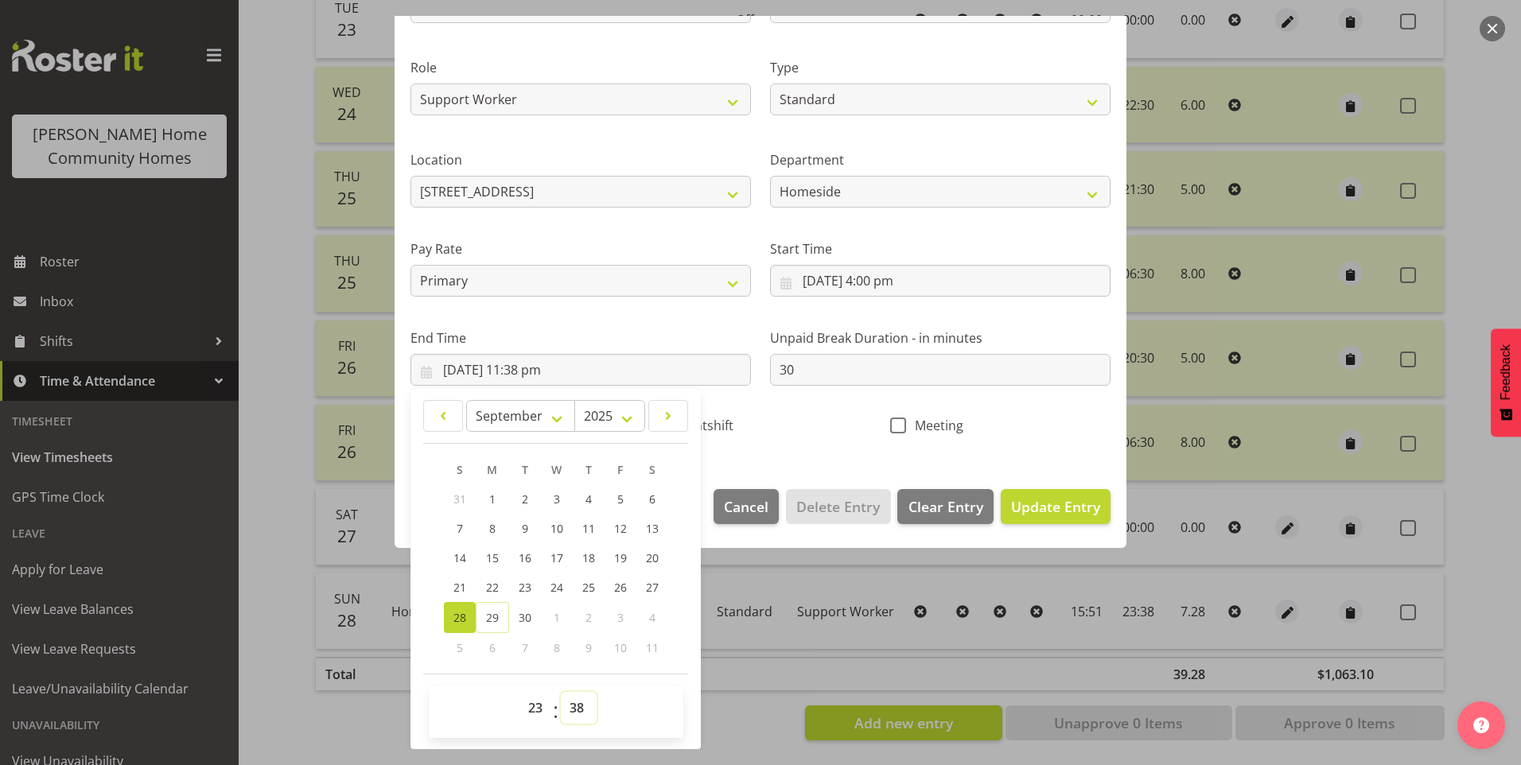
click at [585, 713] on select "00 01 02 03 04 05 06 07 08 09 10 11 12 13 14 15 16 17 18 19 20 21 22 23 24 25 2…" at bounding box center [579, 708] width 36 height 32
click at [561, 692] on select "00 01 02 03 04 05 06 07 08 09 10 11 12 13 14 15 16 17 18 19 20 21 22 23 24 25 2…" at bounding box center [579, 708] width 36 height 32
drag, startPoint x: 1032, startPoint y: 506, endPoint x: 1363, endPoint y: 515, distance: 331.8
click at [1036, 506] on span "Update Entry" at bounding box center [1055, 506] width 89 height 19
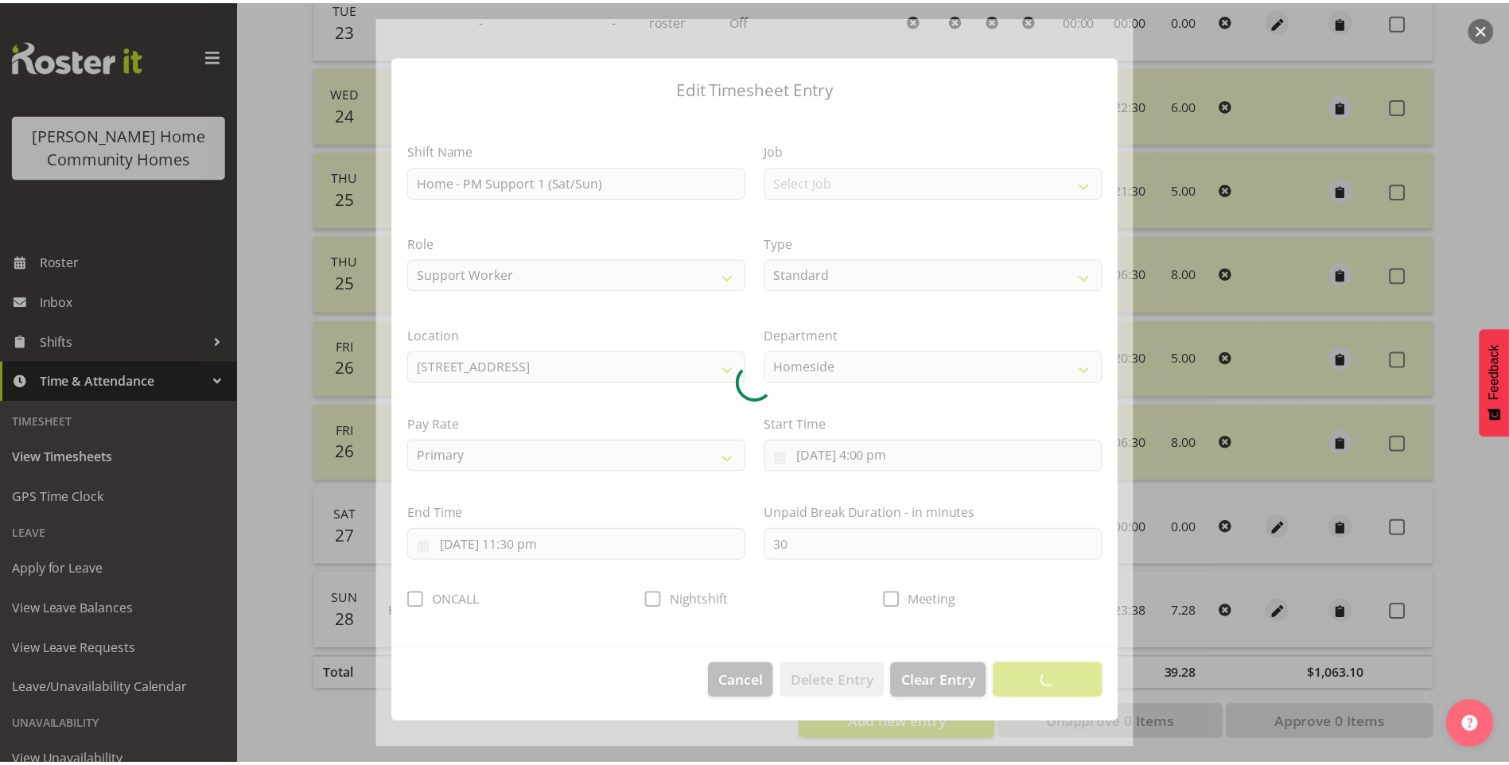
scroll to position [0, 0]
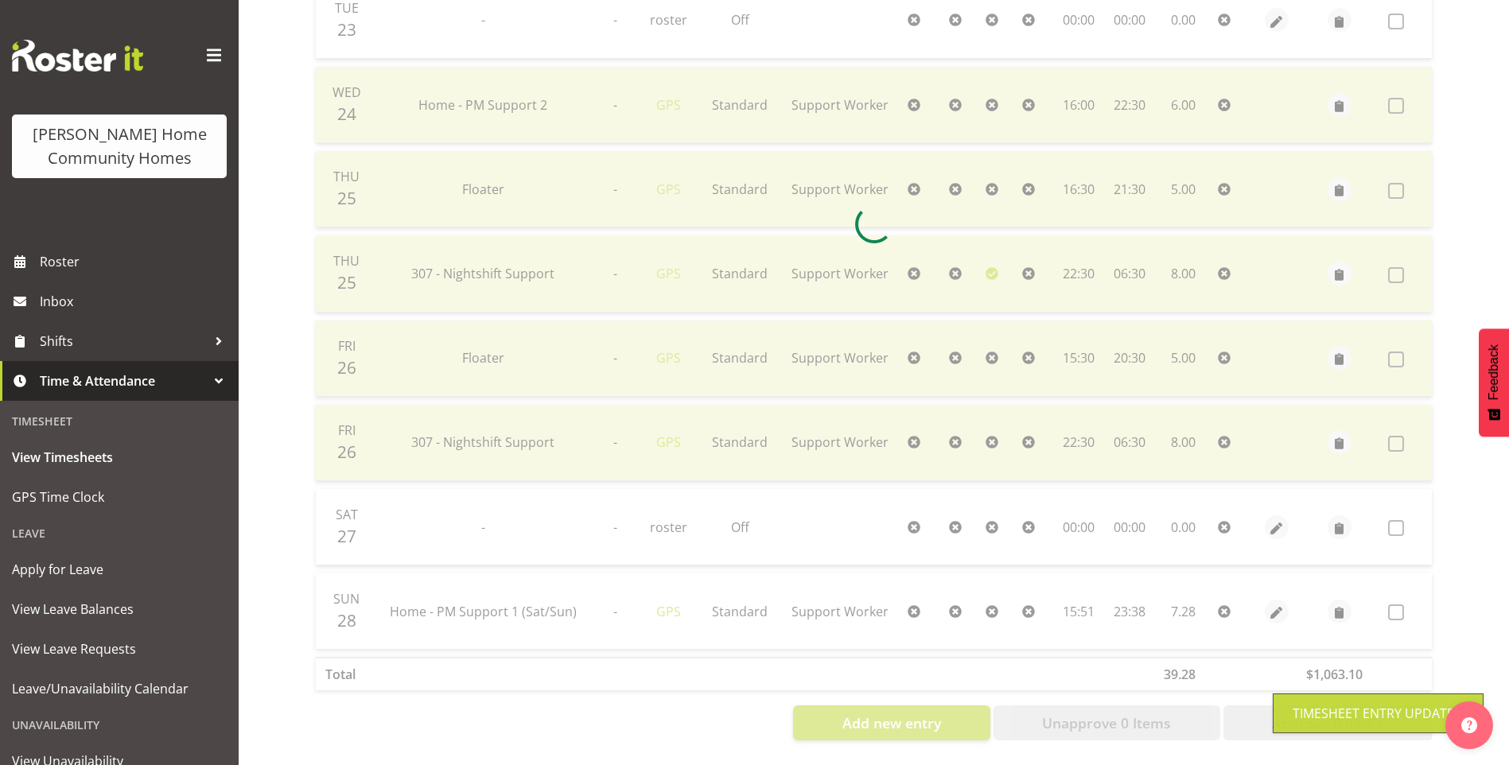
click at [1409, 603] on div at bounding box center [873, 224] width 1143 height 1059
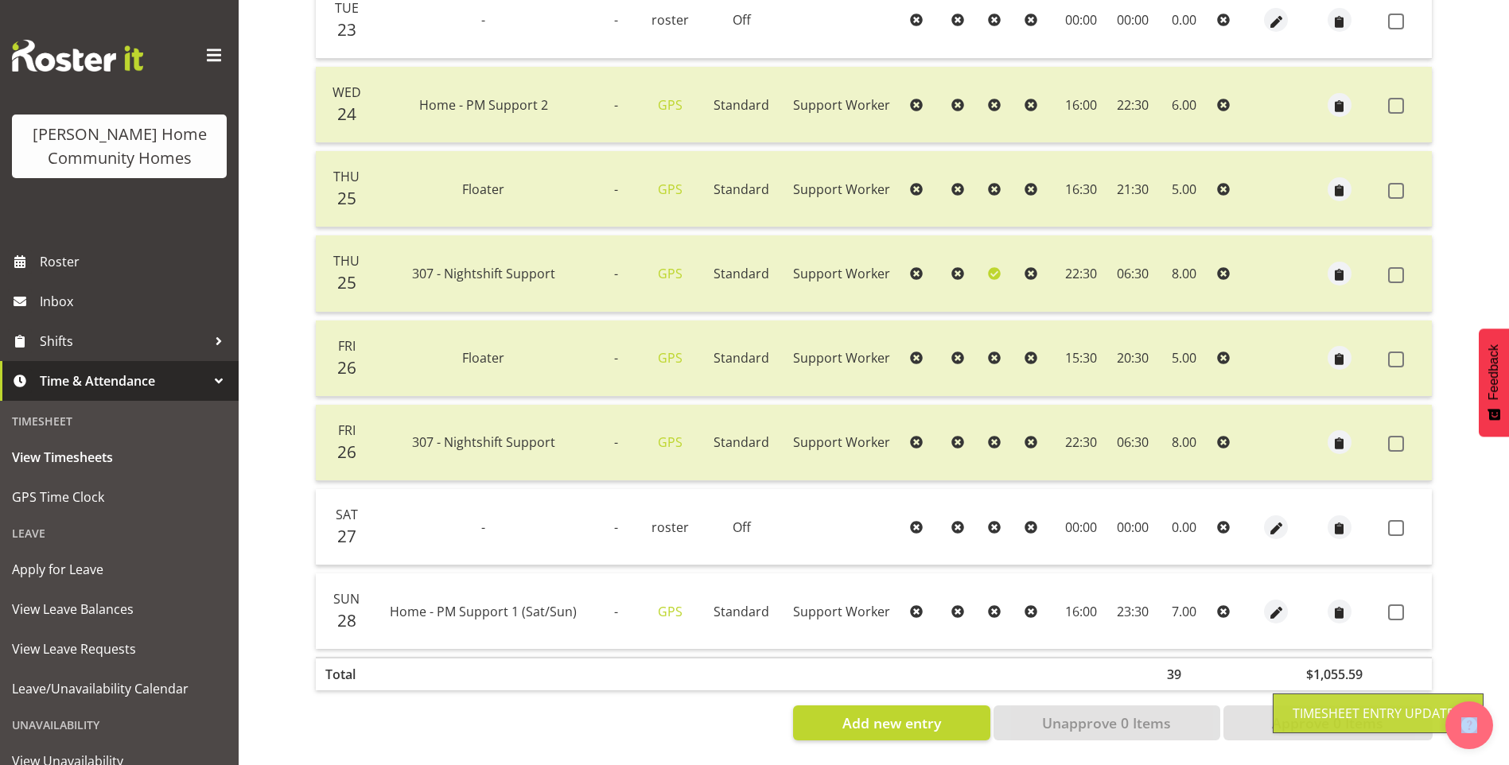
click at [1409, 604] on label at bounding box center [1400, 612] width 25 height 16
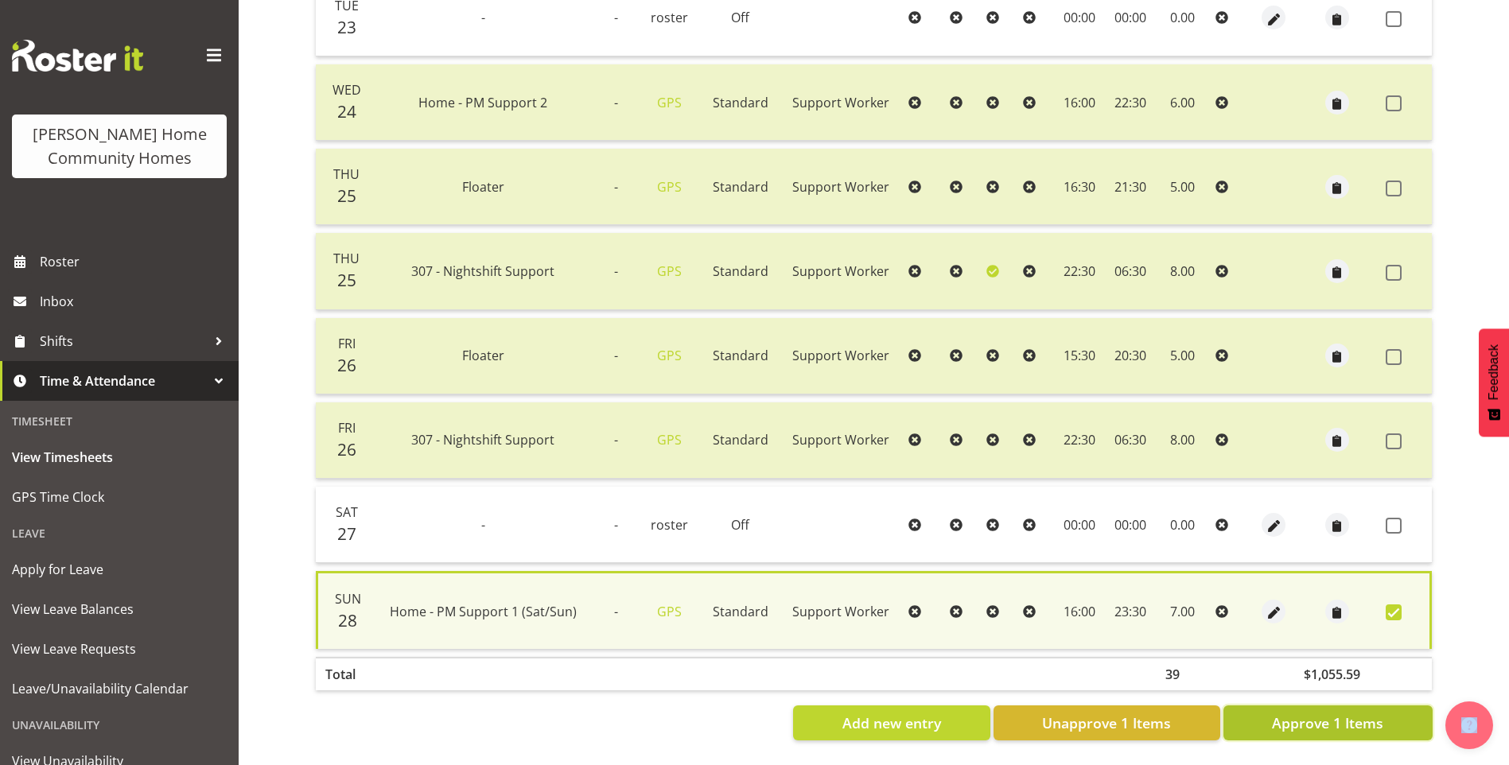
click at [1327, 713] on span "Approve 1 Items" at bounding box center [1327, 723] width 111 height 21
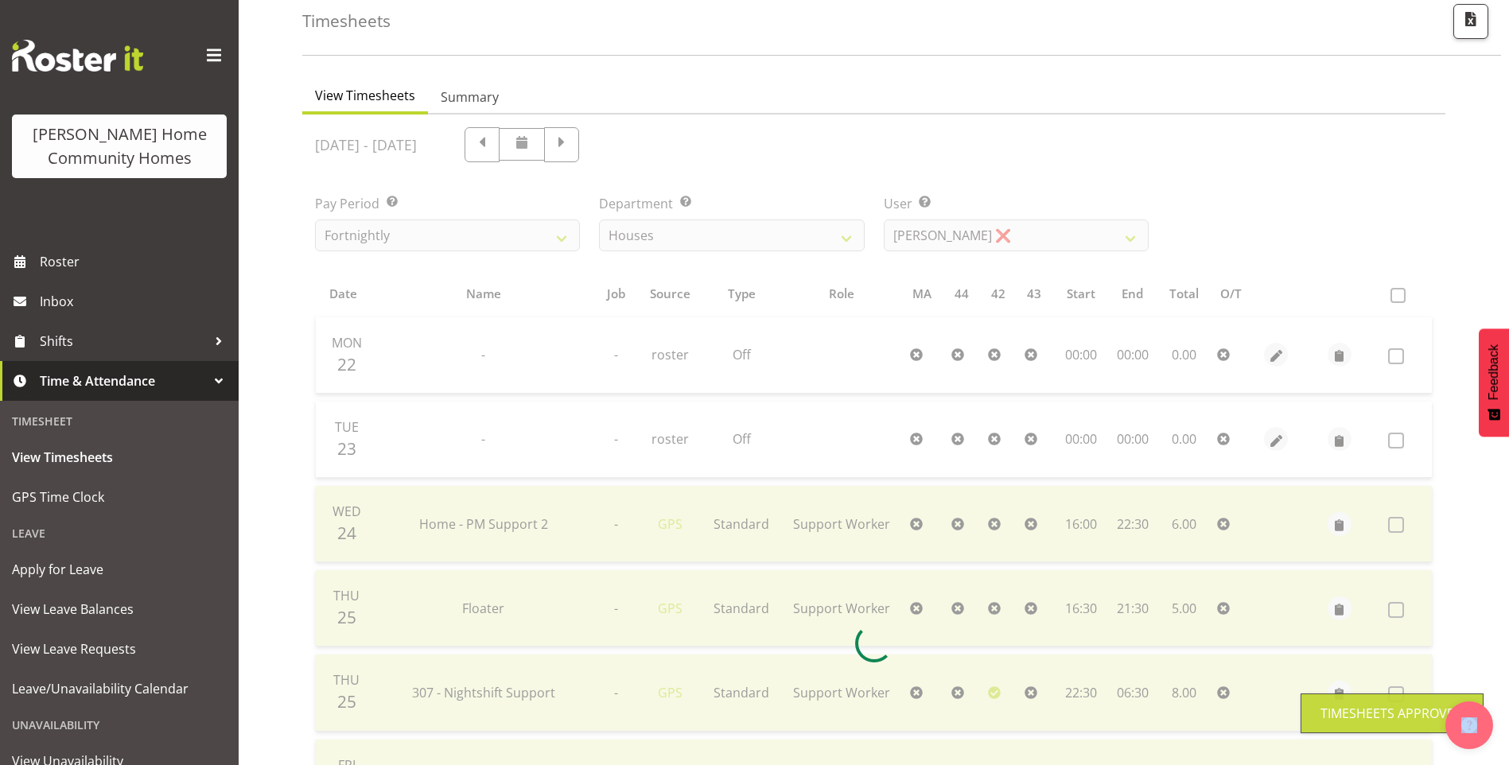
scroll to position [33, 0]
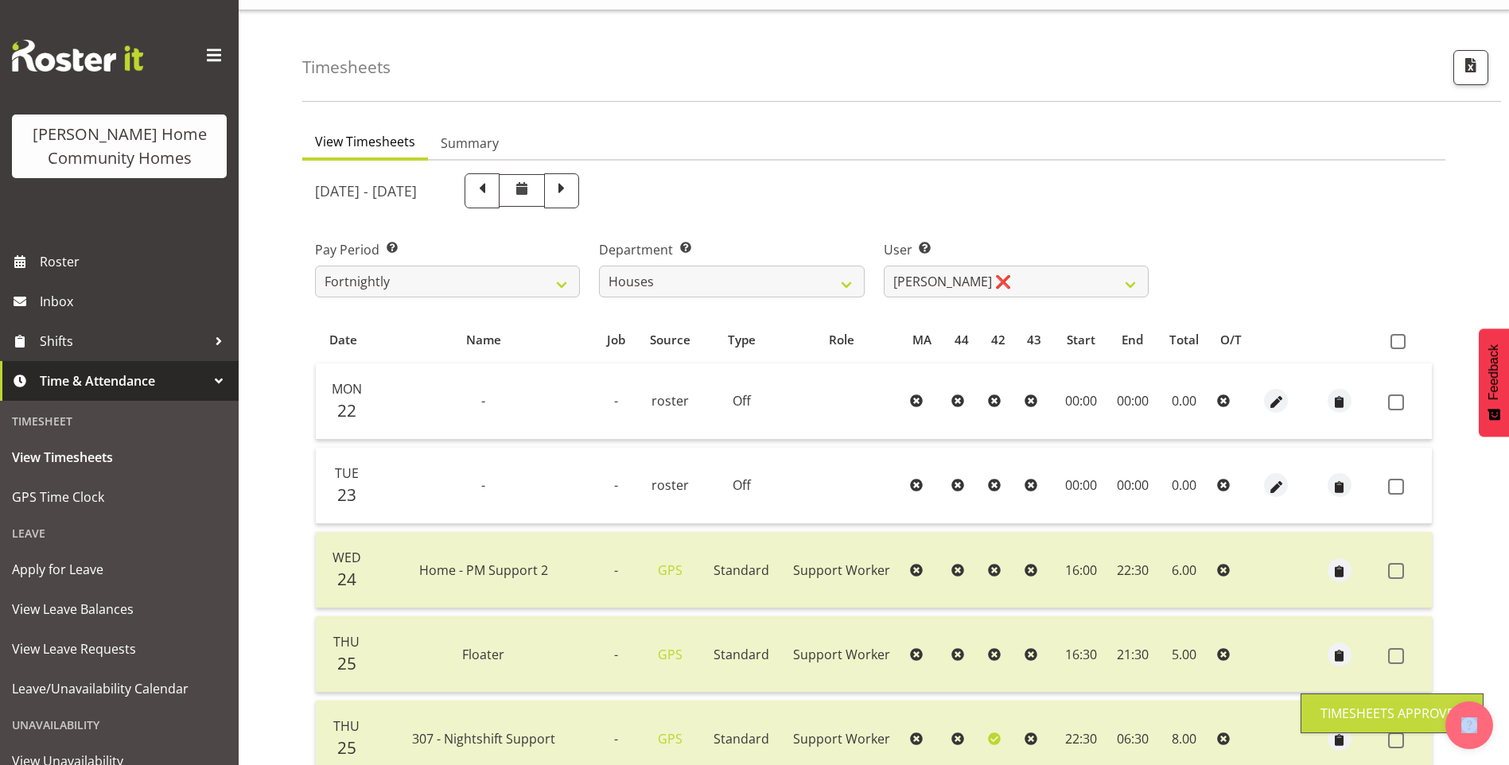
click at [943, 289] on div "September 22nd - September 28th 2025 Pay Period Select which pay period you wou…" at bounding box center [873, 685] width 1117 height 1043
drag, startPoint x: 941, startPoint y: 285, endPoint x: 942, endPoint y: 293, distance: 8.0
click at [941, 285] on select "Billie Sothern ❌ Dipika Thapa ❌ Jess Aracan ❌ Katrina Shaw ❌ Liezl Sanchez ❌ Ma…" at bounding box center [1016, 282] width 265 height 32
click at [884, 266] on select "Billie Sothern ❌ Dipika Thapa ❌ Jess Aracan ❌ Katrina Shaw ❌ Liezl Sanchez ❌ Ma…" at bounding box center [1016, 282] width 265 height 32
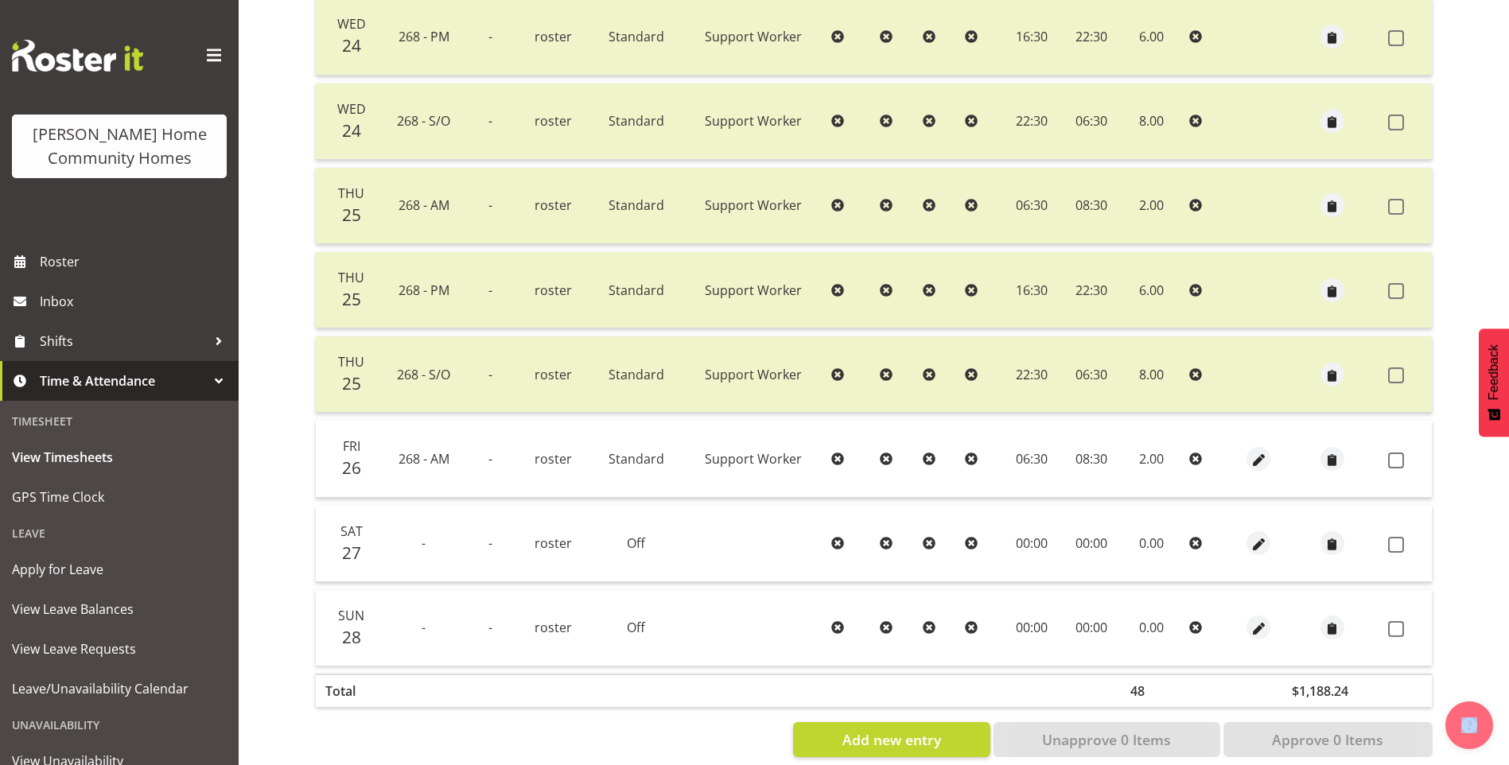
scroll to position [748, 0]
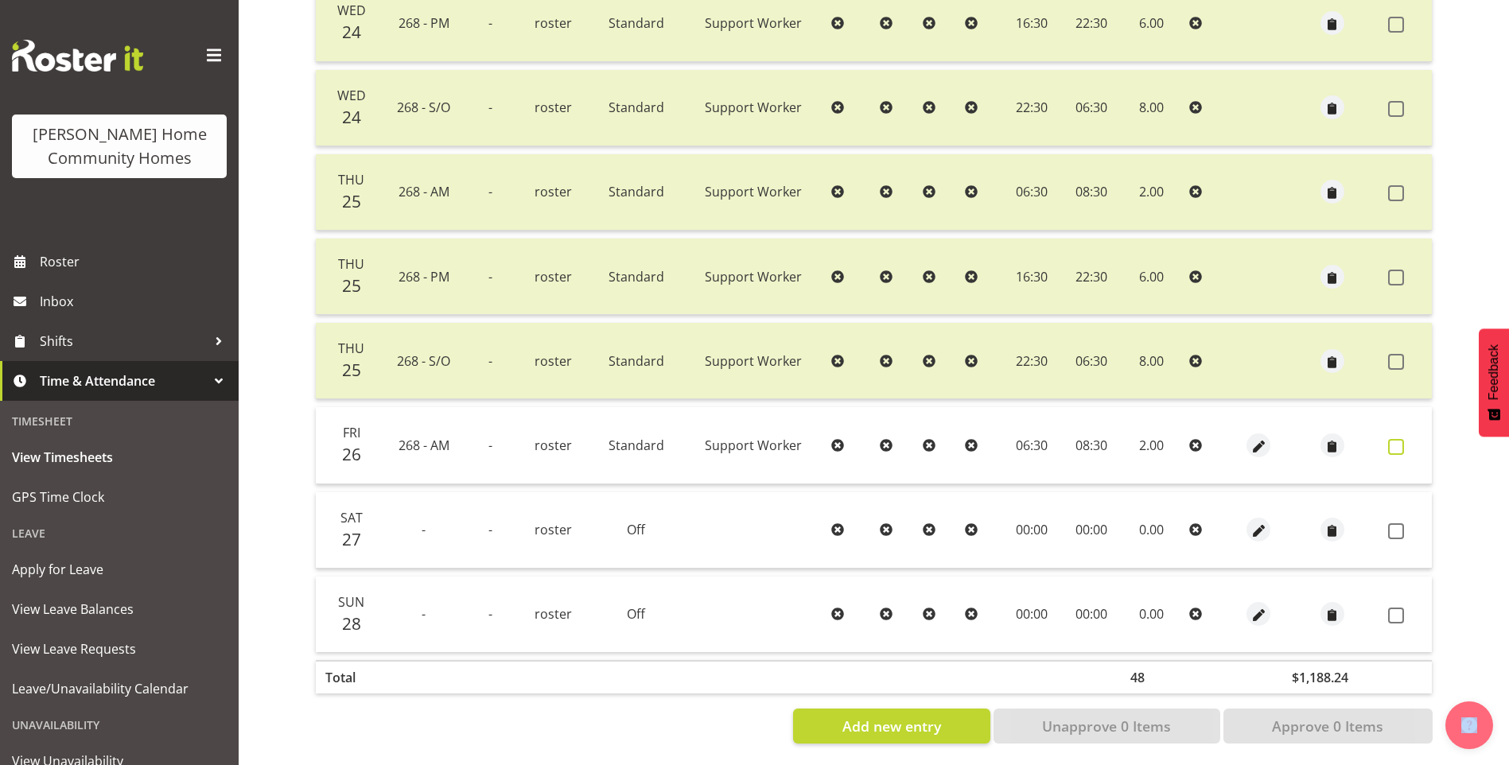
click at [1393, 446] on span at bounding box center [1396, 447] width 16 height 16
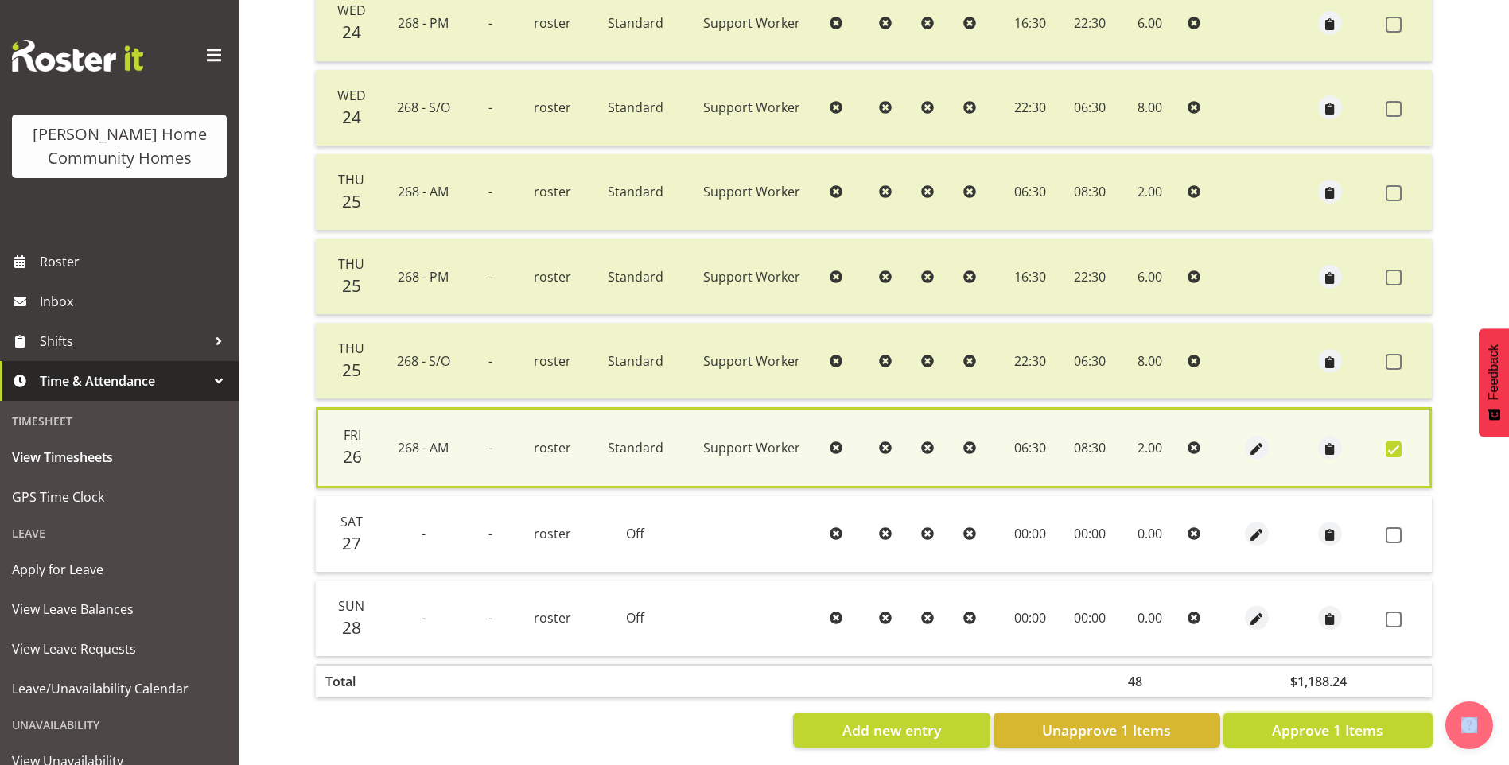
click at [1347, 723] on span "Approve 1 Items" at bounding box center [1327, 730] width 111 height 21
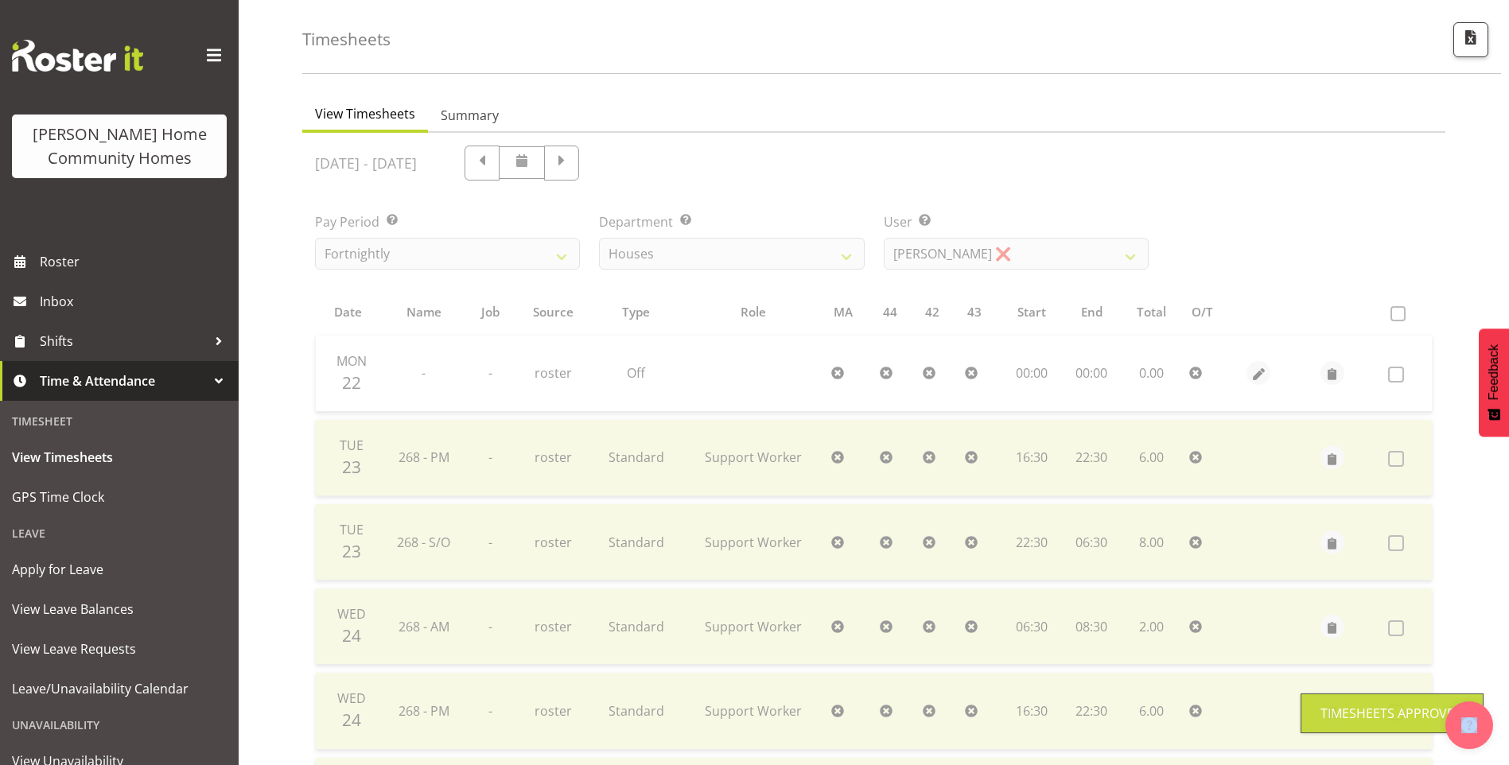
scroll to position [33, 0]
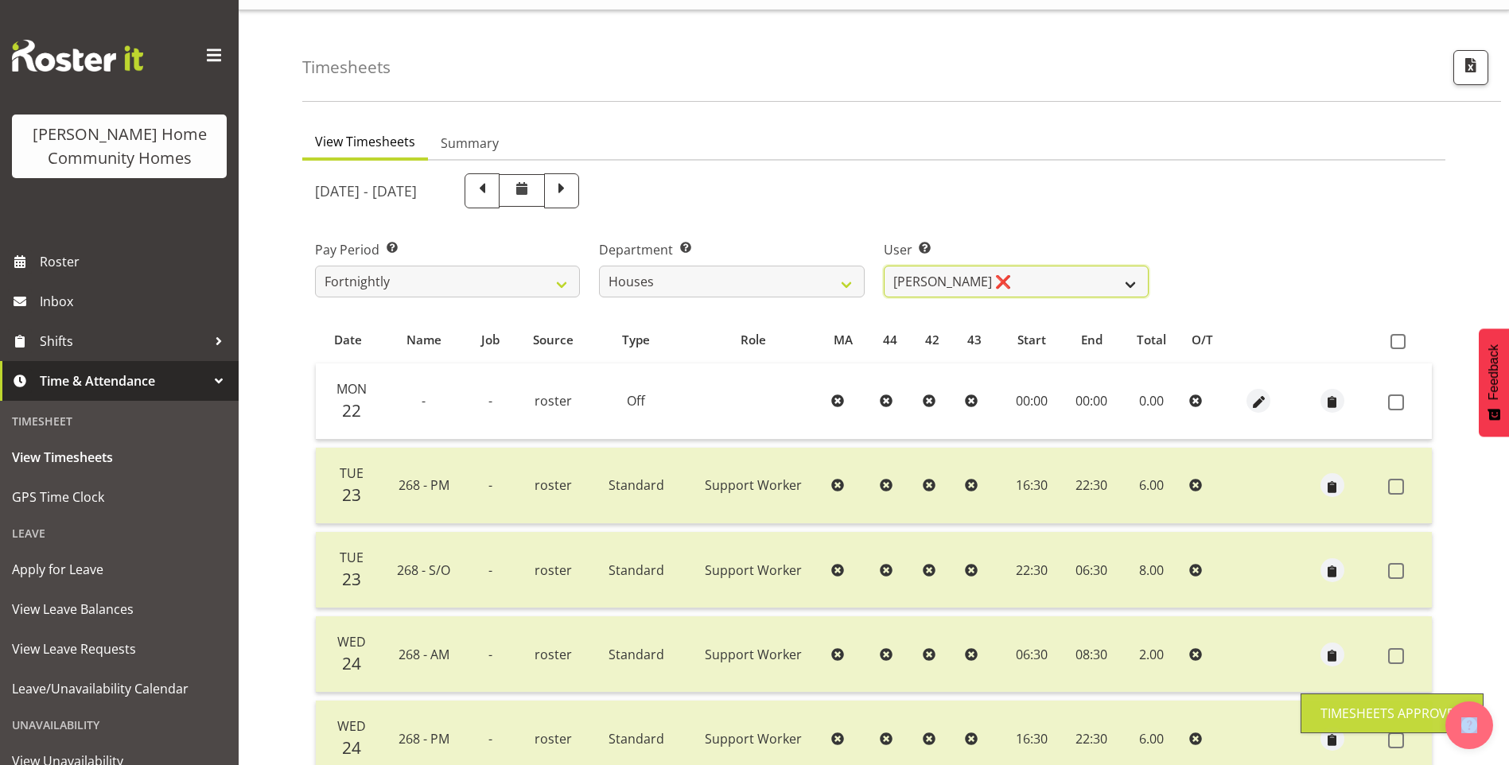
click at [950, 285] on select "Billie Sothern ❌ Dipika Thapa ❌ Jess Aracan ❌ Katrina Shaw ❌ Liezl Sanchez ❌ Ma…" at bounding box center [1016, 282] width 265 height 32
click at [884, 266] on select "Billie Sothern ❌ Dipika Thapa ❌ Jess Aracan ❌ Katrina Shaw ❌ Liezl Sanchez ❌ Ma…" at bounding box center [1016, 282] width 265 height 32
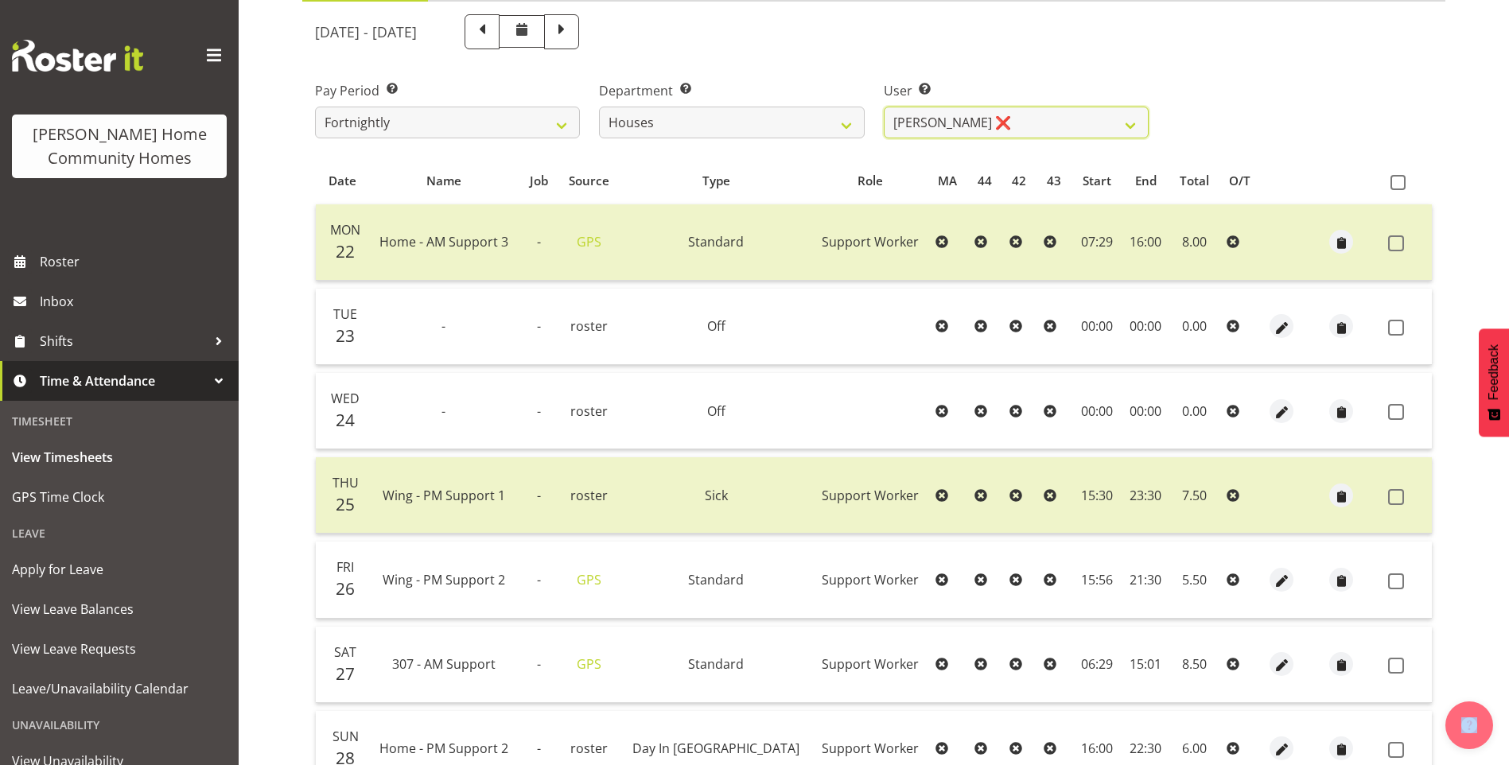
scroll to position [341, 0]
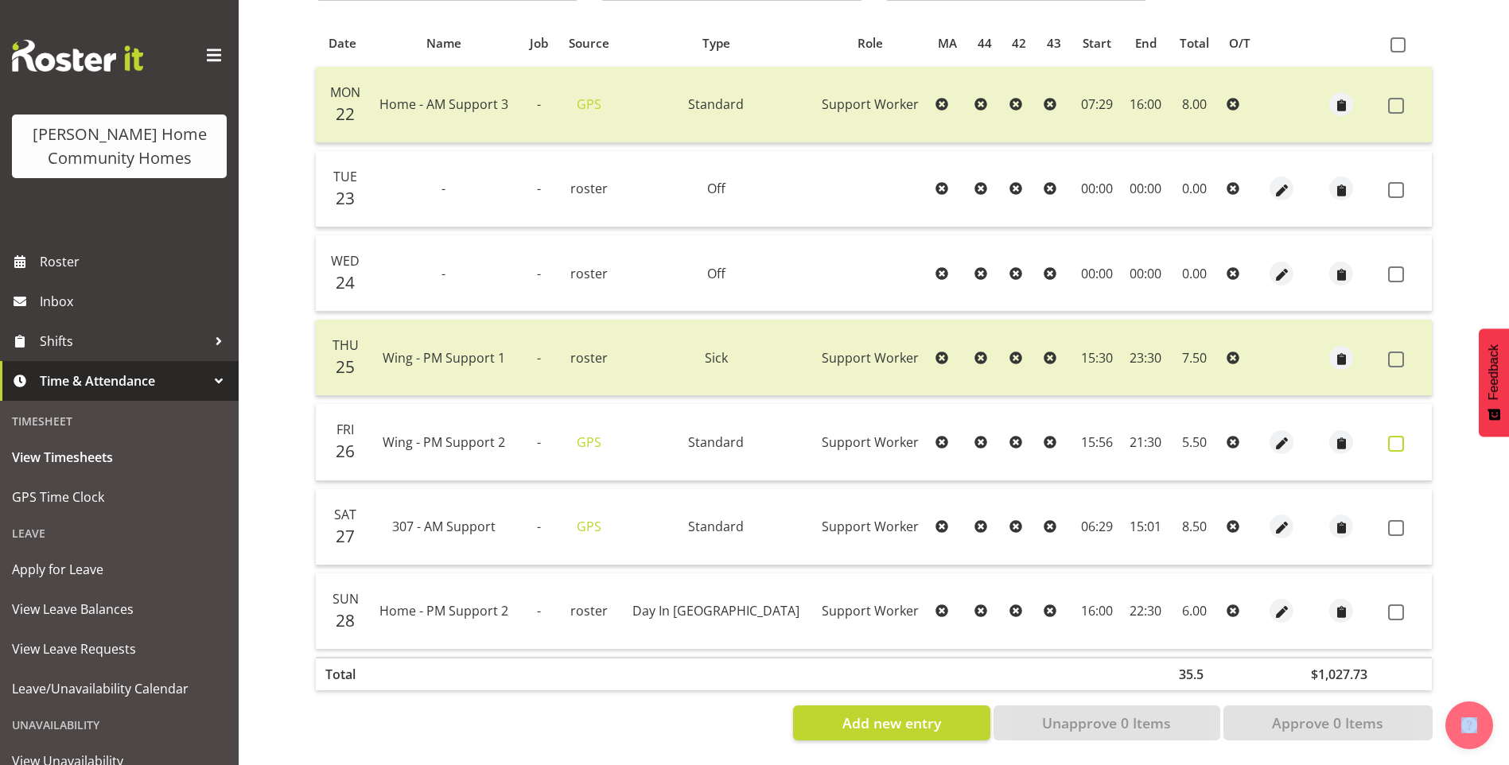
click at [1397, 436] on span at bounding box center [1396, 444] width 16 height 16
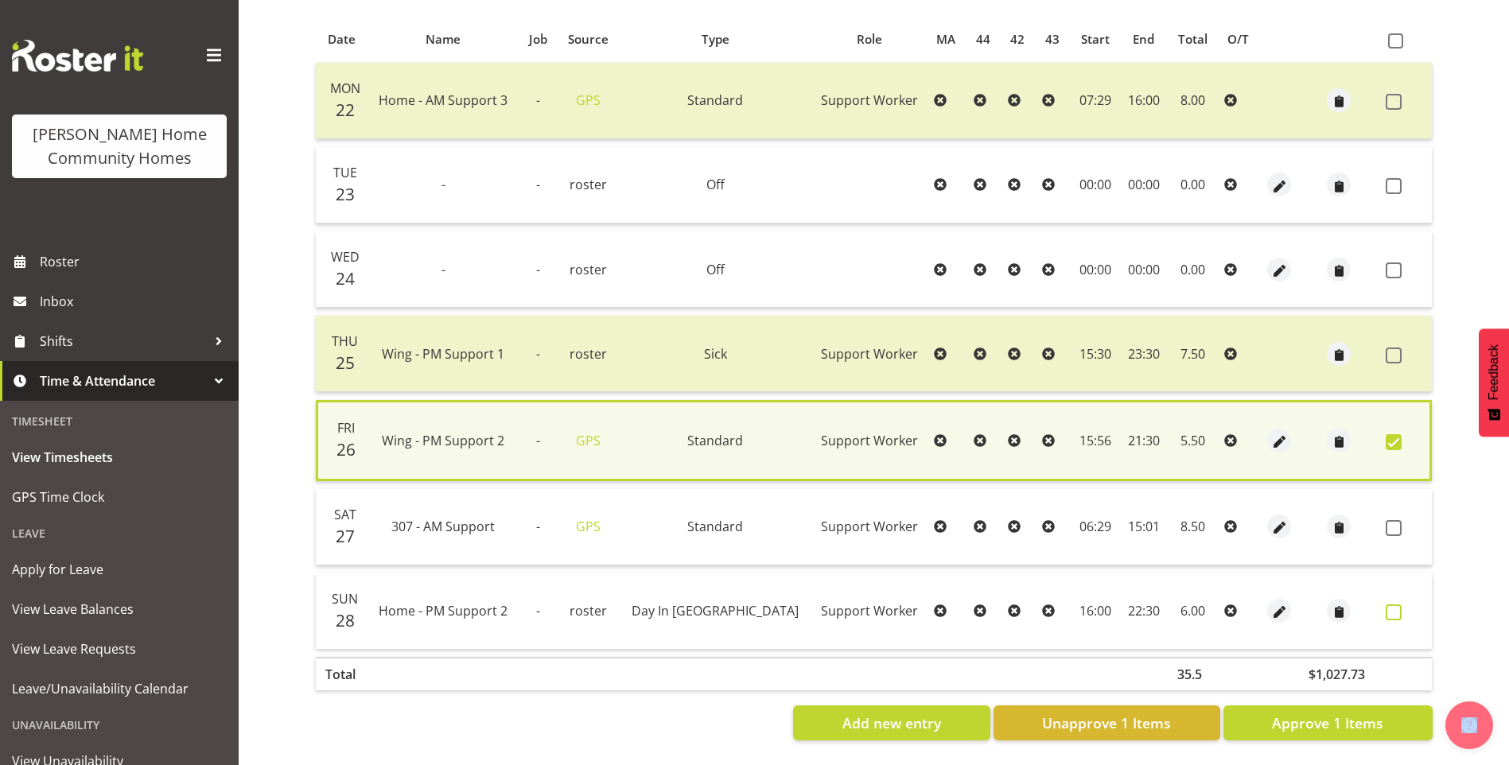
click at [1396, 604] on span at bounding box center [1393, 612] width 16 height 16
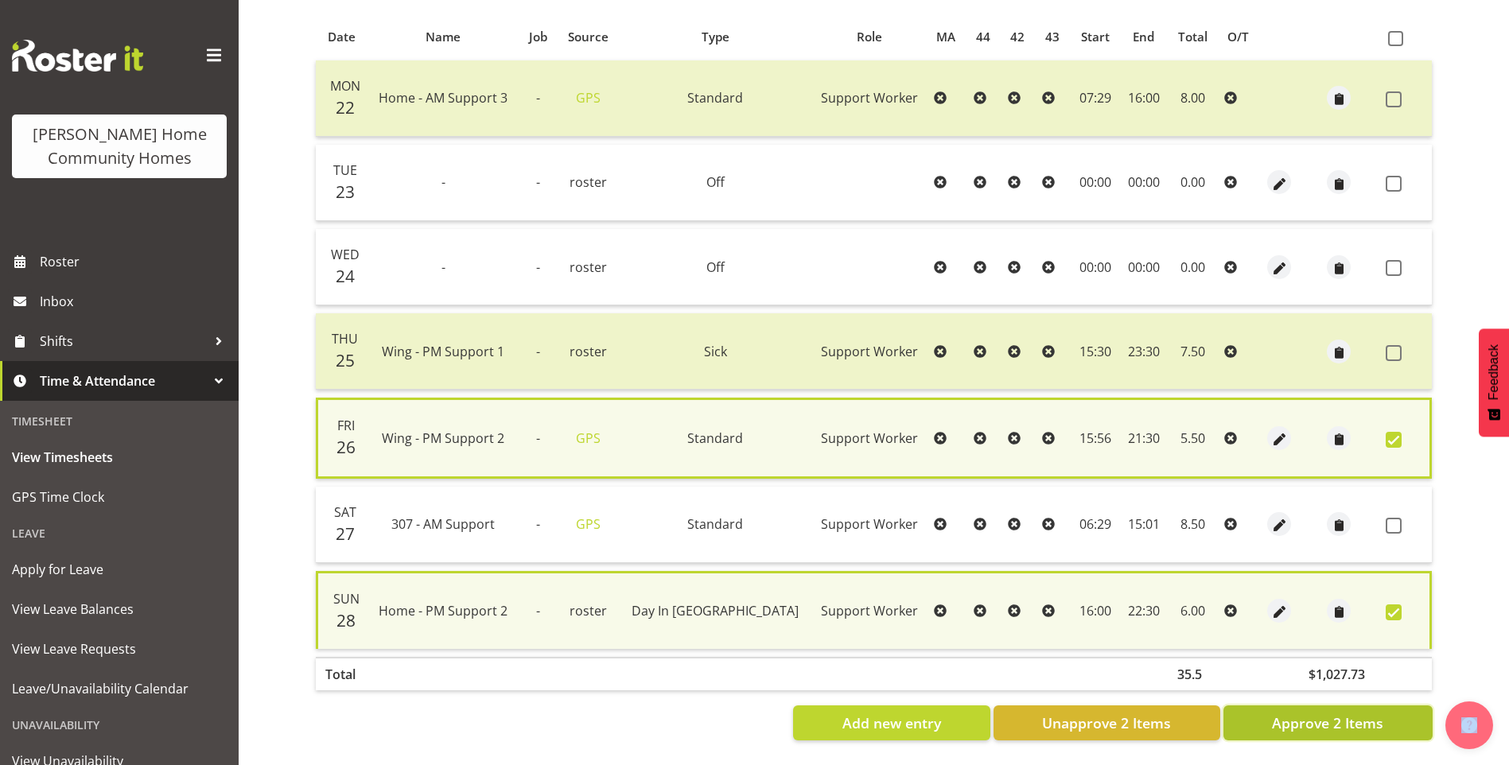
drag, startPoint x: 1370, startPoint y: 710, endPoint x: 1369, endPoint y: 701, distance: 9.6
click at [1370, 713] on span "Approve 2 Items" at bounding box center [1327, 723] width 111 height 21
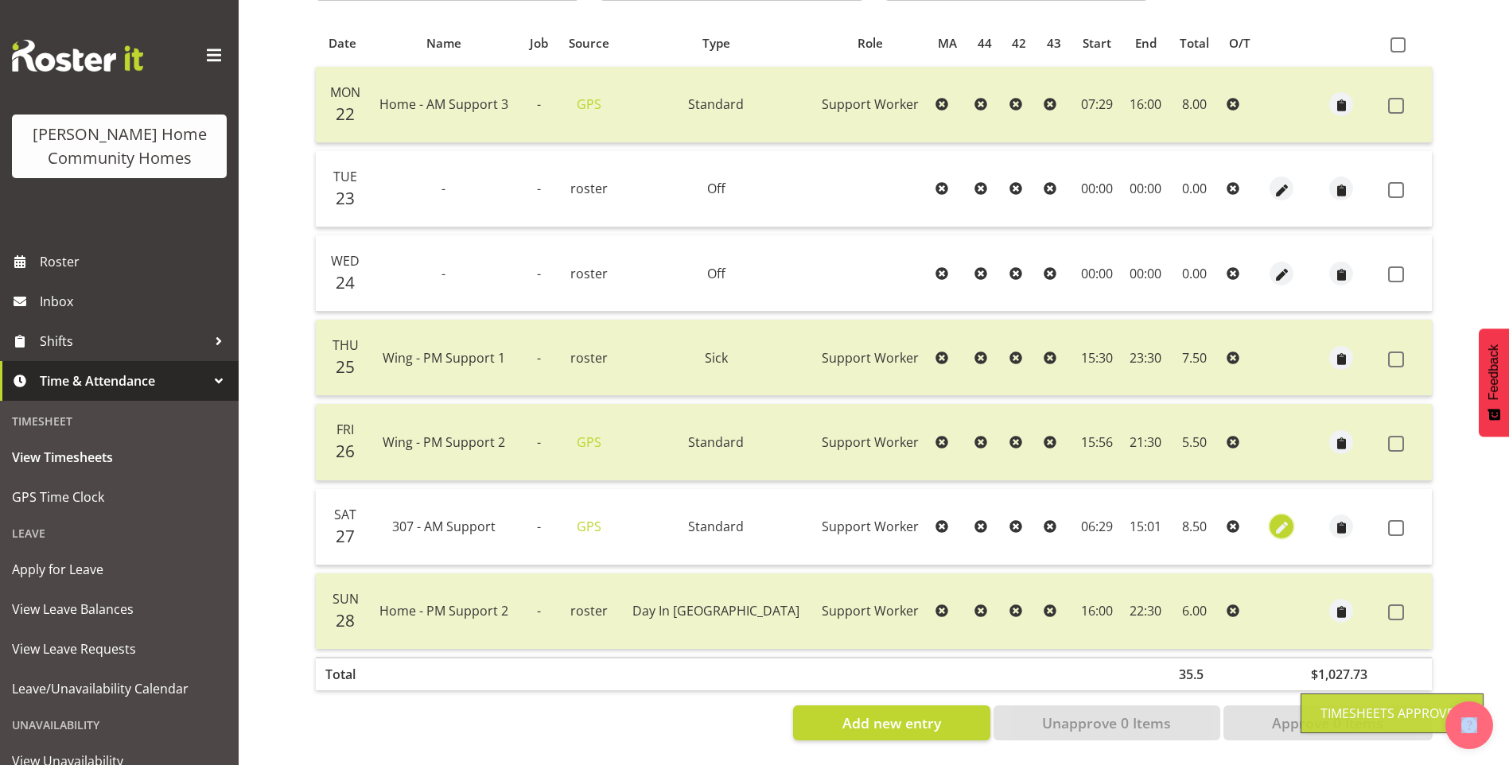
click at [1273, 519] on span "button" at bounding box center [1282, 528] width 18 height 18
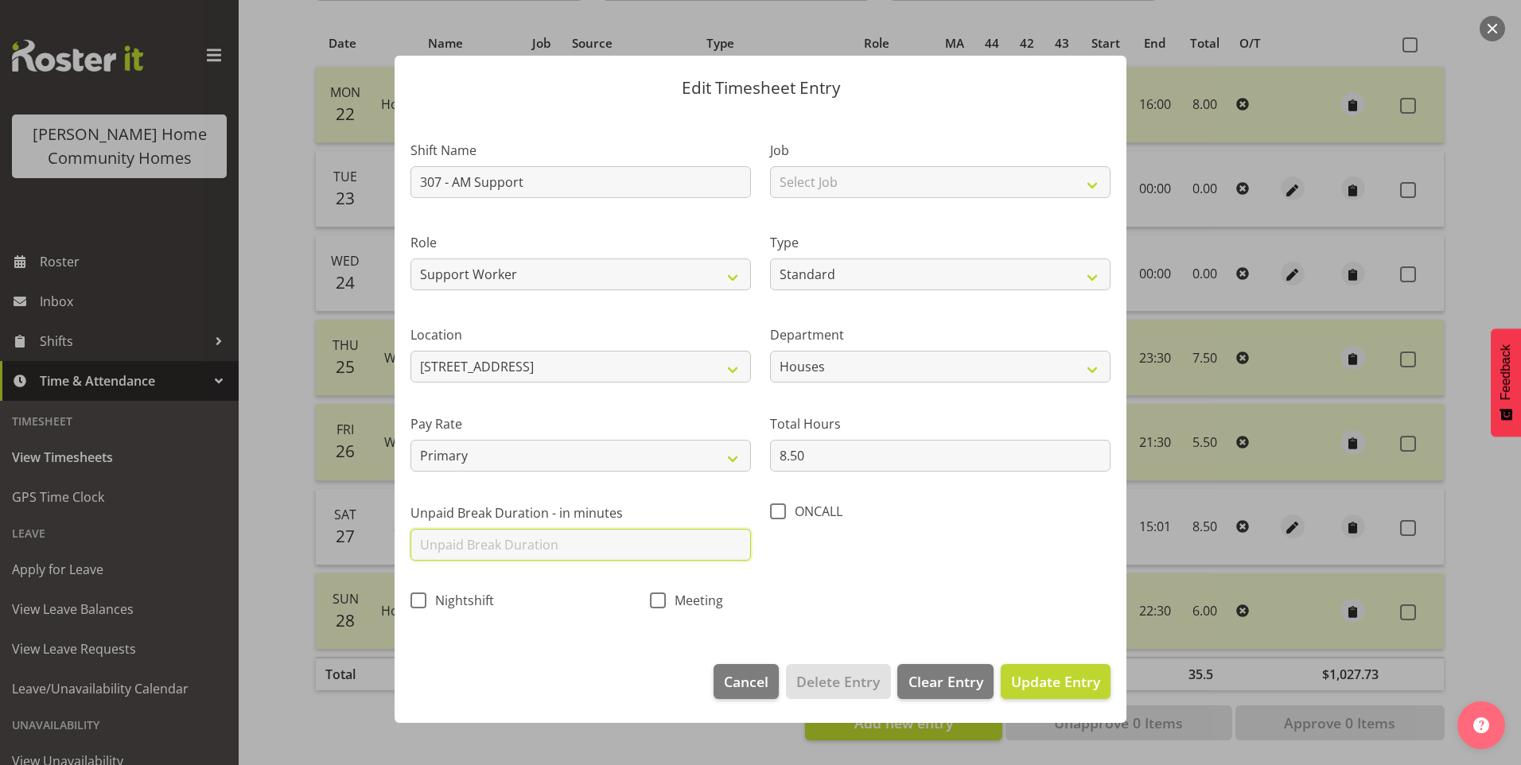
click at [560, 542] on input "text" at bounding box center [580, 545] width 340 height 32
drag, startPoint x: 1074, startPoint y: 684, endPoint x: 1203, endPoint y: 651, distance: 133.9
click at [1082, 681] on span "Update Entry" at bounding box center [1055, 681] width 89 height 19
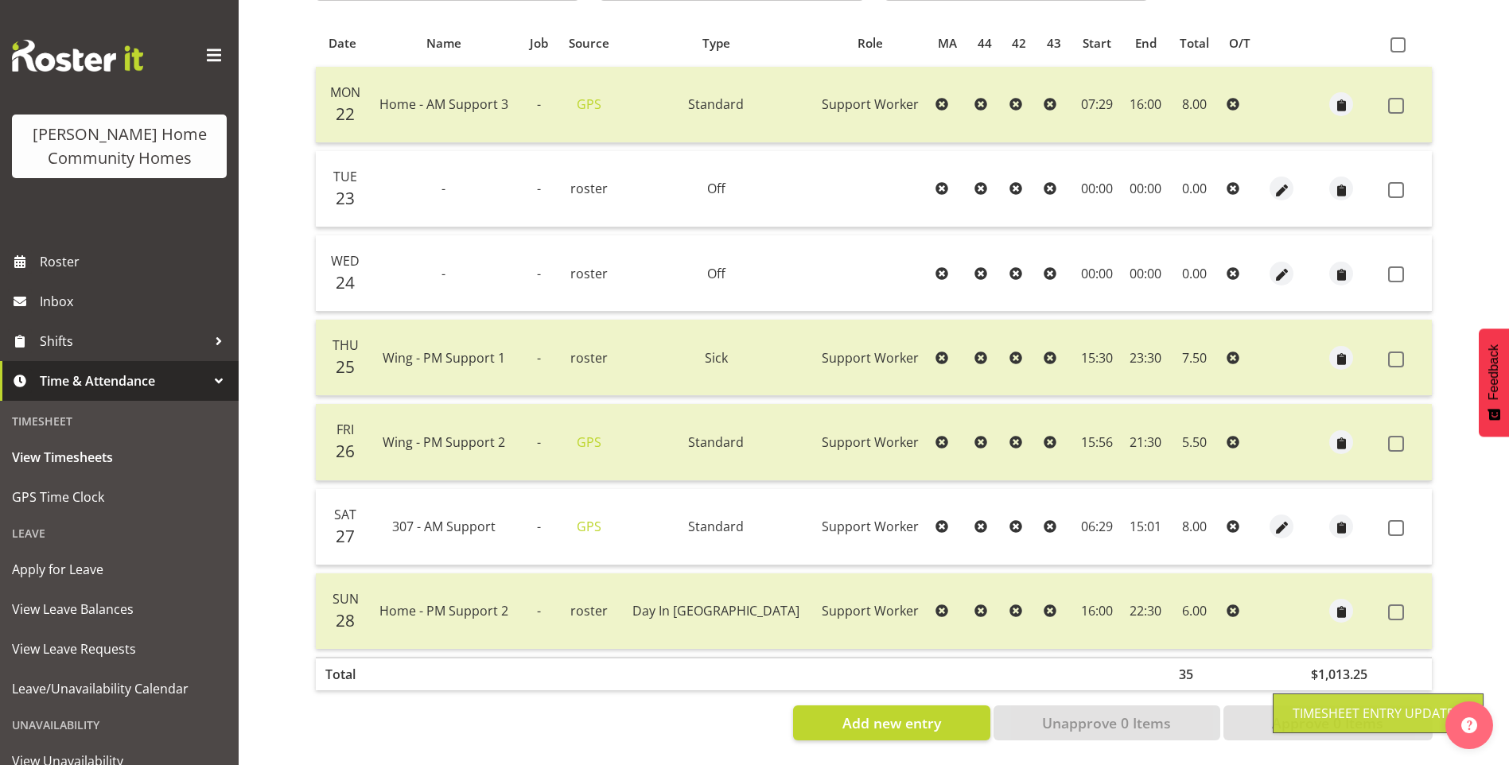
click at [1405, 520] on label at bounding box center [1400, 528] width 25 height 16
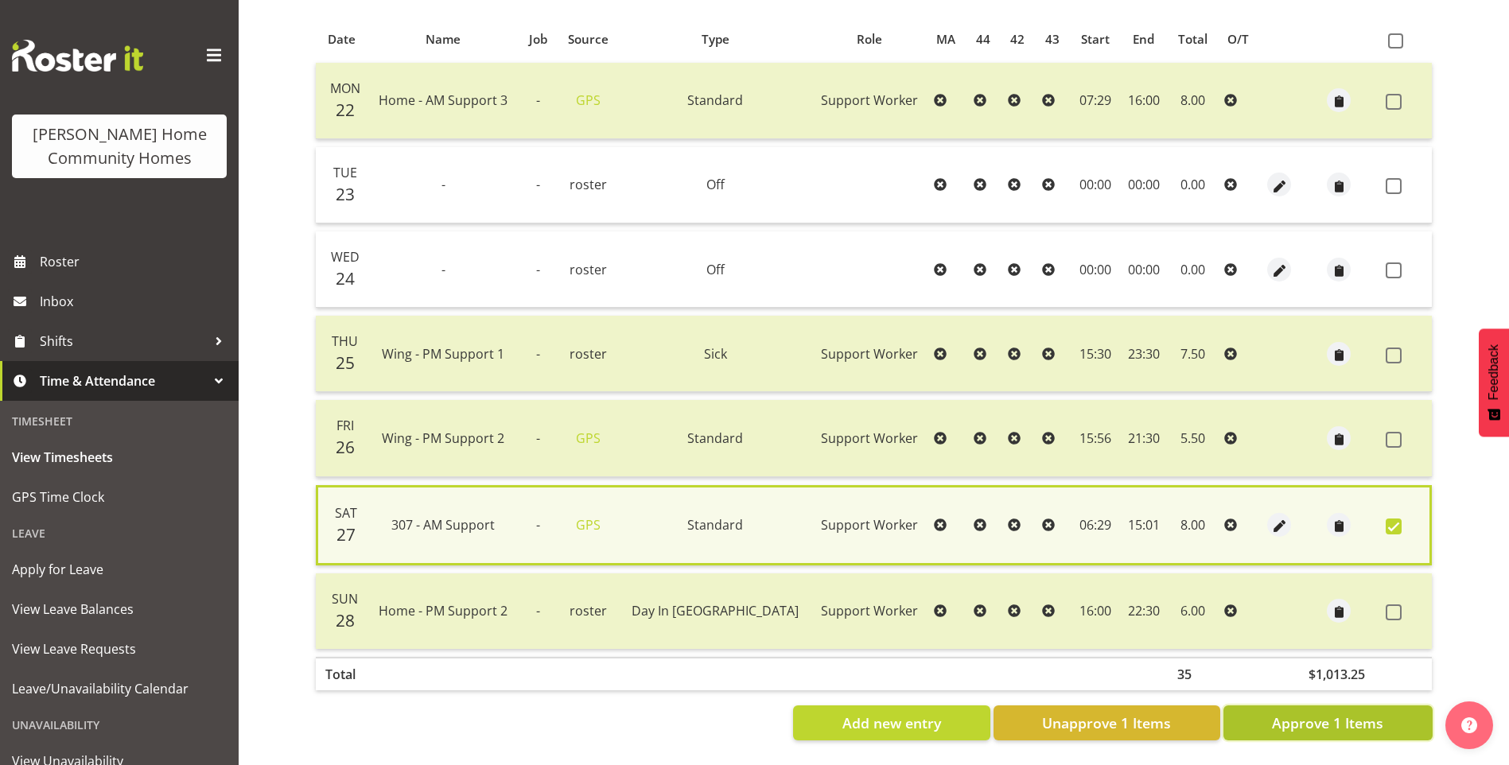
click at [1324, 713] on span "Approve 1 Items" at bounding box center [1327, 723] width 111 height 21
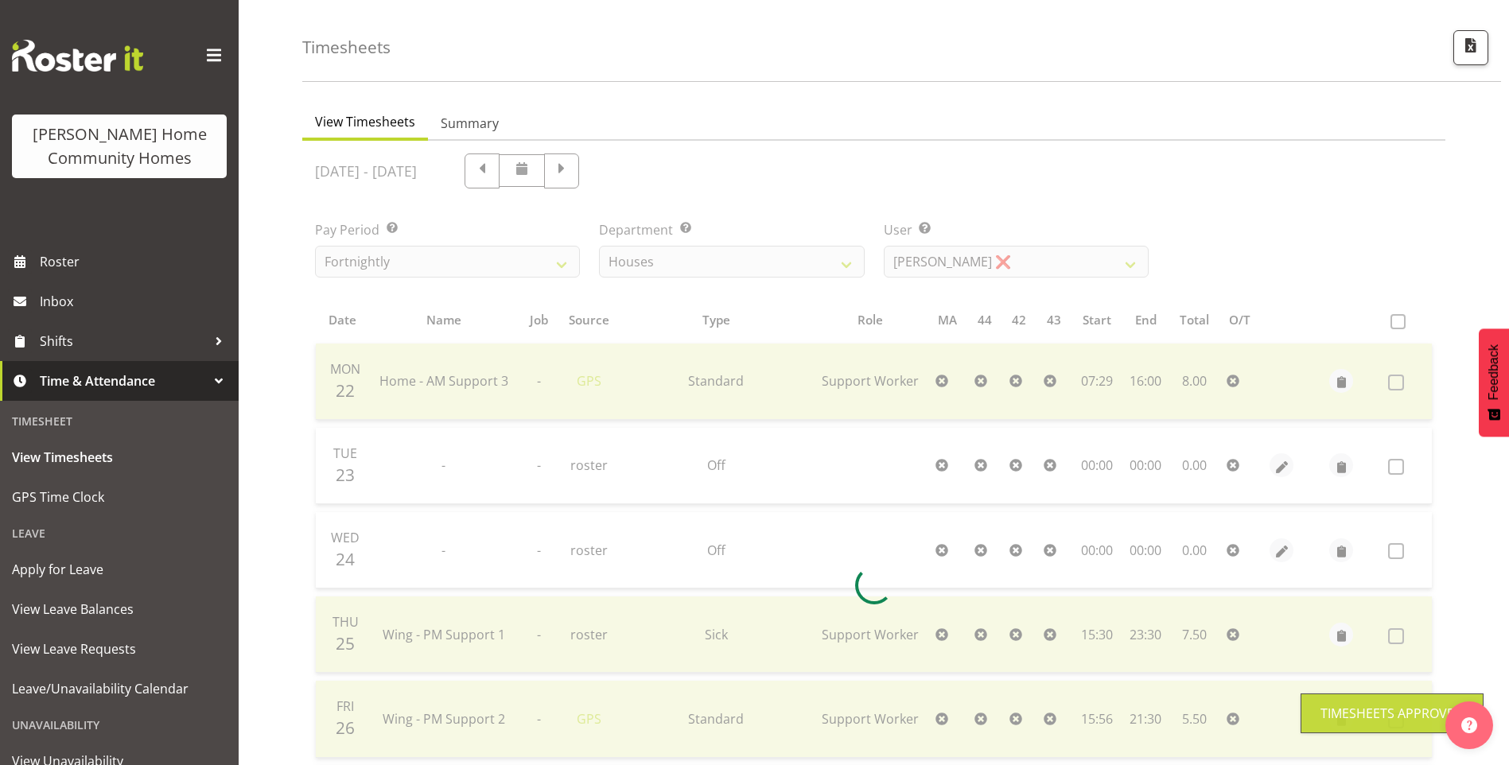
scroll to position [0, 0]
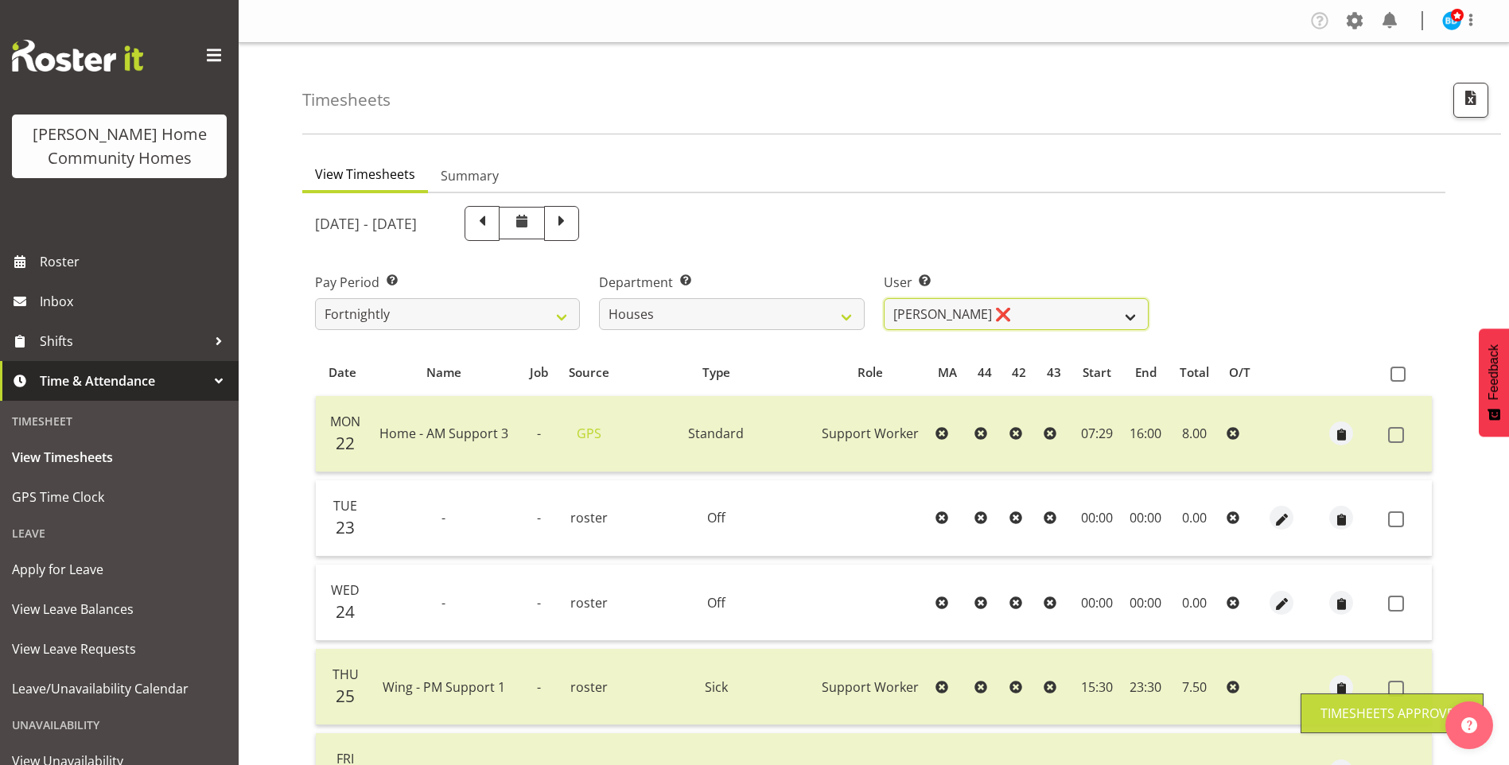
click at [985, 312] on select "Billie Sothern ❌ Dipika Thapa ❌ Jess Aracan ❌ Katrina Shaw ❌ Liezl Sanchez ❌ Ma…" at bounding box center [1016, 314] width 265 height 32
click at [884, 298] on select "Billie Sothern ❌ Dipika Thapa ❌ Jess Aracan ❌ Katrina Shaw ❌ Liezl Sanchez ❌ Ma…" at bounding box center [1016, 314] width 265 height 32
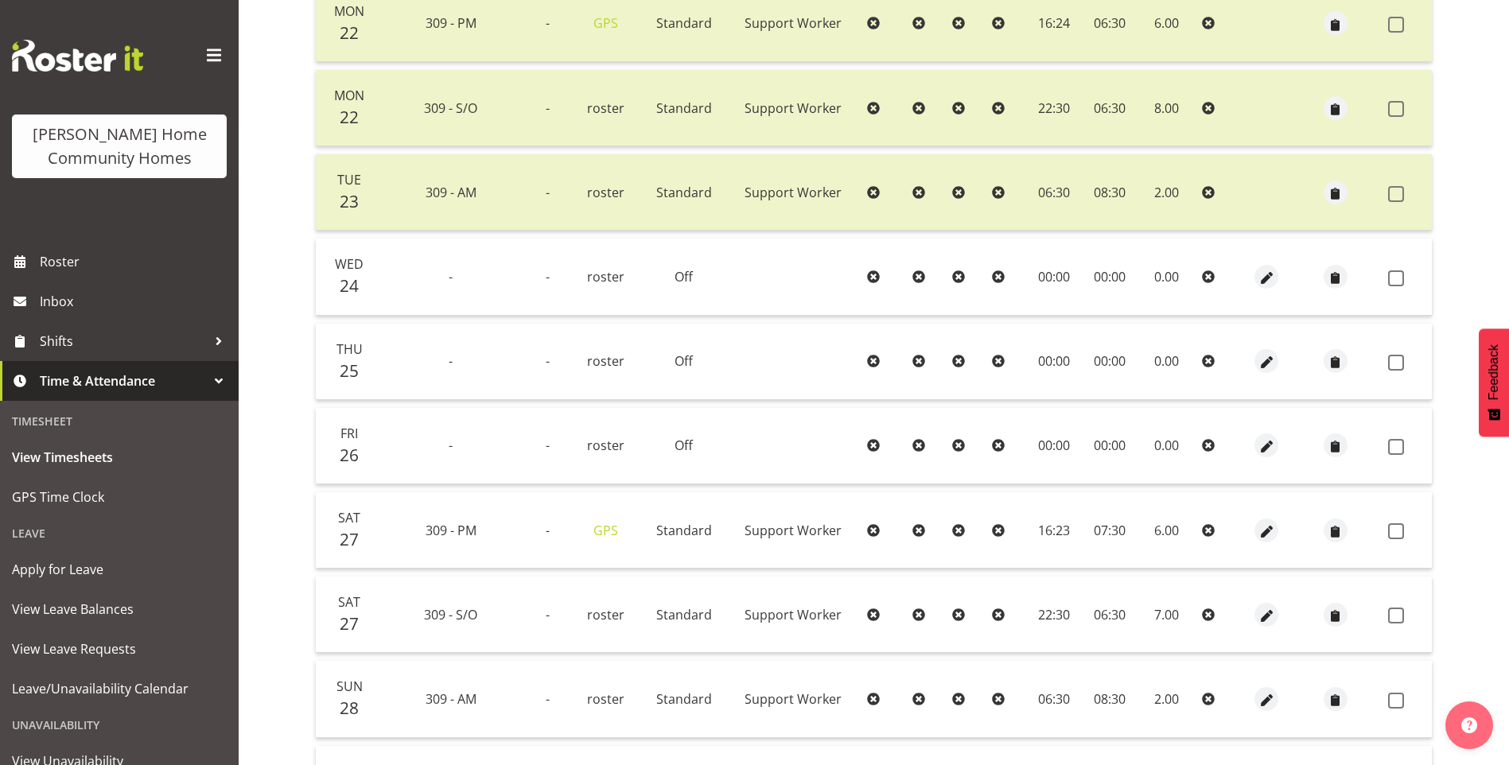
scroll to position [636, 0]
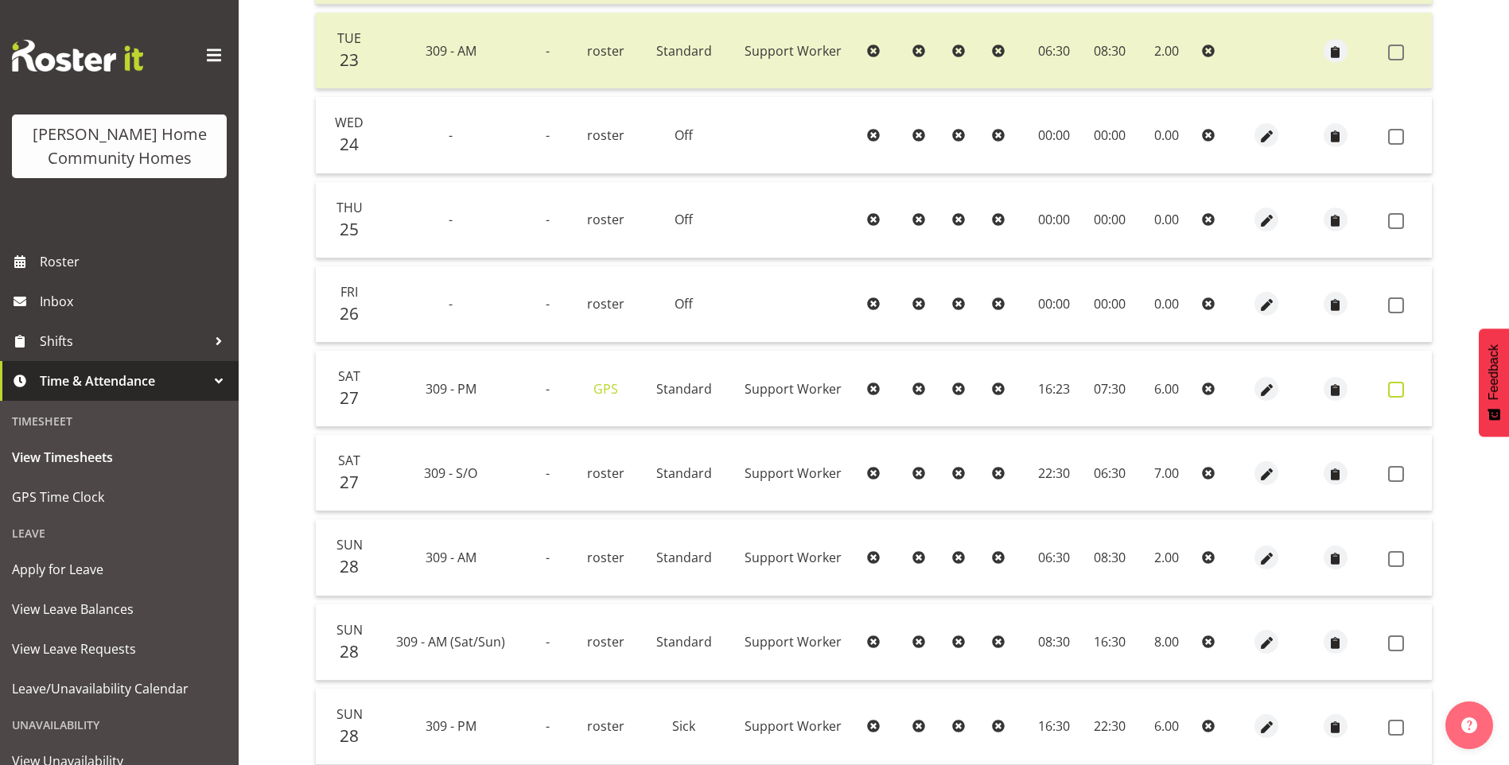
click at [1402, 388] on span at bounding box center [1396, 390] width 16 height 16
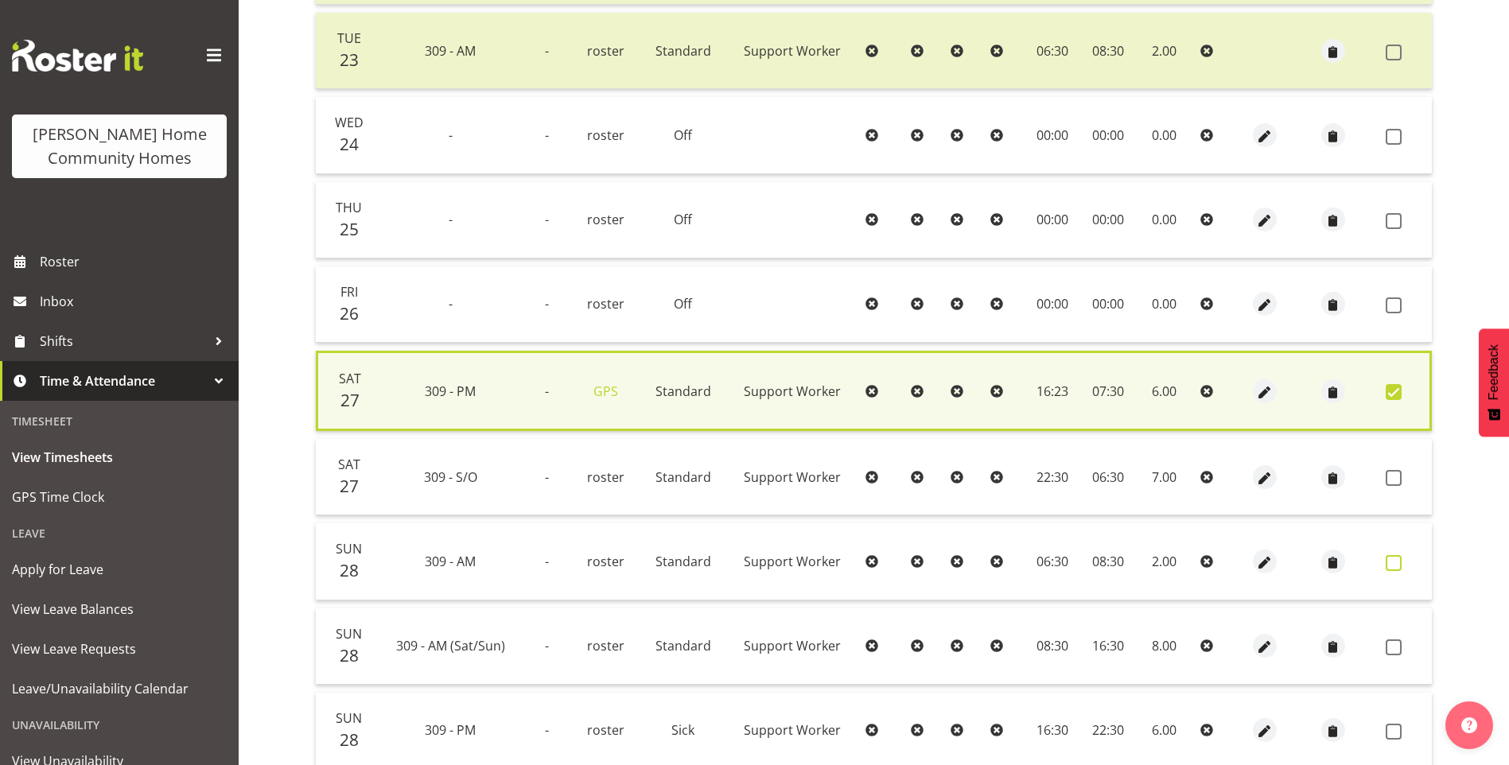
click at [1393, 560] on span at bounding box center [1393, 563] width 16 height 16
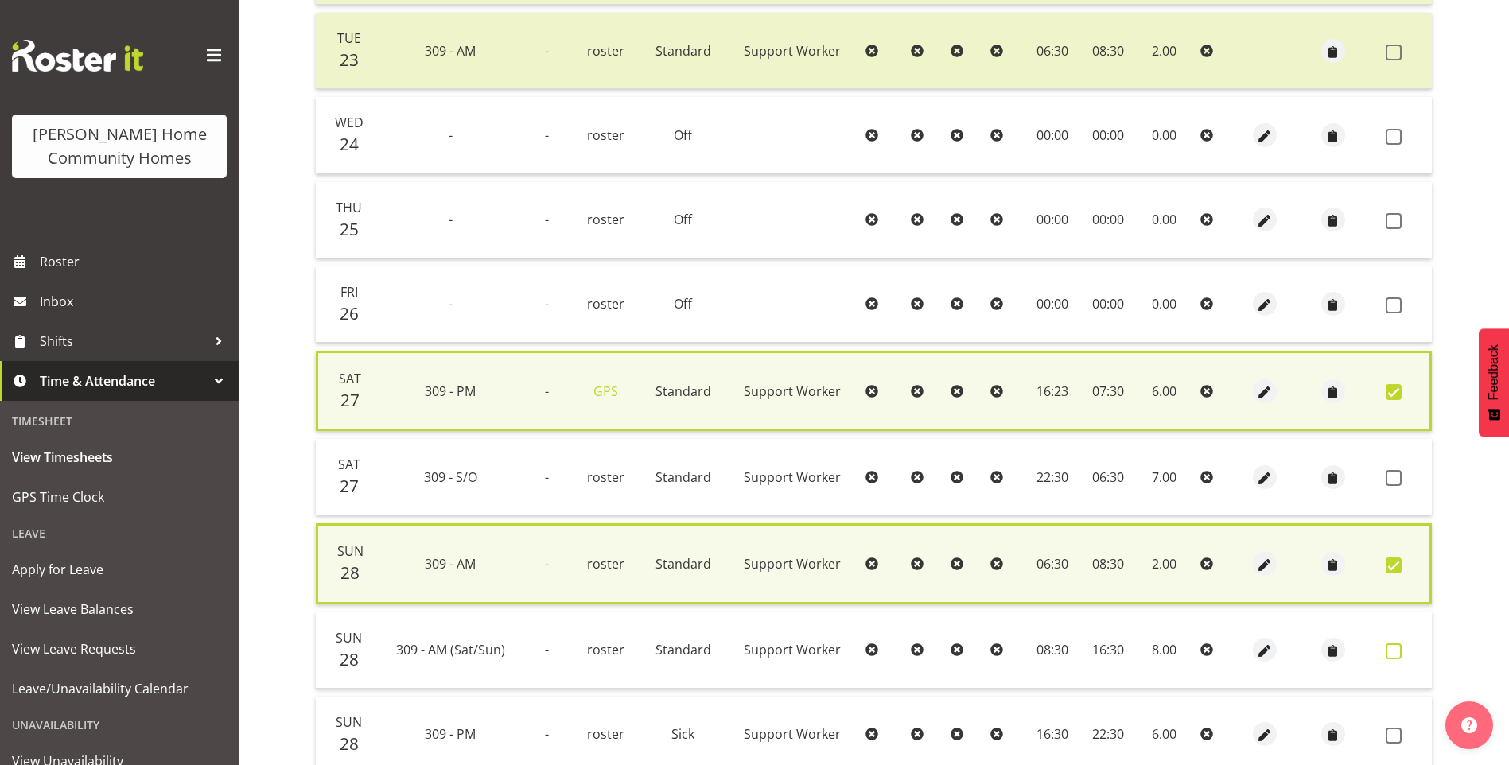
click at [1397, 652] on span at bounding box center [1393, 651] width 16 height 16
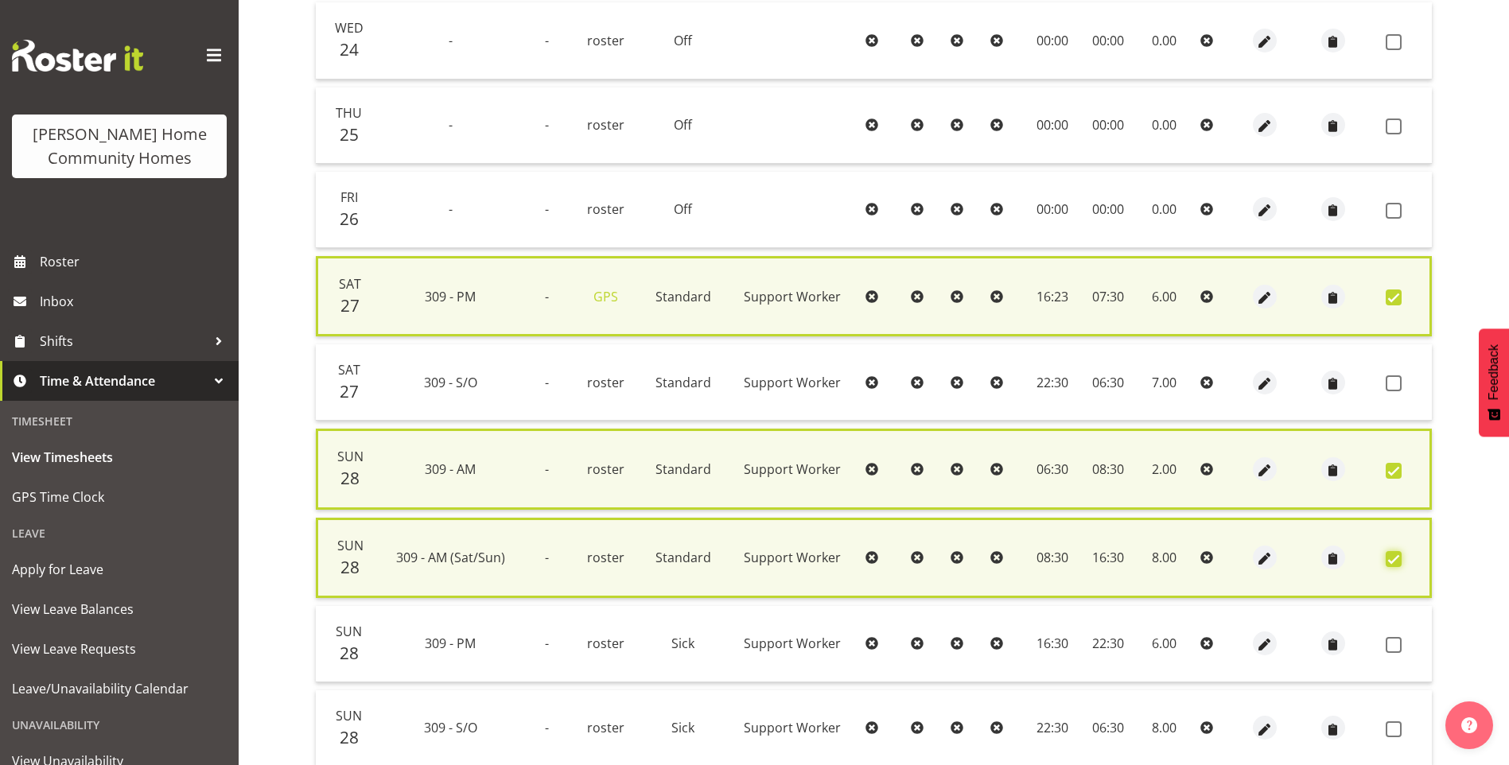
scroll to position [860, 0]
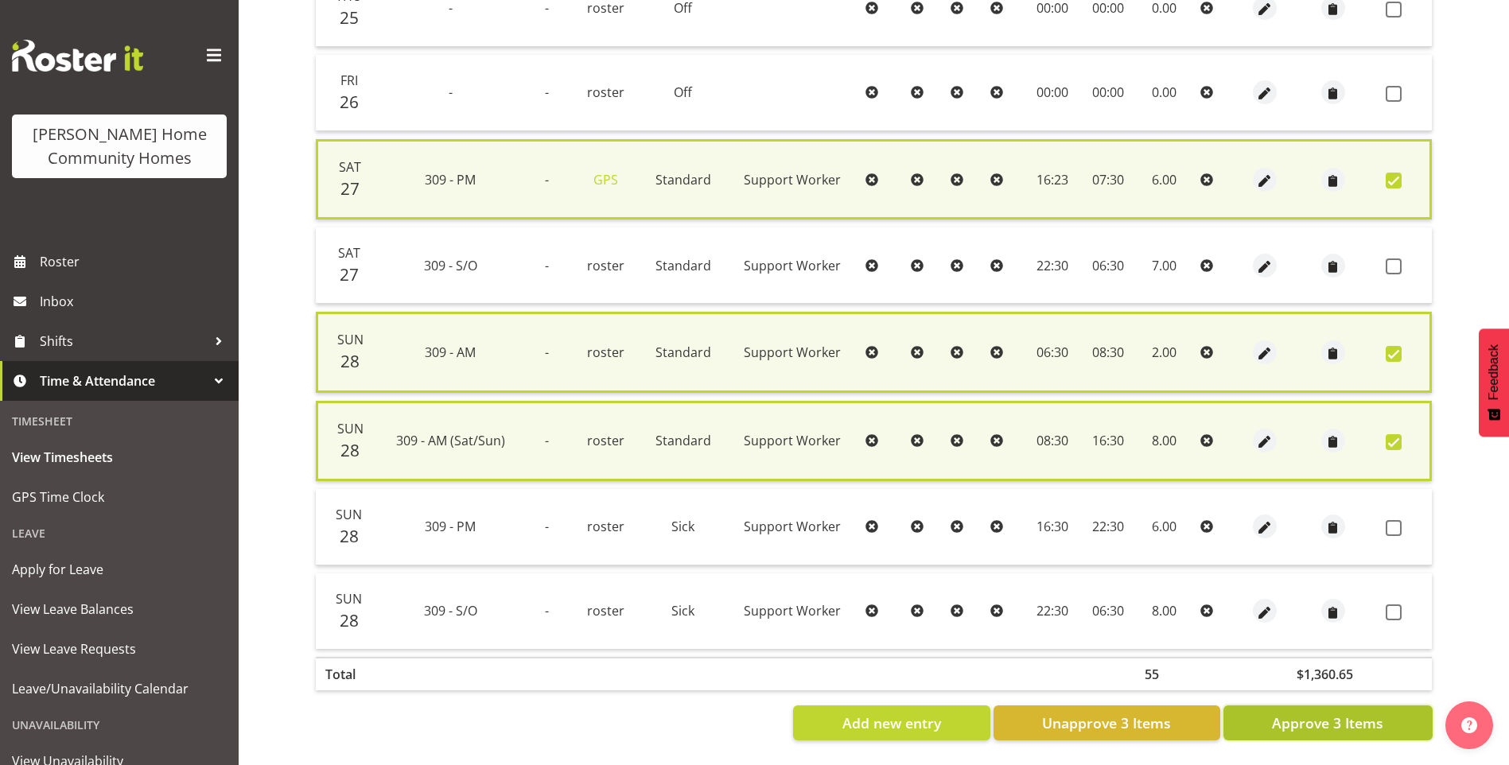
click at [1379, 718] on span "Approve 3 Items" at bounding box center [1327, 723] width 111 height 21
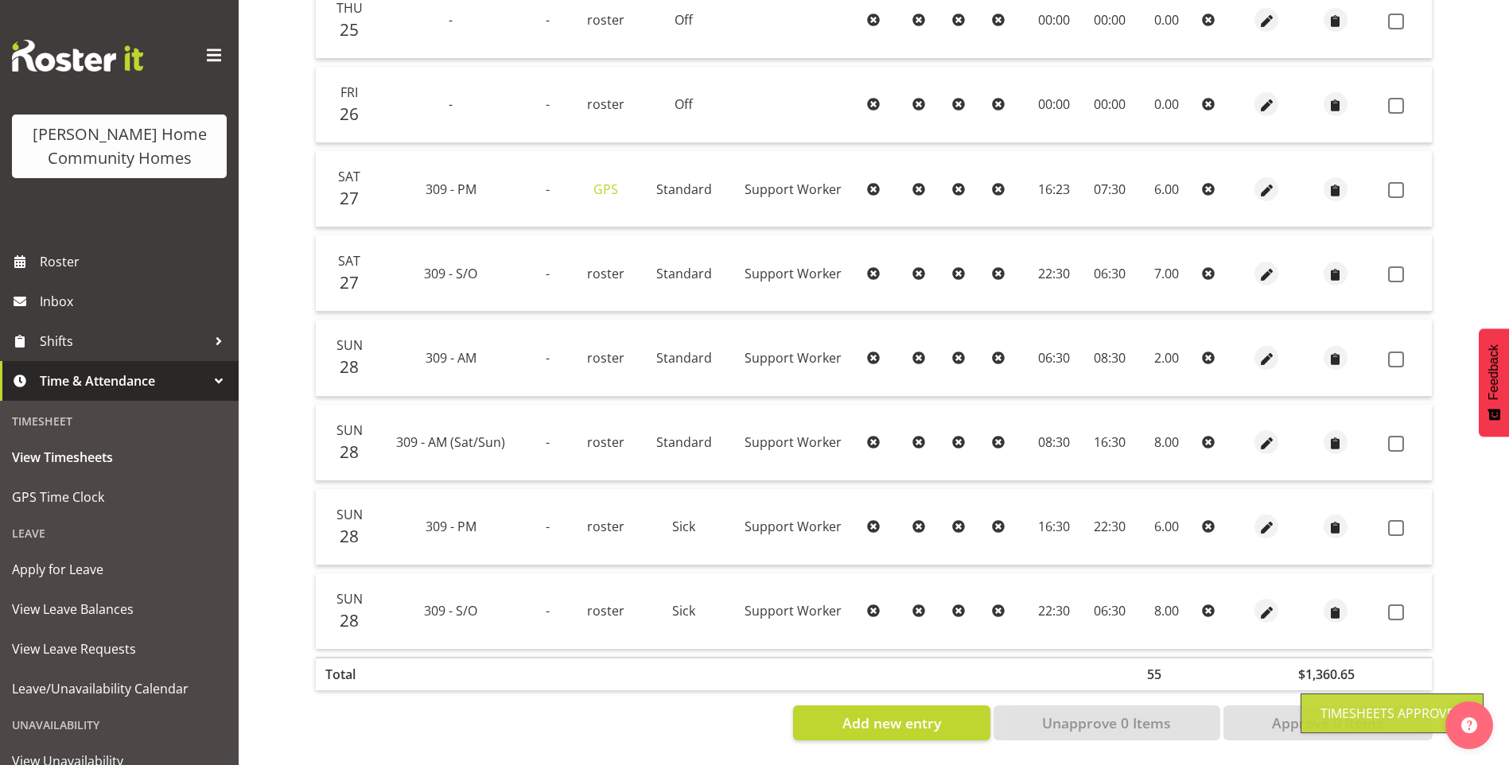
scroll to position [848, 0]
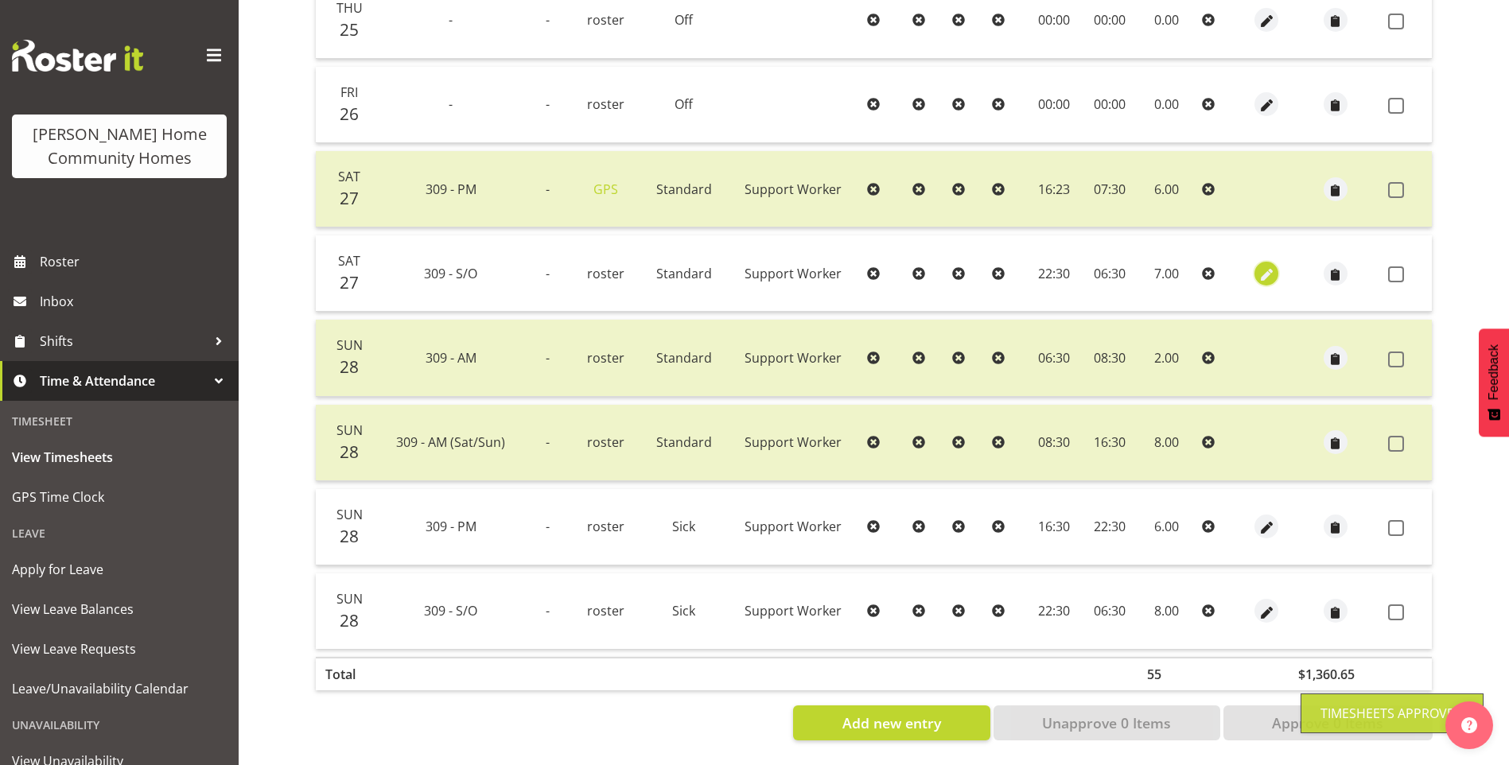
click at [1257, 266] on span "button" at bounding box center [1266, 275] width 18 height 18
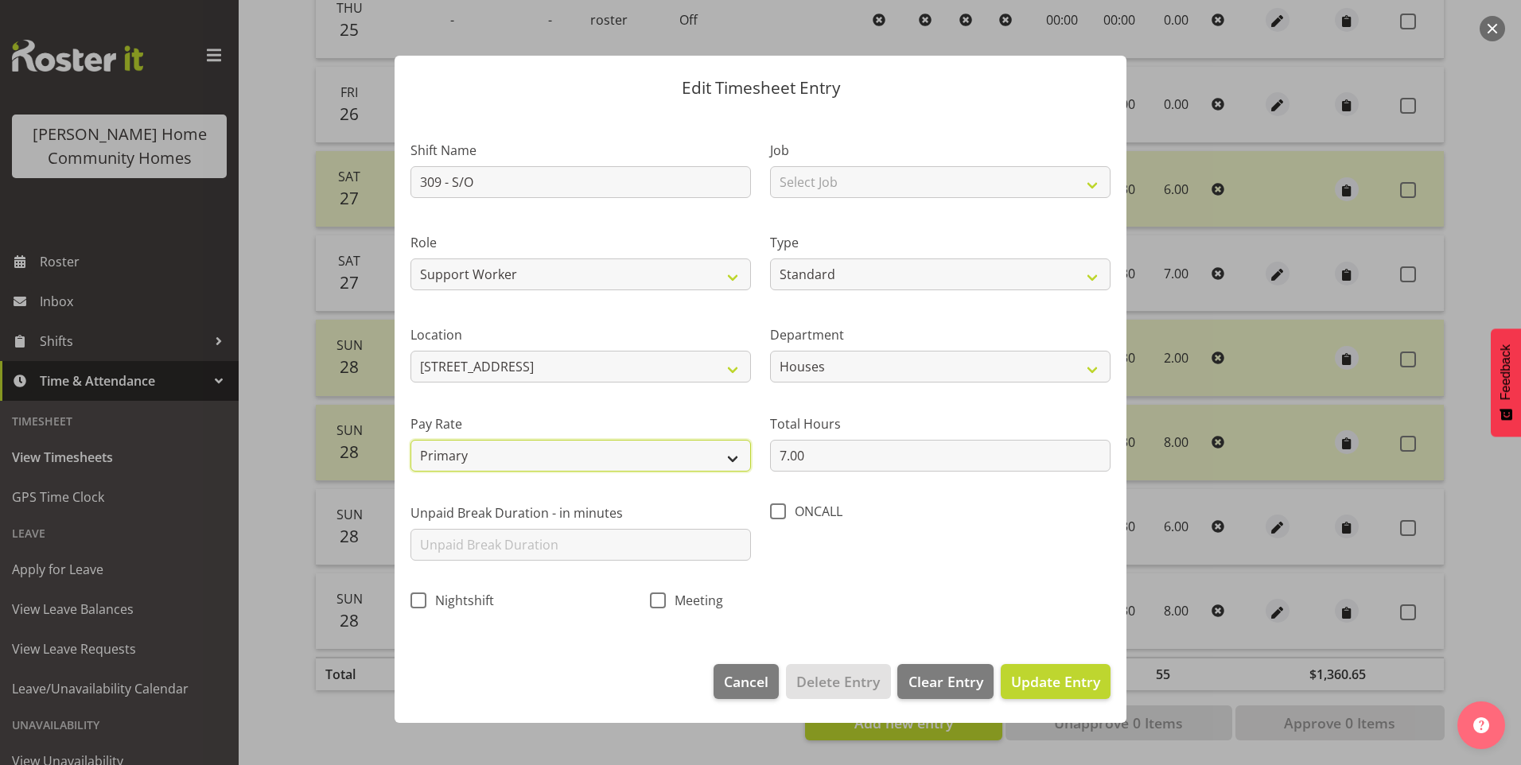
click at [572, 462] on select "Primary Secondary Tertiary Fourth Fifth" at bounding box center [580, 456] width 340 height 32
click at [410, 440] on select "Primary Secondary Tertiary Fourth Fifth" at bounding box center [580, 456] width 340 height 32
click at [1042, 683] on span "Update Entry" at bounding box center [1055, 681] width 89 height 19
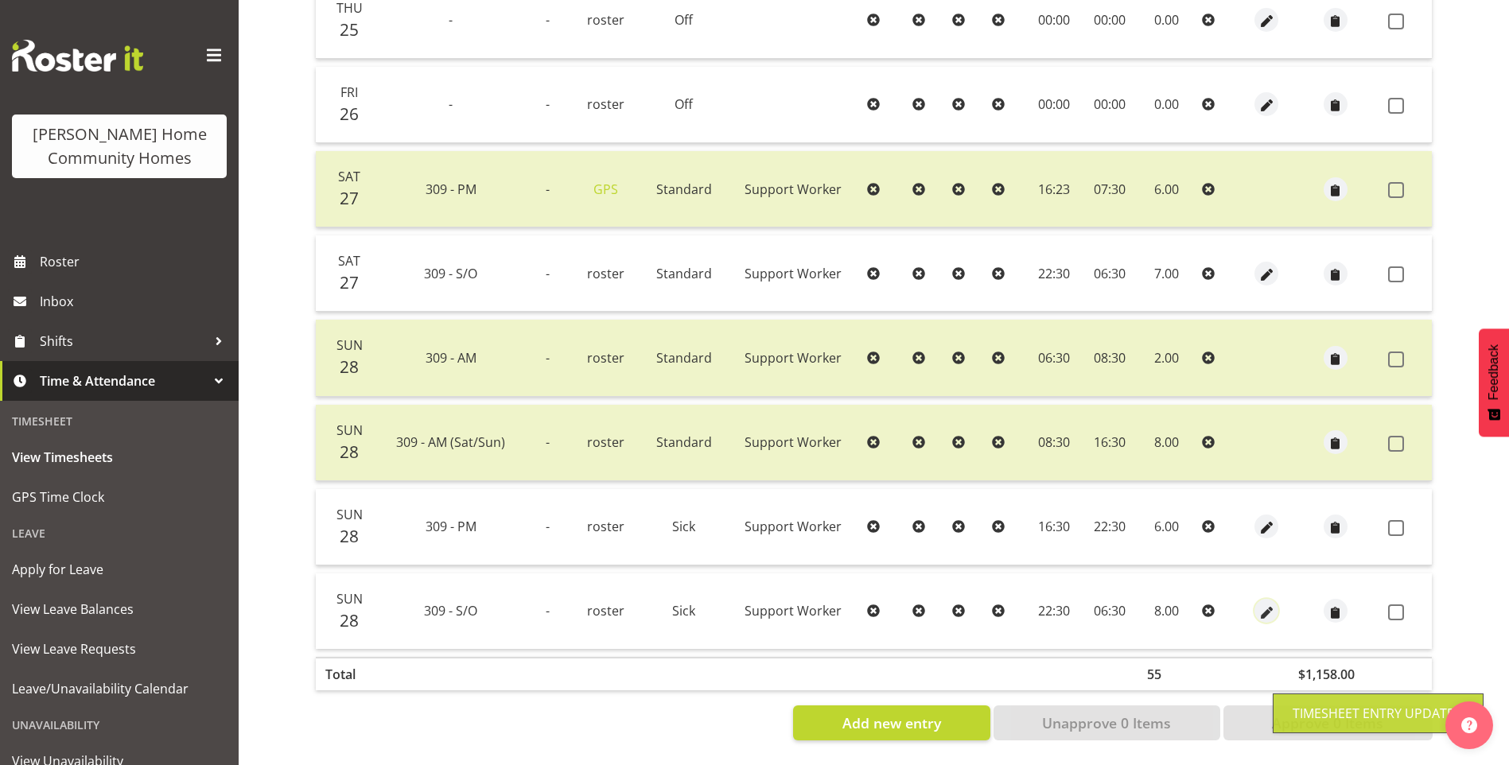
click at [1264, 604] on span "button" at bounding box center [1266, 613] width 18 height 18
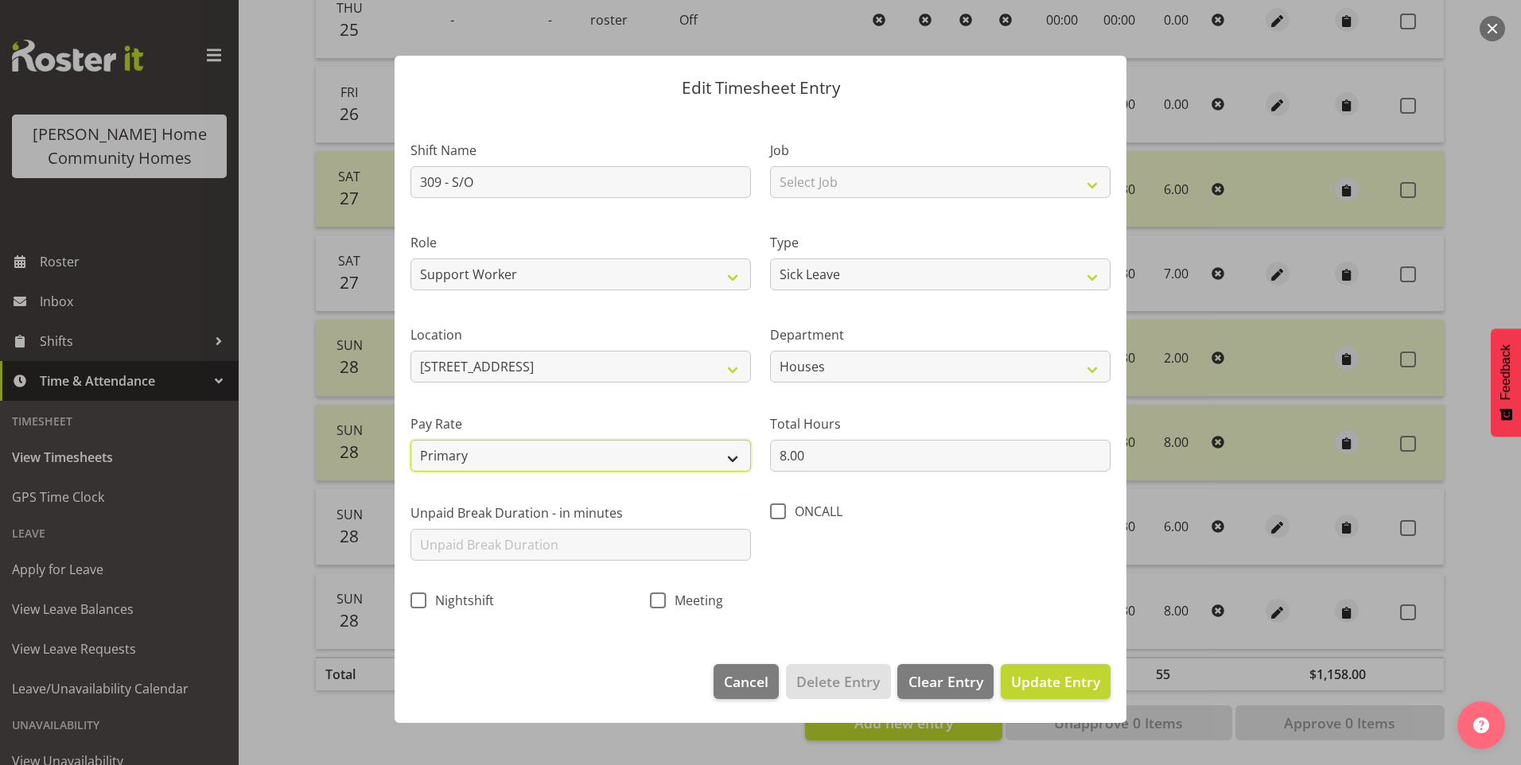
click at [482, 454] on select "Primary Secondary Tertiary Fourth Fifth" at bounding box center [580, 456] width 340 height 32
click at [410, 440] on select "Primary Secondary Tertiary Fourth Fifth" at bounding box center [580, 456] width 340 height 32
drag, startPoint x: 1076, startPoint y: 681, endPoint x: 1204, endPoint y: 648, distance: 132.1
click at [1076, 680] on span "Update Entry" at bounding box center [1055, 681] width 89 height 19
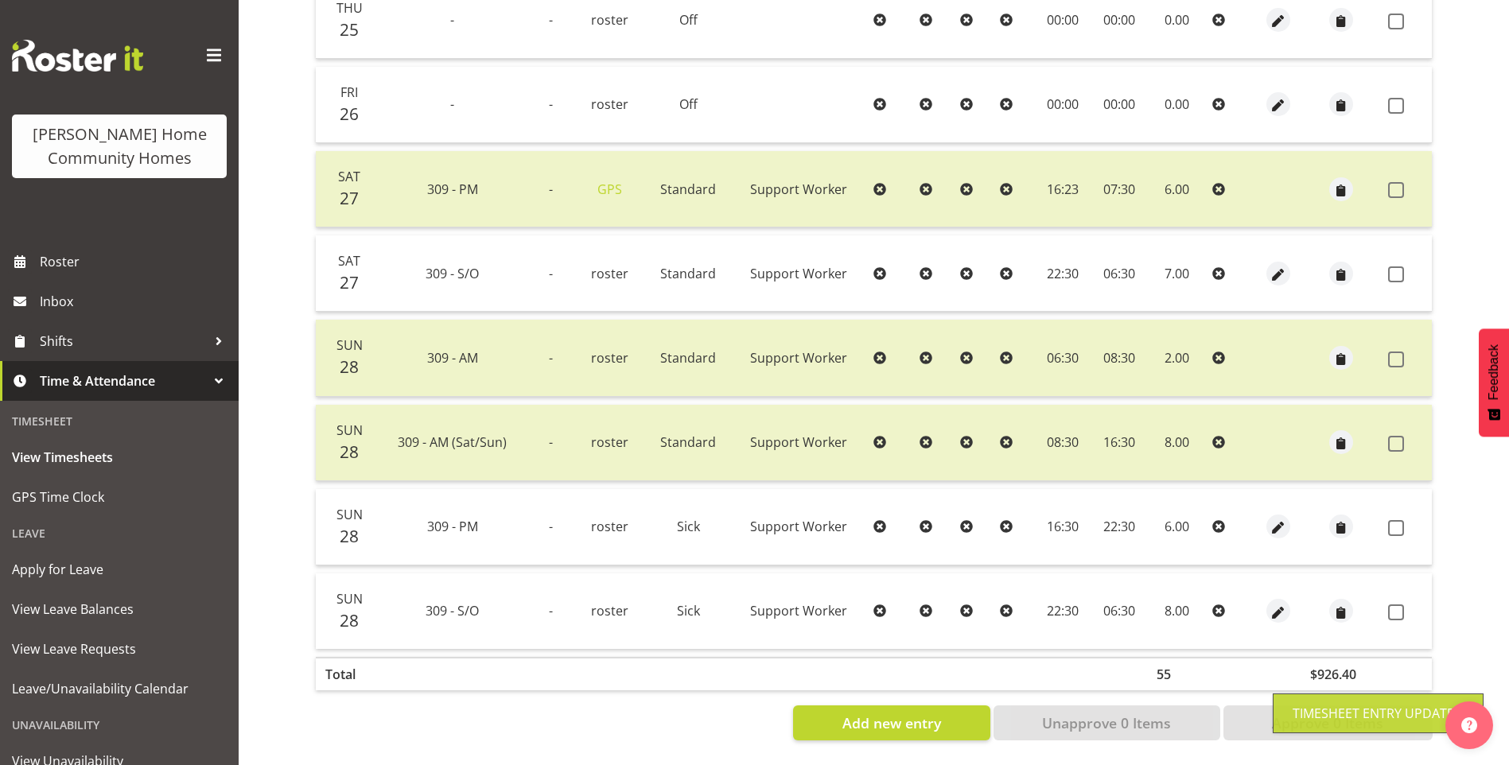
click at [1395, 266] on span at bounding box center [1396, 274] width 16 height 16
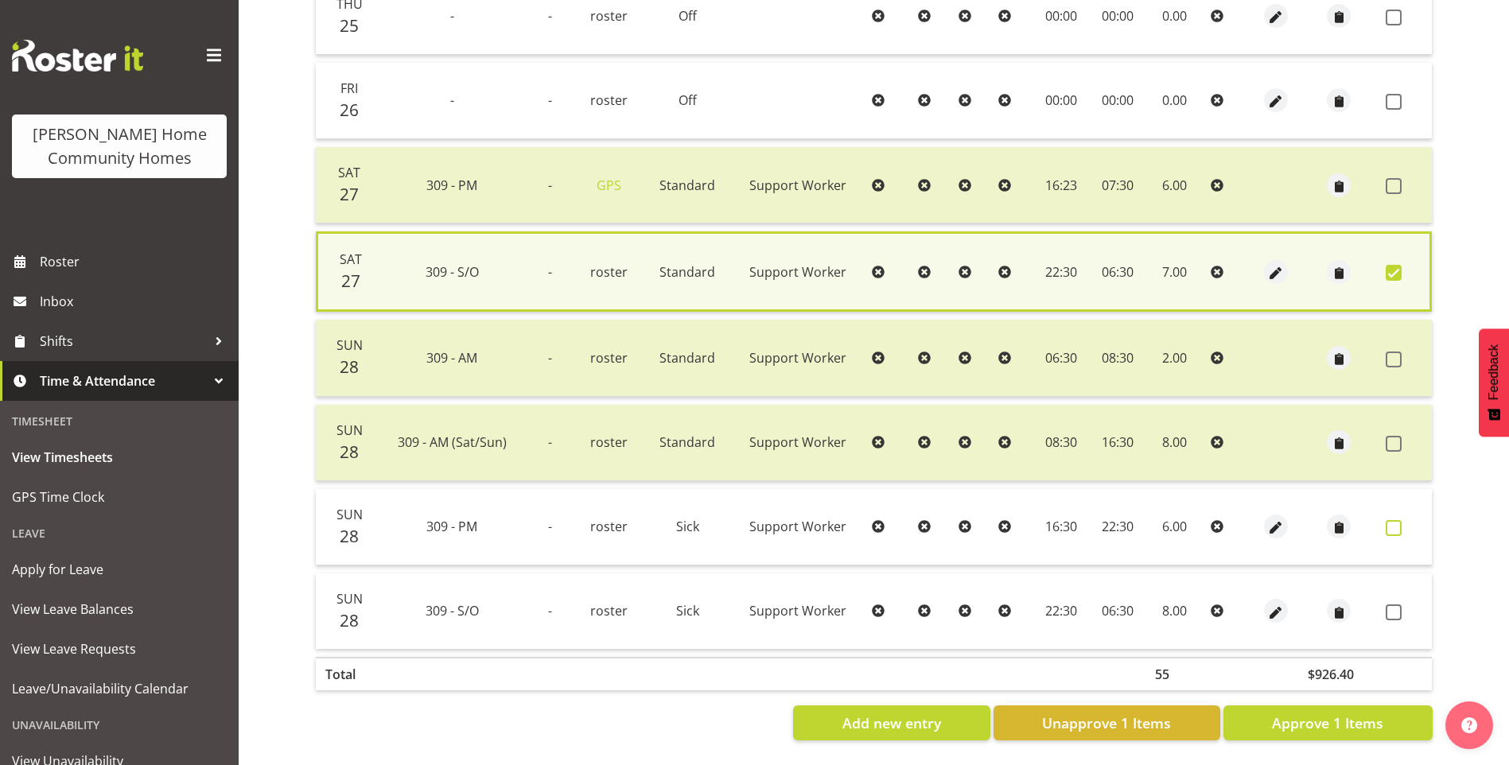
click at [1392, 523] on span at bounding box center [1393, 528] width 16 height 16
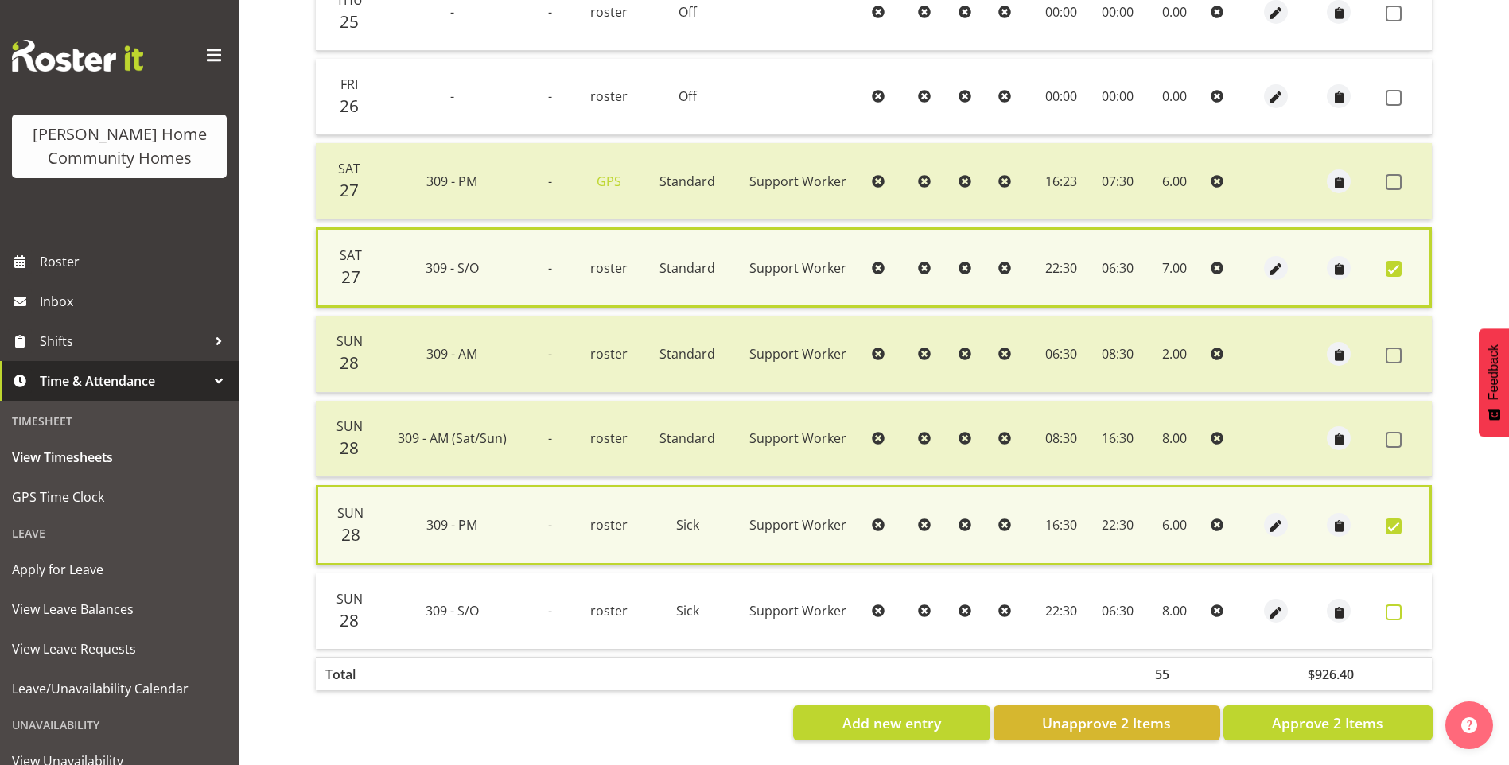
click at [1393, 614] on span at bounding box center [1393, 612] width 16 height 16
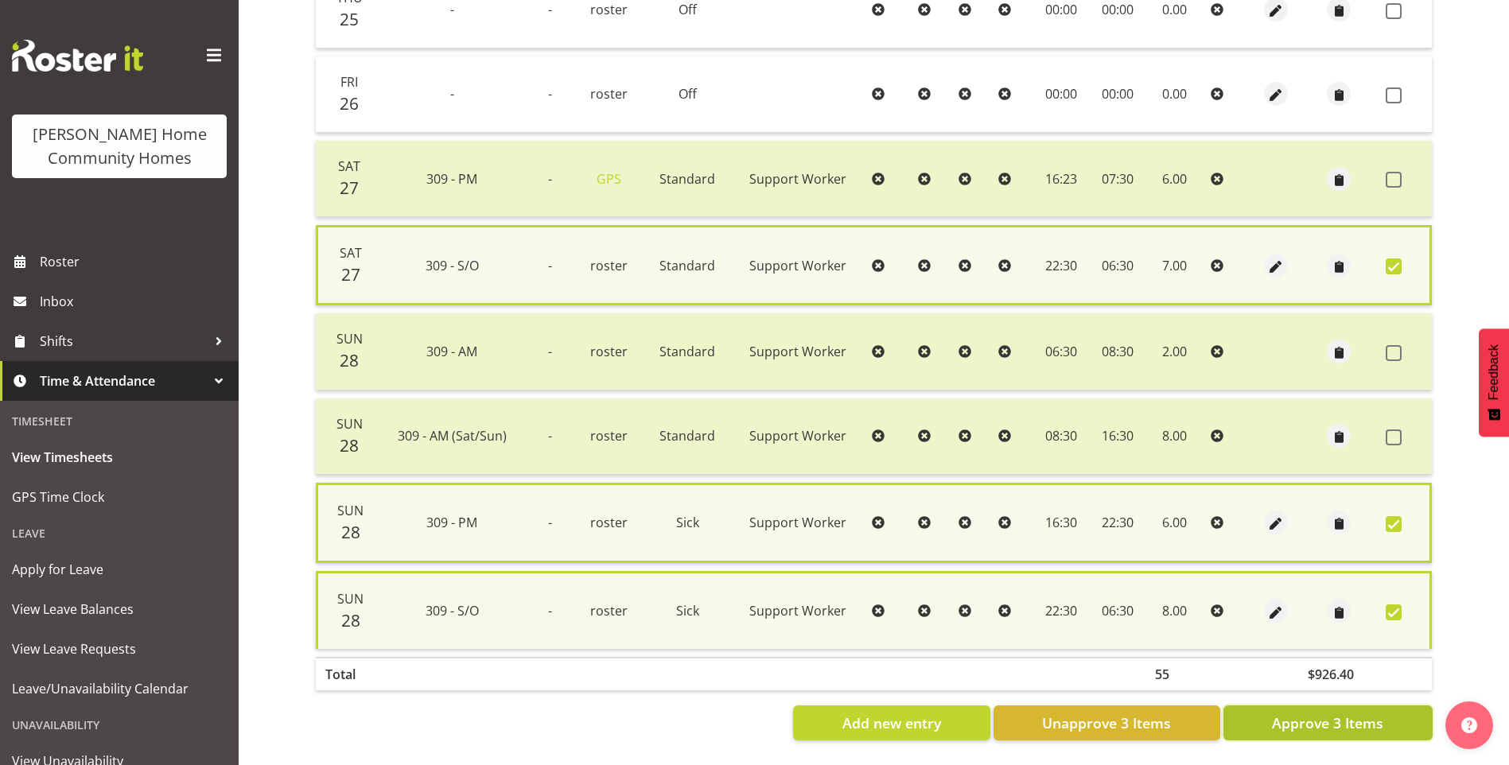
click at [1369, 729] on span "Approve 3 Items" at bounding box center [1327, 723] width 111 height 21
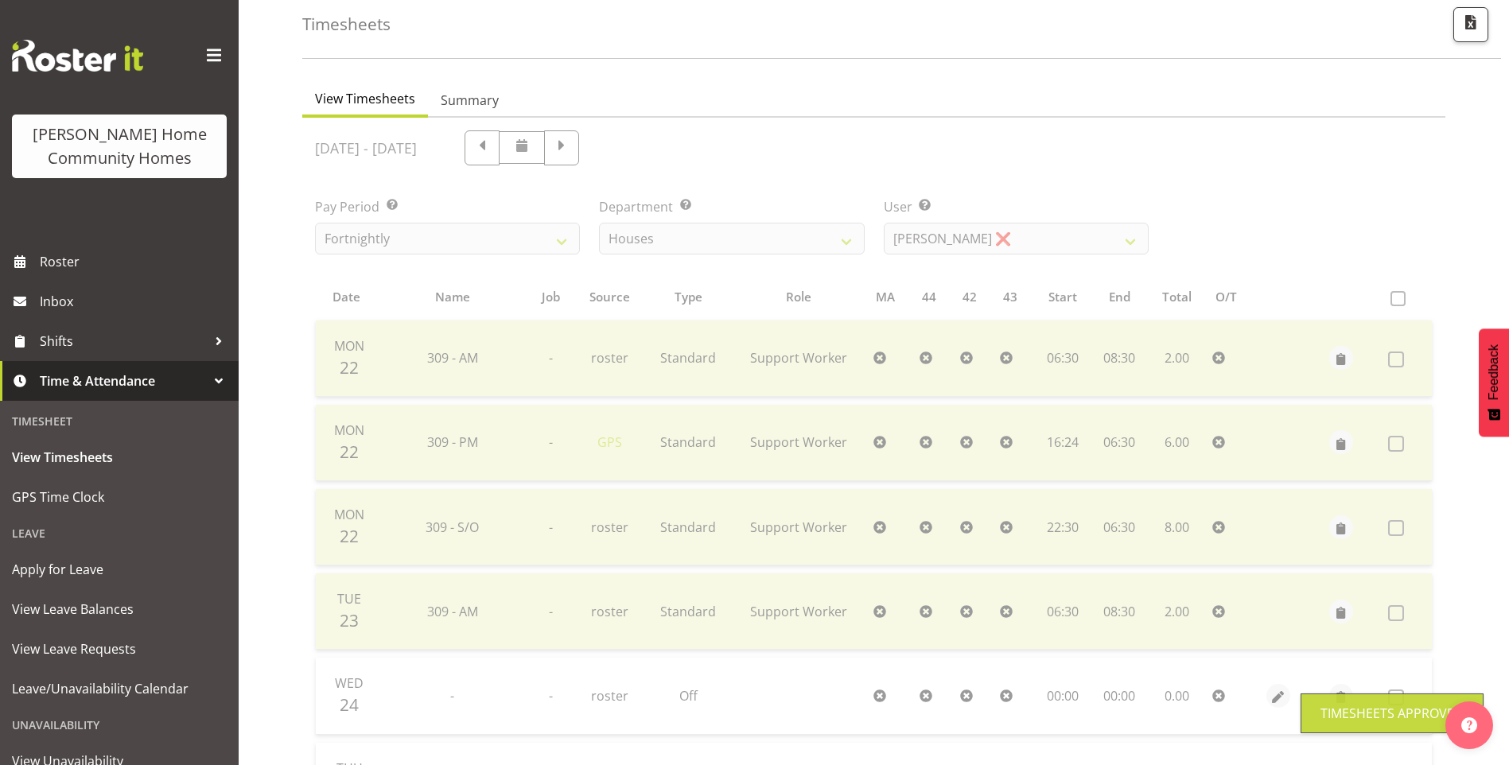
scroll to position [52, 0]
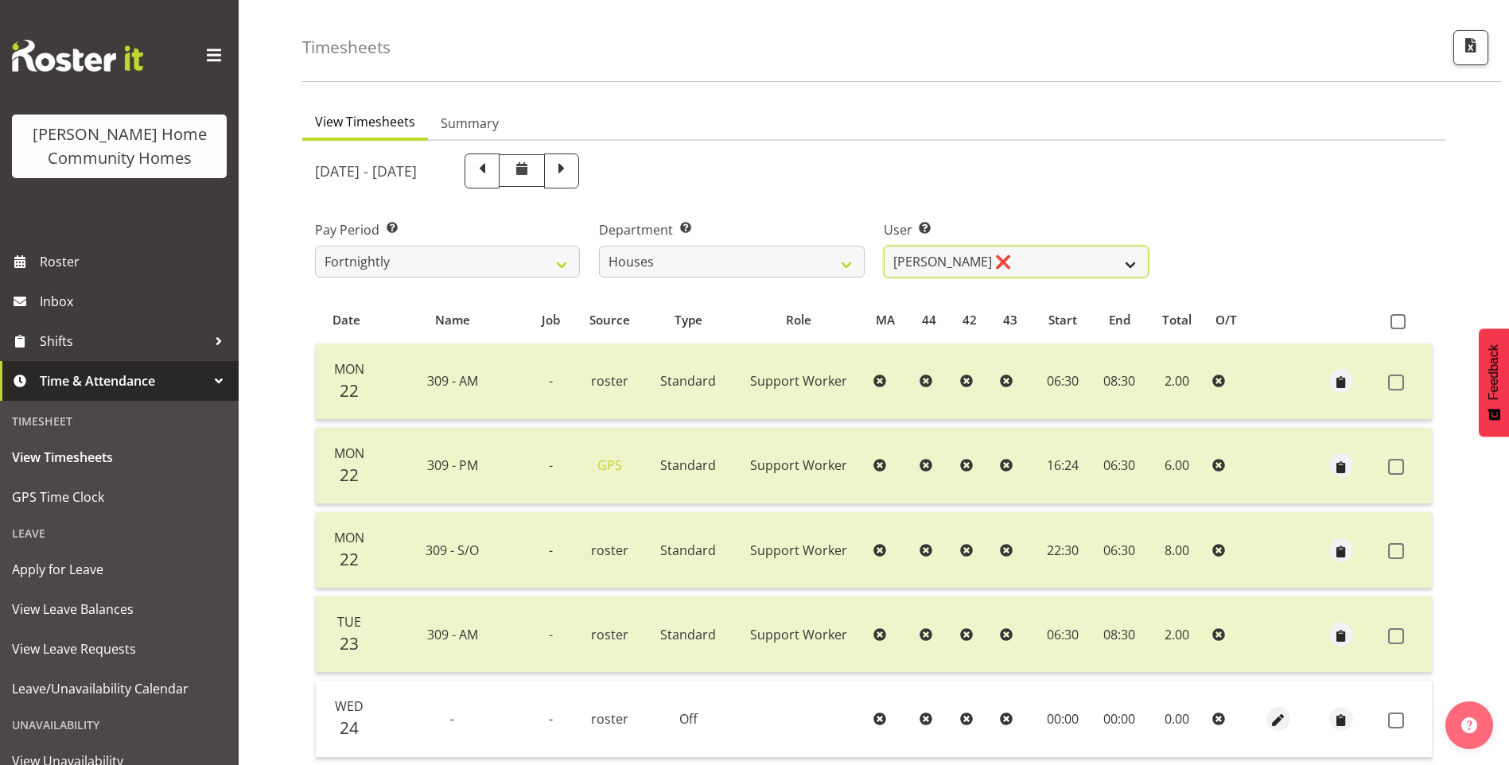
click at [938, 261] on select "Billie Sothern ❌ Dipika Thapa ❌ Jess Aracan ❌ Katrina Shaw ❌ Liezl Sanchez ❌ Ma…" at bounding box center [1016, 262] width 265 height 32
click at [884, 246] on select "Billie Sothern ❌ Dipika Thapa ❌ Jess Aracan ❌ Katrina Shaw ❌ Liezl Sanchez ❌ Ma…" at bounding box center [1016, 262] width 265 height 32
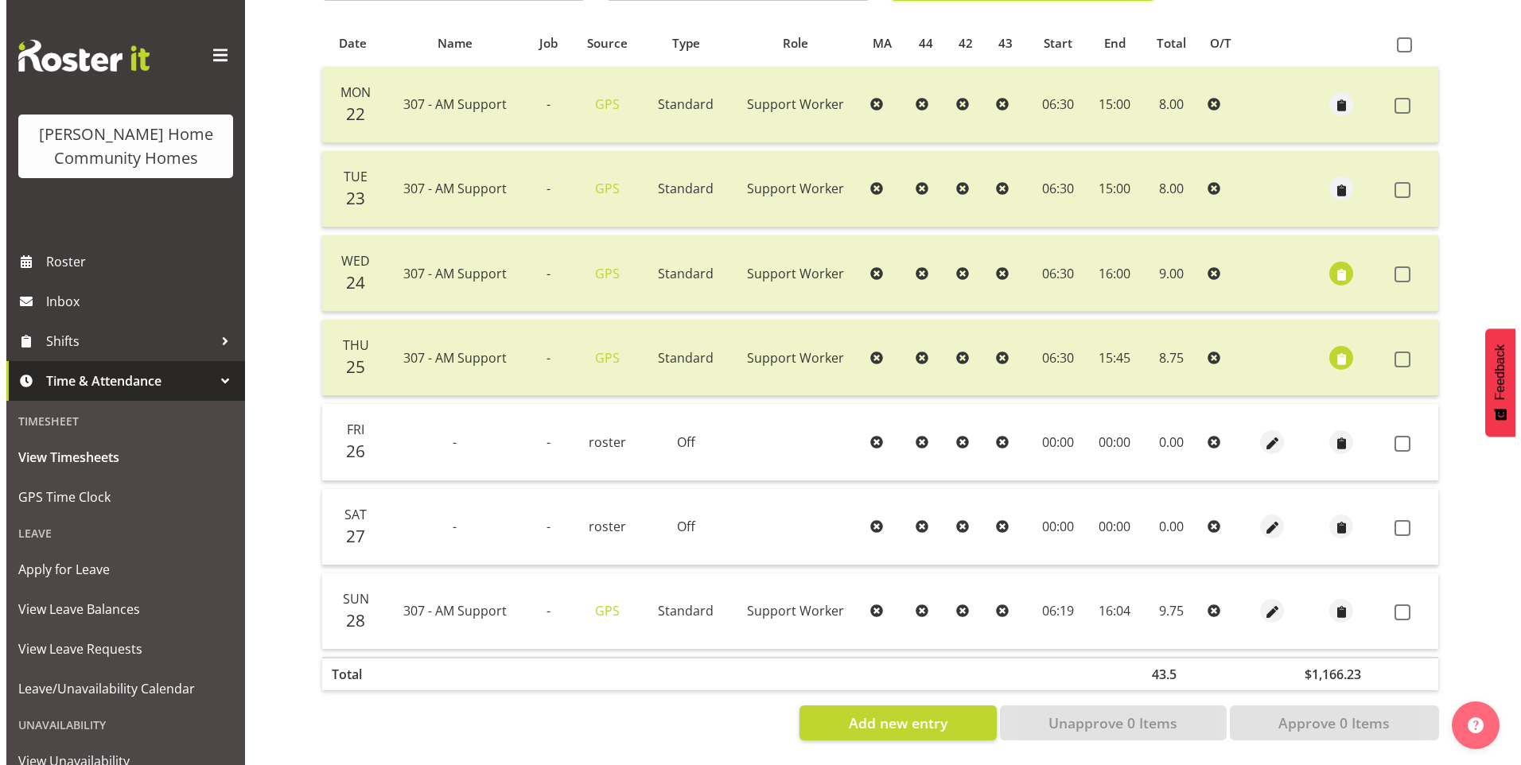
scroll to position [341, 0]
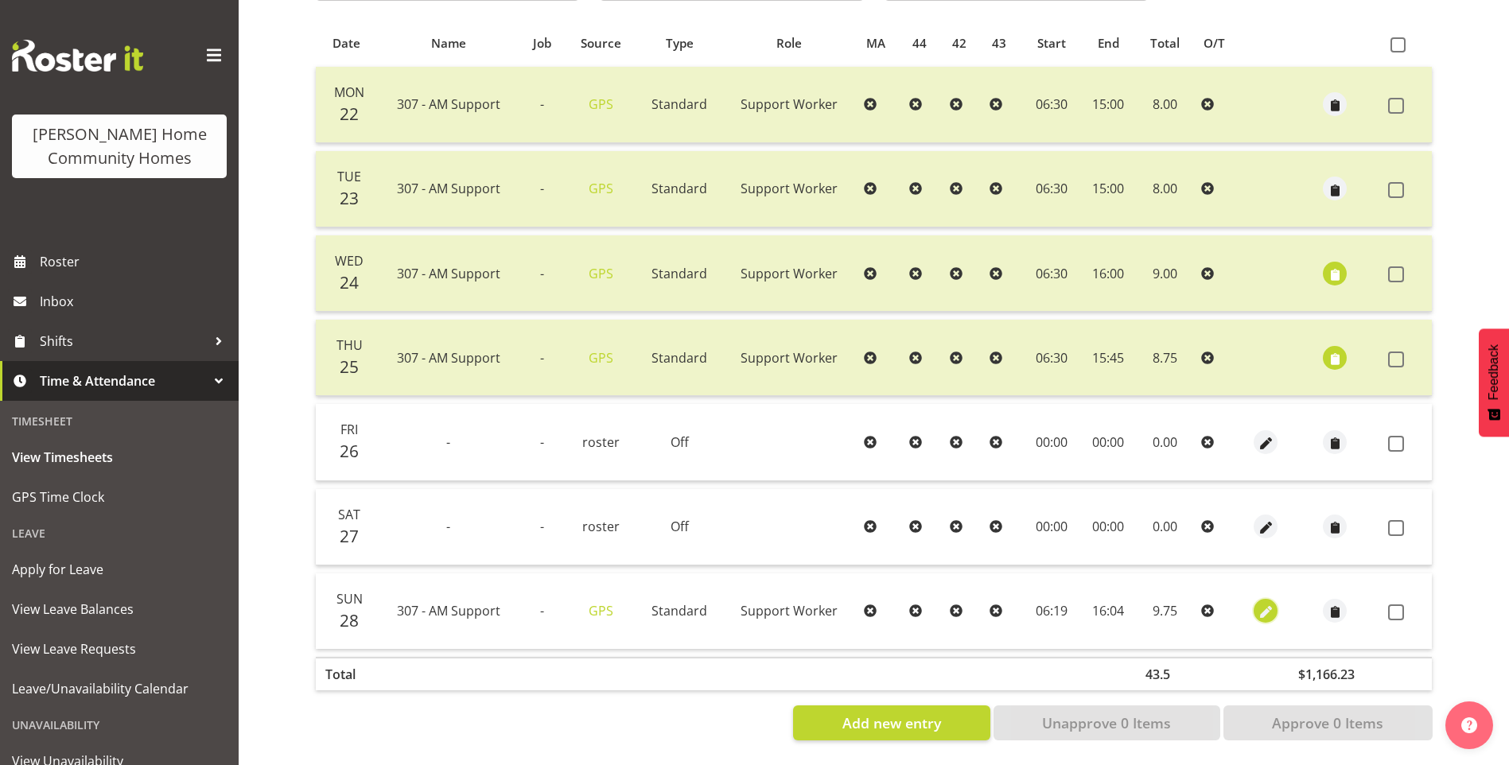
click at [1257, 604] on span "button" at bounding box center [1266, 613] width 18 height 18
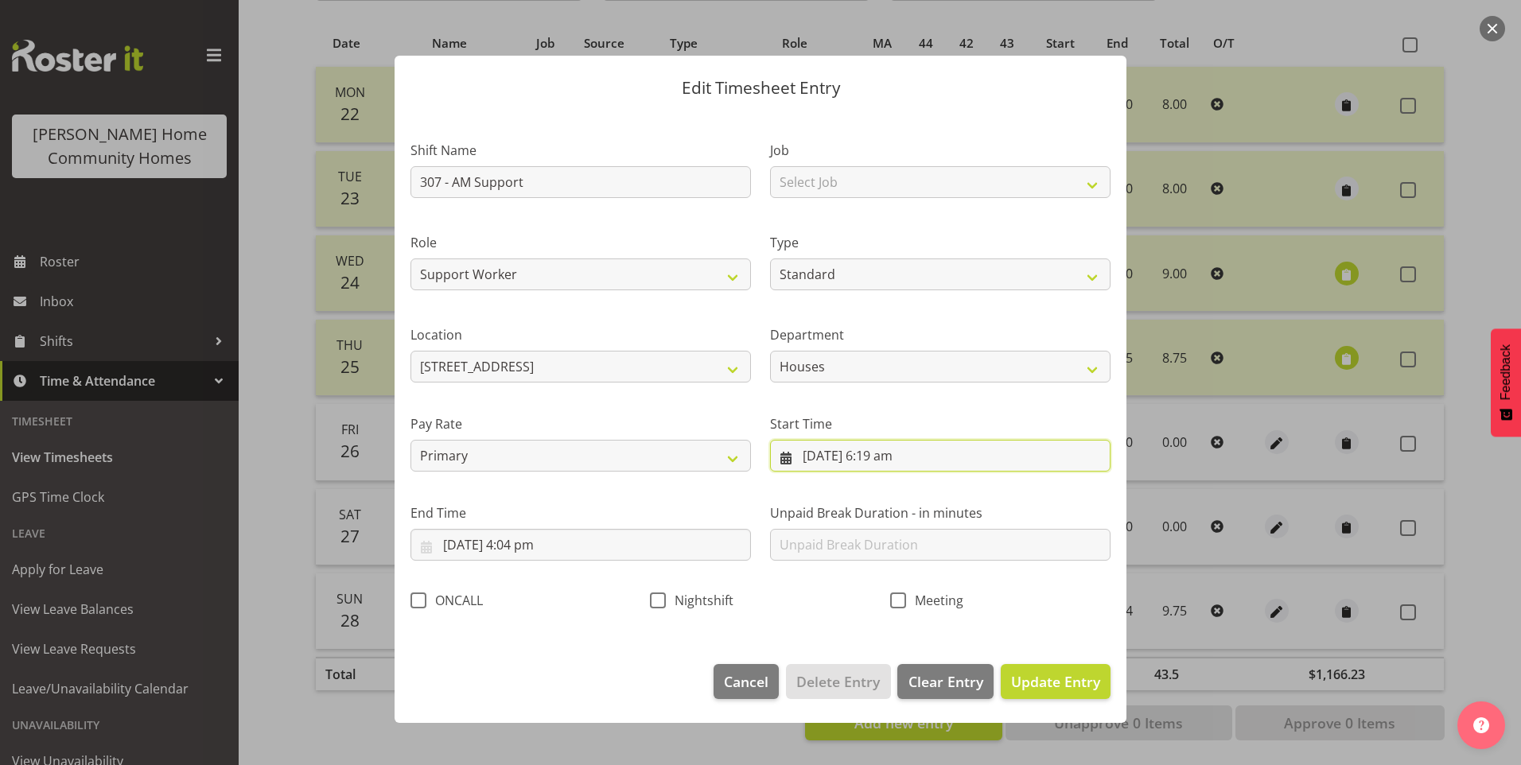
click at [900, 465] on input "28/09/2025, 6:19 am" at bounding box center [940, 456] width 340 height 32
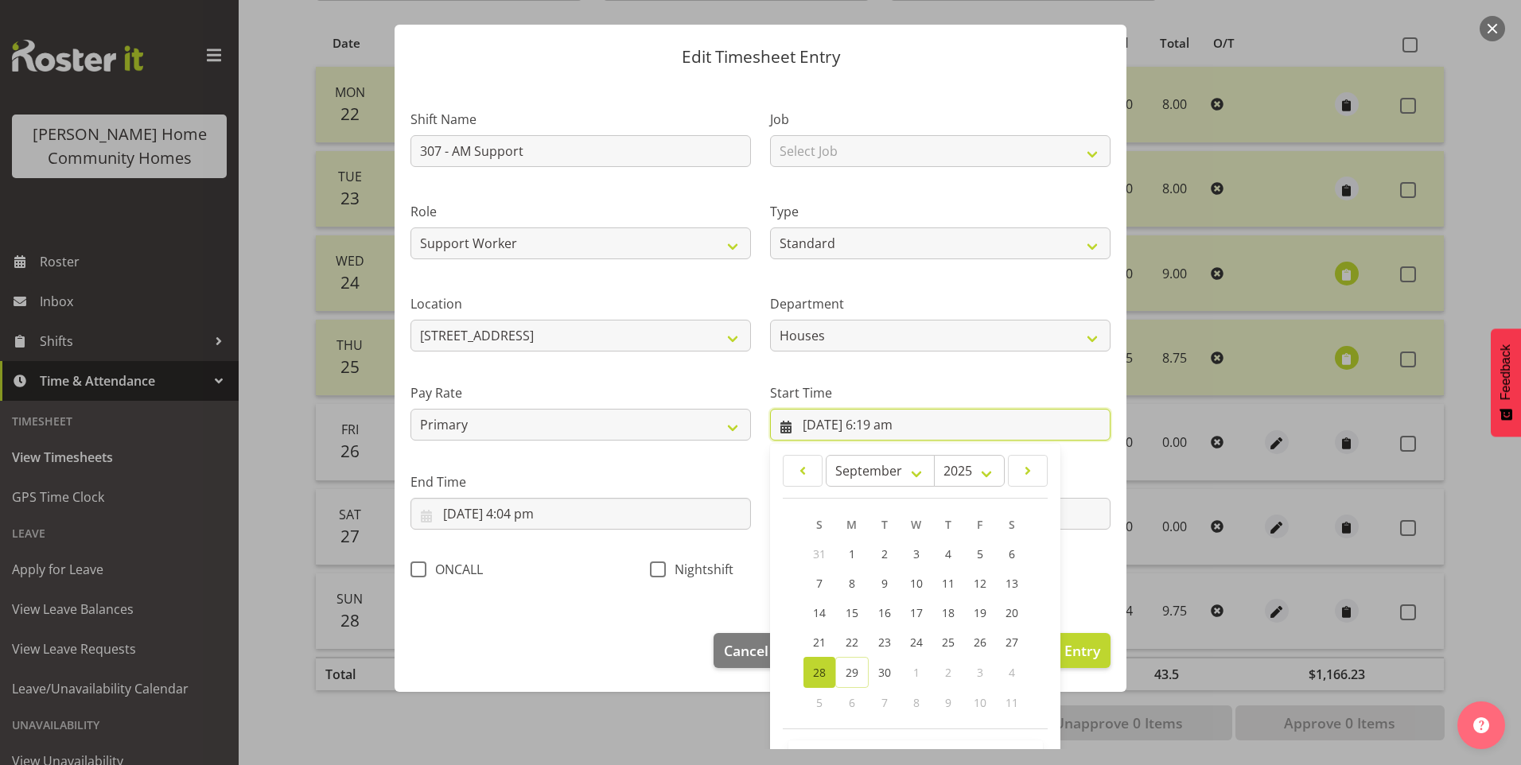
scroll to position [86, 0]
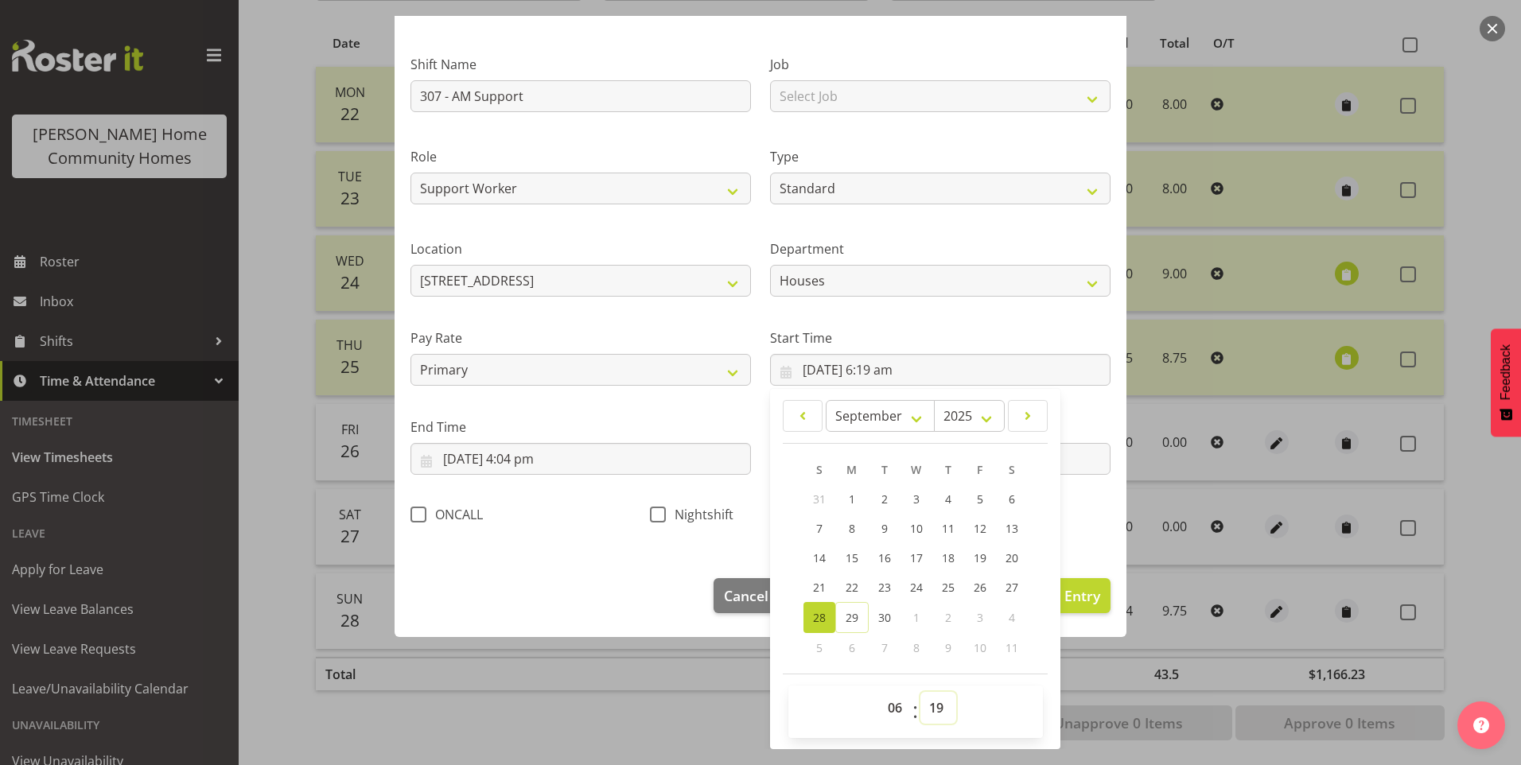
click at [940, 709] on select "00 01 02 03 04 05 06 07 08 09 10 11 12 13 14 15 16 17 18 19 20 21 22 23 24 25 2…" at bounding box center [938, 708] width 36 height 32
click at [920, 692] on select "00 01 02 03 04 05 06 07 08 09 10 11 12 13 14 15 16 17 18 19 20 21 22 23 24 25 2…" at bounding box center [938, 708] width 36 height 32
click at [536, 474] on input "28/09/2025, 4:04 pm" at bounding box center [580, 459] width 340 height 32
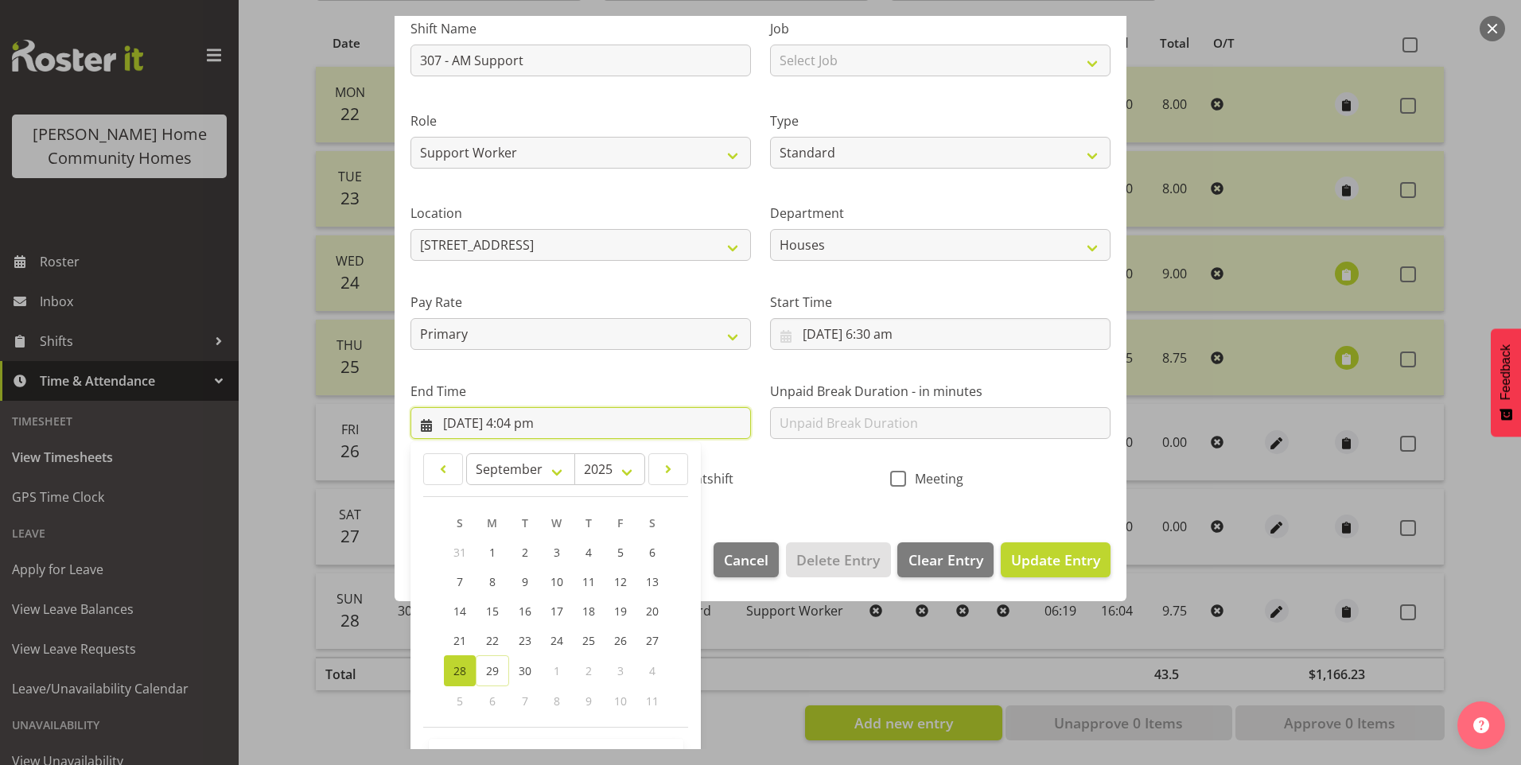
scroll to position [175, 0]
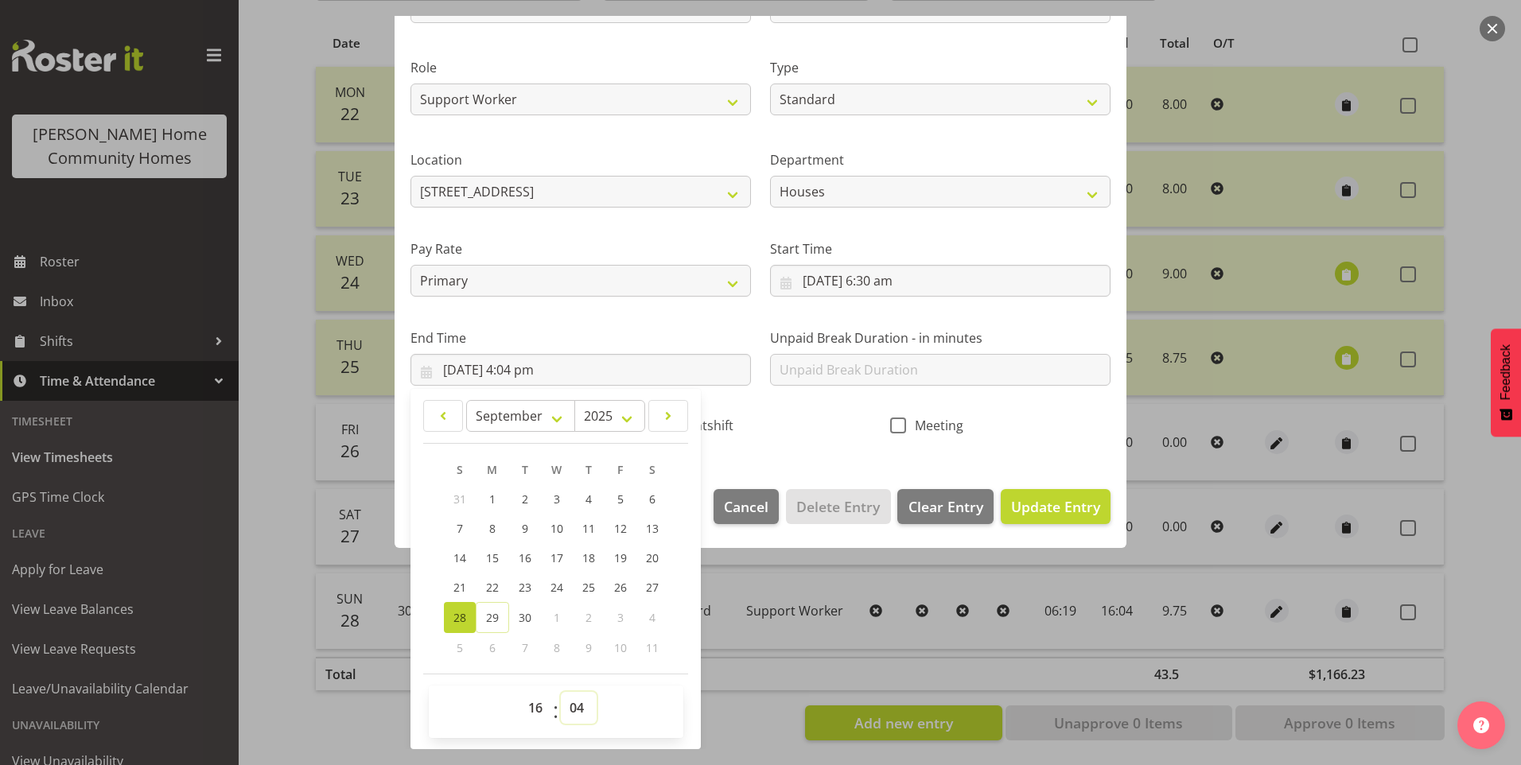
drag, startPoint x: 579, startPoint y: 707, endPoint x: 581, endPoint y: 692, distance: 15.3
click at [581, 703] on select "00 01 02 03 04 05 06 07 08 09 10 11 12 13 14 15 16 17 18 19 20 21 22 23 24 25 2…" at bounding box center [579, 708] width 36 height 32
click at [561, 692] on select "00 01 02 03 04 05 06 07 08 09 10 11 12 13 14 15 16 17 18 19 20 21 22 23 24 25 2…" at bounding box center [579, 708] width 36 height 32
click at [896, 366] on input "text" at bounding box center [940, 370] width 340 height 32
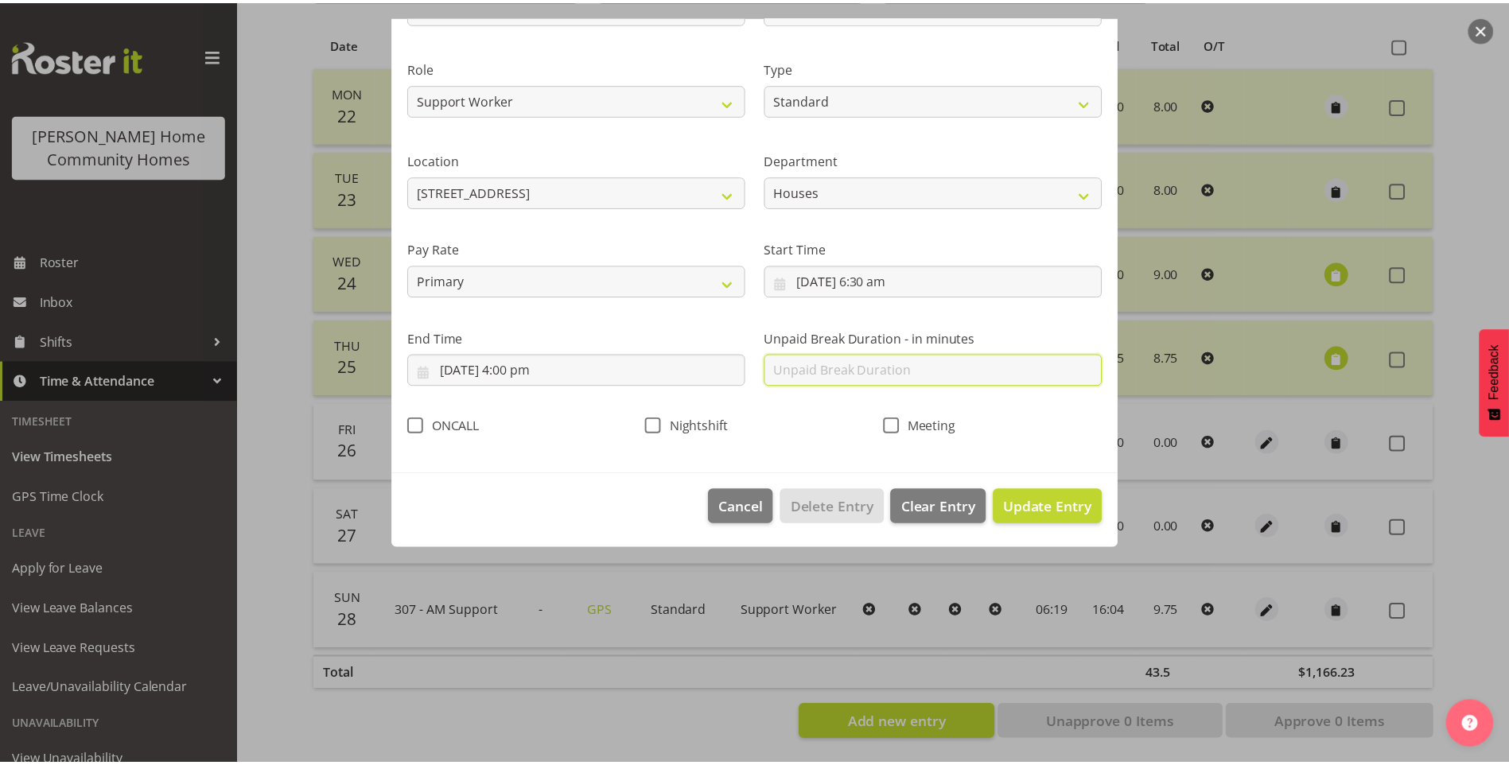
scroll to position [0, 0]
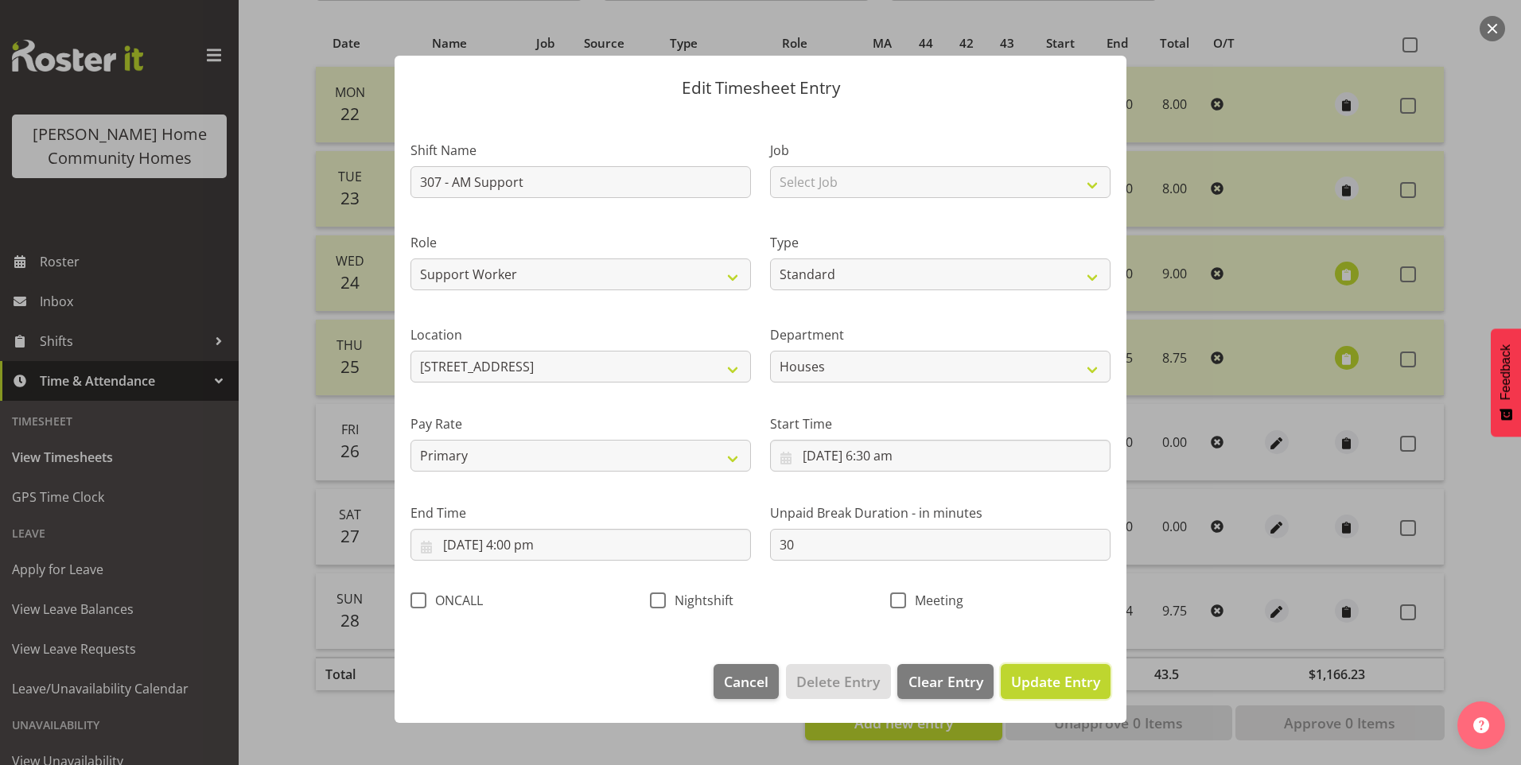
click at [1059, 674] on span "Update Entry" at bounding box center [1055, 681] width 89 height 19
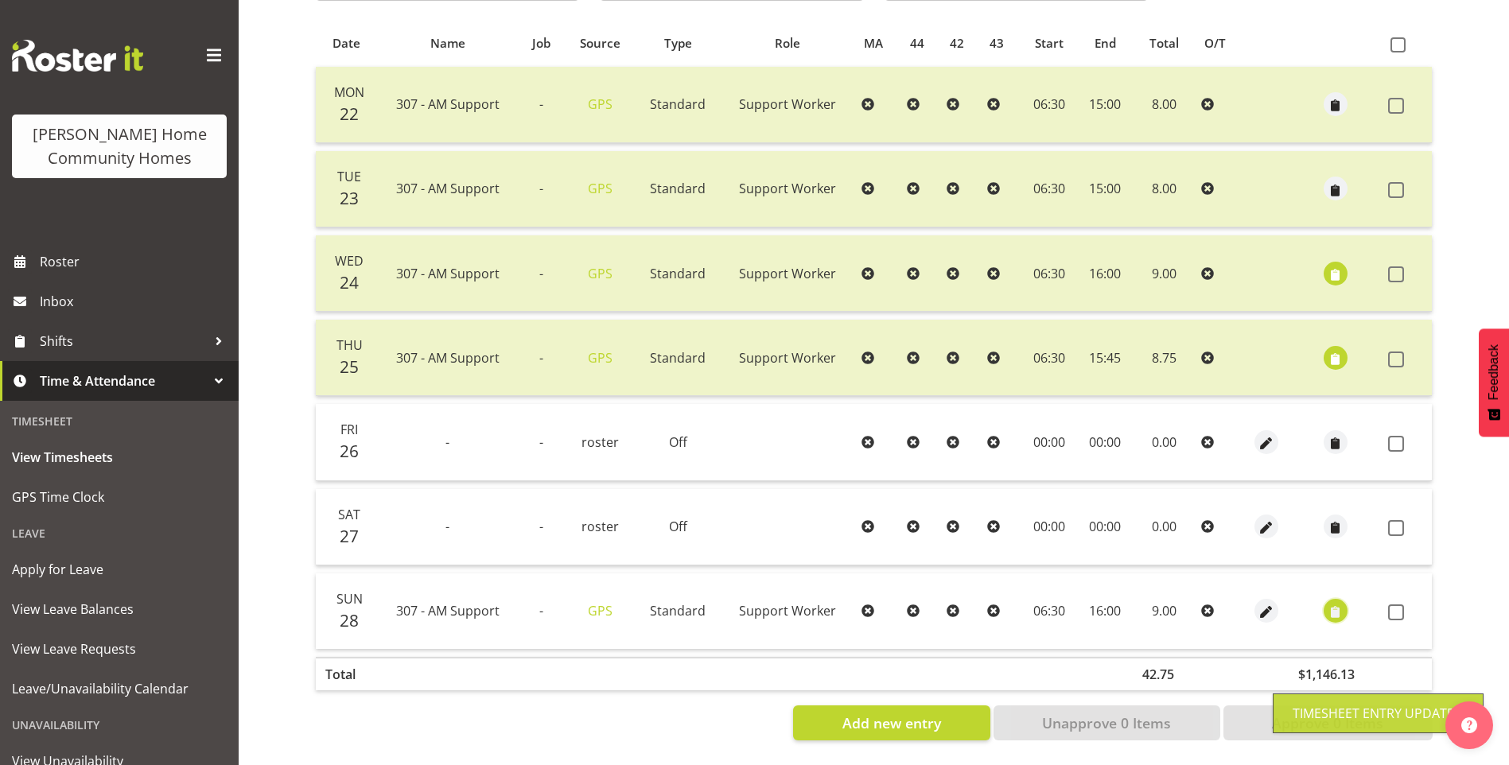
click at [1339, 604] on span "button" at bounding box center [1335, 613] width 18 height 18
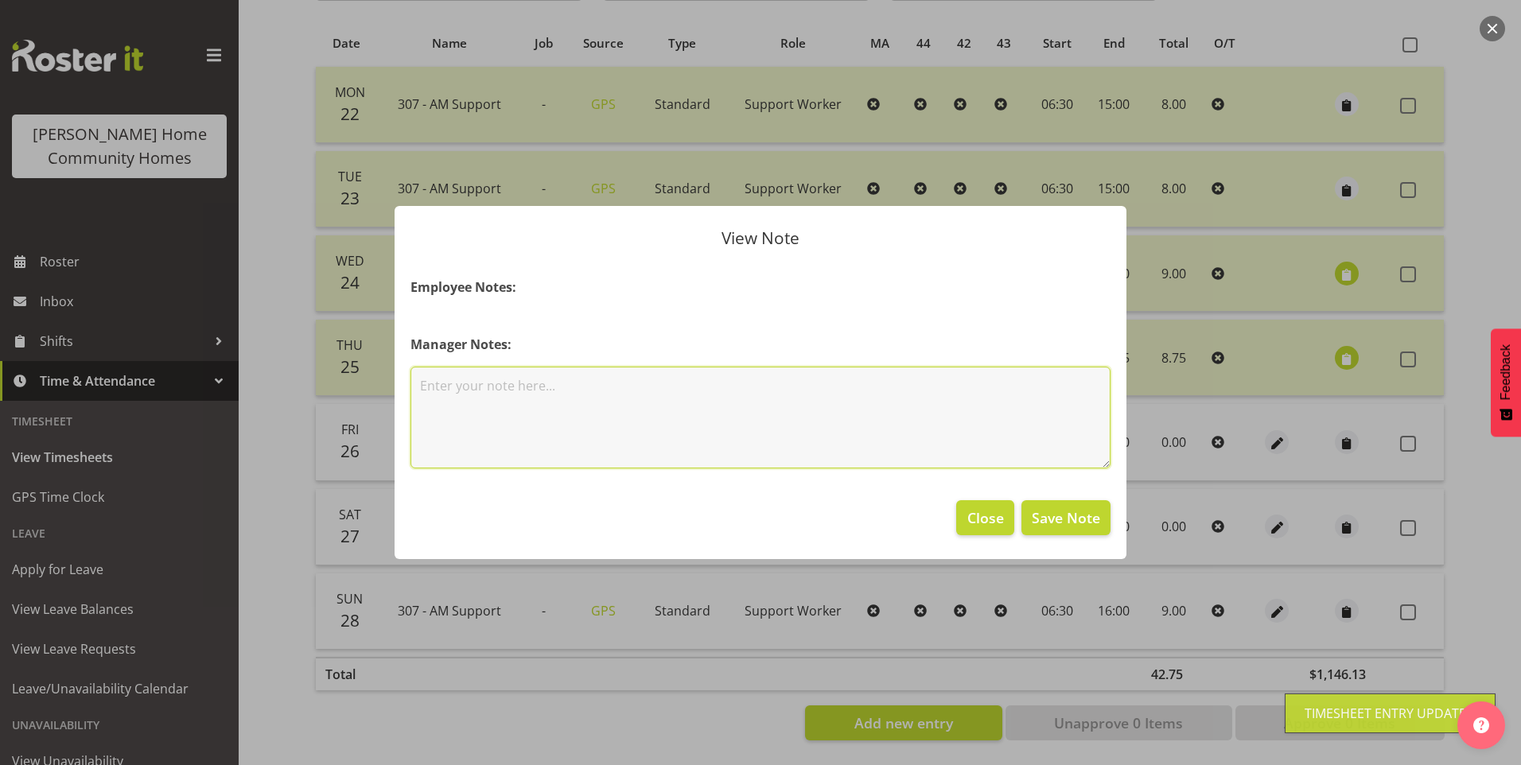
click at [581, 400] on textarea at bounding box center [760, 418] width 700 height 102
drag, startPoint x: 426, startPoint y: 384, endPoint x: 450, endPoint y: 381, distance: 24.9
click at [426, 385] on textarea "asked to work until 4.00pm" at bounding box center [760, 418] width 700 height 102
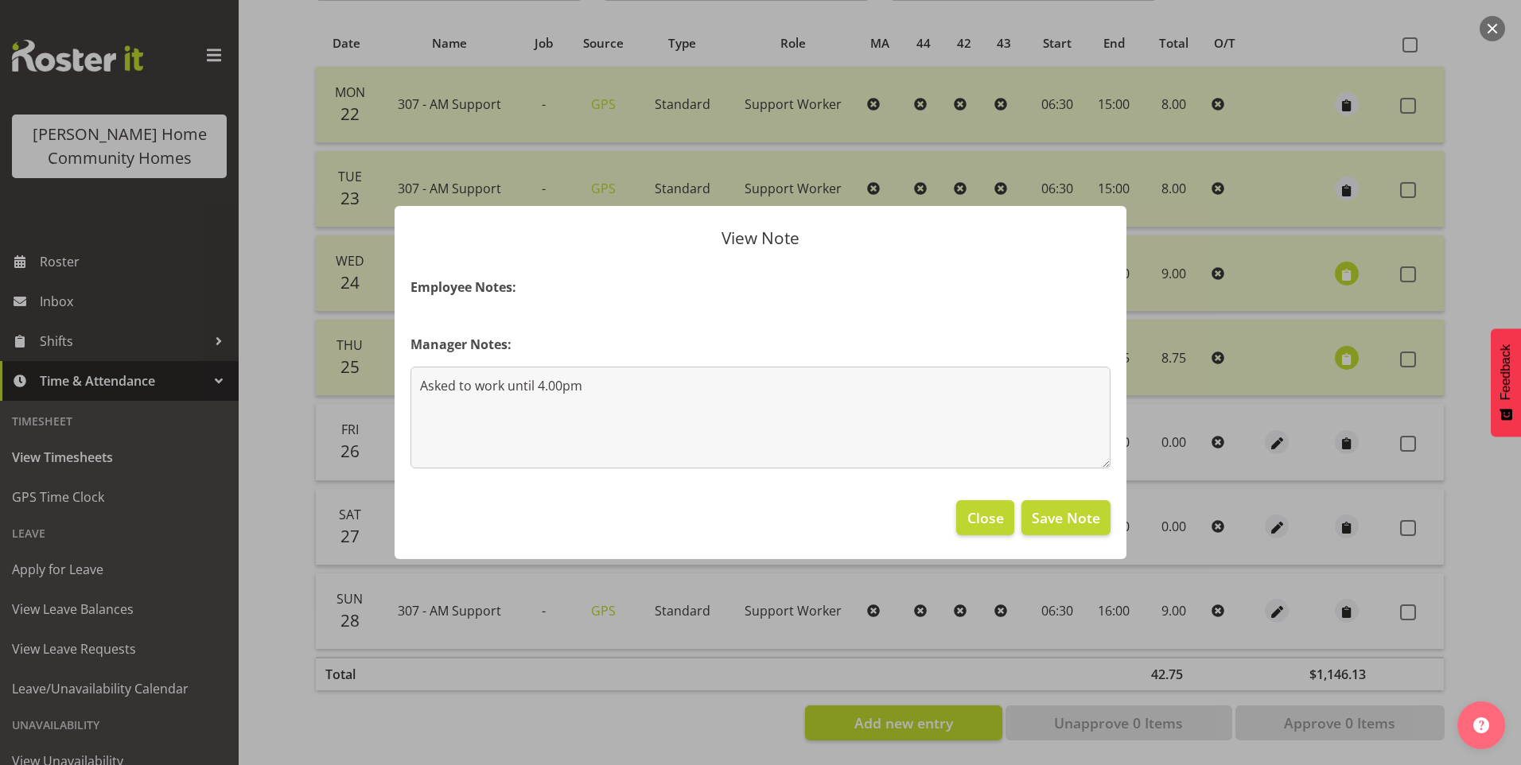
click at [1094, 536] on footer "Close Save Note" at bounding box center [760, 521] width 732 height 75
drag, startPoint x: 1097, startPoint y: 517, endPoint x: 1202, endPoint y: 510, distance: 105.2
click at [1098, 516] on span "Save Note" at bounding box center [1066, 517] width 68 height 21
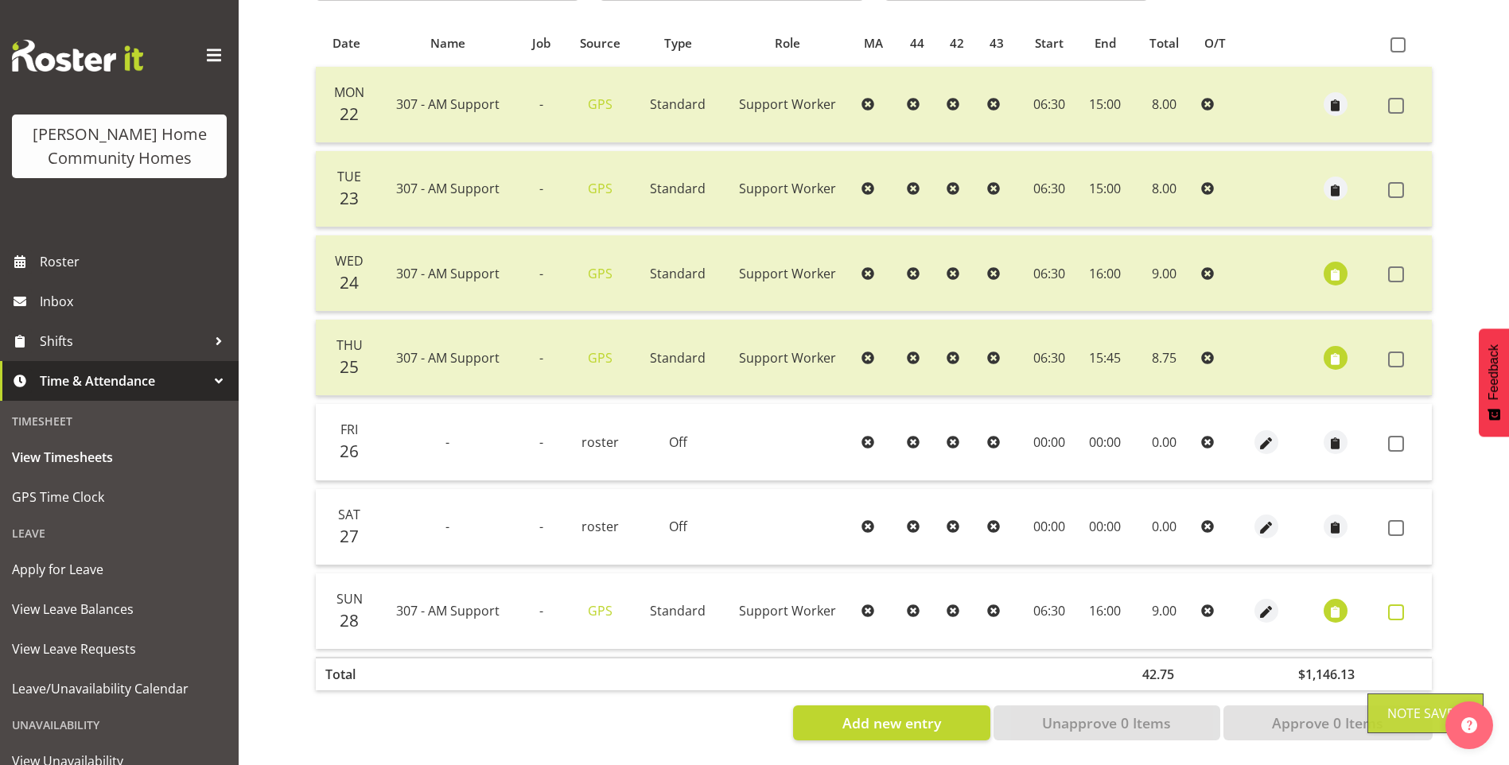
click at [1395, 604] on span at bounding box center [1396, 612] width 16 height 16
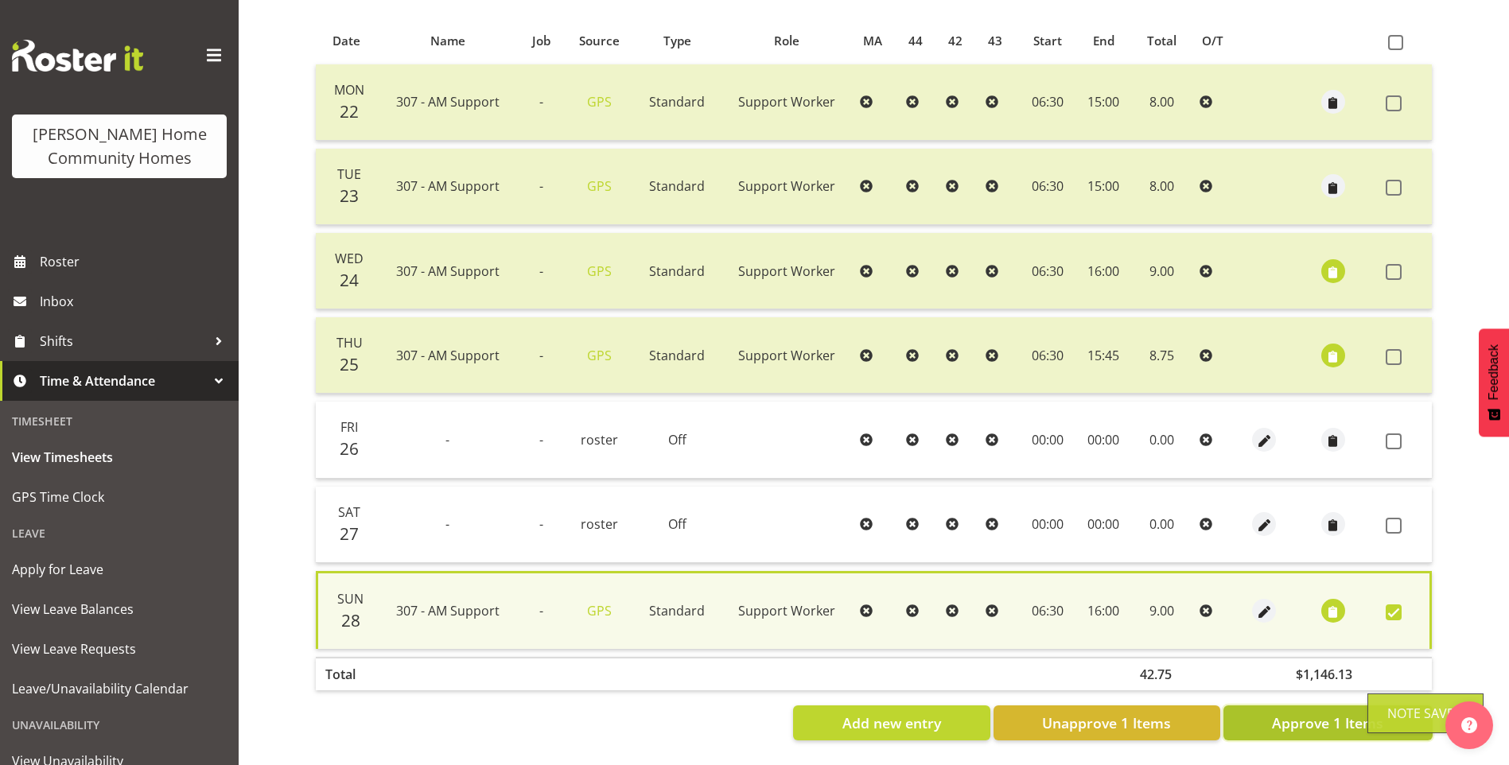
click at [1350, 719] on span "Approve 1 Items" at bounding box center [1327, 723] width 111 height 21
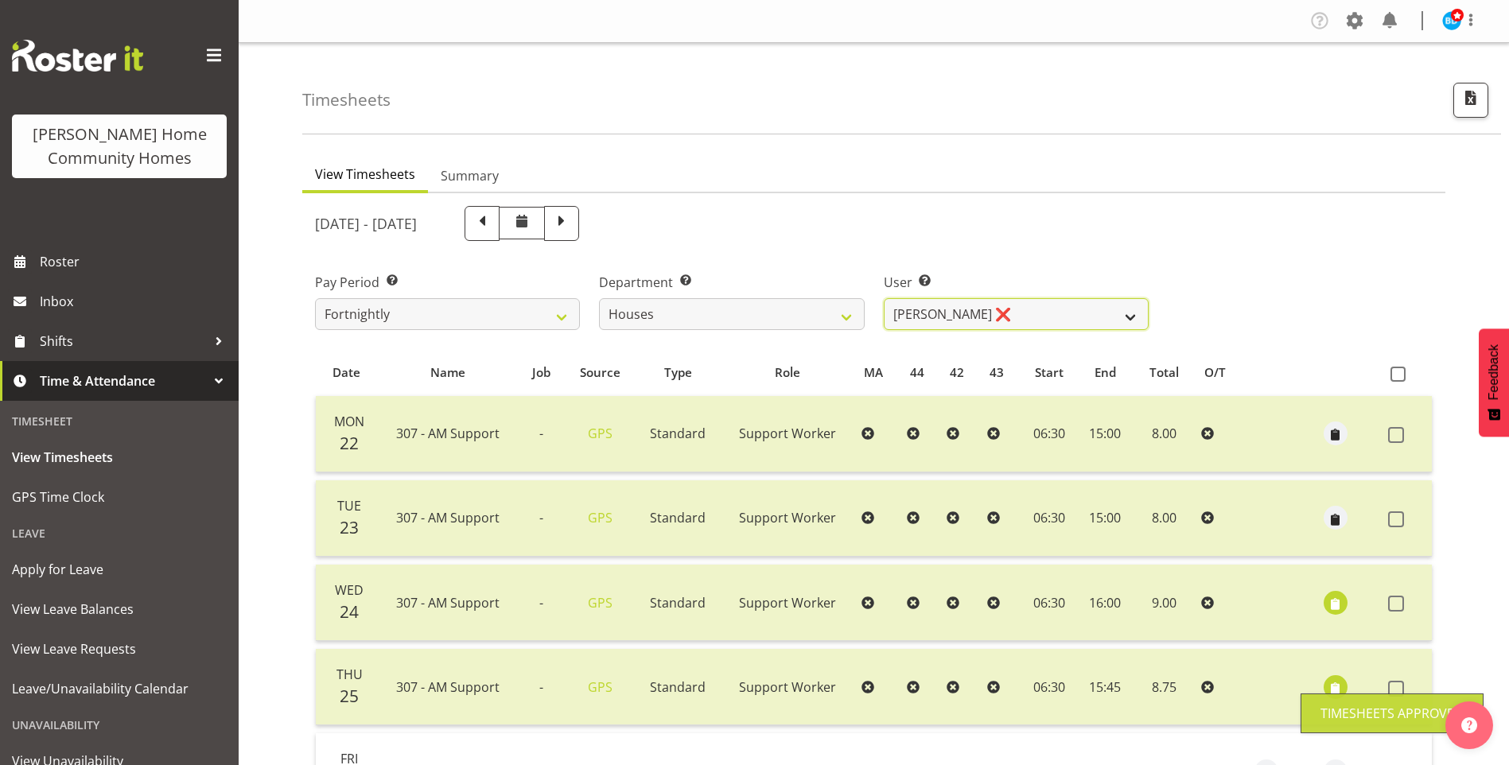
click at [939, 314] on select "Billie Sothern ❌ Dipika Thapa ❌ Jess Aracan ❌ Katrina Shaw ❌ Liezl Sanchez ❌ Ma…" at bounding box center [1016, 314] width 265 height 32
click at [884, 298] on select "Billie Sothern ❌ Dipika Thapa ❌ Jess Aracan ❌ Katrina Shaw ❌ Liezl Sanchez ❌ Ma…" at bounding box center [1016, 314] width 265 height 32
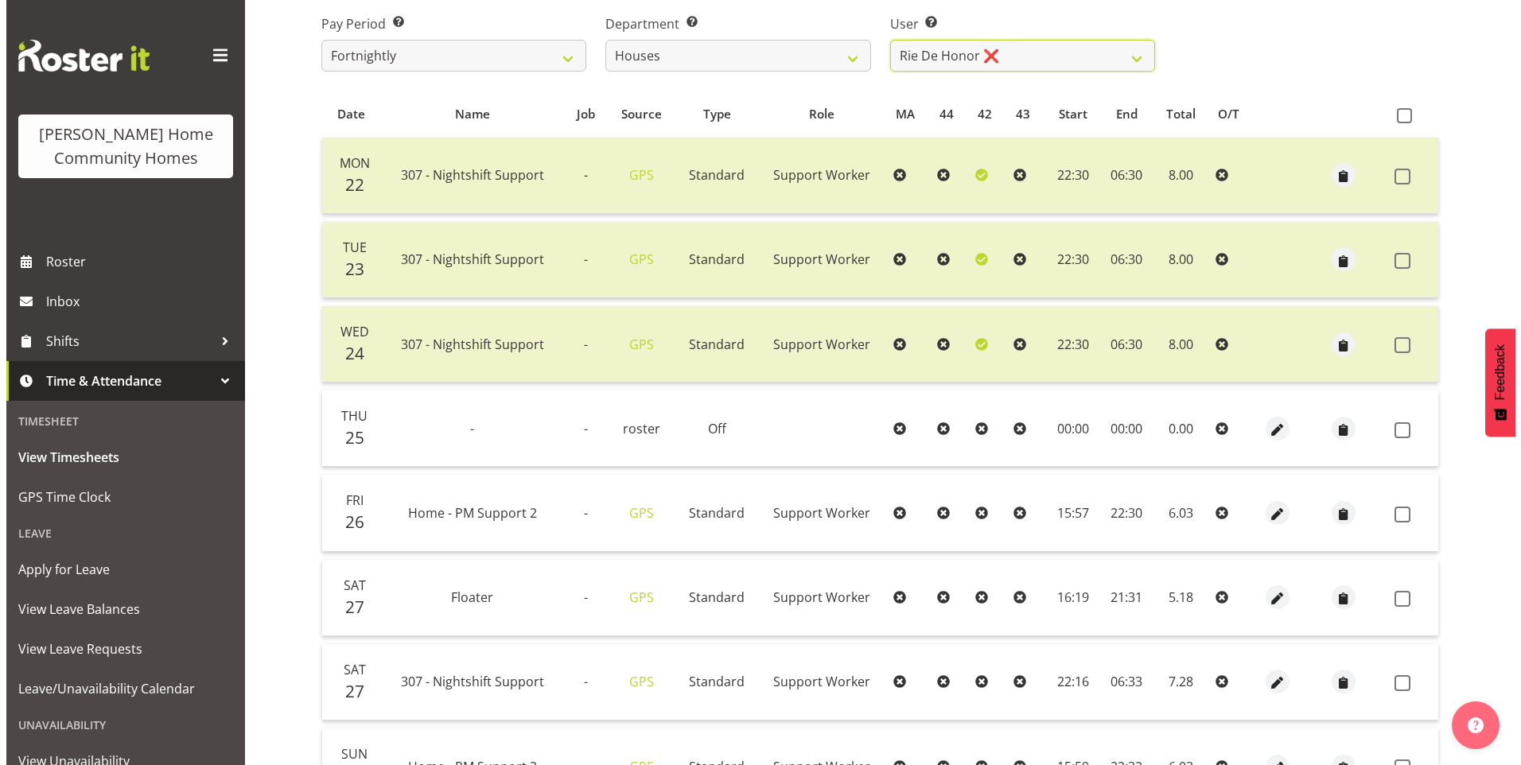
scroll to position [398, 0]
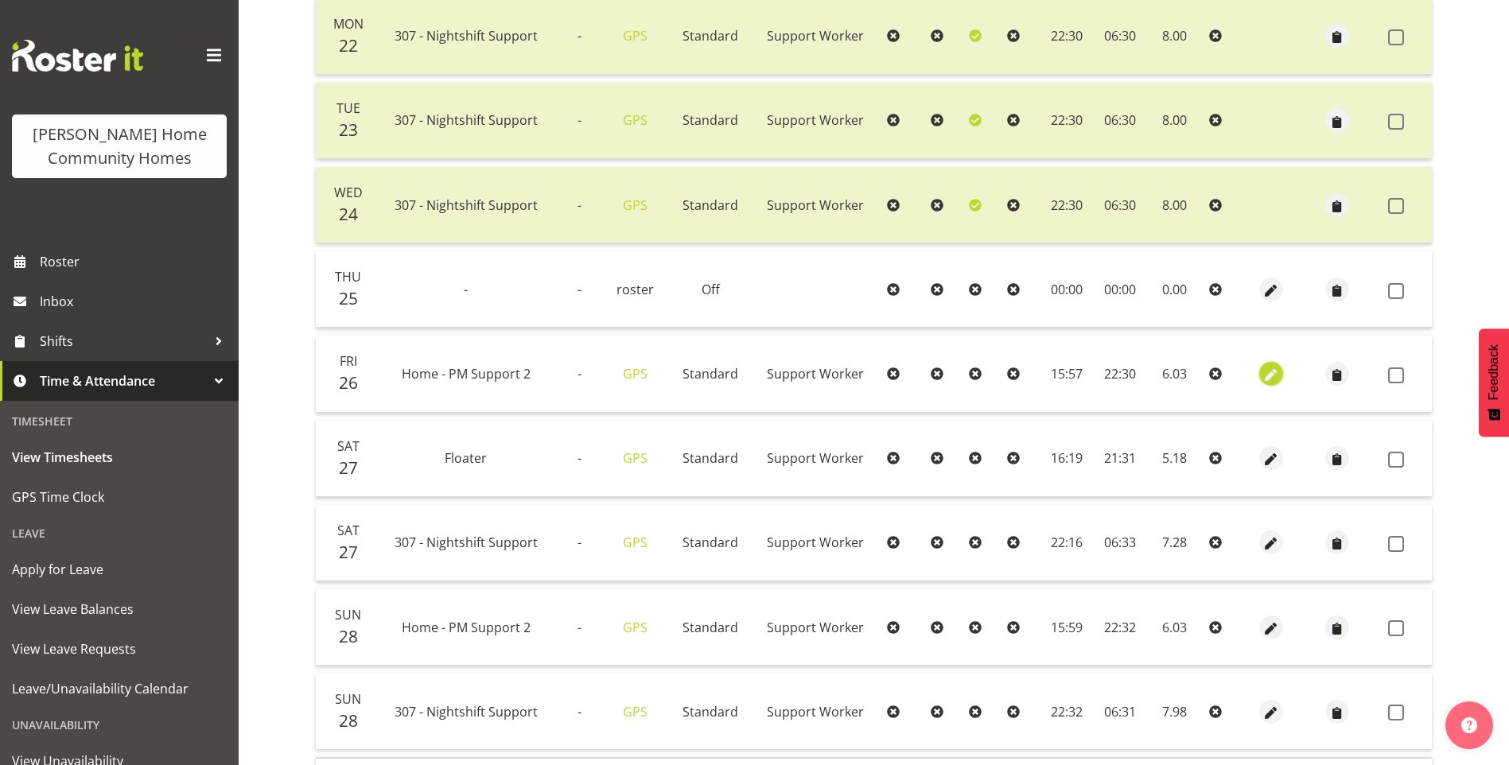
click at [1273, 369] on span "button" at bounding box center [1270, 375] width 18 height 18
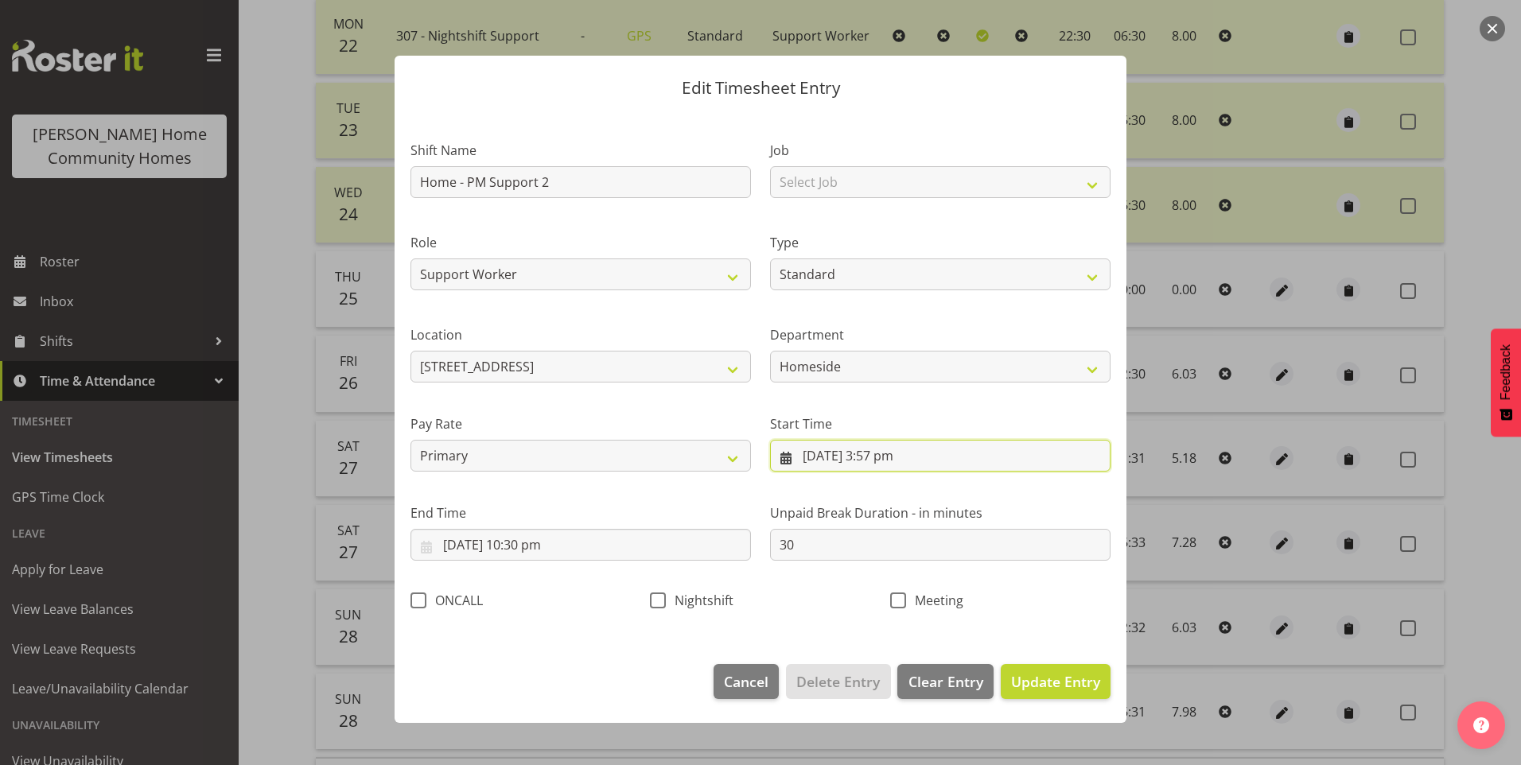
drag, startPoint x: 884, startPoint y: 461, endPoint x: 896, endPoint y: 474, distance: 18.0
click at [884, 462] on input "26/09/2025, 3:57 pm" at bounding box center [940, 456] width 340 height 32
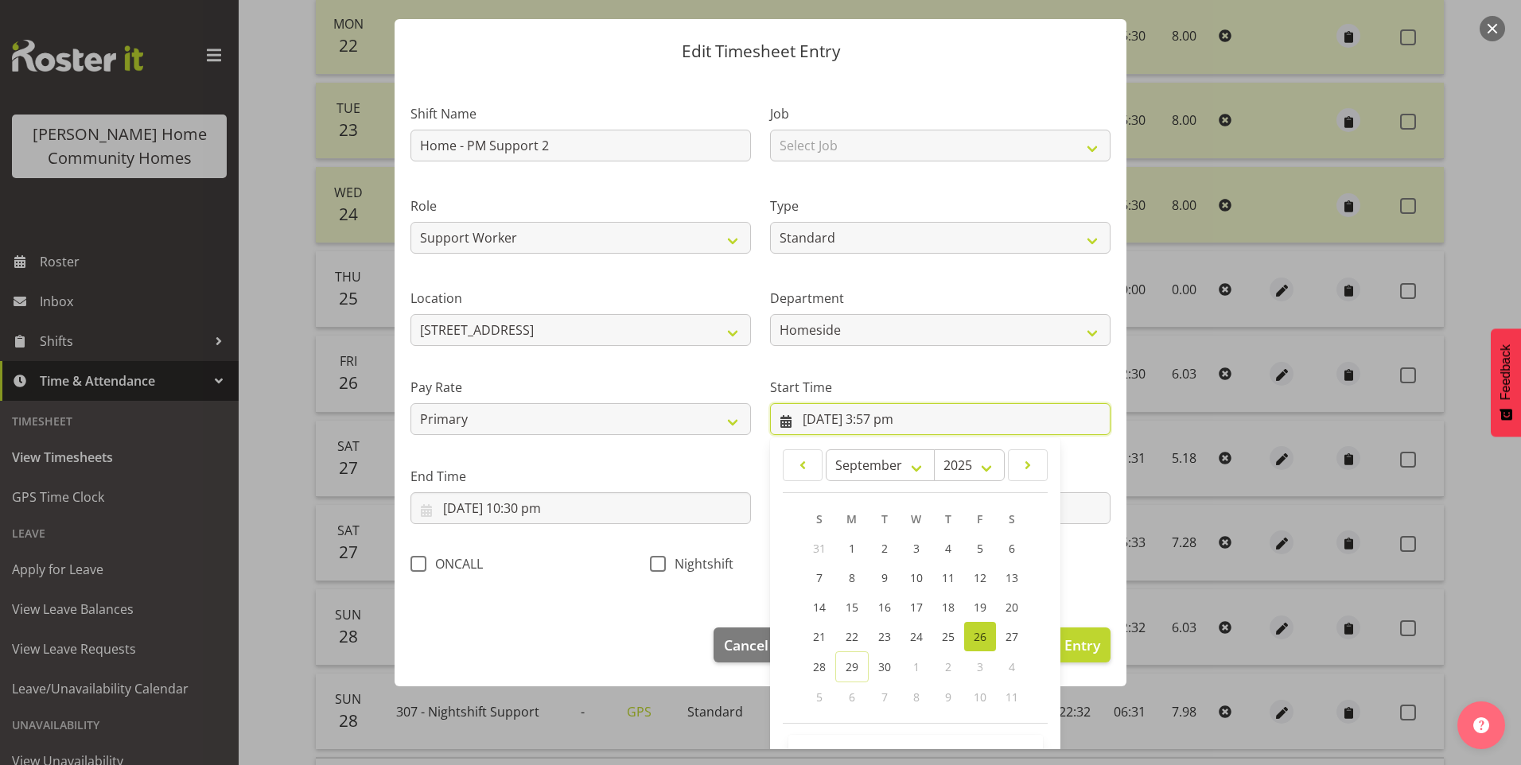
scroll to position [86, 0]
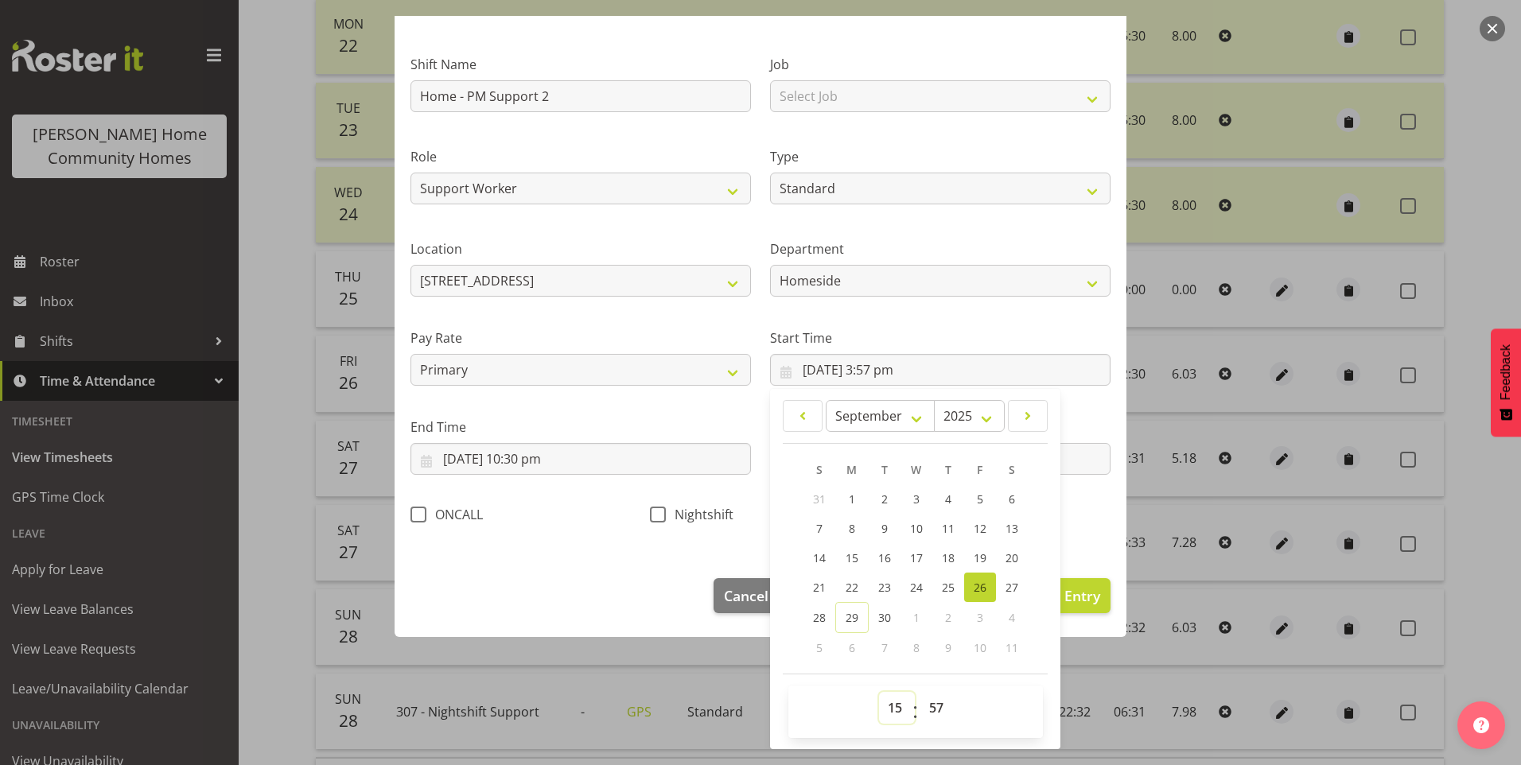
click at [886, 711] on select "00 01 02 03 04 05 06 07 08 09 10 11 12 13 14 15 16 17 18 19 20 21 22 23" at bounding box center [897, 708] width 36 height 32
click at [879, 692] on select "00 01 02 03 04 05 06 07 08 09 10 11 12 13 14 15 16 17 18 19 20 21 22 23" at bounding box center [897, 708] width 36 height 32
drag, startPoint x: 925, startPoint y: 705, endPoint x: 930, endPoint y: 693, distance: 12.8
click at [924, 702] on select "00 01 02 03 04 05 06 07 08 09 10 11 12 13 14 15 16 17 18 19 20 21 22 23 24 25 2…" at bounding box center [938, 708] width 36 height 32
click at [920, 692] on select "00 01 02 03 04 05 06 07 08 09 10 11 12 13 14 15 16 17 18 19 20 21 22 23 24 25 2…" at bounding box center [938, 708] width 36 height 32
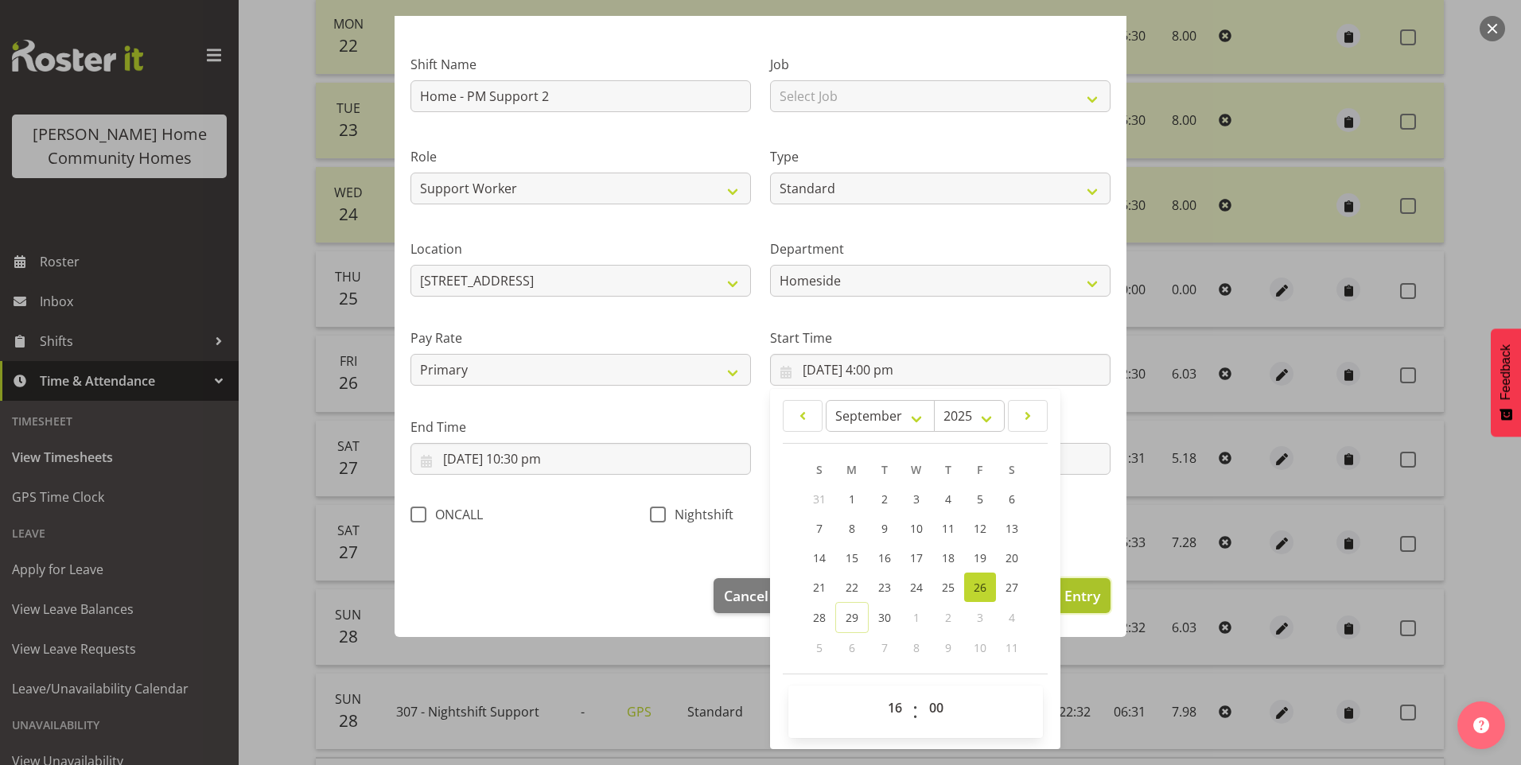
click at [1079, 600] on span "Update Entry" at bounding box center [1055, 595] width 89 height 19
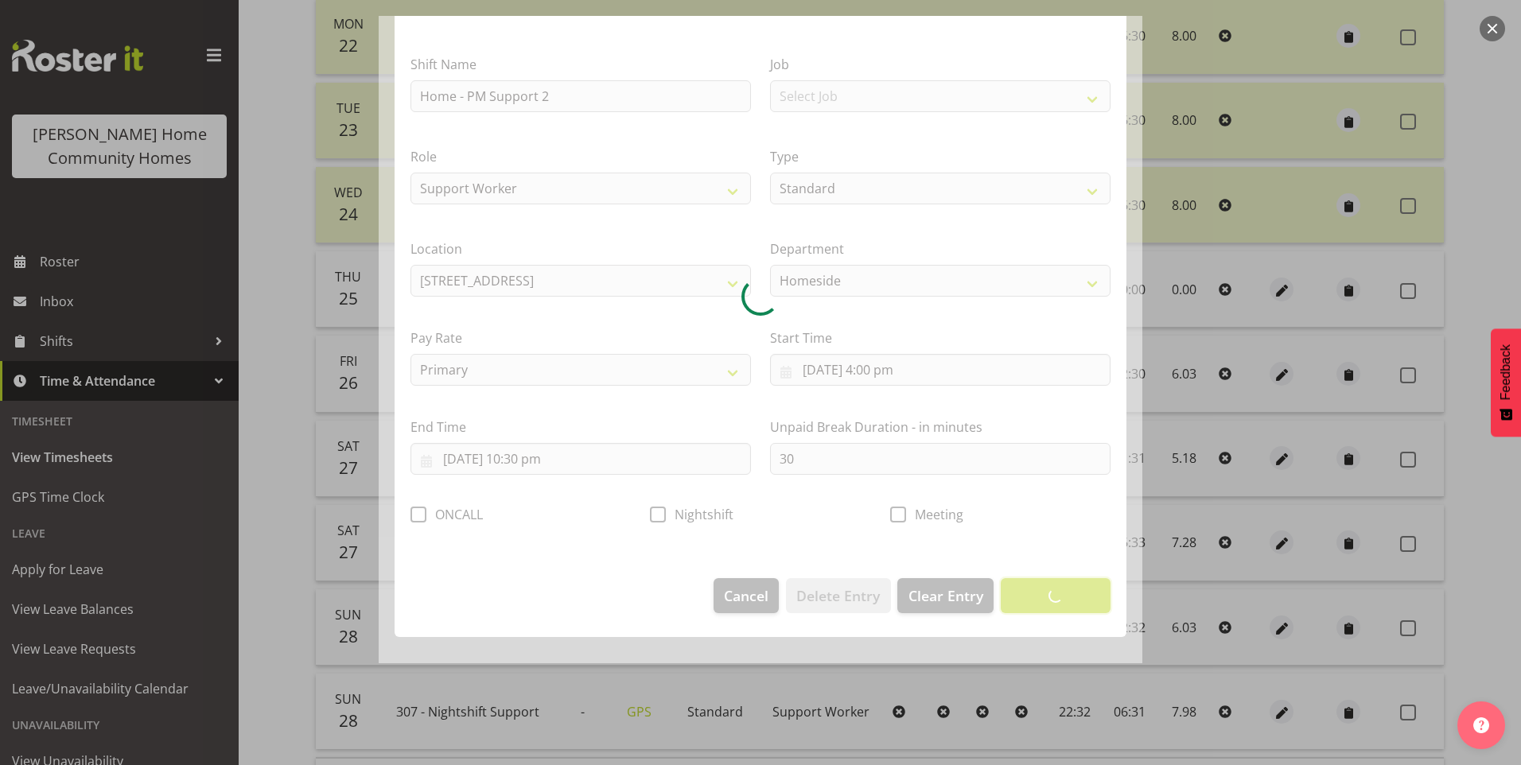
scroll to position [0, 0]
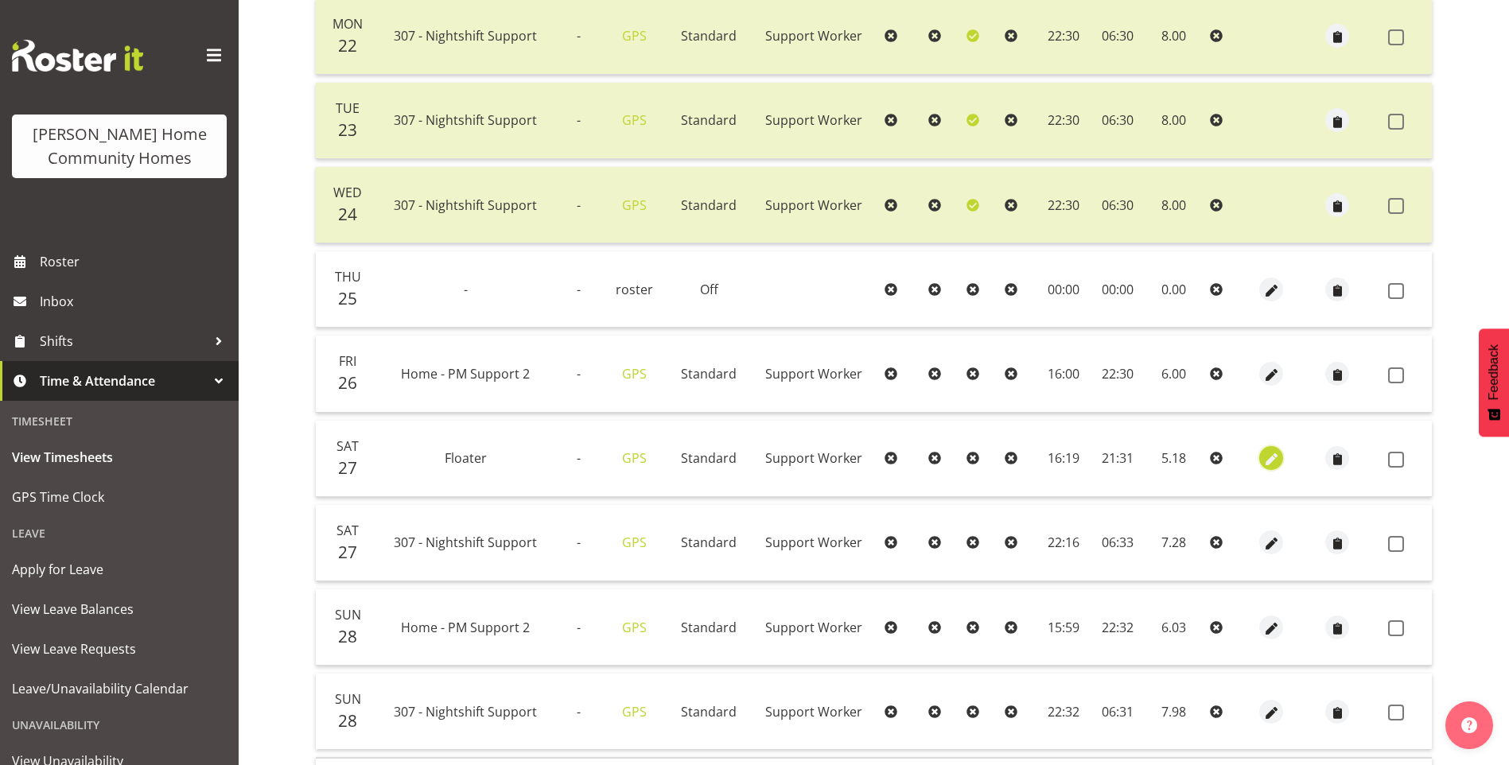
click at [1271, 457] on span "button" at bounding box center [1271, 460] width 18 height 18
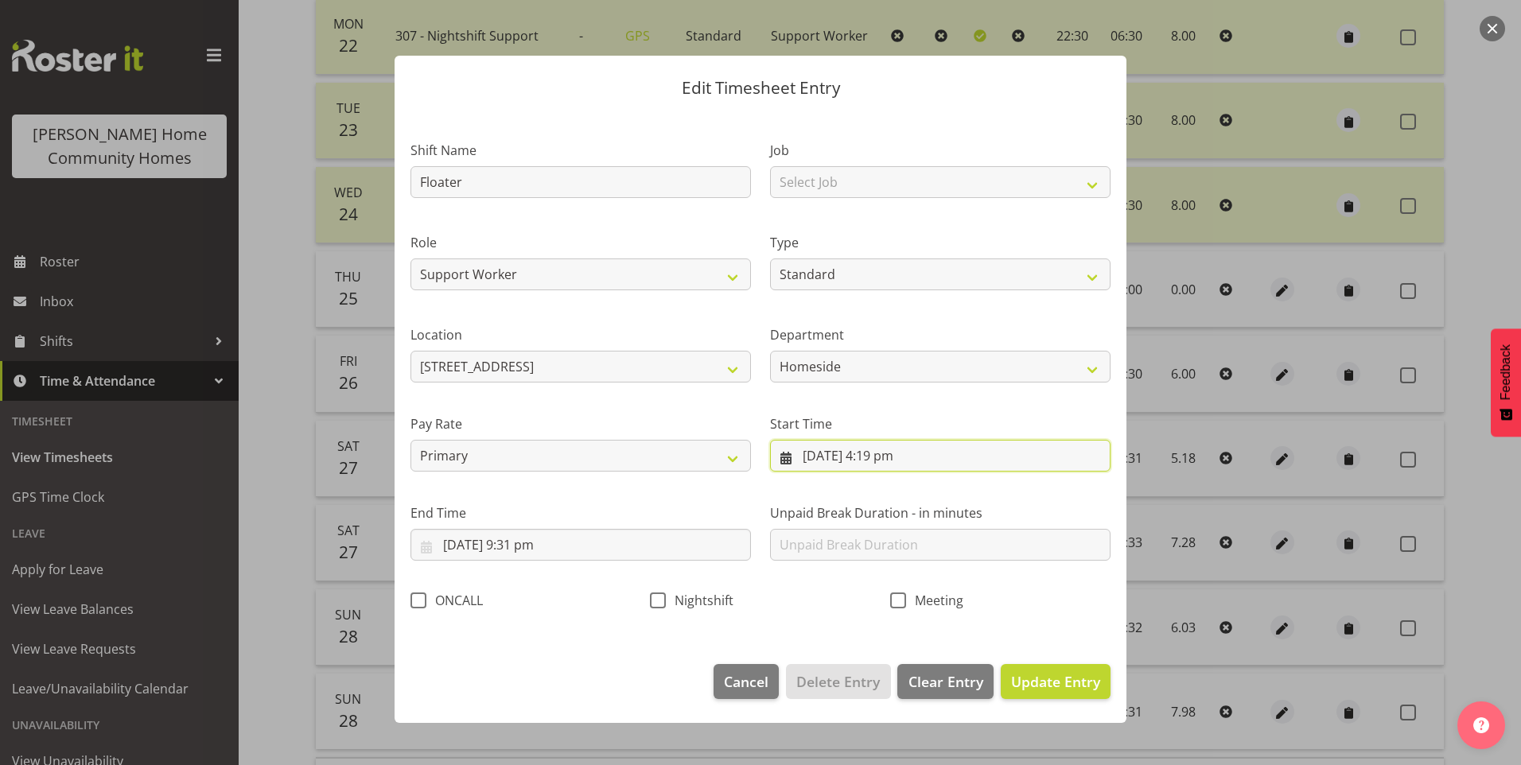
click at [900, 463] on input "27/09/2025, 4:19 pm" at bounding box center [940, 456] width 340 height 32
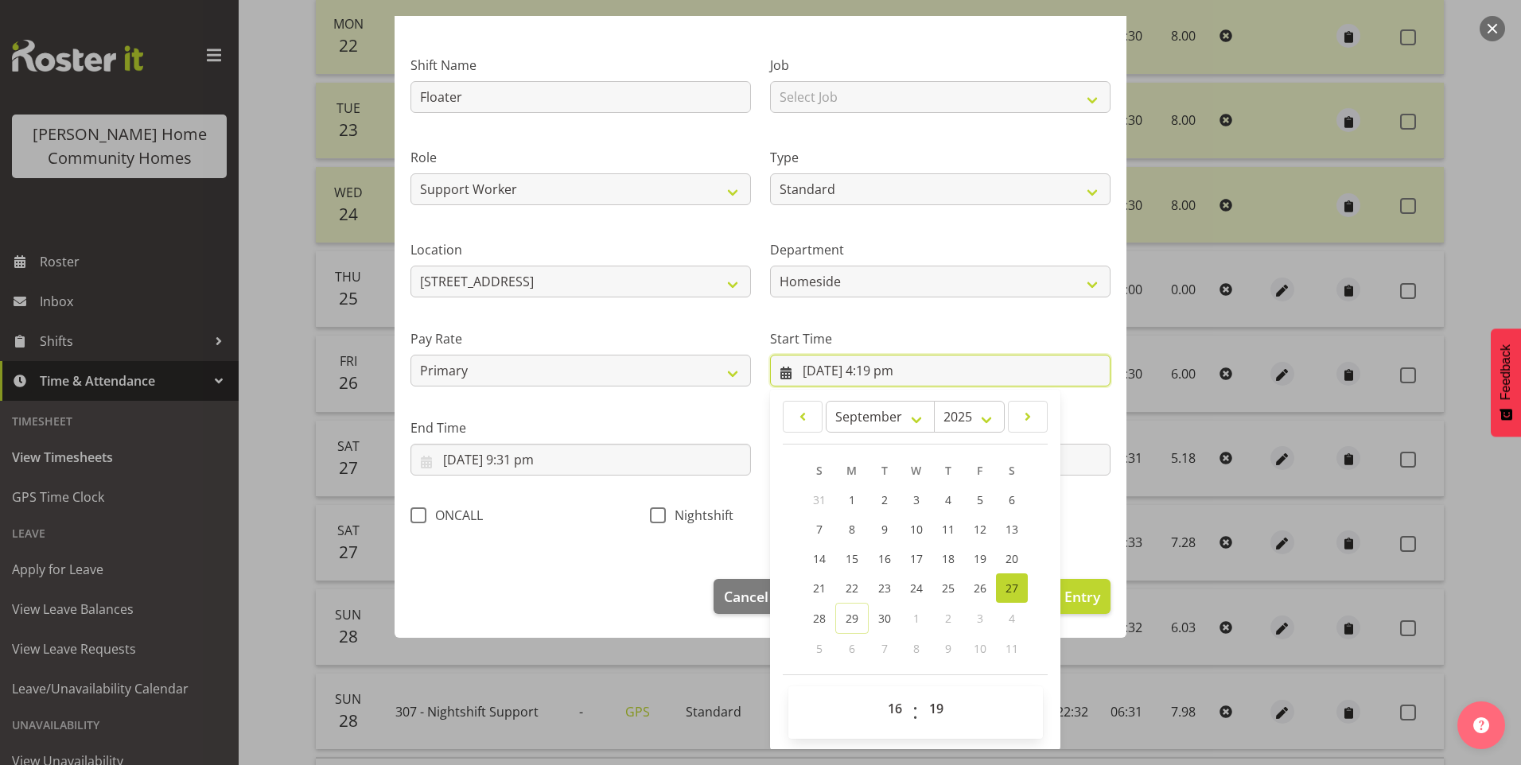
scroll to position [86, 0]
click at [934, 707] on select "00 01 02 03 04 05 06 07 08 09 10 11 12 13 14 15 16 17 18 19 20 21 22 23 24 25 2…" at bounding box center [938, 708] width 36 height 32
click at [920, 692] on select "00 01 02 03 04 05 06 07 08 09 10 11 12 13 14 15 16 17 18 19 20 21 22 23 24 25 2…" at bounding box center [938, 708] width 36 height 32
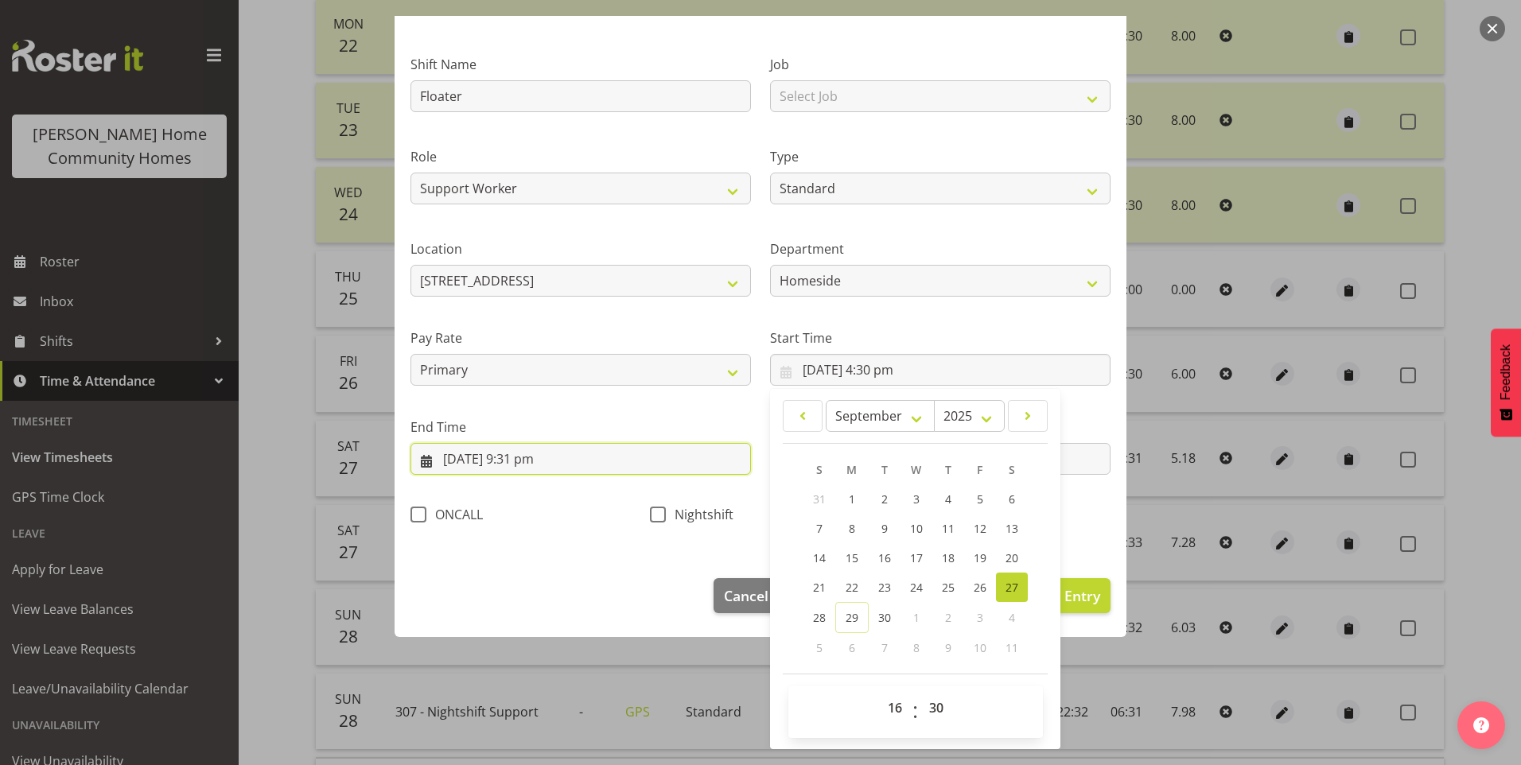
click at [541, 470] on input "27/09/2025, 9:31 pm" at bounding box center [580, 459] width 340 height 32
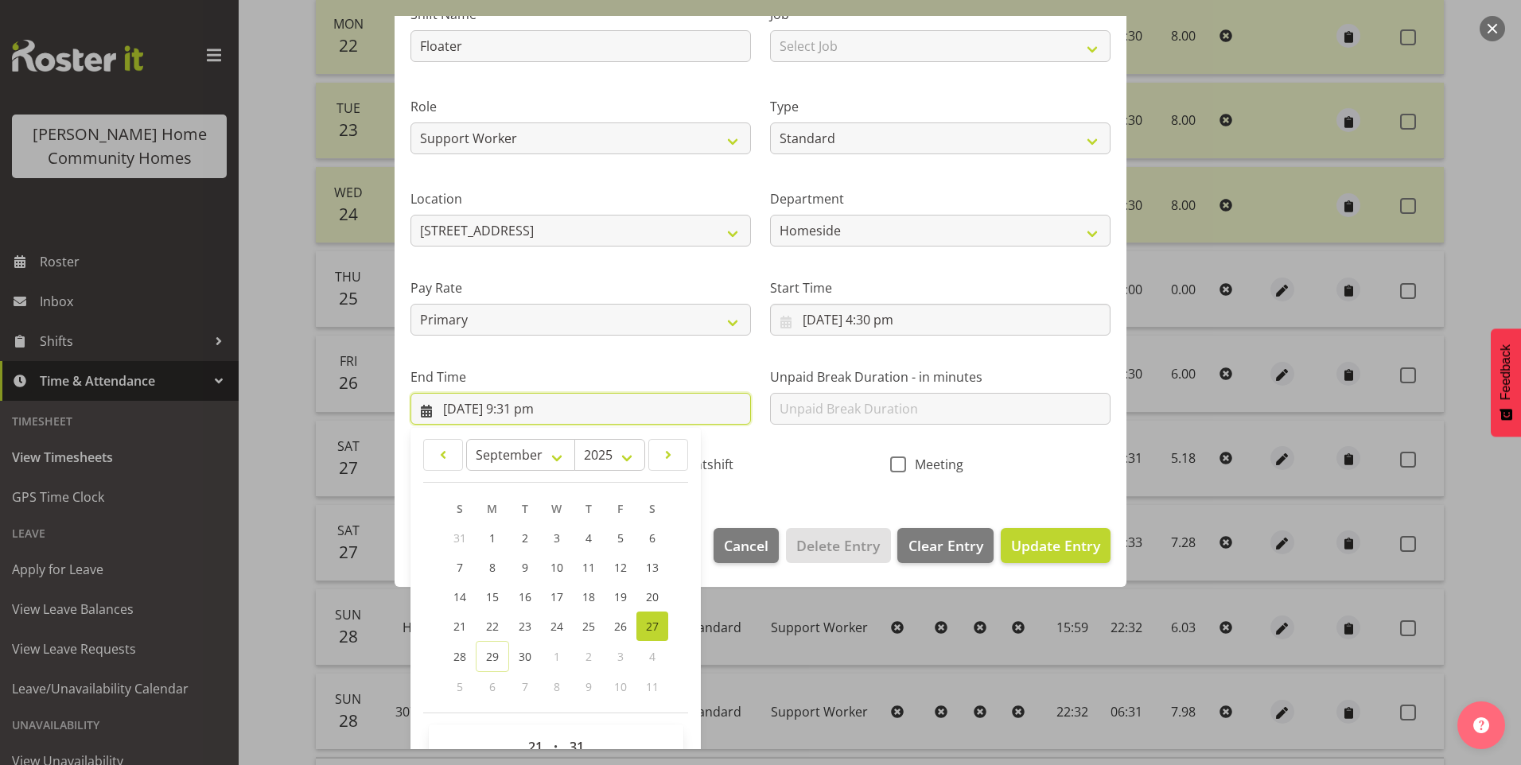
scroll to position [175, 0]
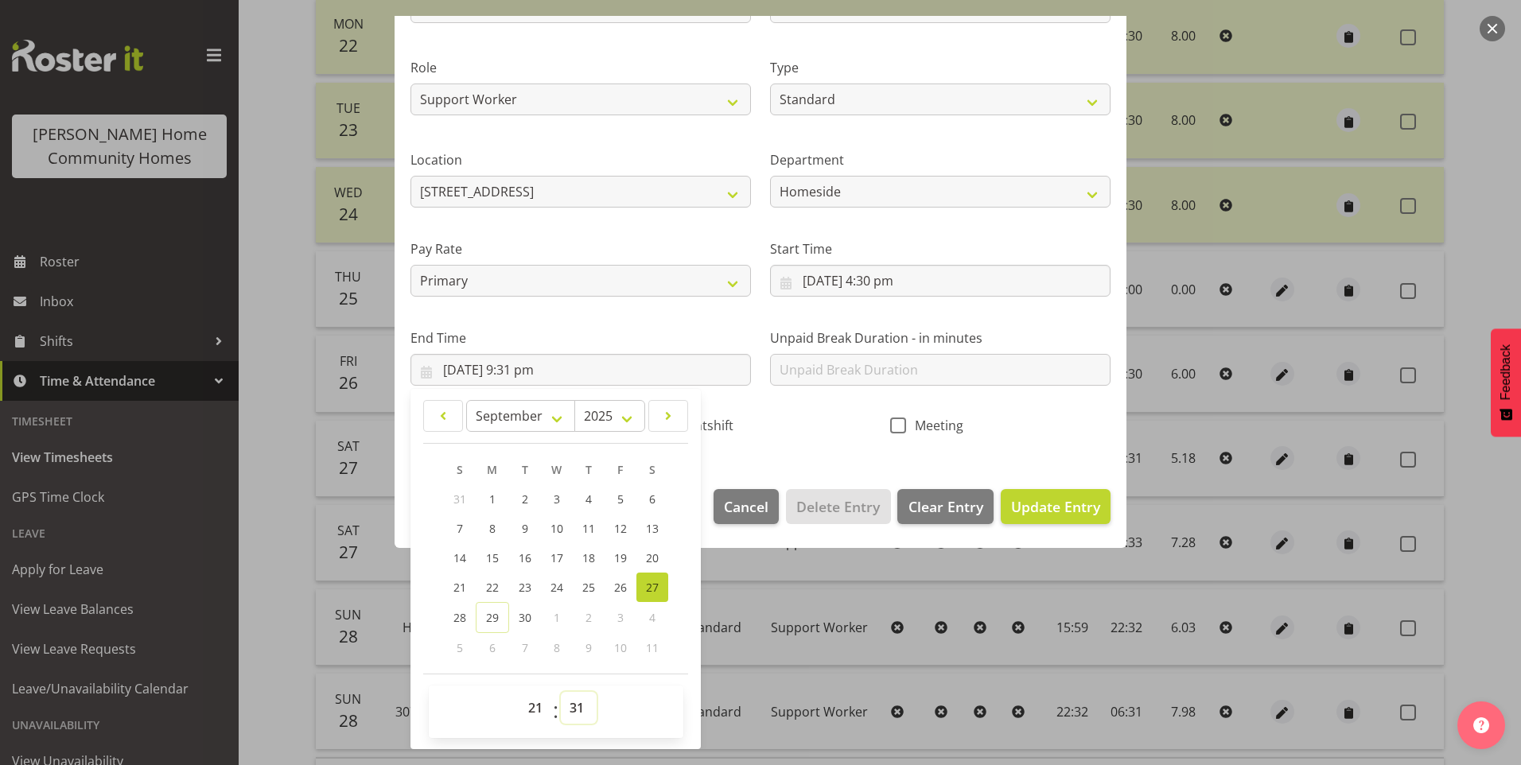
drag, startPoint x: 573, startPoint y: 722, endPoint x: 581, endPoint y: 693, distance: 30.3
click at [574, 717] on select "00 01 02 03 04 05 06 07 08 09 10 11 12 13 14 15 16 17 18 19 20 21 22 23 24 25 2…" at bounding box center [579, 708] width 36 height 32
click at [561, 692] on select "00 01 02 03 04 05 06 07 08 09 10 11 12 13 14 15 16 17 18 19 20 21 22 23 24 25 2…" at bounding box center [579, 708] width 36 height 32
drag, startPoint x: 1051, startPoint y: 518, endPoint x: 1102, endPoint y: 512, distance: 51.2
click at [1054, 516] on button "Update Entry" at bounding box center [1056, 506] width 110 height 35
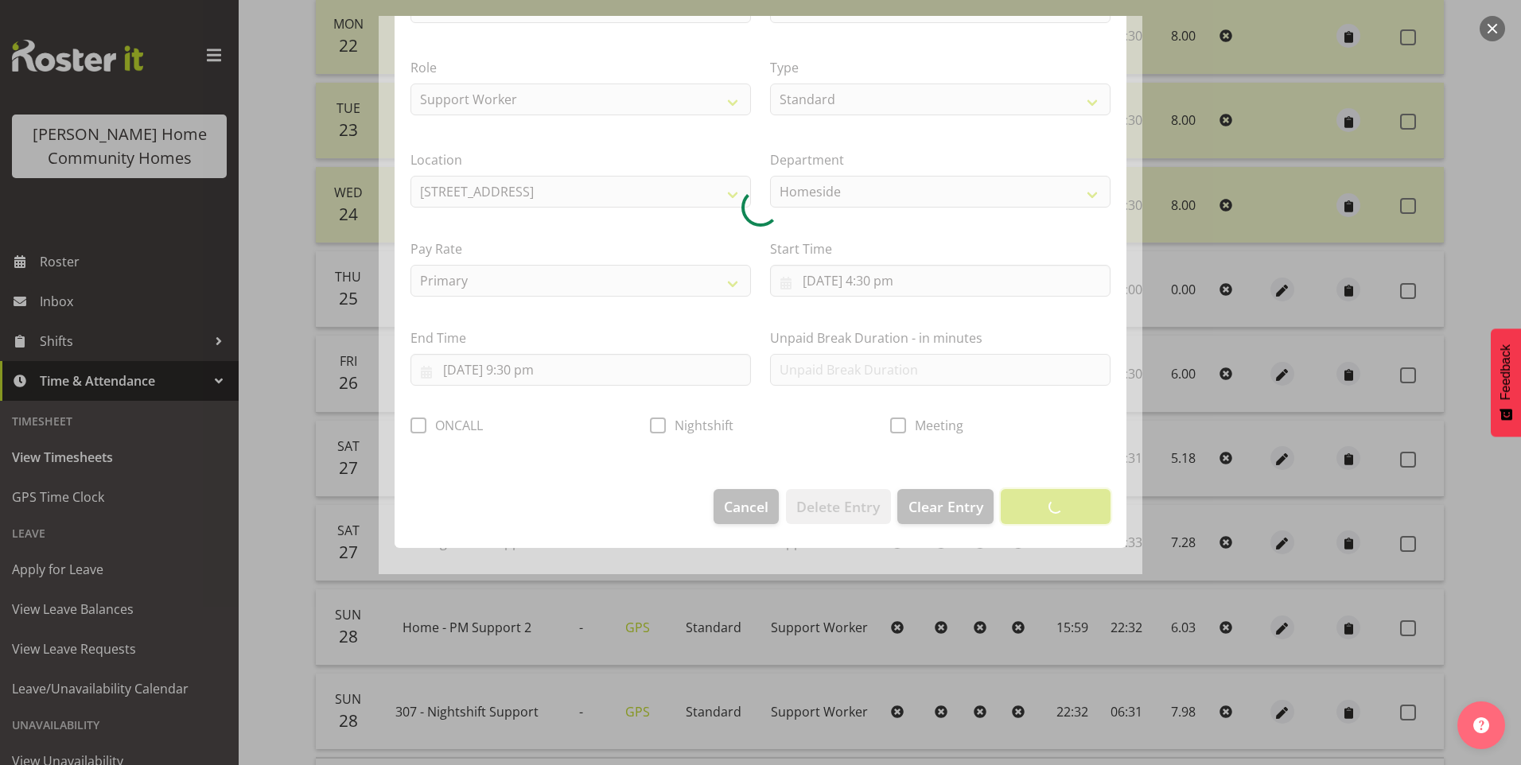
scroll to position [0, 0]
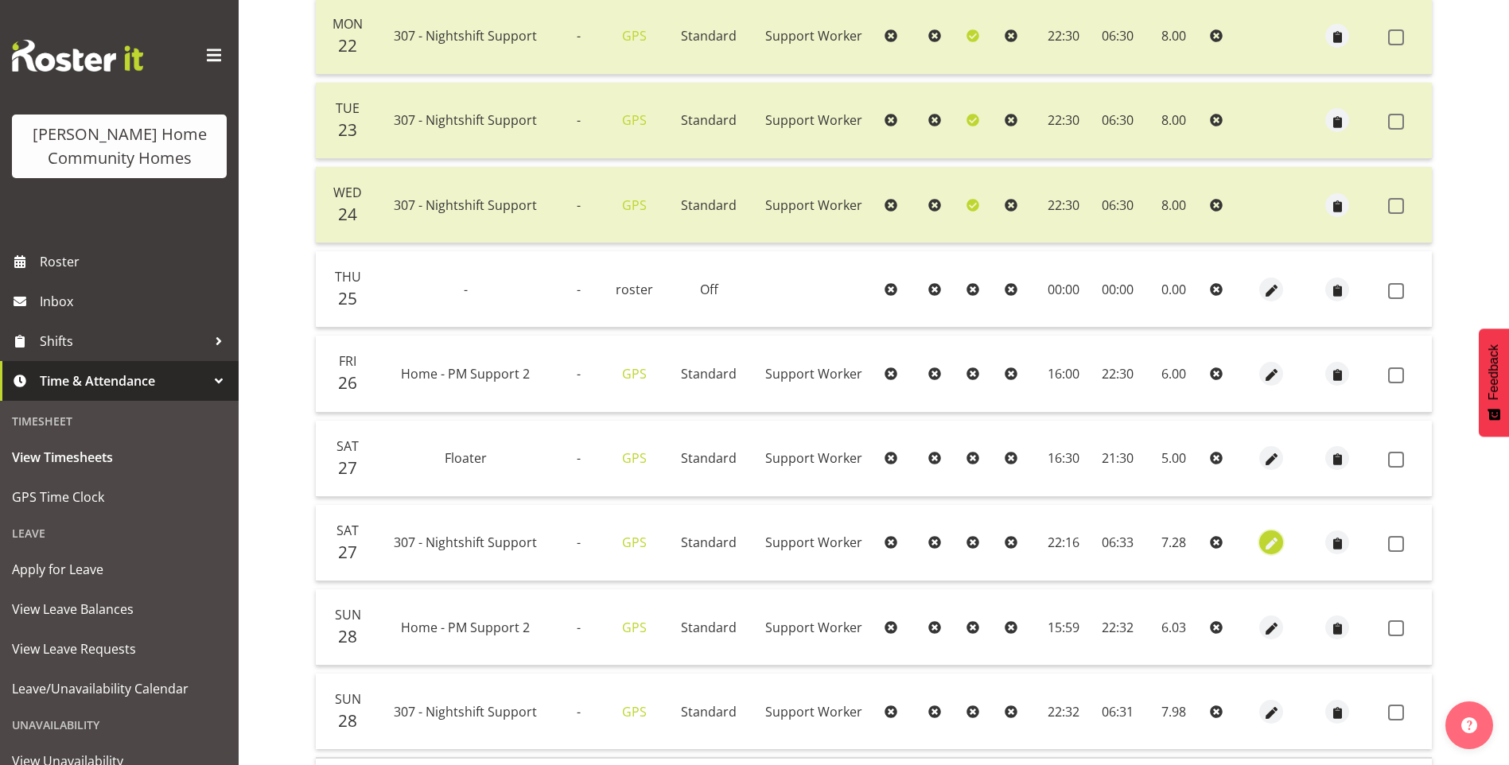
click at [1278, 544] on button "button" at bounding box center [1271, 542] width 24 height 24
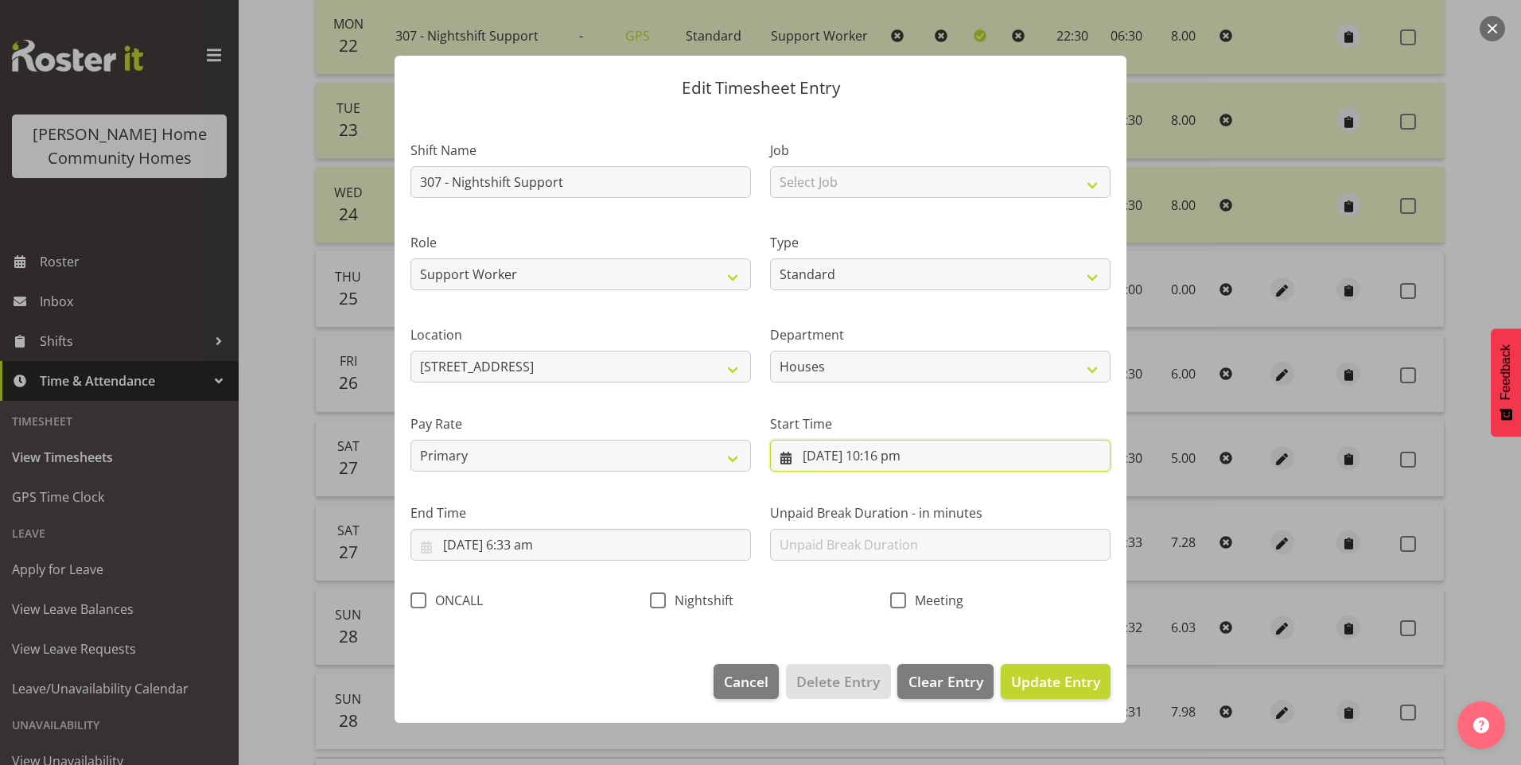
click at [903, 457] on input "27/09/2025, 10:16 pm" at bounding box center [940, 456] width 340 height 32
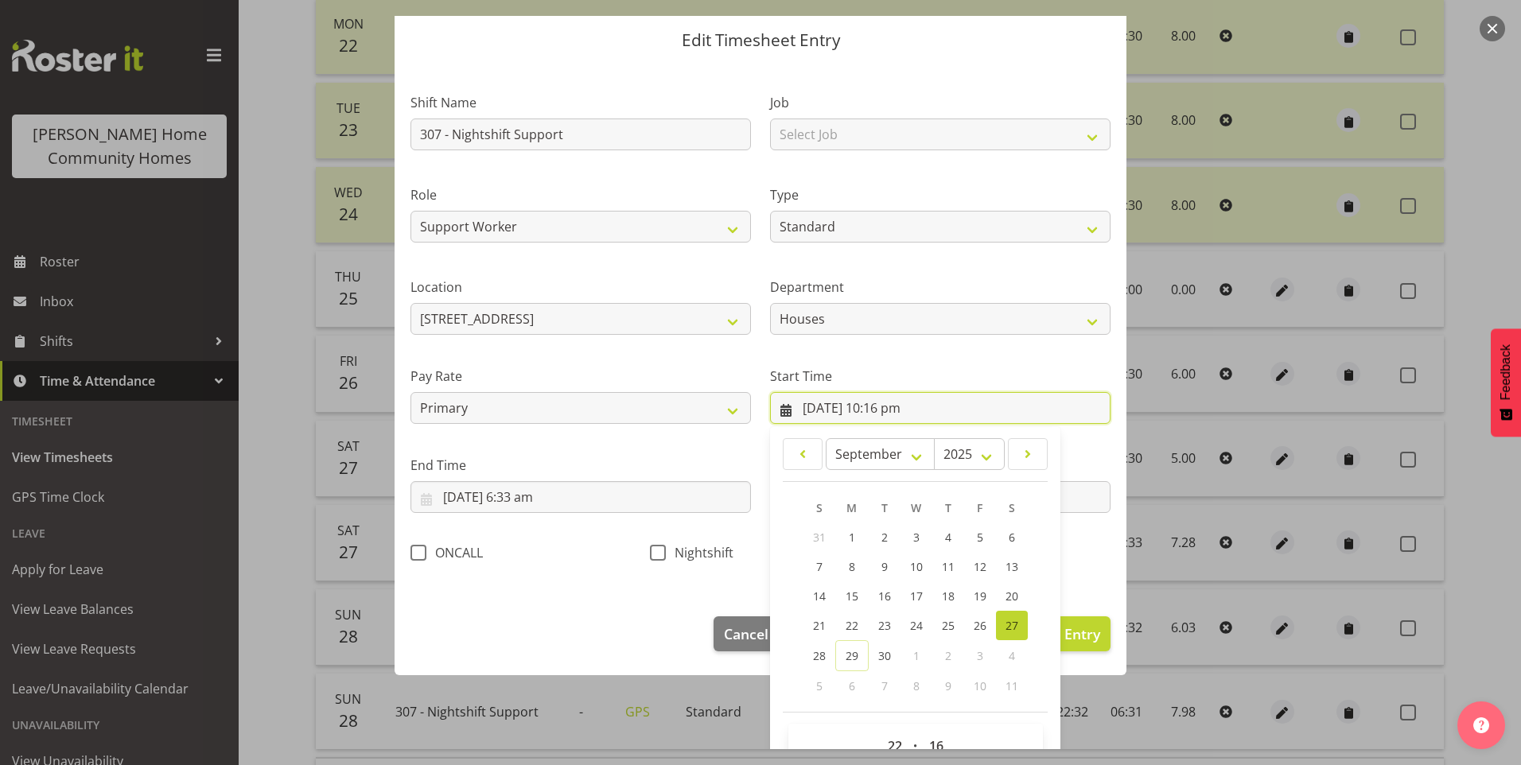
scroll to position [86, 0]
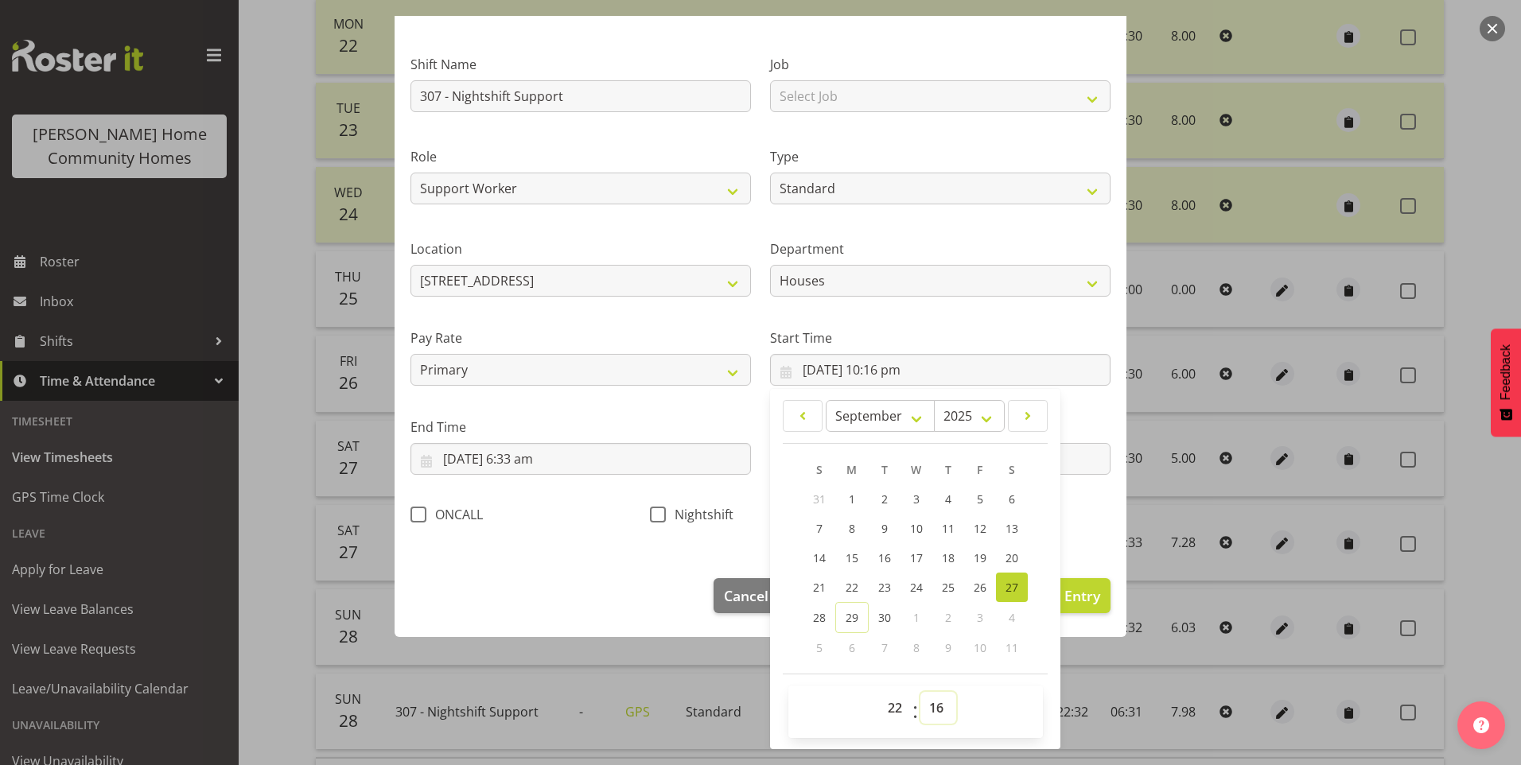
click at [921, 701] on select "00 01 02 03 04 05 06 07 08 09 10 11 12 13 14 15 16 17 18 19 20 21 22 23 24 25 2…" at bounding box center [938, 708] width 36 height 32
click at [920, 692] on select "00 01 02 03 04 05 06 07 08 09 10 11 12 13 14 15 16 17 18 19 20 21 22 23 24 25 2…" at bounding box center [938, 708] width 36 height 32
click at [667, 516] on span "Nightshift" at bounding box center [700, 515] width 68 height 16
click at [660, 516] on input "Nightshift" at bounding box center [655, 514] width 10 height 10
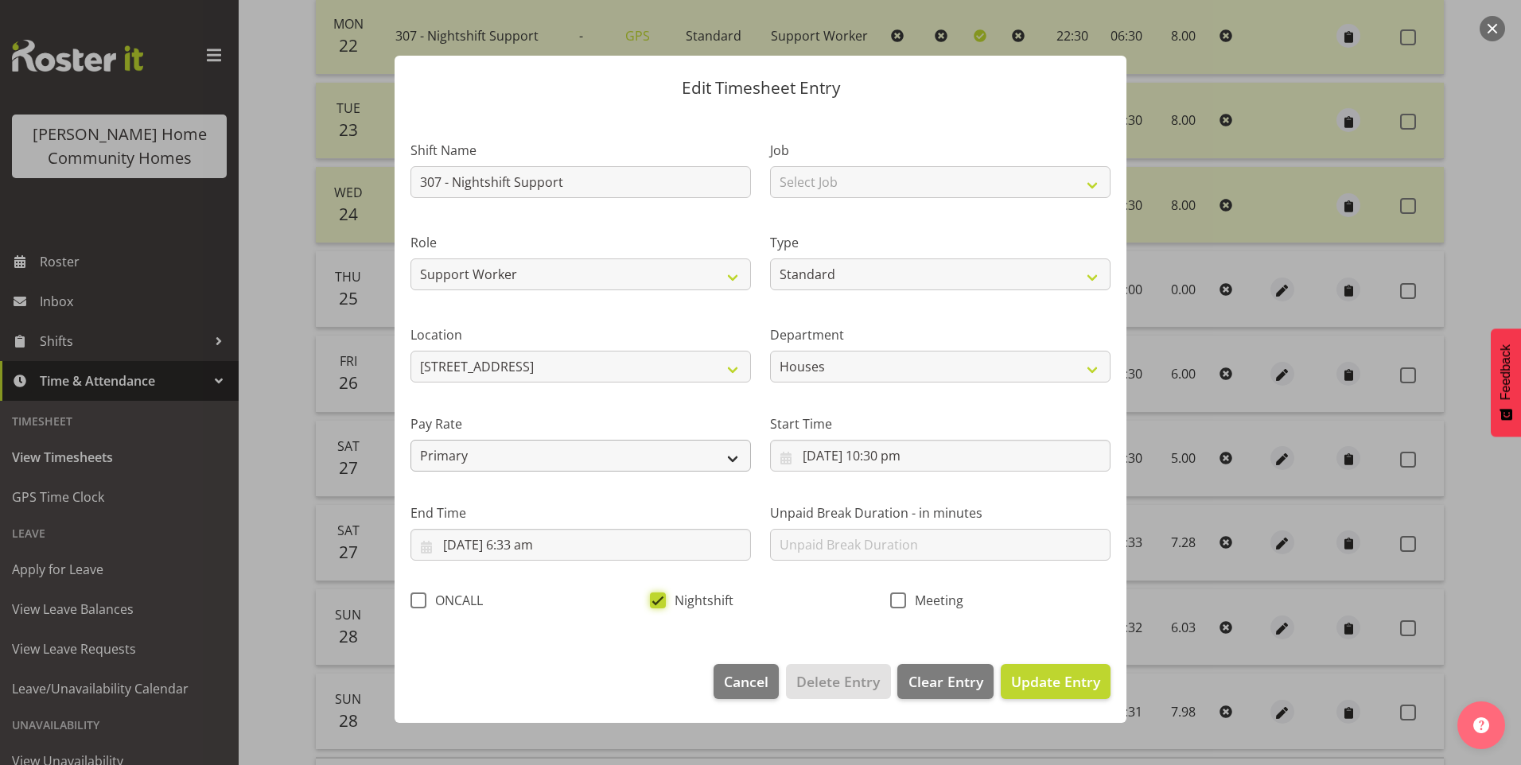
scroll to position [0, 0]
click at [543, 545] on input "28/09/2025, 6:33 am" at bounding box center [580, 545] width 340 height 32
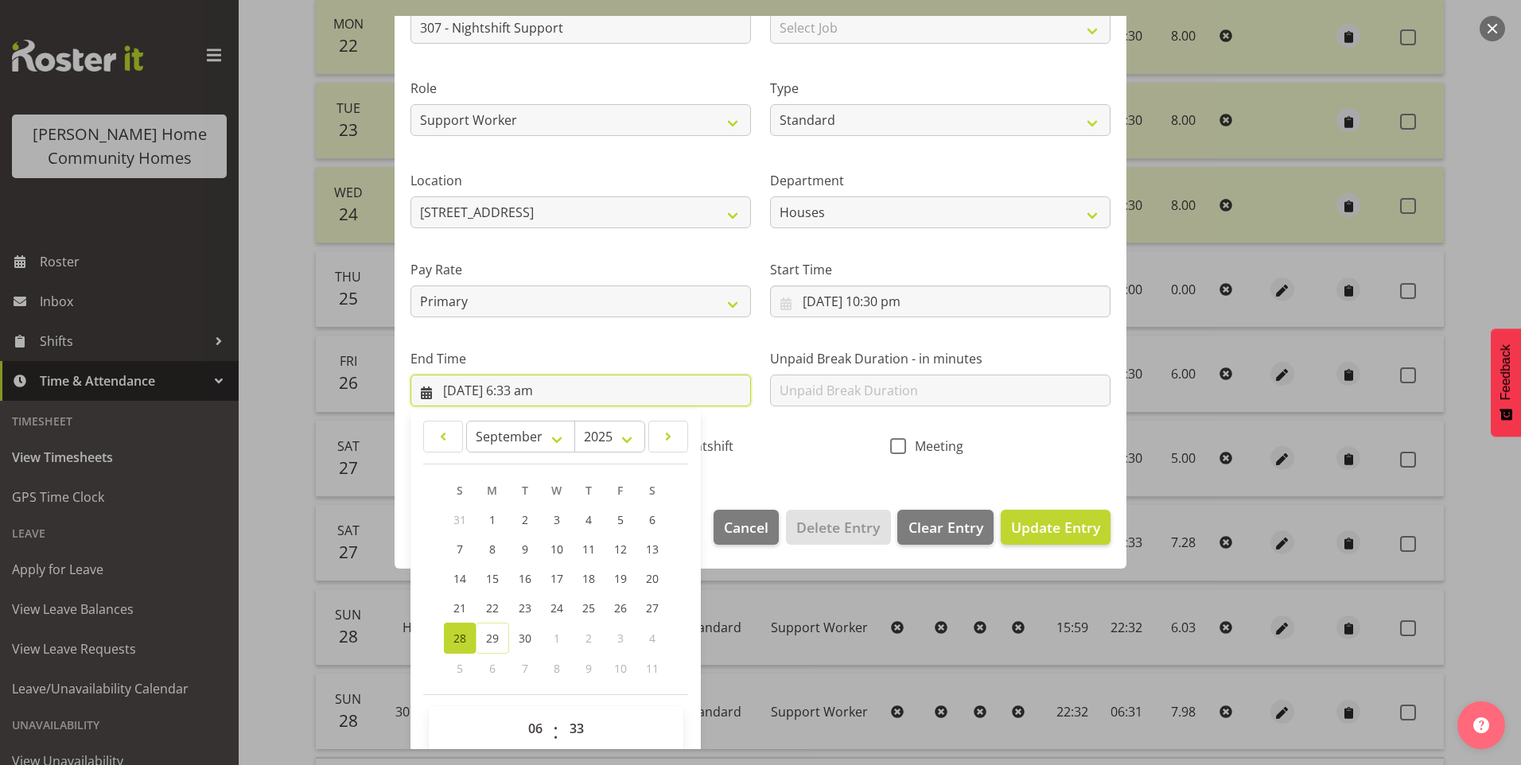
scroll to position [159, 0]
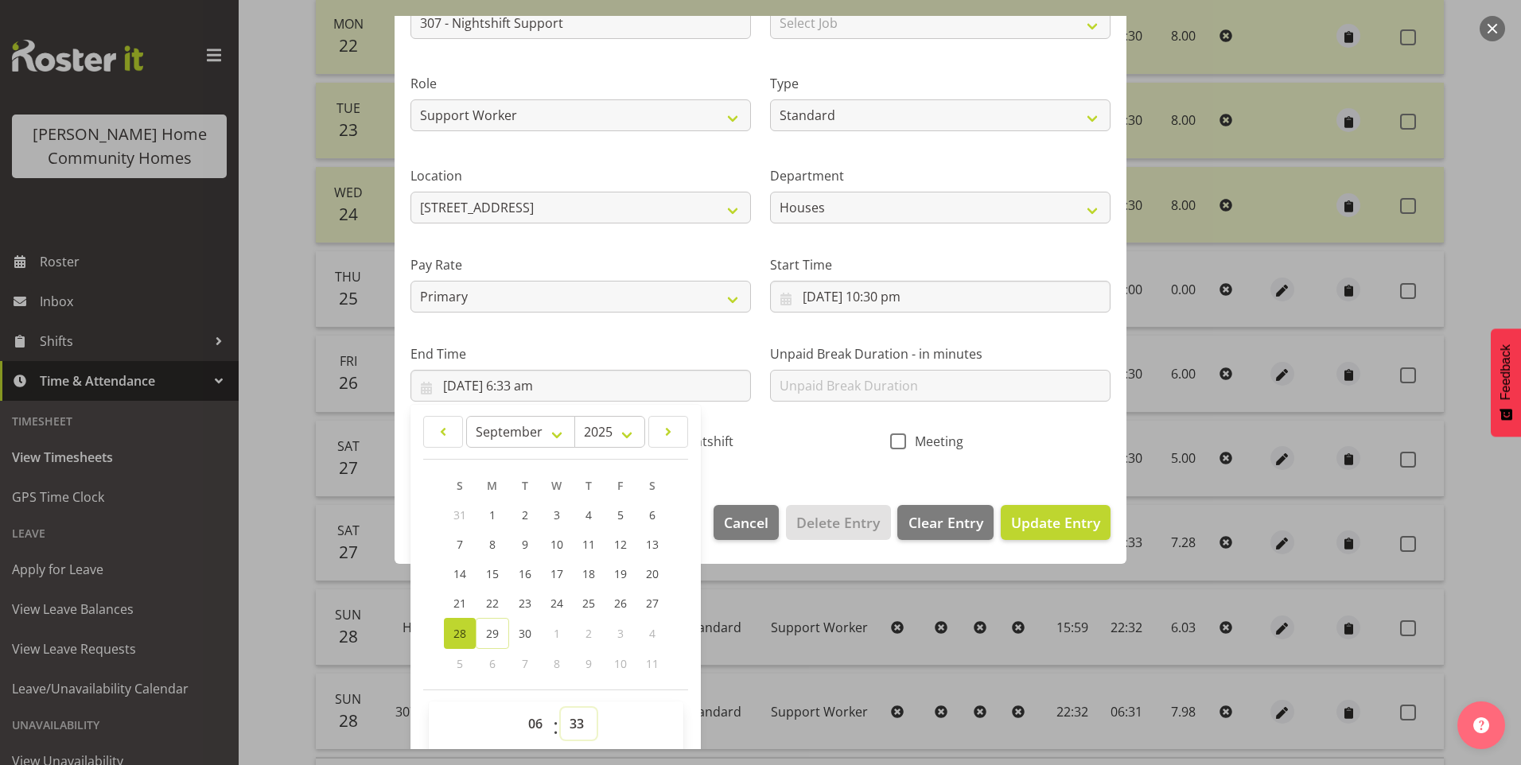
click at [578, 717] on select "00 01 02 03 04 05 06 07 08 09 10 11 12 13 14 15 16 17 18 19 20 21 22 23 24 25 2…" at bounding box center [579, 724] width 36 height 32
click at [561, 708] on select "00 01 02 03 04 05 06 07 08 09 10 11 12 13 14 15 16 17 18 19 20 21 22 23 24 25 2…" at bounding box center [579, 724] width 36 height 32
click at [1063, 530] on span "Update Entry" at bounding box center [1055, 522] width 89 height 19
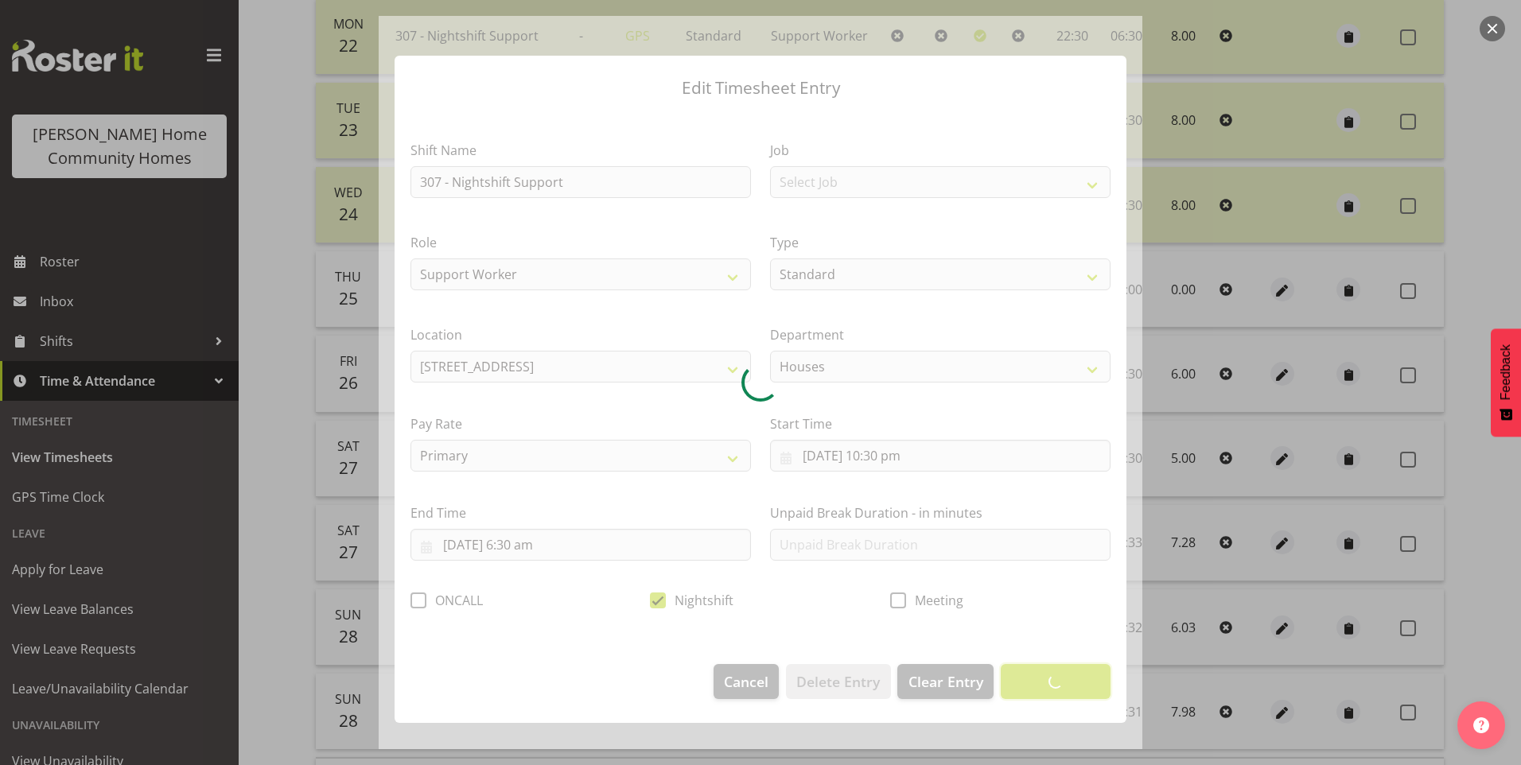
scroll to position [0, 0]
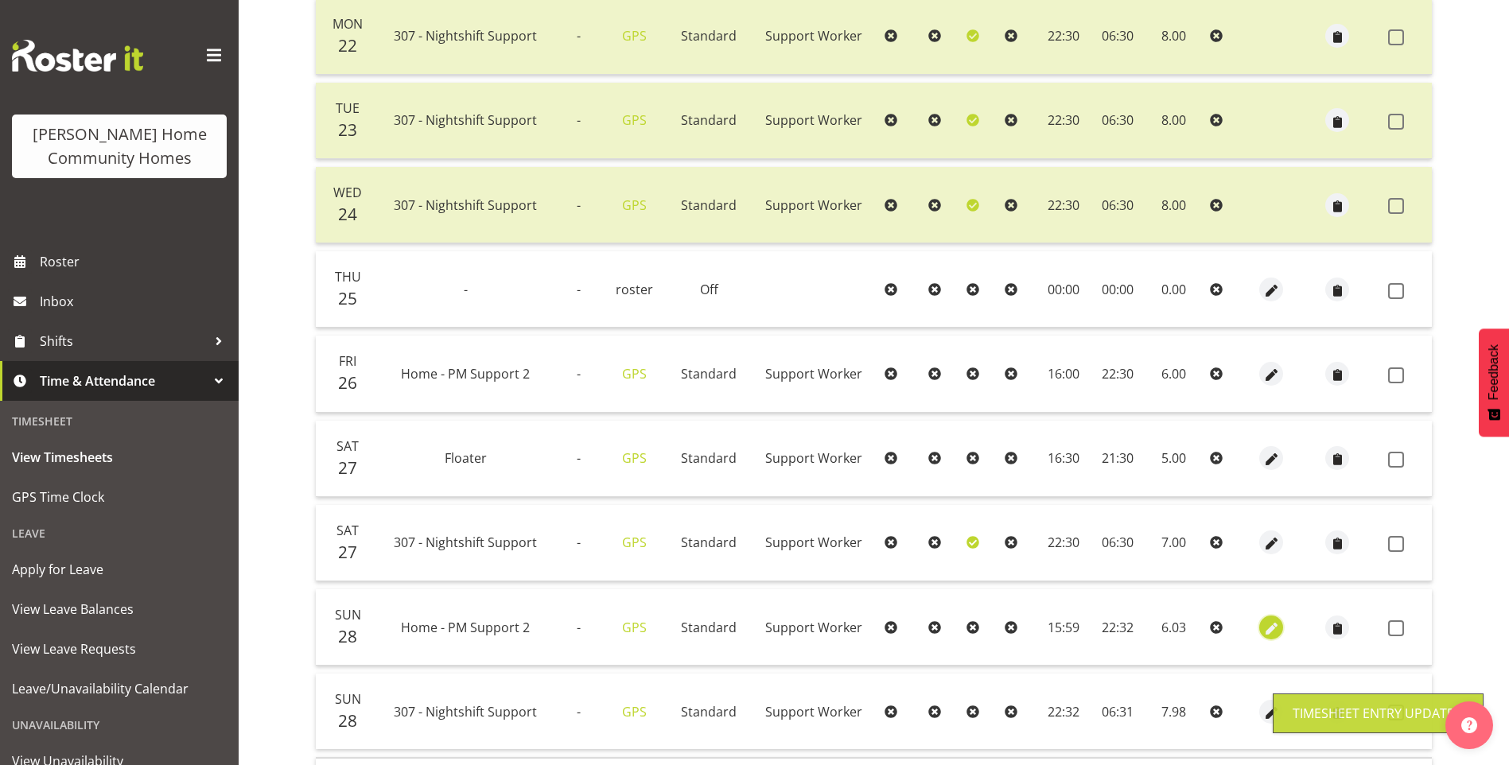
click at [1274, 627] on span "button" at bounding box center [1271, 629] width 18 height 18
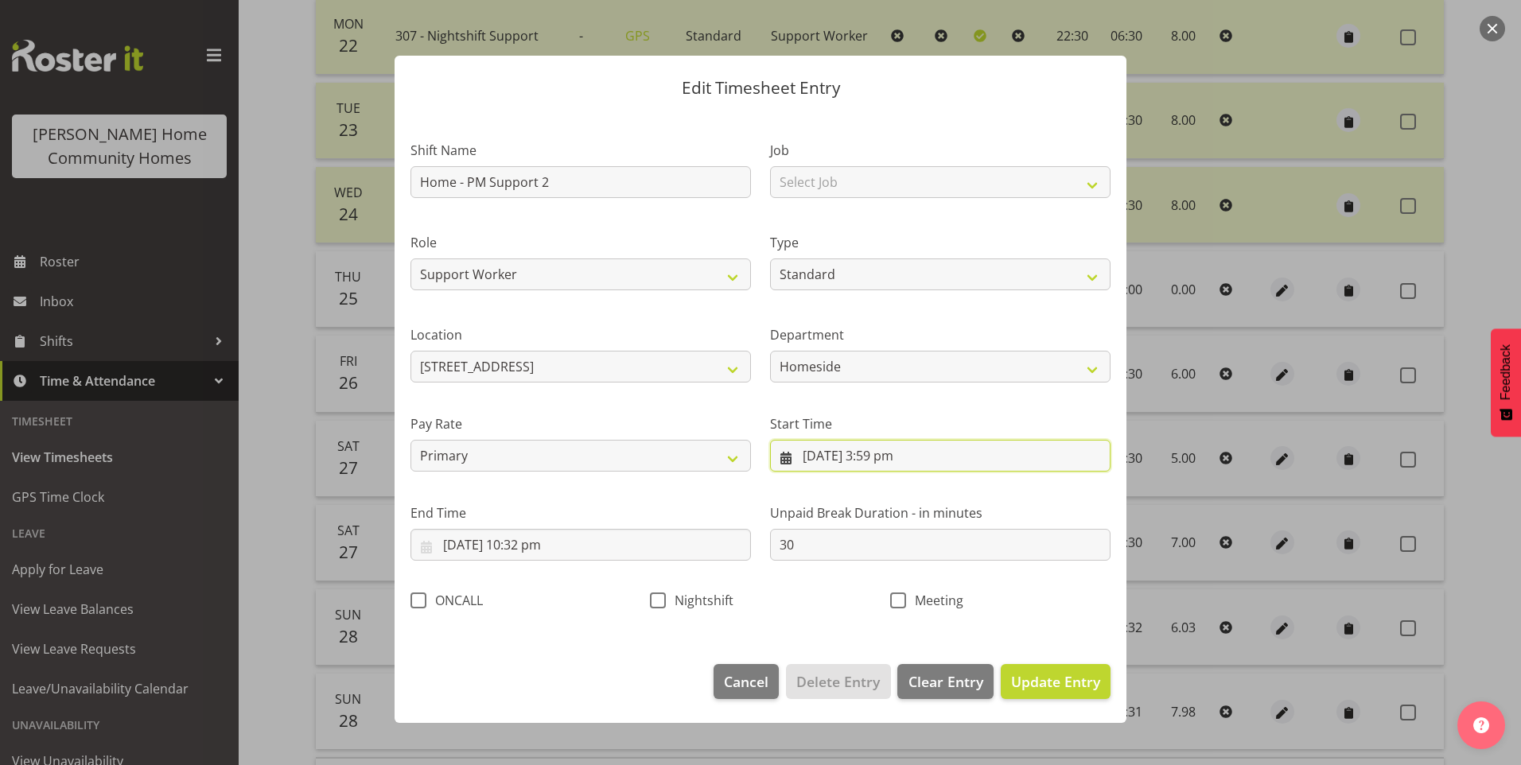
click at [880, 461] on input "28/09/2025, 3:59 pm" at bounding box center [940, 456] width 340 height 32
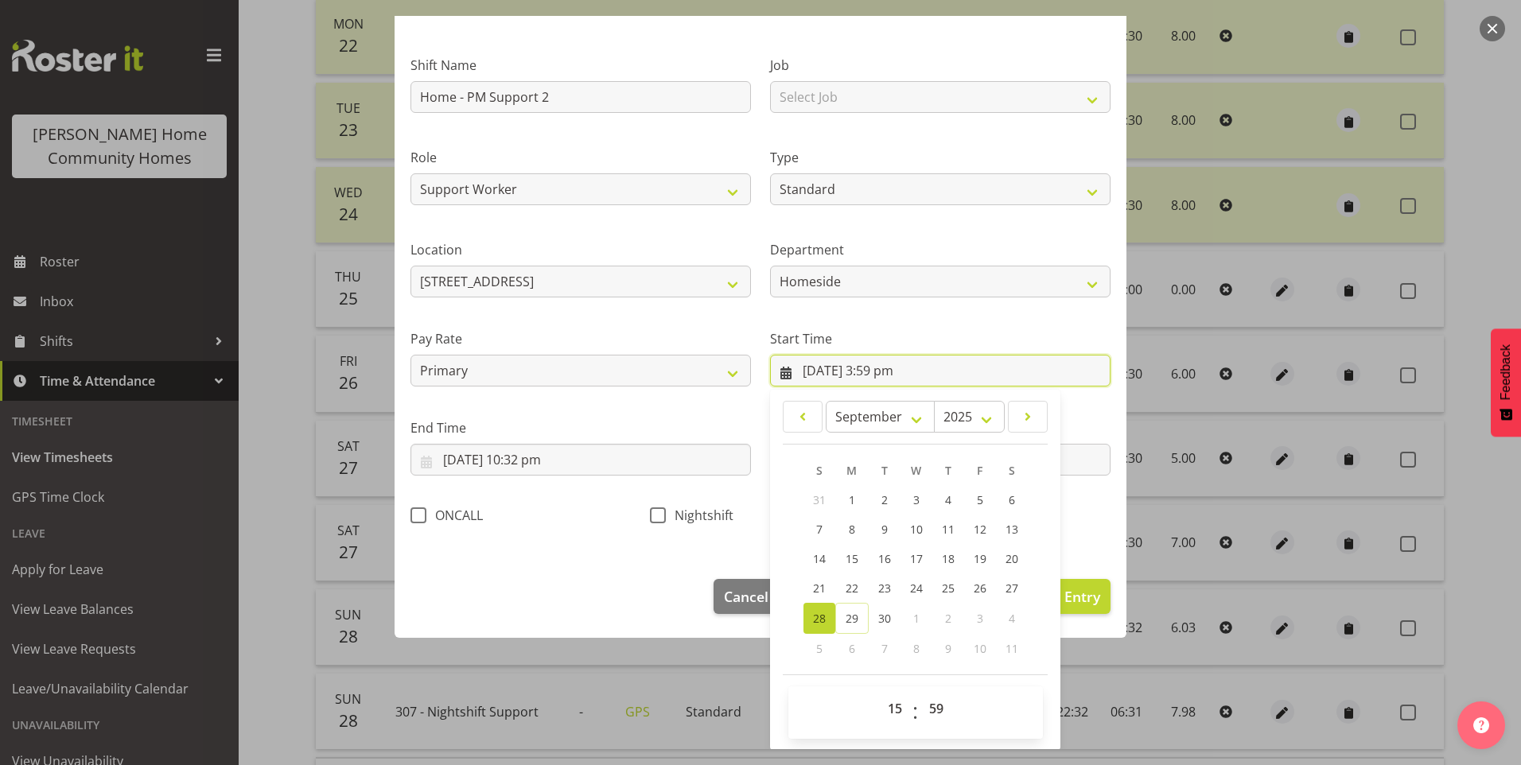
scroll to position [86, 0]
click at [887, 724] on span "00 01 02 03 04 05 06 07 08 09 10 11 12 13 14 15 16 17 18 19 20 21 22 23" at bounding box center [897, 712] width 36 height 40
click at [884, 705] on select "00 01 02 03 04 05 06 07 08 09 10 11 12 13 14 15 16 17 18 19 20 21 22 23" at bounding box center [897, 708] width 36 height 32
click at [879, 692] on select "00 01 02 03 04 05 06 07 08 09 10 11 12 13 14 15 16 17 18 19 20 21 22 23" at bounding box center [897, 708] width 36 height 32
drag, startPoint x: 936, startPoint y: 709, endPoint x: 942, endPoint y: 701, distance: 10.2
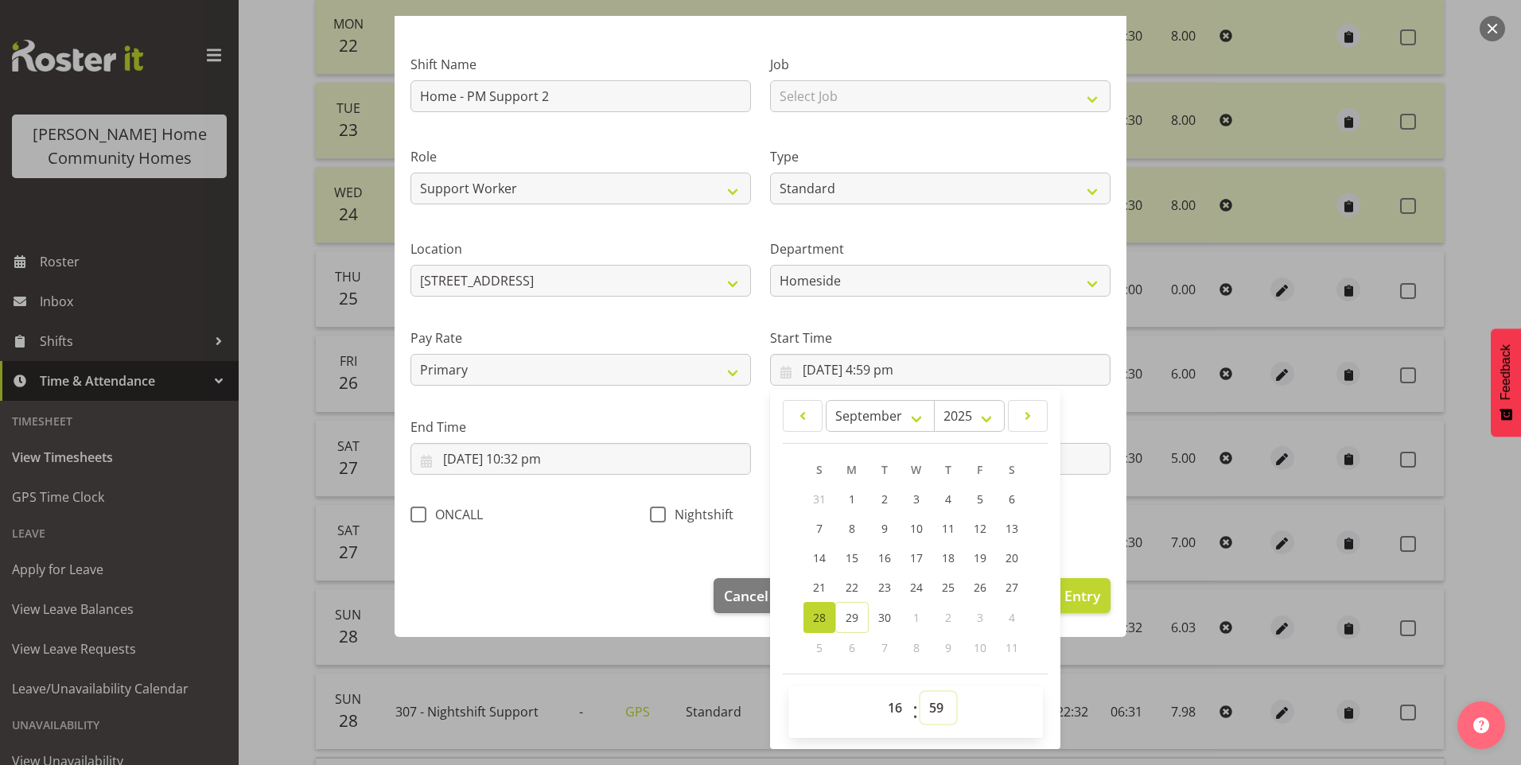
click at [937, 706] on select "00 01 02 03 04 05 06 07 08 09 10 11 12 13 14 15 16 17 18 19 20 21 22 23 24 25 2…" at bounding box center [938, 708] width 36 height 32
click at [920, 692] on select "00 01 02 03 04 05 06 07 08 09 10 11 12 13 14 15 16 17 18 19 20 21 22 23 24 25 2…" at bounding box center [938, 708] width 36 height 32
click at [560, 464] on input "28/09/2025, 10:32 pm" at bounding box center [580, 459] width 340 height 32
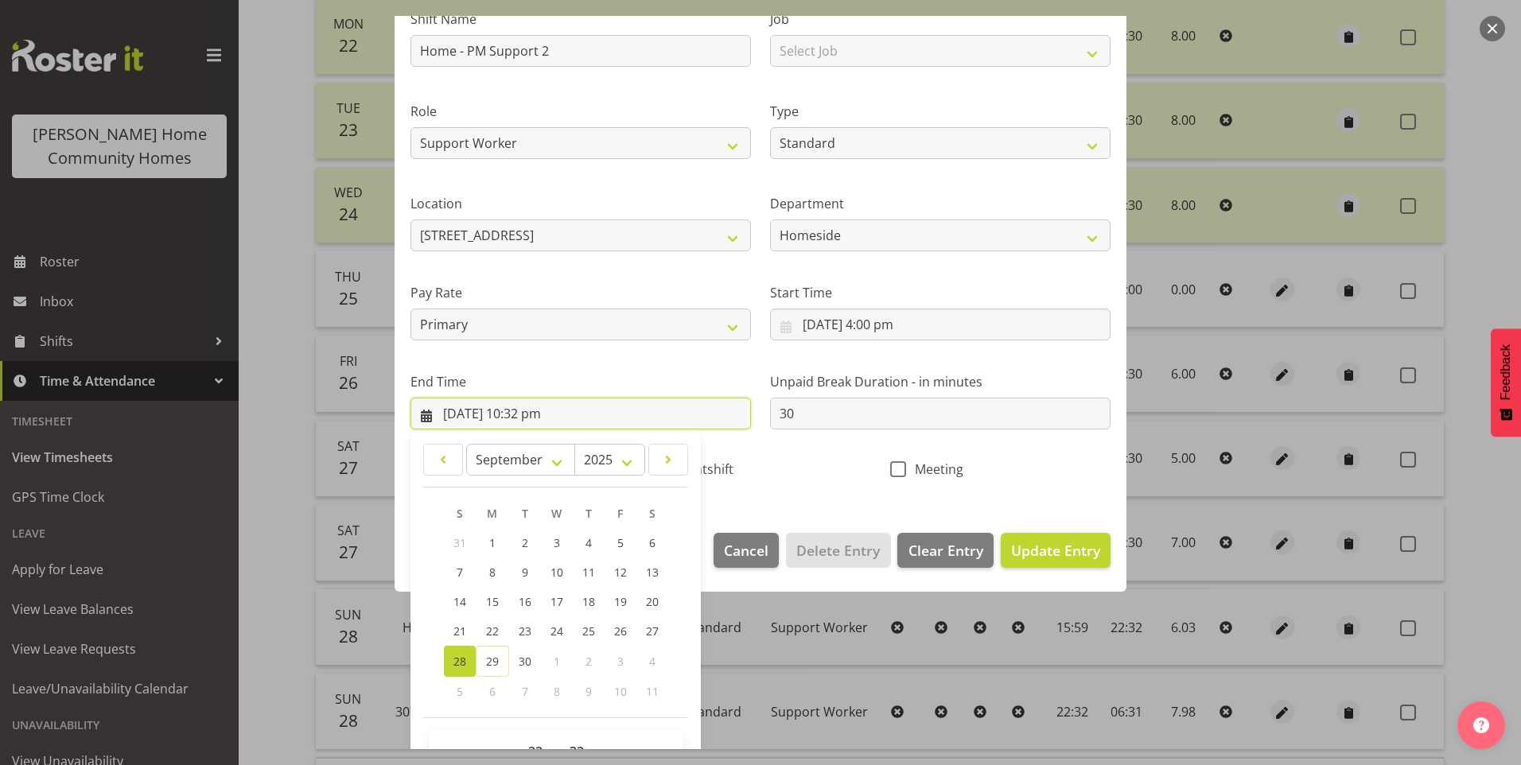
scroll to position [175, 0]
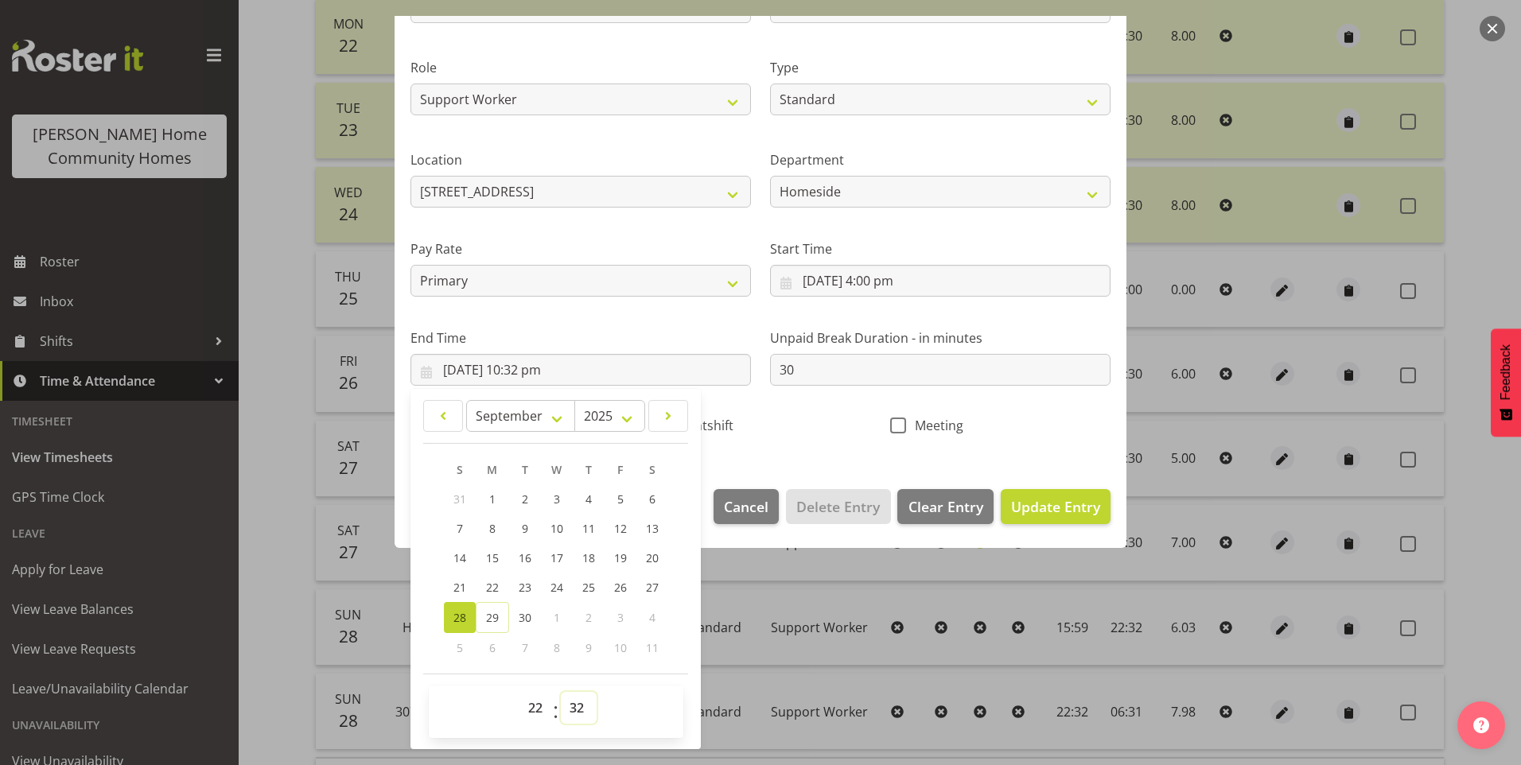
drag, startPoint x: 576, startPoint y: 713, endPoint x: 588, endPoint y: 692, distance: 23.9
click at [577, 712] on select "00 01 02 03 04 05 06 07 08 09 10 11 12 13 14 15 16 17 18 19 20 21 22 23 24 25 2…" at bounding box center [579, 708] width 36 height 32
click at [561, 692] on select "00 01 02 03 04 05 06 07 08 09 10 11 12 13 14 15 16 17 18 19 20 21 22 23 24 25 2…" at bounding box center [579, 708] width 36 height 32
drag, startPoint x: 1052, startPoint y: 508, endPoint x: 1148, endPoint y: 526, distance: 97.8
click at [1053, 507] on span "Update Entry" at bounding box center [1055, 506] width 89 height 19
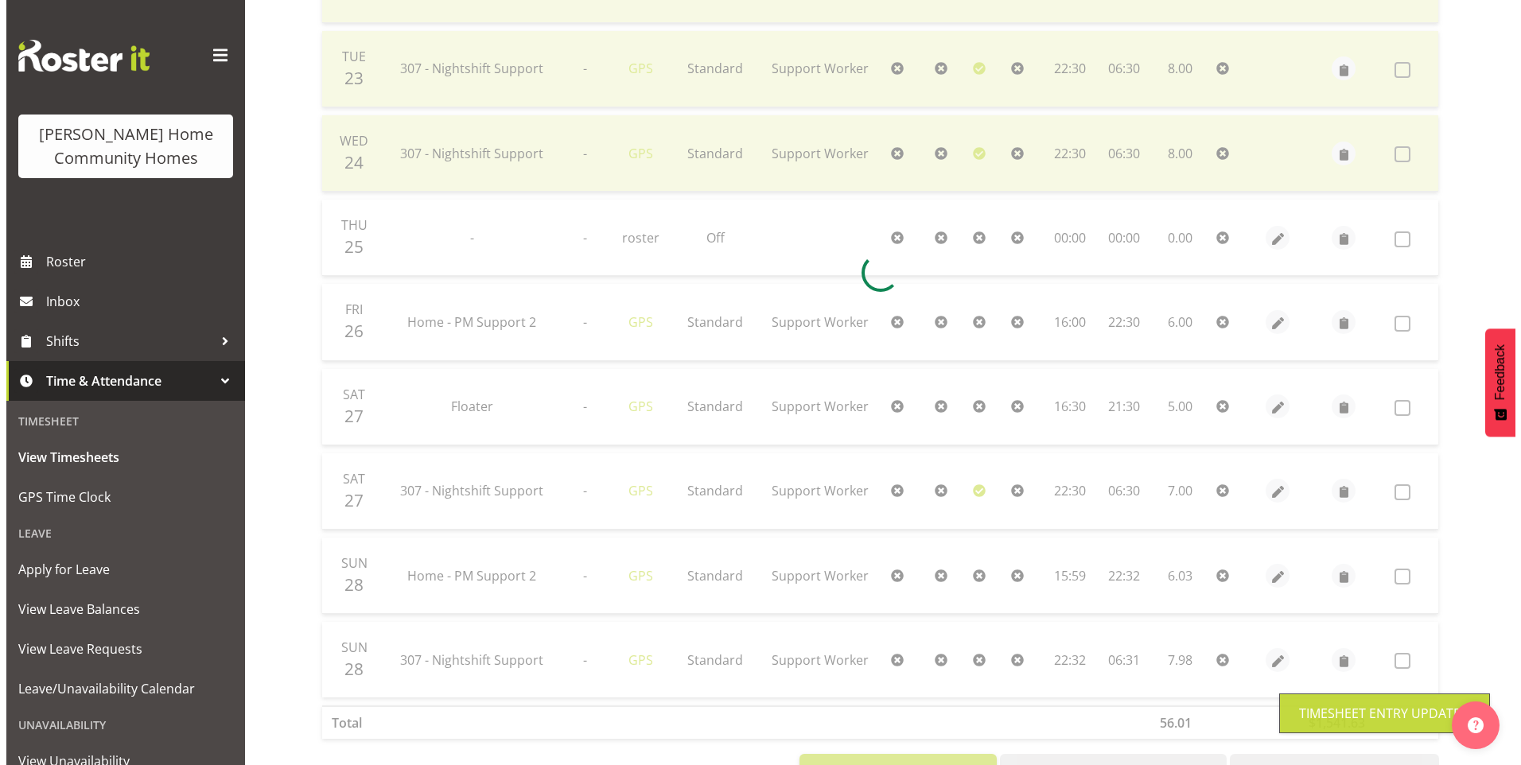
scroll to position [477, 0]
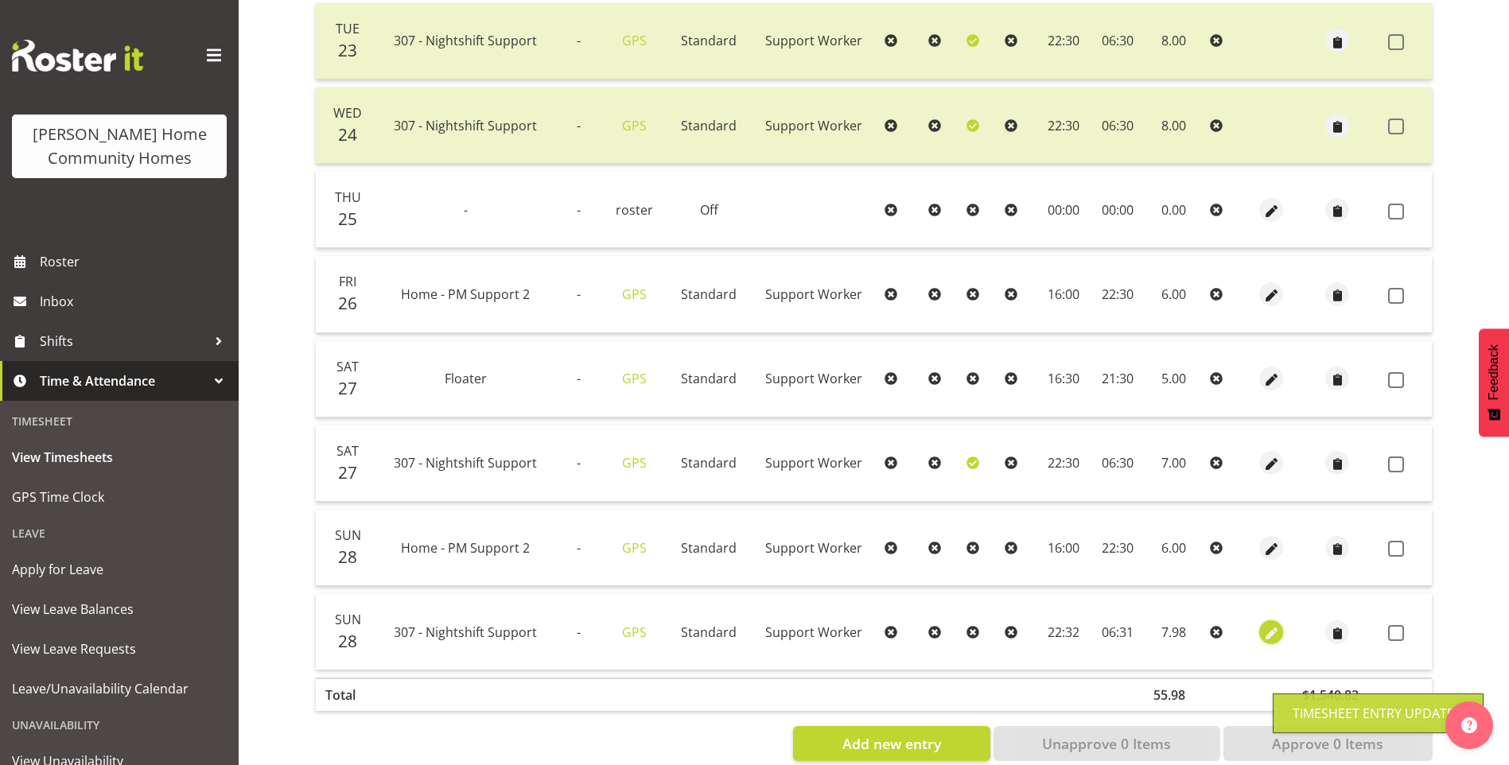
click at [1270, 624] on span "button" at bounding box center [1271, 631] width 18 height 23
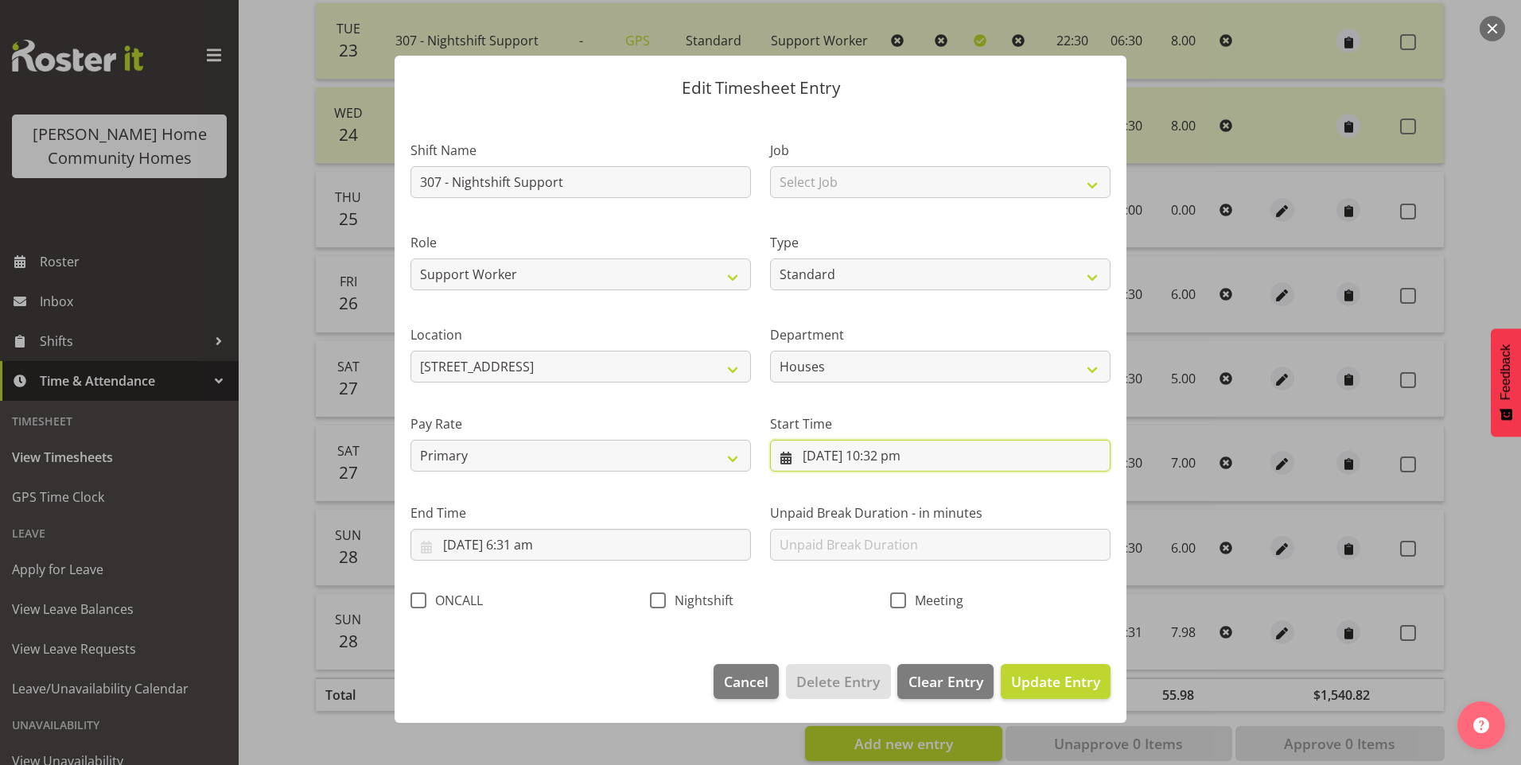
click at [909, 460] on input "28/09/2025, 10:32 pm" at bounding box center [940, 456] width 340 height 32
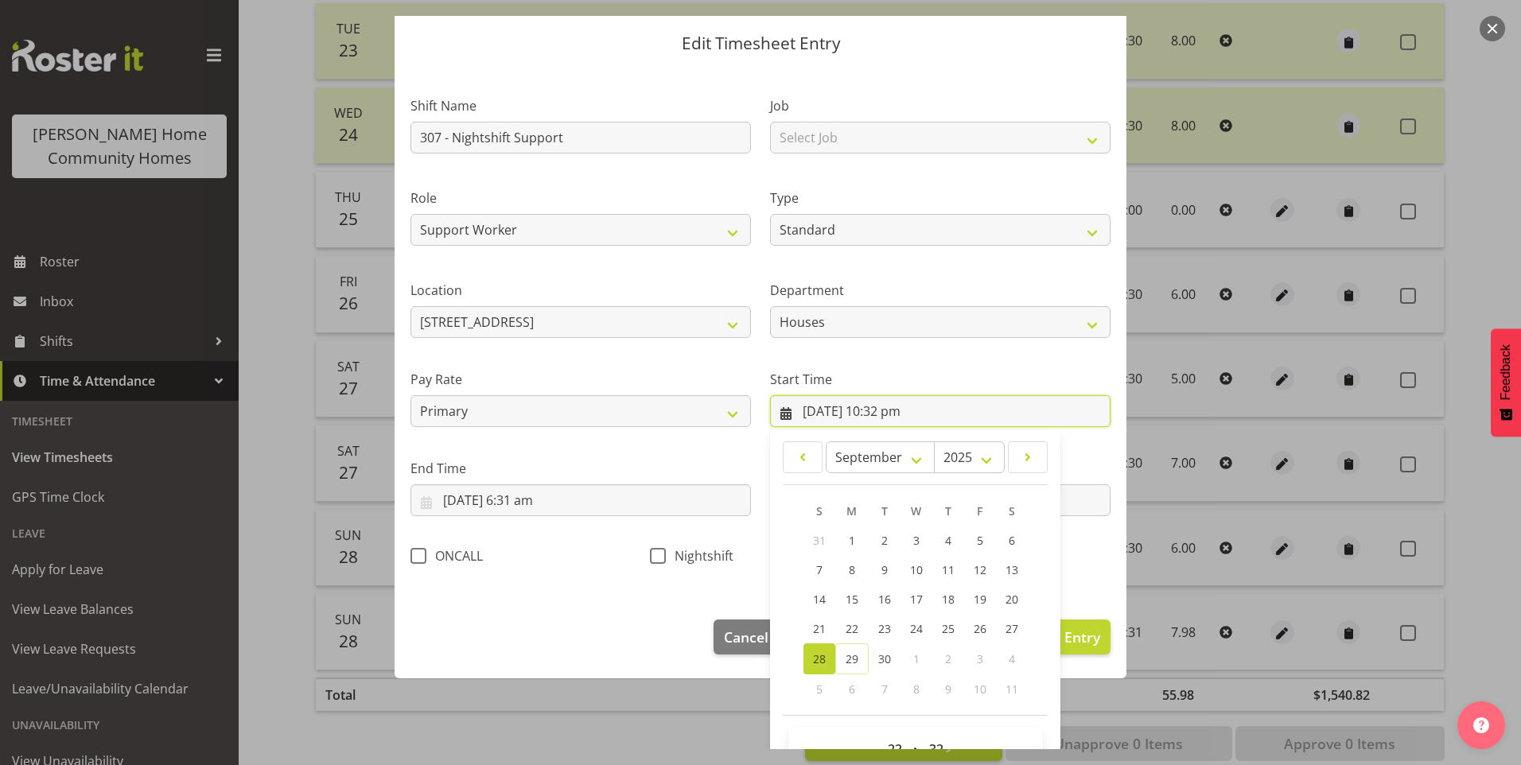
scroll to position [86, 0]
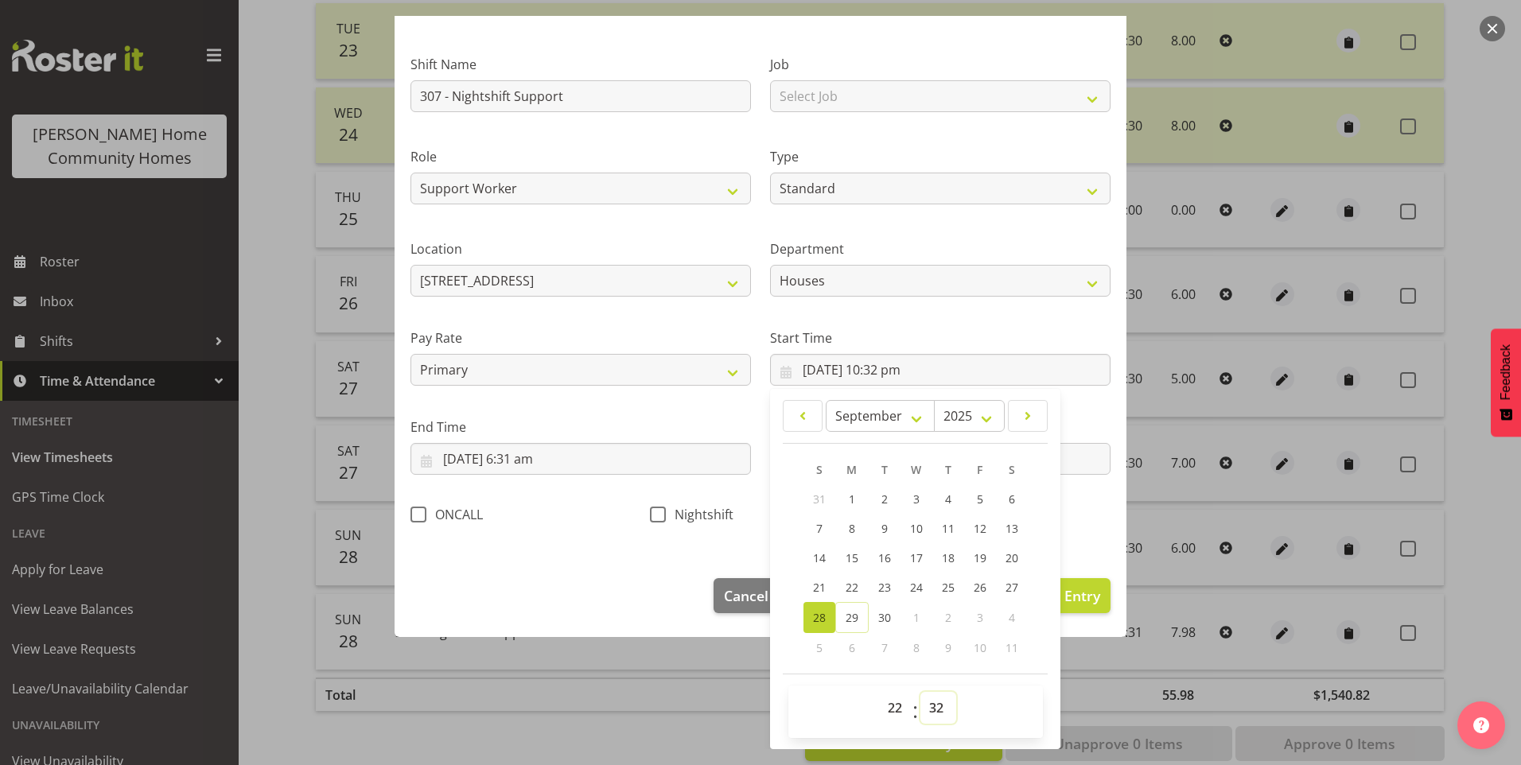
click at [921, 714] on select "00 01 02 03 04 05 06 07 08 09 10 11 12 13 14 15 16 17 18 19 20 21 22 23 24 25 2…" at bounding box center [938, 708] width 36 height 32
click at [920, 692] on select "00 01 02 03 04 05 06 07 08 09 10 11 12 13 14 15 16 17 18 19 20 21 22 23 24 25 2…" at bounding box center [938, 708] width 36 height 32
click at [659, 519] on span at bounding box center [658, 515] width 16 height 16
click at [659, 519] on input "Nightshift" at bounding box center [655, 514] width 10 height 10
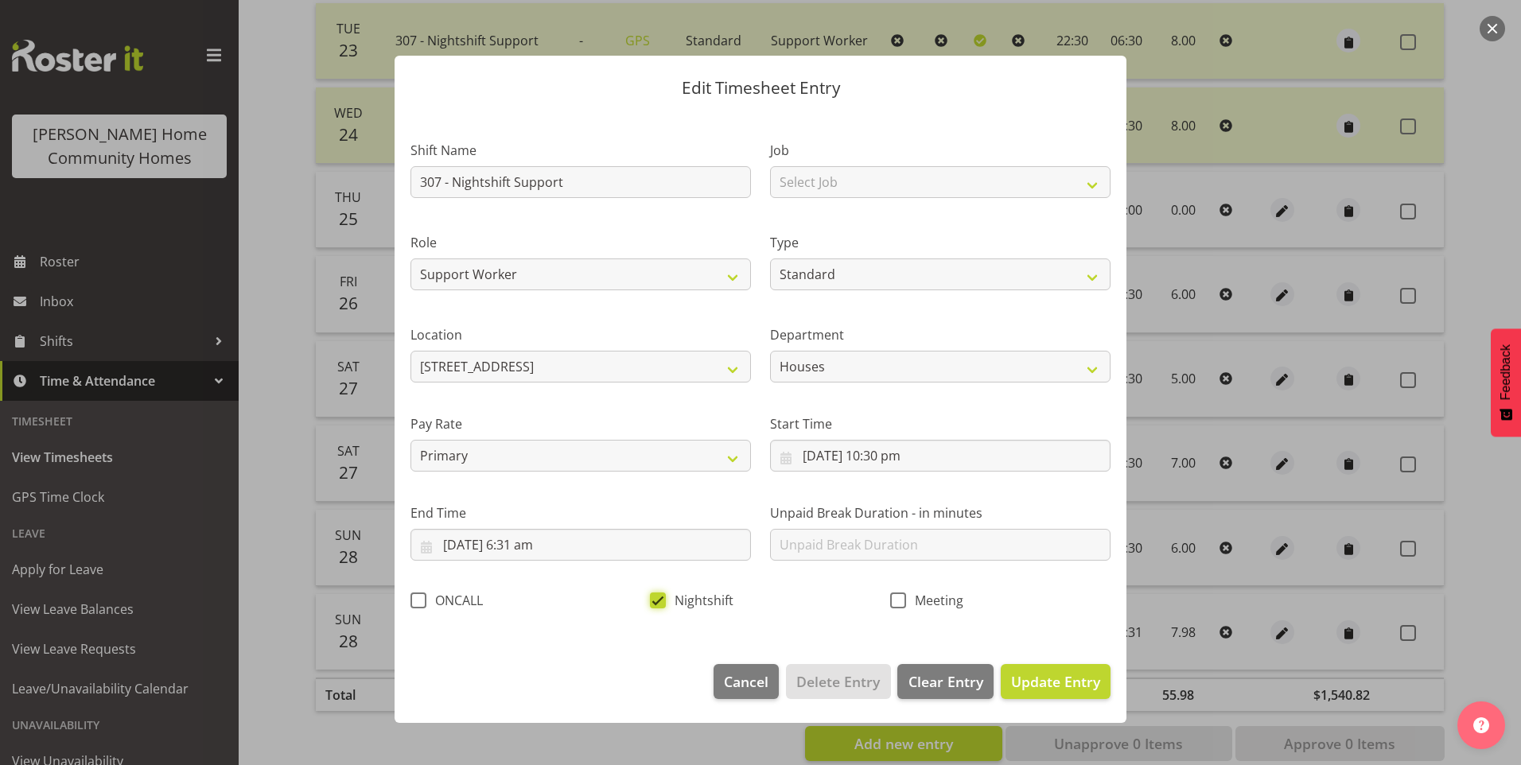
scroll to position [0, 0]
click at [540, 554] on input "29/09/2025, 6:31 am" at bounding box center [580, 545] width 340 height 32
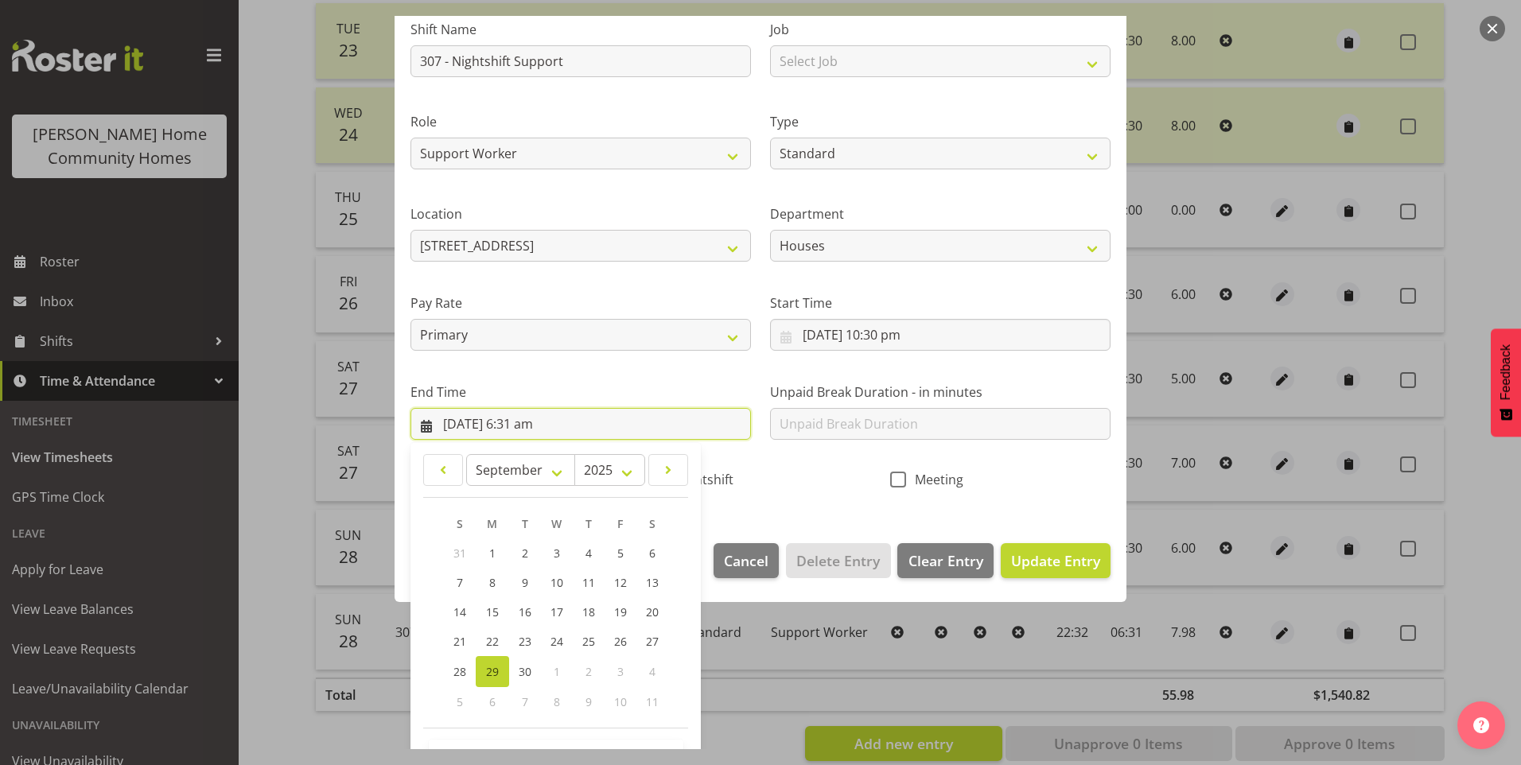
scroll to position [159, 0]
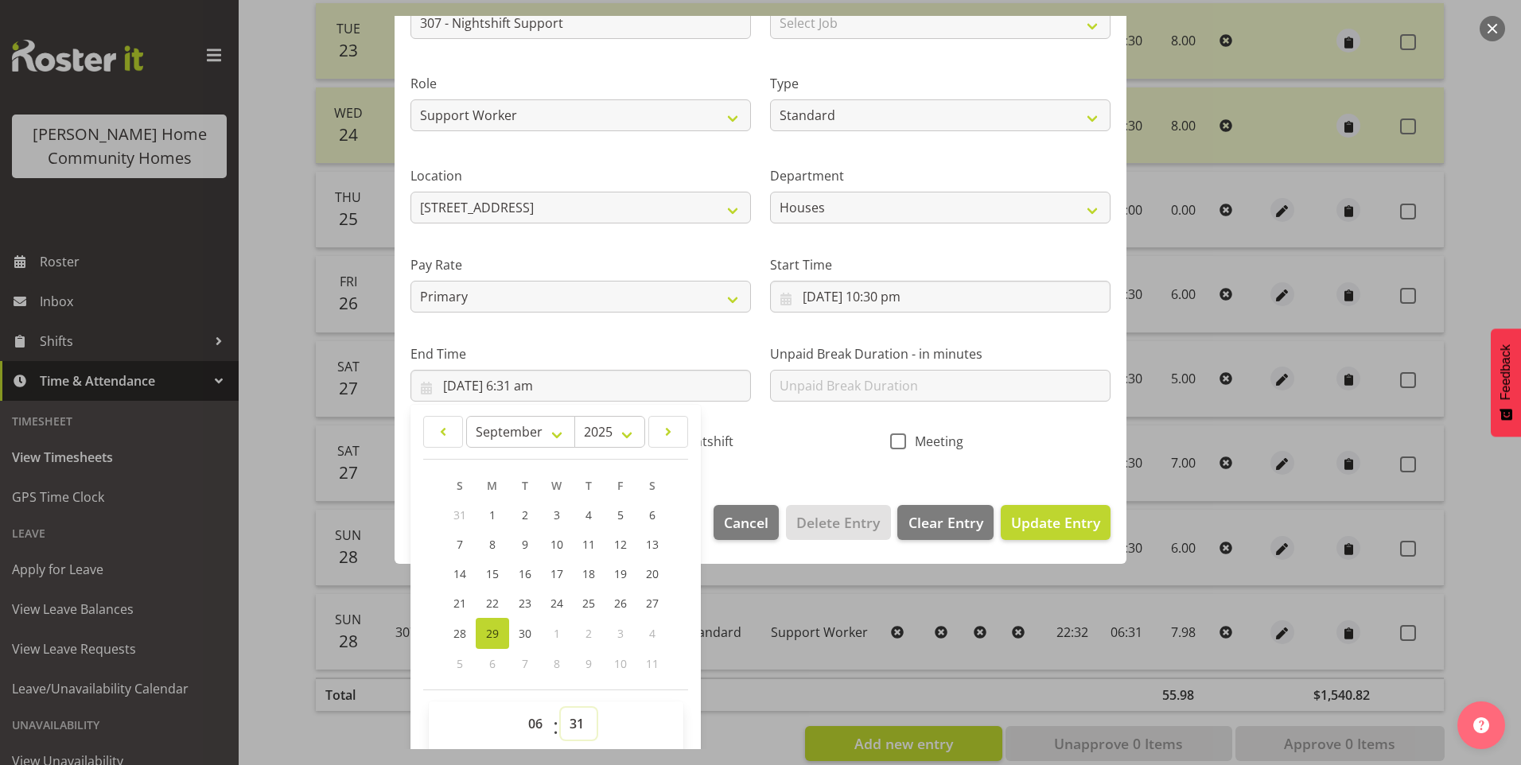
click at [579, 728] on select "00 01 02 03 04 05 06 07 08 09 10 11 12 13 14 15 16 17 18 19 20 21 22 23 24 25 2…" at bounding box center [579, 724] width 36 height 32
click at [561, 708] on select "00 01 02 03 04 05 06 07 08 09 10 11 12 13 14 15 16 17 18 19 20 21 22 23 24 25 2…" at bounding box center [579, 724] width 36 height 32
click at [1054, 507] on button "Update Entry" at bounding box center [1056, 522] width 110 height 35
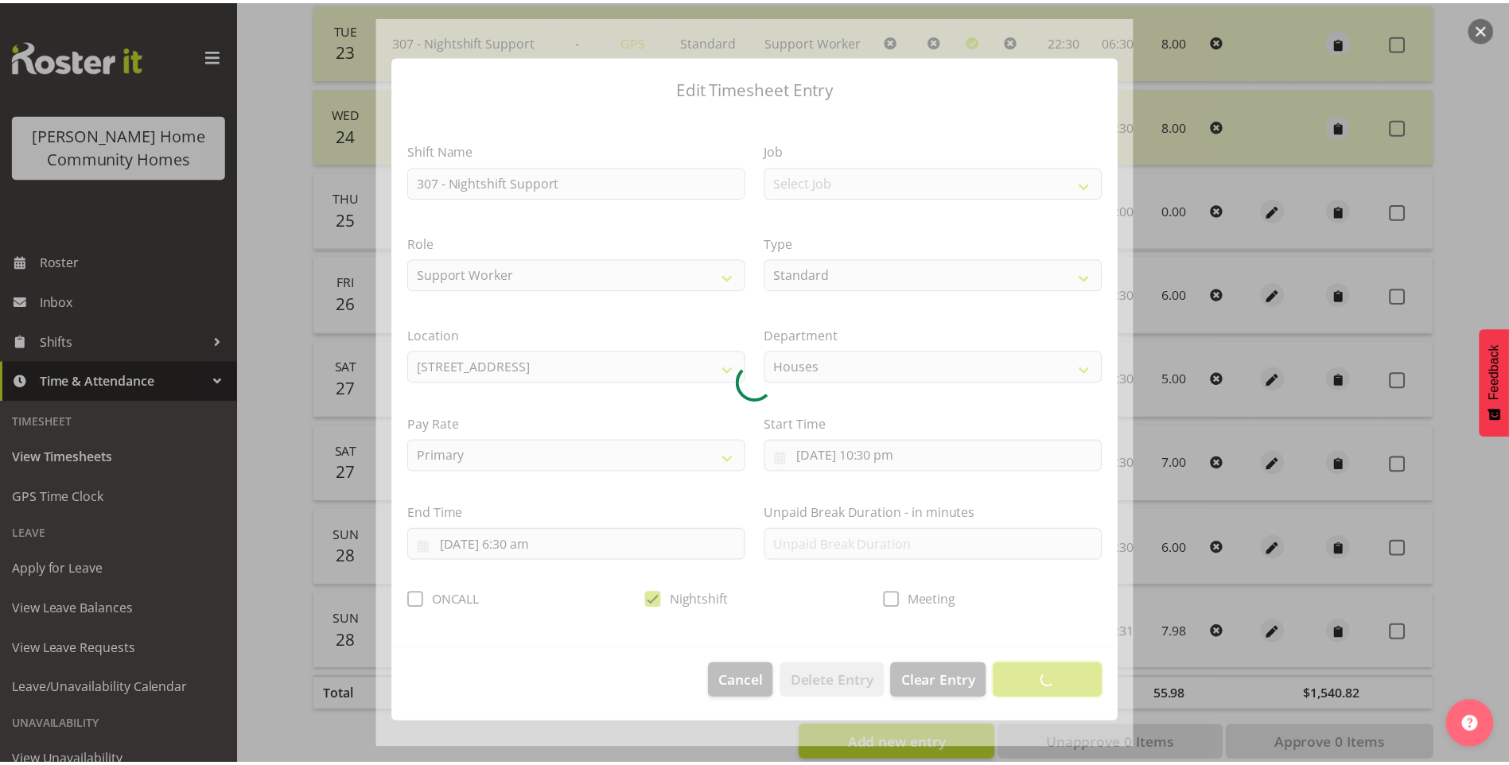
scroll to position [0, 0]
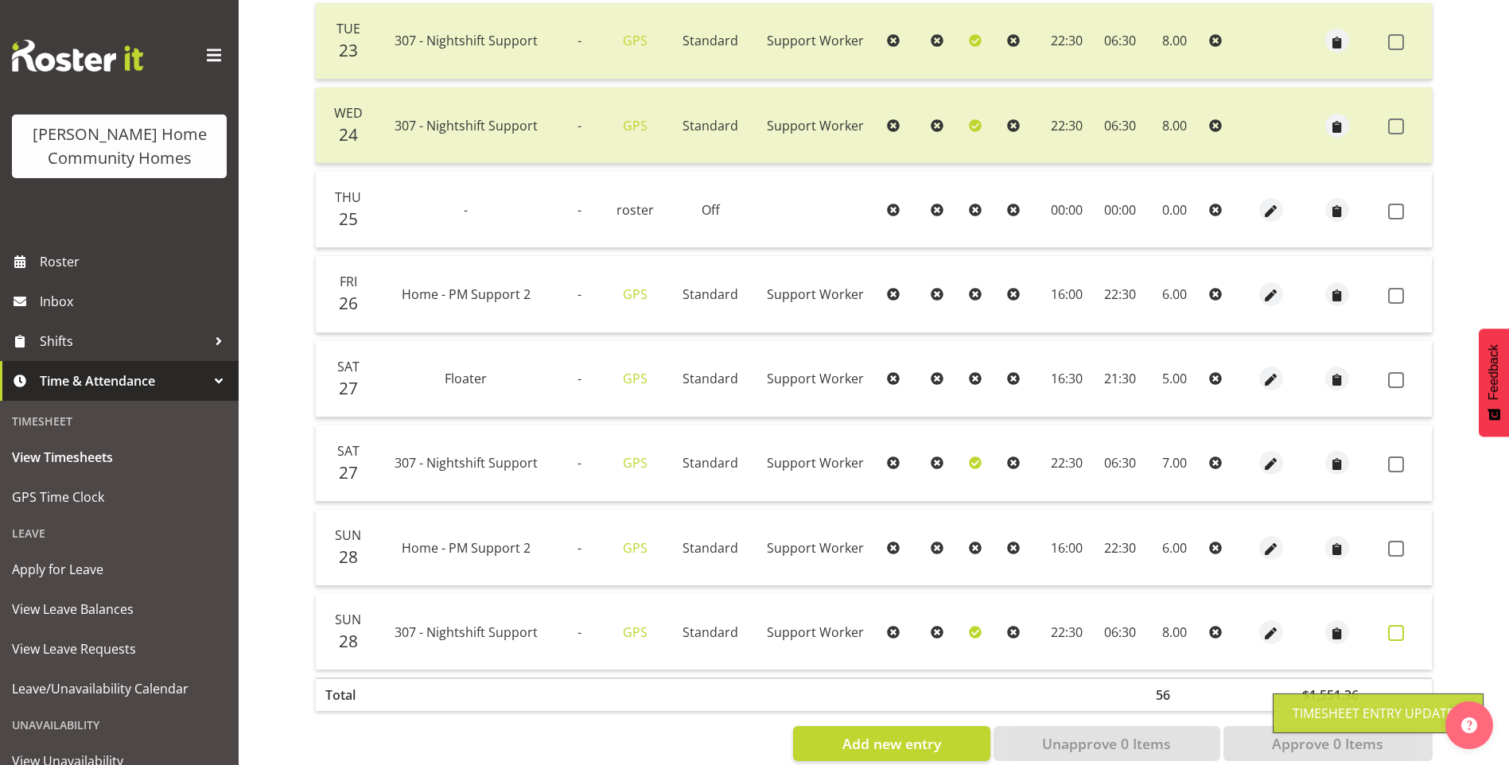
click at [1401, 631] on span at bounding box center [1396, 633] width 16 height 16
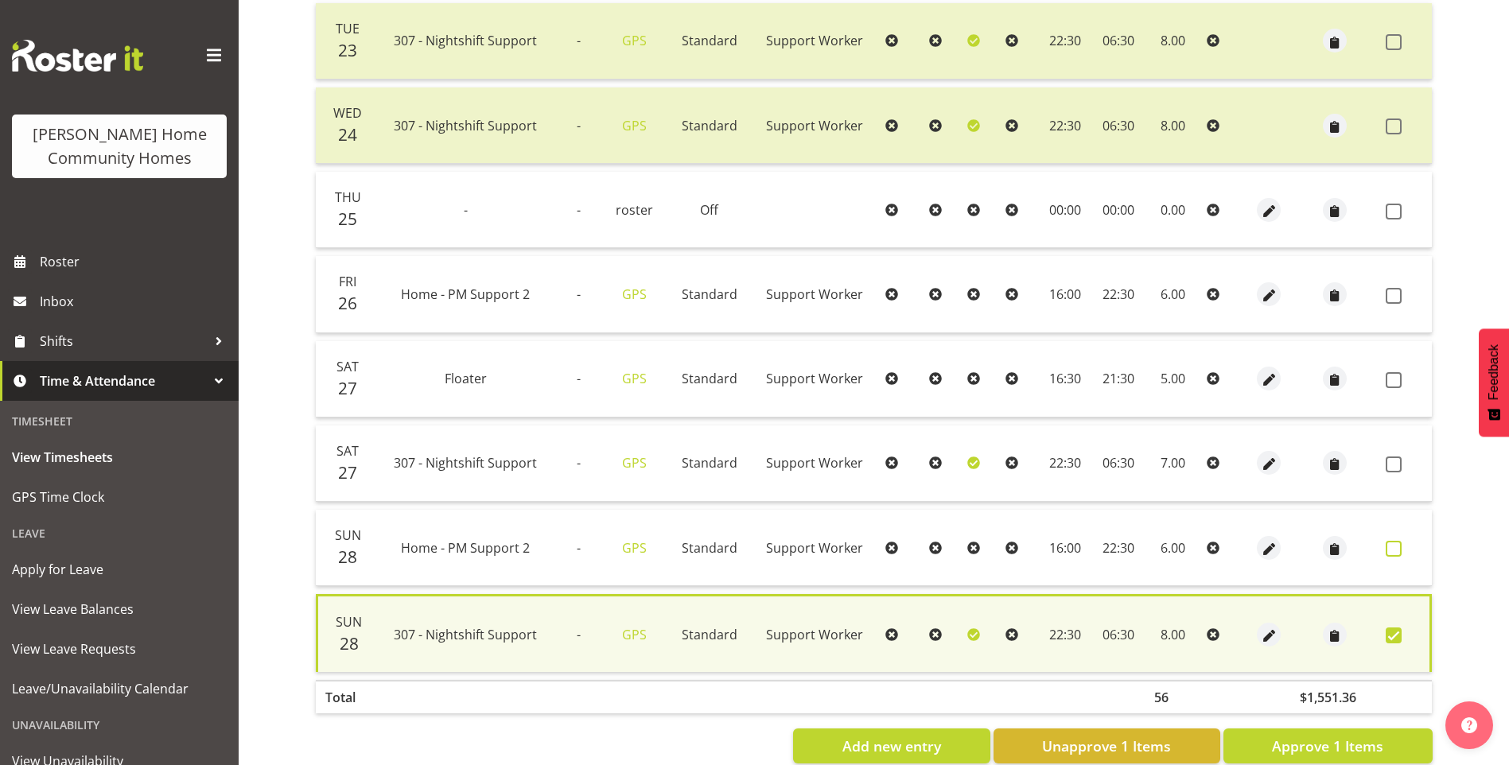
click at [1397, 546] on span at bounding box center [1393, 549] width 16 height 16
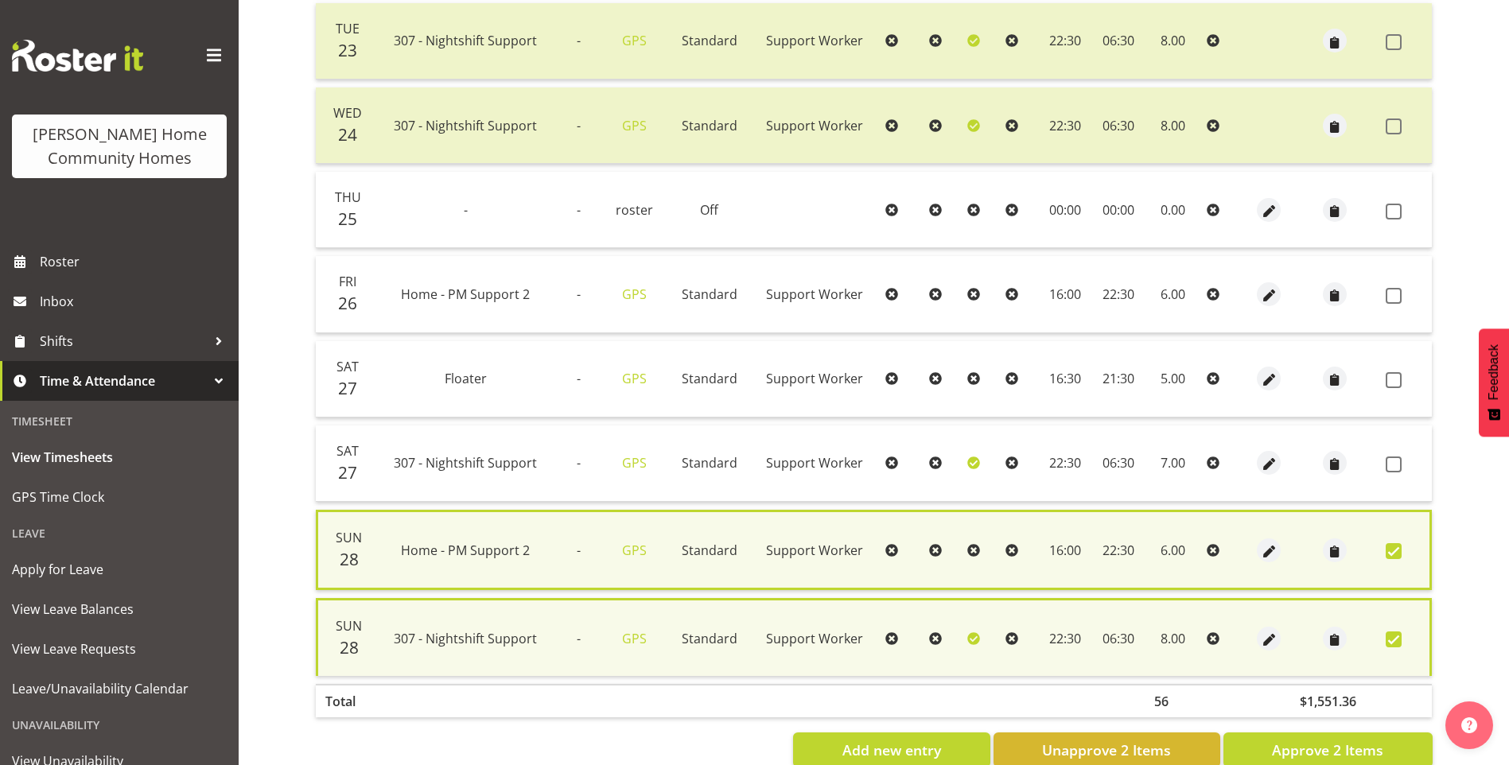
click at [1386, 461] on span at bounding box center [1393, 465] width 16 height 16
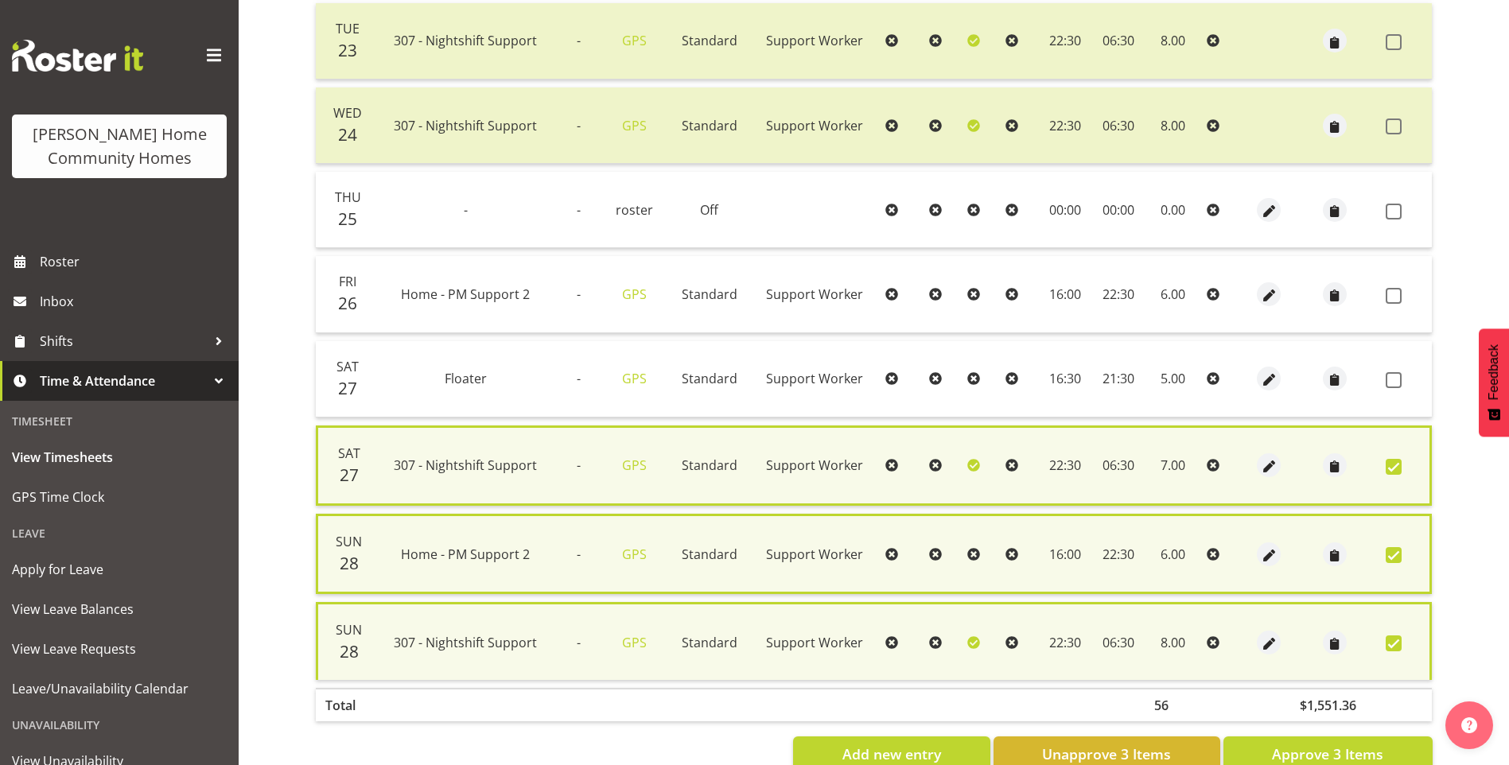
click at [1384, 377] on td at bounding box center [1405, 379] width 52 height 76
click at [1403, 294] on label at bounding box center [1397, 296] width 25 height 16
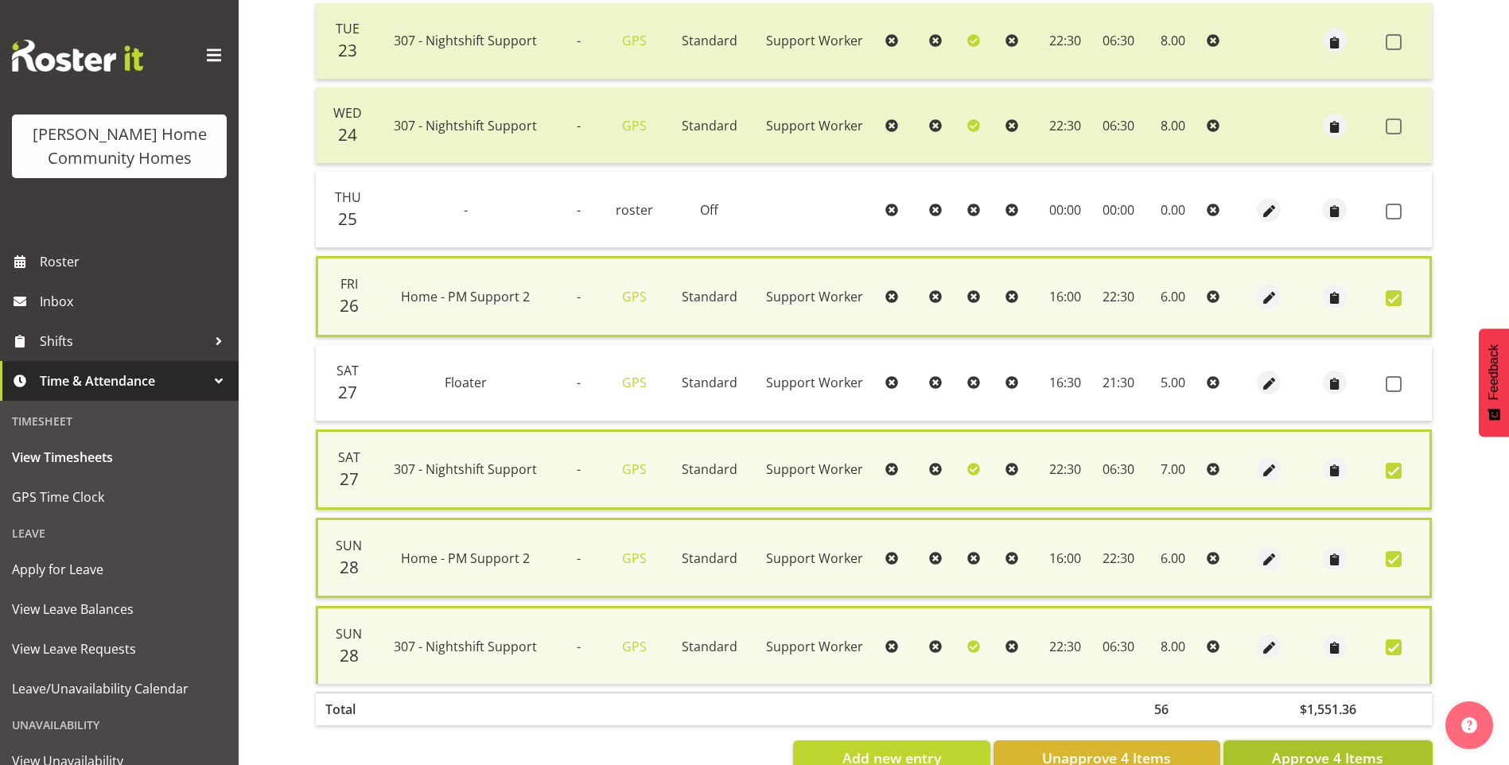
click at [1333, 748] on span "Approve 4 Items" at bounding box center [1327, 758] width 111 height 21
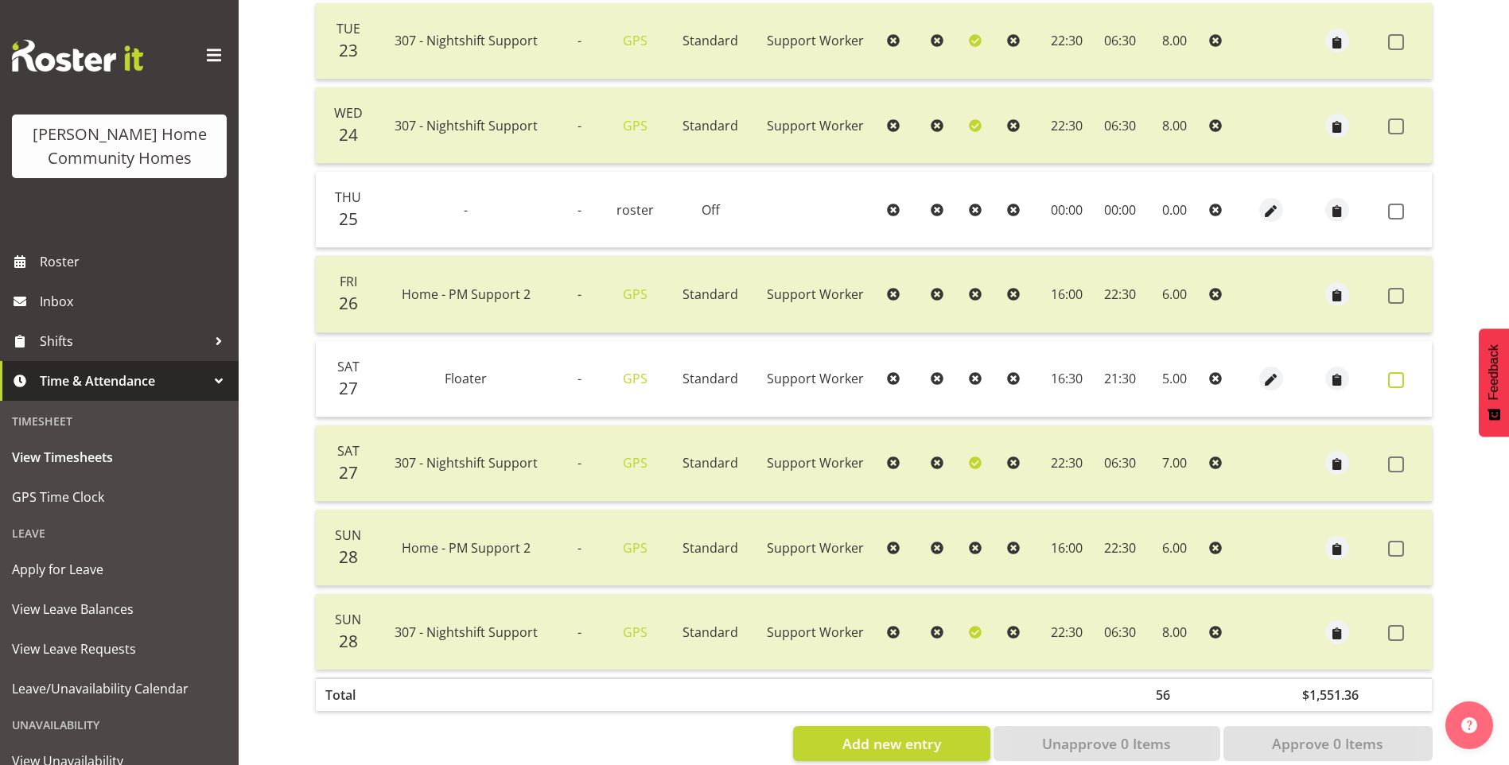
click at [1397, 382] on span at bounding box center [1396, 380] width 16 height 16
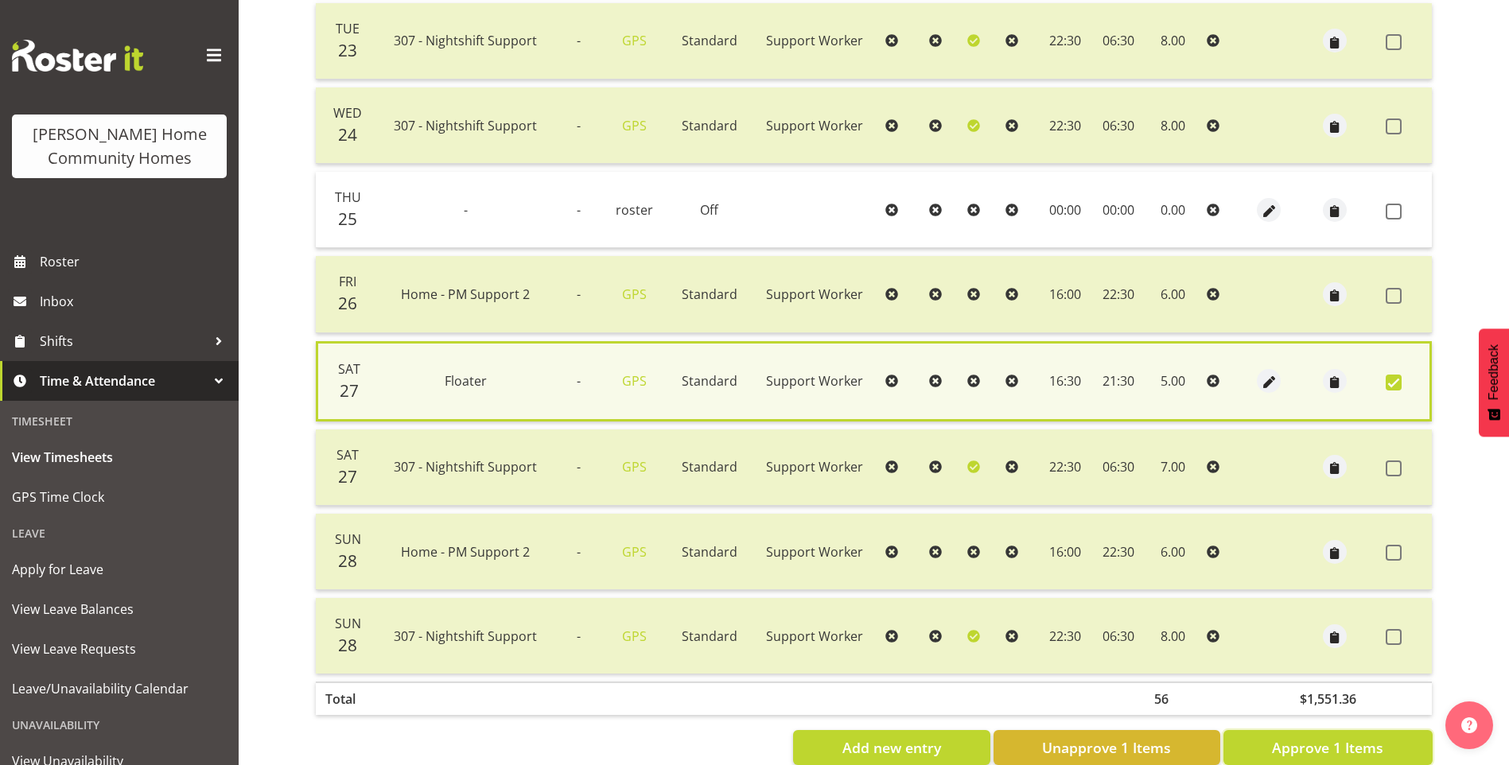
click at [1358, 736] on button "Approve 1 Items" at bounding box center [1327, 747] width 209 height 35
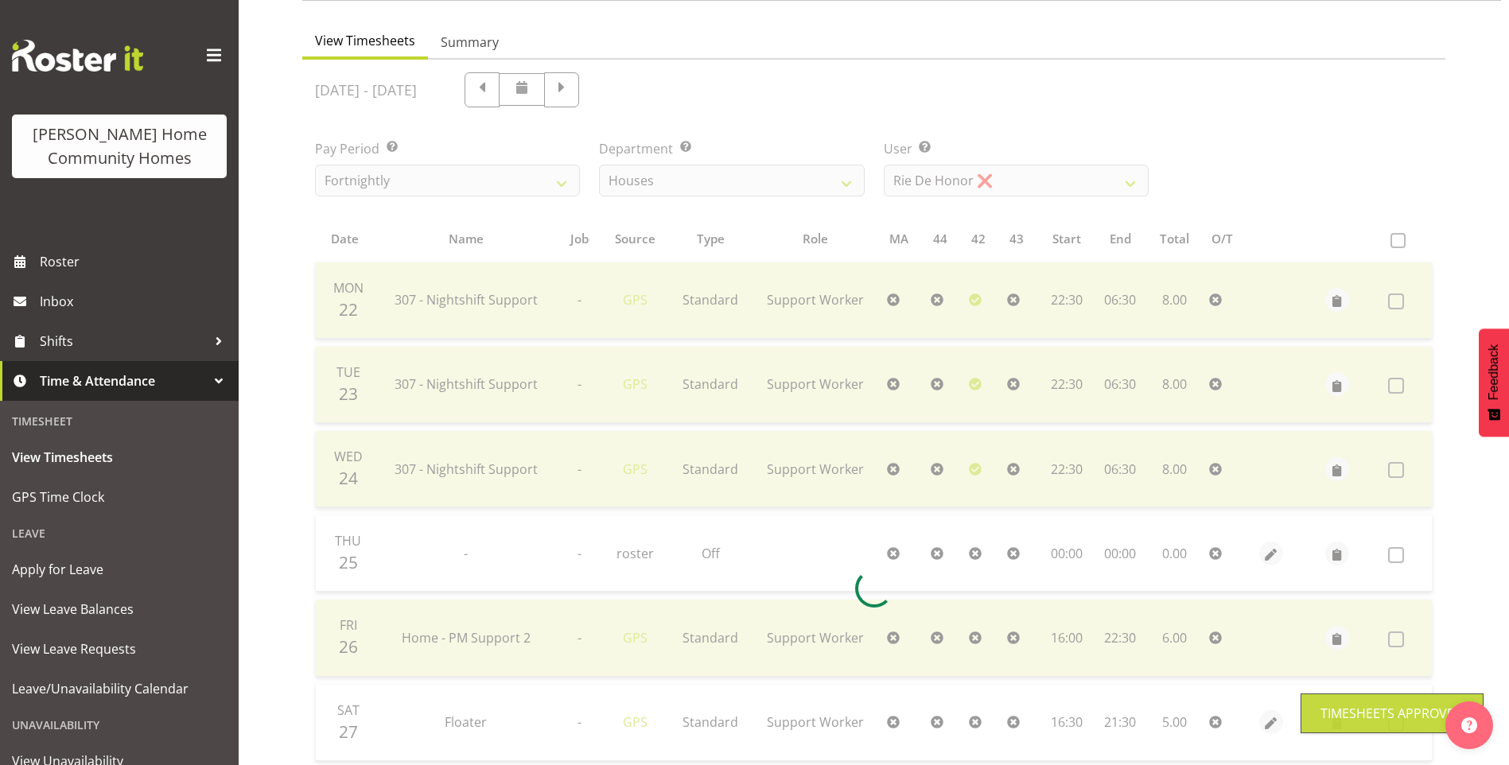
scroll to position [80, 0]
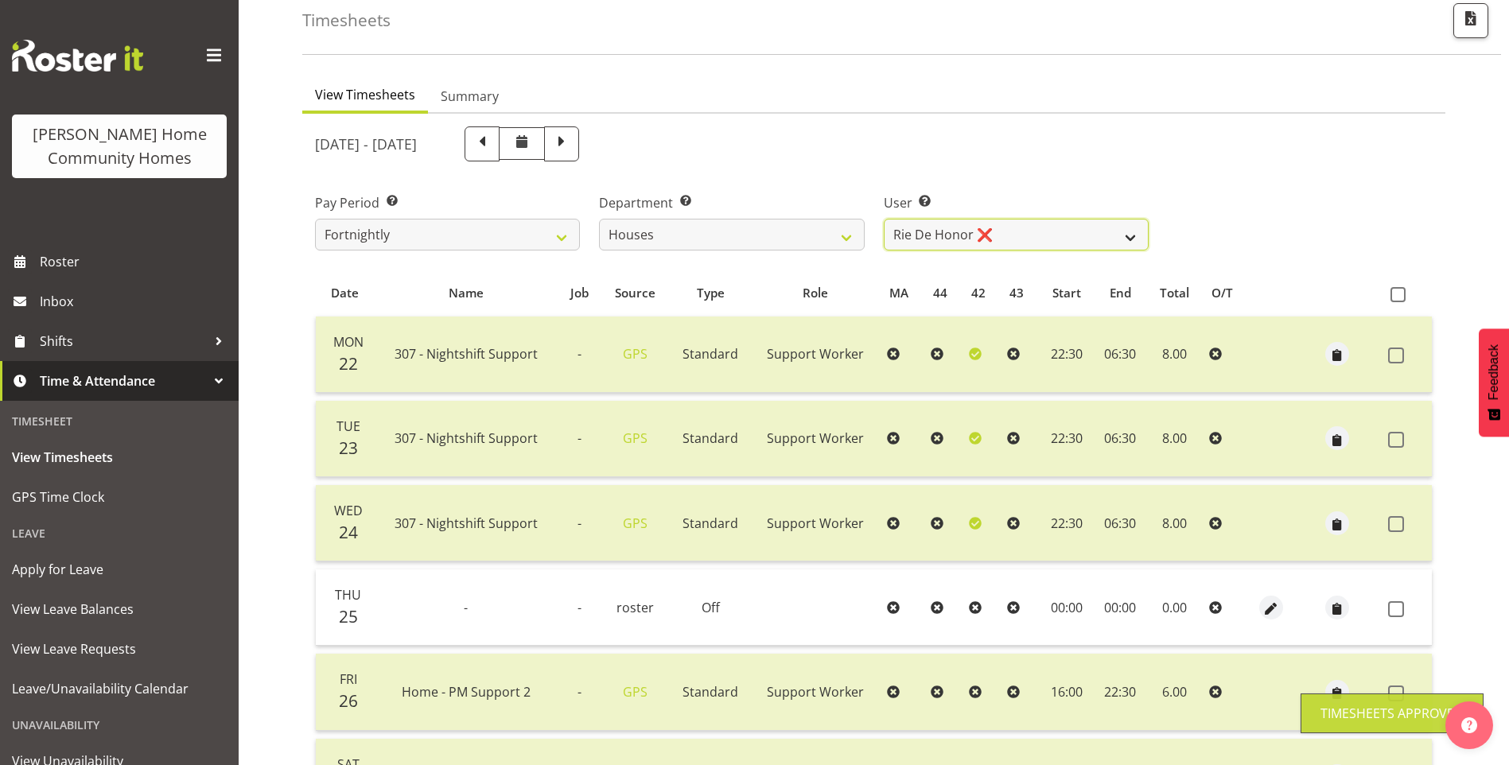
click at [922, 228] on select "Billie Sothern ❌ Dipika Thapa ❌ Jess Aracan ❌ Katrina Shaw ❌ Liezl Sanchez ❌ Ma…" at bounding box center [1016, 235] width 265 height 32
click at [884, 219] on select "Billie Sothern ❌ Dipika Thapa ❌ Jess Aracan ❌ Katrina Shaw ❌ Liezl Sanchez ❌ Ma…" at bounding box center [1016, 235] width 265 height 32
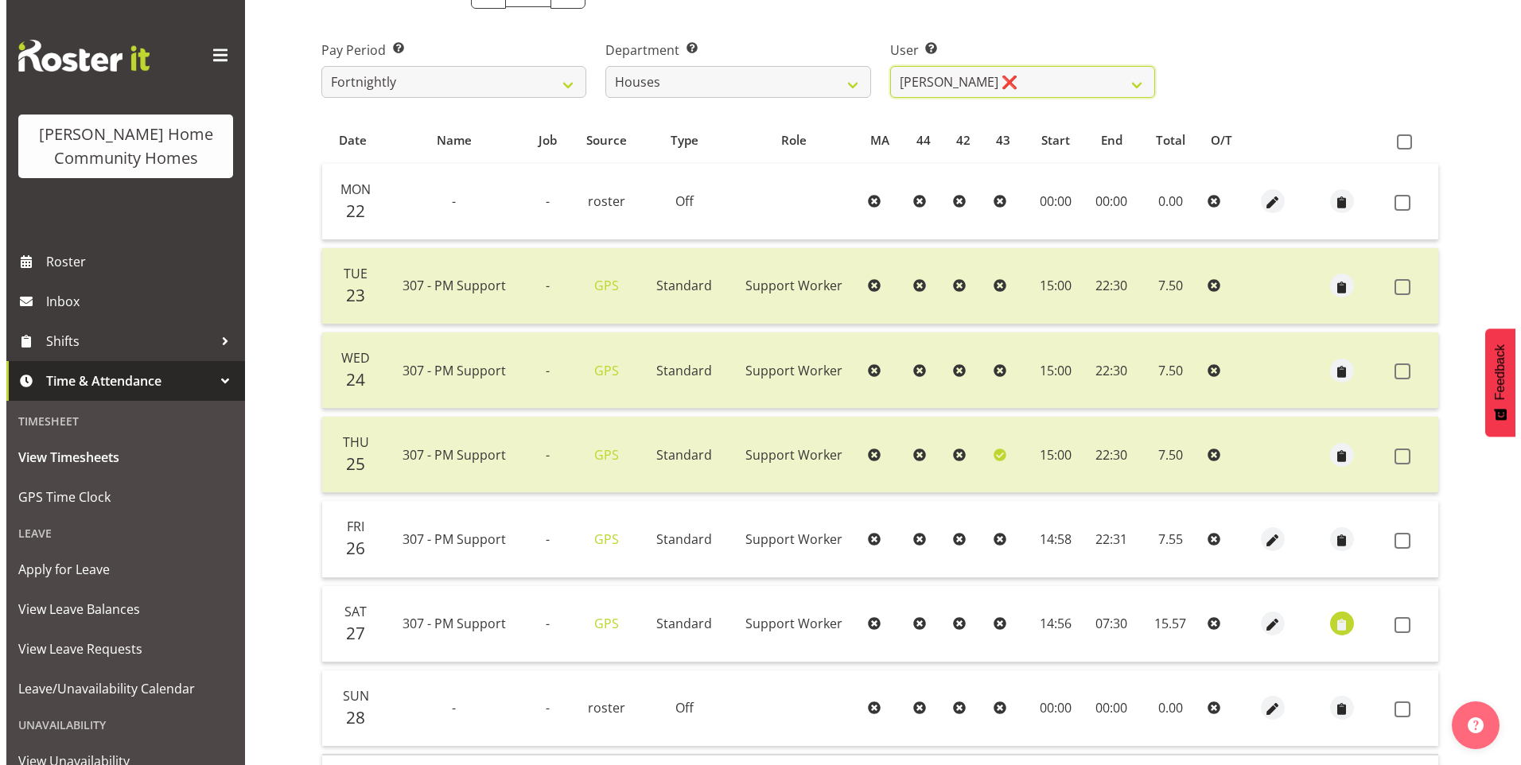
scroll to position [239, 0]
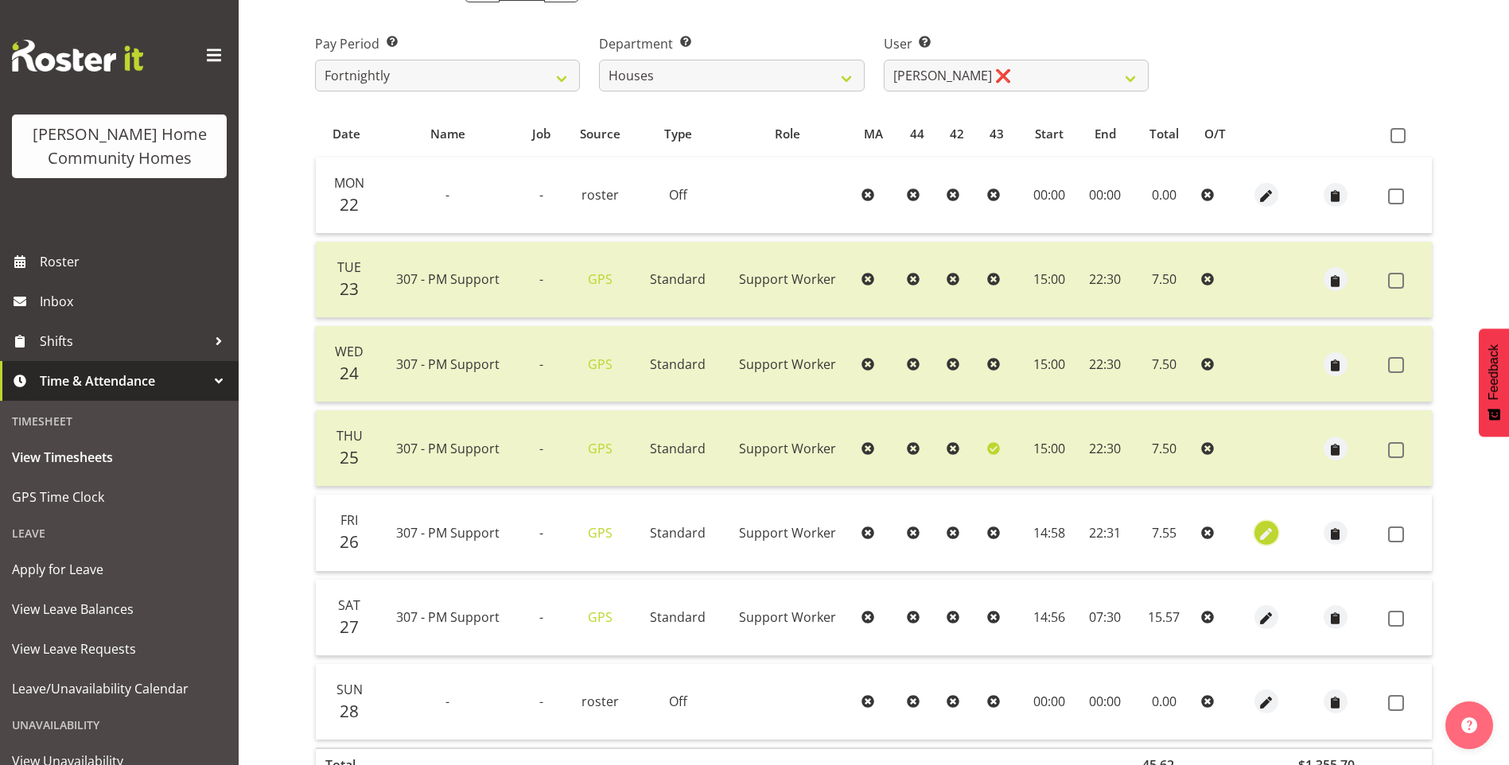
click at [1268, 531] on span "button" at bounding box center [1266, 534] width 18 height 18
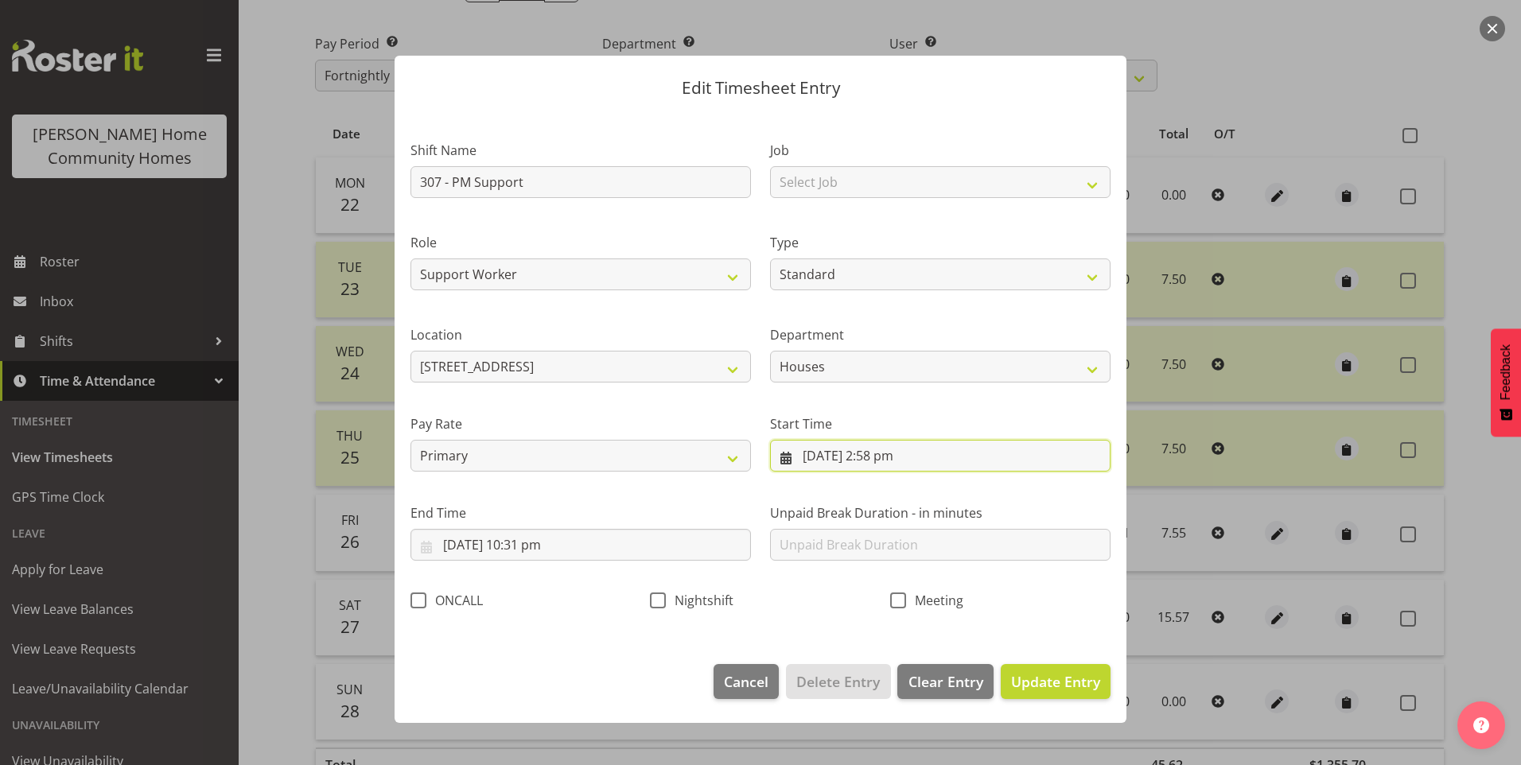
click at [885, 464] on input "26/09/2025, 2:58 pm" at bounding box center [940, 456] width 340 height 32
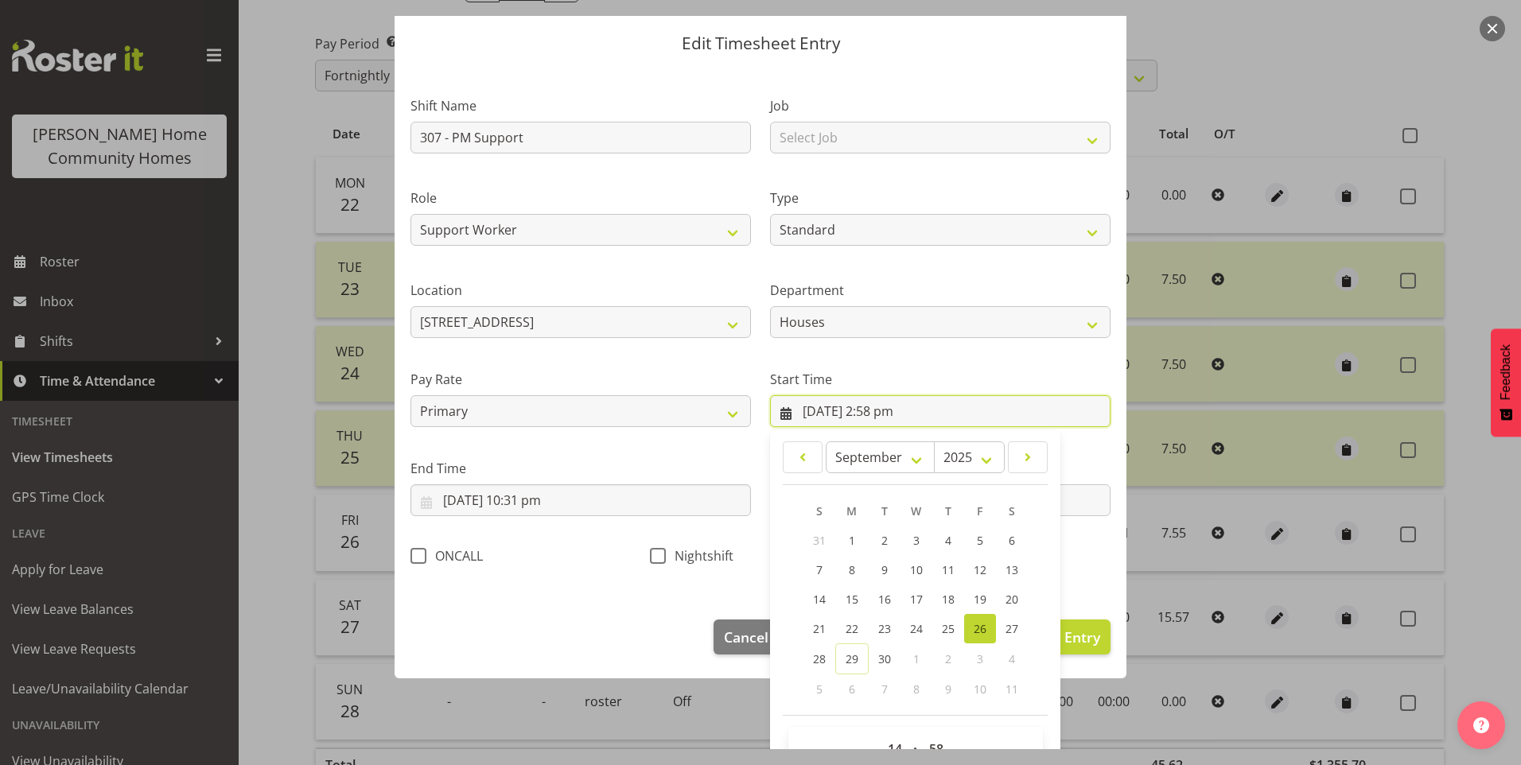
scroll to position [86, 0]
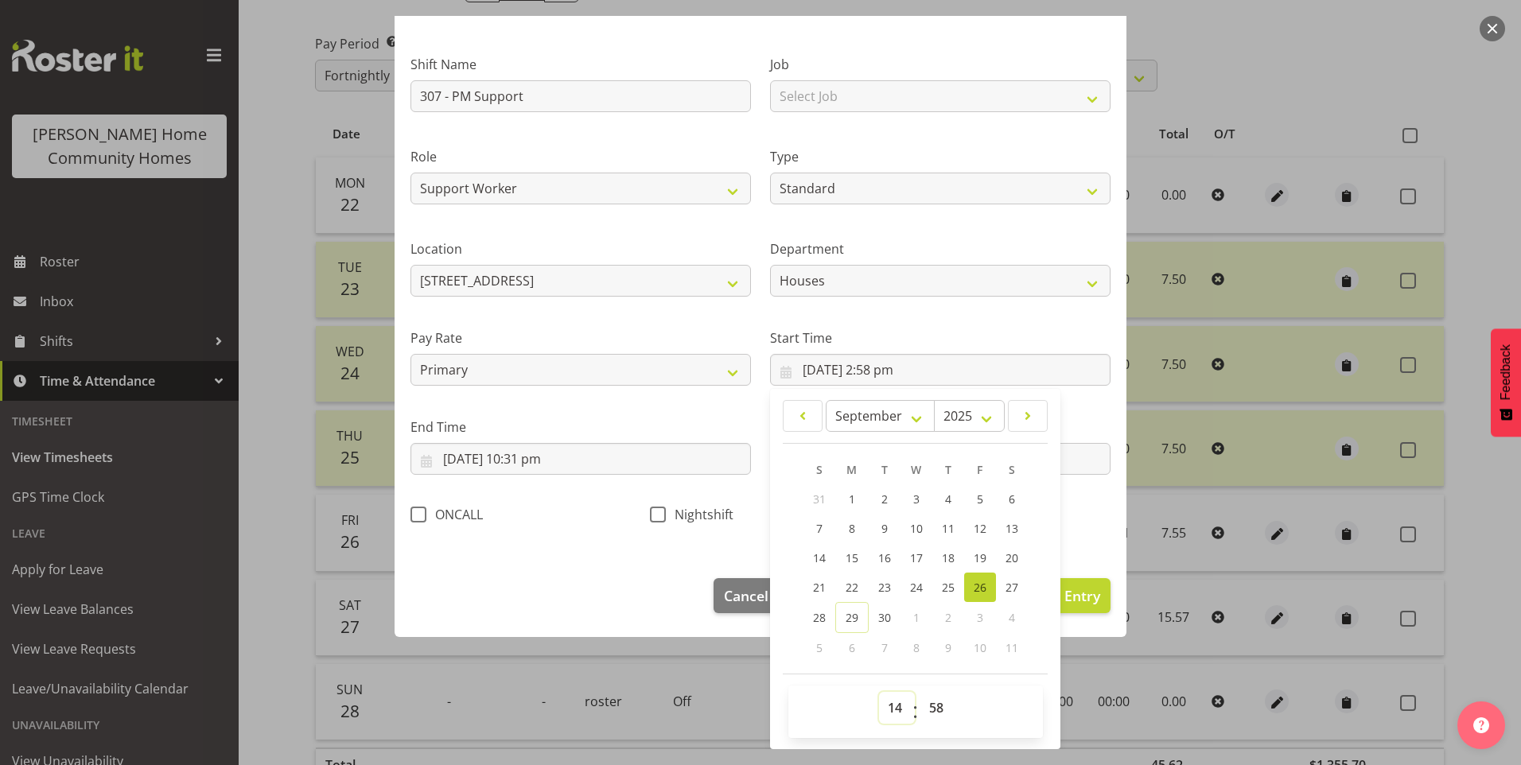
click at [894, 711] on select "00 01 02 03 04 05 06 07 08 09 10 11 12 13 14 15 16 17 18 19 20 21 22 23" at bounding box center [897, 708] width 36 height 32
click at [879, 692] on select "00 01 02 03 04 05 06 07 08 09 10 11 12 13 14 15 16 17 18 19 20 21 22 23" at bounding box center [897, 708] width 36 height 32
click at [926, 701] on select "00 01 02 03 04 05 06 07 08 09 10 11 12 13 14 15 16 17 18 19 20 21 22 23 24 25 2…" at bounding box center [938, 708] width 36 height 32
click at [920, 692] on select "00 01 02 03 04 05 06 07 08 09 10 11 12 13 14 15 16 17 18 19 20 21 22 23 24 25 2…" at bounding box center [938, 708] width 36 height 32
click at [549, 465] on input "26/09/2025, 10:31 pm" at bounding box center [580, 459] width 340 height 32
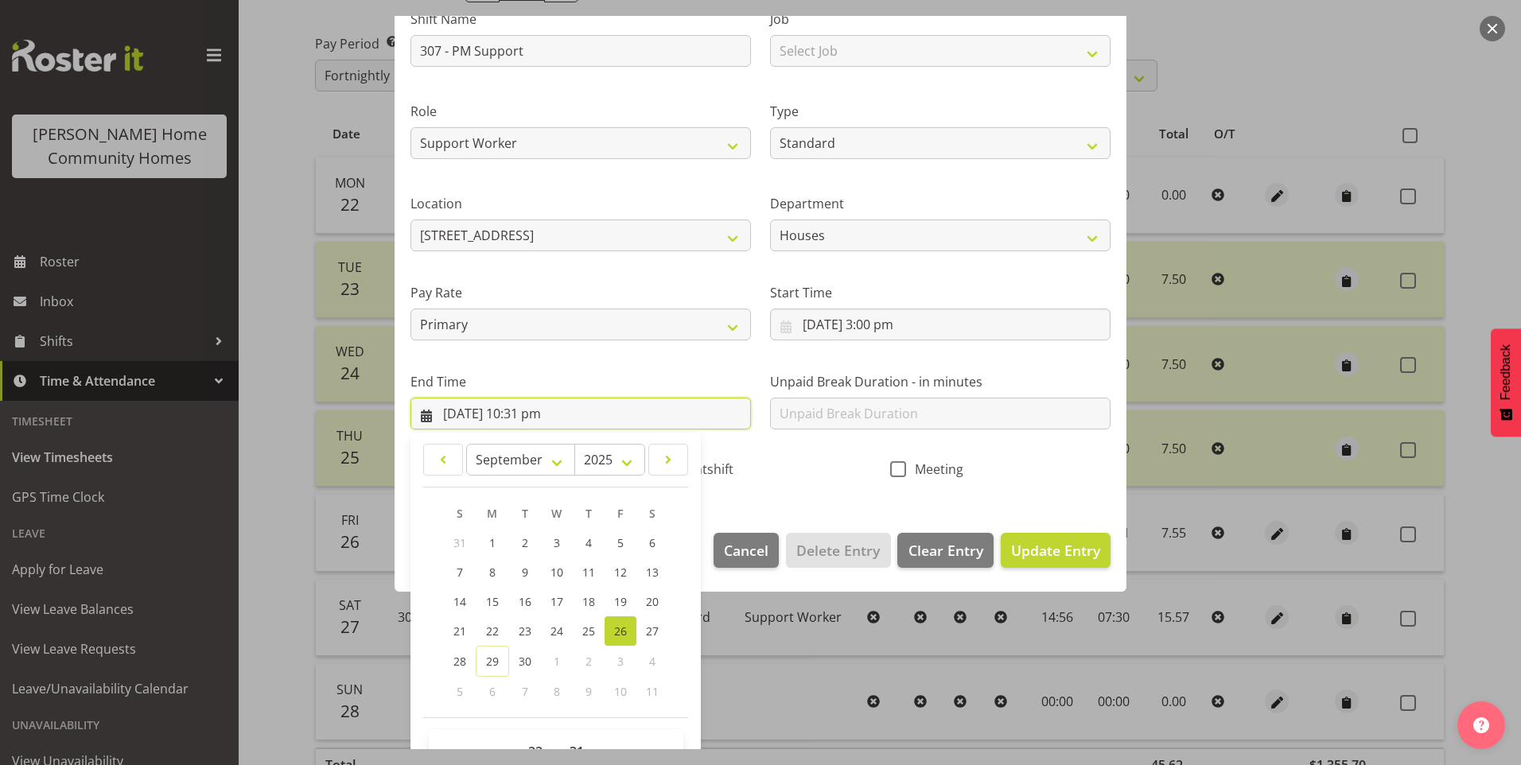
scroll to position [175, 0]
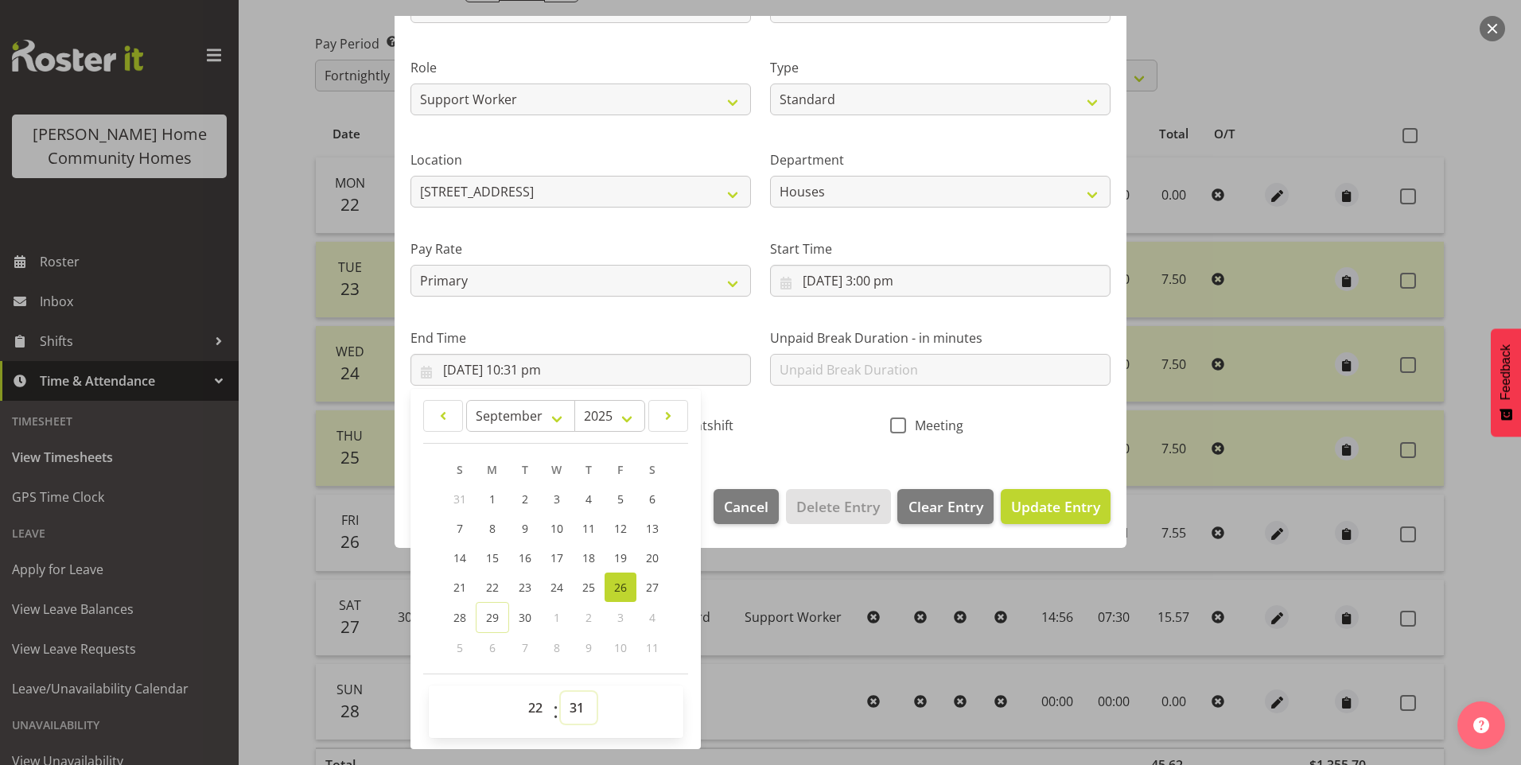
click at [581, 712] on select "00 01 02 03 04 05 06 07 08 09 10 11 12 13 14 15 16 17 18 19 20 21 22 23 24 25 2…" at bounding box center [579, 708] width 36 height 32
click at [561, 692] on select "00 01 02 03 04 05 06 07 08 09 10 11 12 13 14 15 16 17 18 19 20 21 22 23 24 25 2…" at bounding box center [579, 708] width 36 height 32
click at [1041, 506] on span "Update Entry" at bounding box center [1055, 506] width 89 height 19
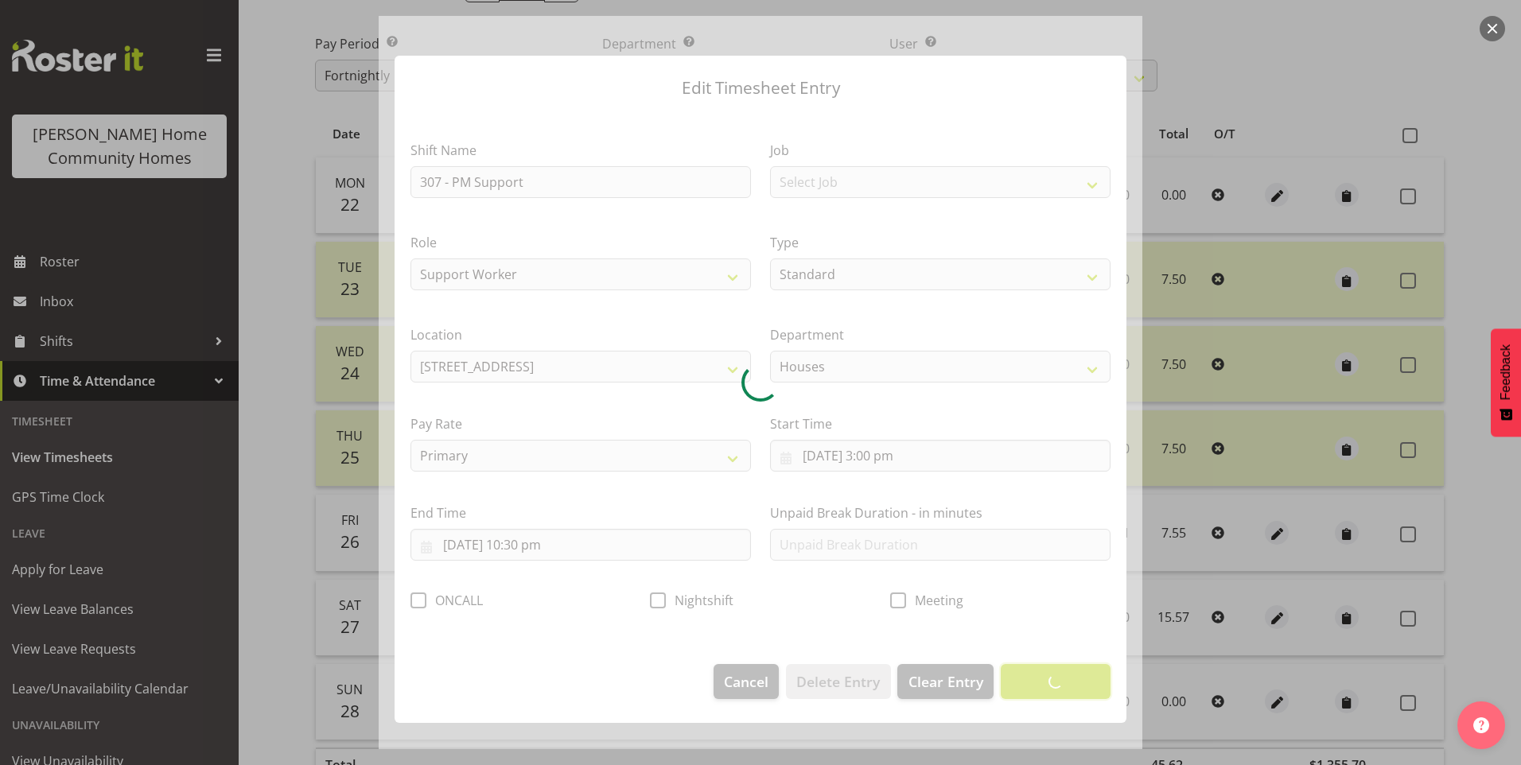
scroll to position [0, 0]
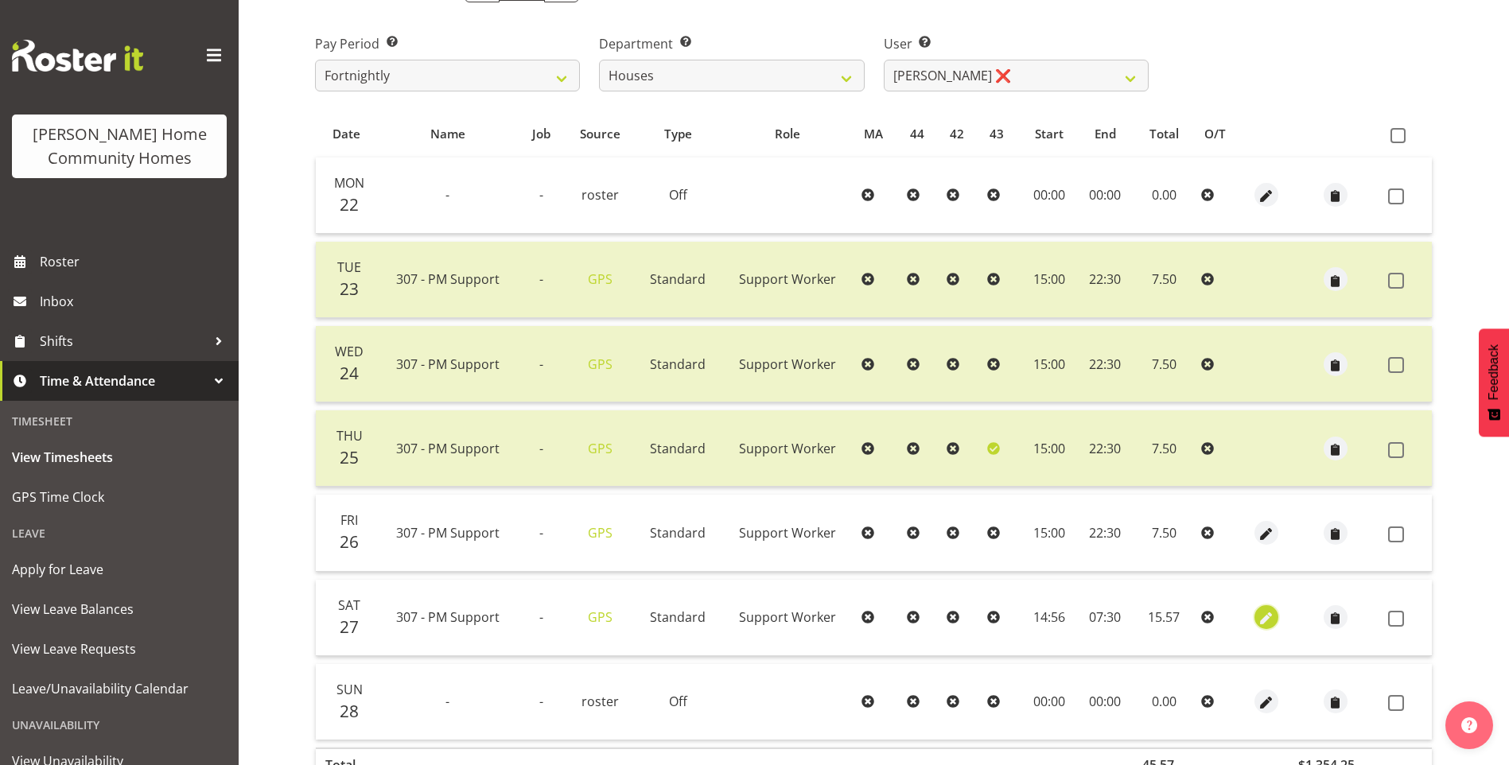
click at [1269, 614] on span "button" at bounding box center [1266, 619] width 18 height 18
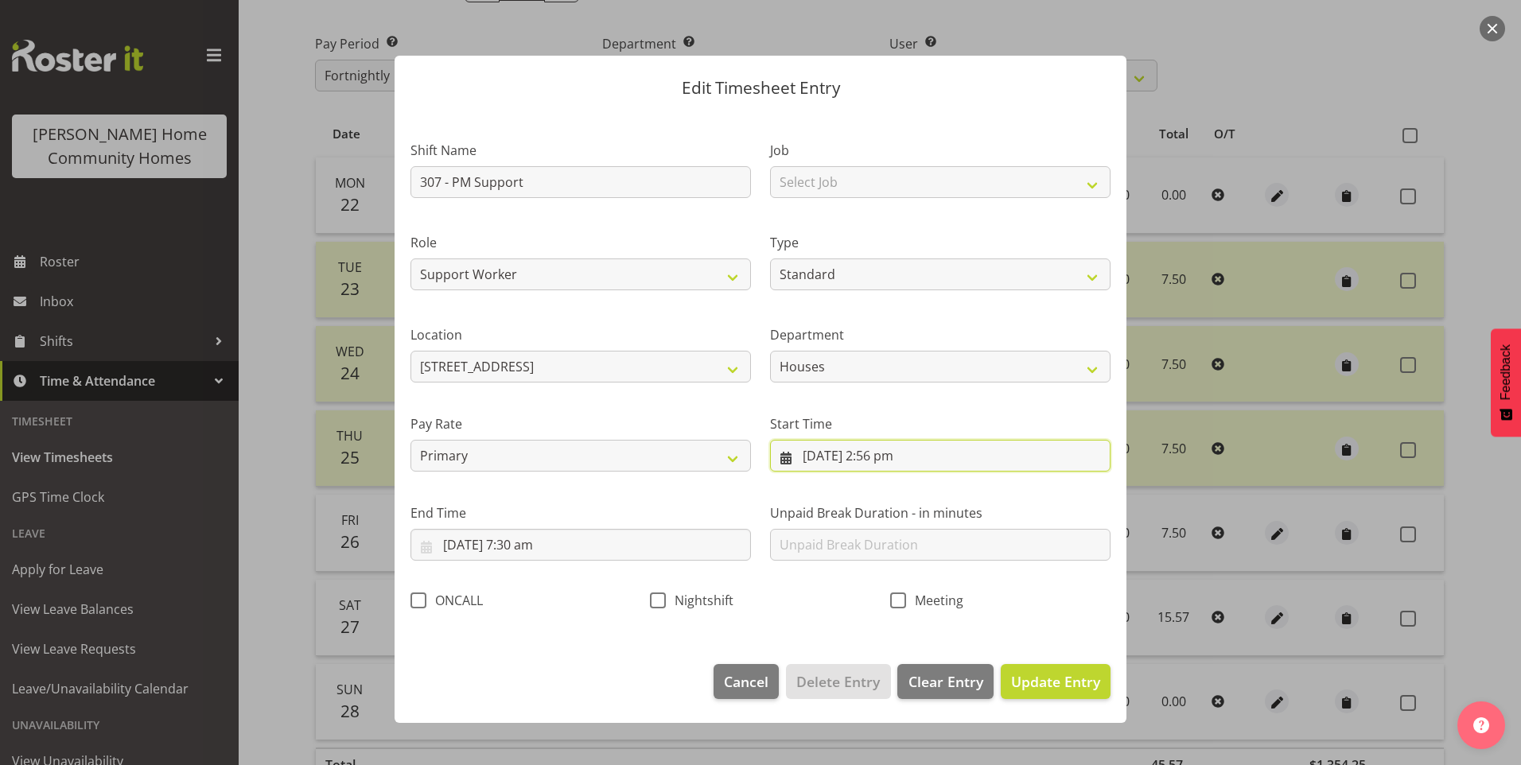
click at [884, 462] on input "27/09/2025, 2:56 pm" at bounding box center [940, 456] width 340 height 32
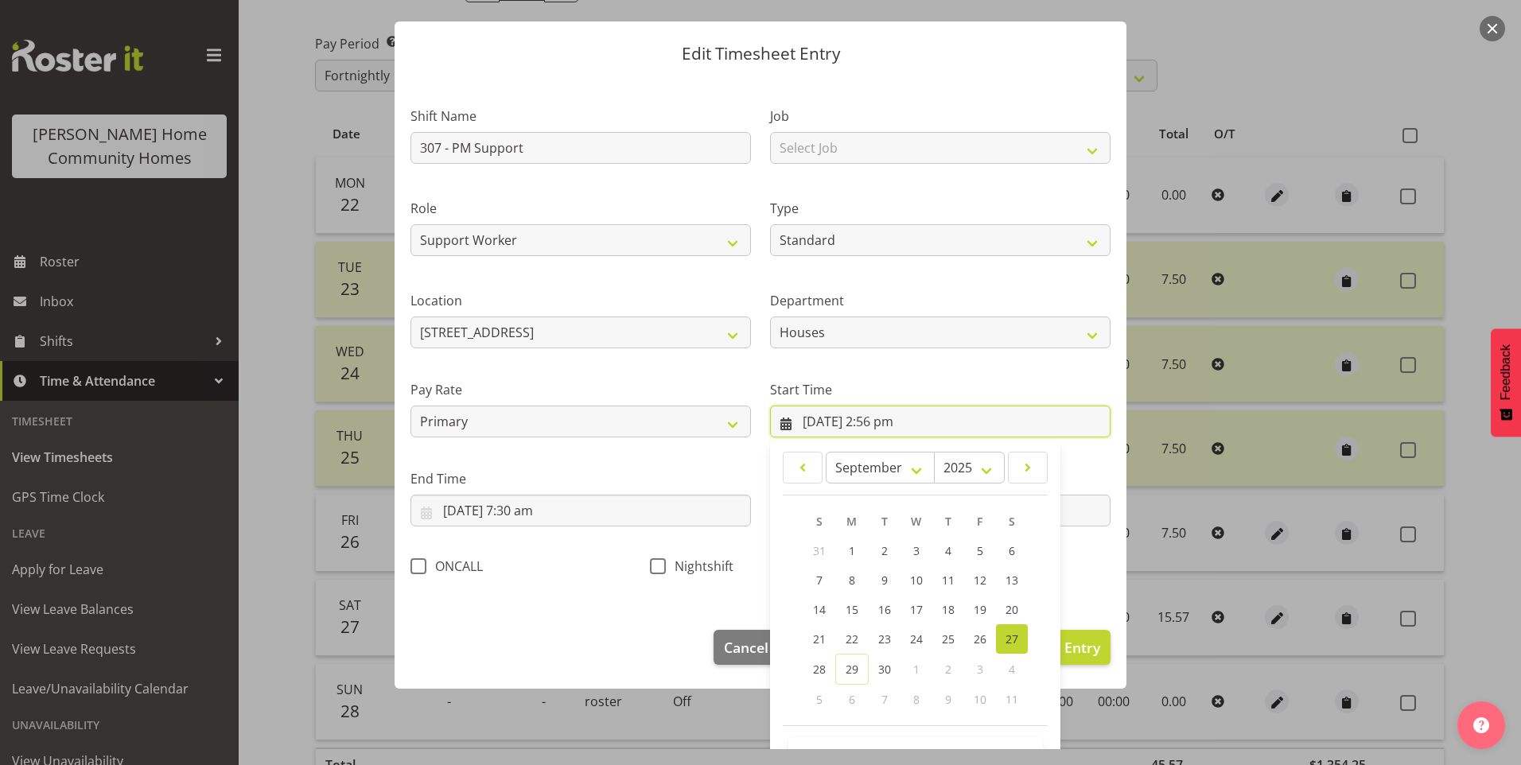
scroll to position [86, 0]
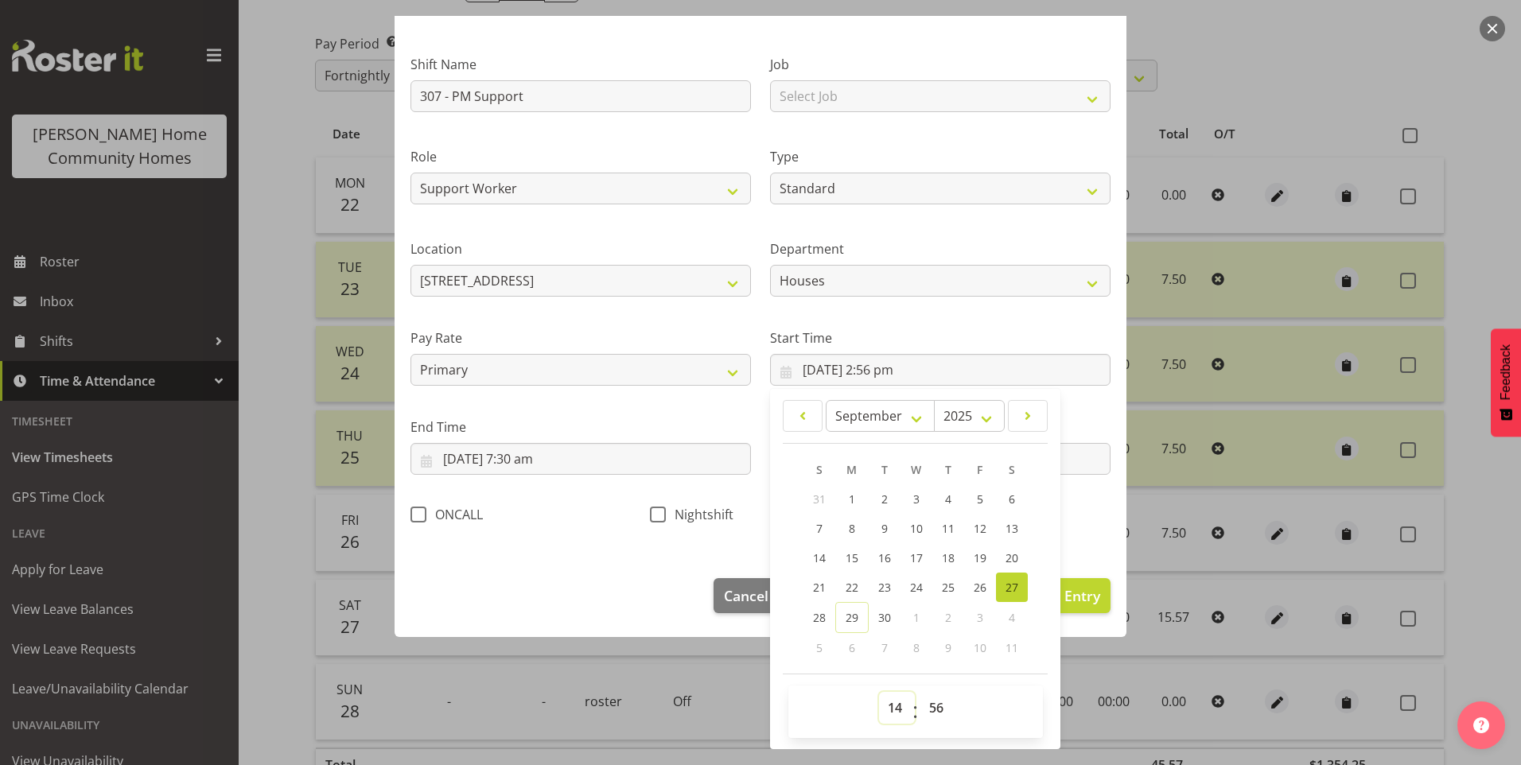
click at [888, 711] on select "00 01 02 03 04 05 06 07 08 09 10 11 12 13 14 15 16 17 18 19 20 21 22 23" at bounding box center [897, 708] width 36 height 32
click at [879, 692] on select "00 01 02 03 04 05 06 07 08 09 10 11 12 13 14 15 16 17 18 19 20 21 22 23" at bounding box center [897, 708] width 36 height 32
drag, startPoint x: 923, startPoint y: 706, endPoint x: 928, endPoint y: 690, distance: 17.4
click at [923, 705] on select "00 01 02 03 04 05 06 07 08 09 10 11 12 13 14 15 16 17 18 19 20 21 22 23 24 25 2…" at bounding box center [938, 708] width 36 height 32
click at [920, 692] on select "00 01 02 03 04 05 06 07 08 09 10 11 12 13 14 15 16 17 18 19 20 21 22 23 24 25 2…" at bounding box center [938, 708] width 36 height 32
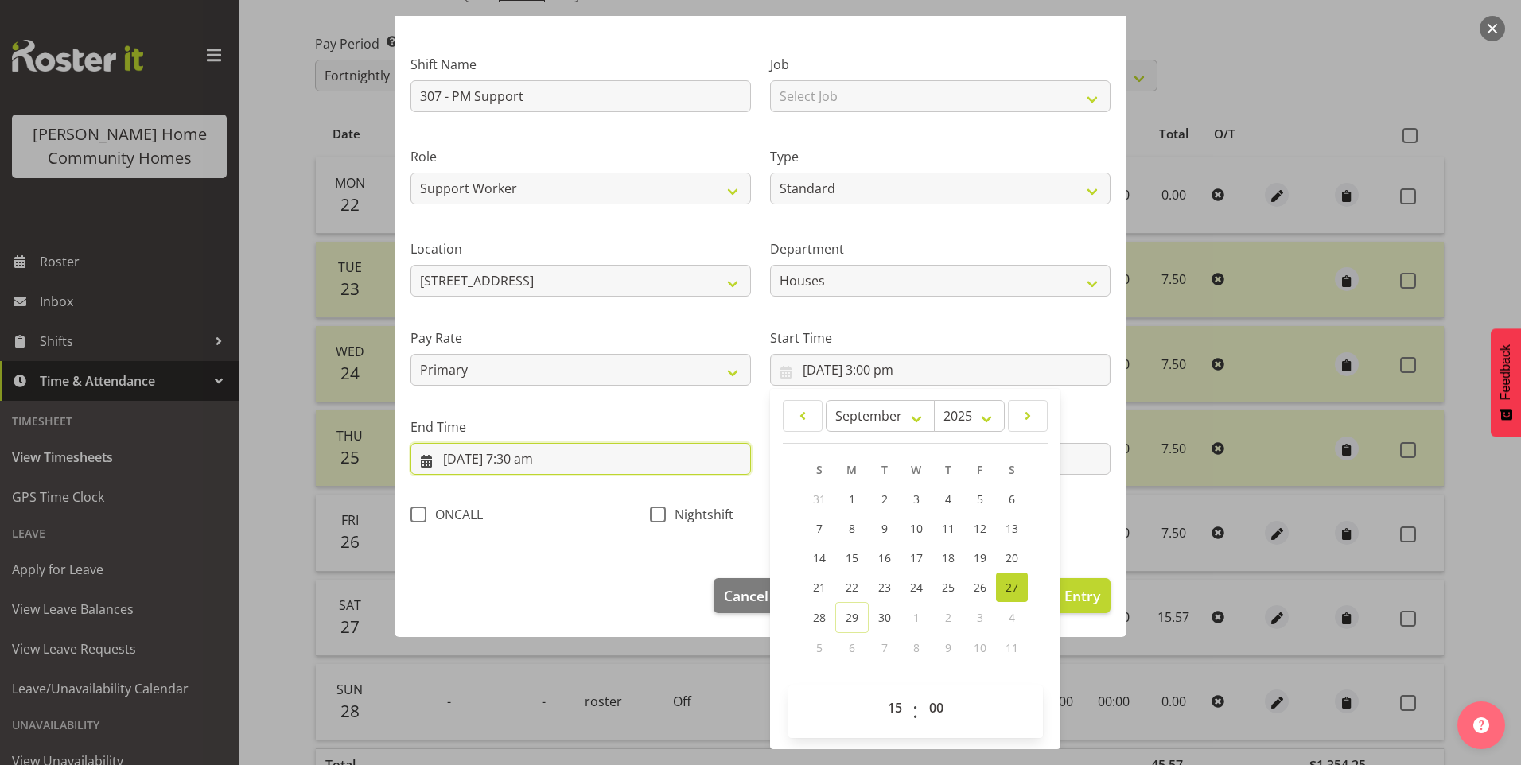
click at [473, 463] on input "28/09/2025, 7:30 am" at bounding box center [580, 459] width 340 height 32
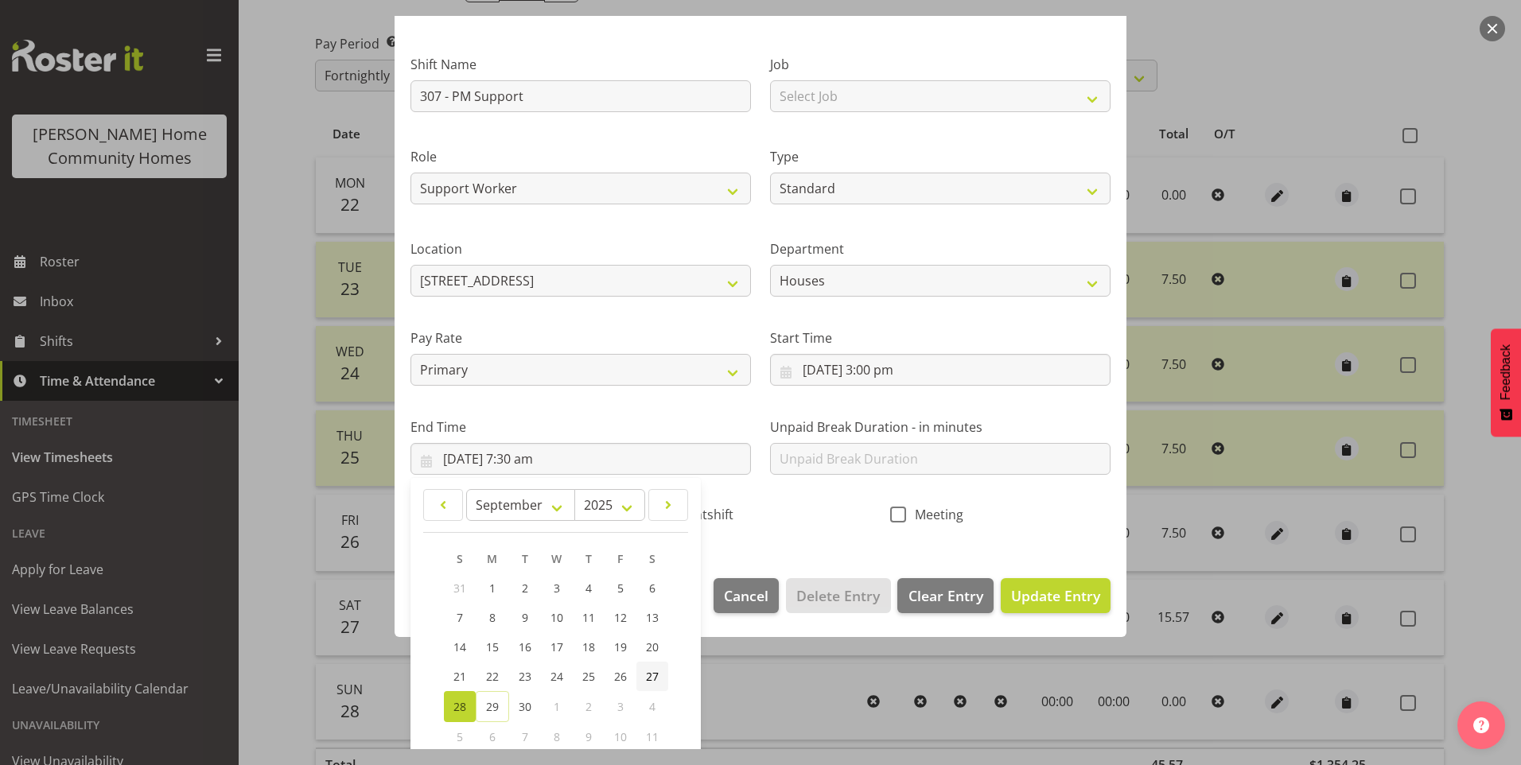
click at [654, 677] on span "27" at bounding box center [652, 676] width 13 height 15
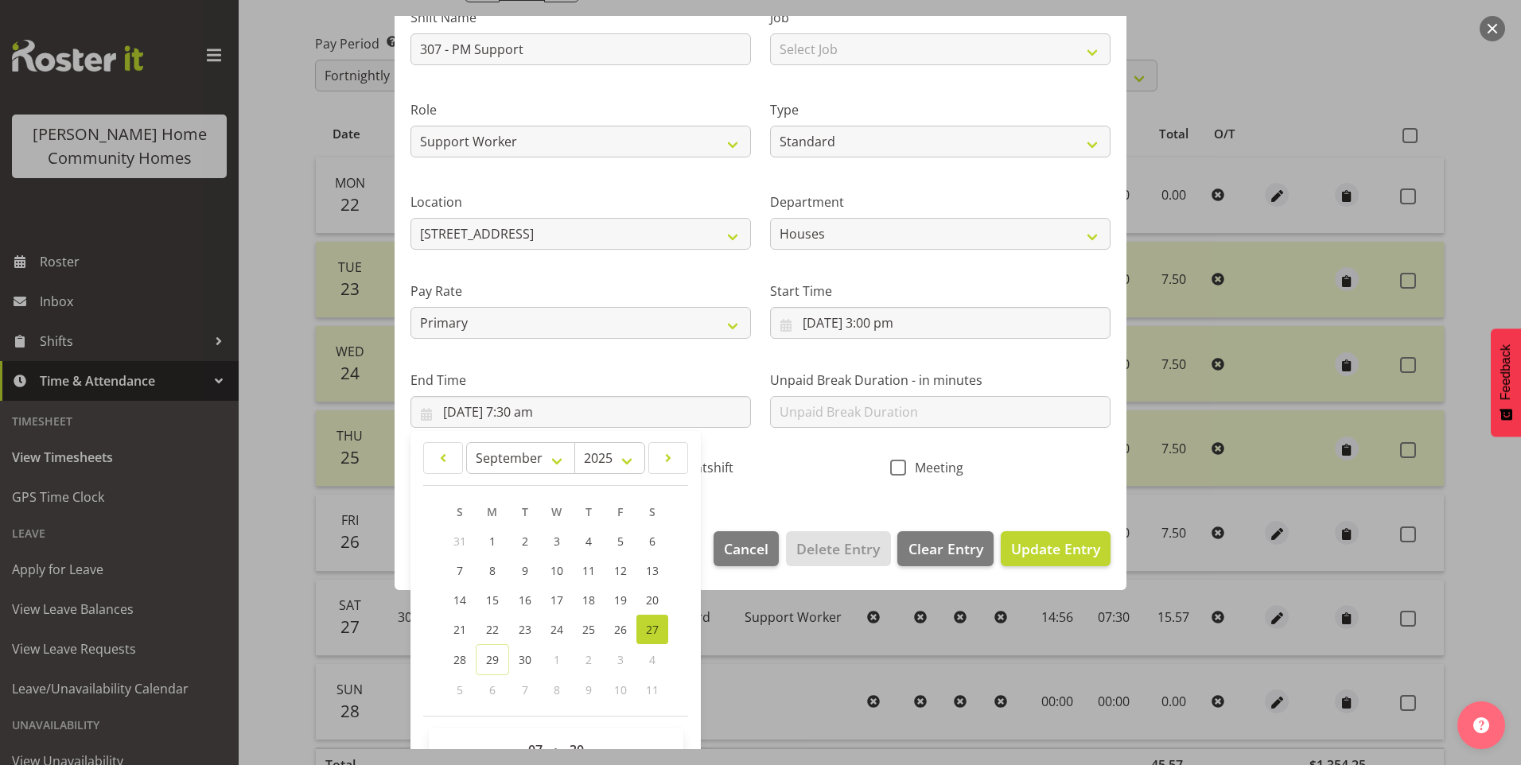
scroll to position [175, 0]
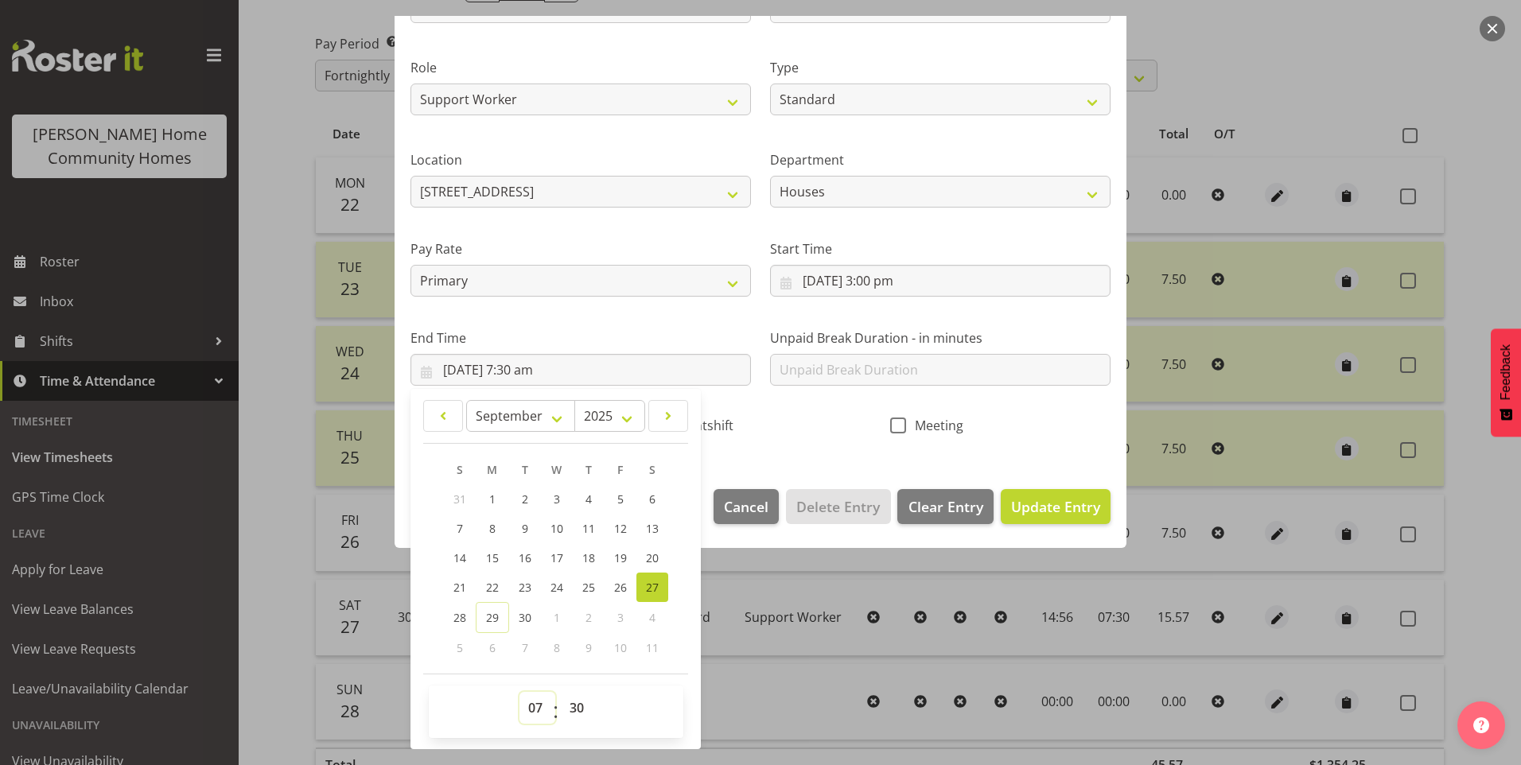
click at [534, 716] on select "00 01 02 03 04 05 06 07 08 09 10 11 12 13 14 15 16 17 18 19 20 21 22 23" at bounding box center [537, 708] width 36 height 32
click at [519, 692] on select "00 01 02 03 04 05 06 07 08 09 10 11 12 13 14 15 16 17 18 19 20 21 22 23" at bounding box center [537, 708] width 36 height 32
click at [1055, 491] on button "Update Entry" at bounding box center [1056, 506] width 110 height 35
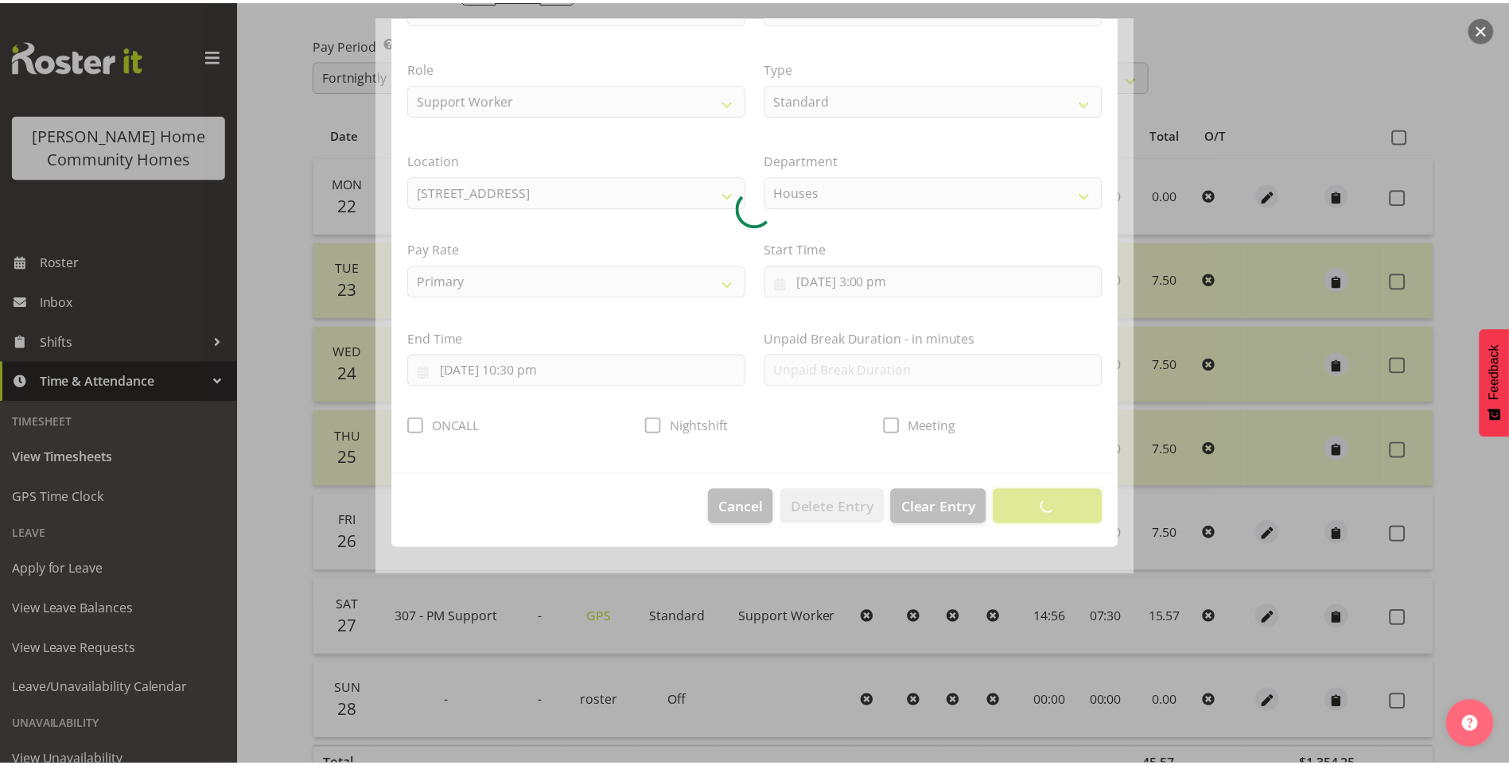
scroll to position [0, 0]
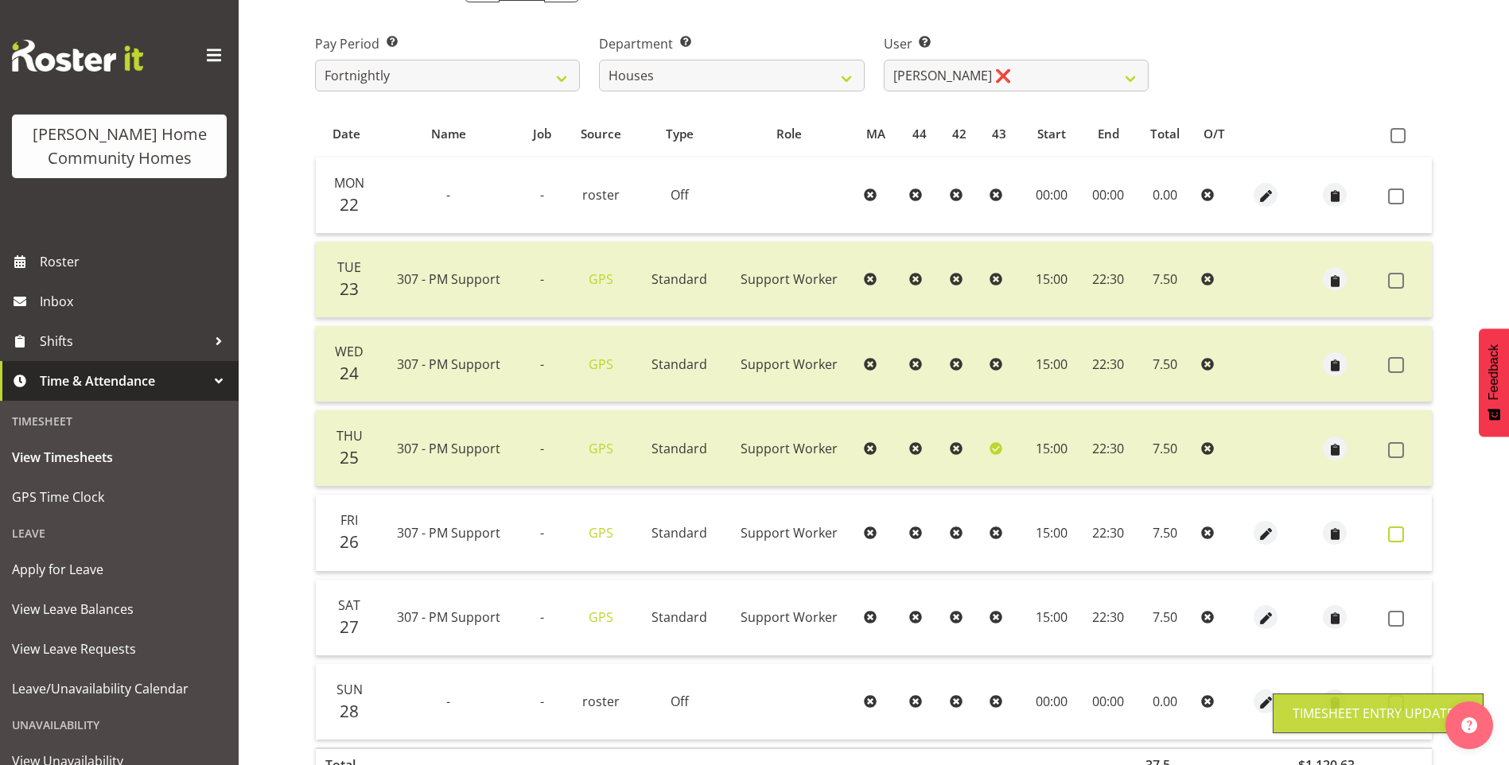
click at [1393, 535] on span at bounding box center [1396, 535] width 16 height 16
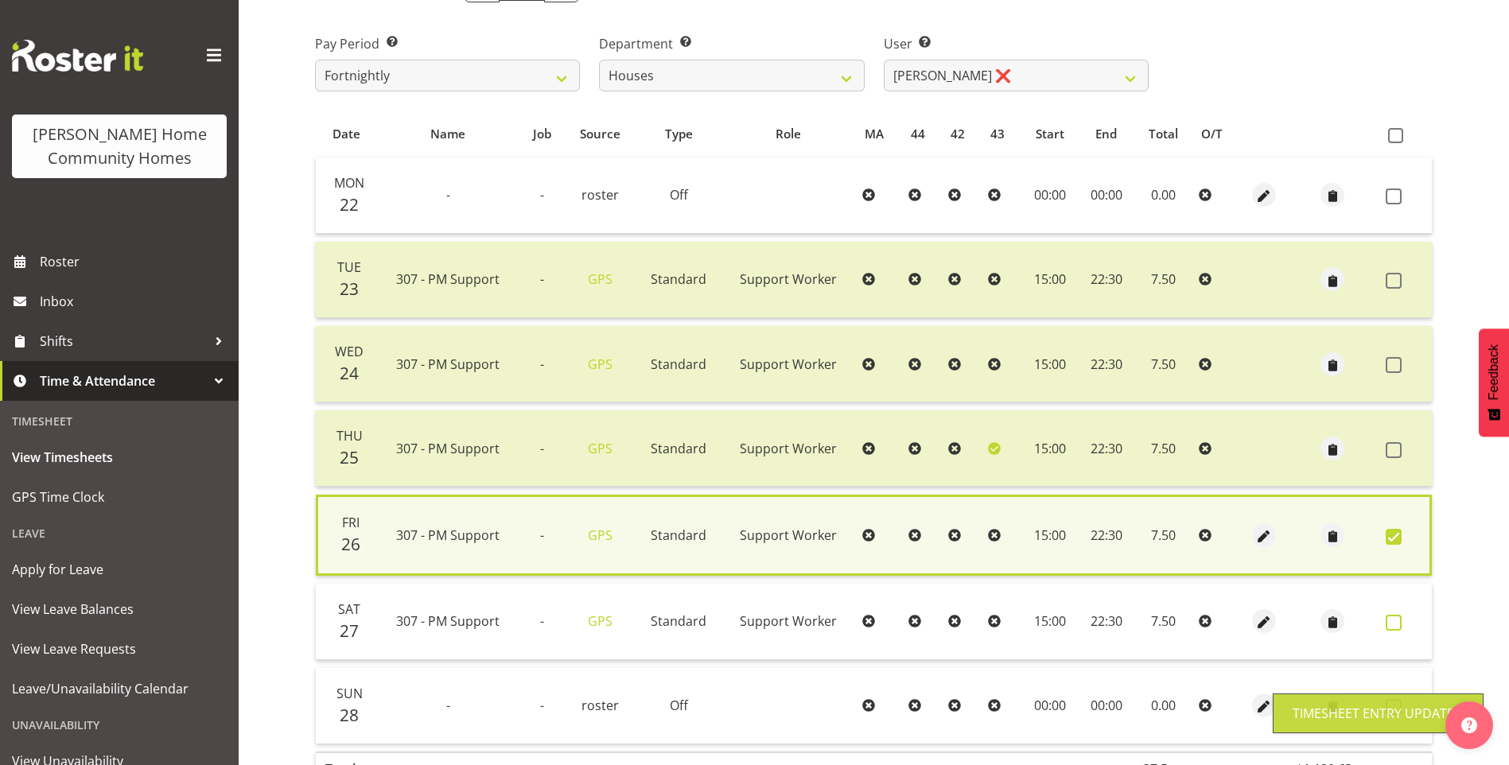
click at [1405, 627] on label at bounding box center [1397, 623] width 25 height 16
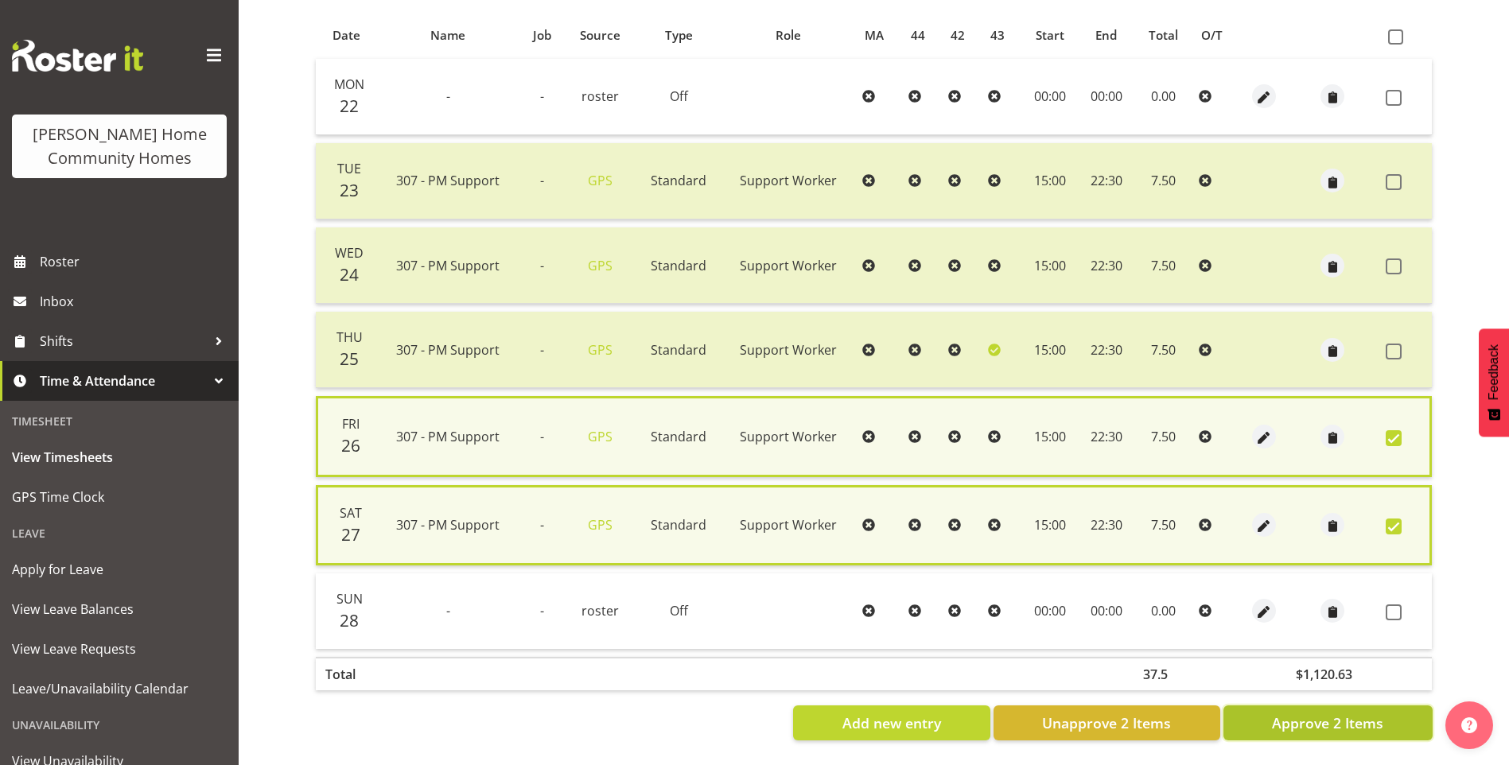
click at [1310, 713] on span "Approve 2 Items" at bounding box center [1327, 723] width 111 height 21
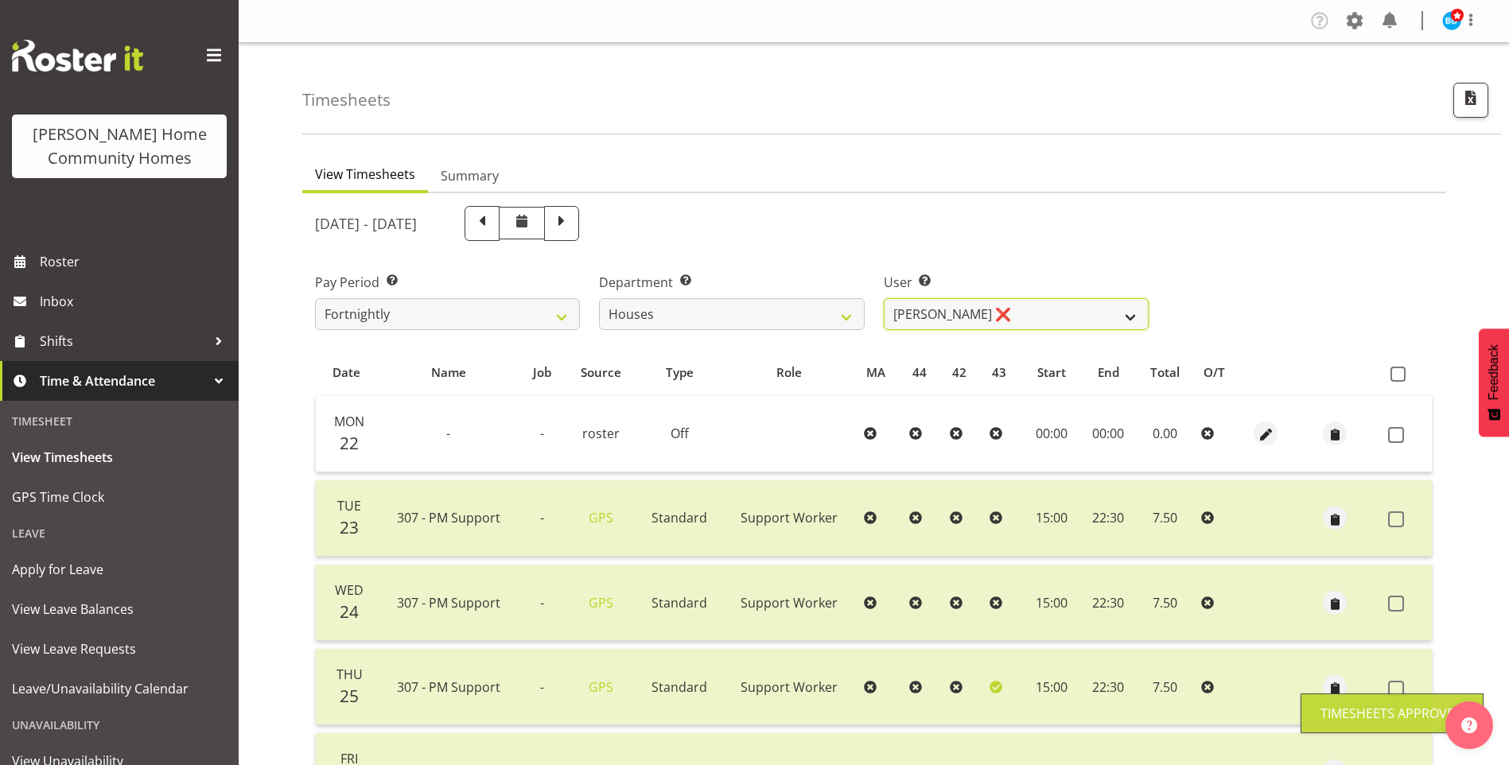
click at [928, 311] on select "Billie Sothern ❌ Dipika Thapa ❌ Jess Aracan ❌ Katrina Shaw ❌ Liezl Sanchez ❌ Ma…" at bounding box center [1016, 314] width 265 height 32
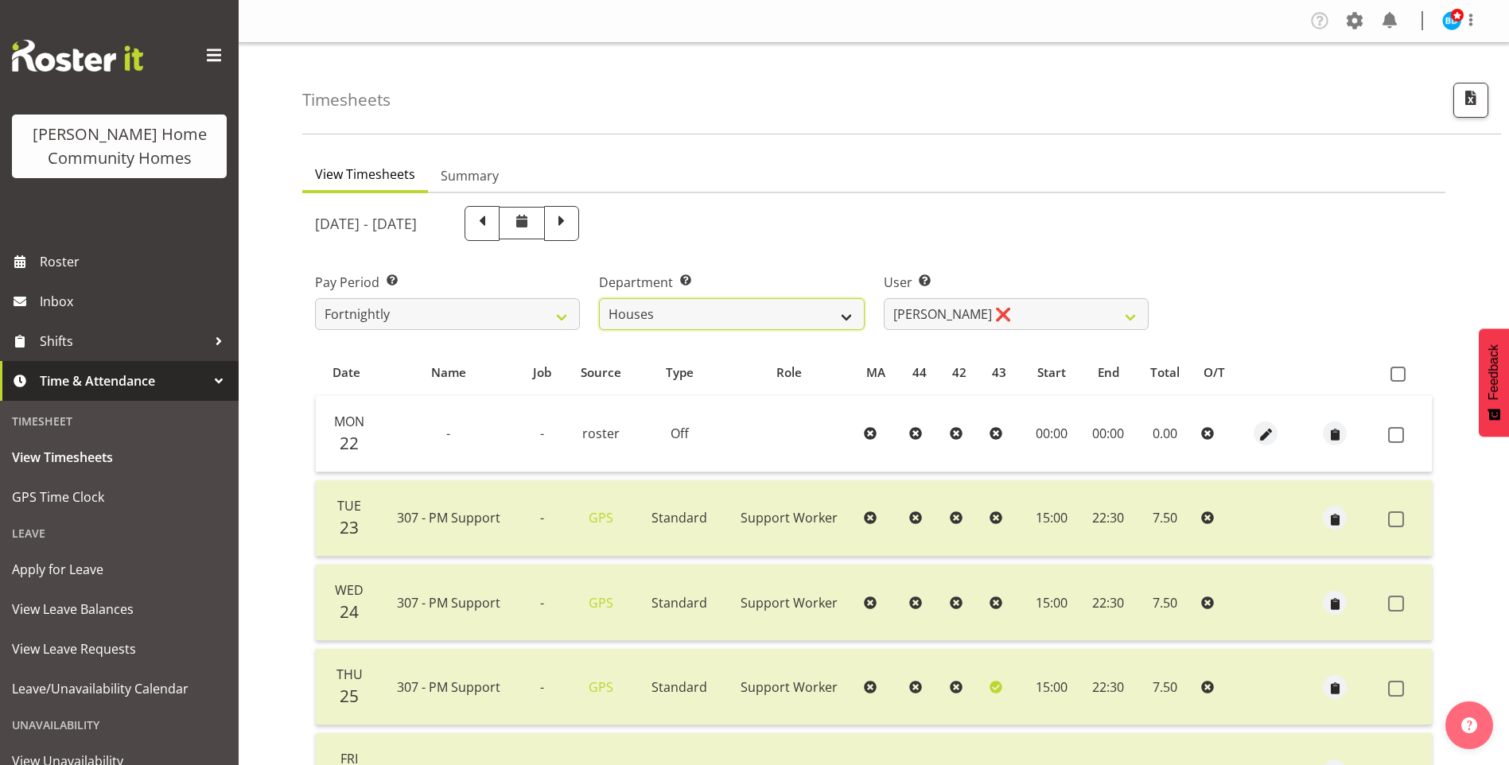
click at [698, 305] on select "Admin Homeside Houses Wingside" at bounding box center [731, 314] width 265 height 32
click at [599, 298] on select "Admin Homeside Houses Wingside" at bounding box center [731, 314] width 265 height 32
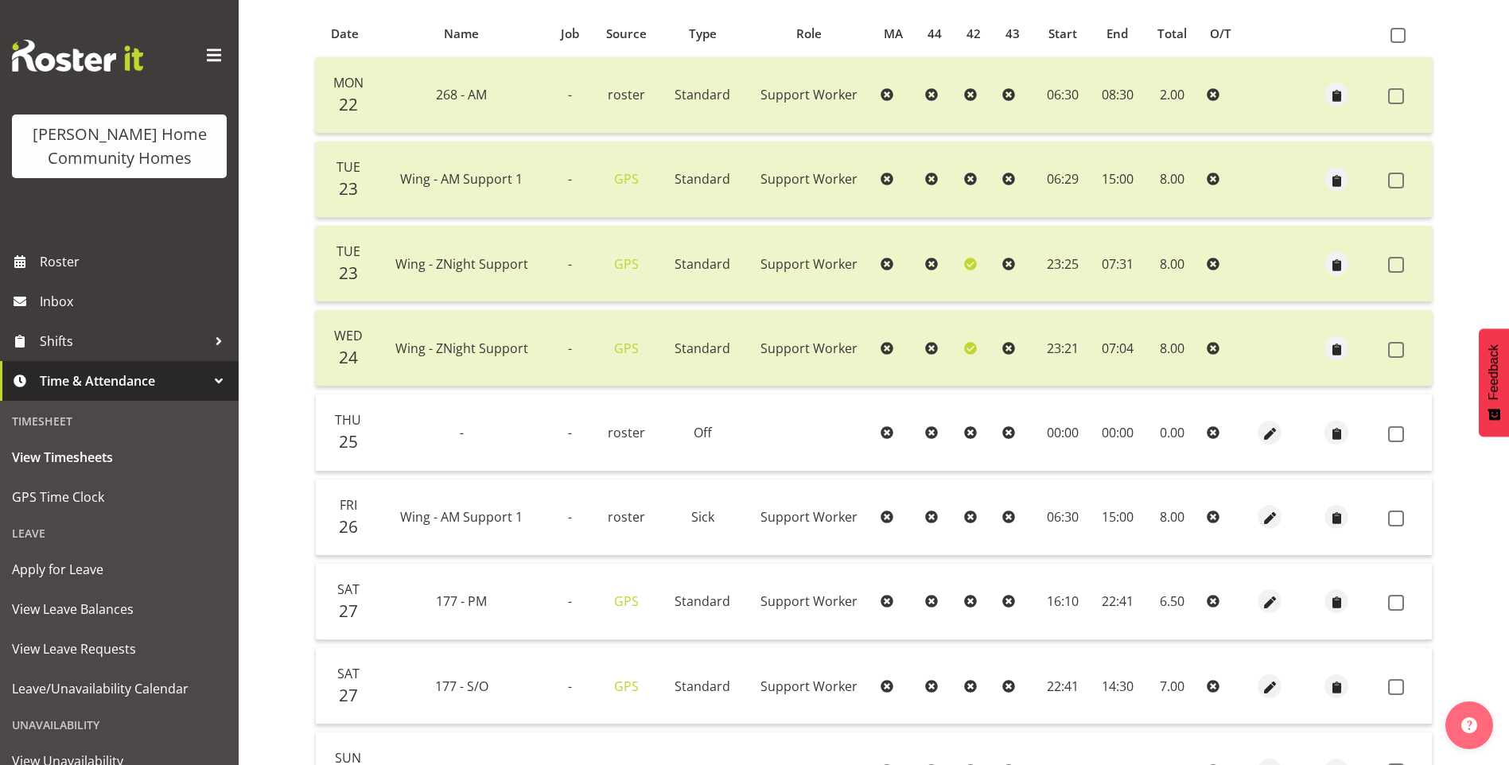
scroll to position [398, 0]
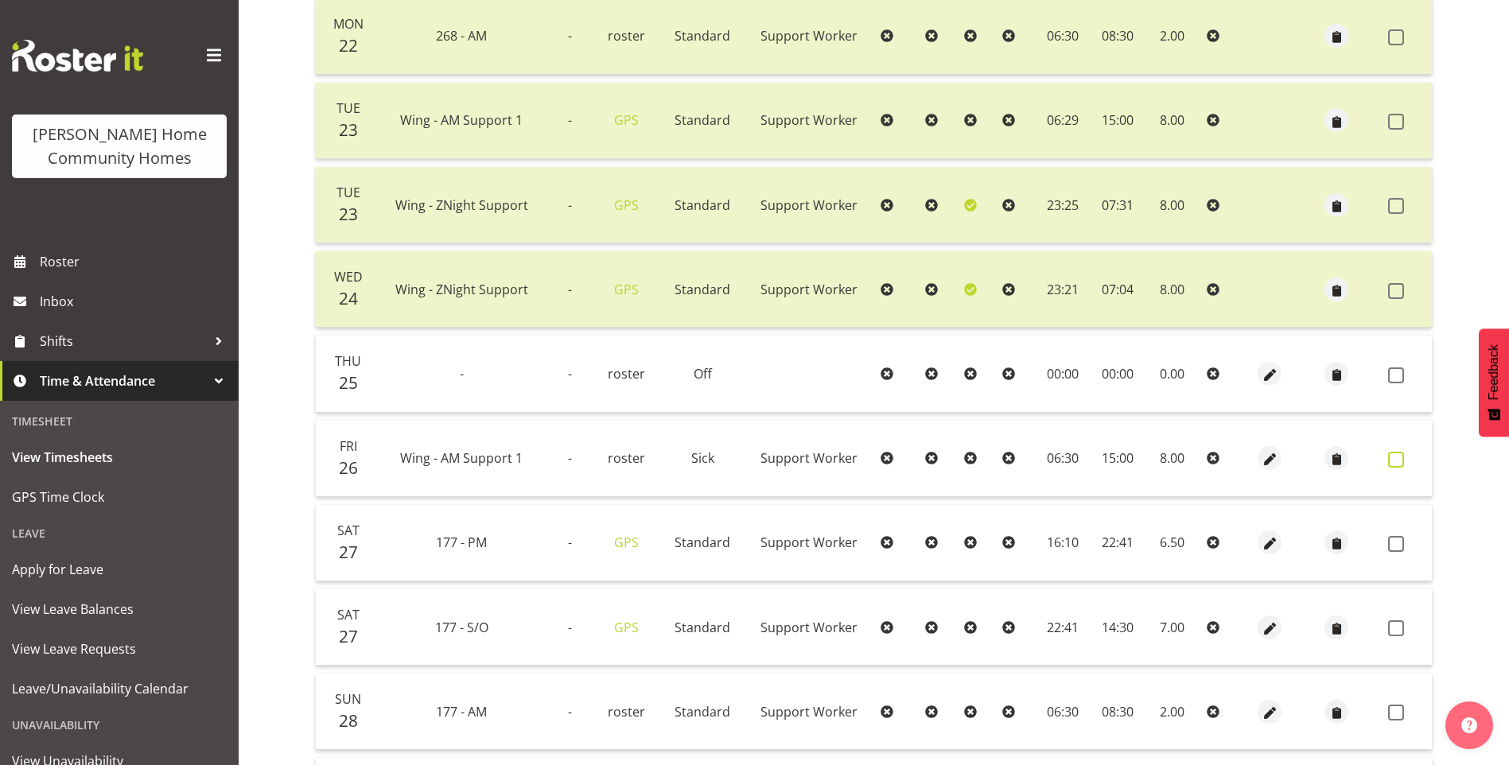
click at [1412, 461] on label at bounding box center [1400, 460] width 25 height 16
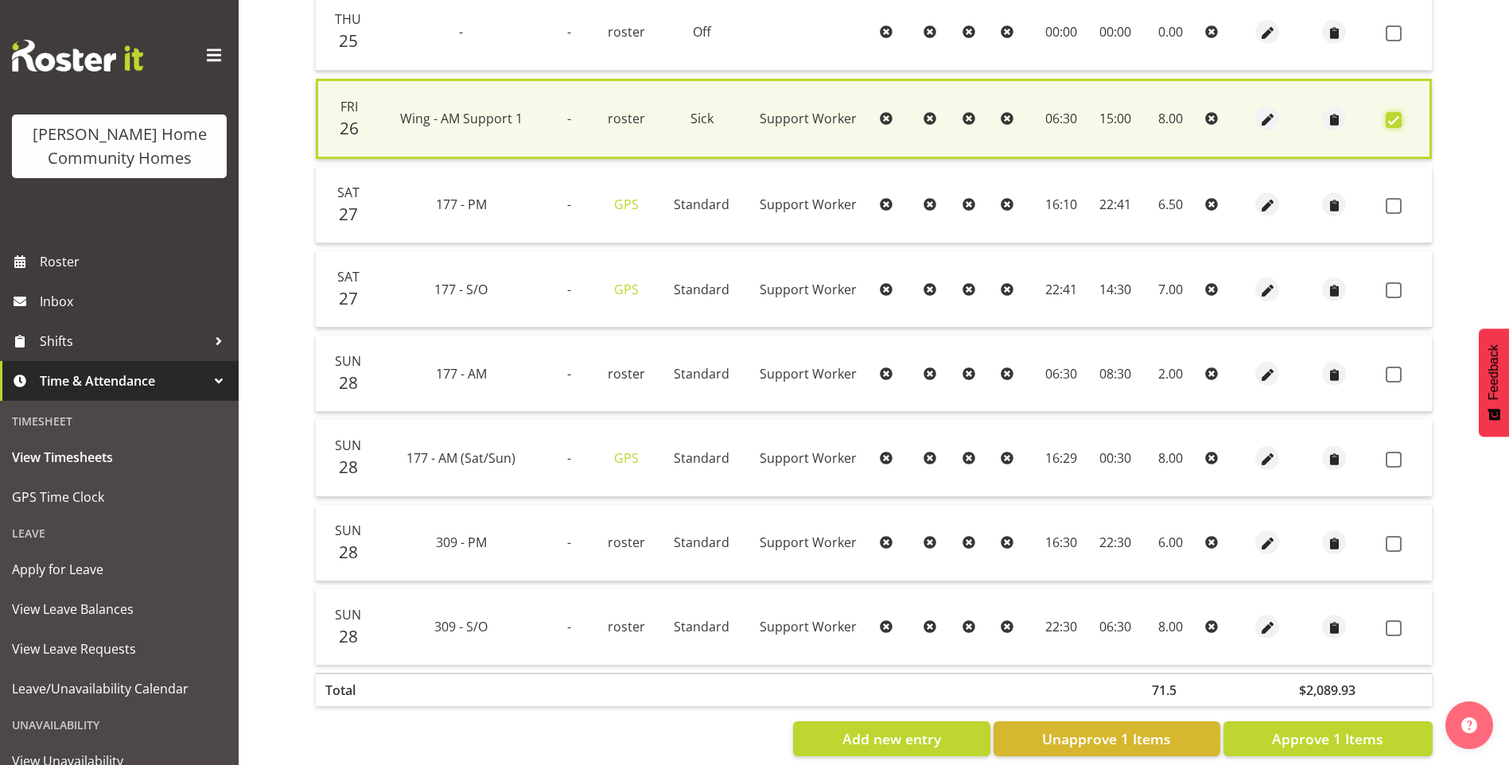
scroll to position [768, 0]
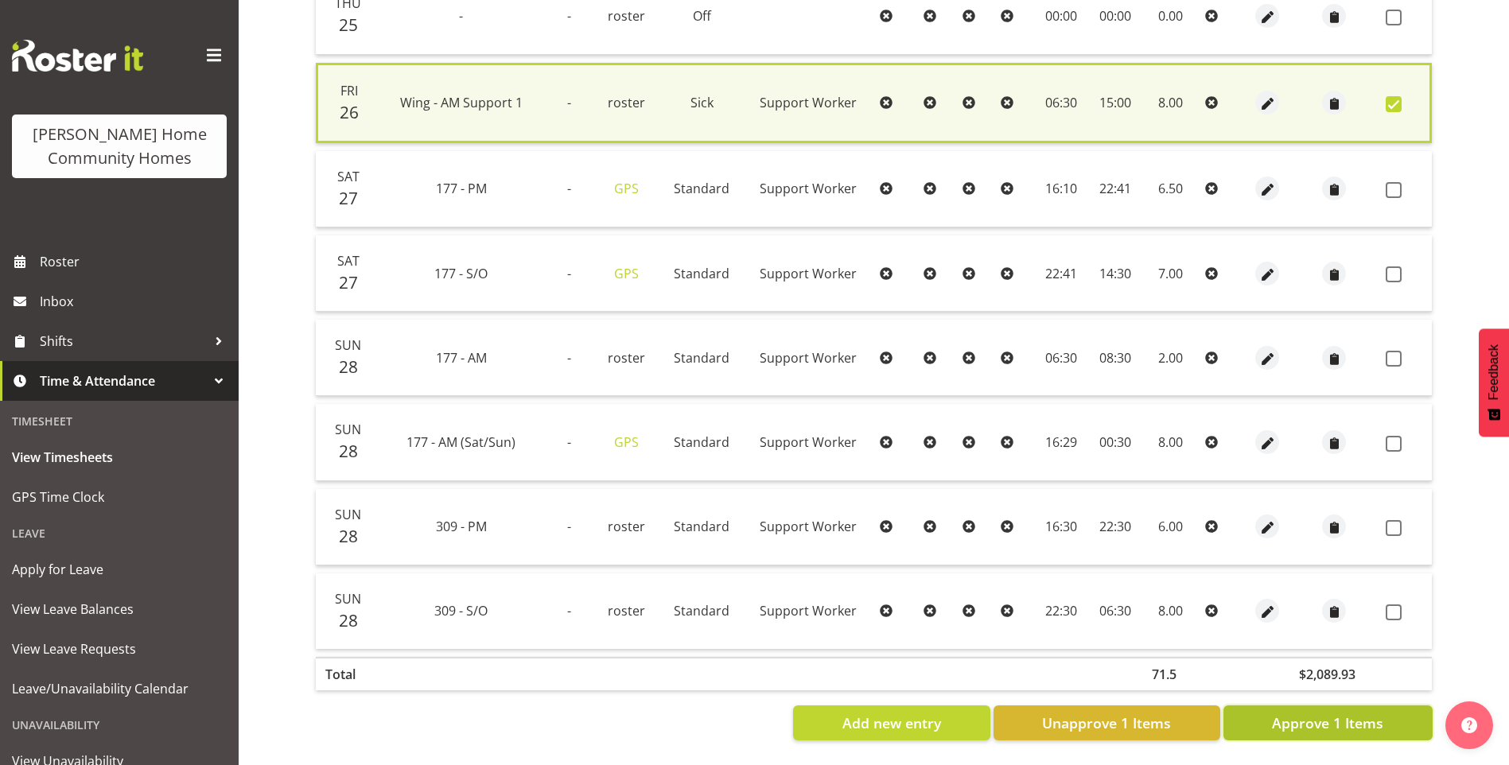
click at [1358, 713] on span "Approve 1 Items" at bounding box center [1327, 723] width 111 height 21
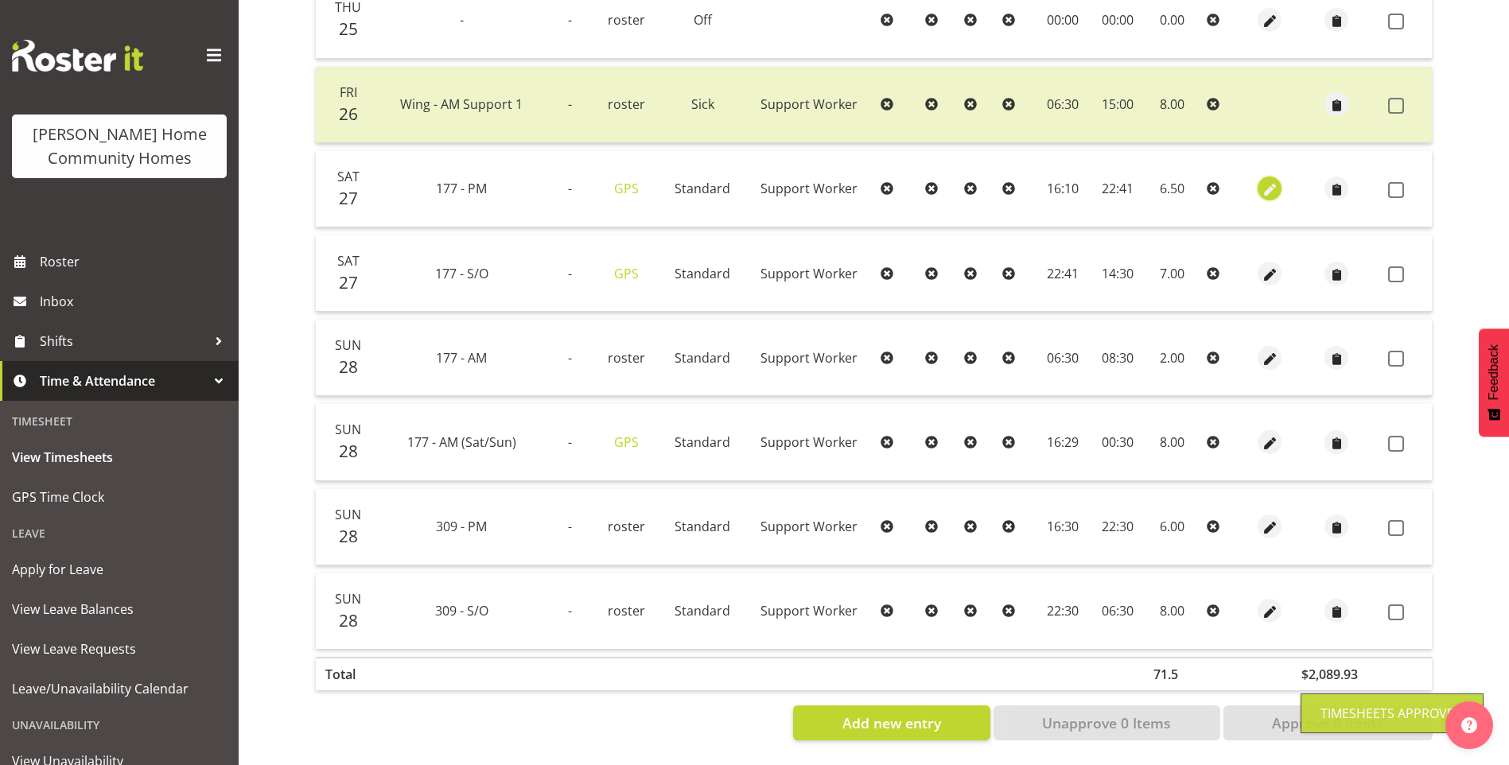
click at [1267, 181] on span "button" at bounding box center [1270, 190] width 18 height 18
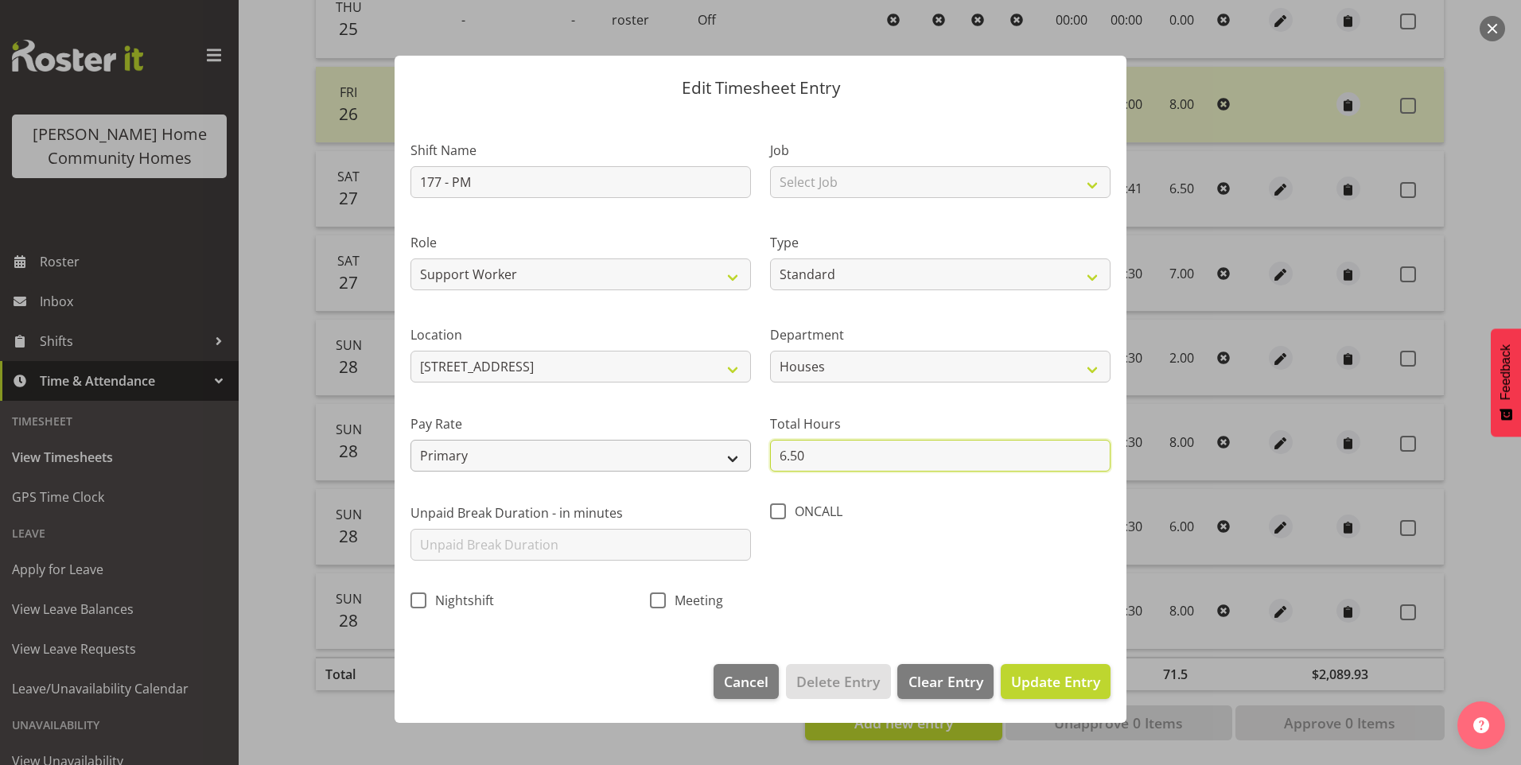
drag, startPoint x: 818, startPoint y: 463, endPoint x: 678, endPoint y: 445, distance: 140.3
click at [678, 445] on div "Shift Name 177 - PM Job Select Job Floater Role Support Worker Type Off Standar…" at bounding box center [760, 371] width 719 height 504
click at [1066, 675] on button "Update Entry" at bounding box center [1056, 681] width 110 height 35
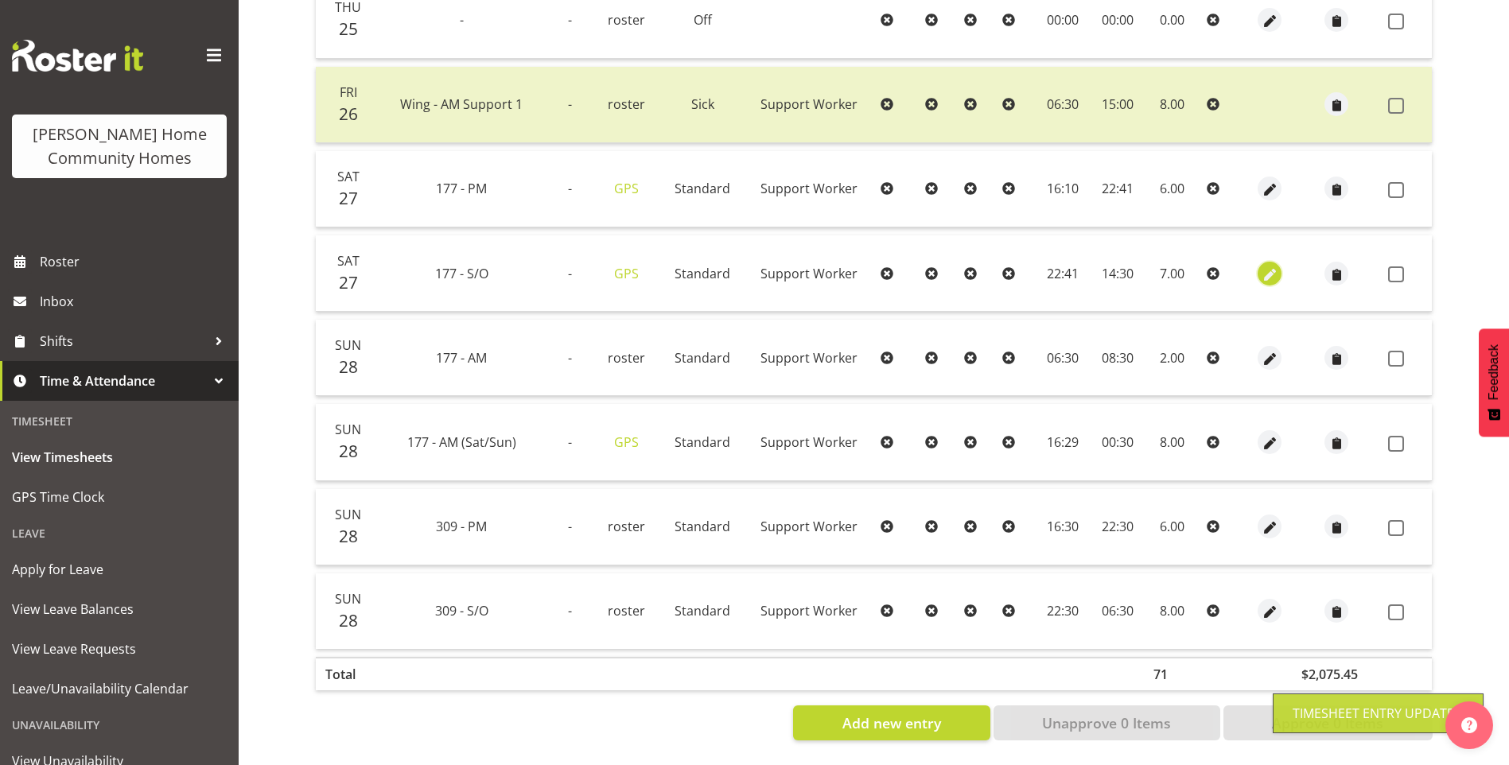
click at [1265, 266] on span "button" at bounding box center [1270, 275] width 18 height 18
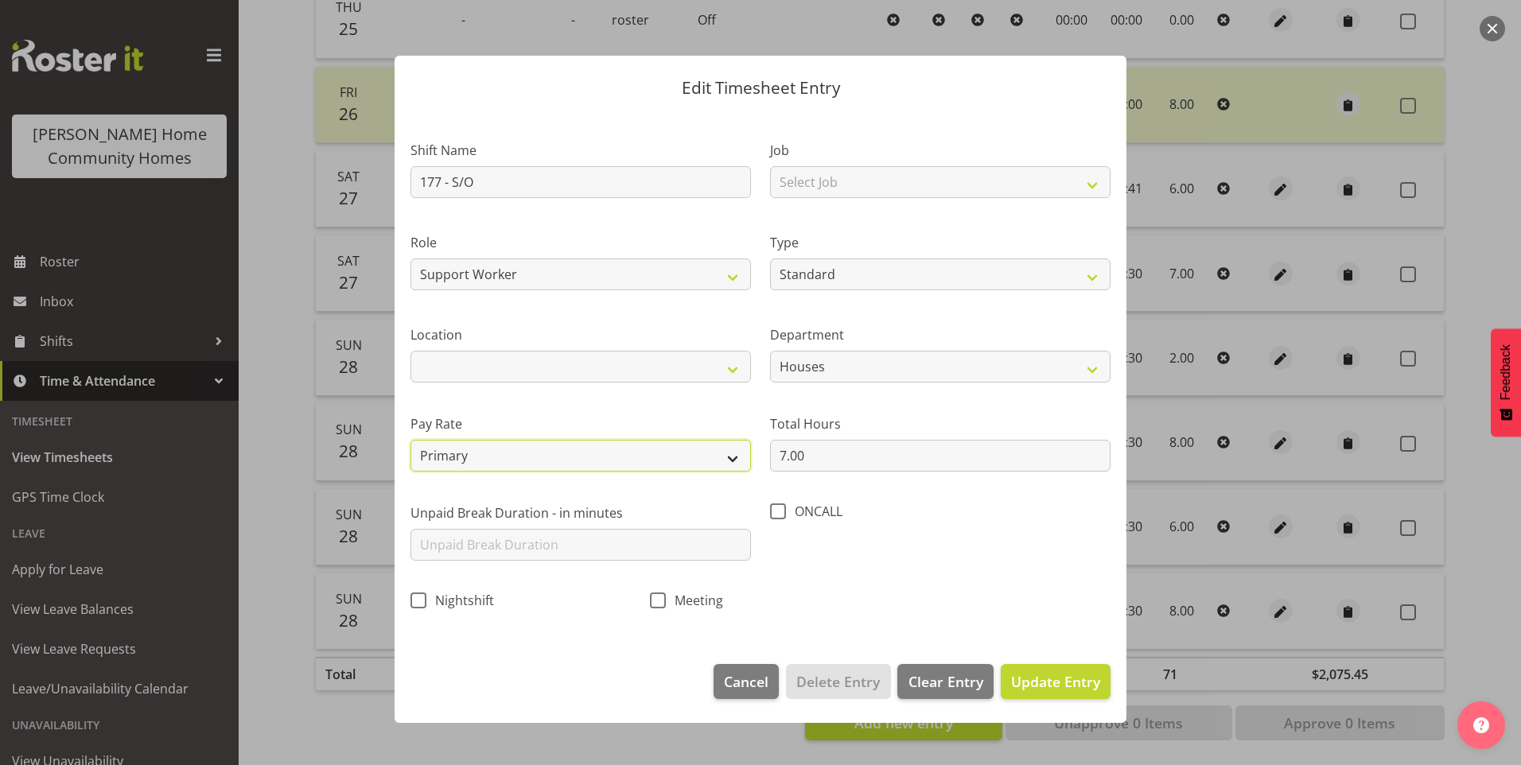
drag, startPoint x: 495, startPoint y: 459, endPoint x: 495, endPoint y: 471, distance: 11.9
click at [495, 461] on select "Primary Secondary Tertiary Fourth Fifth" at bounding box center [580, 456] width 340 height 32
click at [410, 440] on select "Primary Secondary Tertiary Fourth Fifth" at bounding box center [580, 456] width 340 height 32
drag, startPoint x: 1058, startPoint y: 684, endPoint x: 1129, endPoint y: 639, distance: 84.3
click at [1059, 683] on span "Update Entry" at bounding box center [1055, 681] width 89 height 19
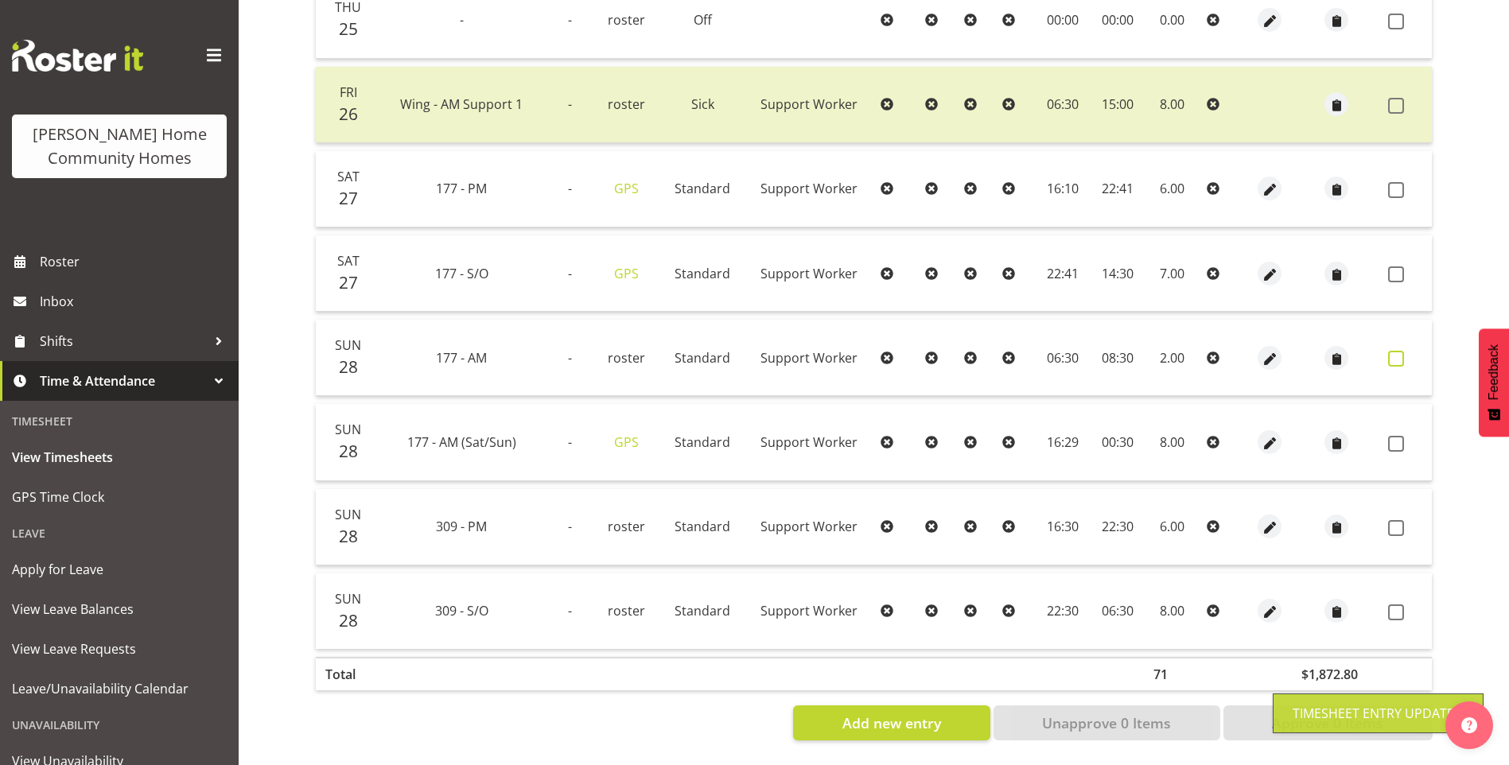
click at [1401, 351] on span at bounding box center [1396, 359] width 16 height 16
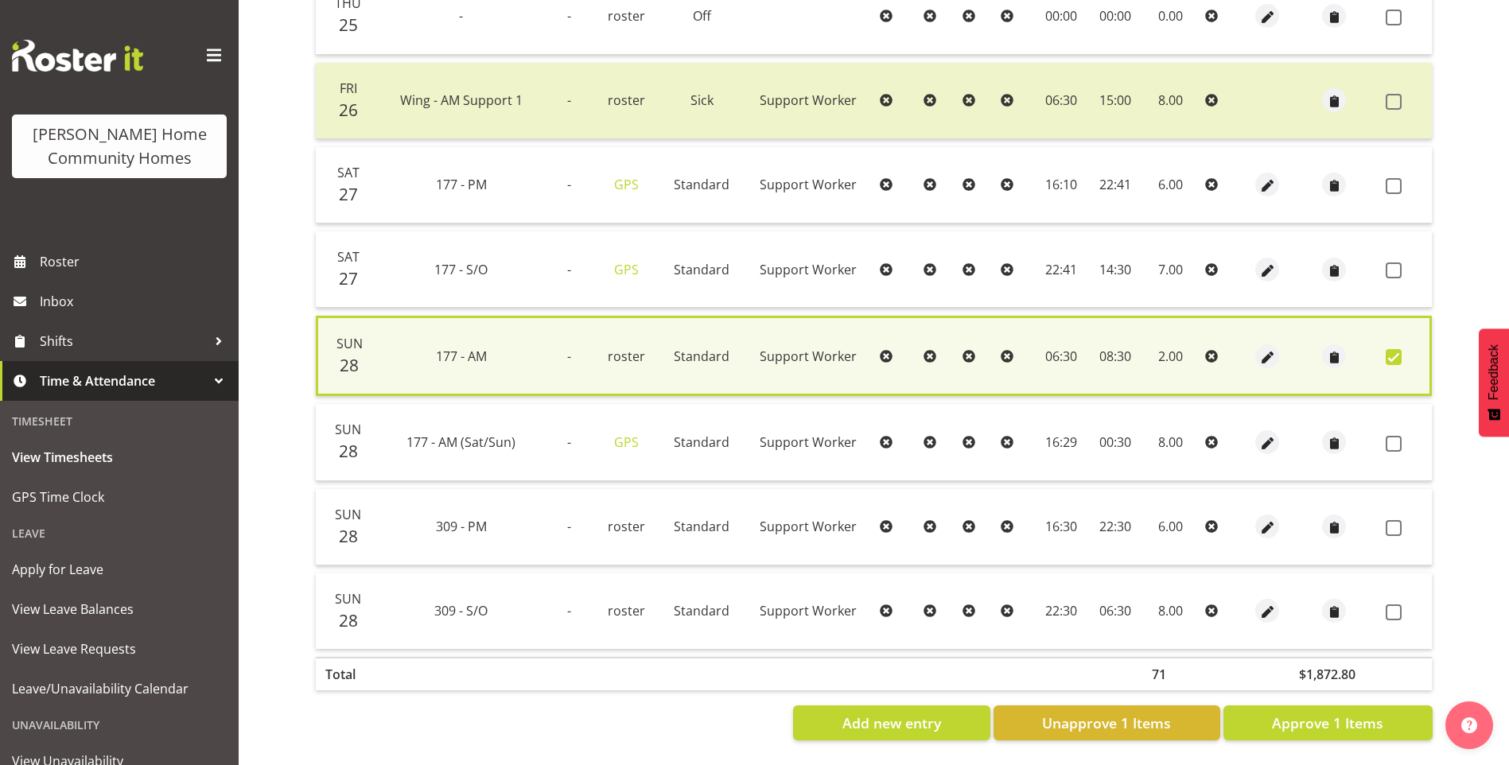
click at [1396, 262] on span at bounding box center [1393, 270] width 16 height 16
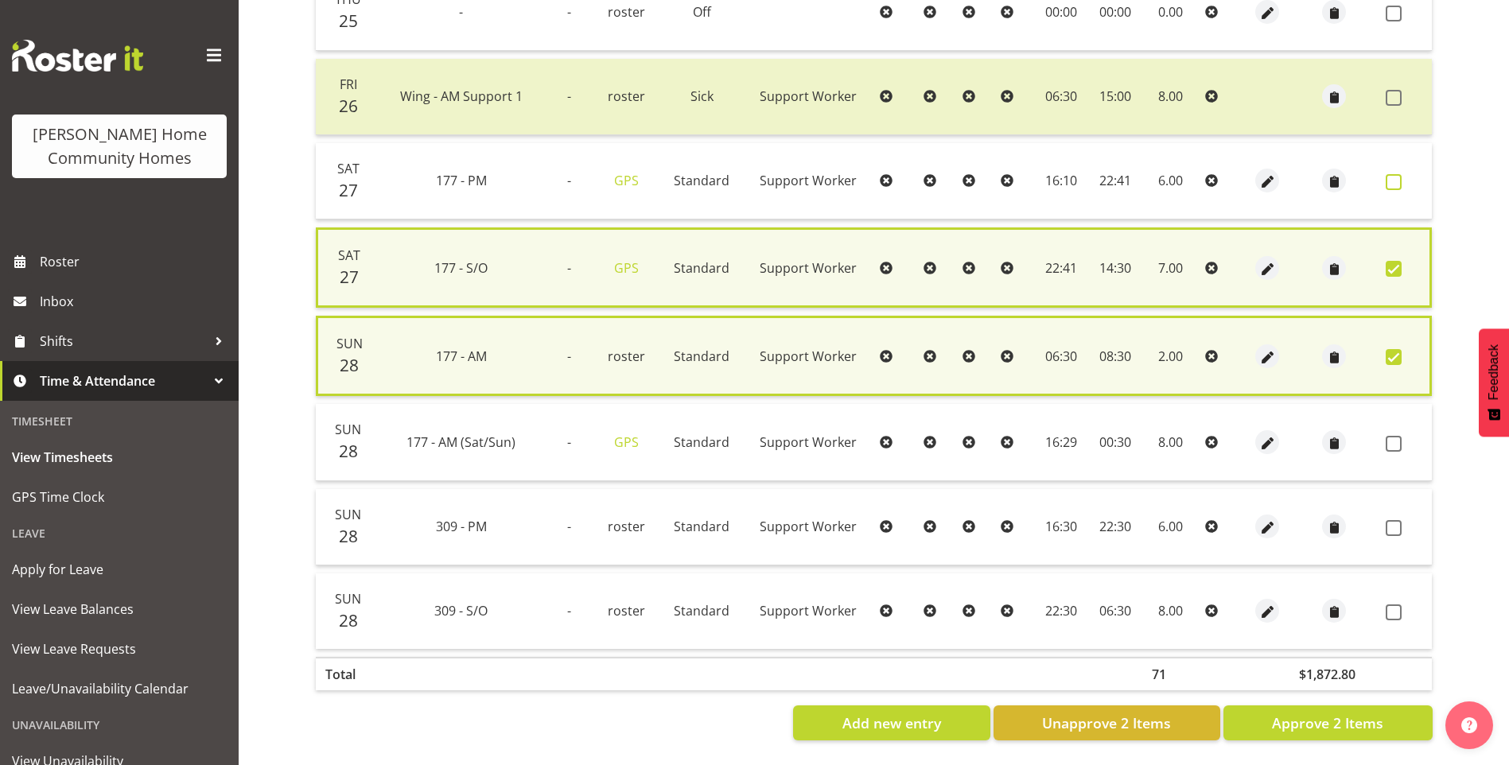
click at [1393, 178] on span at bounding box center [1393, 182] width 16 height 16
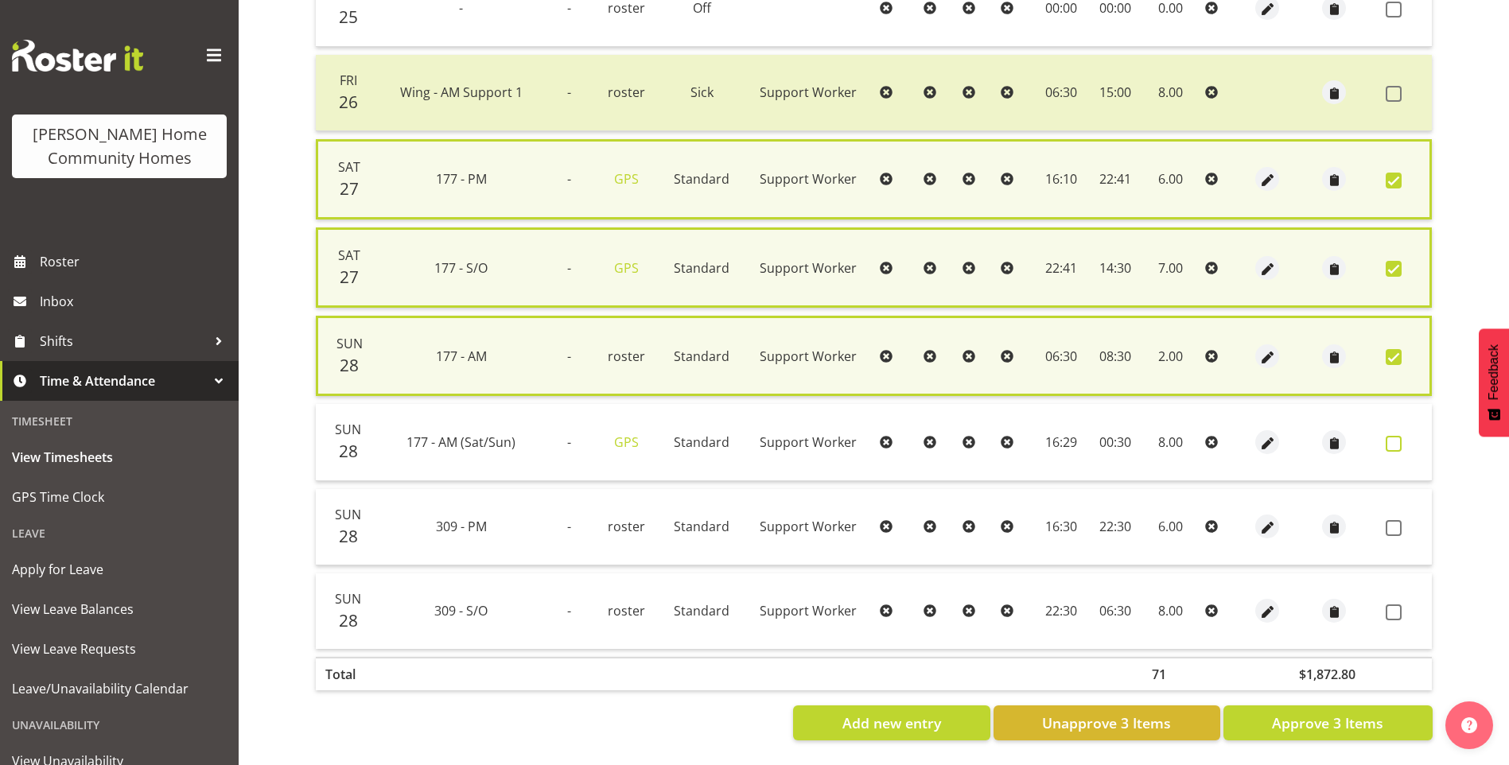
click at [1388, 441] on span at bounding box center [1393, 444] width 16 height 16
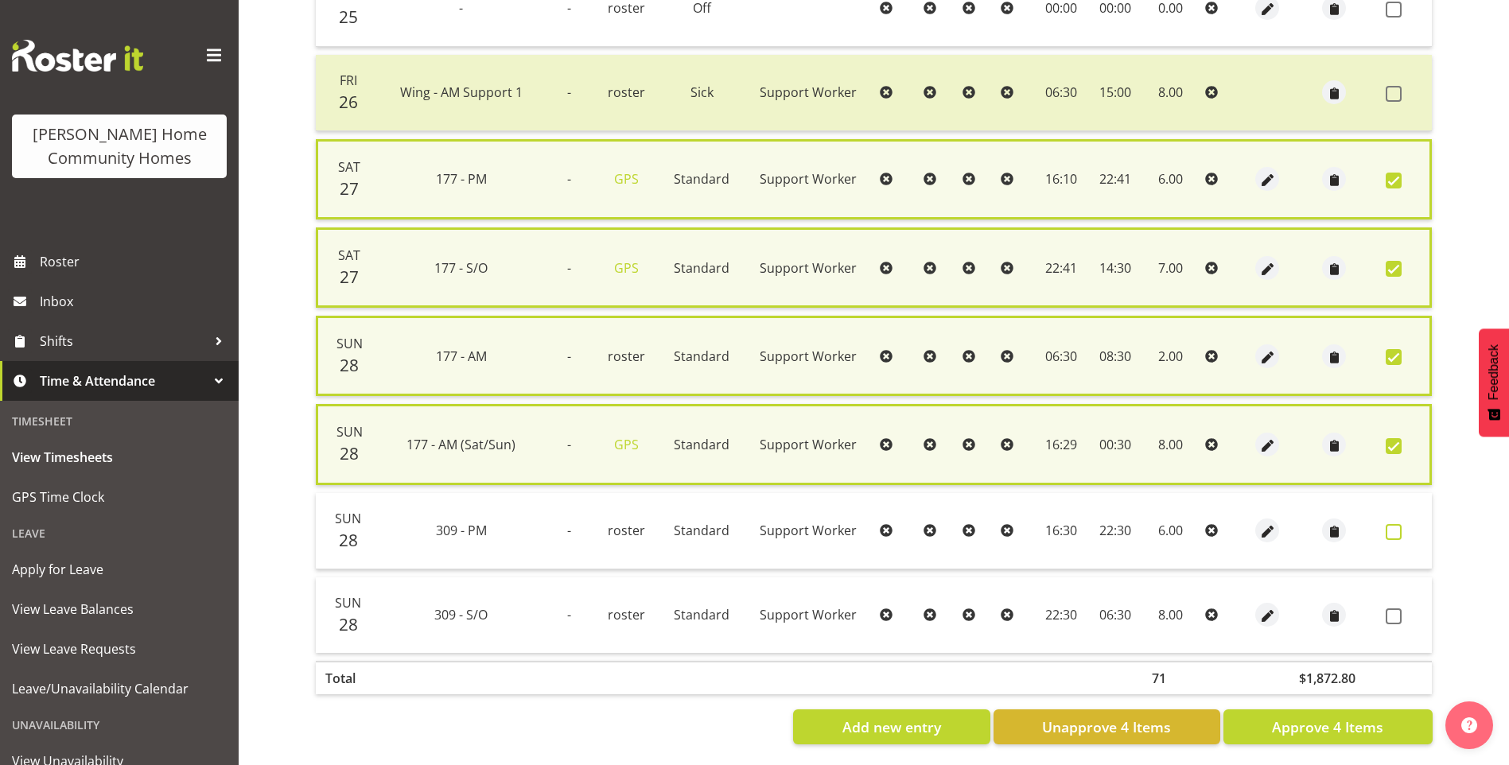
click at [1394, 534] on span at bounding box center [1393, 532] width 16 height 16
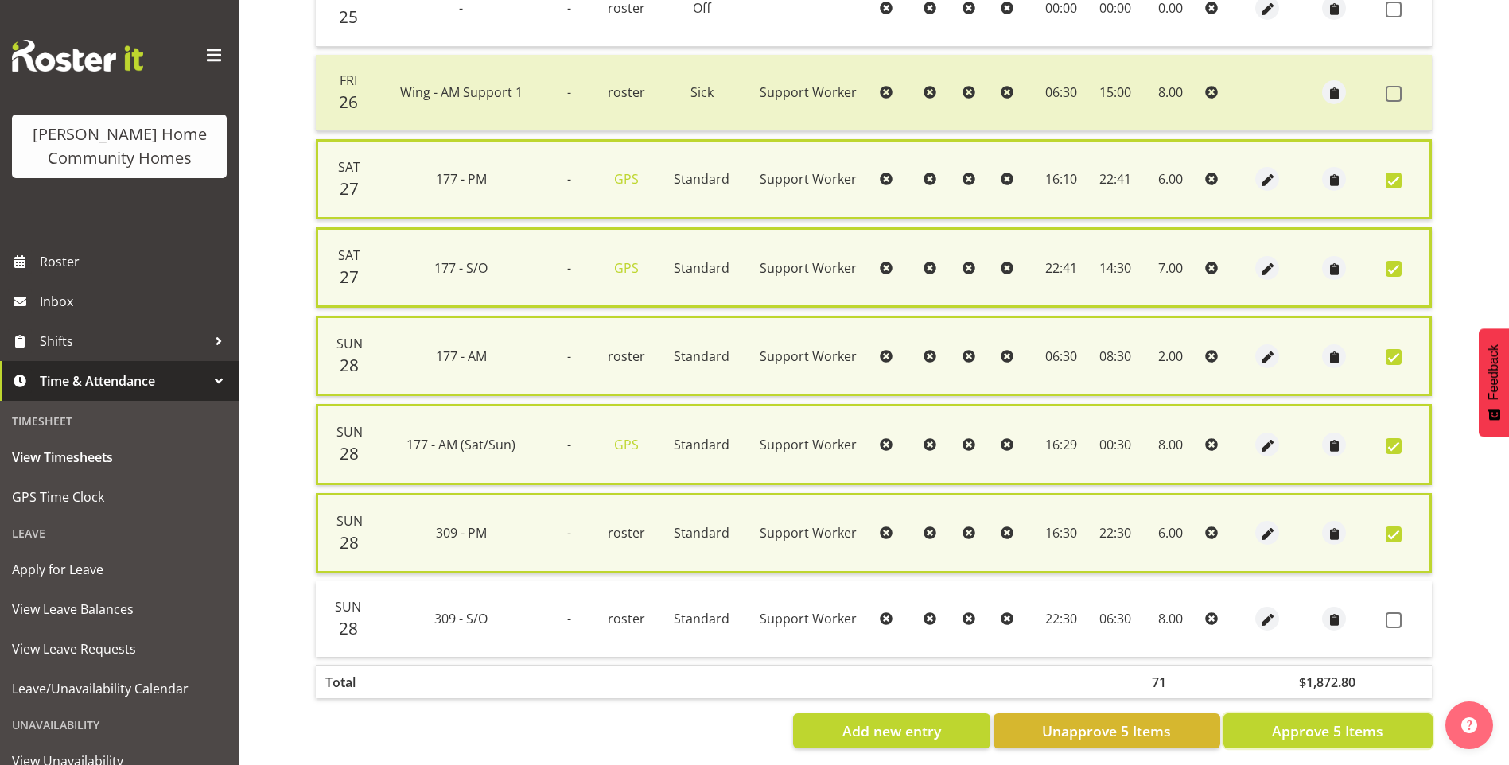
click at [1378, 733] on span "Approve 5 Items" at bounding box center [1327, 731] width 111 height 21
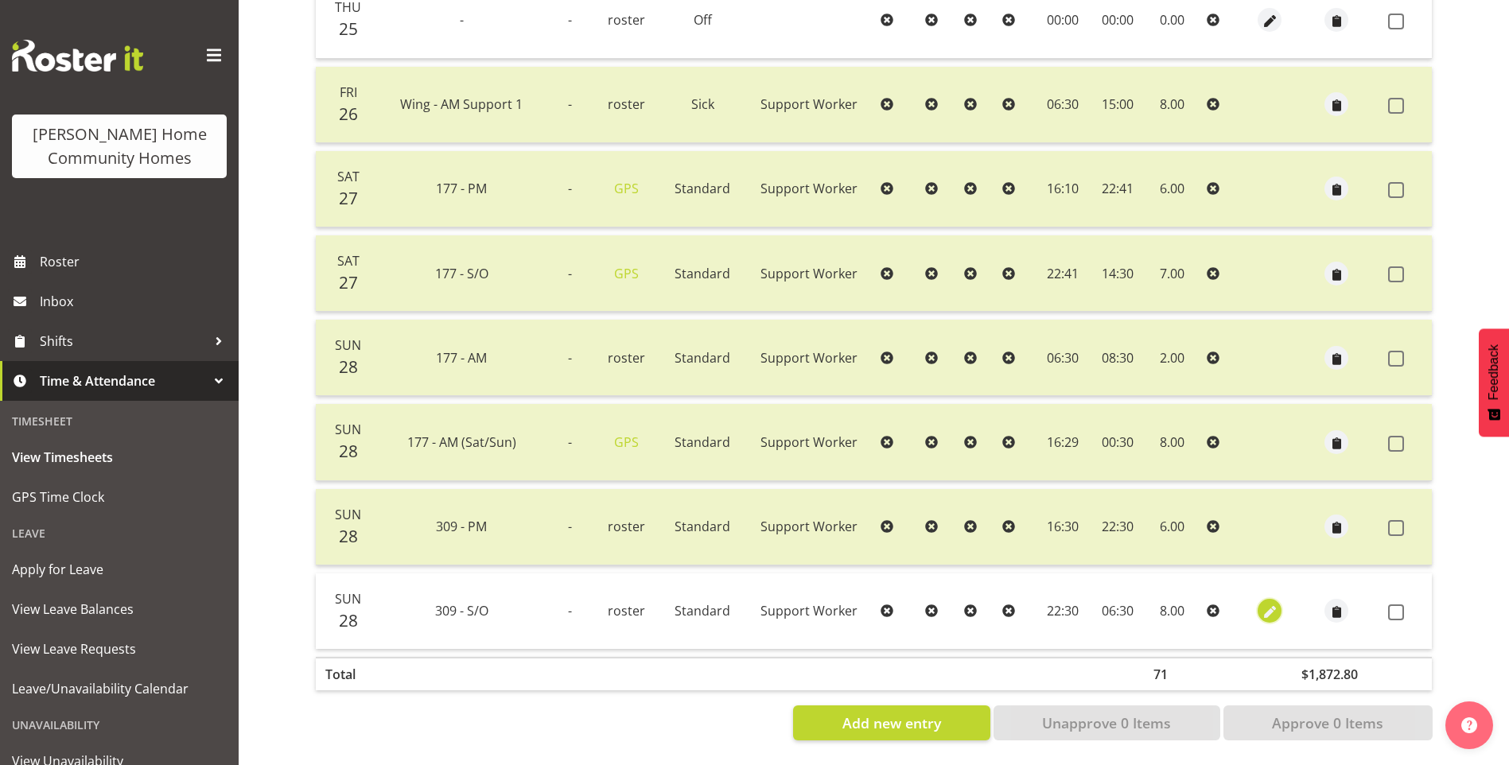
click at [1269, 604] on span "button" at bounding box center [1270, 613] width 18 height 18
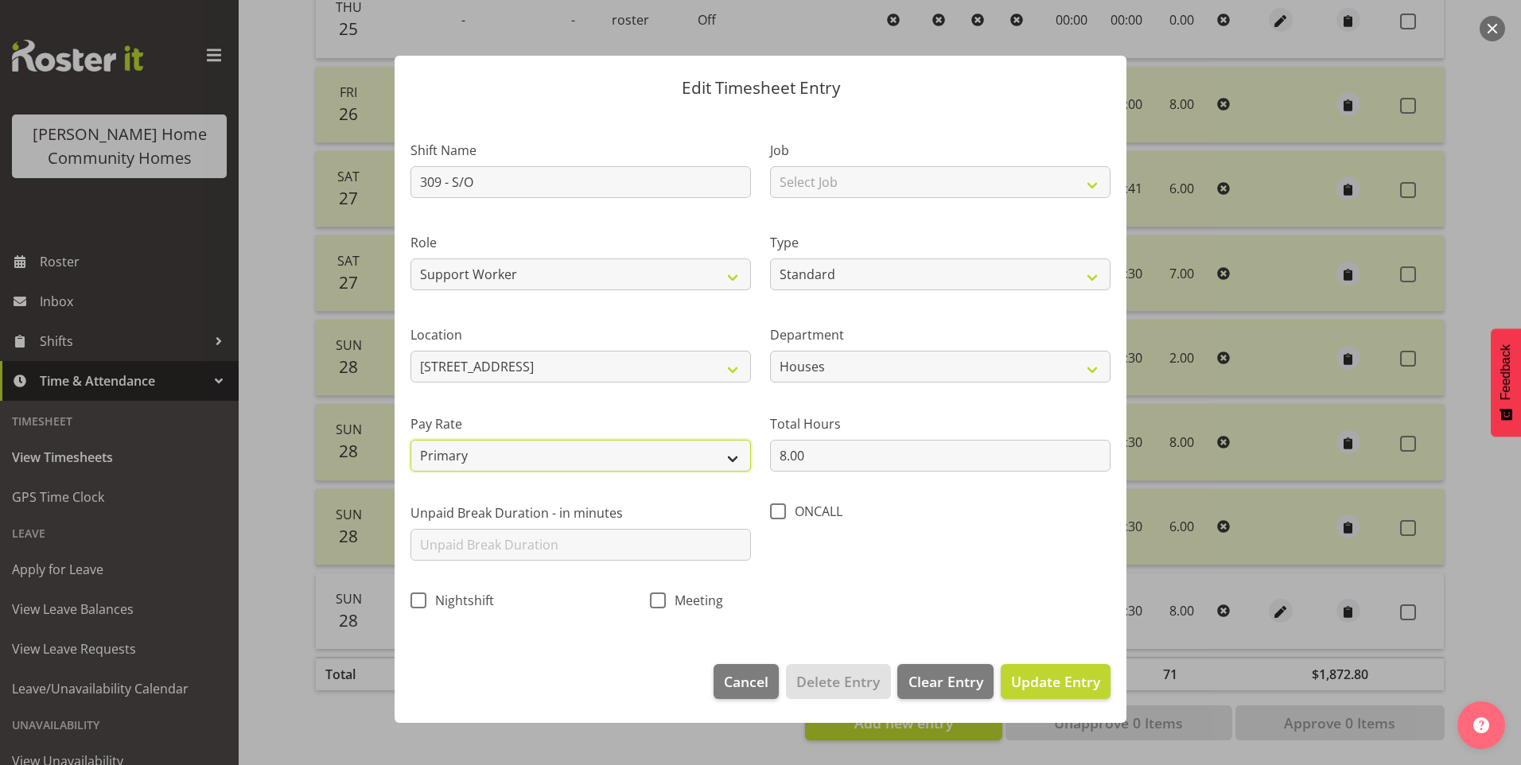
click at [487, 451] on select "Primary Secondary Tertiary Fourth Fifth" at bounding box center [580, 456] width 340 height 32
click at [410, 440] on select "Primary Secondary Tertiary Fourth Fifth" at bounding box center [580, 456] width 340 height 32
click at [1028, 686] on span "Update Entry" at bounding box center [1055, 681] width 89 height 19
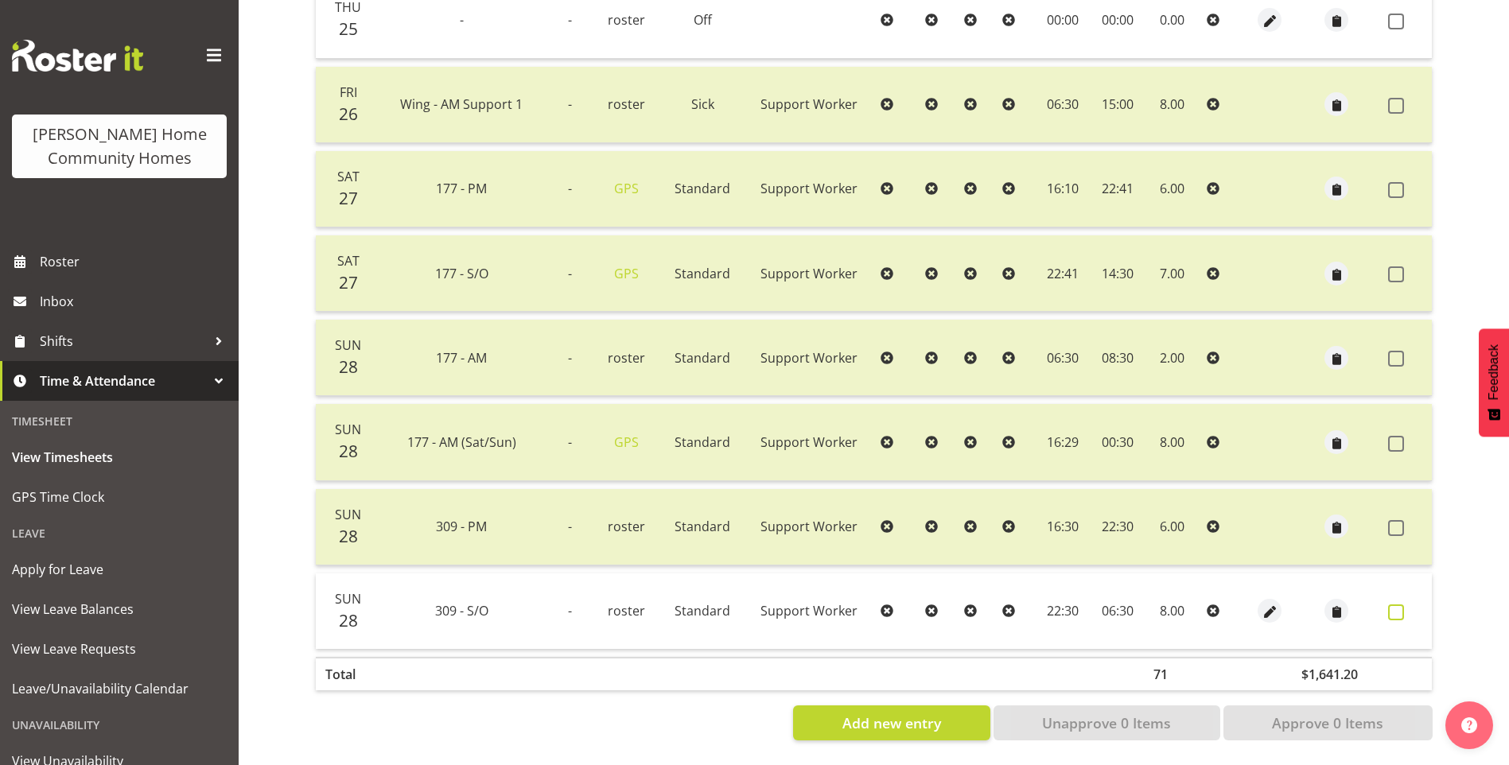
click at [1405, 604] on label at bounding box center [1400, 612] width 25 height 16
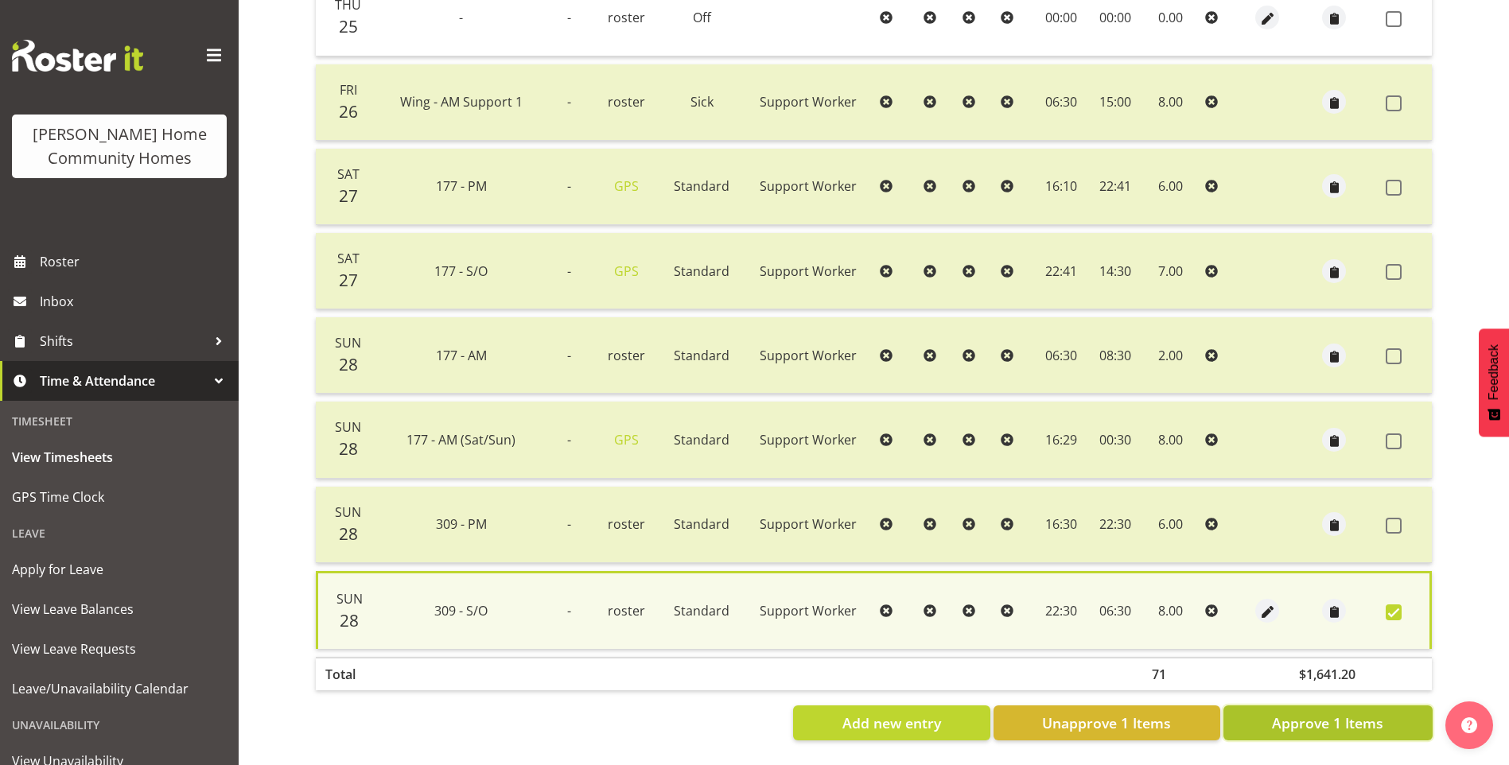
click at [1377, 721] on span "Approve 1 Items" at bounding box center [1327, 723] width 111 height 21
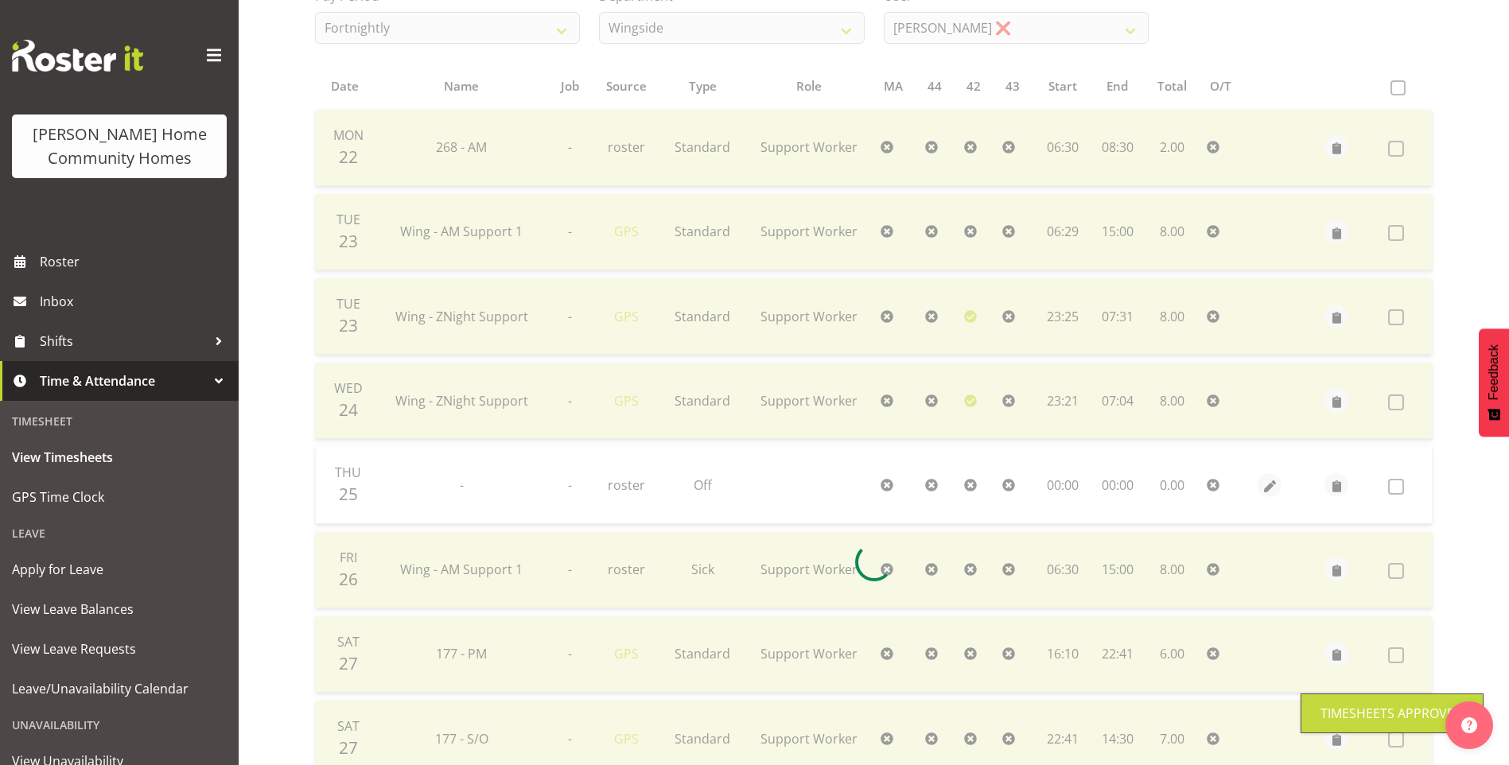
scroll to position [48, 0]
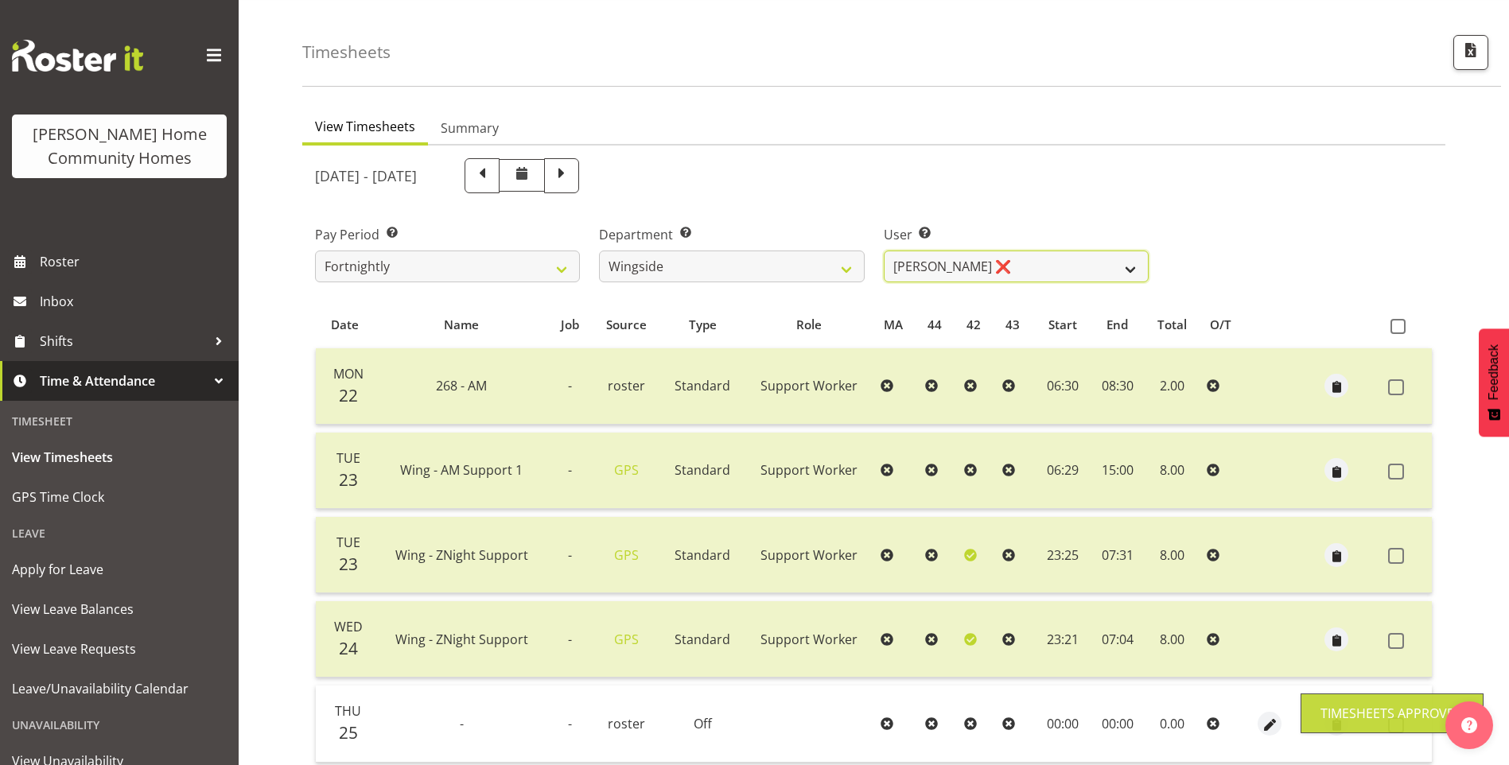
click at [931, 262] on select "Arshdeep Singh ❌ Daljeet Prasad ❌ Daniel Marticio ❌ Janeth Sison ✔" at bounding box center [1016, 267] width 265 height 32
click at [884, 251] on select "Arshdeep Singh ❌ Daljeet Prasad ❌ Daniel Marticio ❌ Janeth Sison ✔" at bounding box center [1016, 267] width 265 height 32
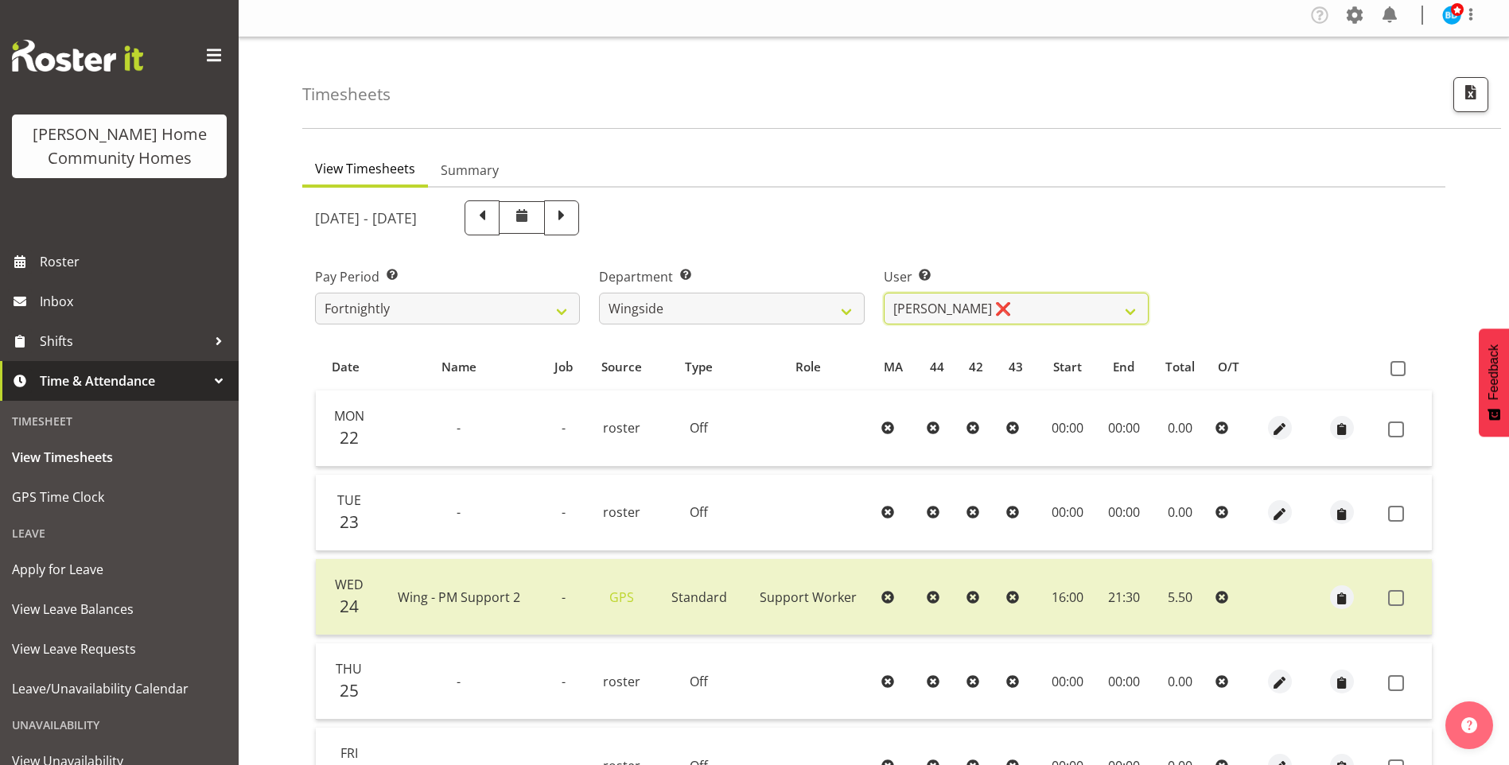
scroll to position [0, 0]
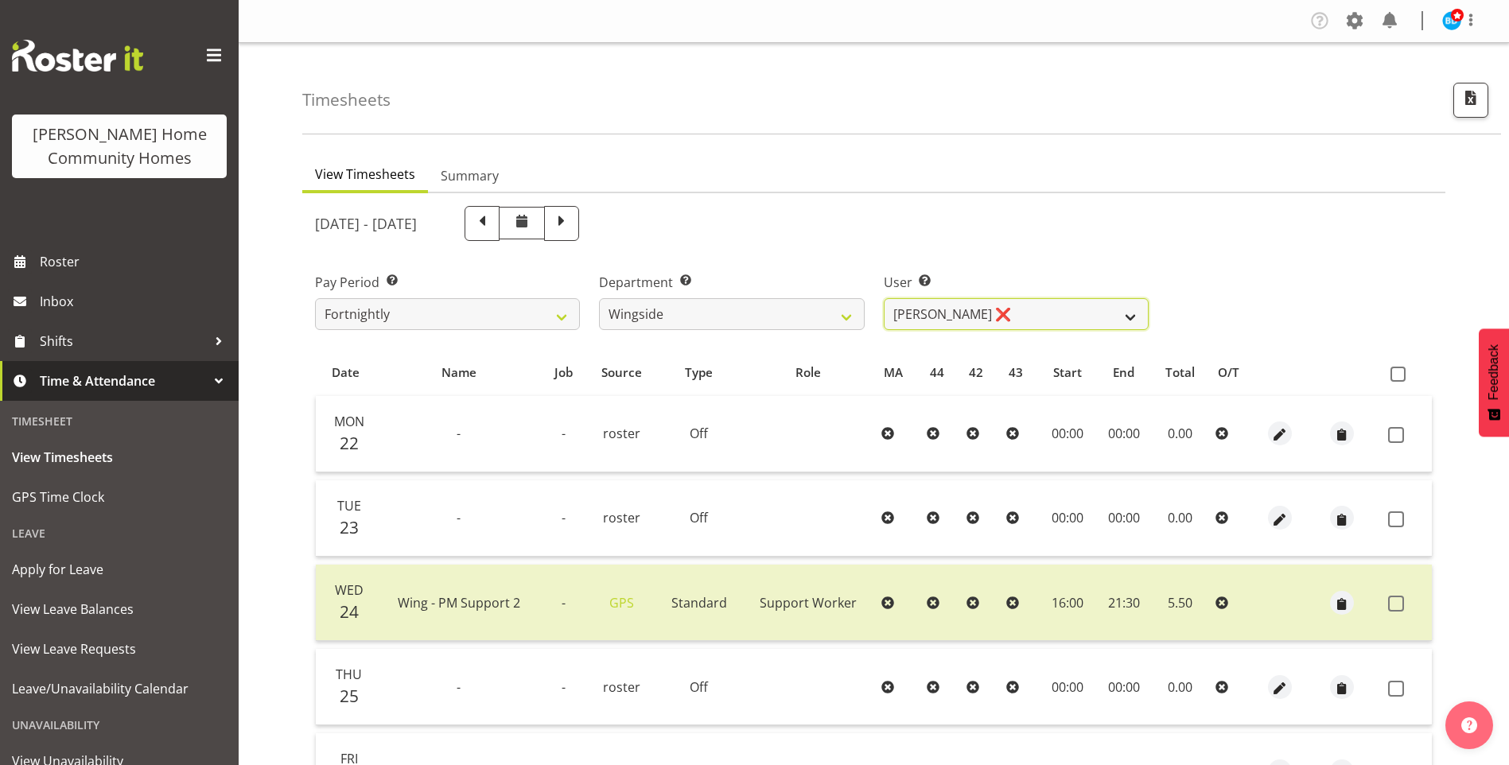
click at [926, 314] on select "Arshdeep Singh ❌ Daljeet Prasad ❌ Daniel Marticio ❌ Janeth Sison ✔" at bounding box center [1016, 314] width 265 height 32
click at [884, 298] on select "Arshdeep Singh ❌ Daljeet Prasad ❌ Daniel Marticio ❌ Janeth Sison ✔" at bounding box center [1016, 314] width 265 height 32
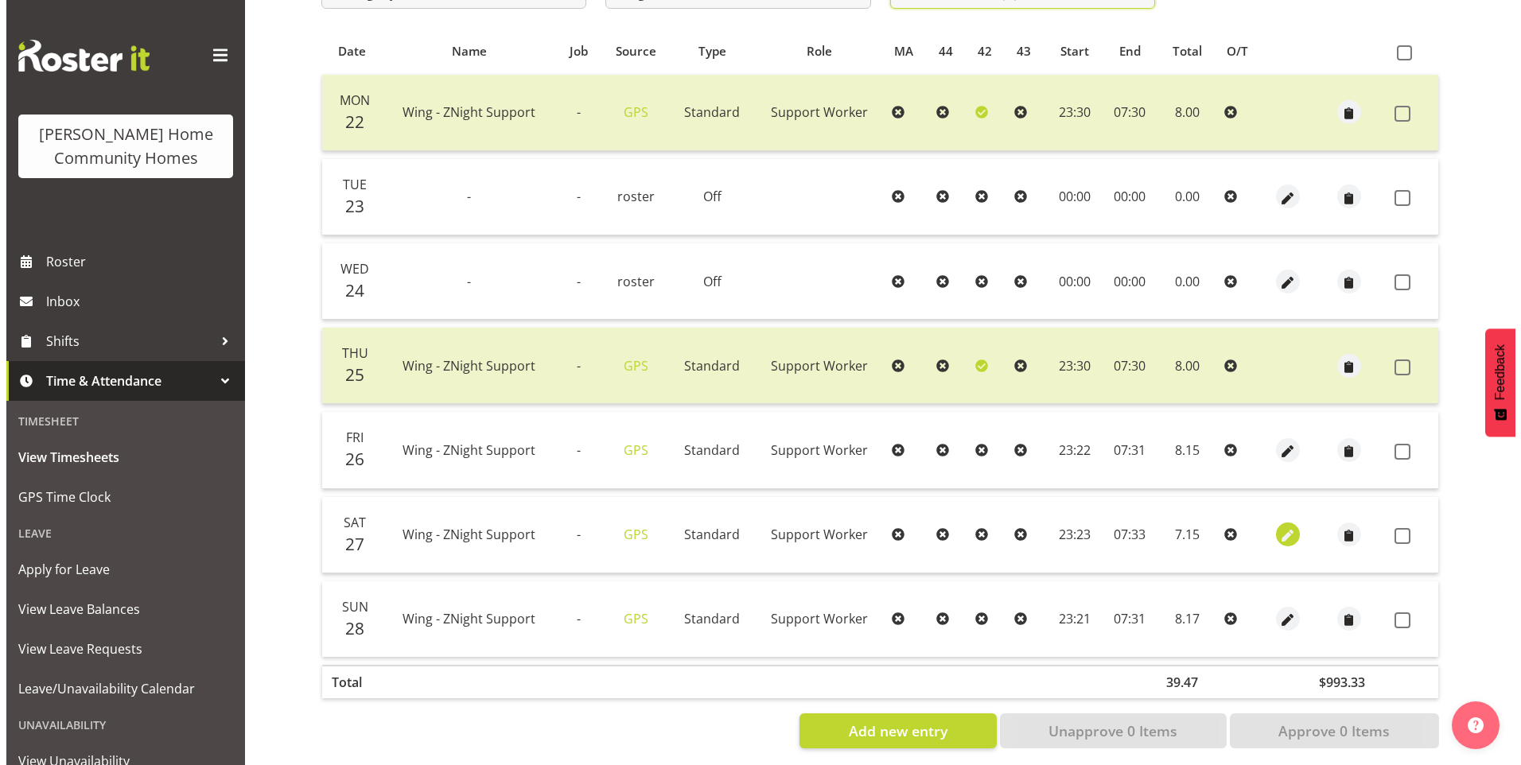
scroll to position [341, 0]
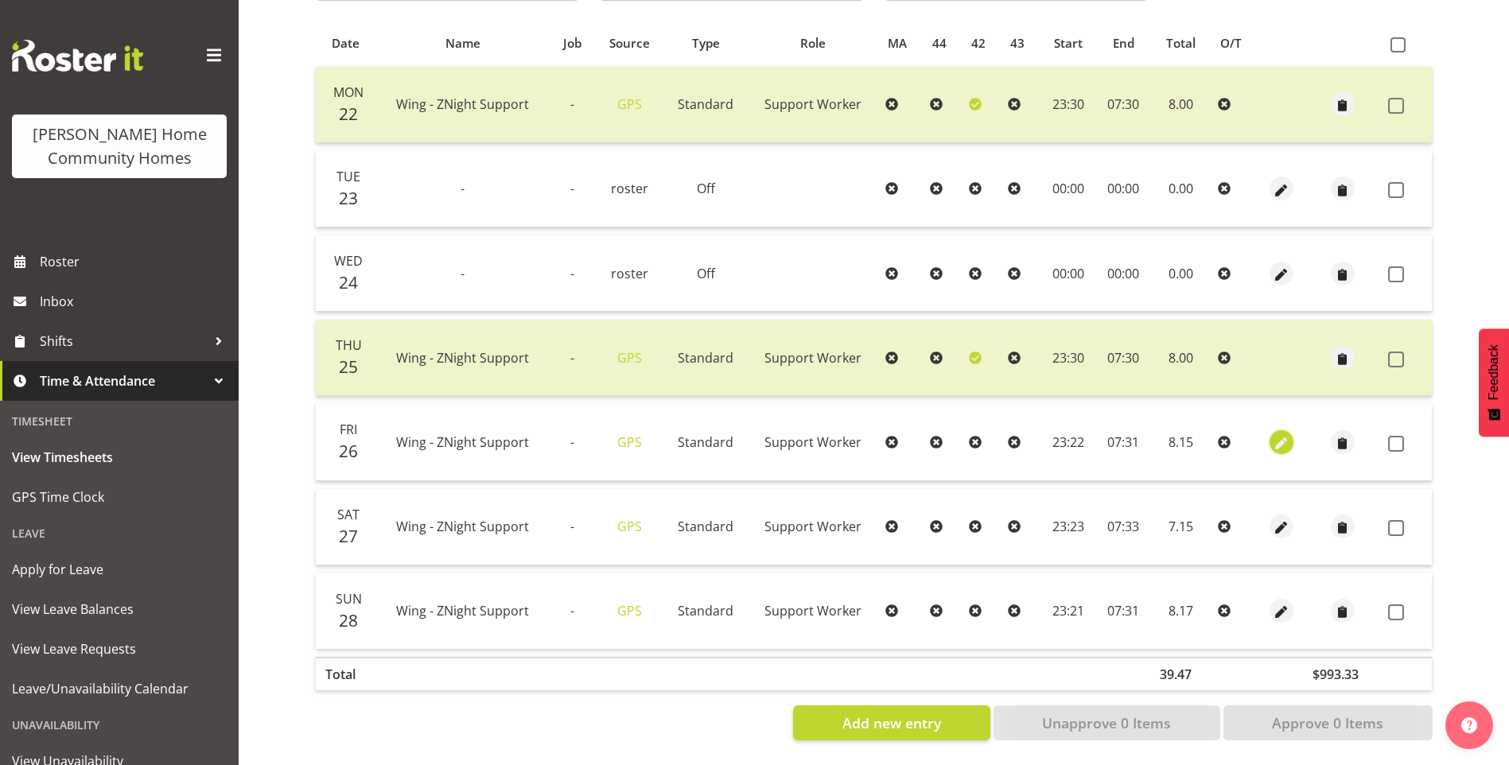
click at [1277, 434] on span "button" at bounding box center [1281, 443] width 18 height 18
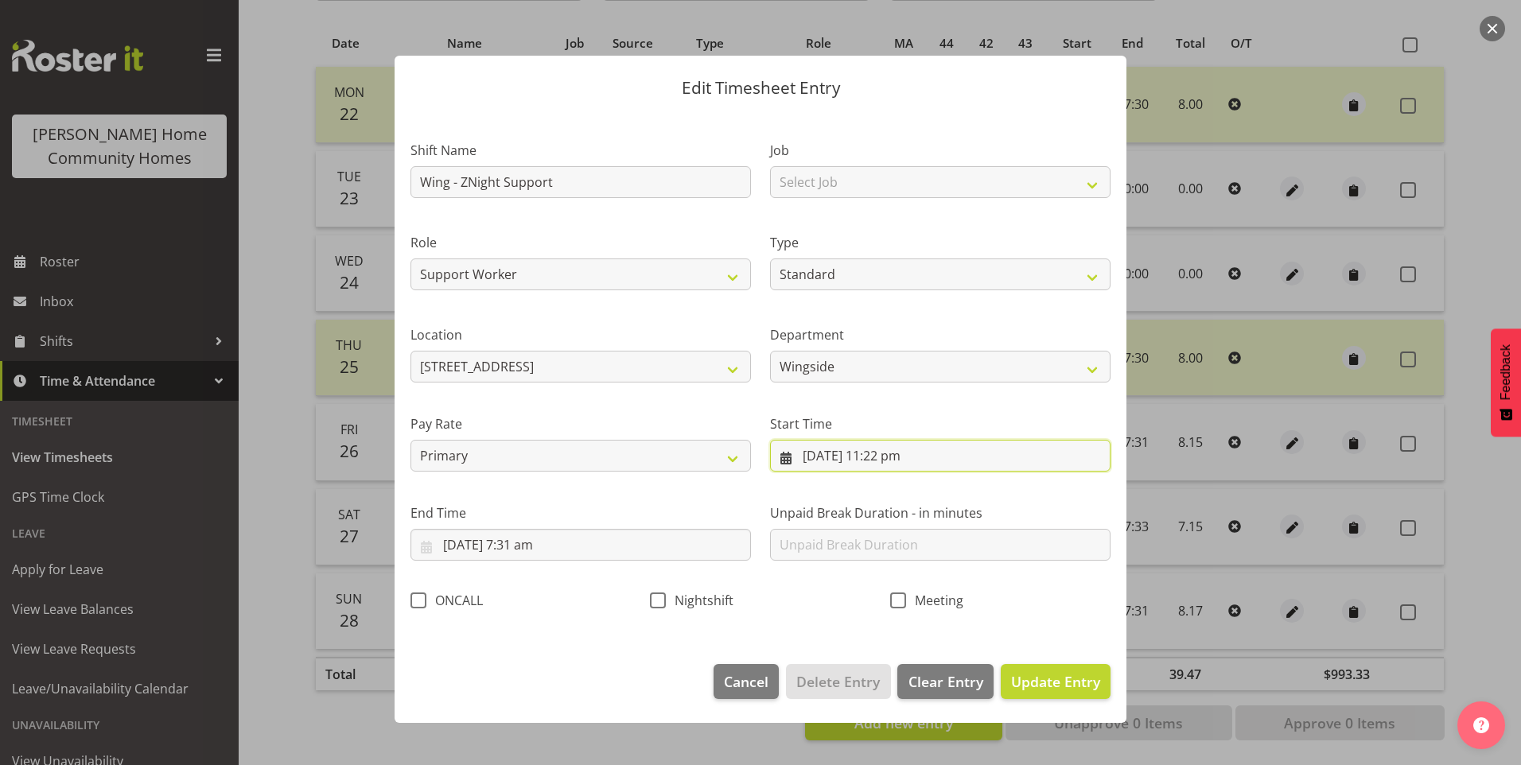
click at [909, 461] on input "26/09/2025, 11:22 pm" at bounding box center [940, 456] width 340 height 32
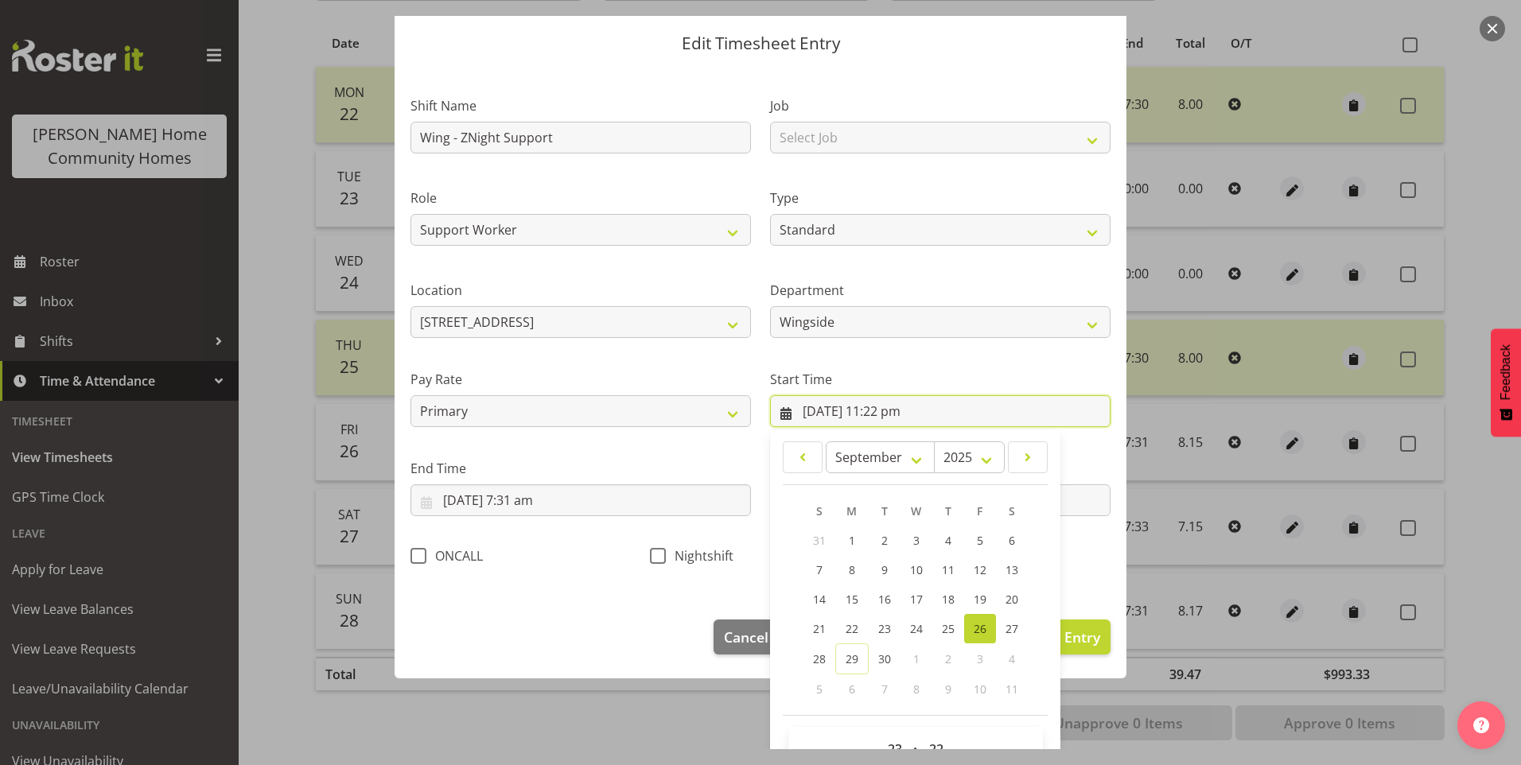
scroll to position [86, 0]
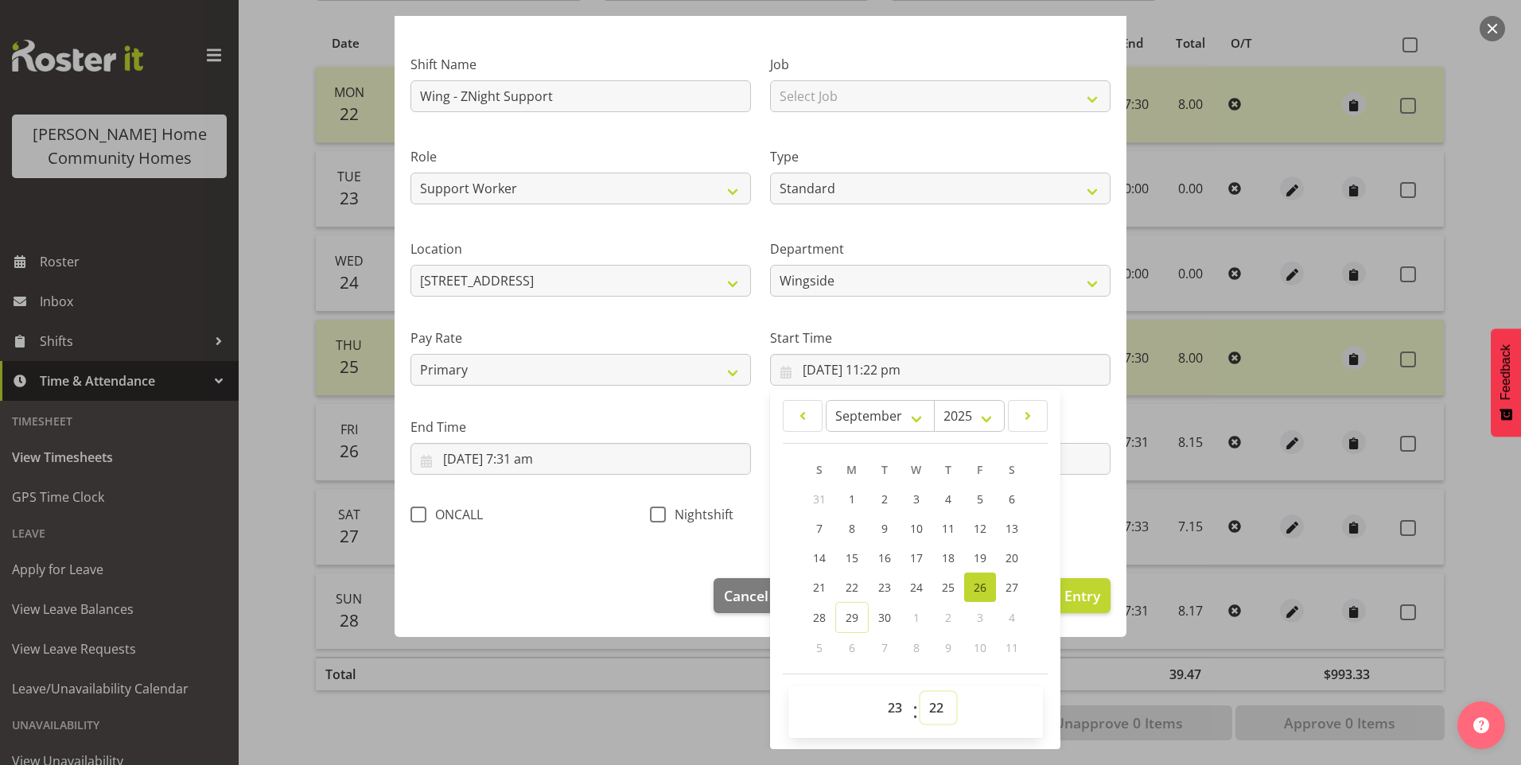
drag, startPoint x: 926, startPoint y: 707, endPoint x: 931, endPoint y: 701, distance: 8.5
click at [927, 704] on select "00 01 02 03 04 05 06 07 08 09 10 11 12 13 14 15 16 17 18 19 20 21 22 23 24 25 2…" at bounding box center [938, 708] width 36 height 32
click at [946, 688] on div "00 01 02 03 04 05 06 07 08 09 10 11 12 13 14 15 16 17 18 19 20 21 22 23 : 00 01…" at bounding box center [915, 712] width 255 height 52
click at [939, 713] on select "00 01 02 03 04 05 06 07 08 09 10 11 12 13 14 15 16 17 18 19 20 21 22 23 24 25 2…" at bounding box center [938, 708] width 36 height 32
click at [920, 692] on select "00 01 02 03 04 05 06 07 08 09 10 11 12 13 14 15 16 17 18 19 20 21 22 23 24 25 2…" at bounding box center [938, 708] width 36 height 32
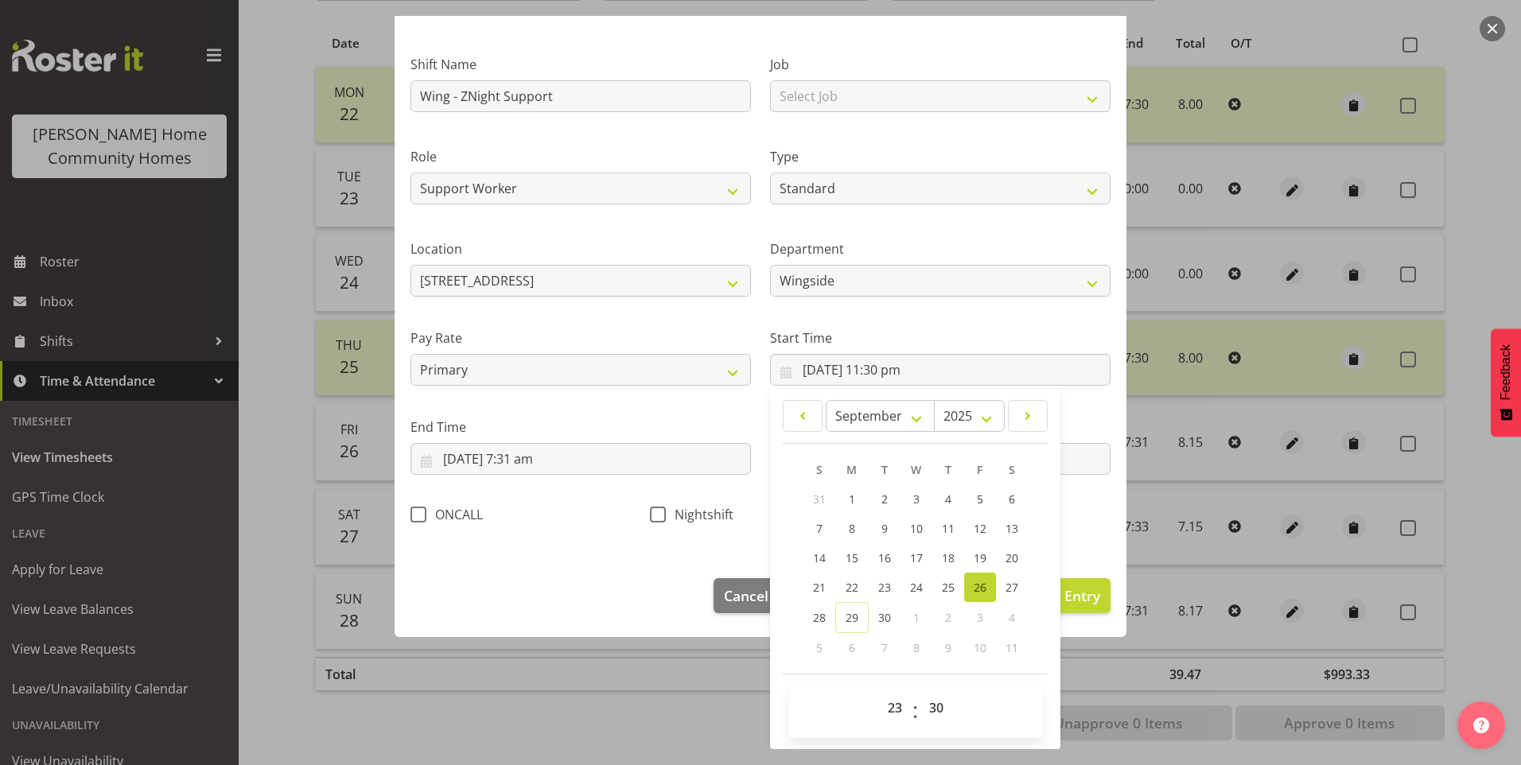
drag, startPoint x: 662, startPoint y: 513, endPoint x: 602, endPoint y: 482, distance: 67.2
click at [661, 513] on label "Nightshift" at bounding box center [692, 515] width 84 height 16
click at [660, 513] on input "Nightshift" at bounding box center [655, 514] width 10 height 10
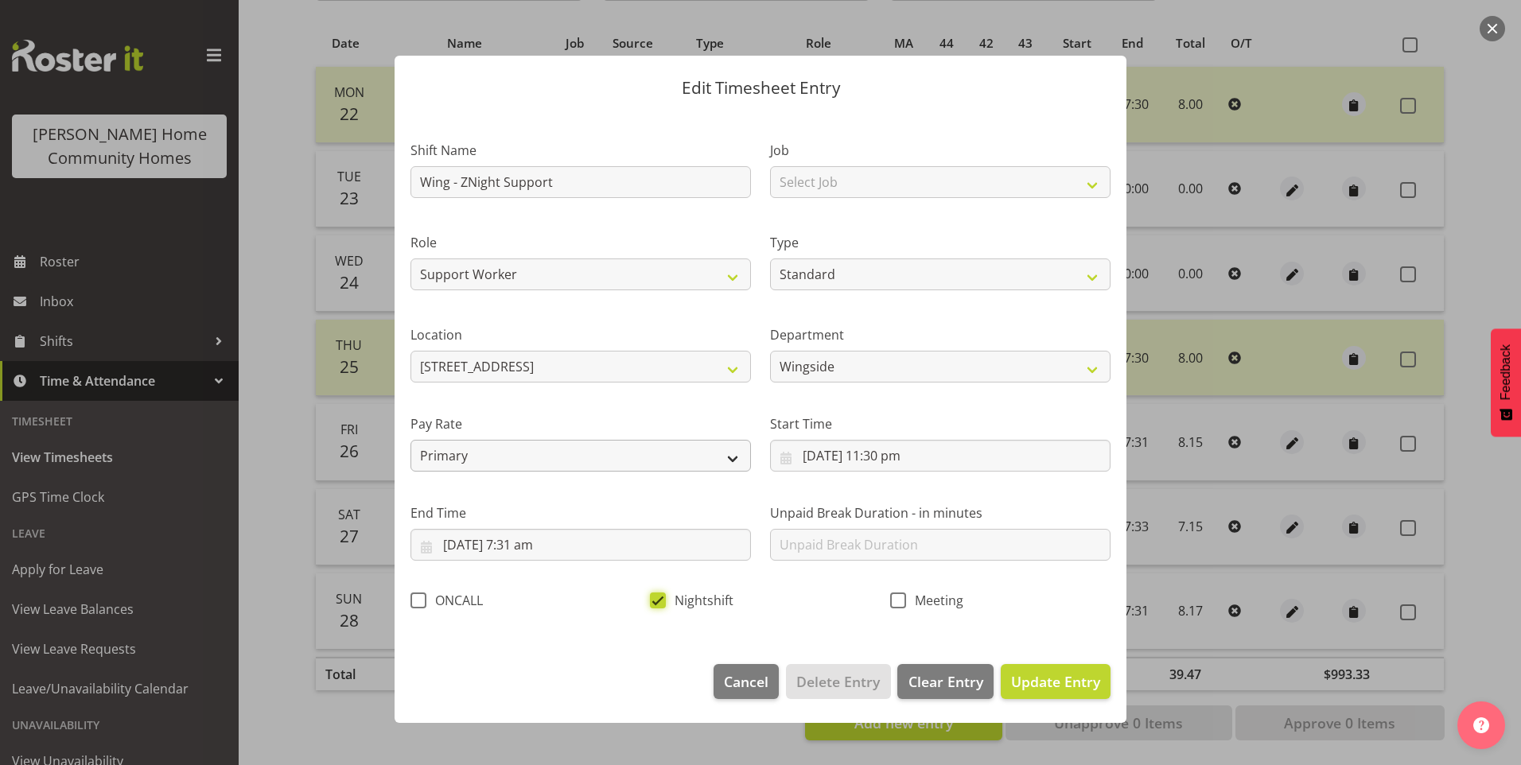
scroll to position [0, 0]
click at [539, 547] on input "27/09/2025, 7:31 am" at bounding box center [580, 545] width 340 height 32
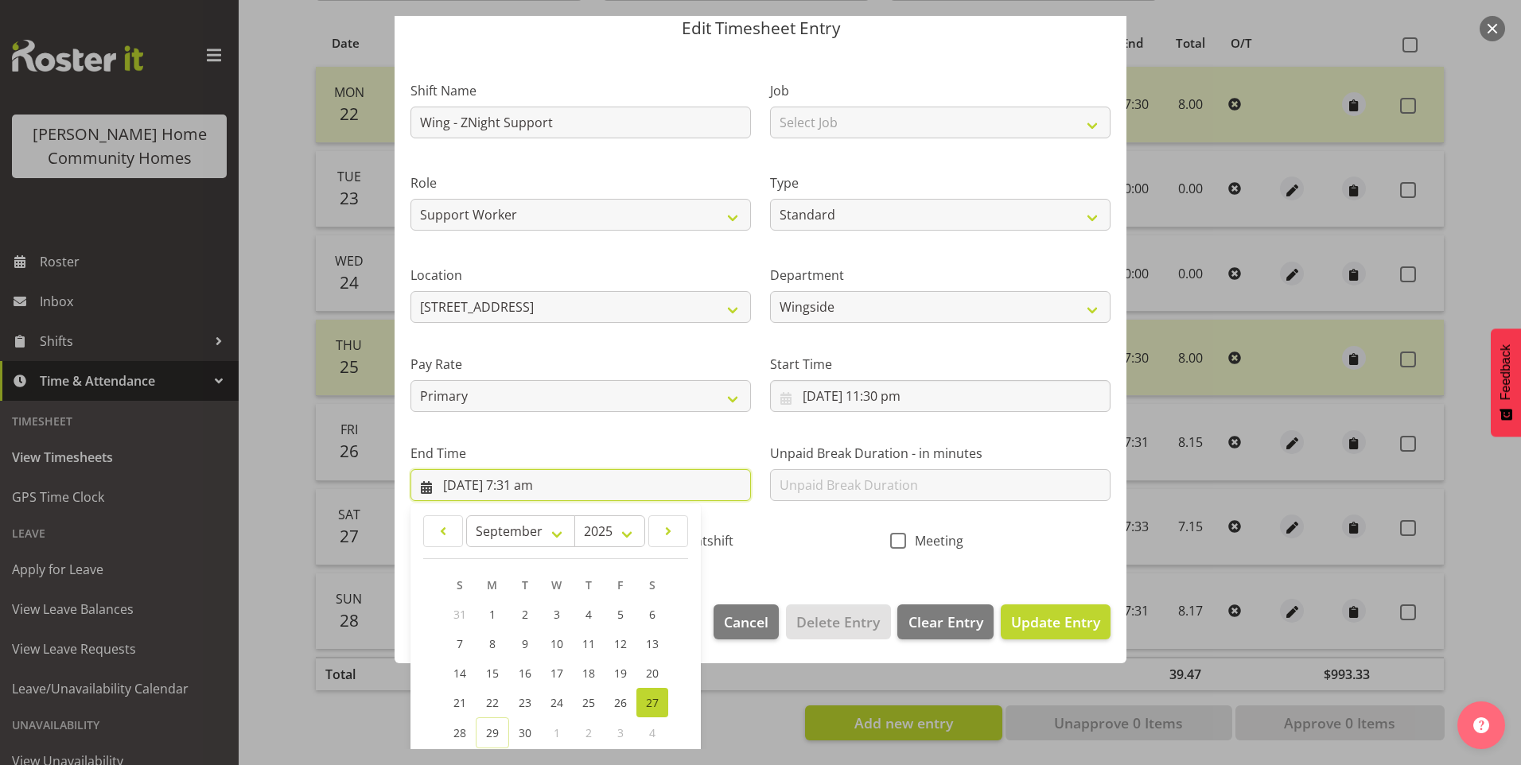
scroll to position [175, 0]
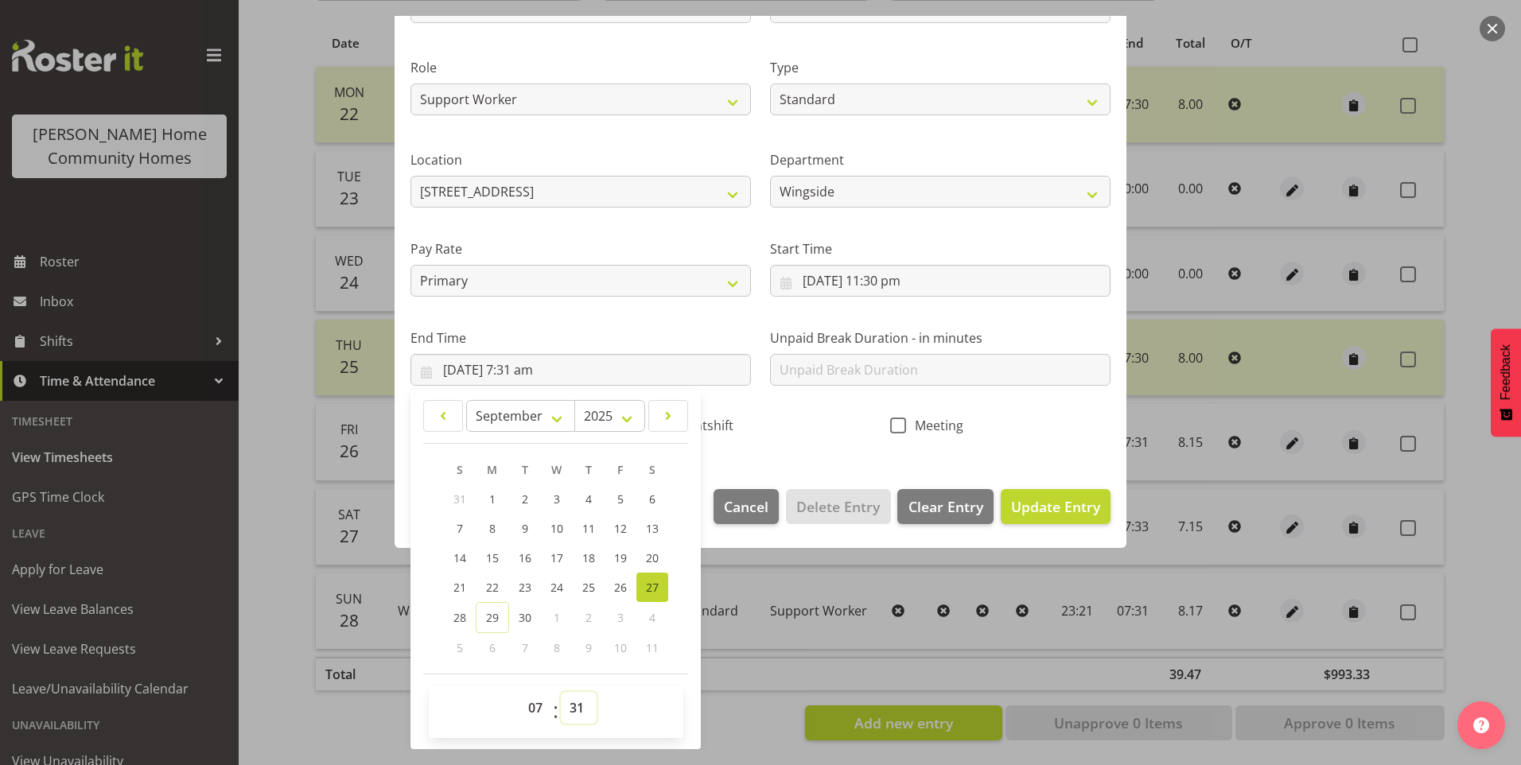
click at [571, 710] on select "00 01 02 03 04 05 06 07 08 09 10 11 12 13 14 15 16 17 18 19 20 21 22 23 24 25 2…" at bounding box center [579, 708] width 36 height 32
click at [561, 692] on select "00 01 02 03 04 05 06 07 08 09 10 11 12 13 14 15 16 17 18 19 20 21 22 23 24 25 2…" at bounding box center [579, 708] width 36 height 32
click at [735, 423] on div "Nightshift" at bounding box center [760, 428] width 220 height 21
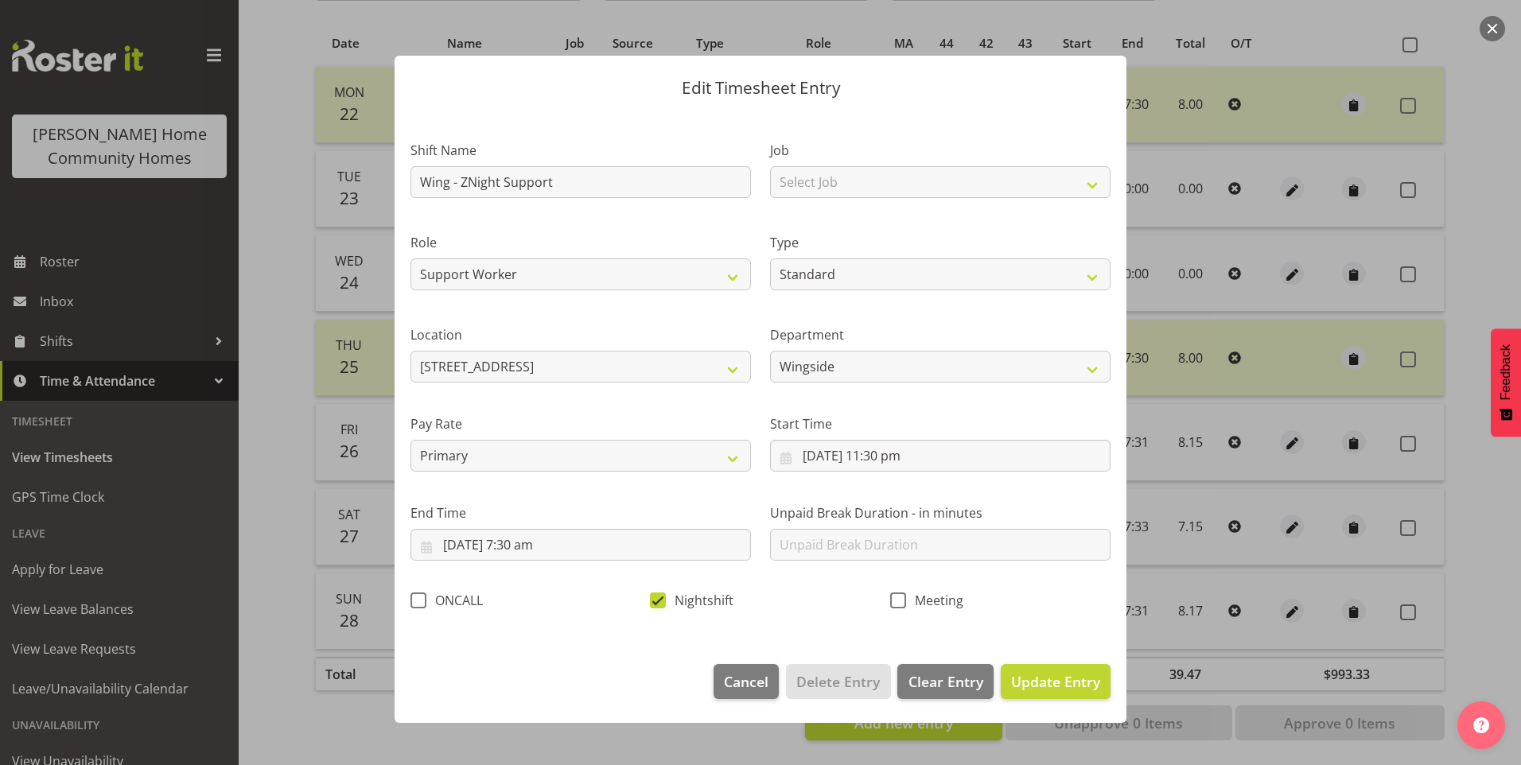
scroll to position [0, 0]
drag, startPoint x: 1059, startPoint y: 695, endPoint x: 1078, endPoint y: 687, distance: 19.9
click at [1060, 694] on button "Update Entry" at bounding box center [1056, 681] width 110 height 35
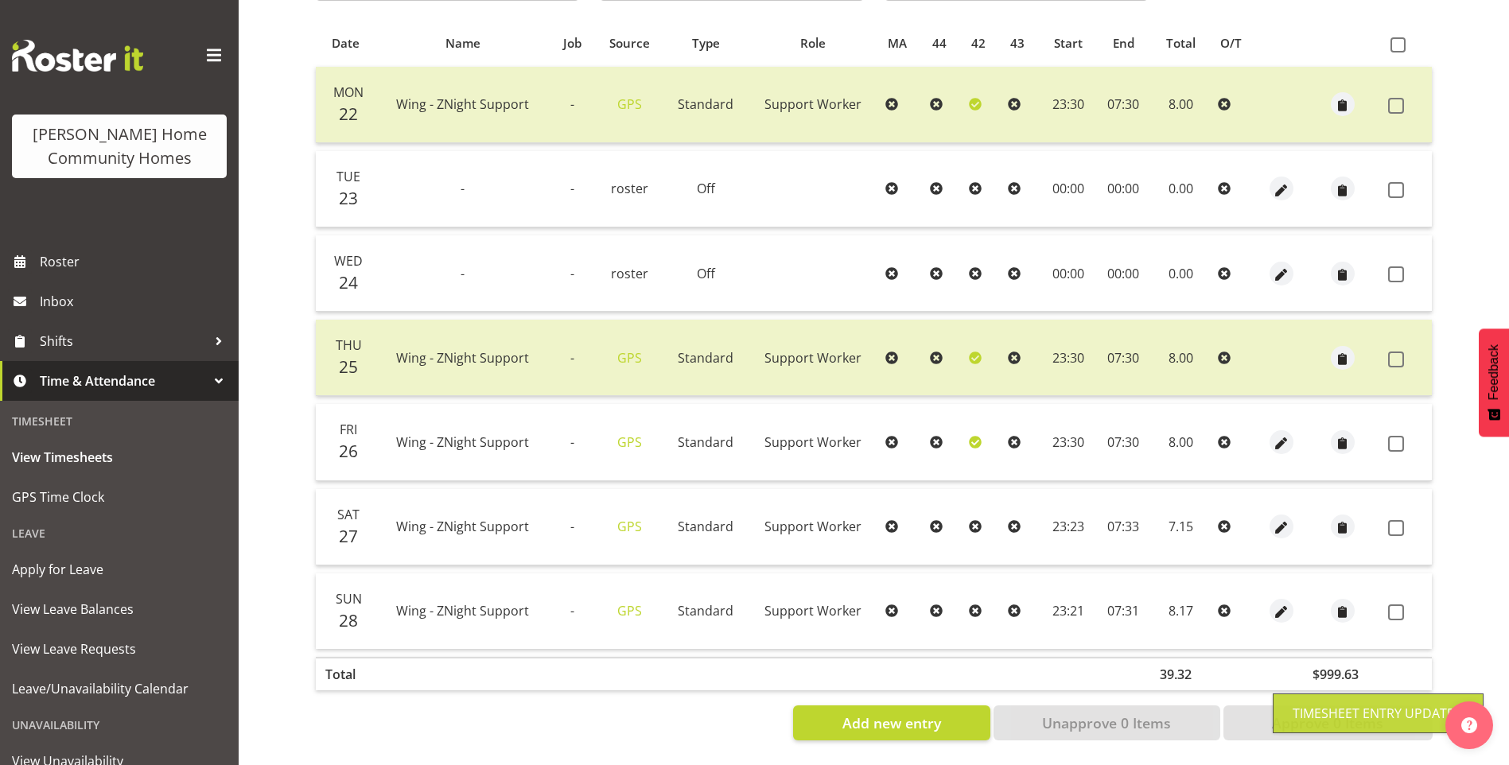
click at [1294, 515] on div at bounding box center [1280, 527] width 31 height 24
click at [1281, 519] on span "button" at bounding box center [1281, 528] width 18 height 18
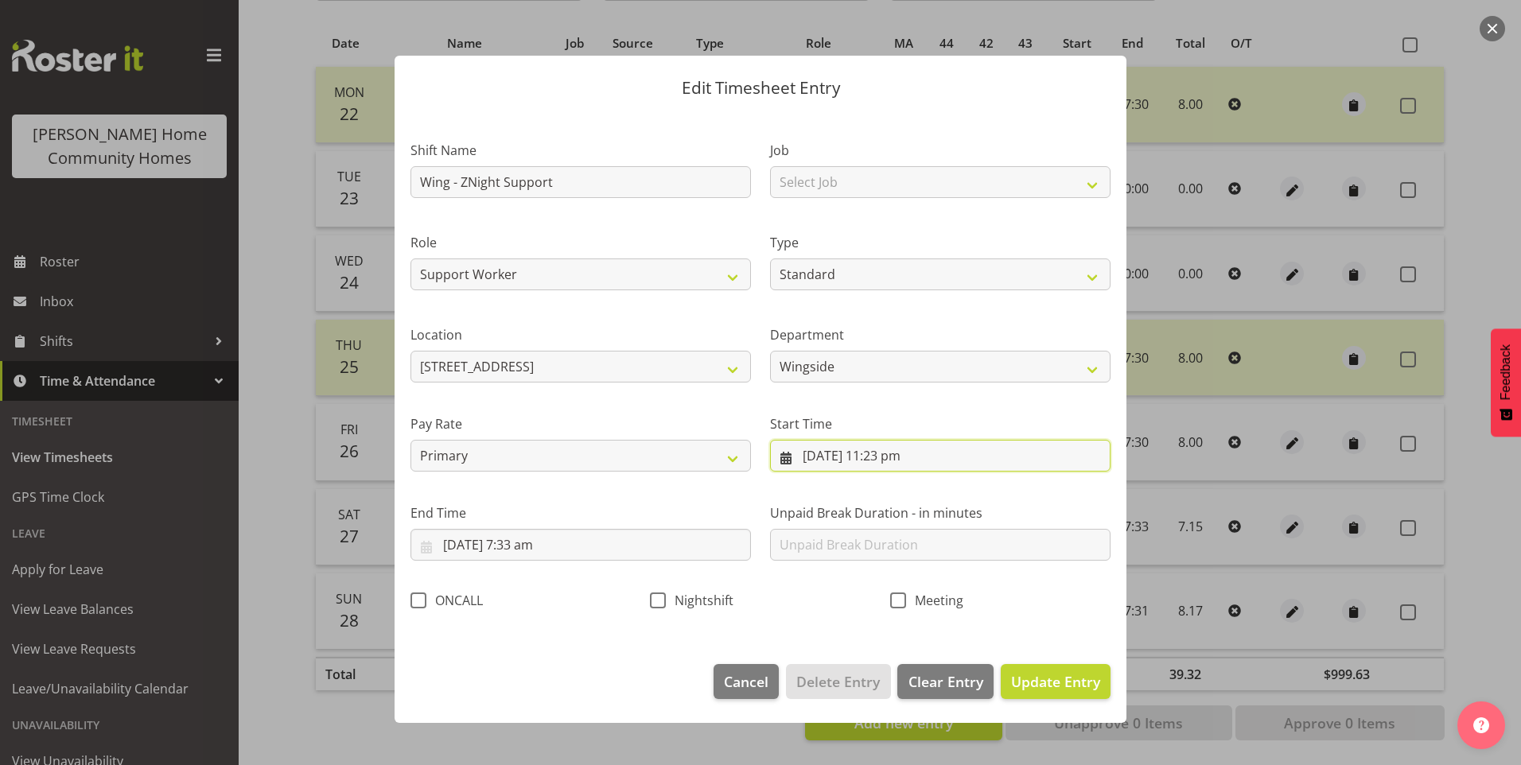
click at [911, 461] on input "27/09/2025, 11:23 pm" at bounding box center [940, 456] width 340 height 32
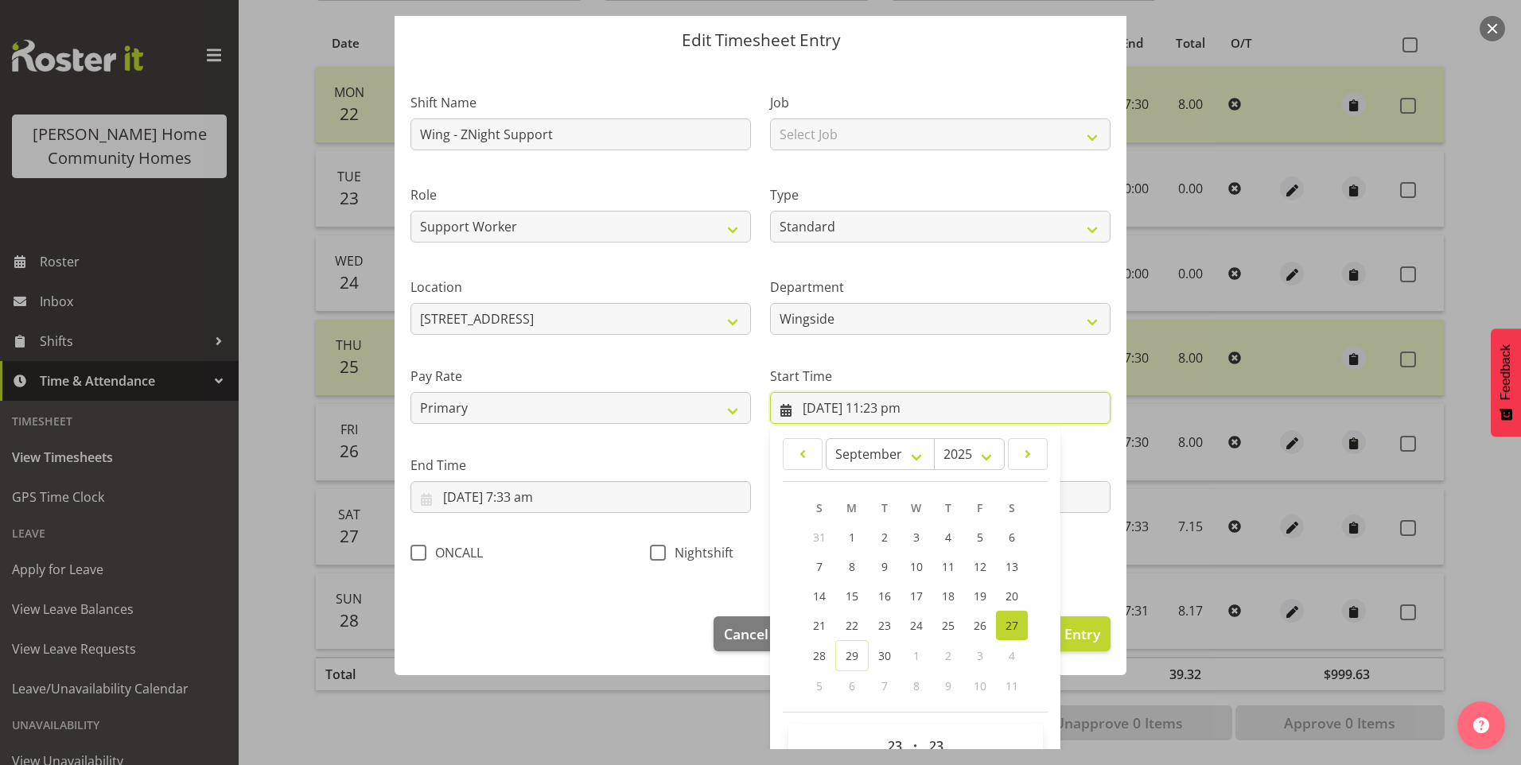
scroll to position [86, 0]
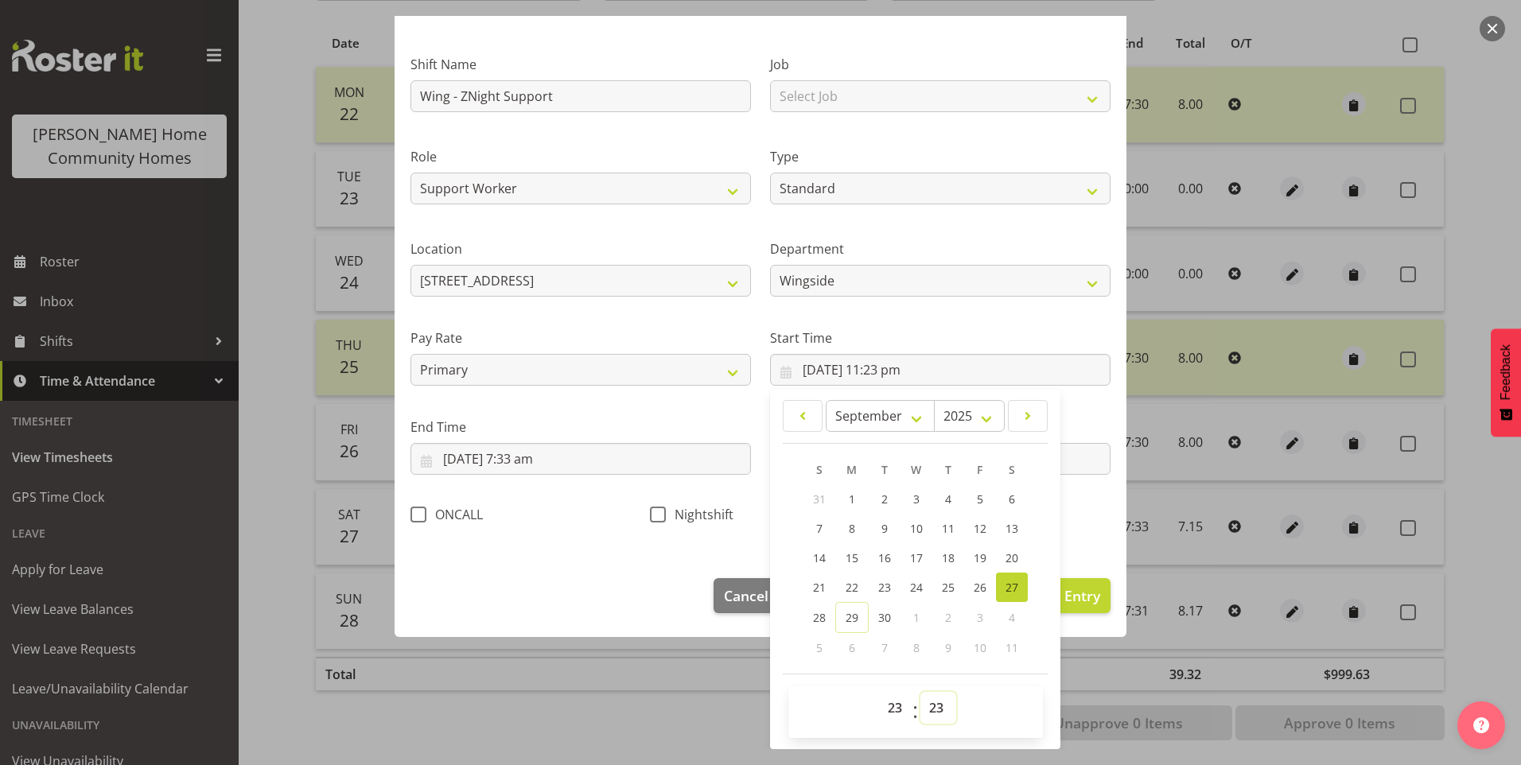
click at [929, 706] on select "00 01 02 03 04 05 06 07 08 09 10 11 12 13 14 15 16 17 18 19 20 21 22 23 24 25 2…" at bounding box center [938, 708] width 36 height 32
click at [920, 692] on select "00 01 02 03 04 05 06 07 08 09 10 11 12 13 14 15 16 17 18 19 20 21 22 23 24 25 2…" at bounding box center [938, 708] width 36 height 32
drag, startPoint x: 927, startPoint y: 706, endPoint x: 936, endPoint y: 691, distance: 17.9
click at [927, 705] on select "00 01 02 03 04 05 06 07 08 09 10 11 12 13 14 15 16 17 18 19 20 21 22 23 24 25 2…" at bounding box center [938, 708] width 36 height 32
click at [920, 692] on select "00 01 02 03 04 05 06 07 08 09 10 11 12 13 14 15 16 17 18 19 20 21 22 23 24 25 2…" at bounding box center [938, 708] width 36 height 32
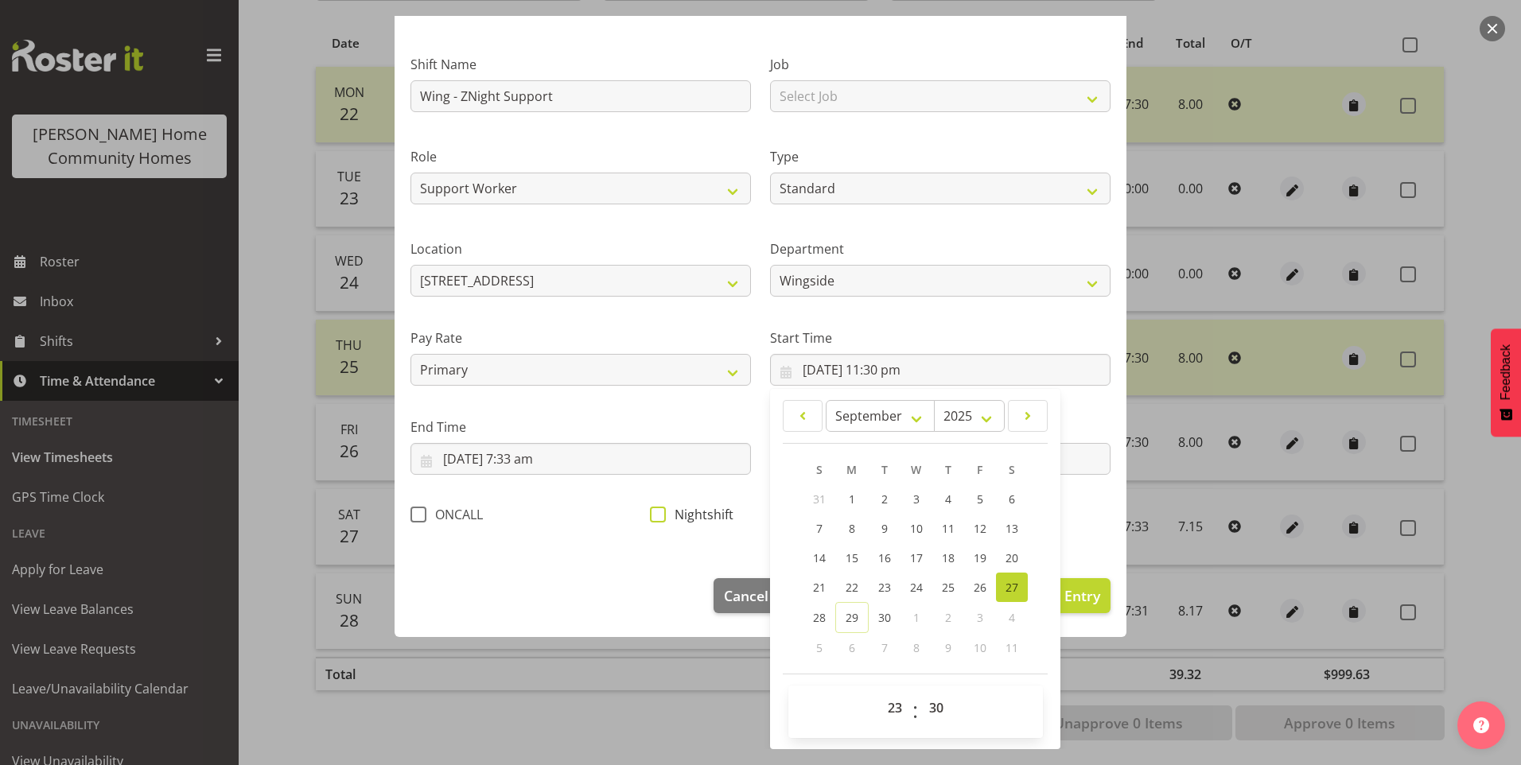
click at [654, 513] on span at bounding box center [658, 515] width 16 height 16
click at [654, 513] on input "Nightshift" at bounding box center [655, 514] width 10 height 10
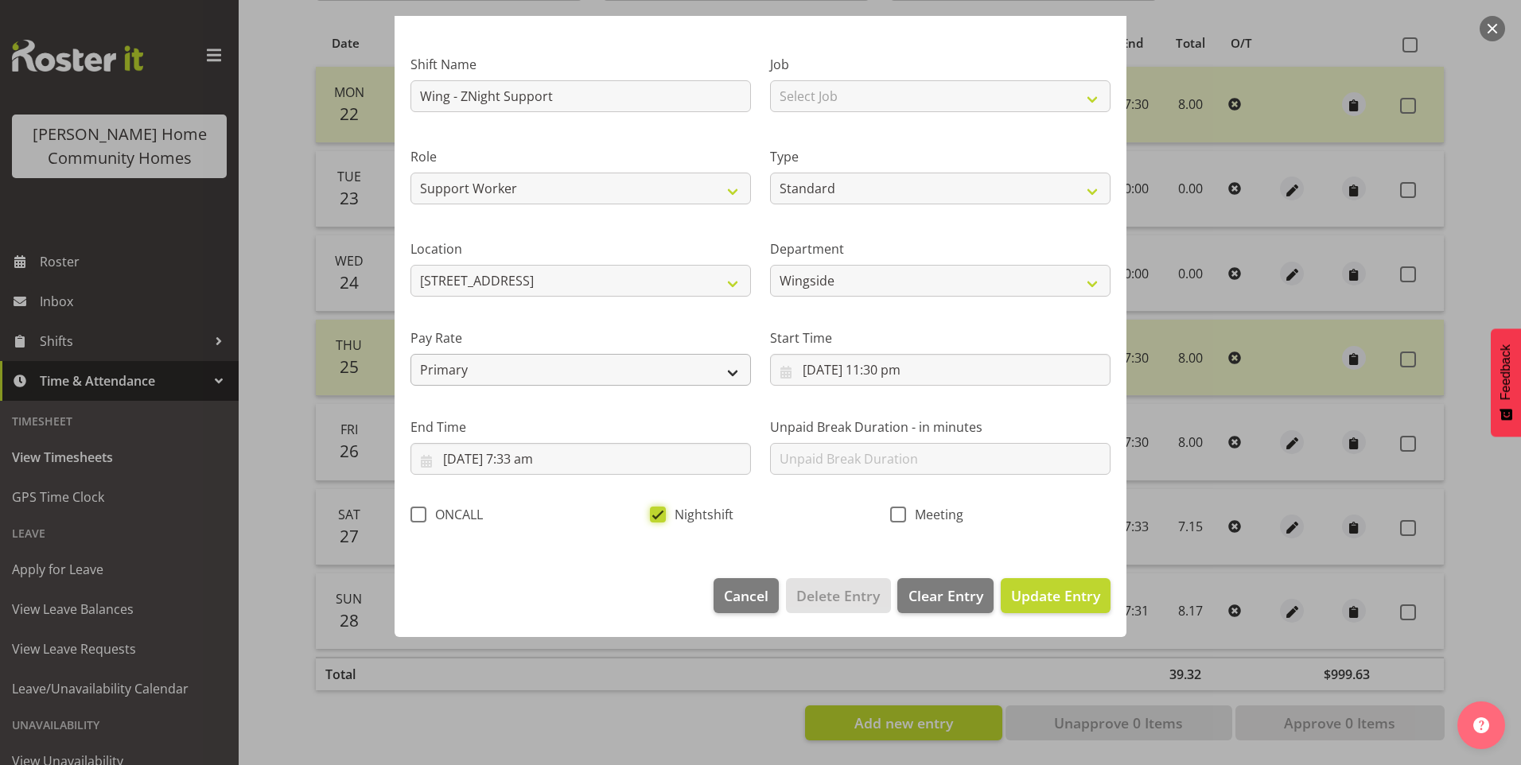
scroll to position [0, 0]
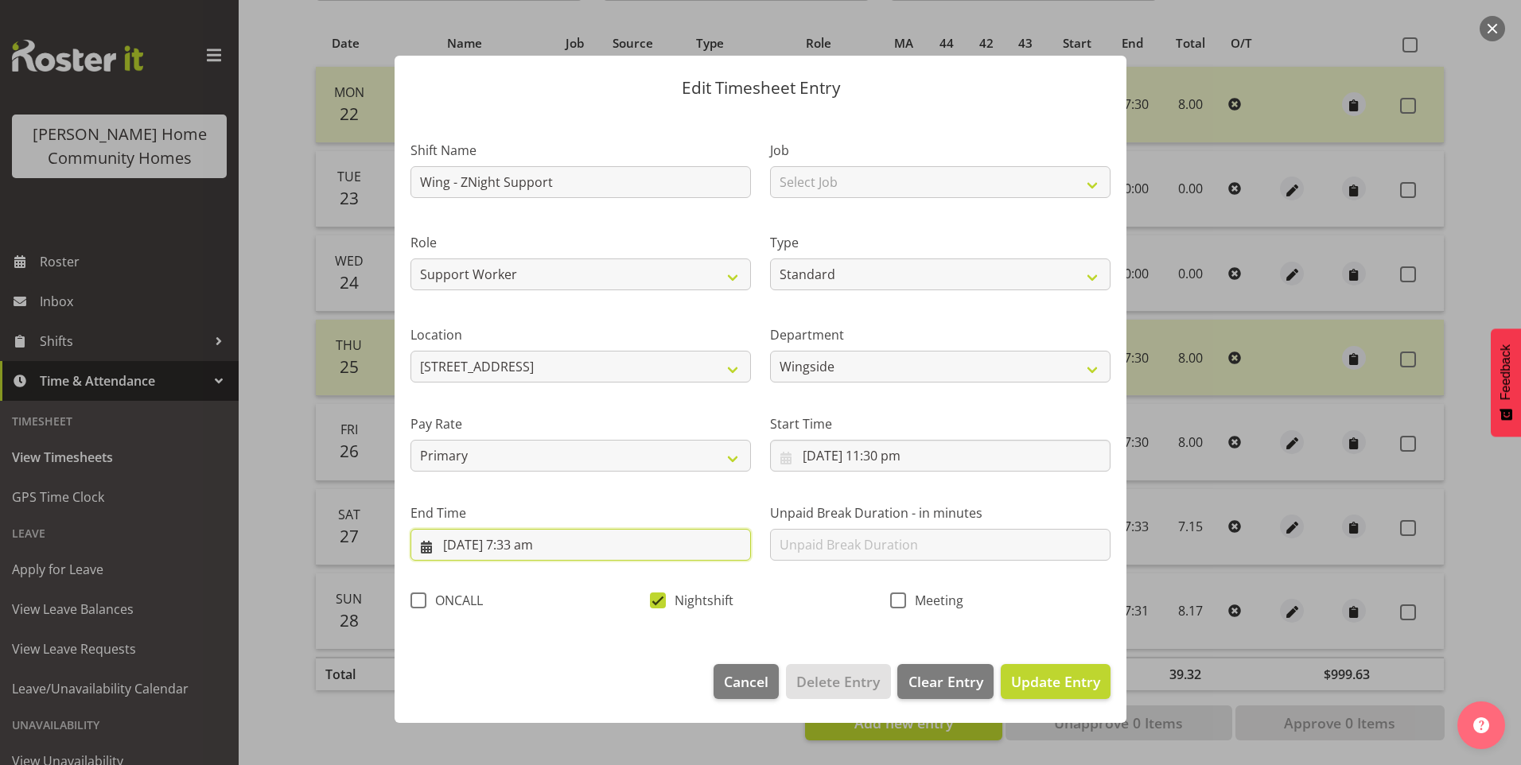
click at [540, 549] on input "28/09/2025, 7:33 am" at bounding box center [580, 545] width 340 height 32
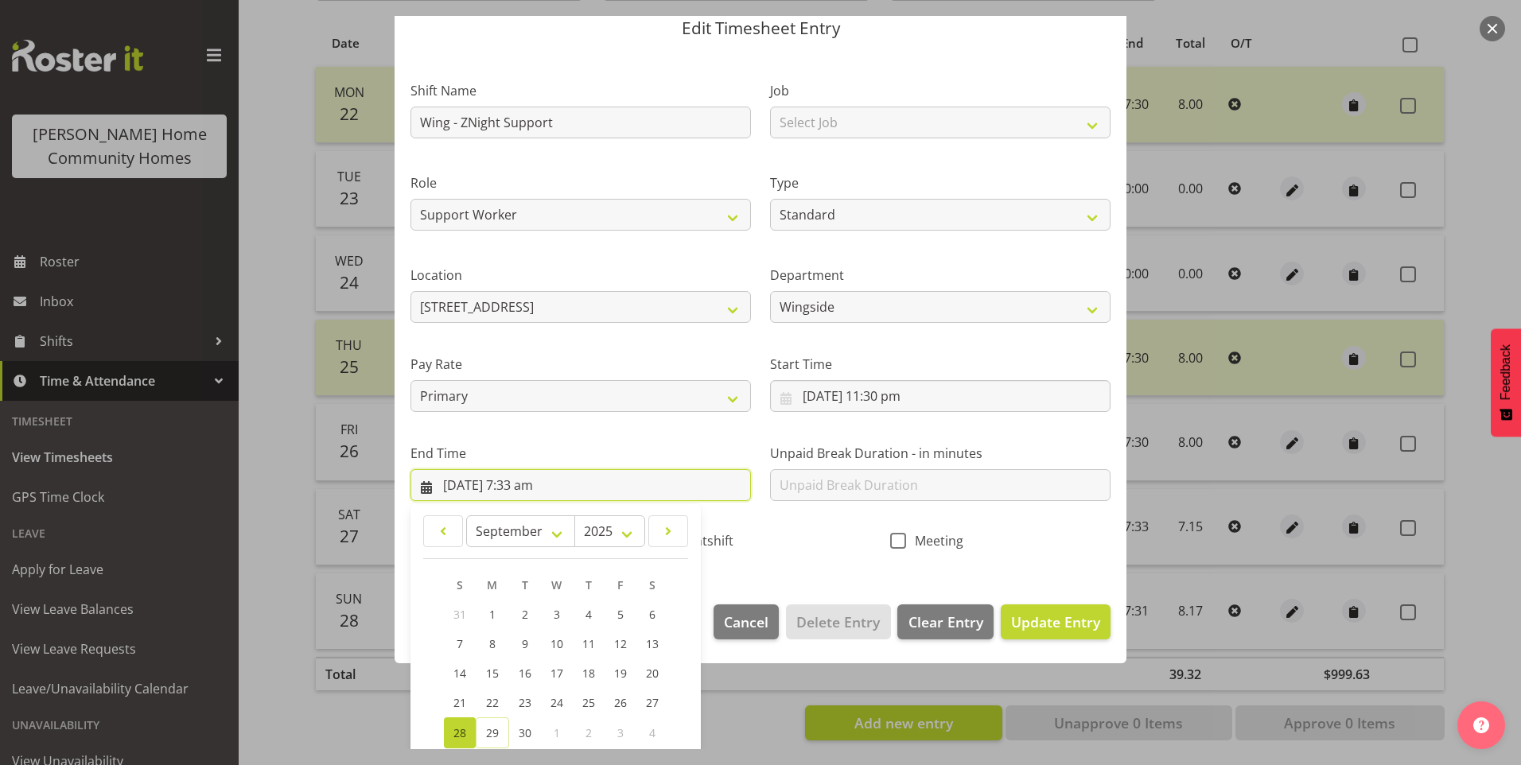
scroll to position [159, 0]
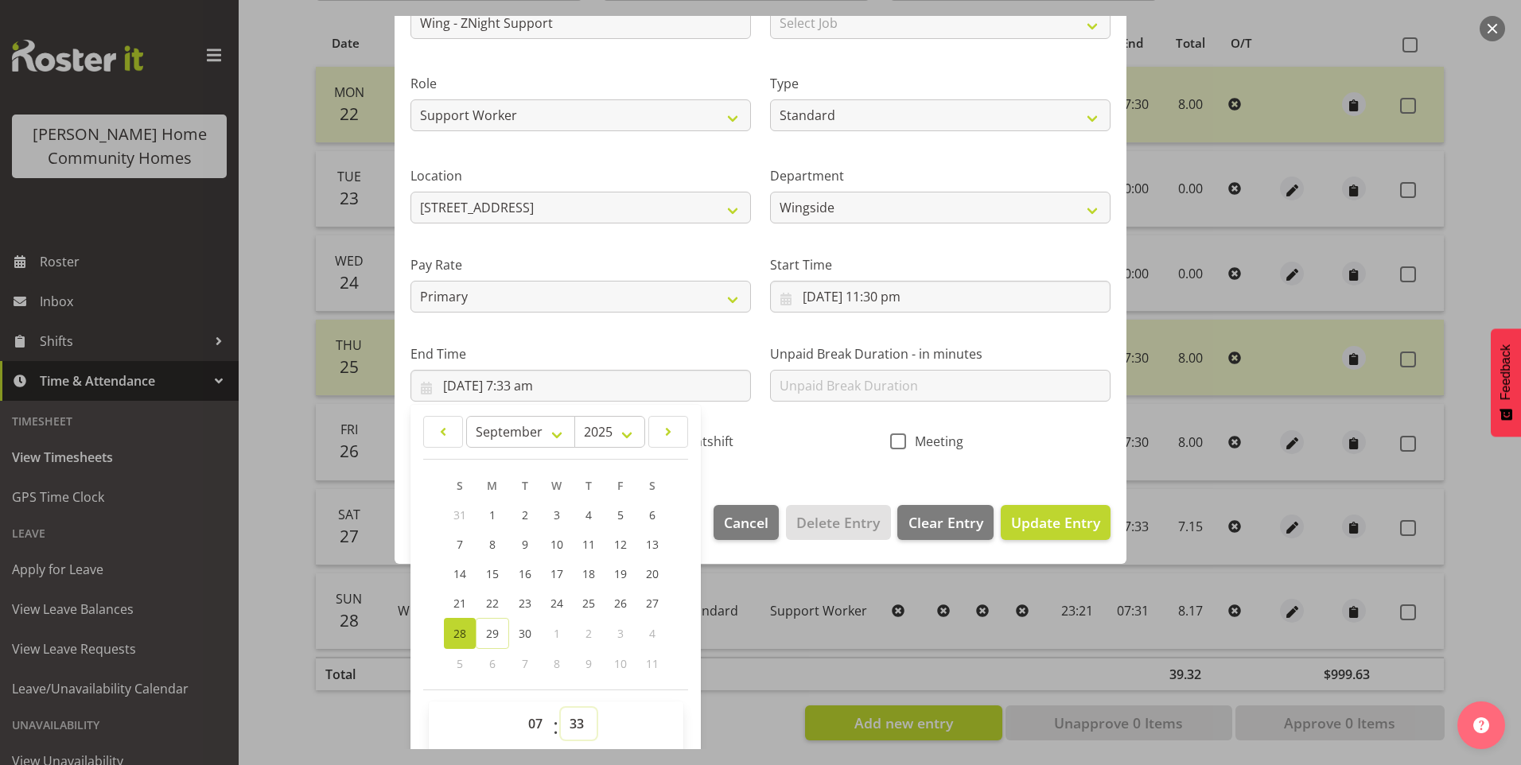
click at [572, 726] on select "00 01 02 03 04 05 06 07 08 09 10 11 12 13 14 15 16 17 18 19 20 21 22 23 24 25 2…" at bounding box center [579, 724] width 36 height 32
click at [561, 708] on select "00 01 02 03 04 05 06 07 08 09 10 11 12 13 14 15 16 17 18 19 20 21 22 23 24 25 2…" at bounding box center [579, 724] width 36 height 32
drag, startPoint x: 1024, startPoint y: 534, endPoint x: 1140, endPoint y: 519, distance: 116.3
click at [1026, 532] on button "Update Entry" at bounding box center [1056, 522] width 110 height 35
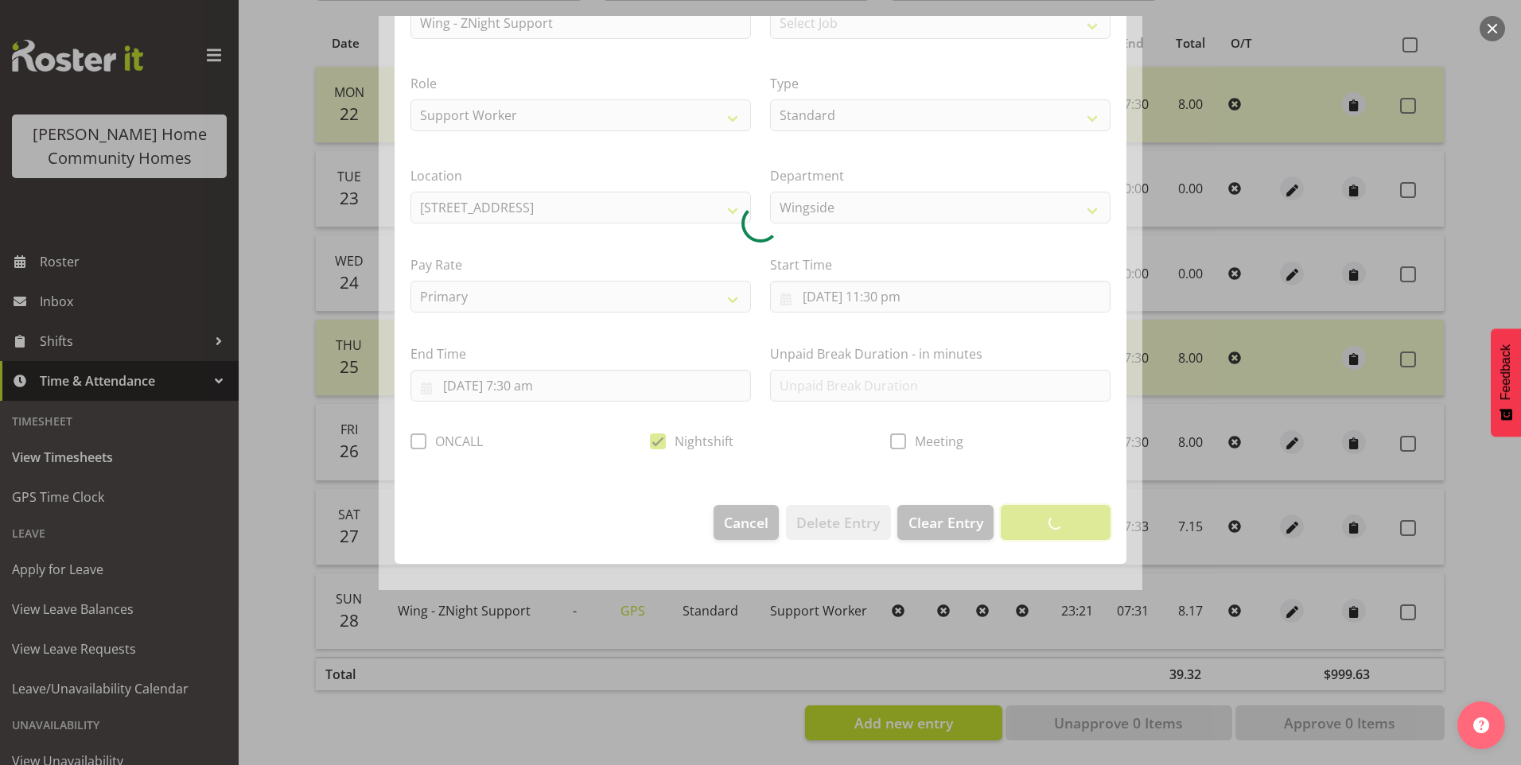
scroll to position [0, 0]
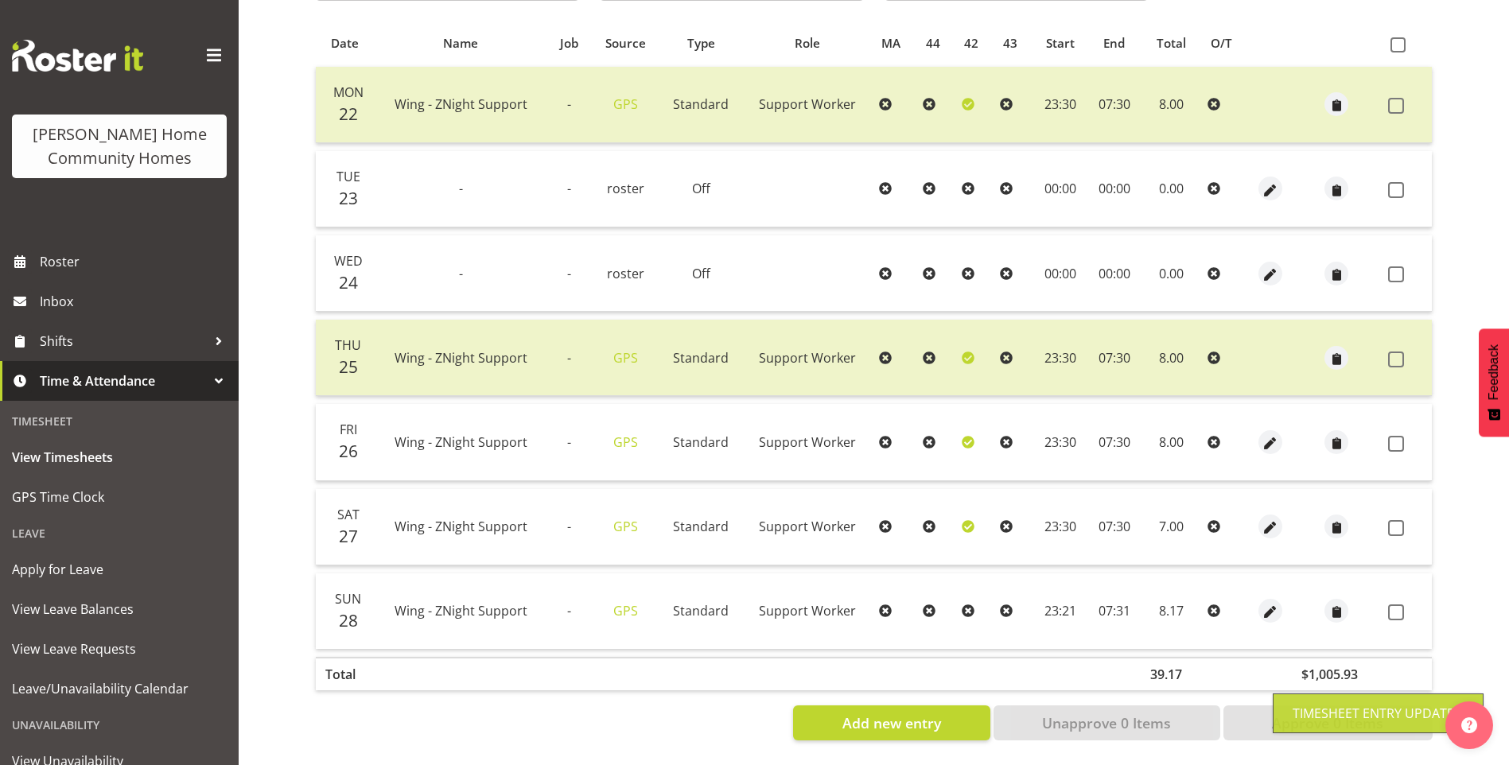
click at [1280, 599] on div at bounding box center [1269, 611] width 31 height 24
click at [1261, 604] on span "button" at bounding box center [1270, 613] width 18 height 18
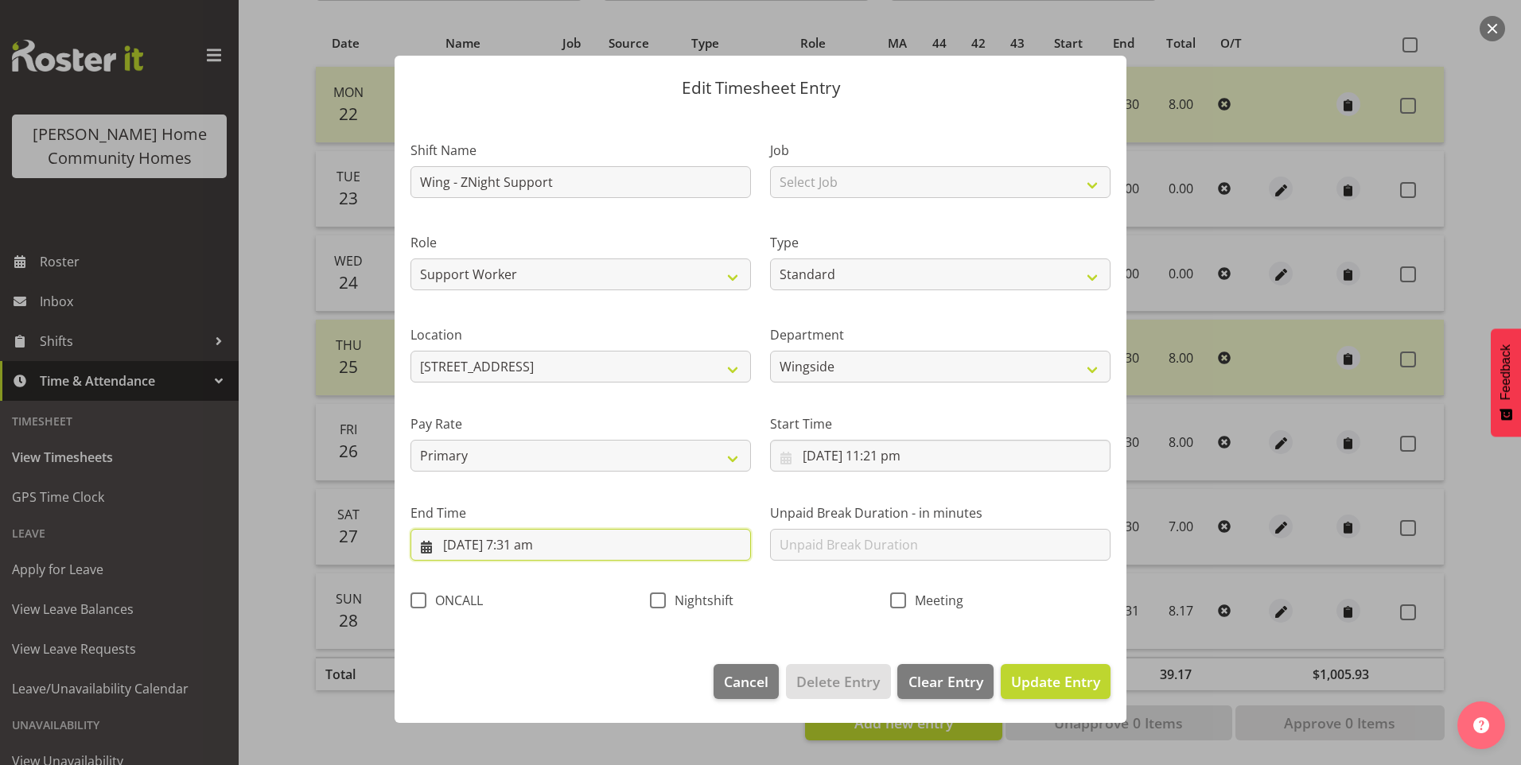
click at [541, 553] on input "29/09/2025, 7:31 am" at bounding box center [580, 545] width 340 height 32
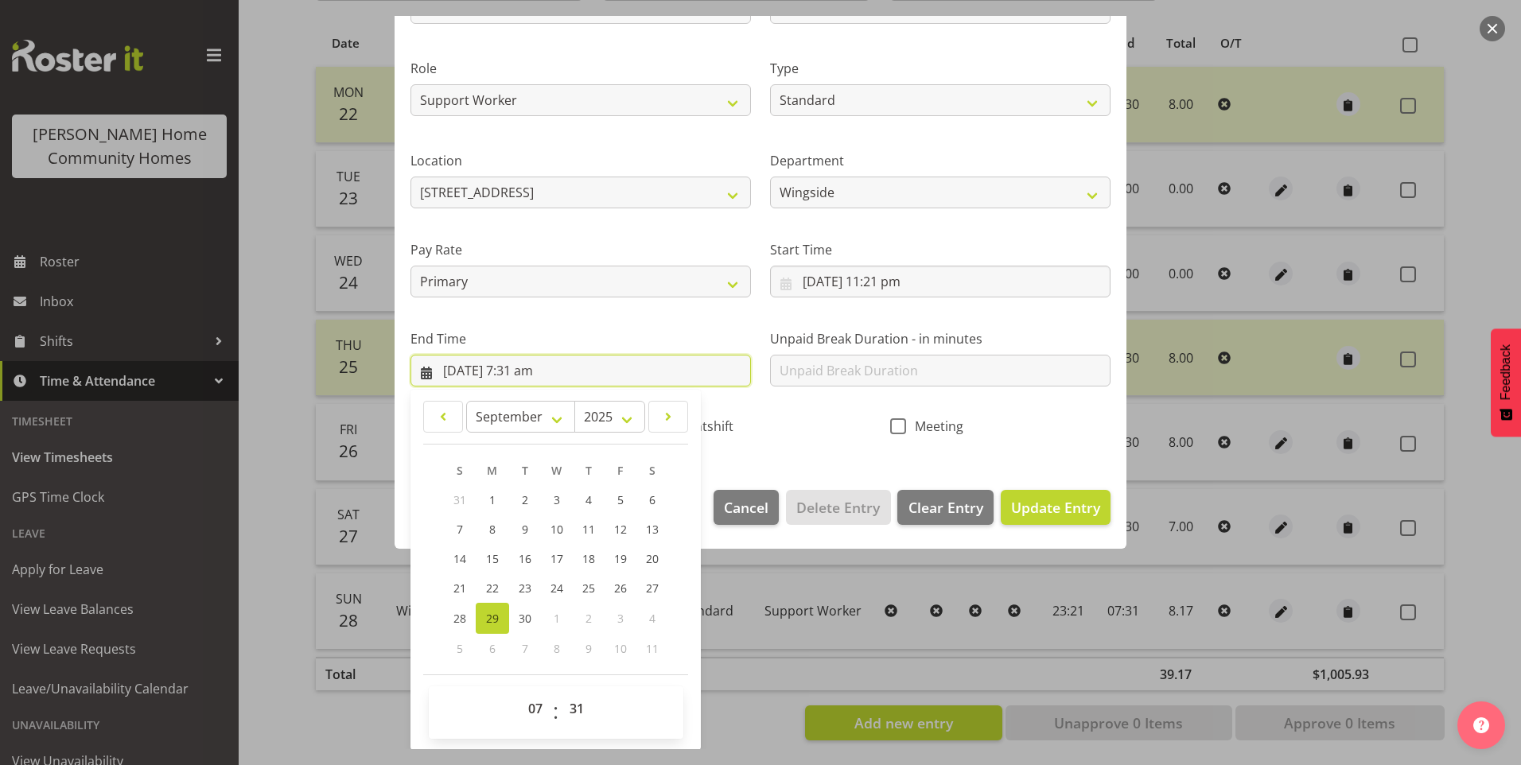
scroll to position [175, 0]
click at [576, 702] on select "00 01 02 03 04 05 06 07 08 09 10 11 12 13 14 15 16 17 18 19 20 21 22 23 24 25 2…" at bounding box center [579, 708] width 36 height 32
click at [561, 692] on select "00 01 02 03 04 05 06 07 08 09 10 11 12 13 14 15 16 17 18 19 20 21 22 23 24 25 2…" at bounding box center [579, 708] width 36 height 32
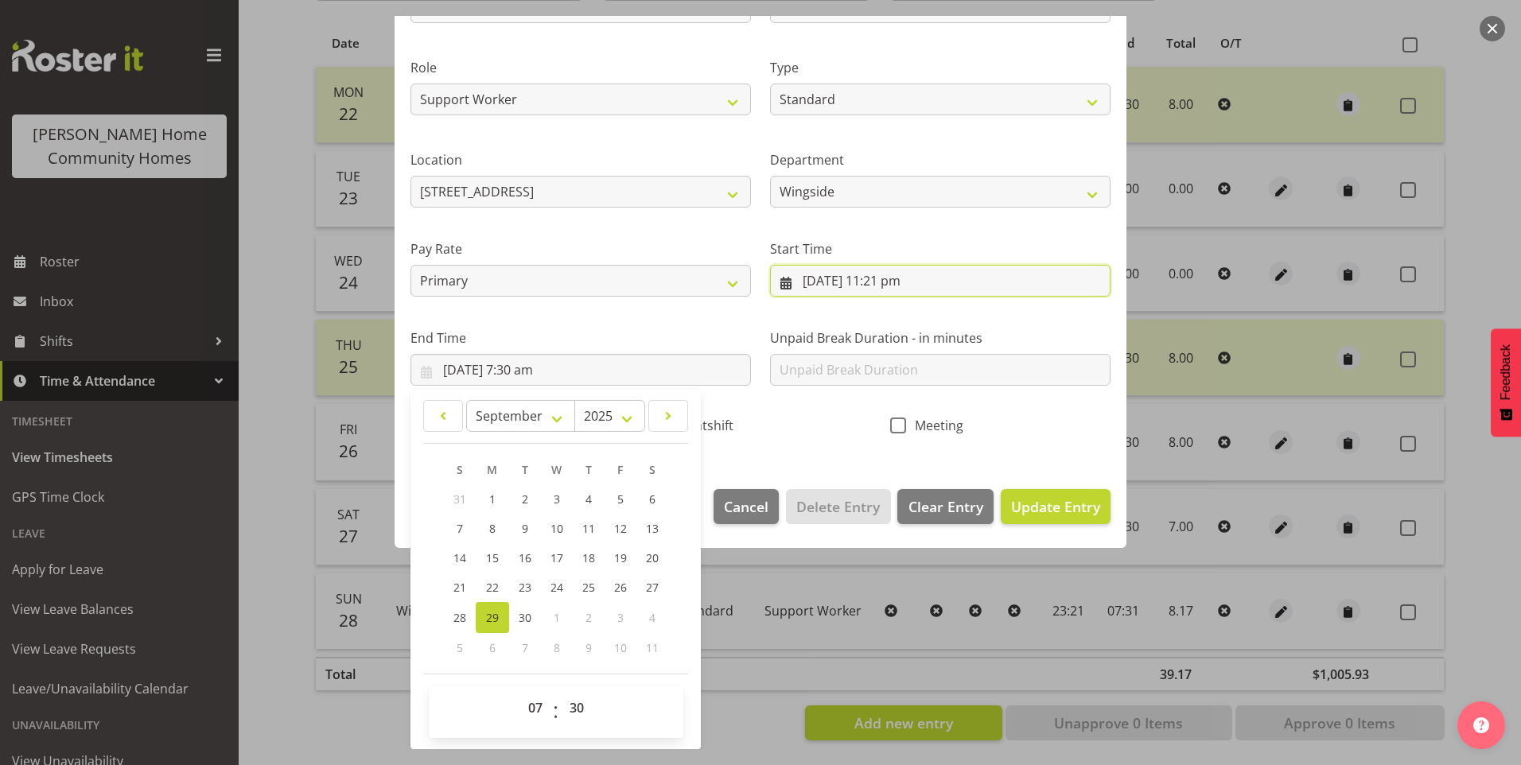
click at [896, 290] on input "28/09/2025, 11:21 pm" at bounding box center [940, 281] width 340 height 32
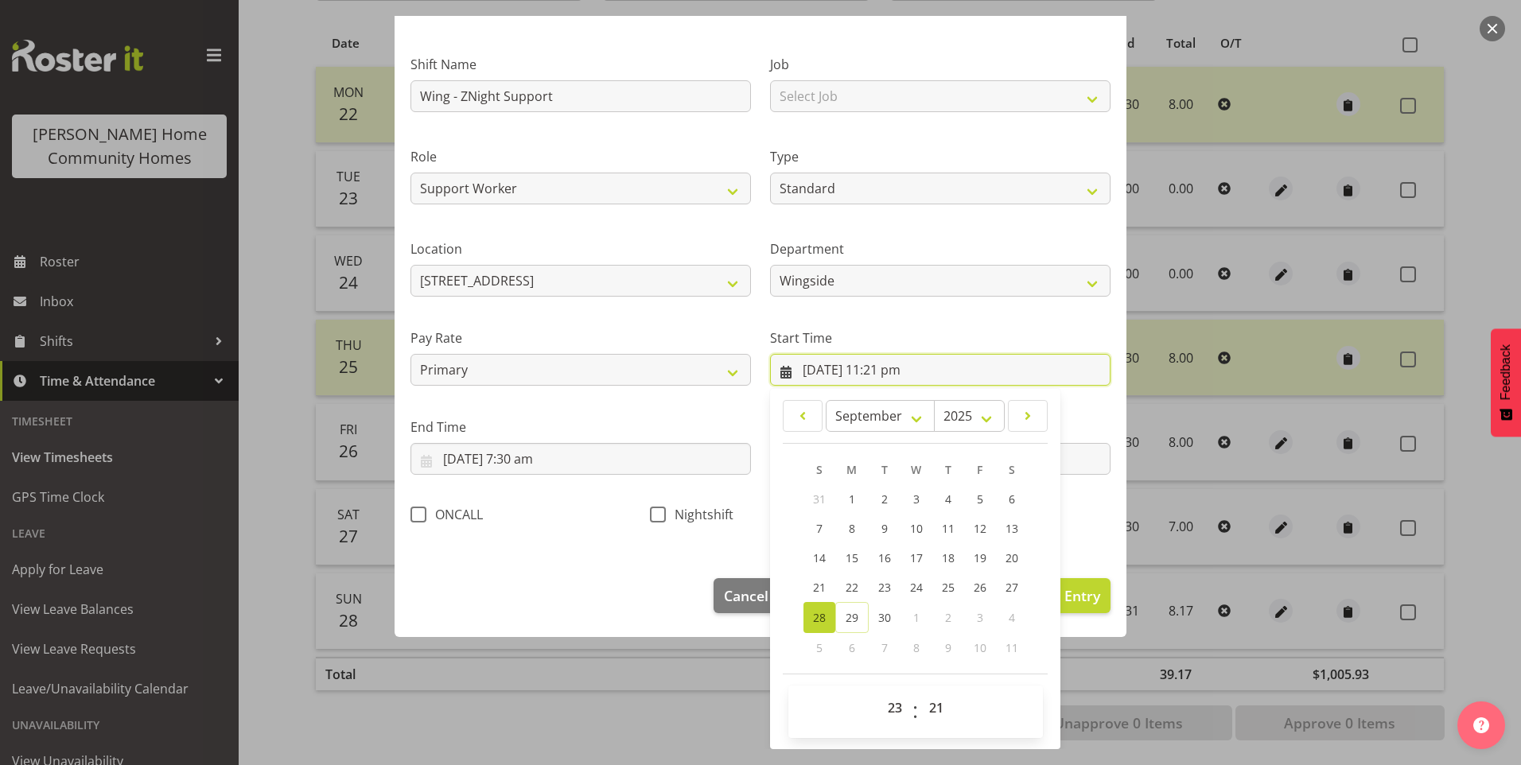
scroll to position [86, 0]
click at [931, 704] on select "00 01 02 03 04 05 06 07 08 09 10 11 12 13 14 15 16 17 18 19 20 21 22 23 24 25 2…" at bounding box center [938, 708] width 36 height 32
click at [920, 692] on select "00 01 02 03 04 05 06 07 08 09 10 11 12 13 14 15 16 17 18 19 20 21 22 23 24 25 2…" at bounding box center [938, 708] width 36 height 32
click at [1078, 588] on span "Update Entry" at bounding box center [1055, 595] width 89 height 19
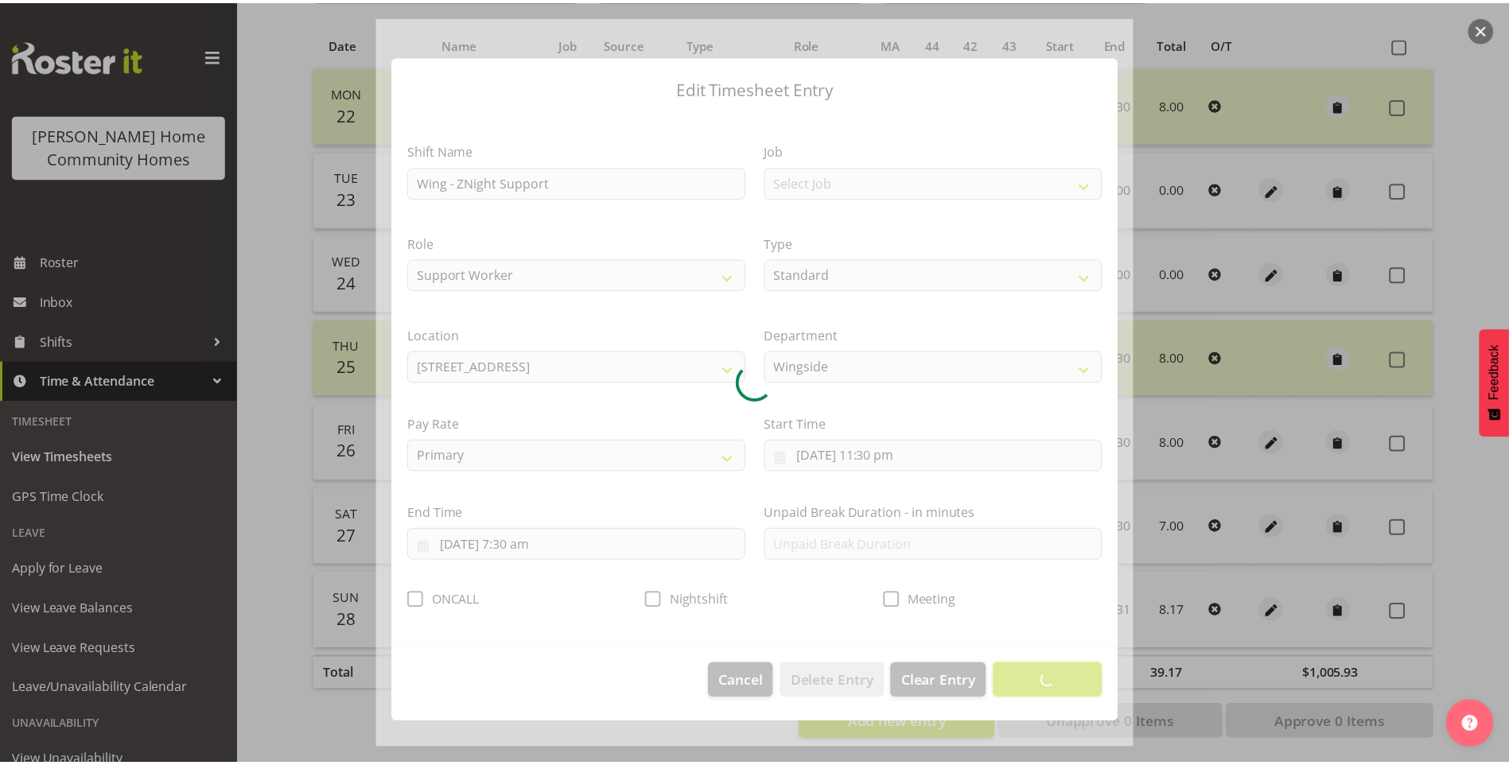
scroll to position [0, 0]
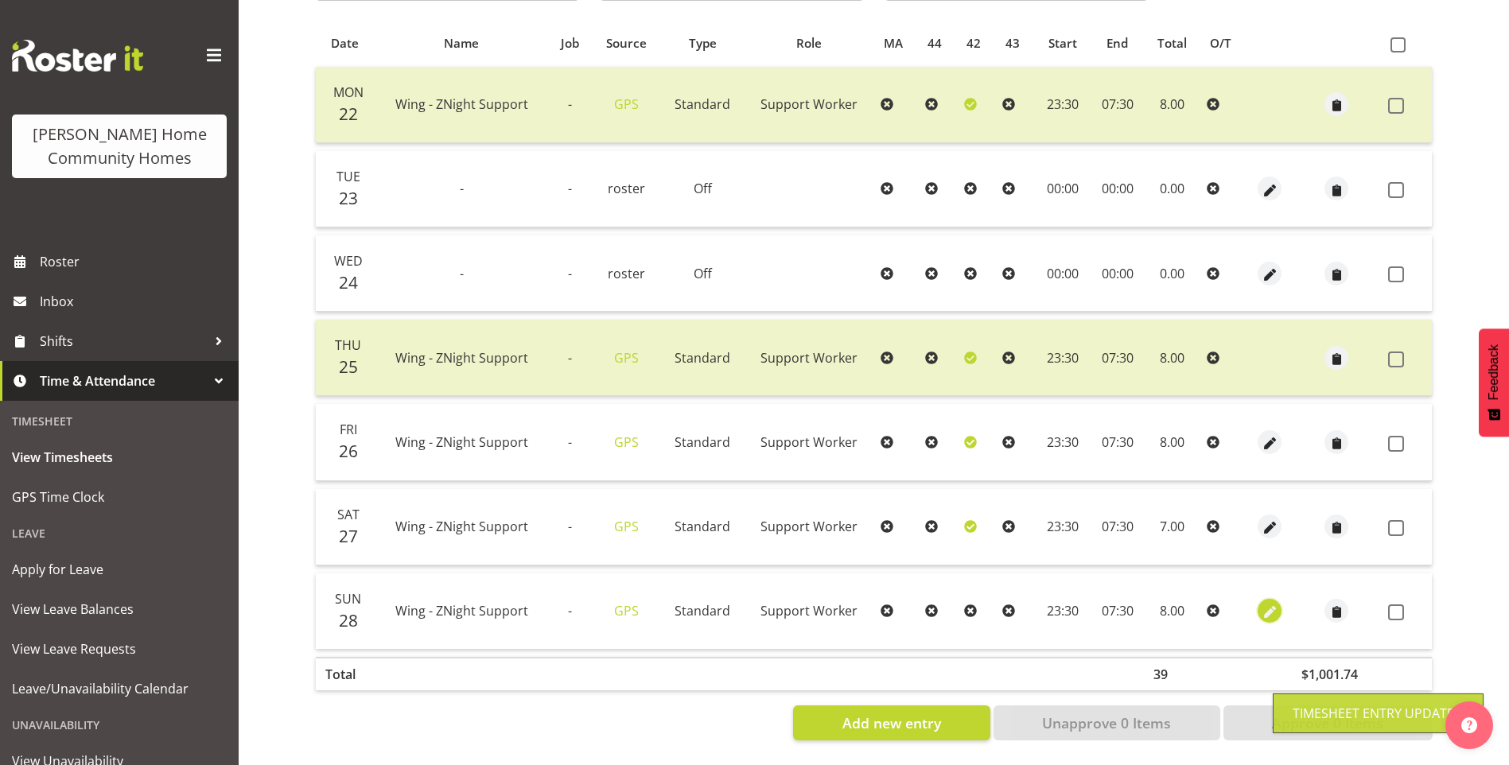
click at [1266, 604] on span "button" at bounding box center [1270, 613] width 18 height 18
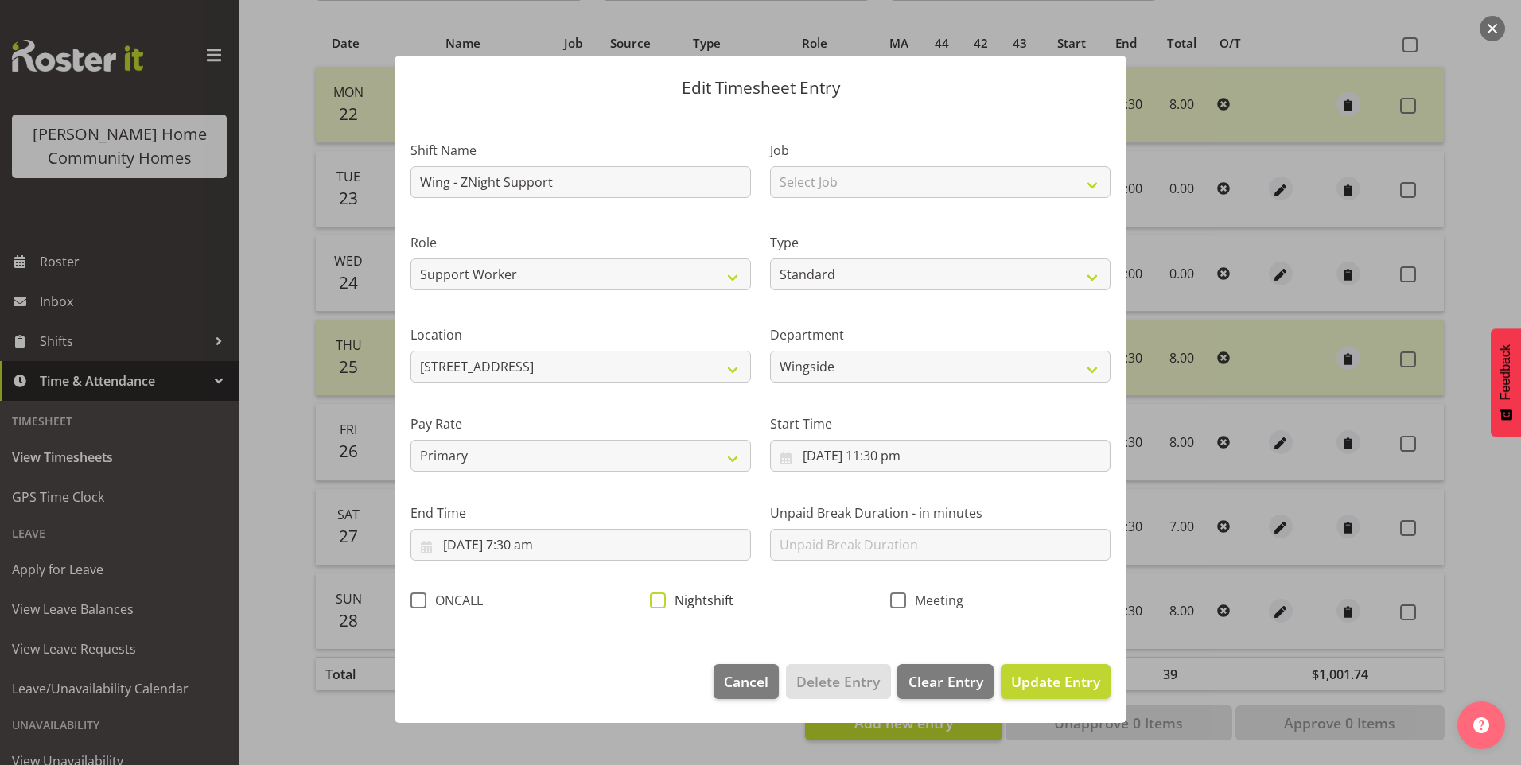
click at [663, 600] on span at bounding box center [658, 601] width 16 height 16
click at [660, 600] on input "Nightshift" at bounding box center [655, 600] width 10 height 10
click at [1072, 674] on span "Update Entry" at bounding box center [1055, 681] width 89 height 19
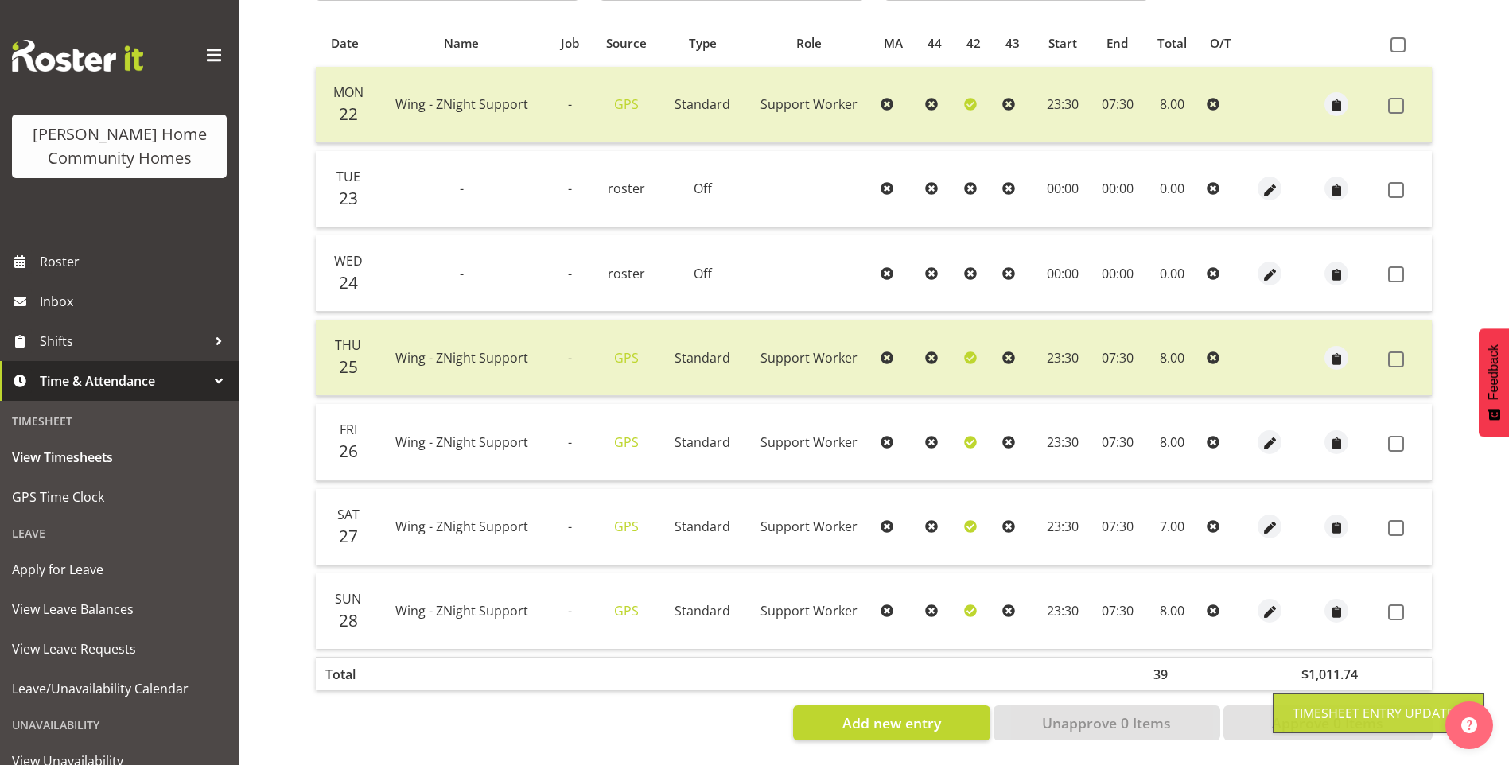
drag, startPoint x: 1393, startPoint y: 427, endPoint x: 1399, endPoint y: 503, distance: 76.6
click at [1394, 436] on span at bounding box center [1396, 444] width 16 height 16
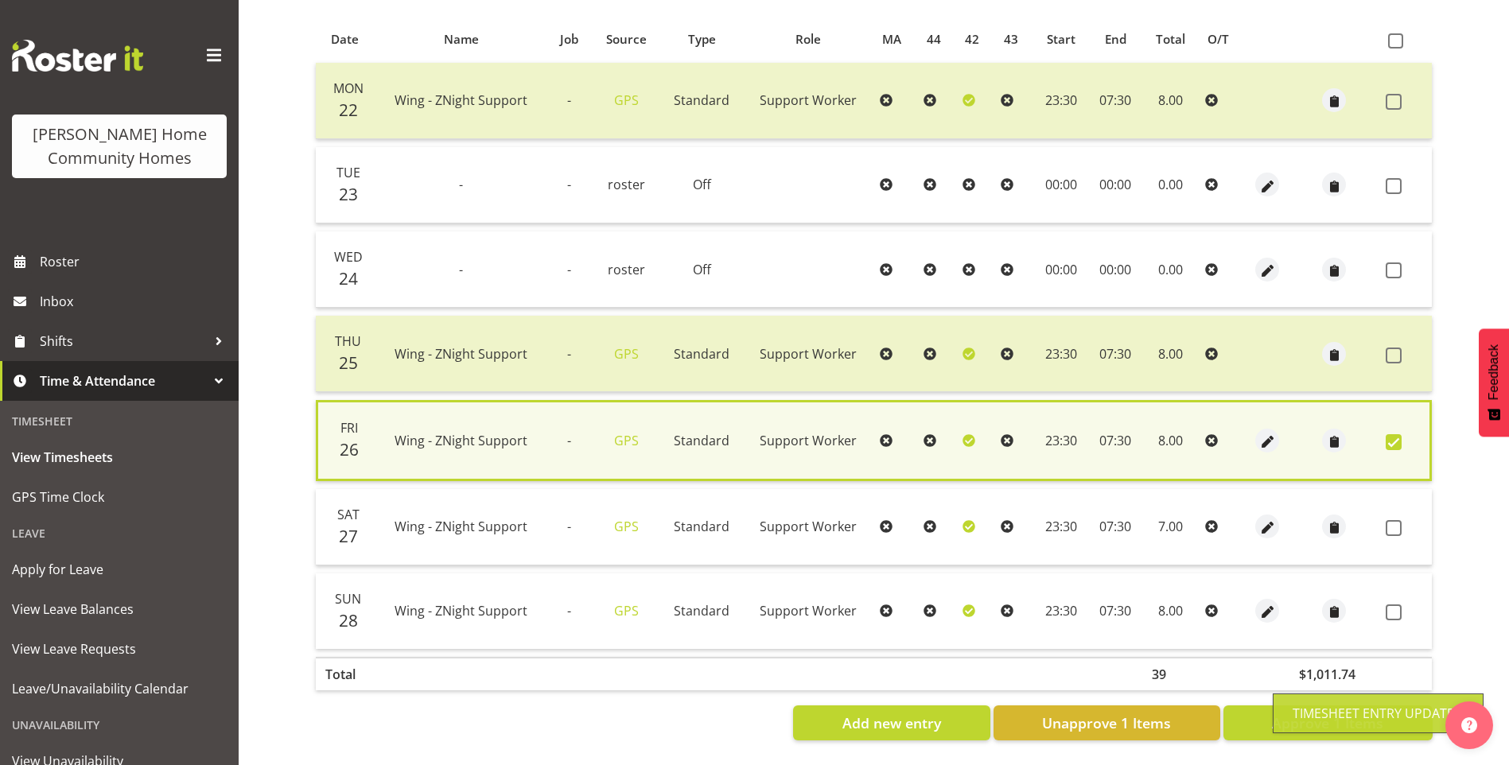
drag, startPoint x: 1398, startPoint y: 526, endPoint x: 1392, endPoint y: 560, distance: 34.8
click at [1397, 526] on span at bounding box center [1393, 528] width 16 height 16
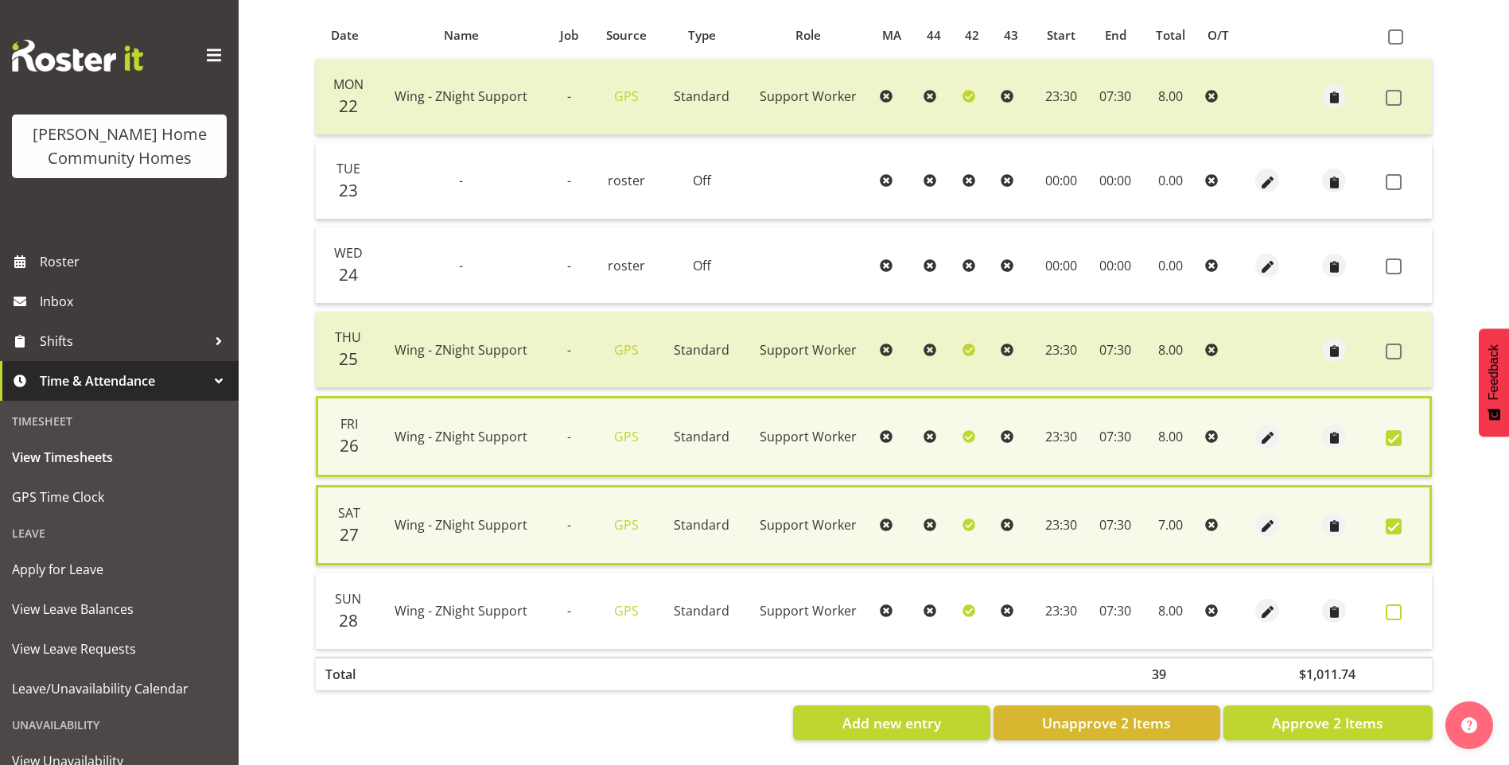
click at [1393, 604] on span at bounding box center [1393, 612] width 16 height 16
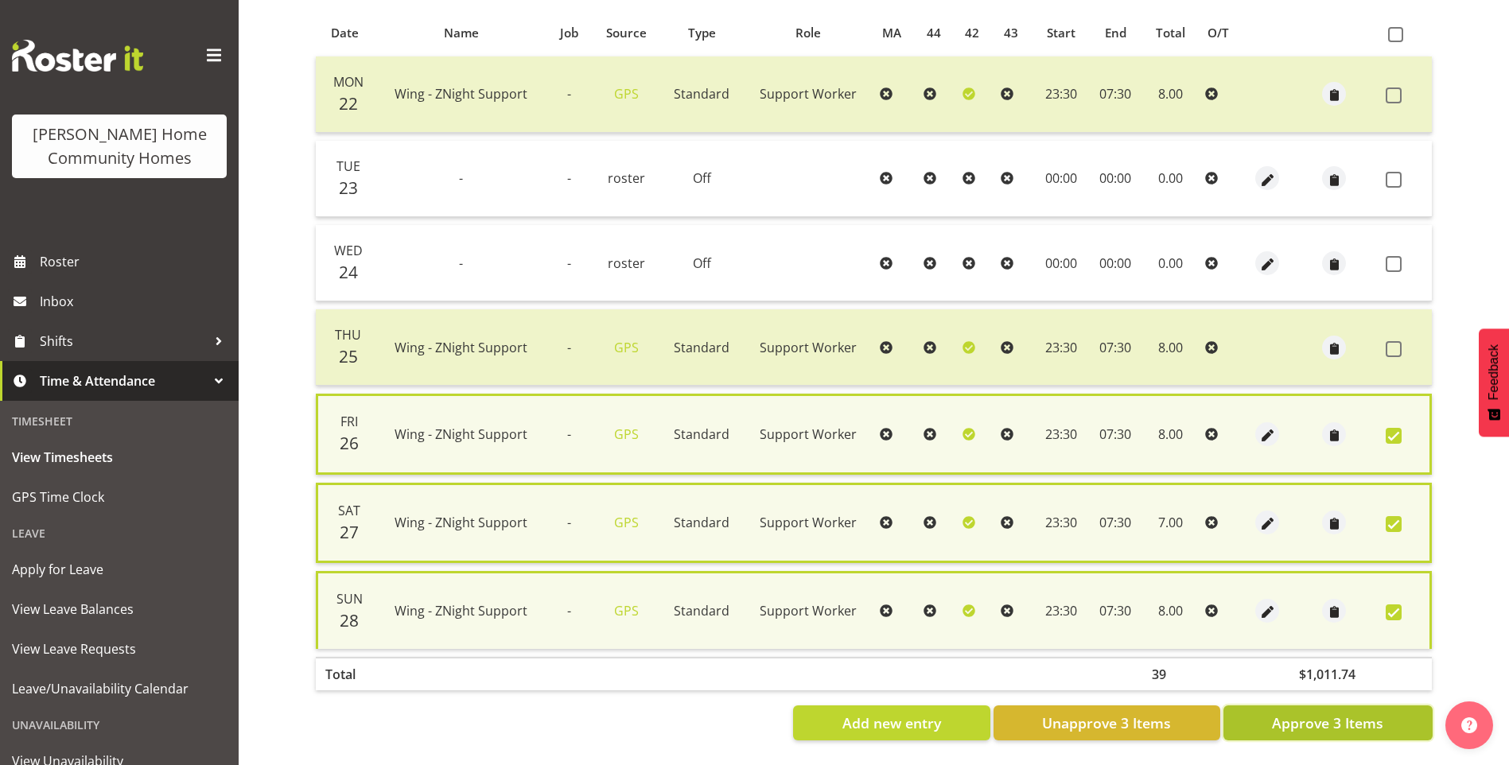
click at [1367, 734] on button "Approve 3 Items" at bounding box center [1327, 722] width 209 height 35
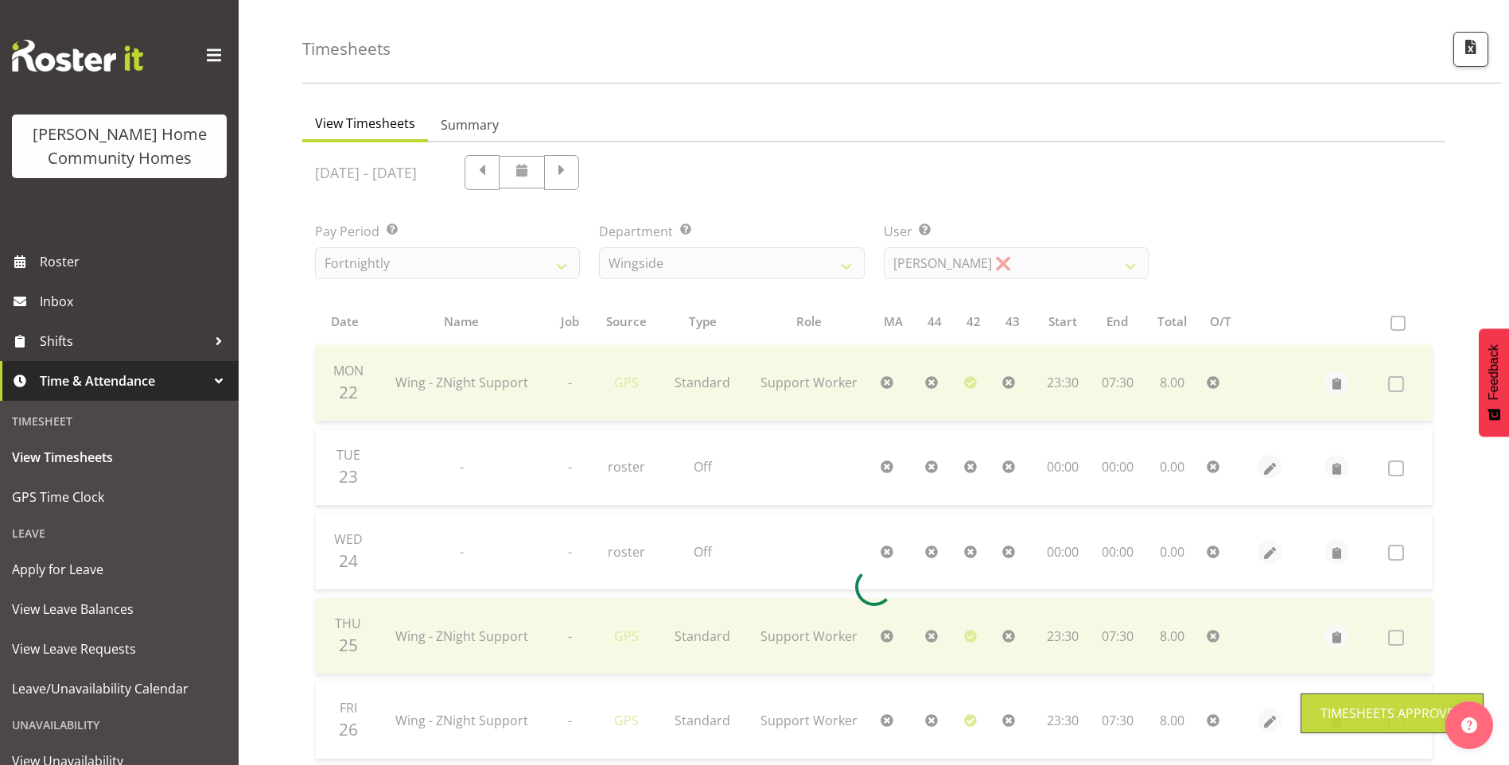
scroll to position [23, 0]
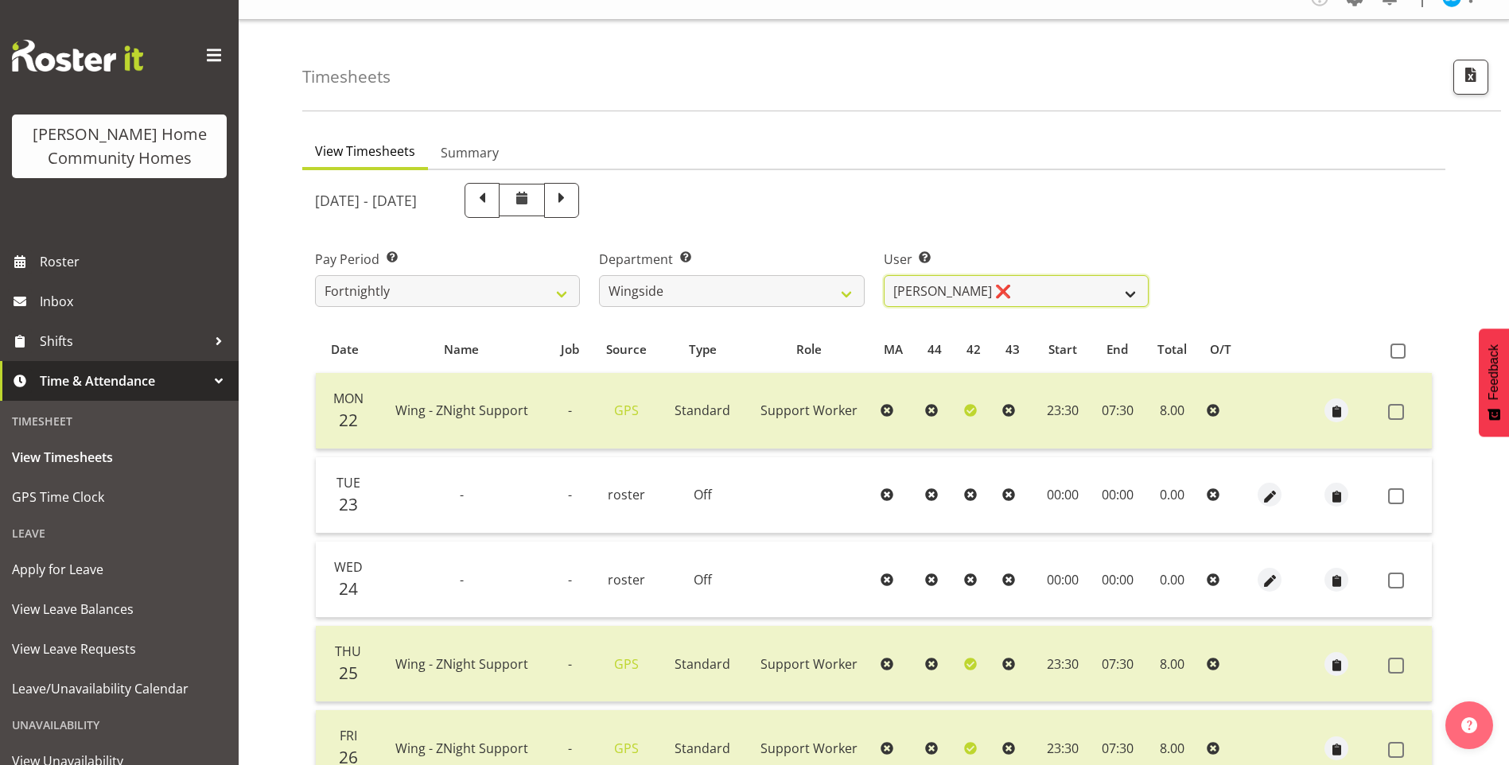
click at [912, 290] on select "Arshdeep Singh ❌ Daljeet Prasad ❌ Daniel Marticio ❌ Janeth Sison ✔" at bounding box center [1016, 291] width 265 height 32
click at [884, 275] on select "Arshdeep Singh ❌ Daljeet Prasad ❌ Daniel Marticio ❌ Janeth Sison ✔" at bounding box center [1016, 291] width 265 height 32
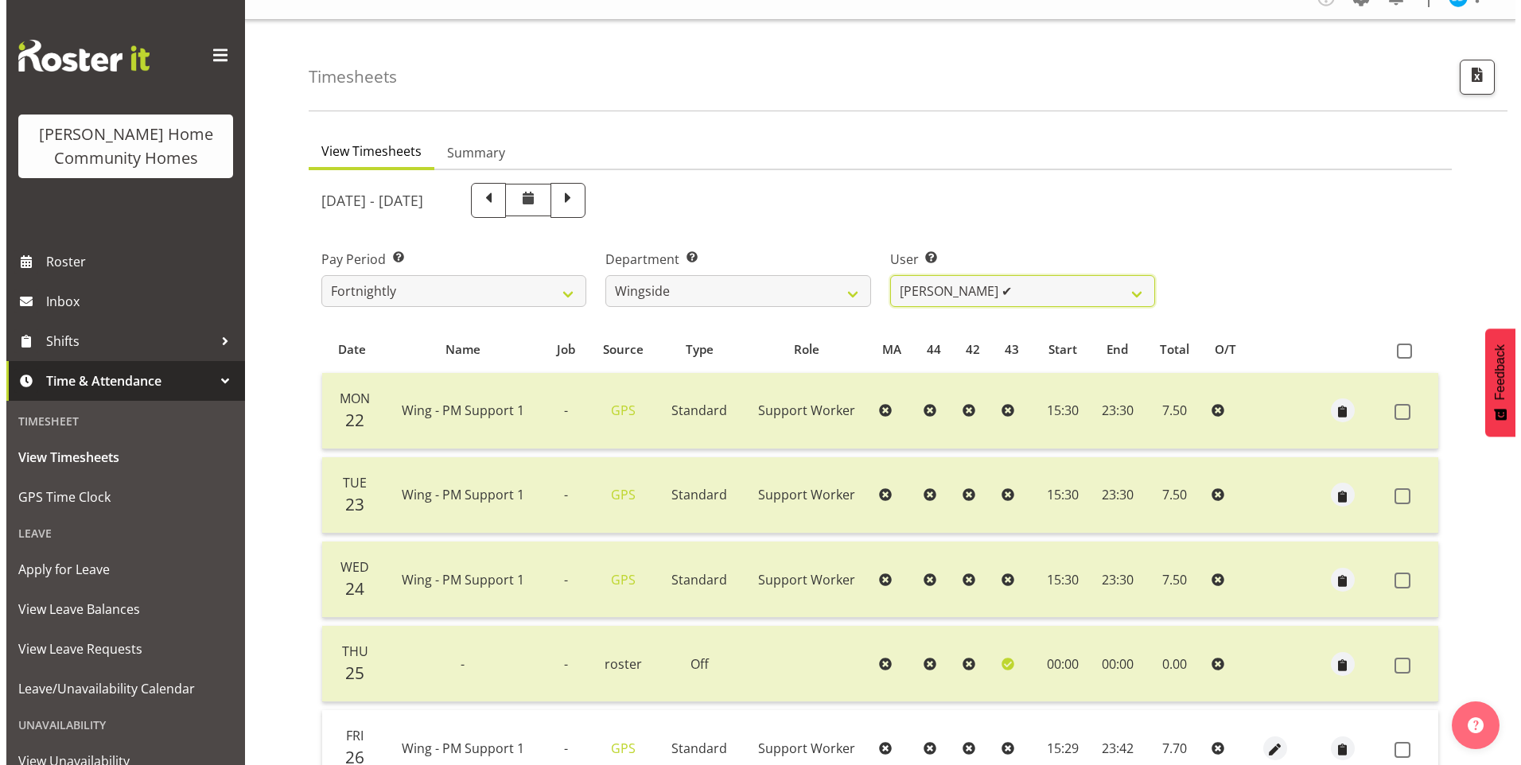
scroll to position [262, 0]
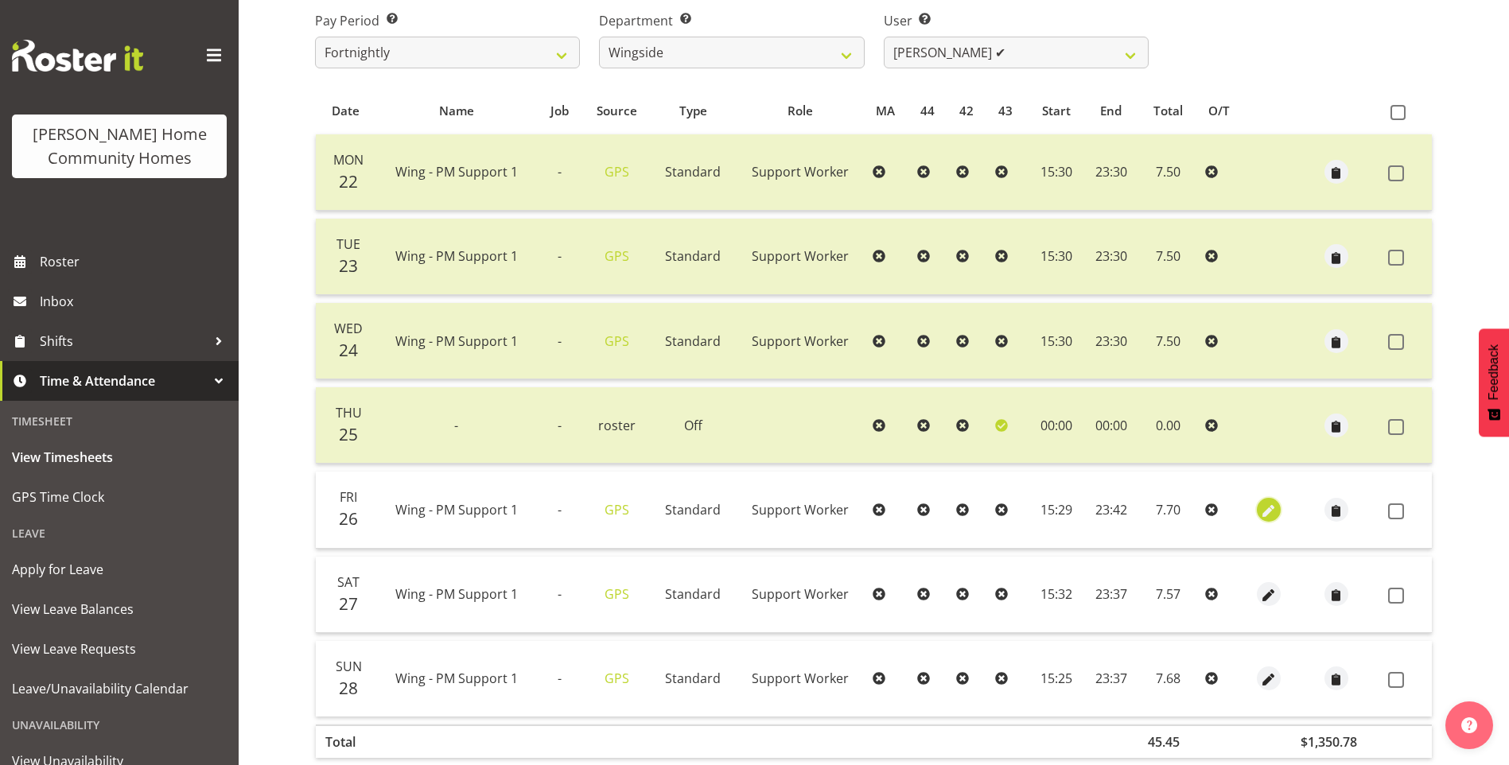
click at [1268, 505] on span "button" at bounding box center [1269, 511] width 18 height 18
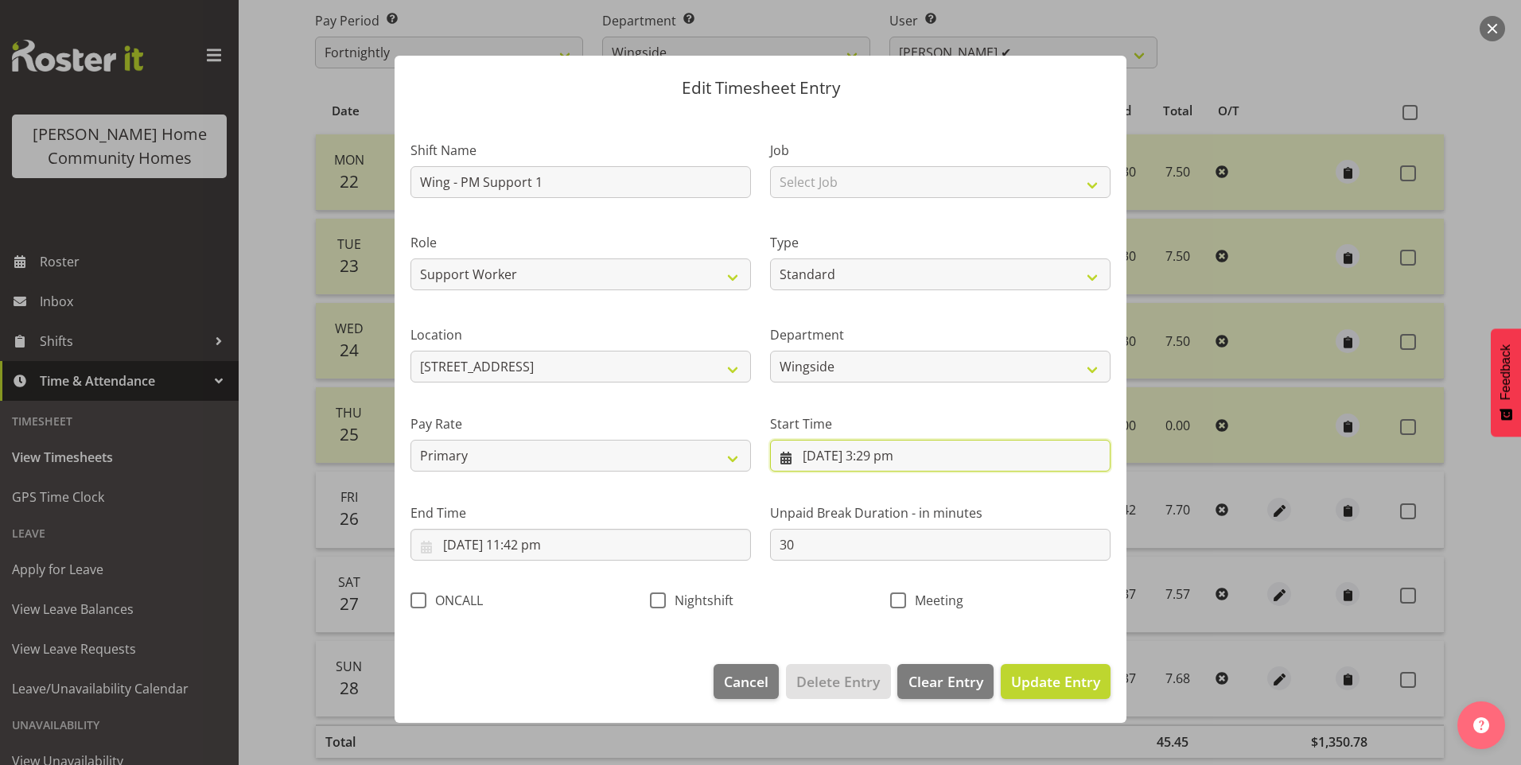
click at [900, 461] on input "26/09/2025, 3:29 pm" at bounding box center [940, 456] width 340 height 32
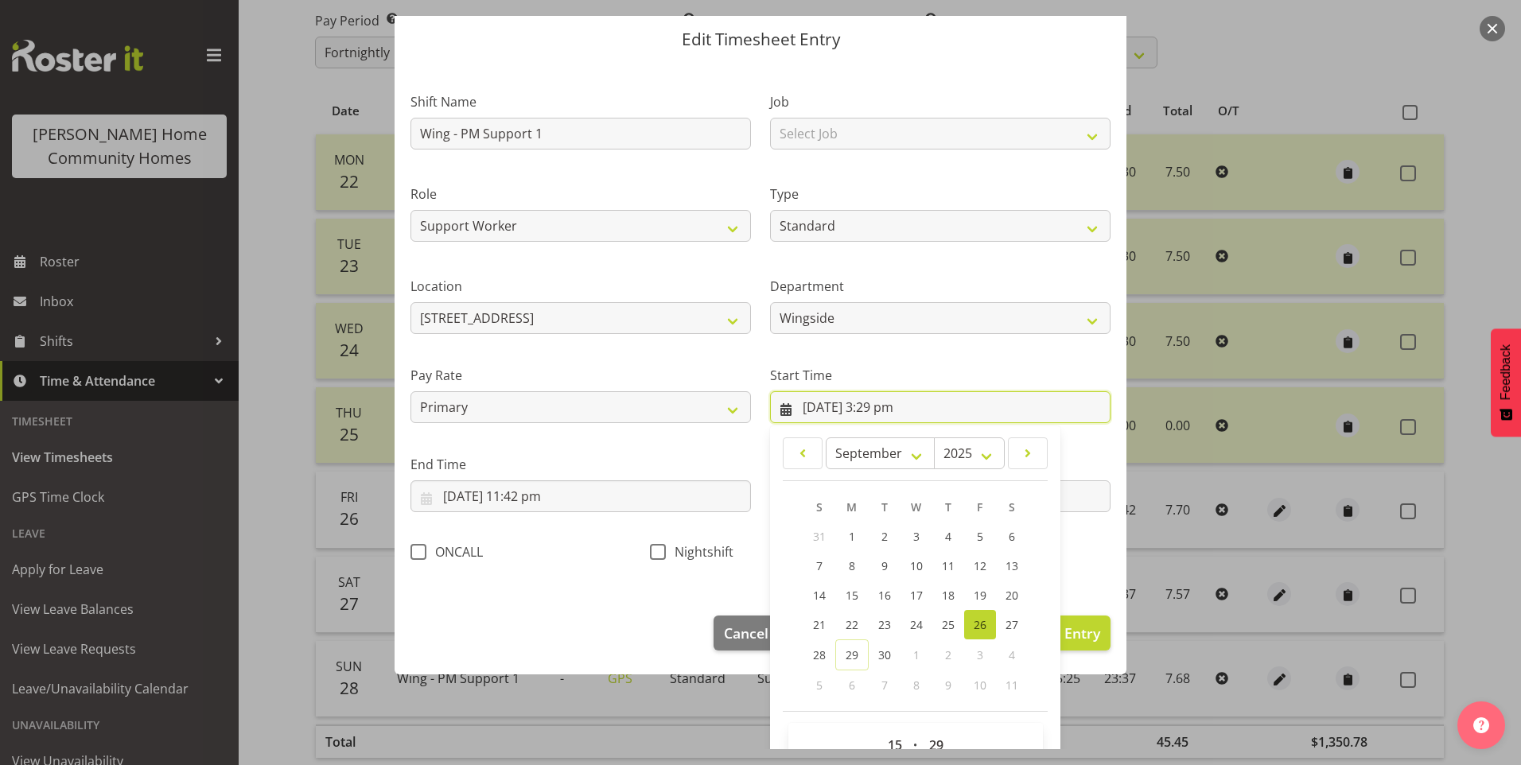
scroll to position [86, 0]
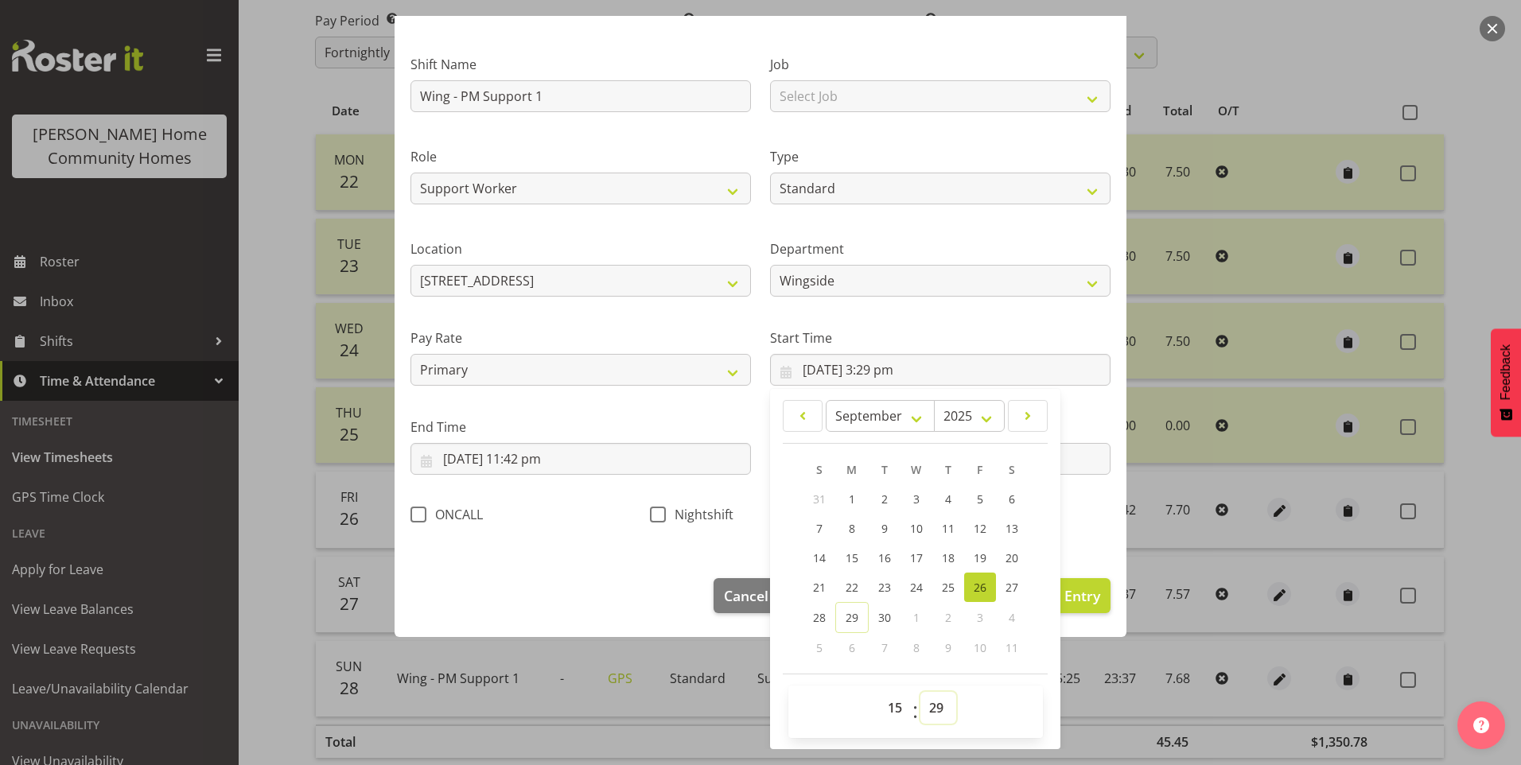
drag, startPoint x: 927, startPoint y: 705, endPoint x: 929, endPoint y: 694, distance: 11.2
click at [927, 702] on select "00 01 02 03 04 05 06 07 08 09 10 11 12 13 14 15 16 17 18 19 20 21 22 23 24 25 2…" at bounding box center [938, 708] width 36 height 32
click at [920, 692] on select "00 01 02 03 04 05 06 07 08 09 10 11 12 13 14 15 16 17 18 19 20 21 22 23 24 25 2…" at bounding box center [938, 708] width 36 height 32
click at [934, 709] on select "00 01 02 03 04 05 06 07 08 09 10 11 12 13 14 15 16 17 18 19 20 21 22 23 24 25 2…" at bounding box center [938, 708] width 36 height 32
click at [920, 692] on select "00 01 02 03 04 05 06 07 08 09 10 11 12 13 14 15 16 17 18 19 20 21 22 23 24 25 2…" at bounding box center [938, 708] width 36 height 32
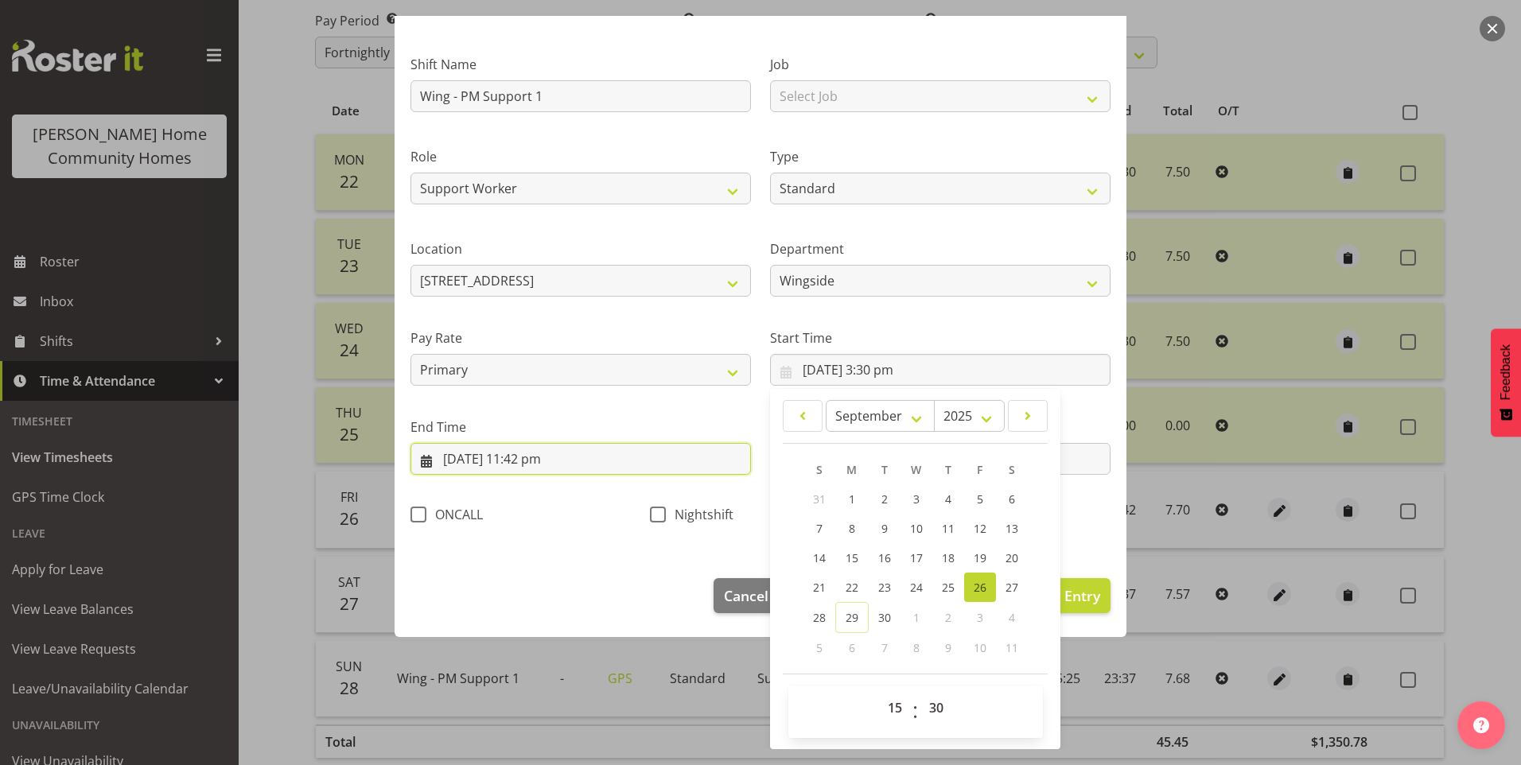
click at [553, 471] on input "26/09/2025, 11:42 pm" at bounding box center [580, 459] width 340 height 32
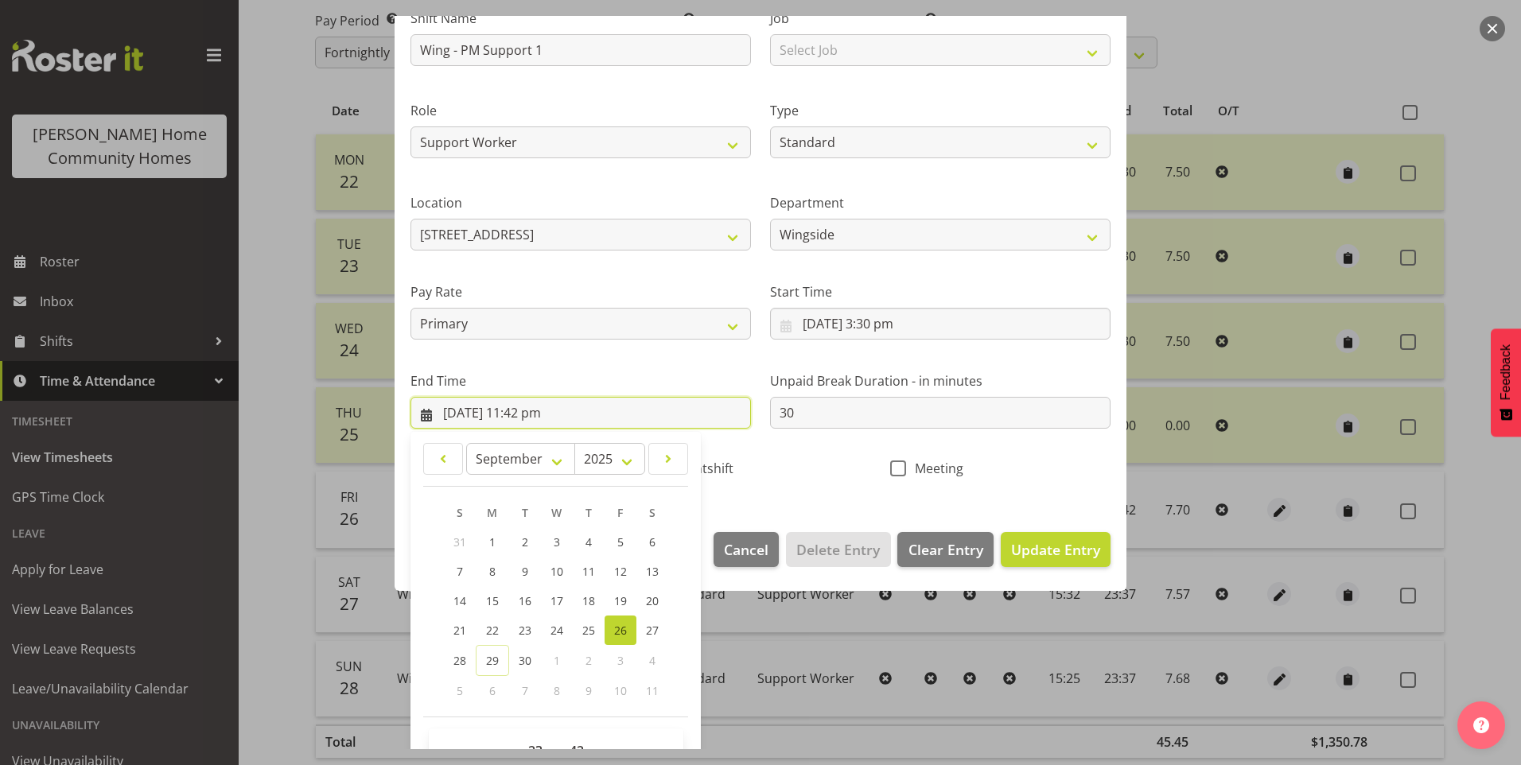
scroll to position [175, 0]
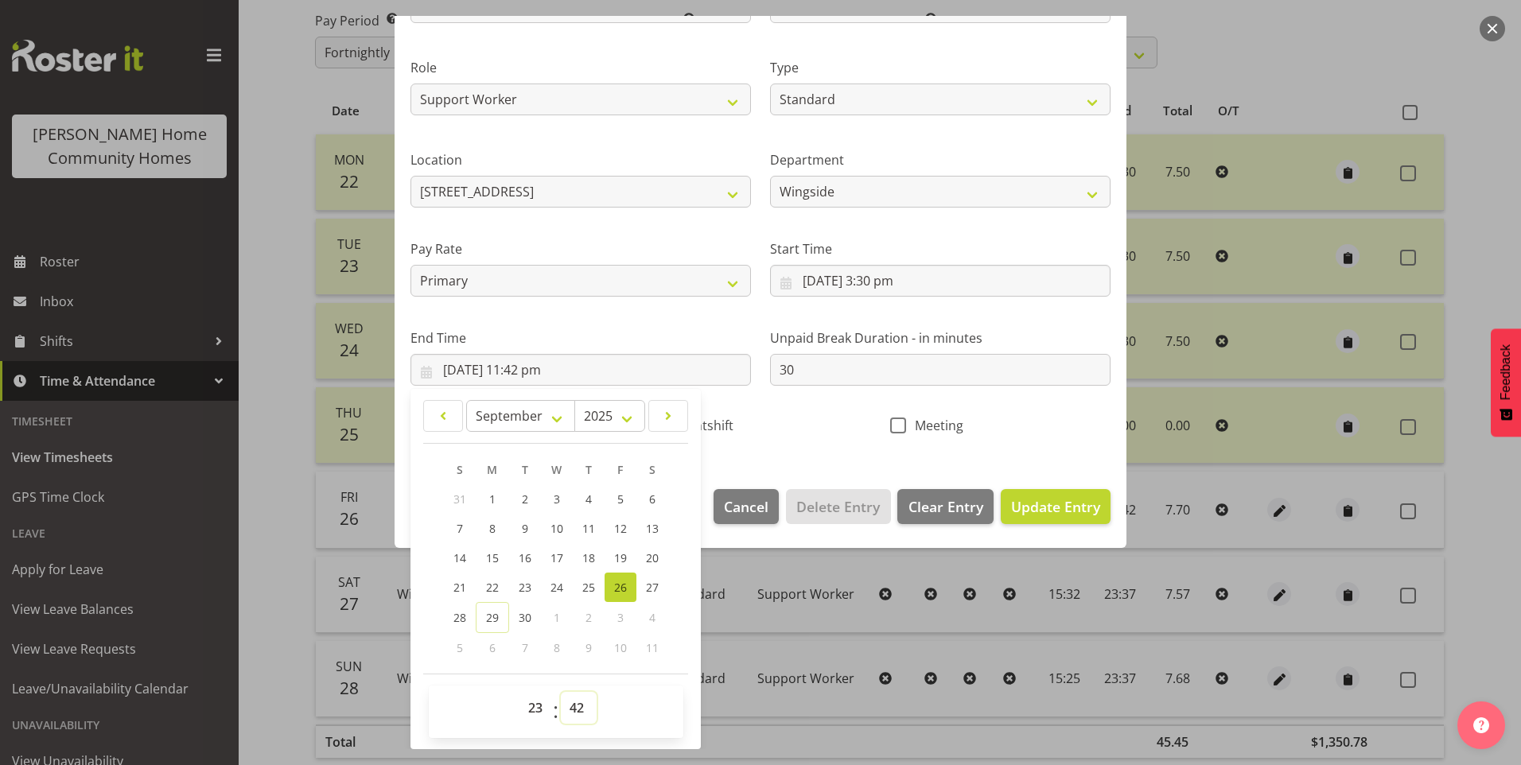
drag, startPoint x: 576, startPoint y: 711, endPoint x: 582, endPoint y: 702, distance: 10.8
click at [576, 711] on select "00 01 02 03 04 05 06 07 08 09 10 11 12 13 14 15 16 17 18 19 20 21 22 23 24 25 2…" at bounding box center [579, 708] width 36 height 32
click at [561, 692] on select "00 01 02 03 04 05 06 07 08 09 10 11 12 13 14 15 16 17 18 19 20 21 22 23 24 25 2…" at bounding box center [579, 708] width 36 height 32
click at [1080, 524] on footer "Cancel Delete Entry Clear Entry Update Entry" at bounding box center [760, 510] width 732 height 75
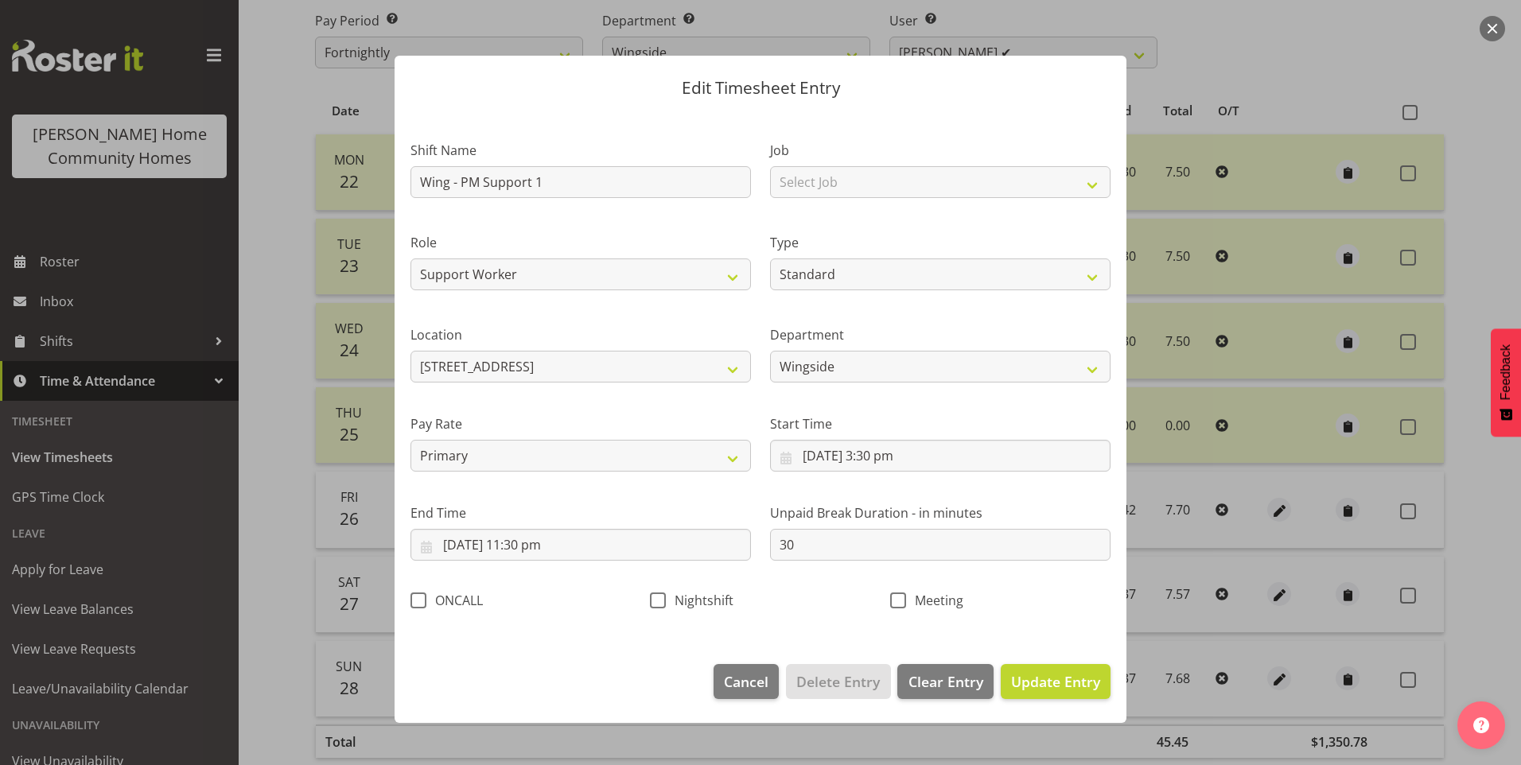
scroll to position [0, 0]
click at [1057, 674] on span "Update Entry" at bounding box center [1055, 681] width 89 height 19
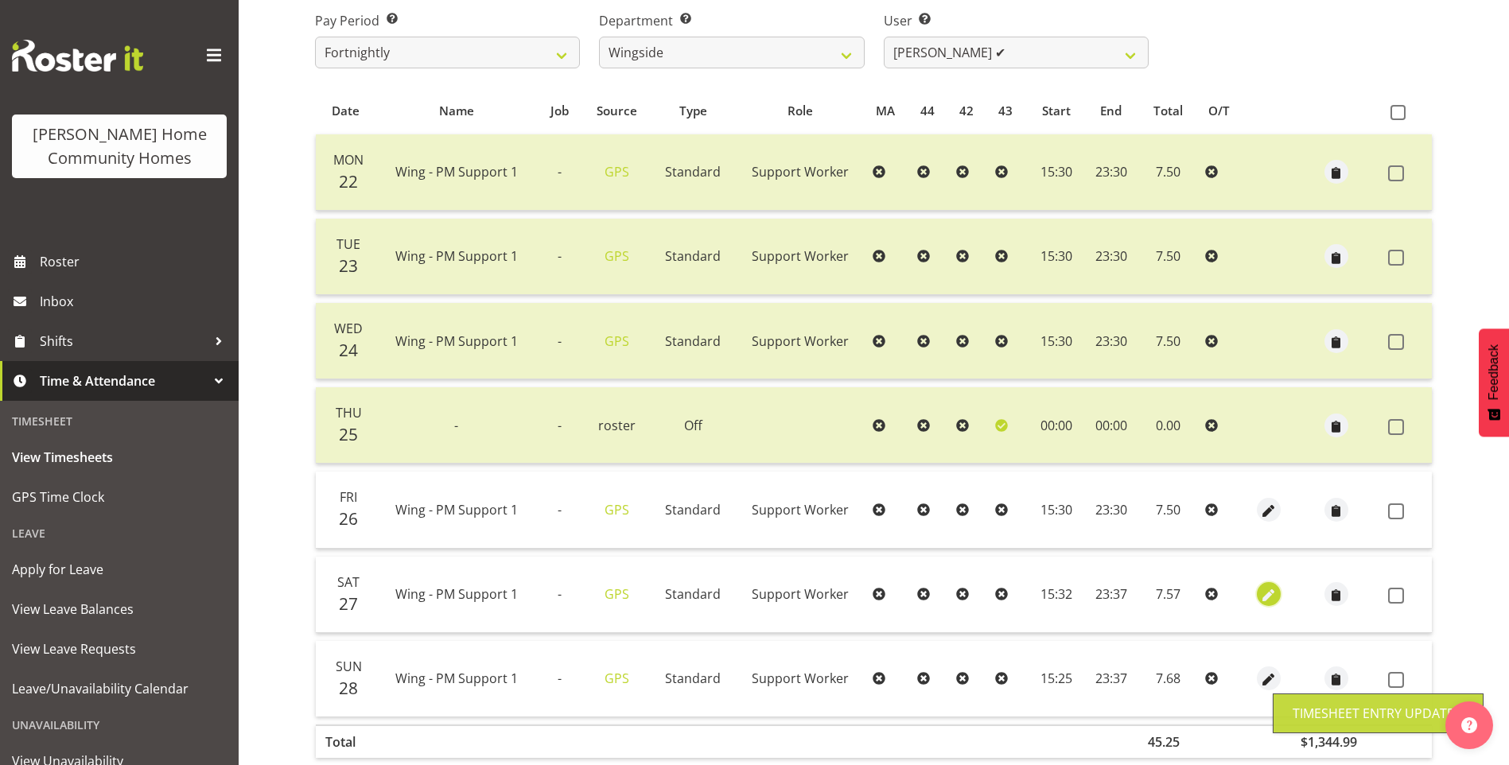
click at [1265, 597] on span "button" at bounding box center [1269, 596] width 18 height 18
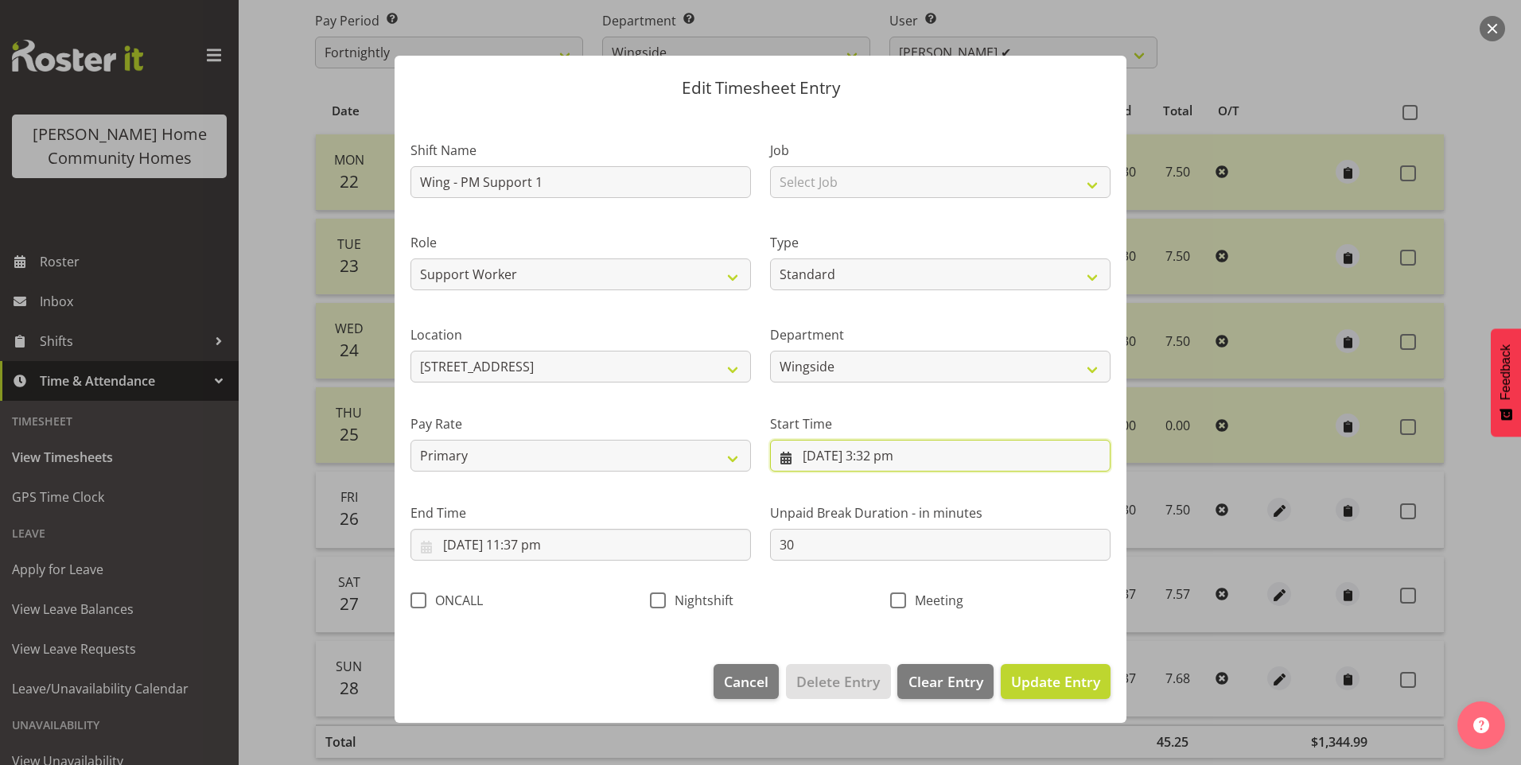
click at [900, 463] on input "27/09/2025, 3:32 pm" at bounding box center [940, 456] width 340 height 32
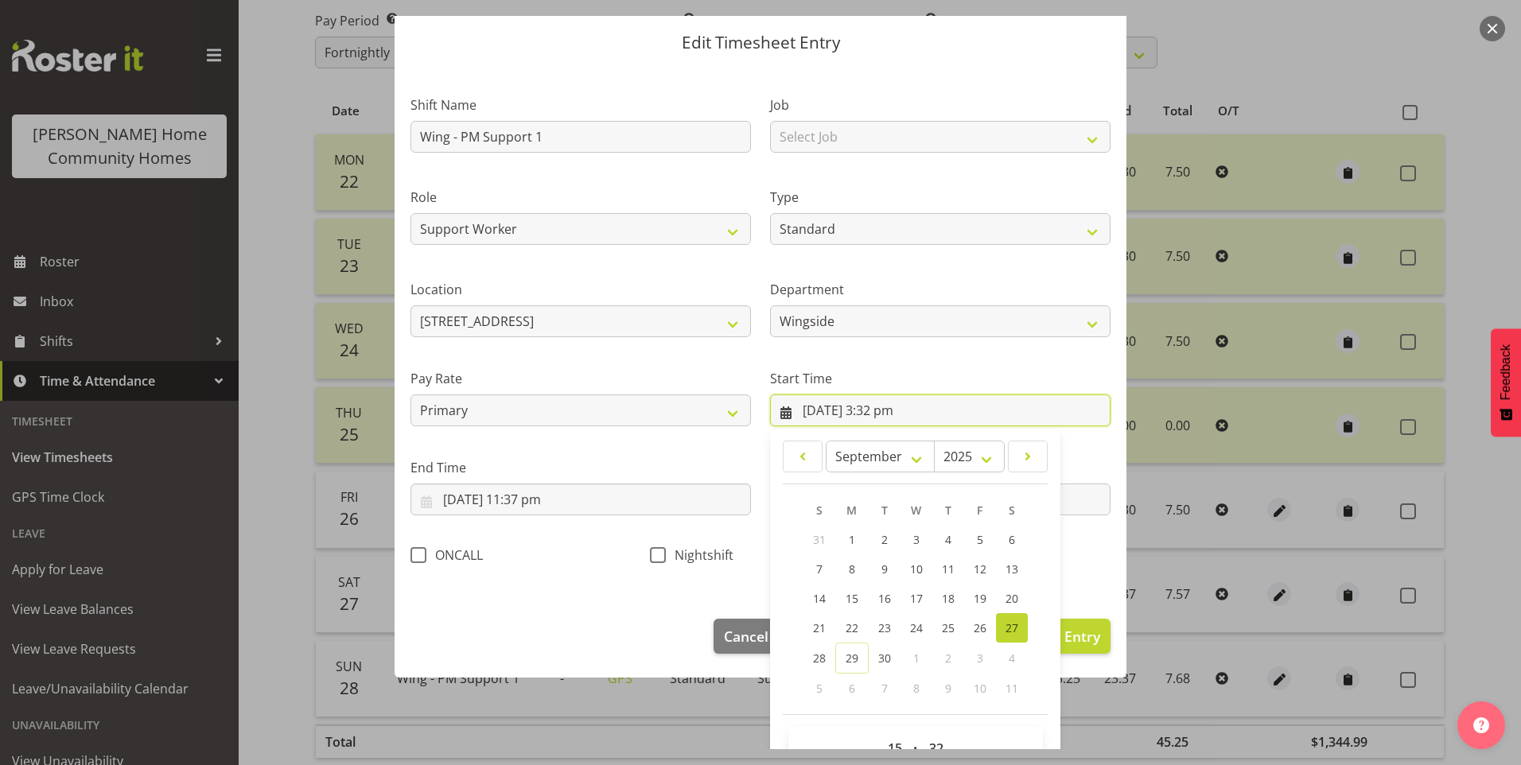
scroll to position [86, 0]
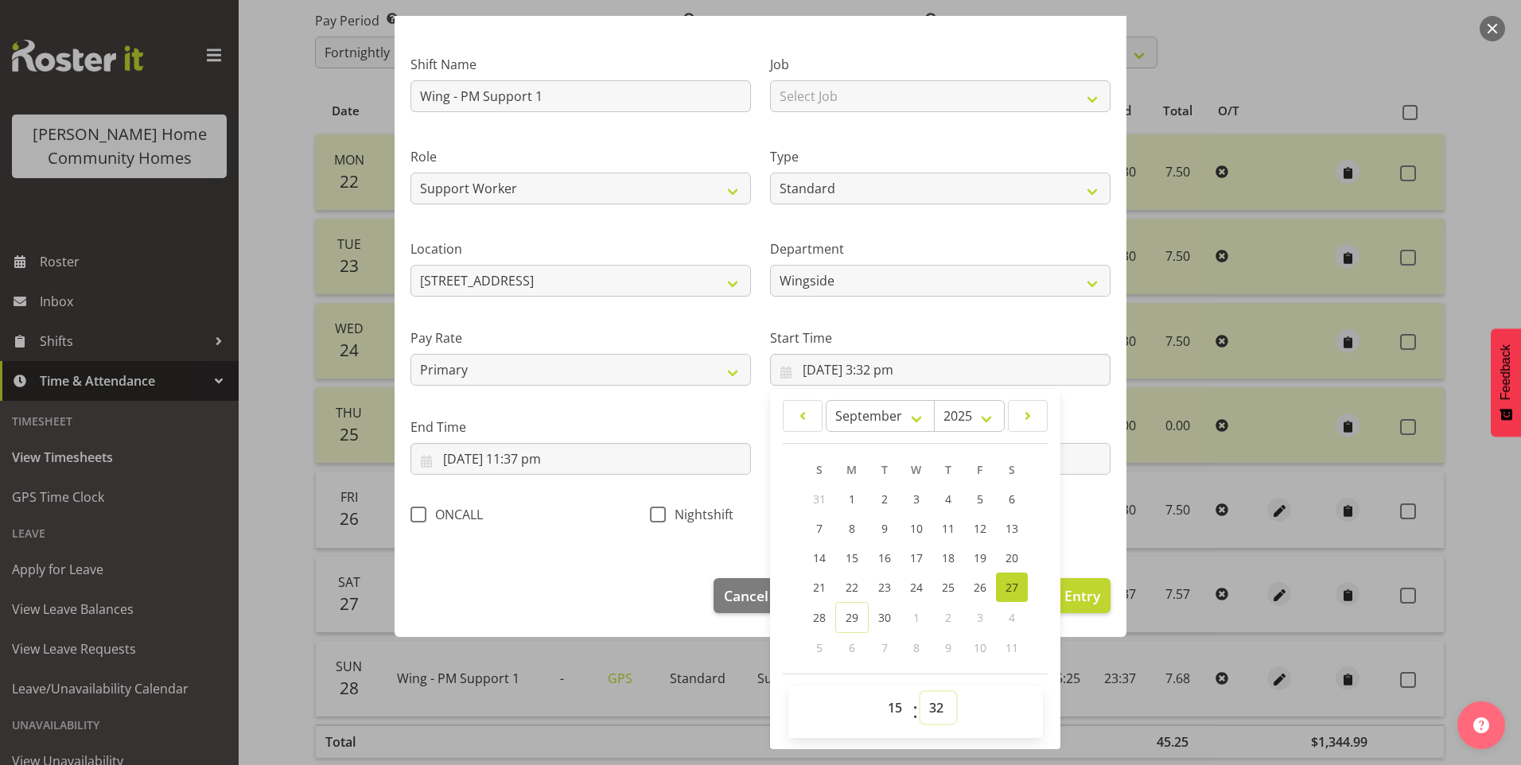
drag, startPoint x: 928, startPoint y: 713, endPoint x: 931, endPoint y: 690, distance: 24.1
click at [929, 709] on select "00 01 02 03 04 05 06 07 08 09 10 11 12 13 14 15 16 17 18 19 20 21 22 23 24 25 2…" at bounding box center [938, 708] width 36 height 32
click at [920, 692] on select "00 01 02 03 04 05 06 07 08 09 10 11 12 13 14 15 16 17 18 19 20 21 22 23 24 25 2…" at bounding box center [938, 708] width 36 height 32
click at [554, 468] on input "27/09/2025, 11:37 pm" at bounding box center [580, 459] width 340 height 32
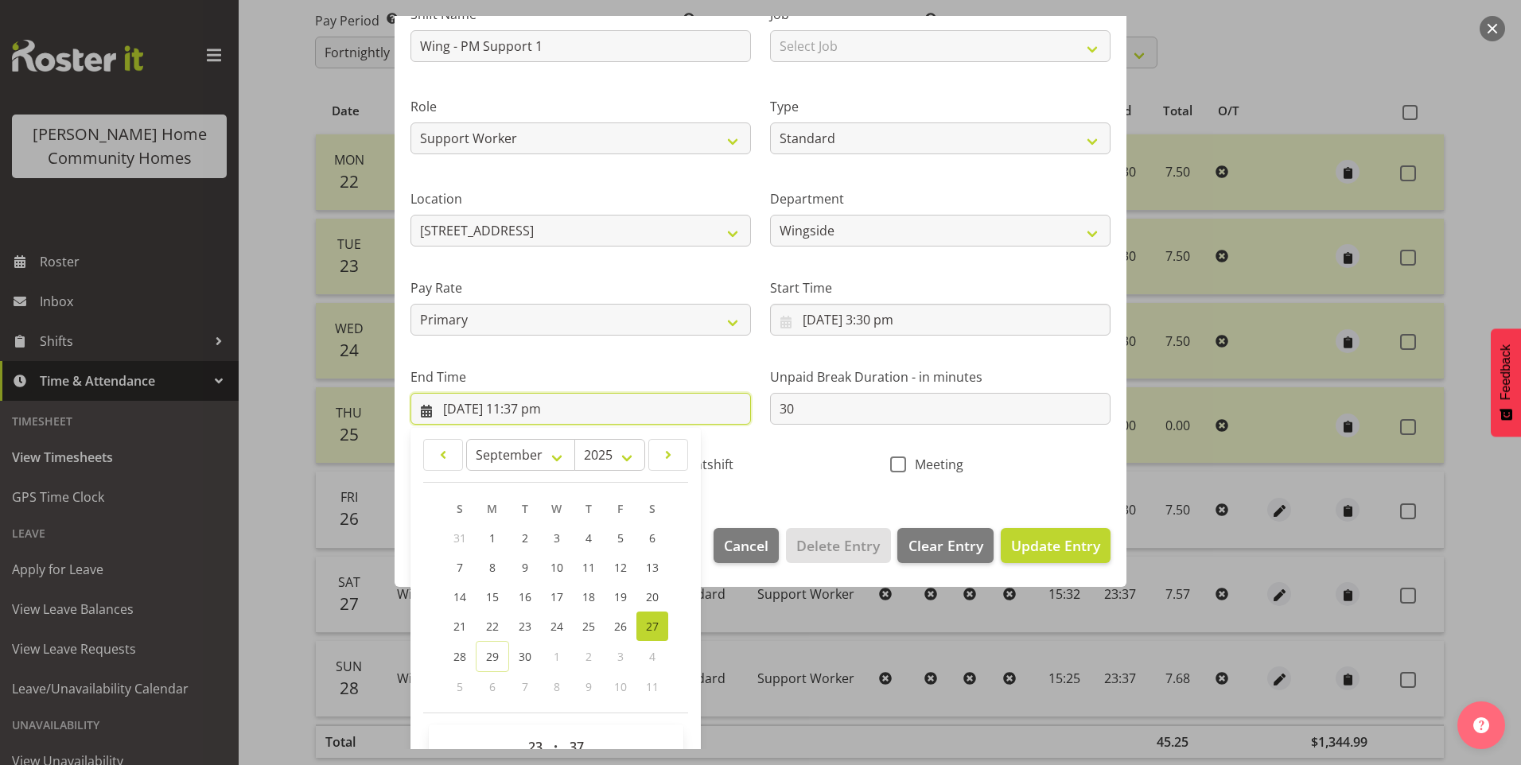
scroll to position [175, 0]
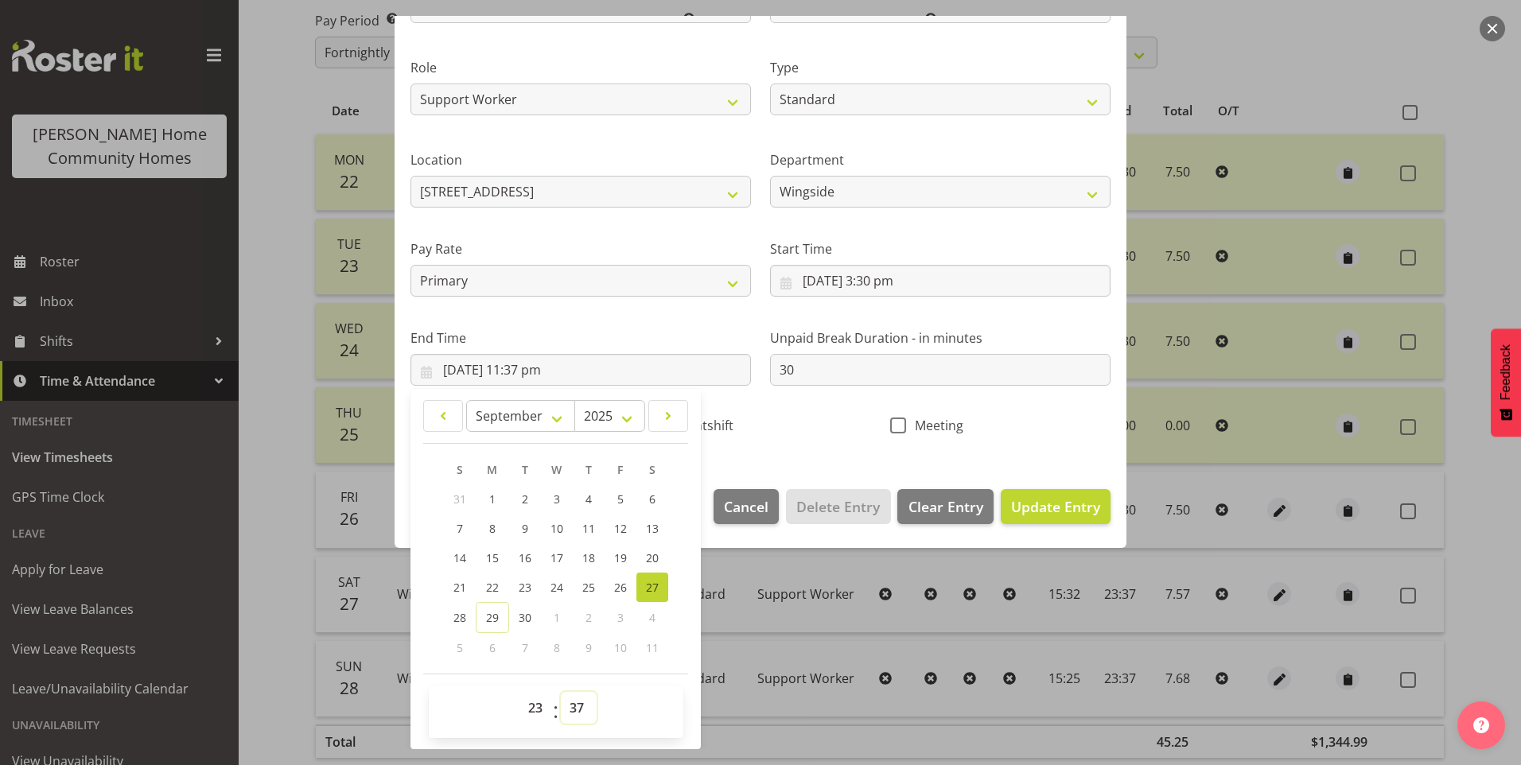
drag, startPoint x: 566, startPoint y: 706, endPoint x: 579, endPoint y: 697, distance: 15.9
click at [567, 705] on select "00 01 02 03 04 05 06 07 08 09 10 11 12 13 14 15 16 17 18 19 20 21 22 23 24 25 2…" at bounding box center [579, 708] width 36 height 32
click at [561, 692] on select "00 01 02 03 04 05 06 07 08 09 10 11 12 13 14 15 16 17 18 19 20 21 22 23 24 25 2…" at bounding box center [579, 708] width 36 height 32
click at [1055, 507] on span "Update Entry" at bounding box center [1055, 506] width 89 height 19
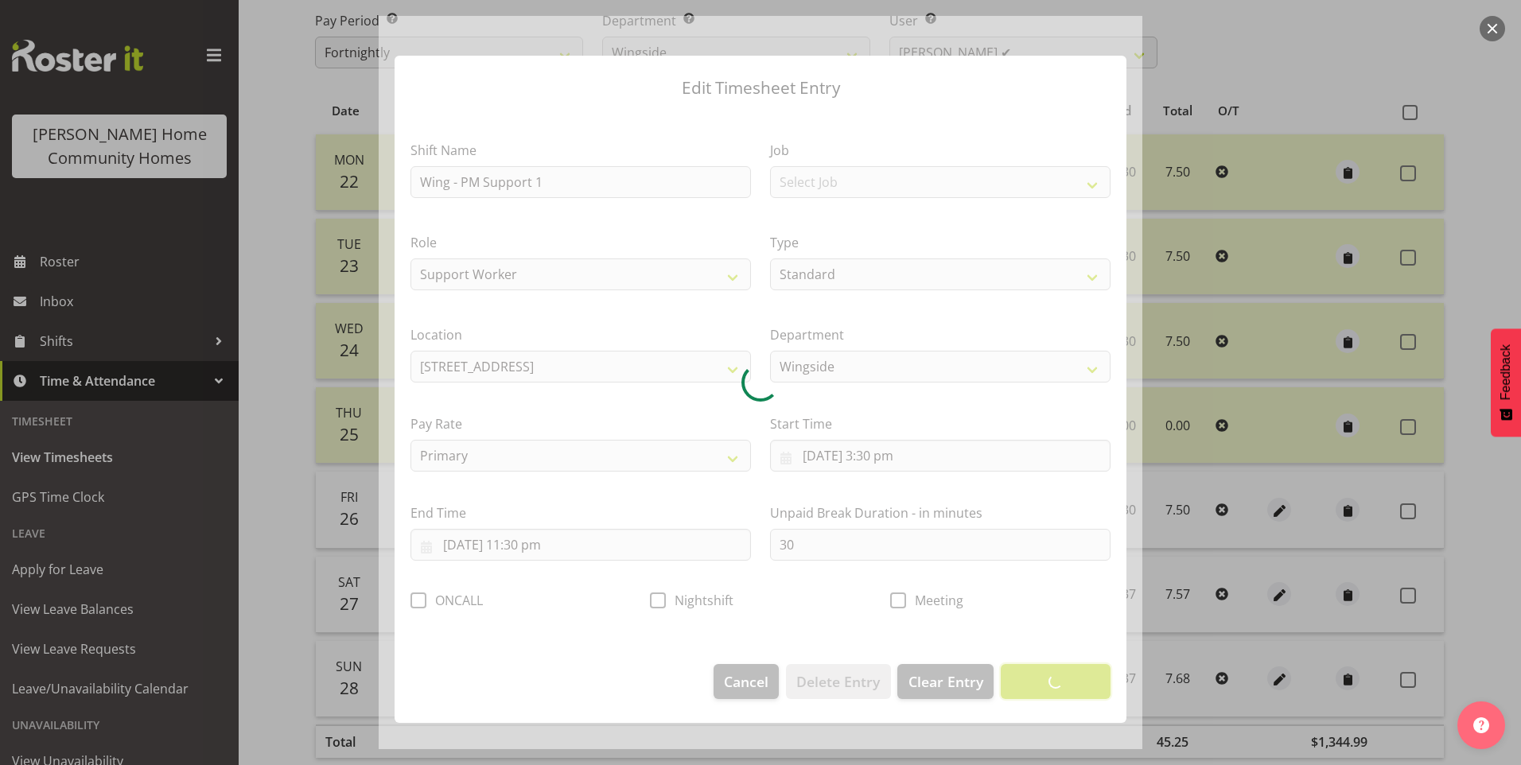
scroll to position [0, 0]
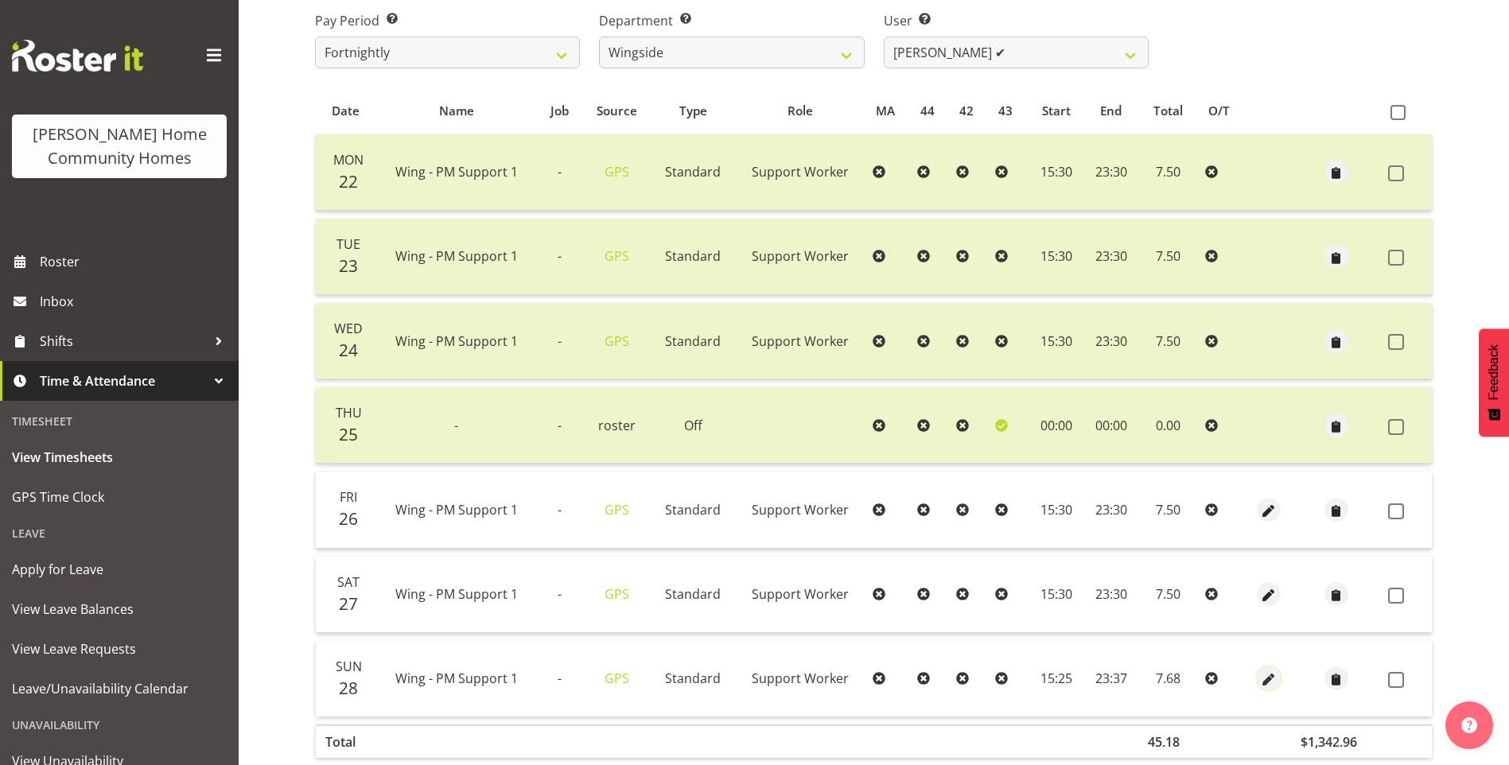
click at [1266, 675] on span "button" at bounding box center [1269, 680] width 18 height 18
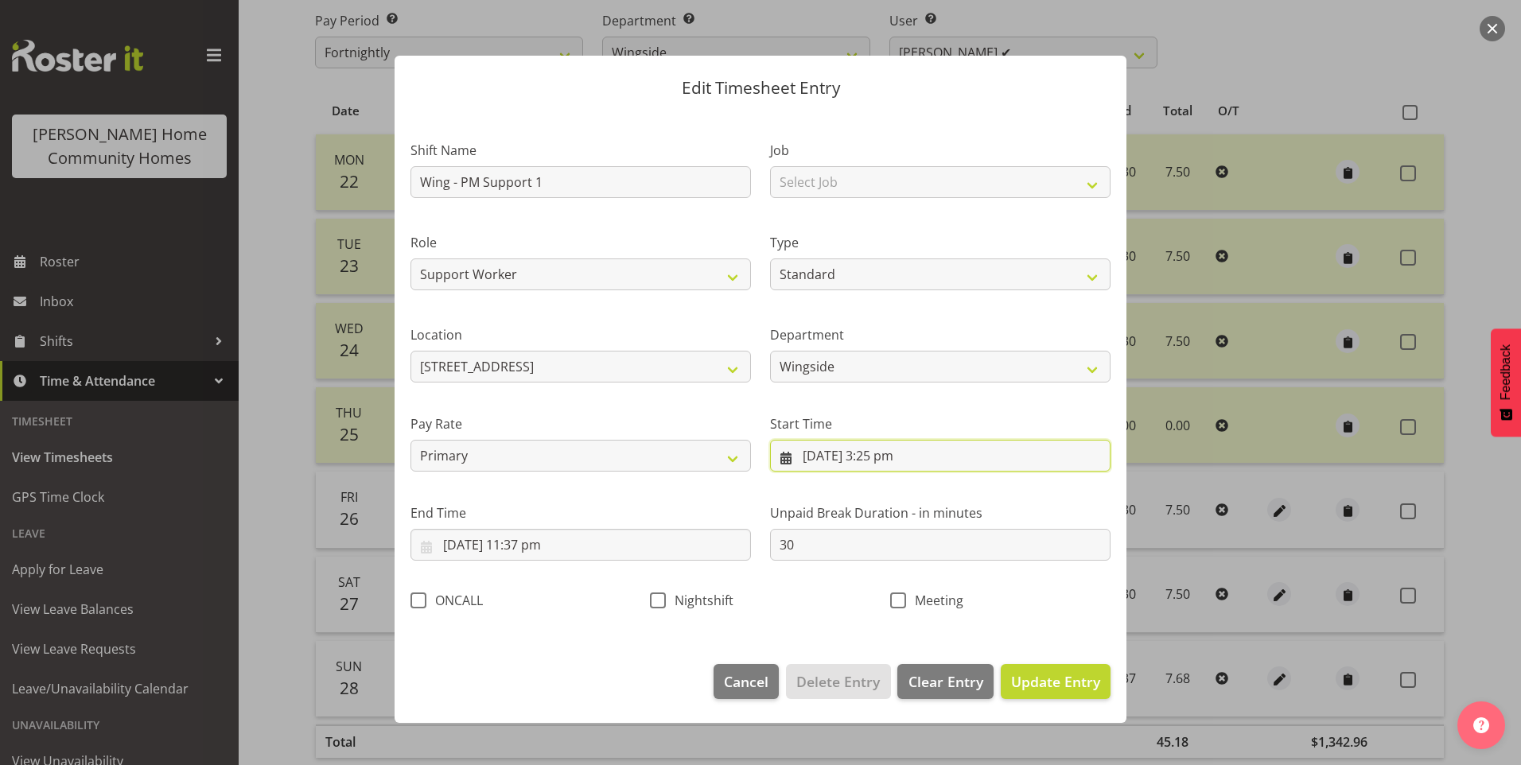
click at [903, 468] on input "28/09/2025, 3:25 pm" at bounding box center [940, 456] width 340 height 32
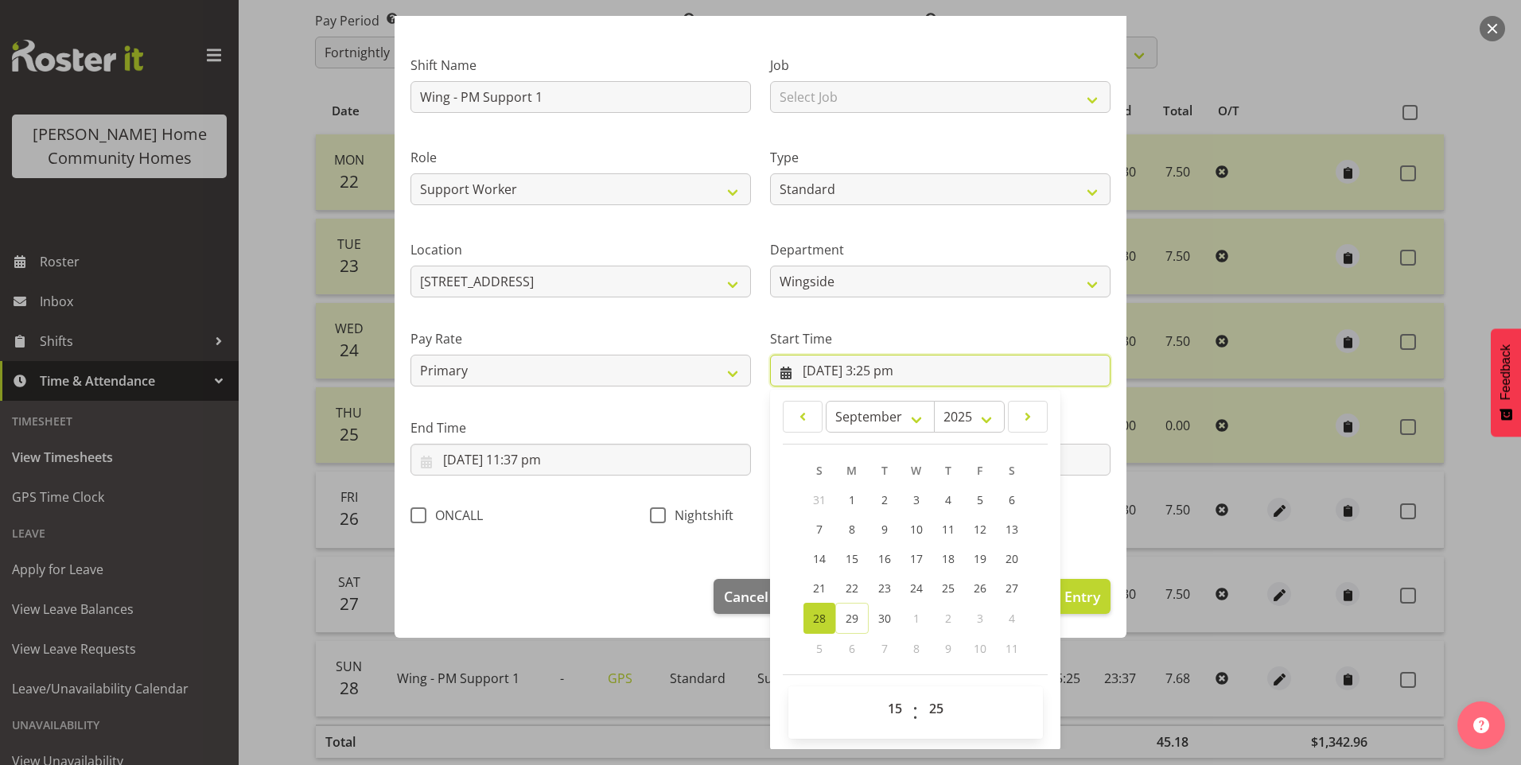
scroll to position [86, 0]
drag, startPoint x: 933, startPoint y: 713, endPoint x: 939, endPoint y: 705, distance: 9.7
click at [934, 713] on select "00 01 02 03 04 05 06 07 08 09 10 11 12 13 14 15 16 17 18 19 20 21 22 23 24 25 2…" at bounding box center [938, 708] width 36 height 32
click at [920, 692] on select "00 01 02 03 04 05 06 07 08 09 10 11 12 13 14 15 16 17 18 19 20 21 22 23 24 25 2…" at bounding box center [938, 708] width 36 height 32
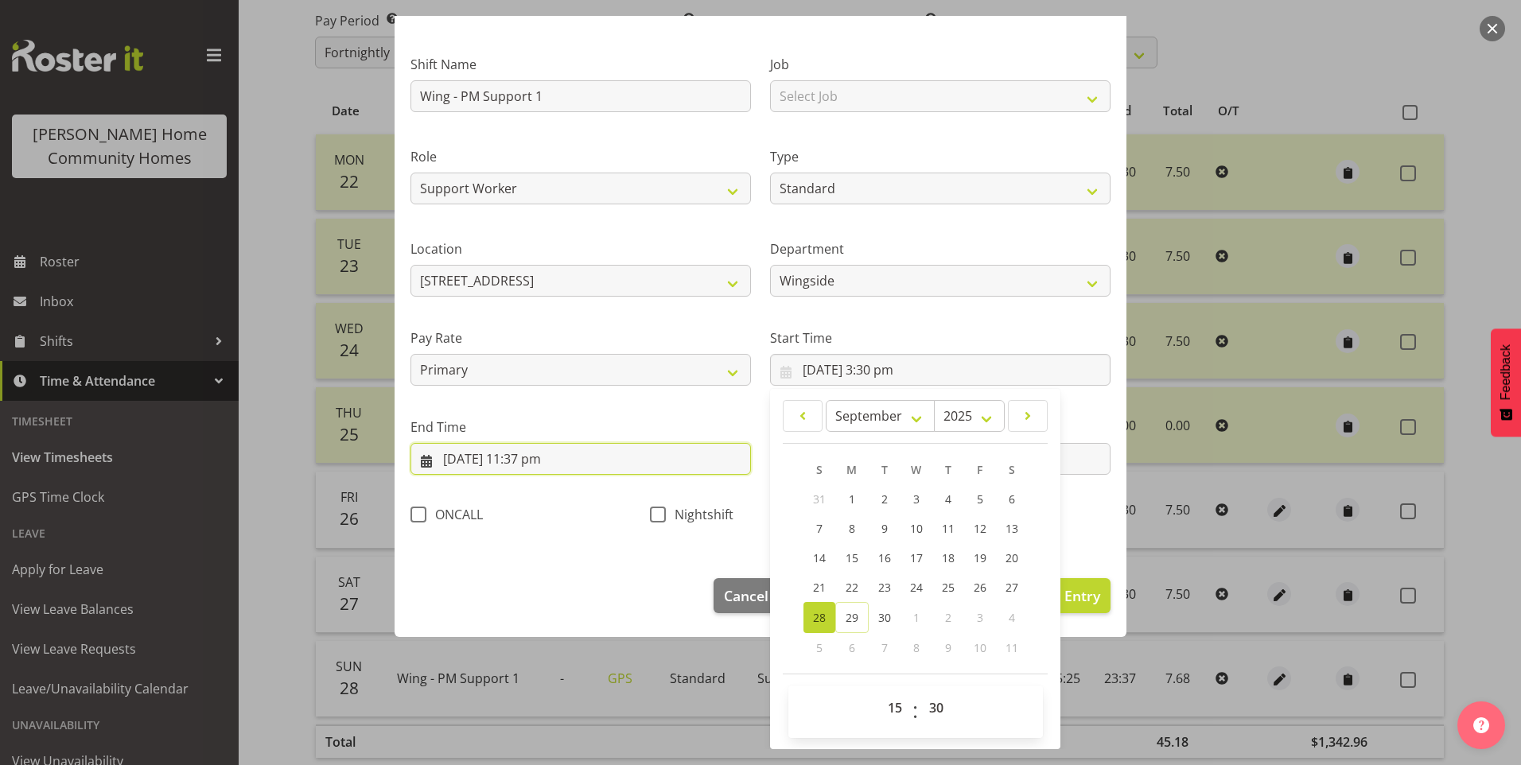
click at [542, 457] on input "28/09/2025, 11:37 pm" at bounding box center [580, 459] width 340 height 32
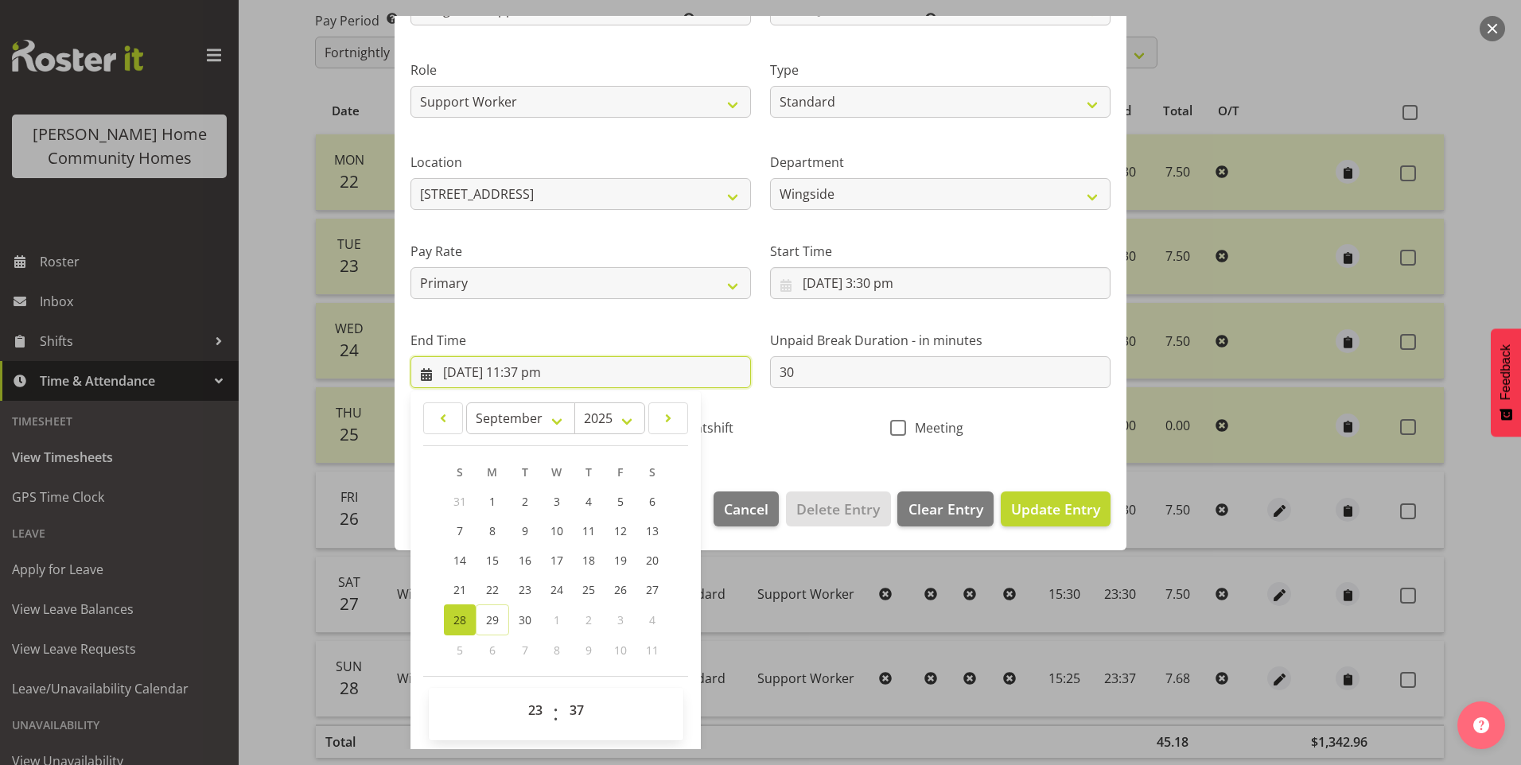
scroll to position [175, 0]
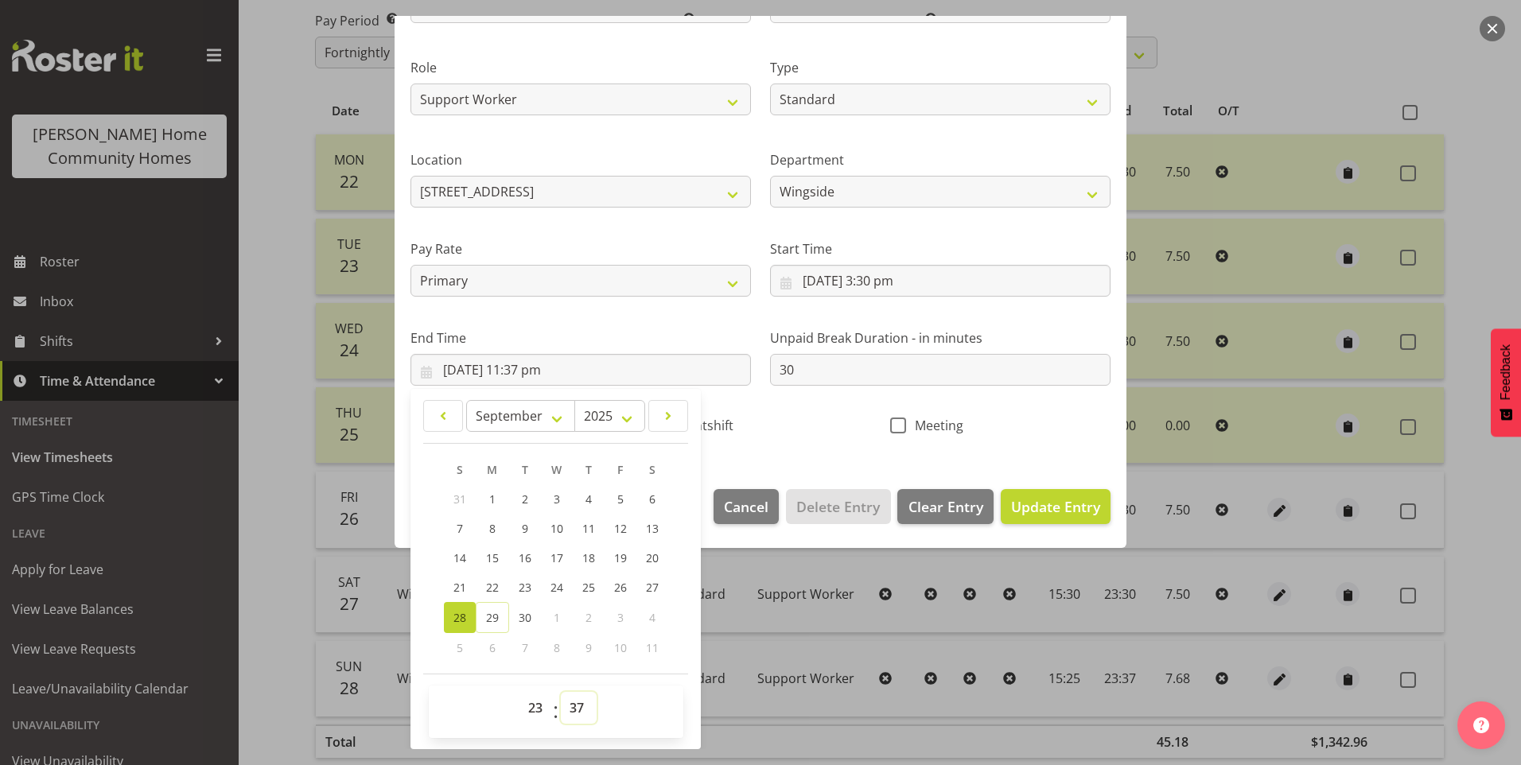
click at [581, 708] on select "00 01 02 03 04 05 06 07 08 09 10 11 12 13 14 15 16 17 18 19 20 21 22 23 24 25 2…" at bounding box center [579, 708] width 36 height 32
click at [561, 692] on select "00 01 02 03 04 05 06 07 08 09 10 11 12 13 14 15 16 17 18 19 20 21 22 23 24 25 2…" at bounding box center [579, 708] width 36 height 32
click at [1043, 519] on button "Update Entry" at bounding box center [1056, 506] width 110 height 35
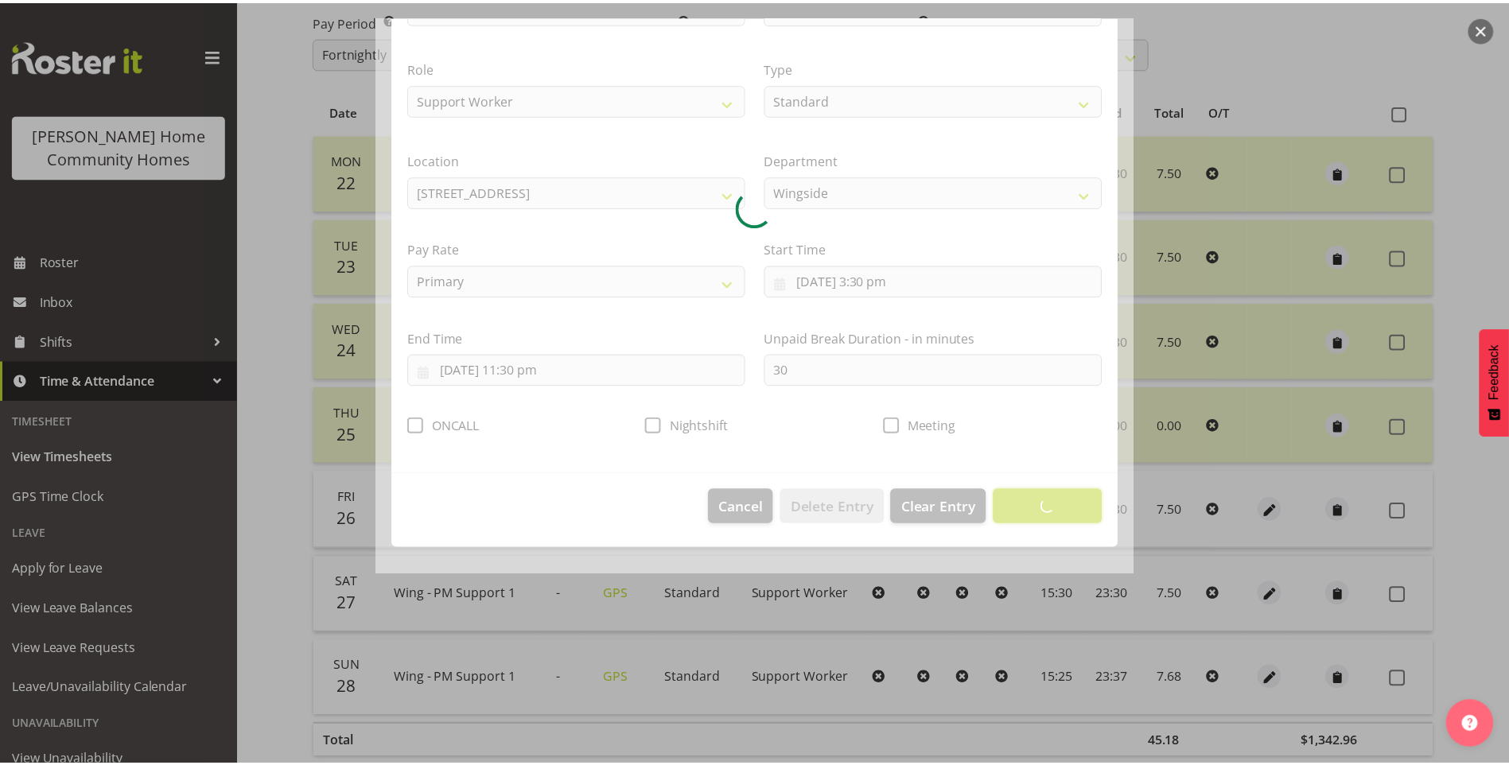
scroll to position [0, 0]
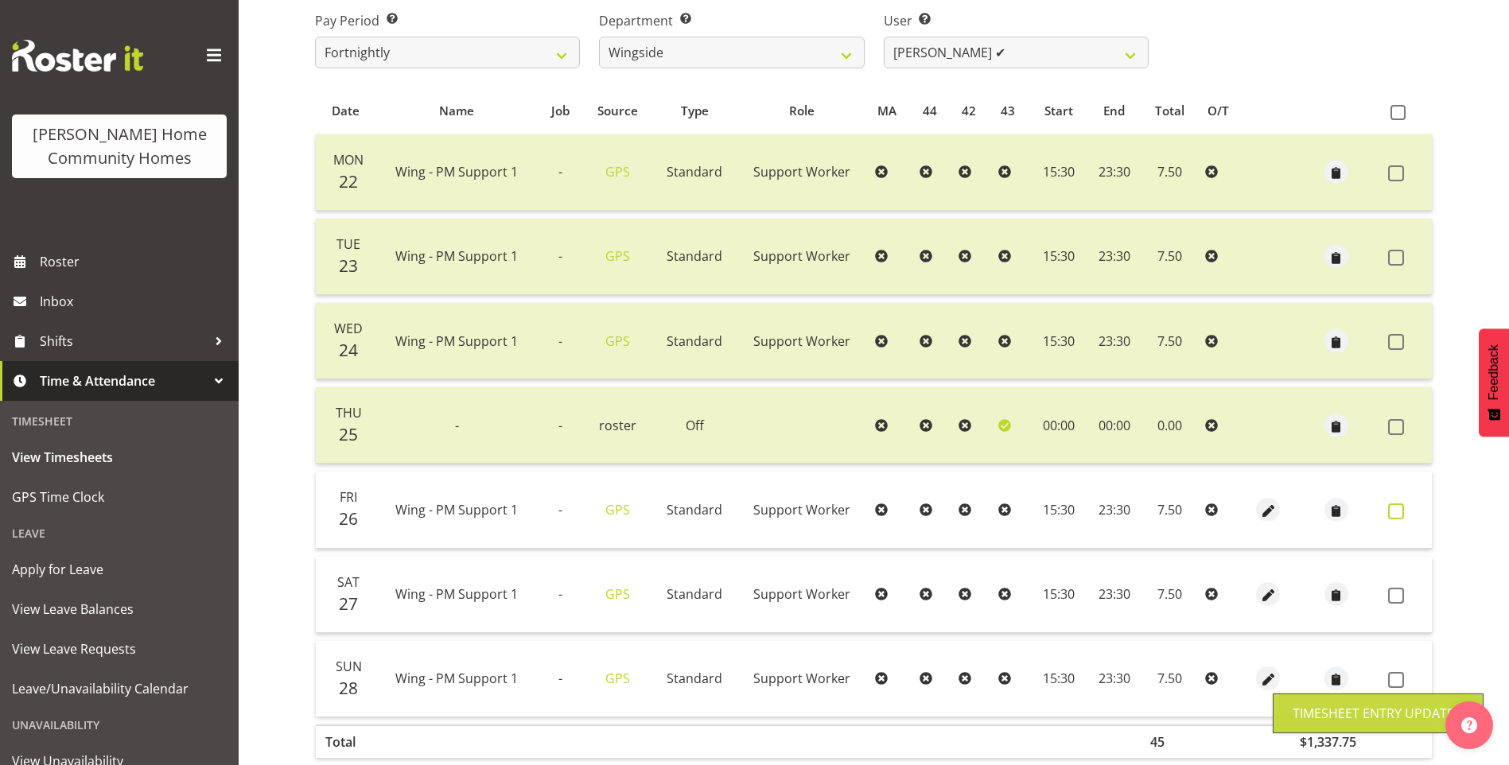
click at [1402, 517] on span at bounding box center [1396, 511] width 16 height 16
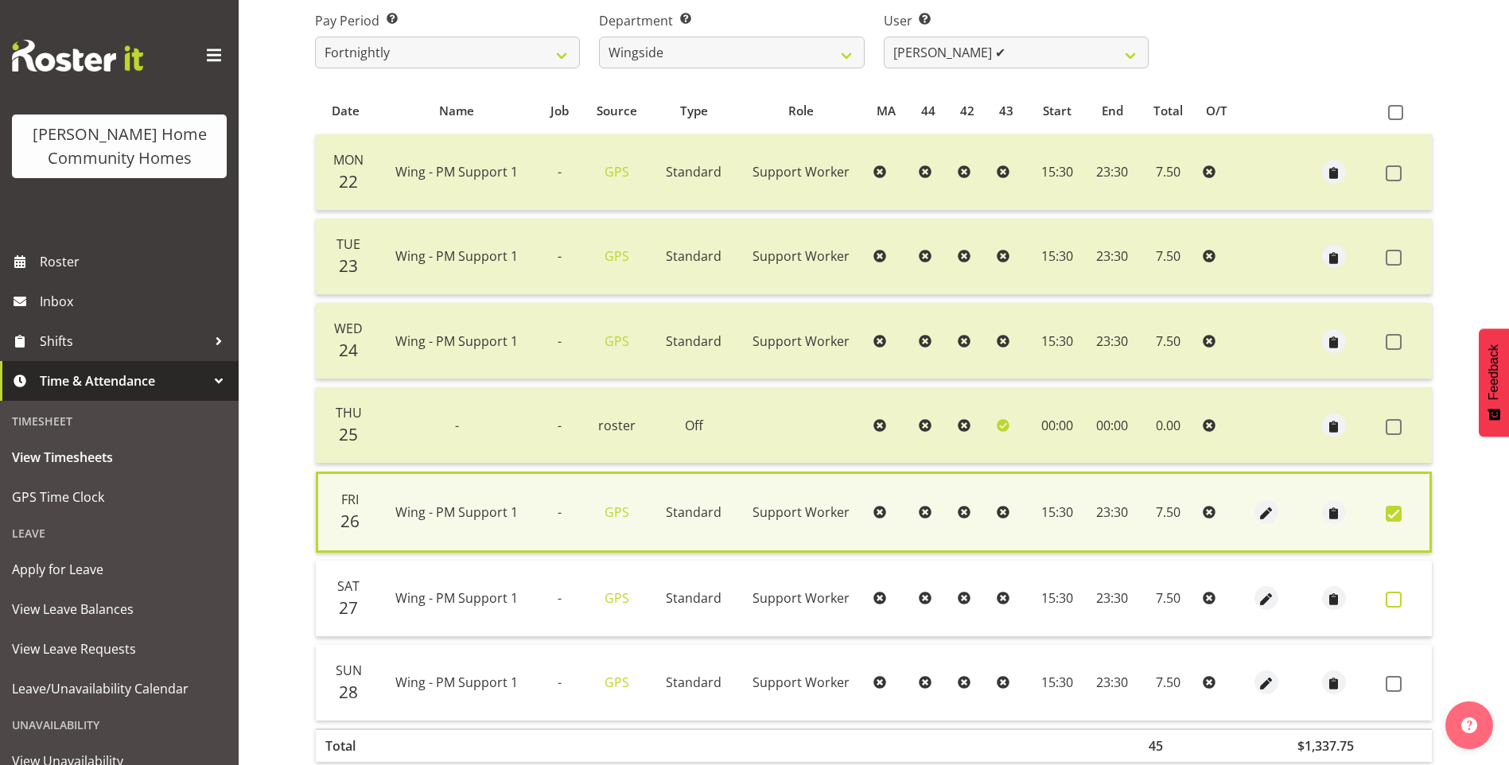
click at [1400, 600] on label at bounding box center [1397, 600] width 25 height 16
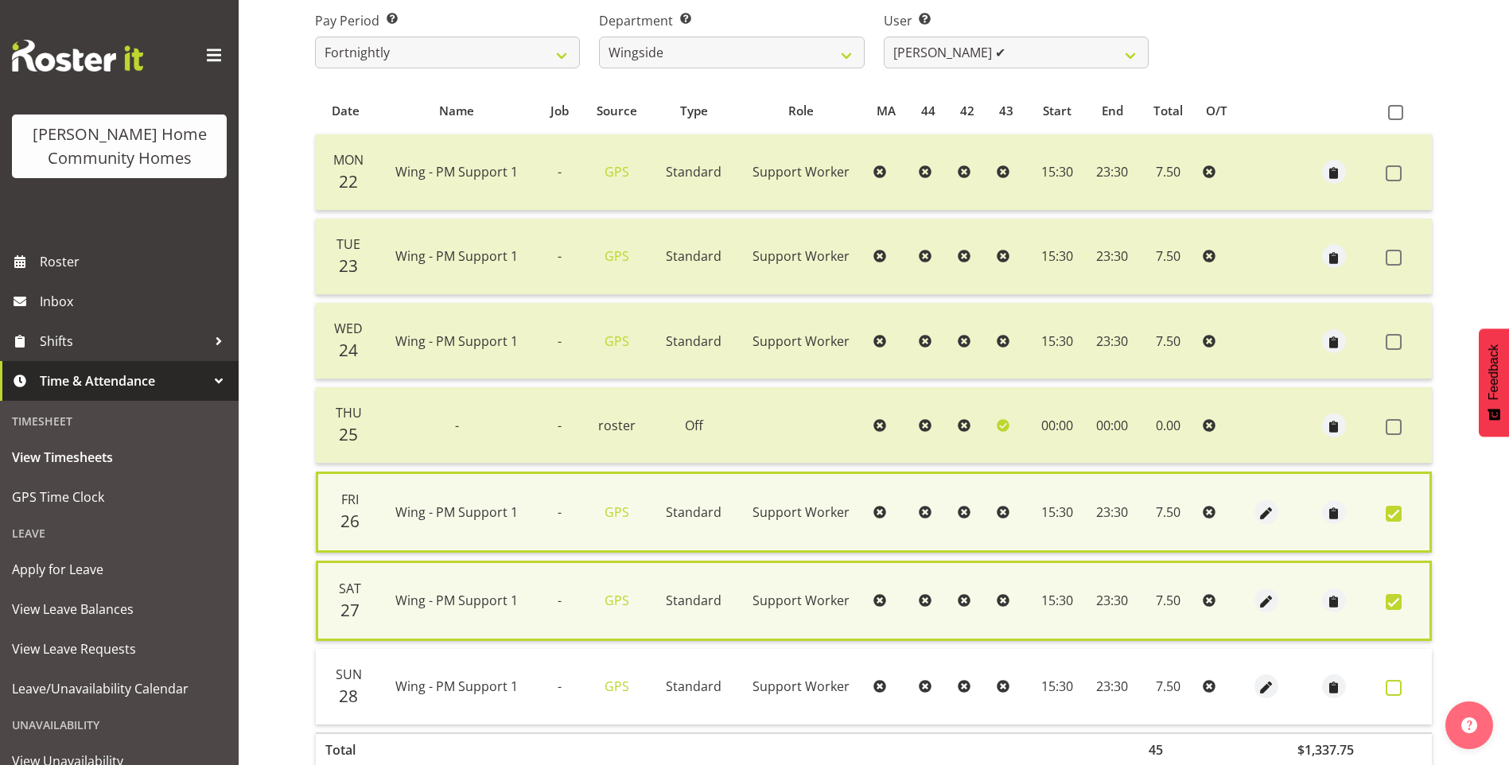
click at [1391, 687] on span at bounding box center [1393, 688] width 16 height 16
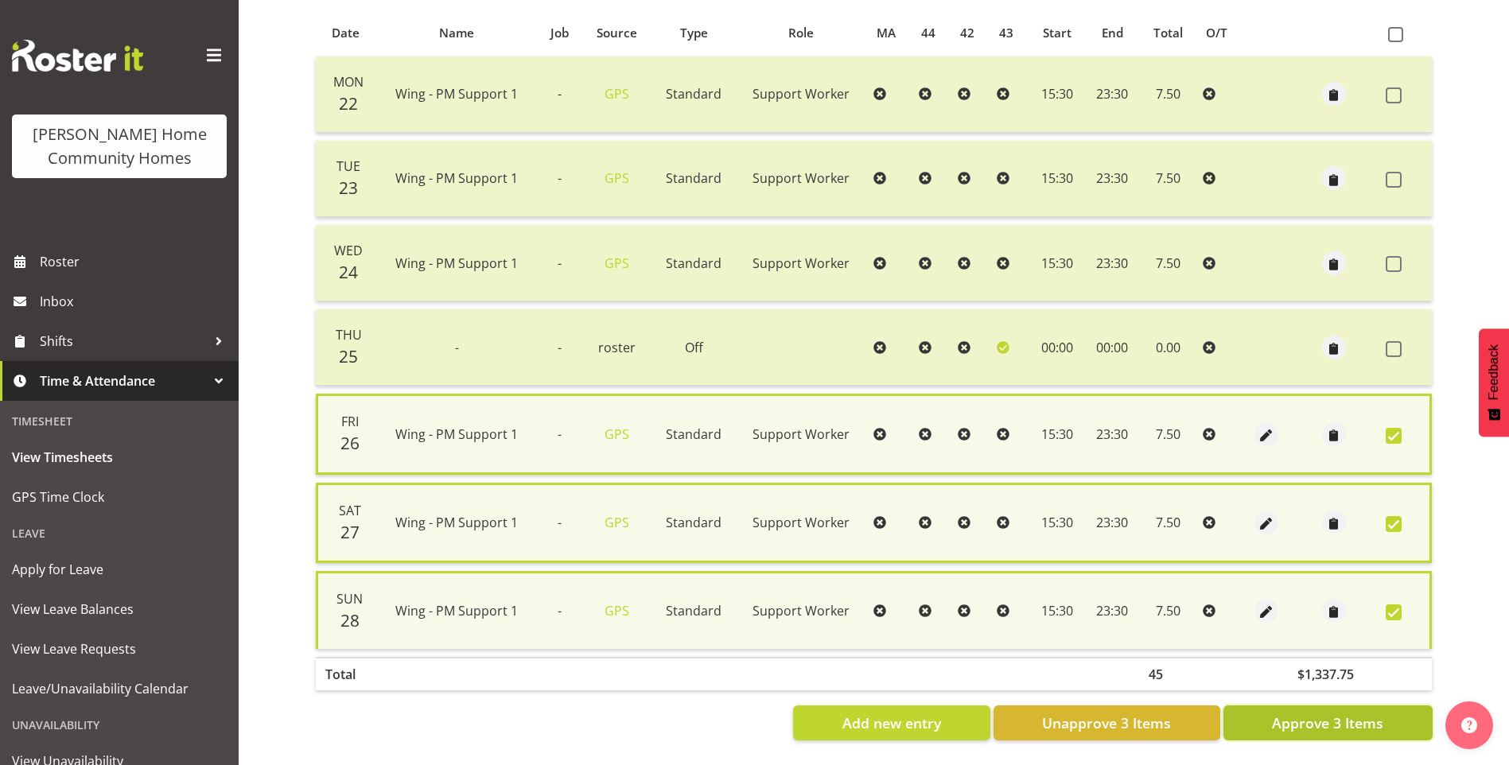
click at [1384, 728] on button "Approve 3 Items" at bounding box center [1327, 722] width 209 height 35
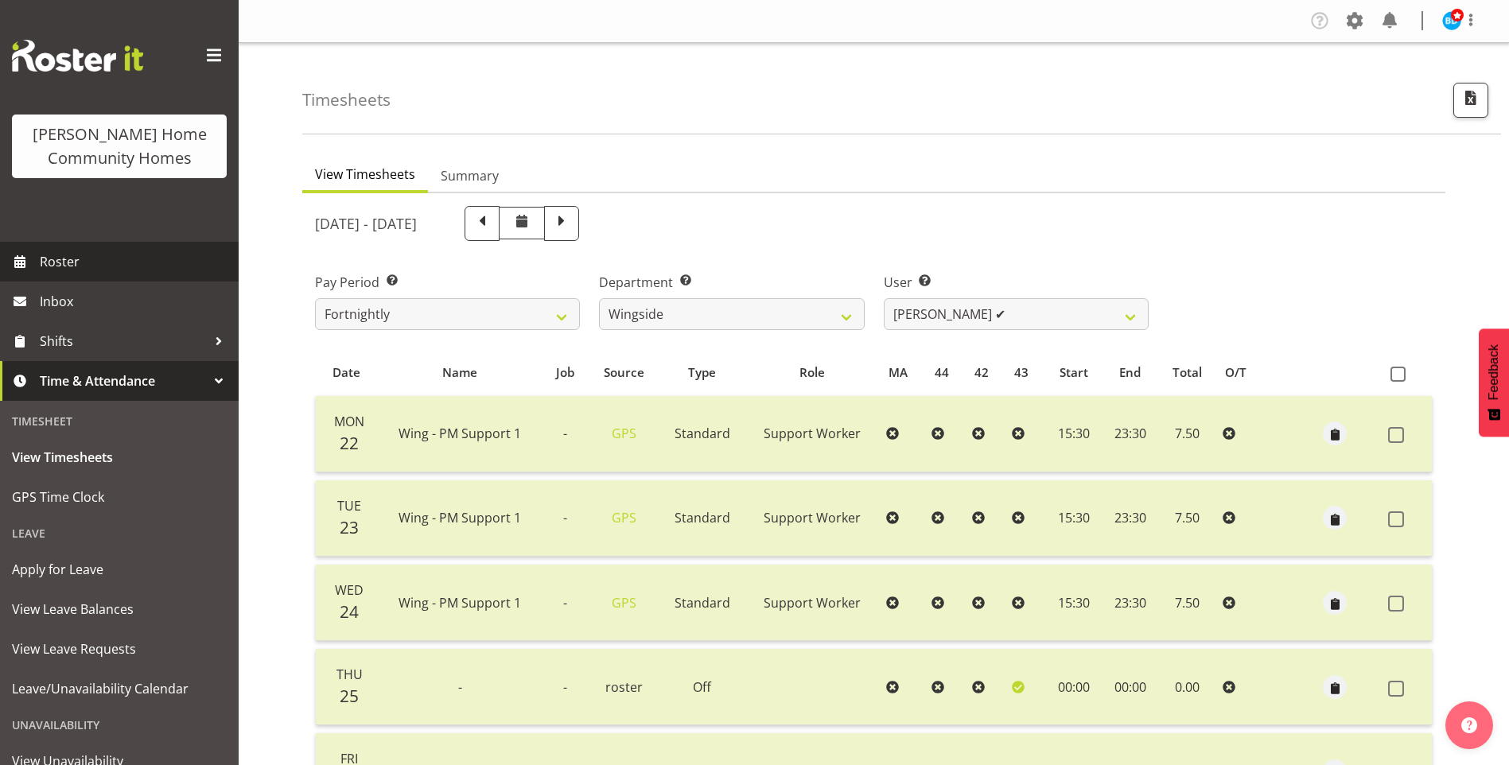
click at [78, 259] on span "Roster" at bounding box center [135, 262] width 191 height 24
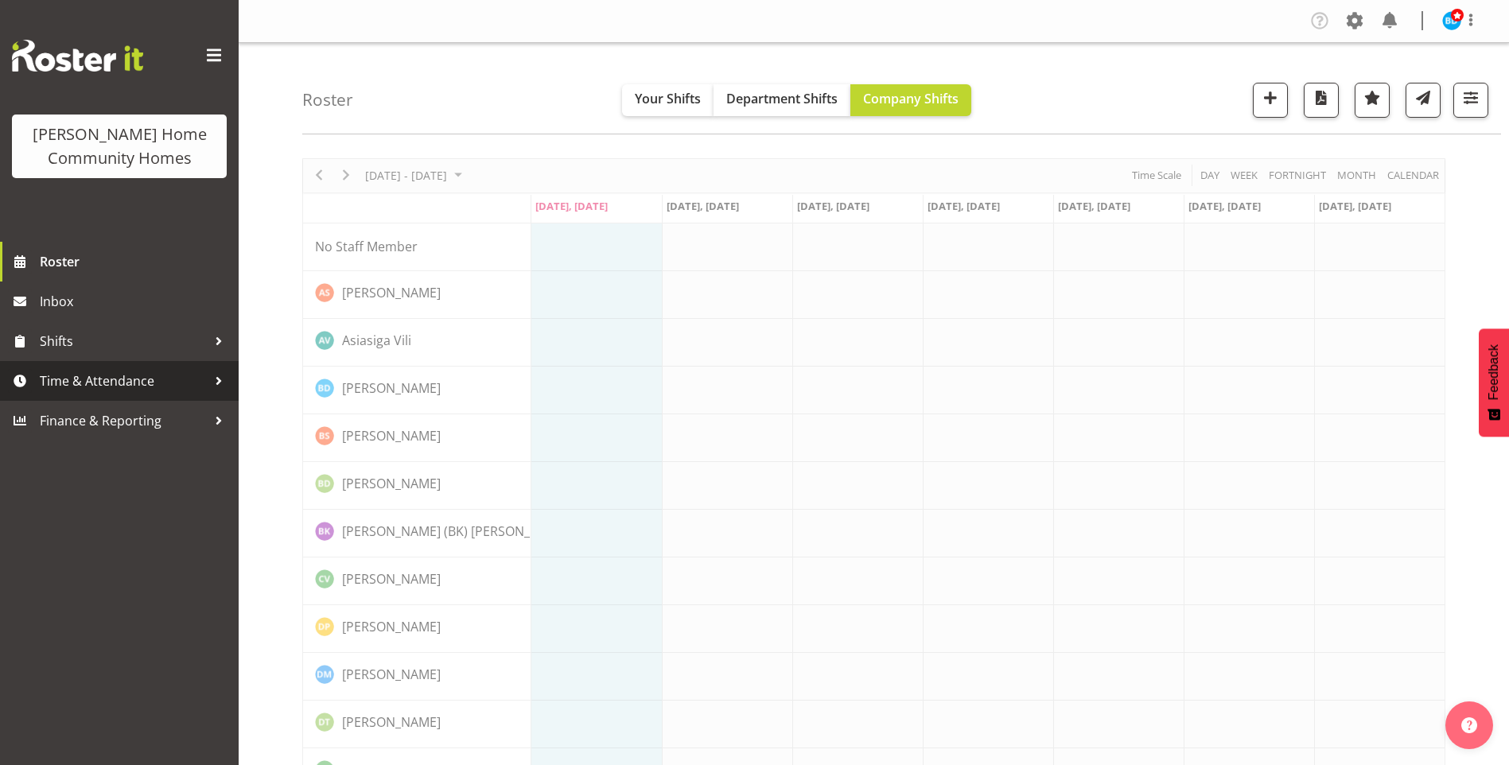
click at [102, 386] on span "Time & Attendance" at bounding box center [123, 381] width 167 height 24
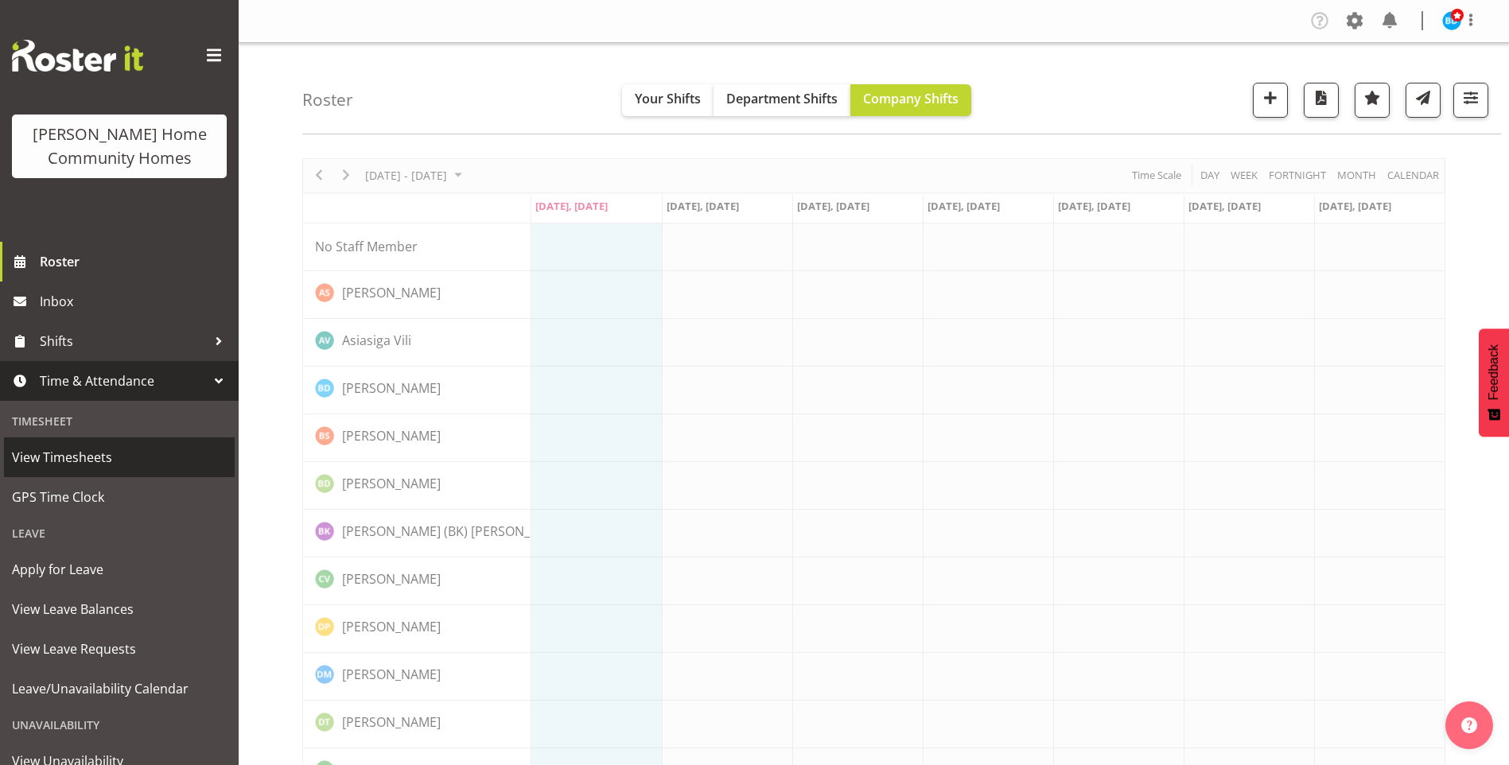
click at [73, 455] on span "View Timesheets" at bounding box center [119, 457] width 215 height 24
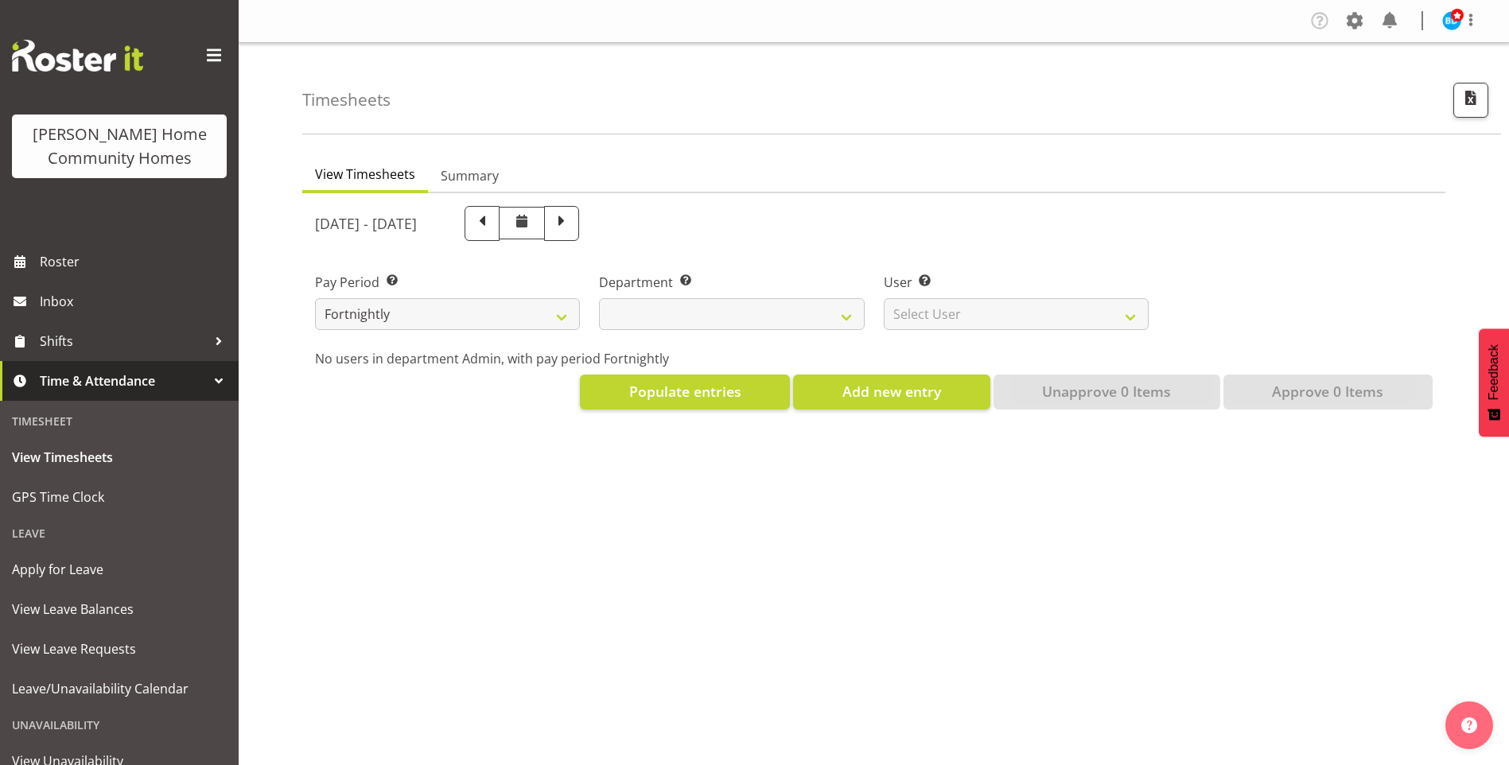
select select
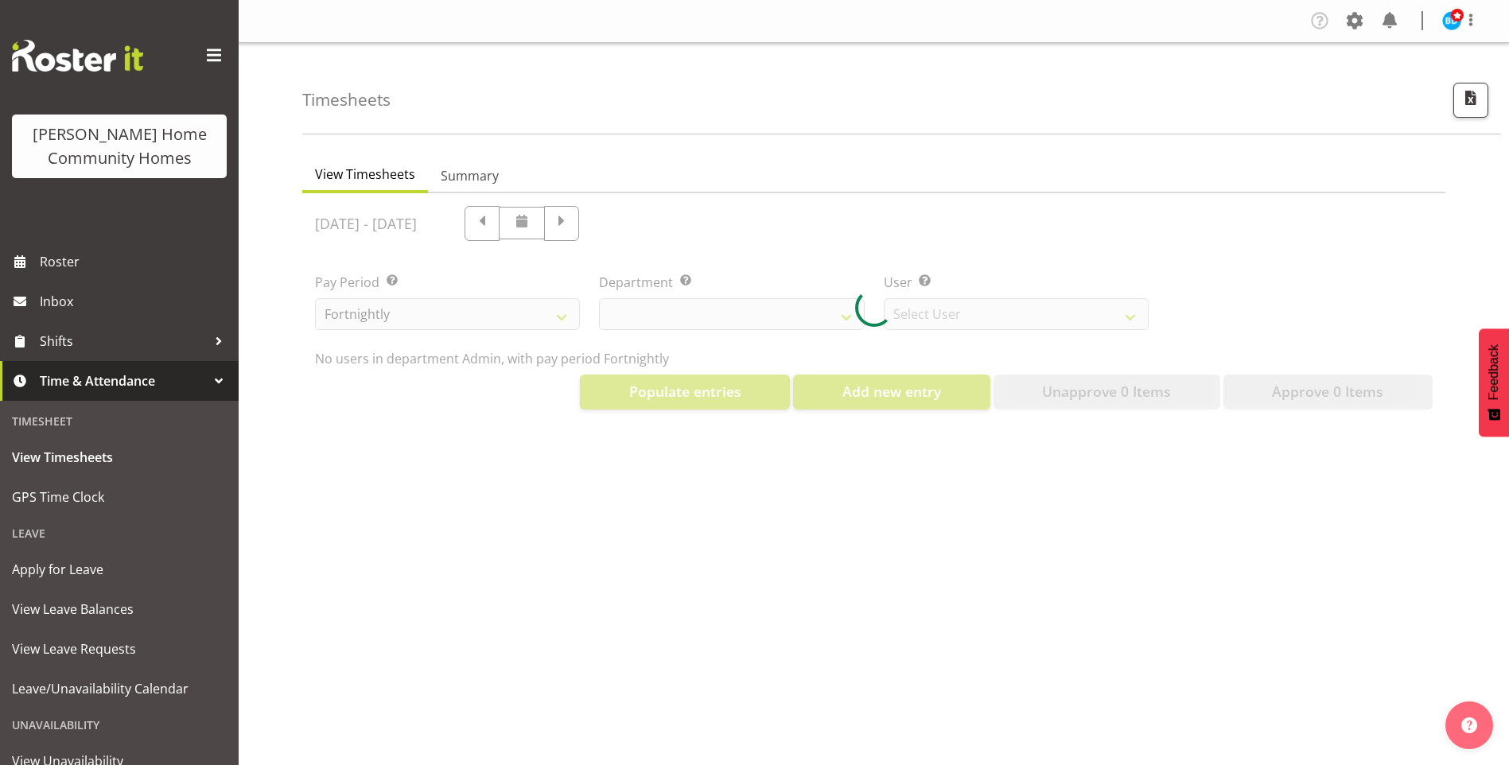
select select "8515"
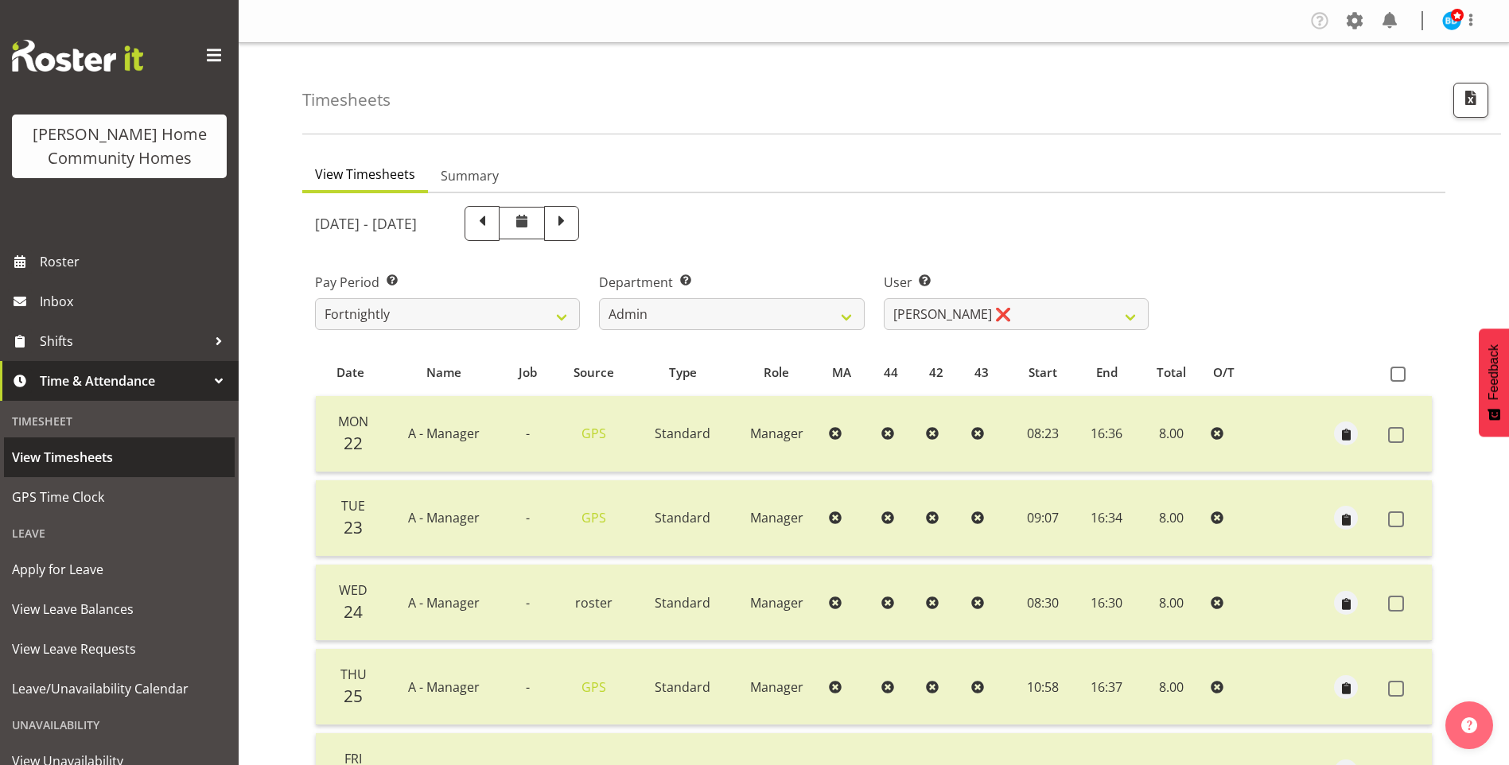
drag, startPoint x: 77, startPoint y: 452, endPoint x: 101, endPoint y: 452, distance: 23.9
click at [77, 452] on span "View Timesheets" at bounding box center [119, 457] width 215 height 24
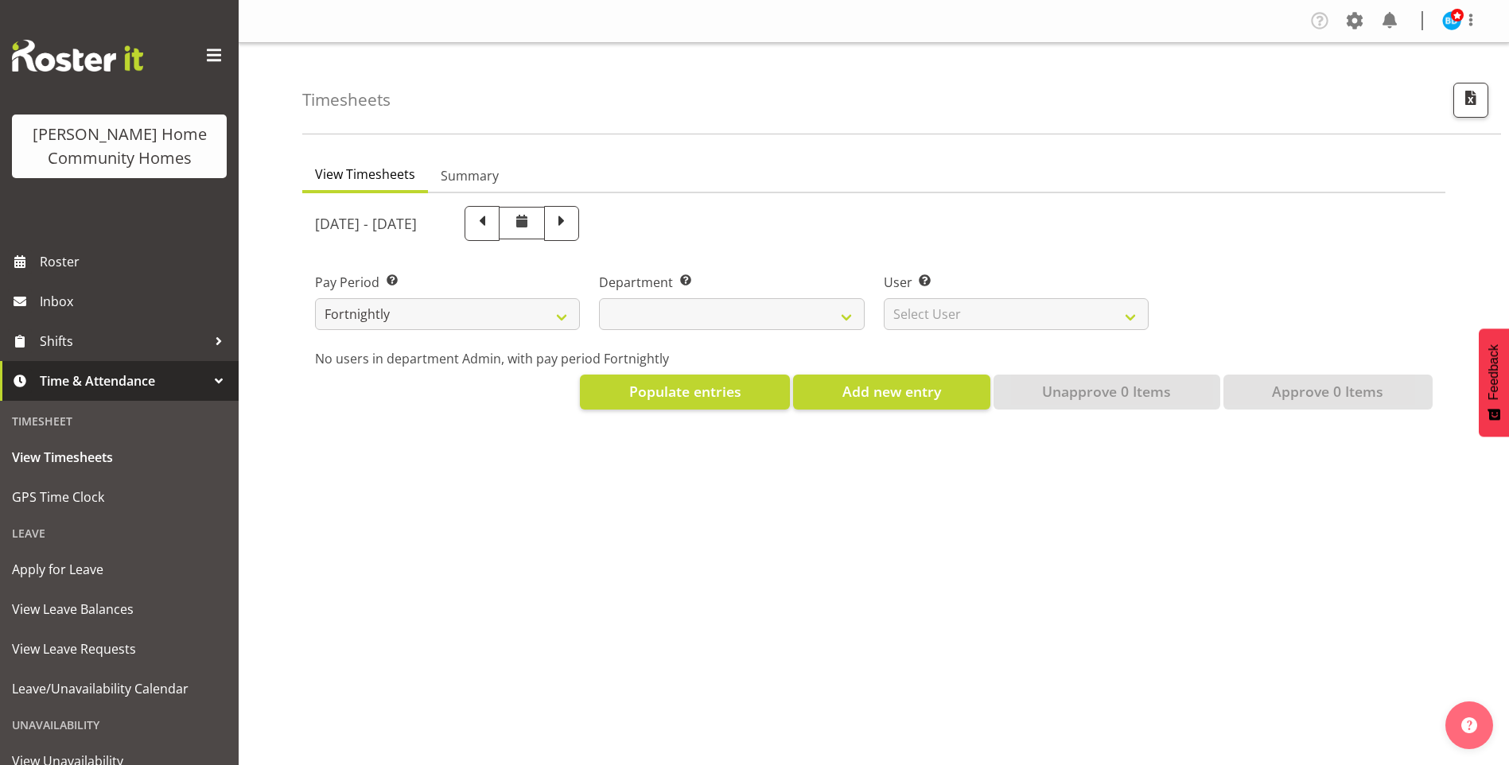
select select
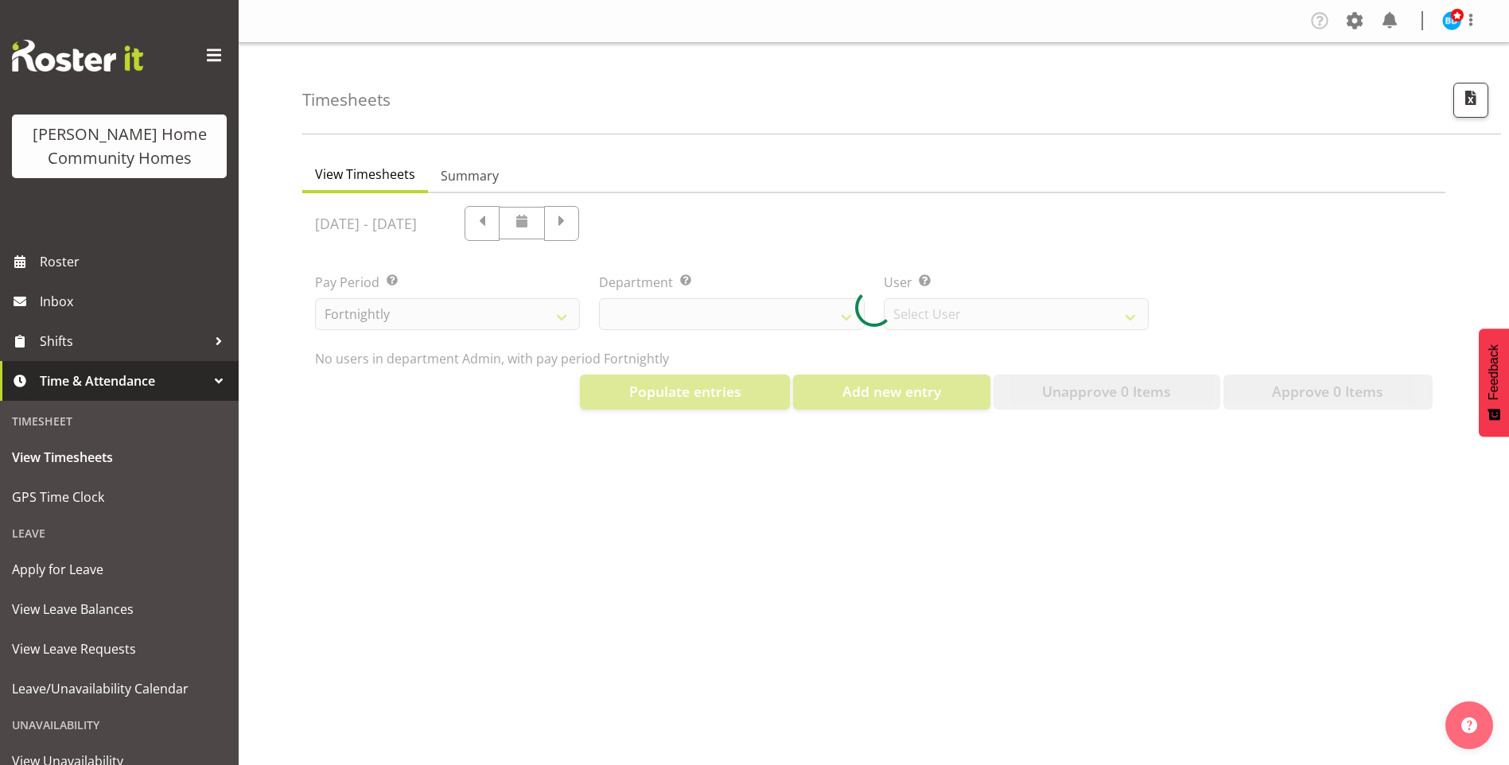
select select "8515"
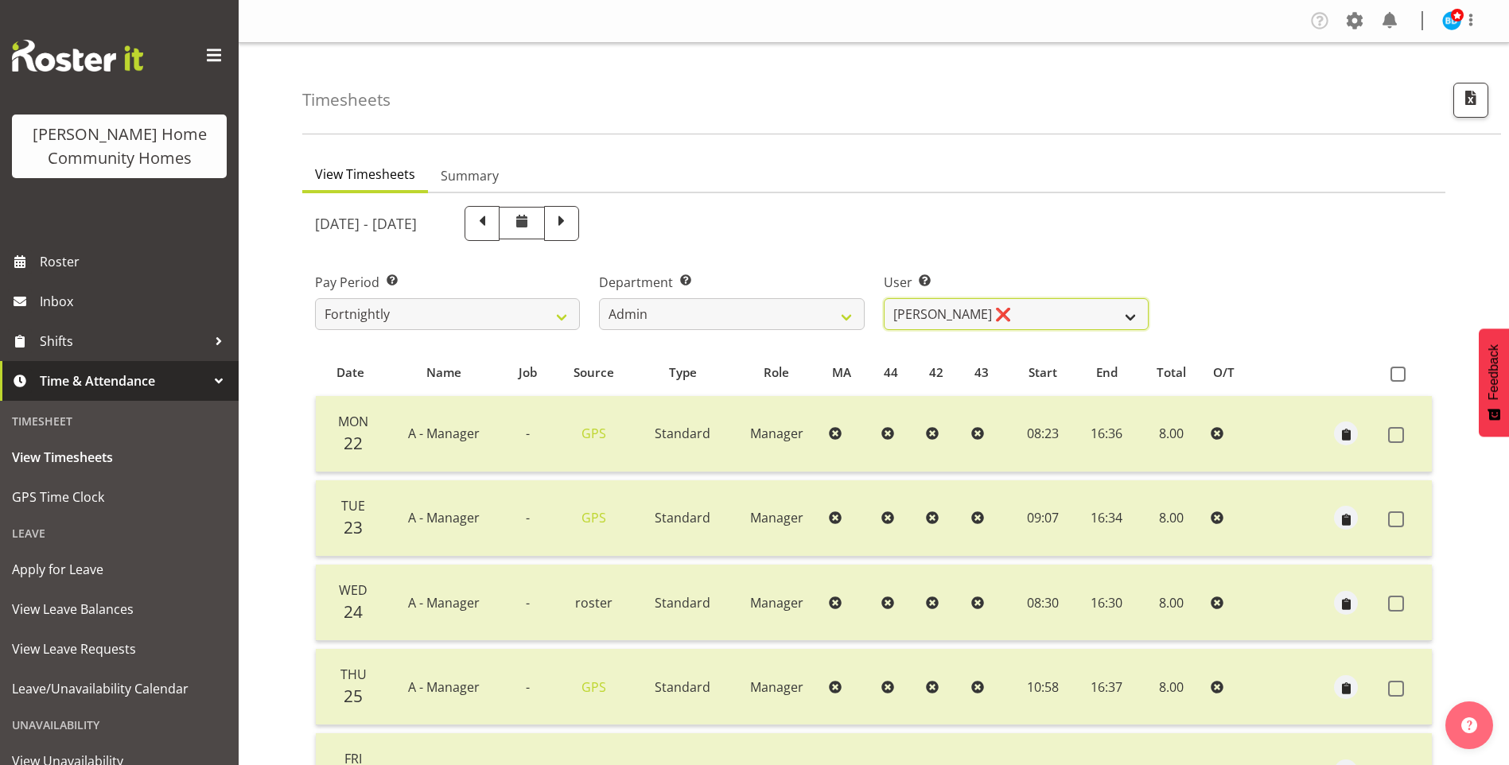
click at [921, 310] on select "[PERSON_NAME] ❌ [PERSON_NAME] ❌ [PERSON_NAME] ❌ [PERSON_NAME] ❌" at bounding box center [1016, 314] width 265 height 32
click at [635, 315] on select "Admin Homeside Houses Wingside" at bounding box center [731, 314] width 265 height 32
select select "748"
click at [599, 298] on select "Admin Homeside Houses Wingside" at bounding box center [731, 314] width 265 height 32
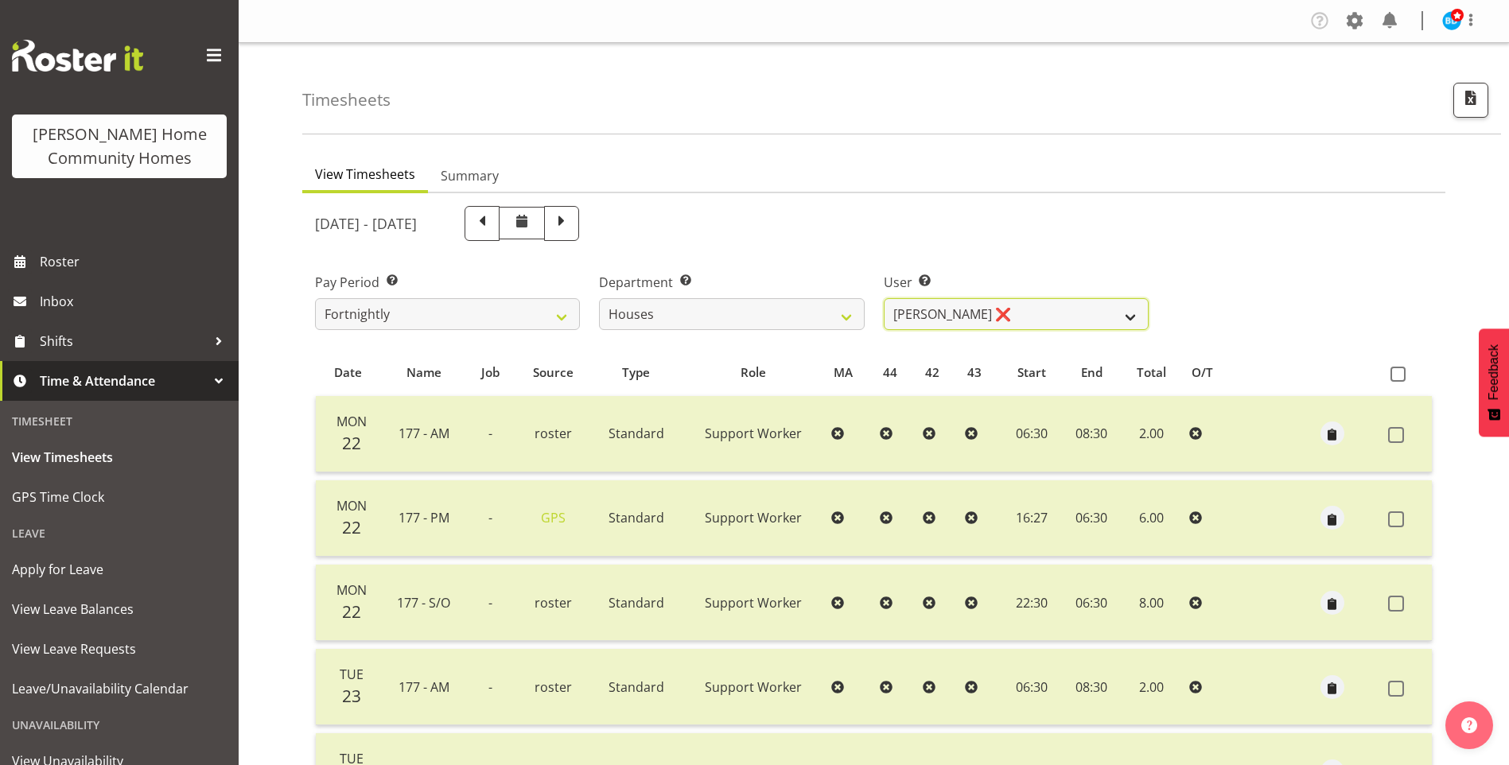
click at [921, 308] on select "Billie Sothern ❌ Dipika Thapa ❌ Jess Aracan ❌ Katrina Shaw ❌ Liezl Sanchez ❌ Ma…" at bounding box center [1016, 314] width 265 height 32
click at [884, 298] on select "Billie Sothern ❌ Dipika Thapa ❌ Jess Aracan ❌ Katrina Shaw ❌ Liezl Sanchez ❌ Ma…" at bounding box center [1016, 314] width 265 height 32
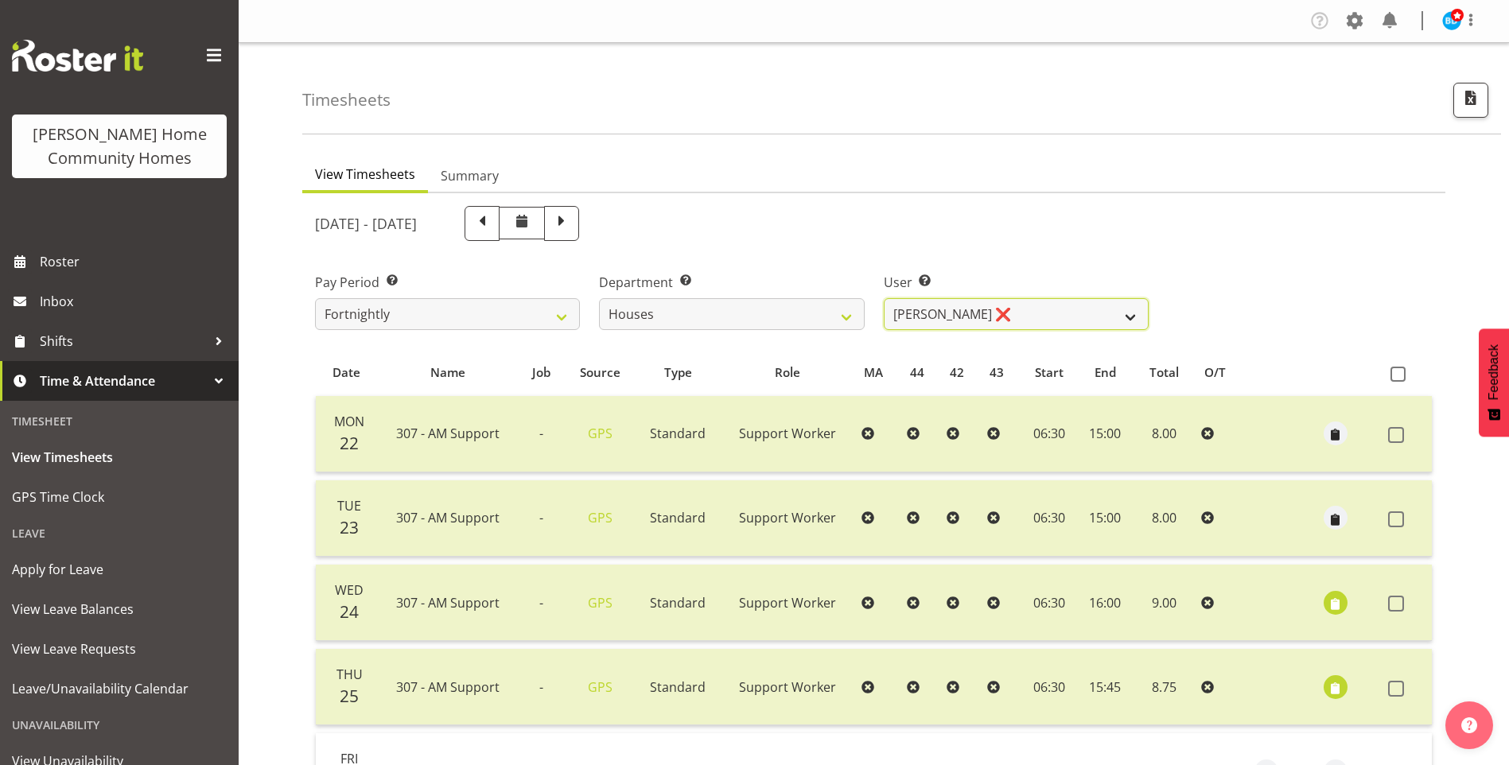
click at [912, 320] on select "Billie Sothern ❌ Dipika Thapa ❌ Jess Aracan ❌ Katrina Shaw ❌ Liezl Sanchez ❌ Ma…" at bounding box center [1016, 314] width 265 height 32
select select "11787"
click at [884, 298] on select "Billie Sothern ❌ Dipika Thapa ❌ Jess Aracan ❌ Katrina Shaw ❌ Liezl Sanchez ❌ Ma…" at bounding box center [1016, 314] width 265 height 32
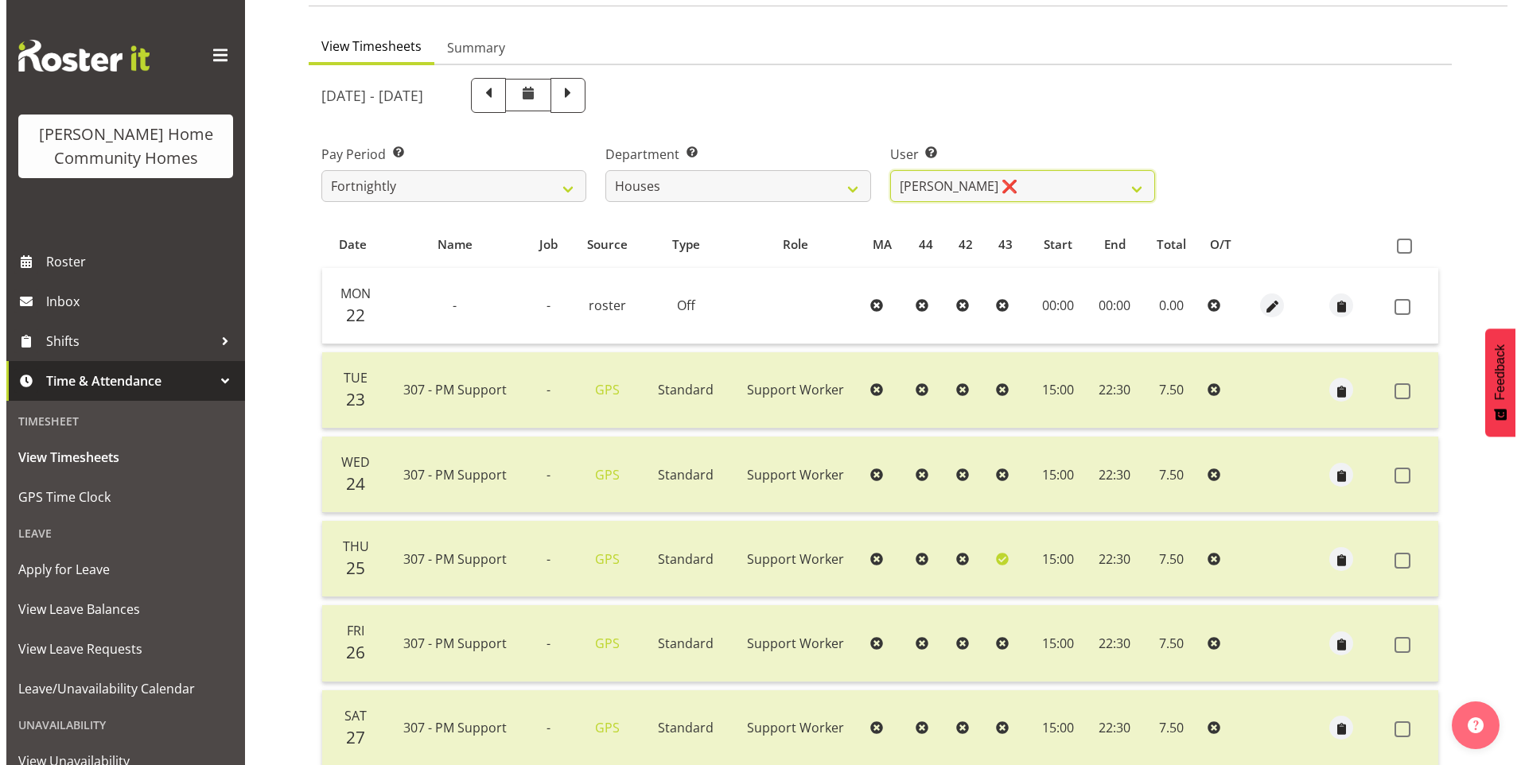
scroll to position [318, 0]
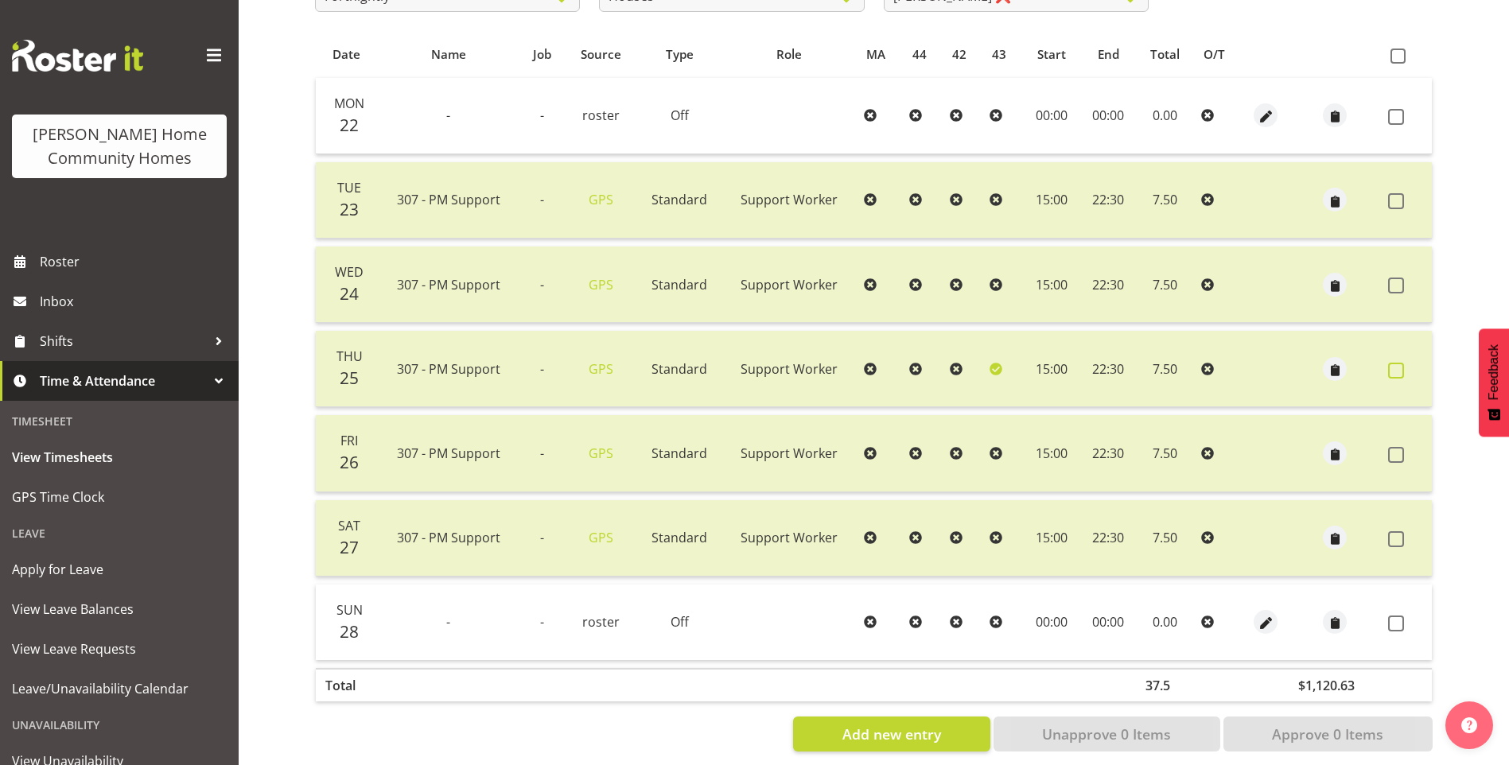
click at [1401, 373] on span at bounding box center [1396, 371] width 16 height 16
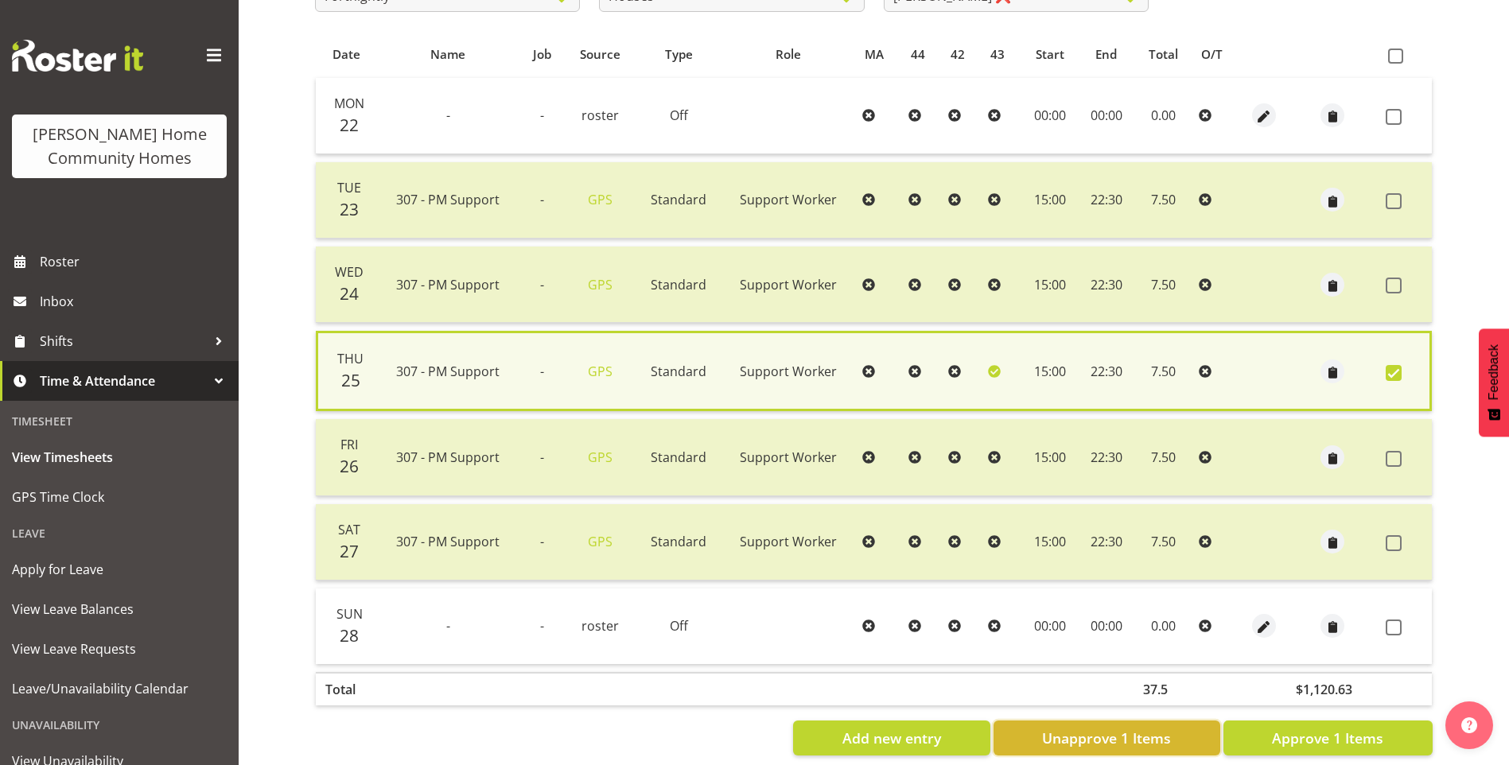
click at [1147, 741] on span "Unapprove 1 Items" at bounding box center [1106, 738] width 129 height 21
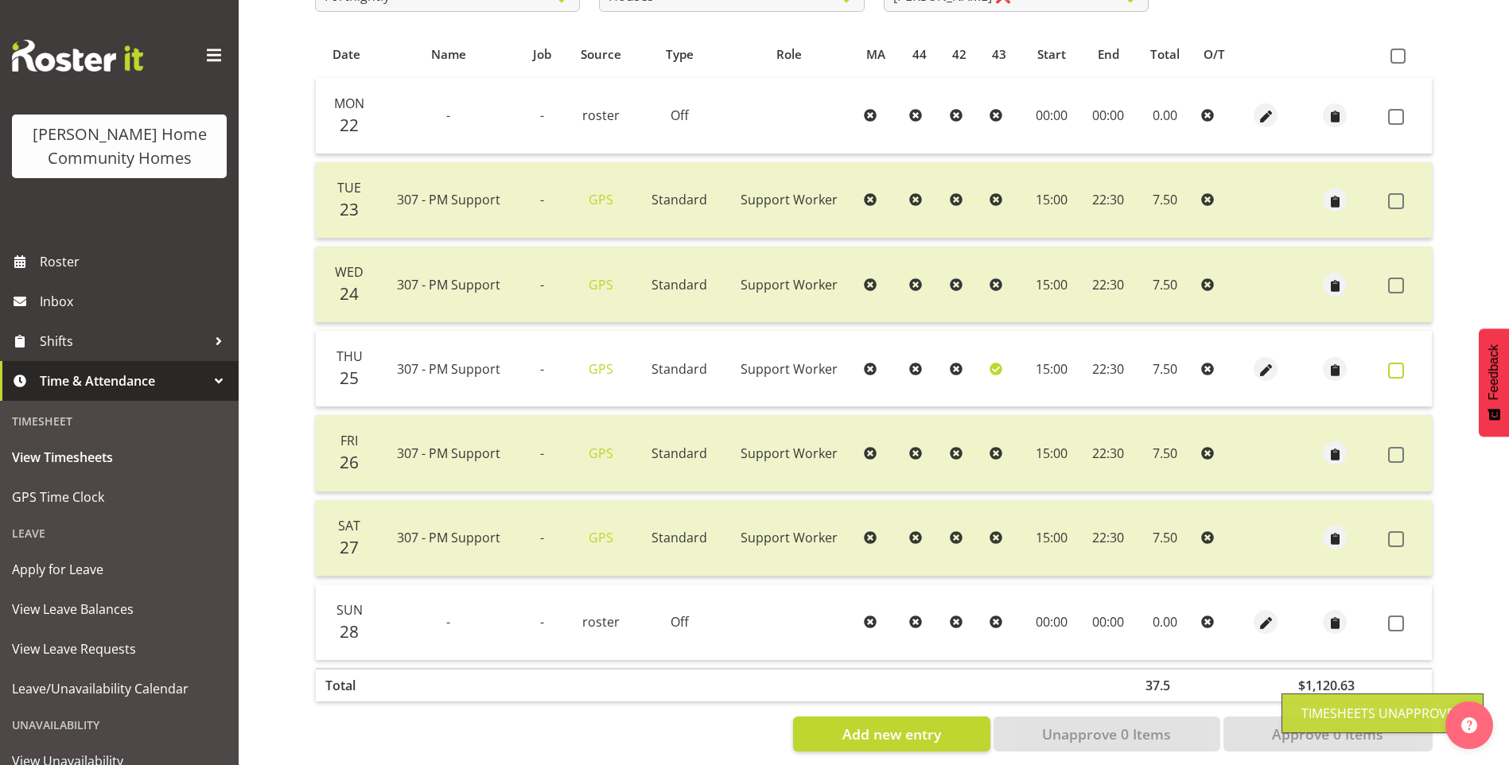
click at [1395, 367] on span at bounding box center [1396, 371] width 16 height 16
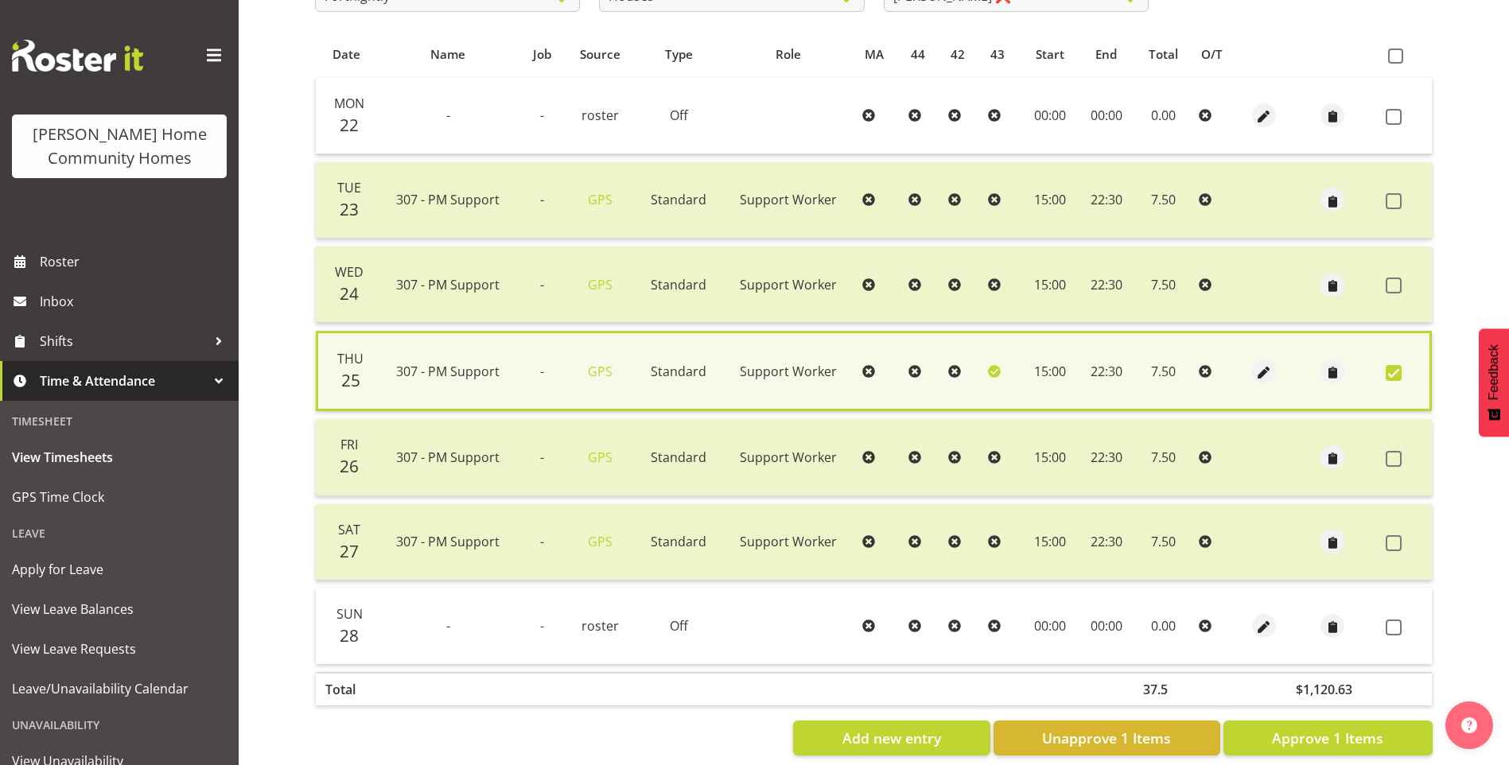
click at [1393, 369] on span at bounding box center [1393, 373] width 16 height 16
checkbox input "false"
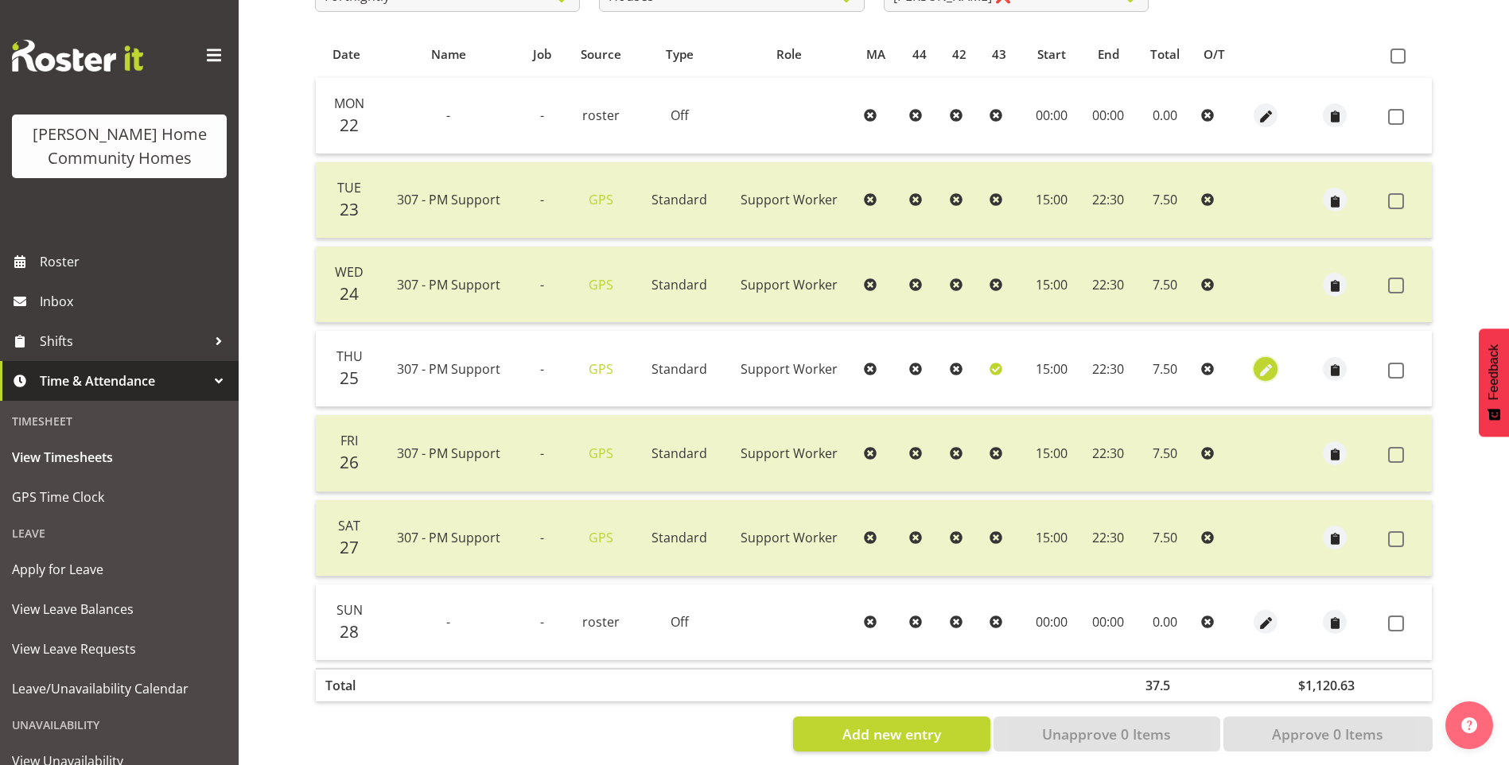
click at [1263, 372] on span "button" at bounding box center [1266, 370] width 18 height 18
select select "Standard"
select select "8"
select select "2025"
select select "15"
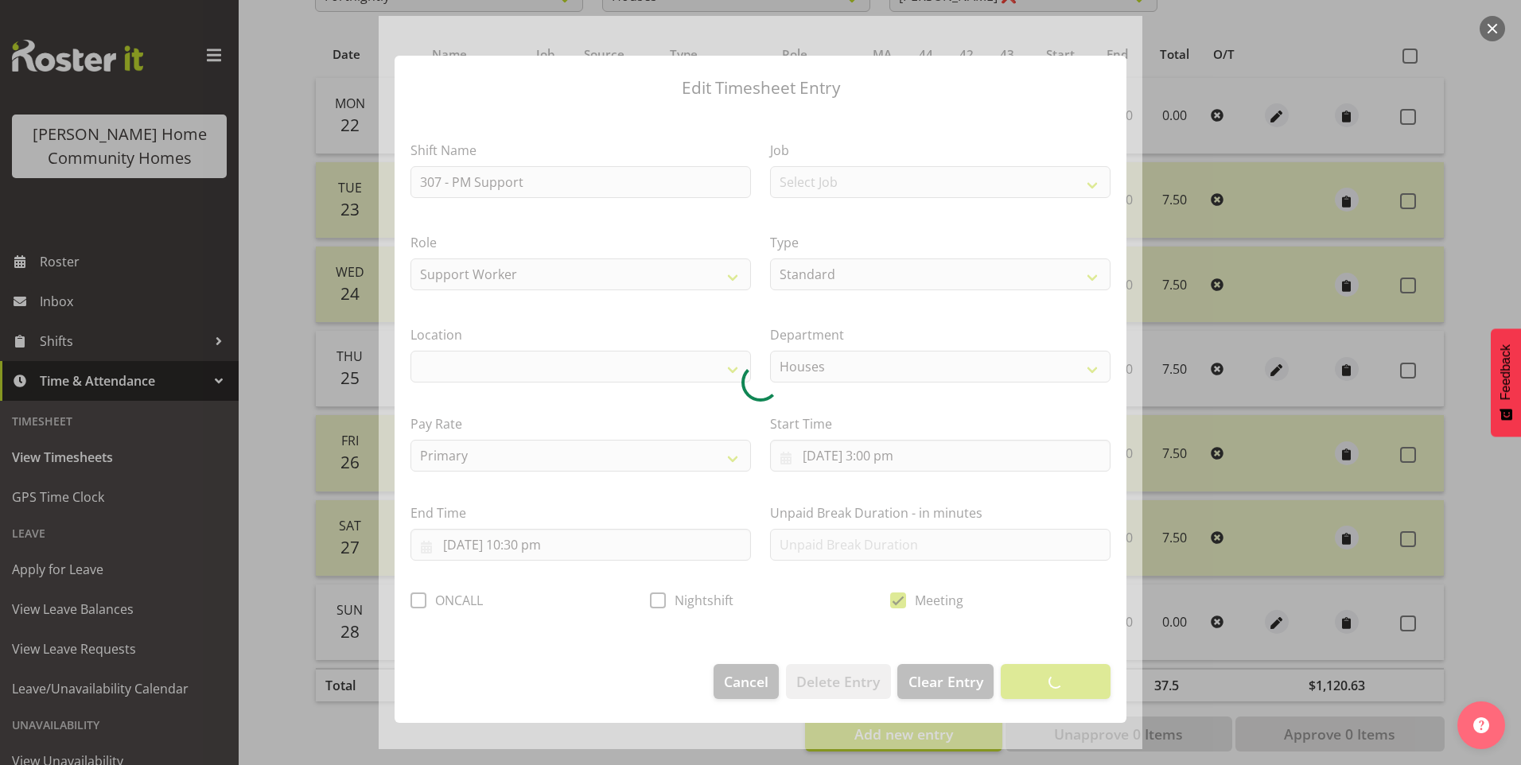
select select "1076"
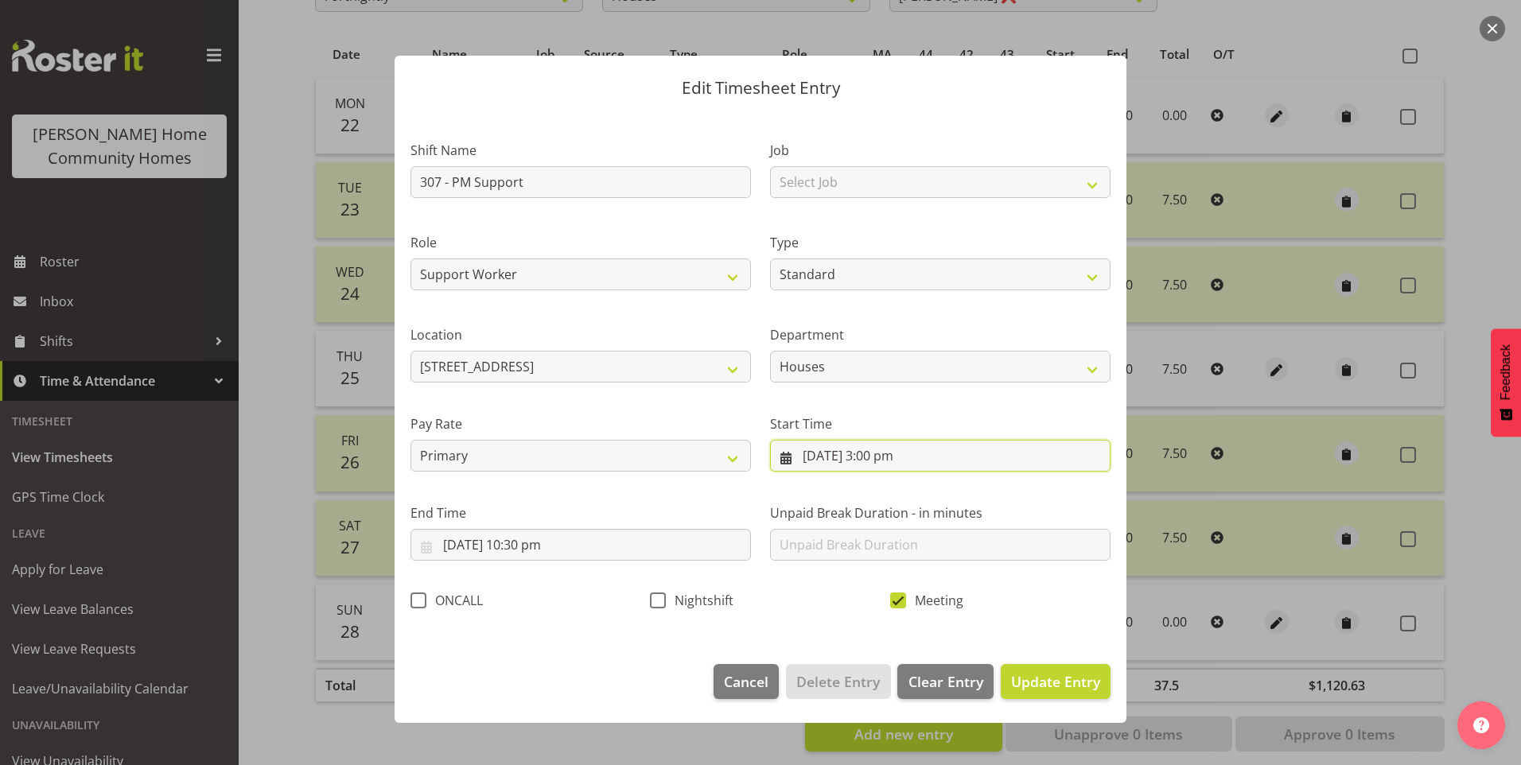
click at [891, 470] on input "25/09/2025, 3:00 pm" at bounding box center [940, 456] width 340 height 32
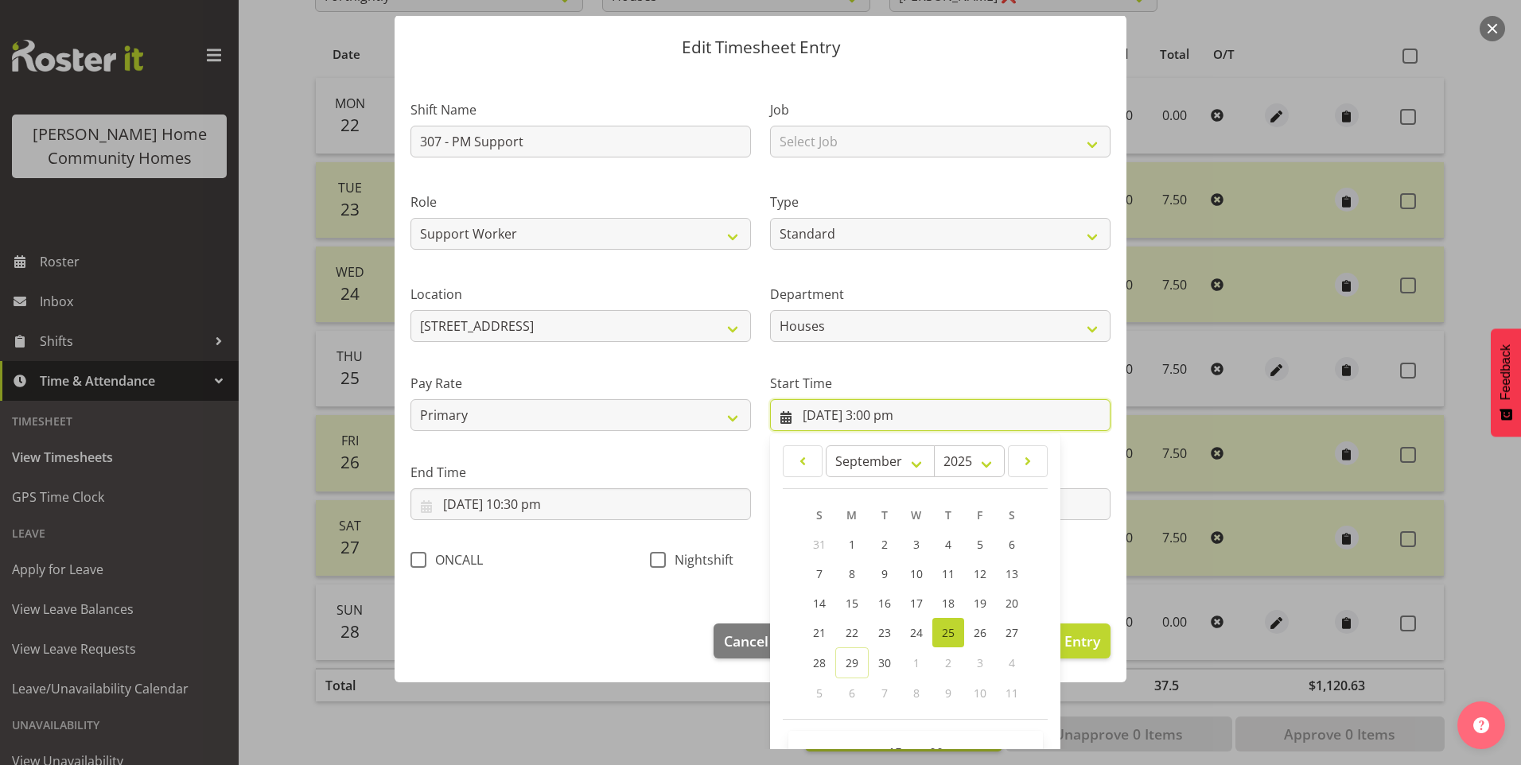
scroll to position [80, 0]
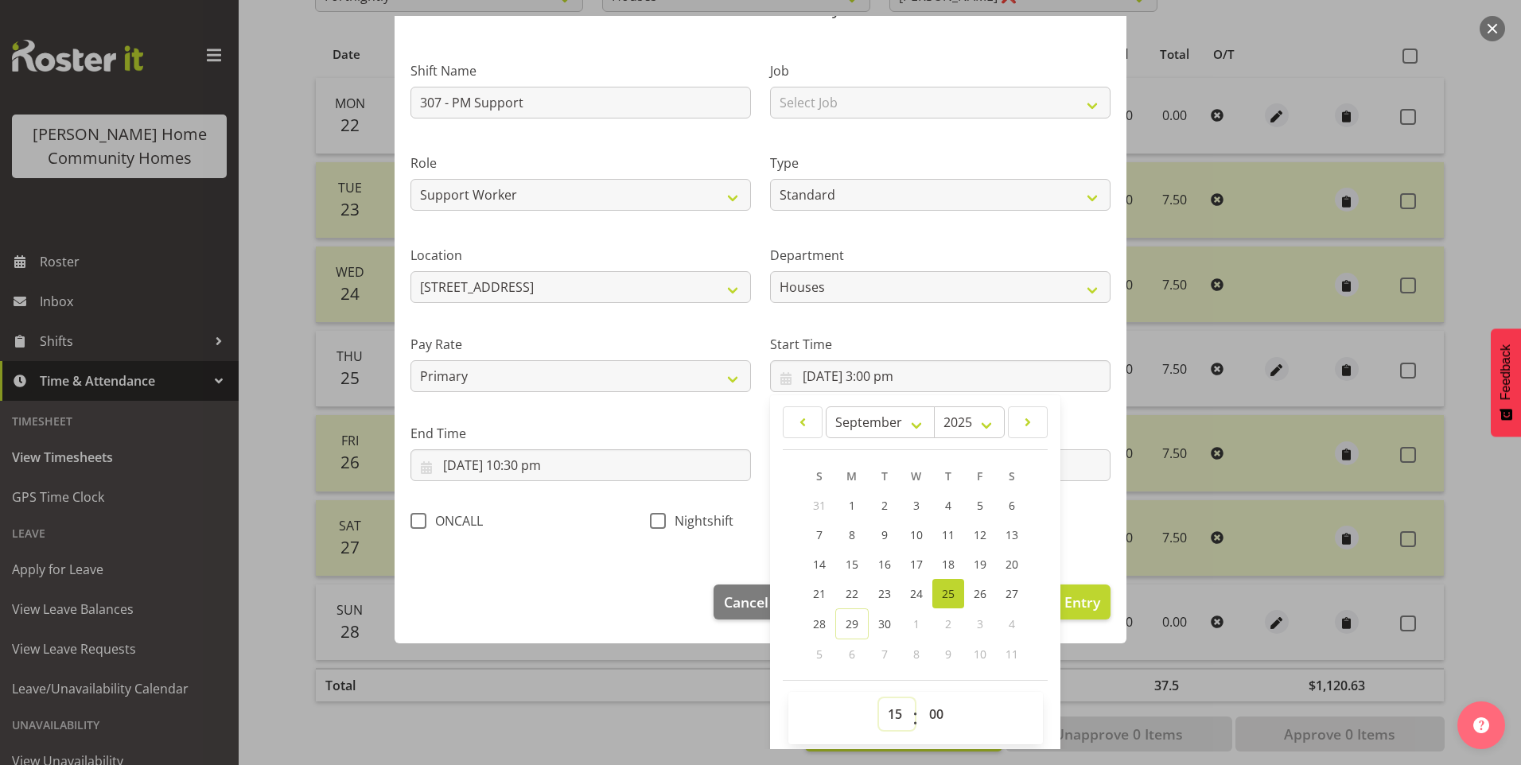
click at [880, 714] on select "00 01 02 03 04 05 06 07 08 09 10 11 12 13 14 15 16 17 18 19 20 21 22 23" at bounding box center [897, 714] width 36 height 32
select select "14"
click at [879, 698] on select "00 01 02 03 04 05 06 07 08 09 10 11 12 13 14 15 16 17 18 19 20 21 22 23" at bounding box center [897, 714] width 36 height 32
type input "25/09/2025, 2:00 pm"
drag, startPoint x: 934, startPoint y: 718, endPoint x: 931, endPoint y: 709, distance: 9.3
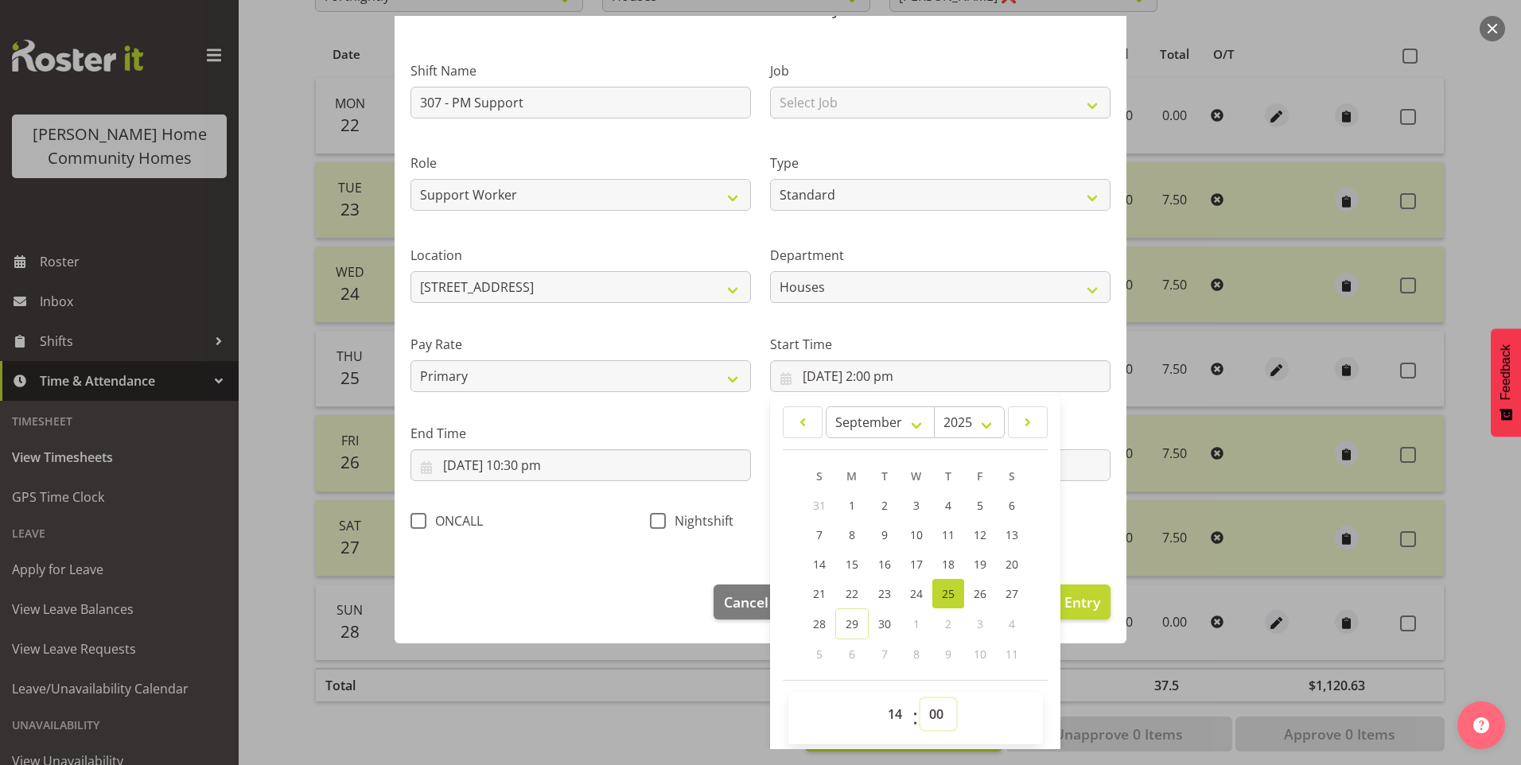
click at [931, 714] on select "00 01 02 03 04 05 06 07 08 09 10 11 12 13 14 15 16 17 18 19 20 21 22 23 24 25 2…" at bounding box center [938, 714] width 36 height 32
select select "30"
click at [920, 698] on select "00 01 02 03 04 05 06 07 08 09 10 11 12 13 14 15 16 17 18 19 20 21 22 23 24 25 2…" at bounding box center [938, 714] width 36 height 32
type input "25/09/2025, 2:30 pm"
click at [1072, 608] on span "Update Entry" at bounding box center [1055, 602] width 89 height 19
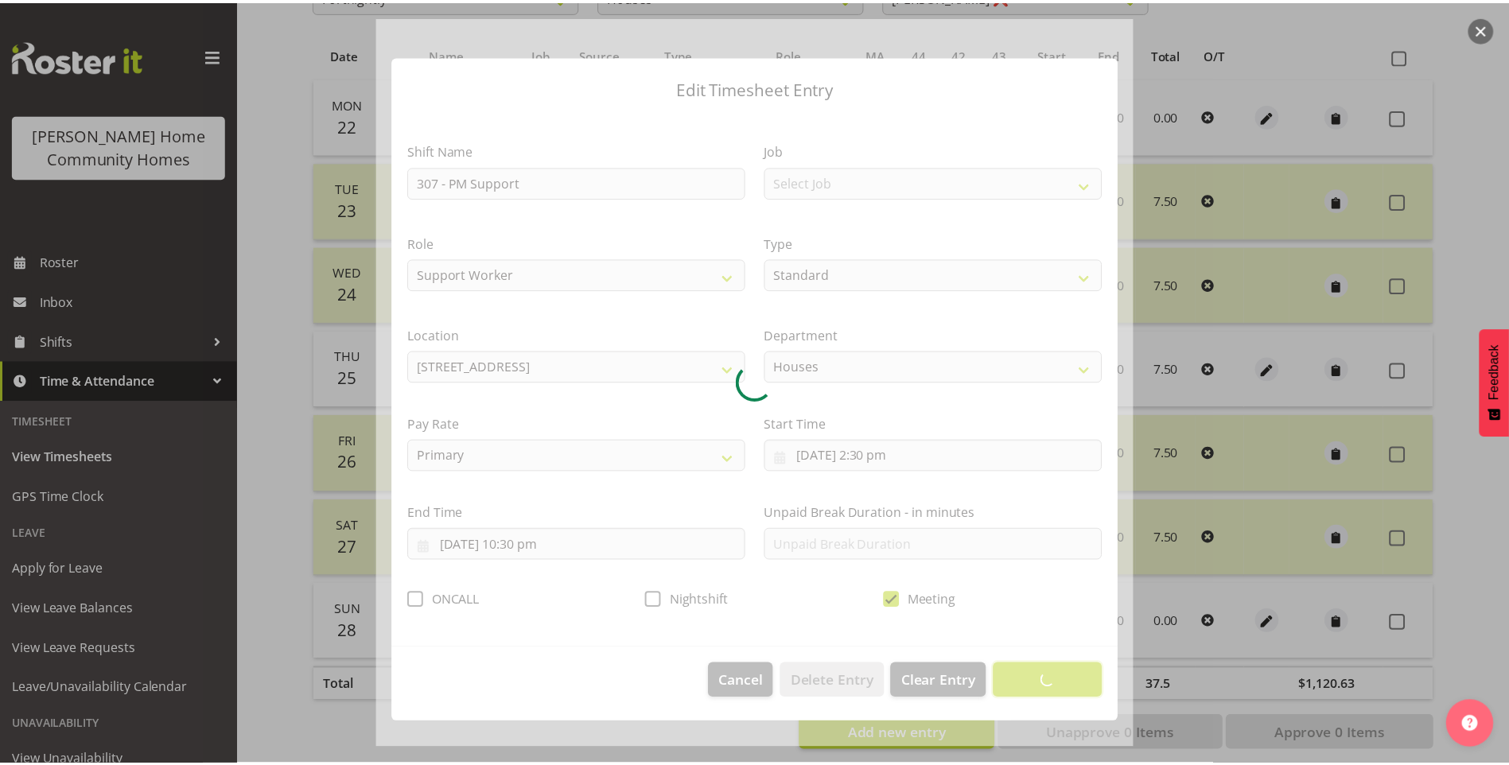
scroll to position [0, 0]
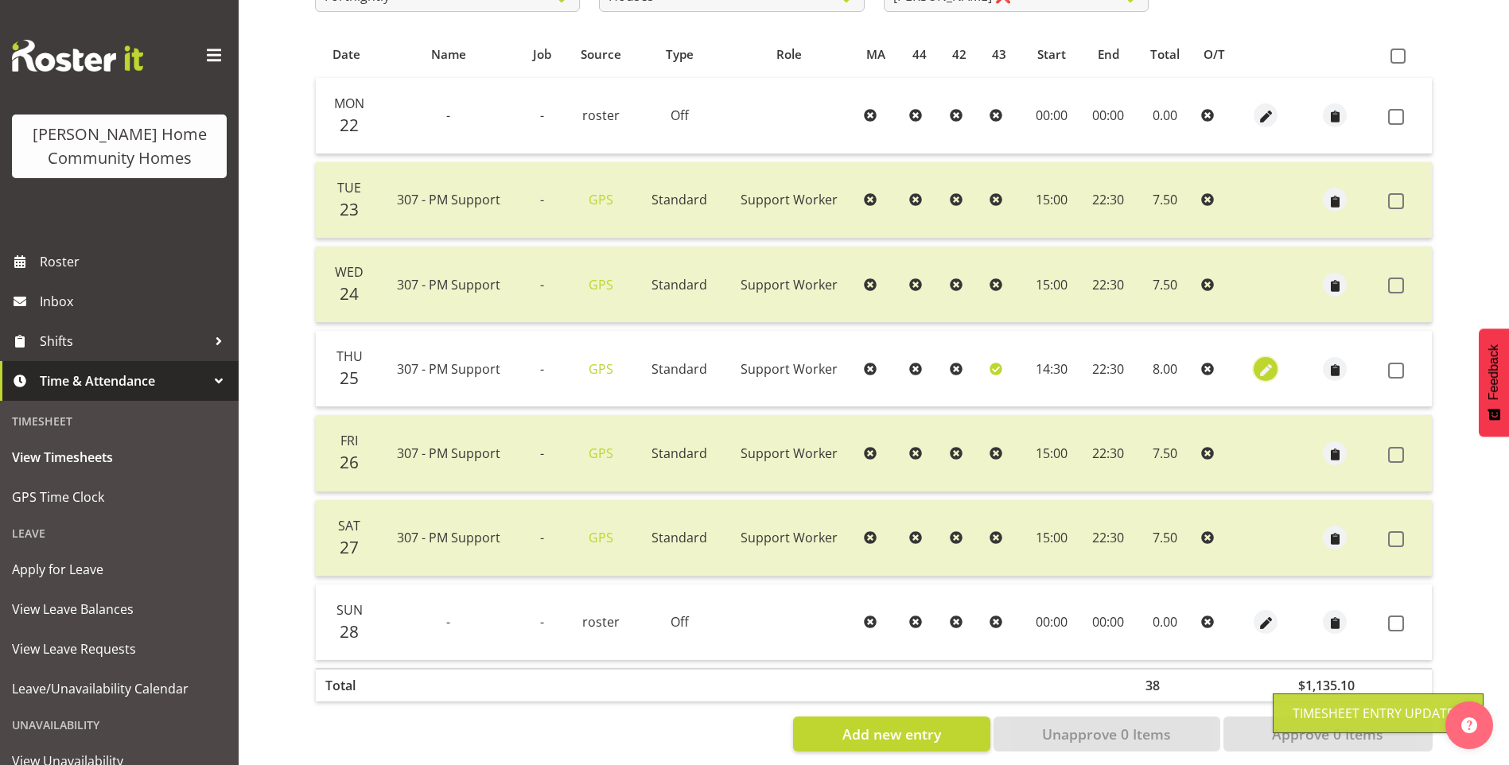
click at [1258, 374] on span "button" at bounding box center [1266, 370] width 18 height 18
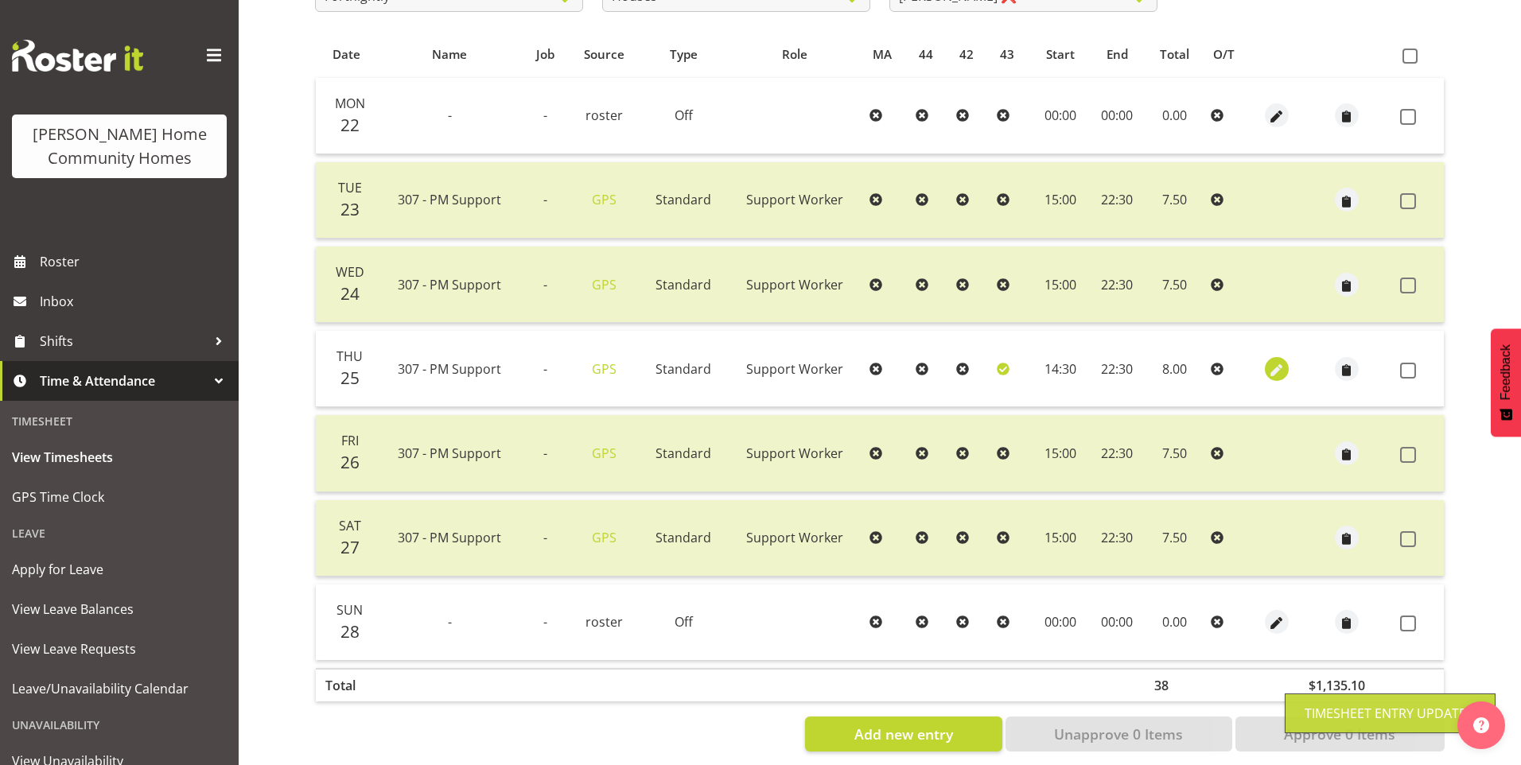
select select "Standard"
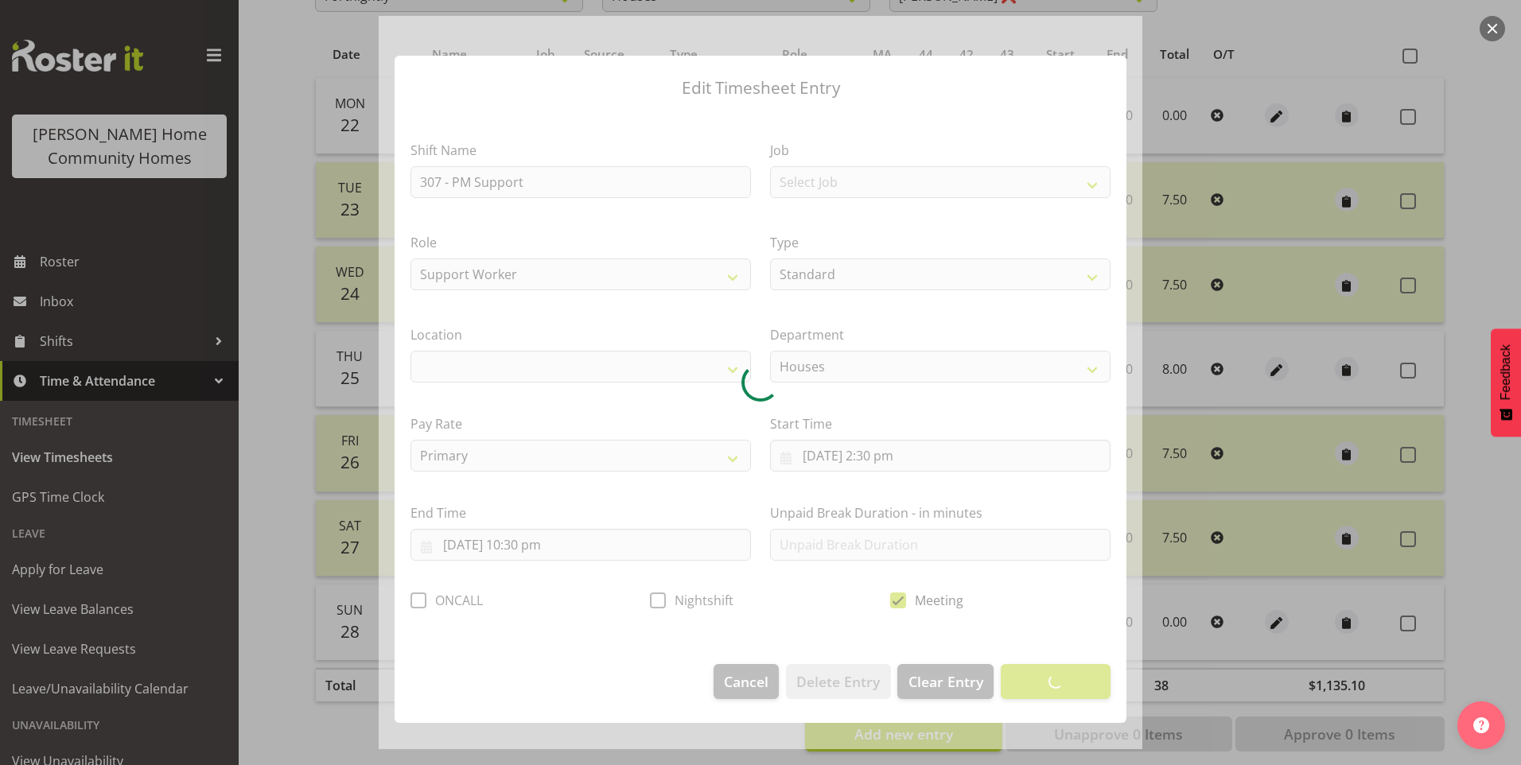
select select "1076"
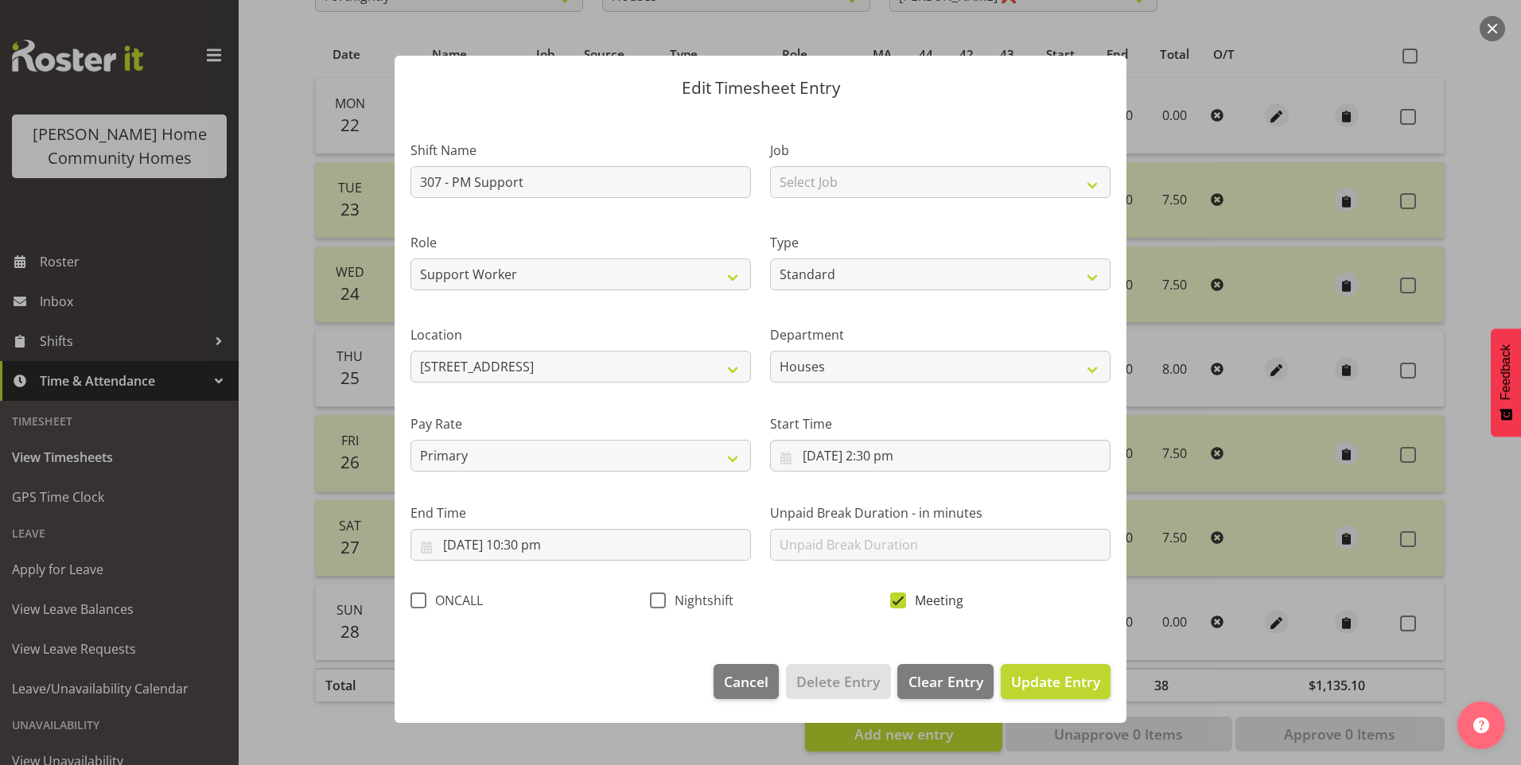
click at [907, 601] on span "Meeting" at bounding box center [934, 601] width 57 height 16
click at [900, 601] on input "Meeting" at bounding box center [895, 600] width 10 height 10
checkbox input "false"
click at [1055, 680] on span "Update Entry" at bounding box center [1055, 681] width 89 height 19
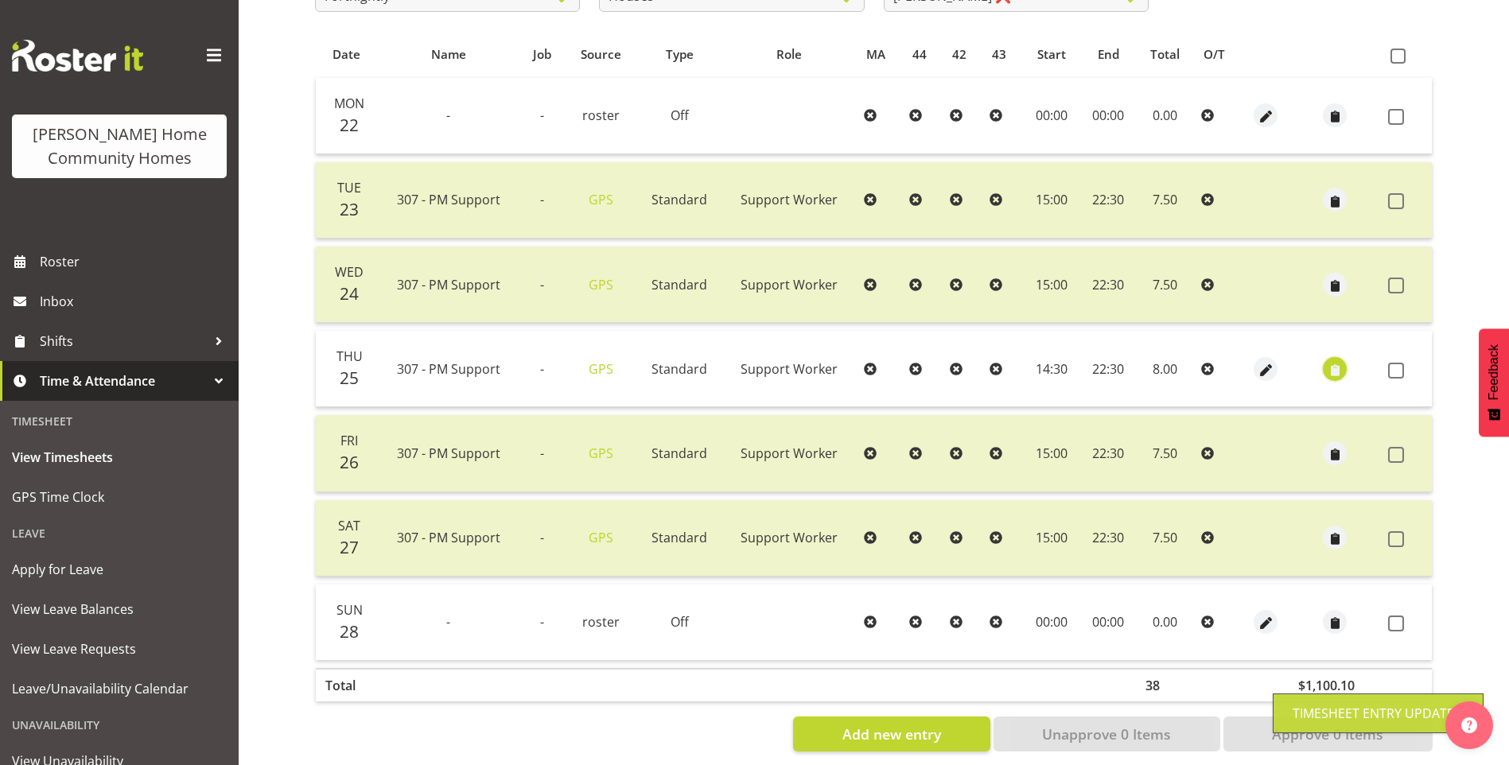
click at [1332, 367] on span "button" at bounding box center [1335, 370] width 18 height 18
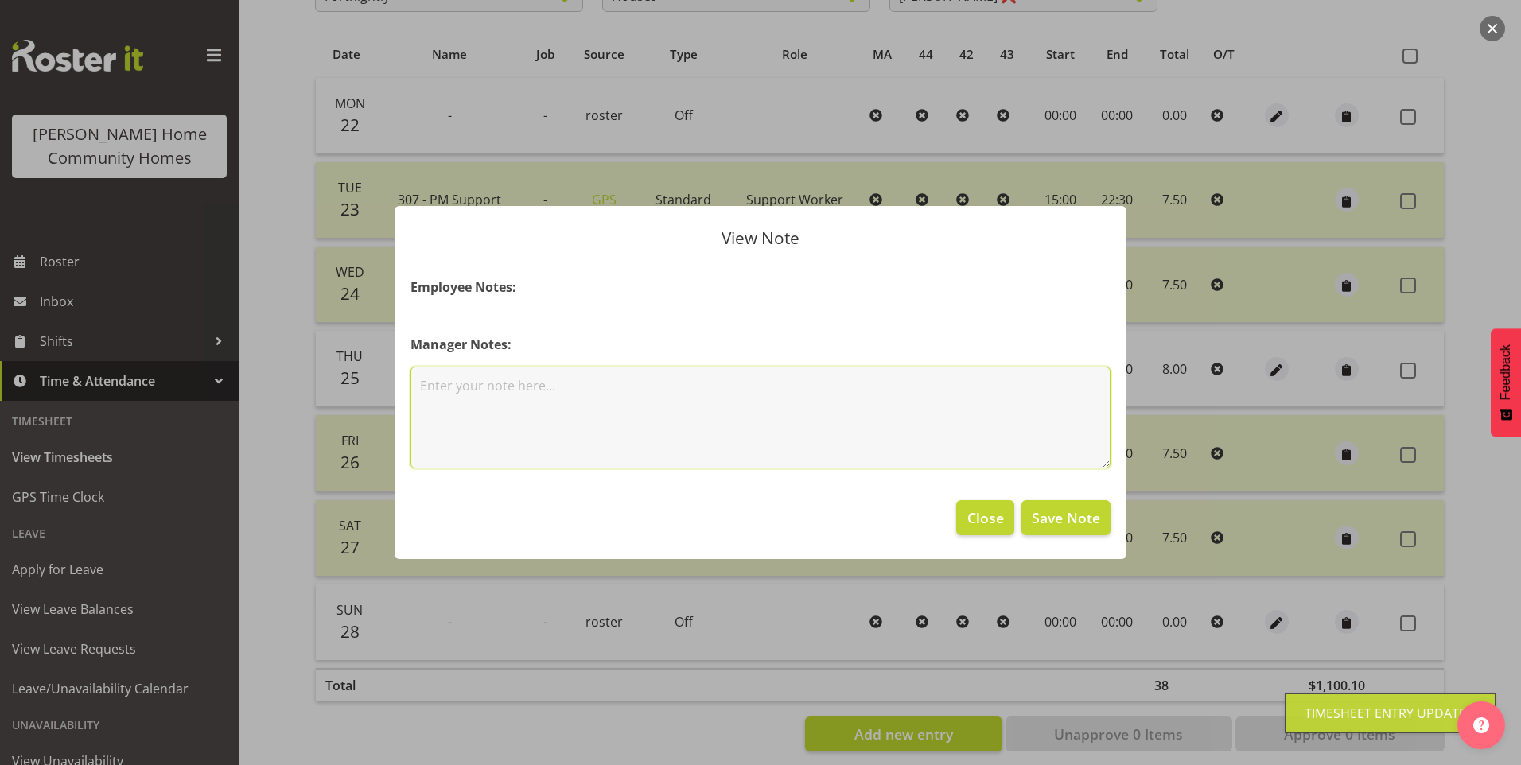
click at [754, 391] on textarea at bounding box center [760, 418] width 700 height 102
click at [426, 384] on textarea "Meeting at 2.30pm" at bounding box center [760, 418] width 700 height 102
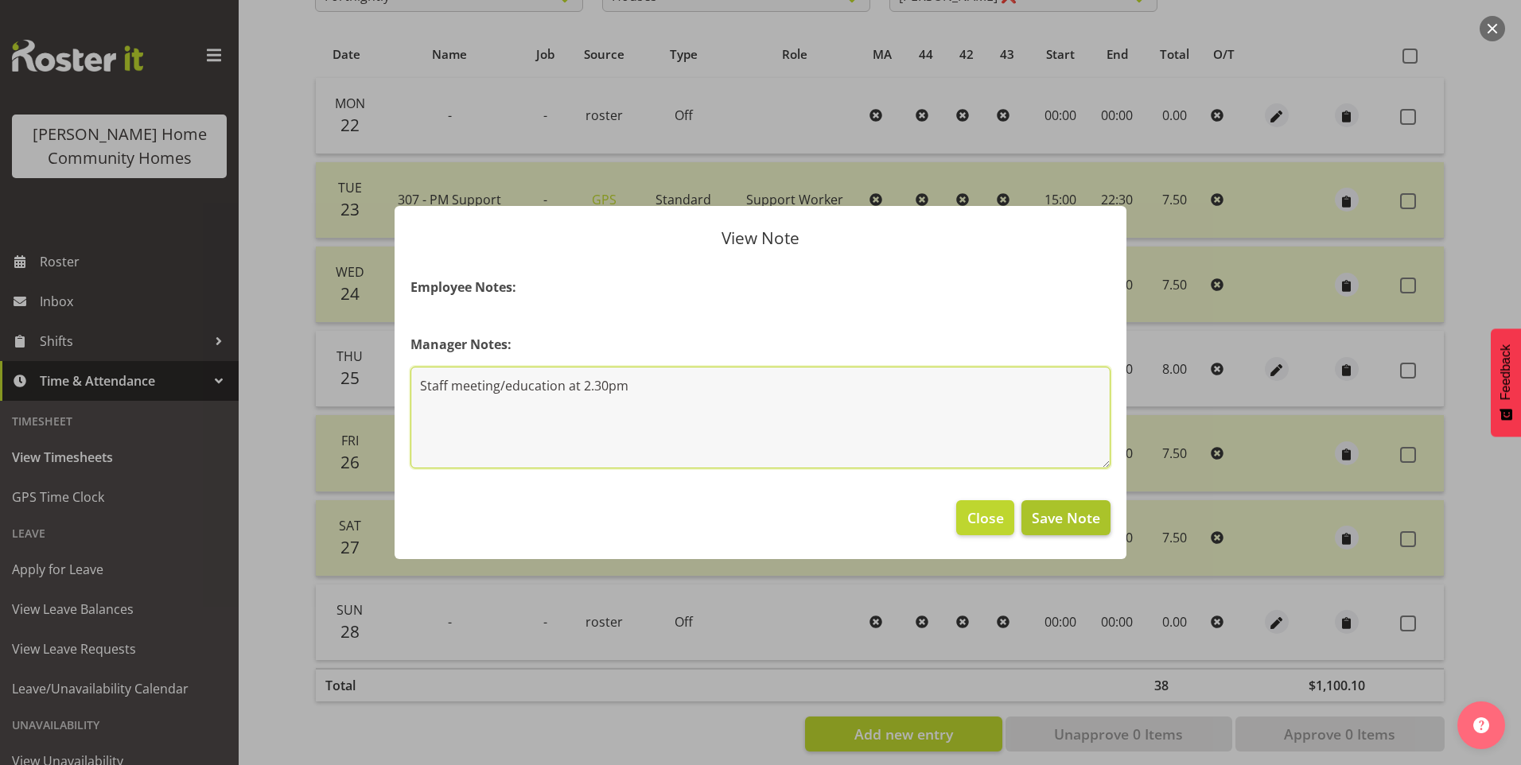
type textarea "Staff meeting/education at 2.30pm"
click at [1071, 514] on span "Save Note" at bounding box center [1066, 517] width 68 height 21
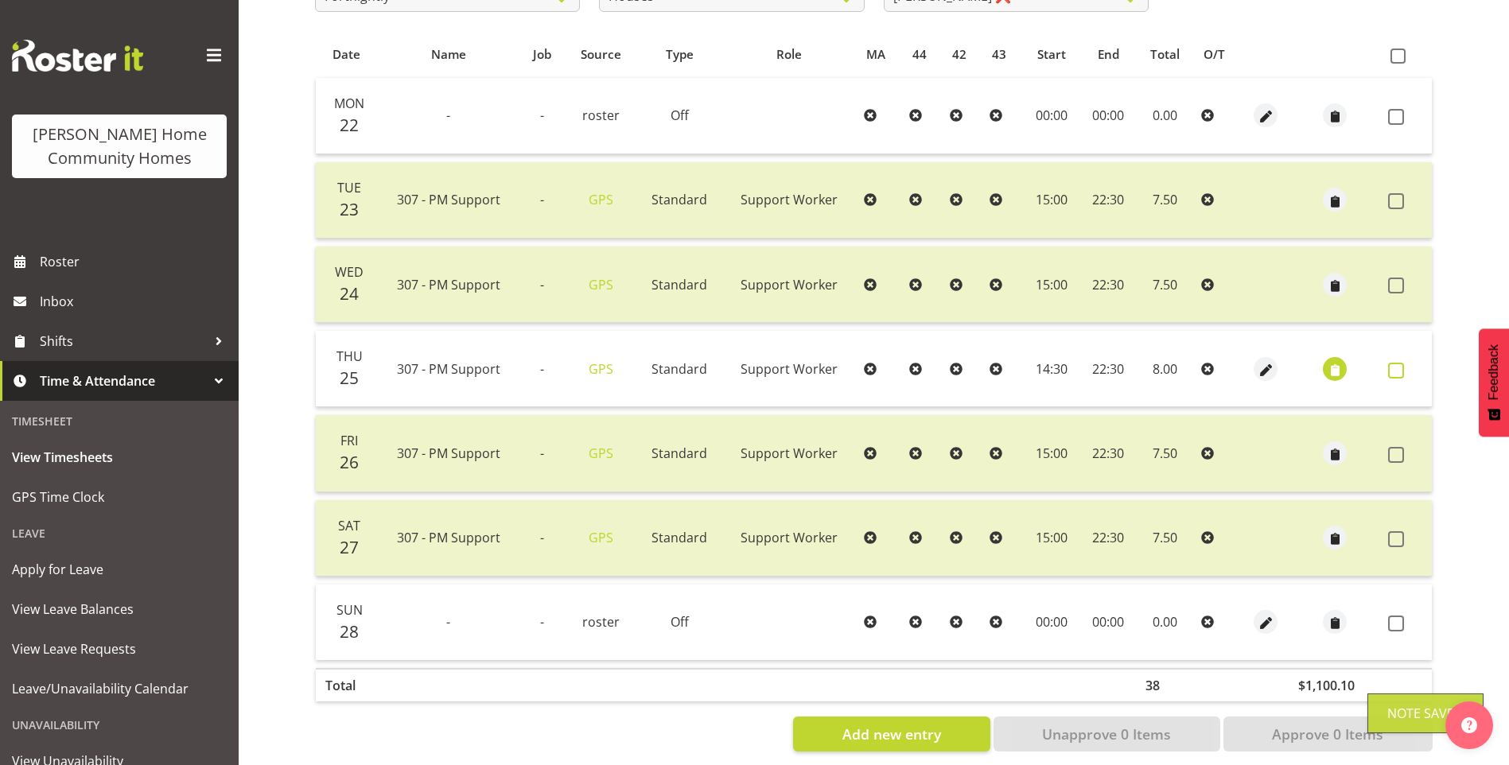
click at [1398, 371] on span at bounding box center [1396, 371] width 16 height 16
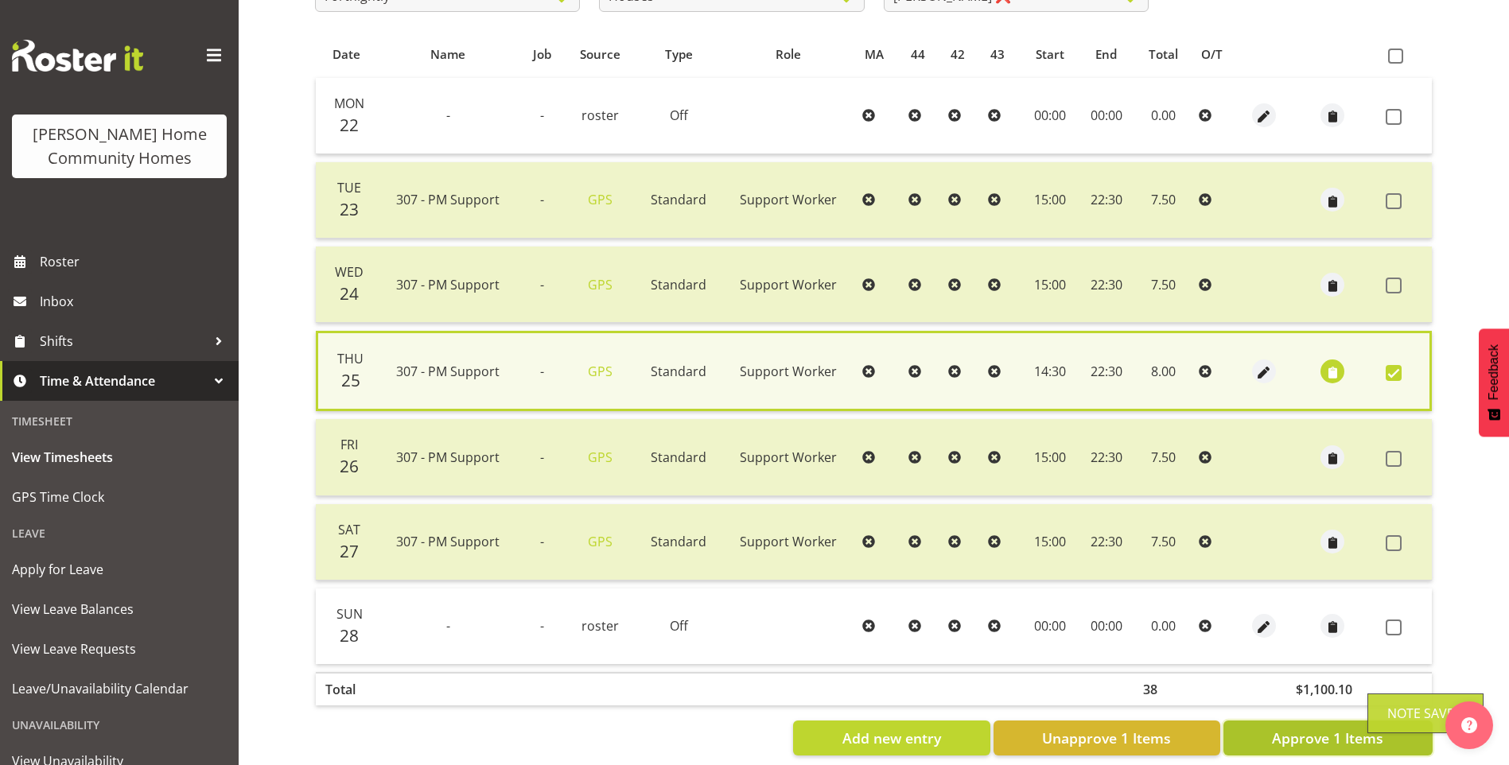
click at [1311, 743] on span "Approve 1 Items" at bounding box center [1327, 738] width 111 height 21
checkbox input "false"
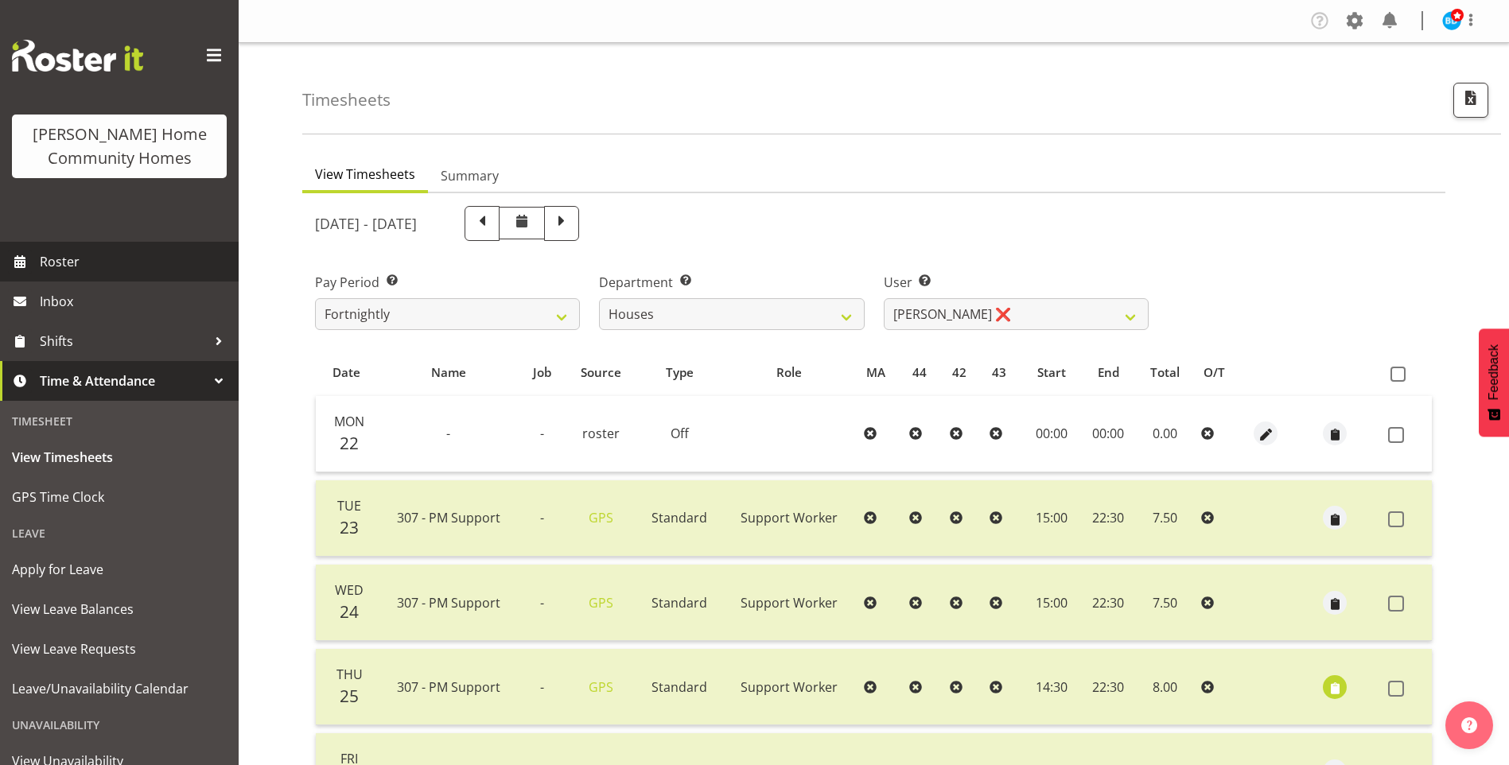
click at [134, 235] on div "[PERSON_NAME] Home Community Homes" at bounding box center [119, 121] width 239 height 242
click at [132, 258] on span "Roster" at bounding box center [135, 262] width 191 height 24
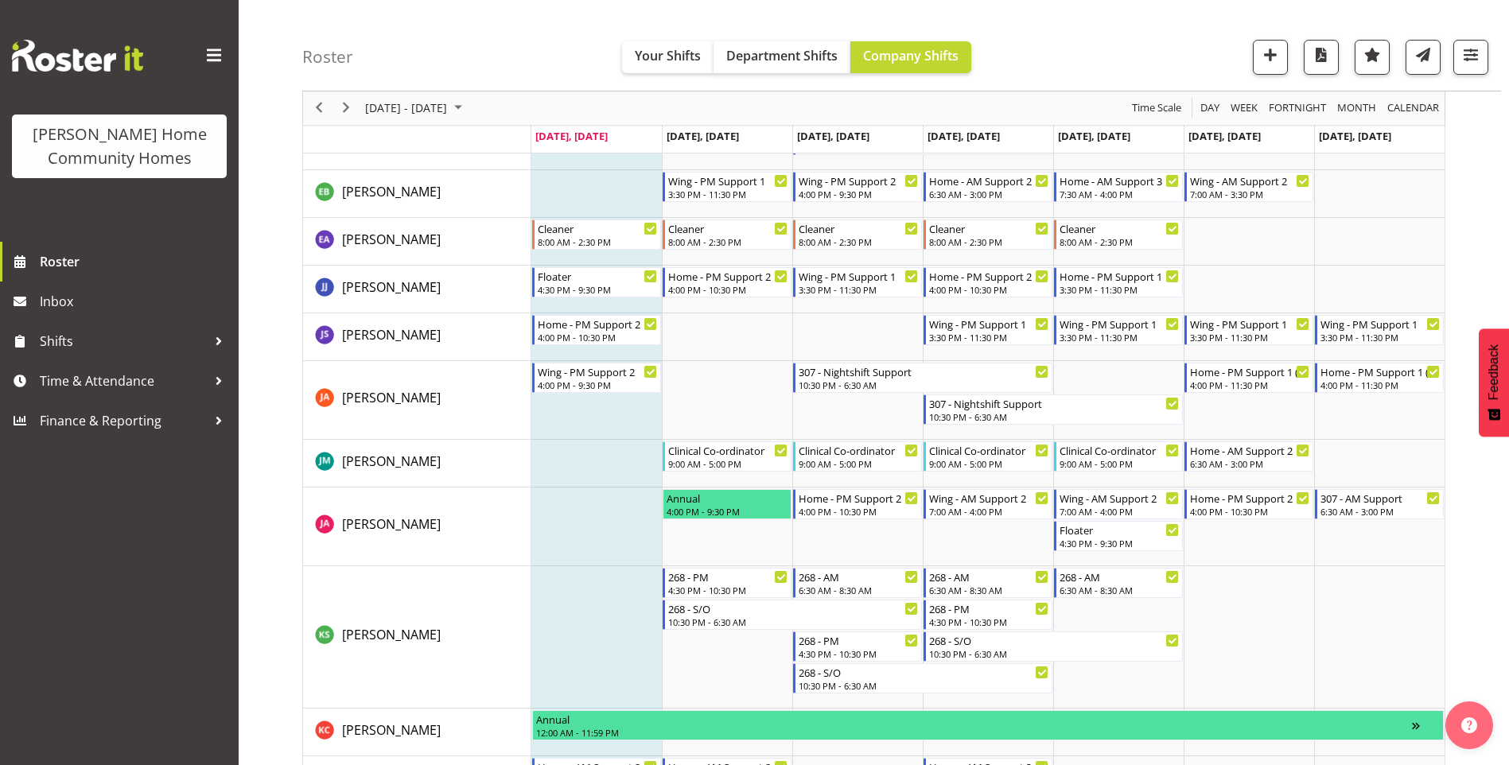
scroll to position [954, 0]
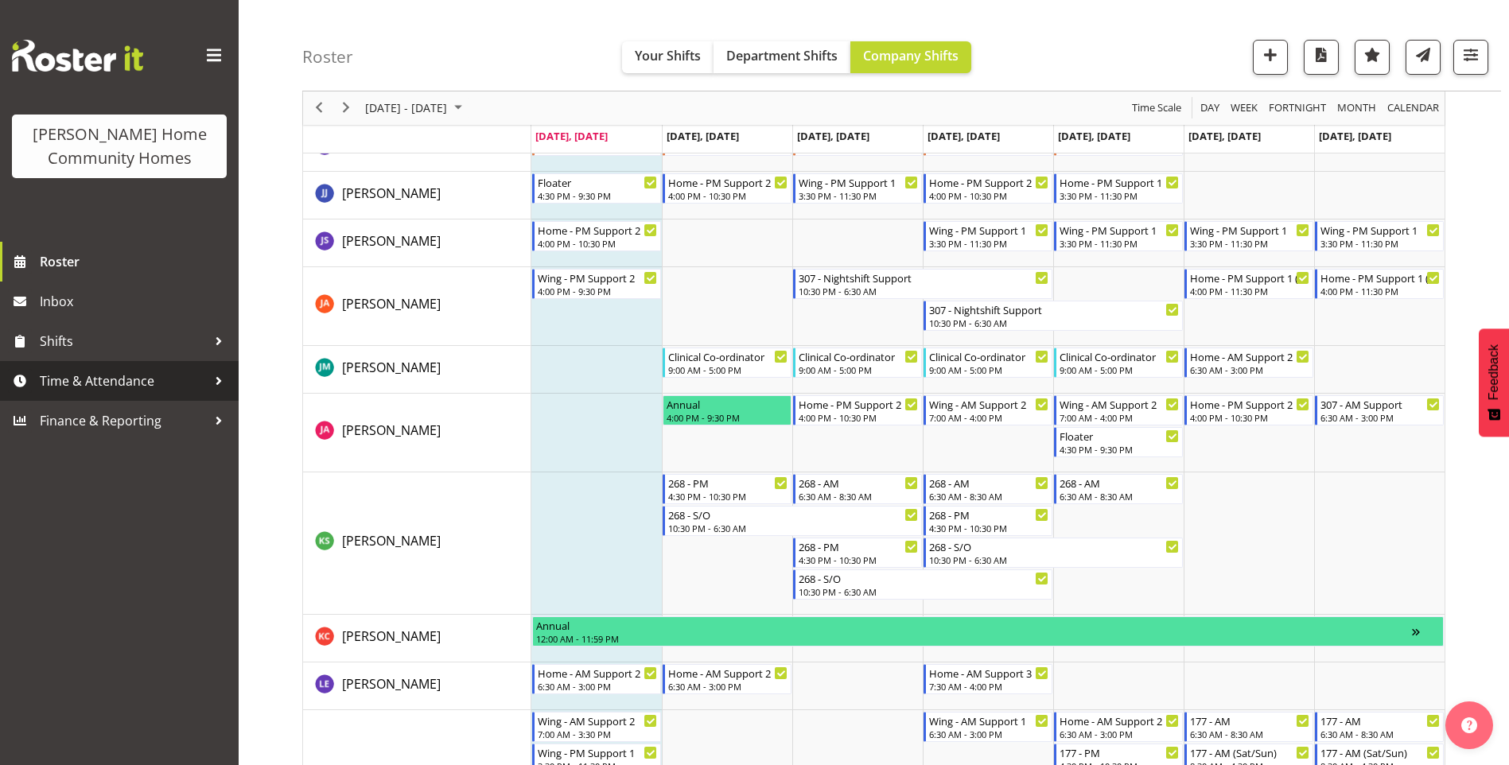
click at [147, 383] on span "Time & Attendance" at bounding box center [123, 381] width 167 height 24
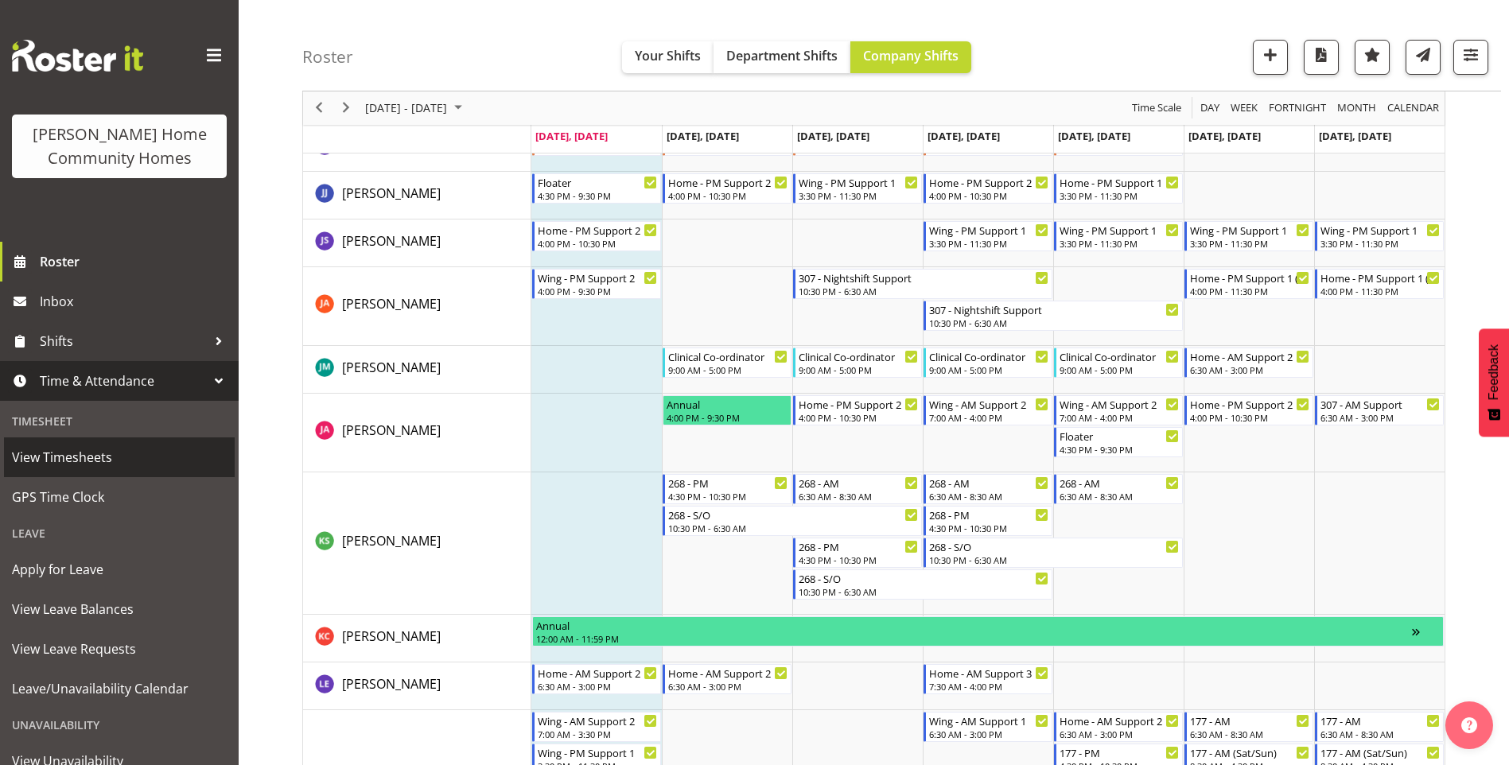
click at [75, 458] on span "View Timesheets" at bounding box center [119, 457] width 215 height 24
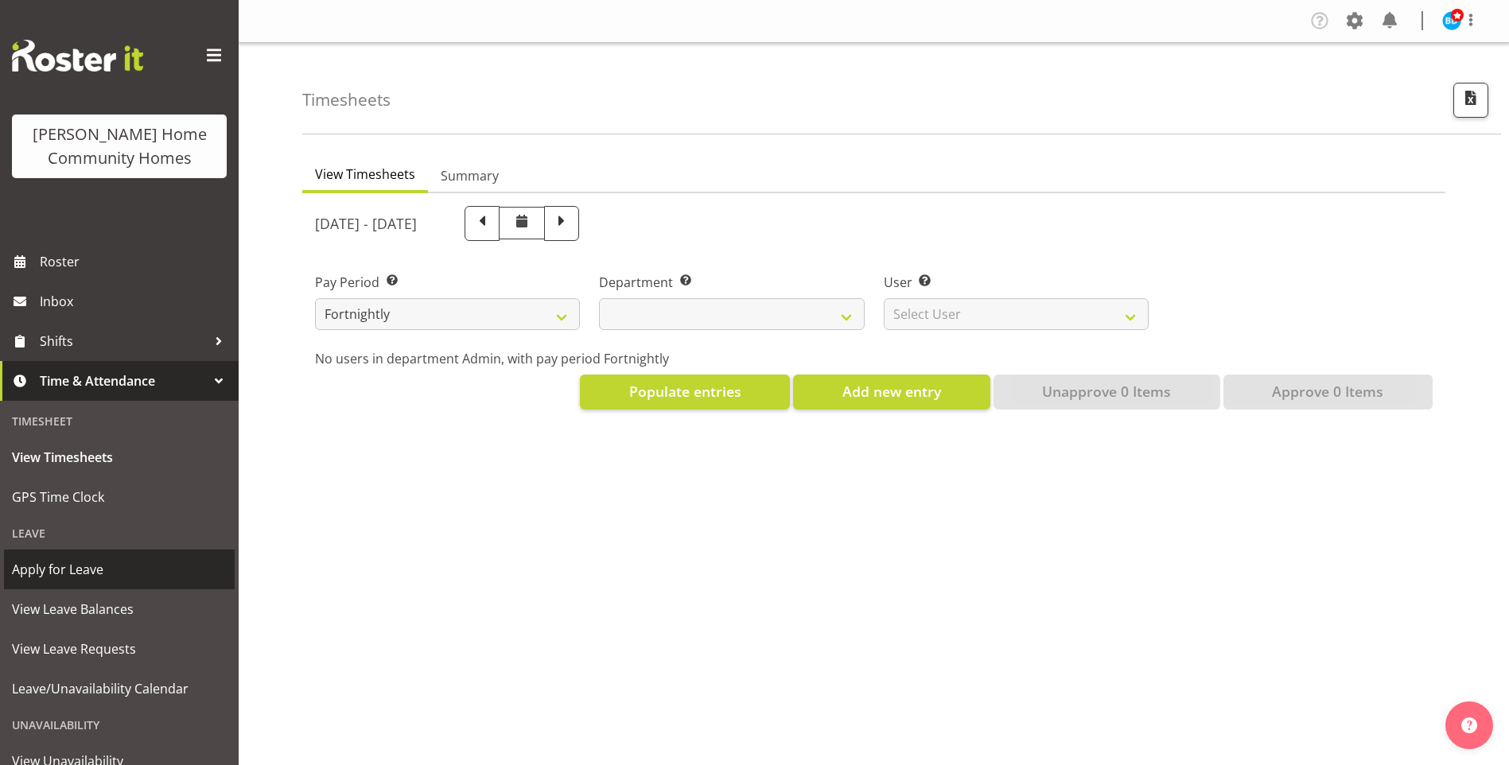
click at [74, 572] on span "Apply for Leave" at bounding box center [119, 570] width 215 height 24
select select
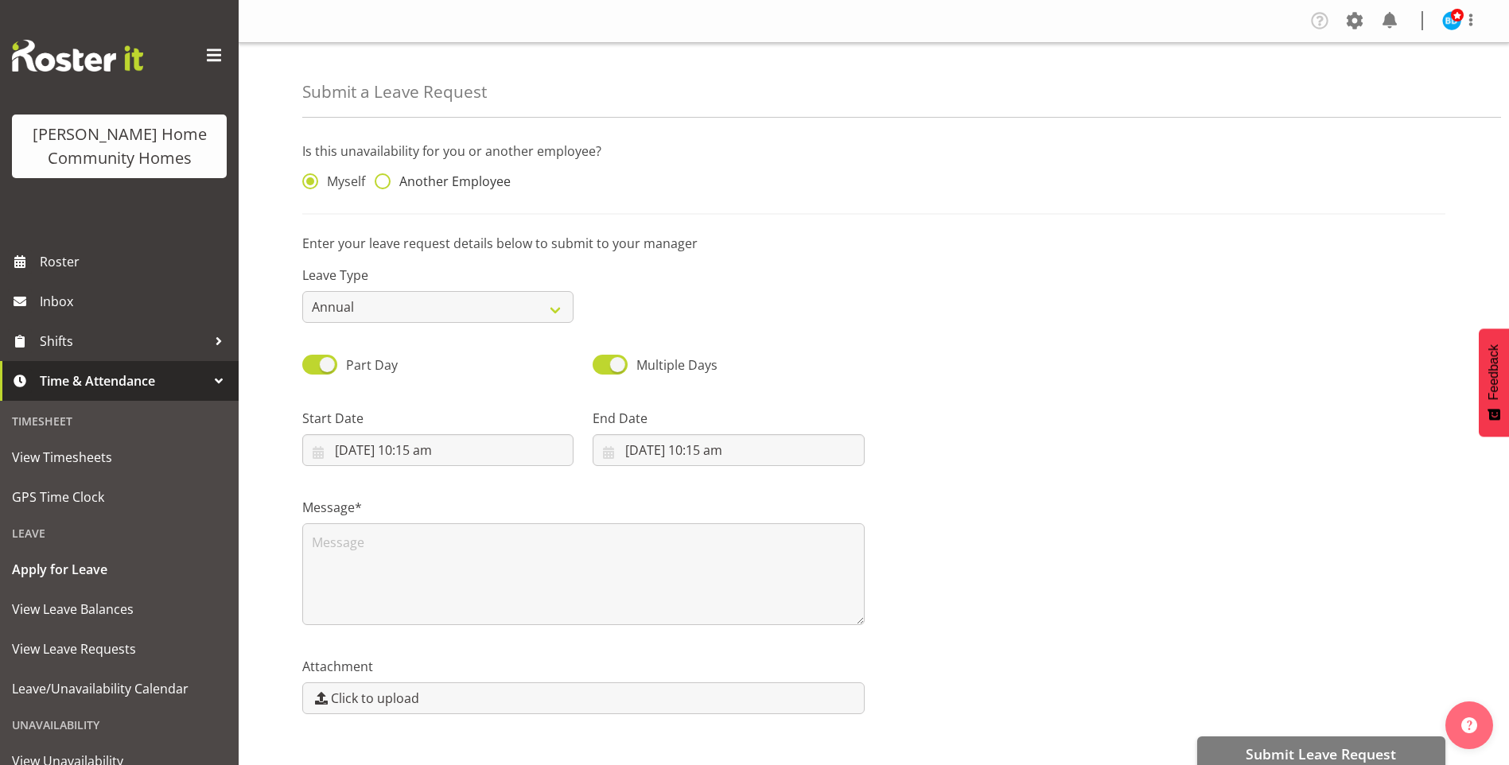
click at [447, 181] on span "Another Employee" at bounding box center [451, 181] width 120 height 16
click at [385, 181] on input "Another Employee" at bounding box center [380, 182] width 10 height 10
radio input "true"
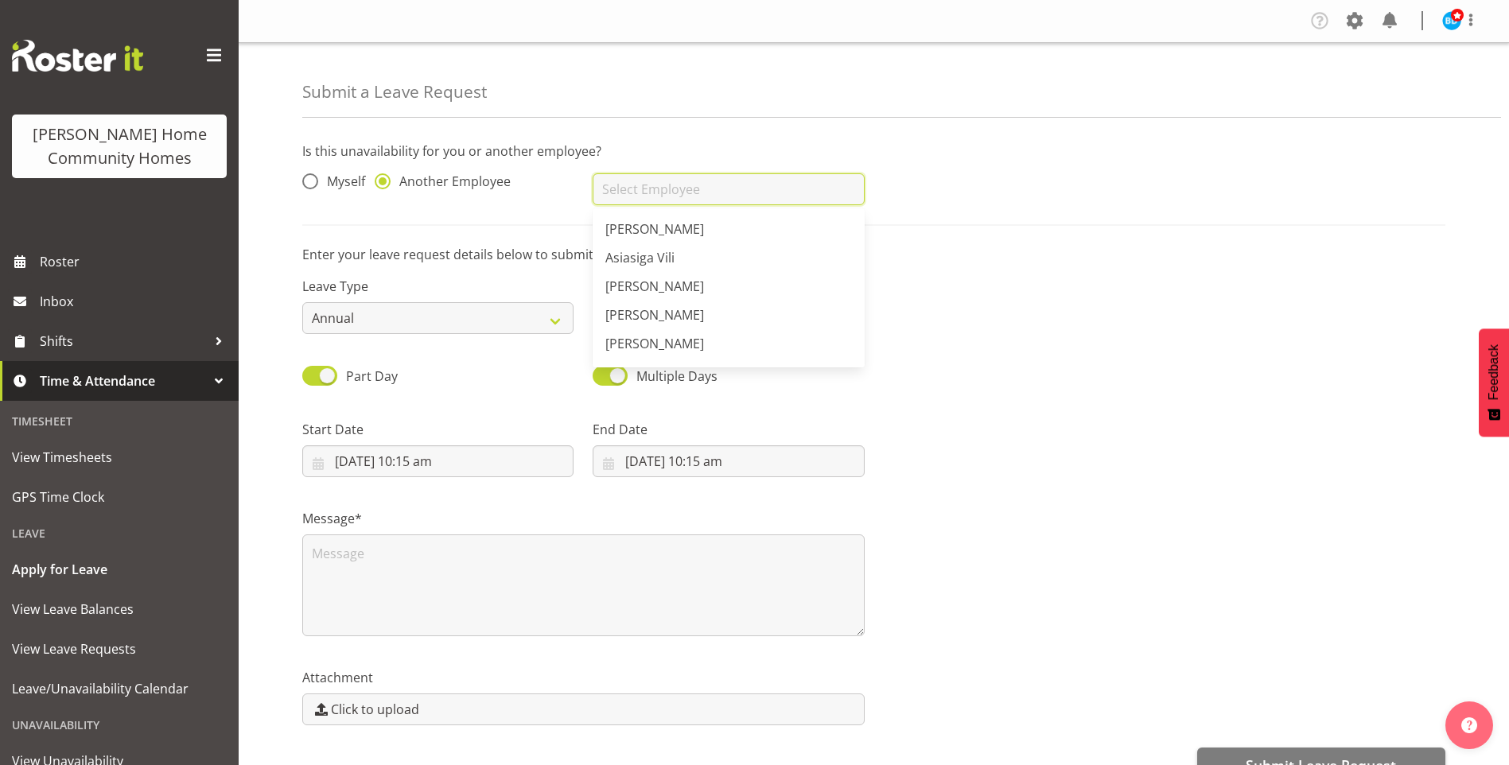
click at [661, 196] on input "text" at bounding box center [728, 189] width 271 height 32
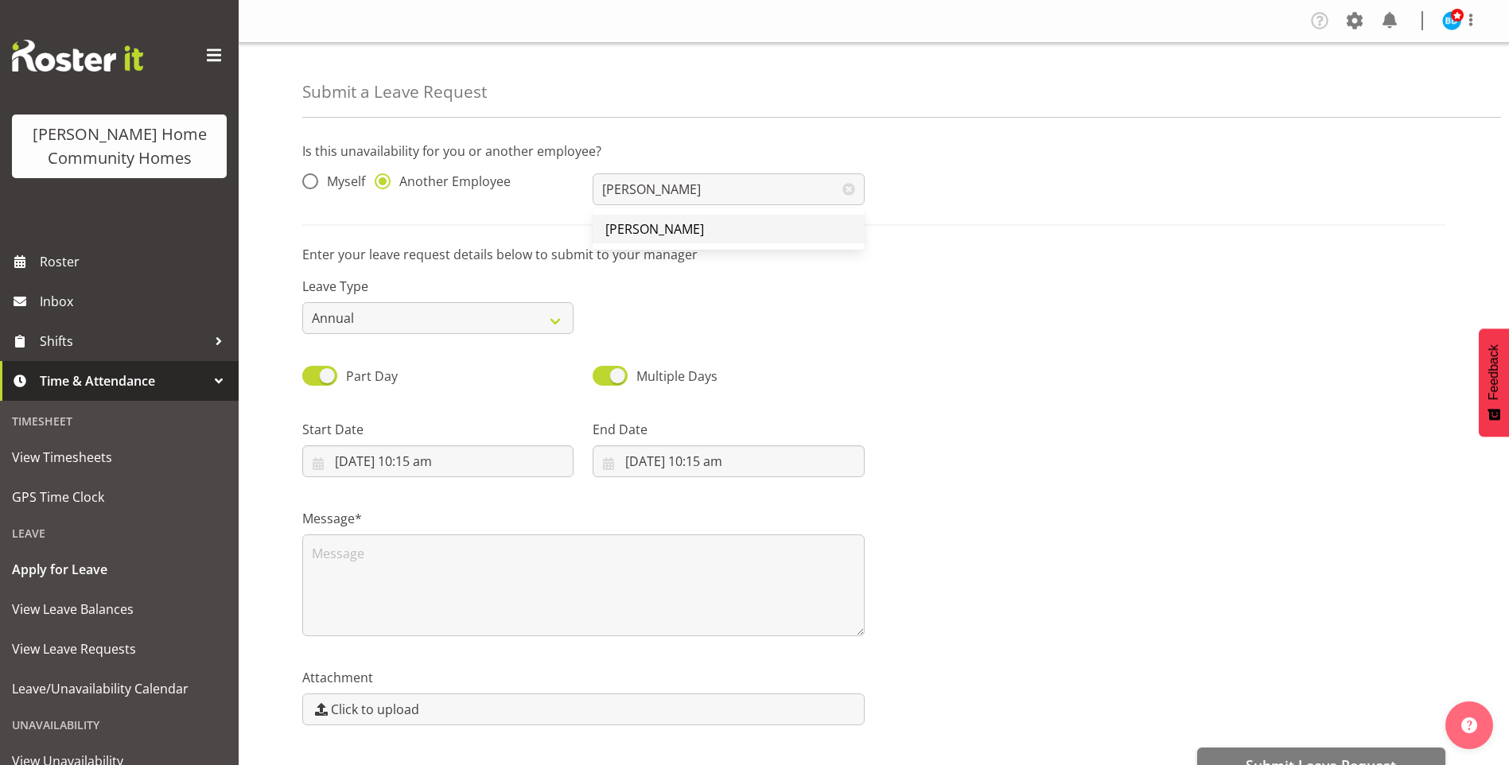
click at [659, 219] on link "[PERSON_NAME]" at bounding box center [728, 229] width 271 height 29
type input "[PERSON_NAME]"
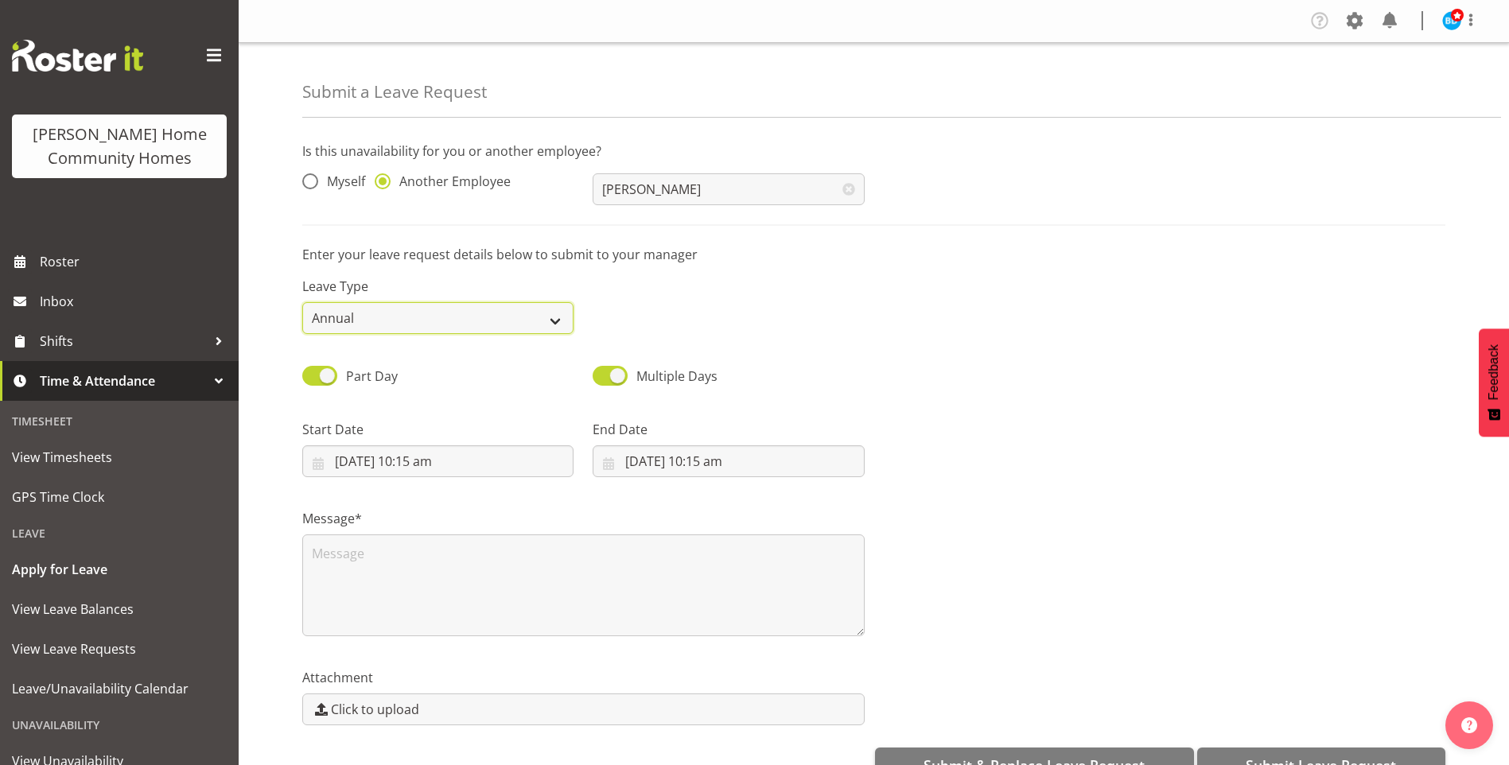
click at [443, 323] on select "Annual Sick Leave Without Pay Bereavement Domestic Violence Parental Jury Servi…" at bounding box center [437, 318] width 271 height 32
select select "Sick"
click at [302, 302] on select "Annual Sick Leave Without Pay Bereavement Domestic Violence Parental Jury Servi…" at bounding box center [437, 318] width 271 height 32
click at [635, 371] on span "Multiple Days" at bounding box center [673, 376] width 90 height 19
click at [603, 371] on input "Multiple Days" at bounding box center [598, 376] width 10 height 10
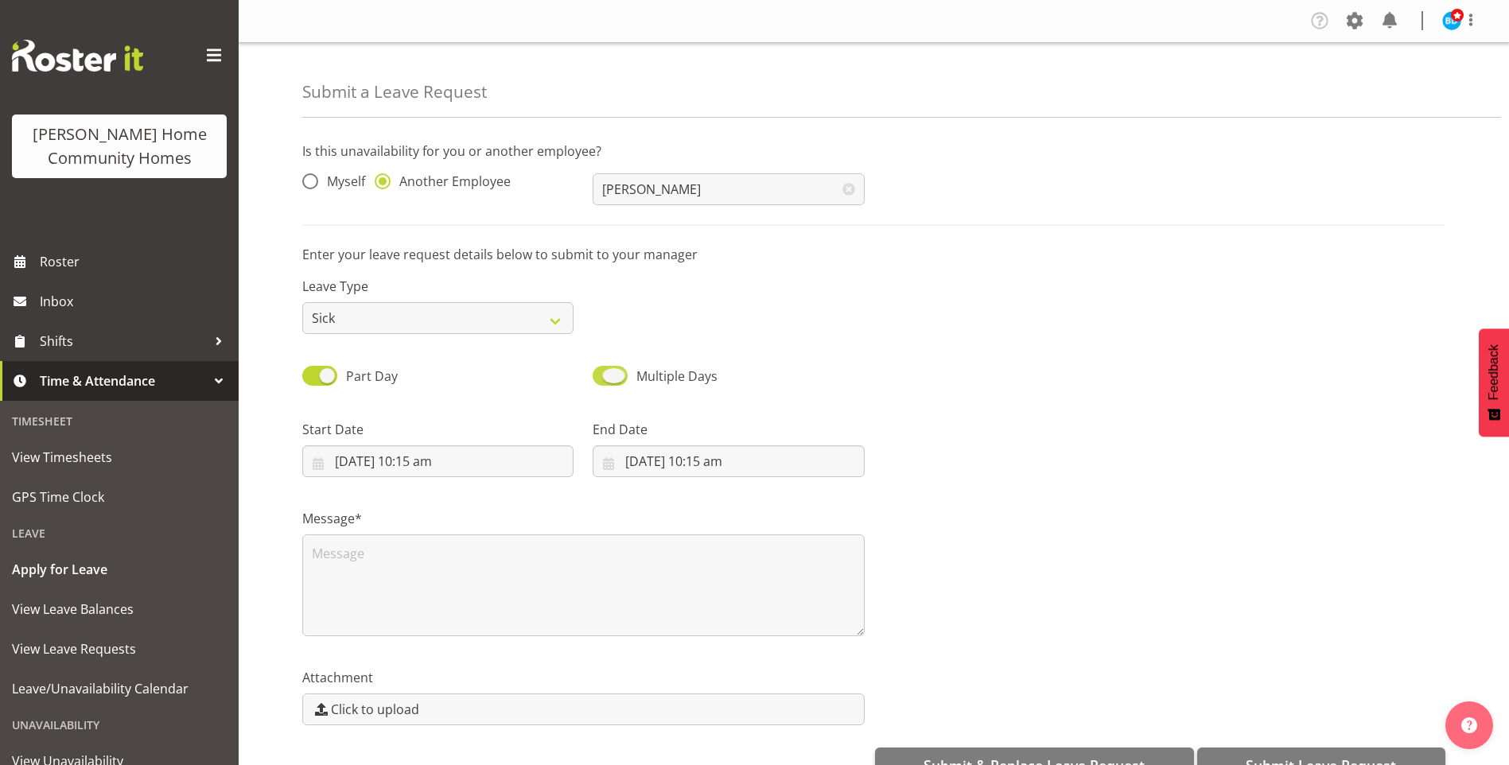
checkbox input "false"
click at [628, 461] on input "00:00" at bounding box center [728, 461] width 271 height 32
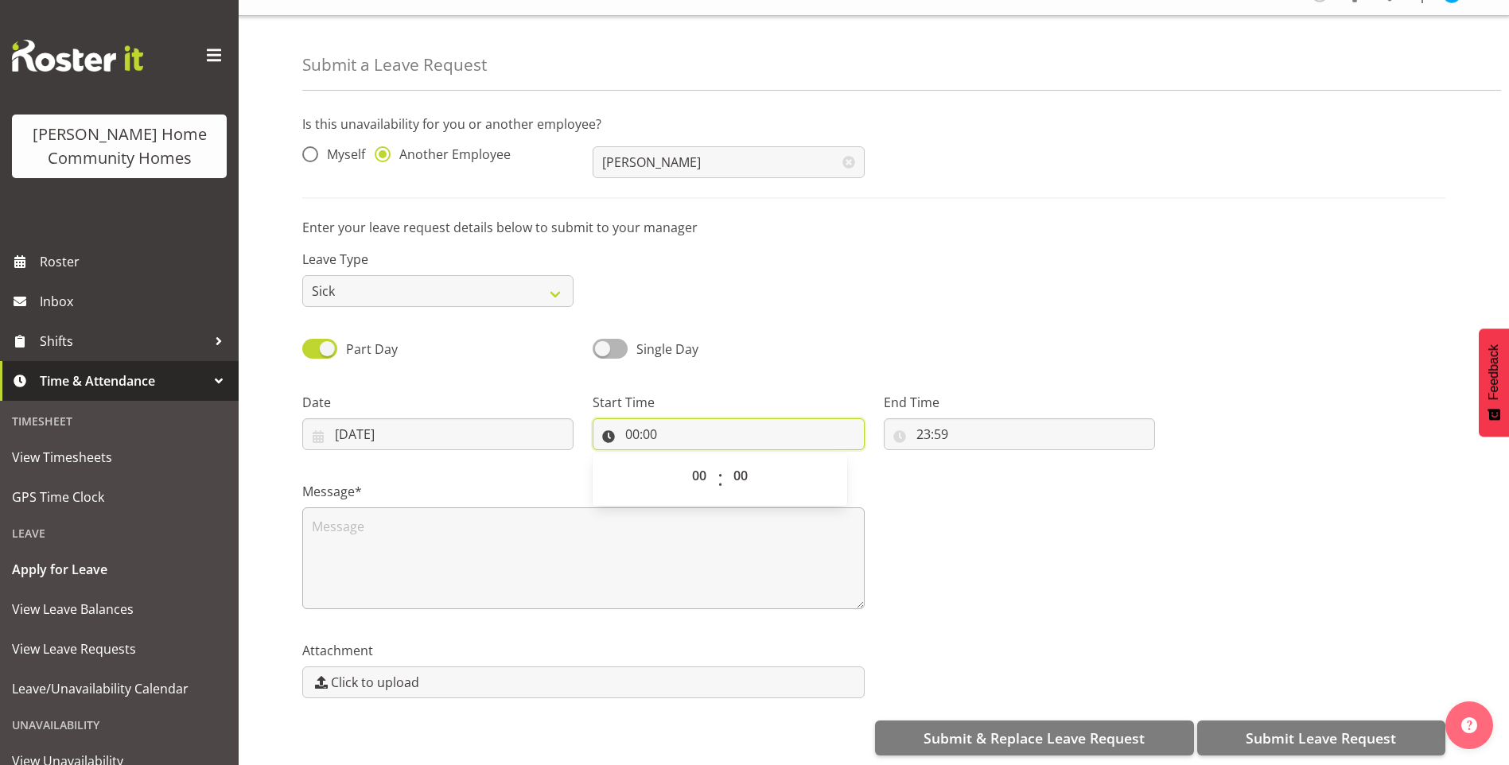
scroll to position [41, 0]
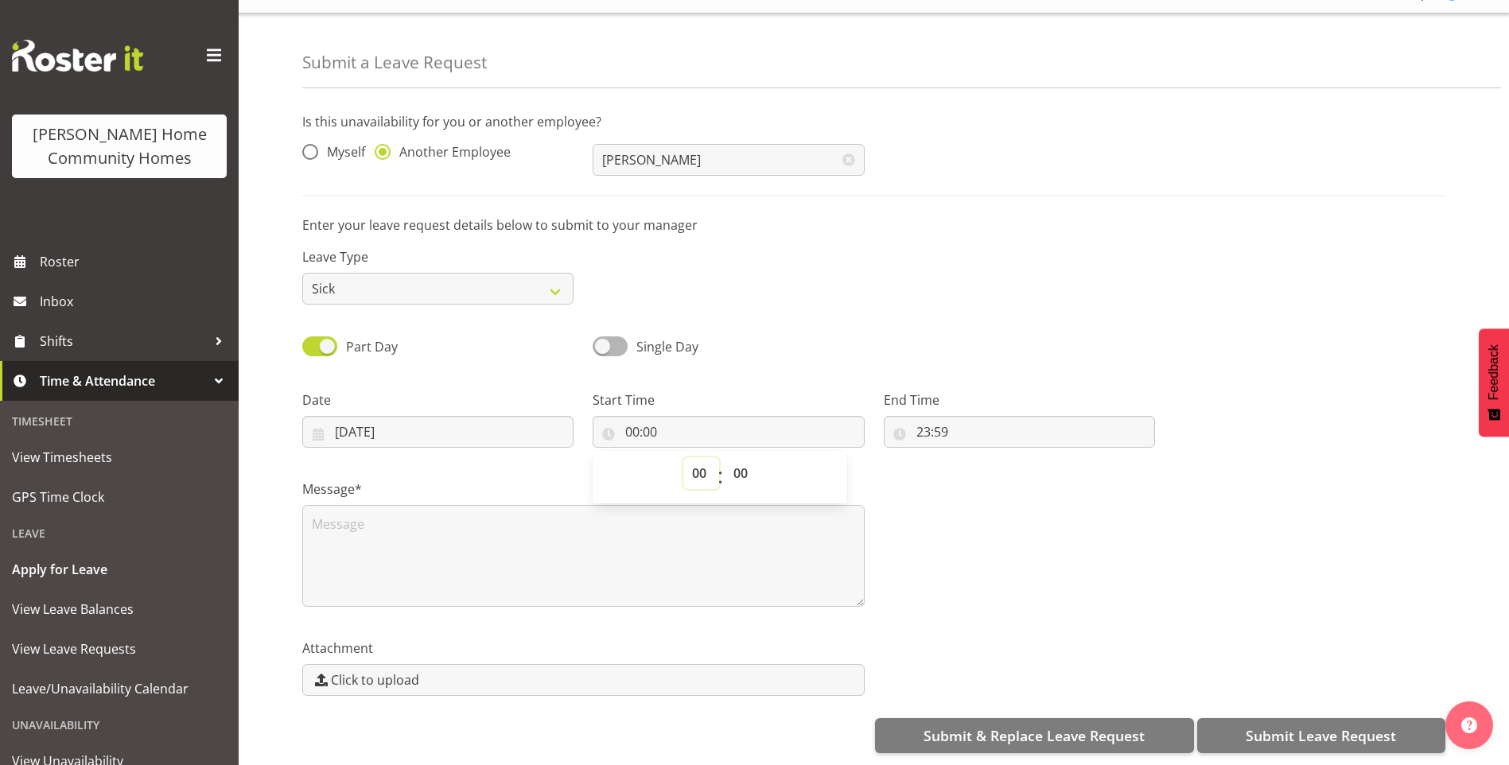
click at [701, 466] on select "00 01 02 03 04 05 06 07 08 09 10 11 12 13 14 15 16 17 18 19 20 21 22 23" at bounding box center [701, 473] width 36 height 32
select select "16"
click at [683, 457] on select "00 01 02 03 04 05 06 07 08 09 10 11 12 13 14 15 16 17 18 19 20 21 22 23" at bounding box center [701, 473] width 36 height 32
type input "16:00"
click at [927, 422] on input "23:59" at bounding box center [1019, 432] width 271 height 32
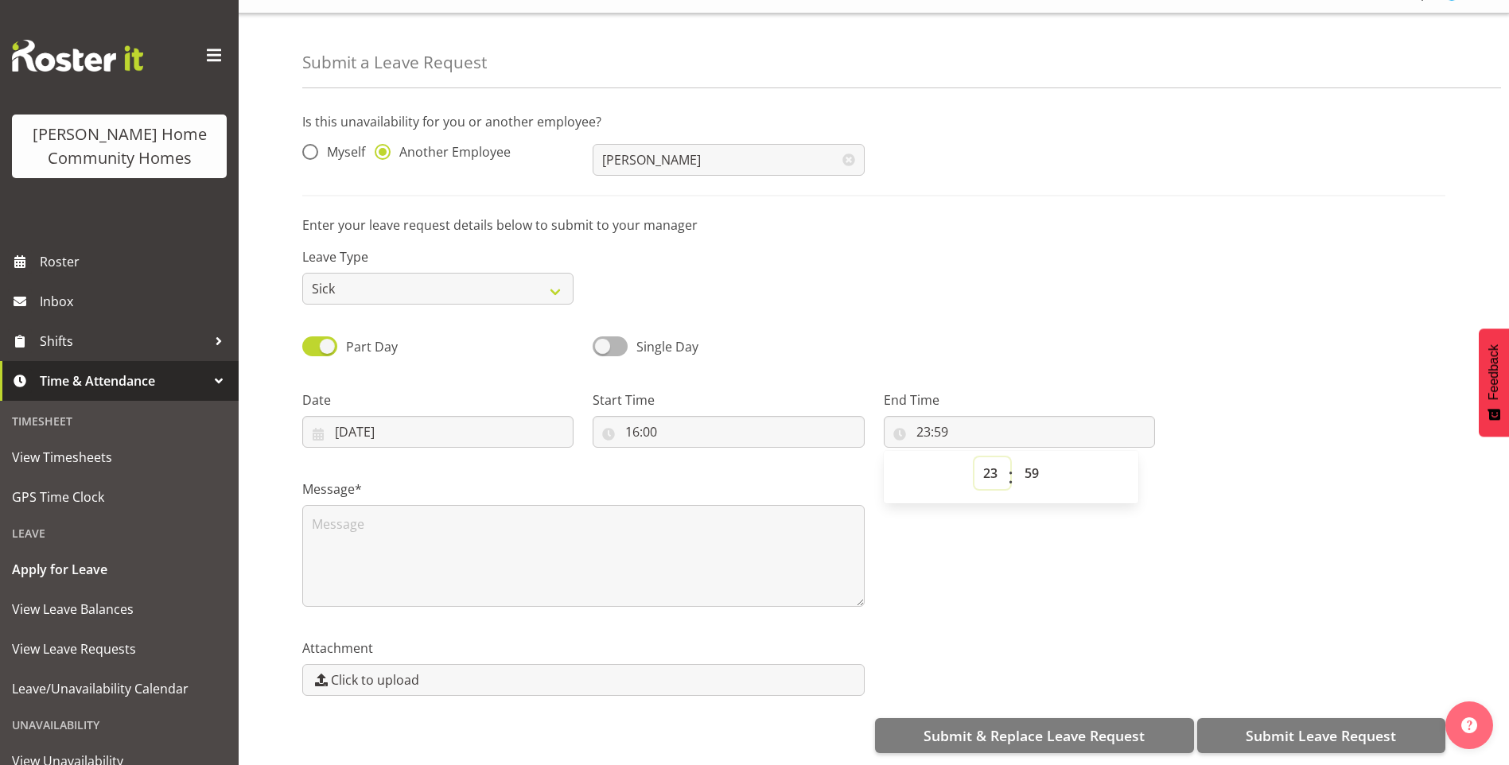
click at [997, 461] on select "00 01 02 03 04 05 06 07 08 09 10 11 12 13 14 15 16 17 18 19 20 21 22 23" at bounding box center [992, 473] width 36 height 32
select select "22"
click at [974, 457] on select "00 01 02 03 04 05 06 07 08 09 10 11 12 13 14 15 16 17 18 19 20 21 22 23" at bounding box center [992, 473] width 36 height 32
type input "22:59"
drag, startPoint x: 1030, startPoint y: 457, endPoint x: 1036, endPoint y: 450, distance: 9.0
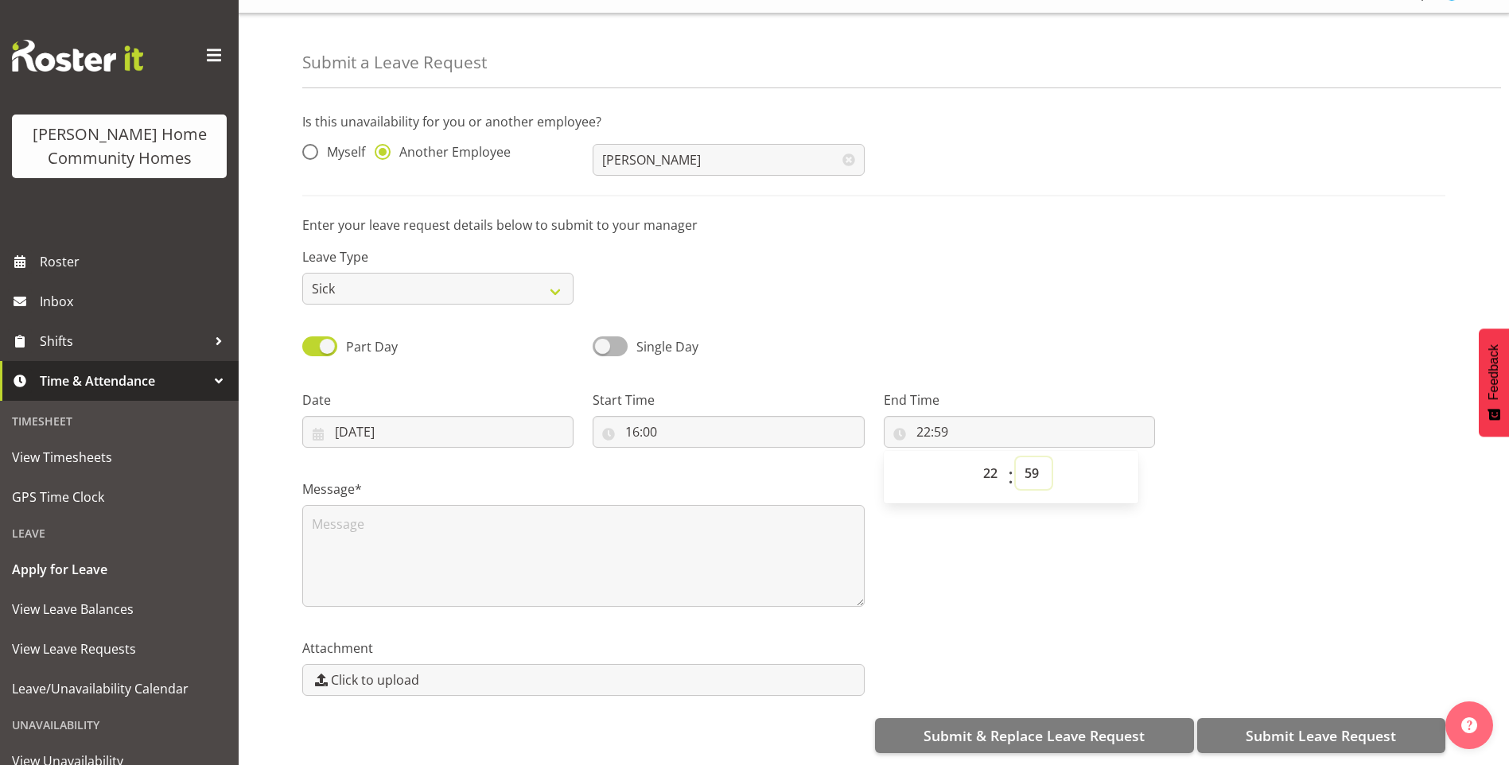
click at [1030, 457] on select "00 01 02 03 04 05 06 07 08 09 10 11 12 13 14 15 16 17 18 19 20 21 22 23 24 25 2…" at bounding box center [1034, 473] width 36 height 32
select select "30"
click at [1016, 457] on select "00 01 02 03 04 05 06 07 08 09 10 11 12 13 14 15 16 17 18 19 20 21 22 23 24 25 2…" at bounding box center [1034, 473] width 36 height 32
type input "22:30"
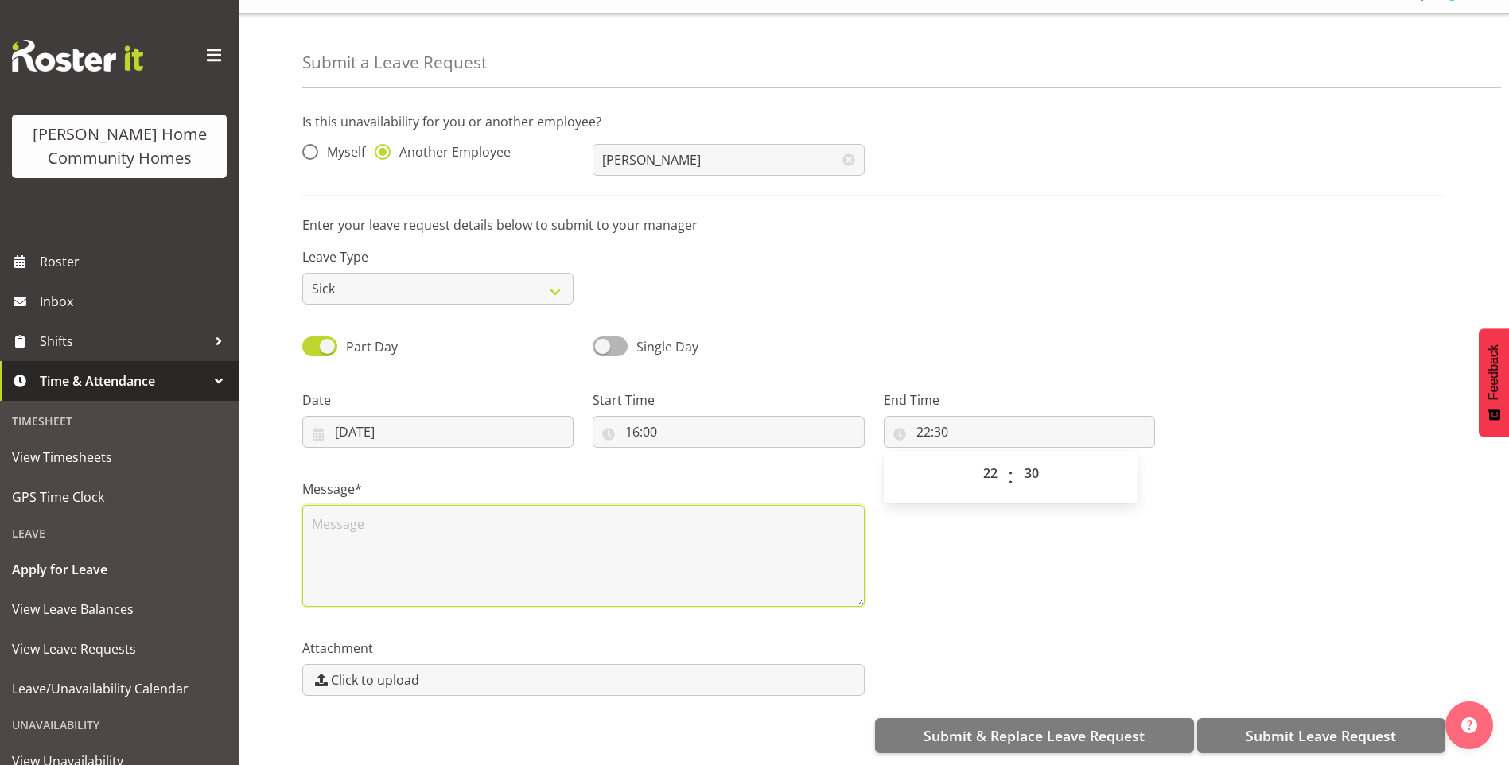
click at [558, 575] on textarea at bounding box center [583, 556] width 562 height 102
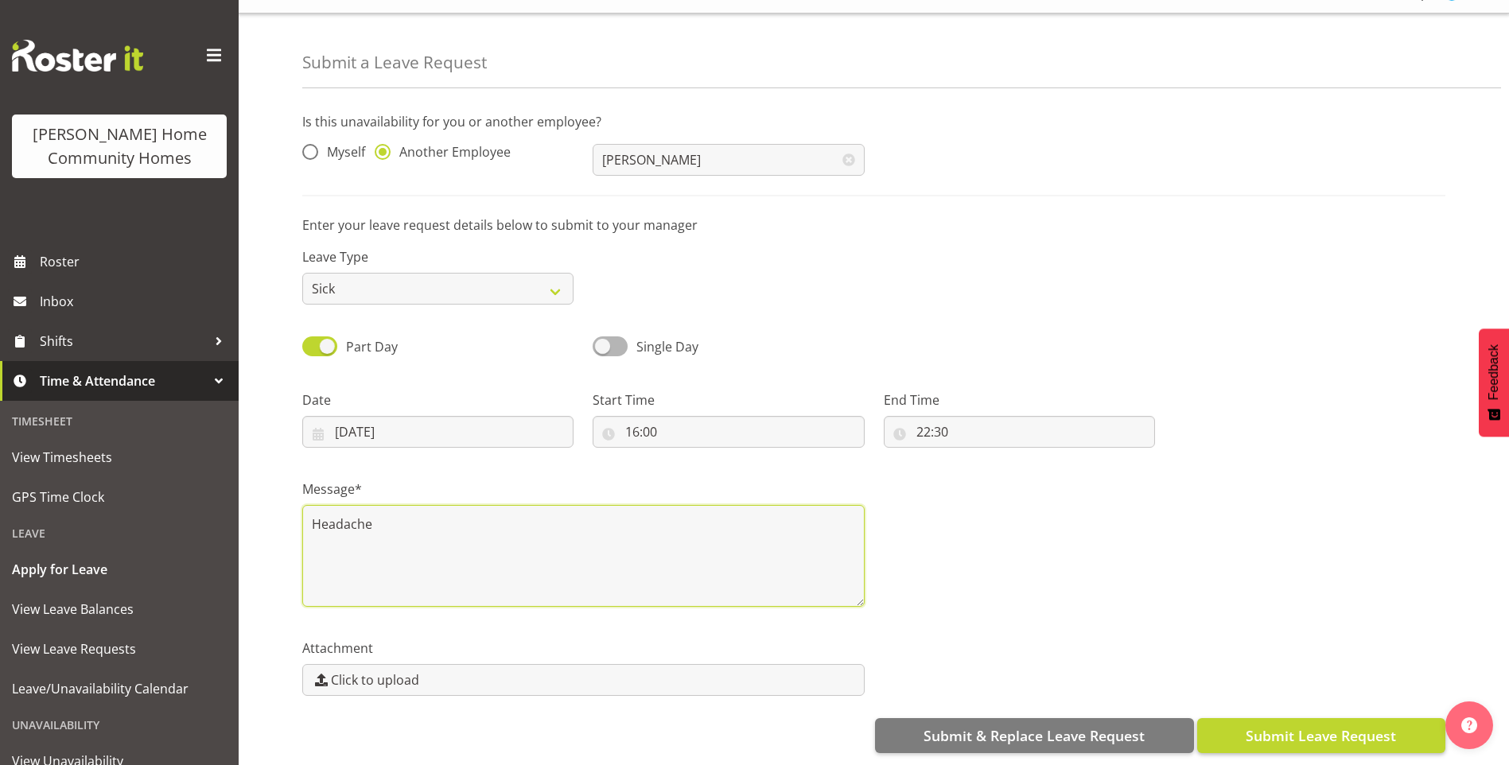
type textarea "Headache"
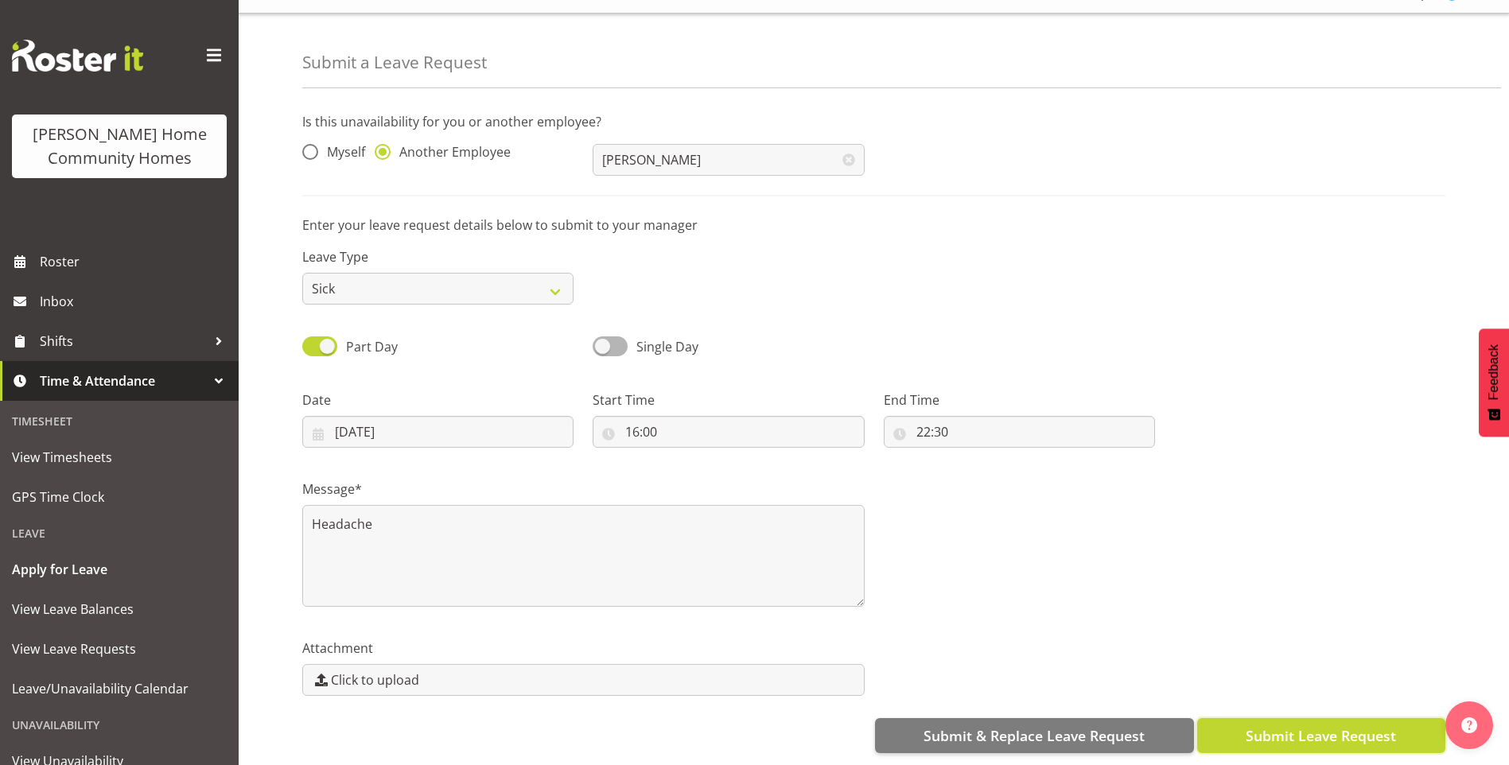
click at [1393, 730] on span "Submit Leave Request" at bounding box center [1321, 735] width 150 height 21
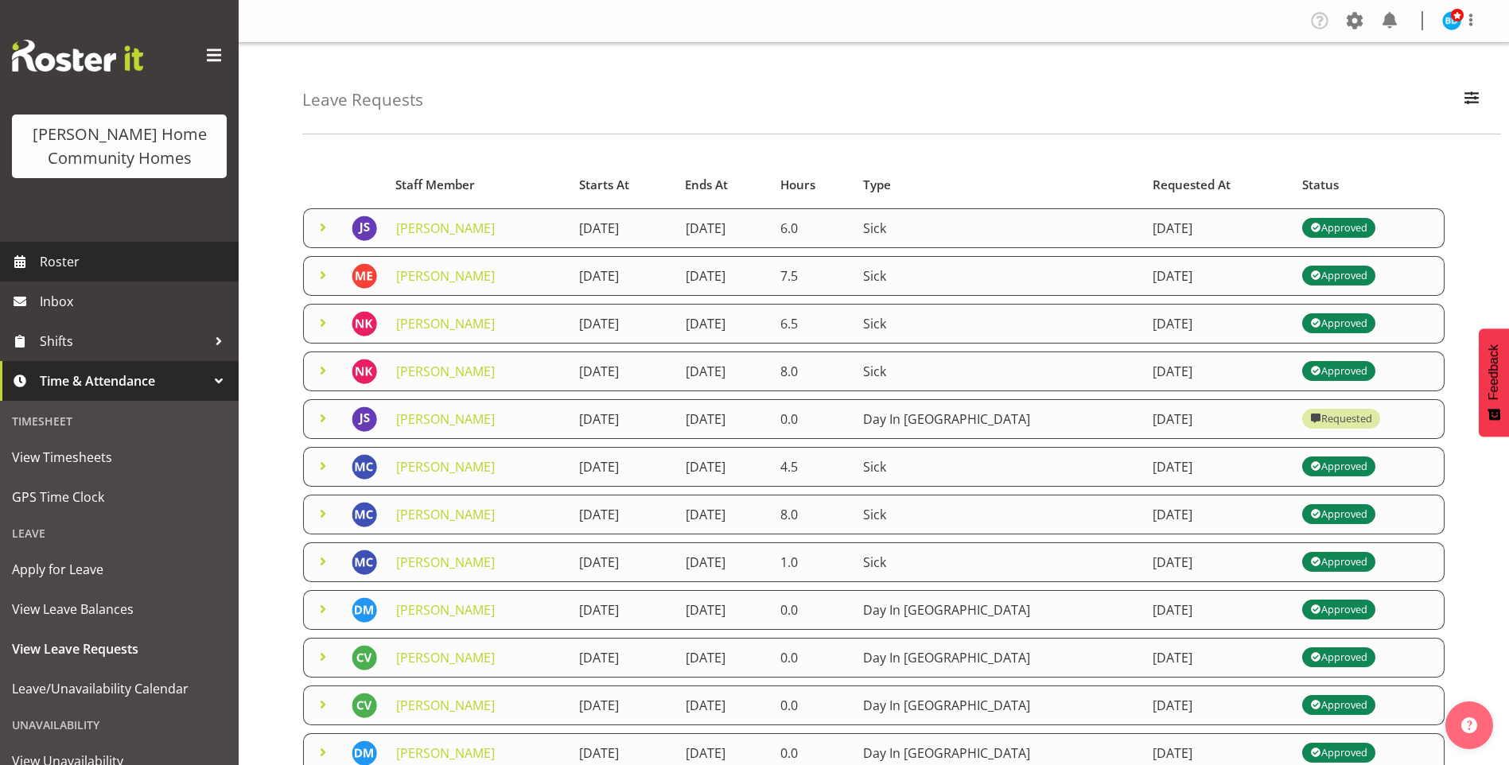
click at [195, 270] on span "Roster" at bounding box center [135, 262] width 191 height 24
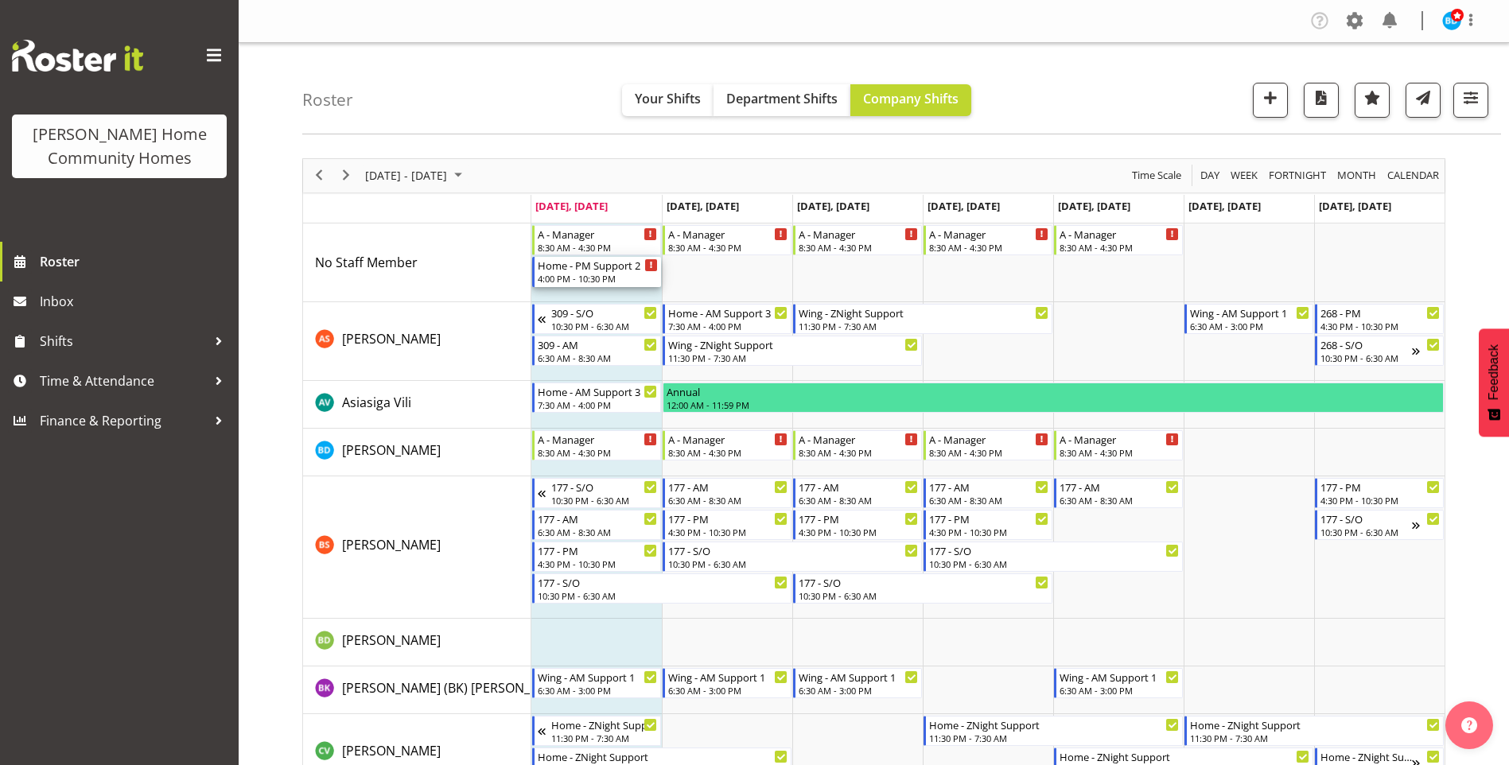
click at [578, 279] on div "4:00 PM - 10:30 PM" at bounding box center [598, 278] width 120 height 13
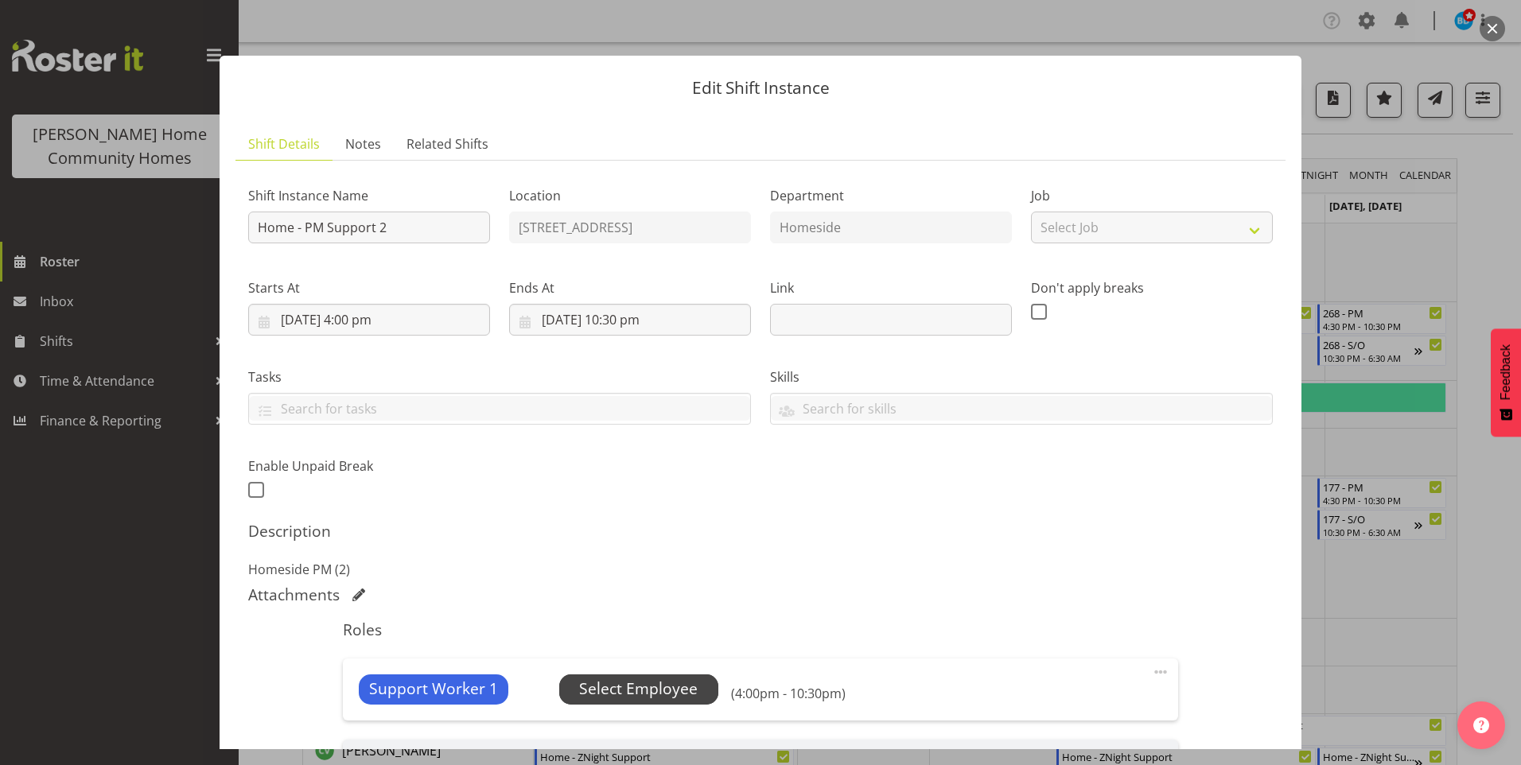
click at [608, 685] on span "Select Employee" at bounding box center [638, 689] width 119 height 23
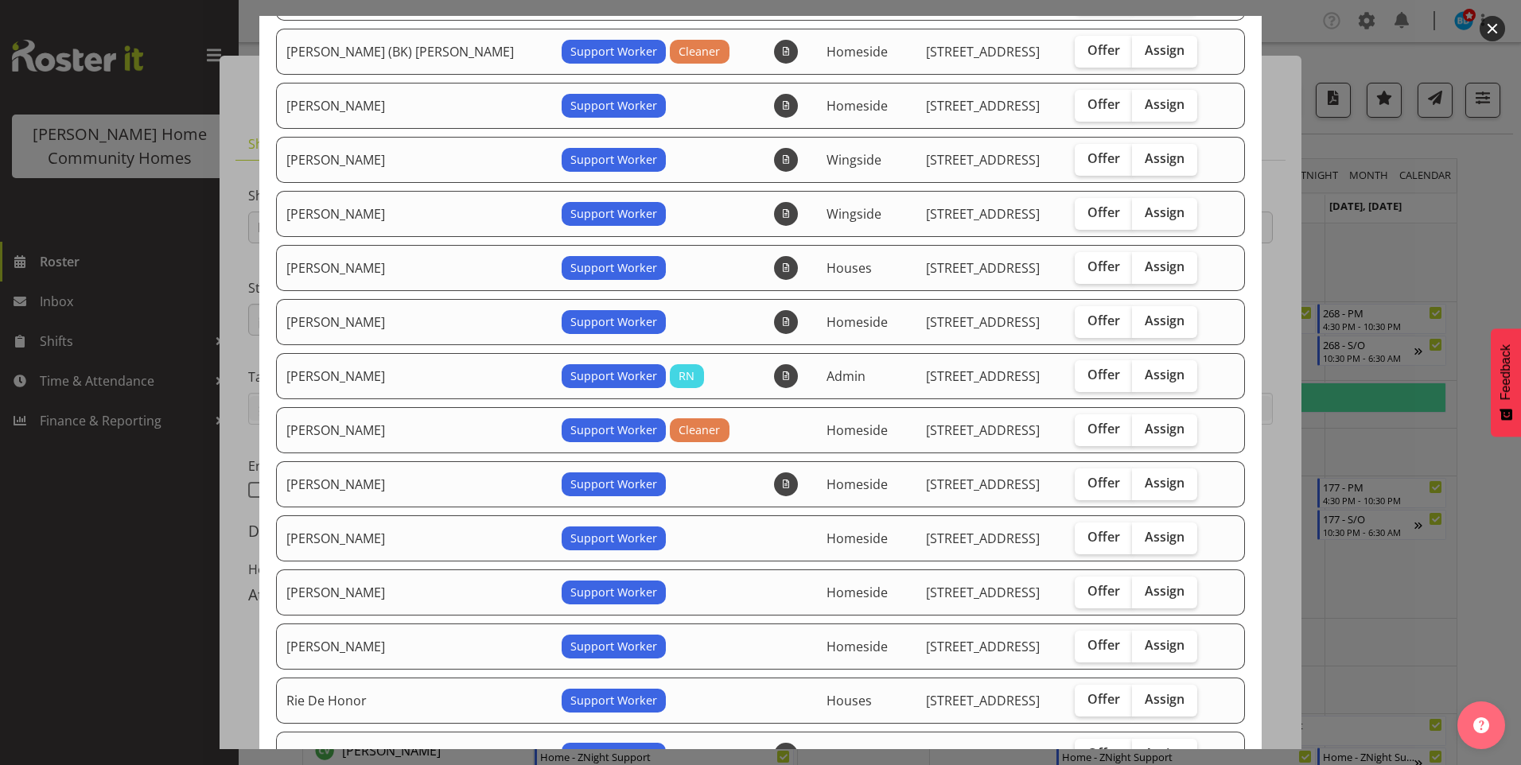
scroll to position [318, 0]
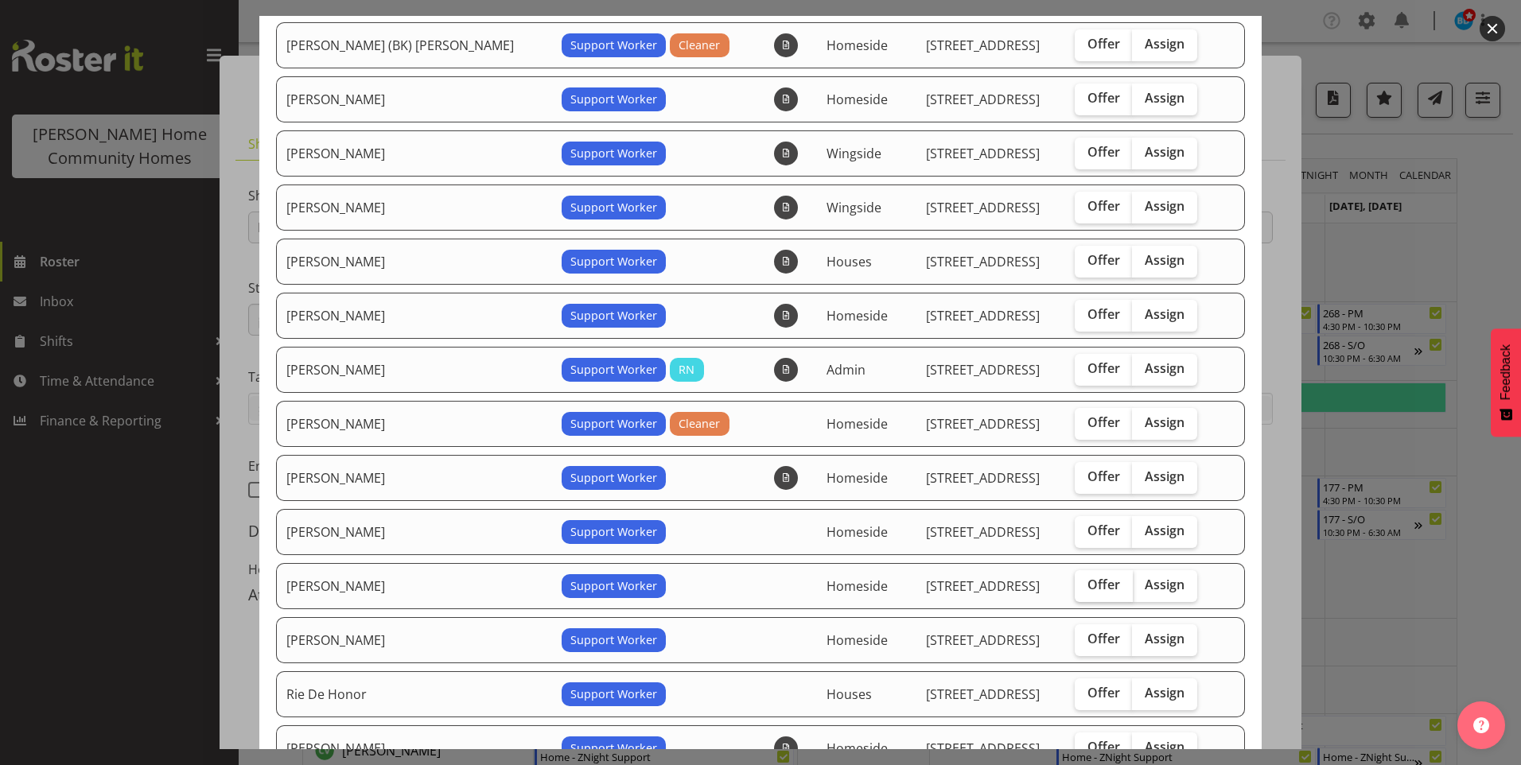
click at [1087, 578] on span "Offer" at bounding box center [1103, 585] width 33 height 16
click at [1075, 580] on input "Offer" at bounding box center [1080, 585] width 10 height 10
checkbox input "true"
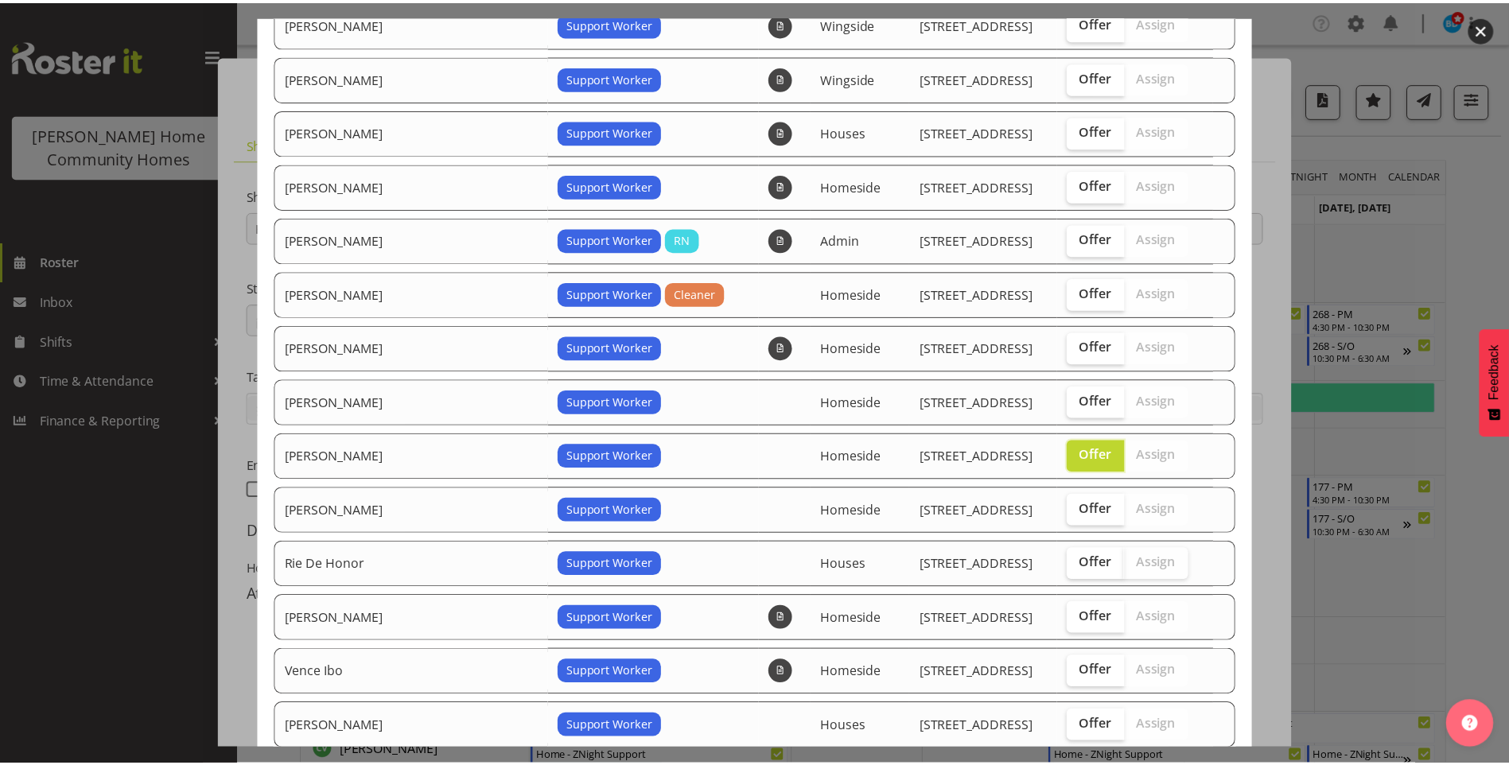
scroll to position [548, 0]
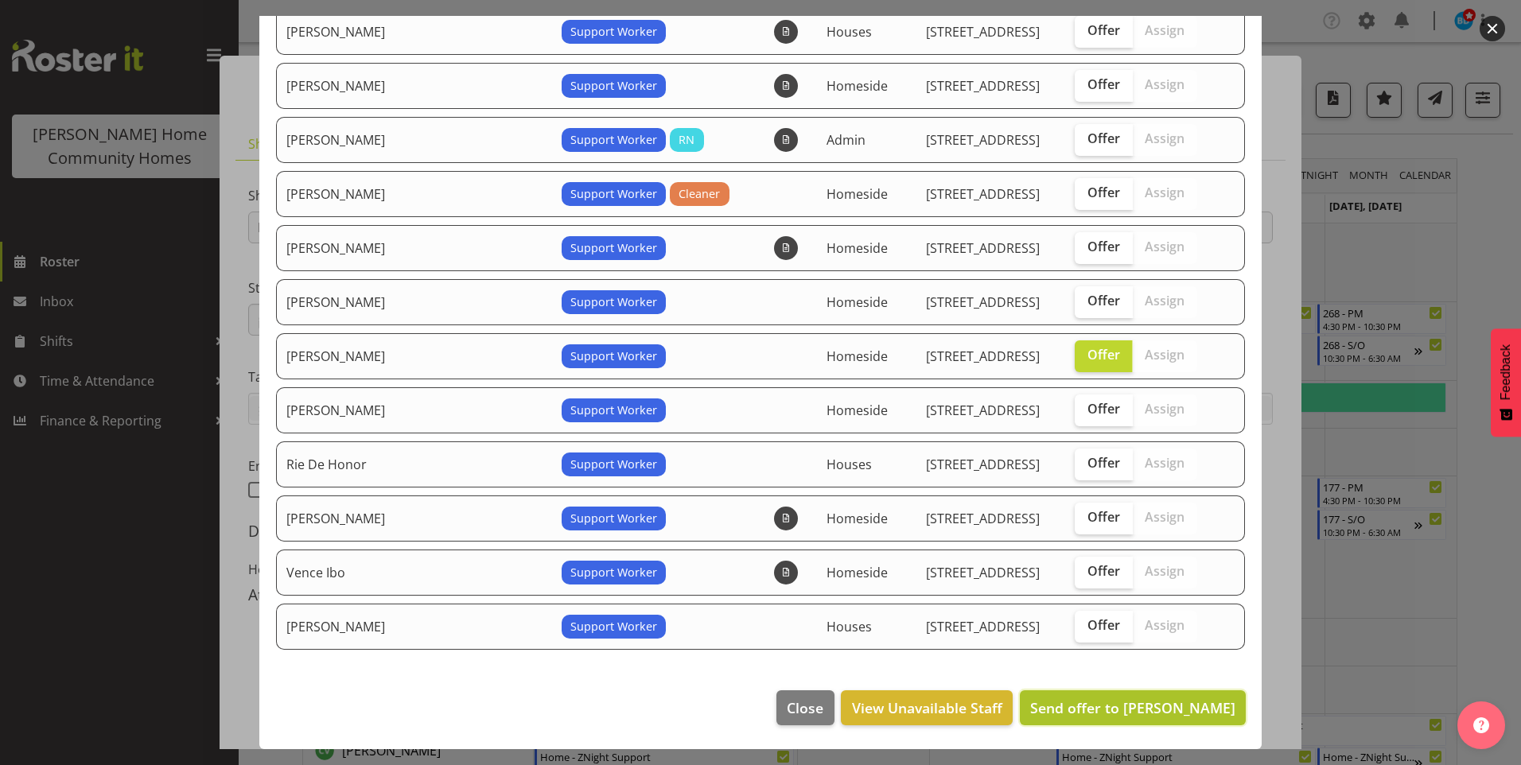
click at [1156, 701] on span "Send offer to [PERSON_NAME]" at bounding box center [1132, 707] width 205 height 19
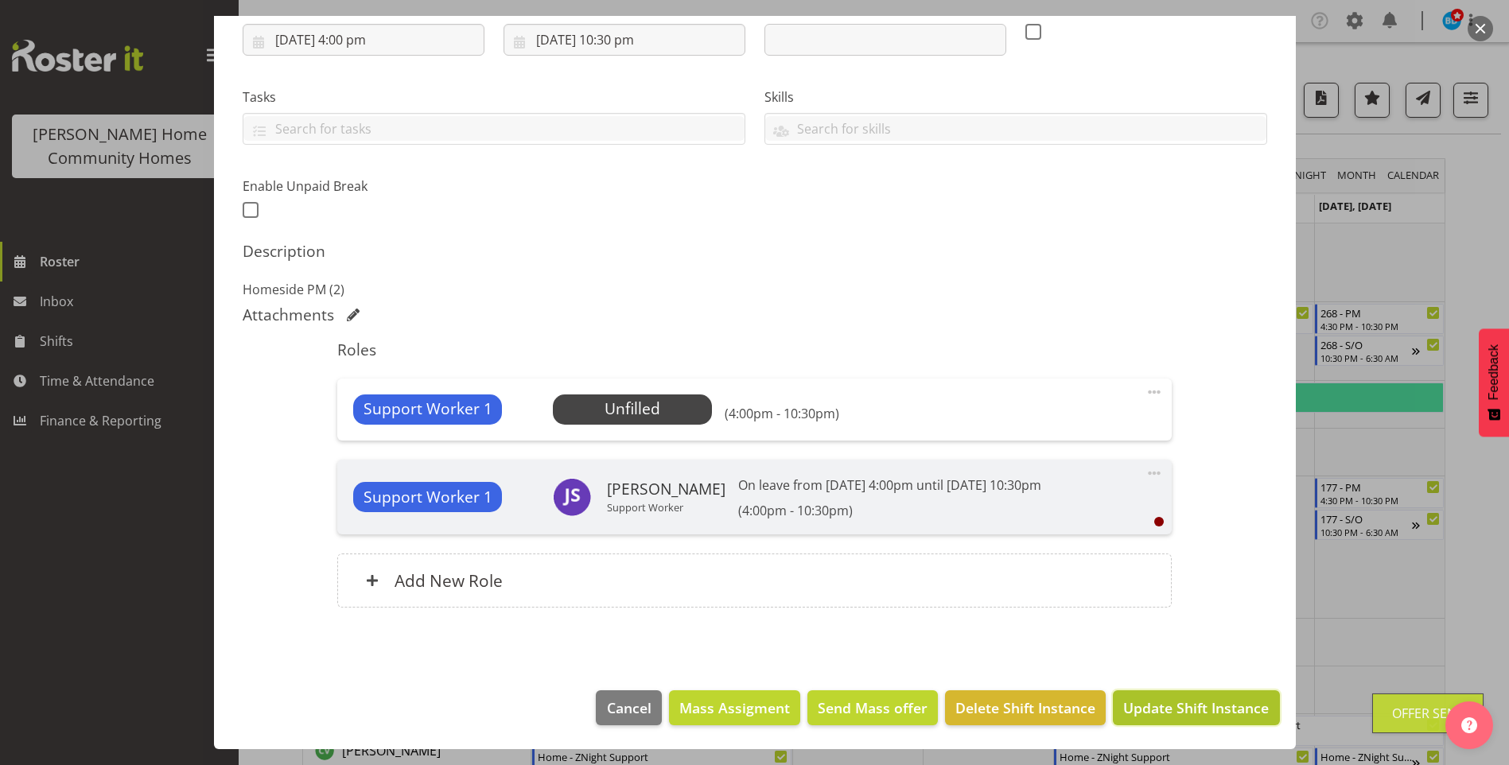
click at [1168, 714] on span "Update Shift Instance" at bounding box center [1196, 708] width 146 height 21
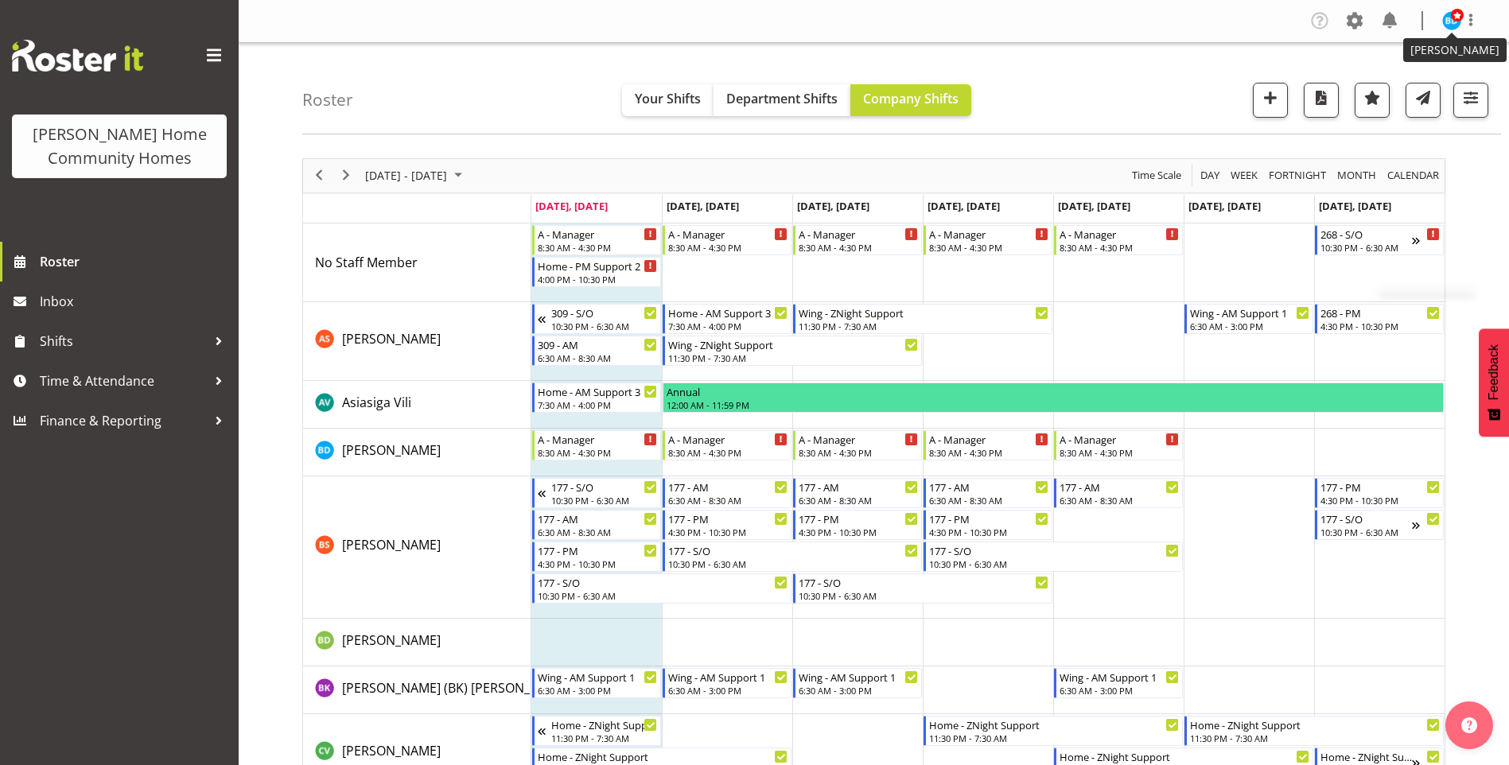
click at [1451, 20] on span at bounding box center [1457, 15] width 13 height 13
click at [1398, 76] on link "Log Out" at bounding box center [1403, 83] width 153 height 29
